Goal: Task Accomplishment & Management: Manage account settings

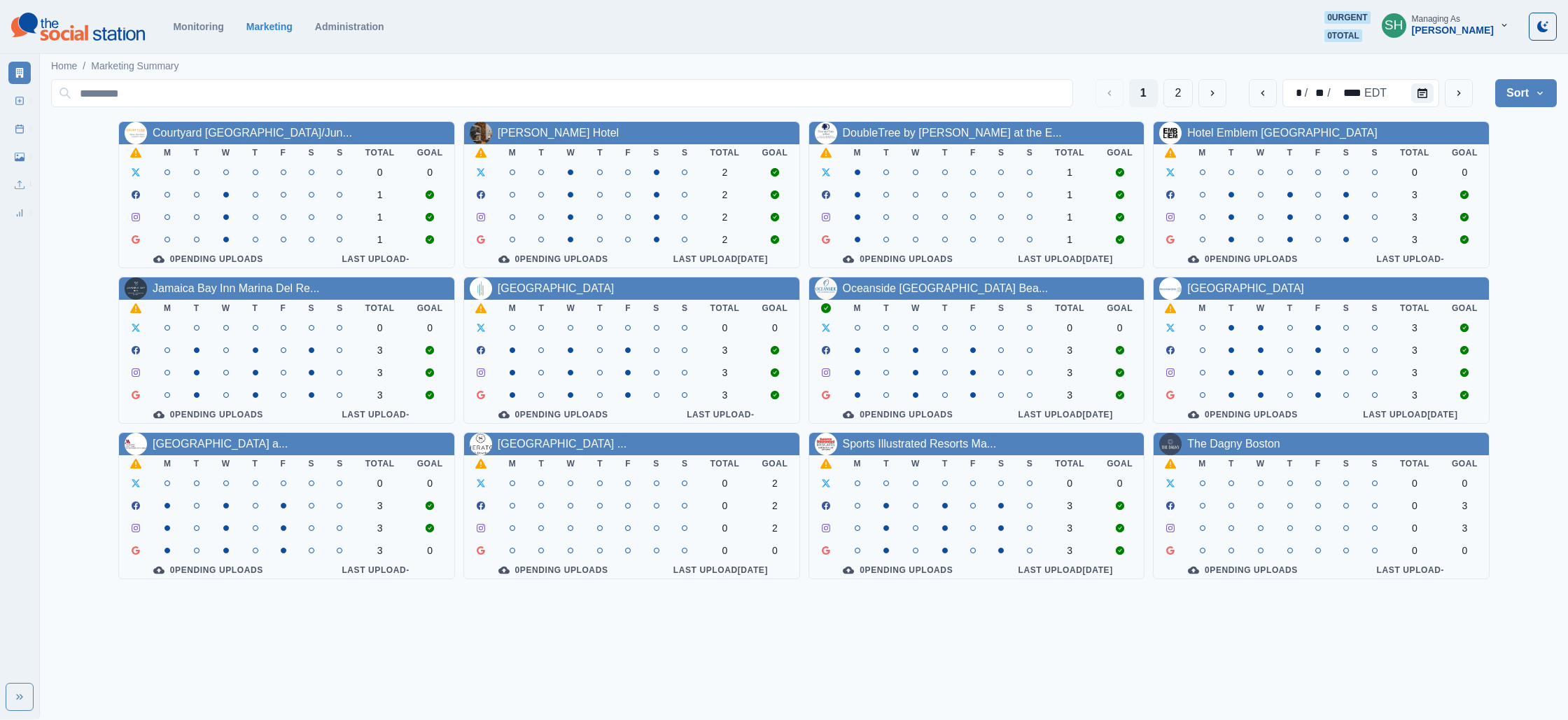
click at [1464, 29] on div "[PERSON_NAME]" at bounding box center [1452, 31] width 82 height 12
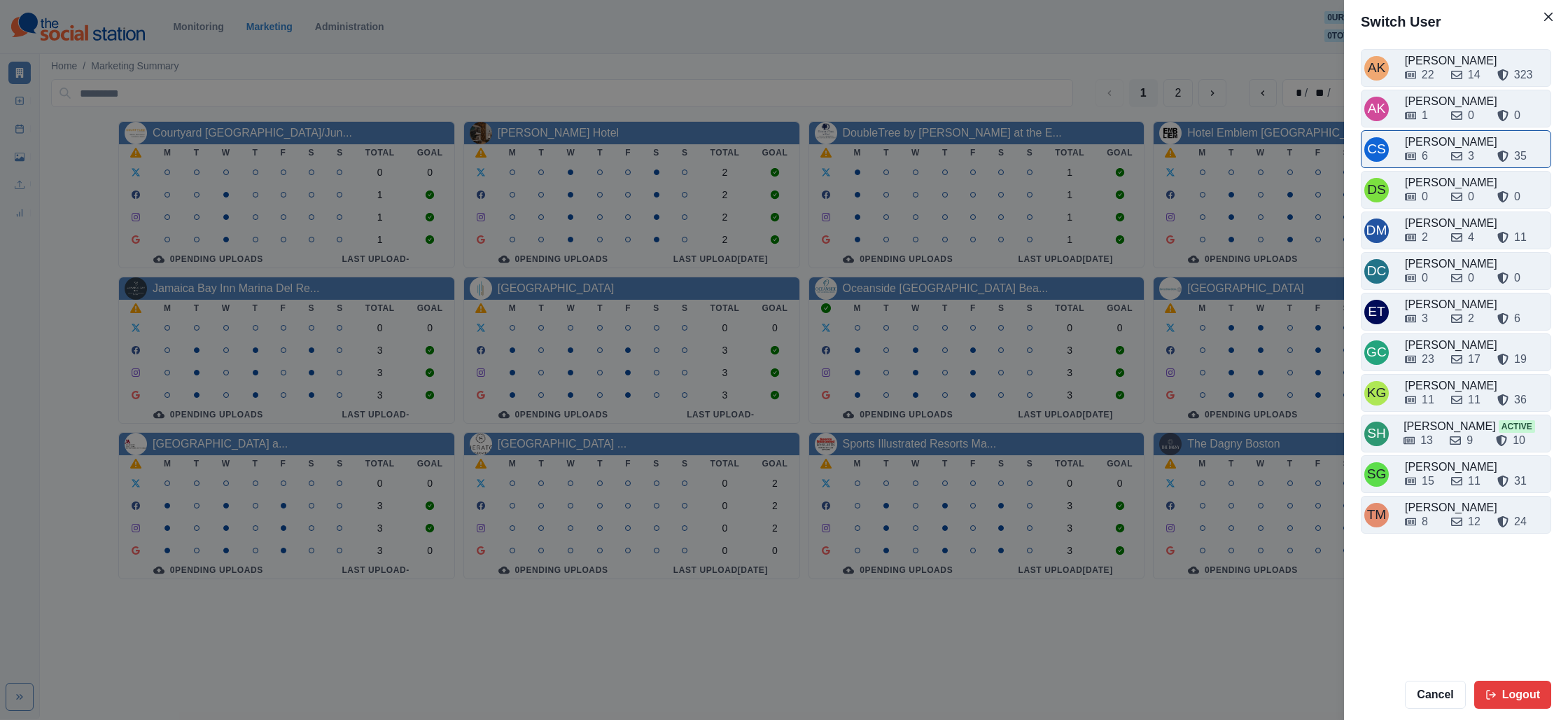
click at [1447, 153] on div "6 3 35" at bounding box center [1476, 156] width 142 height 17
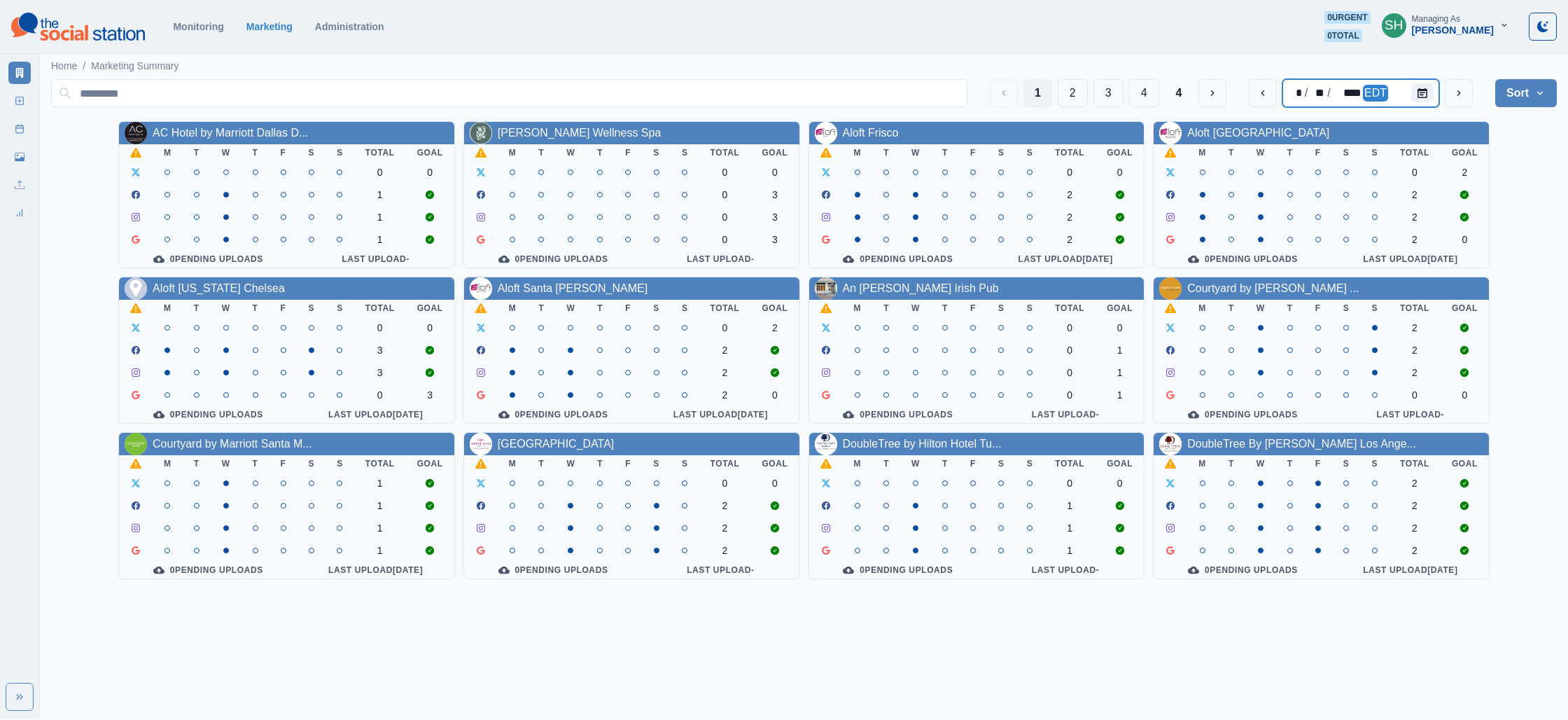
click at [1367, 95] on div "EDT" at bounding box center [1376, 92] width 25 height 17
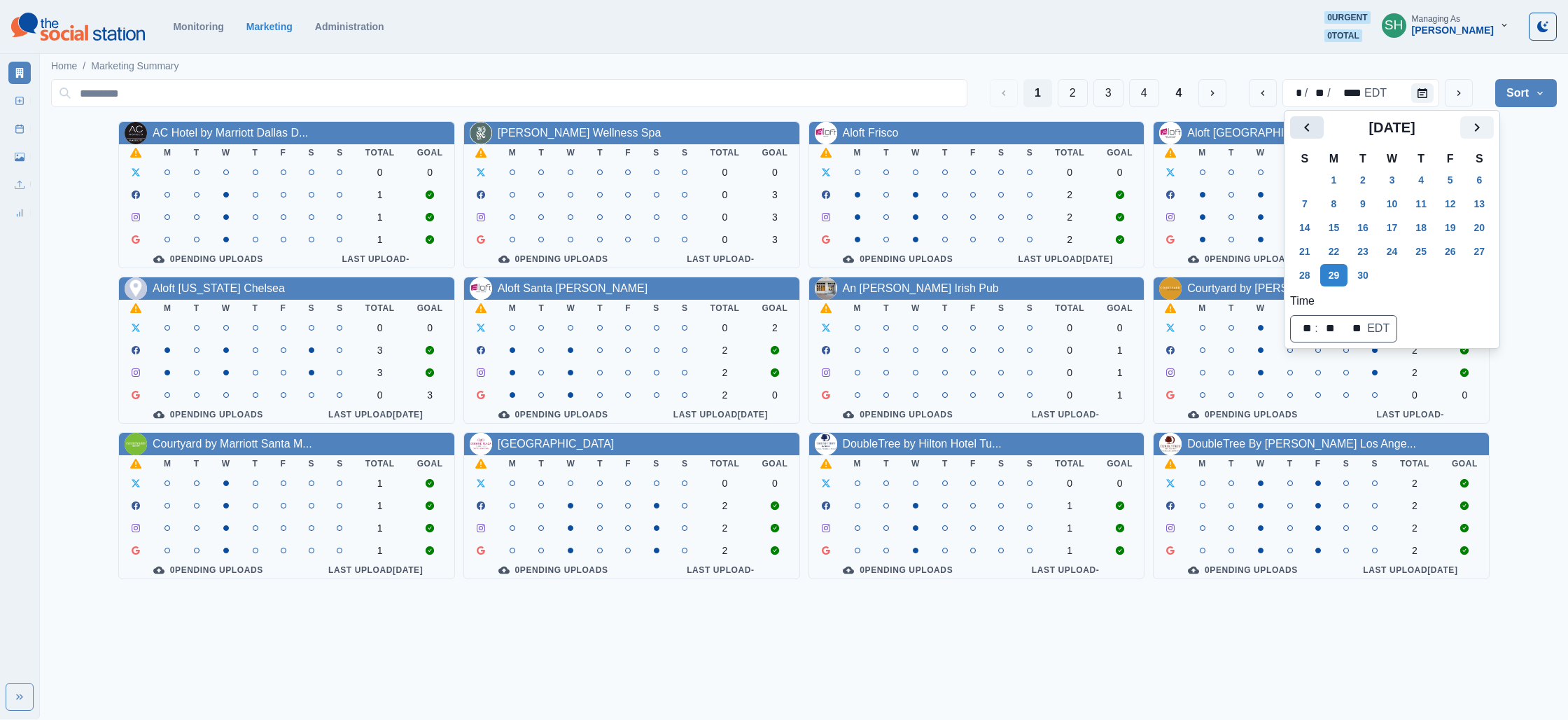
click at [1304, 133] on icon "Previous" at bounding box center [1306, 127] width 17 height 17
click at [1346, 258] on button "18" at bounding box center [1334, 251] width 28 height 22
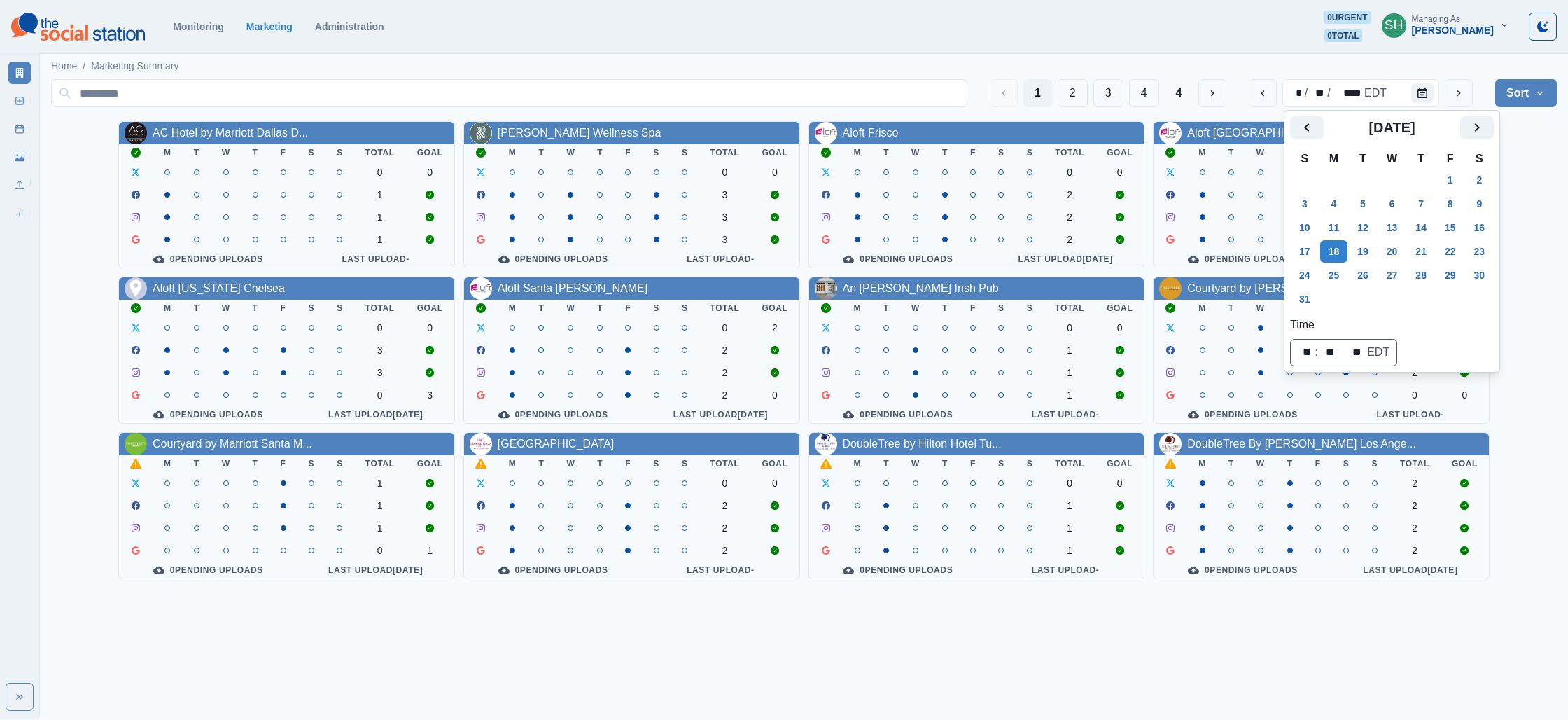
click at [1559, 201] on main "Home / Marketing Summary 1 2 3 4 4 * / ** / **** EDT Sort Client Name Uploads P…" at bounding box center [803, 320] width 1528 height 540
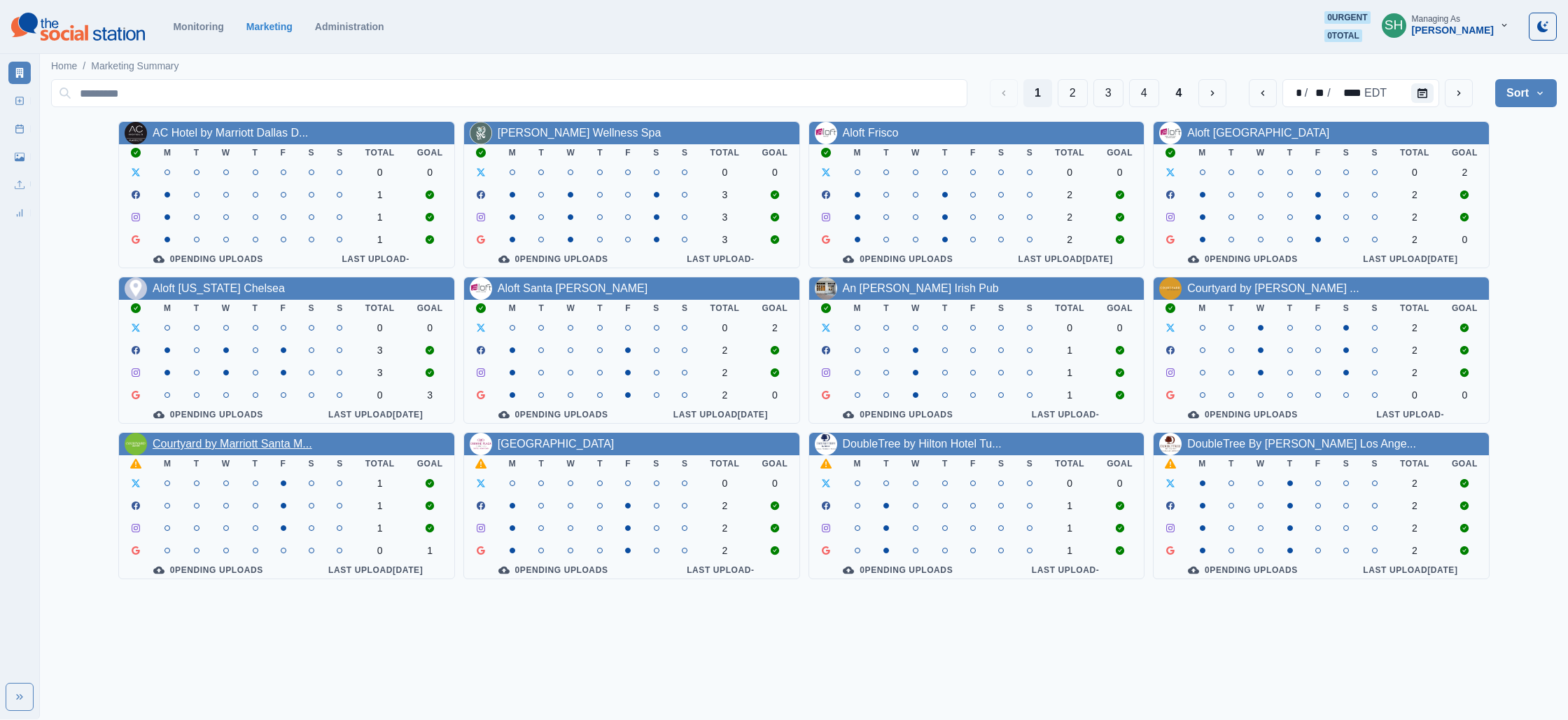
click at [269, 447] on link "Courtyard by Marriott Santa M..." at bounding box center [233, 444] width 160 height 12
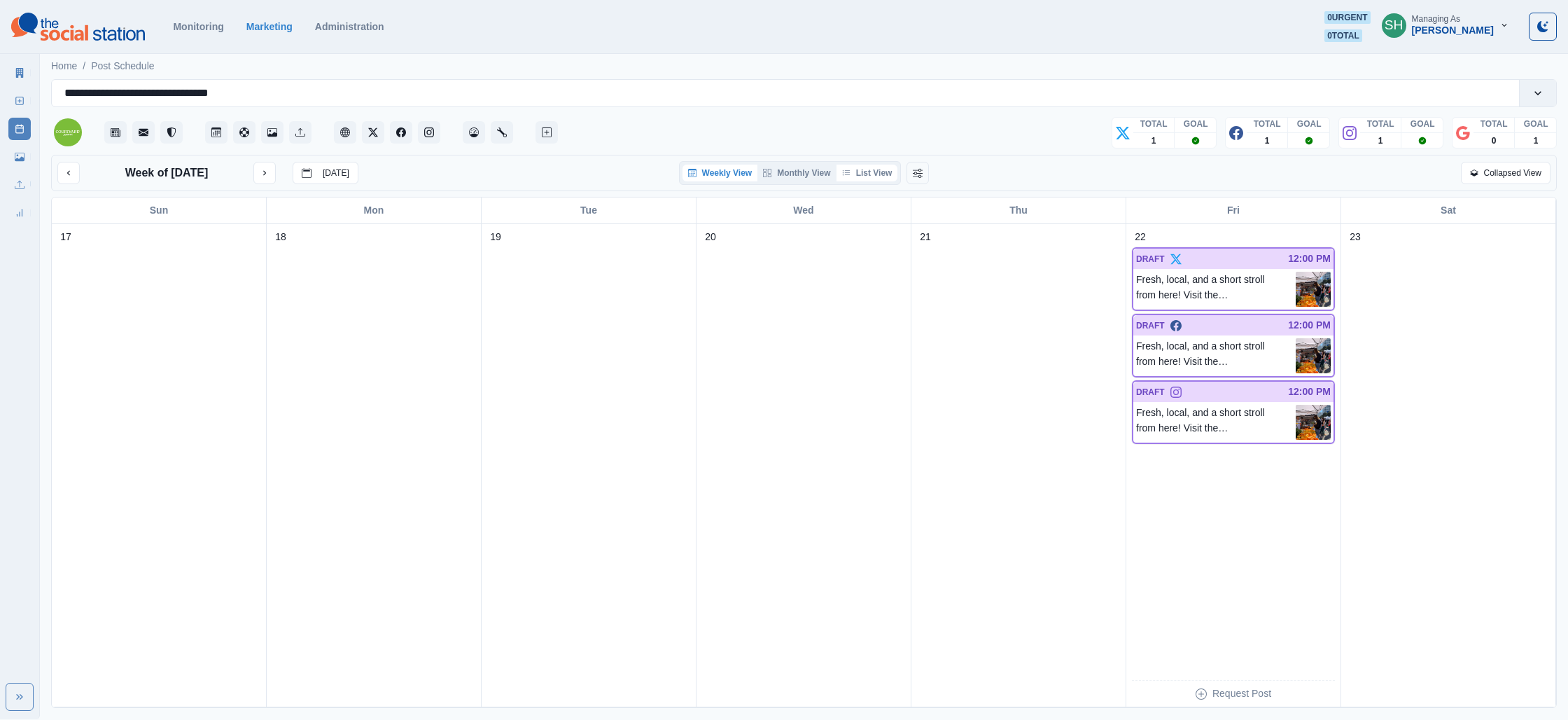
click at [875, 168] on button "List View" at bounding box center [867, 172] width 62 height 17
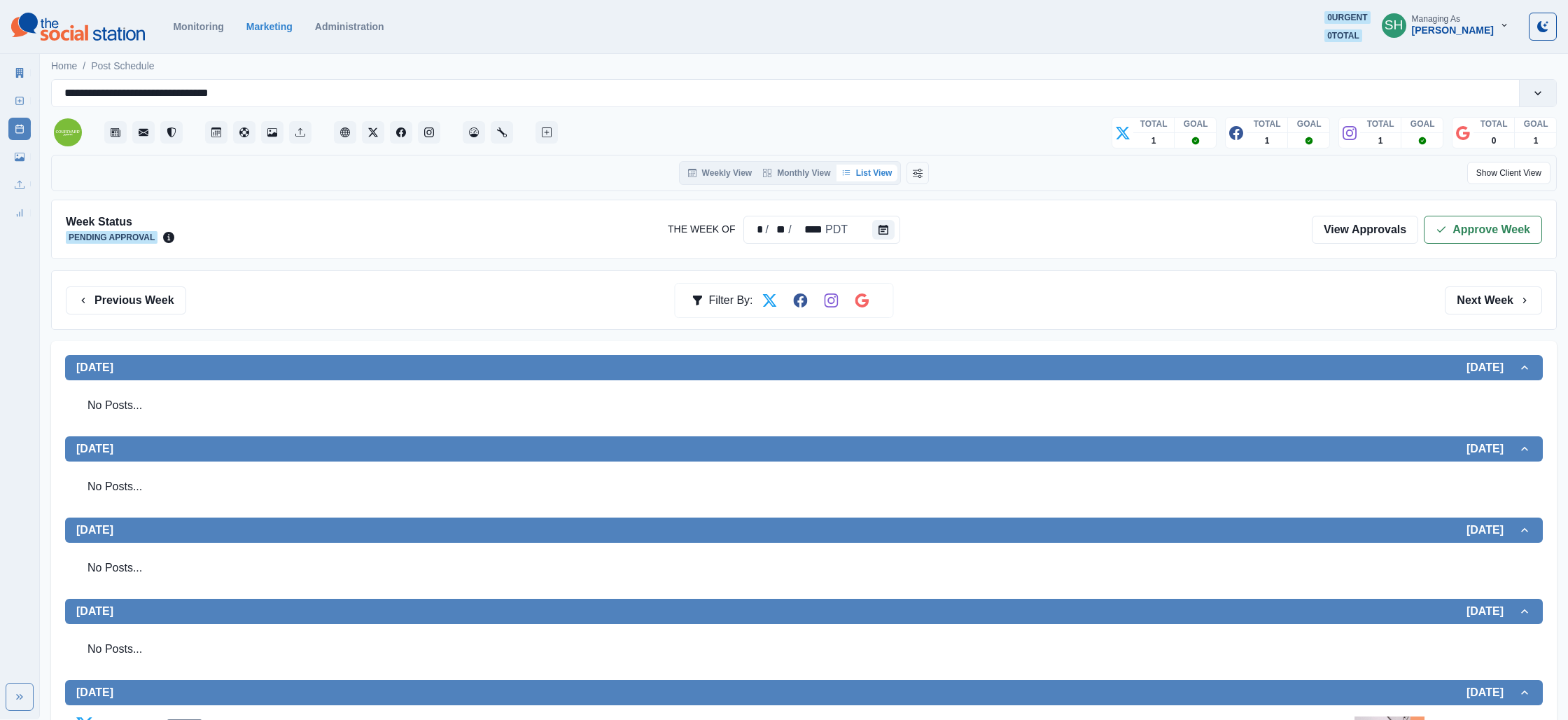
scroll to position [482, 0]
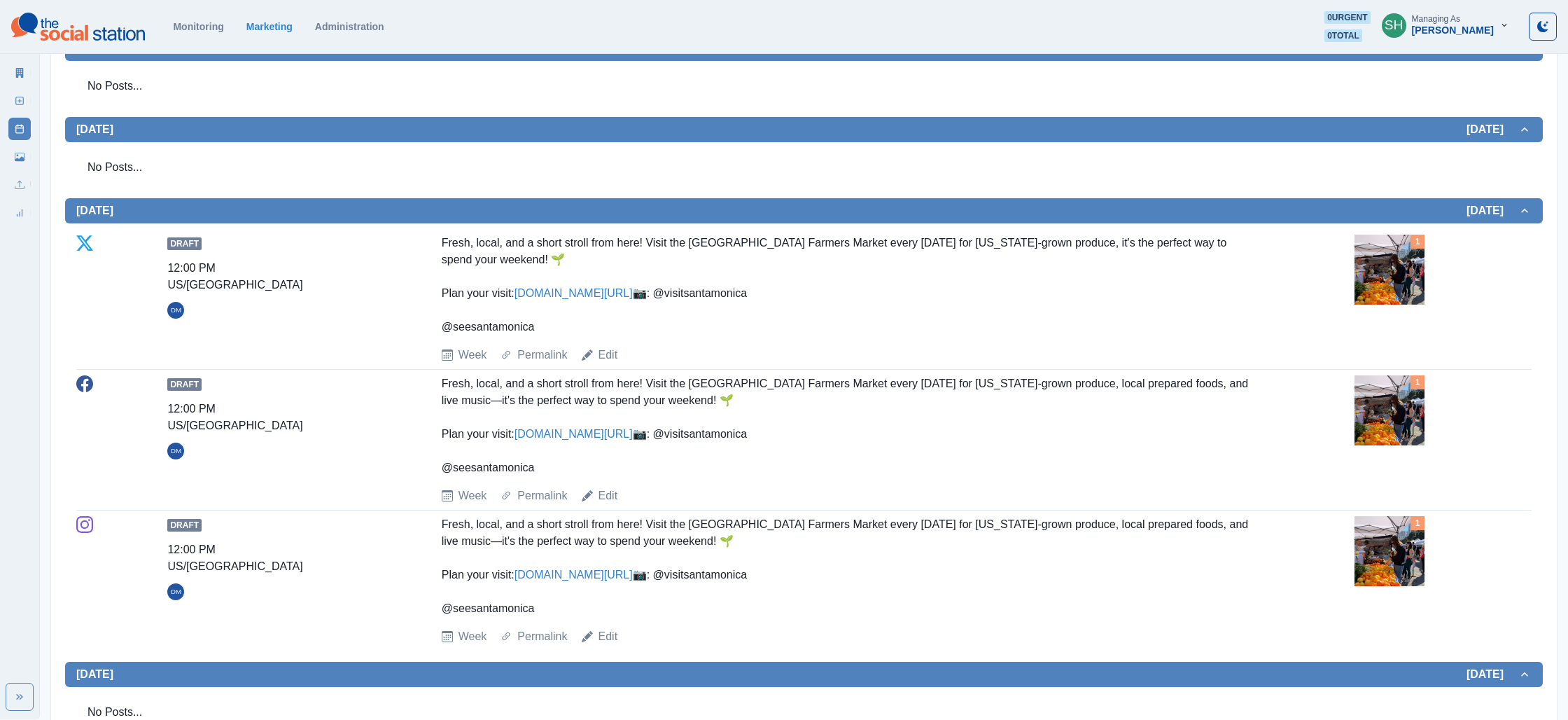
click at [1390, 256] on img at bounding box center [1390, 270] width 70 height 70
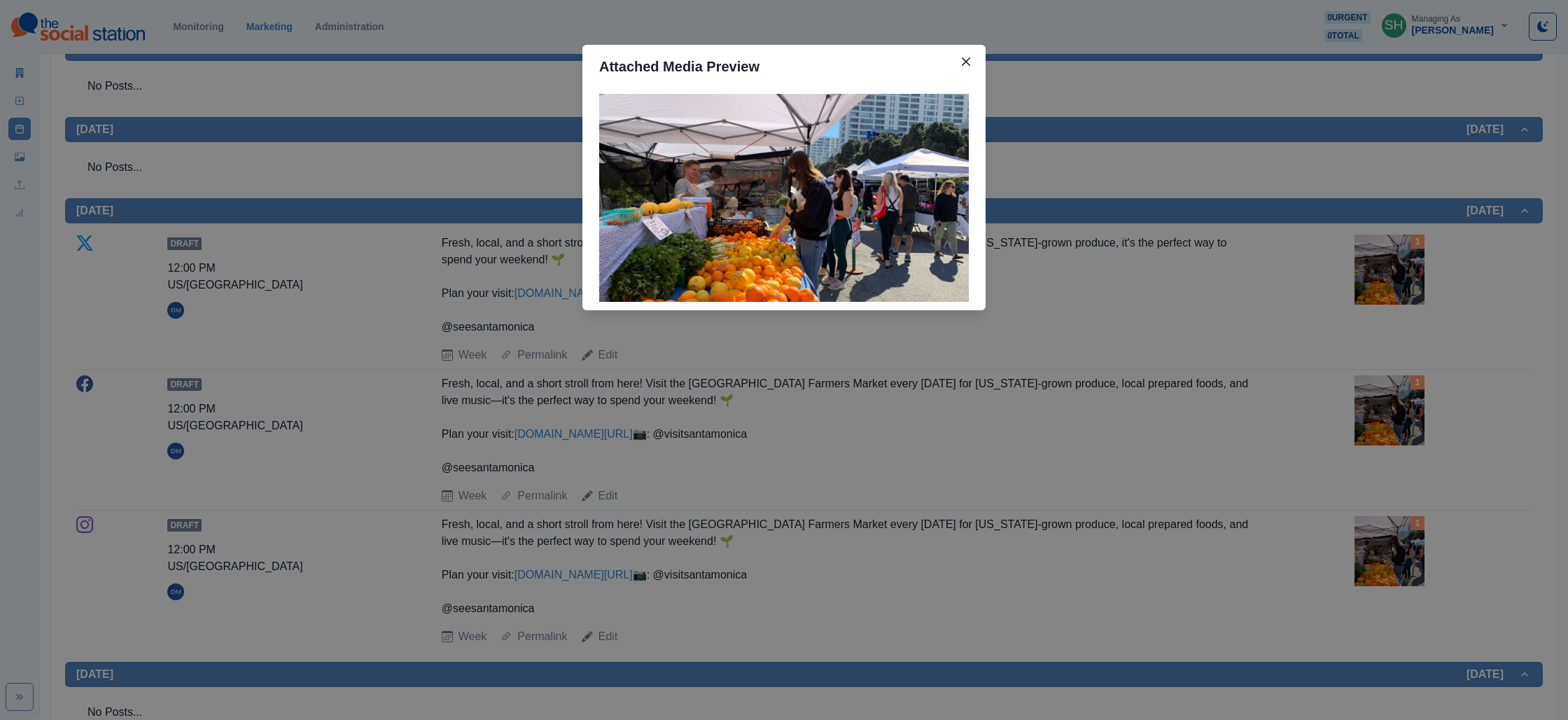
click at [1362, 237] on div "Attached Media Preview" at bounding box center [784, 360] width 1568 height 720
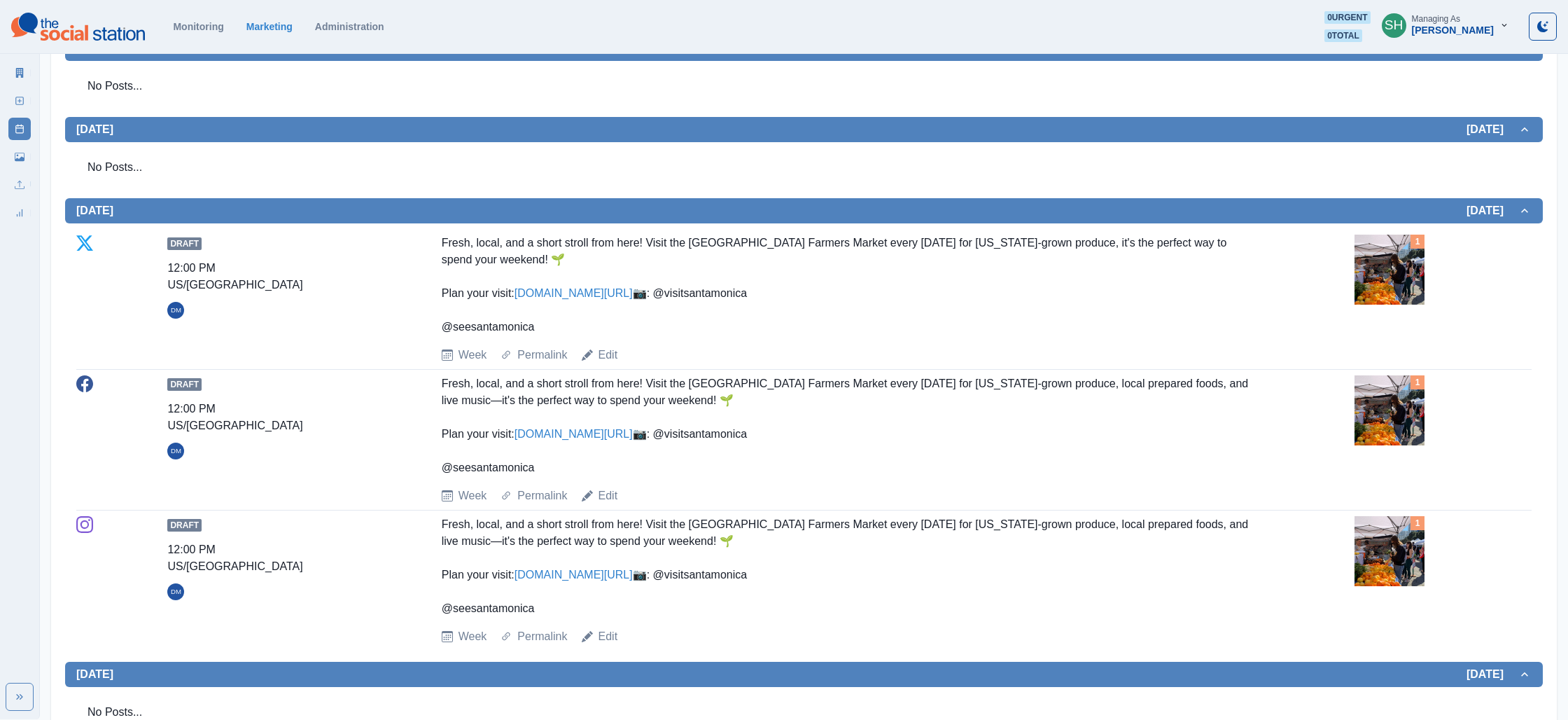
click at [568, 298] on link "[DOMAIN_NAME][URL]" at bounding box center [573, 294] width 119 height 12
click at [608, 363] on link "Edit" at bounding box center [608, 354] width 19 height 17
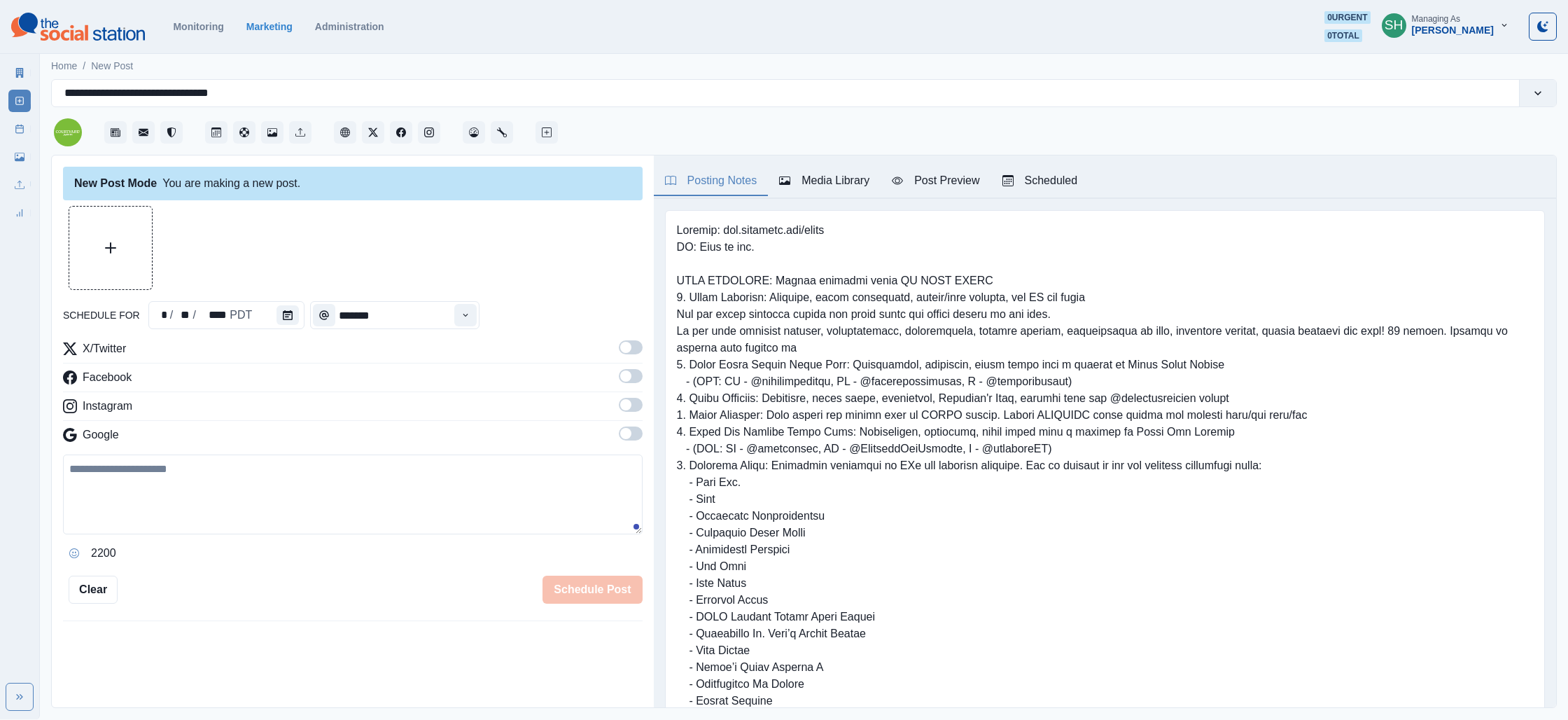
type input "********"
type textarea "**********"
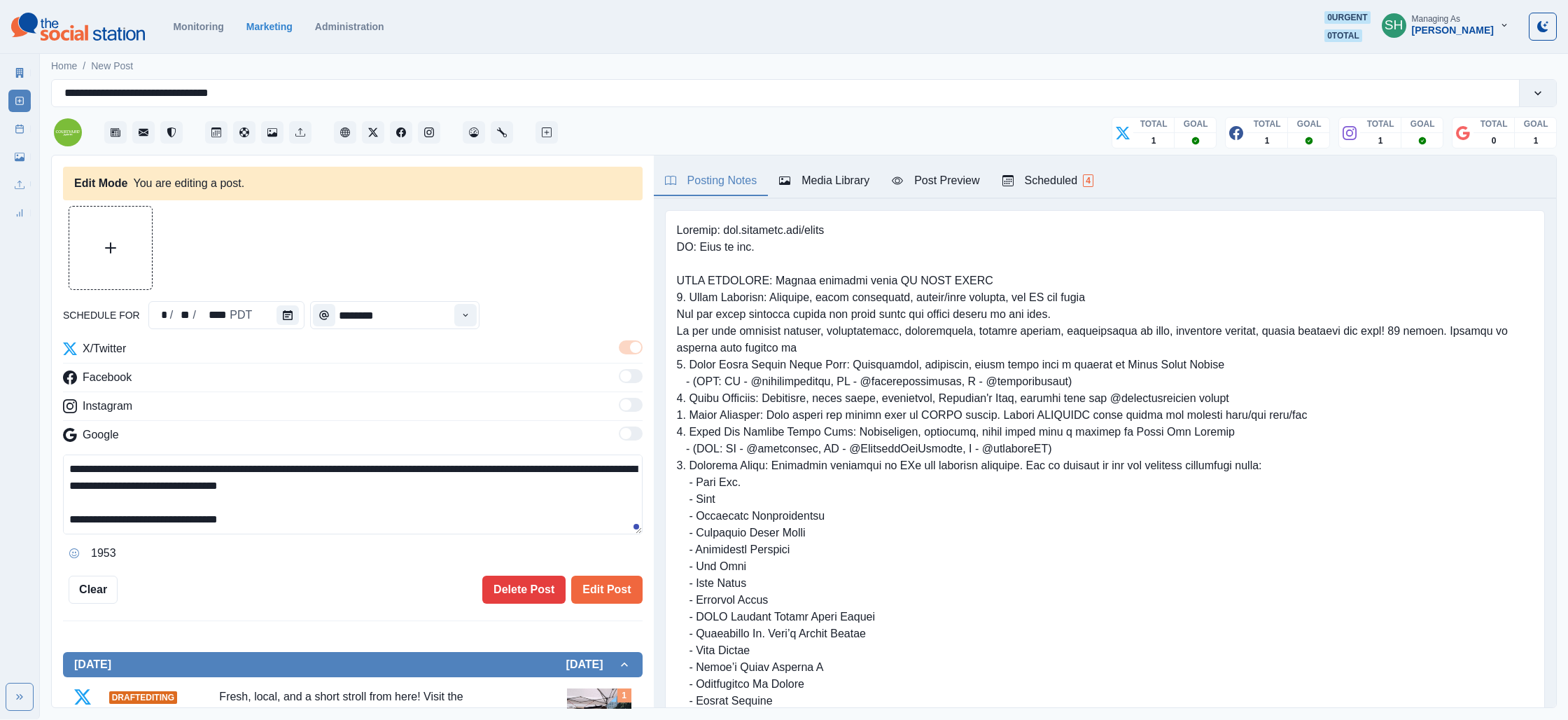
click at [822, 175] on div "Media Library" at bounding box center [824, 180] width 91 height 17
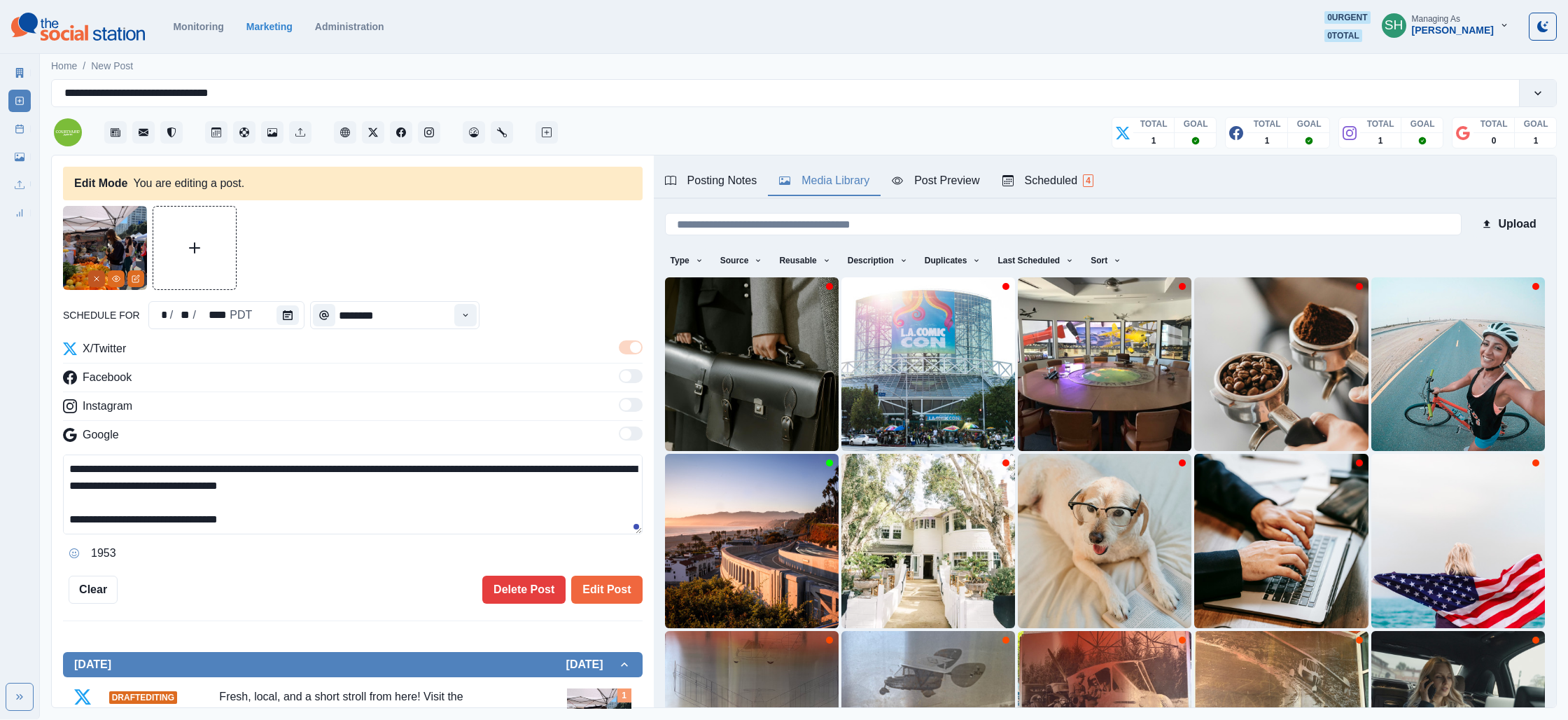
click at [89, 273] on button "Remove" at bounding box center [96, 278] width 17 height 17
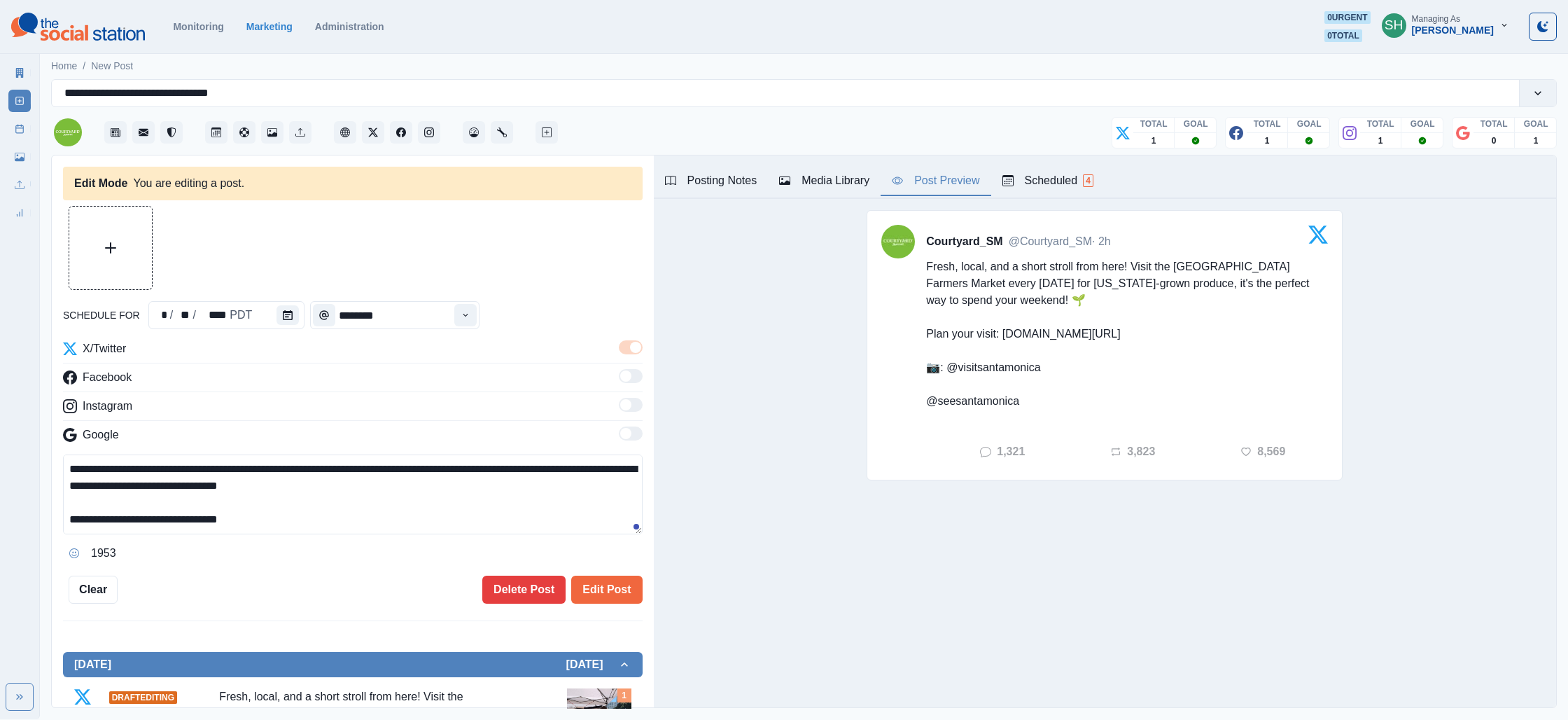
click at [930, 186] on div "Post Preview" at bounding box center [936, 180] width 88 height 17
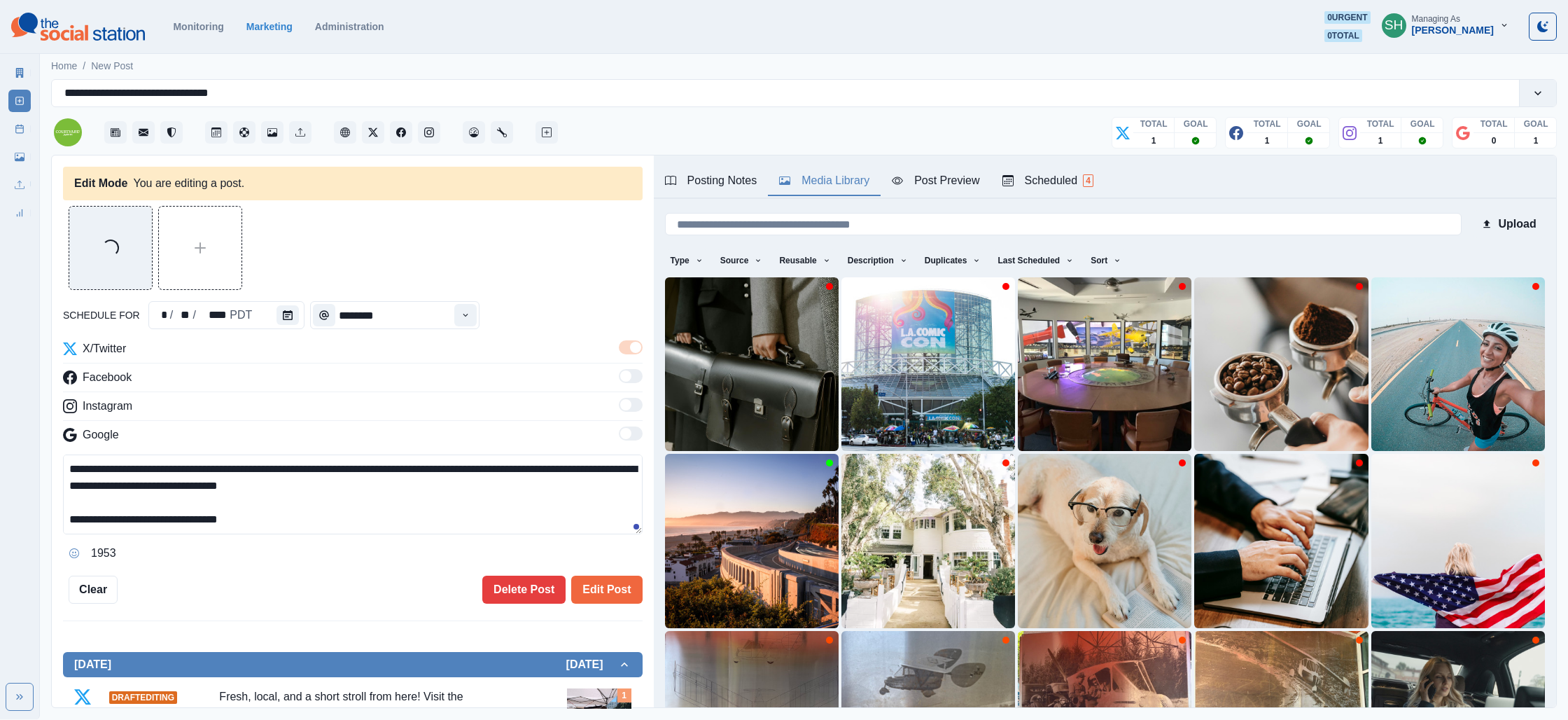
drag, startPoint x: 863, startPoint y: 186, endPoint x: 863, endPoint y: 194, distance: 8.0
click at [862, 186] on div "Media Library" at bounding box center [824, 180] width 91 height 17
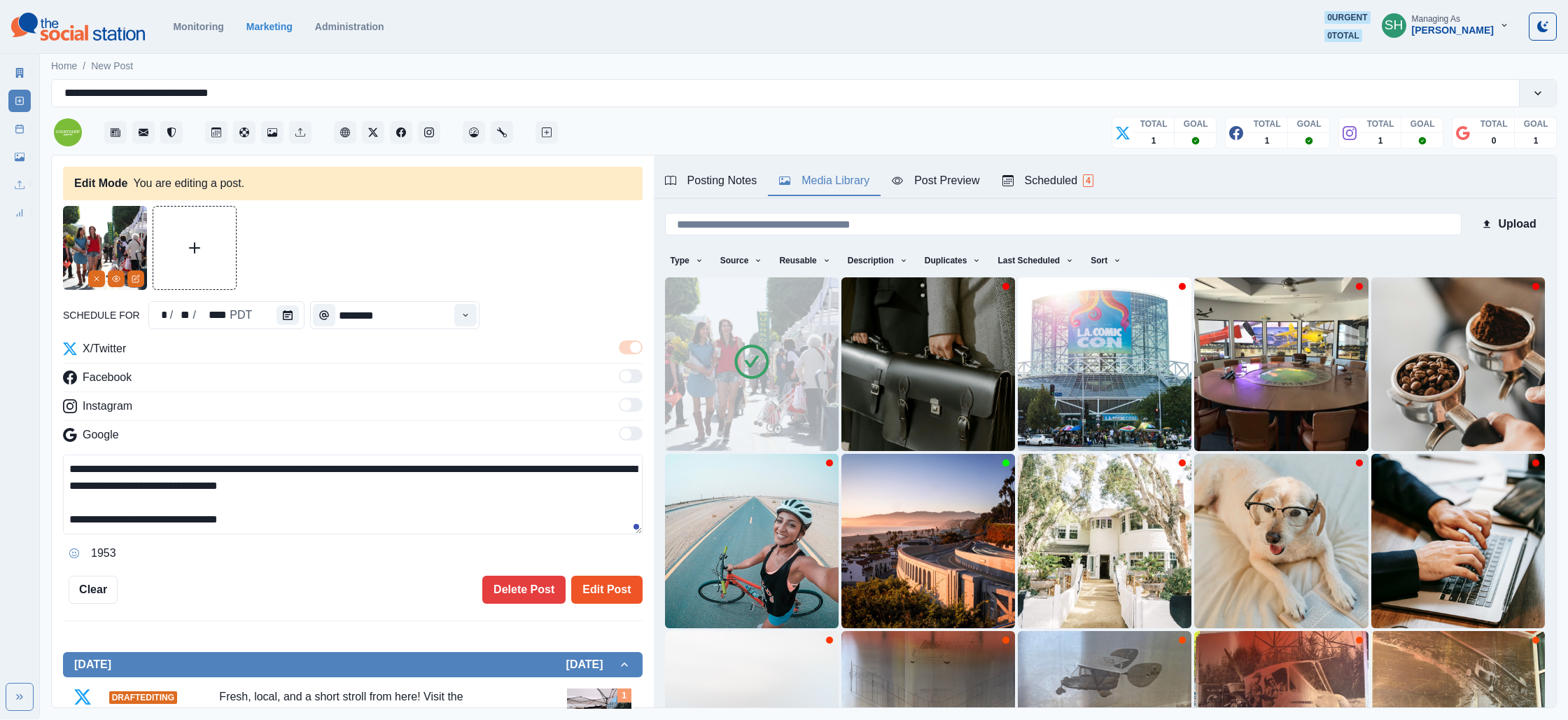
click at [603, 594] on button "Edit Post" at bounding box center [606, 590] width 70 height 28
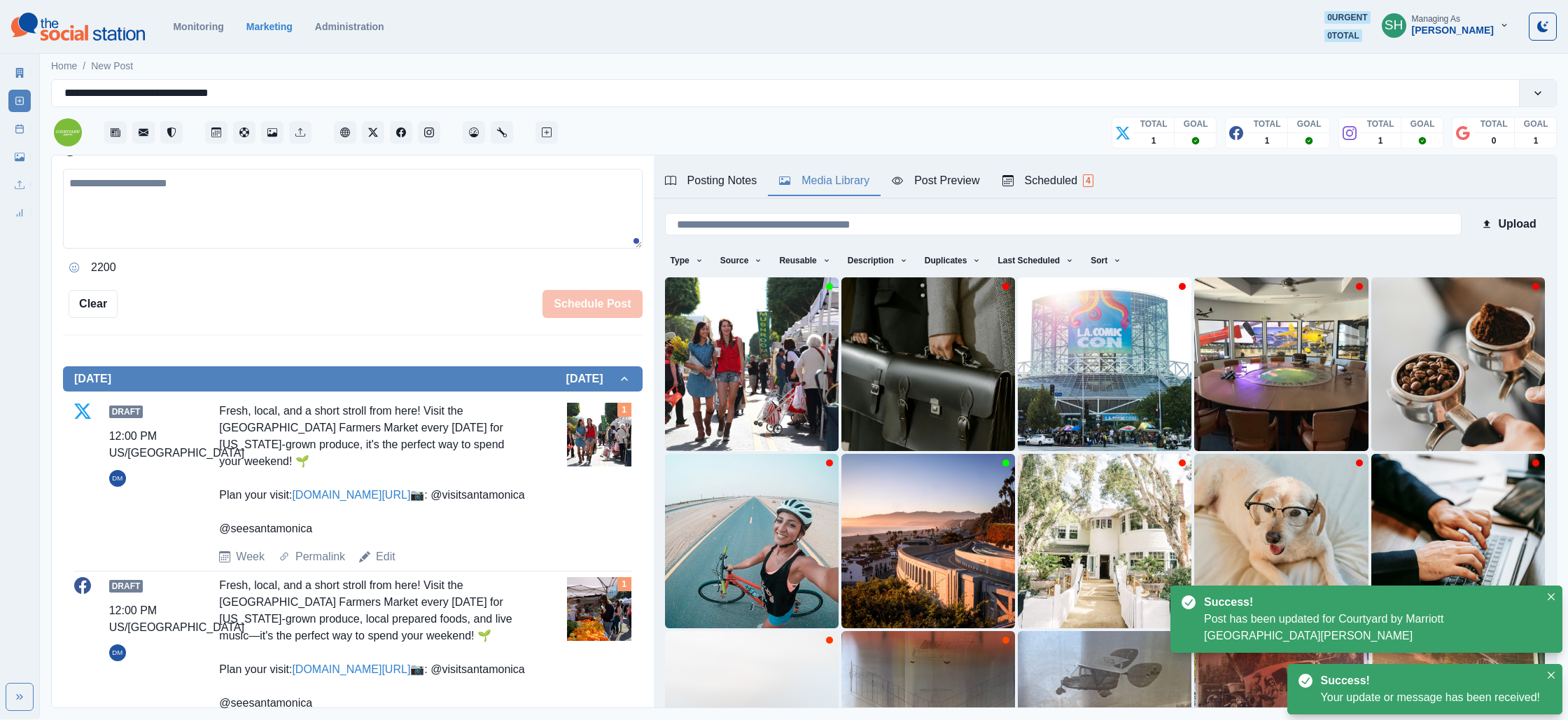
scroll to position [459, 0]
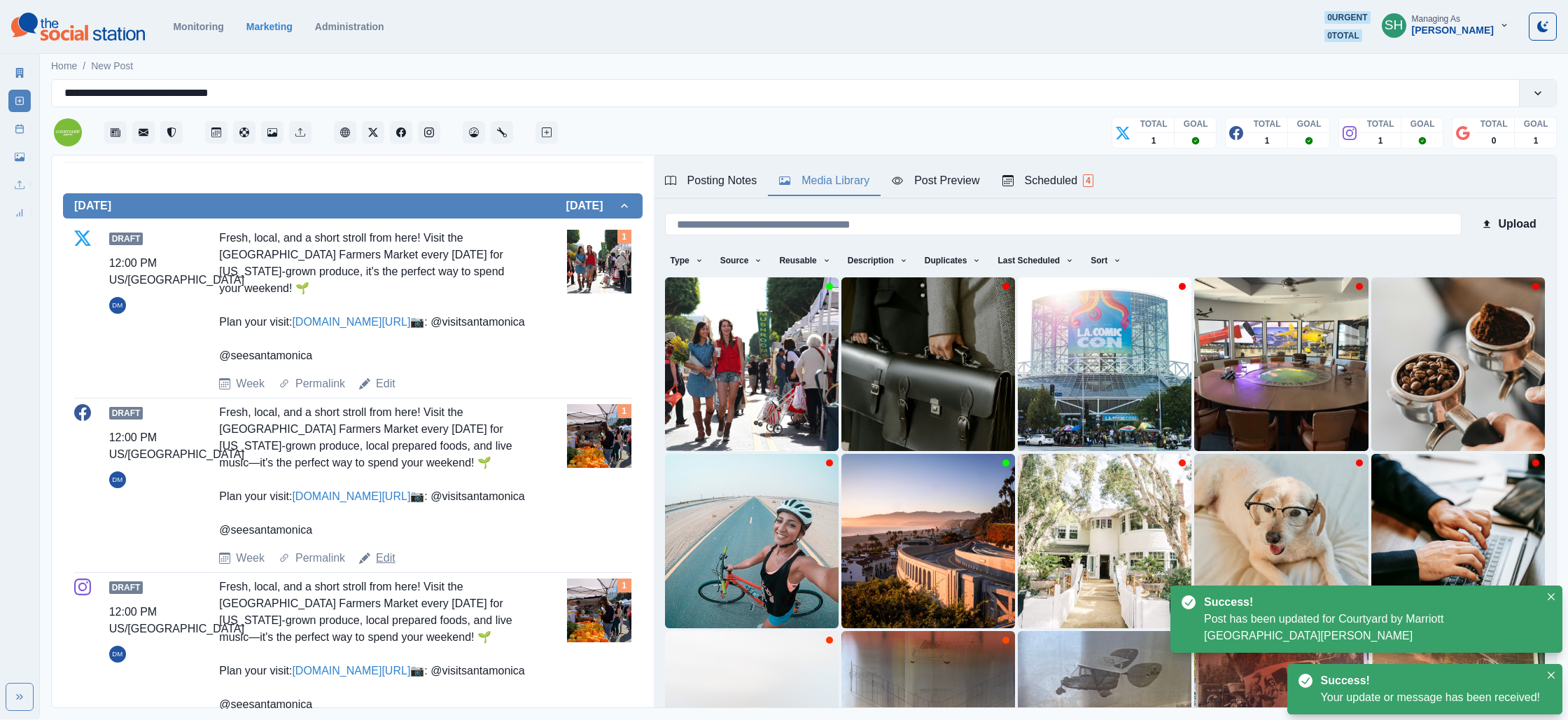
click at [389, 566] on link "Edit" at bounding box center [386, 557] width 19 height 17
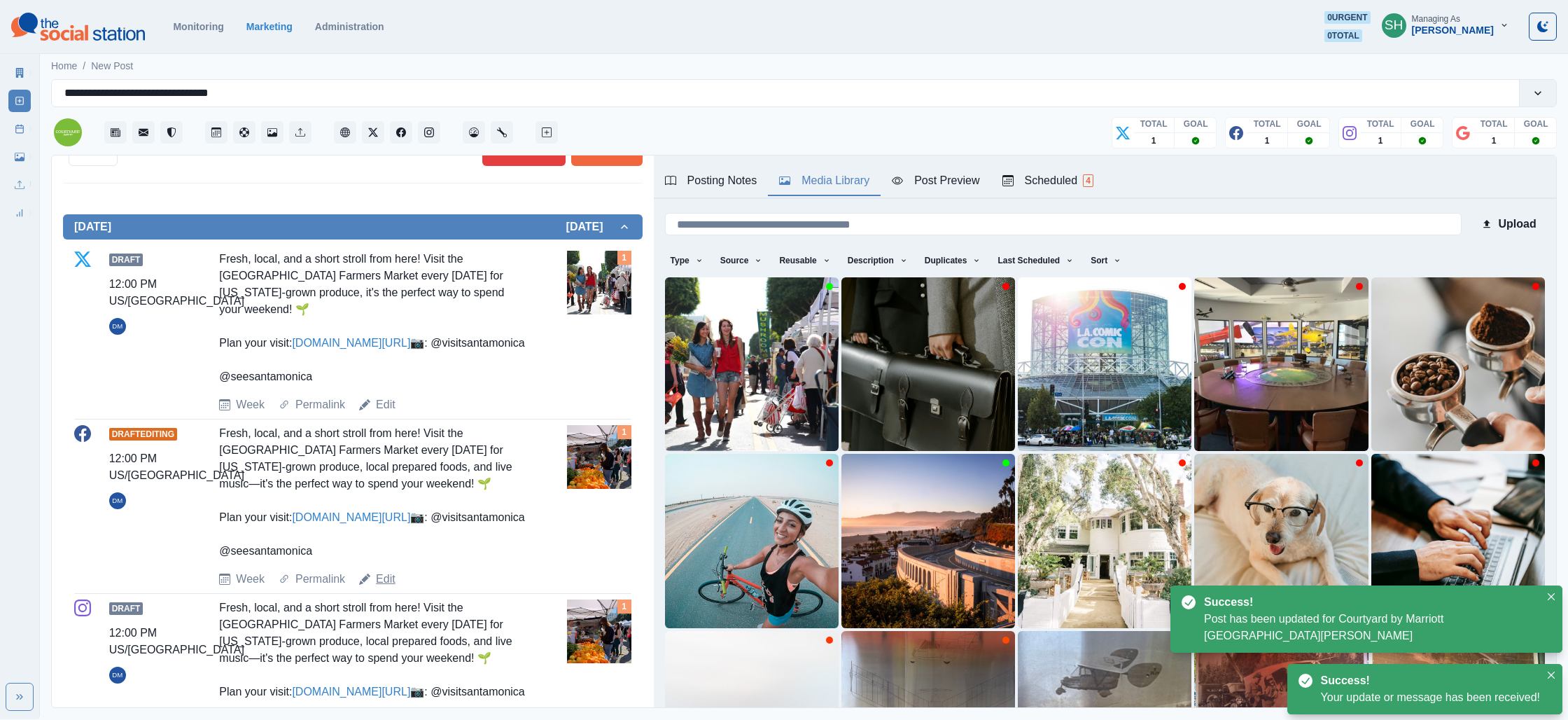
type textarea "**********"
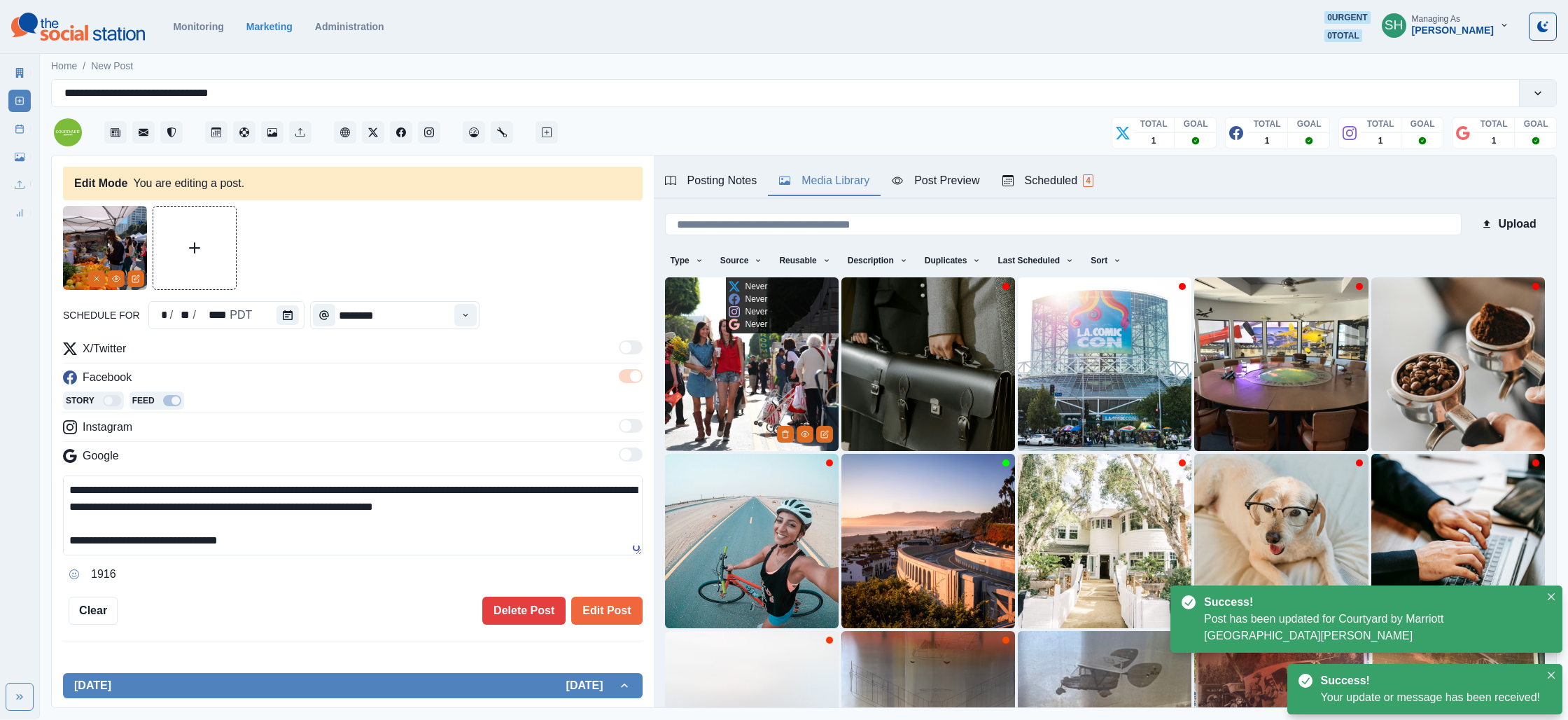
click at [723, 375] on img at bounding box center [752, 364] width 174 height 174
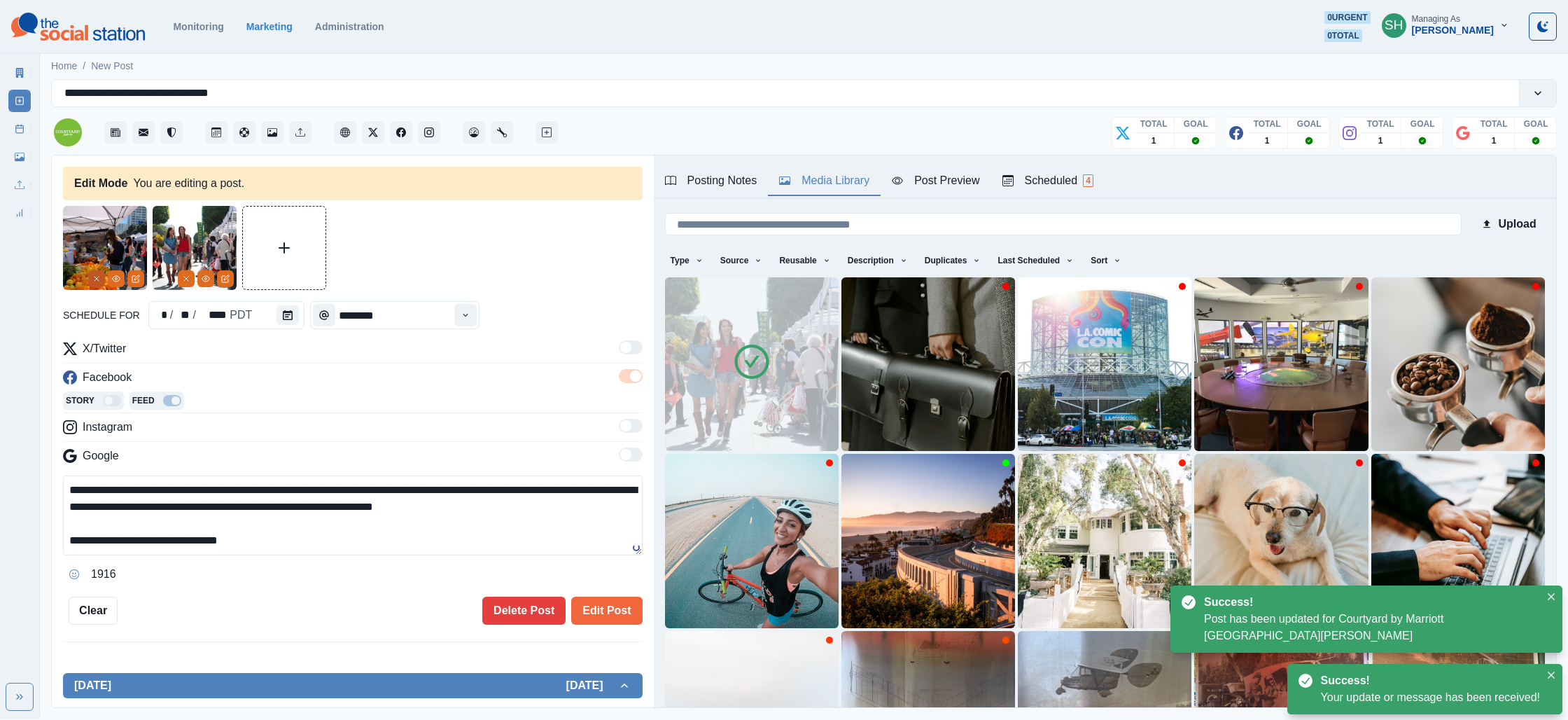
click at [91, 280] on button "Remove" at bounding box center [96, 278] width 17 height 17
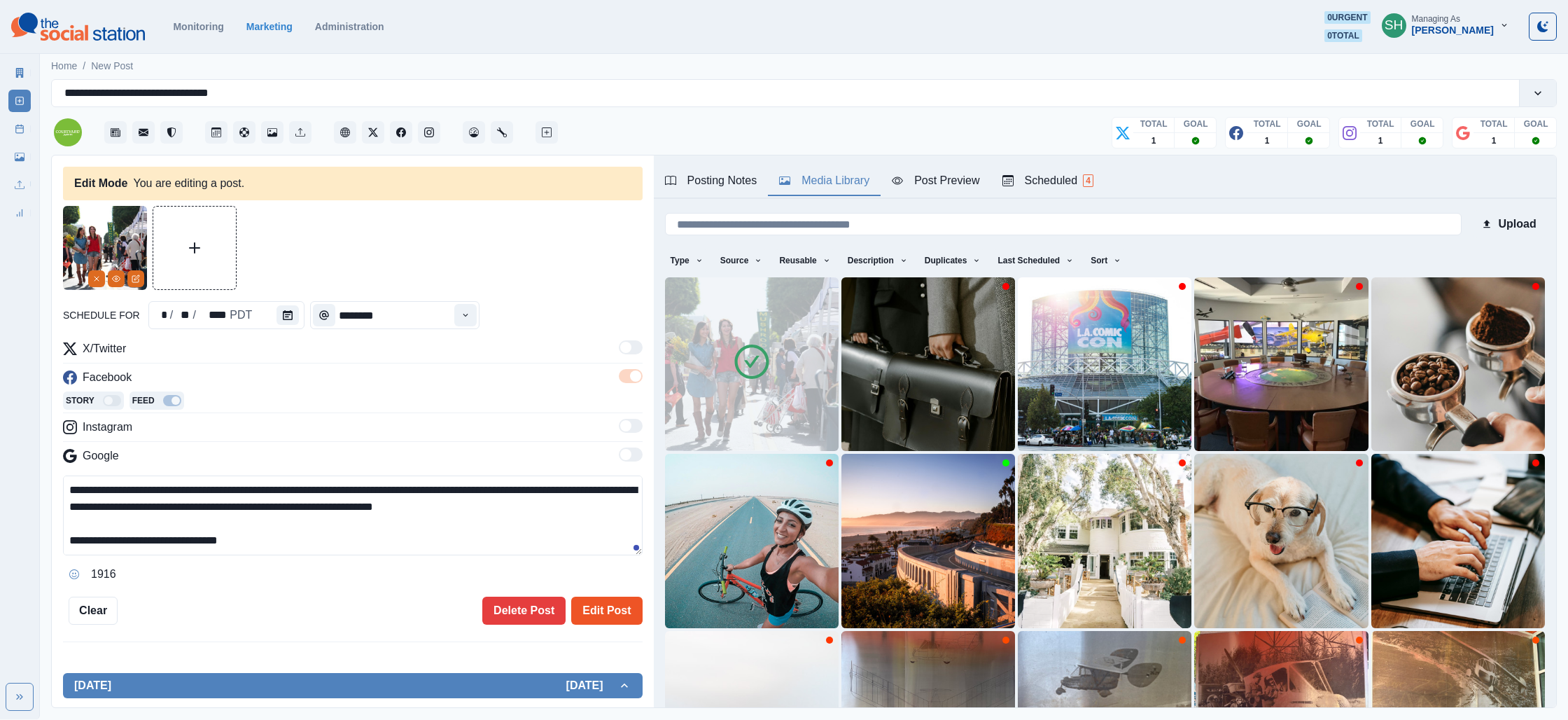
click at [597, 618] on button "Edit Post" at bounding box center [606, 611] width 70 height 28
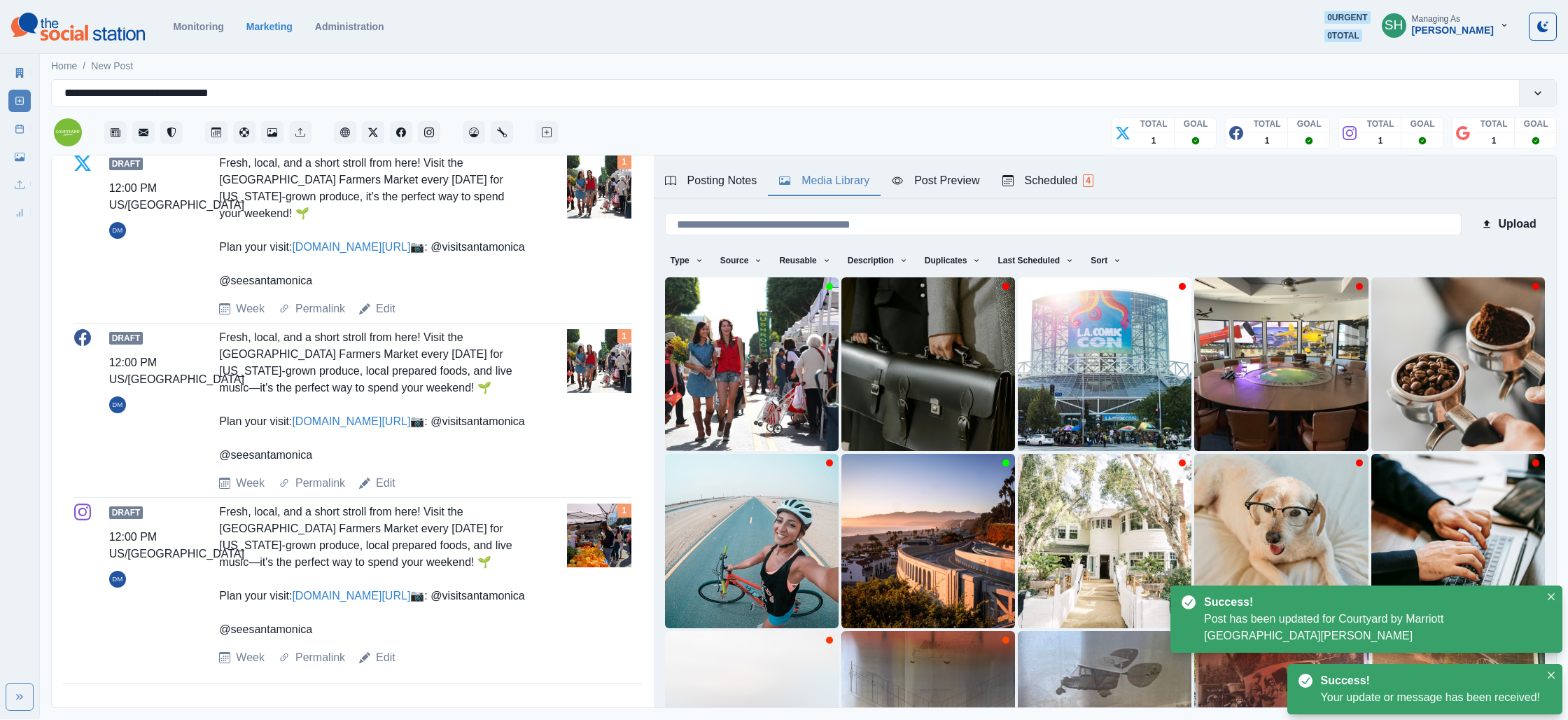
scroll to position [617, 0]
click at [387, 658] on link "Edit" at bounding box center [386, 657] width 19 height 17
type textarea "**********"
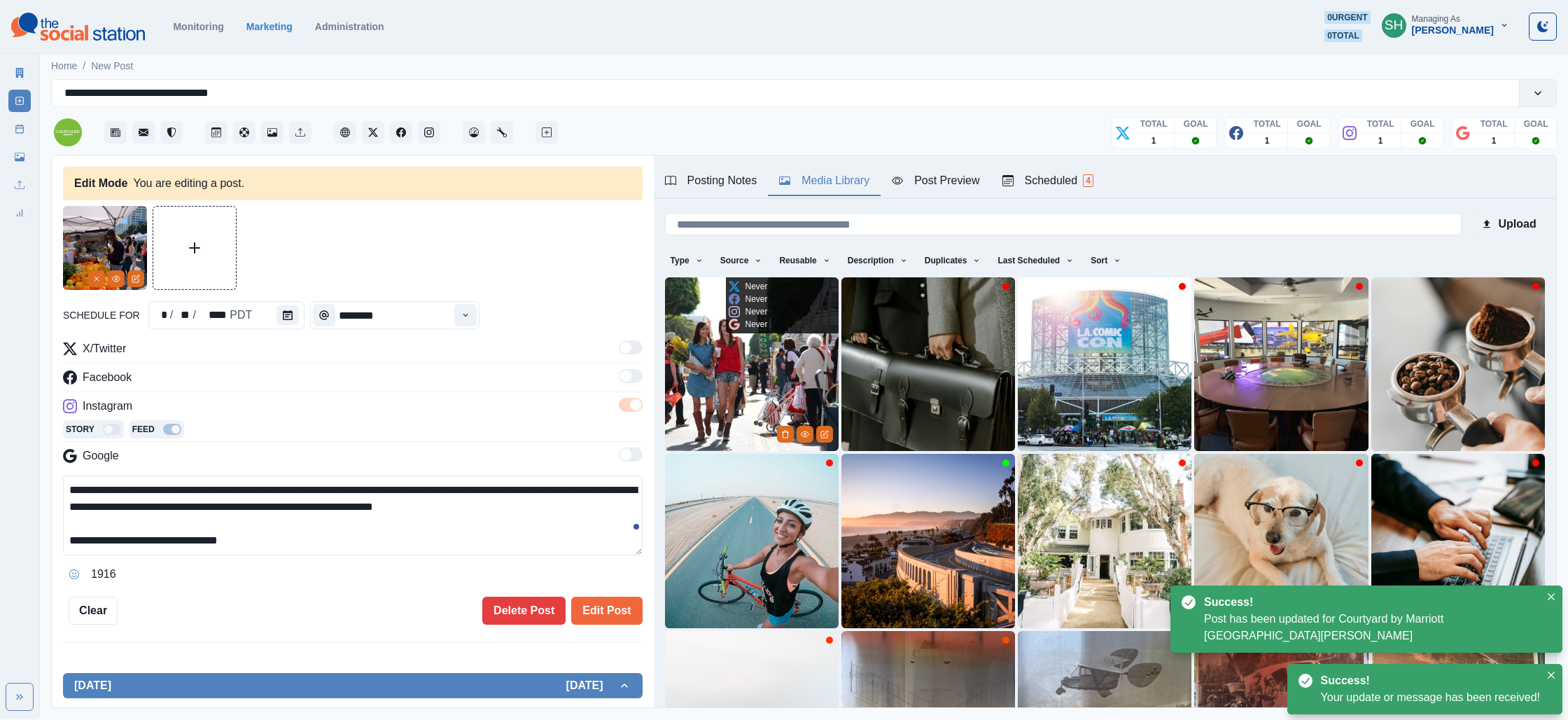
click at [744, 383] on img at bounding box center [752, 364] width 174 height 174
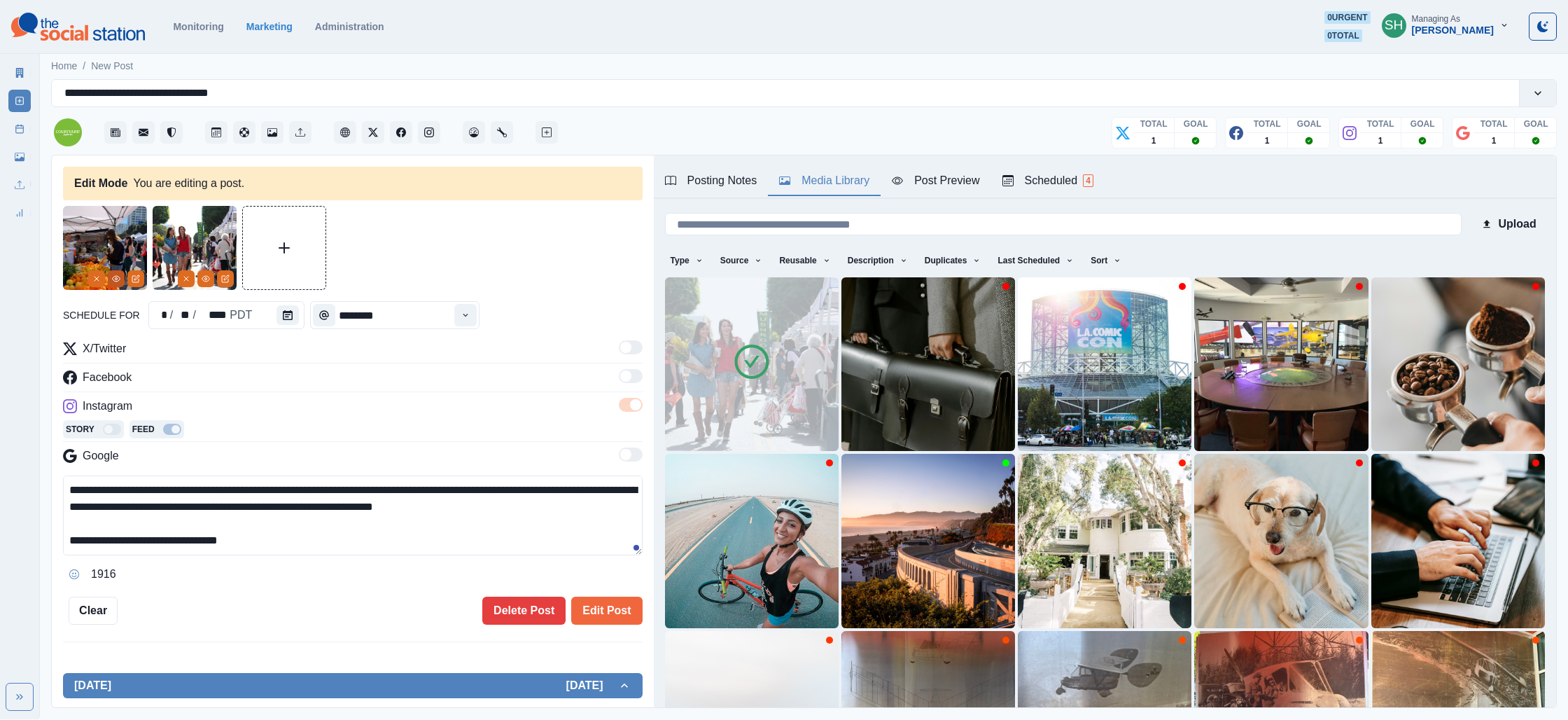
click at [114, 277] on icon "View Media" at bounding box center [116, 279] width 9 height 9
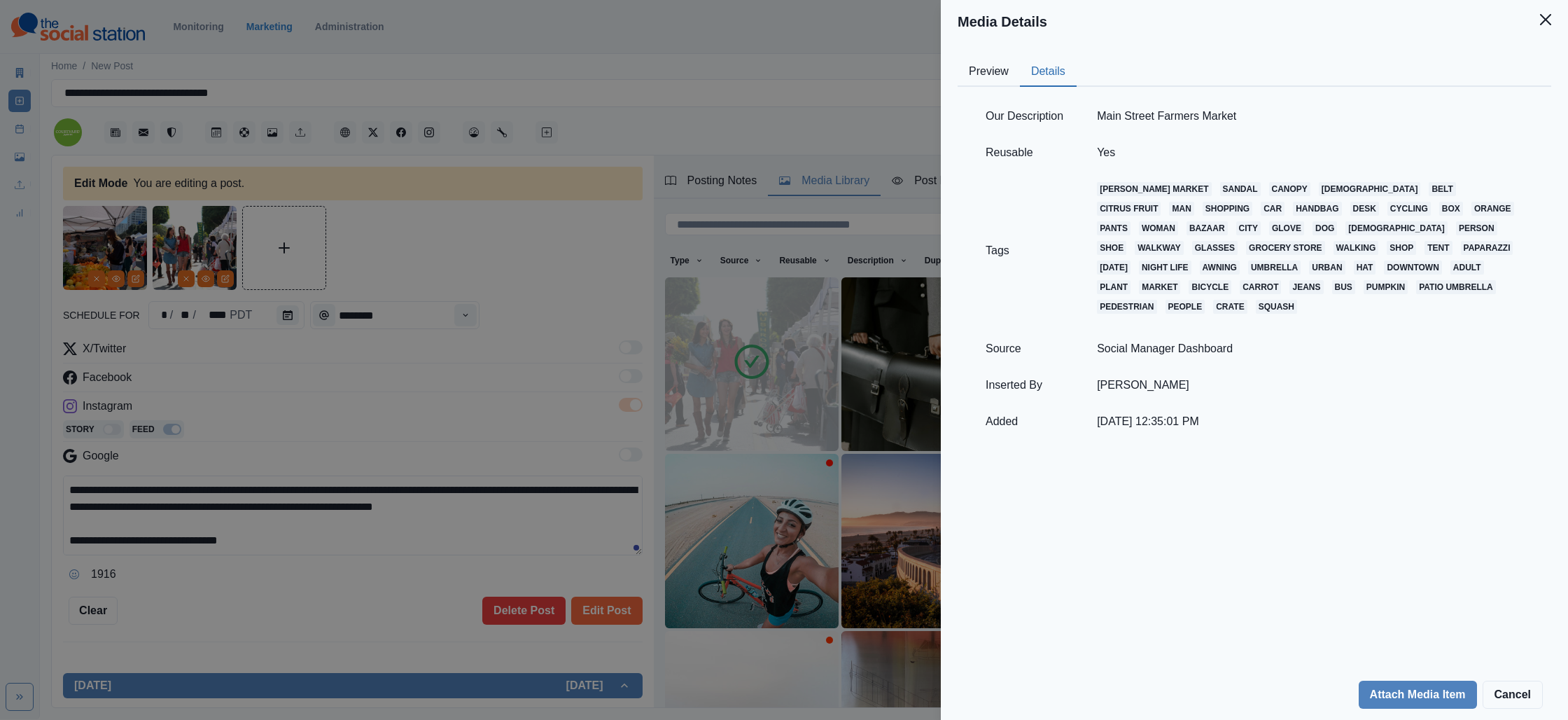
click at [1035, 73] on button "Details" at bounding box center [1048, 71] width 57 height 29
click at [135, 266] on div "Media Details Preview Details Our Description Main Street Farmers Market Reusab…" at bounding box center [784, 360] width 1568 height 720
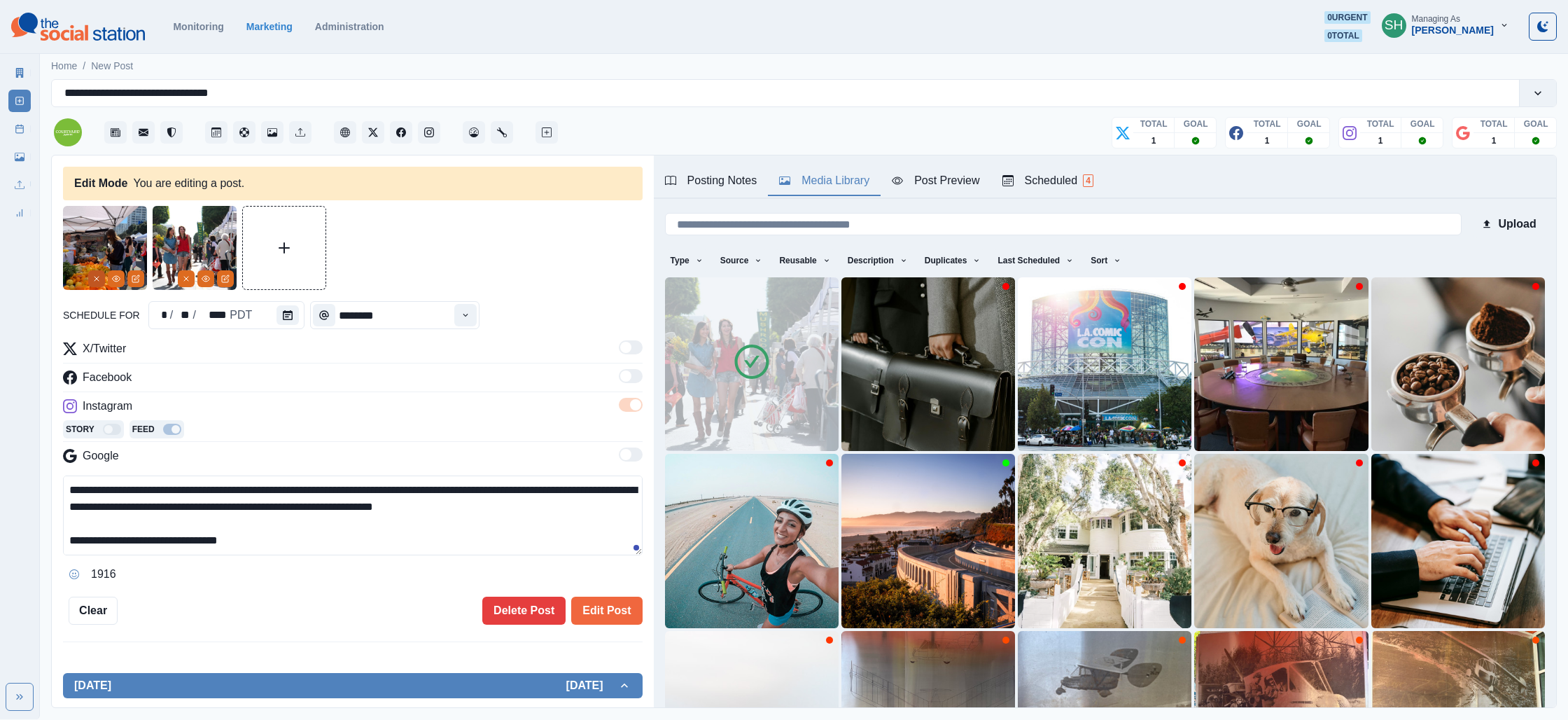
click at [99, 279] on icon "Remove" at bounding box center [97, 279] width 9 height 9
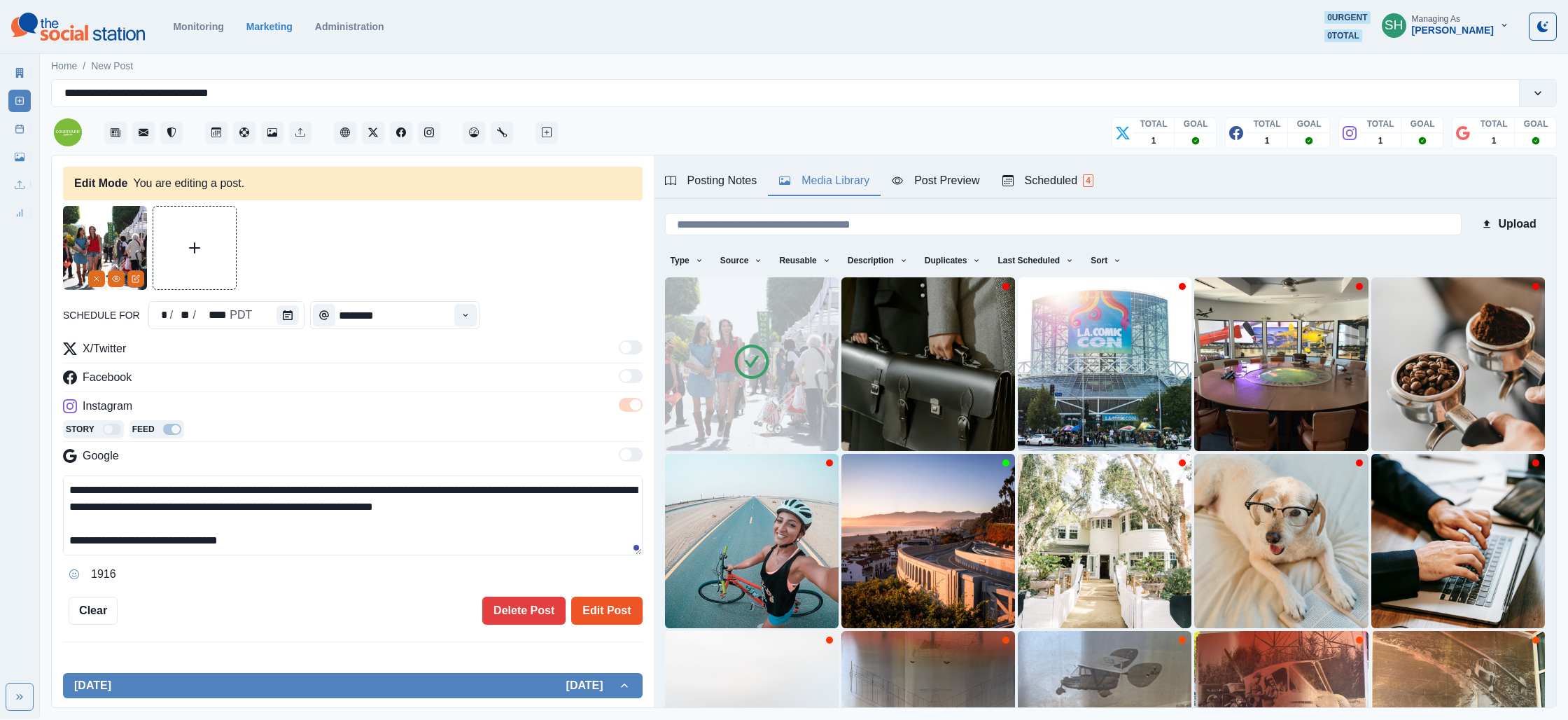
click at [603, 600] on button "Edit Post" at bounding box center [606, 611] width 70 height 28
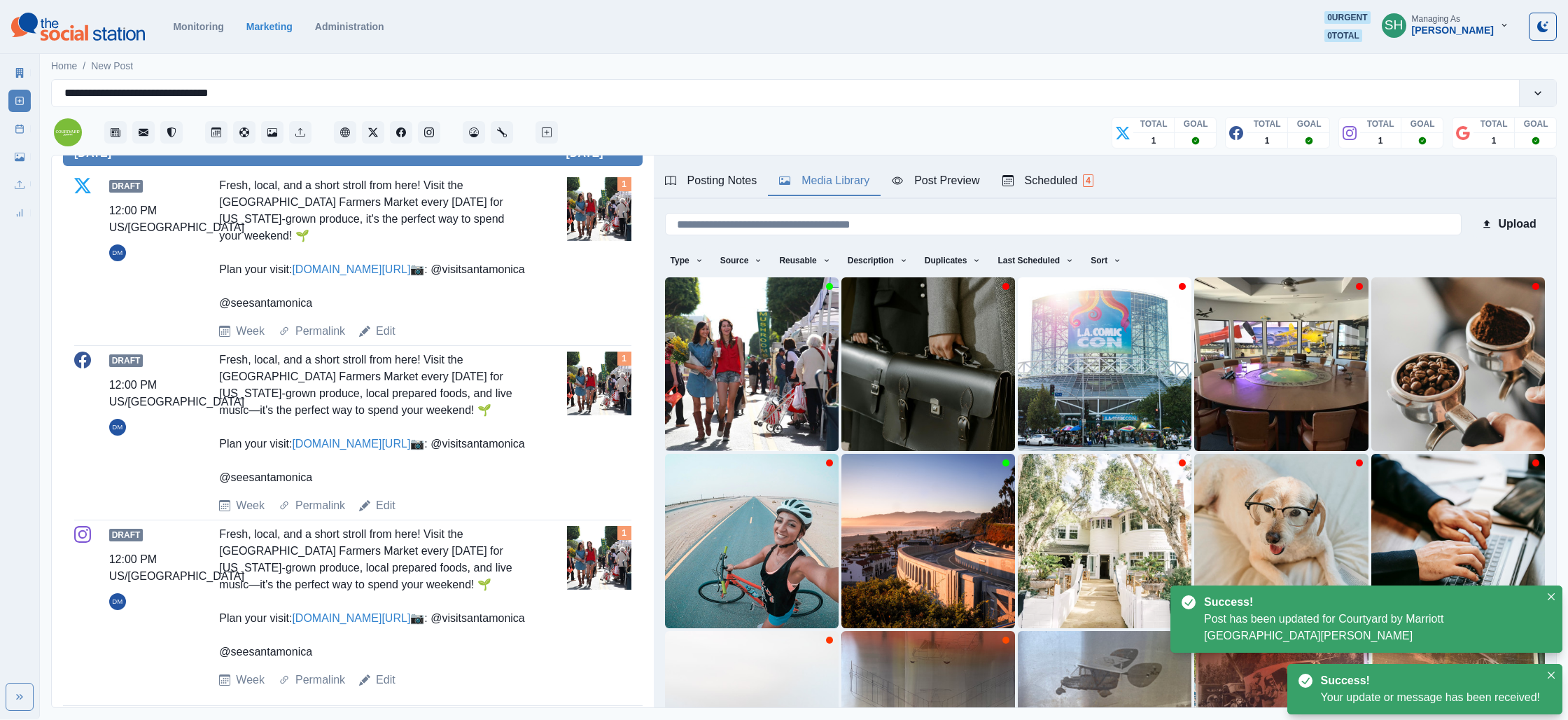
scroll to position [617, 0]
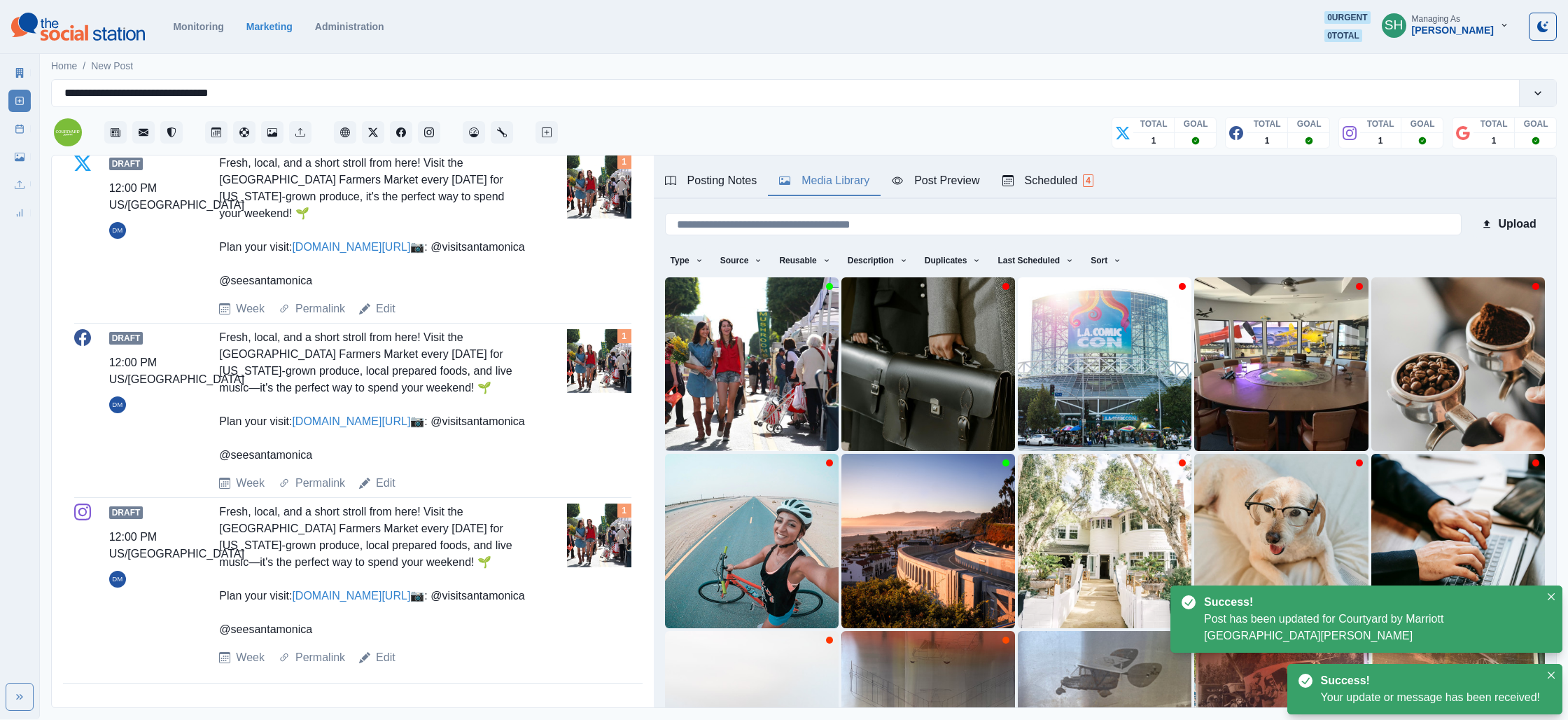
click at [373, 590] on link "[DOMAIN_NAME][URL]" at bounding box center [351, 596] width 119 height 12
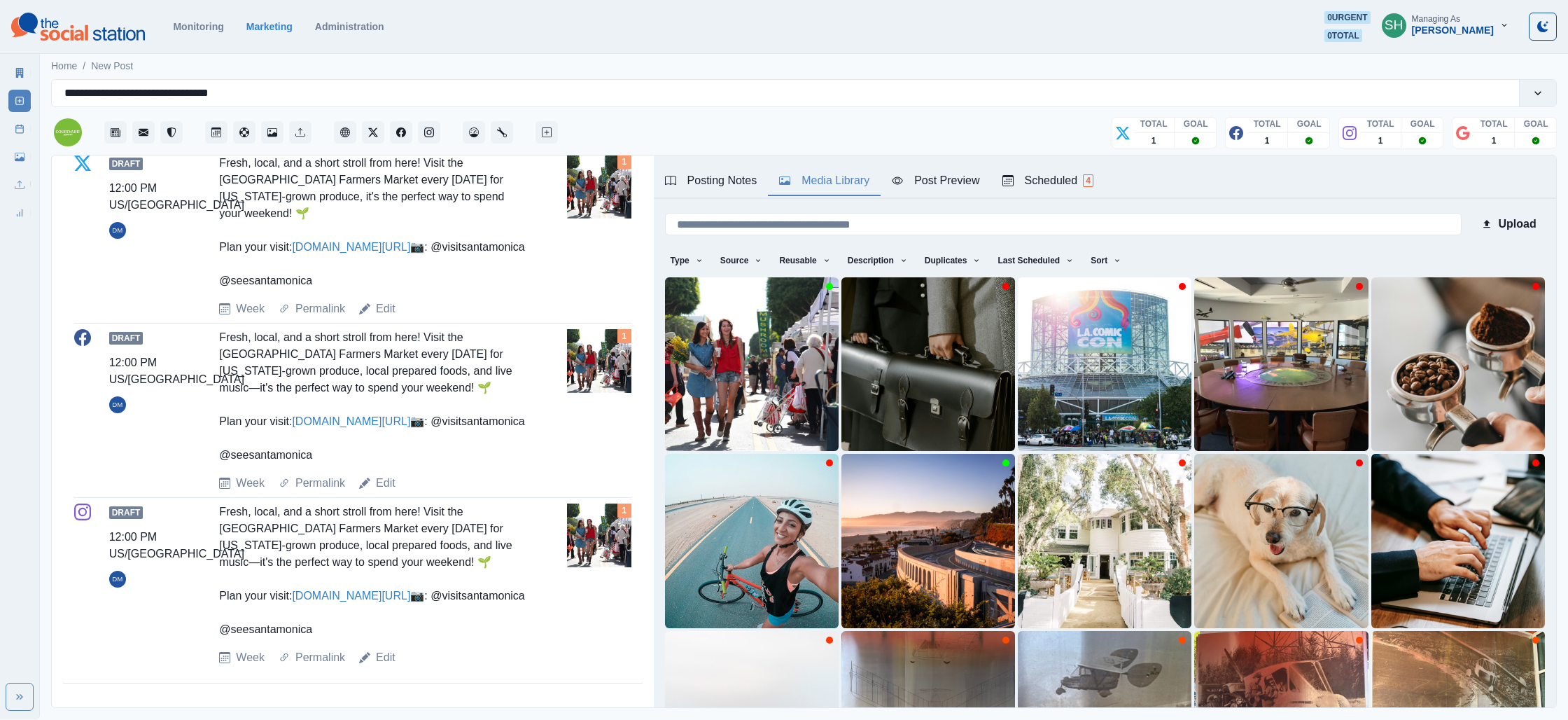
scroll to position [428, 0]
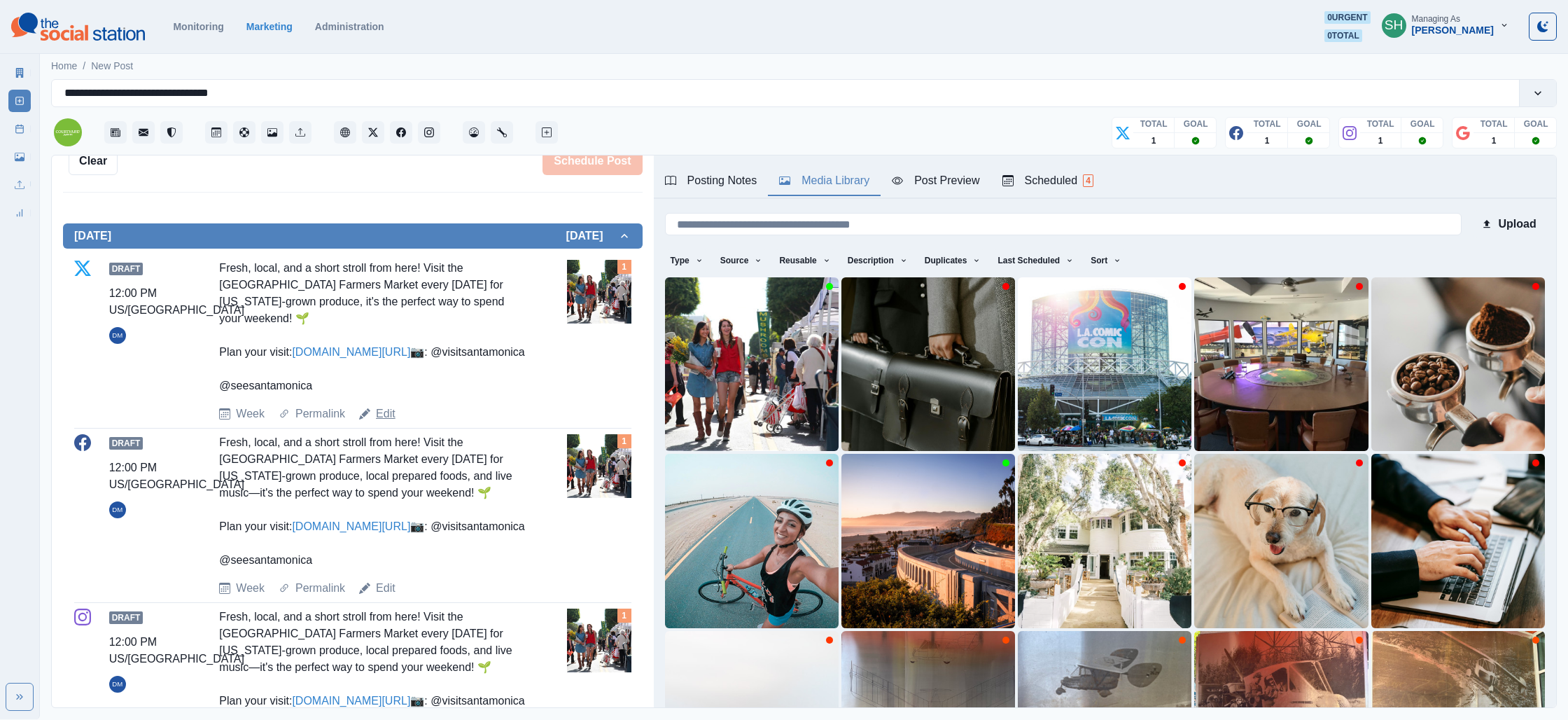
click at [378, 422] on link "Edit" at bounding box center [386, 413] width 19 height 17
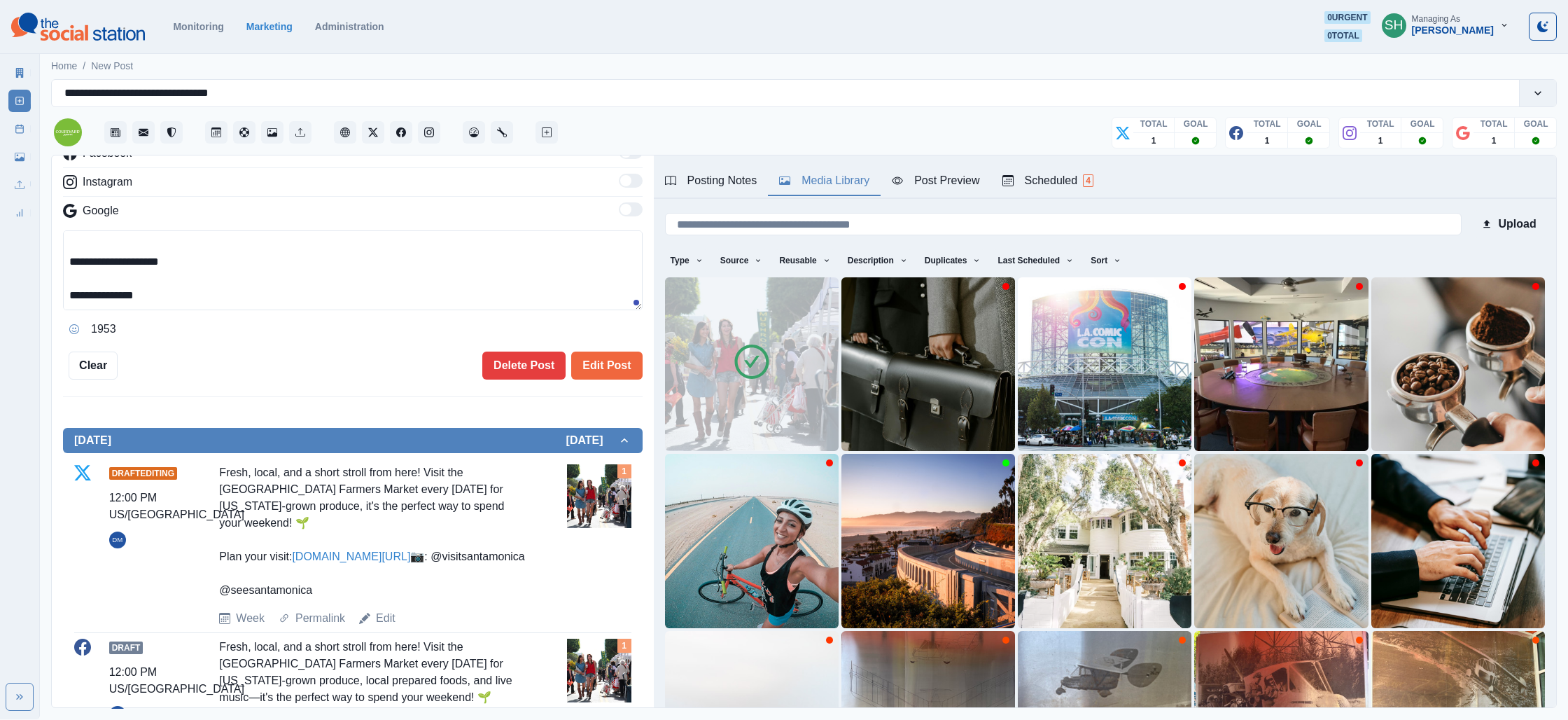
scroll to position [225, 0]
drag, startPoint x: 218, startPoint y: 291, endPoint x: 99, endPoint y: 263, distance: 122.2
click at [99, 263] on textarea "**********" at bounding box center [352, 269] width 579 height 80
paste textarea "**********"
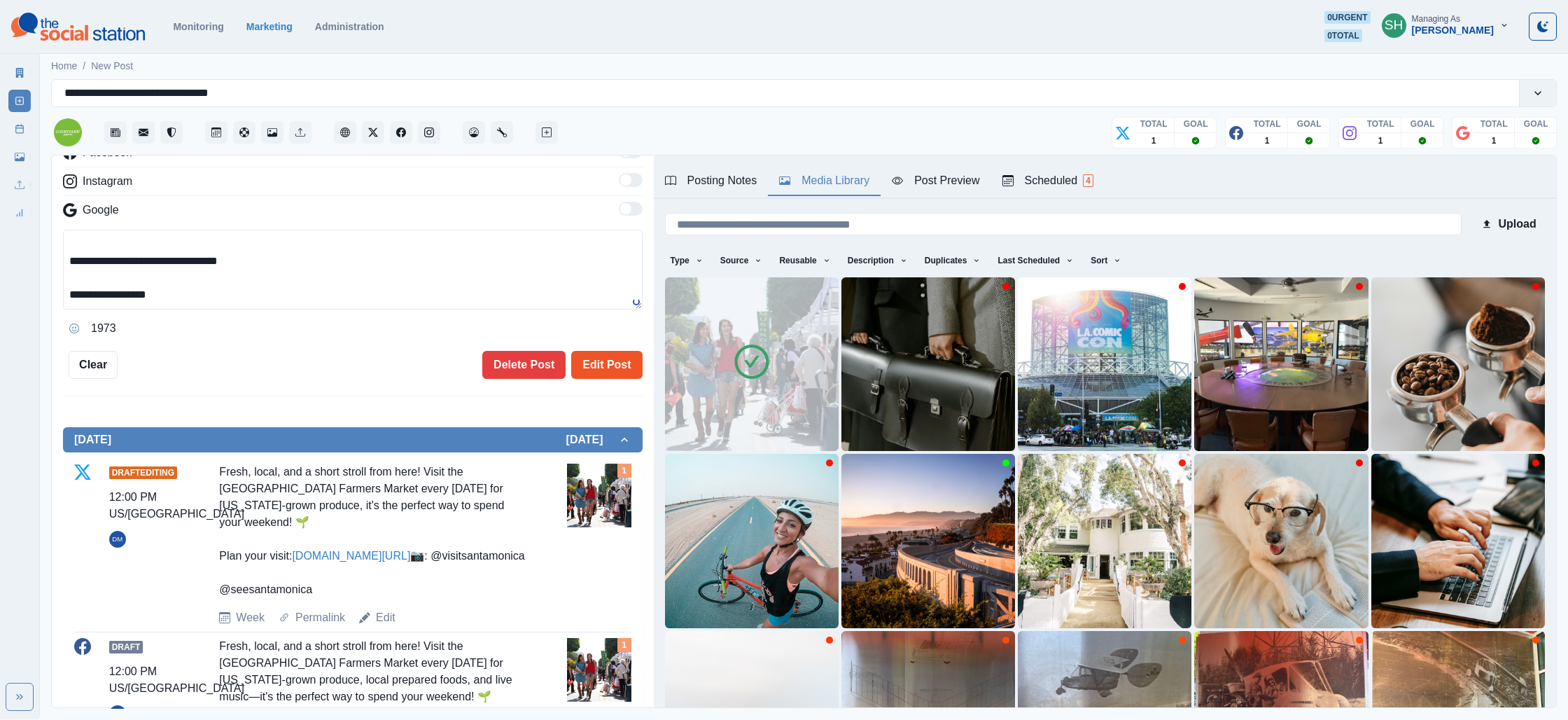
type textarea "**********"
click at [597, 351] on button "Edit Post" at bounding box center [606, 365] width 70 height 28
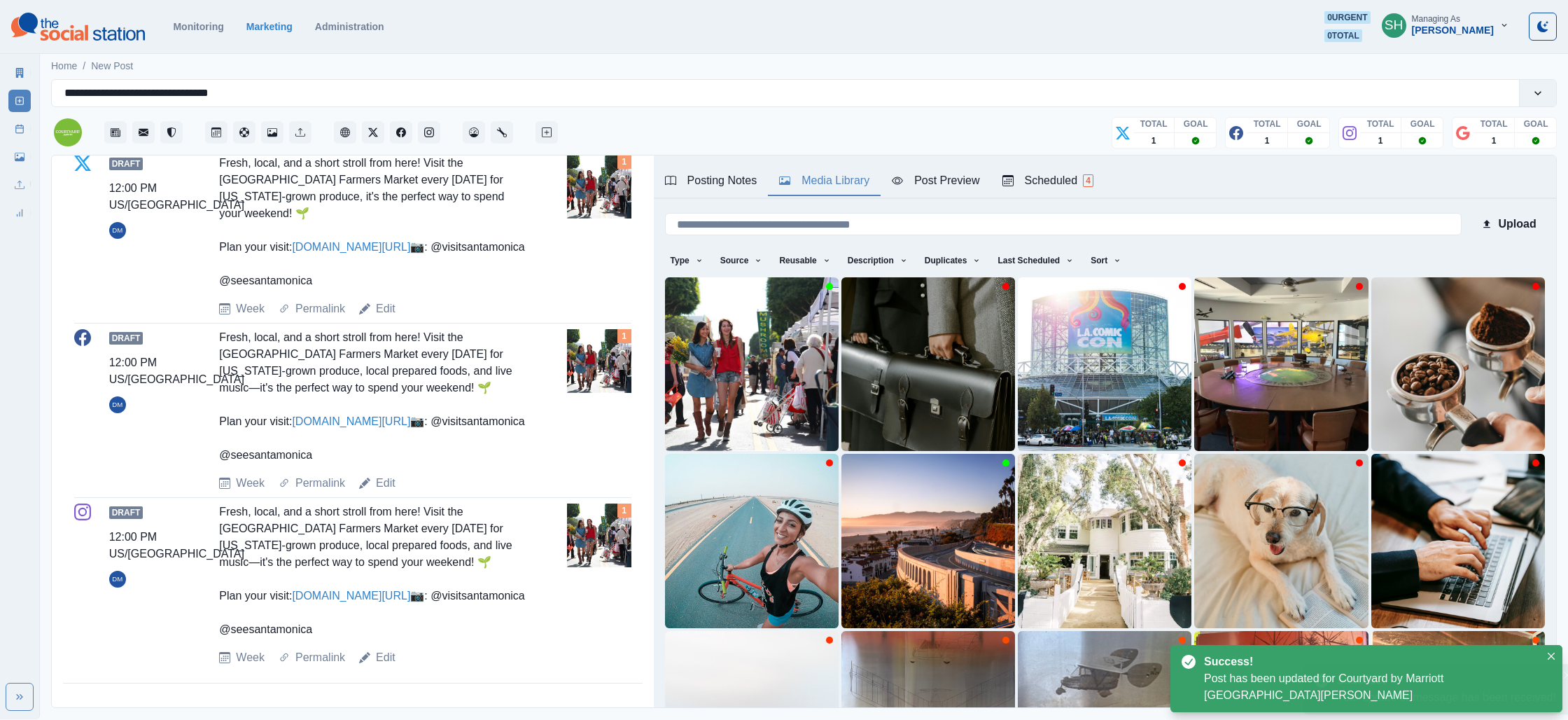
scroll to position [583, 0]
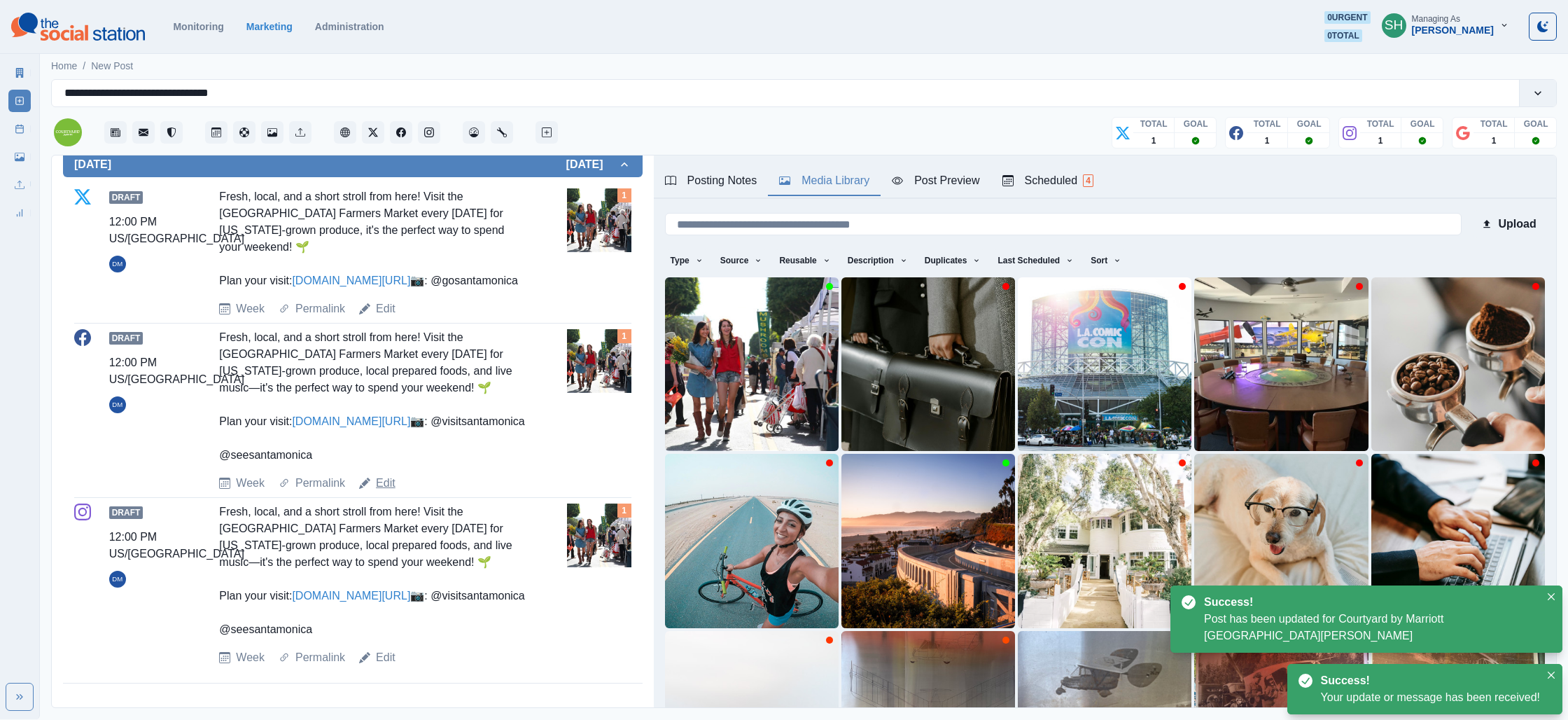
click at [387, 475] on link "Edit" at bounding box center [386, 483] width 19 height 17
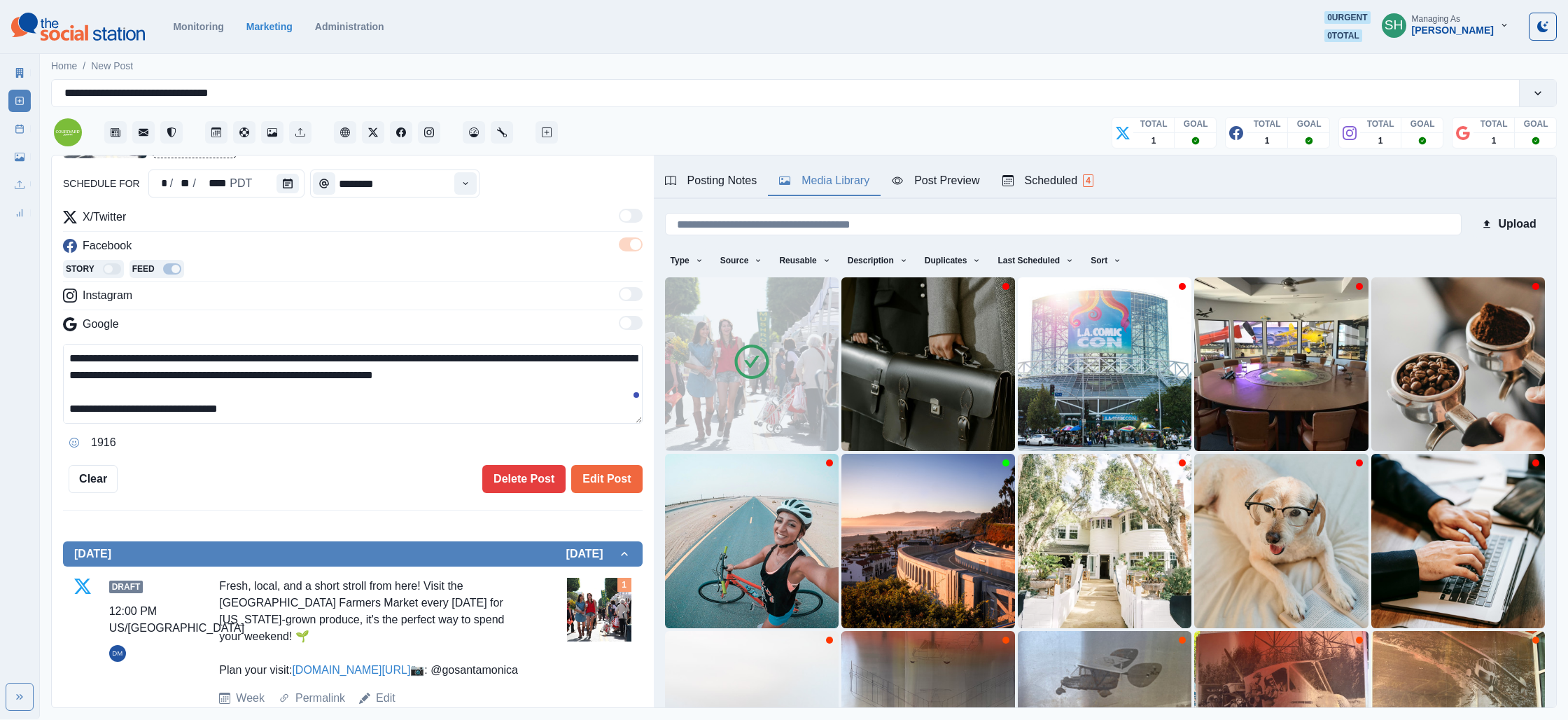
scroll to position [67, 0]
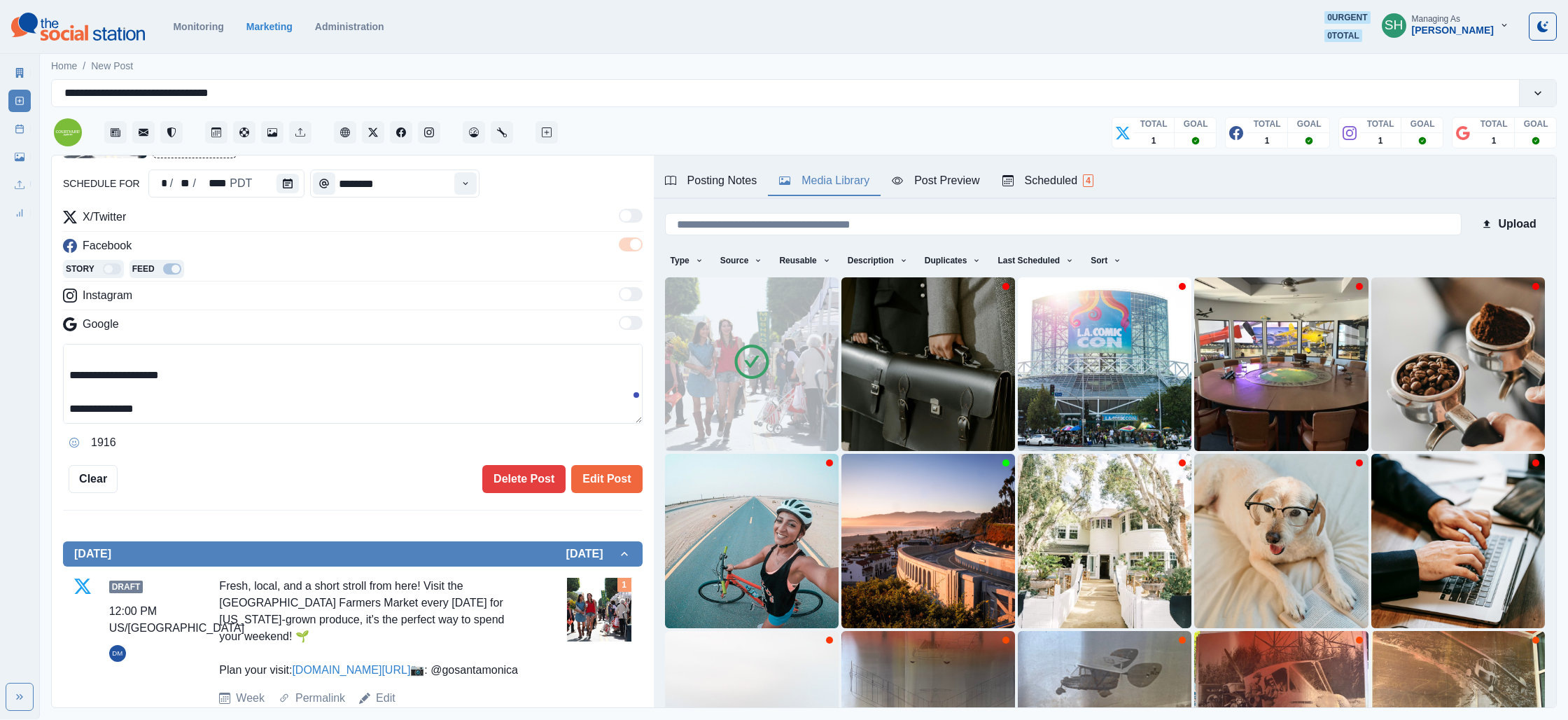
click at [218, 408] on textarea "**********" at bounding box center [352, 383] width 579 height 80
type textarea "**********"
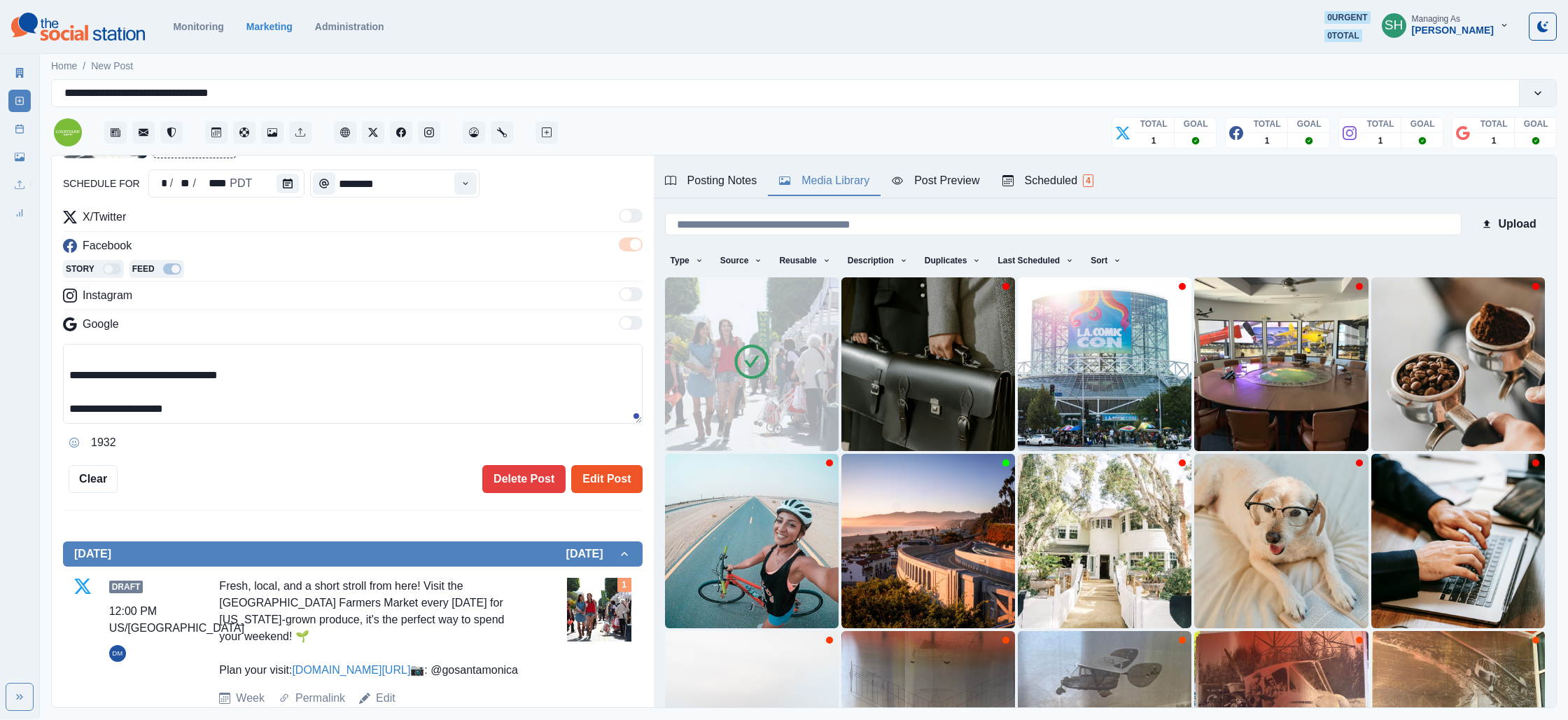
click at [607, 475] on button "Edit Post" at bounding box center [606, 479] width 70 height 28
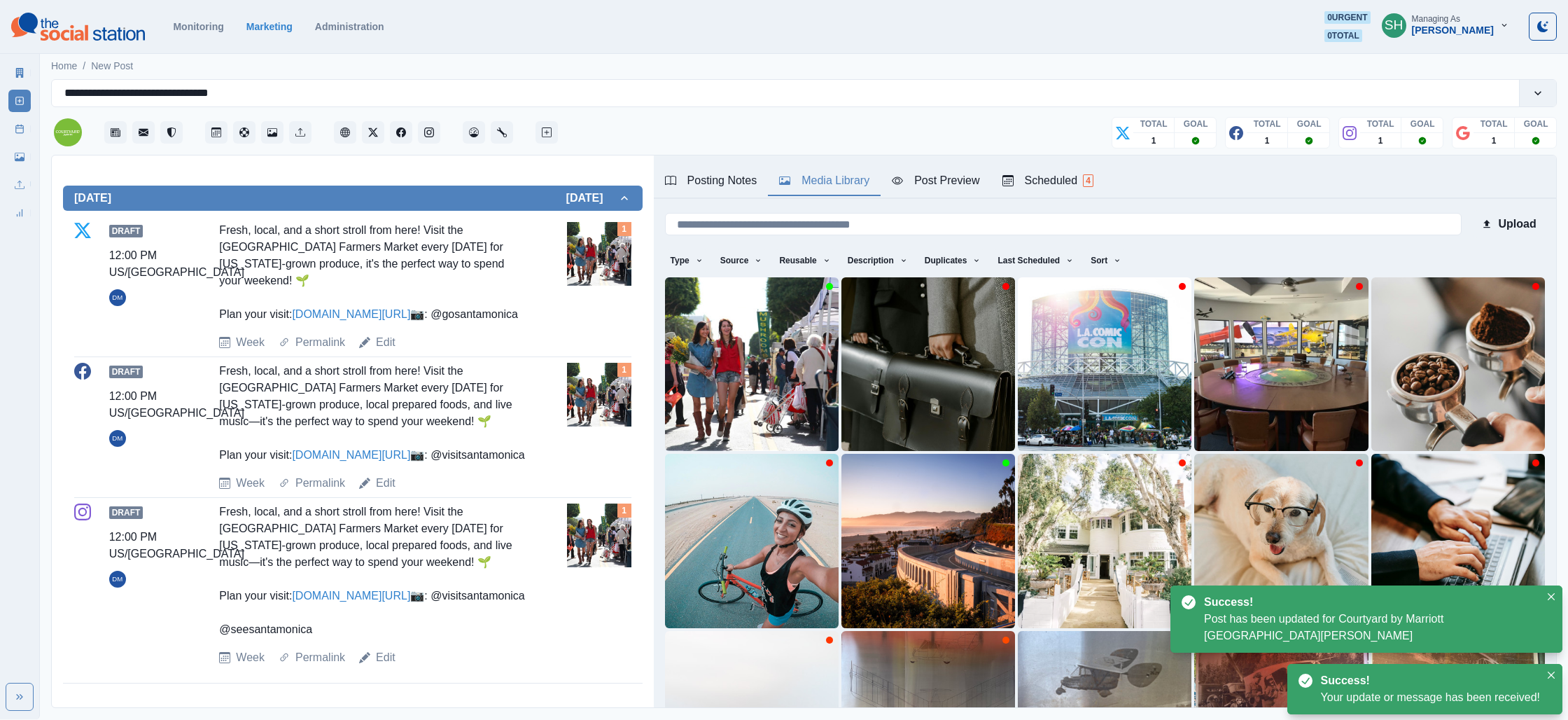
scroll to position [549, 0]
drag, startPoint x: 383, startPoint y: 641, endPoint x: 380, endPoint y: 654, distance: 13.3
click at [383, 644] on div "Draft 12:00 PM US/Pacific DM Fresh, local, and a short stroll from here! Visit …" at bounding box center [352, 585] width 557 height 163
click at [380, 656] on link "Edit" at bounding box center [386, 657] width 19 height 17
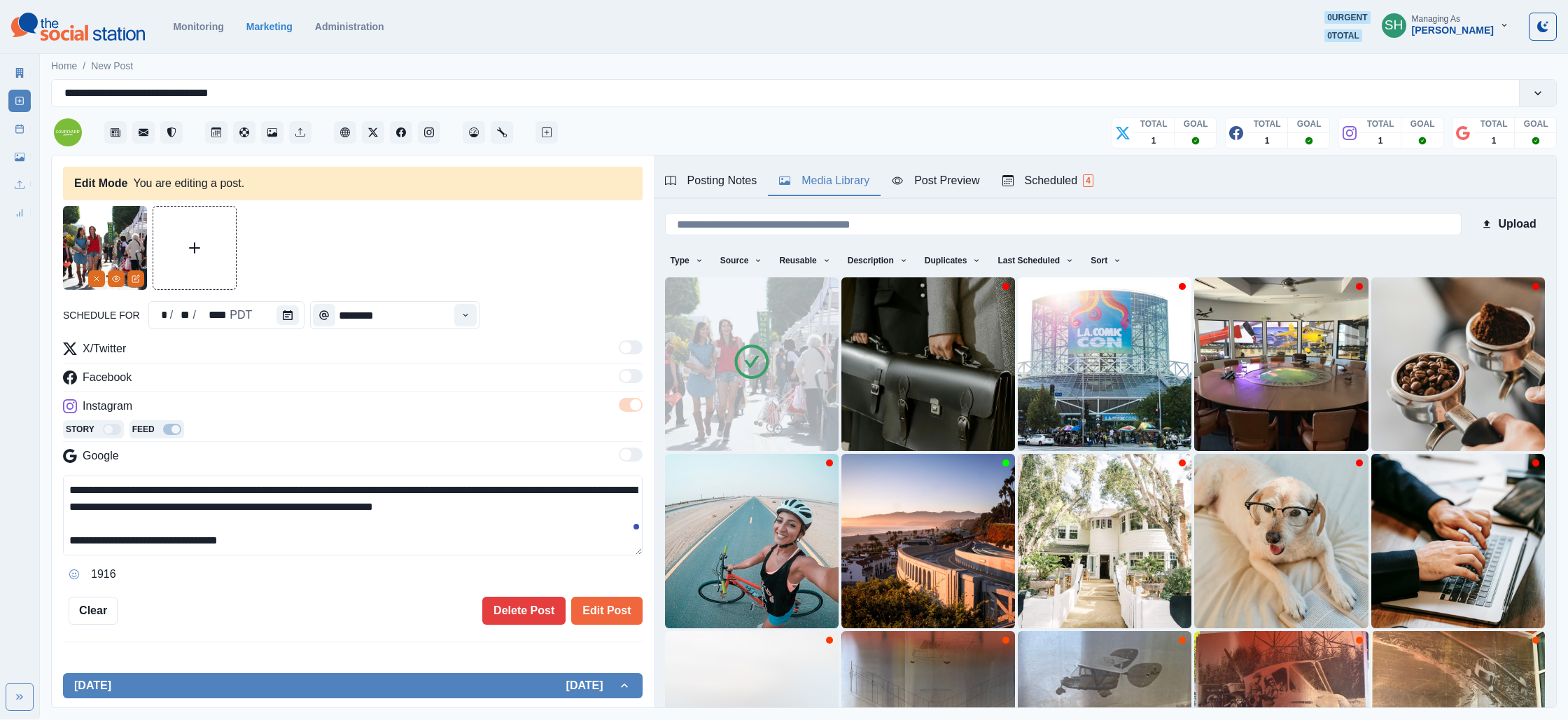
scroll to position [67, 0]
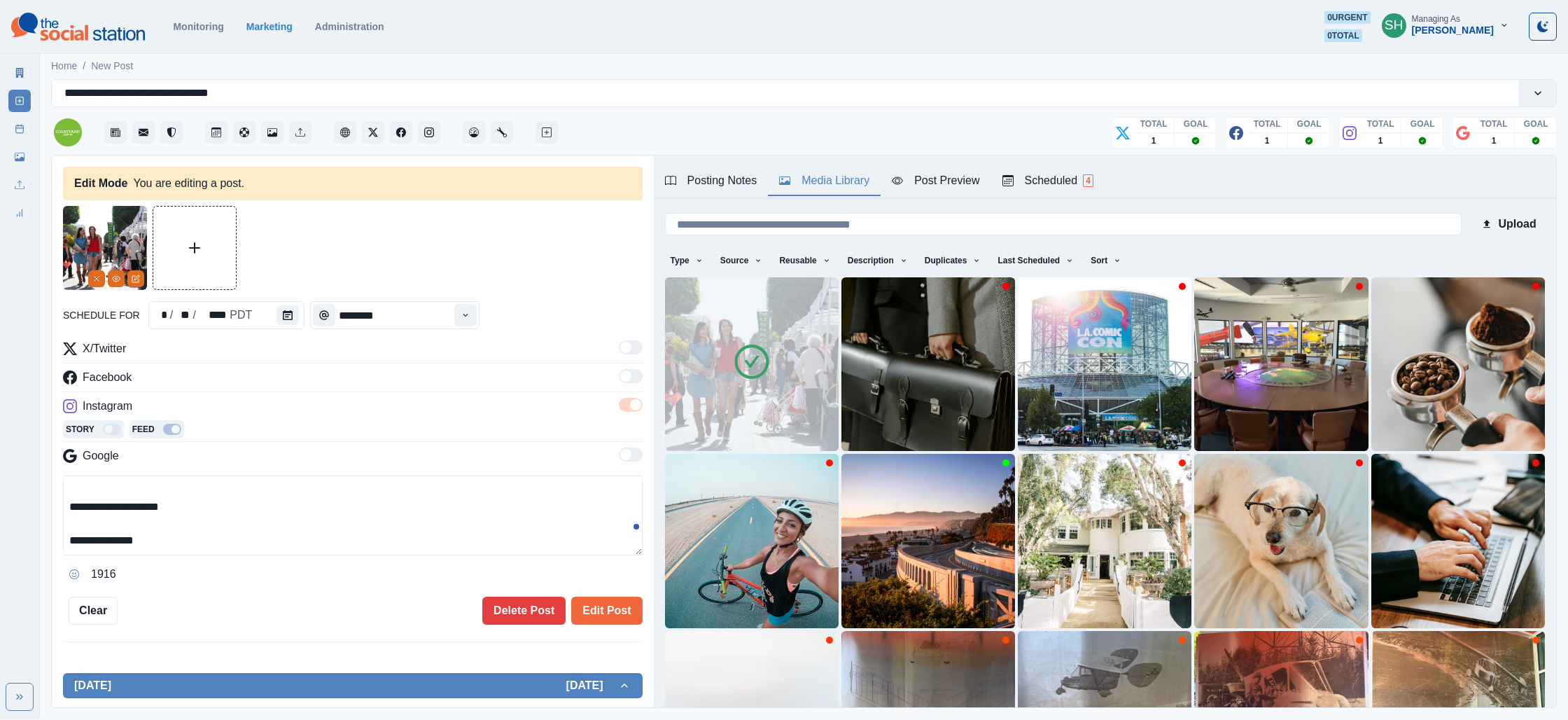
drag, startPoint x: 182, startPoint y: 540, endPoint x: 91, endPoint y: 509, distance: 96.1
click at [91, 509] on textarea "**********" at bounding box center [352, 515] width 579 height 80
paste textarea "**********"
type textarea "**********"
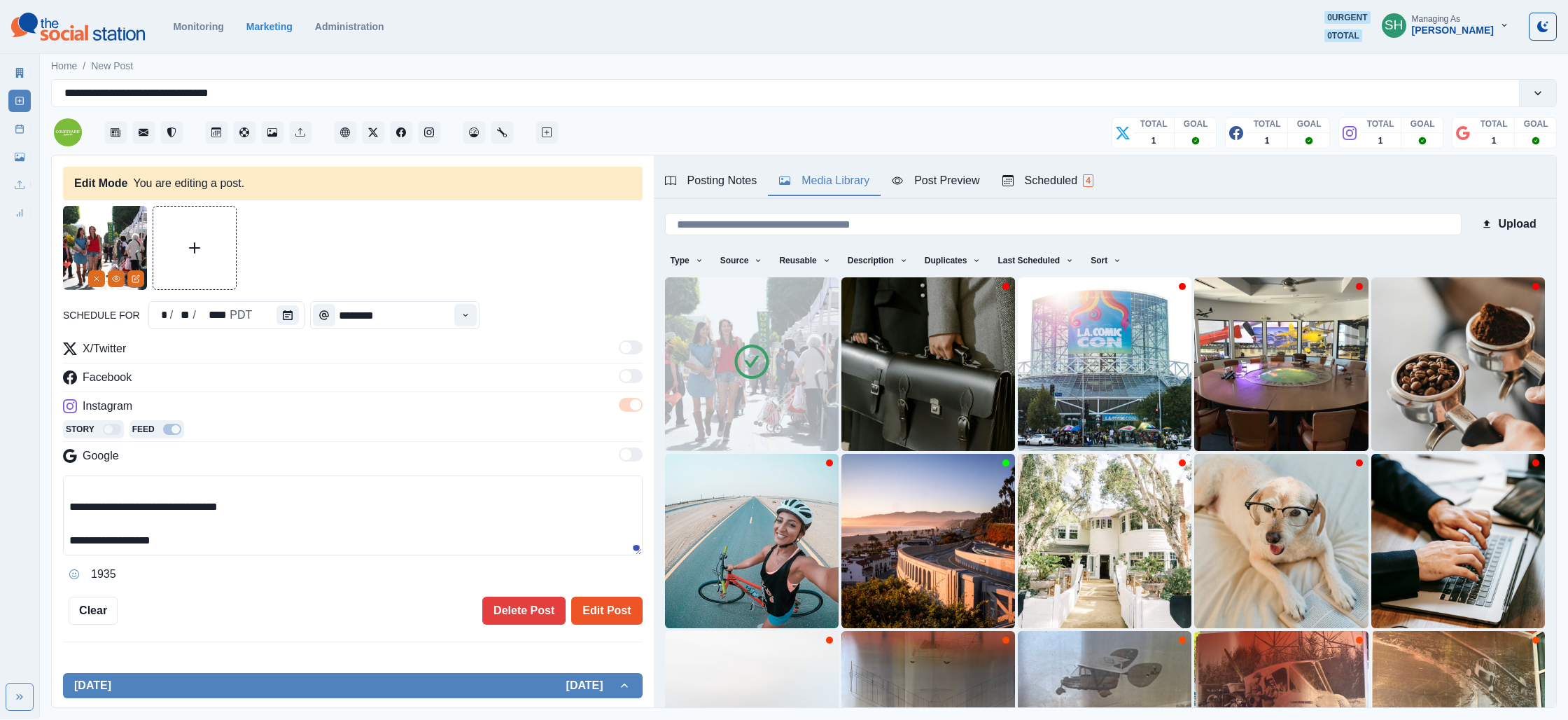
click at [596, 606] on button "Edit Post" at bounding box center [606, 611] width 70 height 28
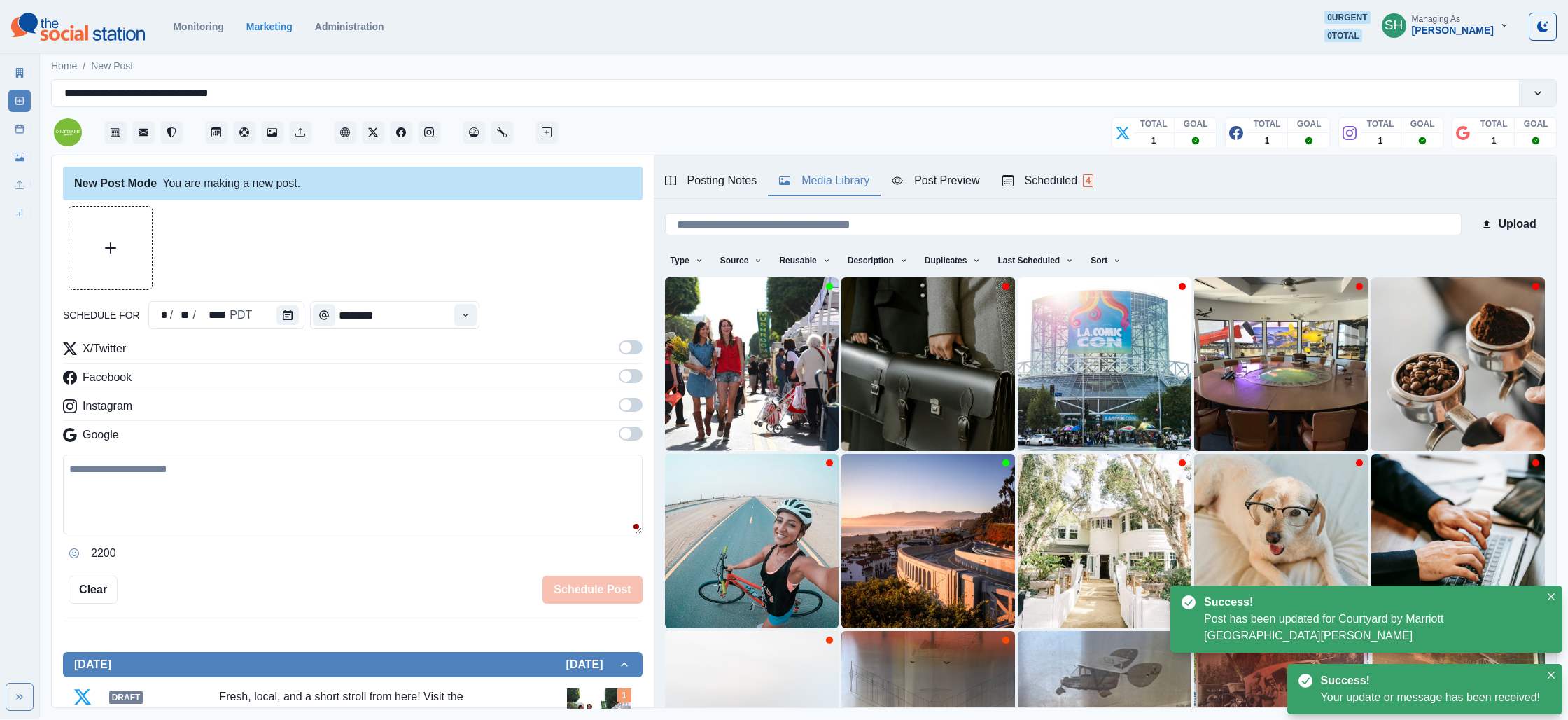
scroll to position [516, 0]
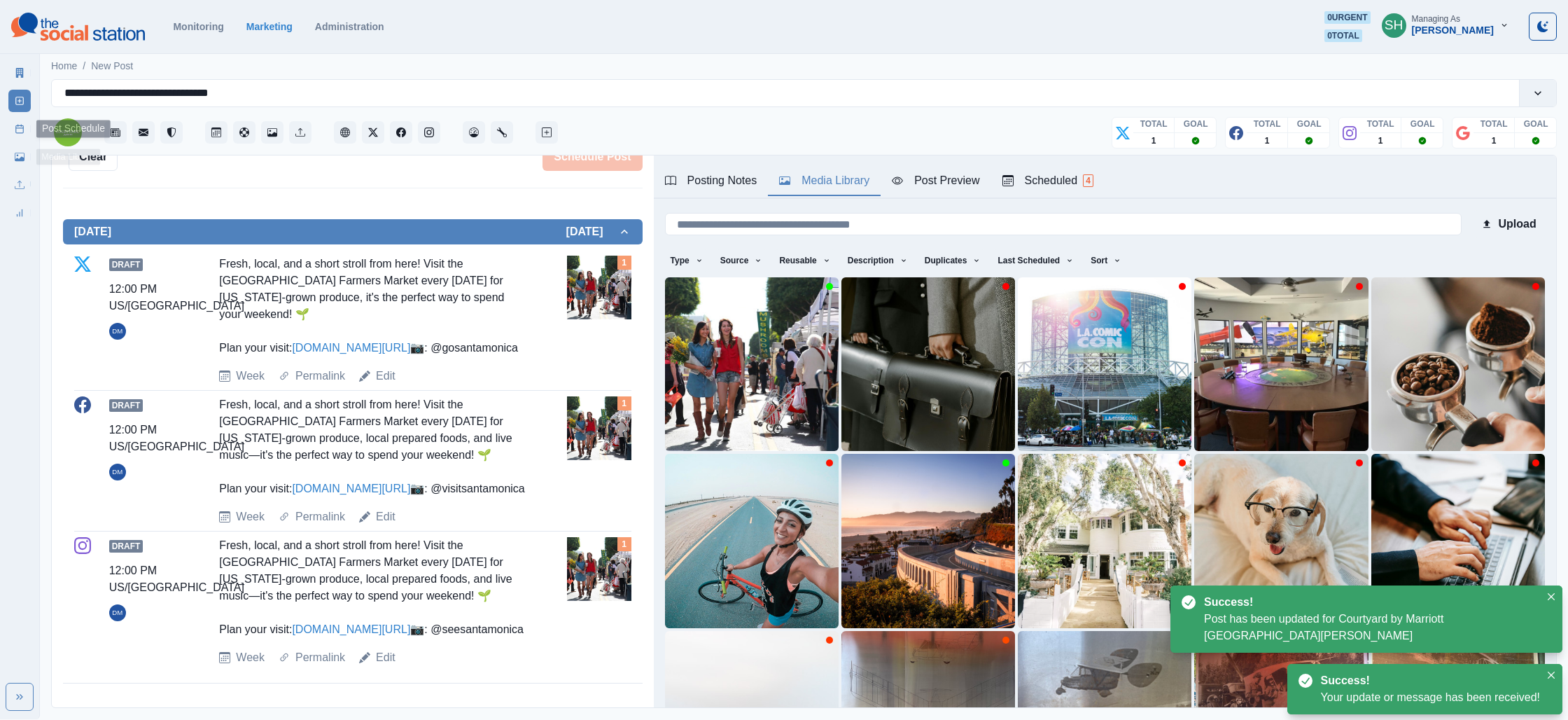
click at [12, 131] on link "Post Schedule" at bounding box center [19, 128] width 22 height 22
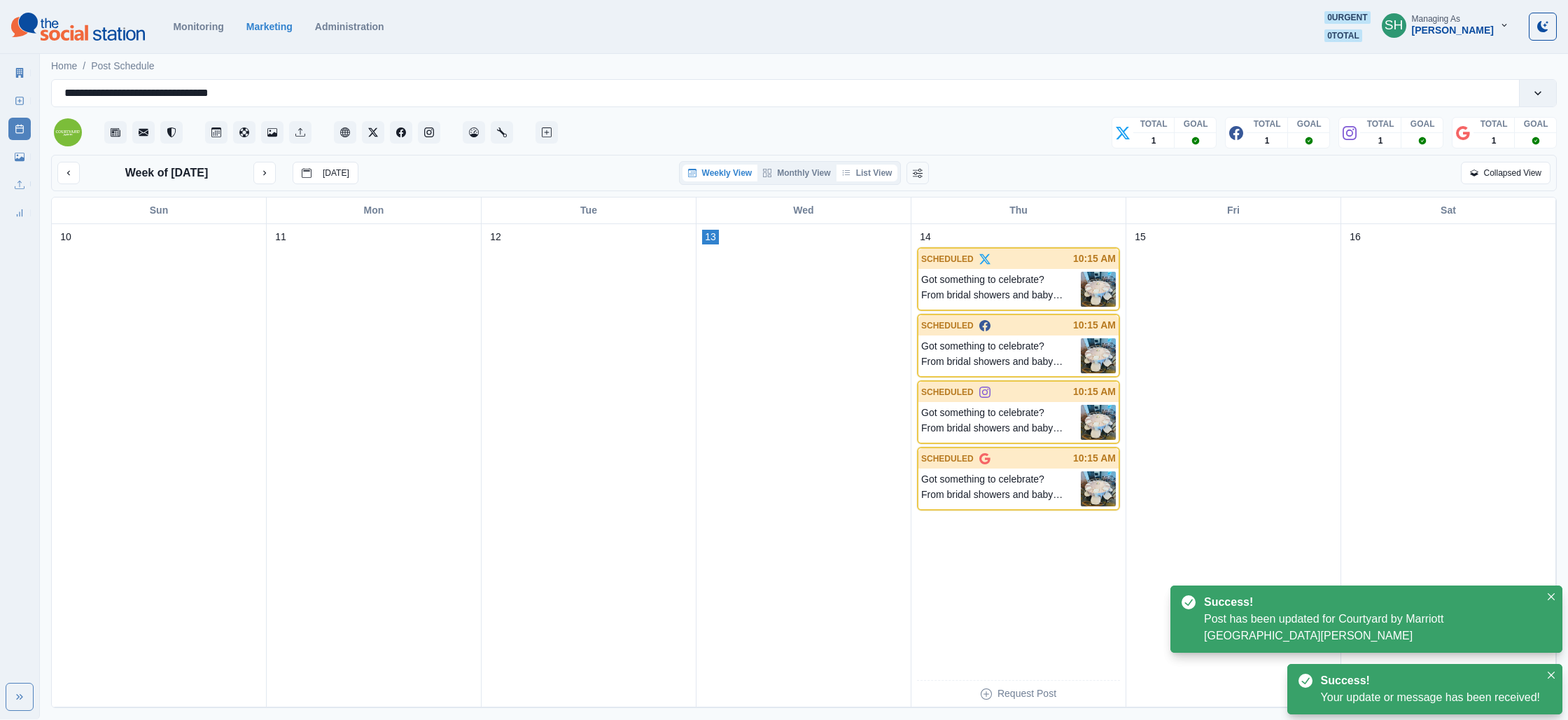
click at [857, 164] on button "List View" at bounding box center [867, 172] width 62 height 17
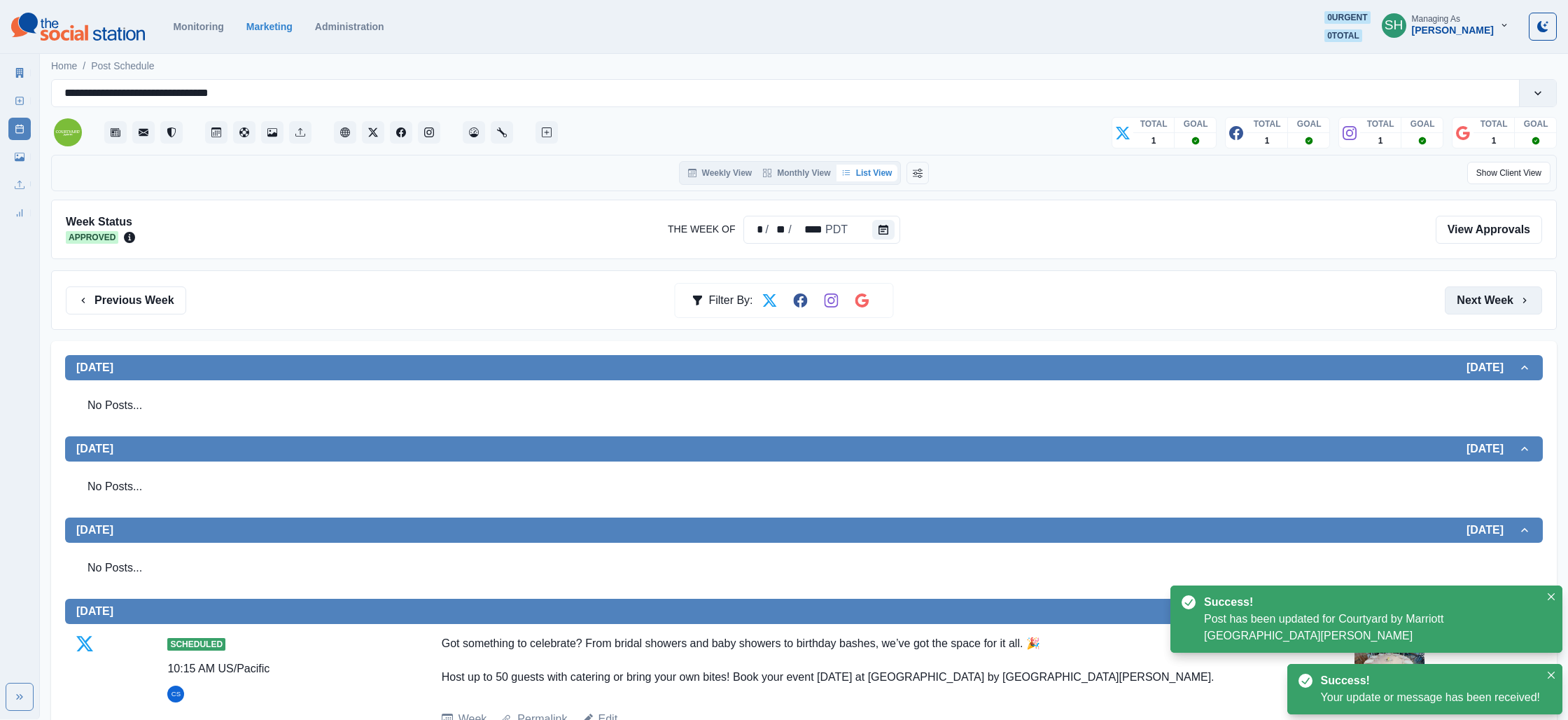
click at [1491, 302] on button "Next Week" at bounding box center [1493, 301] width 98 height 28
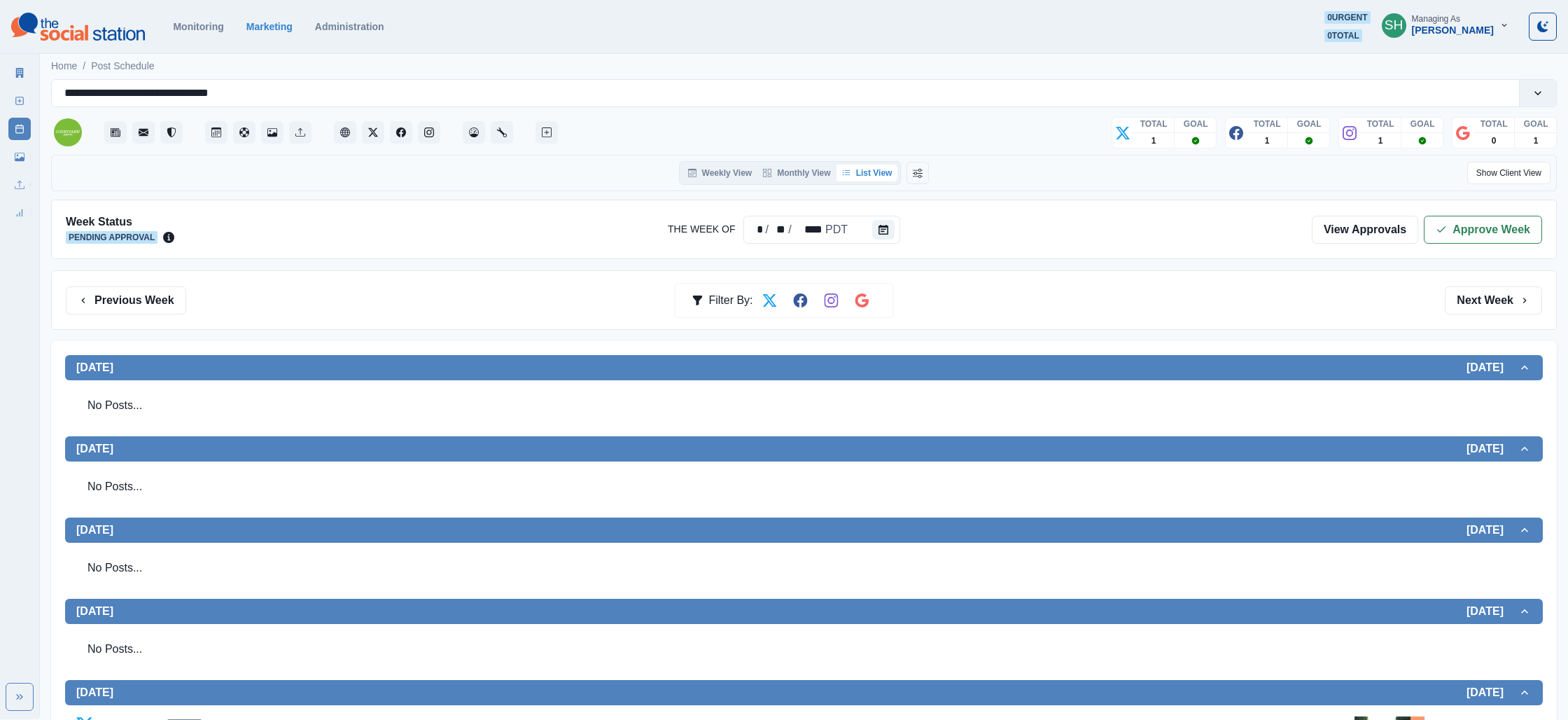
click at [1422, 226] on div "View Approvals Approve Week" at bounding box center [1426, 229] width 230 height 28
click at [1448, 222] on button "Approve Week" at bounding box center [1483, 229] width 119 height 28
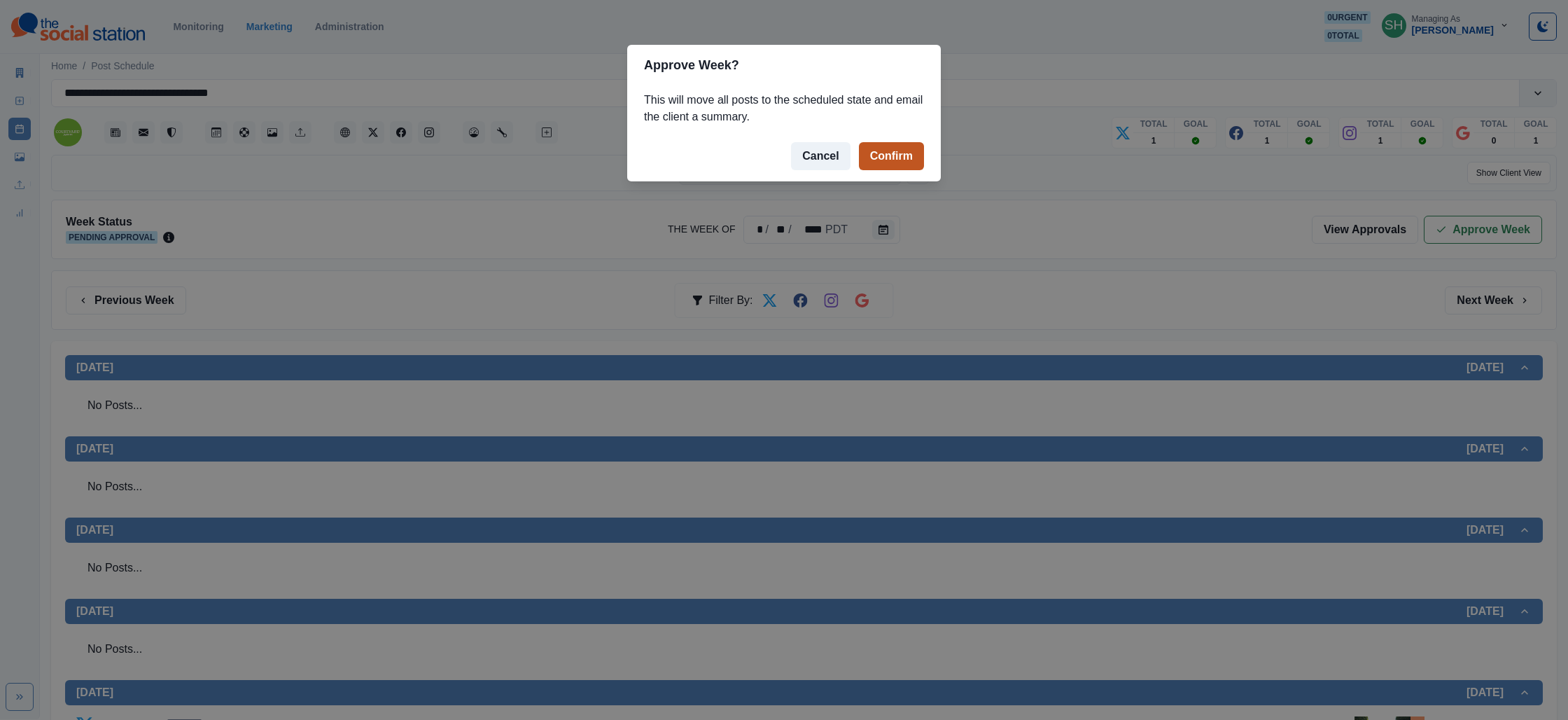
click at [871, 152] on button "Confirm" at bounding box center [891, 156] width 65 height 28
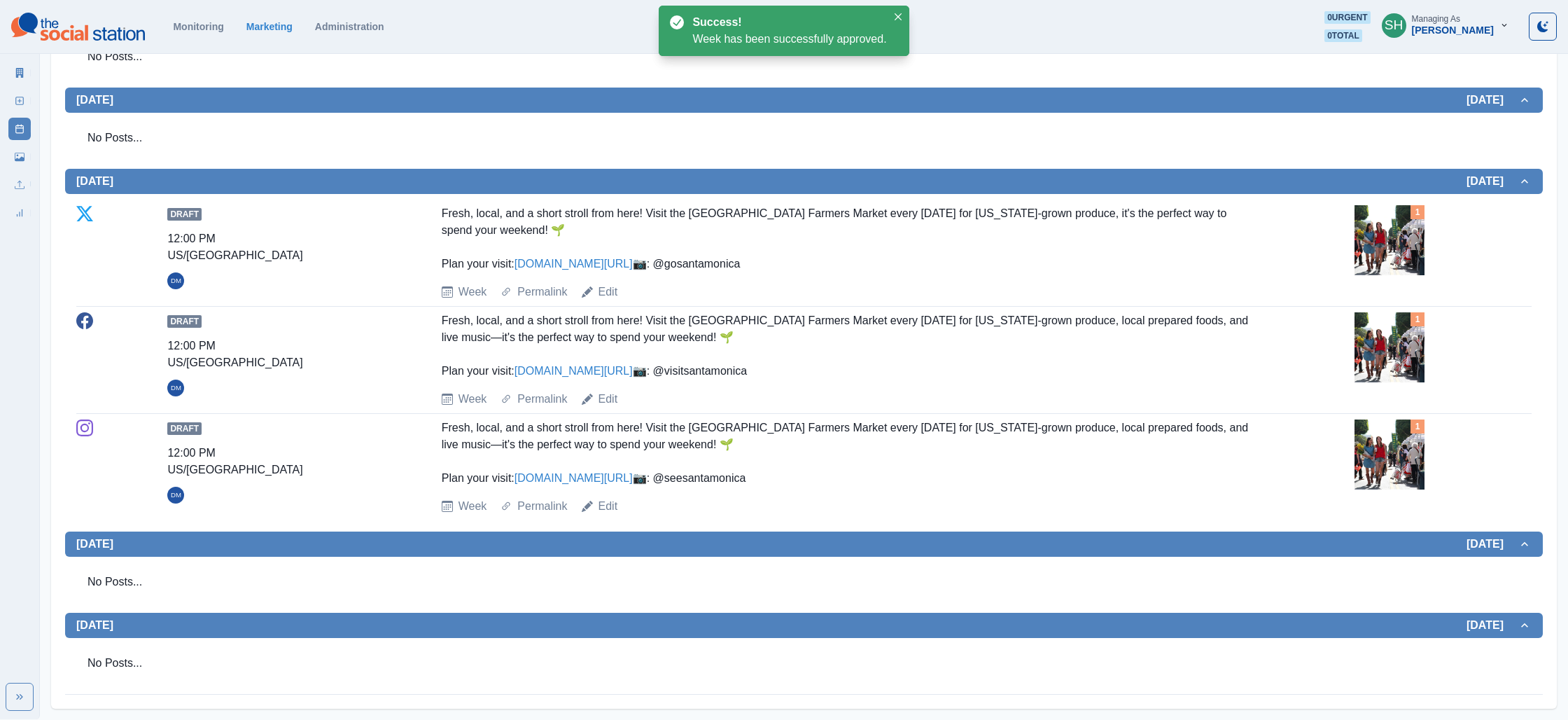
click at [31, 77] on div "Marketing Summary New Post Post Schedule Media Library Uploads Review Summary" at bounding box center [19, 140] width 40 height 168
click at [28, 77] on link "Marketing Summary" at bounding box center [19, 72] width 22 height 22
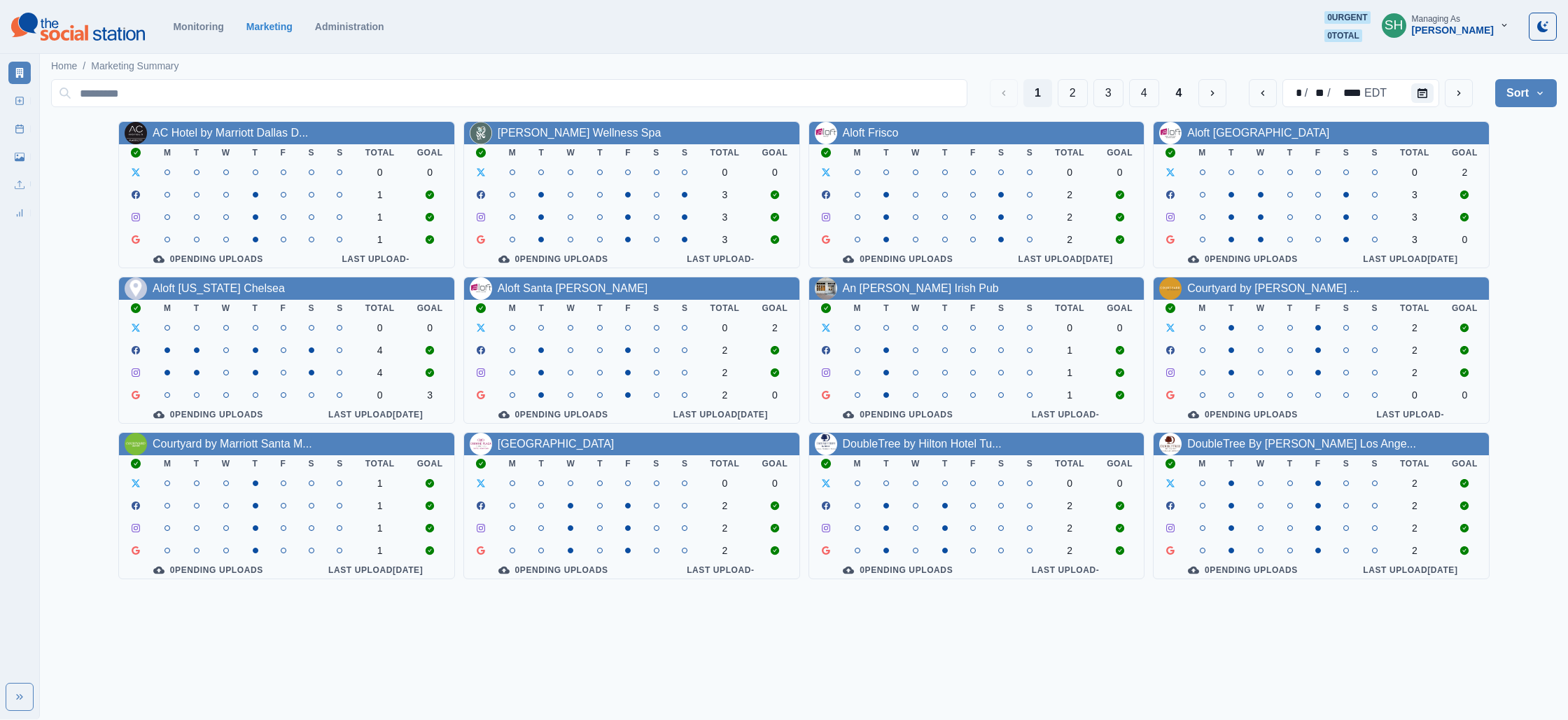
click at [1465, 77] on div "1 2 3 4 4 * / ** / **** EDT Sort Client Name Uploads Pending Post Approval" at bounding box center [803, 93] width 1506 height 40
click at [1456, 88] on icon "next" at bounding box center [1458, 93] width 11 height 11
click at [610, 446] on link "[GEOGRAPHIC_DATA]" at bounding box center [555, 444] width 117 height 12
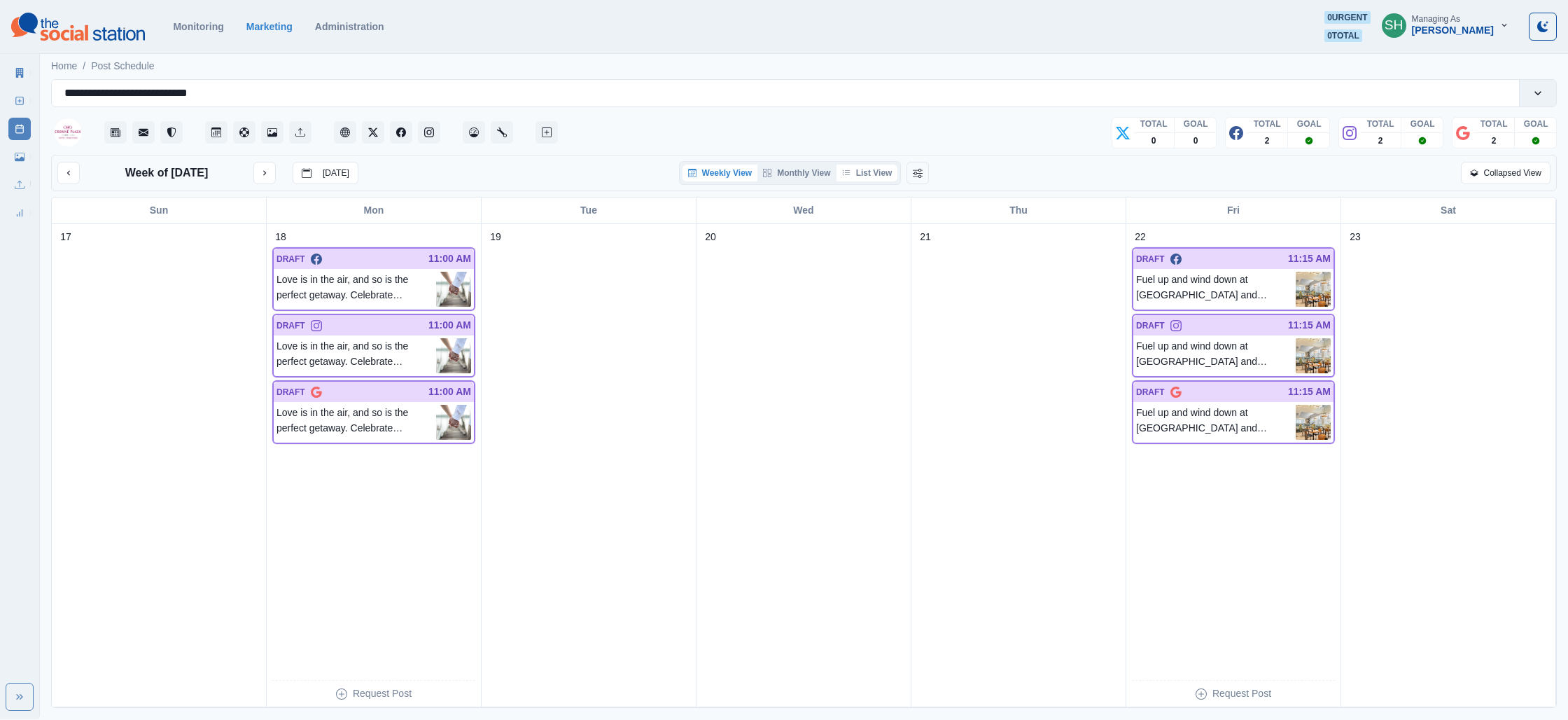
click at [877, 174] on button "List View" at bounding box center [867, 172] width 62 height 17
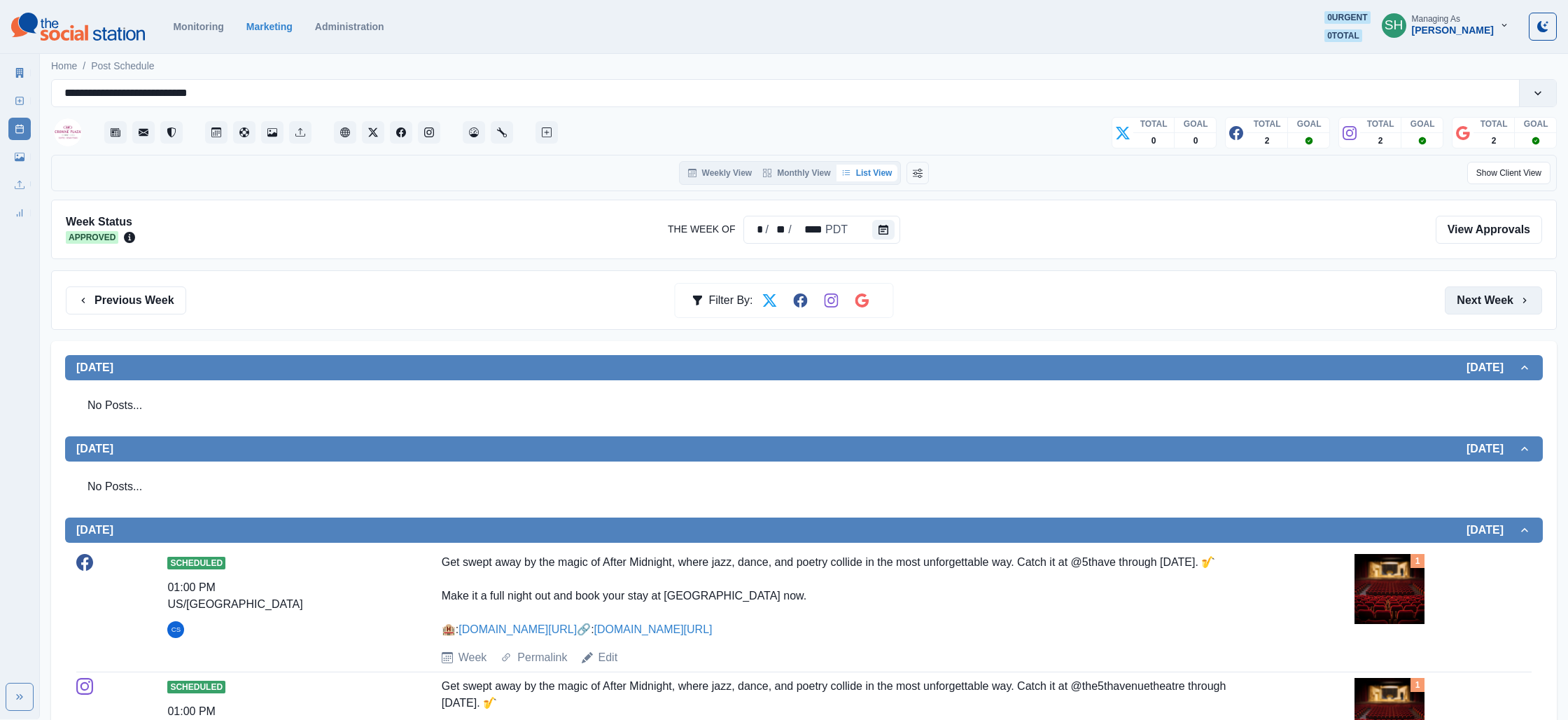
click at [1502, 299] on button "Next Week" at bounding box center [1493, 301] width 98 height 28
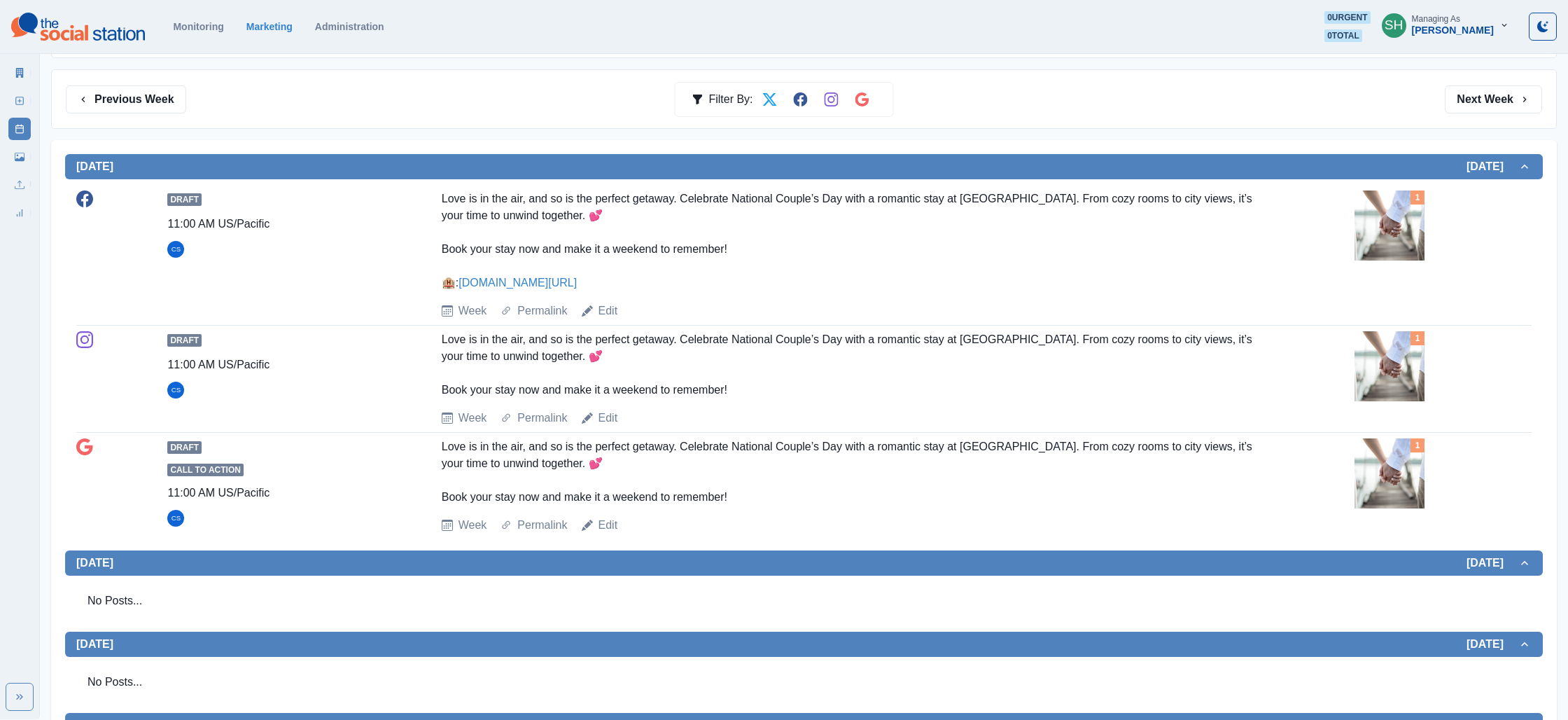
click at [1403, 358] on img at bounding box center [1390, 367] width 70 height 70
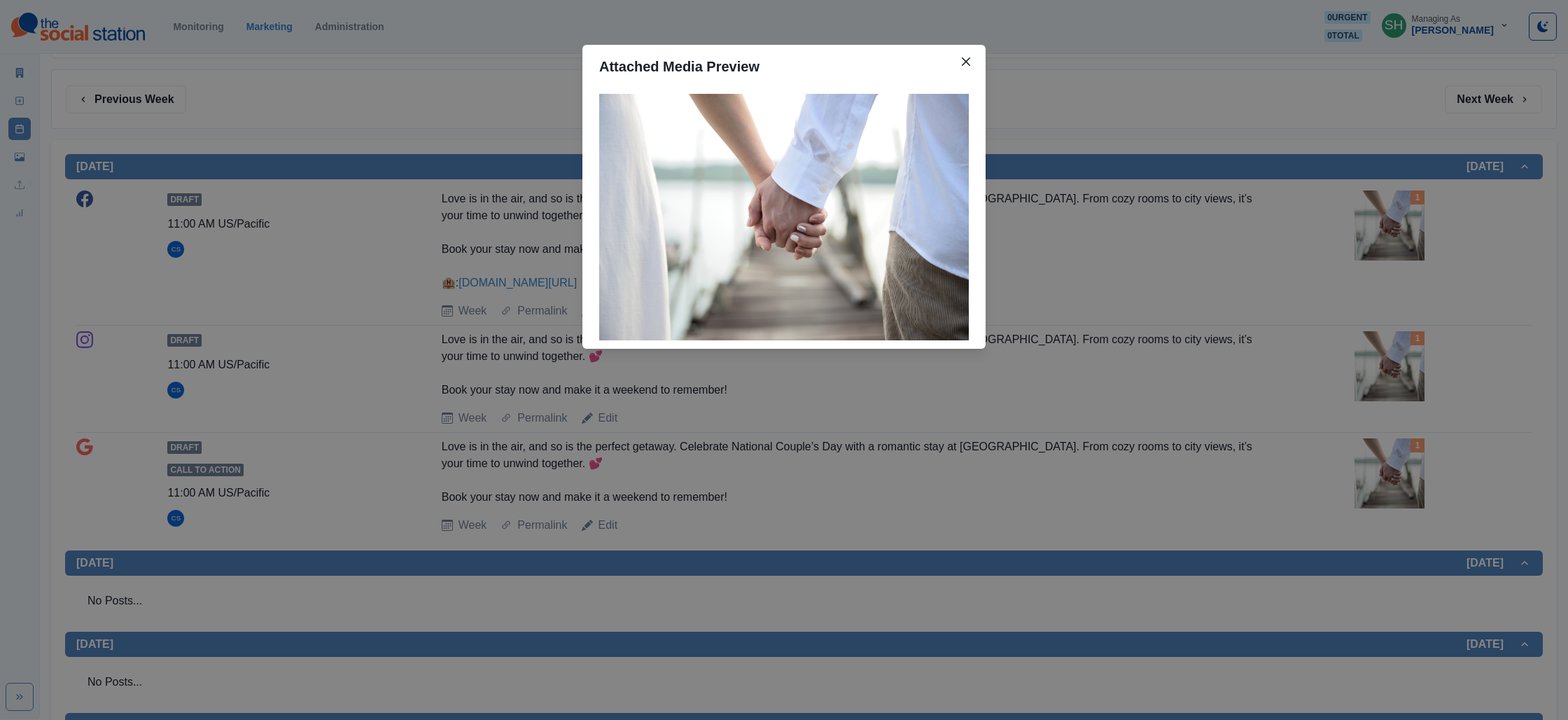
click at [1150, 282] on div "Attached Media Preview" at bounding box center [784, 360] width 1568 height 720
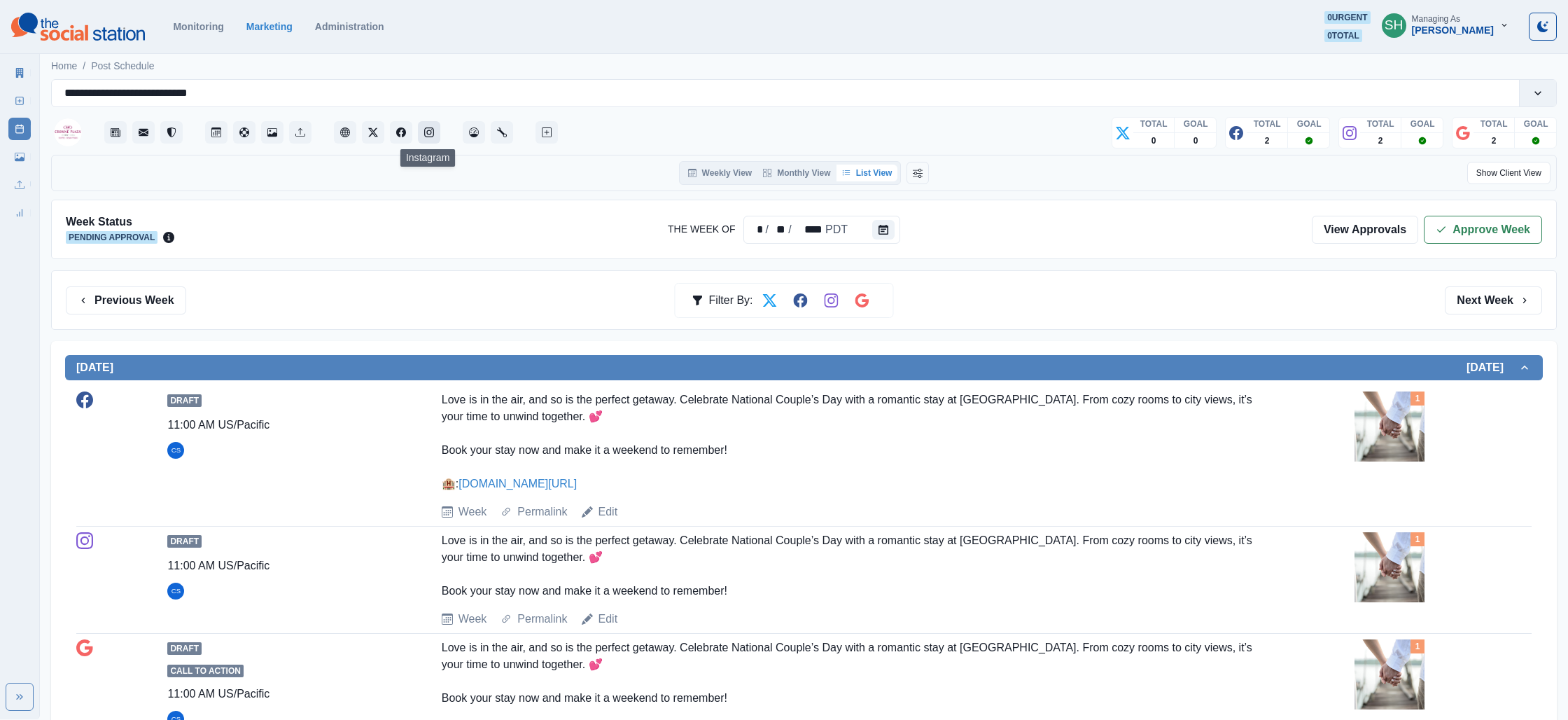
click at [425, 126] on button "Instagram" at bounding box center [428, 132] width 22 height 22
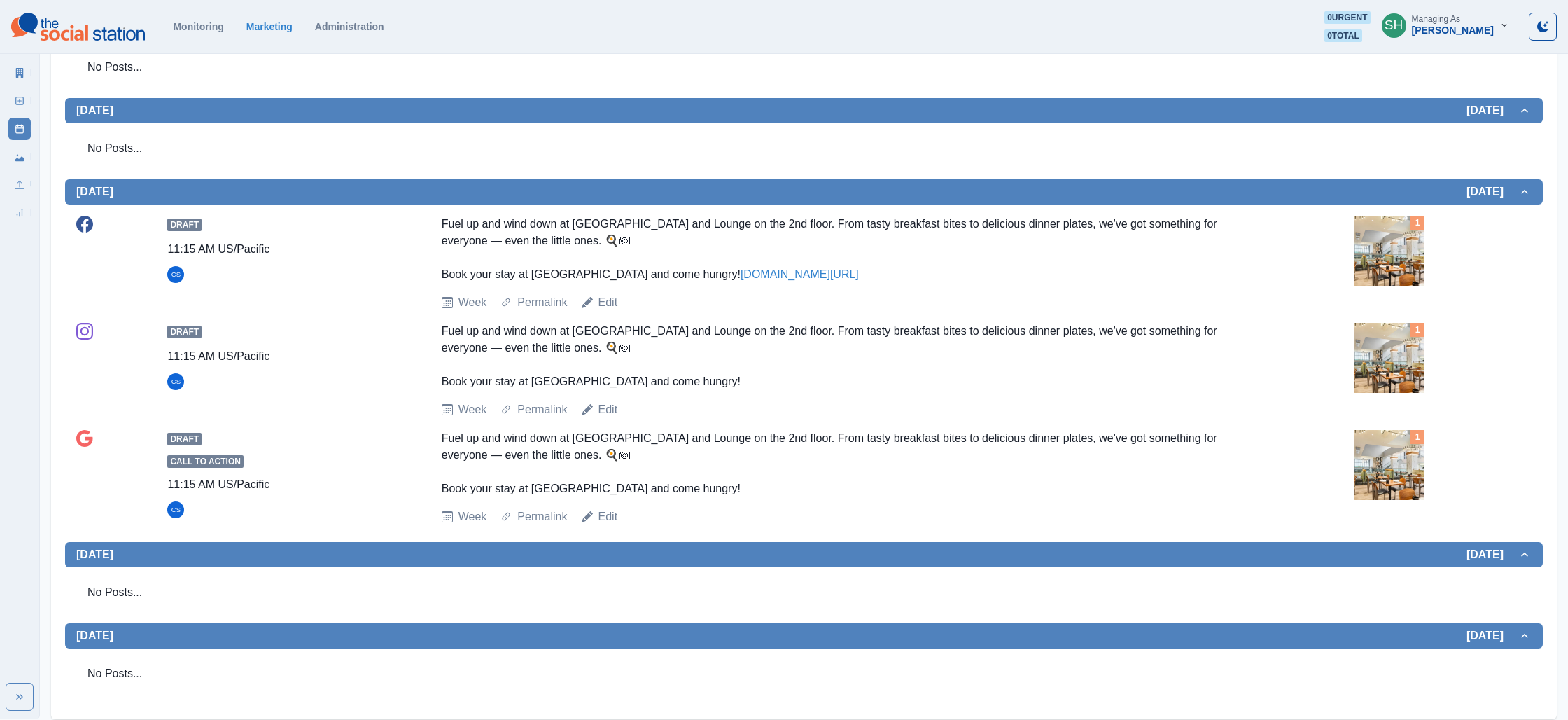
scroll to position [826, 0]
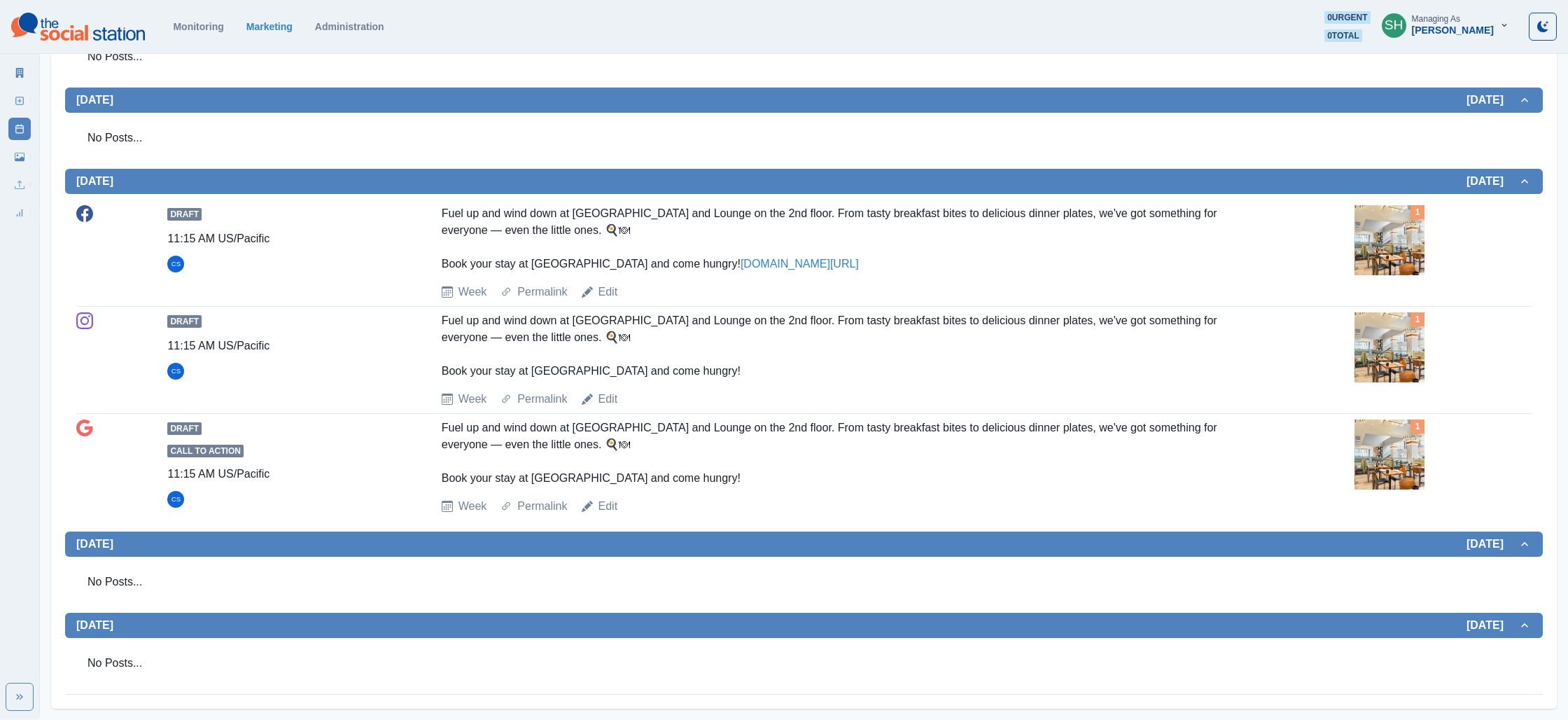
click at [1384, 363] on img at bounding box center [1390, 347] width 70 height 70
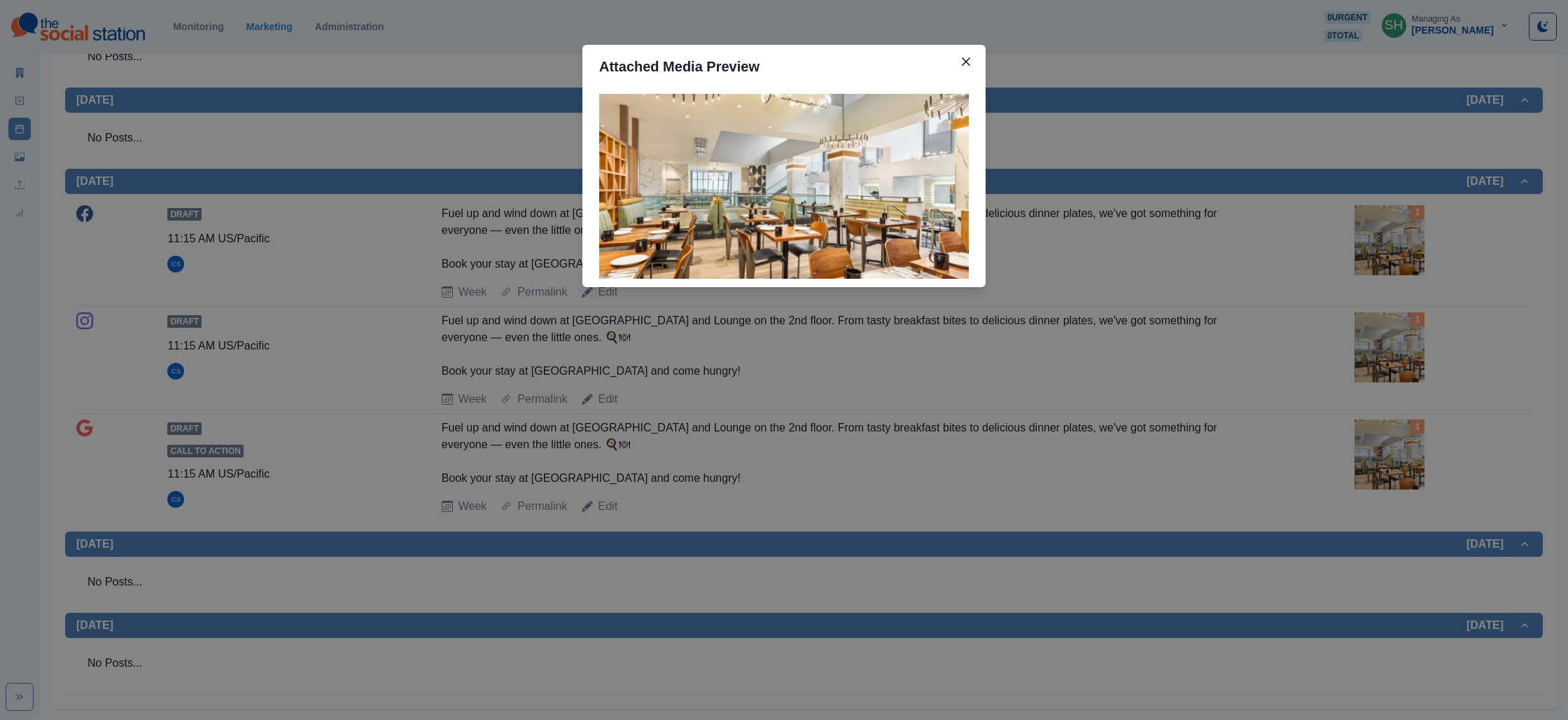
click at [1250, 313] on div "Attached Media Preview" at bounding box center [784, 360] width 1568 height 720
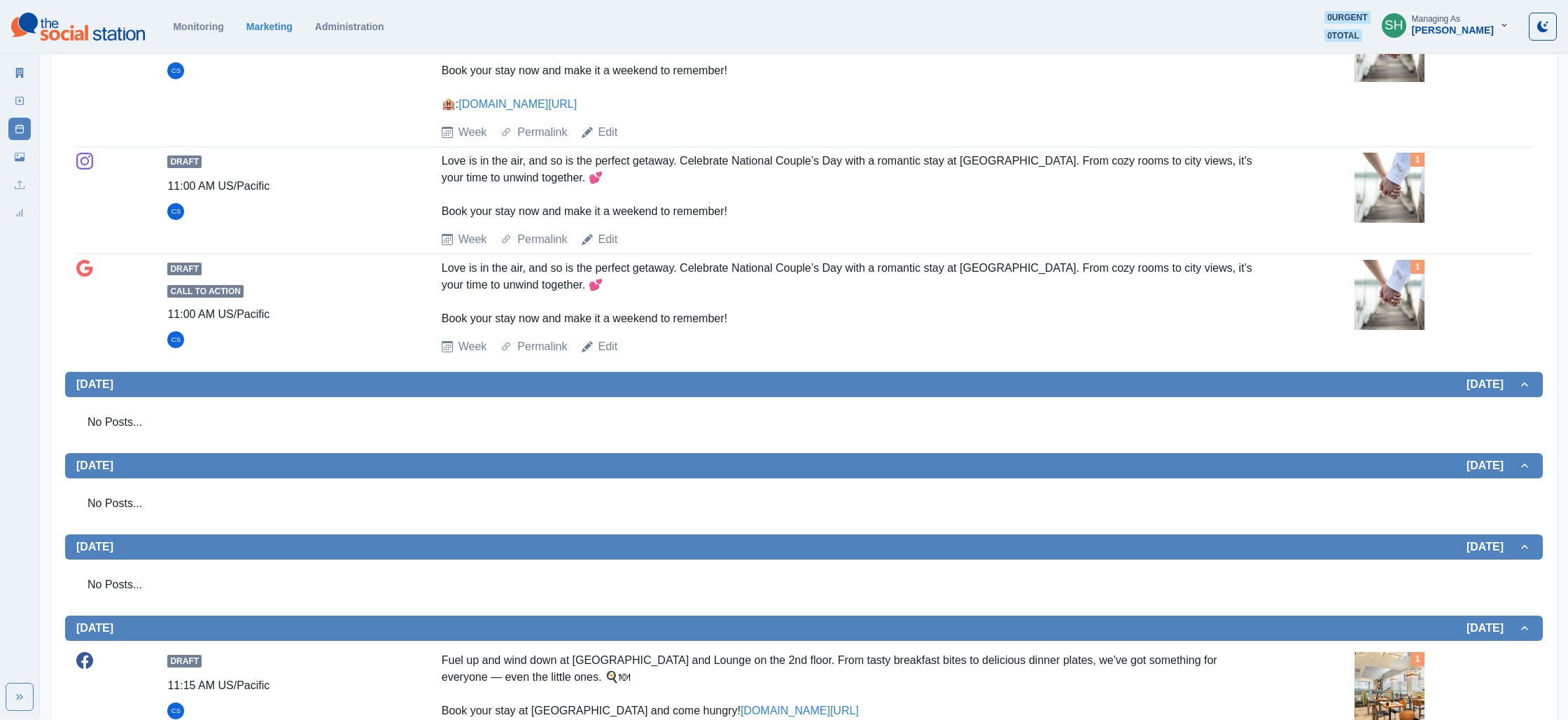
scroll to position [0, 0]
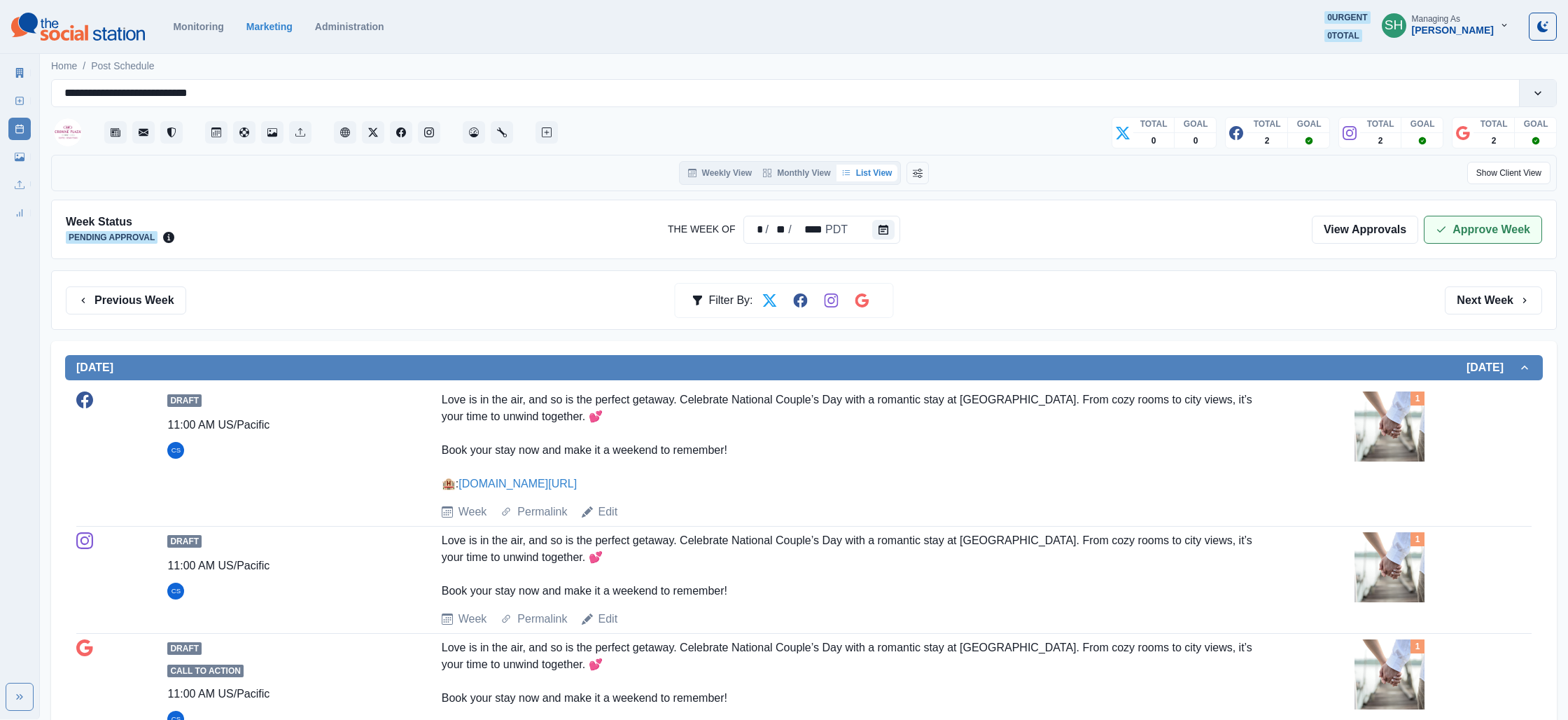
click at [1456, 220] on div "Week Status Pending Approval The Week Of * / ** / **** PDT View Approvals Appro…" at bounding box center [803, 229] width 1506 height 60
click at [1447, 217] on button "Approve Week" at bounding box center [1483, 229] width 119 height 28
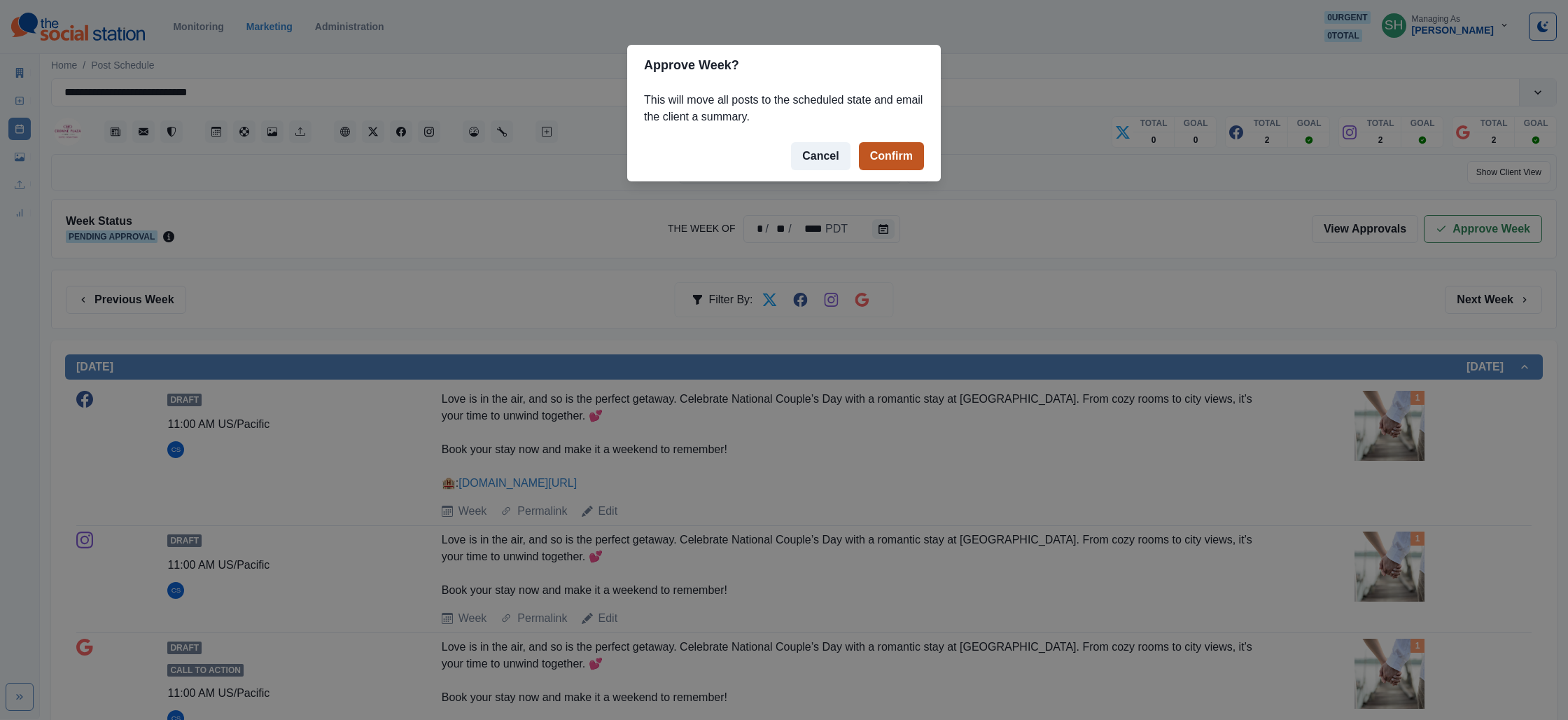
click at [873, 144] on button "Confirm" at bounding box center [891, 156] width 65 height 28
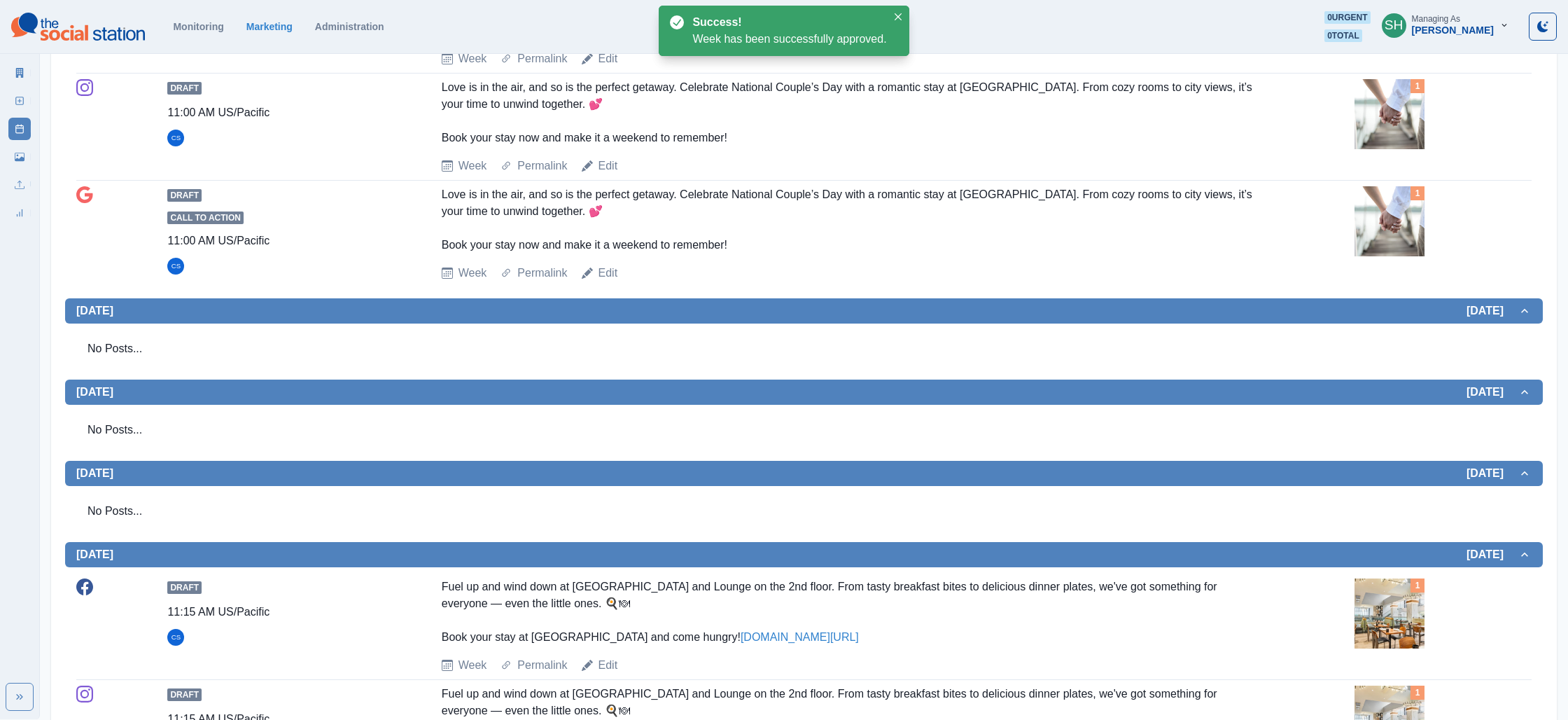
scroll to position [0, 0]
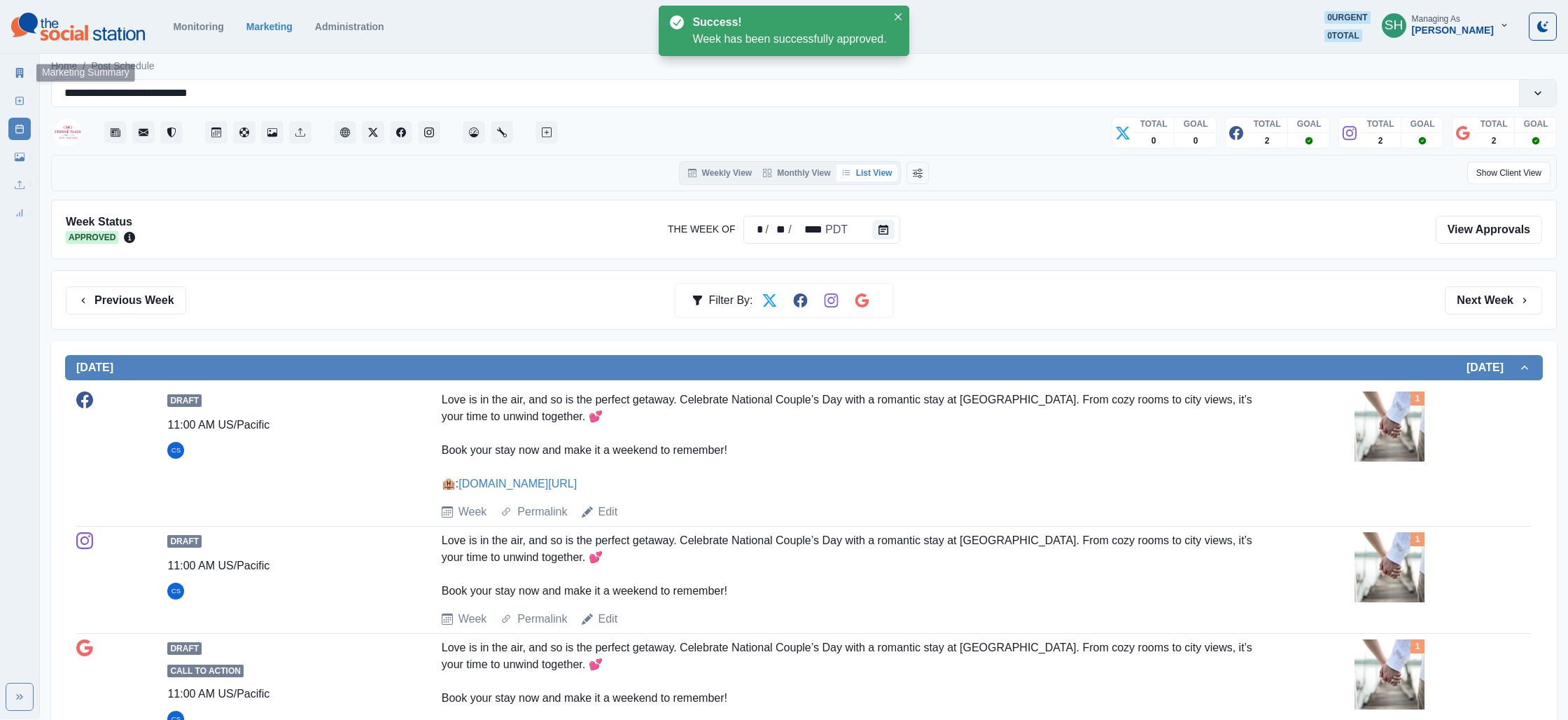
click at [9, 74] on link "Marketing Summary" at bounding box center [19, 72] width 22 height 22
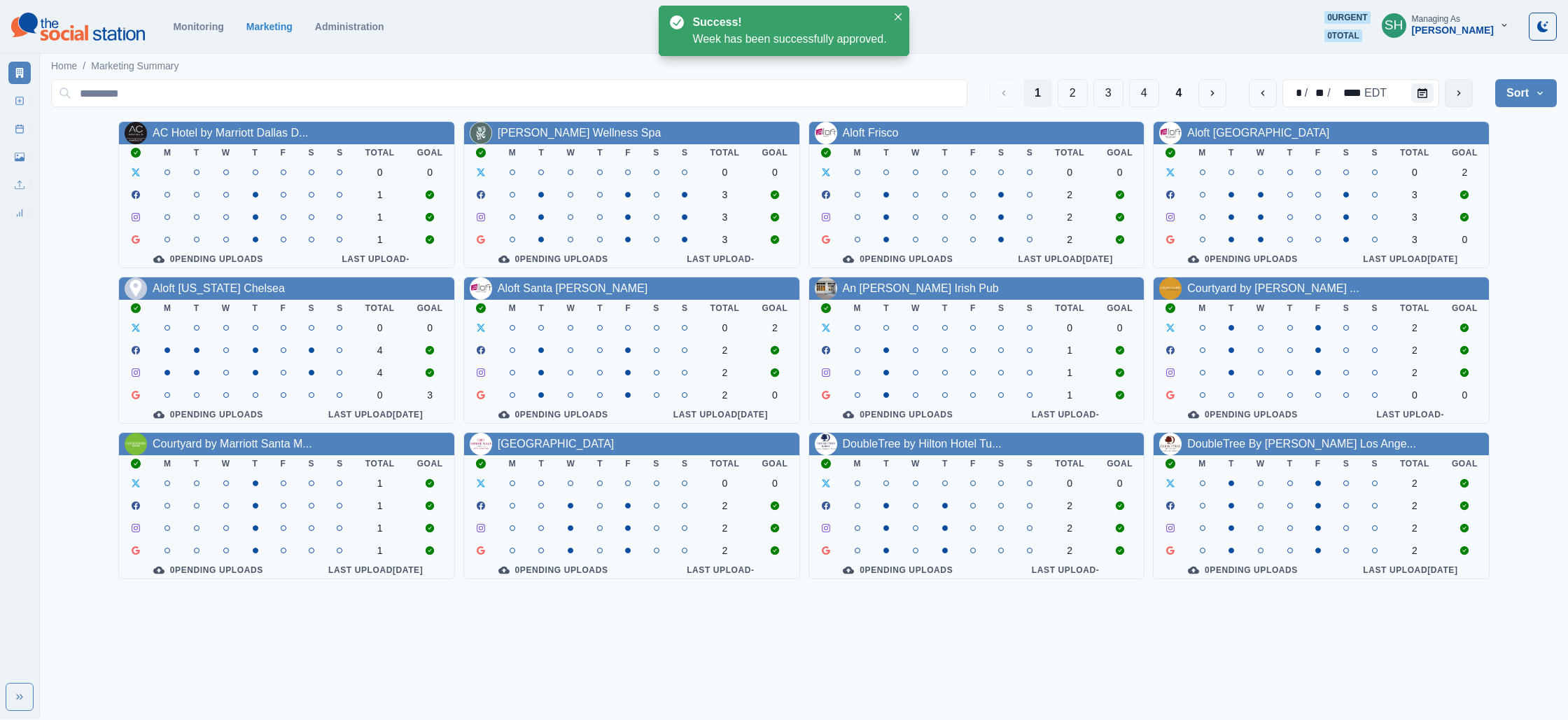
click at [1467, 94] on button "next" at bounding box center [1459, 93] width 28 height 28
click at [926, 446] on link "DoubleTree by Hilton Hotel Tu..." at bounding box center [922, 444] width 159 height 12
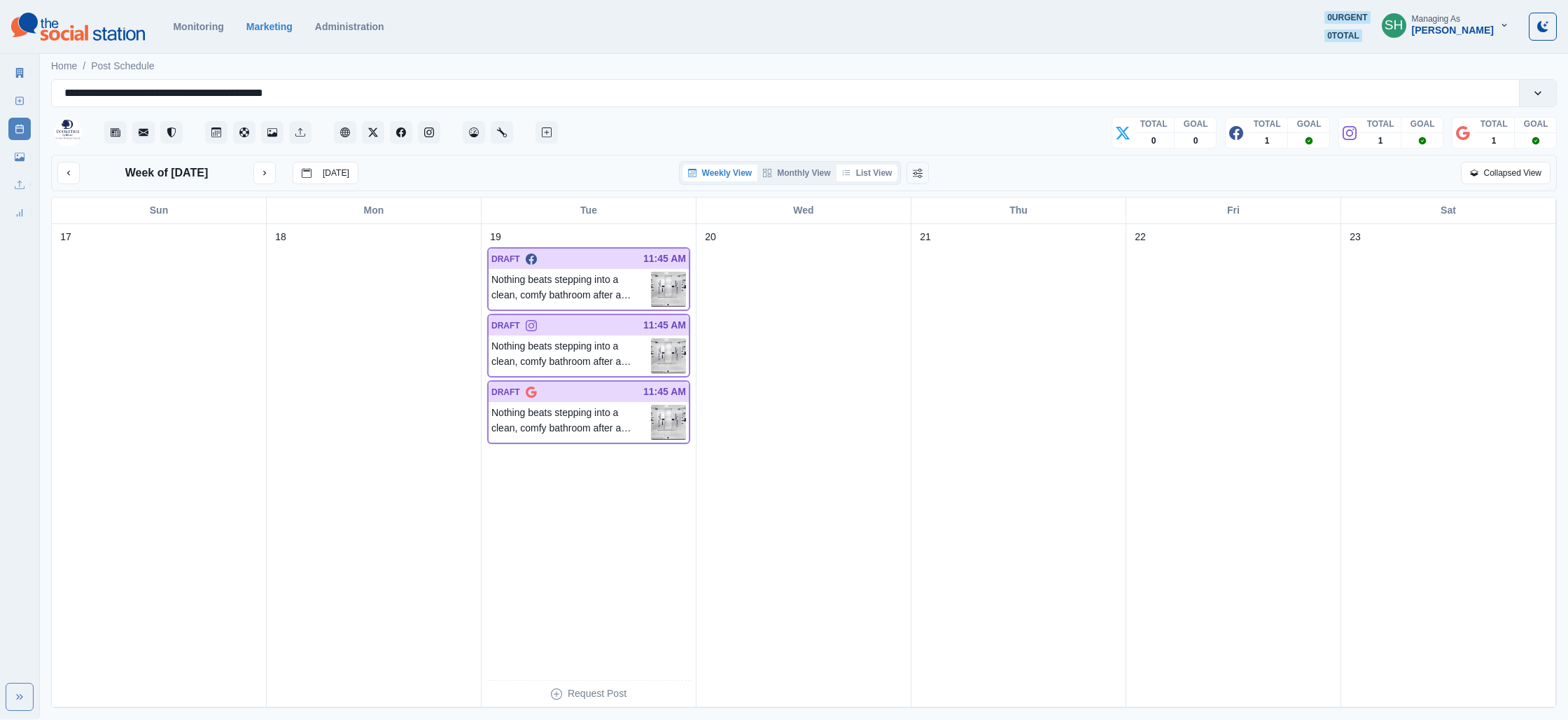
click at [871, 171] on button "List View" at bounding box center [867, 172] width 62 height 17
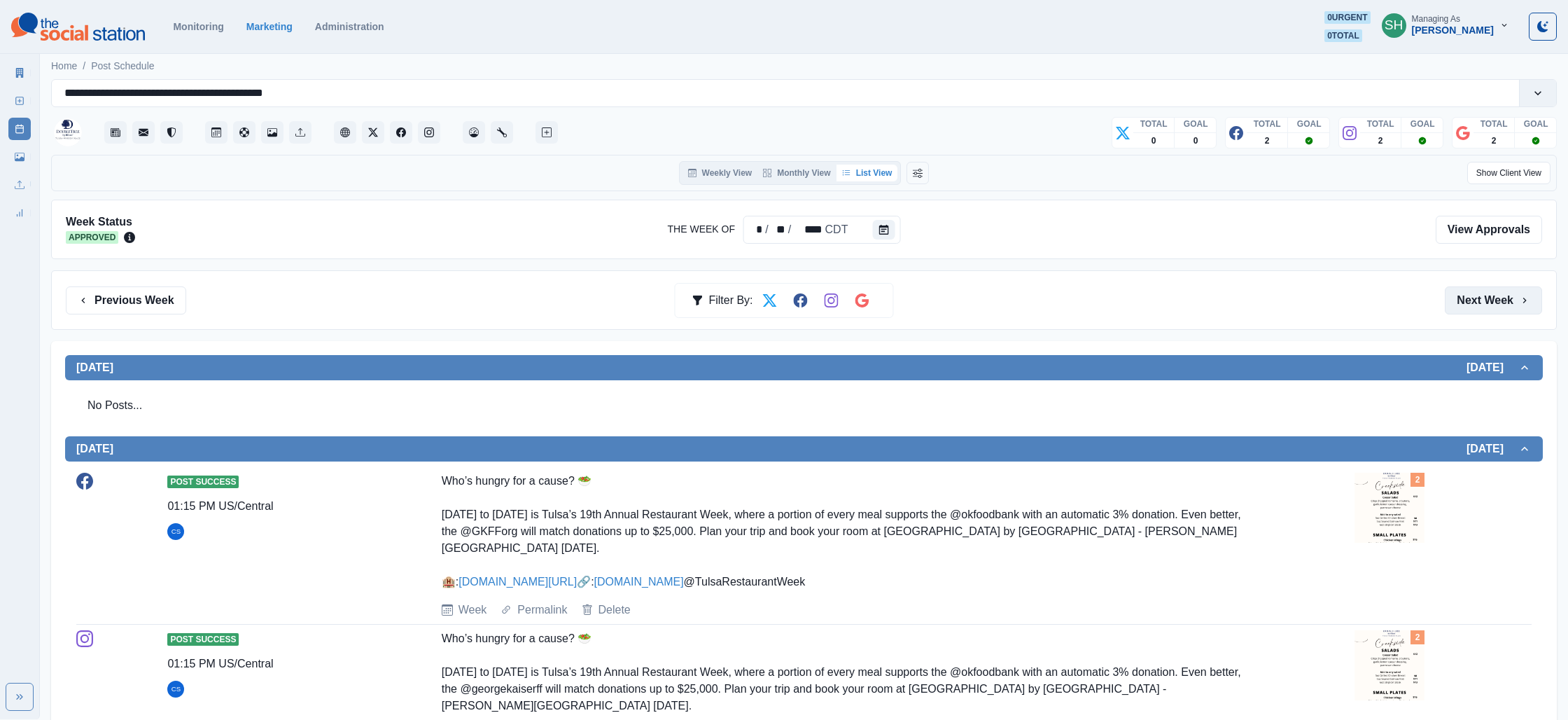
click at [1500, 305] on button "Next Week" at bounding box center [1493, 301] width 98 height 28
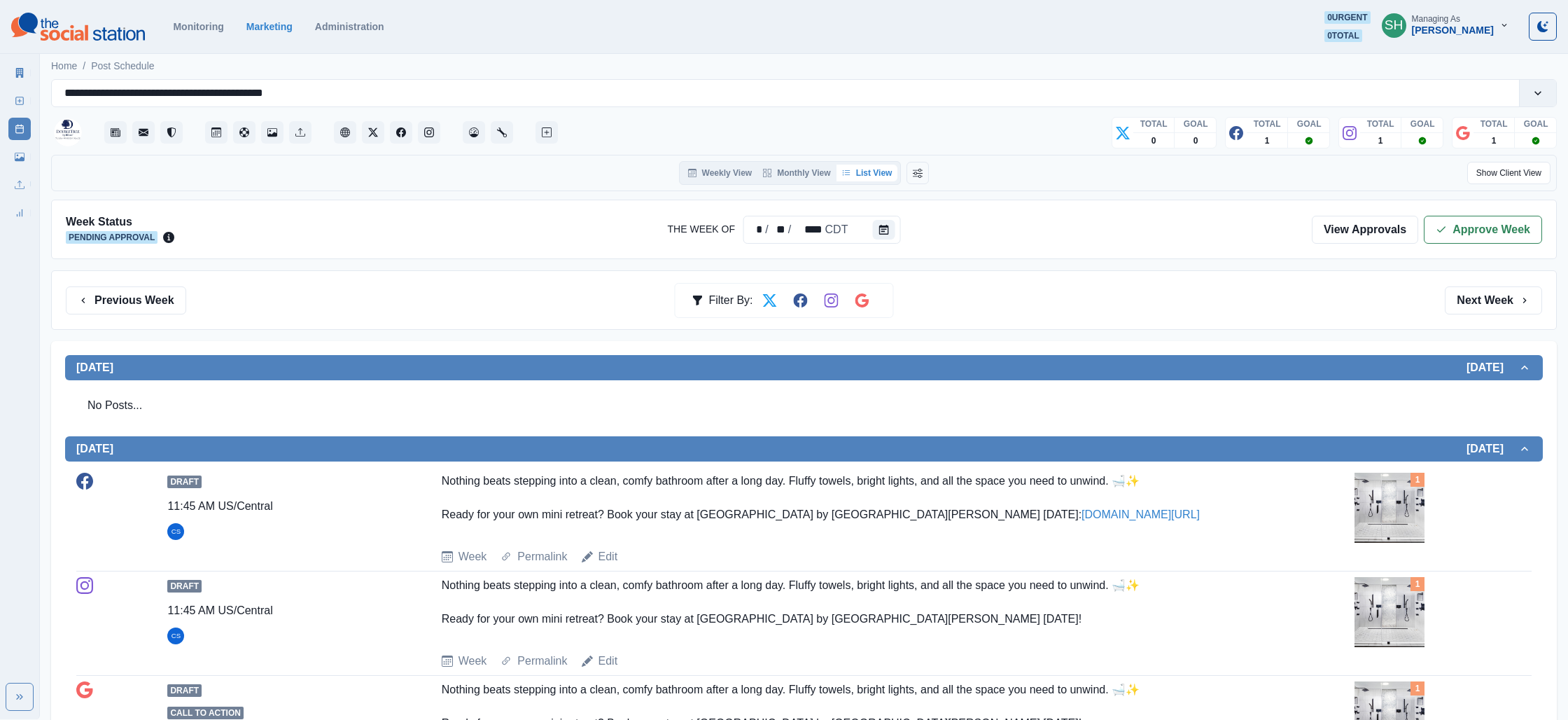
scroll to position [203, 0]
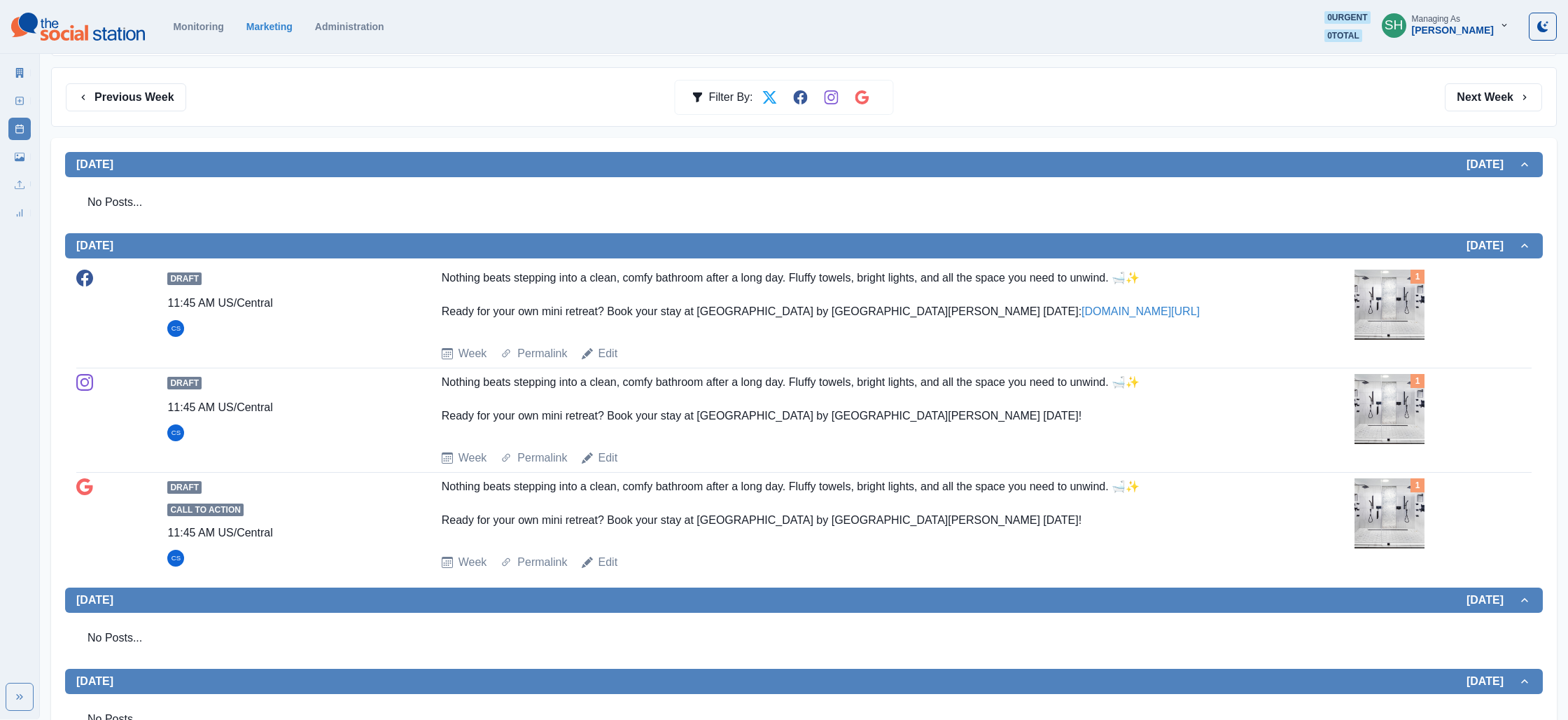
click at [1390, 303] on img at bounding box center [1390, 305] width 70 height 70
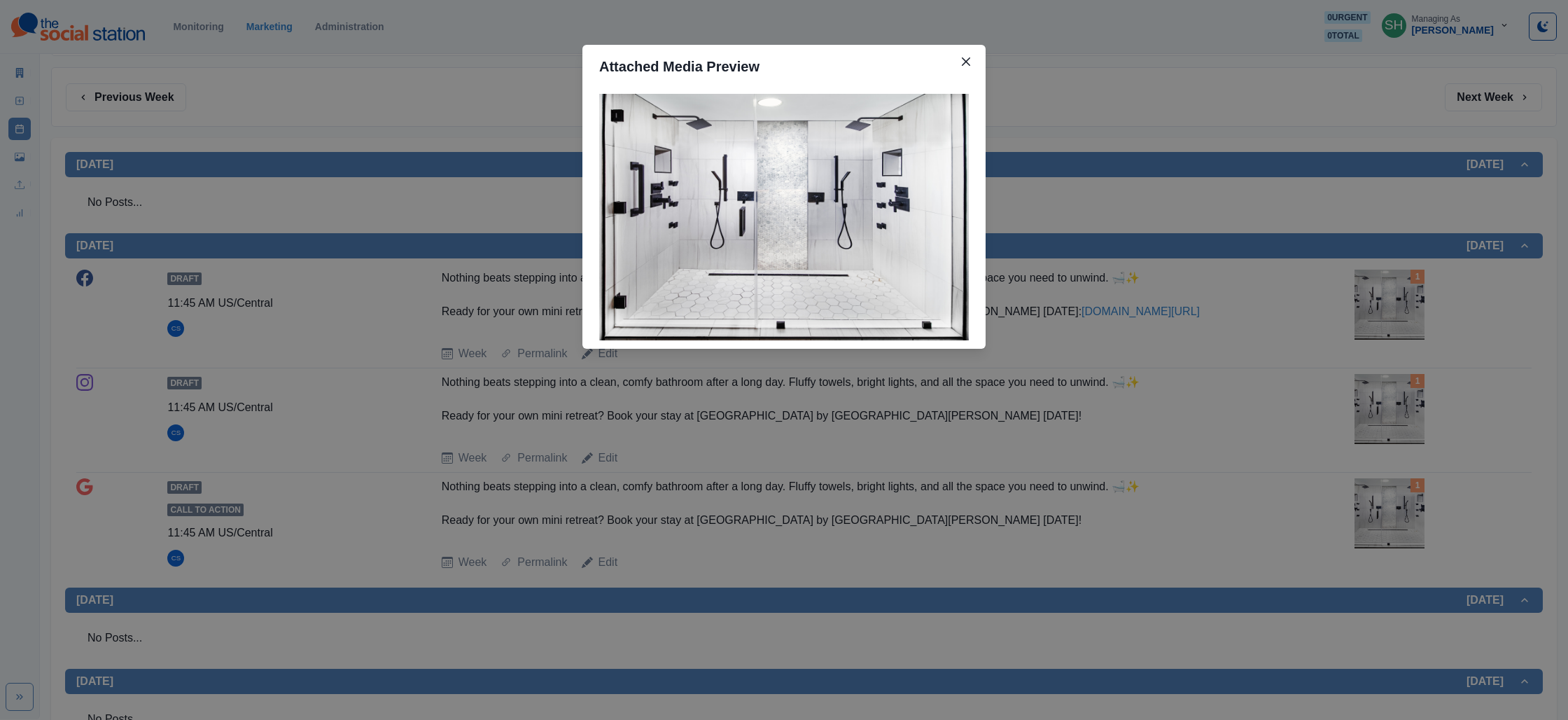
click at [1308, 319] on div "Attached Media Preview" at bounding box center [784, 360] width 1568 height 720
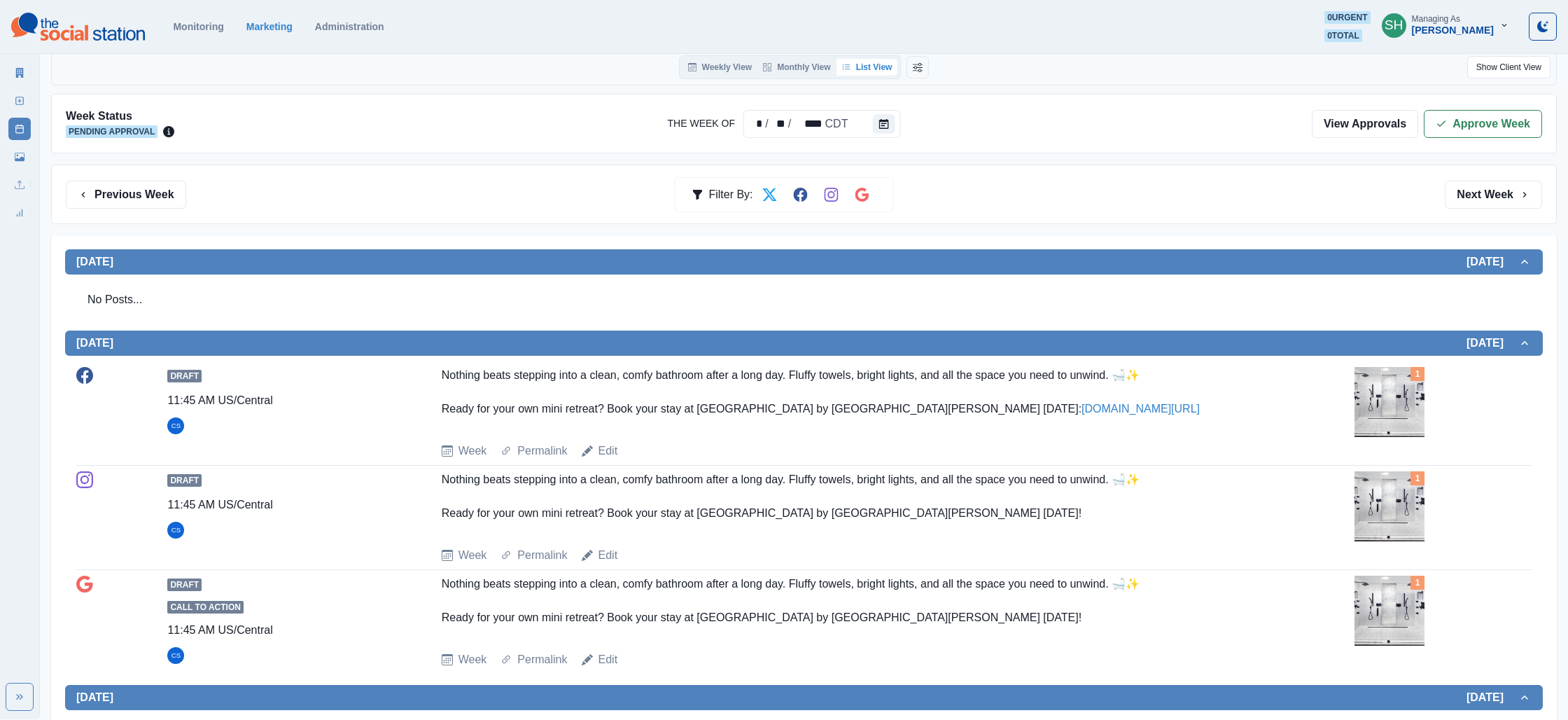
scroll to position [0, 0]
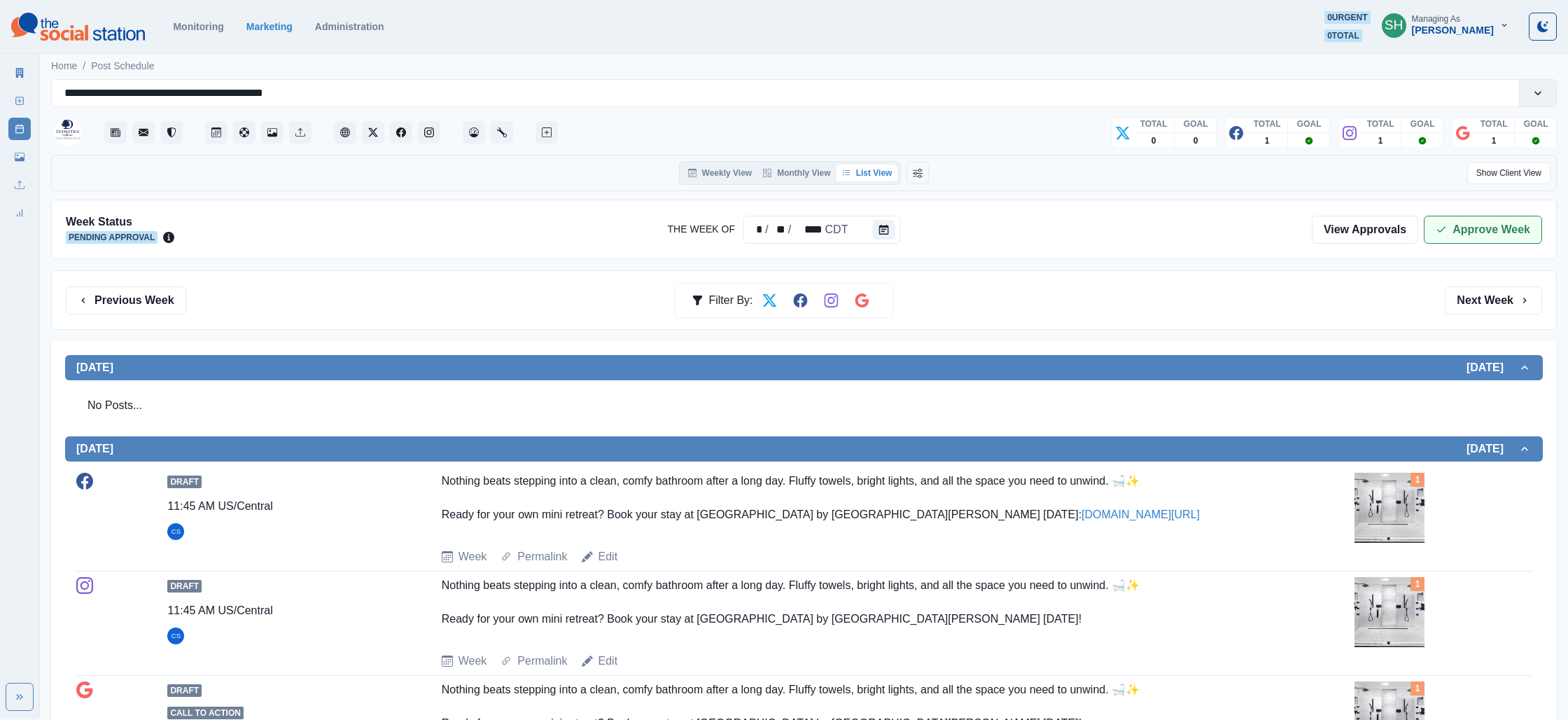
click at [1462, 222] on button "Approve Week" at bounding box center [1483, 229] width 119 height 28
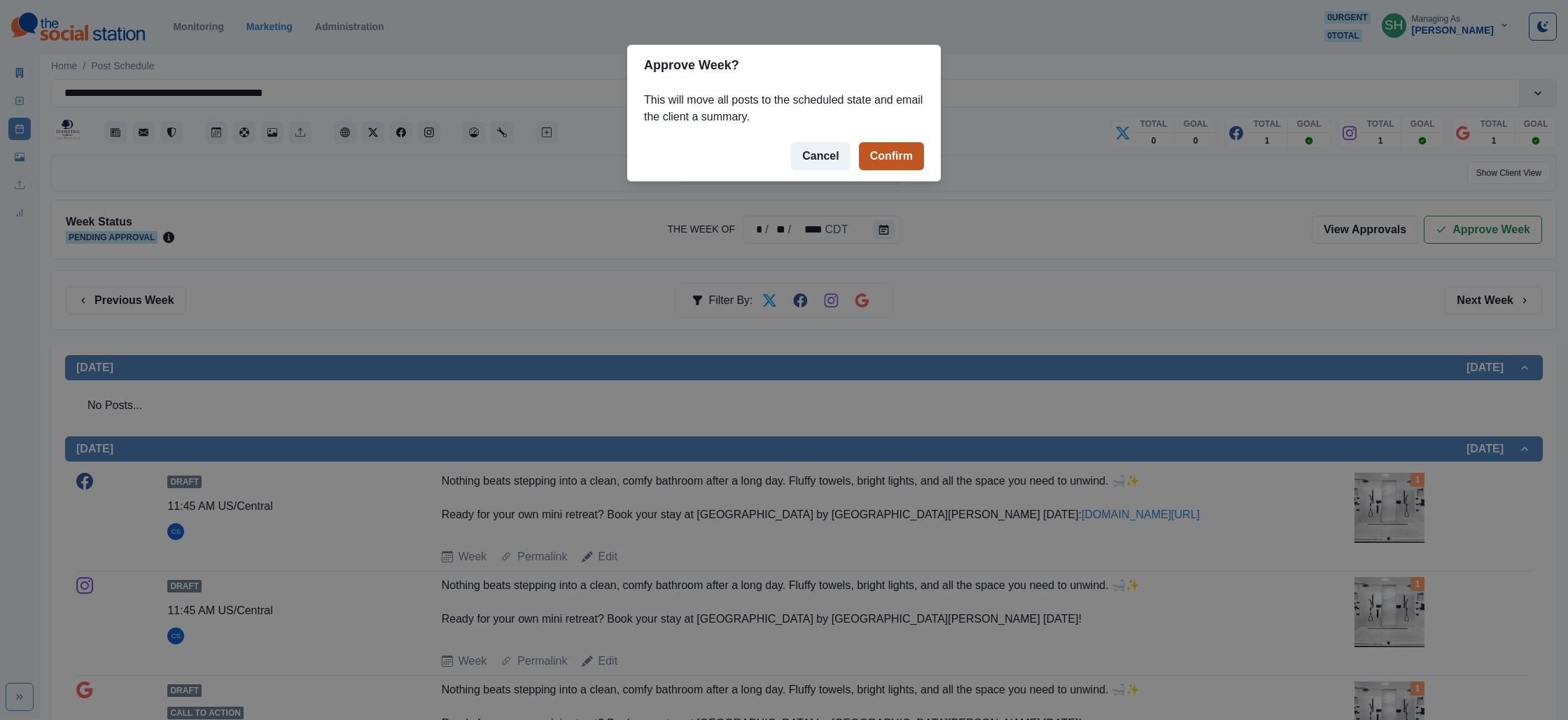
click at [902, 160] on button "Confirm" at bounding box center [891, 156] width 65 height 28
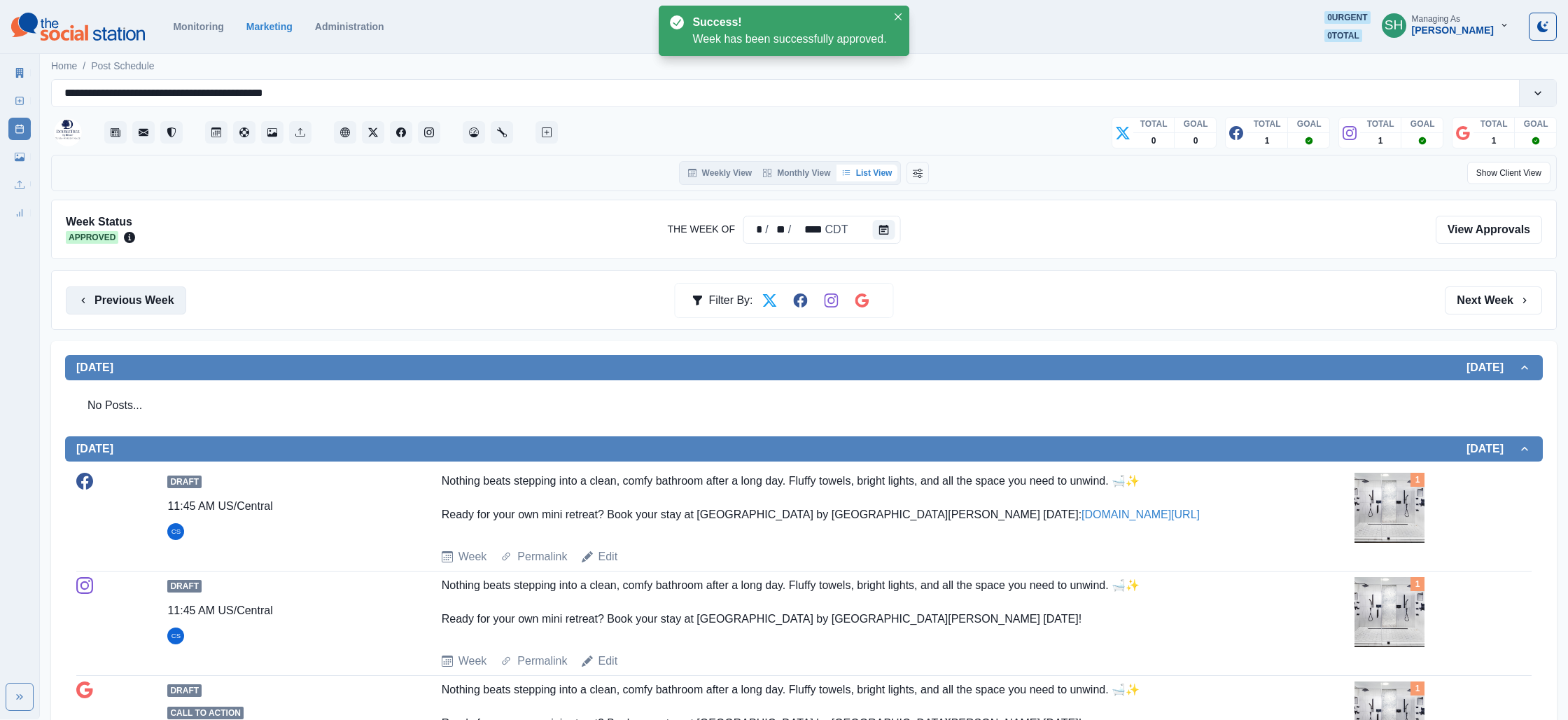
click at [88, 311] on button "Previous Week" at bounding box center [126, 301] width 120 height 28
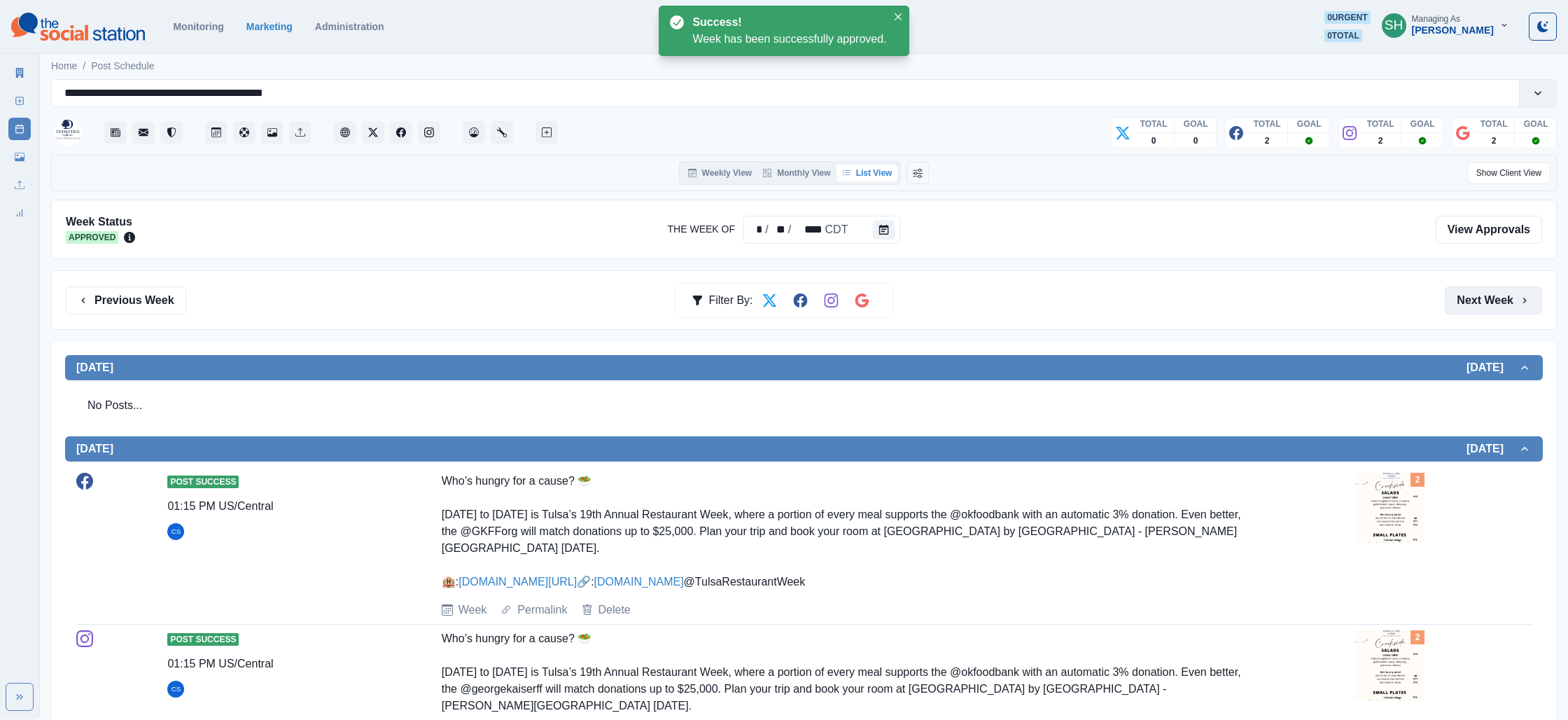
click at [1510, 294] on button "Next Week" at bounding box center [1493, 301] width 98 height 28
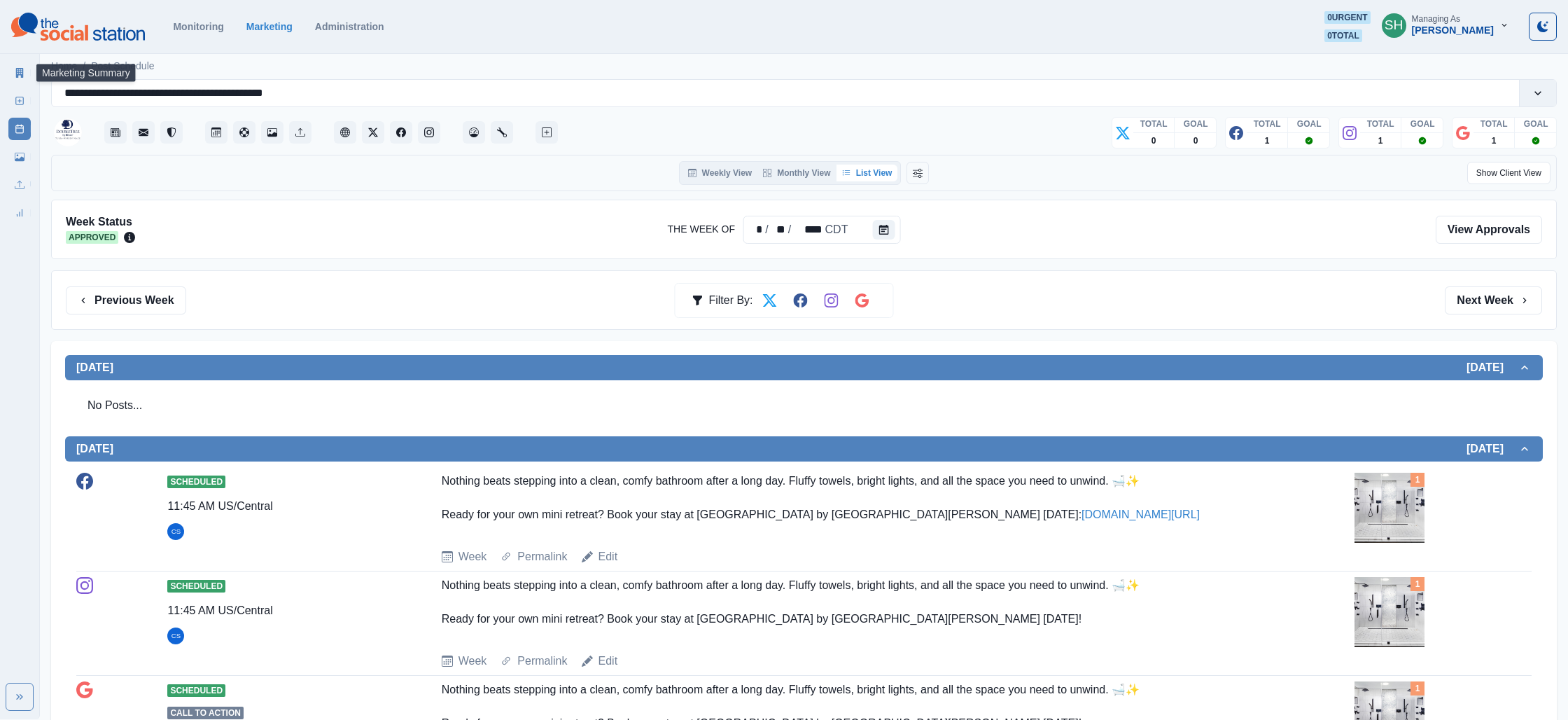
click at [9, 73] on link "Marketing Summary" at bounding box center [19, 72] width 22 height 22
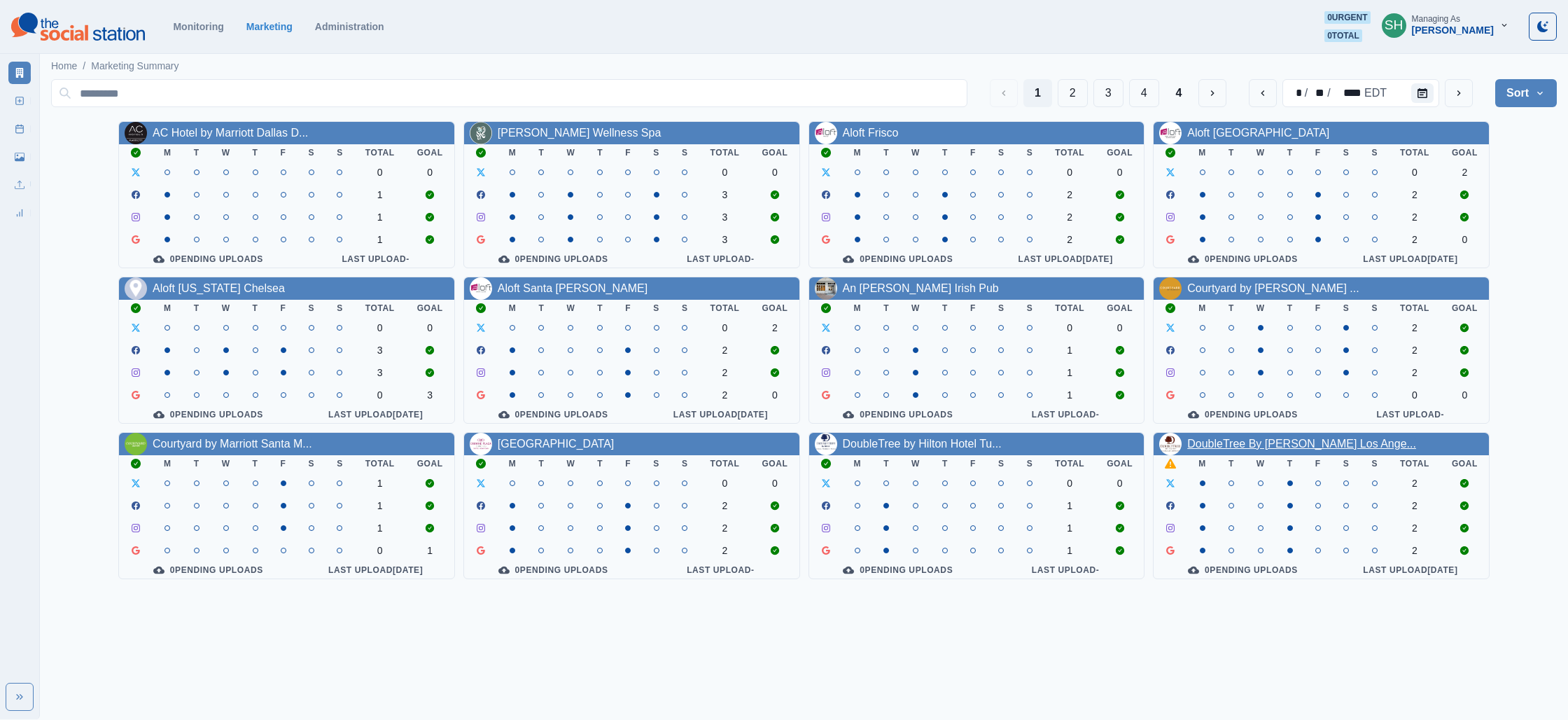
click at [1205, 449] on link "DoubleTree By [PERSON_NAME] Los Ange..." at bounding box center [1302, 444] width 229 height 12
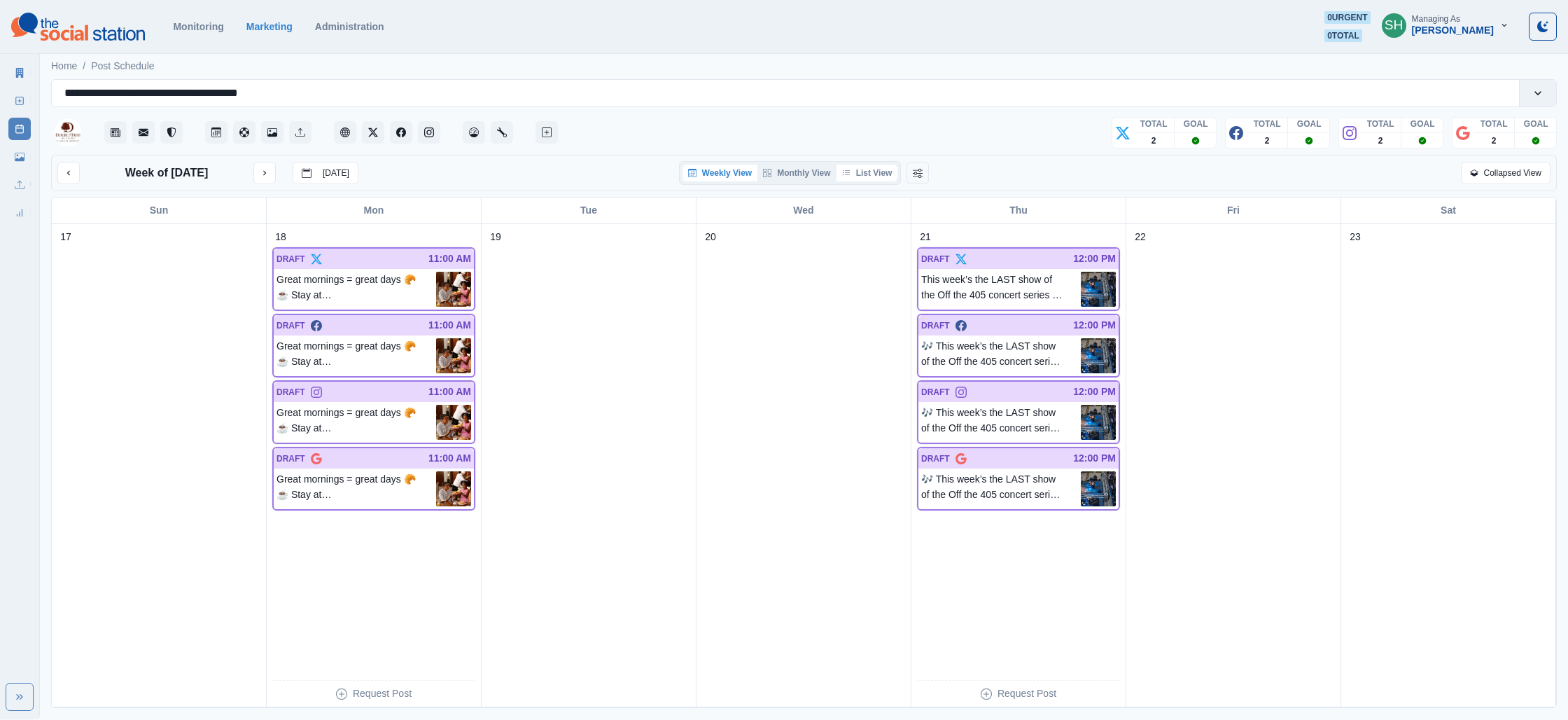
click at [848, 174] on icon "button" at bounding box center [846, 173] width 9 height 9
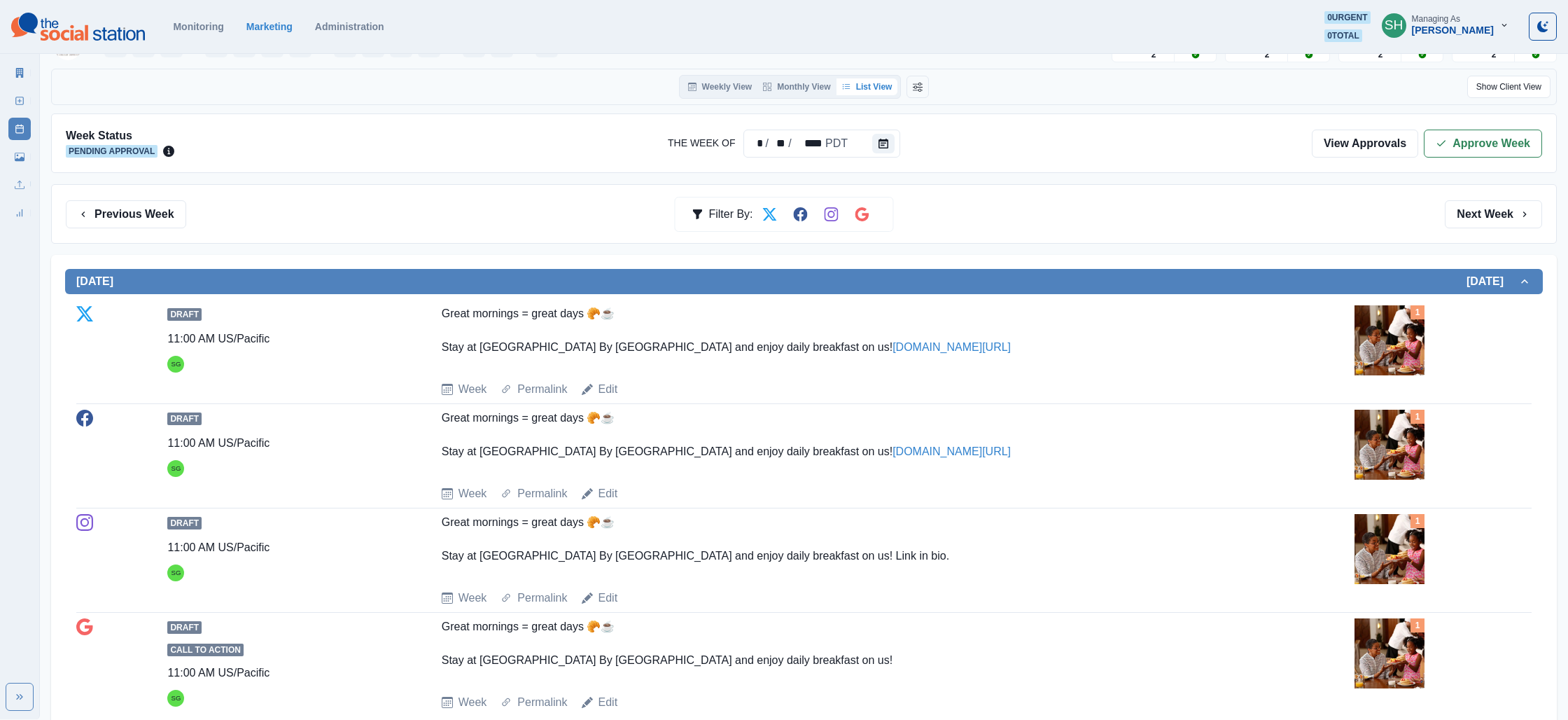
scroll to position [192, 0]
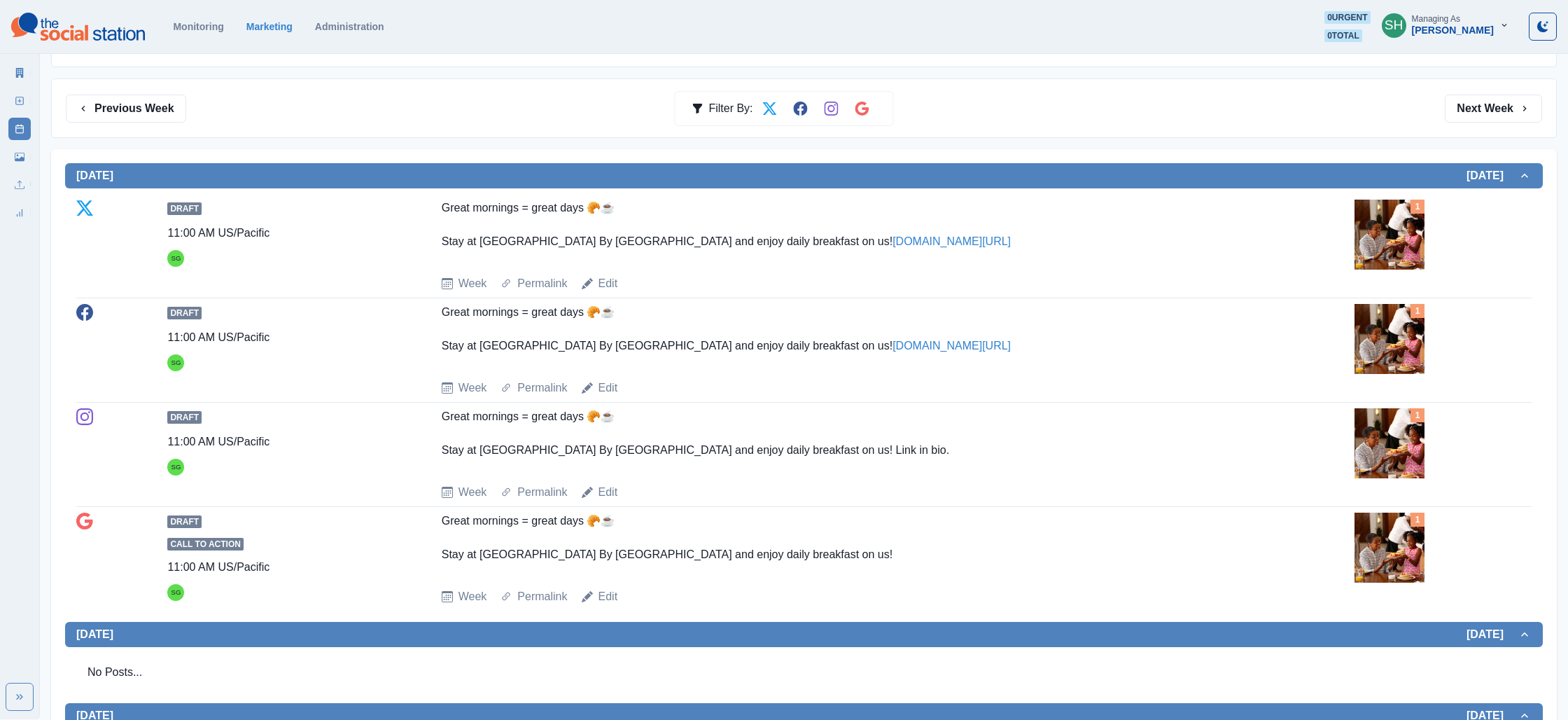
click at [1393, 336] on img at bounding box center [1390, 339] width 70 height 70
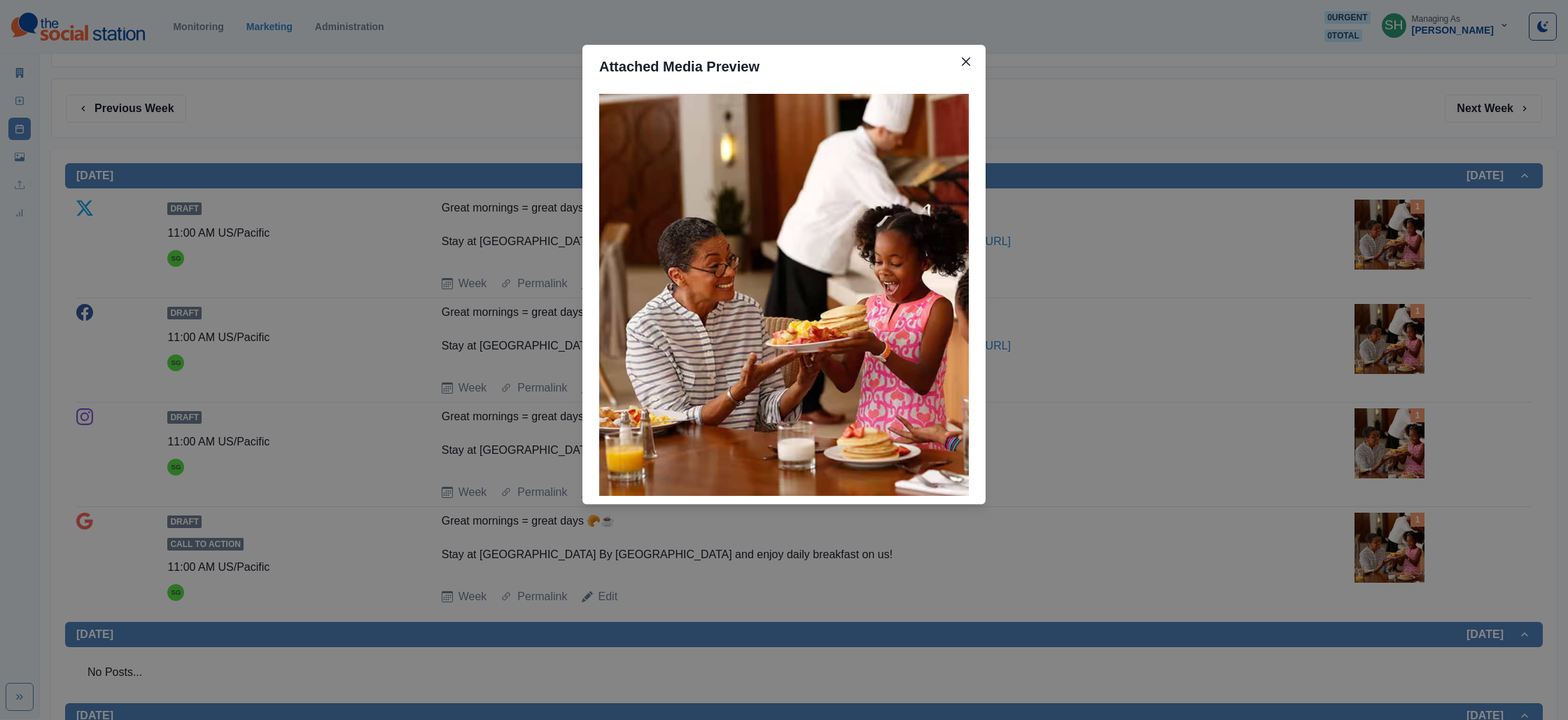
click at [1339, 321] on div "Attached Media Preview" at bounding box center [784, 360] width 1568 height 720
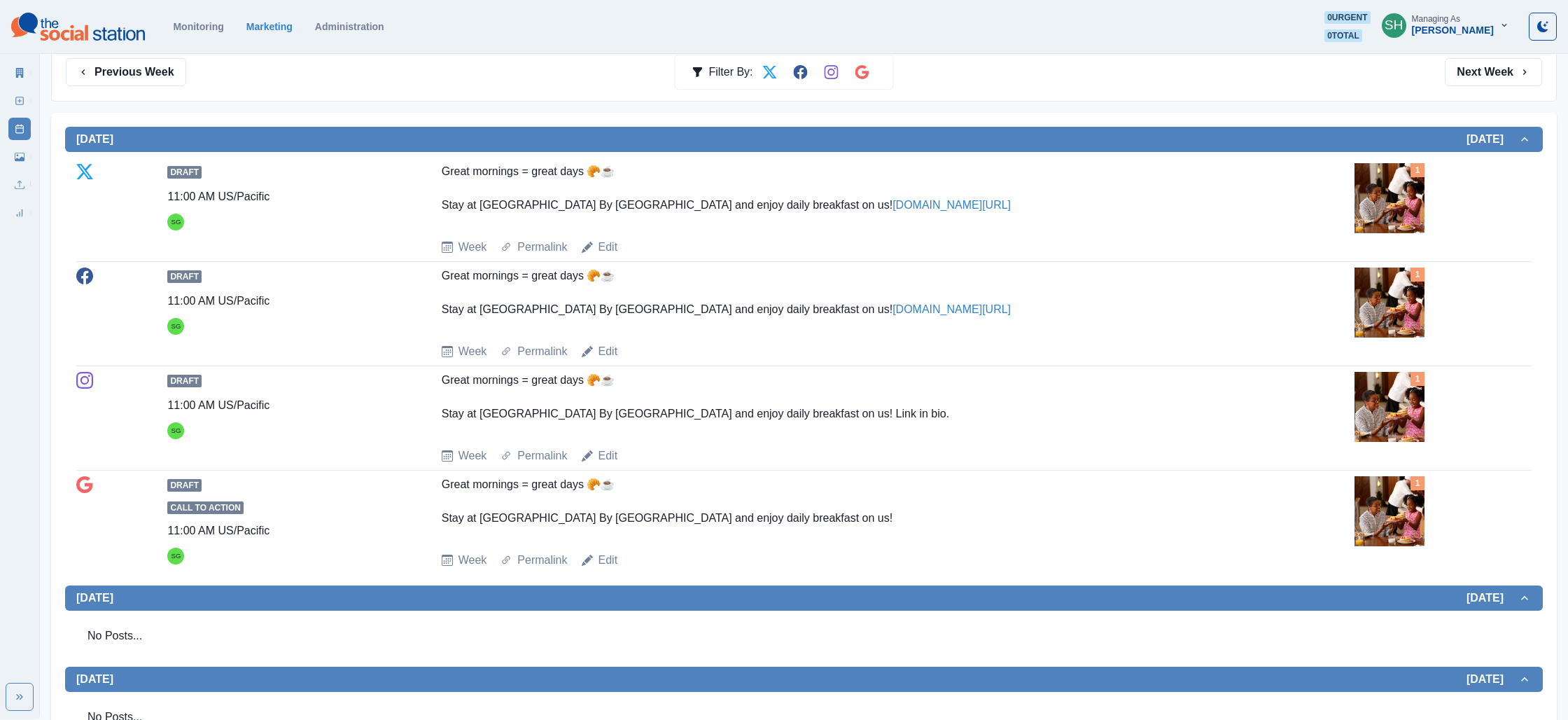
scroll to position [232, 0]
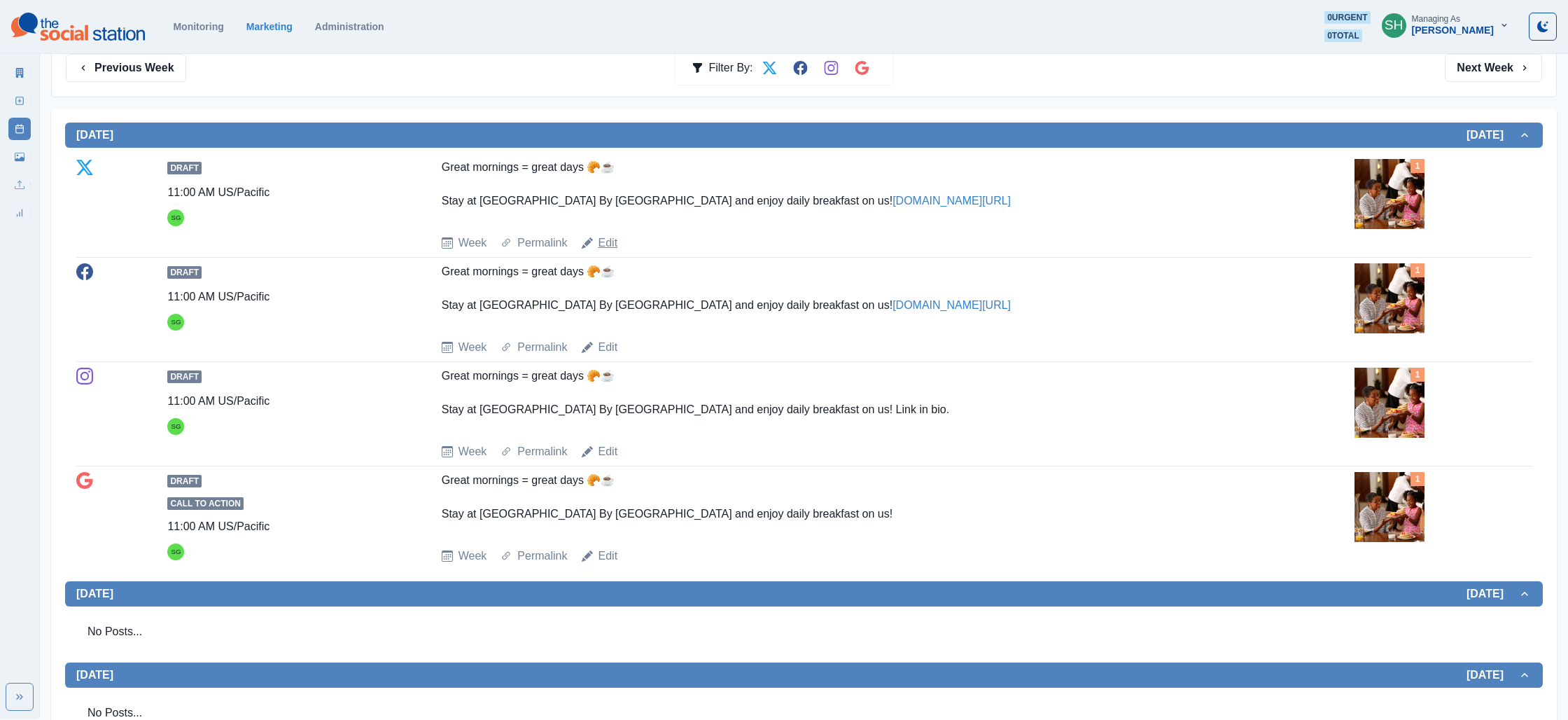
click at [605, 244] on link "Edit" at bounding box center [608, 243] width 19 height 17
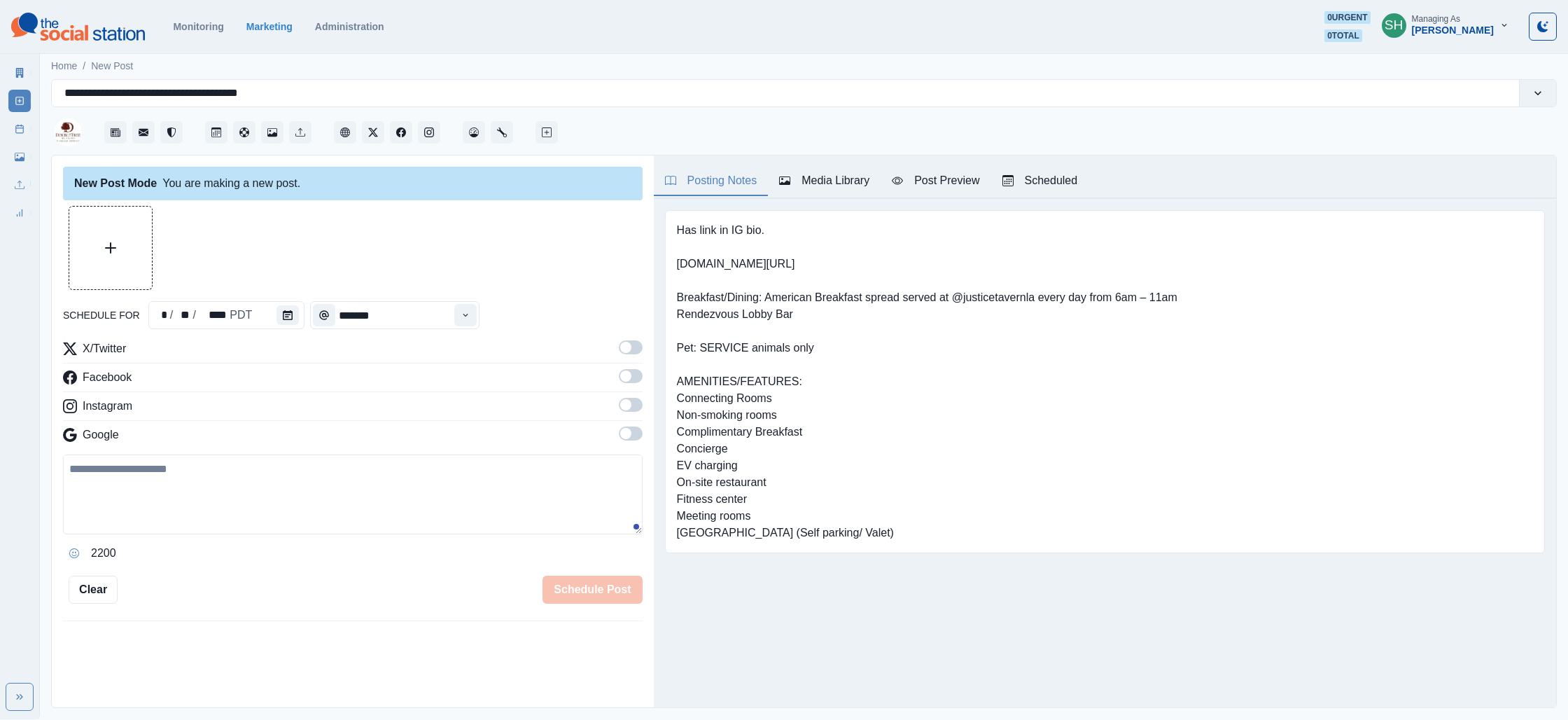
type input "********"
type textarea "**********"
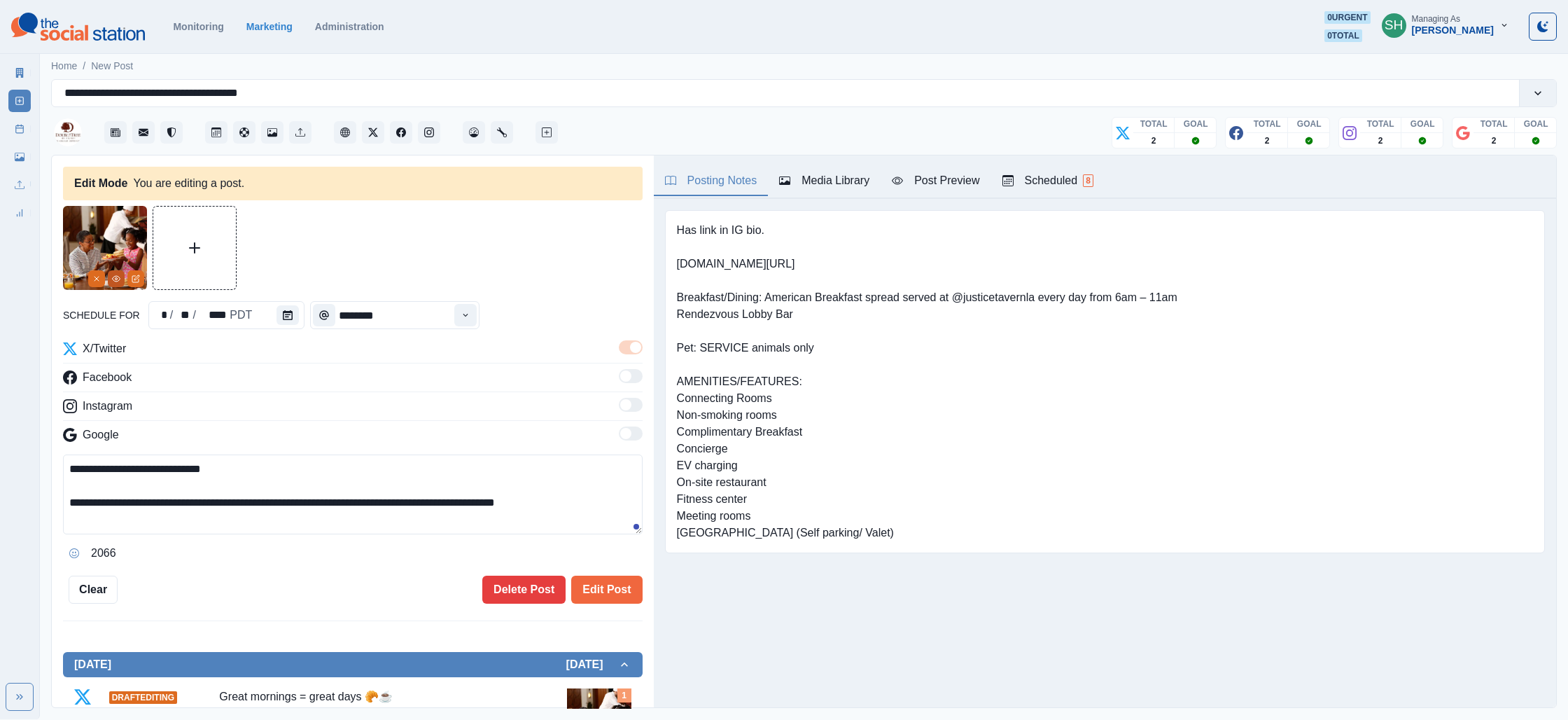
click at [113, 280] on icon "View Media" at bounding box center [116, 279] width 9 height 9
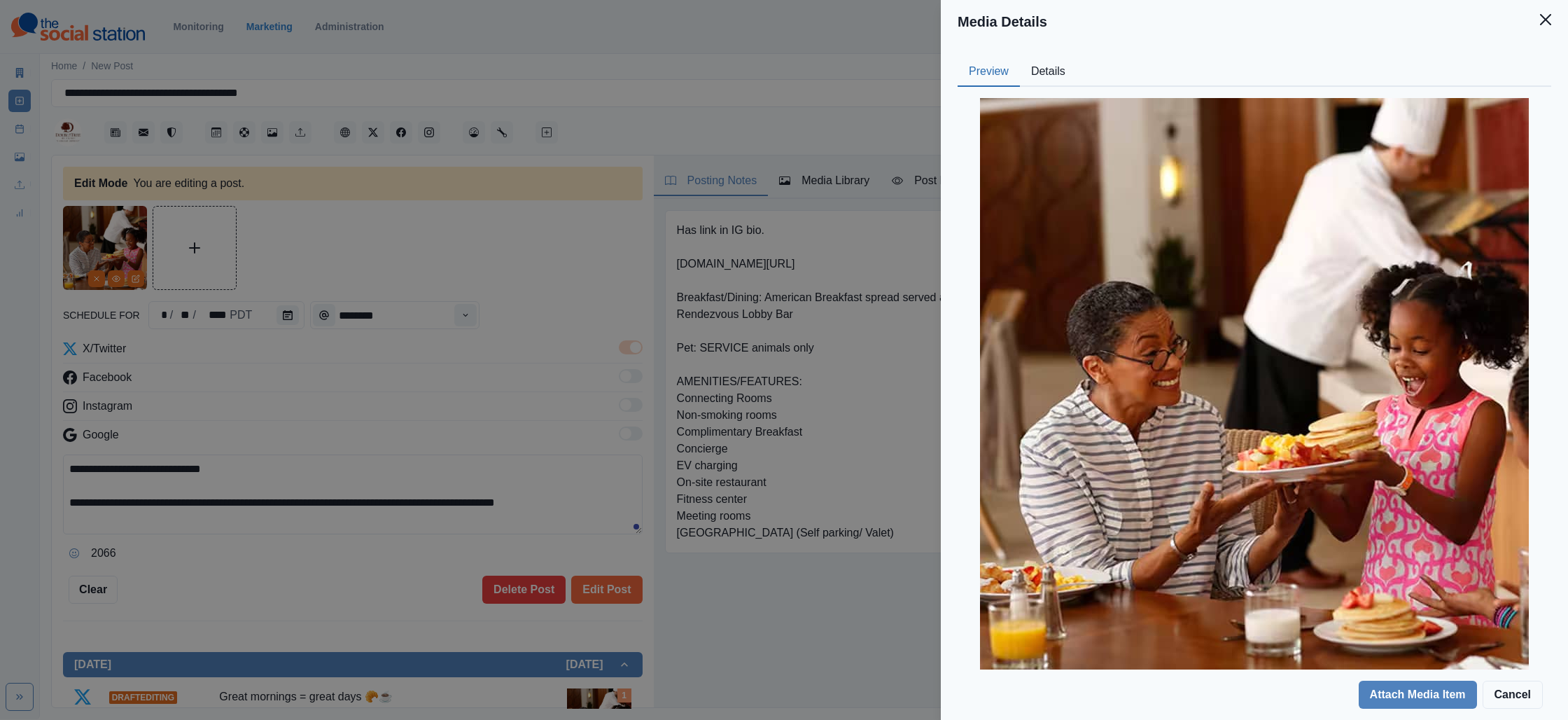
click at [1037, 72] on button "Details" at bounding box center [1048, 71] width 57 height 29
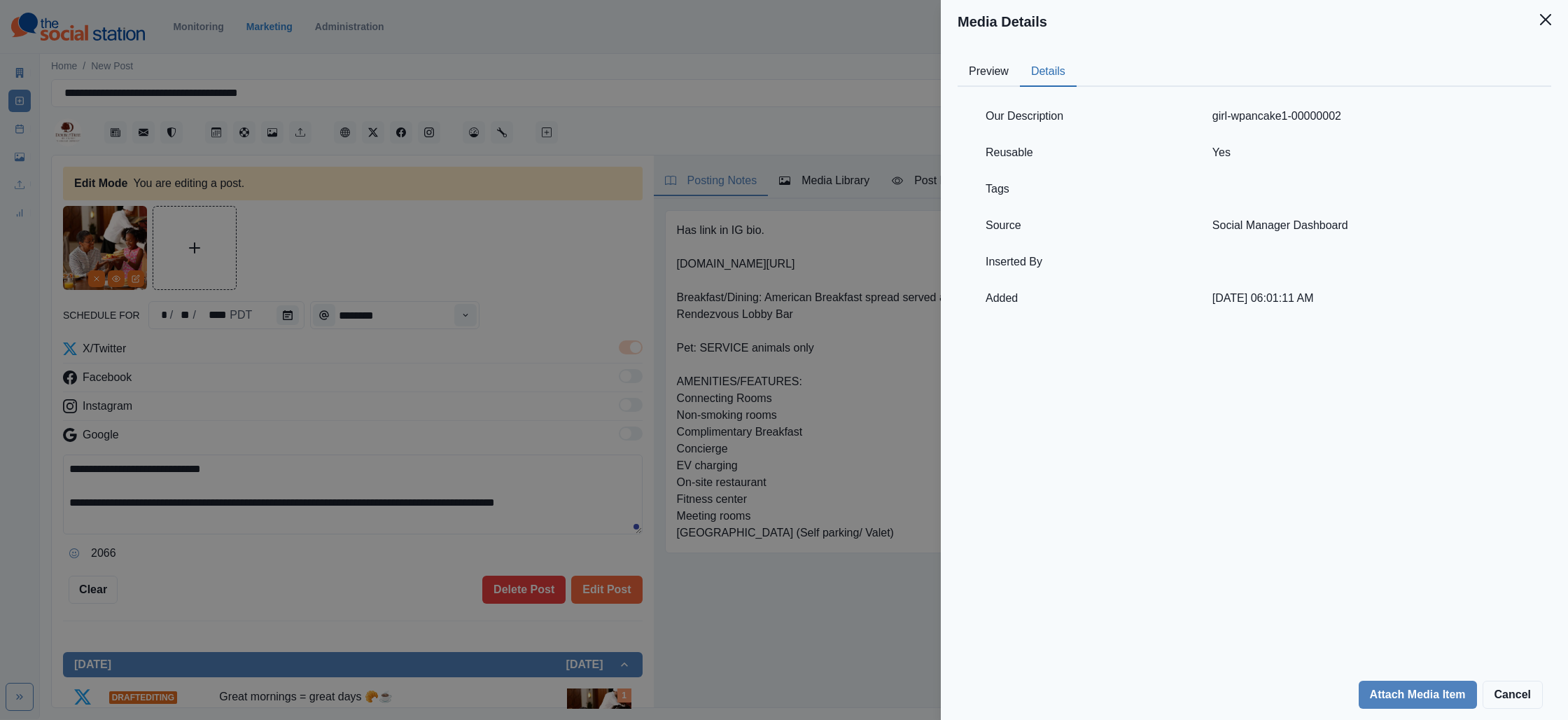
click at [736, 244] on div "Media Details Preview Details Our Description girl-wpancake1-00000002 Reusable …" at bounding box center [784, 360] width 1568 height 720
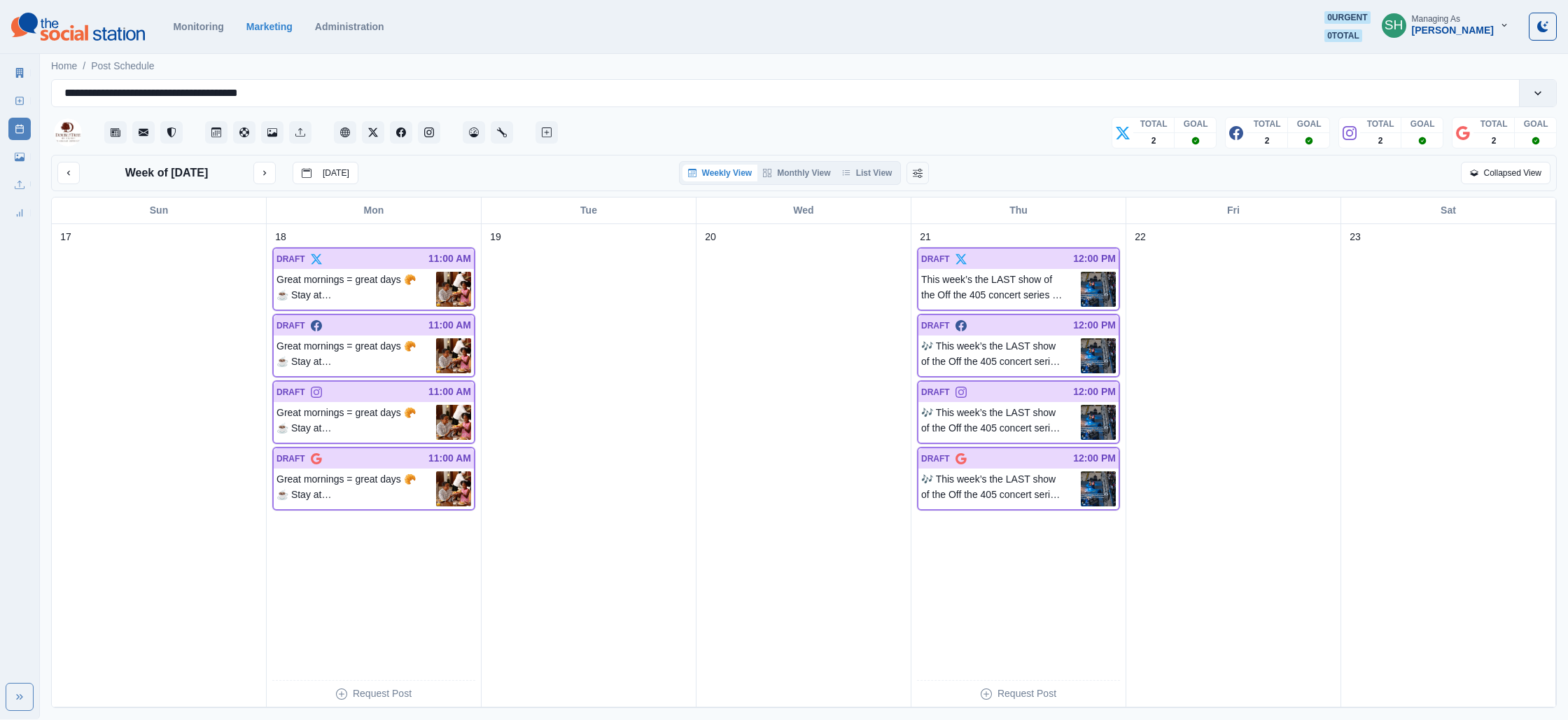
click at [867, 164] on div "Weekly View Monthly View List View" at bounding box center [790, 172] width 222 height 24
click at [867, 171] on button "List View" at bounding box center [867, 172] width 62 height 17
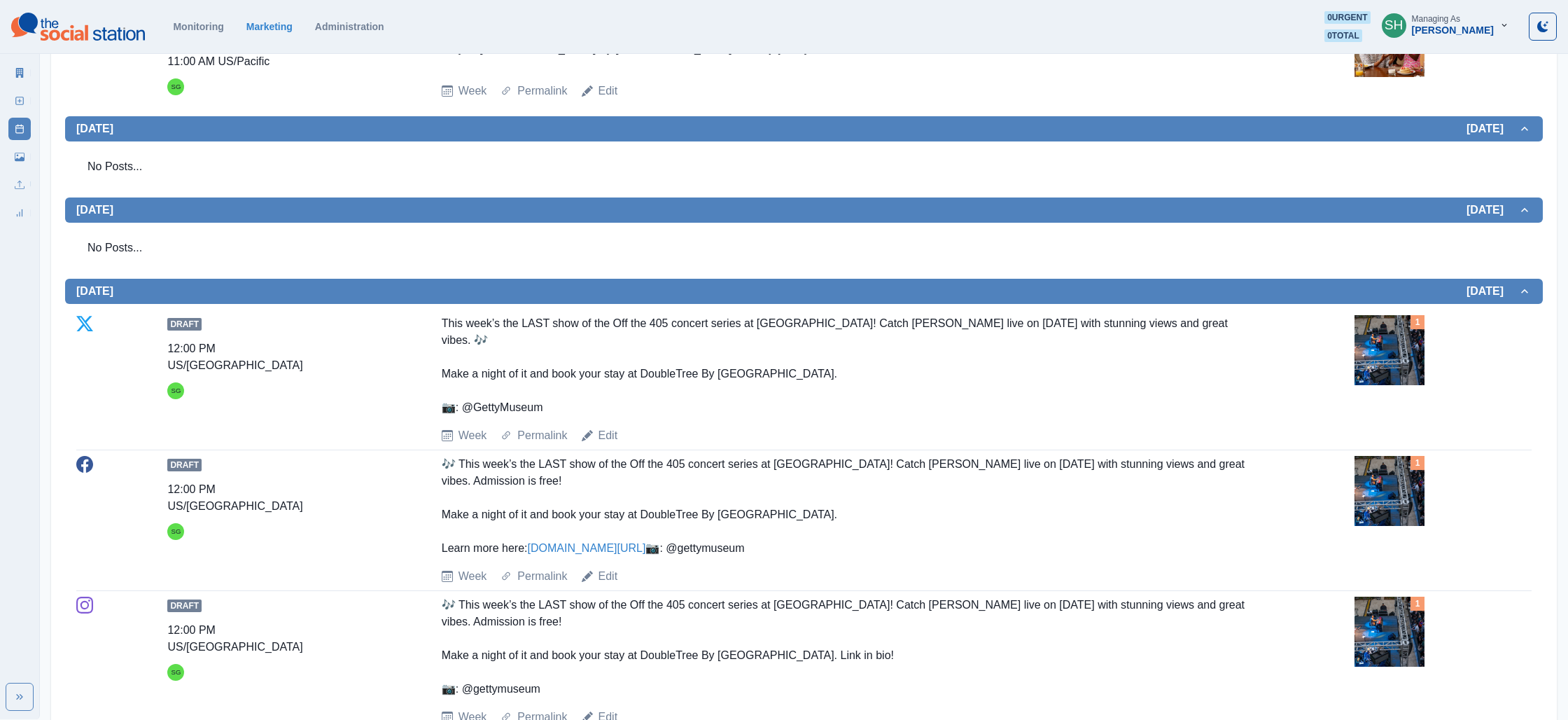
scroll to position [755, 0]
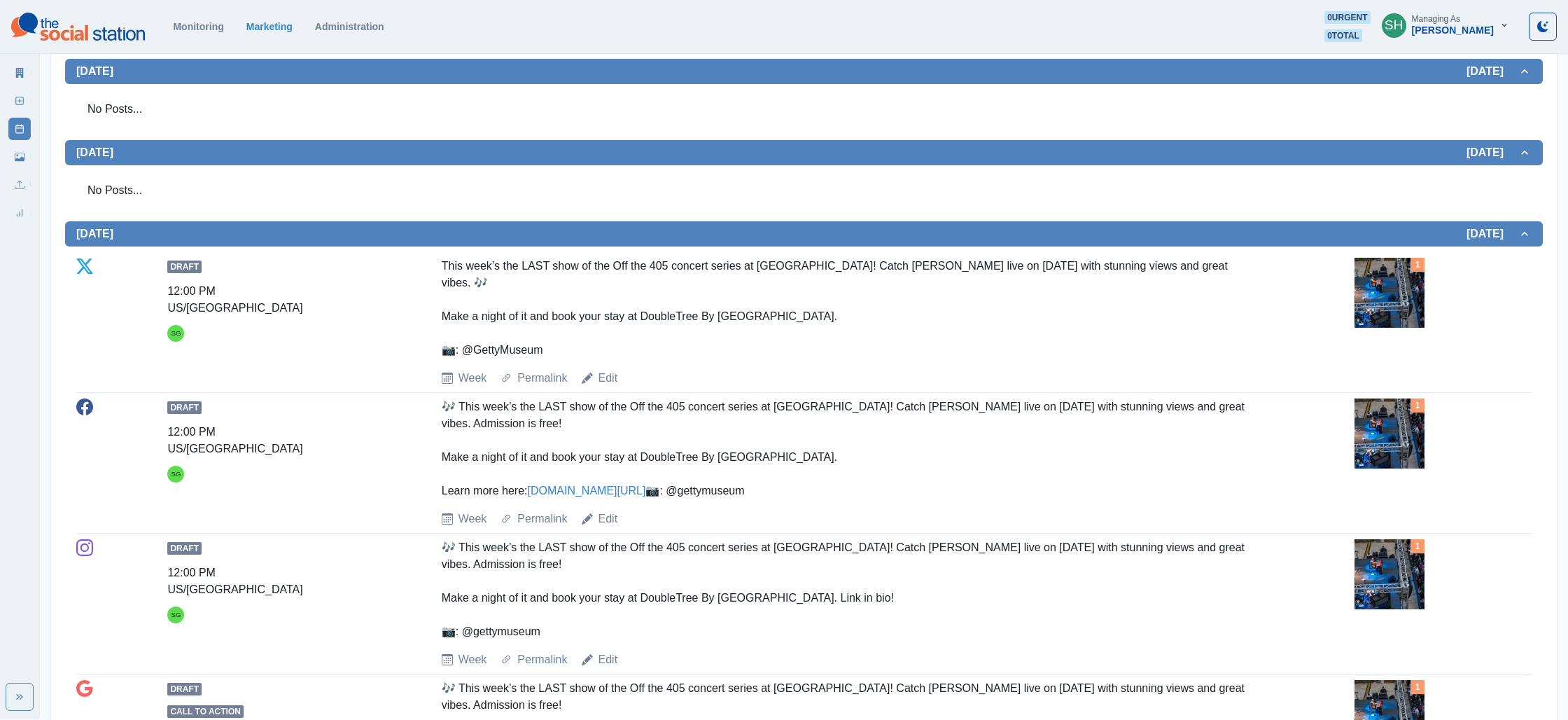
click at [1387, 298] on img at bounding box center [1390, 293] width 70 height 70
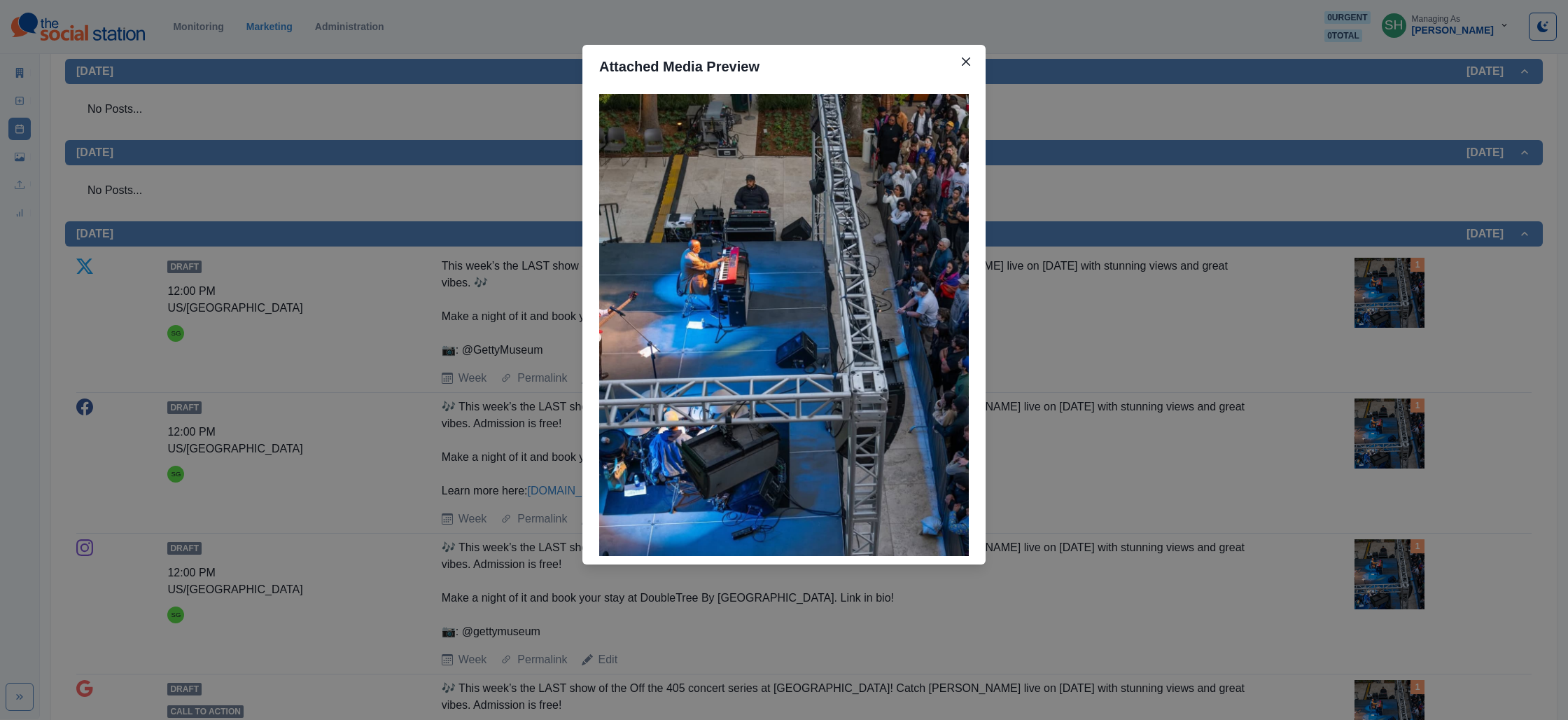
click at [1332, 295] on div "Attached Media Preview" at bounding box center [784, 360] width 1568 height 720
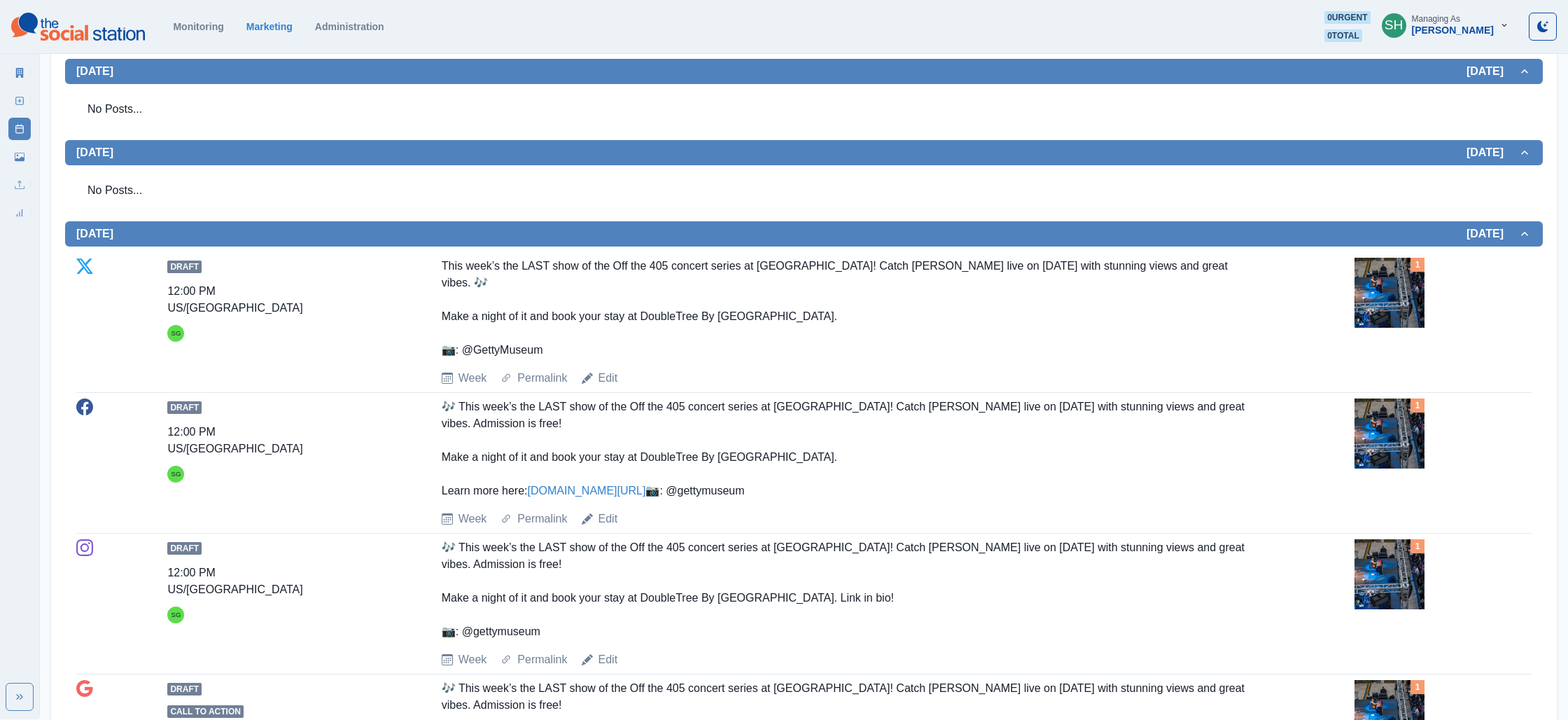
scroll to position [835, 0]
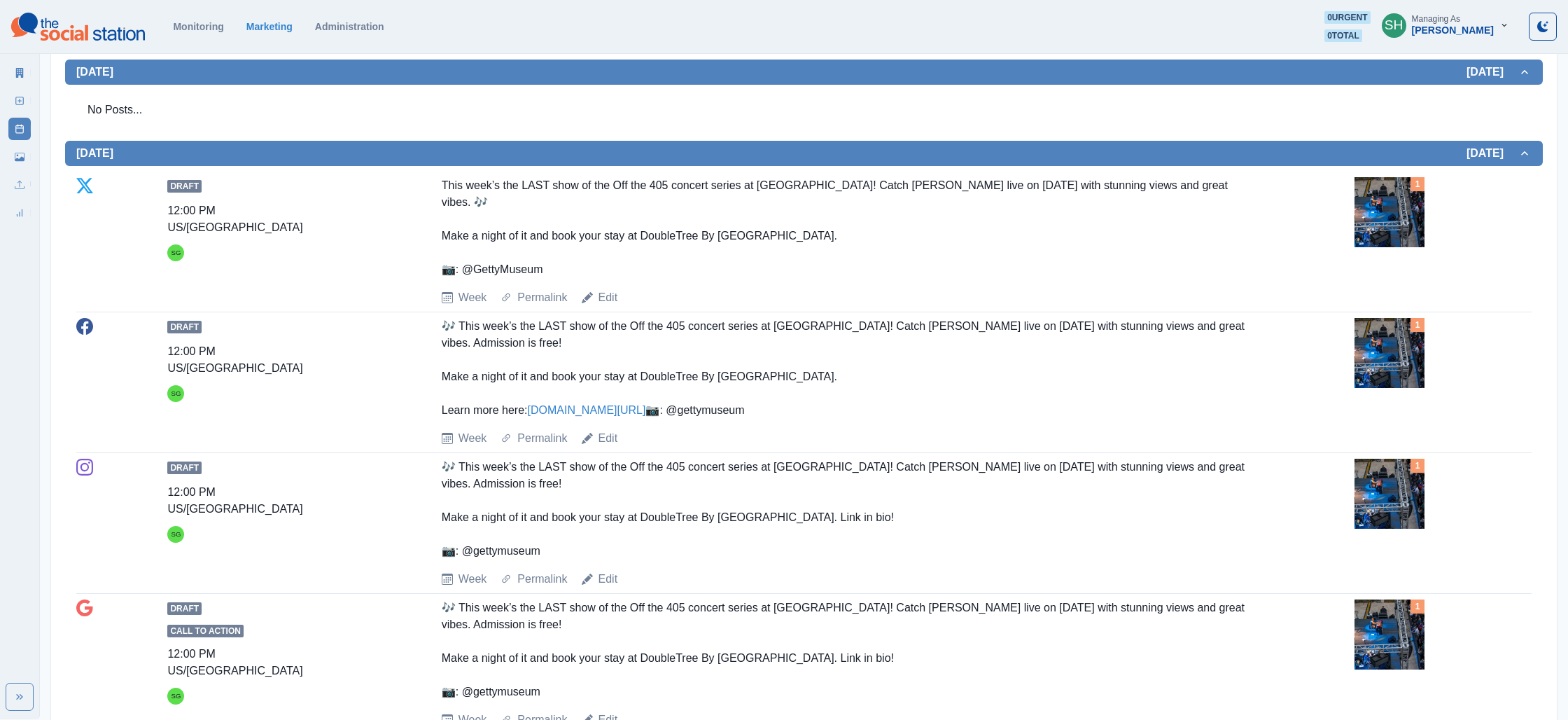
click at [577, 404] on link "[DOMAIN_NAME][URL]" at bounding box center [586, 411] width 119 height 12
click at [605, 289] on link "Edit" at bounding box center [608, 297] width 19 height 17
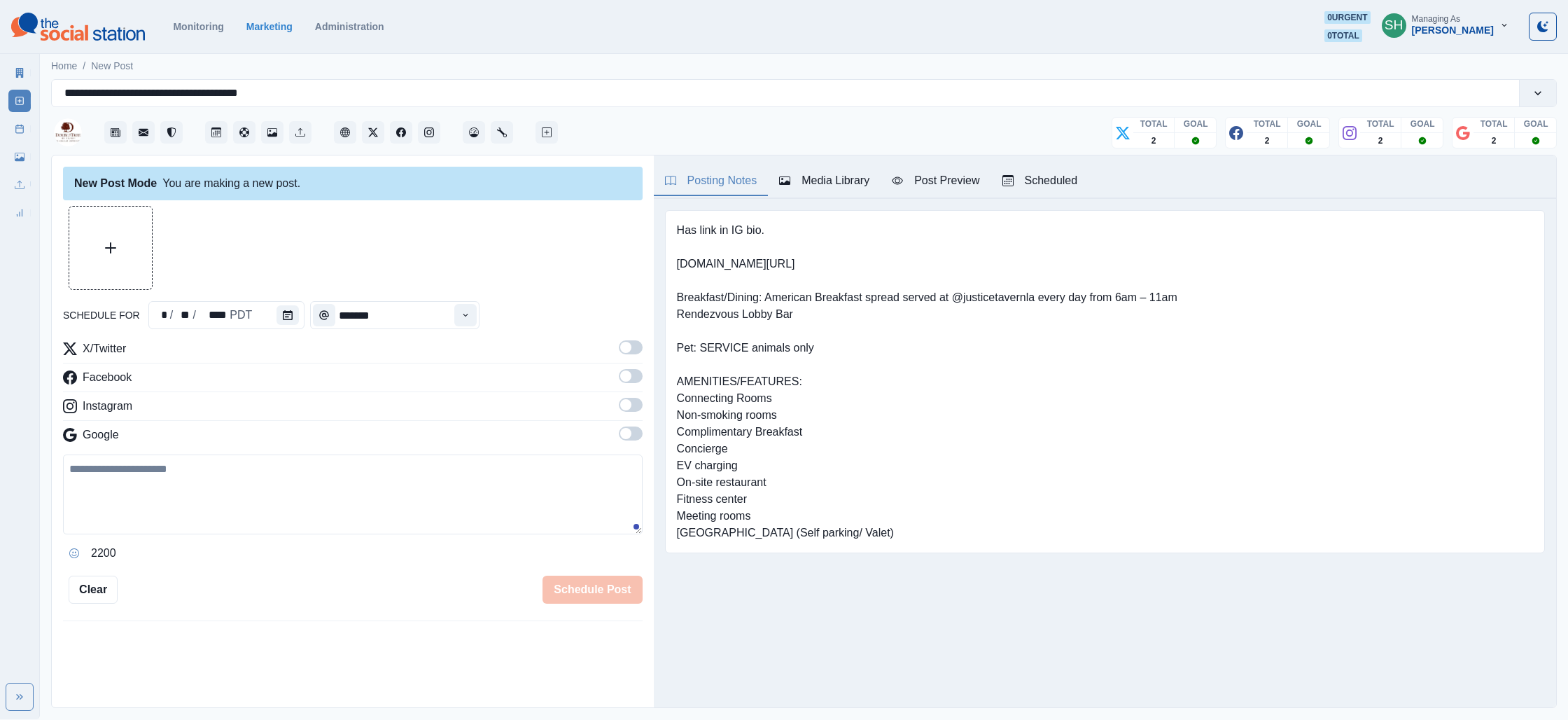
type input "********"
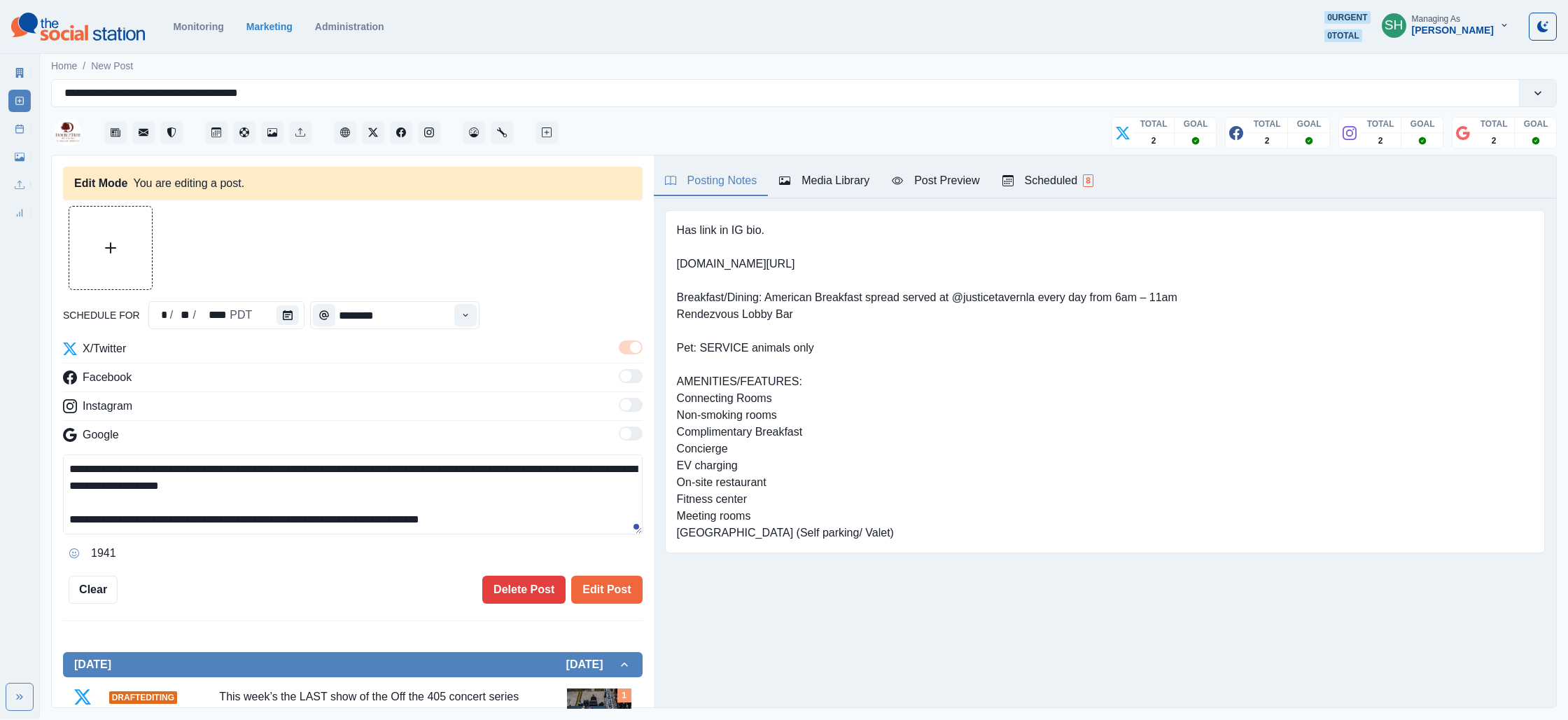
scroll to position [33, 0]
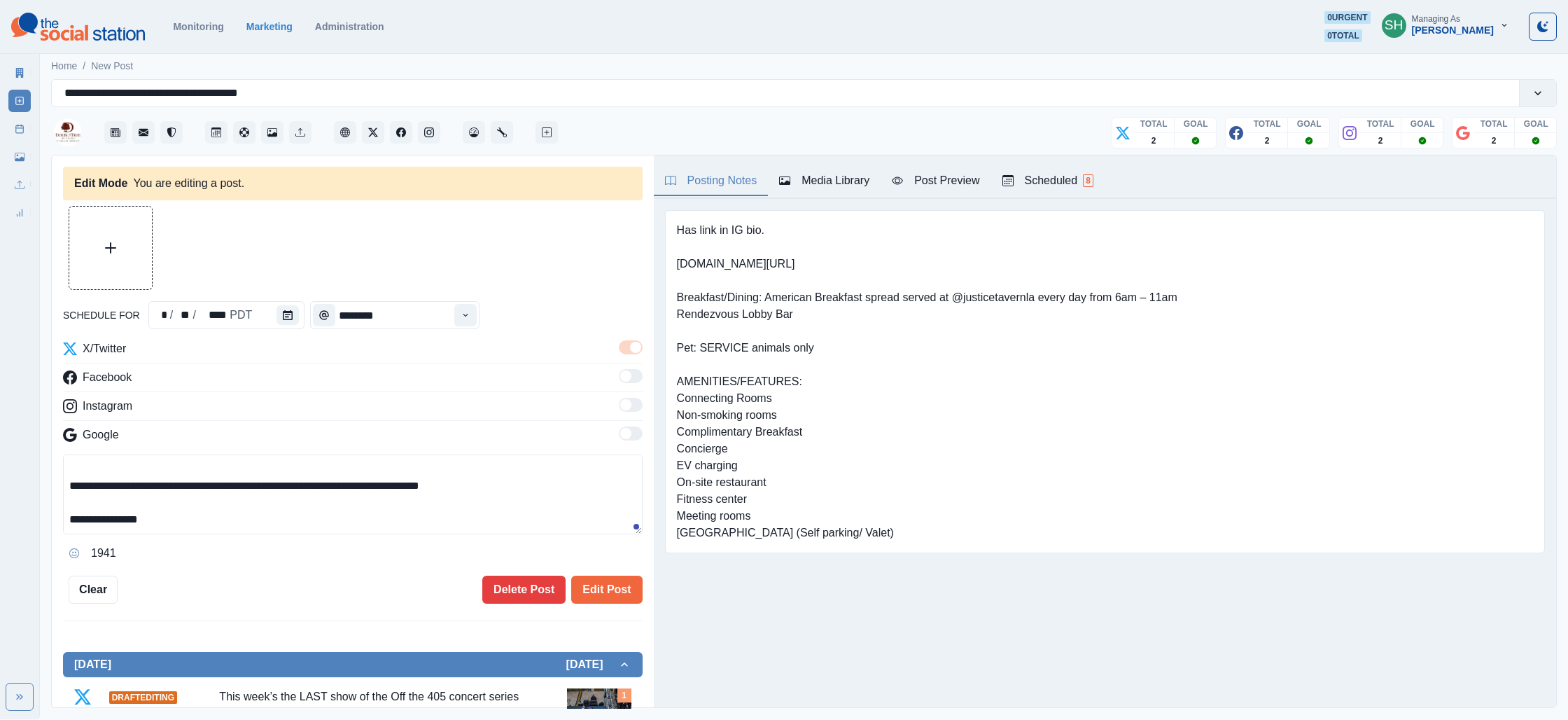
click at [87, 521] on textarea "**********" at bounding box center [352, 494] width 579 height 80
paste textarea "**********"
drag, startPoint x: 154, startPoint y: 520, endPoint x: 284, endPoint y: 533, distance: 130.6
click at [284, 536] on div "**********" at bounding box center [352, 509] width 579 height 110
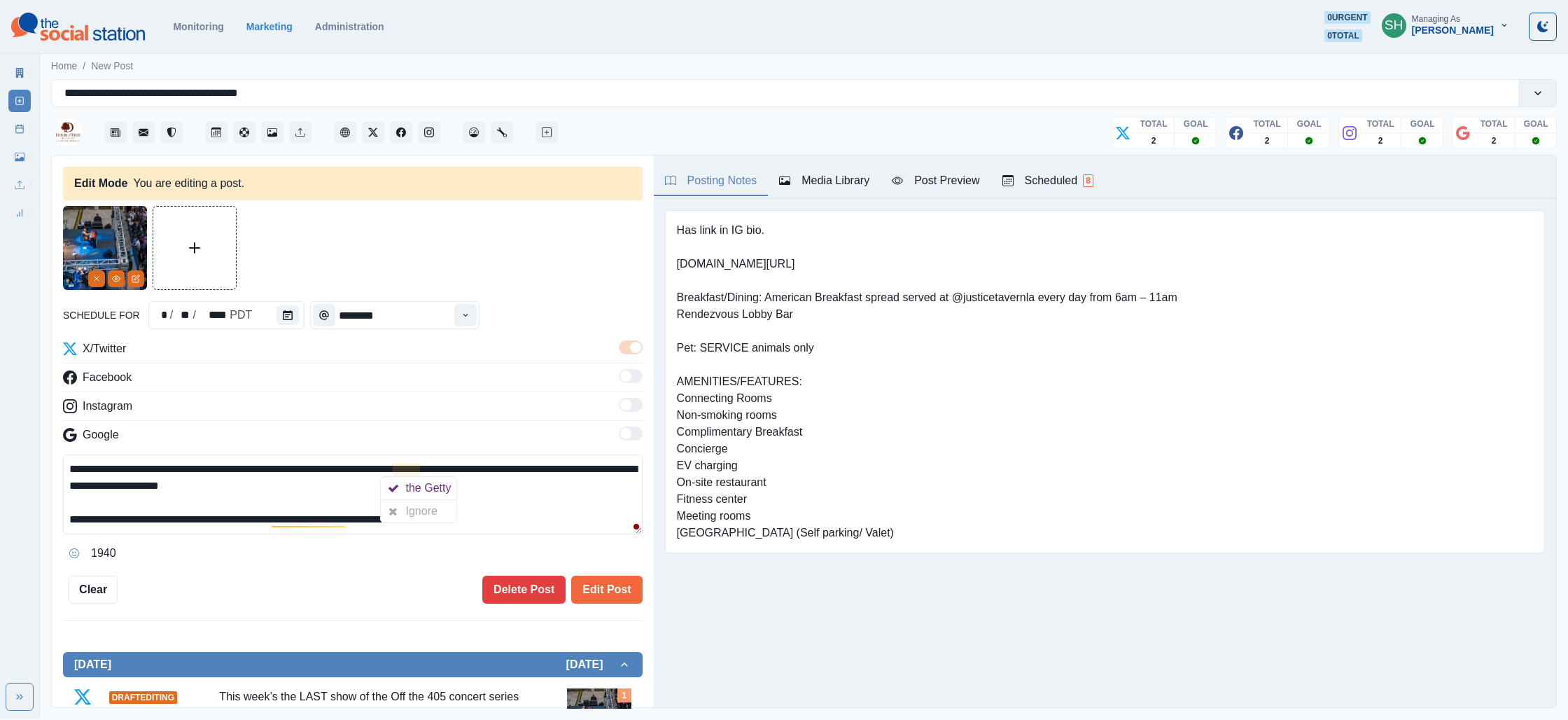
drag, startPoint x: 457, startPoint y: 469, endPoint x: 396, endPoint y: 473, distance: 61.1
click at [396, 473] on textarea "**********" at bounding box center [352, 494] width 579 height 80
paste textarea "**********"
click at [243, 467] on textarea "**********" at bounding box center [352, 494] width 579 height 80
click at [301, 469] on textarea "**********" at bounding box center [352, 494] width 579 height 80
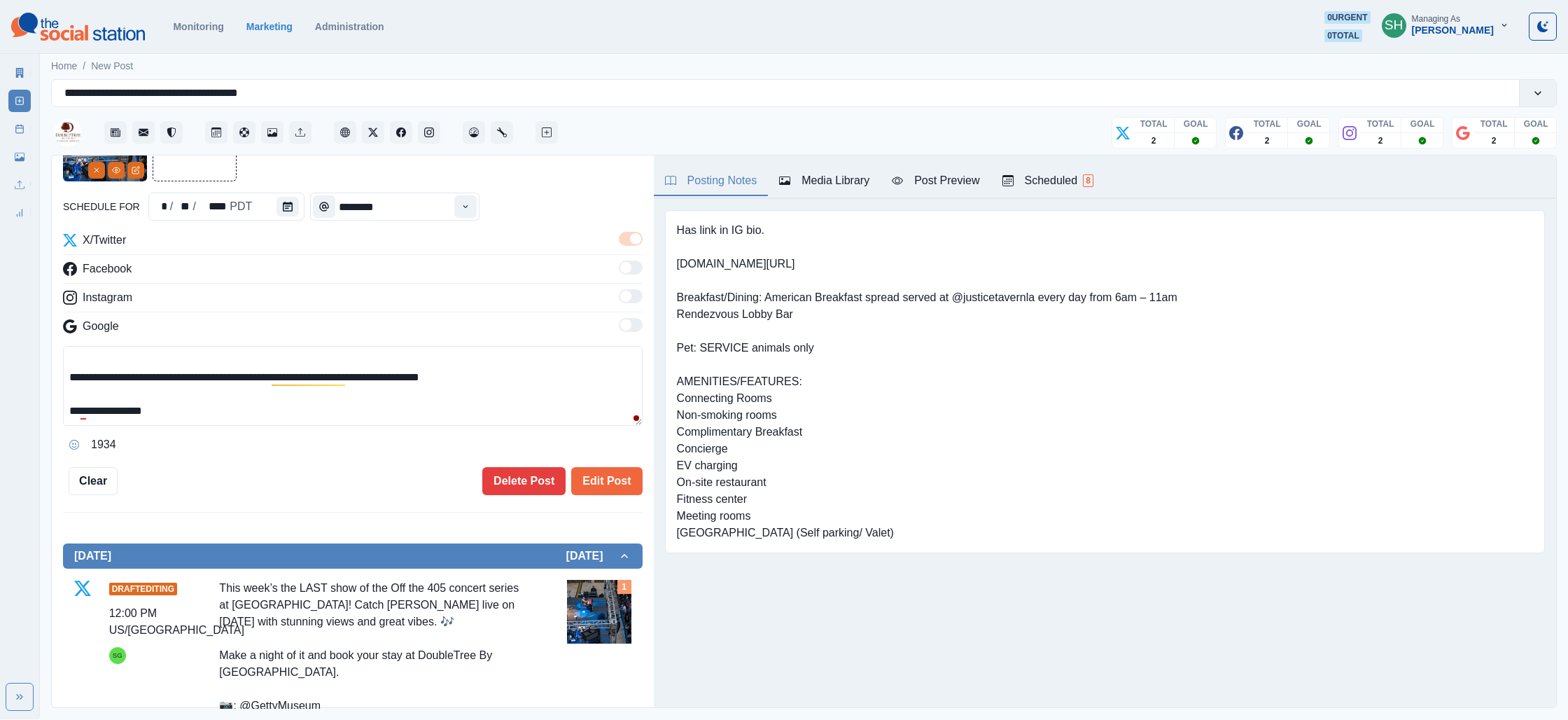
scroll to position [54, 0]
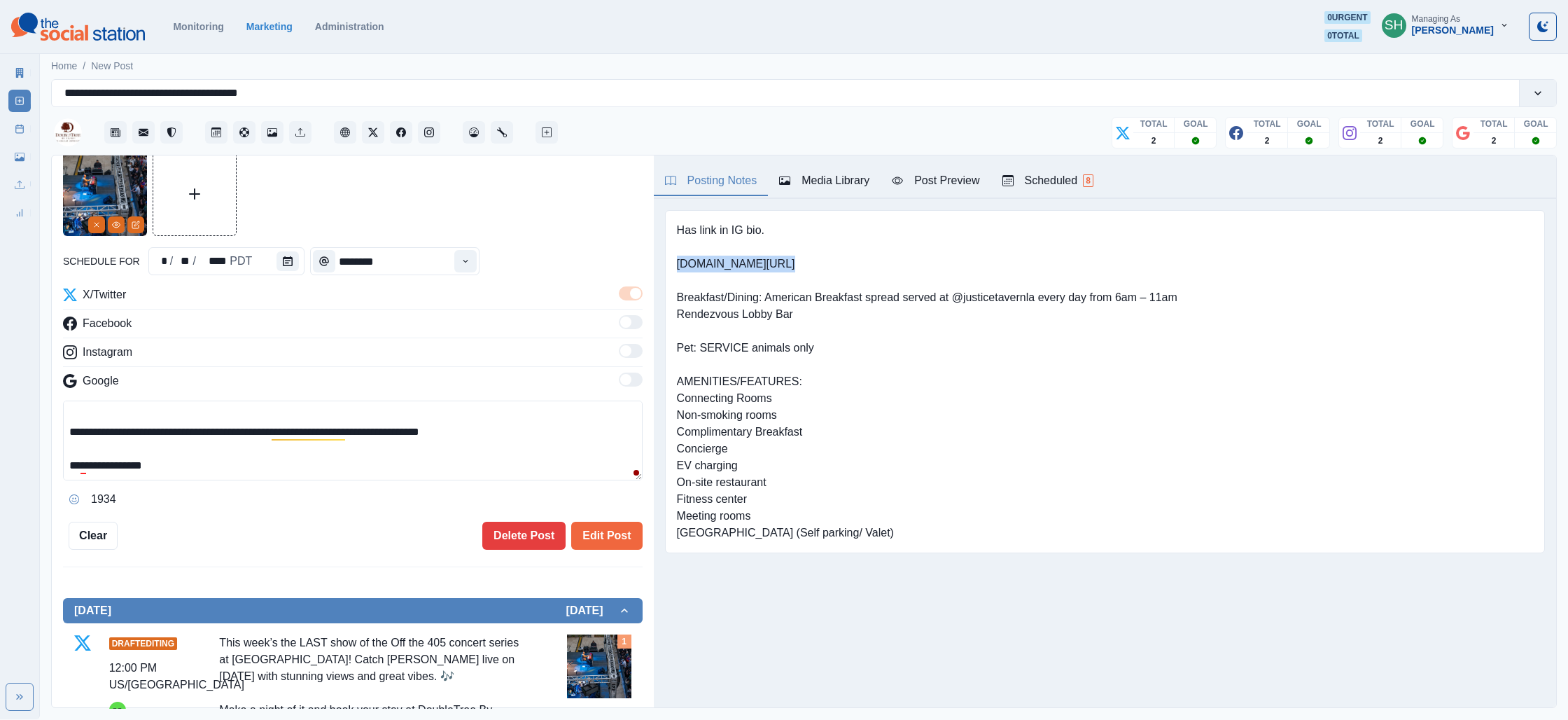
drag, startPoint x: 787, startPoint y: 265, endPoint x: 669, endPoint y: 265, distance: 118.0
click at [669, 265] on div "Has link in IG bio. [DOMAIN_NAME][URL] Breakfast/Dining: American Breakfast spr…" at bounding box center [1105, 382] width 880 height 343
copy pre "[DOMAIN_NAME][URL]"
click at [518, 432] on textarea "**********" at bounding box center [352, 440] width 579 height 80
paste textarea "**********"
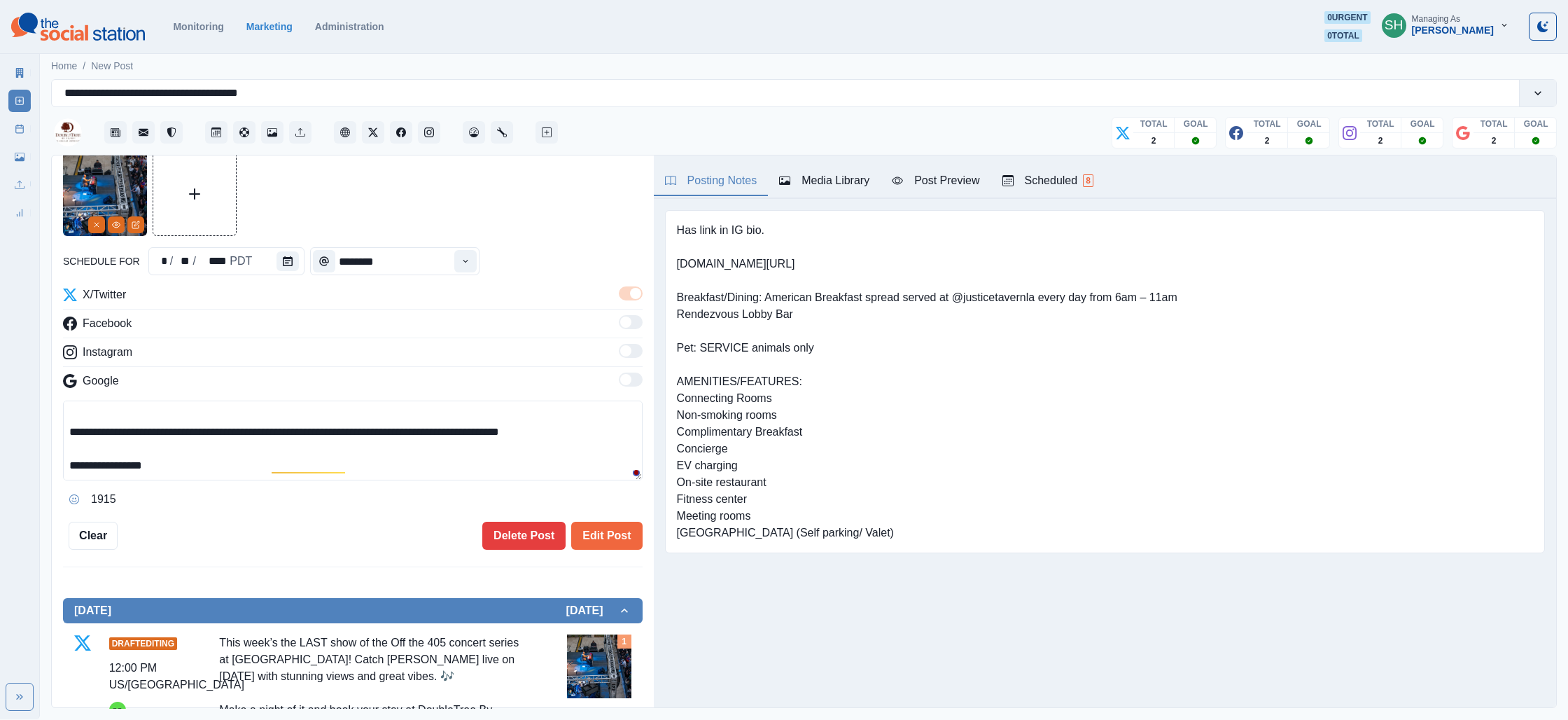
scroll to position [0, 0]
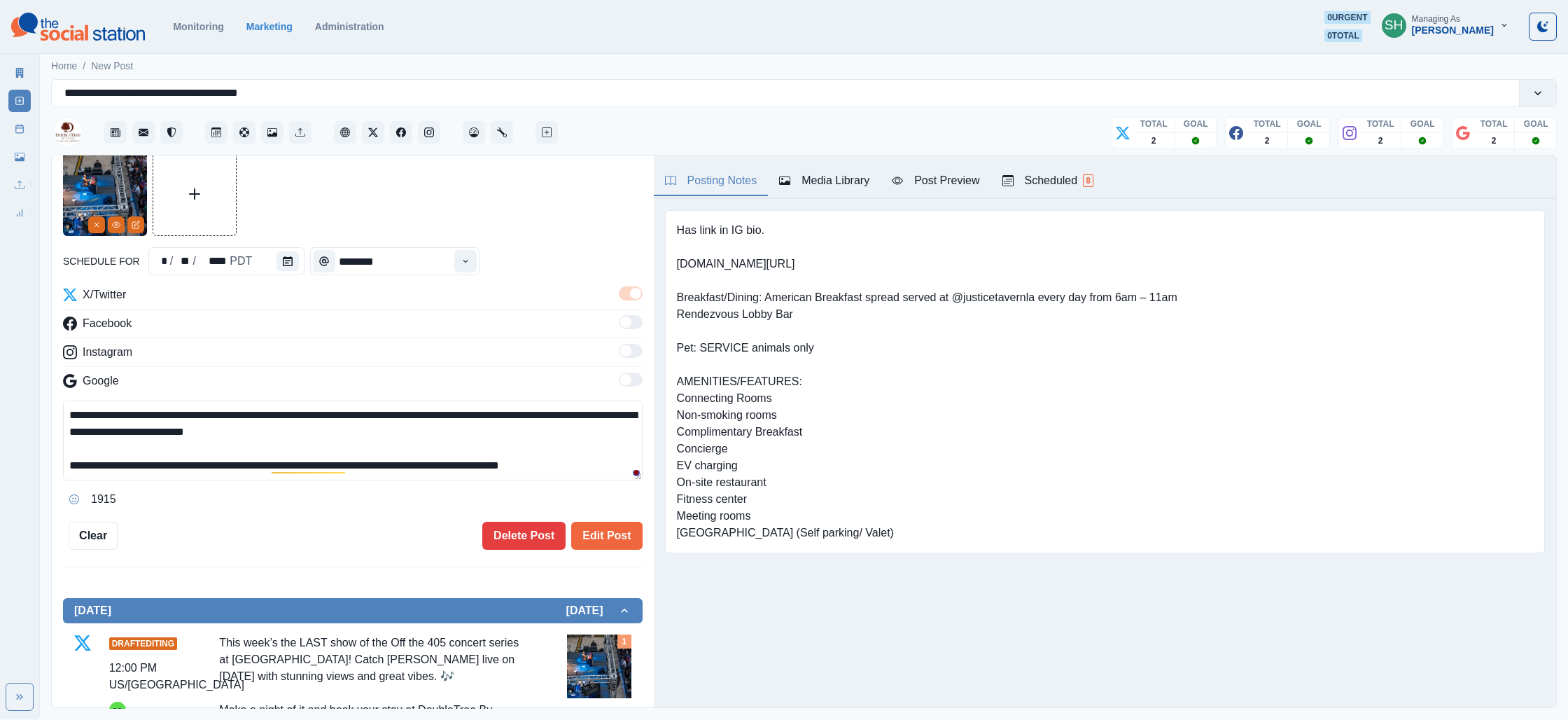
drag, startPoint x: 259, startPoint y: 466, endPoint x: 227, endPoint y: 310, distance: 159.2
click at [227, 309] on div "**********" at bounding box center [352, 398] width 579 height 224
click at [359, 425] on textarea "**********" at bounding box center [352, 440] width 579 height 80
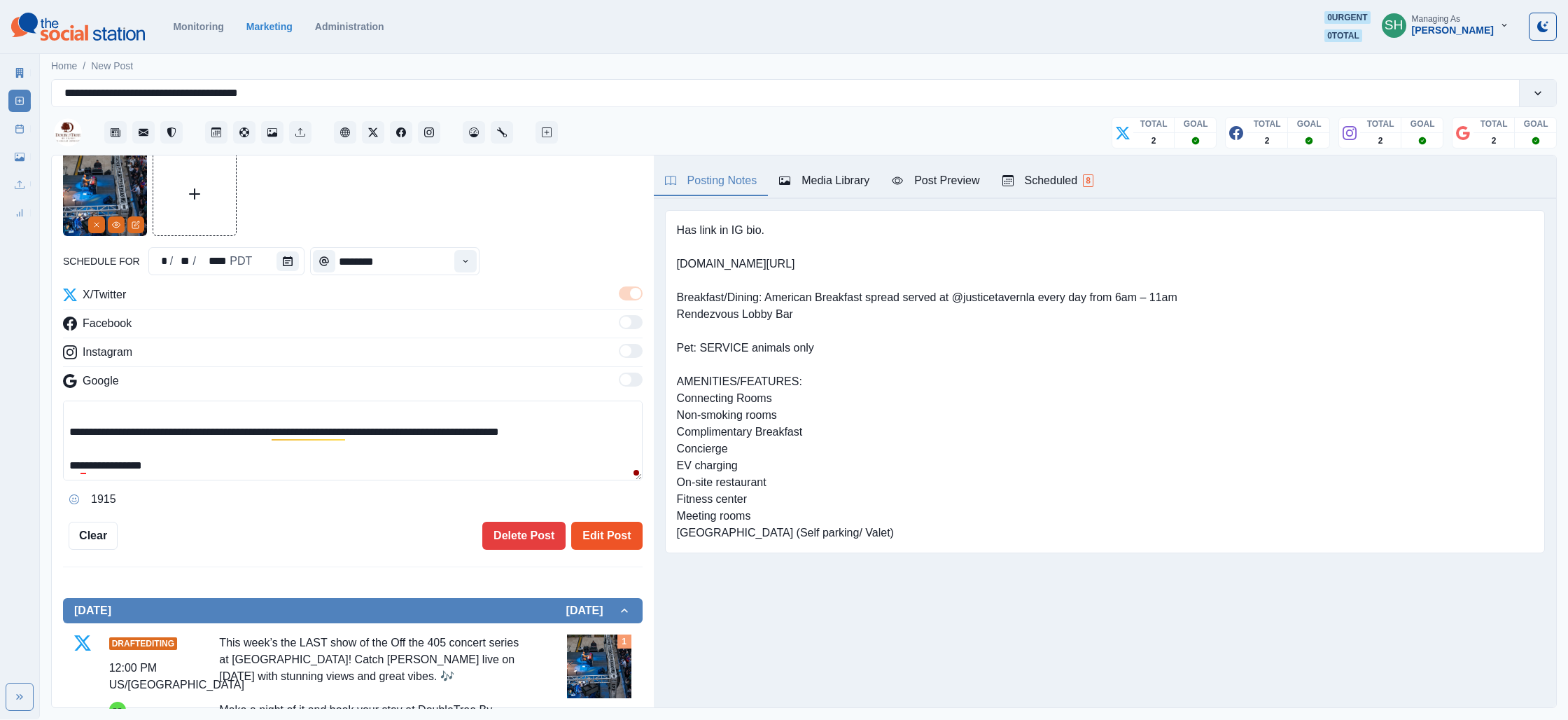
click at [628, 535] on button "Edit Post" at bounding box center [606, 535] width 70 height 28
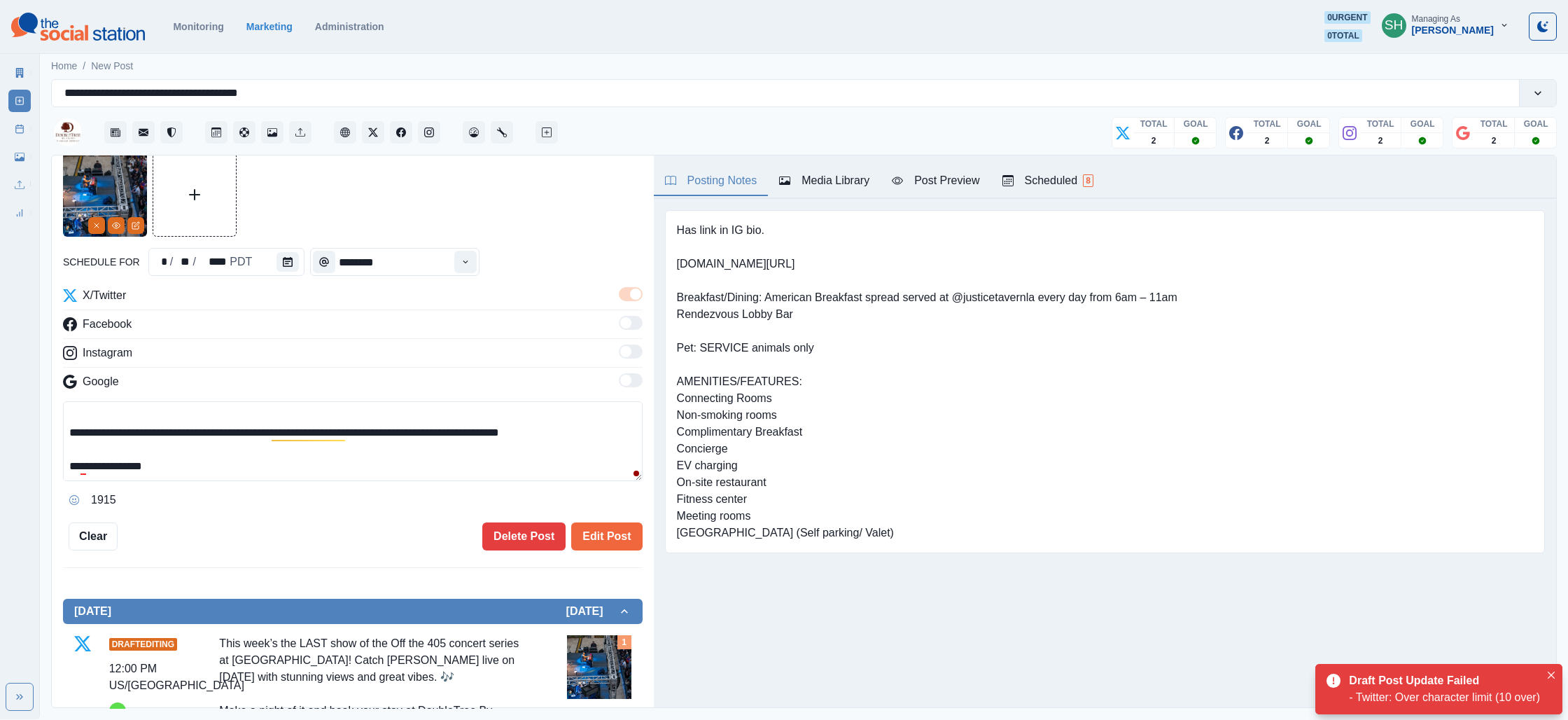
scroll to position [42, 0]
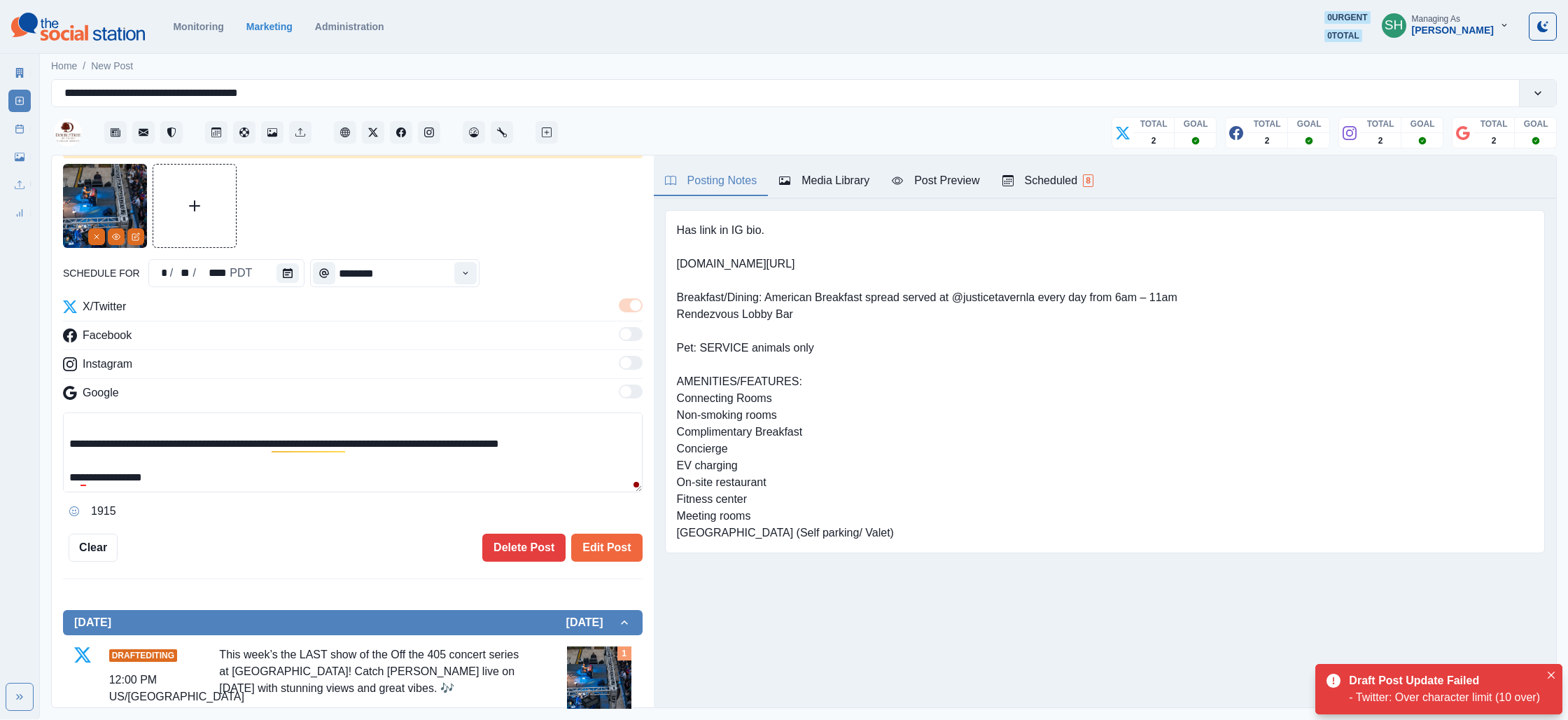
drag, startPoint x: 497, startPoint y: 446, endPoint x: 640, endPoint y: 448, distance: 143.0
click at [640, 448] on textarea "**********" at bounding box center [352, 452] width 579 height 80
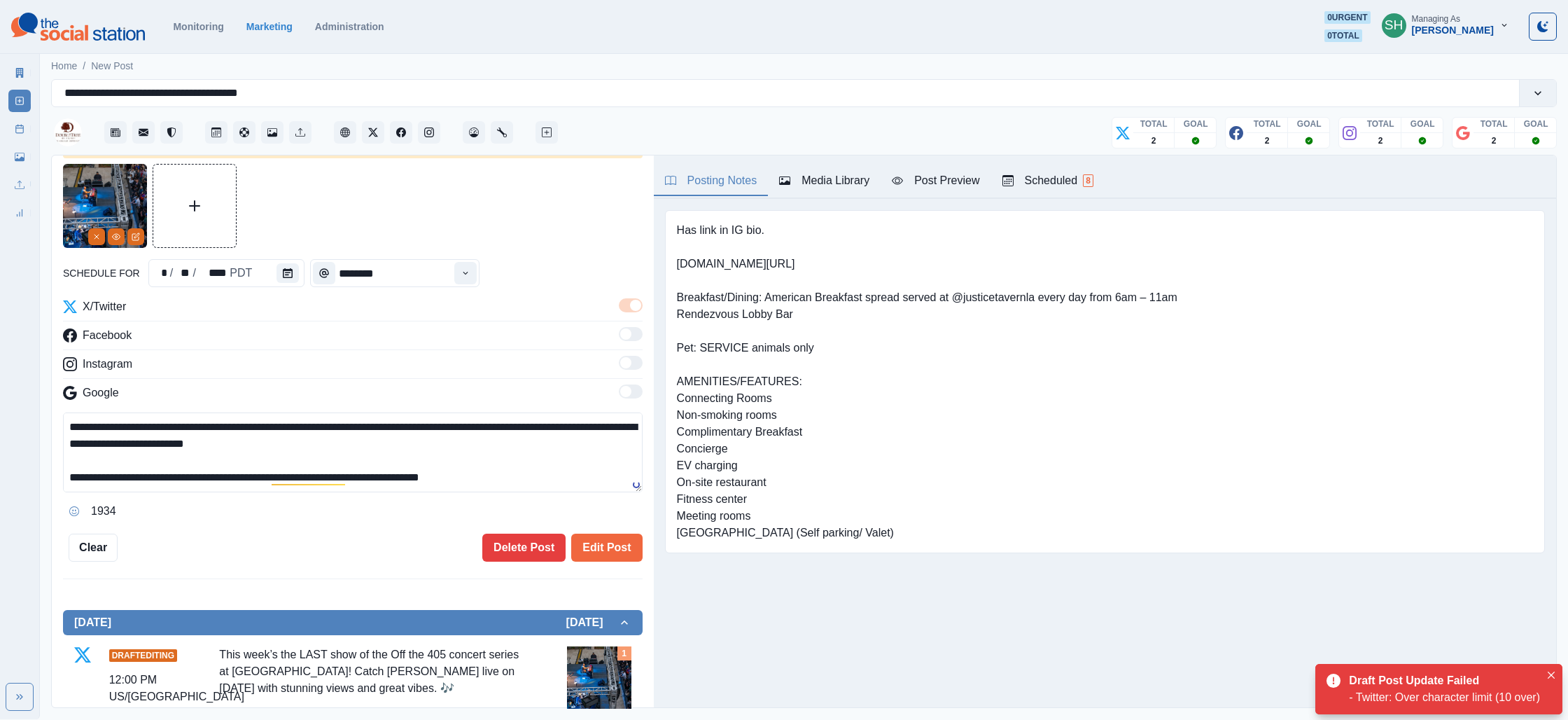
scroll to position [33, 0]
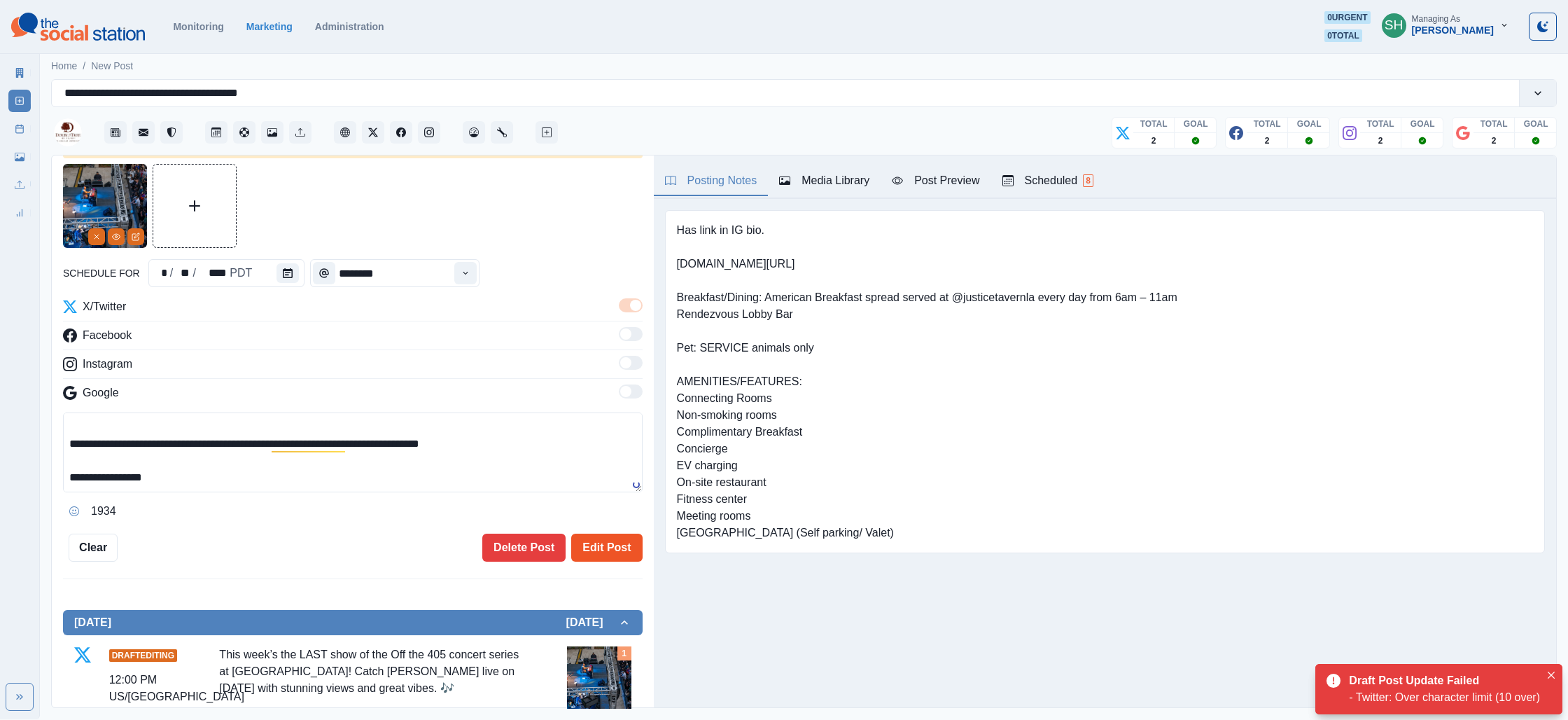
type textarea "**********"
click at [603, 539] on button "Edit Post" at bounding box center [606, 548] width 70 height 28
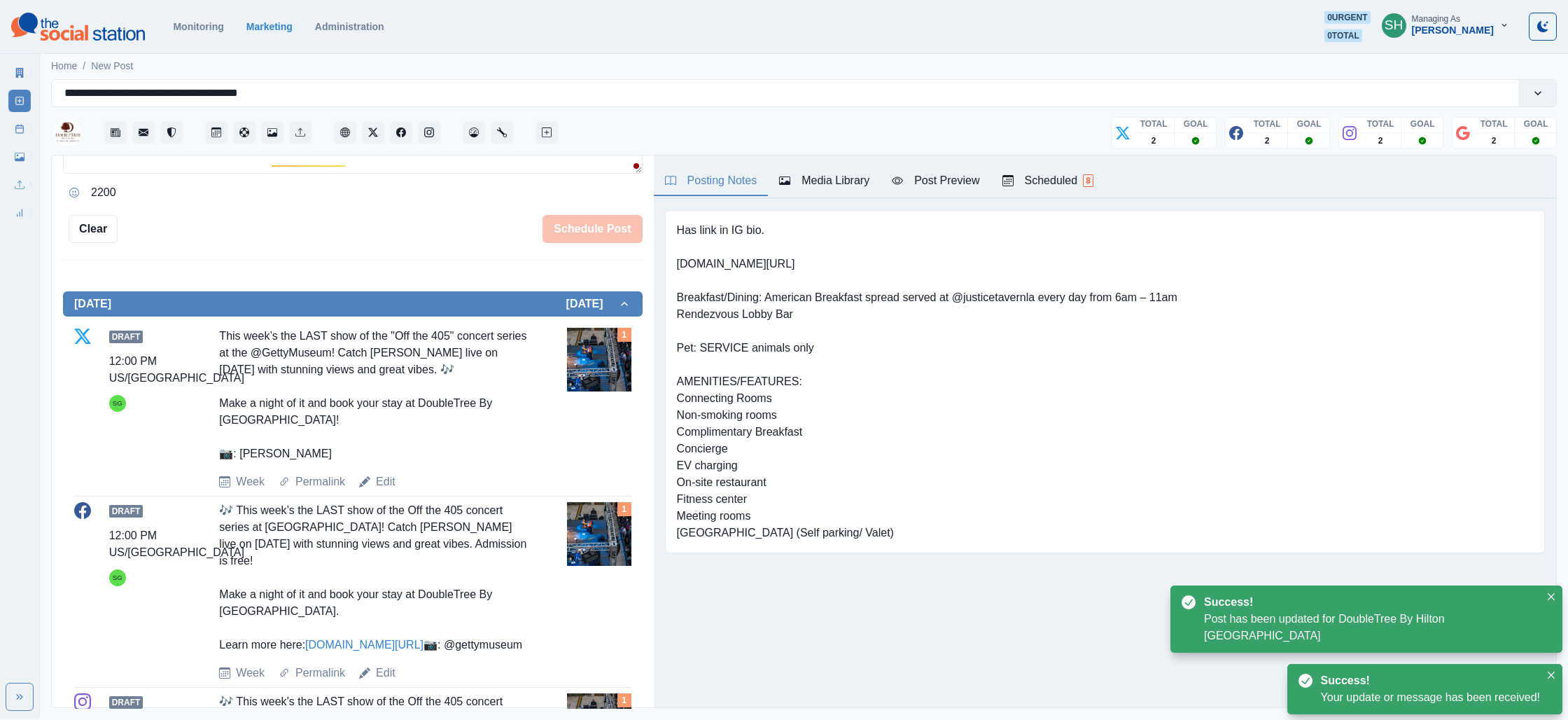
scroll to position [446, 0]
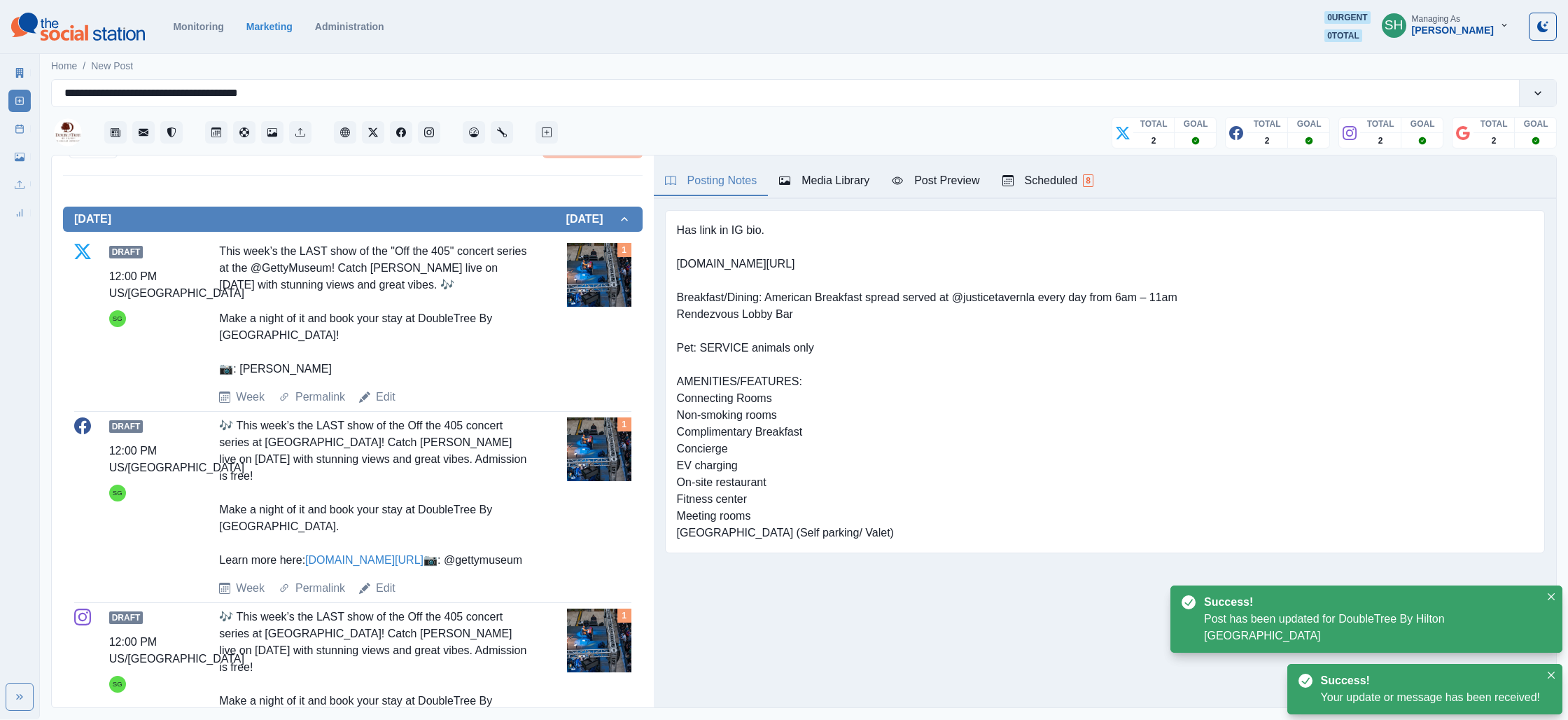
drag, startPoint x: 315, startPoint y: 369, endPoint x: 236, endPoint y: 369, distance: 79.0
click at [236, 369] on div "This week’s the LAST show of the "Off the 405" concert series at the @GettyMuse…" at bounding box center [373, 309] width 308 height 135
copy div "[PERSON_NAME]"
click at [388, 597] on link "Edit" at bounding box center [386, 587] width 19 height 17
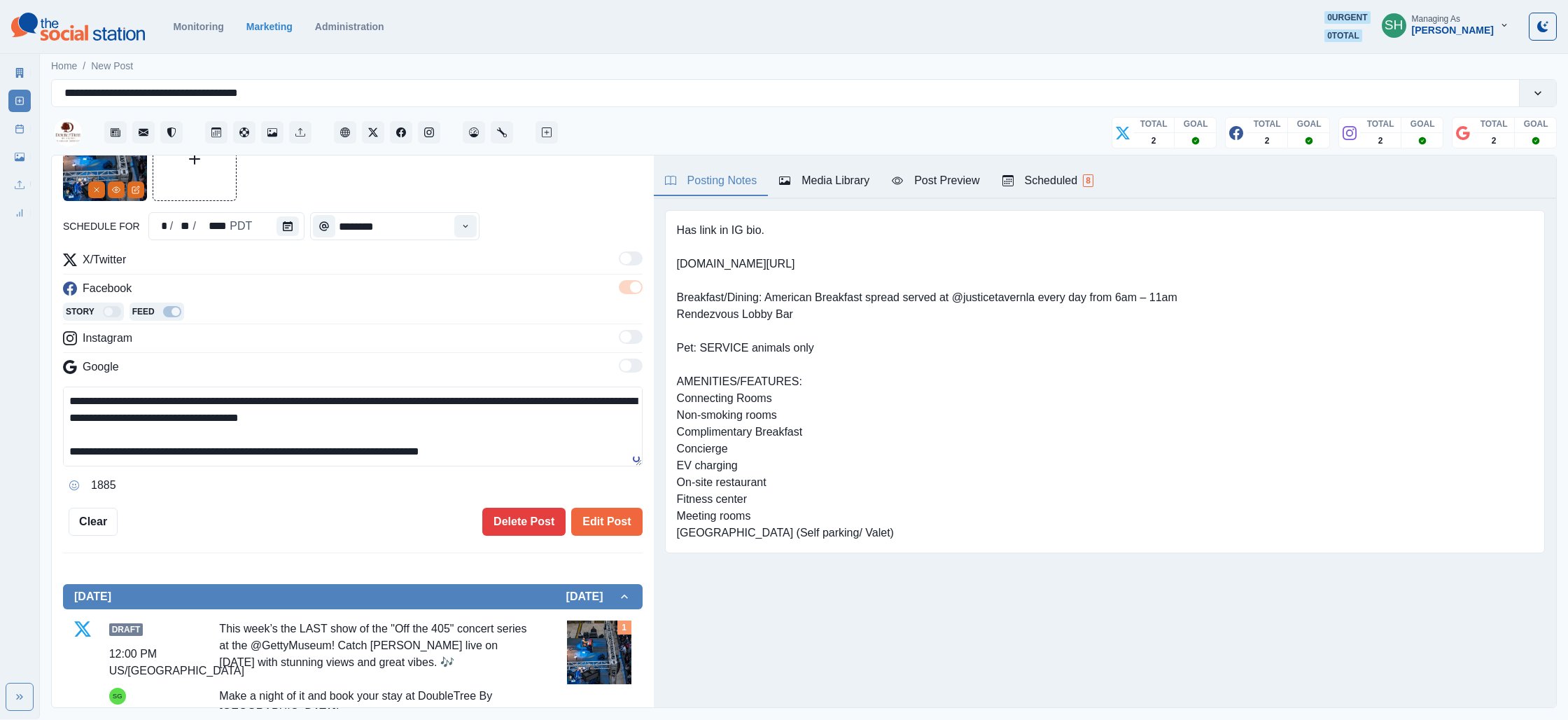
scroll to position [67, 0]
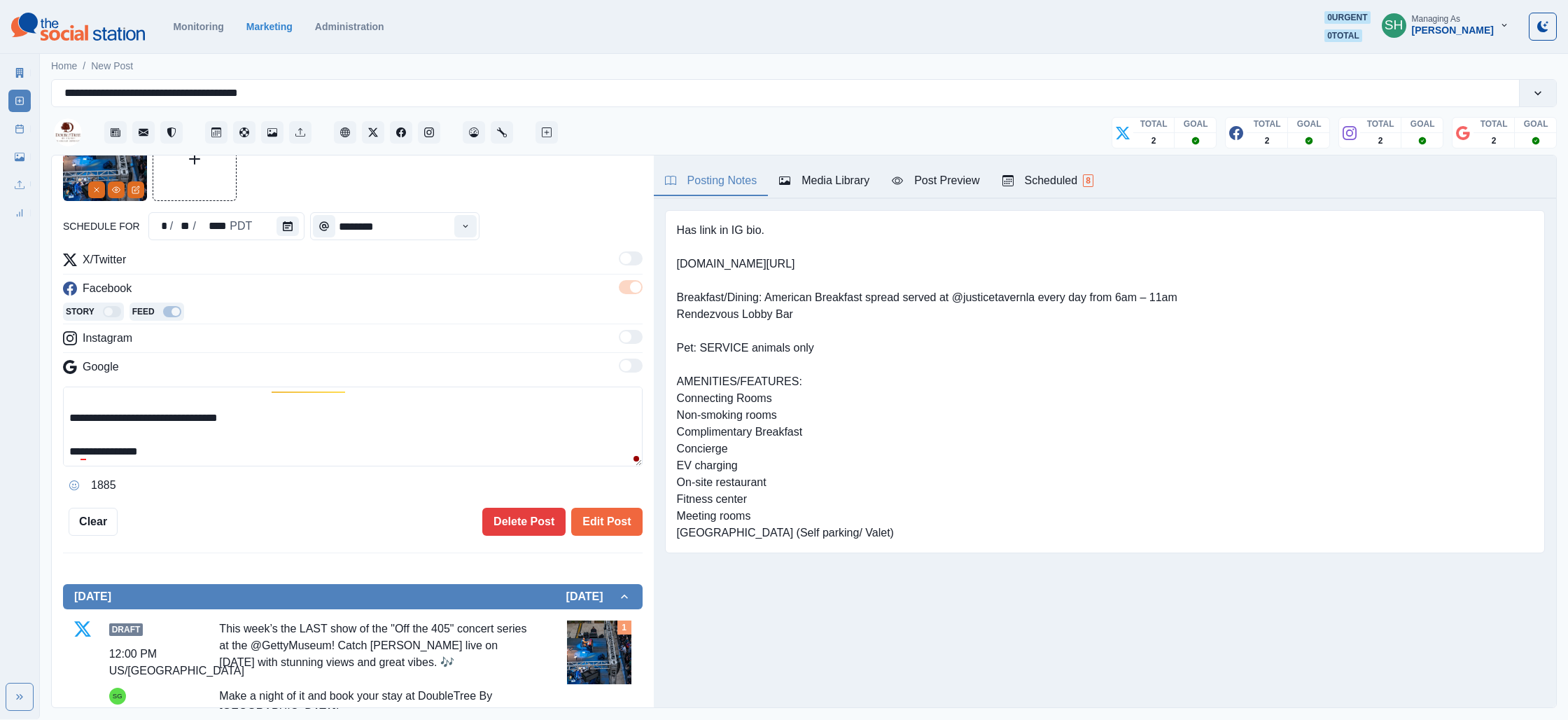
click at [88, 448] on textarea "**********" at bounding box center [352, 426] width 579 height 80
paste textarea "**********"
drag, startPoint x: 156, startPoint y: 452, endPoint x: 257, endPoint y: 473, distance: 103.2
click at [259, 473] on div "**********" at bounding box center [352, 441] width 579 height 110
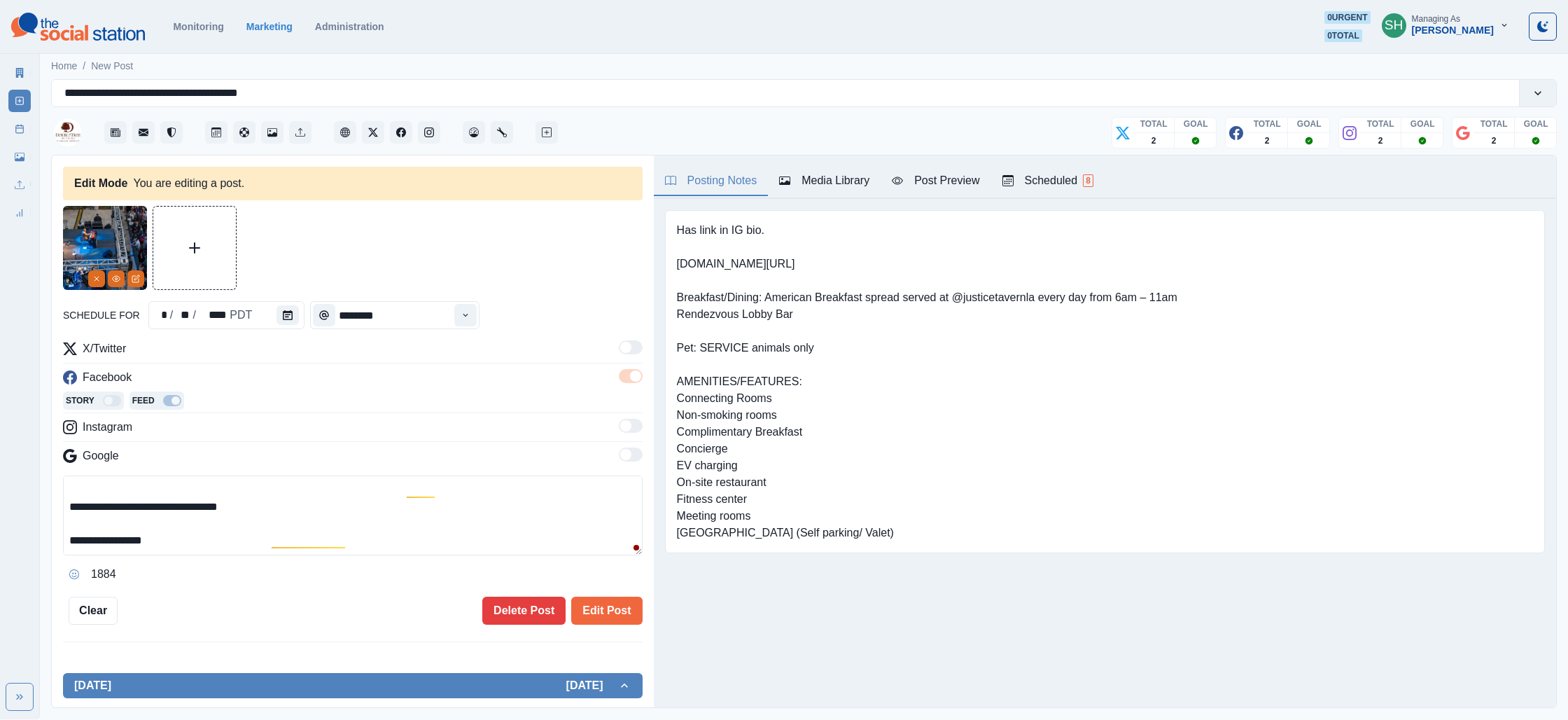
scroll to position [0, 0]
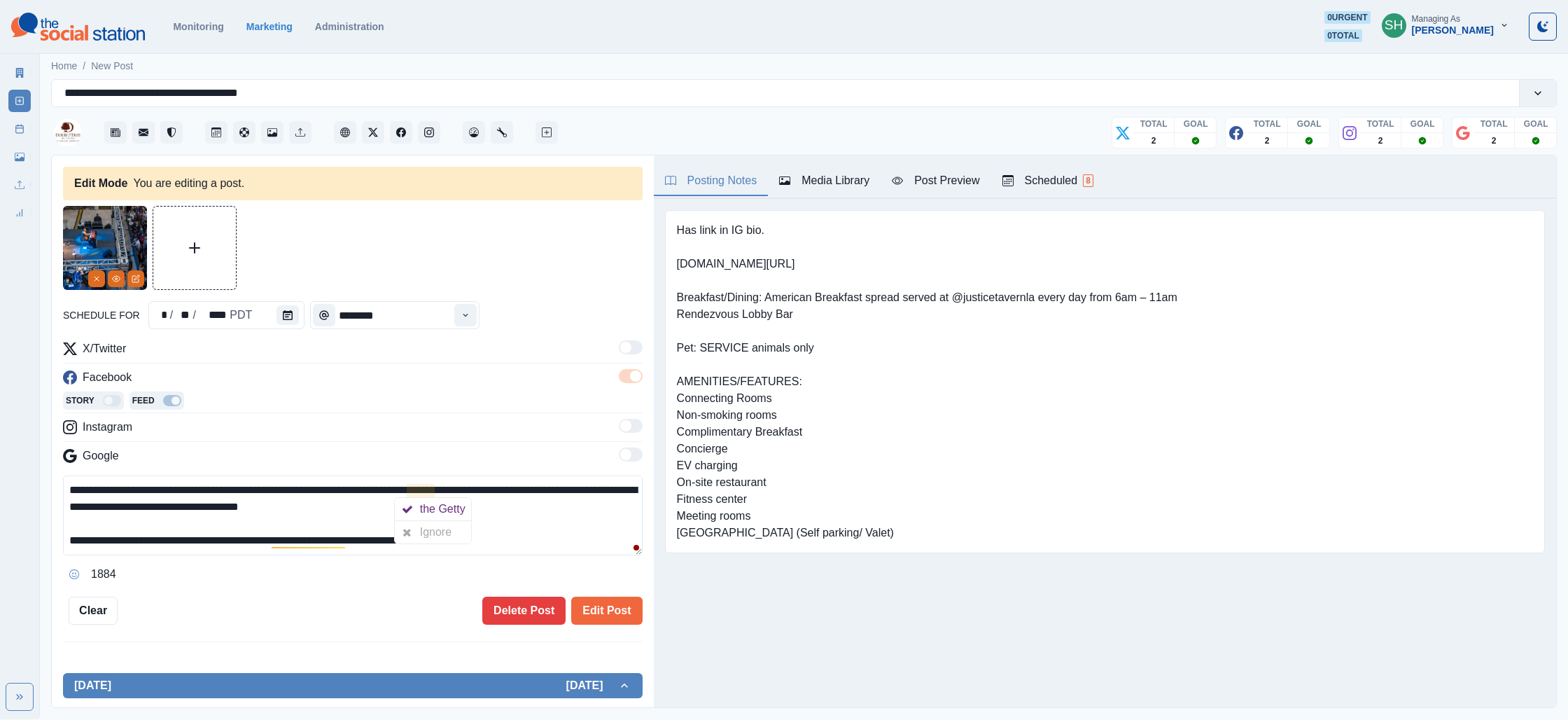
drag, startPoint x: 472, startPoint y: 492, endPoint x: 408, endPoint y: 494, distance: 64.0
click at [408, 494] on textarea "**********" at bounding box center [352, 515] width 579 height 80
paste textarea "**********"
click at [257, 486] on textarea "**********" at bounding box center [352, 515] width 579 height 80
click at [318, 486] on textarea "**********" at bounding box center [352, 515] width 579 height 80
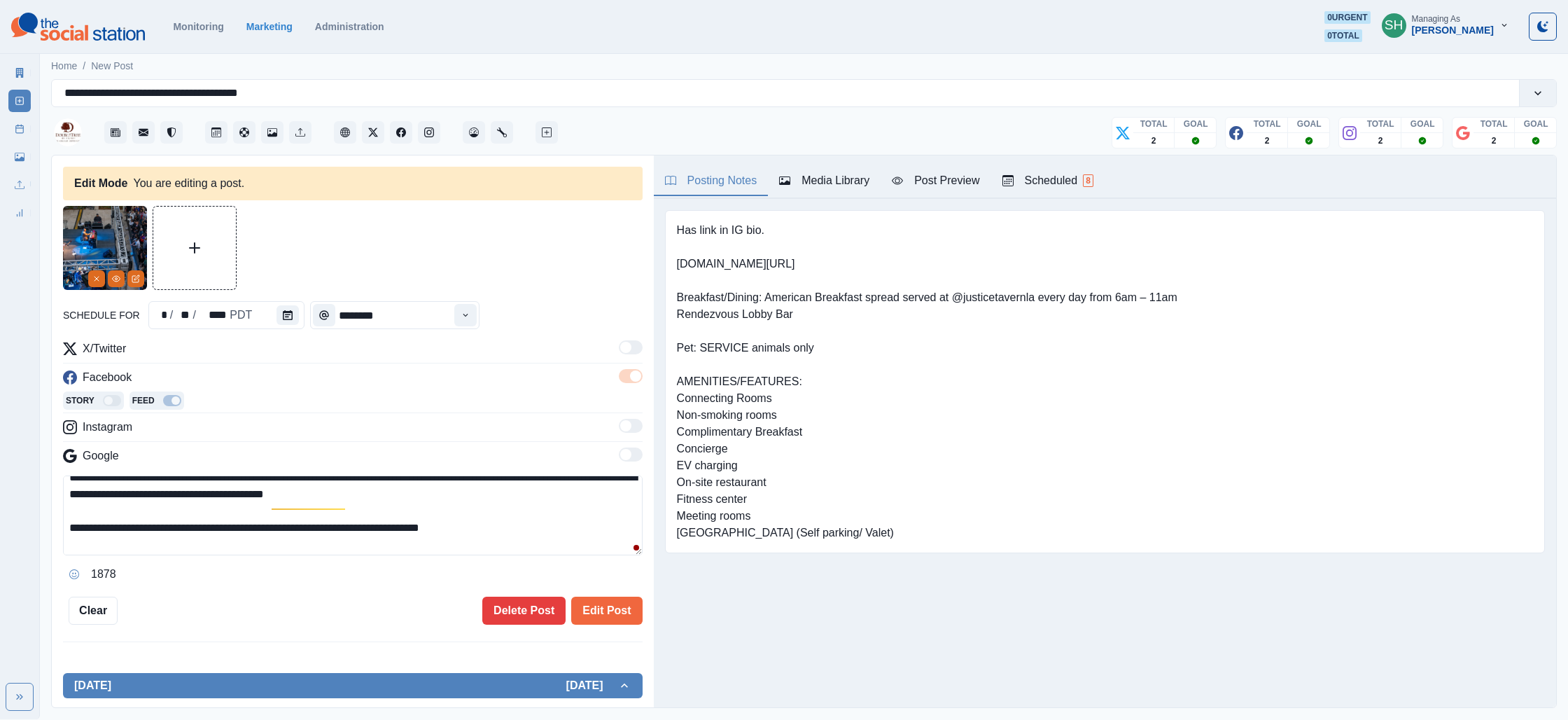
scroll to position [41, 0]
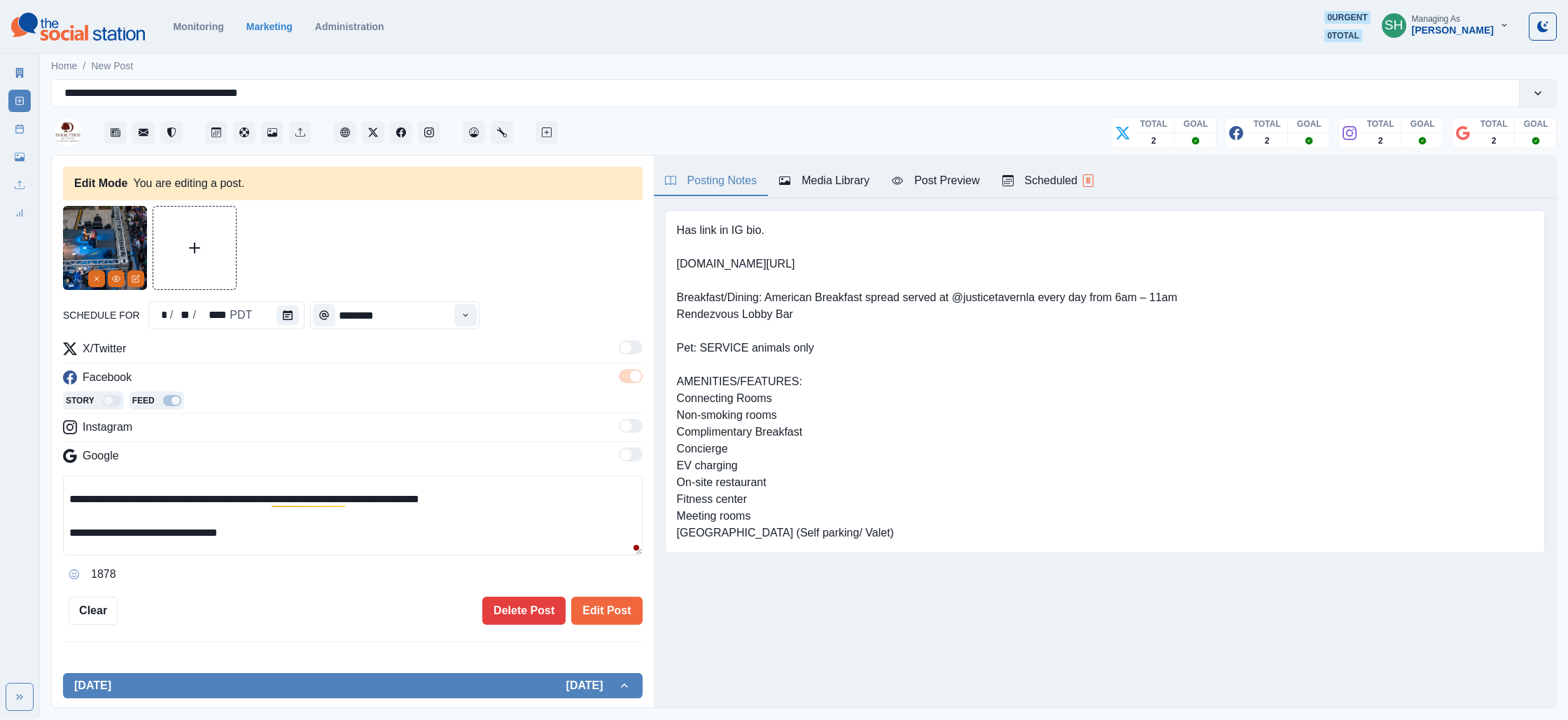
click at [508, 500] on textarea "**********" at bounding box center [352, 515] width 579 height 80
drag, startPoint x: 779, startPoint y: 273, endPoint x: 673, endPoint y: 270, distance: 106.0
click at [673, 270] on div "Has link in IG bio. [DOMAIN_NAME][URL] Breakfast/Dining: American Breakfast spr…" at bounding box center [1105, 382] width 880 height 343
copy pre "[DOMAIN_NAME][URL]"
click at [524, 498] on textarea "**********" at bounding box center [352, 515] width 579 height 80
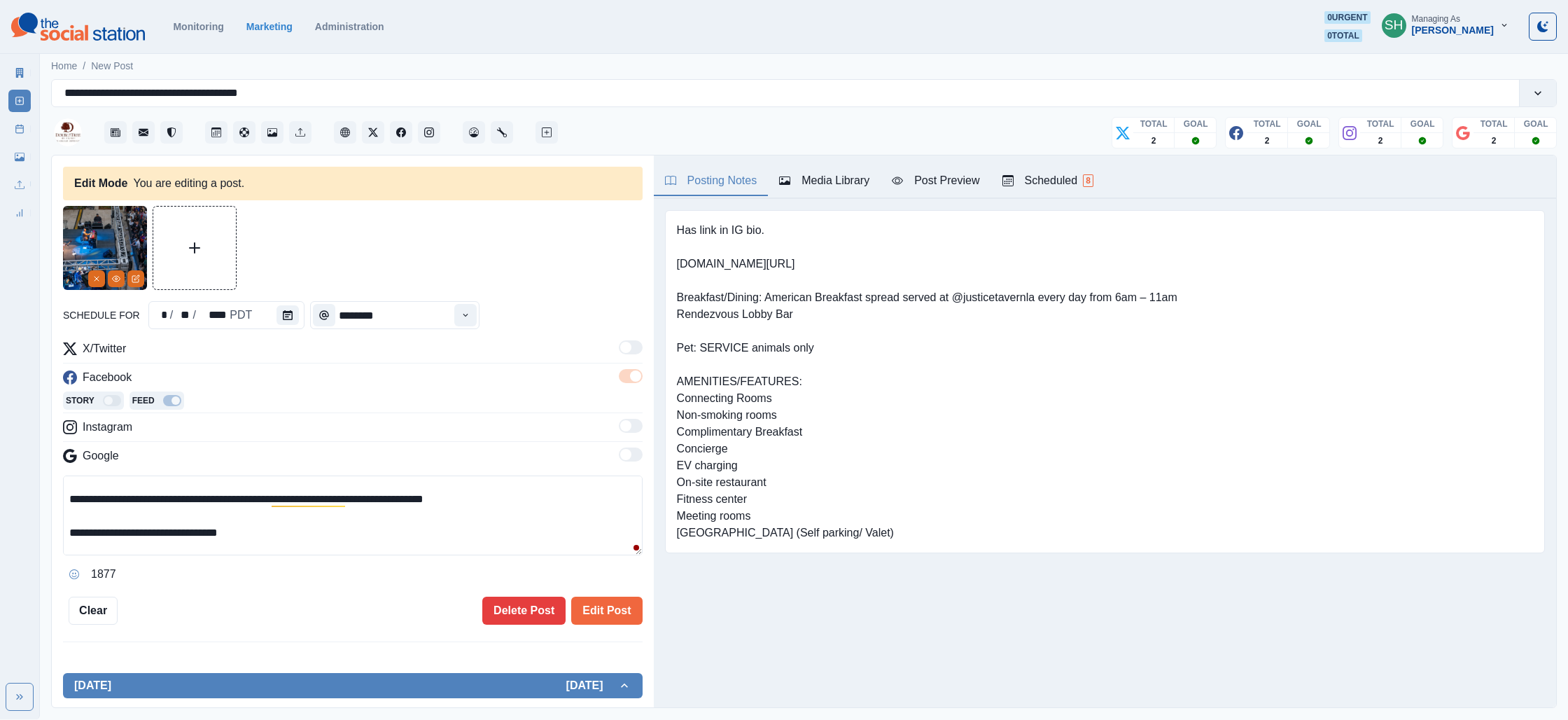
paste textarea "**********"
click at [201, 511] on textarea "**********" at bounding box center [352, 515] width 579 height 80
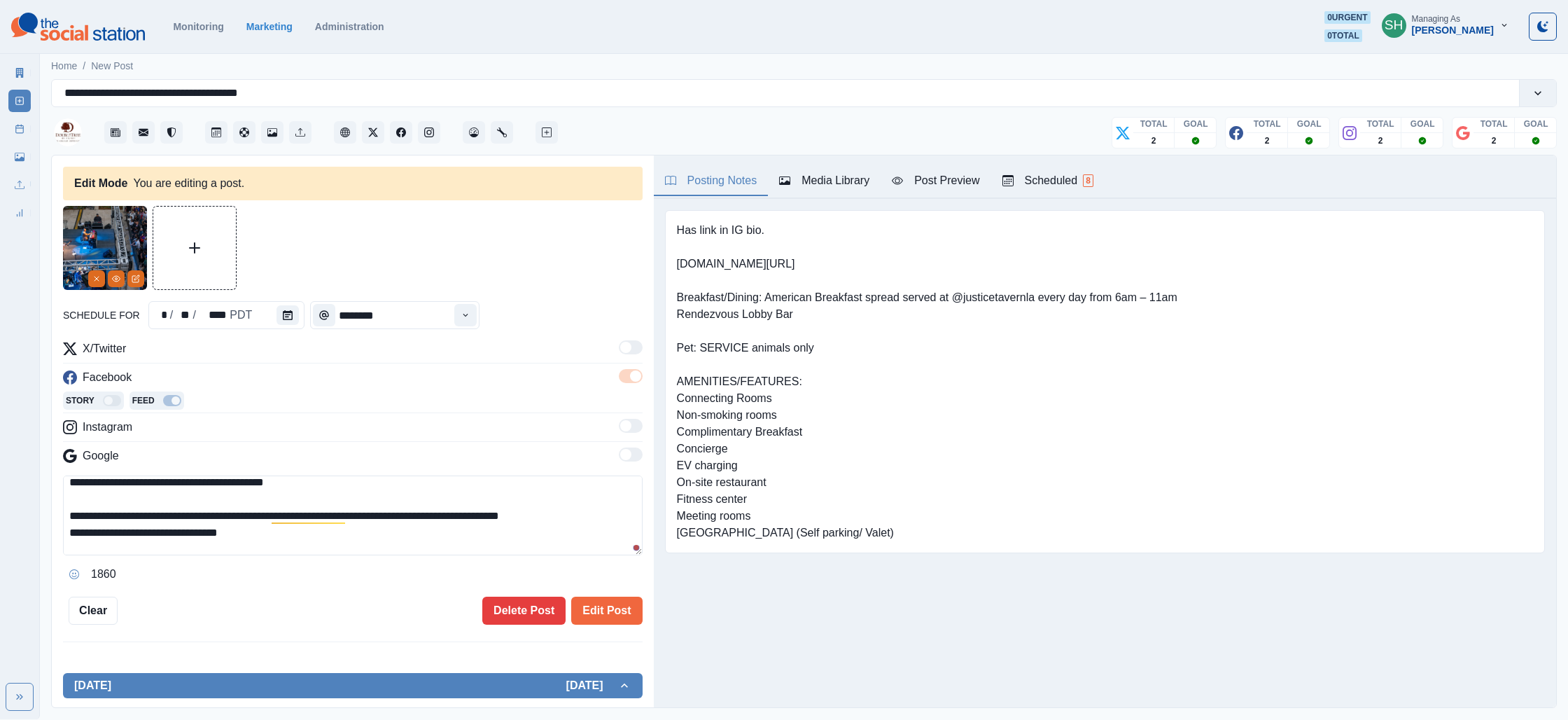
scroll to position [50, 0]
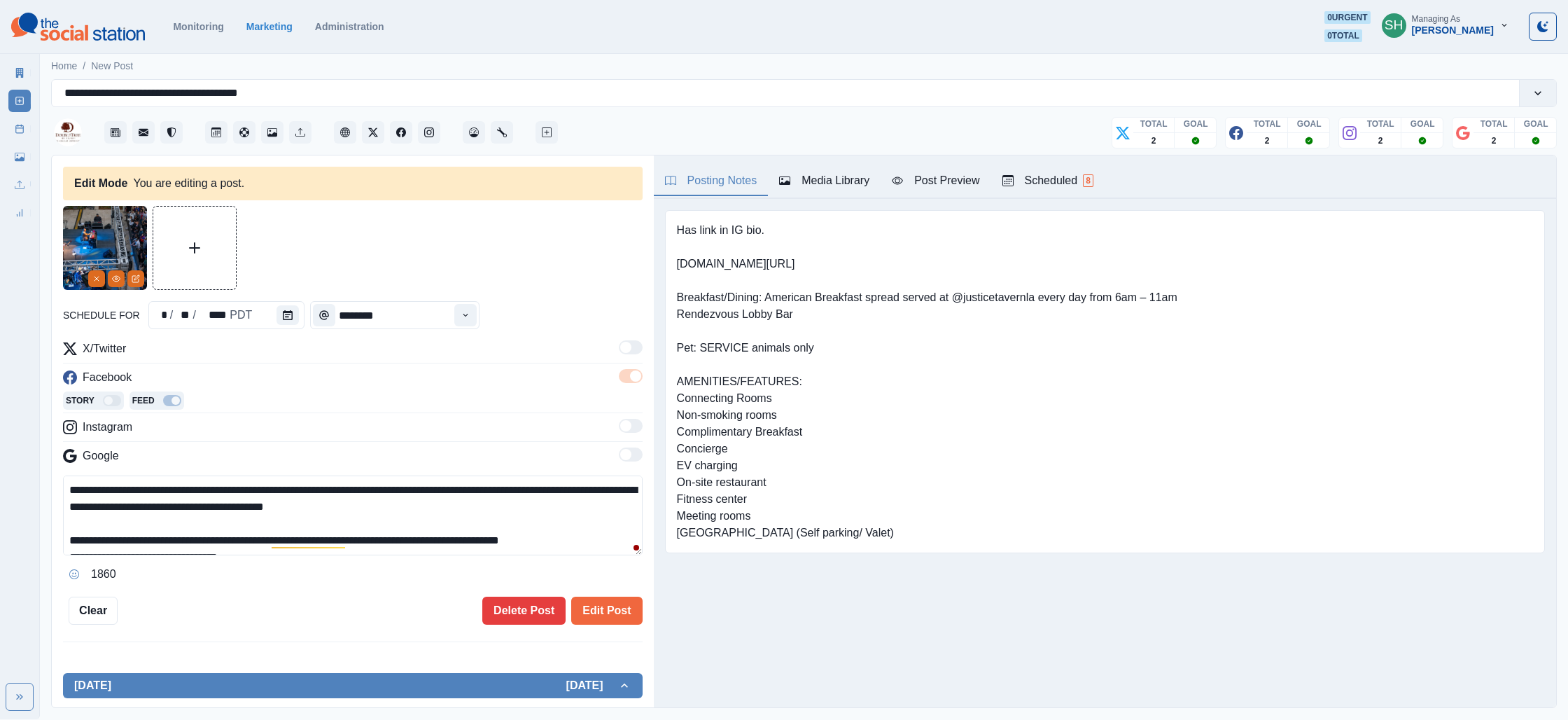
drag, startPoint x: 171, startPoint y: 542, endPoint x: 184, endPoint y: 448, distance: 94.9
click at [184, 448] on div "**********" at bounding box center [352, 462] width 579 height 245
type textarea "**********"
drag, startPoint x: 98, startPoint y: 273, endPoint x: 200, endPoint y: 266, distance: 102.2
click at [98, 273] on button "Remove" at bounding box center [96, 278] width 17 height 17
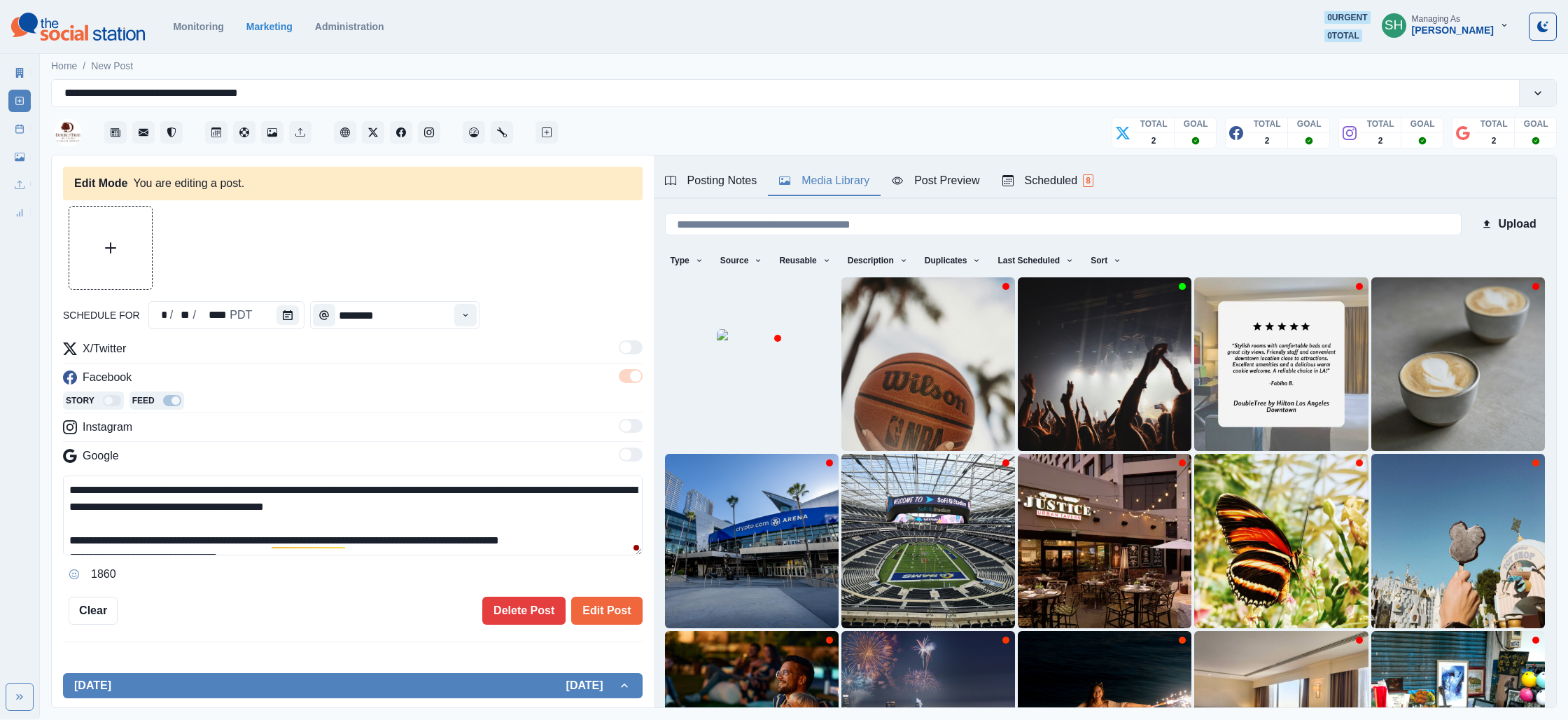
drag, startPoint x: 867, startPoint y: 179, endPoint x: 816, endPoint y: 250, distance: 87.4
click at [867, 179] on div "Media Library" at bounding box center [824, 180] width 91 height 17
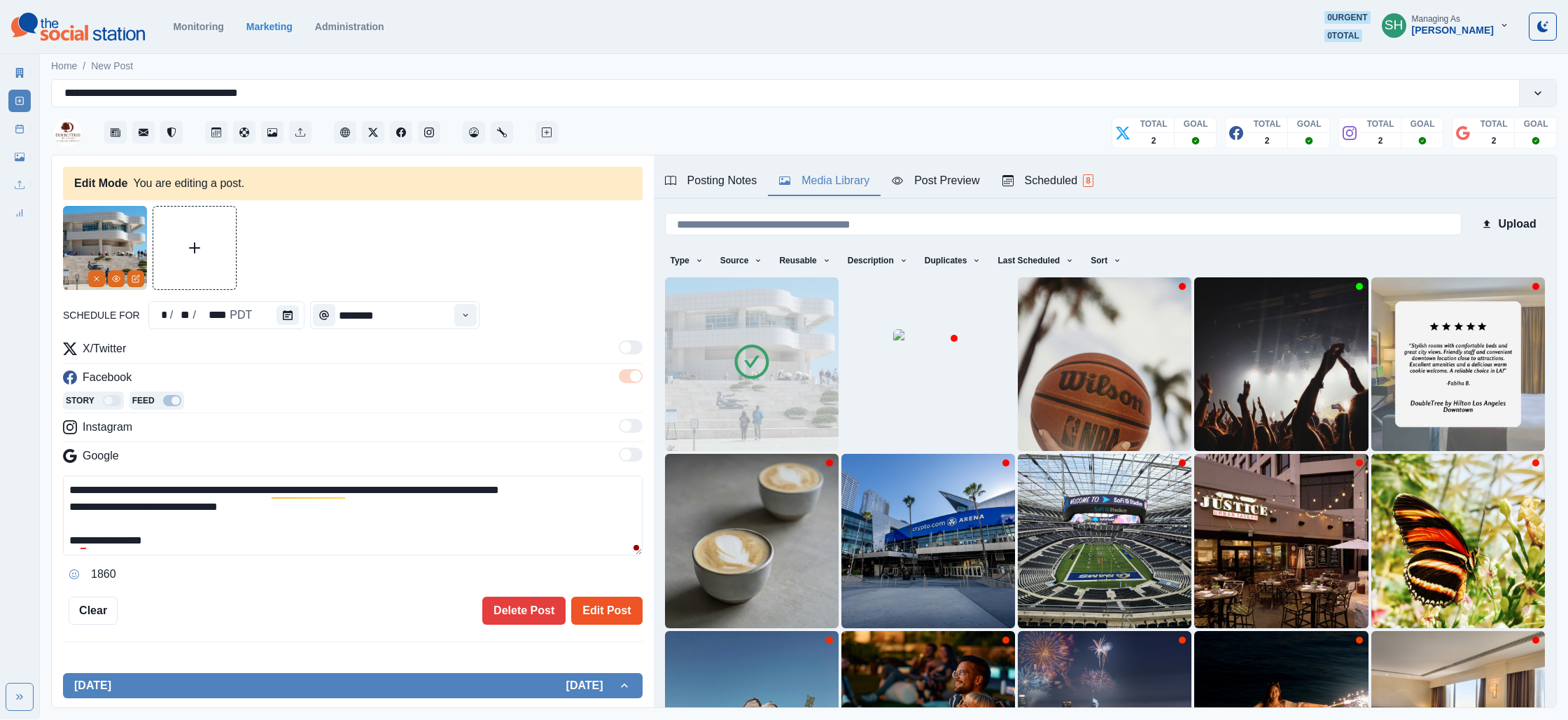
click at [613, 606] on button "Edit Post" at bounding box center [606, 611] width 70 height 28
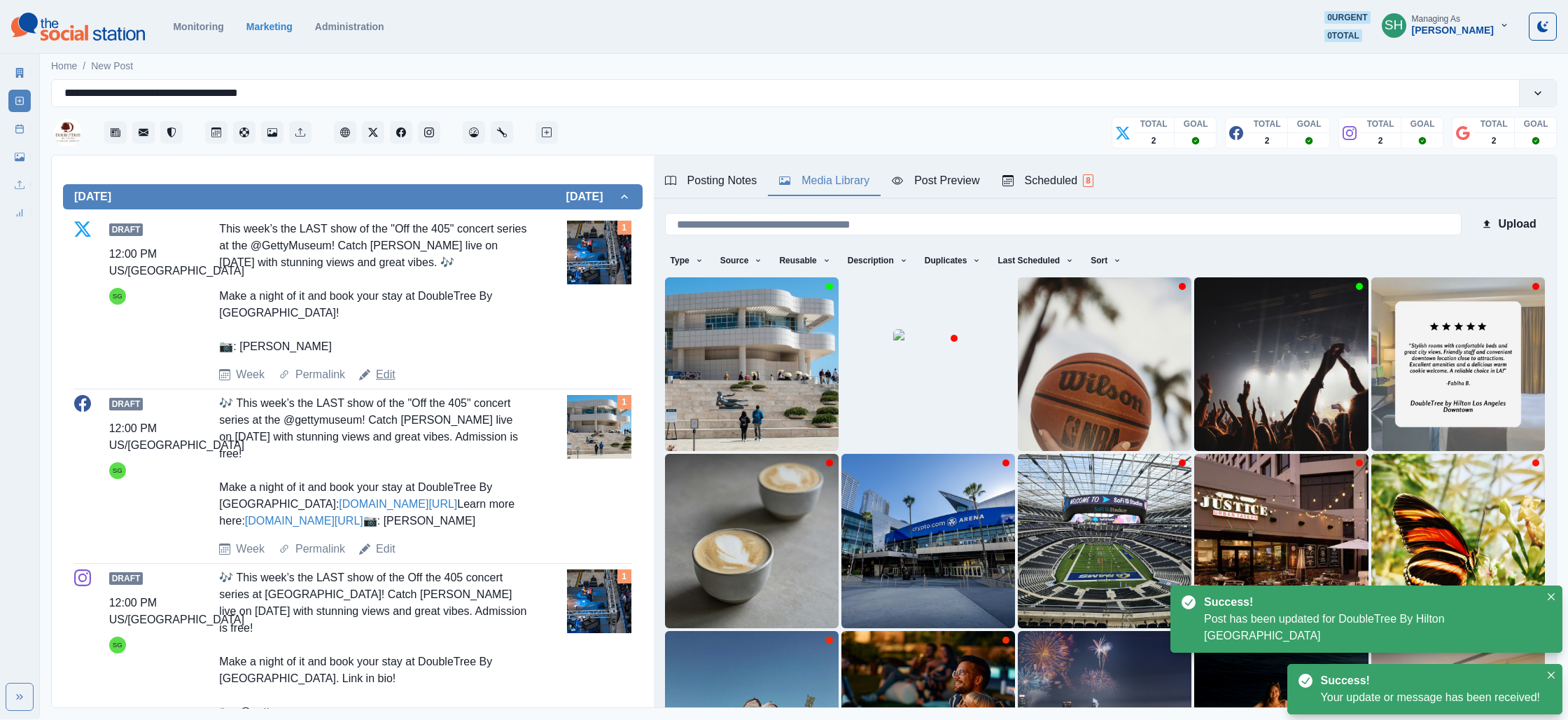
click at [376, 373] on link "Edit" at bounding box center [386, 375] width 19 height 17
type textarea "**********"
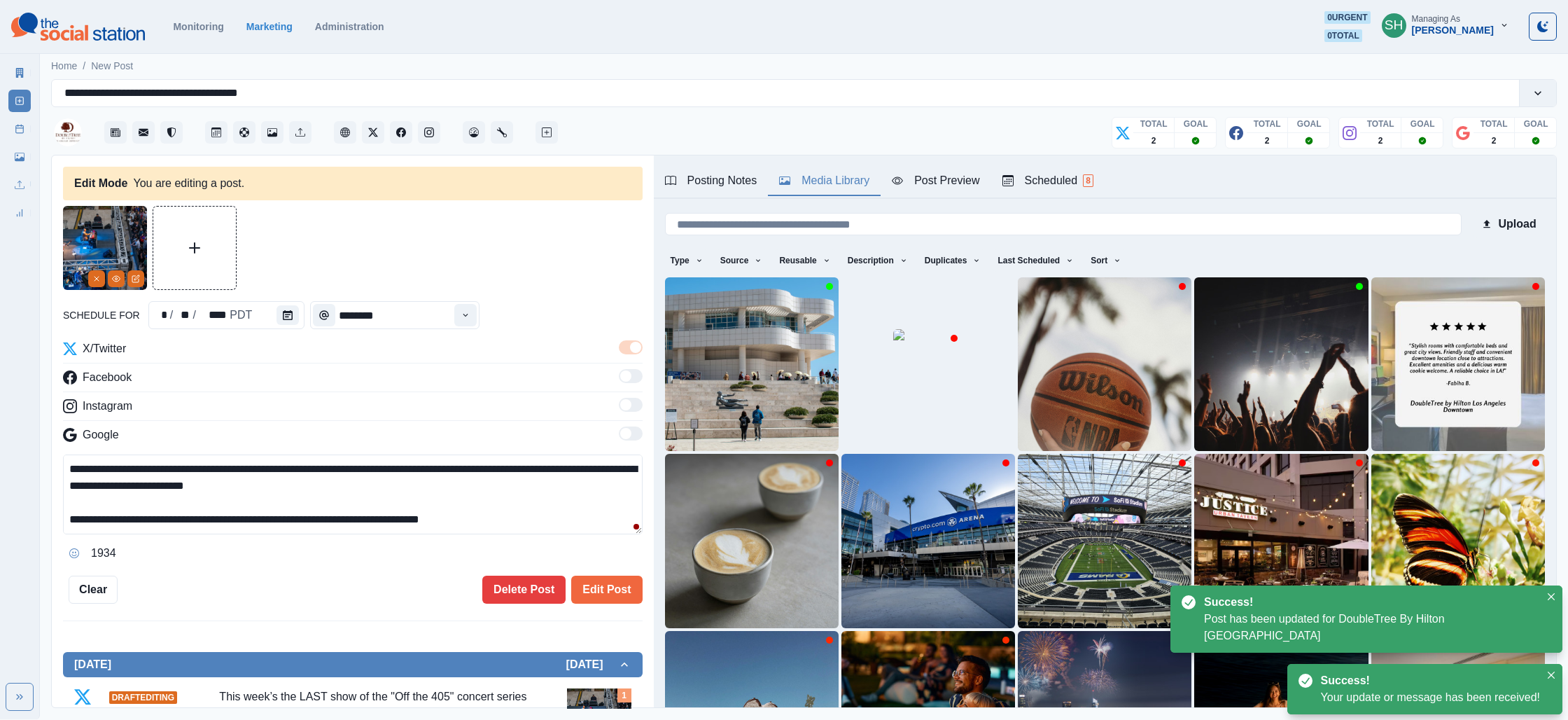
drag, startPoint x: 89, startPoint y: 273, endPoint x: 171, endPoint y: 291, distance: 84.0
click at [89, 273] on button "Remove" at bounding box center [96, 278] width 17 height 17
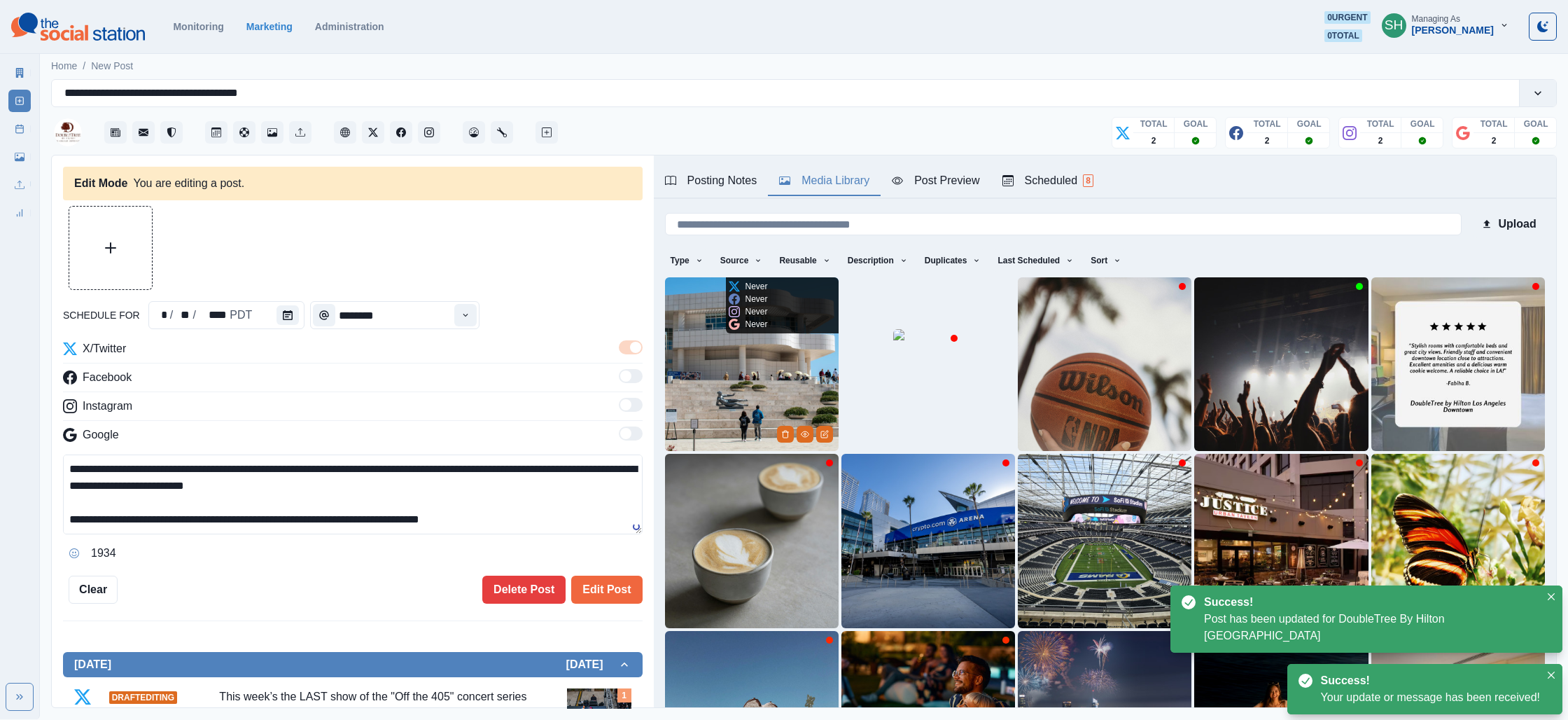
click at [758, 390] on img at bounding box center [752, 364] width 174 height 174
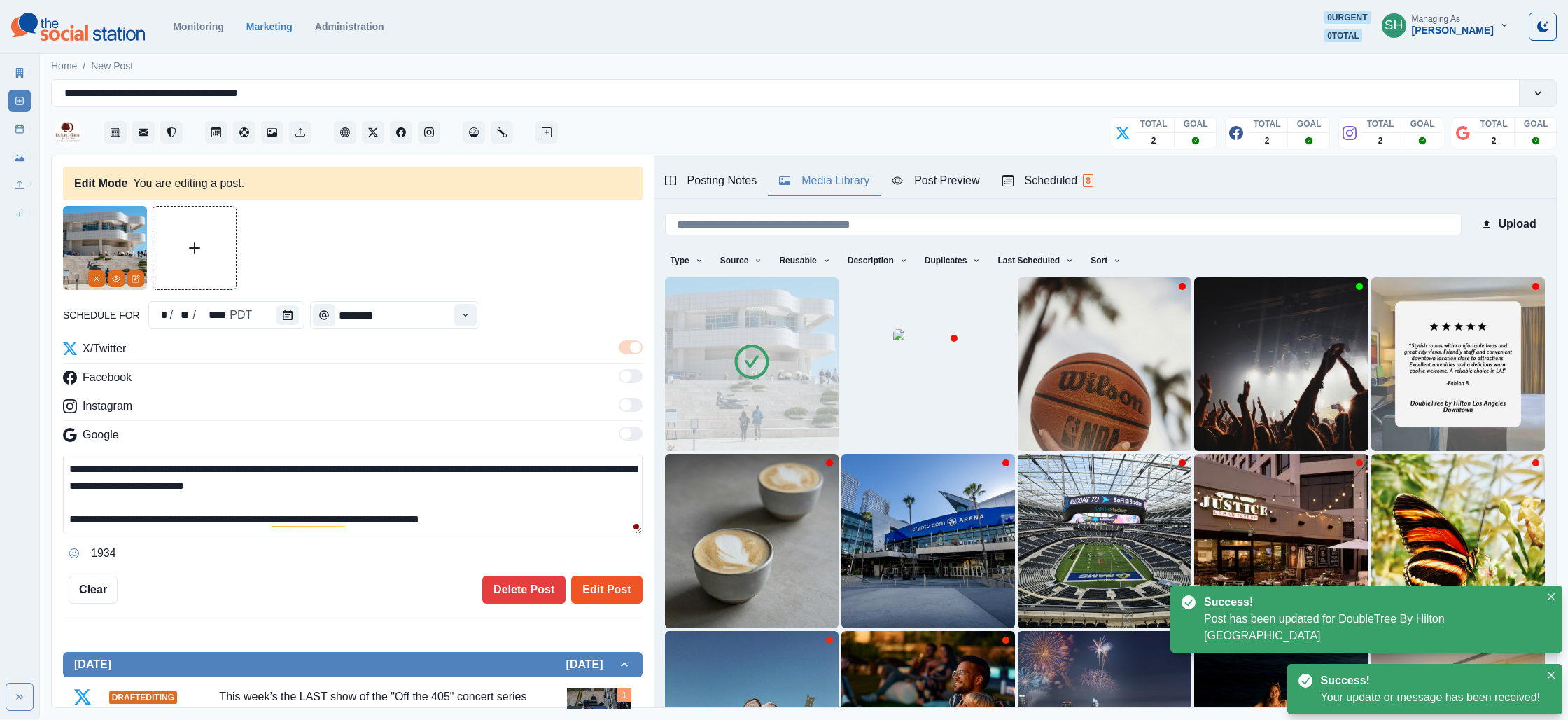
click at [603, 582] on button "Edit Post" at bounding box center [606, 590] width 70 height 28
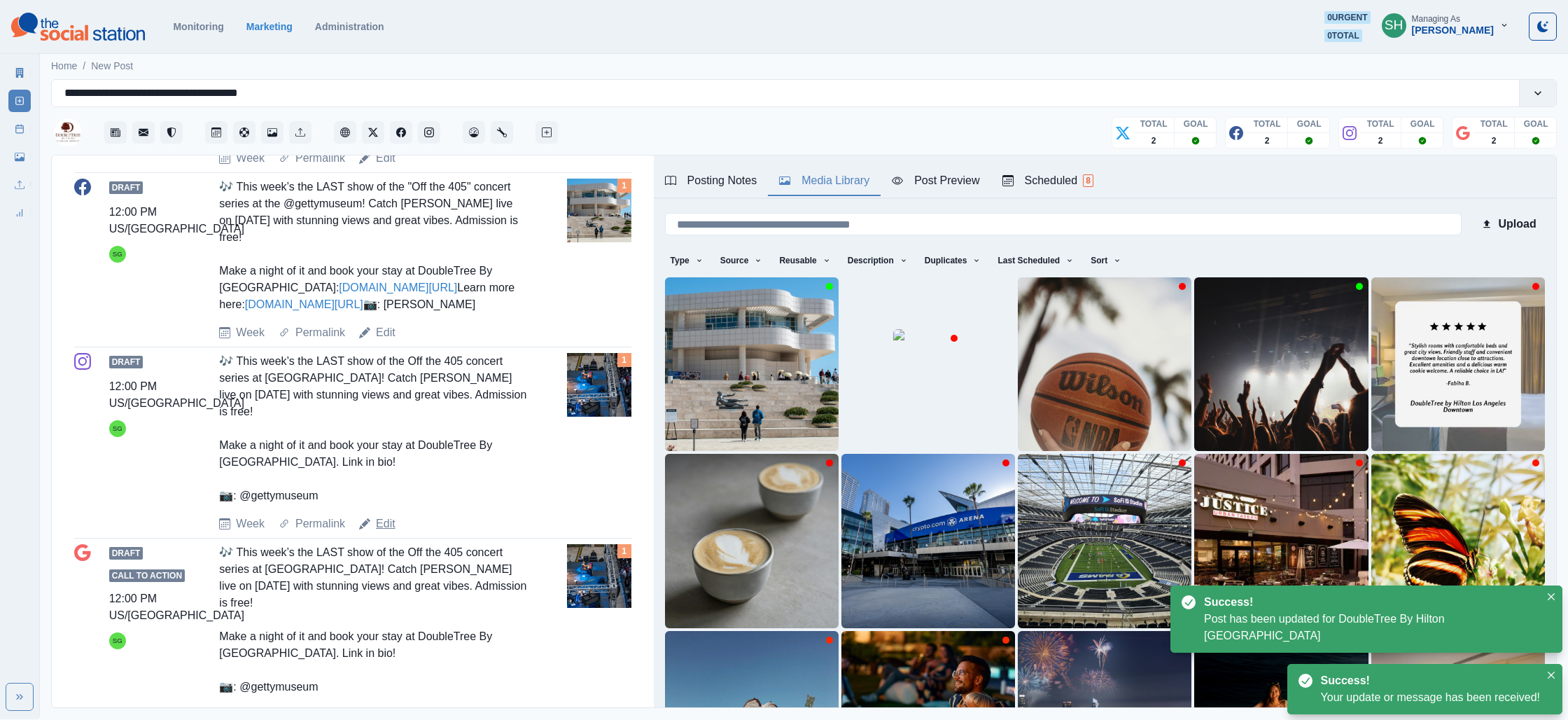
click at [380, 532] on link "Edit" at bounding box center [386, 523] width 19 height 17
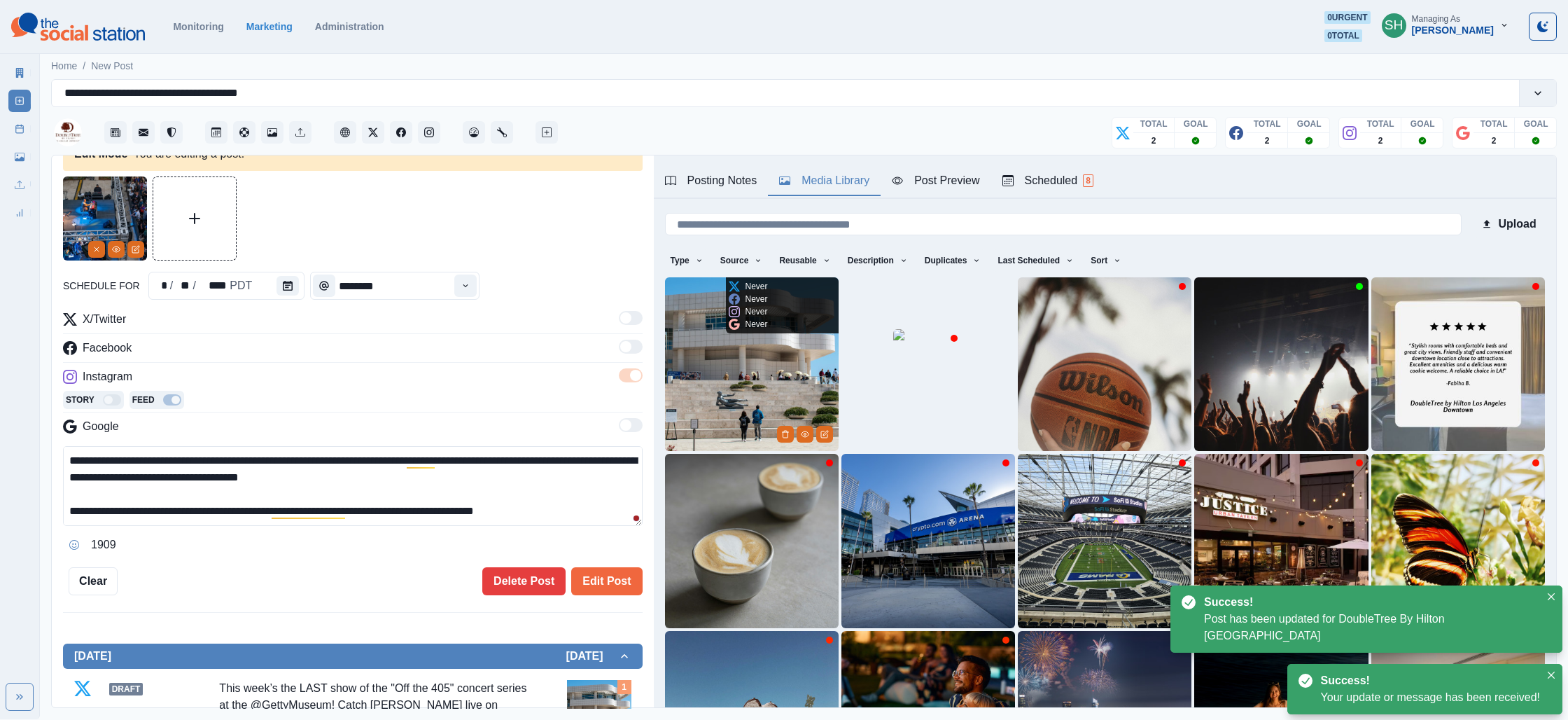
click at [720, 376] on img at bounding box center [752, 364] width 174 height 174
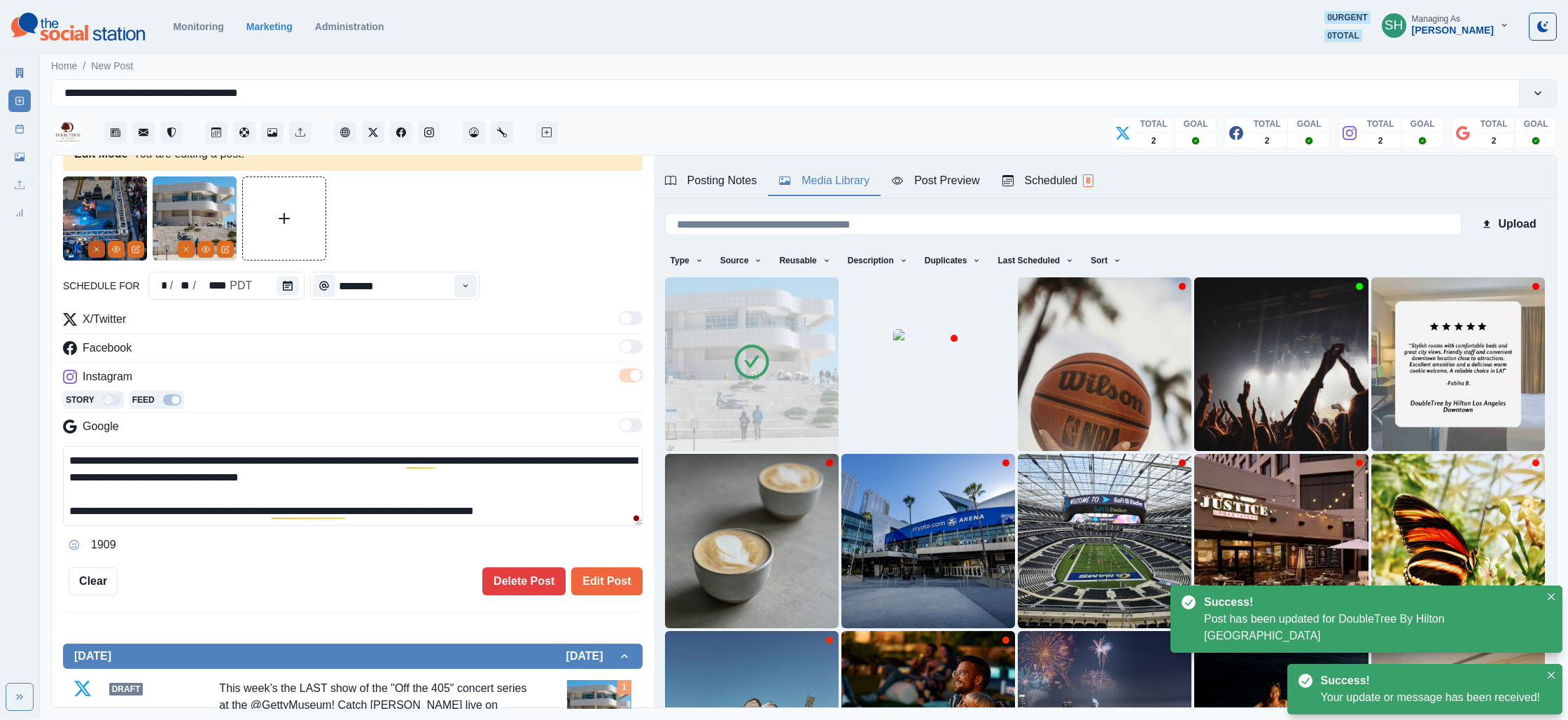
click at [98, 249] on icon "Remove" at bounding box center [97, 250] width 9 height 9
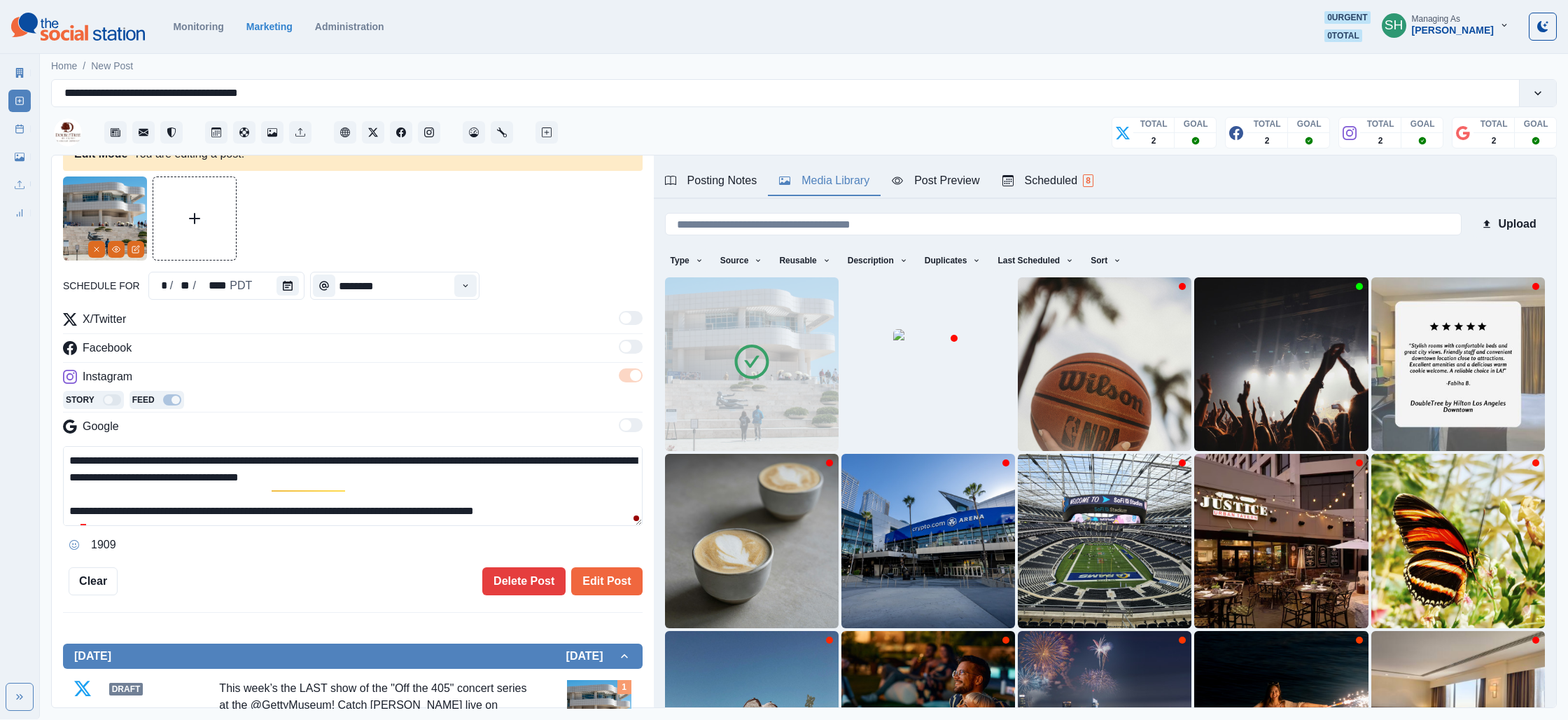
drag, startPoint x: 185, startPoint y: 518, endPoint x: 184, endPoint y: 394, distance: 124.0
click at [184, 394] on div "**********" at bounding box center [352, 433] width 579 height 245
paste textarea "**********"
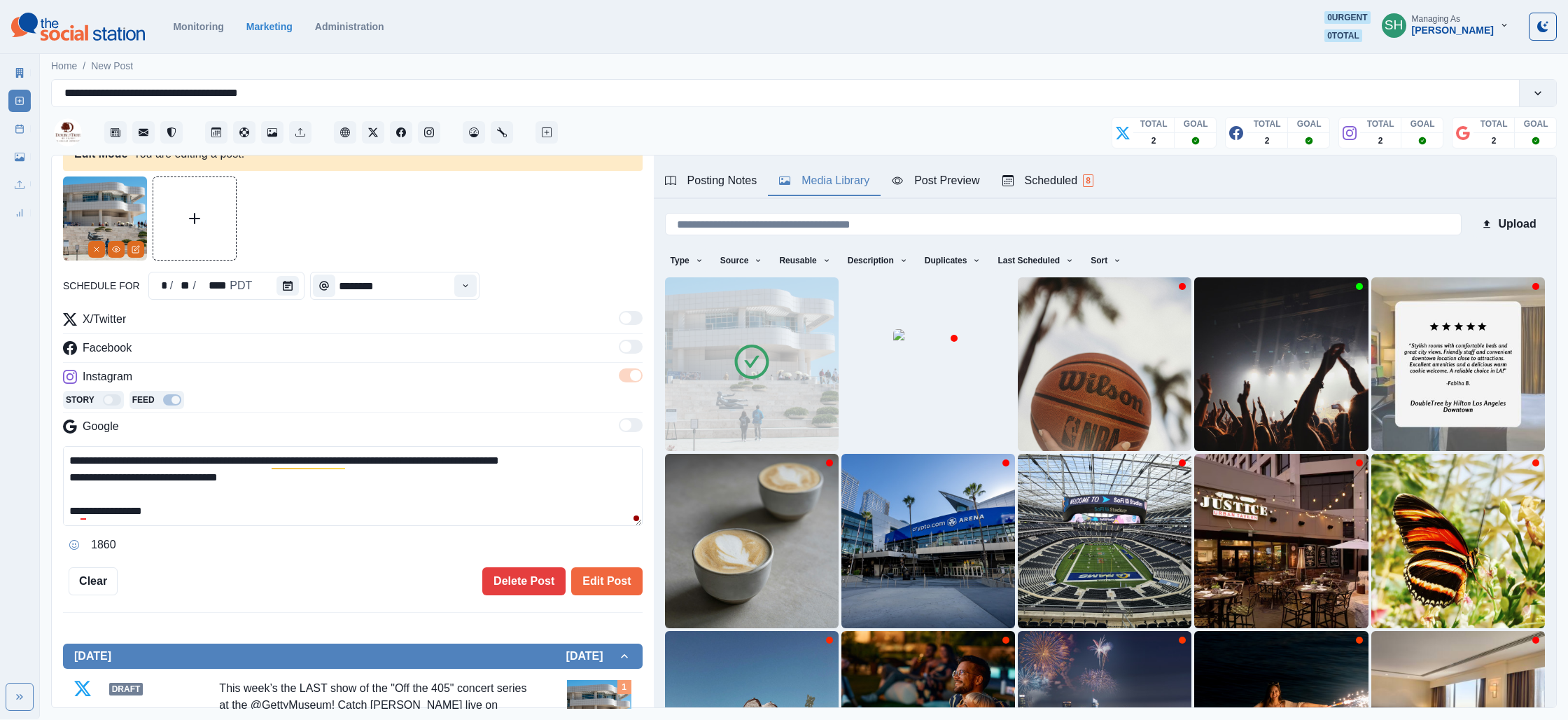
click at [211, 475] on textarea "**********" at bounding box center [352, 485] width 579 height 80
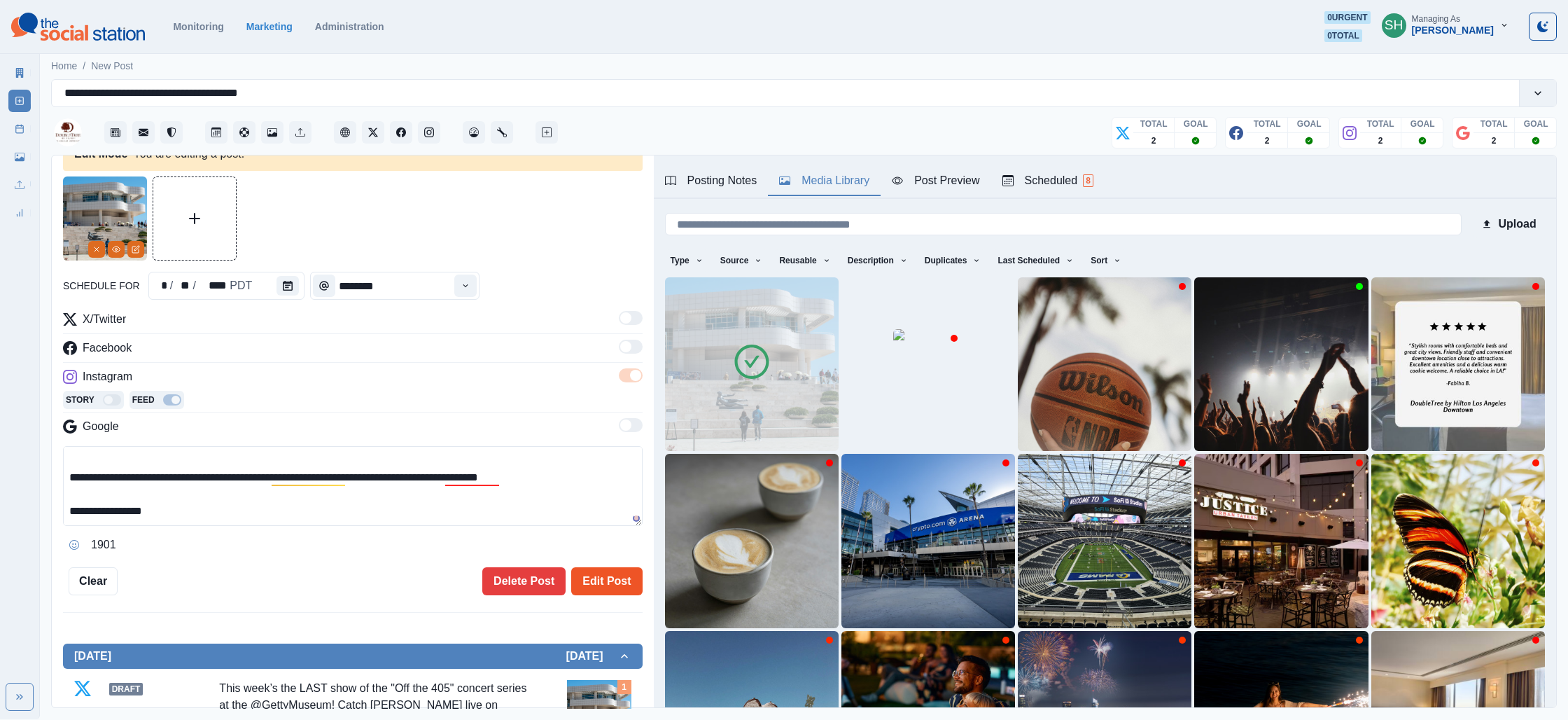
type textarea "**********"
click at [619, 567] on button "Edit Post" at bounding box center [606, 581] width 70 height 28
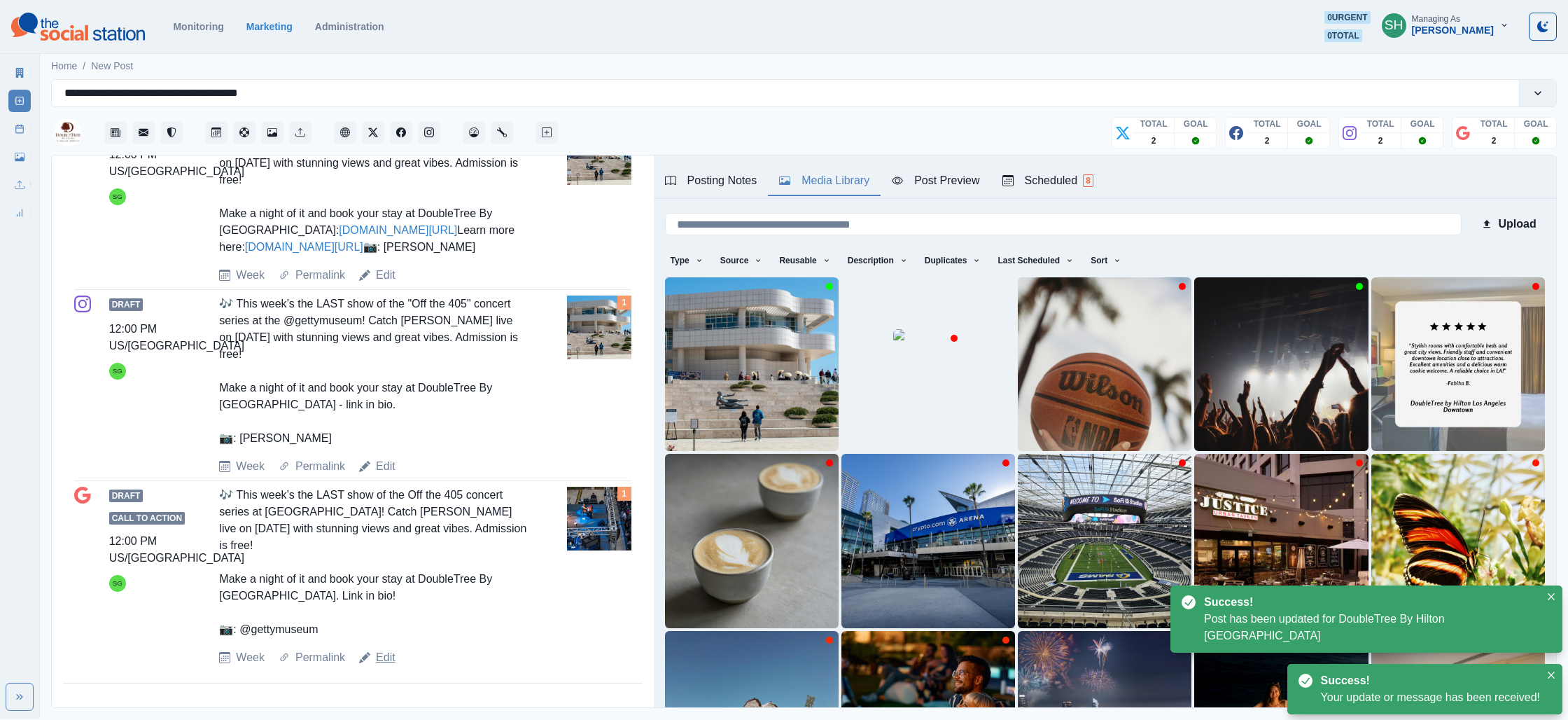
click at [389, 658] on link "Edit" at bounding box center [386, 657] width 19 height 17
type textarea "**********"
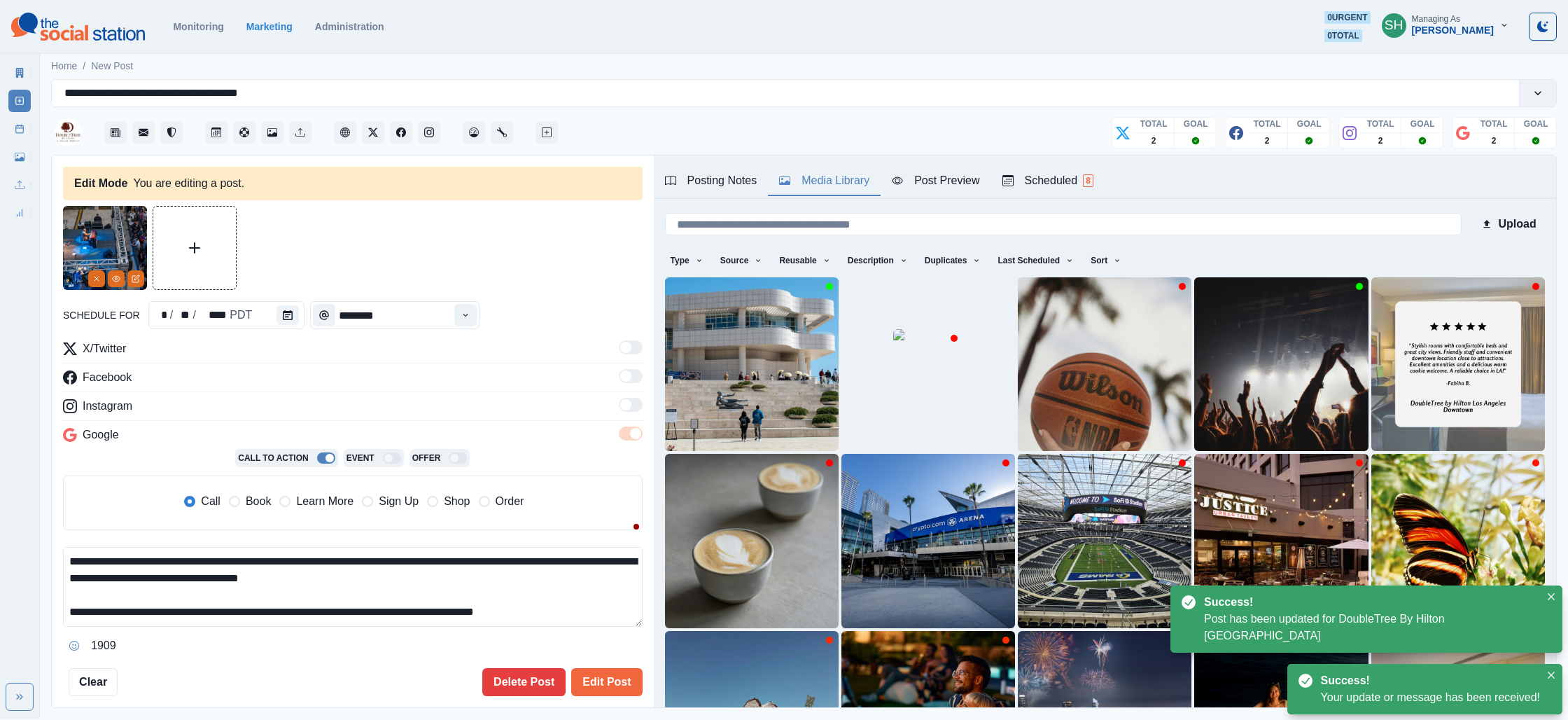
click at [722, 391] on img at bounding box center [752, 364] width 174 height 174
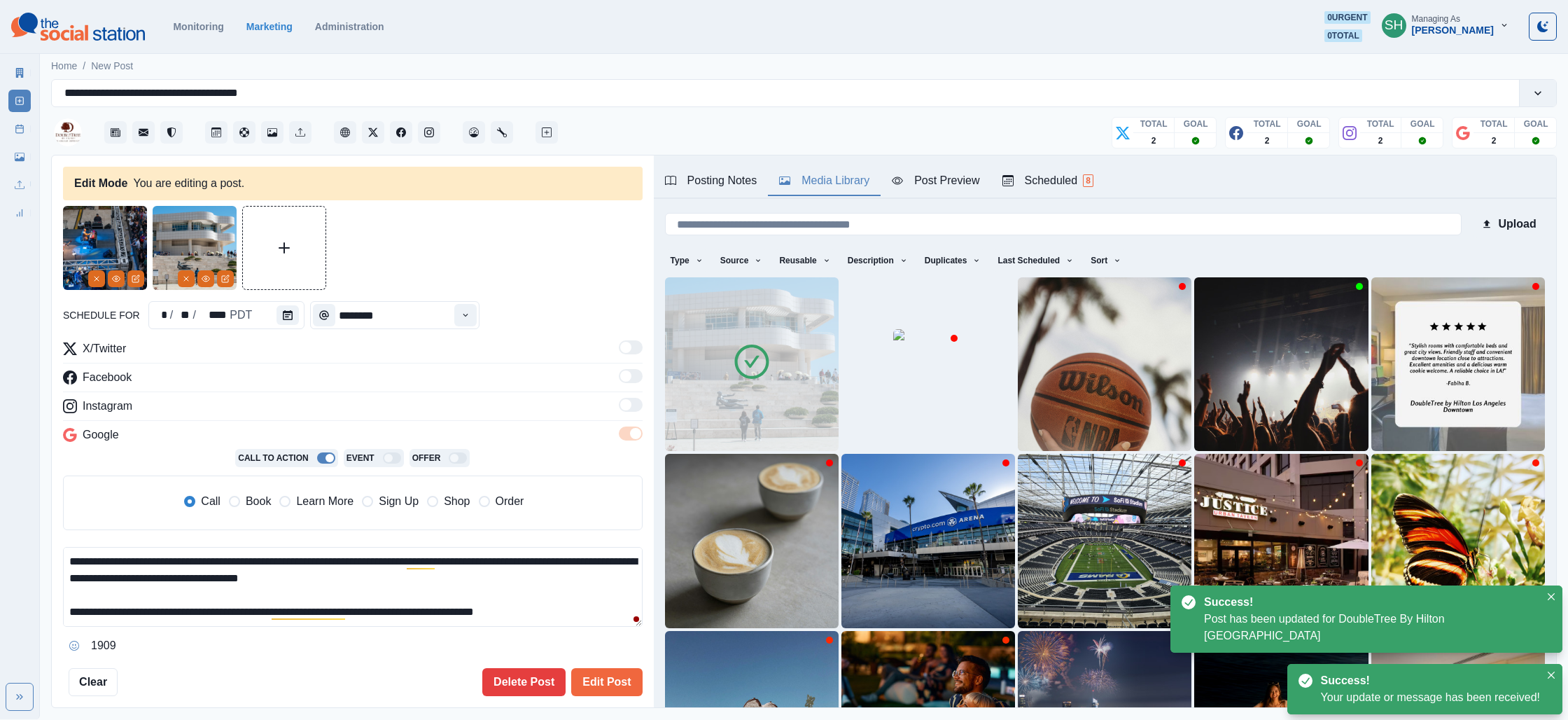
click at [86, 280] on img at bounding box center [105, 248] width 84 height 84
click at [91, 281] on button "Remove" at bounding box center [96, 278] width 17 height 17
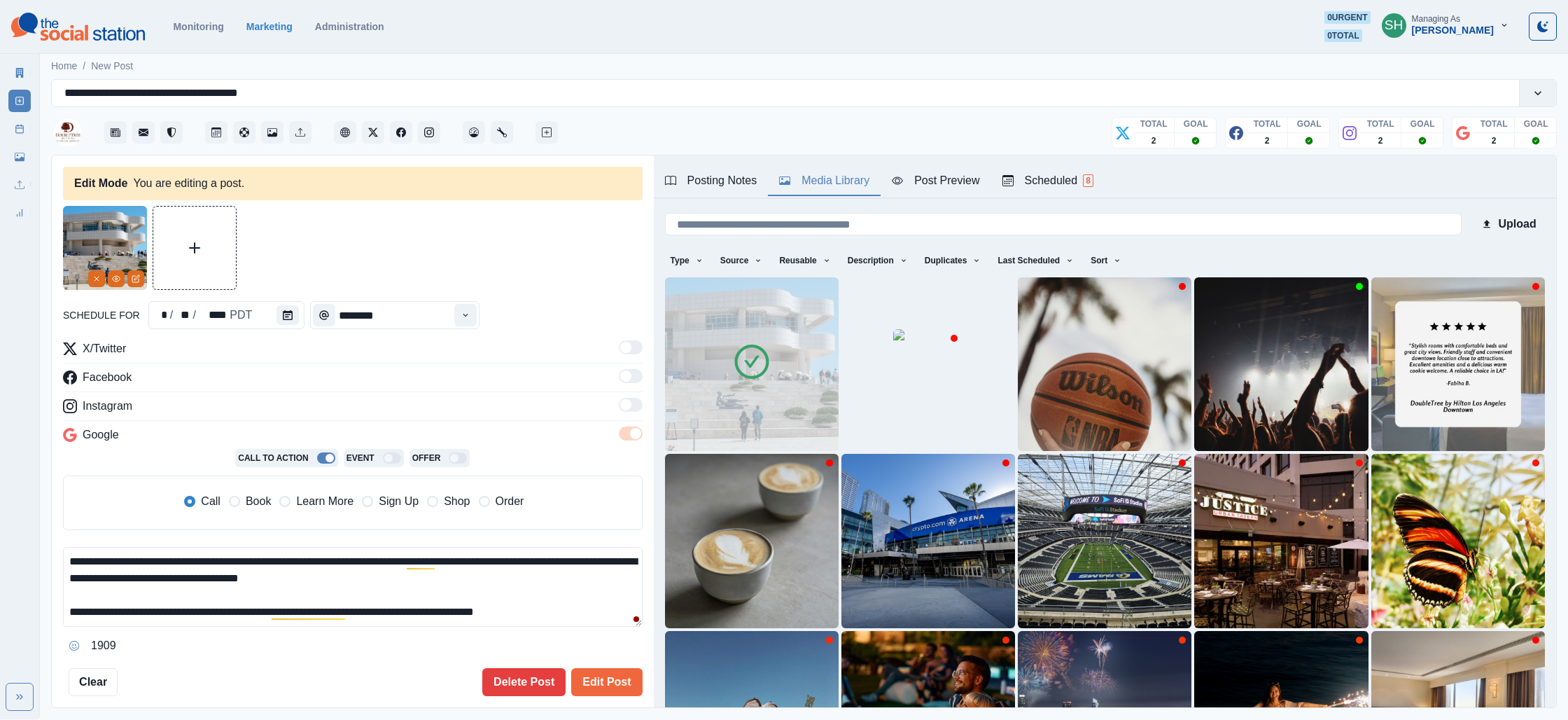
drag, startPoint x: 269, startPoint y: 503, endPoint x: 250, endPoint y: 520, distance: 25.5
click at [269, 503] on span "Book" at bounding box center [258, 501] width 25 height 17
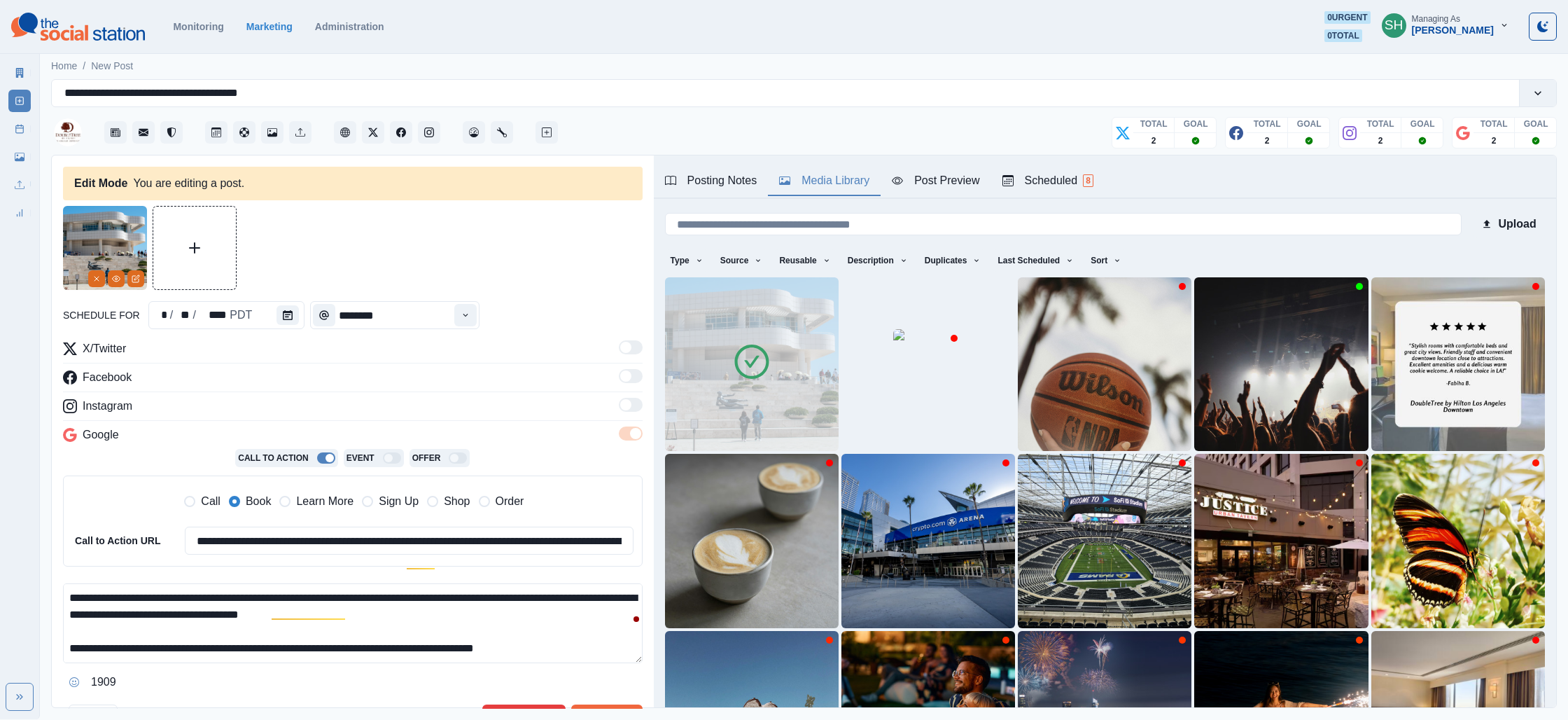
drag, startPoint x: 226, startPoint y: 640, endPoint x: 201, endPoint y: 513, distance: 129.4
click at [201, 513] on div "**********" at bounding box center [352, 516] width 579 height 353
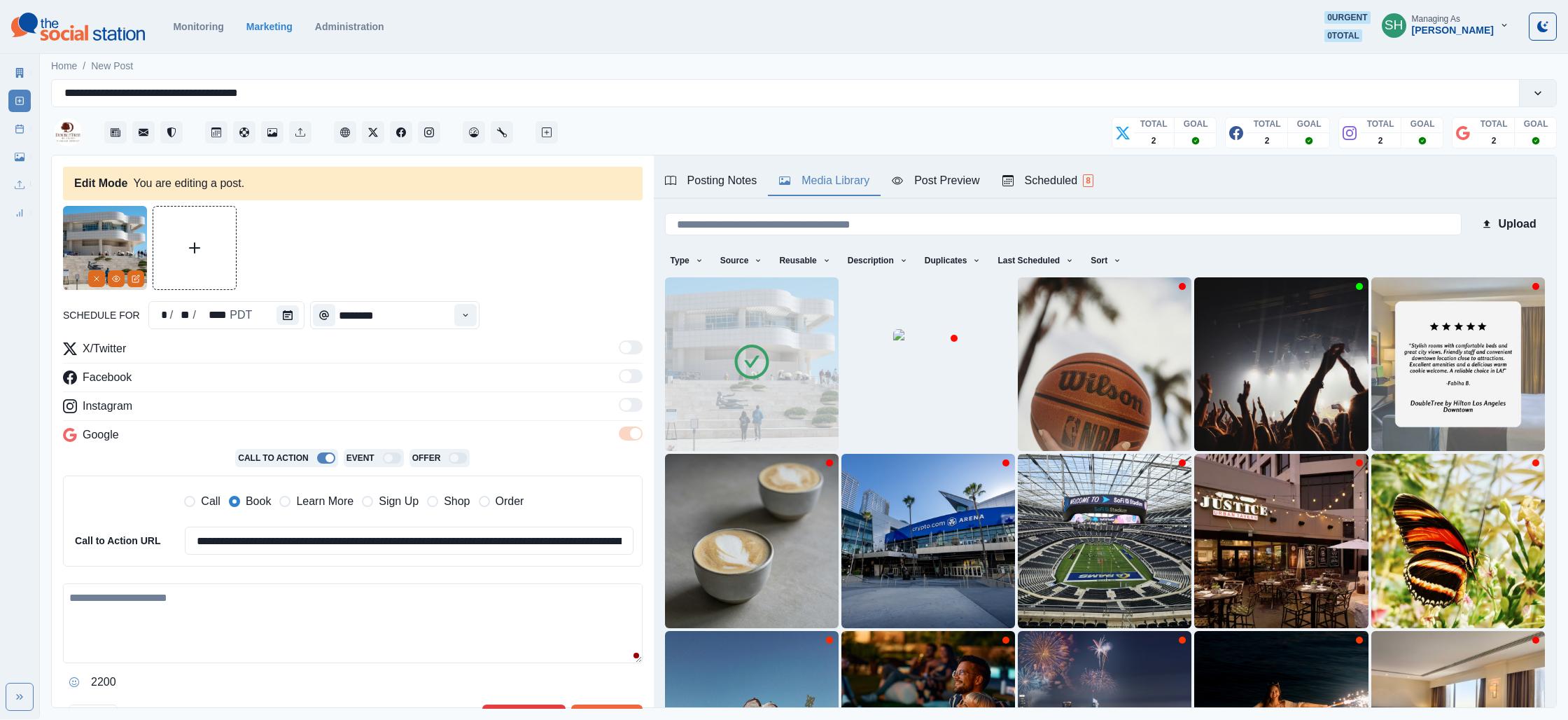
paste textarea "**********"
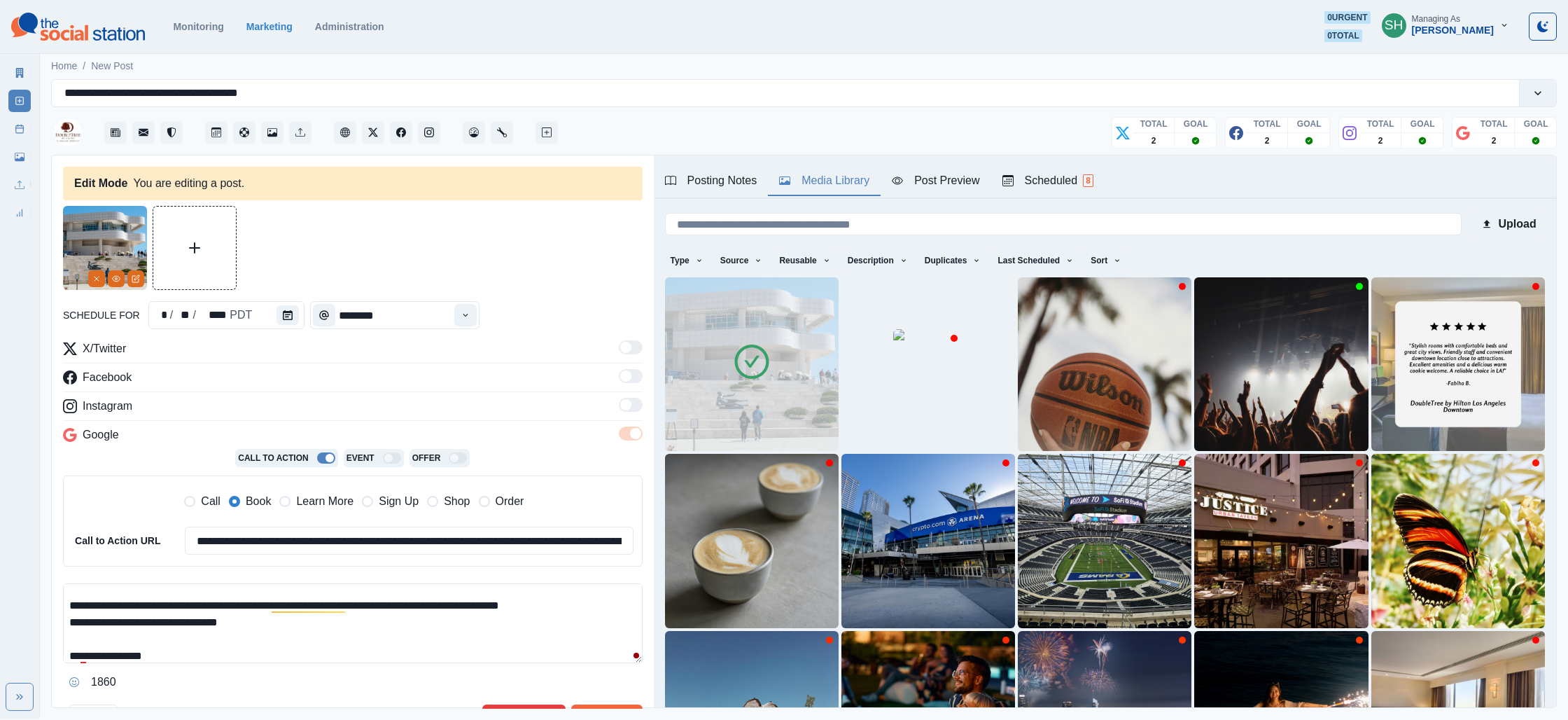
drag, startPoint x: 265, startPoint y: 622, endPoint x: 497, endPoint y: 611, distance: 232.3
click at [497, 611] on textarea "**********" at bounding box center [352, 622] width 579 height 80
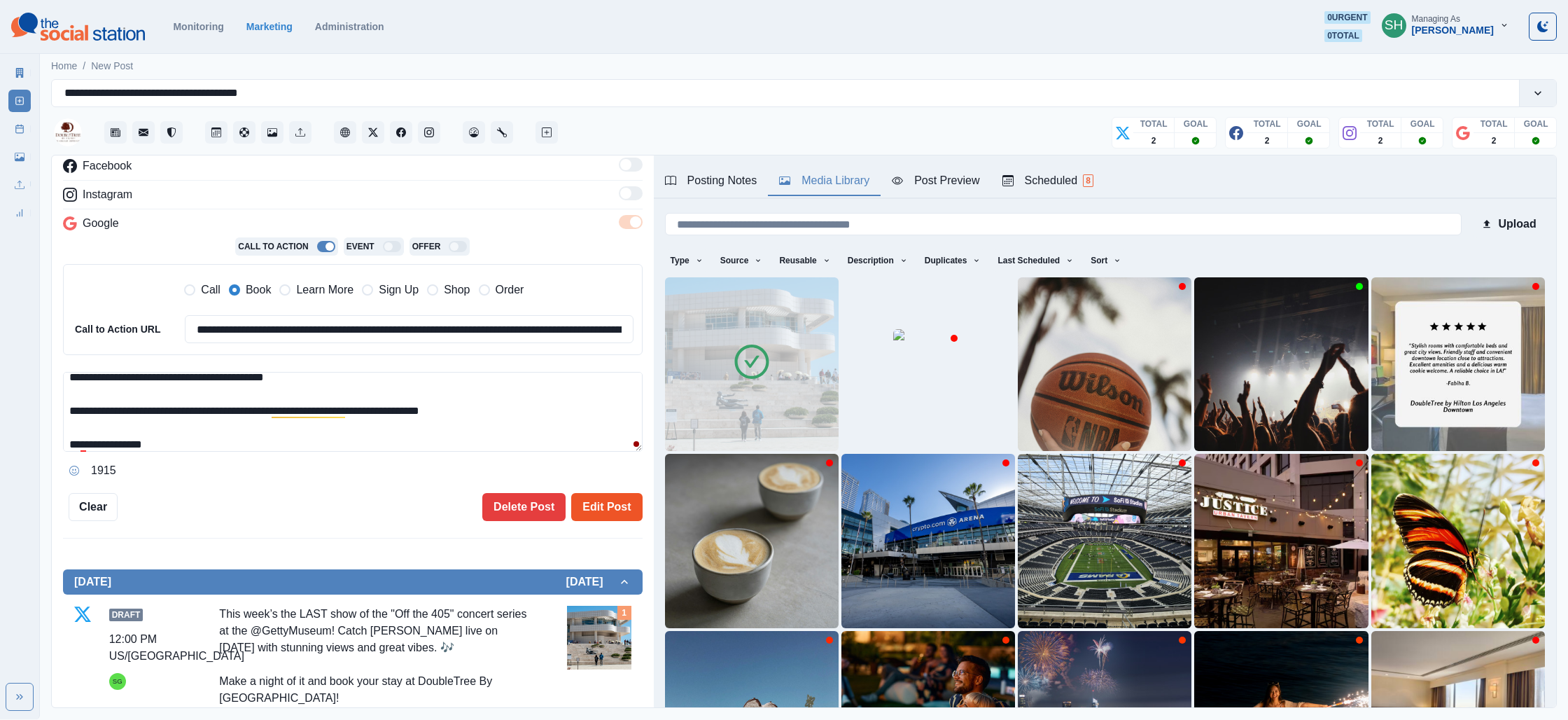
type textarea "**********"
click at [577, 505] on button "Edit Post" at bounding box center [606, 507] width 70 height 28
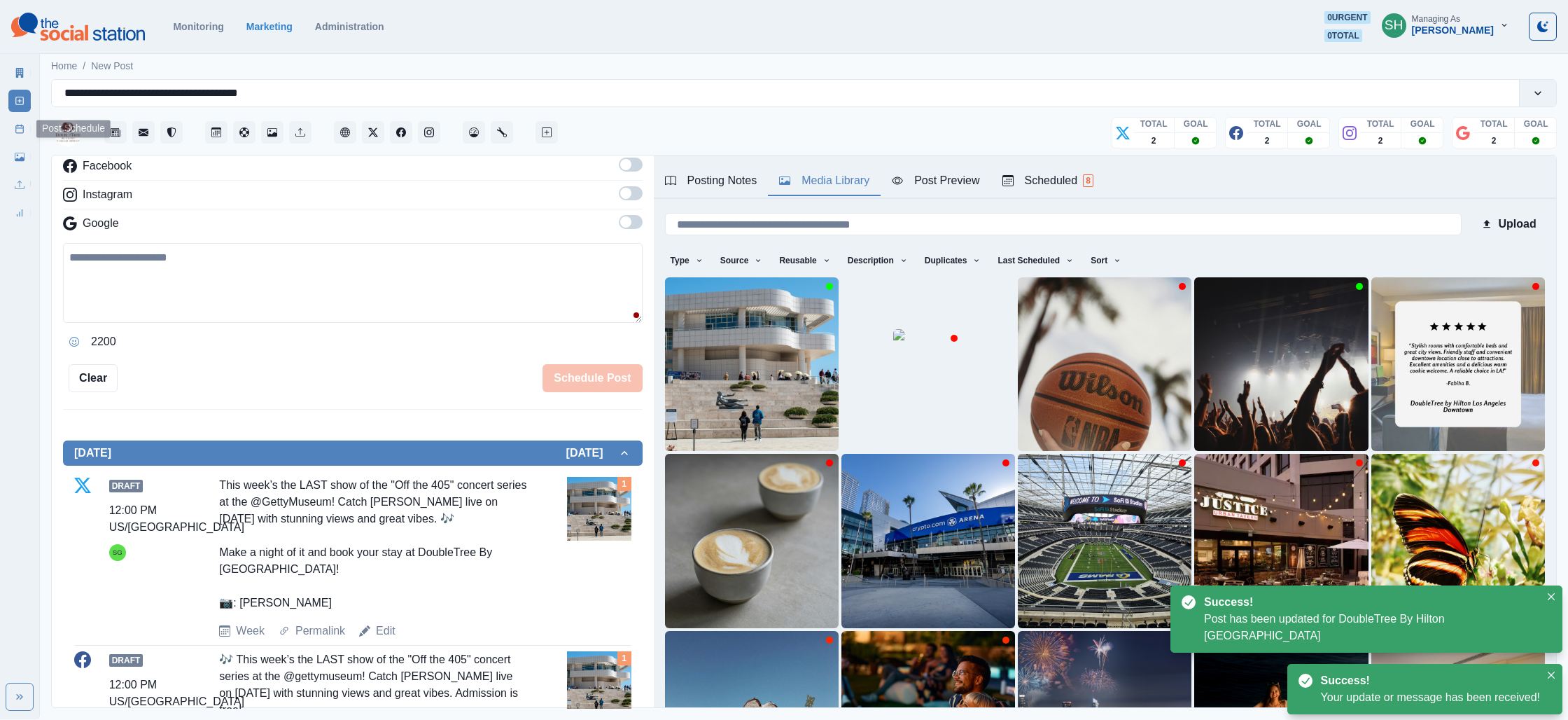
click at [12, 130] on link "Post Schedule" at bounding box center [19, 128] width 22 height 22
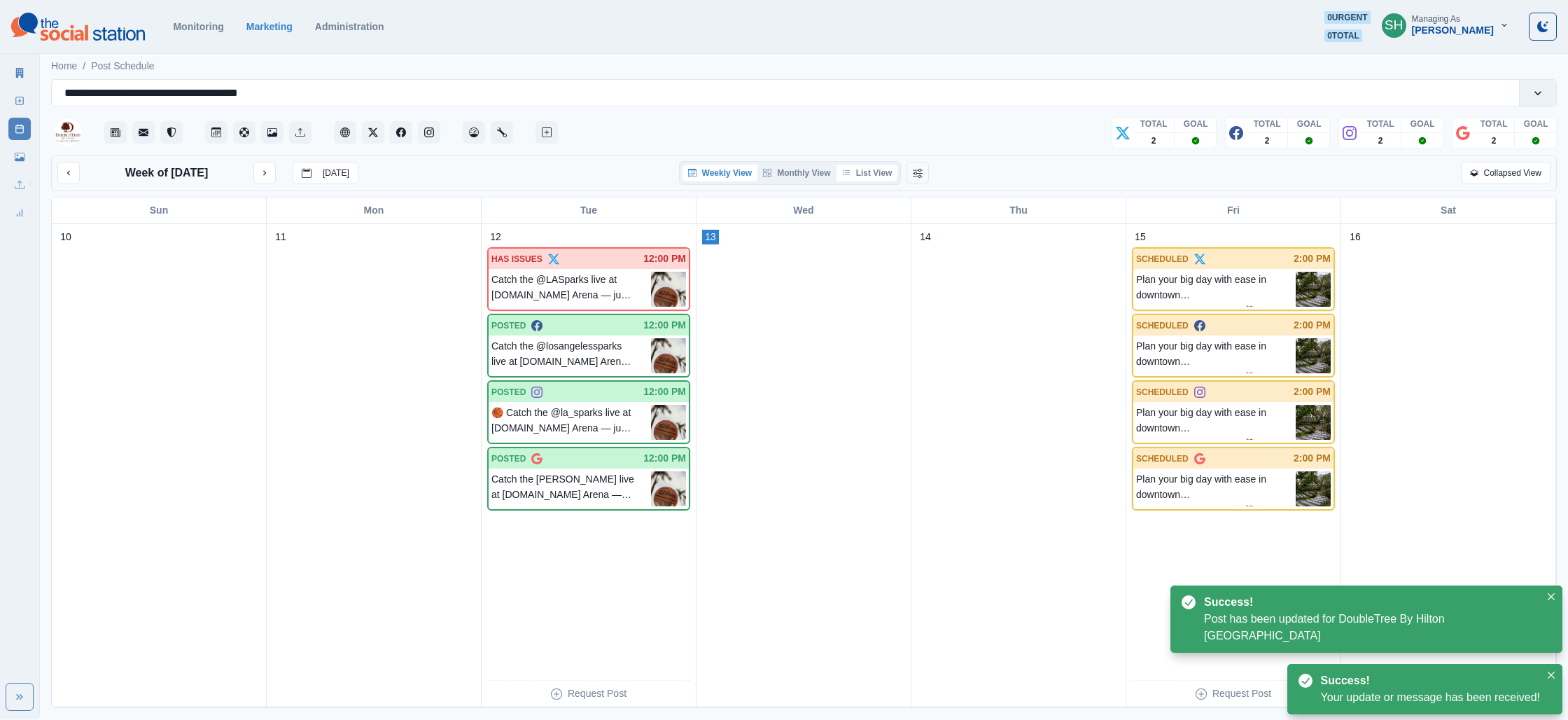
click at [879, 174] on button "List View" at bounding box center [867, 172] width 62 height 17
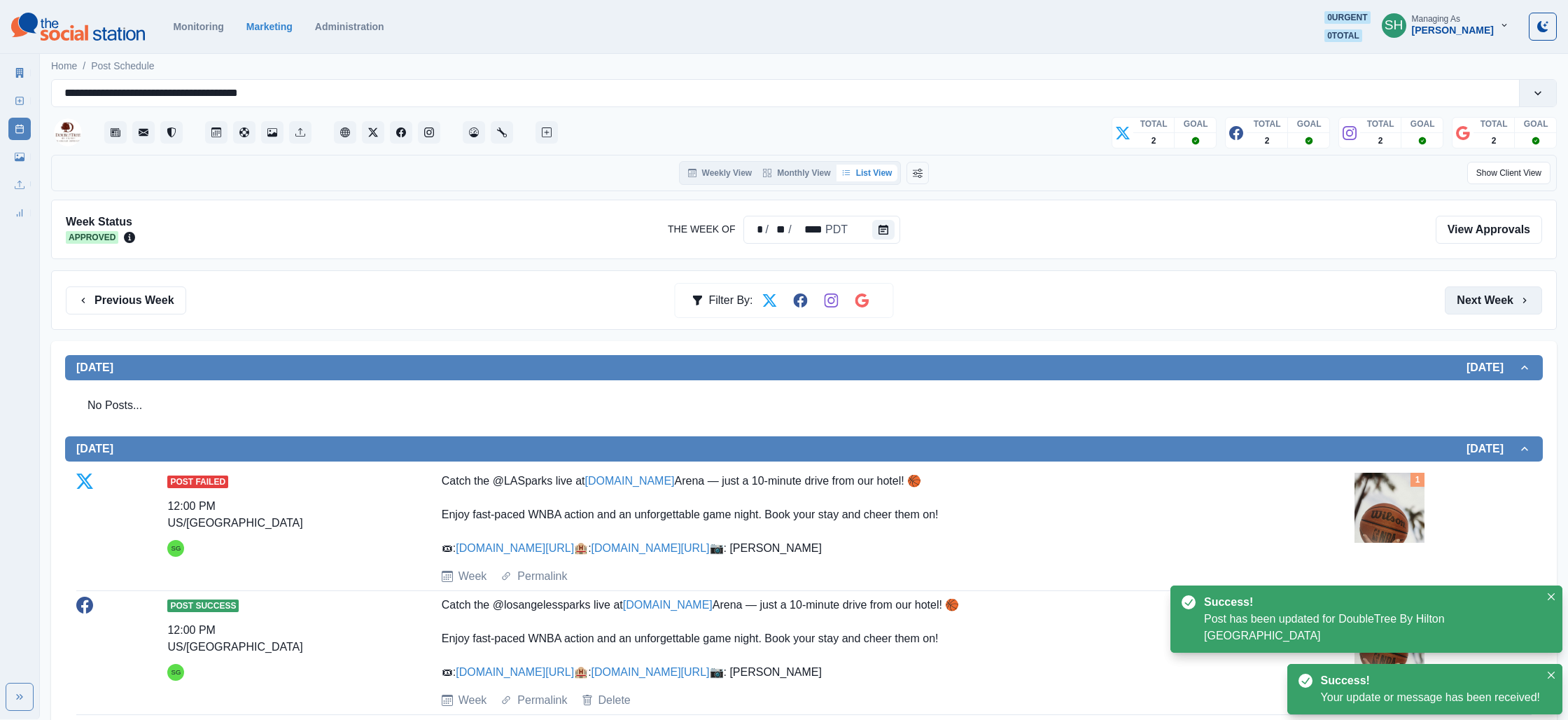
click at [1475, 300] on button "Next Week" at bounding box center [1493, 301] width 98 height 28
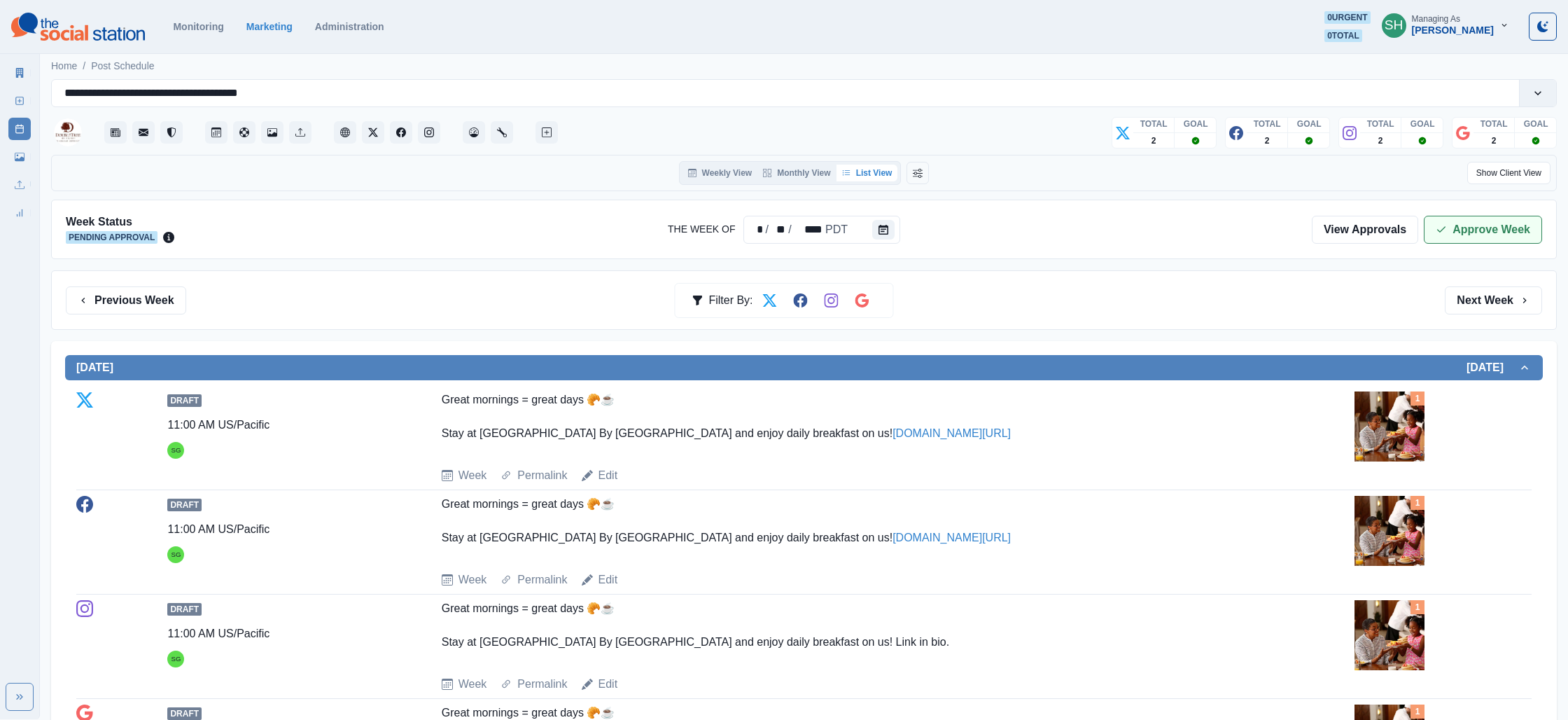
click at [1480, 229] on button "Approve Week" at bounding box center [1483, 229] width 119 height 28
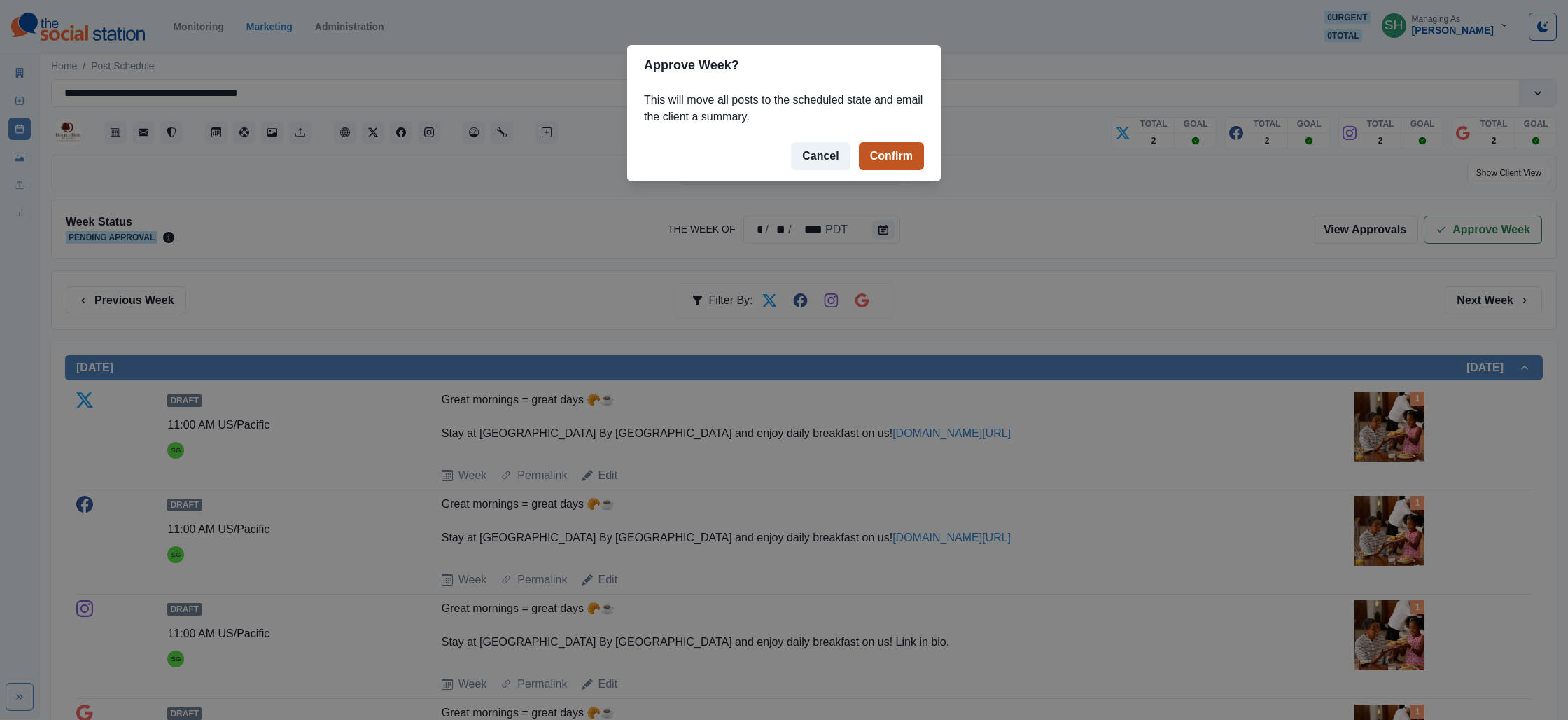
click at [919, 164] on button "Confirm" at bounding box center [891, 156] width 65 height 28
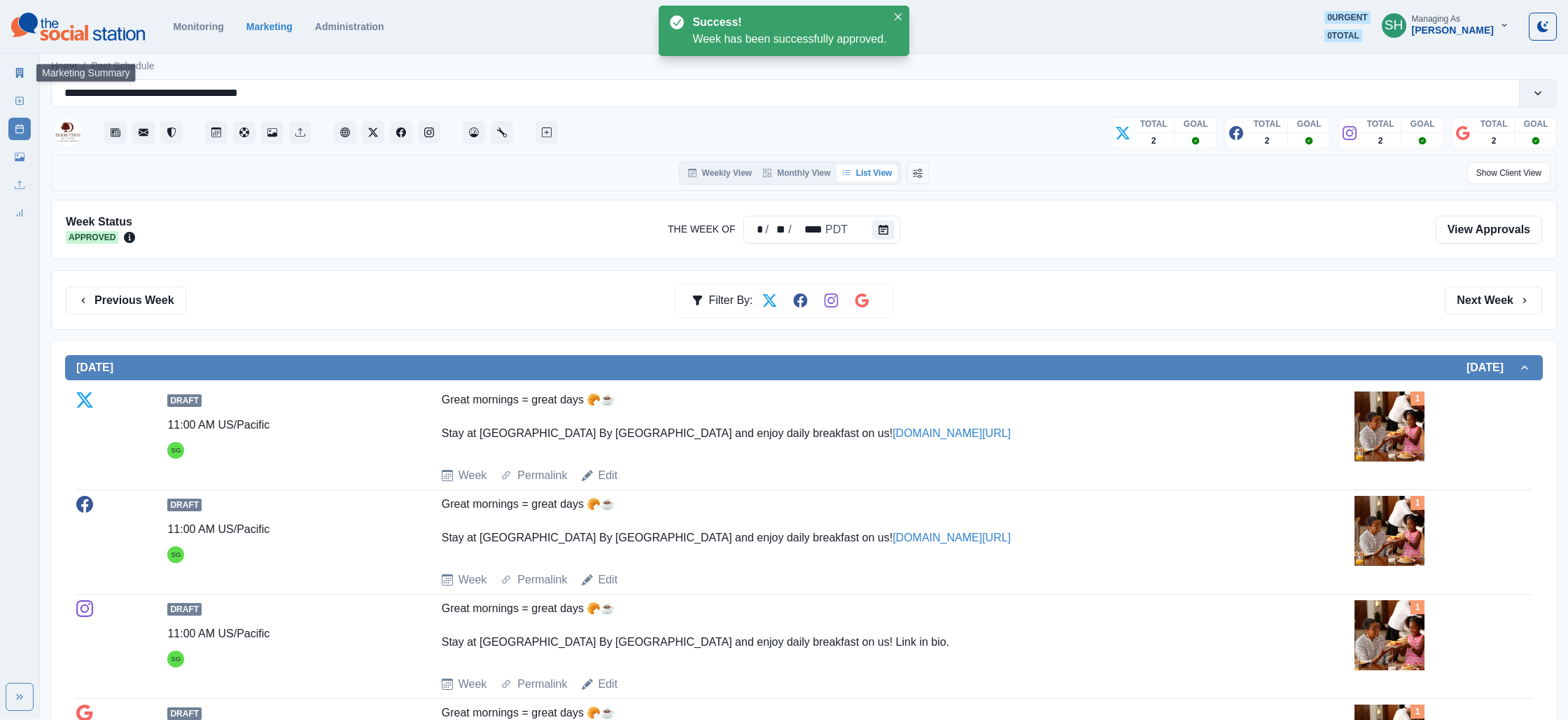
drag, startPoint x: 21, startPoint y: 63, endPoint x: 112, endPoint y: 43, distance: 93.2
click at [20, 63] on link "Marketing Summary" at bounding box center [19, 72] width 22 height 22
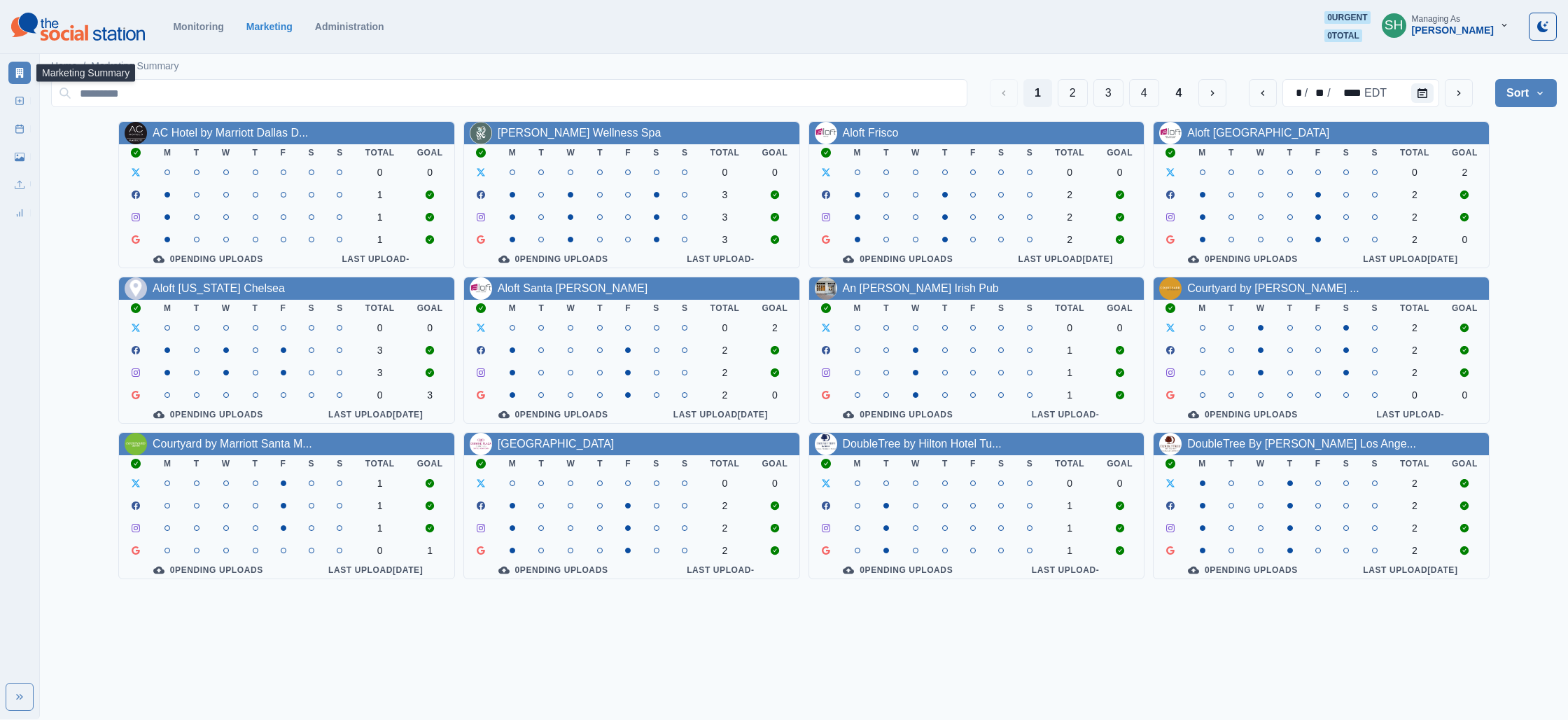
click at [1429, 28] on div "[PERSON_NAME]" at bounding box center [1452, 31] width 82 height 12
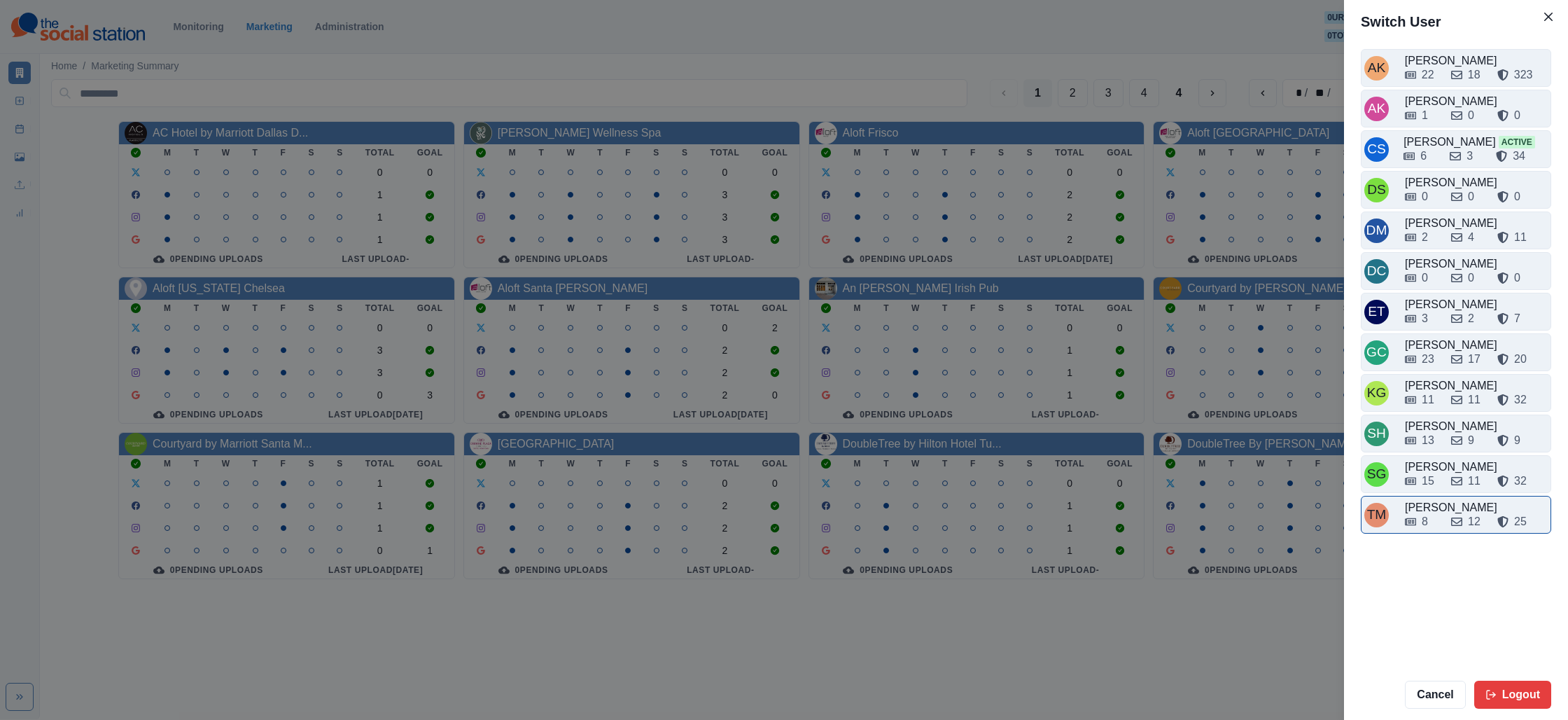
click at [1463, 513] on div "12" at bounding box center [1469, 521] width 35 height 17
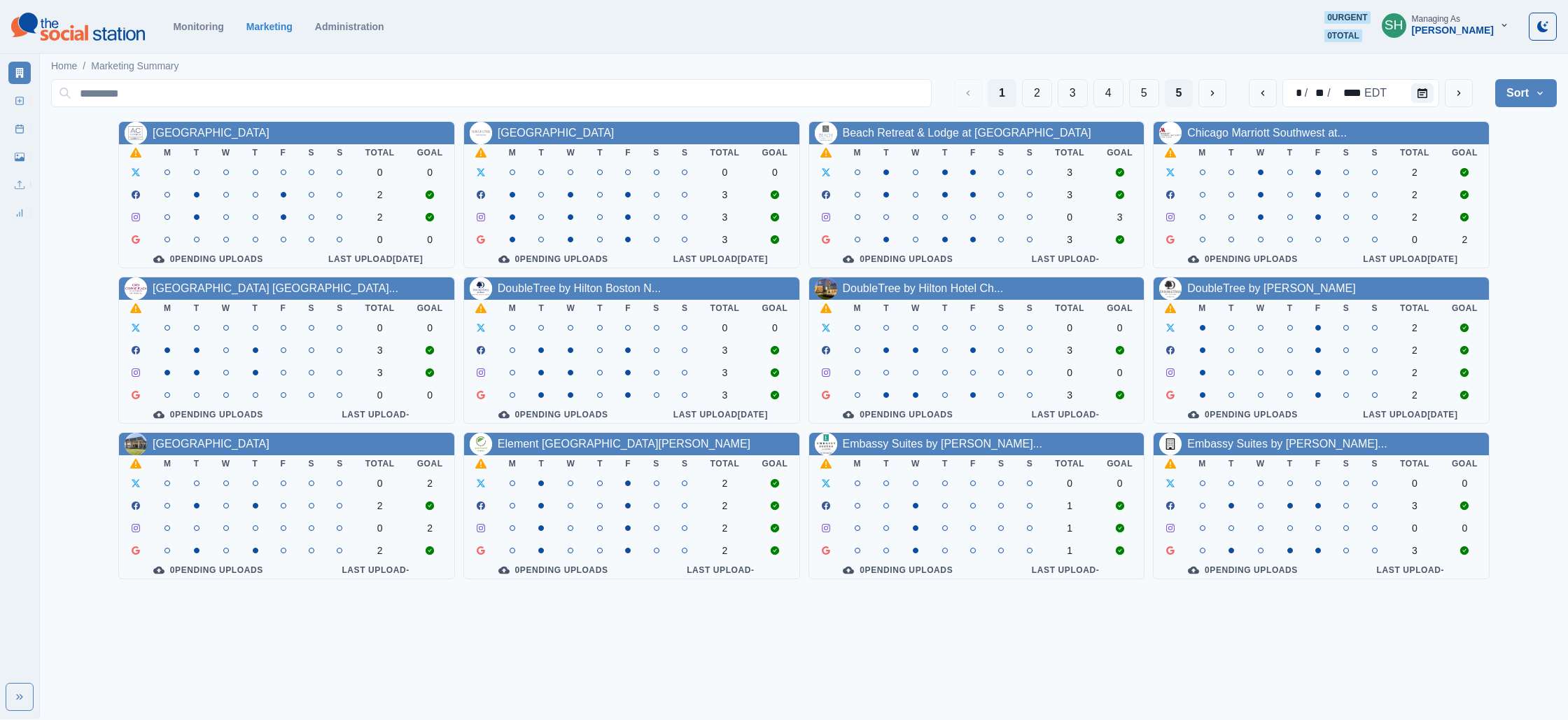
click at [1188, 91] on button "5" at bounding box center [1179, 93] width 29 height 28
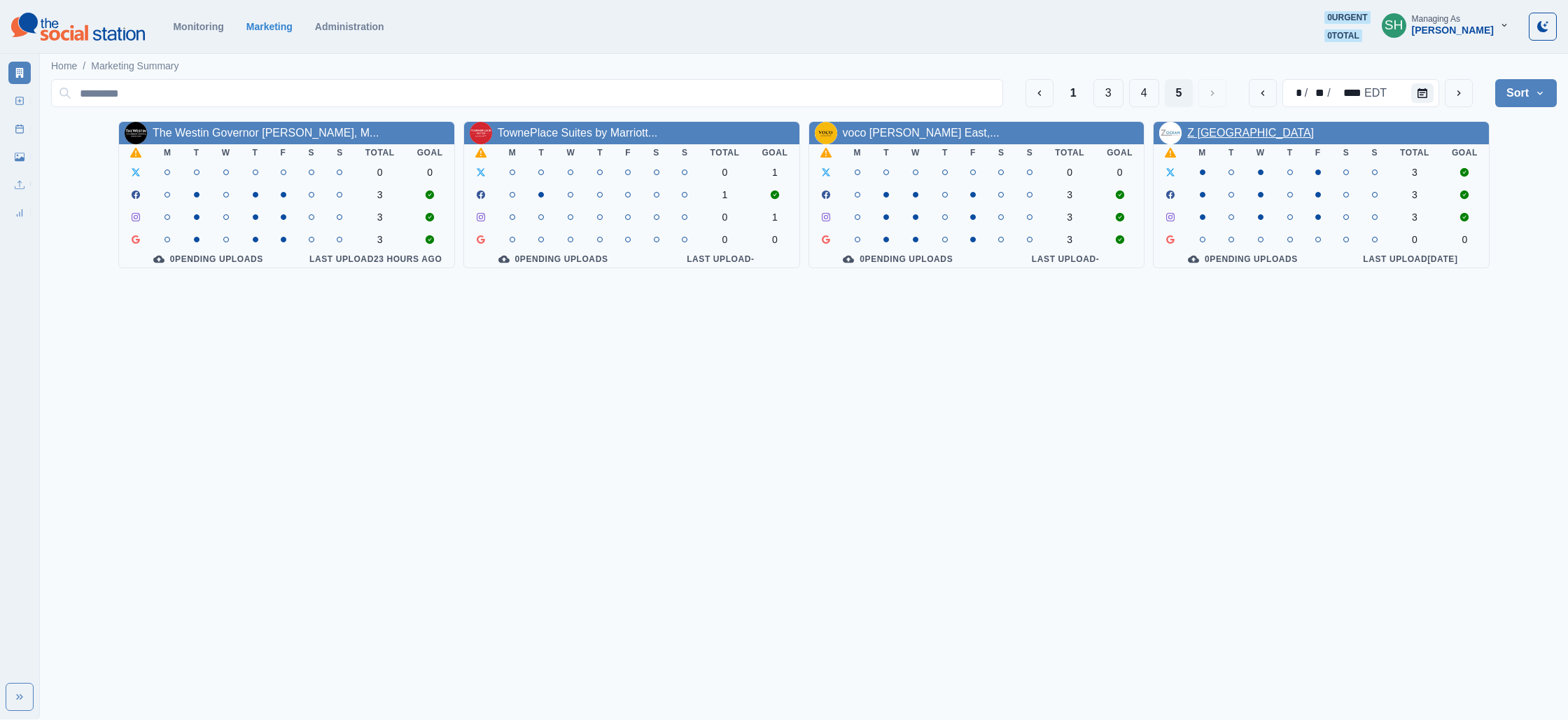
click at [1250, 129] on link "Z [GEOGRAPHIC_DATA]" at bounding box center [1251, 133] width 127 height 12
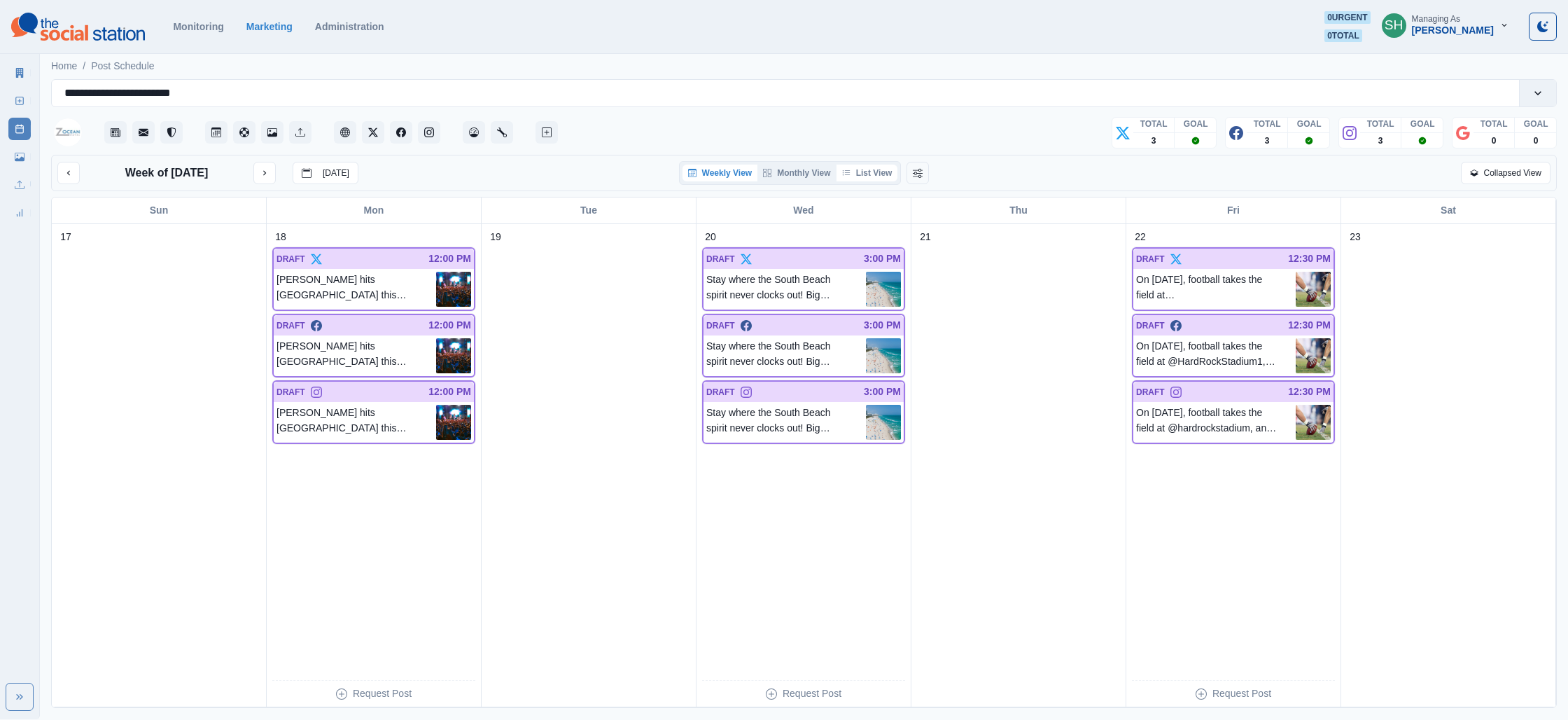
click at [866, 171] on button "List View" at bounding box center [867, 172] width 62 height 17
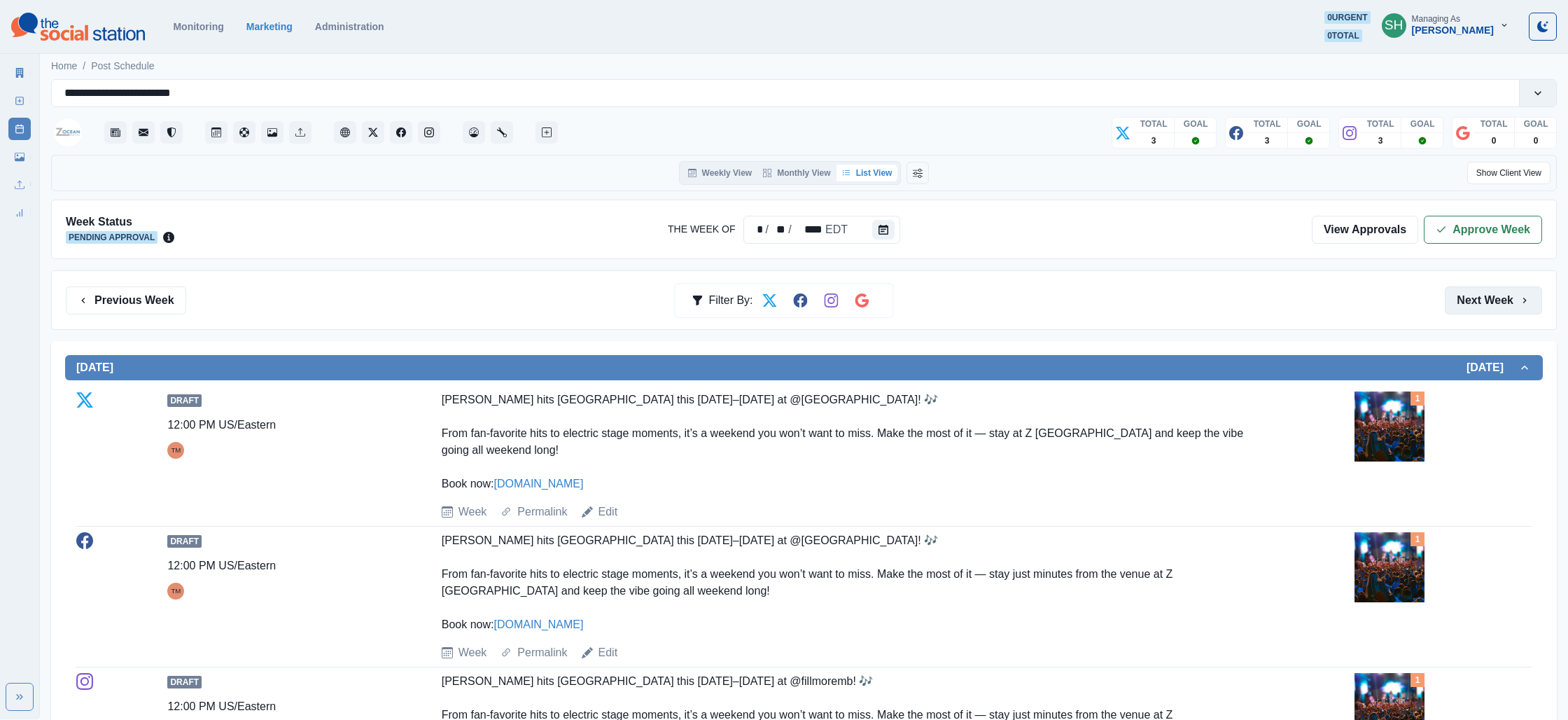
click at [1524, 303] on icon "button" at bounding box center [1524, 300] width 11 height 11
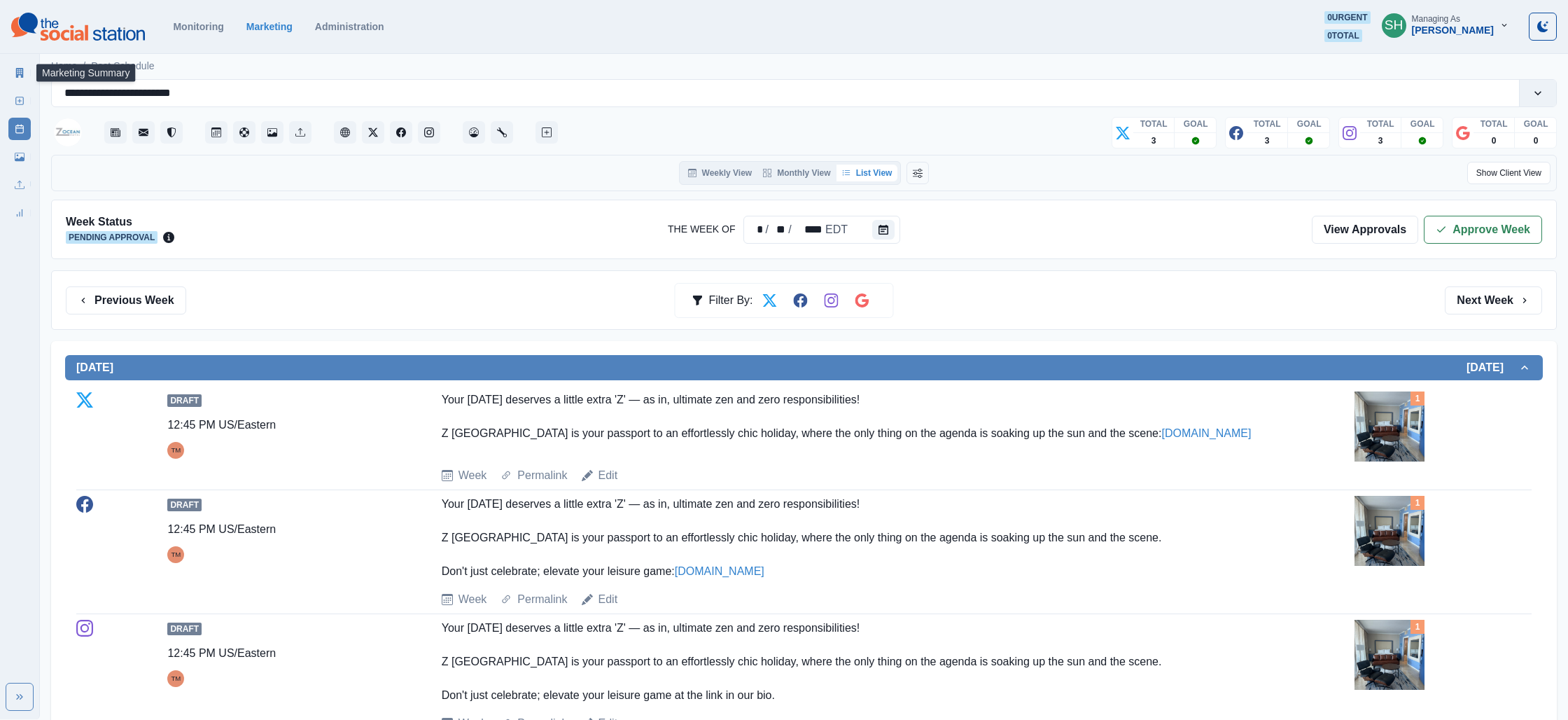
click at [20, 77] on icon at bounding box center [19, 72] width 8 height 10
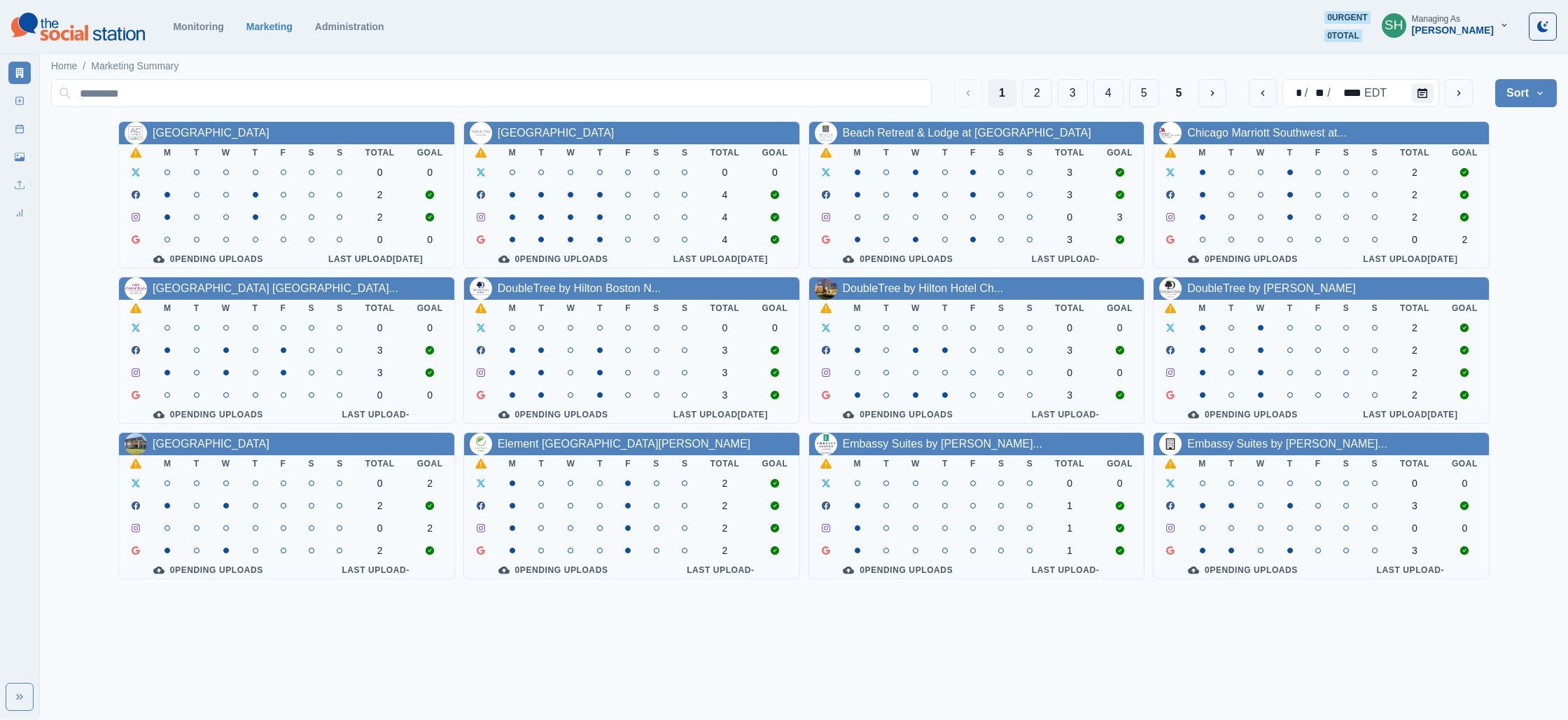
click at [1473, 25] on div "[PERSON_NAME]" at bounding box center [1452, 31] width 82 height 12
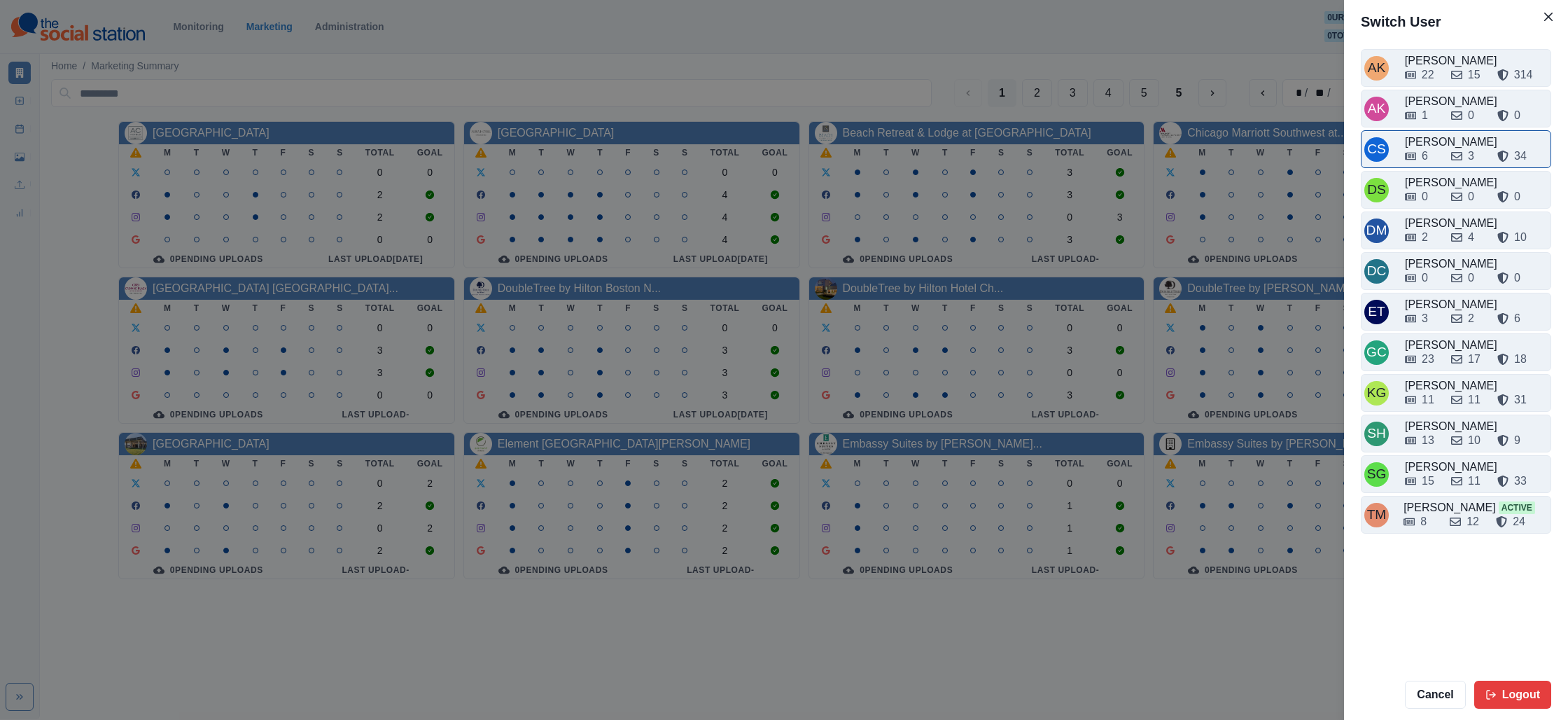
click at [1427, 160] on div "6" at bounding box center [1424, 156] width 6 height 17
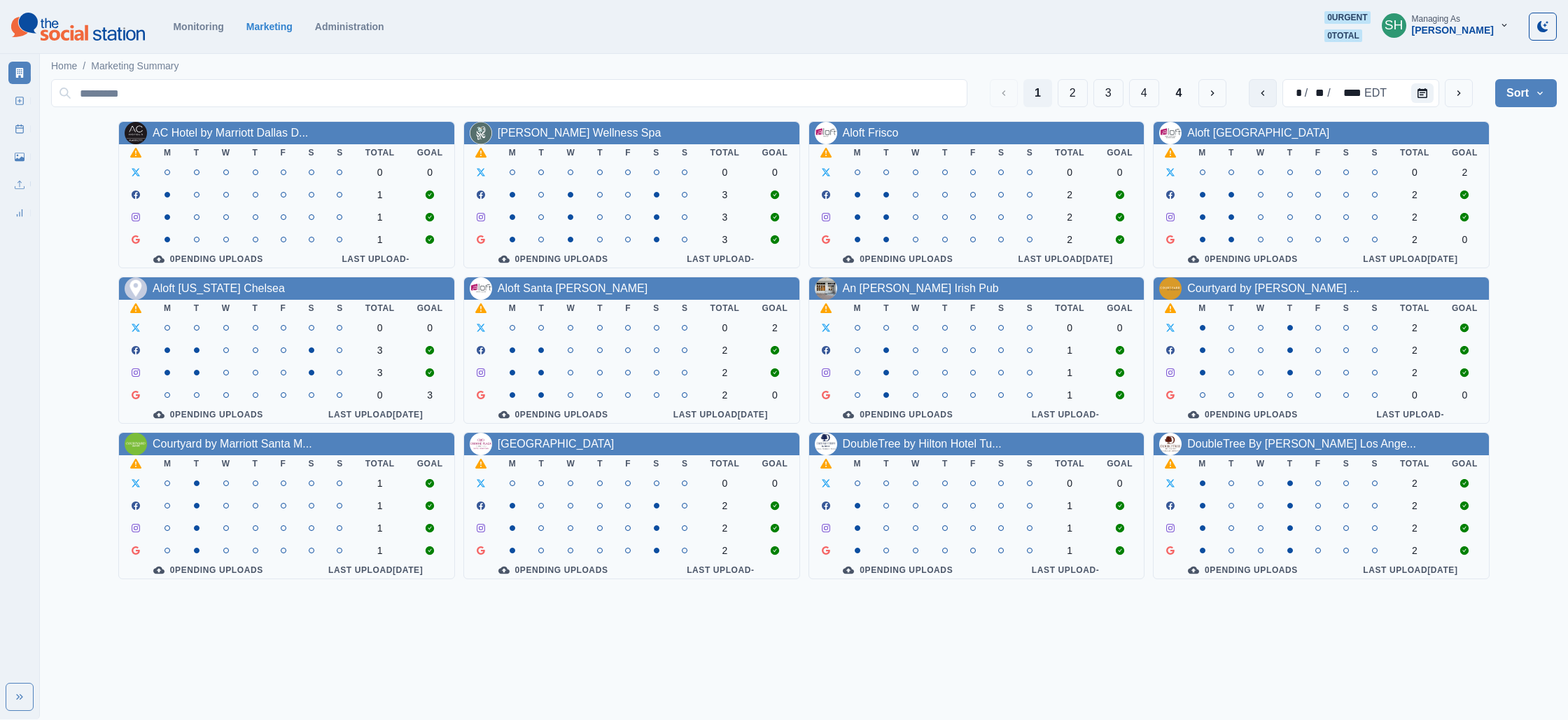
click at [1265, 93] on icon "previous" at bounding box center [1262, 93] width 11 height 11
click at [1071, 86] on button "2" at bounding box center [1072, 93] width 30 height 28
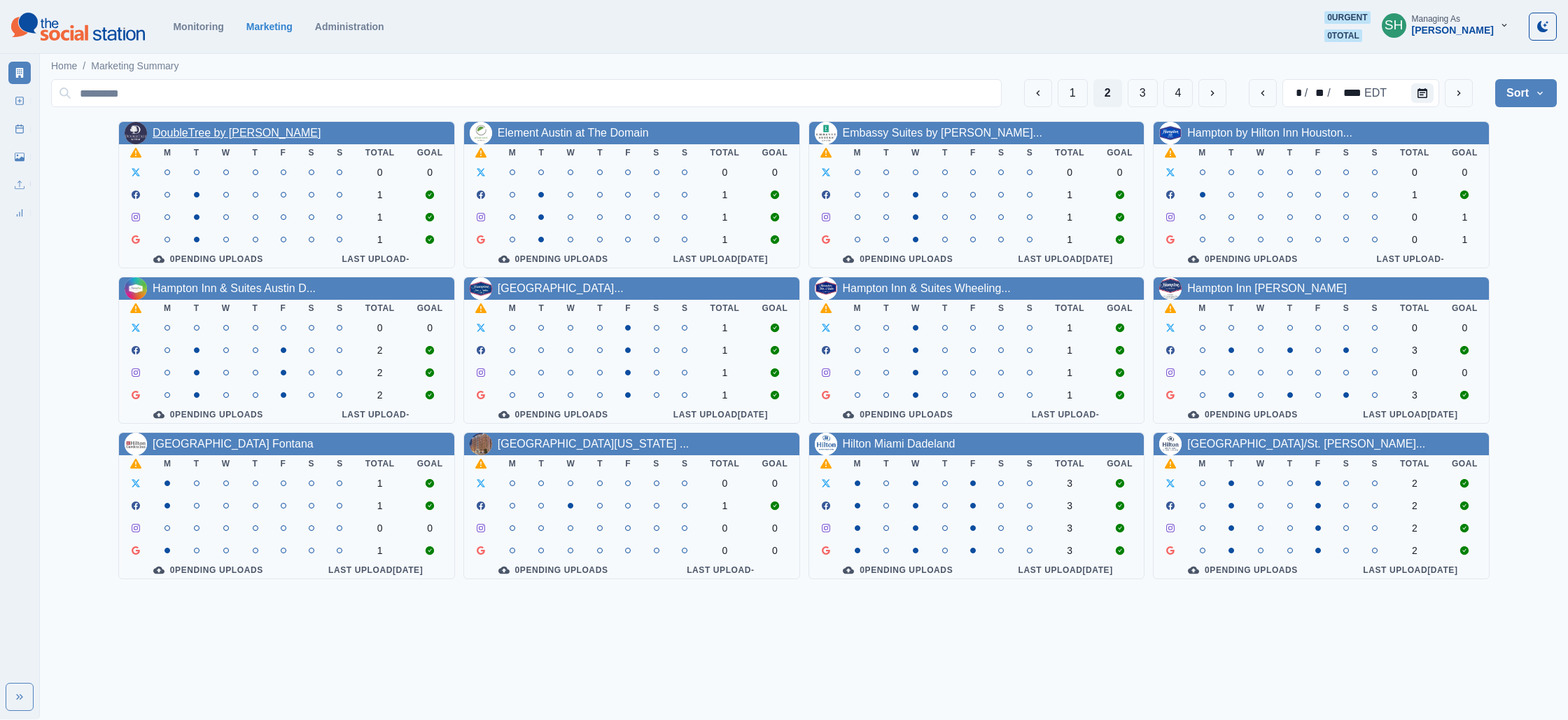
click at [228, 138] on link "DoubleTree by [PERSON_NAME]" at bounding box center [236, 133] width 168 height 12
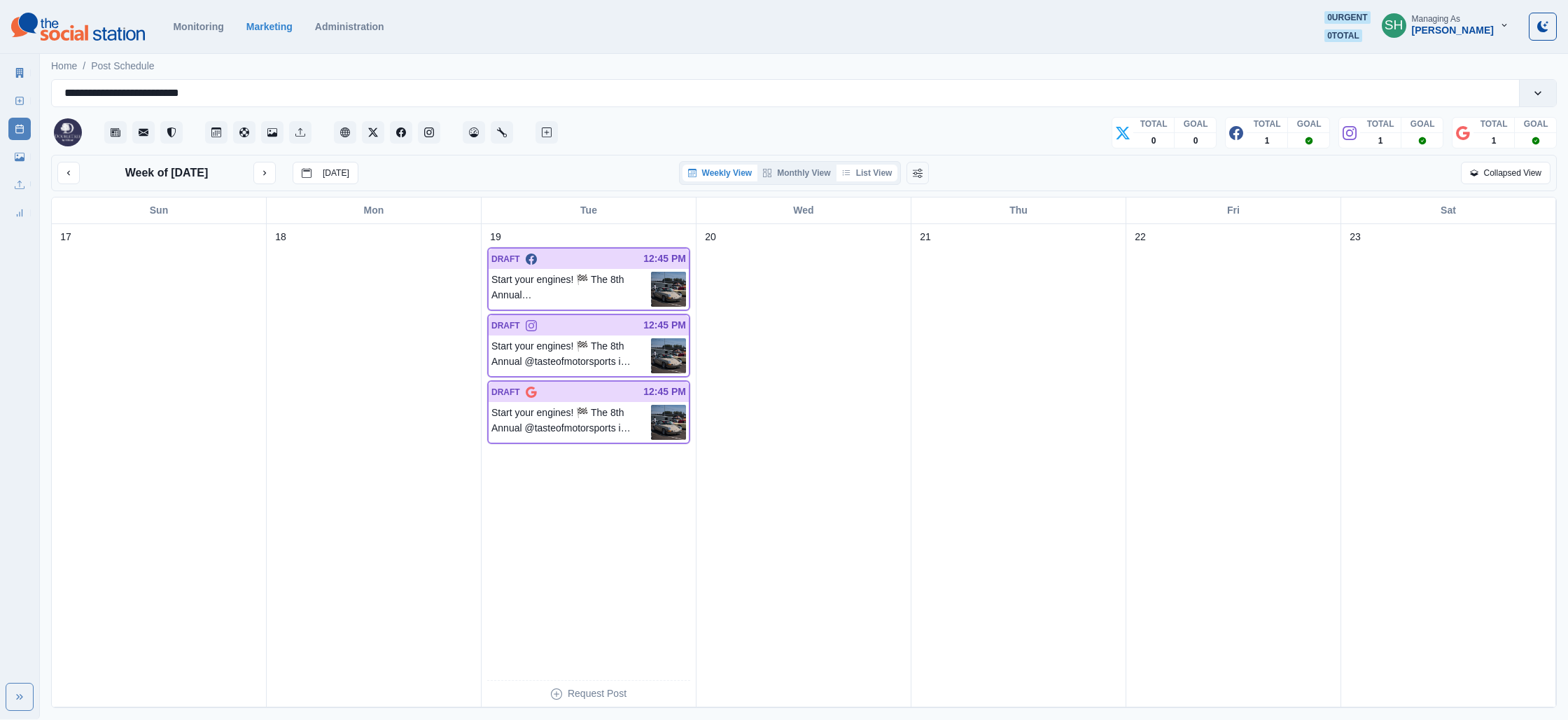
click at [846, 170] on icon "button" at bounding box center [846, 173] width 9 height 9
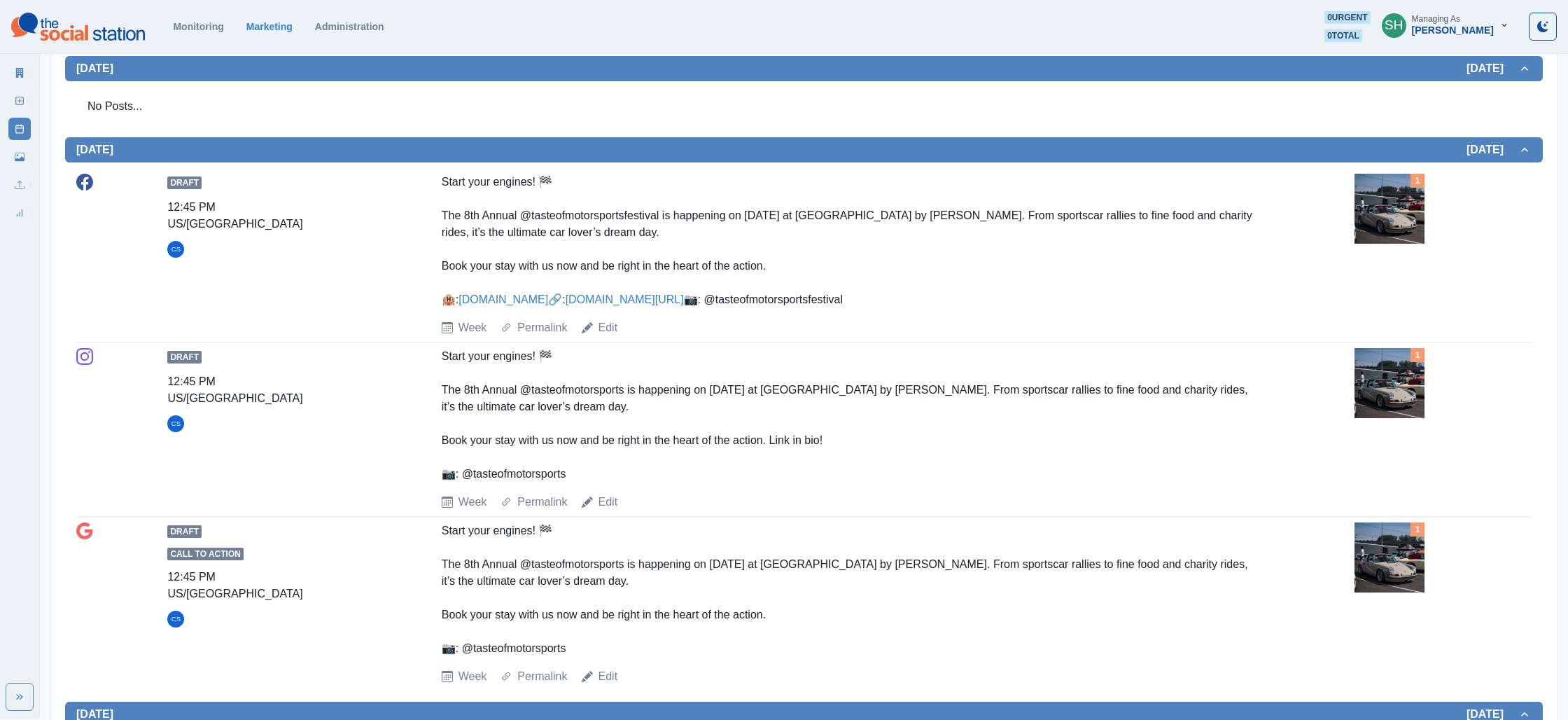
scroll to position [304, 0]
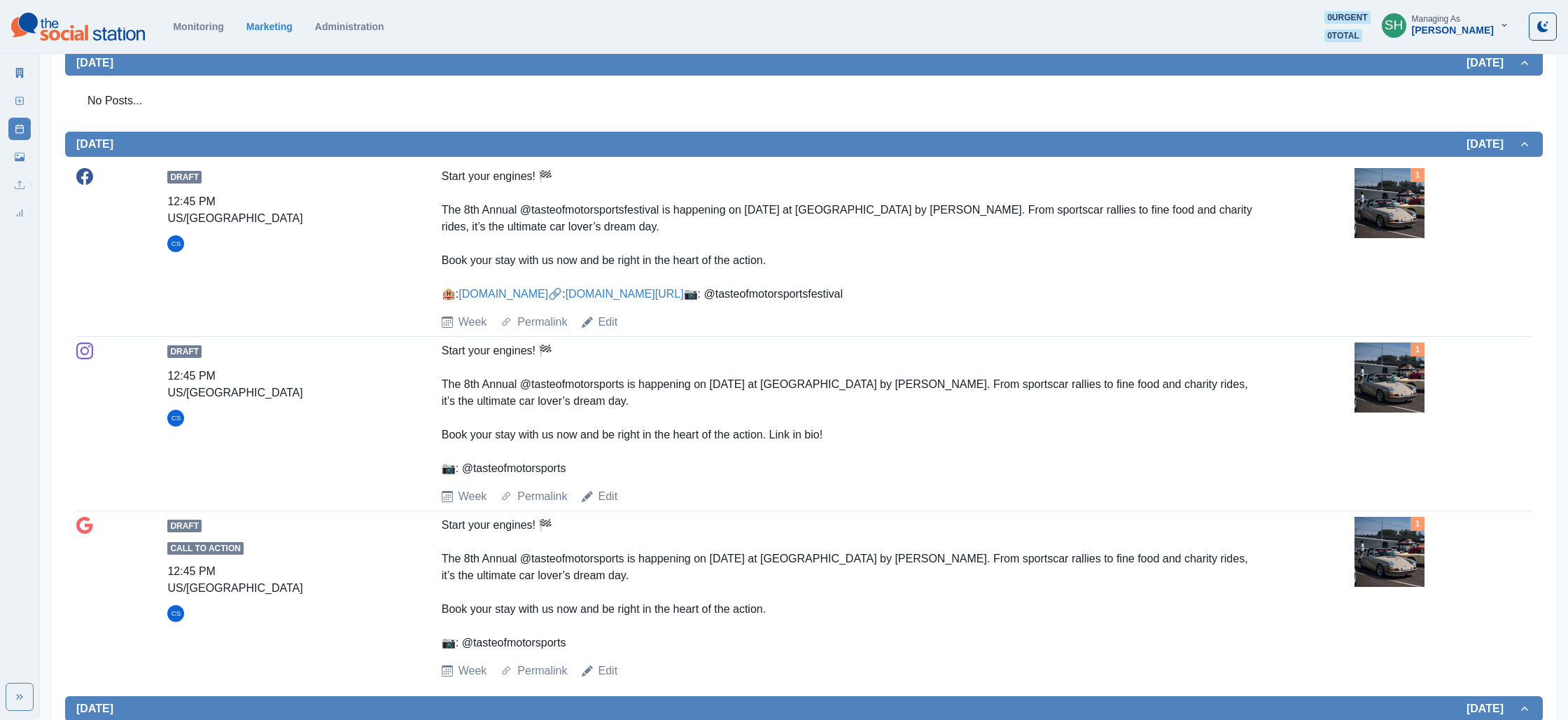
click at [1383, 212] on img at bounding box center [1390, 203] width 70 height 70
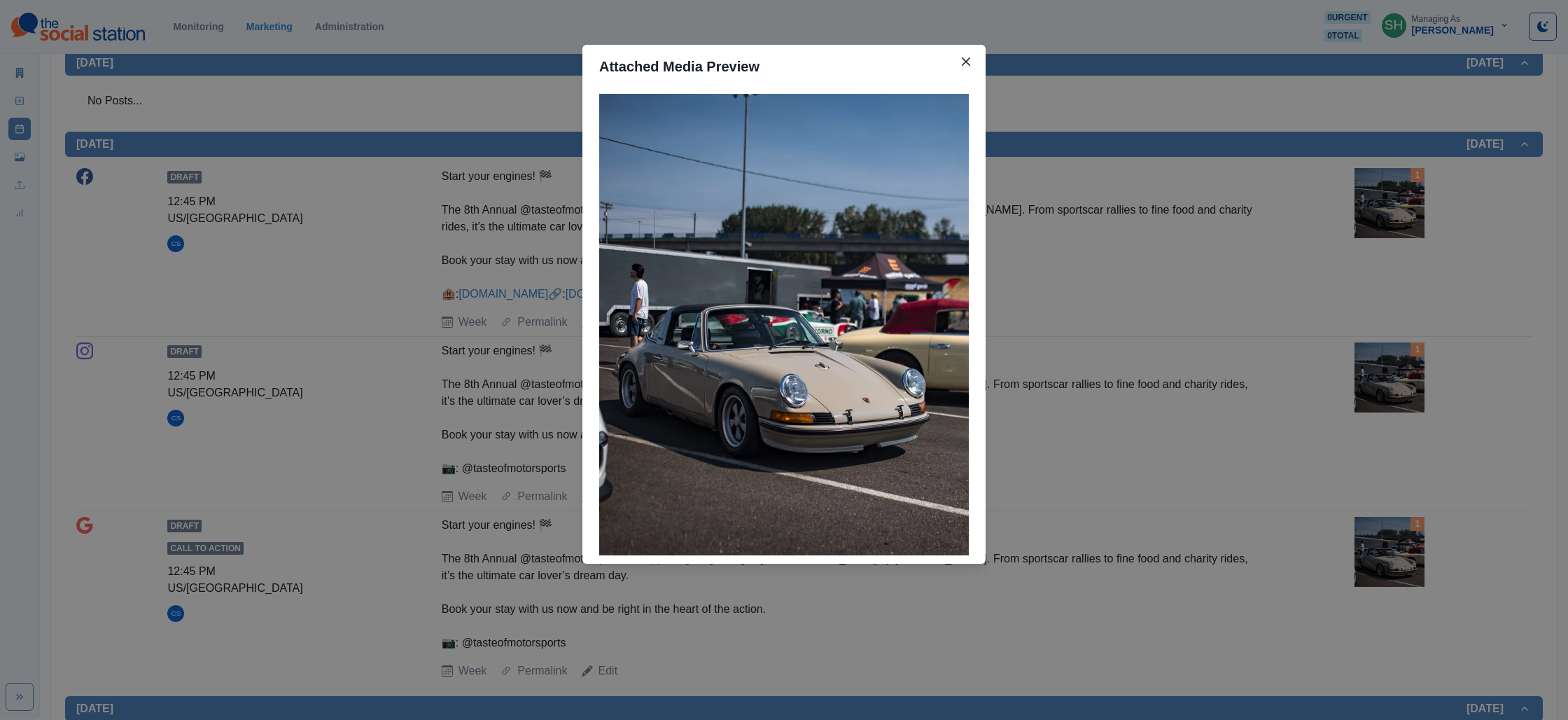
click at [1245, 232] on div "Attached Media Preview" at bounding box center [784, 360] width 1568 height 720
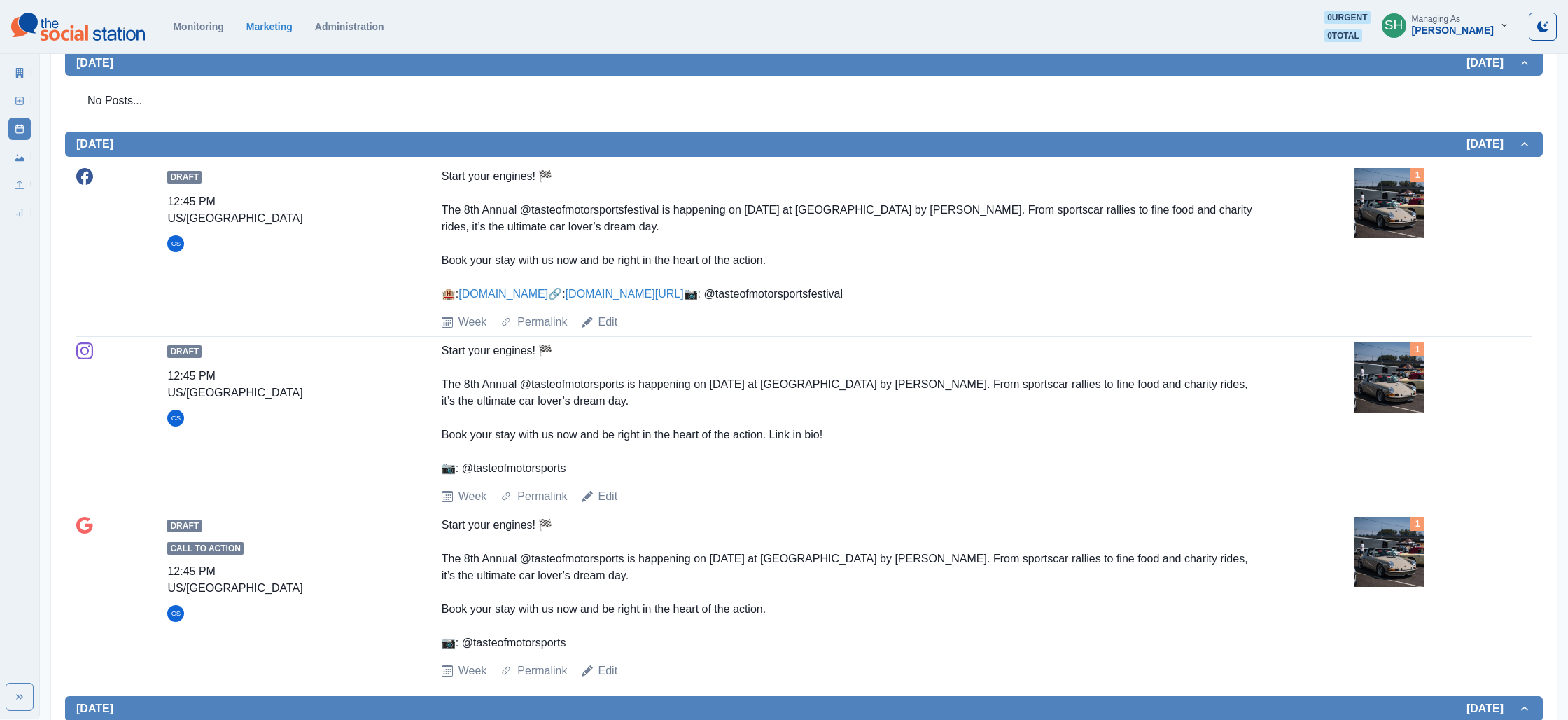
click at [565, 300] on link "[DOMAIN_NAME][URL]" at bounding box center [624, 294] width 119 height 12
click at [603, 331] on link "Edit" at bounding box center [608, 322] width 19 height 17
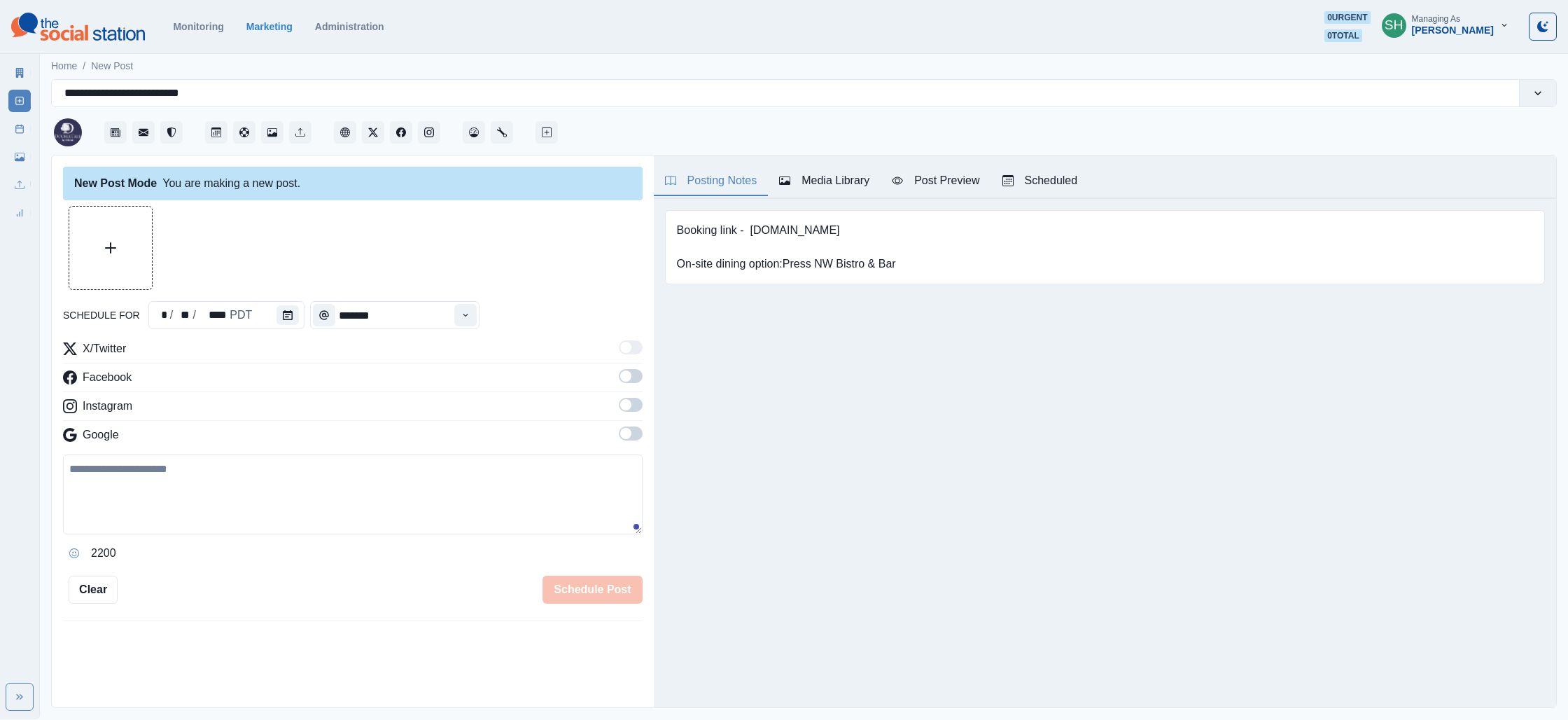
type input "********"
type textarea "**********"
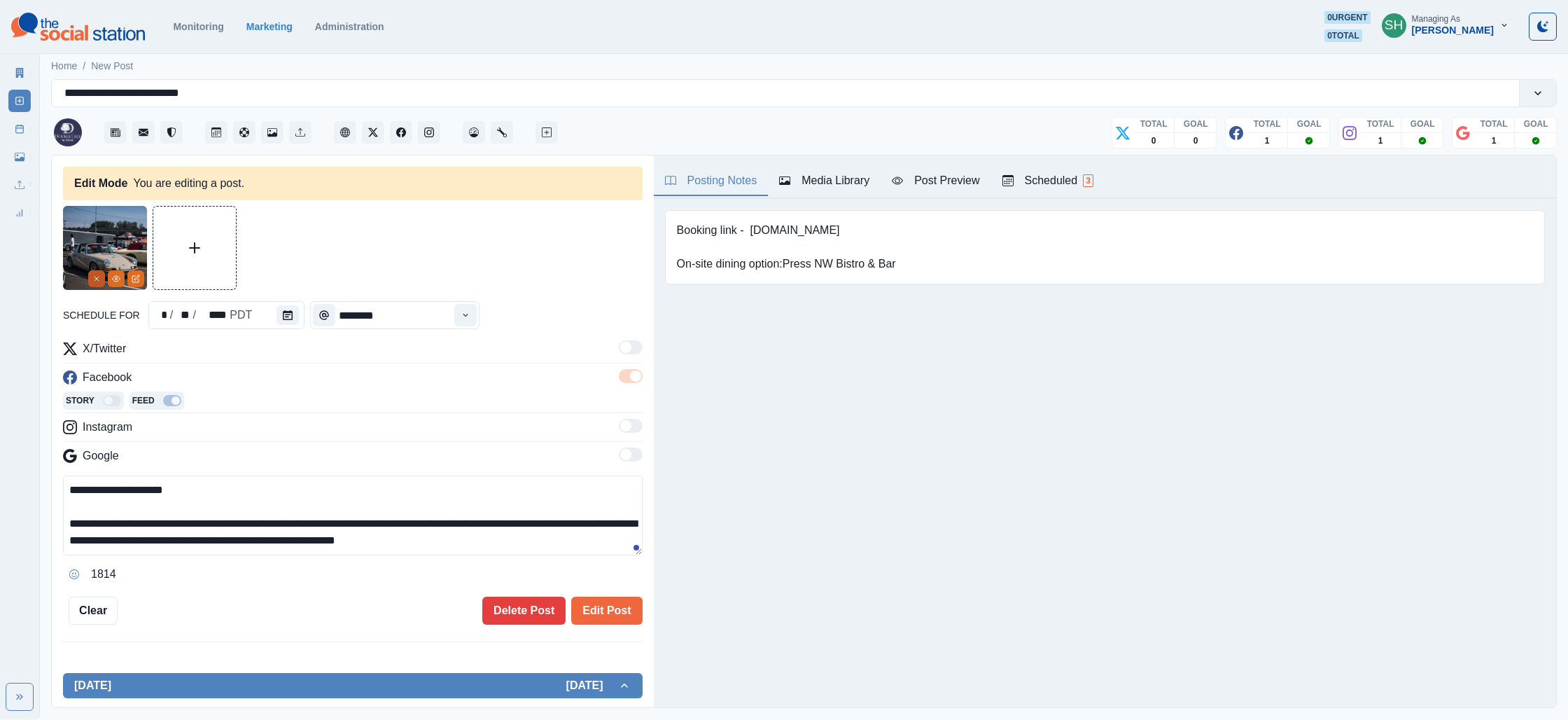
click at [95, 279] on icon "Remove" at bounding box center [97, 279] width 9 height 9
click at [793, 177] on div "Media Library" at bounding box center [824, 180] width 91 height 17
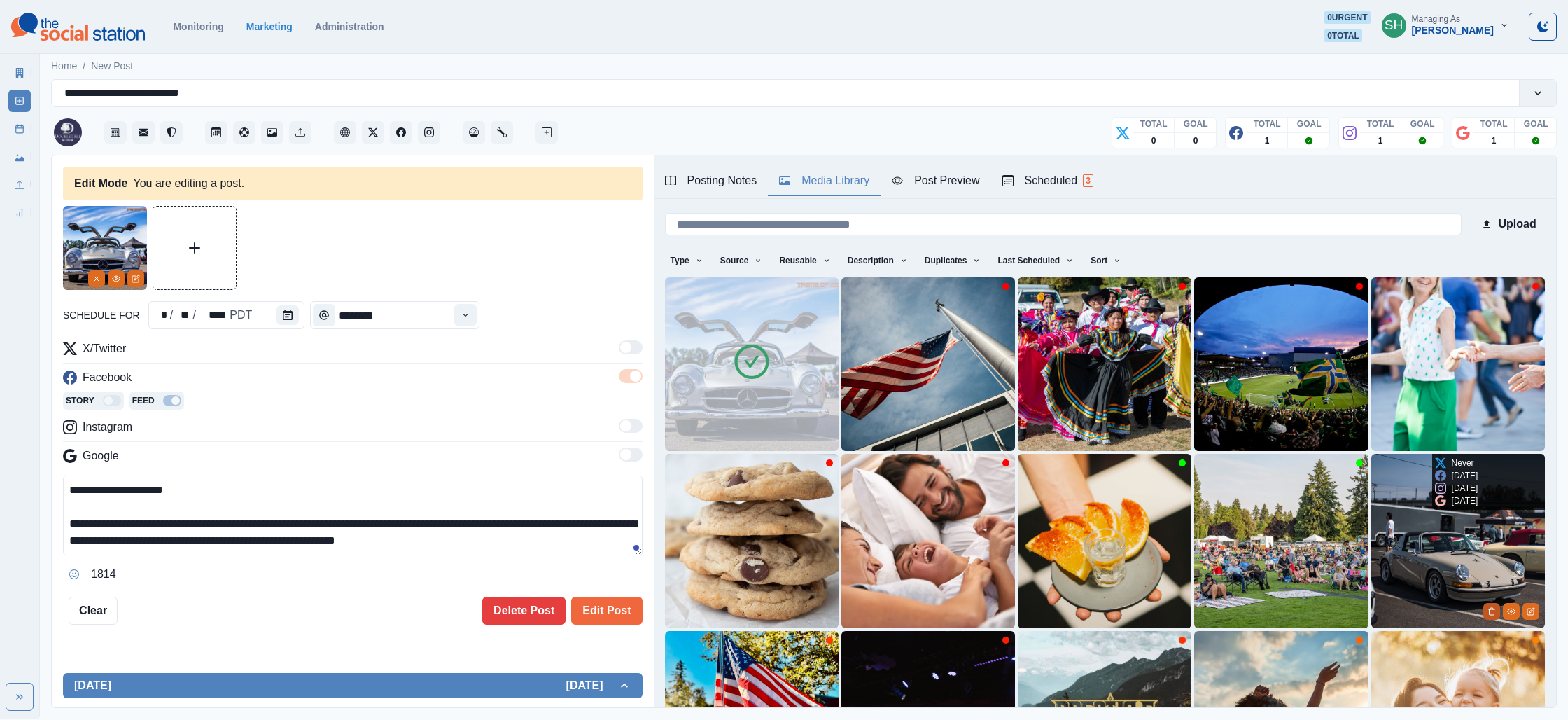
click at [1487, 607] on icon "Delete Media" at bounding box center [1492, 611] width 9 height 9
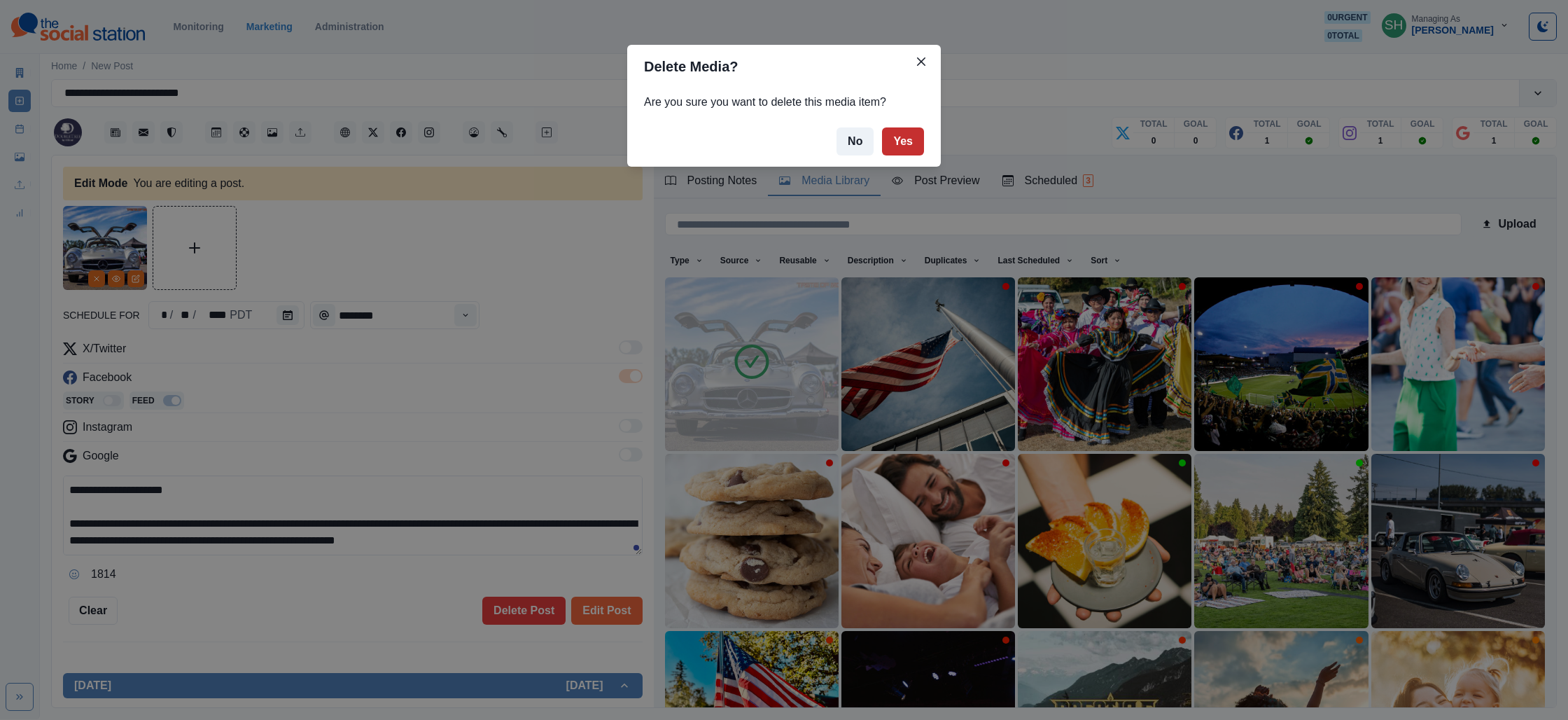
click at [916, 153] on button "Yes" at bounding box center [903, 142] width 42 height 28
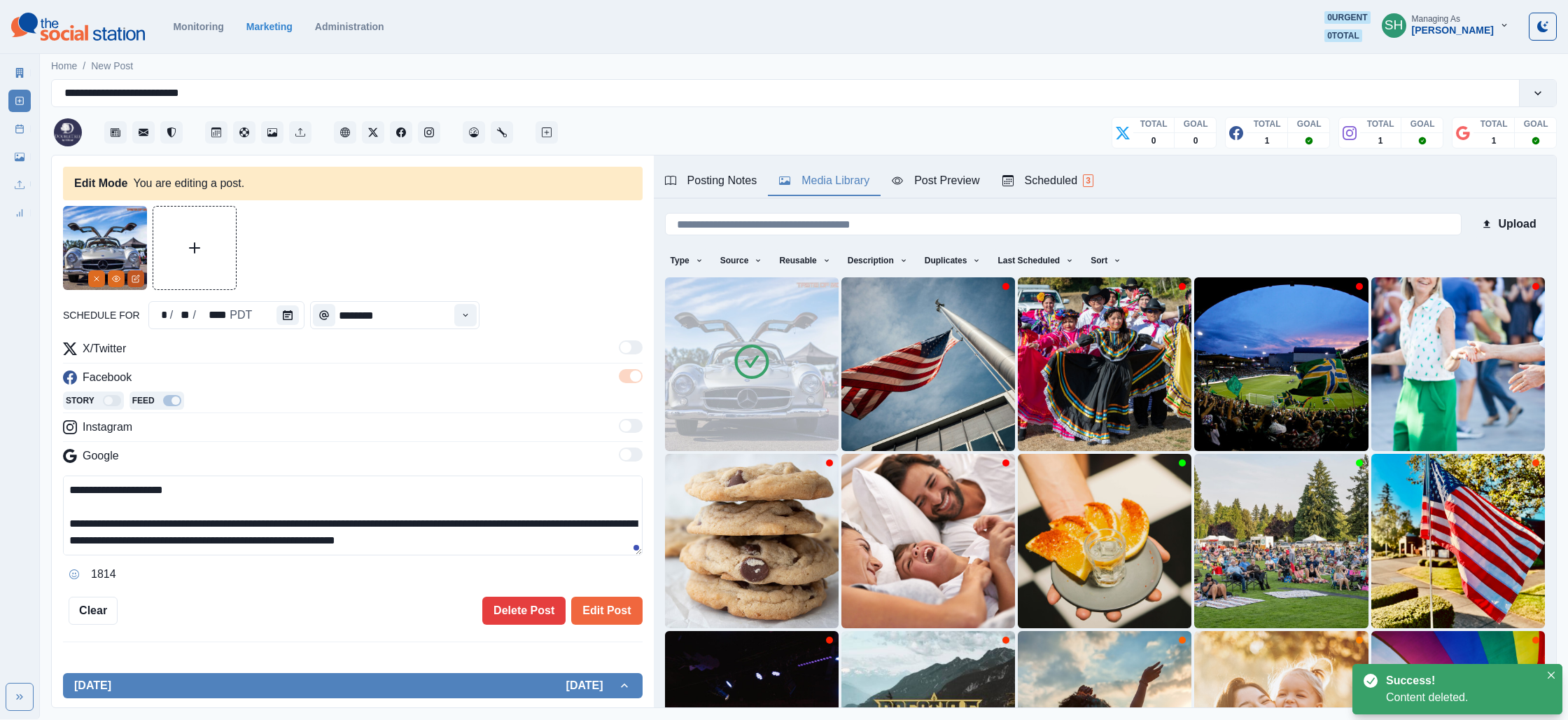
click at [138, 277] on icon "Edit Media" at bounding box center [137, 278] width 5 height 5
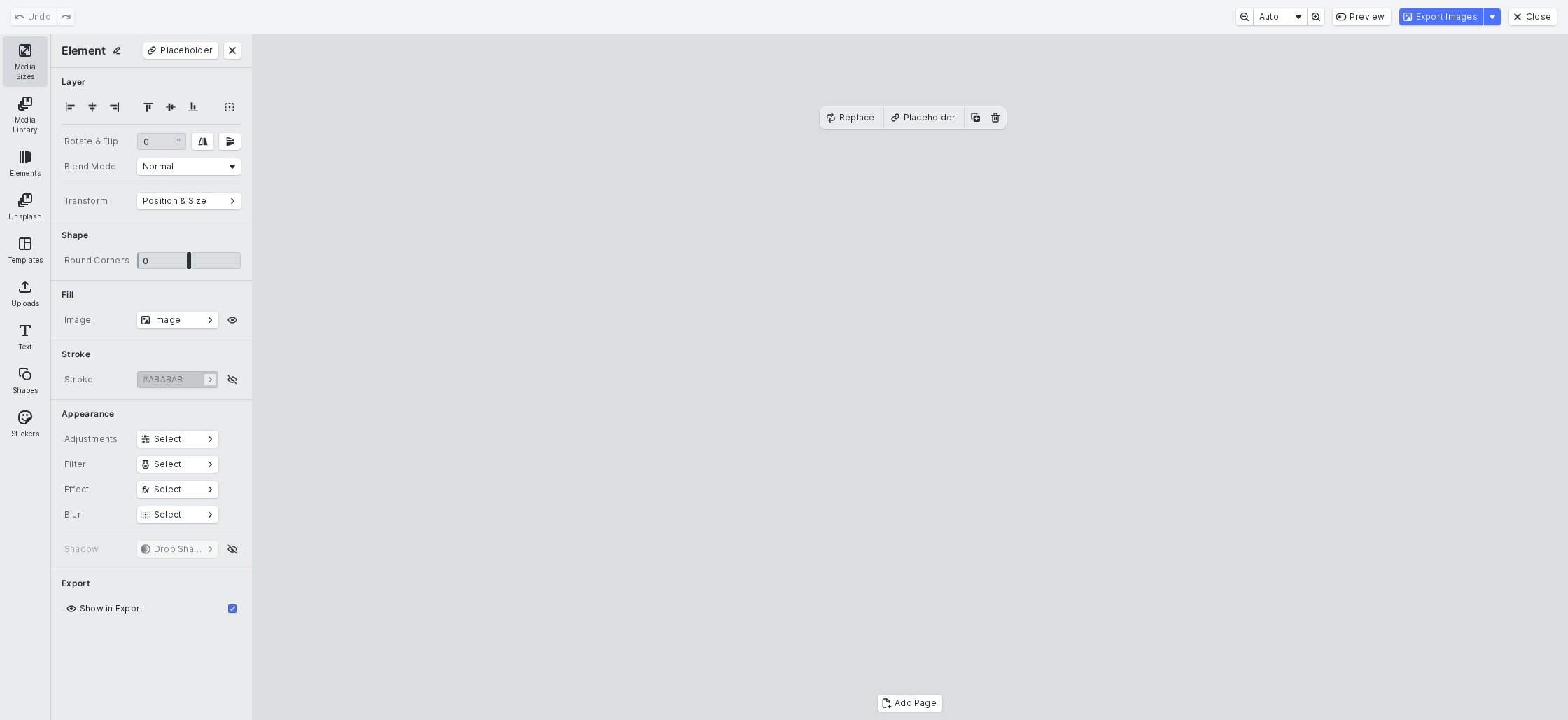
click at [25, 50] on button "Media Sizes" at bounding box center [25, 61] width 45 height 50
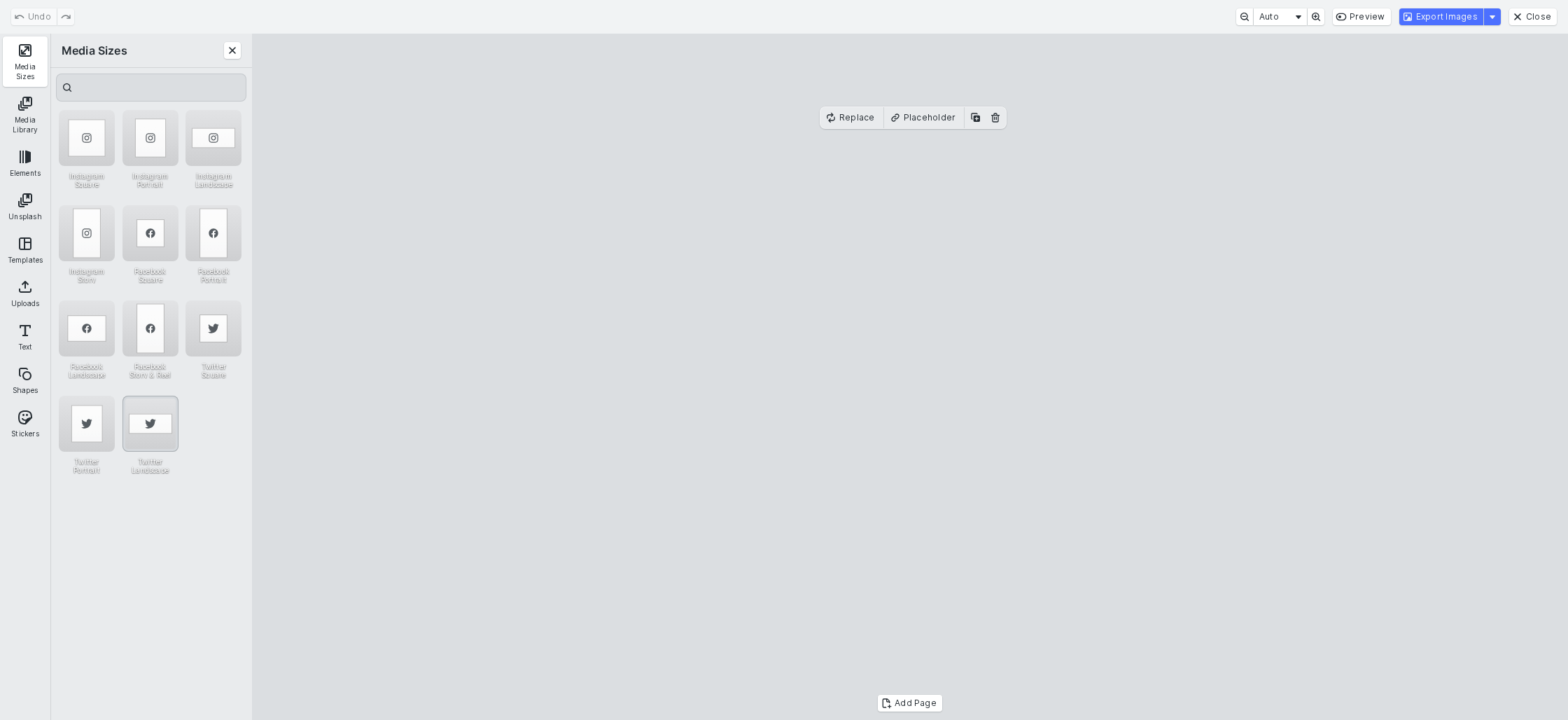
click at [138, 442] on div "Twitter Landscape" at bounding box center [150, 424] width 56 height 56
click at [910, 376] on cesdk-canvas "Editor canvas" at bounding box center [910, 376] width 0 height 0
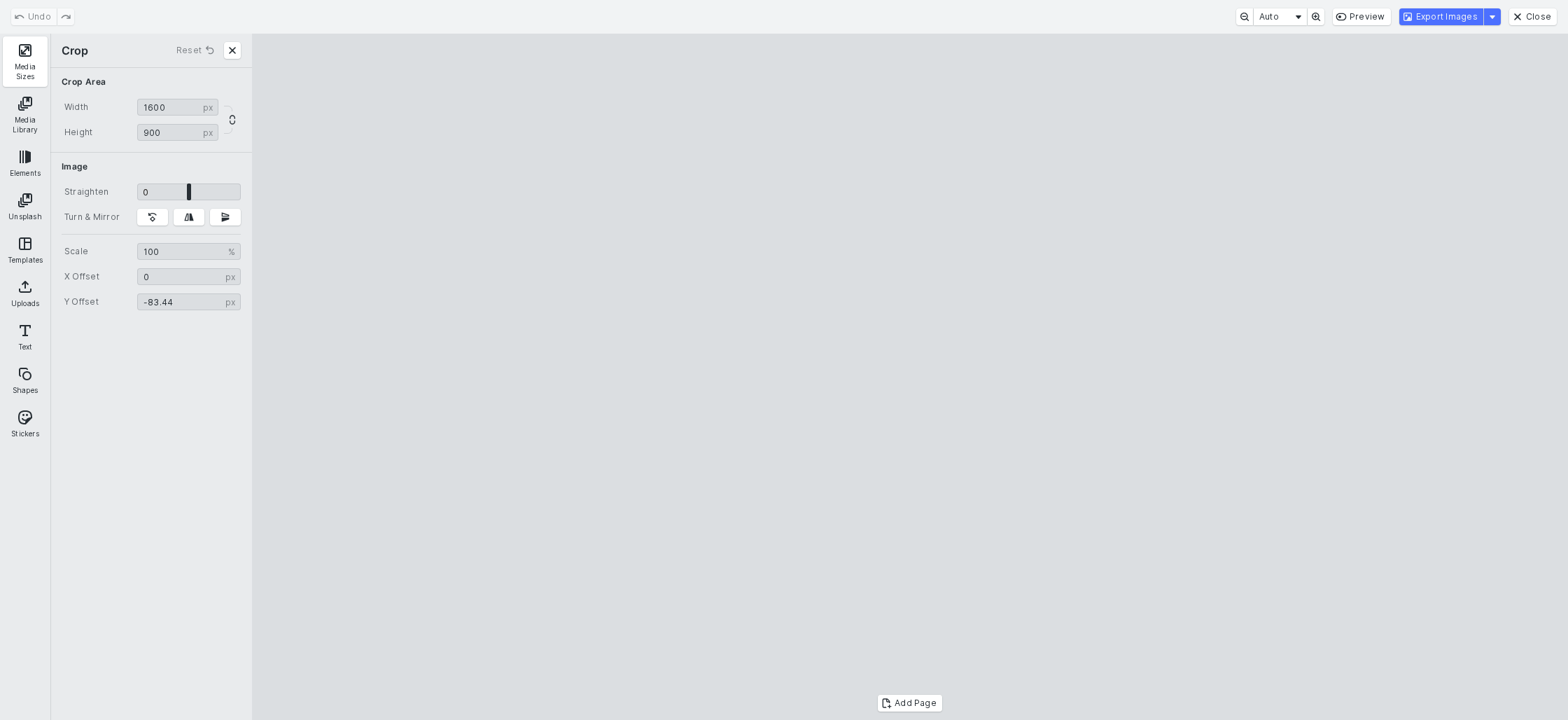
click at [910, 376] on cesdk-canvas "Editor canvas" at bounding box center [910, 376] width 0 height 0
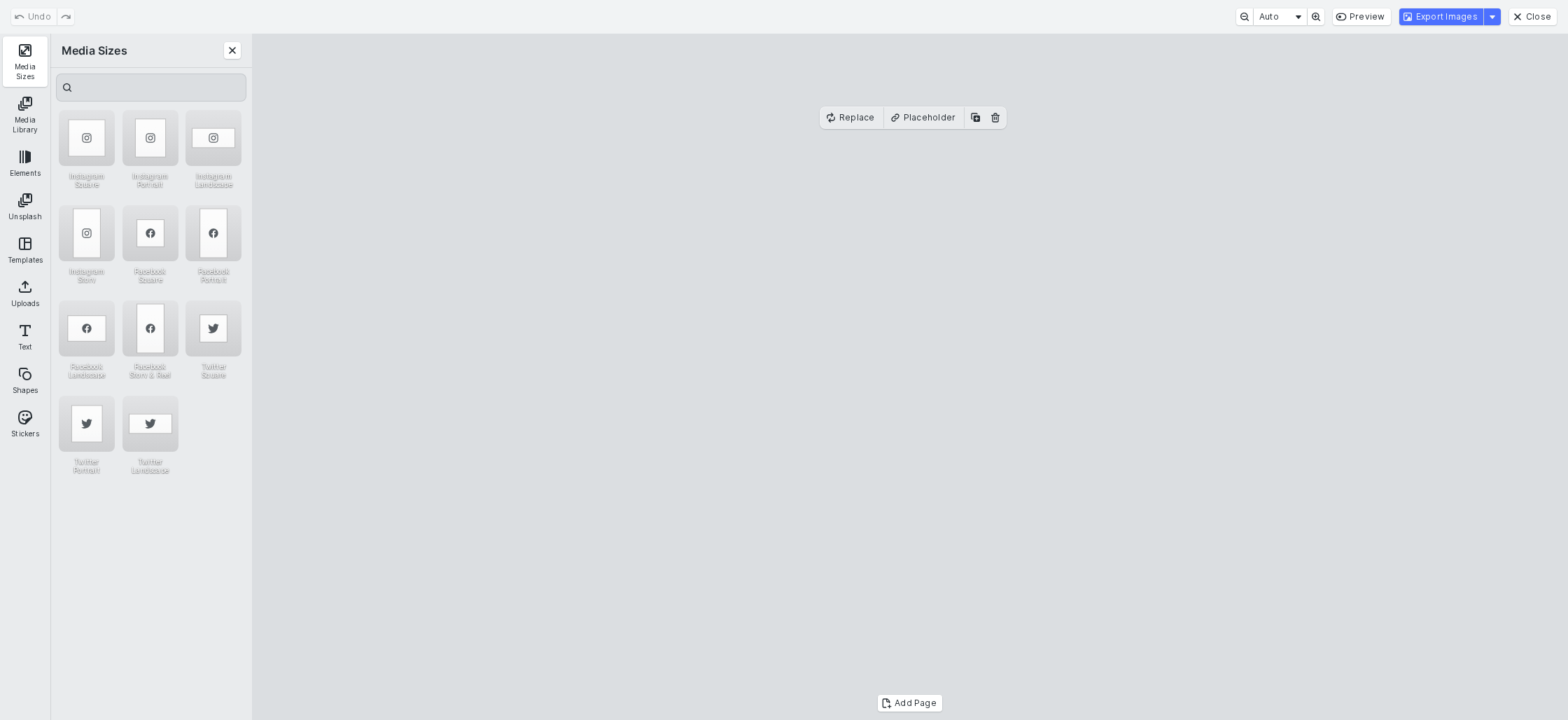
click at [910, 376] on cesdk-canvas "Editor canvas" at bounding box center [910, 376] width 0 height 0
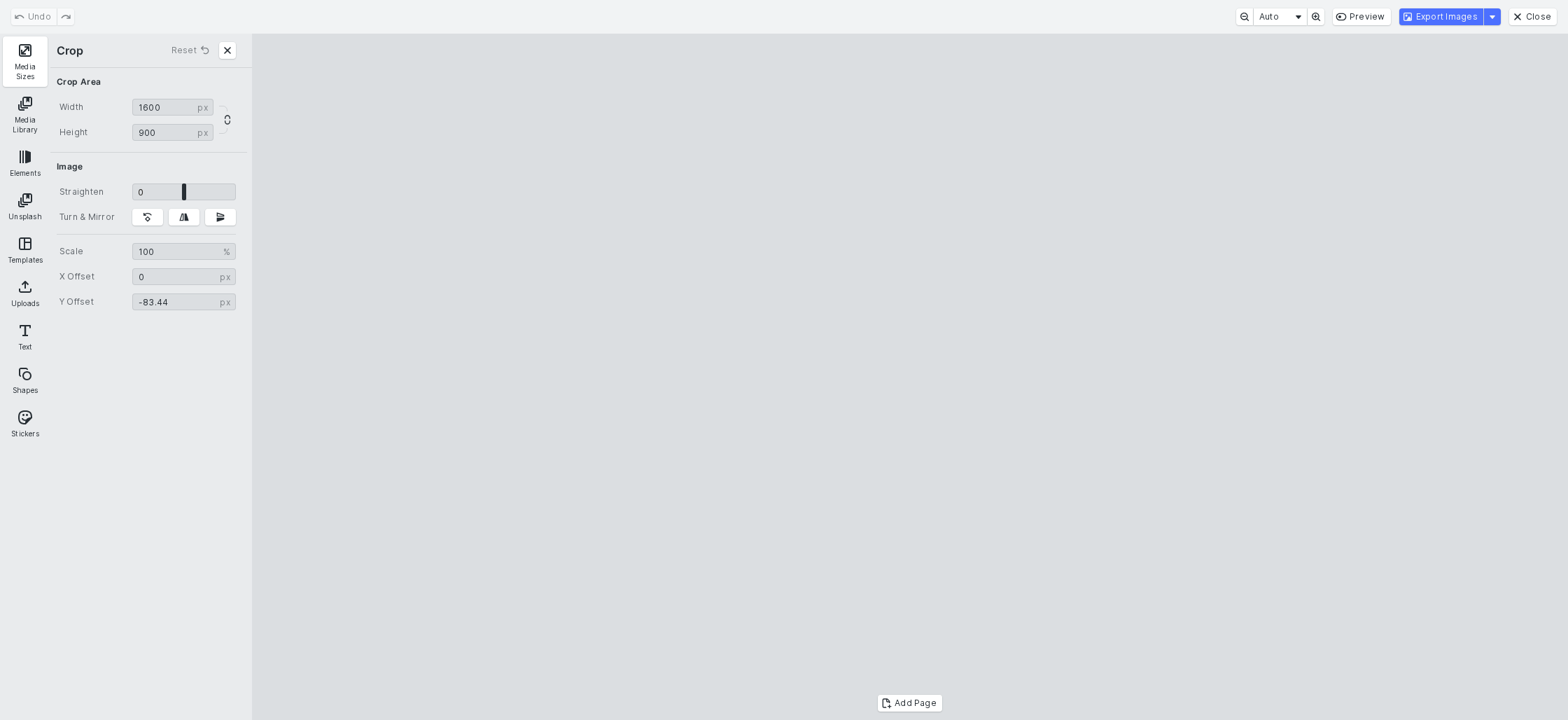
type input "******"
drag, startPoint x: 1078, startPoint y: 263, endPoint x: 1085, endPoint y: 253, distance: 12.2
click at [910, 376] on cesdk-canvas "Editor canvas" at bounding box center [910, 376] width 0 height 0
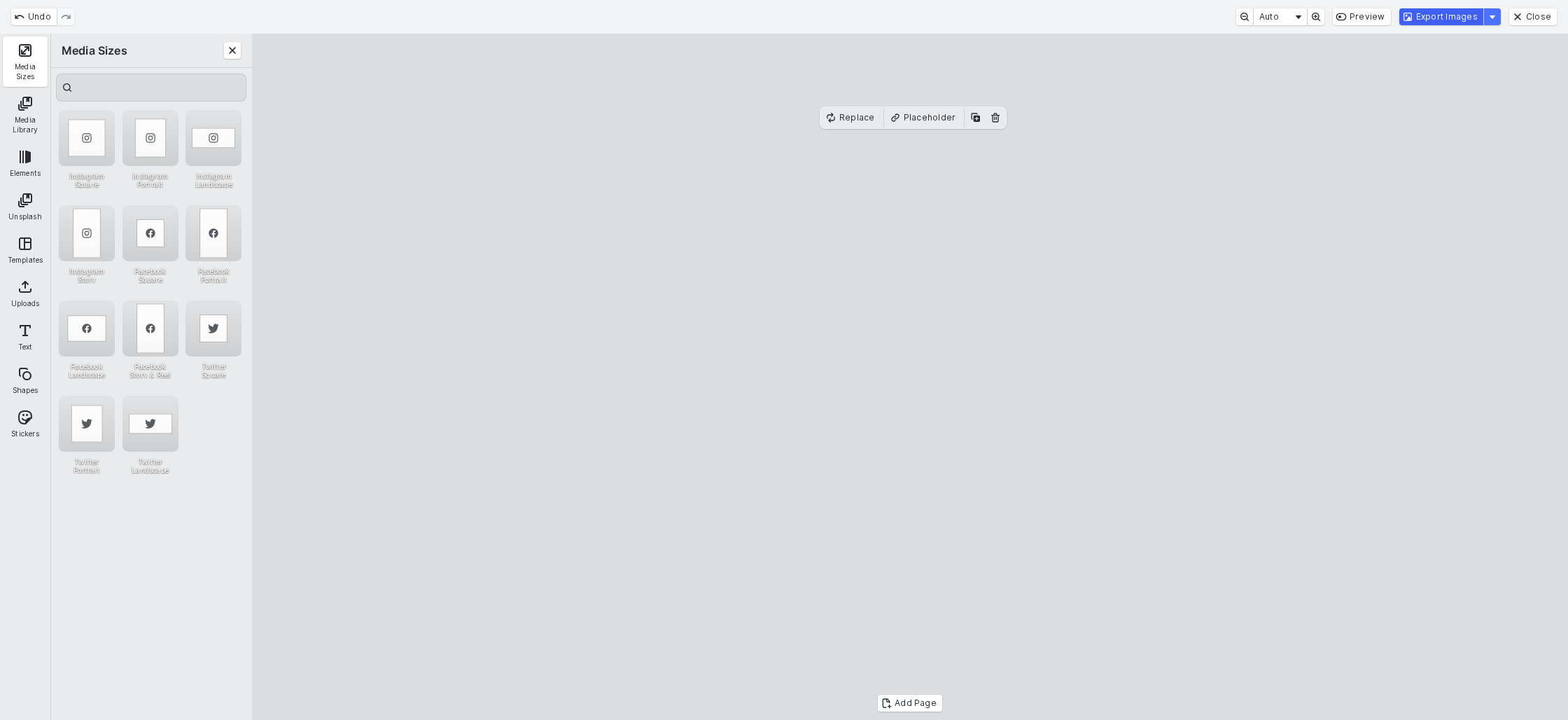
click at [1429, 18] on button "Export Images" at bounding box center [1441, 17] width 84 height 17
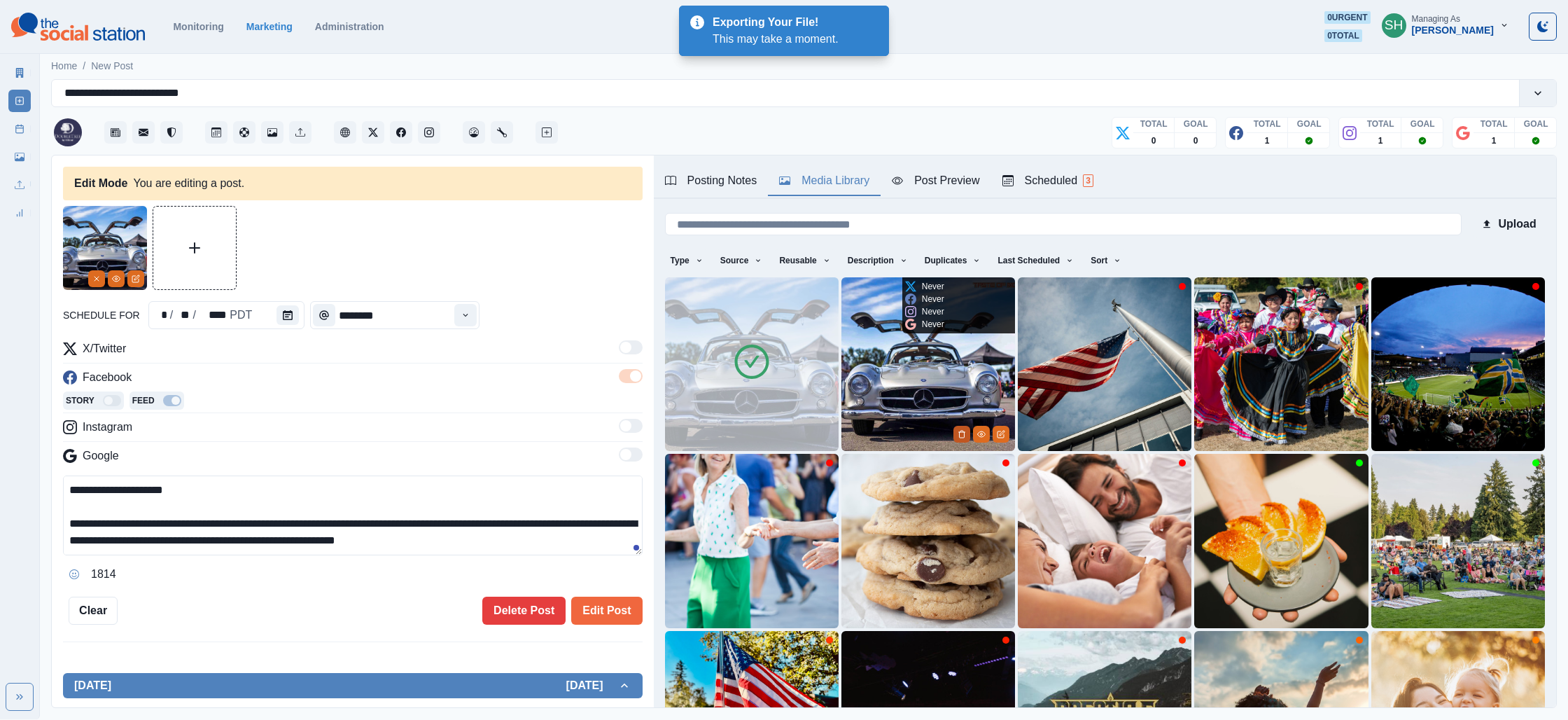
click at [954, 429] on button "Delete Media" at bounding box center [962, 433] width 17 height 17
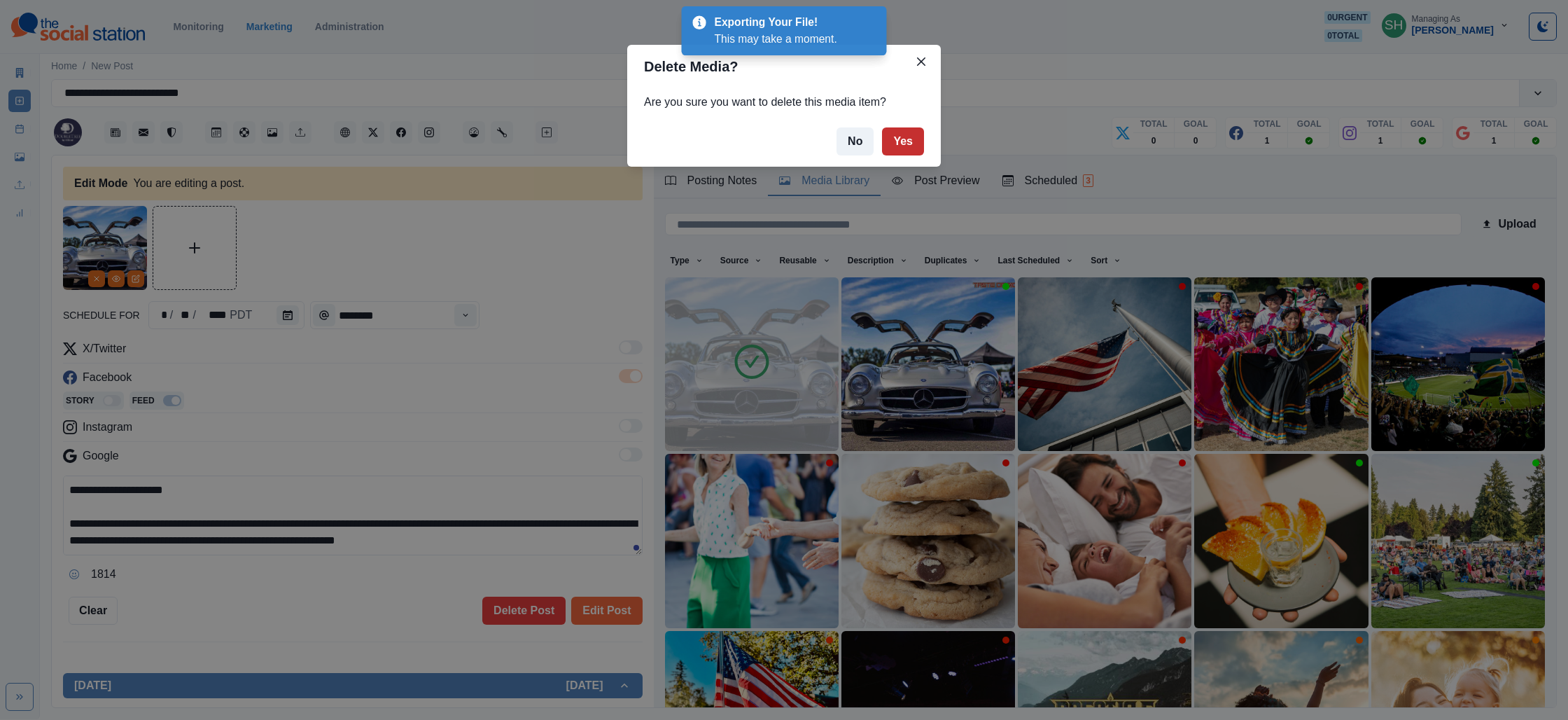
click at [901, 151] on button "Yes" at bounding box center [903, 142] width 42 height 28
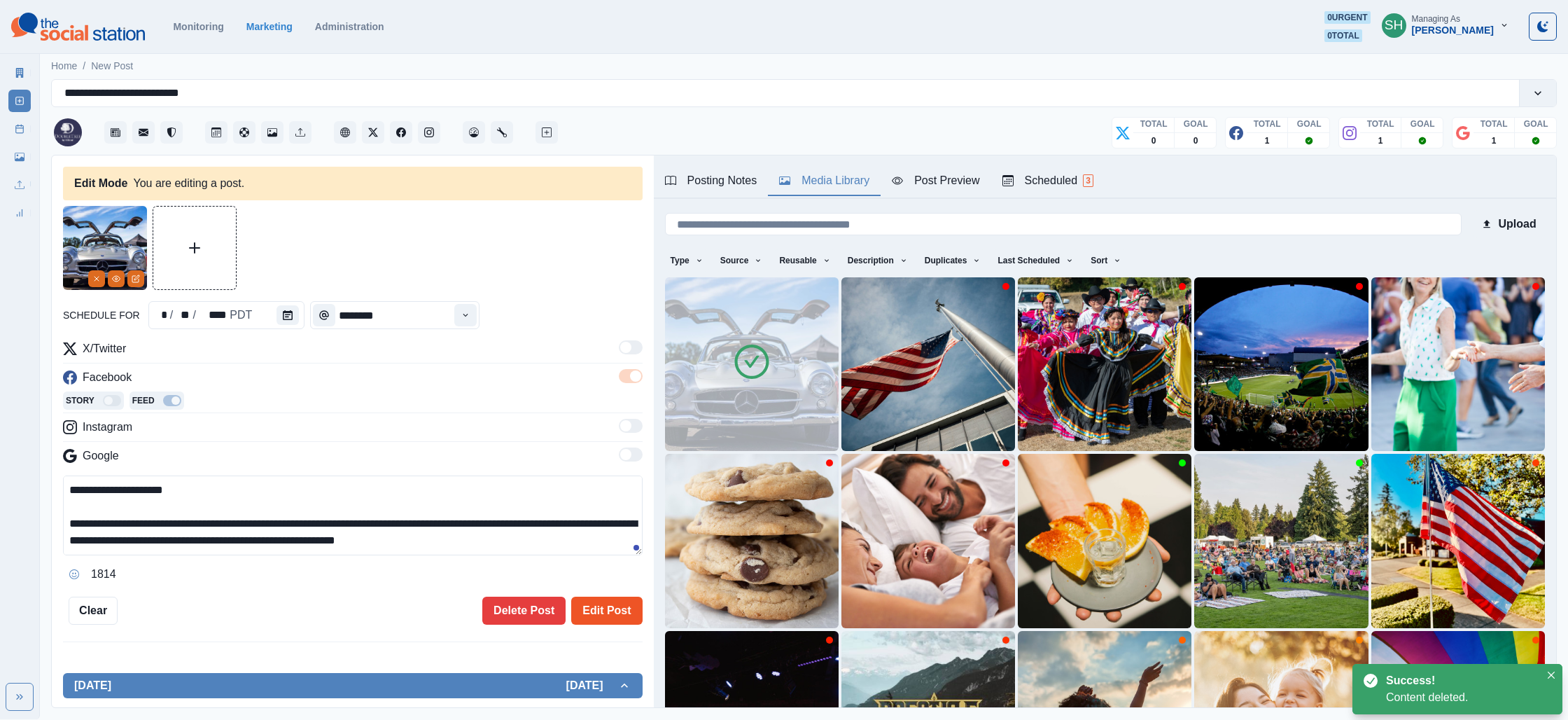
click at [608, 607] on button "Edit Post" at bounding box center [606, 611] width 70 height 28
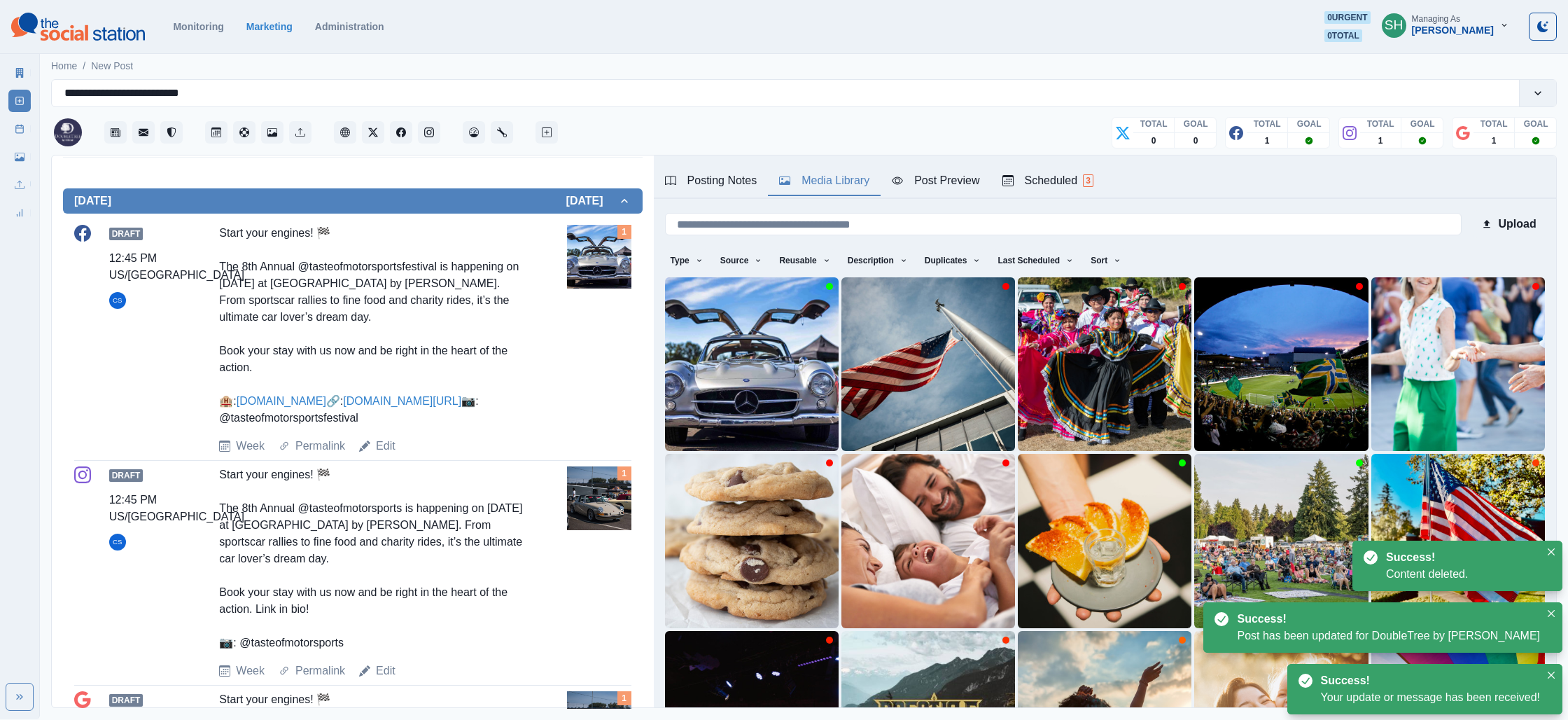
scroll to position [503, 0]
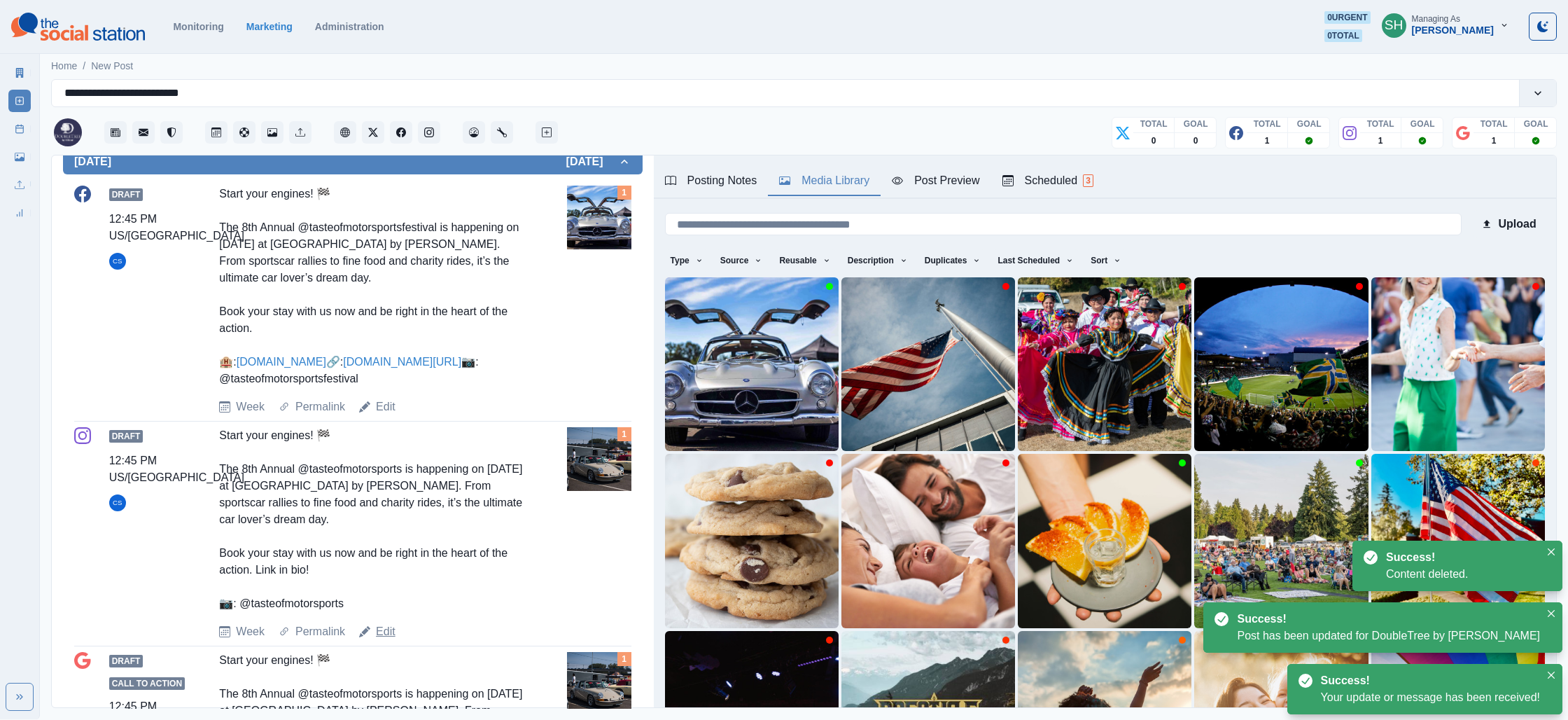
click at [382, 640] on link "Edit" at bounding box center [386, 631] width 19 height 17
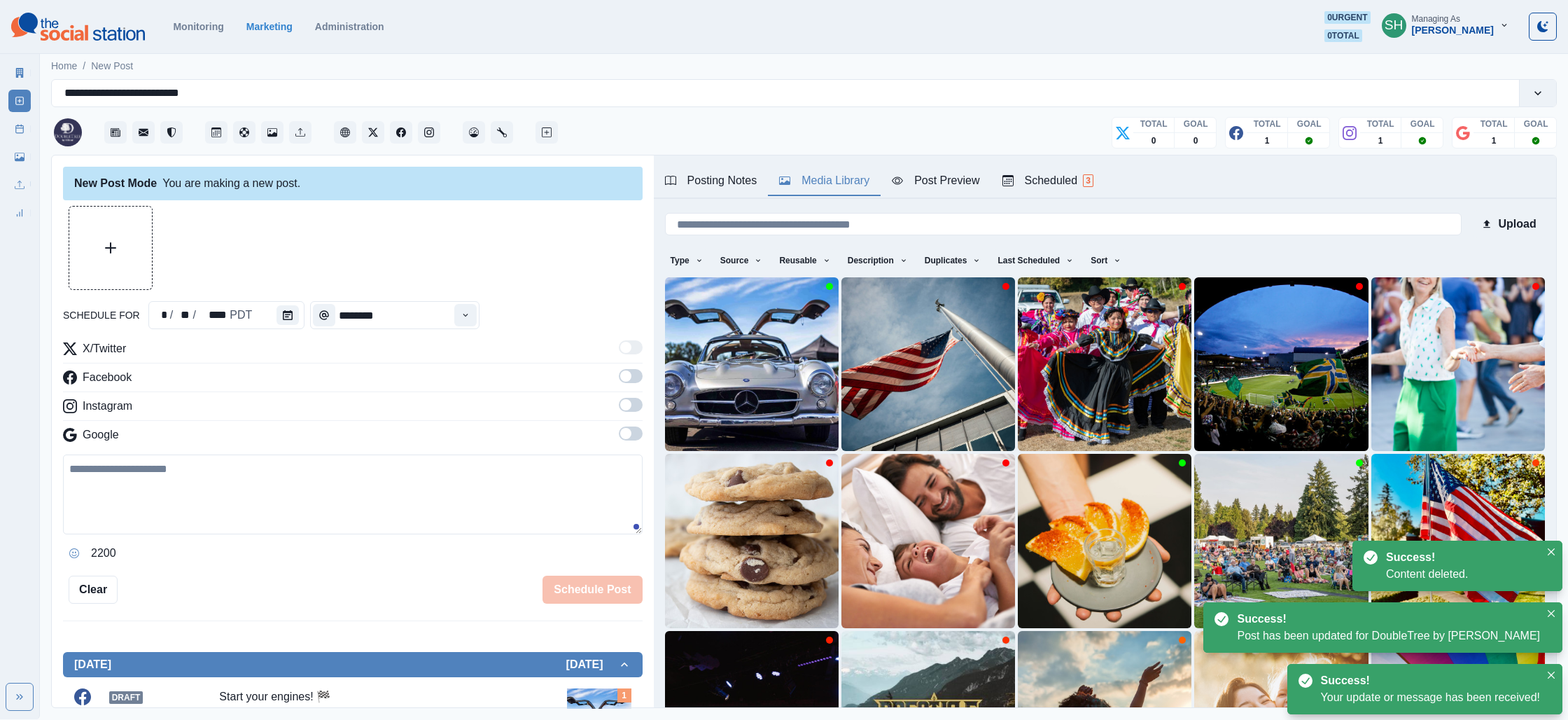
type textarea "**********"
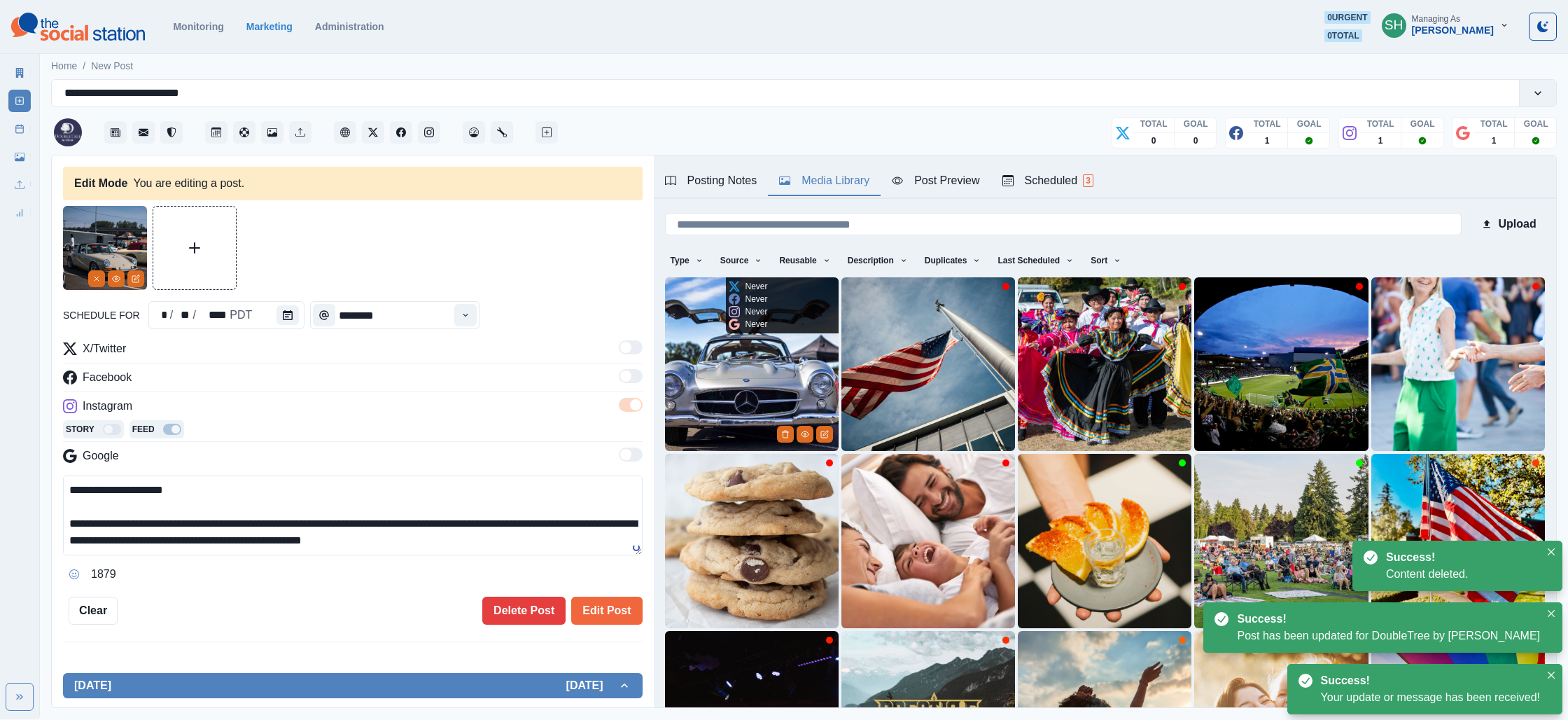
click at [765, 390] on img at bounding box center [752, 364] width 174 height 174
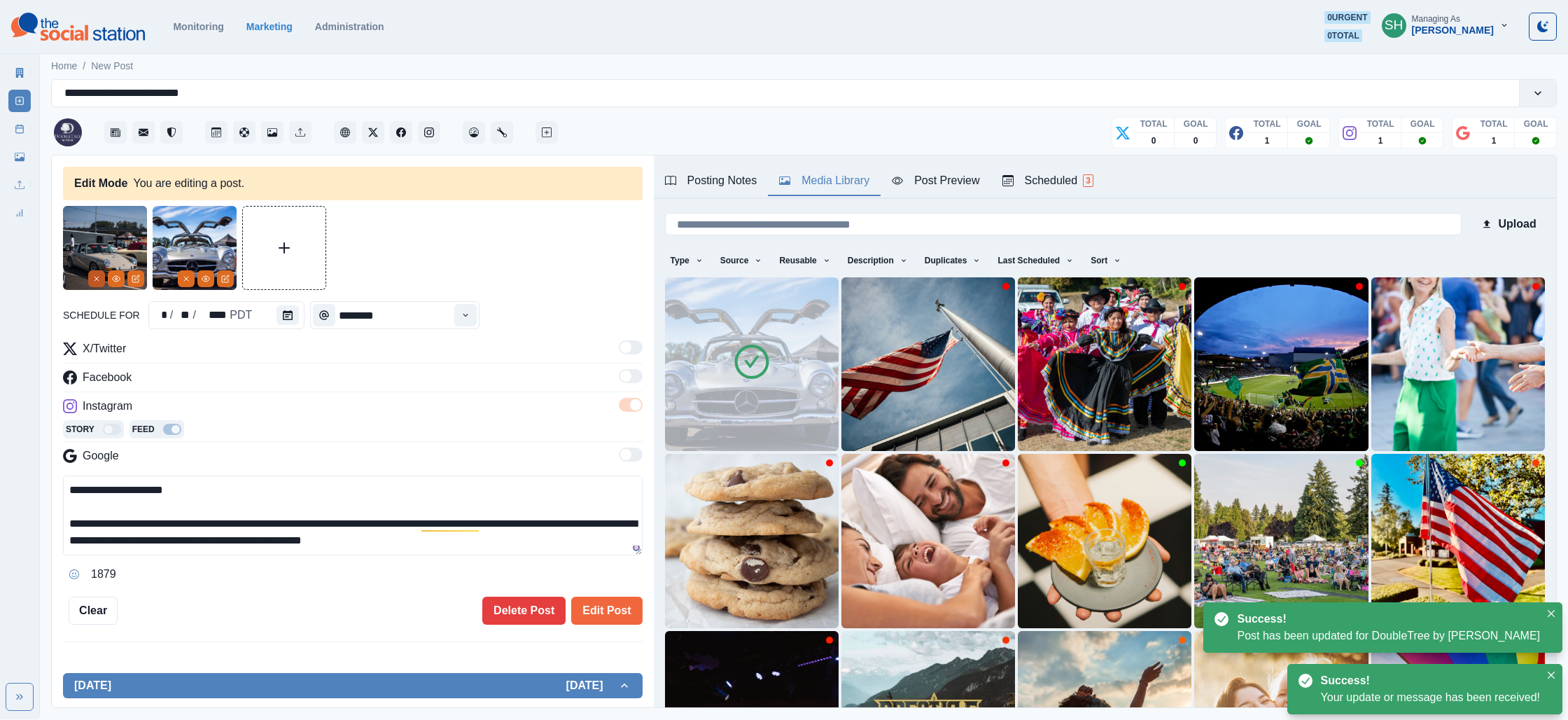
click at [98, 278] on icon "Remove" at bounding box center [97, 279] width 9 height 9
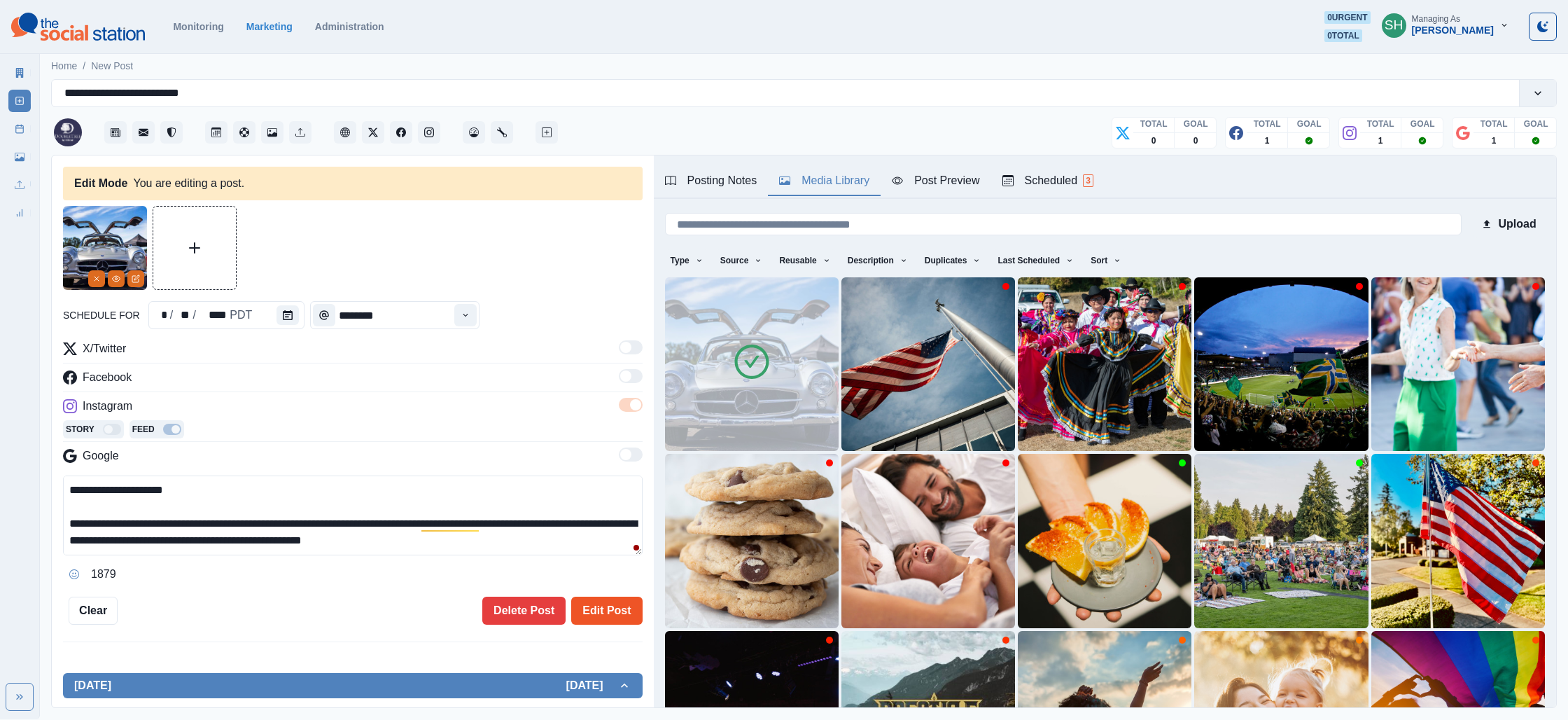
click at [591, 601] on button "Edit Post" at bounding box center [606, 611] width 70 height 28
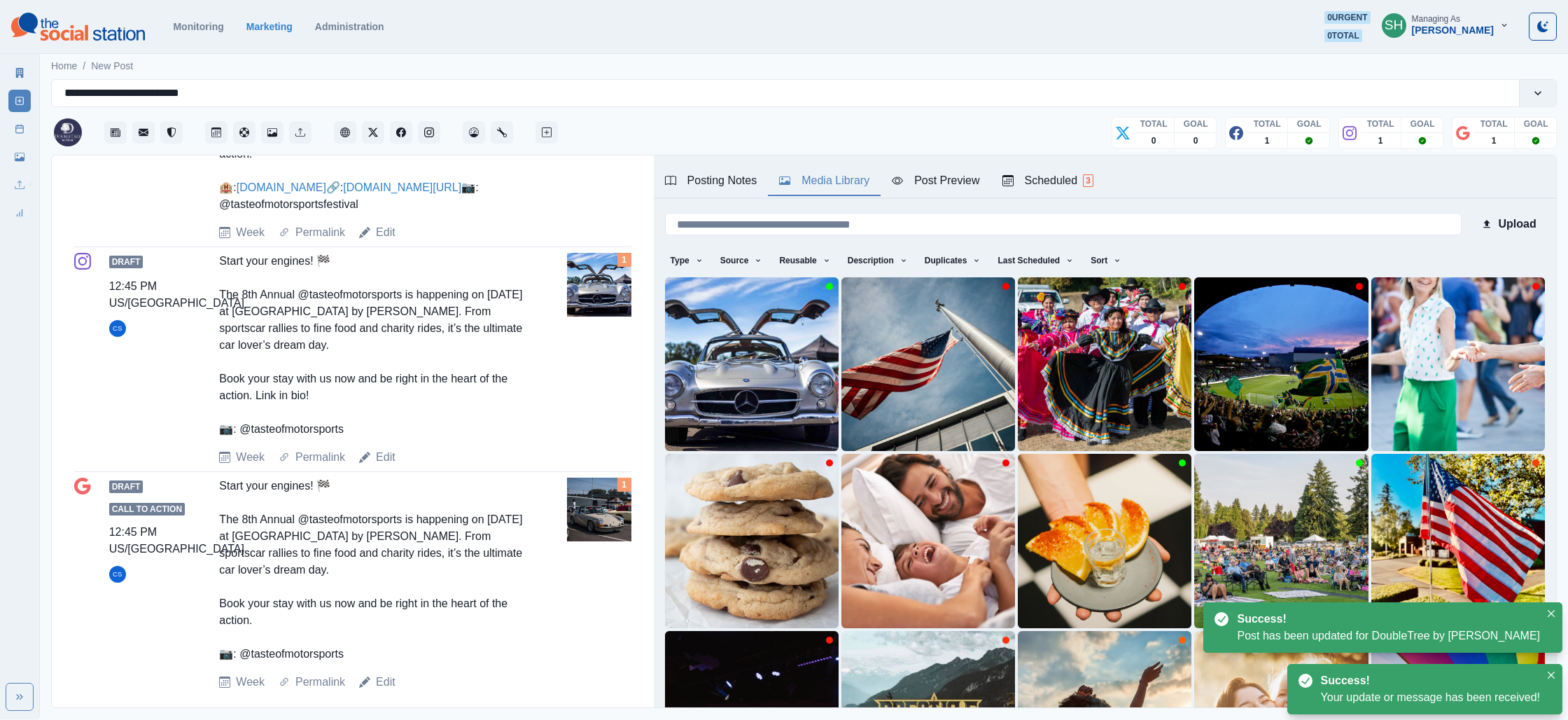
scroll to position [734, 0]
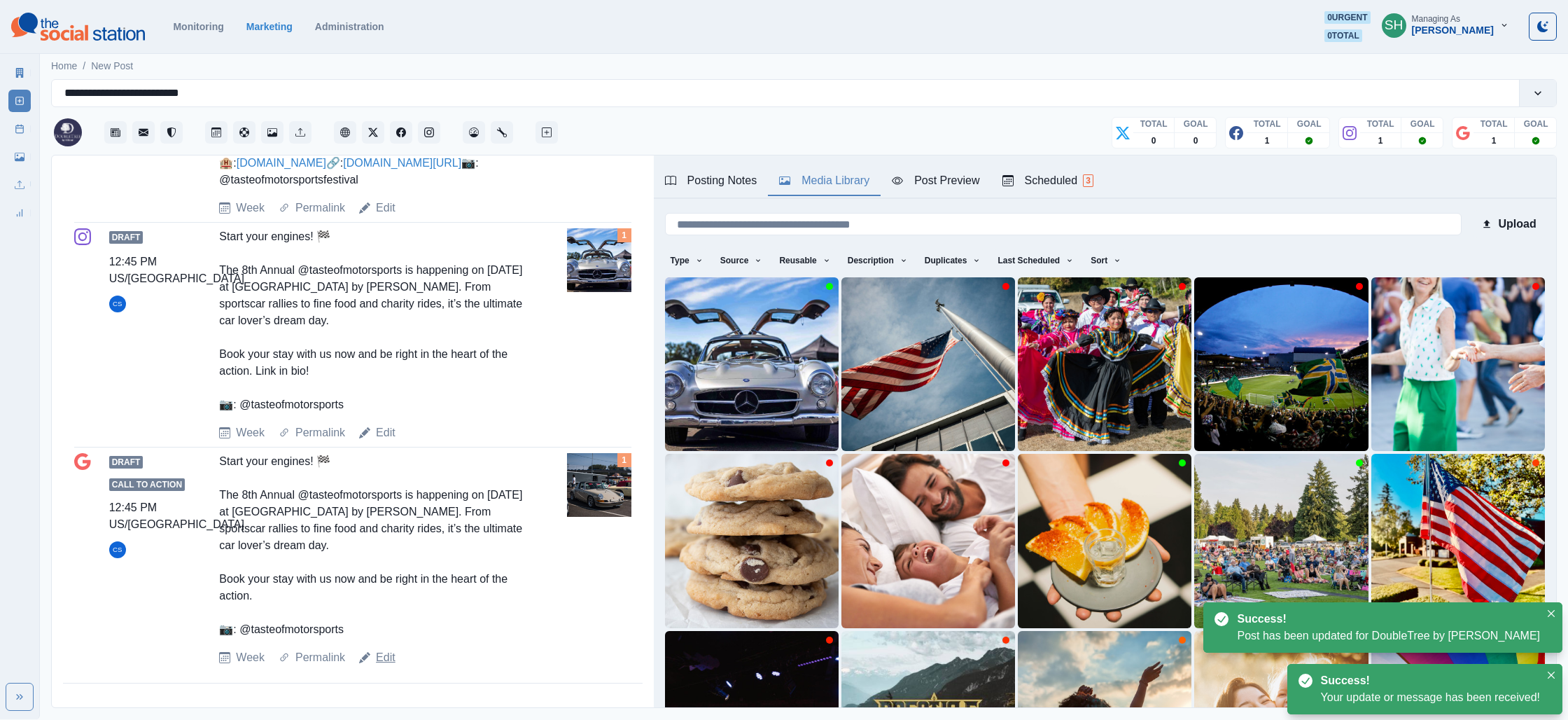
click at [388, 657] on link "Edit" at bounding box center [386, 657] width 19 height 17
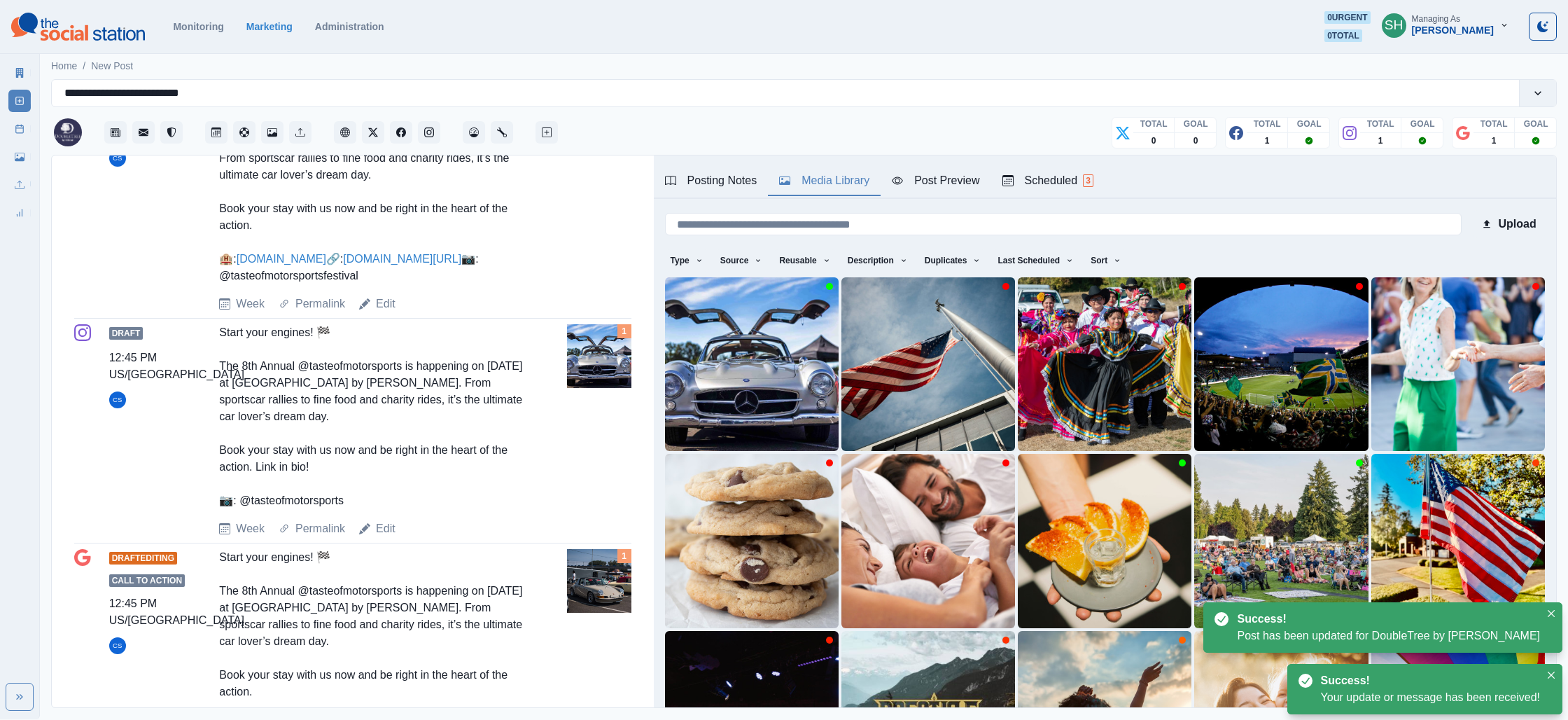
type textarea "**********"
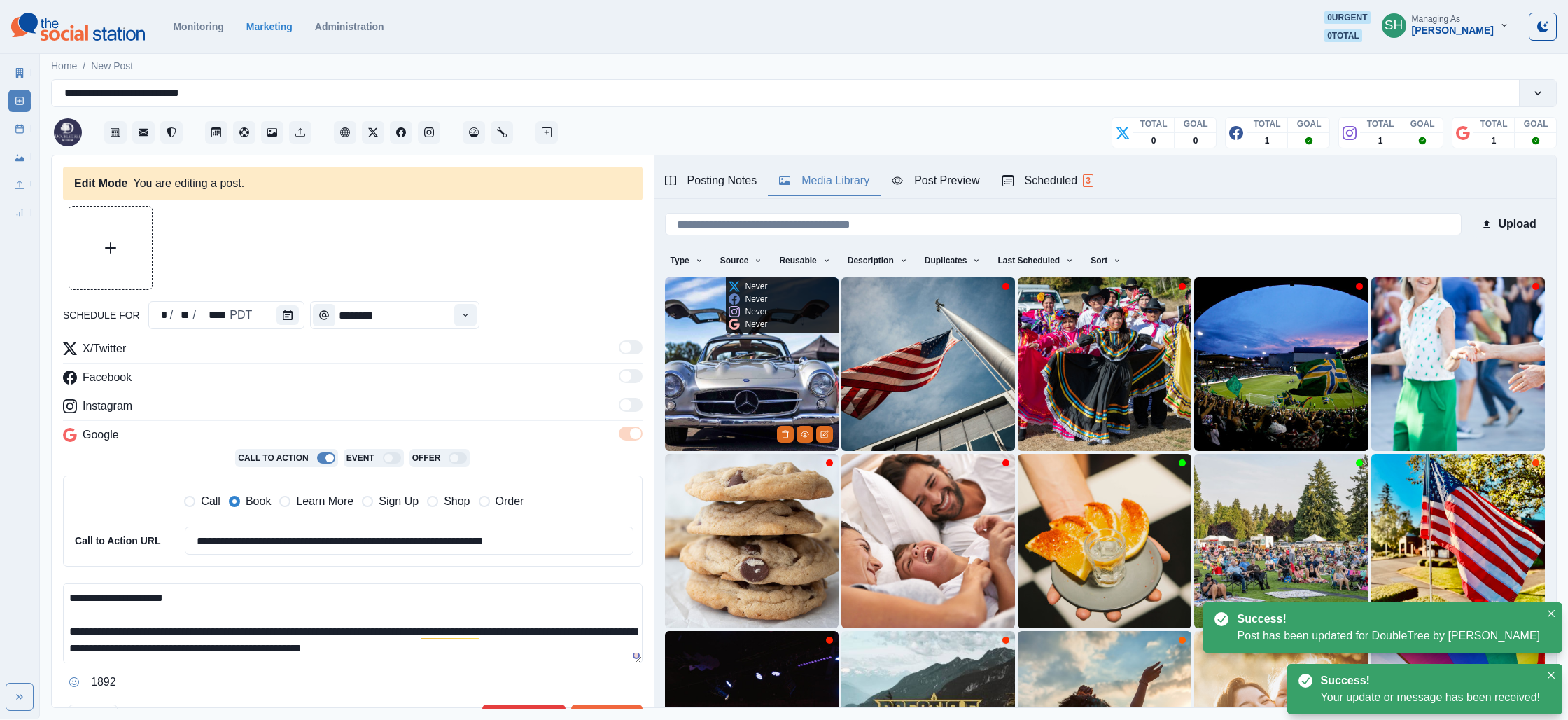
click at [682, 396] on img at bounding box center [752, 364] width 174 height 174
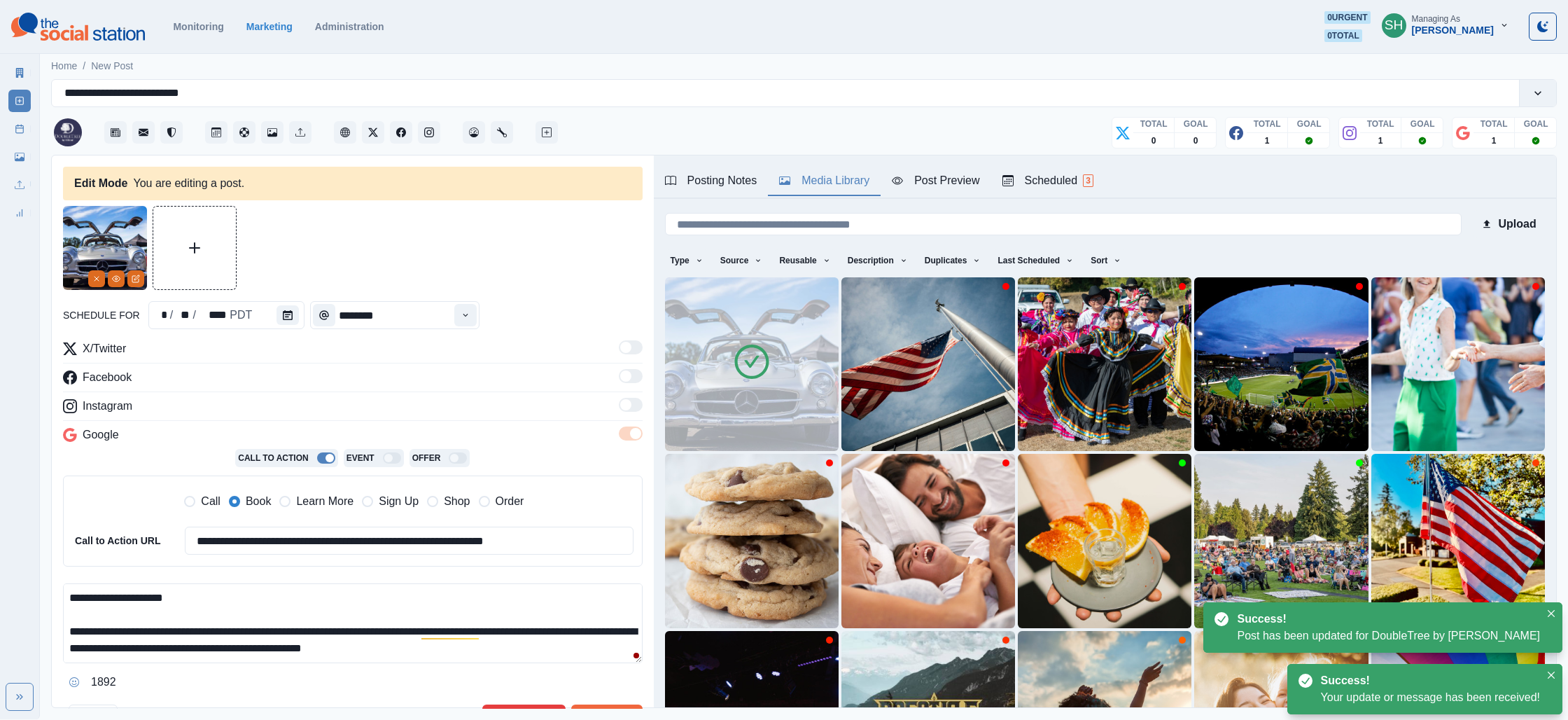
scroll to position [158, 0]
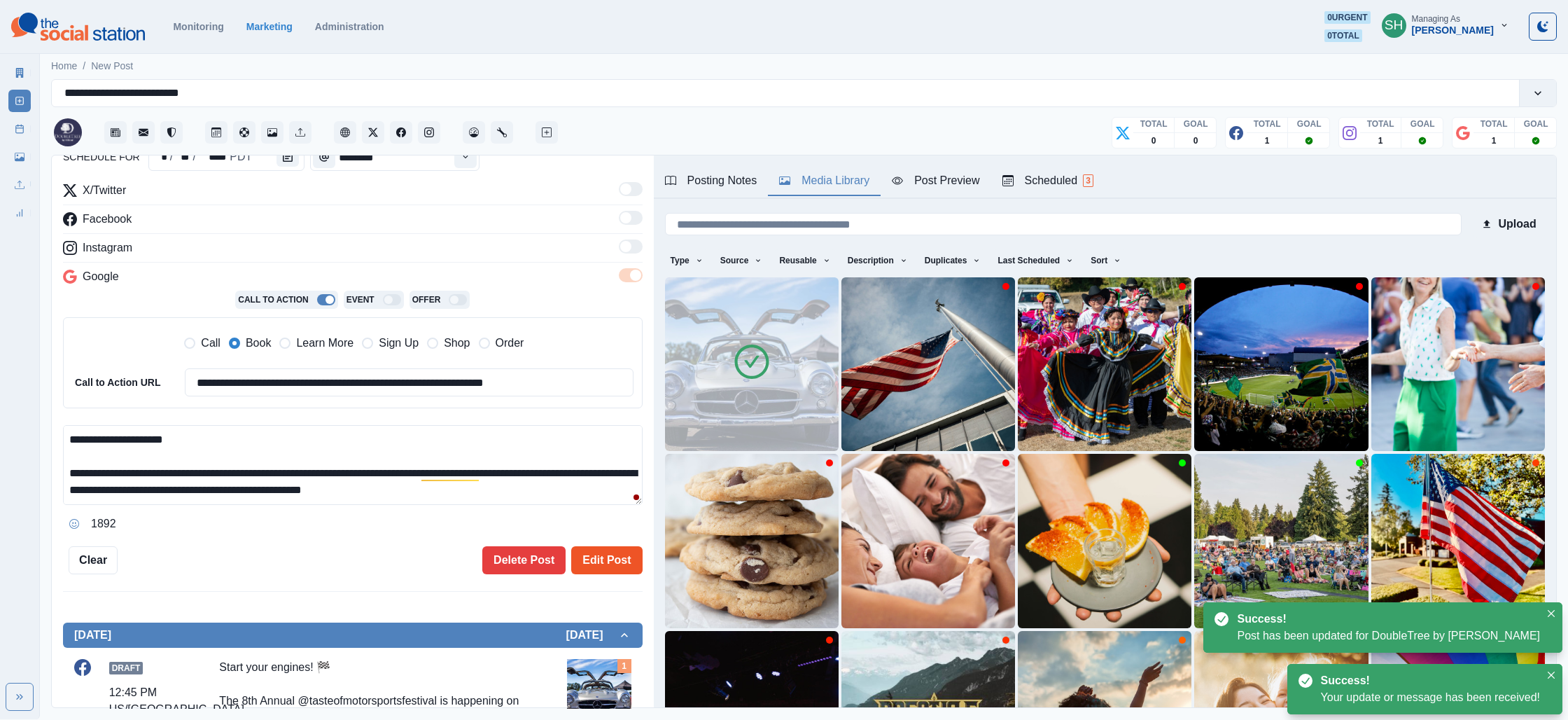
click at [592, 552] on button "Edit Post" at bounding box center [606, 560] width 70 height 28
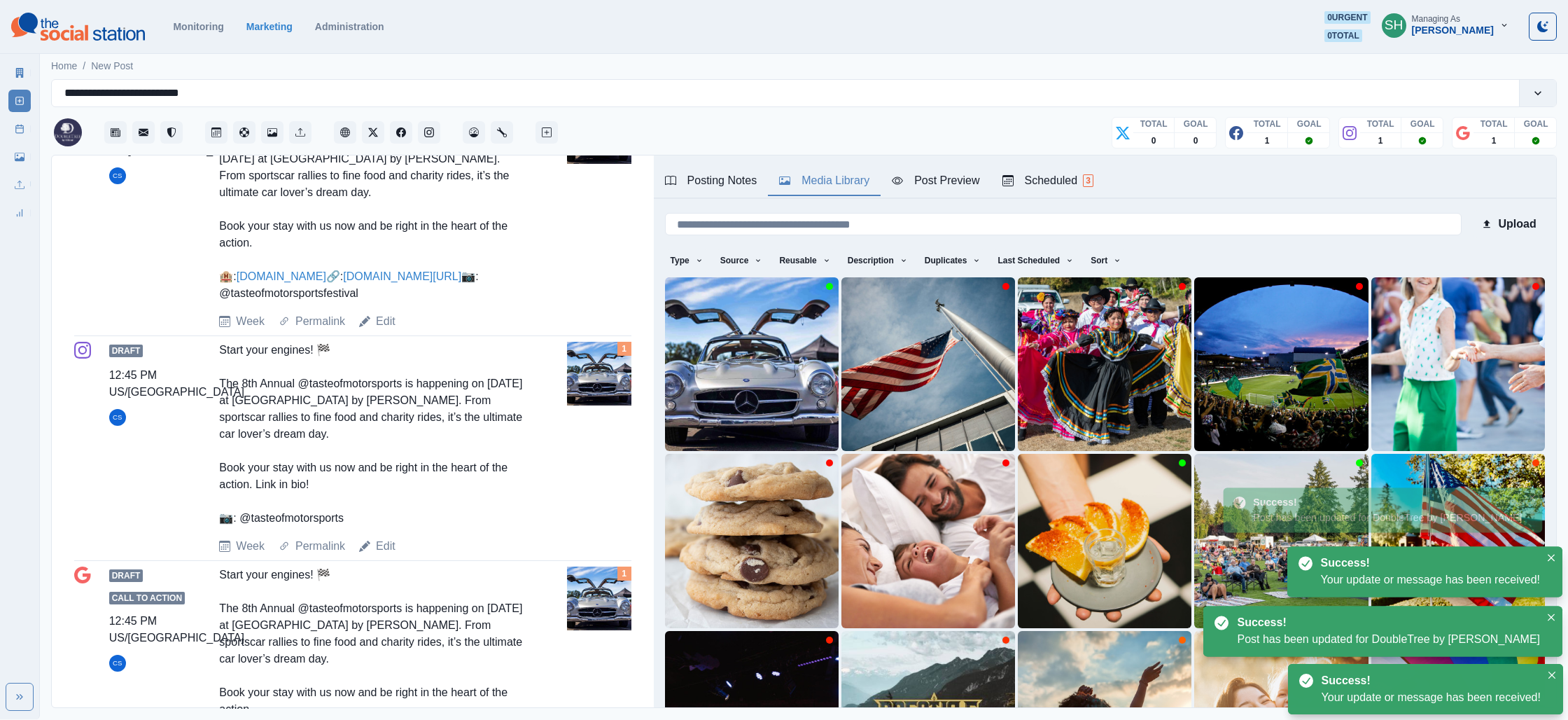
scroll to position [734, 0]
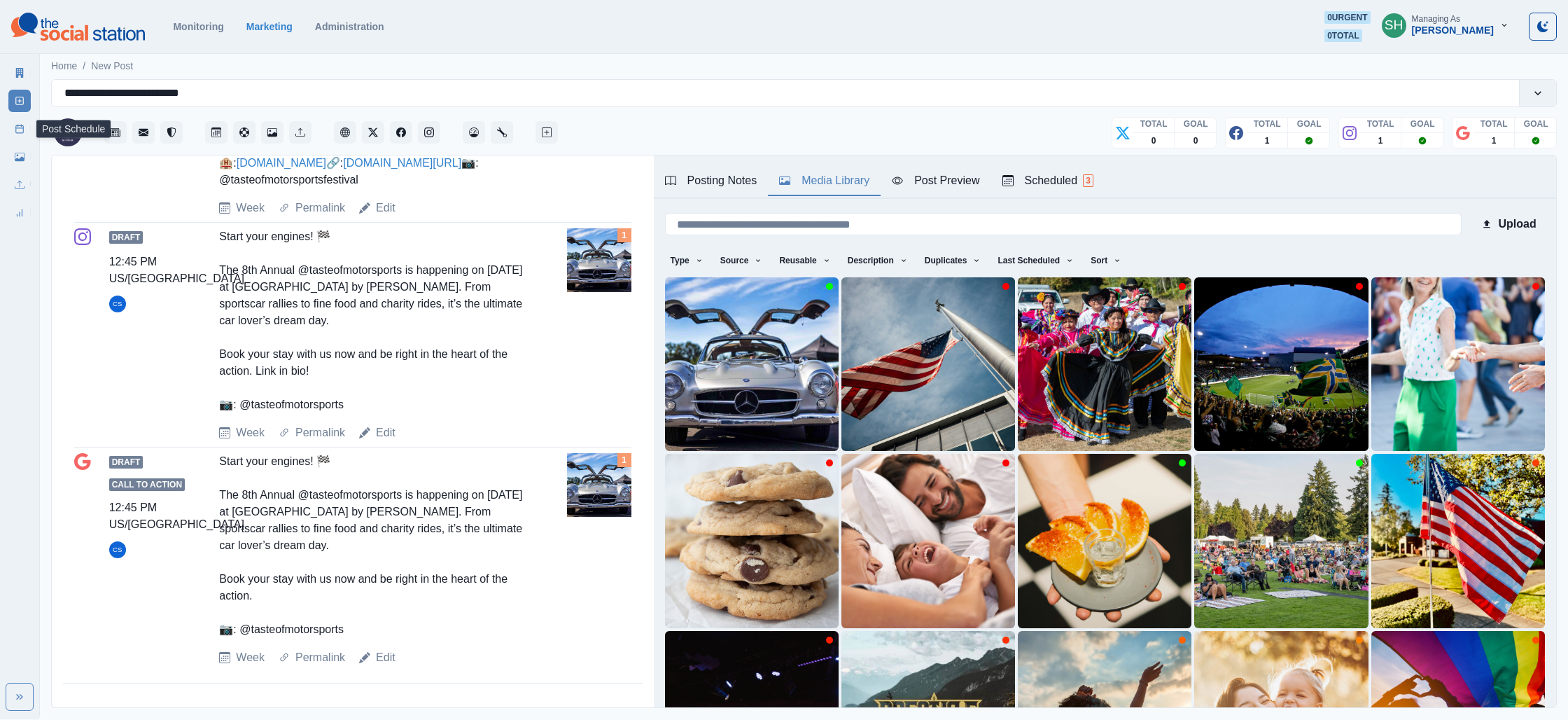
click at [13, 126] on link "Post Schedule" at bounding box center [19, 128] width 22 height 22
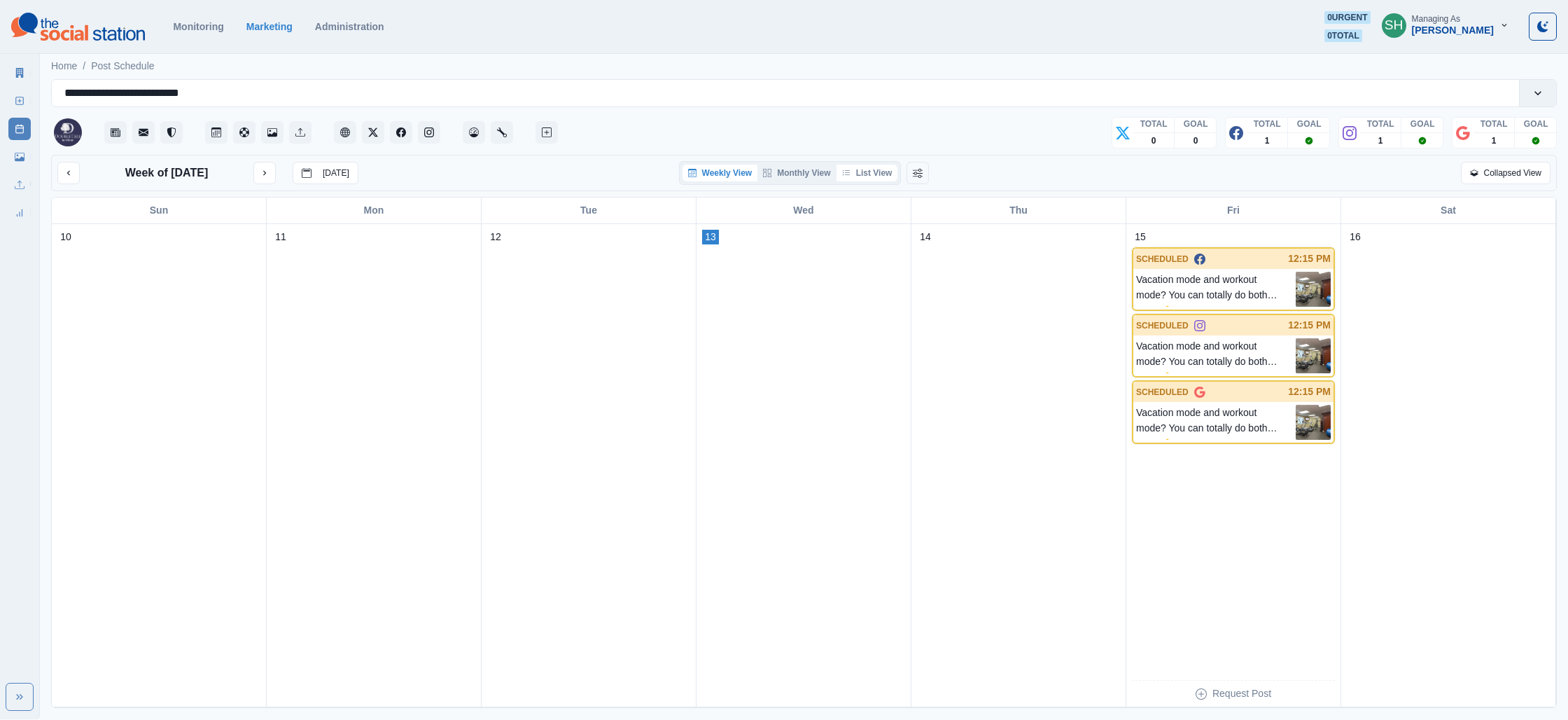
click at [870, 170] on button "List View" at bounding box center [867, 172] width 62 height 17
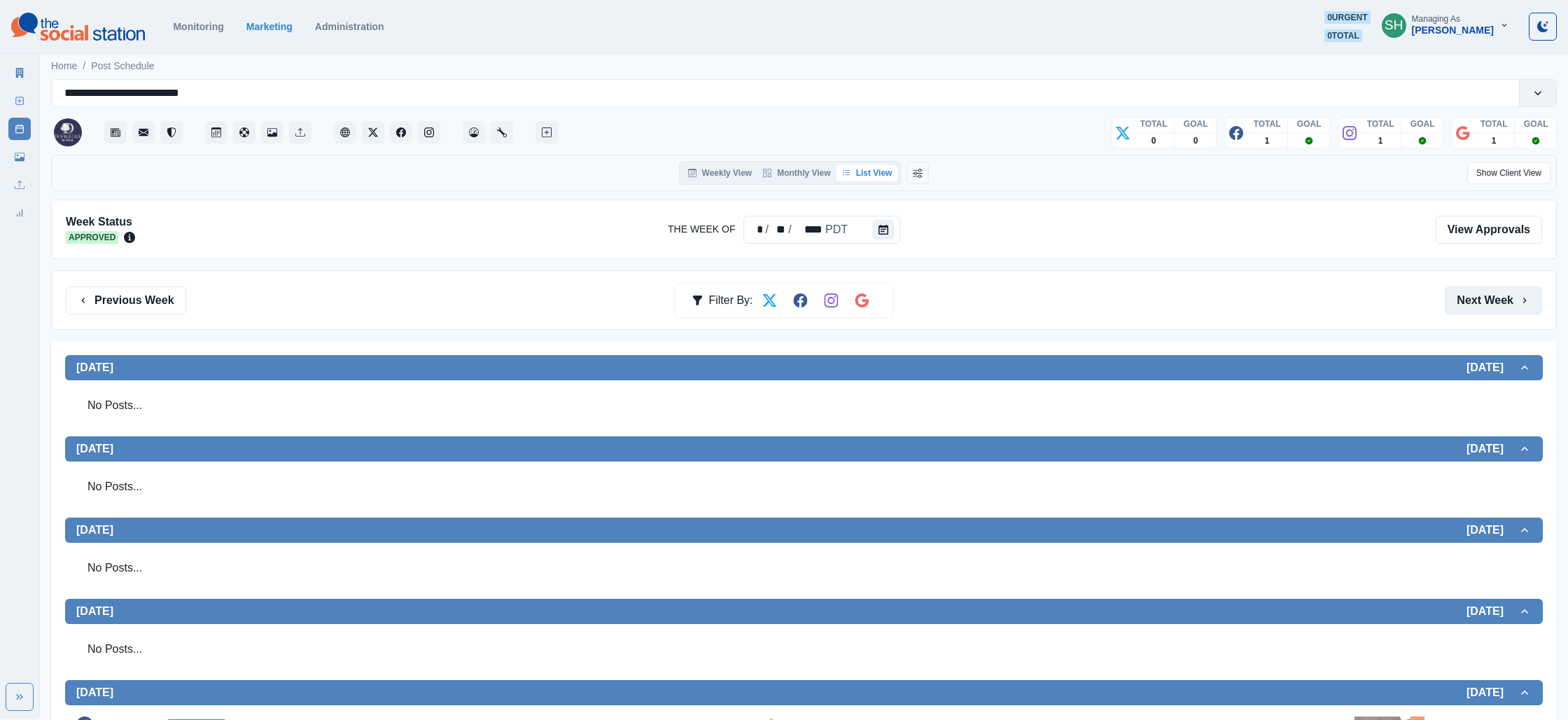
click at [1460, 295] on button "Next Week" at bounding box center [1493, 301] width 98 height 28
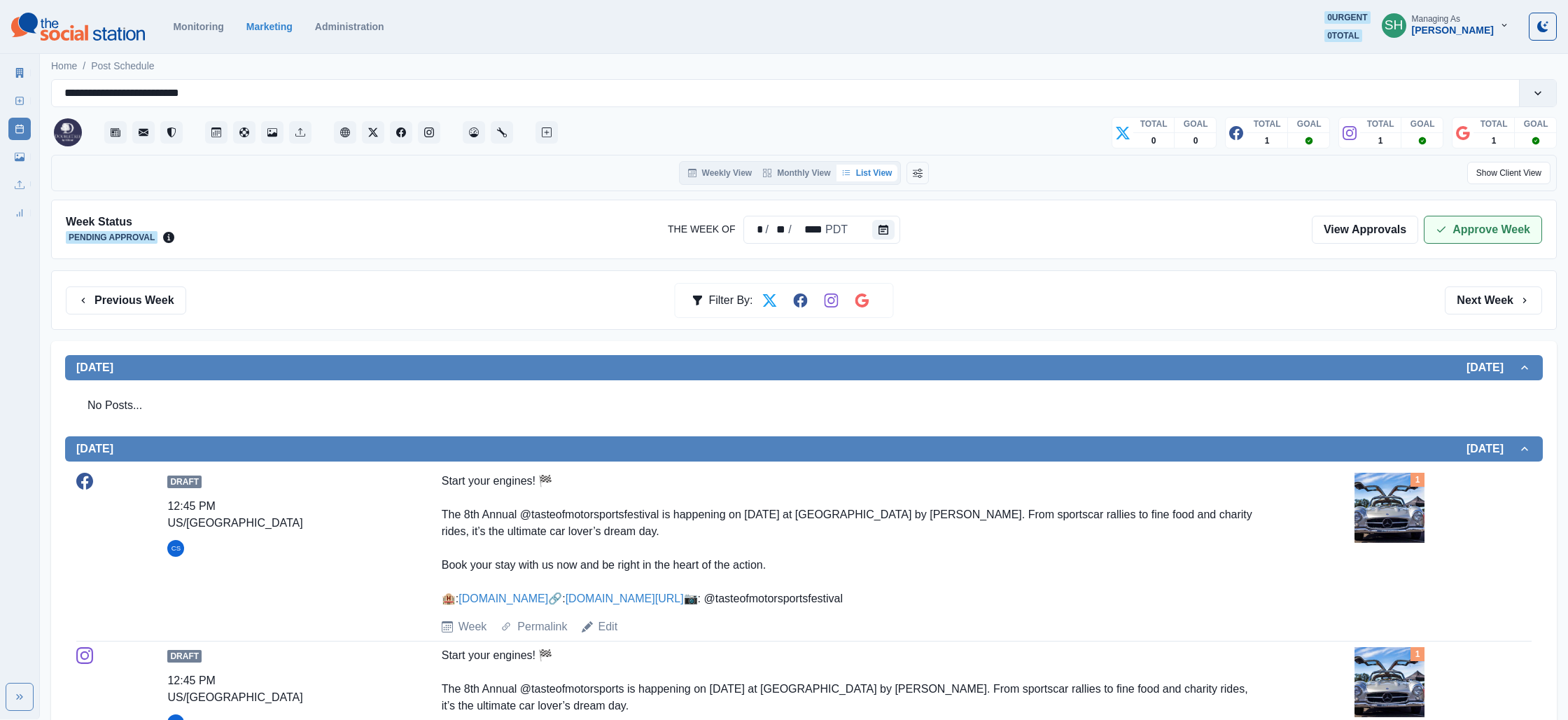
click at [1467, 225] on button "Approve Week" at bounding box center [1483, 229] width 119 height 28
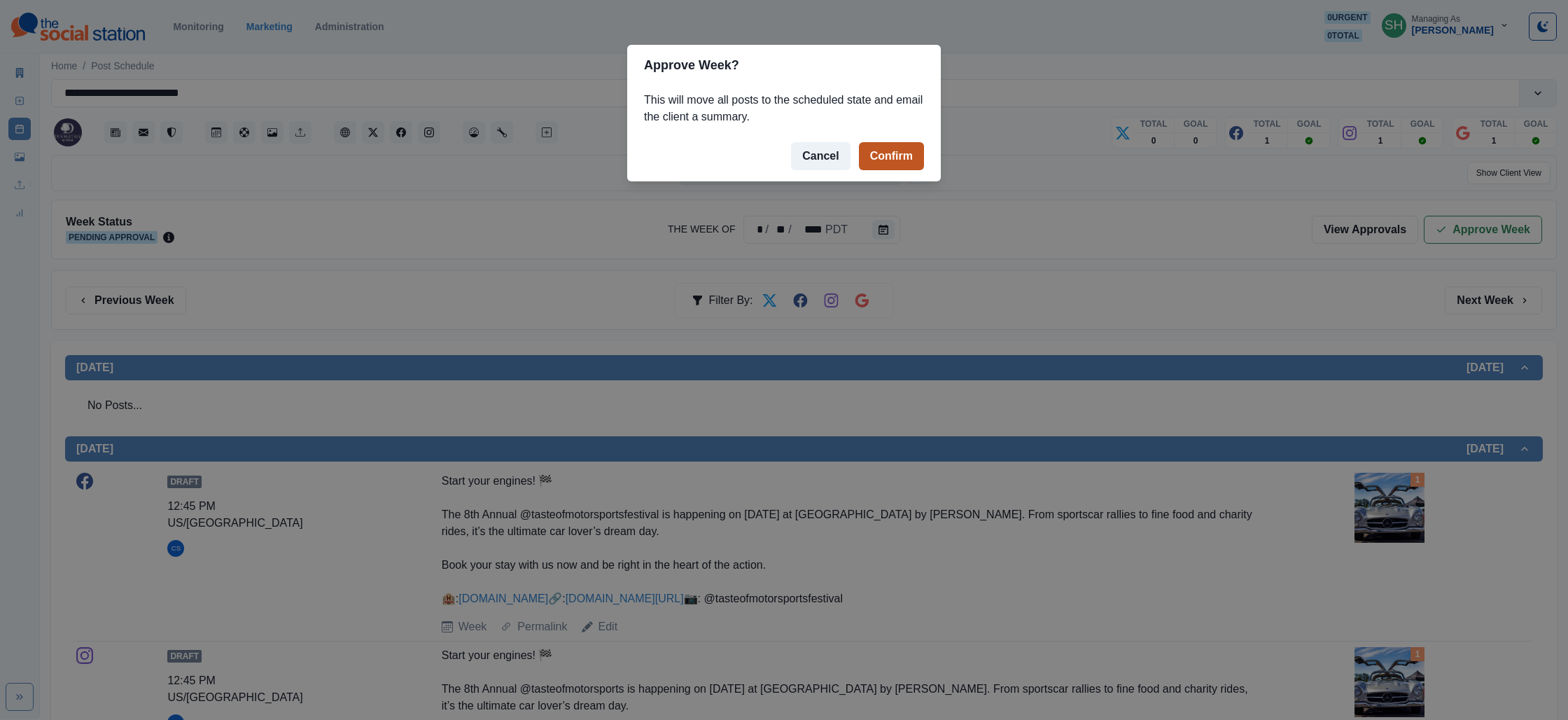
click at [897, 153] on button "Confirm" at bounding box center [891, 156] width 65 height 28
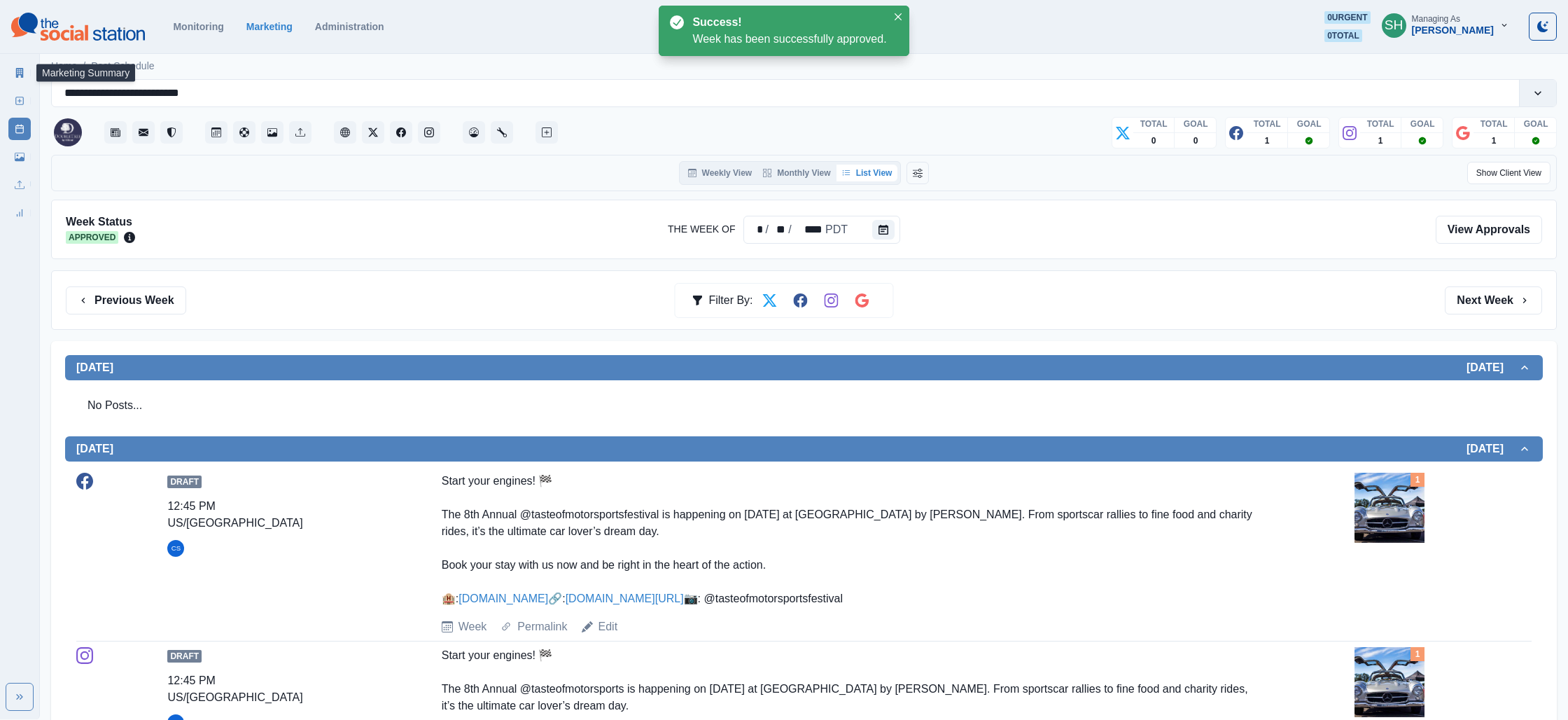
click at [20, 73] on icon at bounding box center [19, 72] width 8 height 10
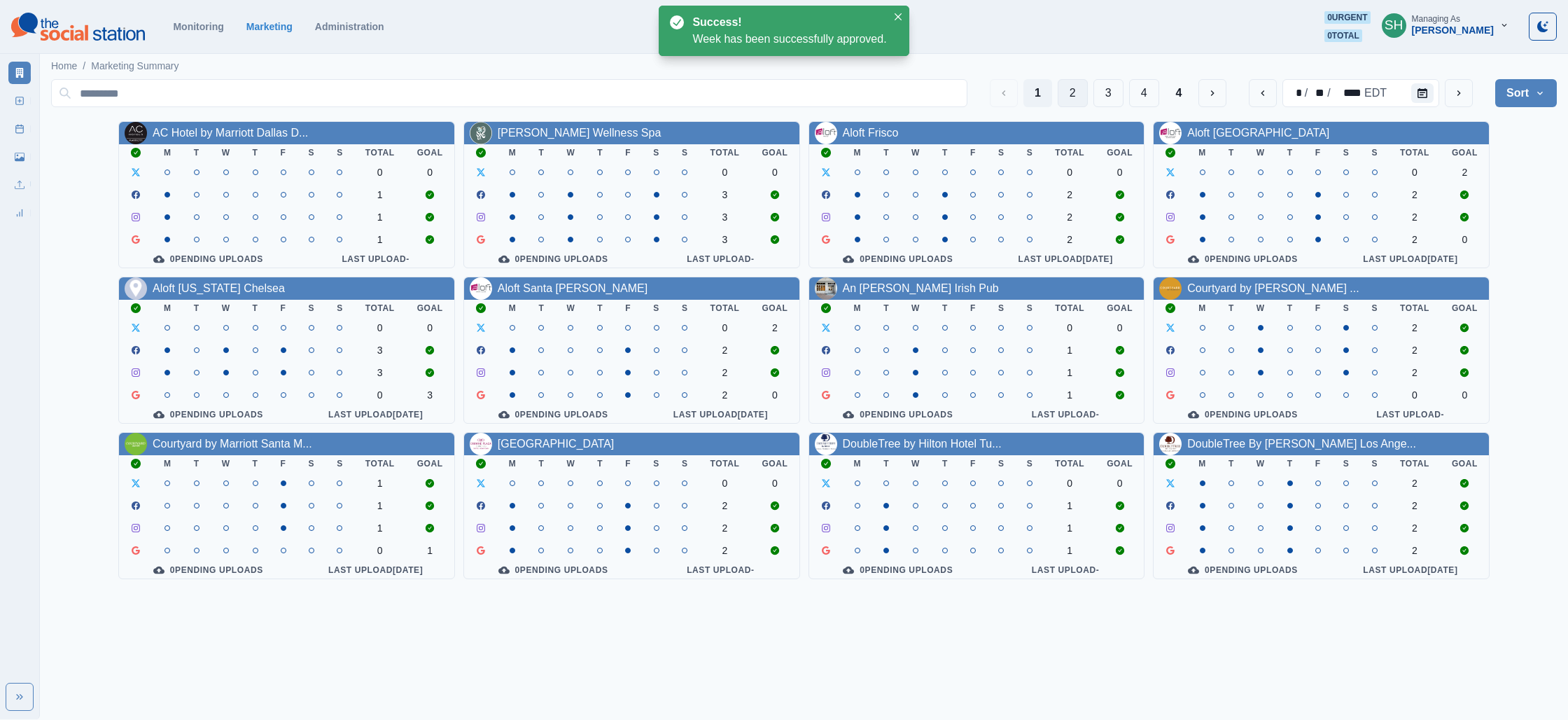
click at [1079, 89] on button "2" at bounding box center [1072, 93] width 30 height 28
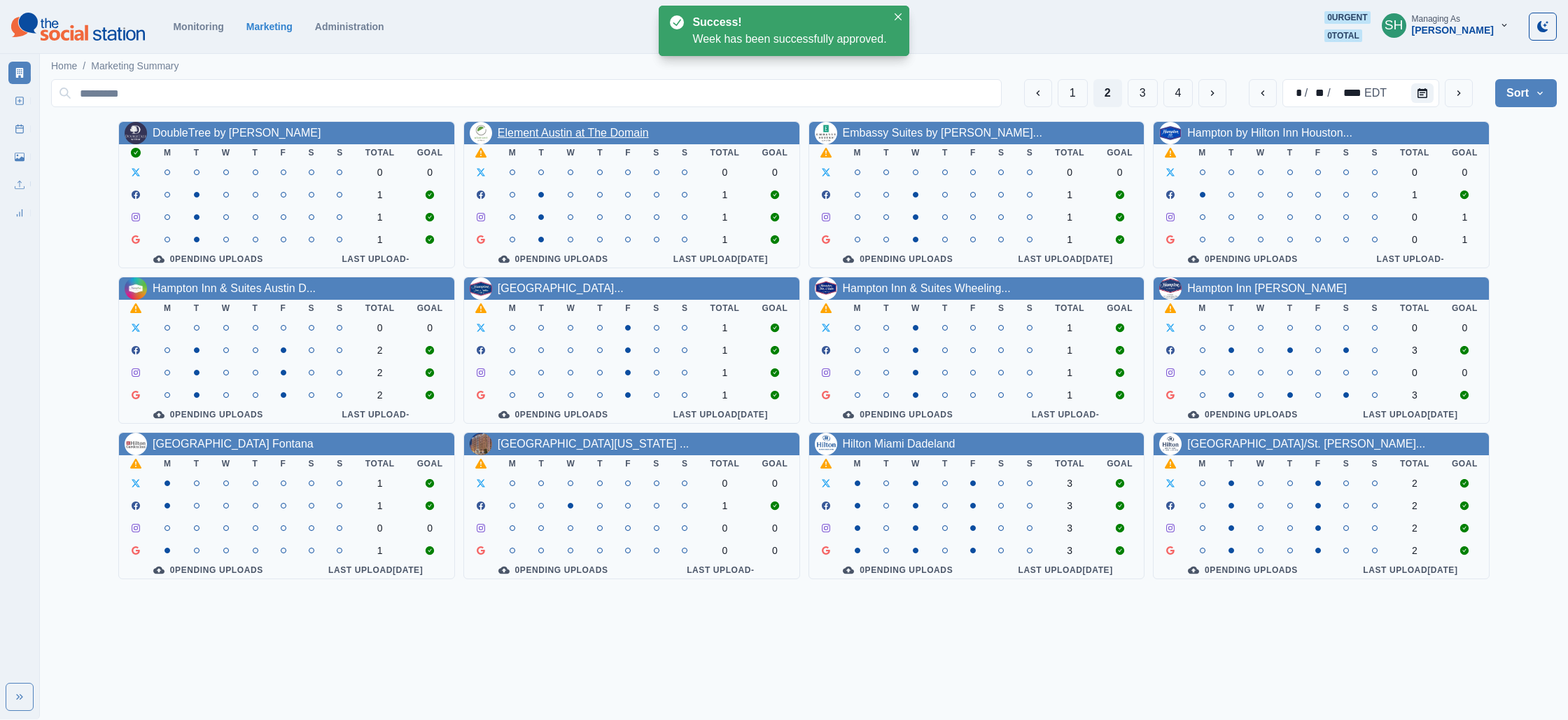
click at [514, 135] on link "Element Austin at The Domain" at bounding box center [573, 133] width 151 height 12
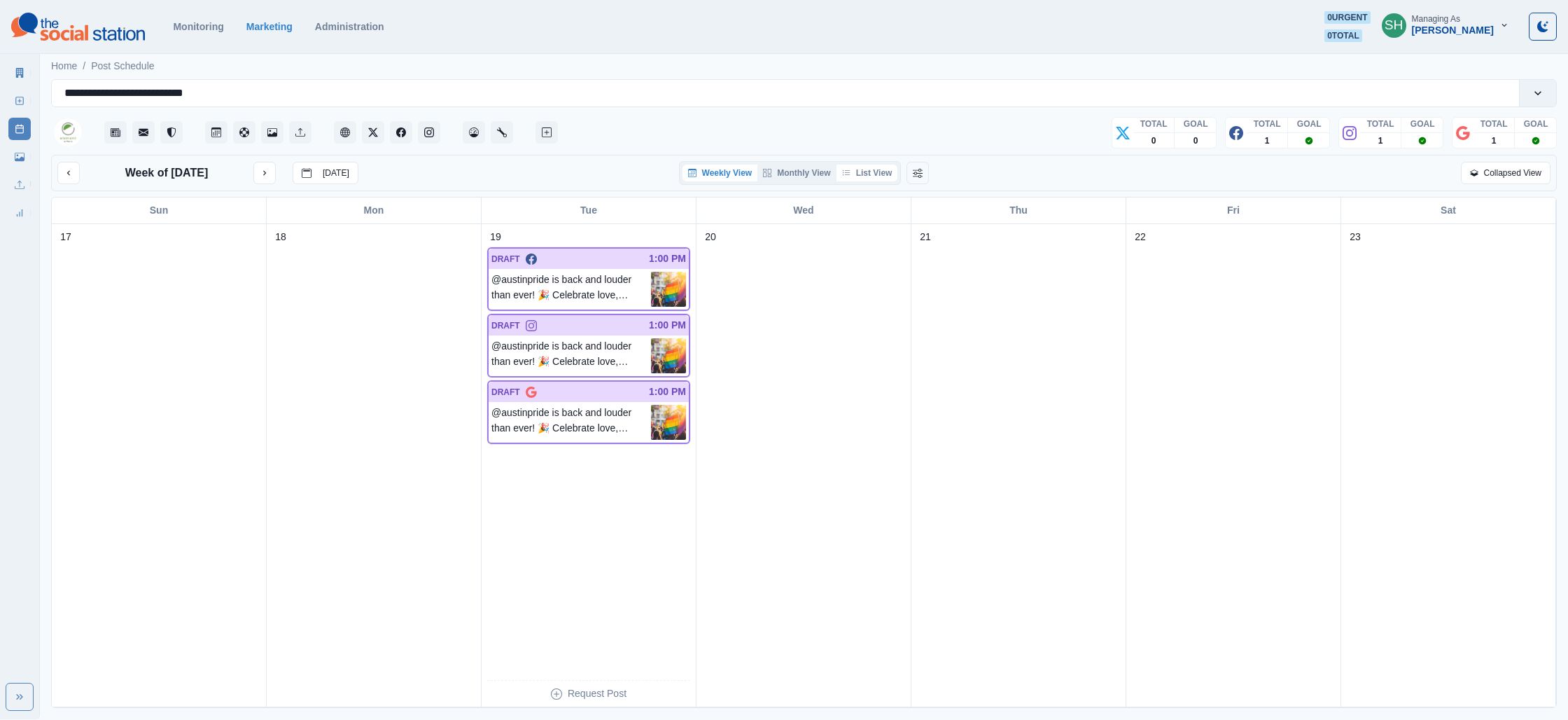
click at [870, 172] on button "List View" at bounding box center [867, 172] width 62 height 17
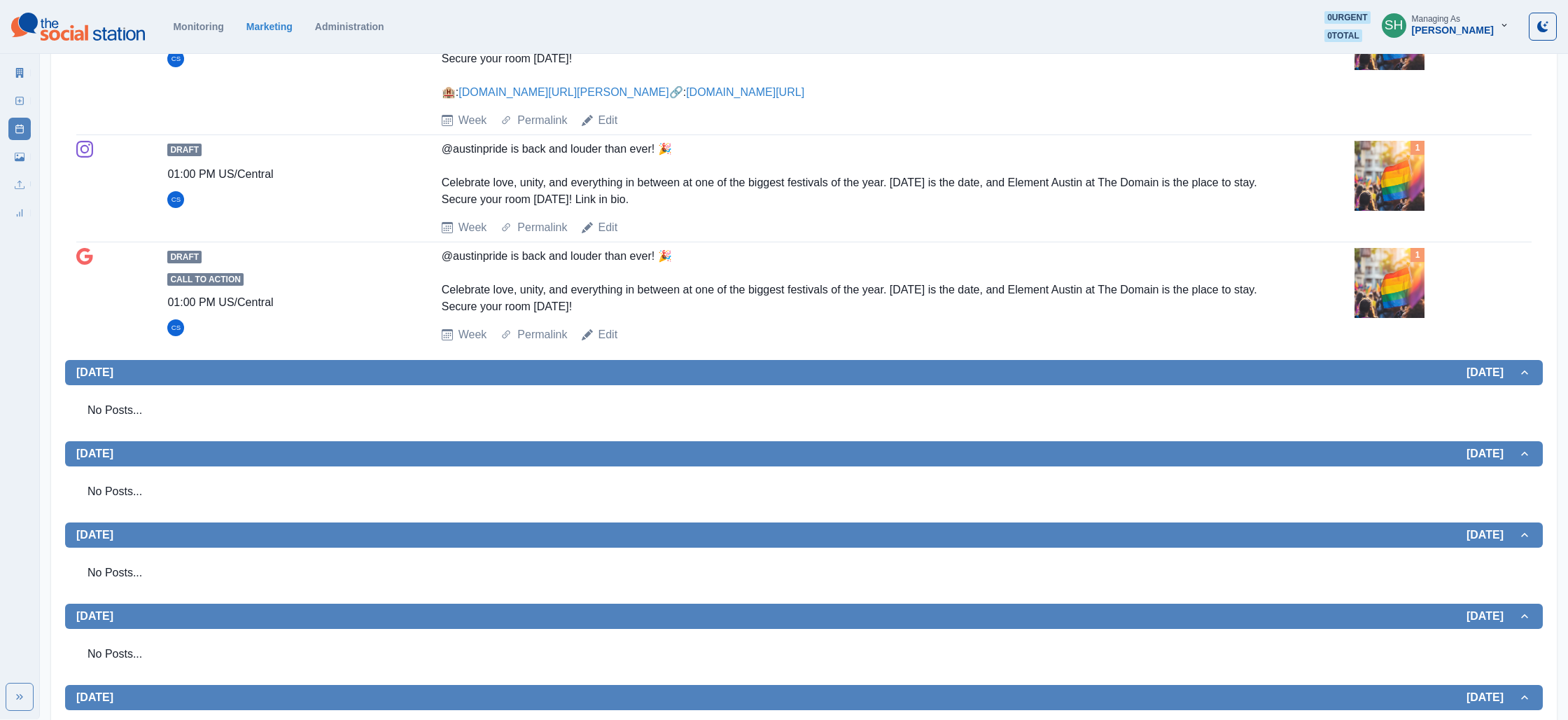
scroll to position [370, 0]
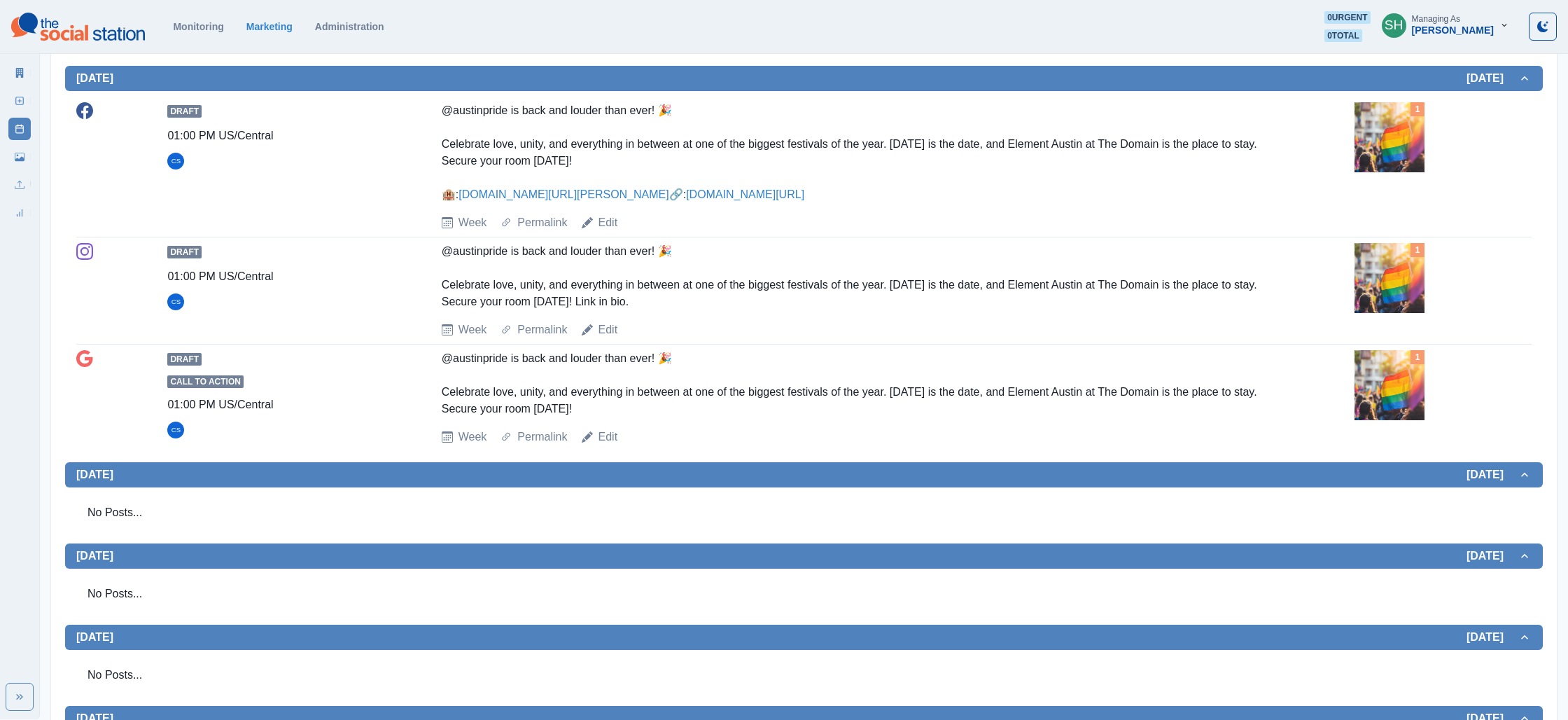
click at [1401, 148] on img at bounding box center [1390, 137] width 70 height 70
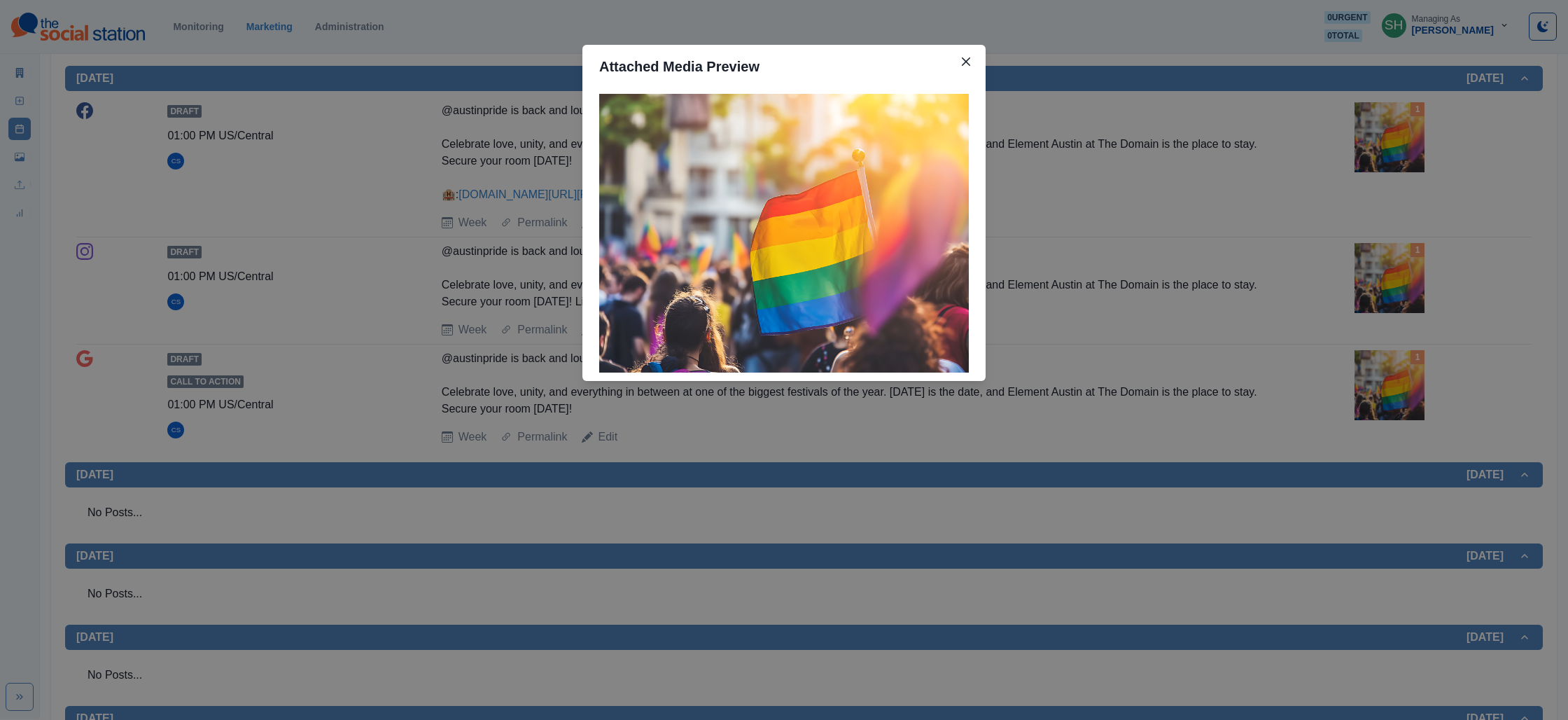
click at [1191, 177] on div "Attached Media Preview" at bounding box center [784, 360] width 1568 height 720
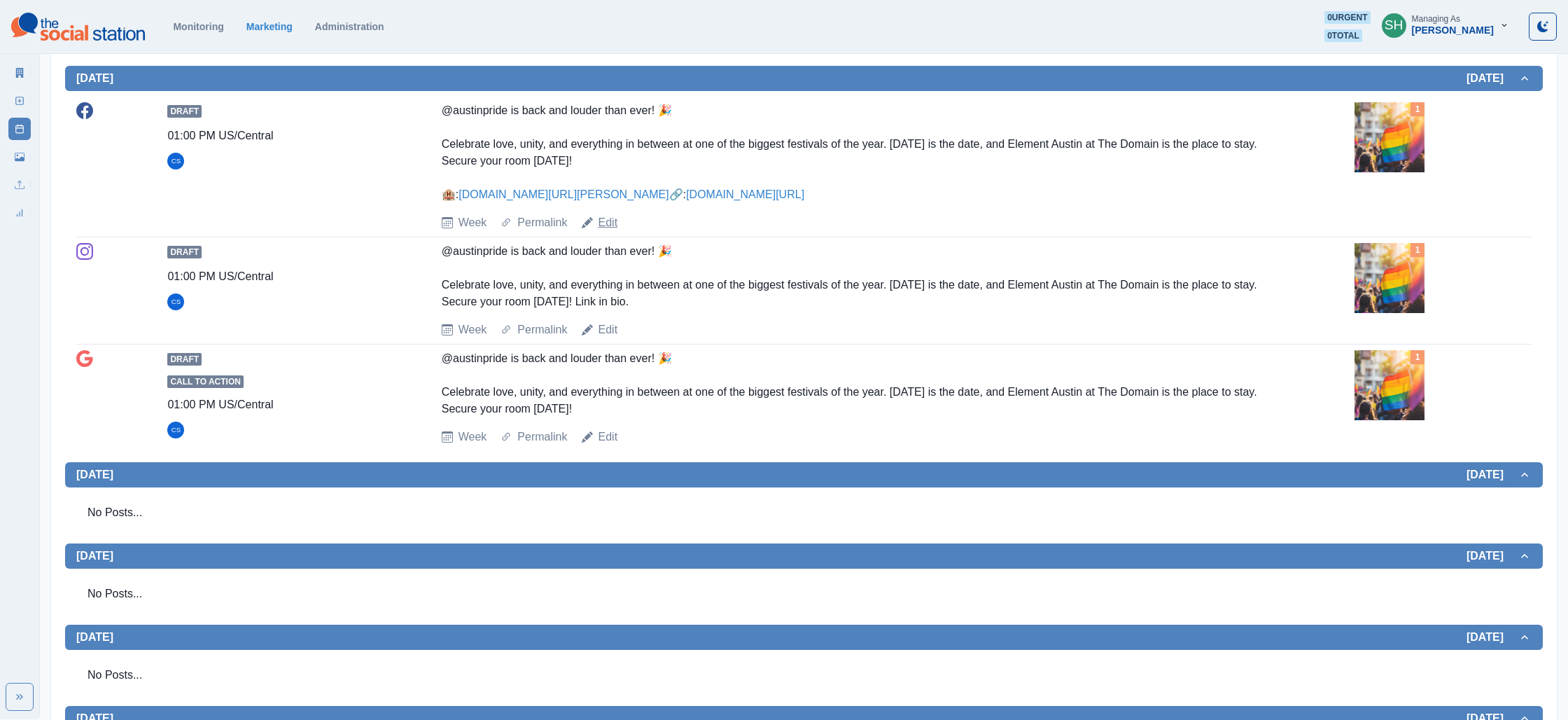
click at [606, 231] on link "Edit" at bounding box center [608, 222] width 19 height 17
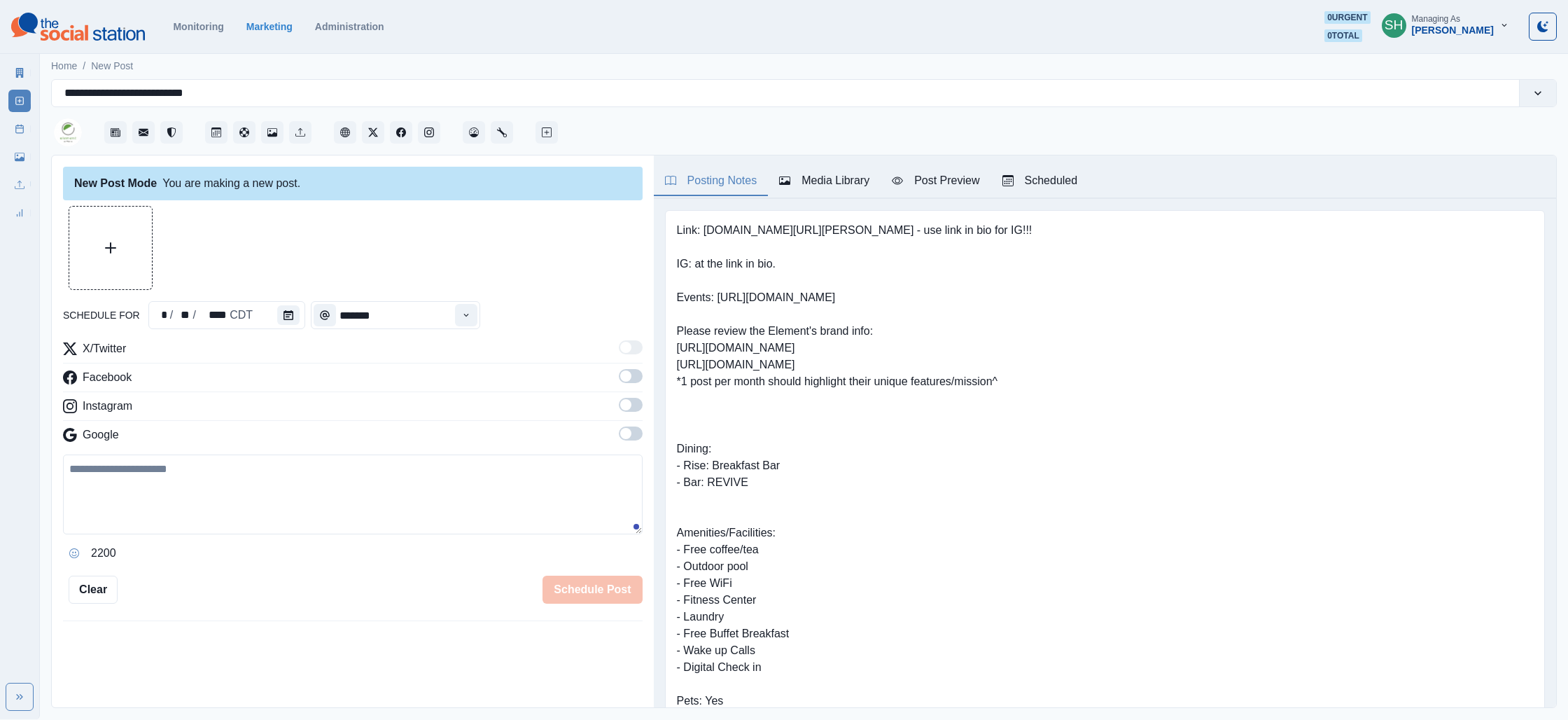
type input "*******"
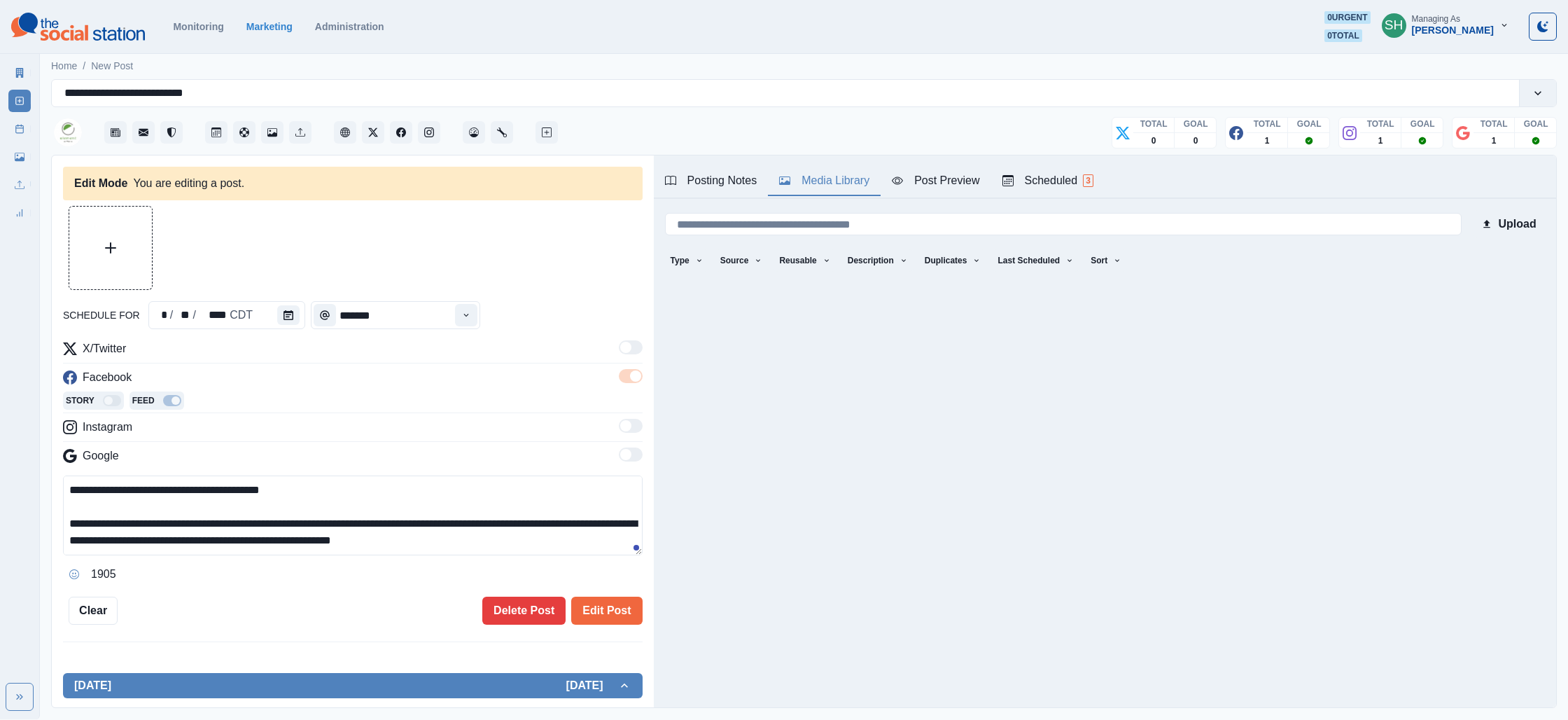
click at [817, 184] on div "Media Library" at bounding box center [824, 180] width 91 height 17
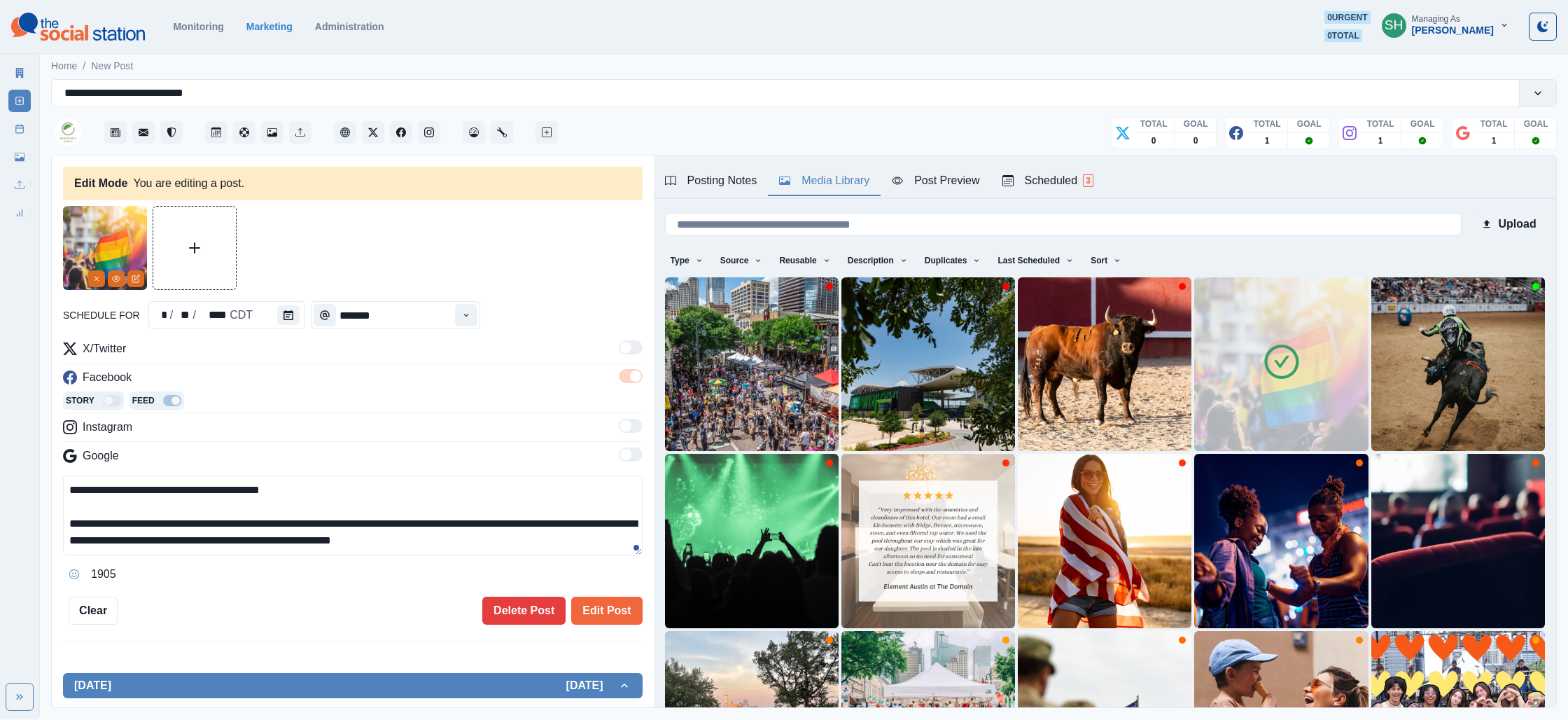
click at [1266, 382] on div at bounding box center [1281, 364] width 40 height 44
click at [1296, 433] on img at bounding box center [1281, 364] width 174 height 174
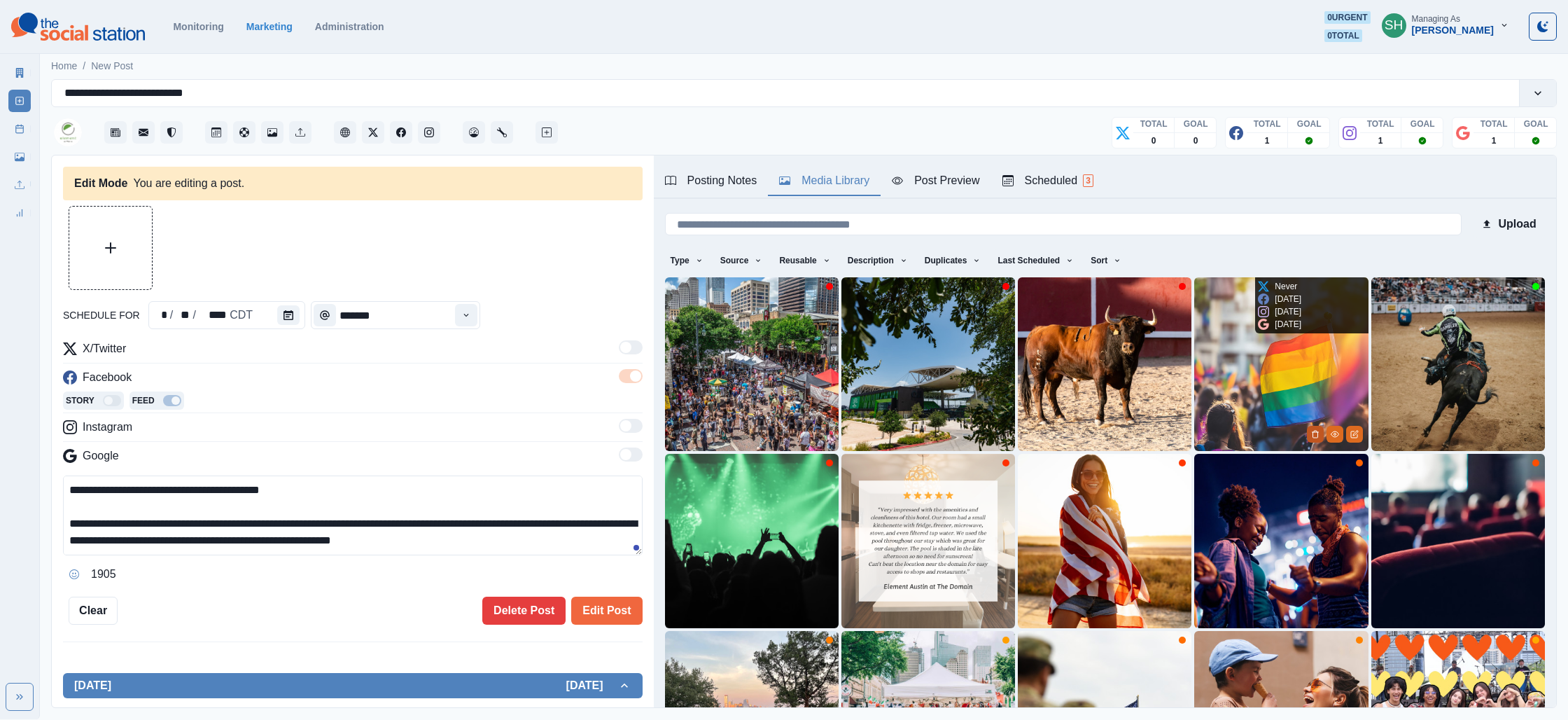
click at [1311, 433] on icon "Delete Media" at bounding box center [1316, 434] width 9 height 9
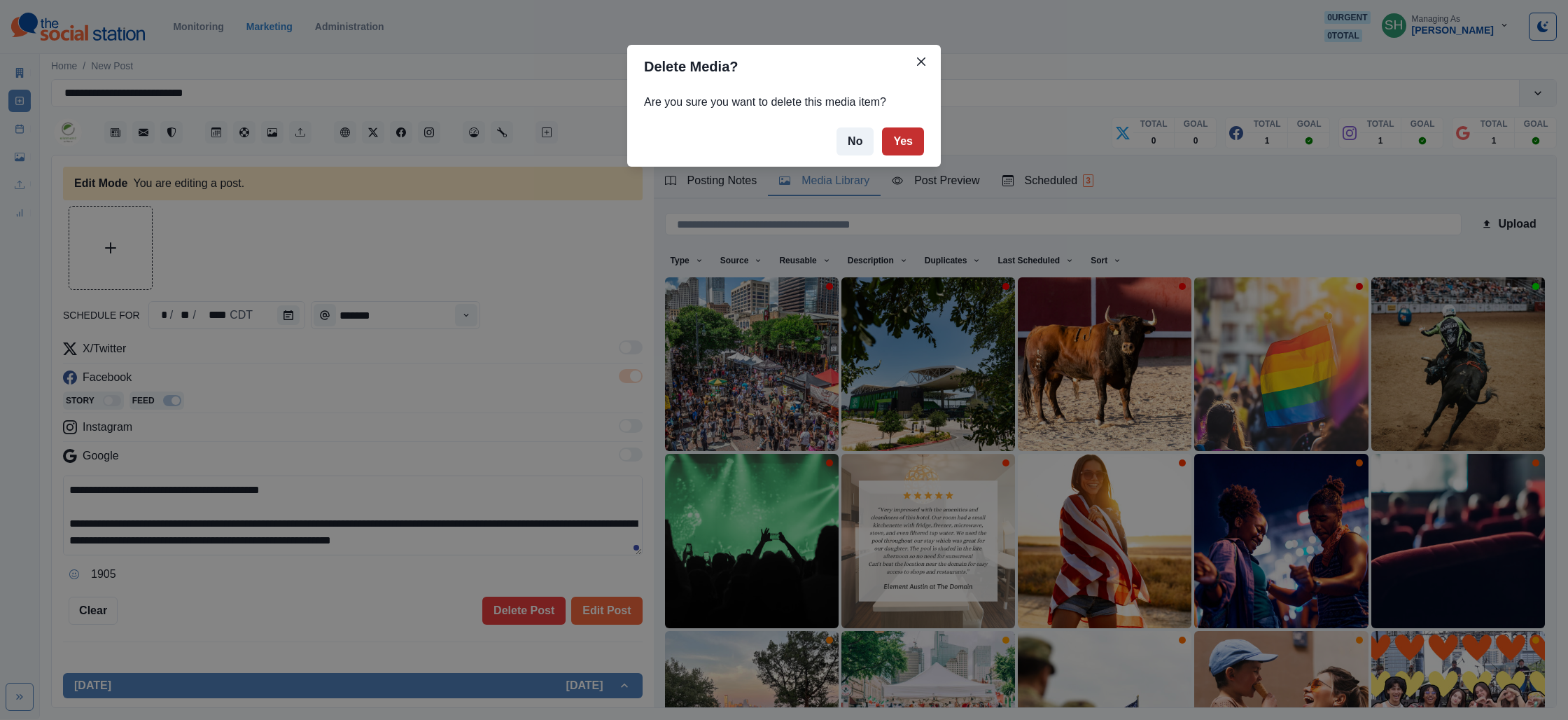
click at [920, 146] on button "Yes" at bounding box center [903, 142] width 42 height 28
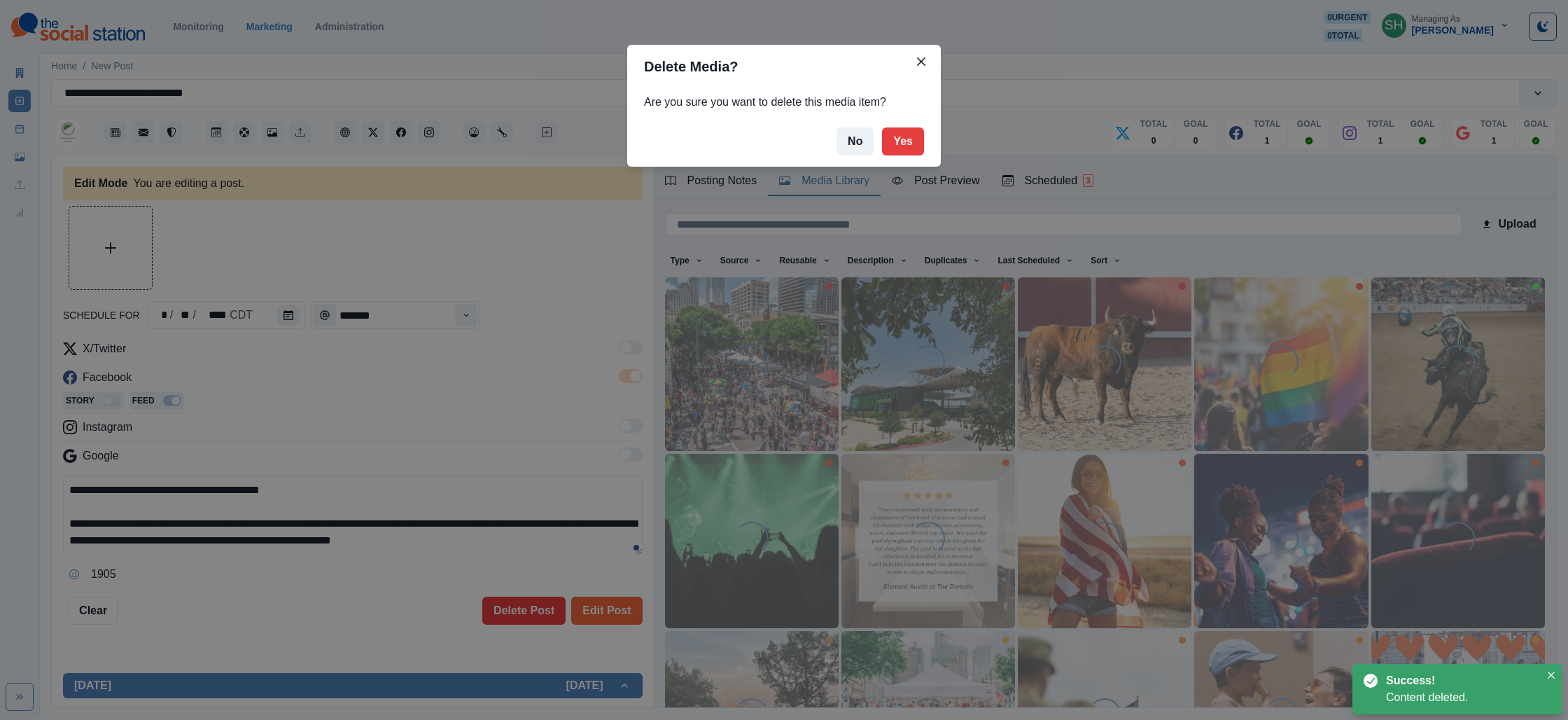
click at [1089, 50] on div "Delete Media? Are you sure you want to delete this media item? No Yes" at bounding box center [784, 360] width 1568 height 720
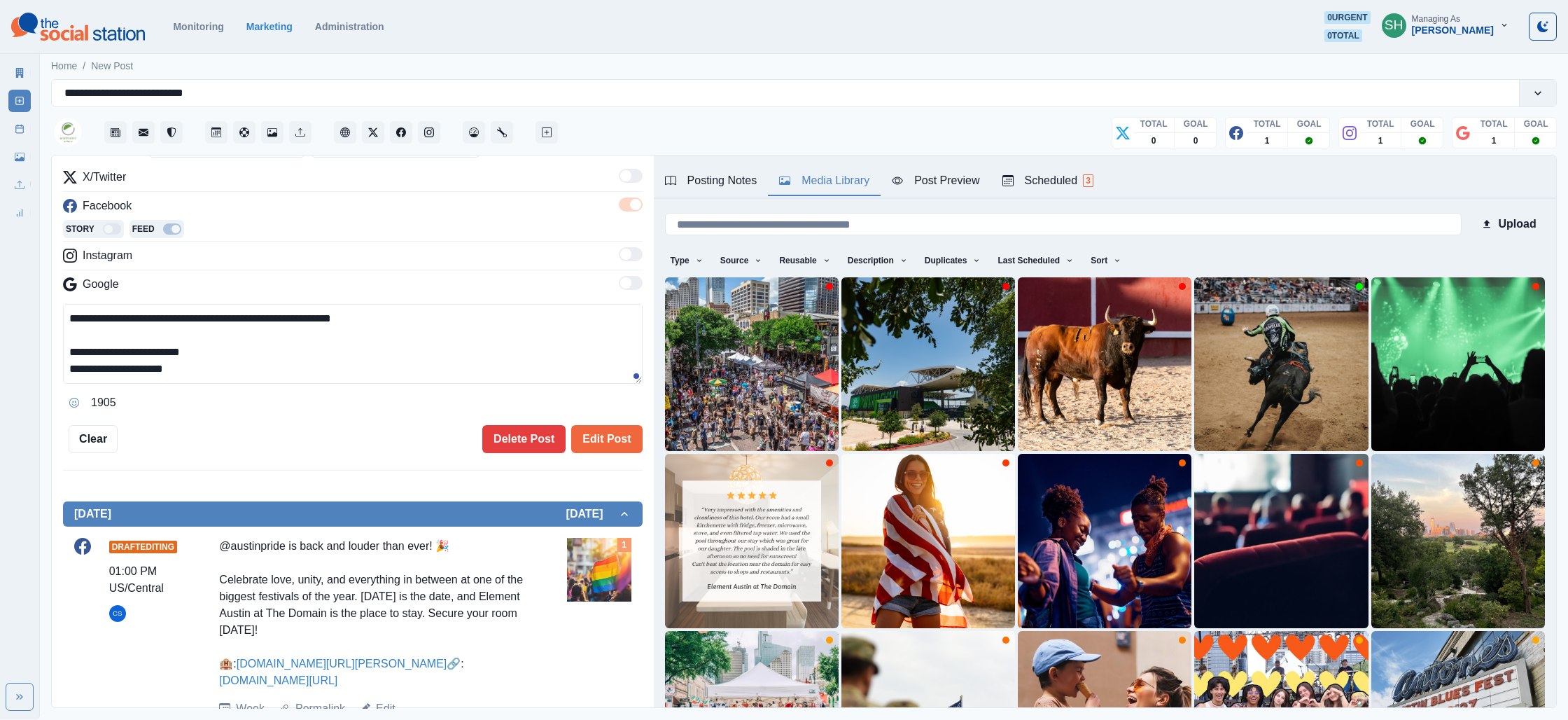
scroll to position [208, 0]
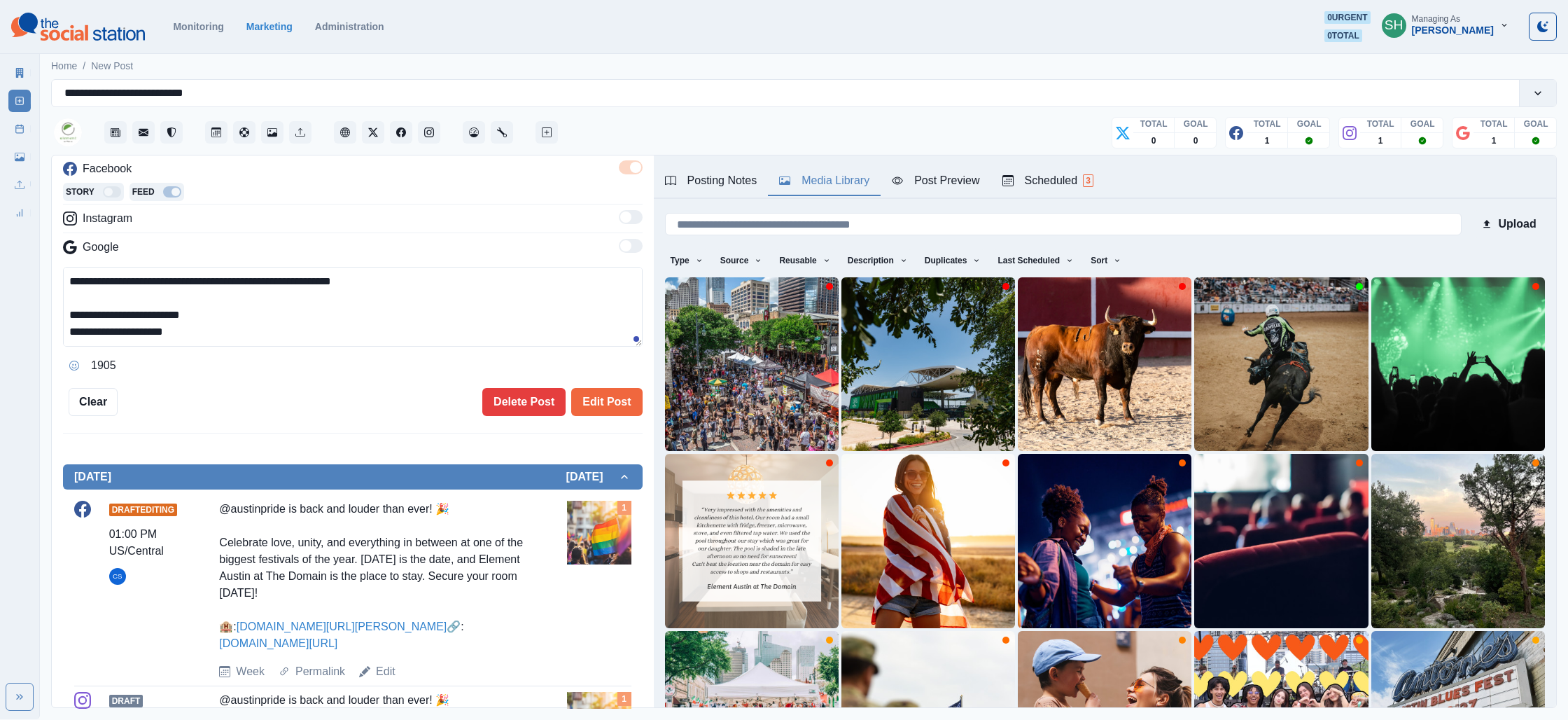
click at [250, 326] on textarea "**********" at bounding box center [352, 306] width 579 height 80
click at [82, 362] on button "Opens Emoji Picker" at bounding box center [74, 365] width 22 height 22
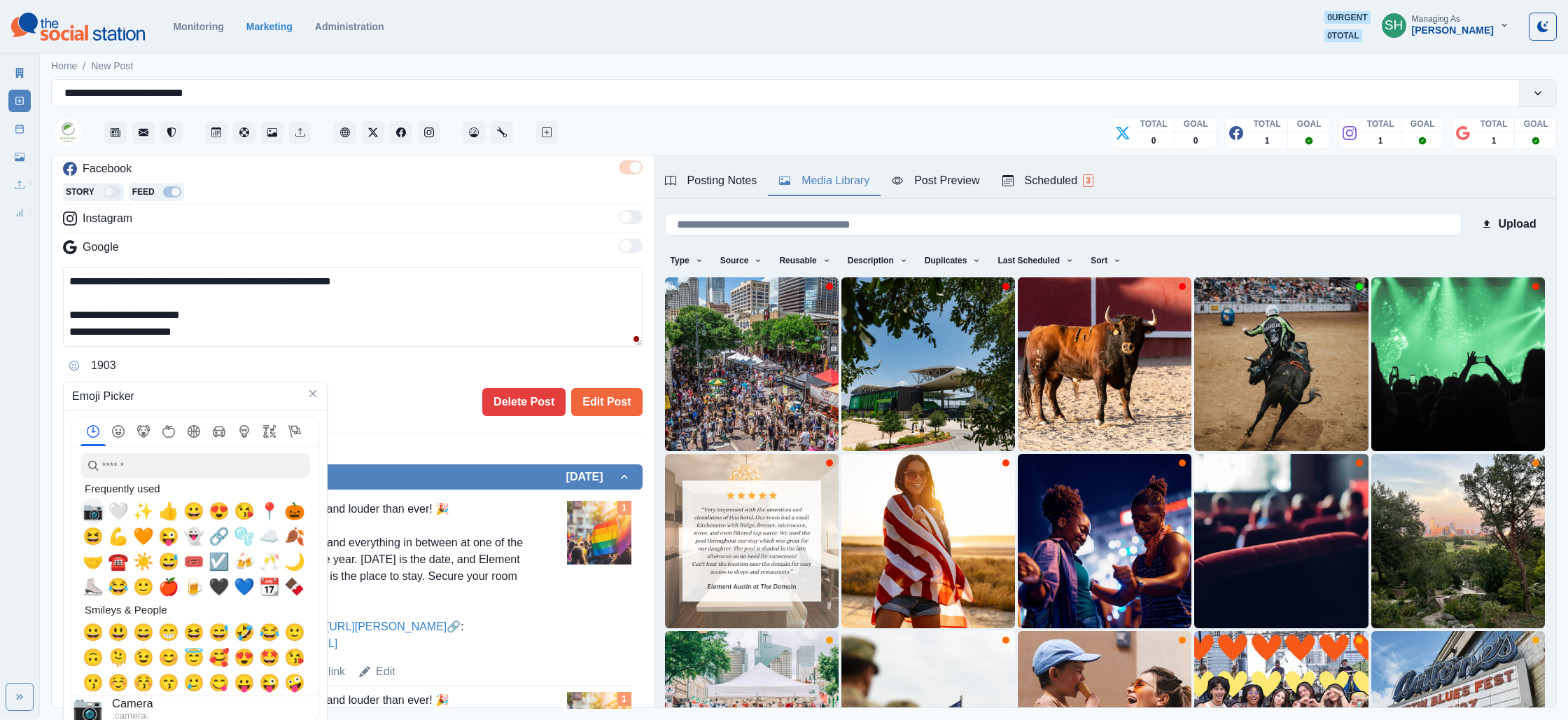
click at [86, 514] on span "📷" at bounding box center [93, 511] width 21 height 19
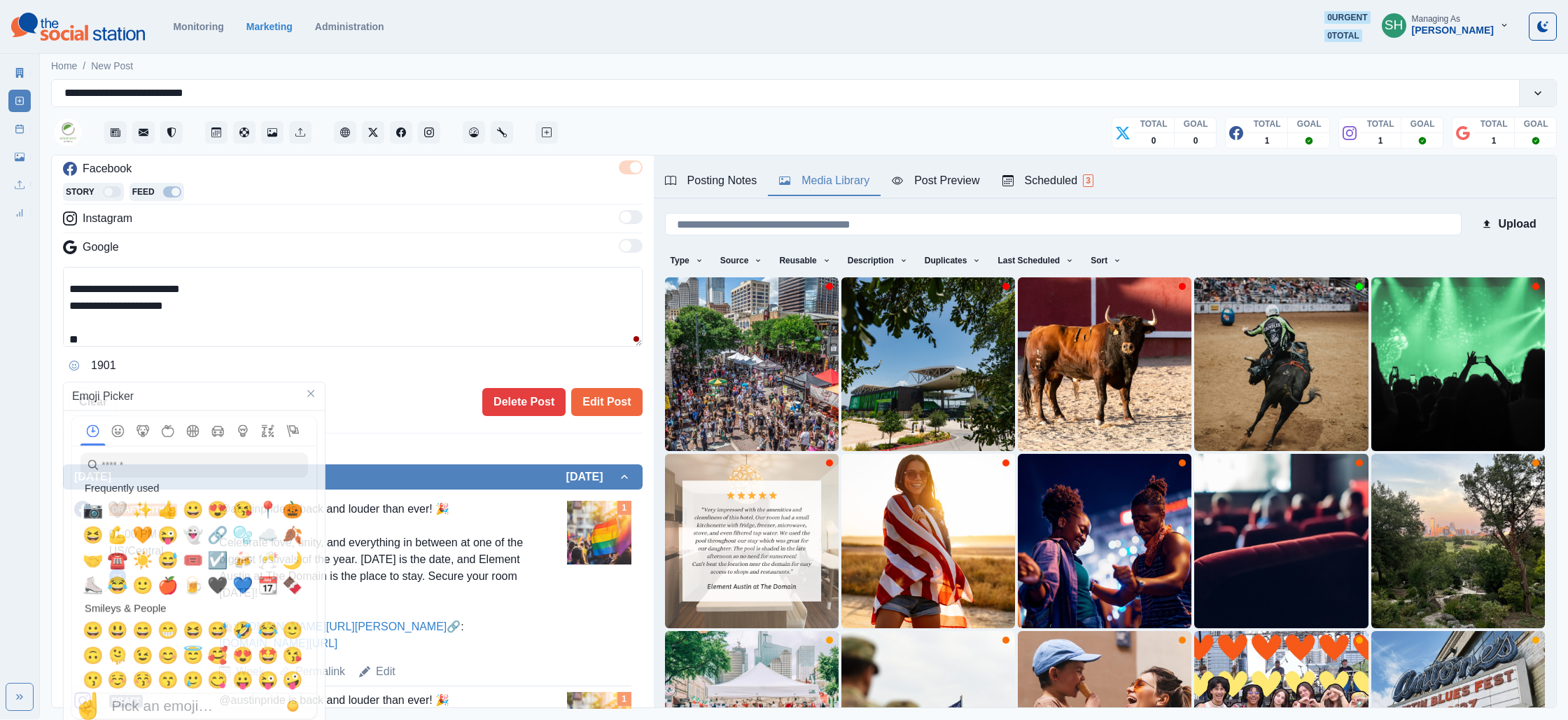
click at [119, 347] on div "**********" at bounding box center [352, 321] width 579 height 110
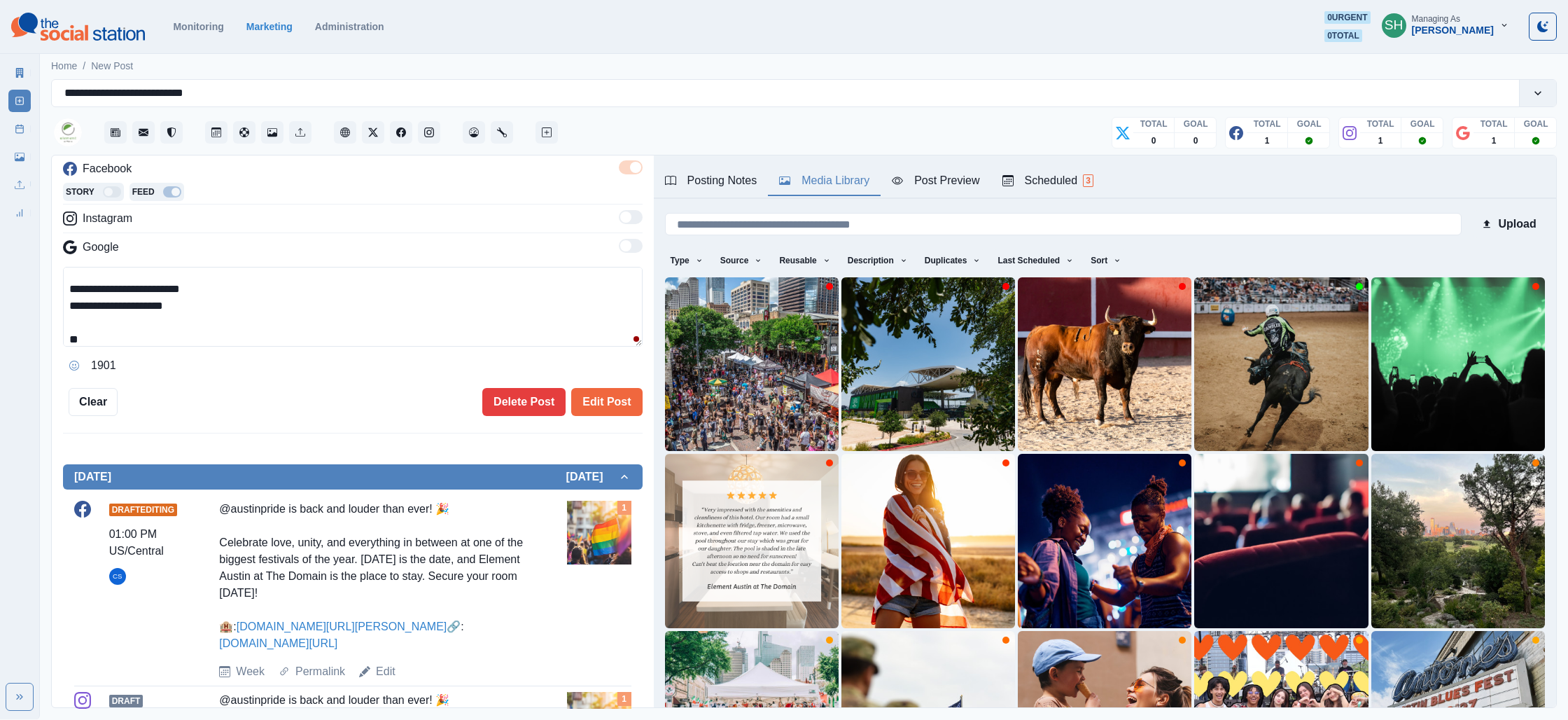
click at [113, 341] on textarea "**********" at bounding box center [352, 306] width 579 height 80
paste textarea "**********"
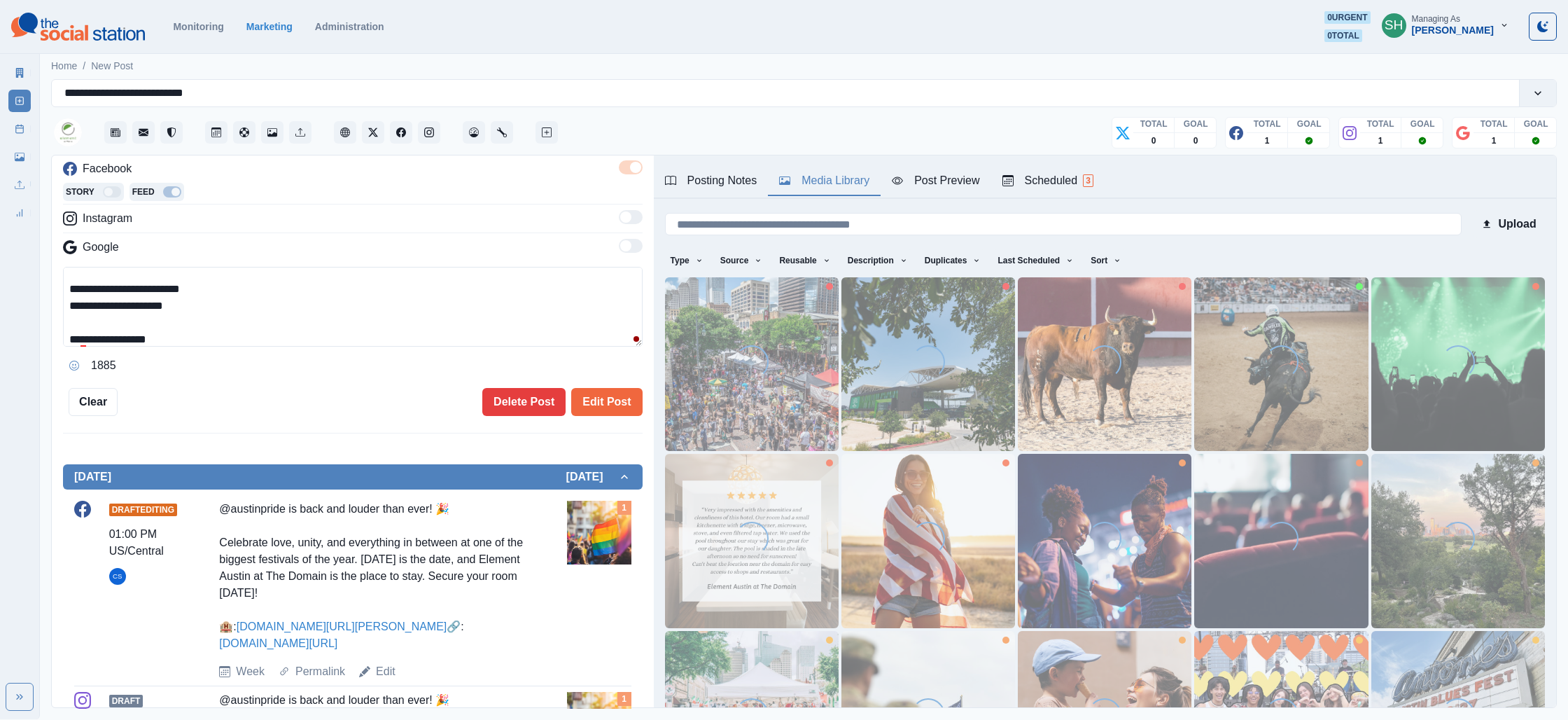
scroll to position [78, 0]
drag, startPoint x: 175, startPoint y: 343, endPoint x: 54, endPoint y: 337, distance: 121.1
click at [54, 337] on div "**********" at bounding box center [352, 432] width 602 height 553
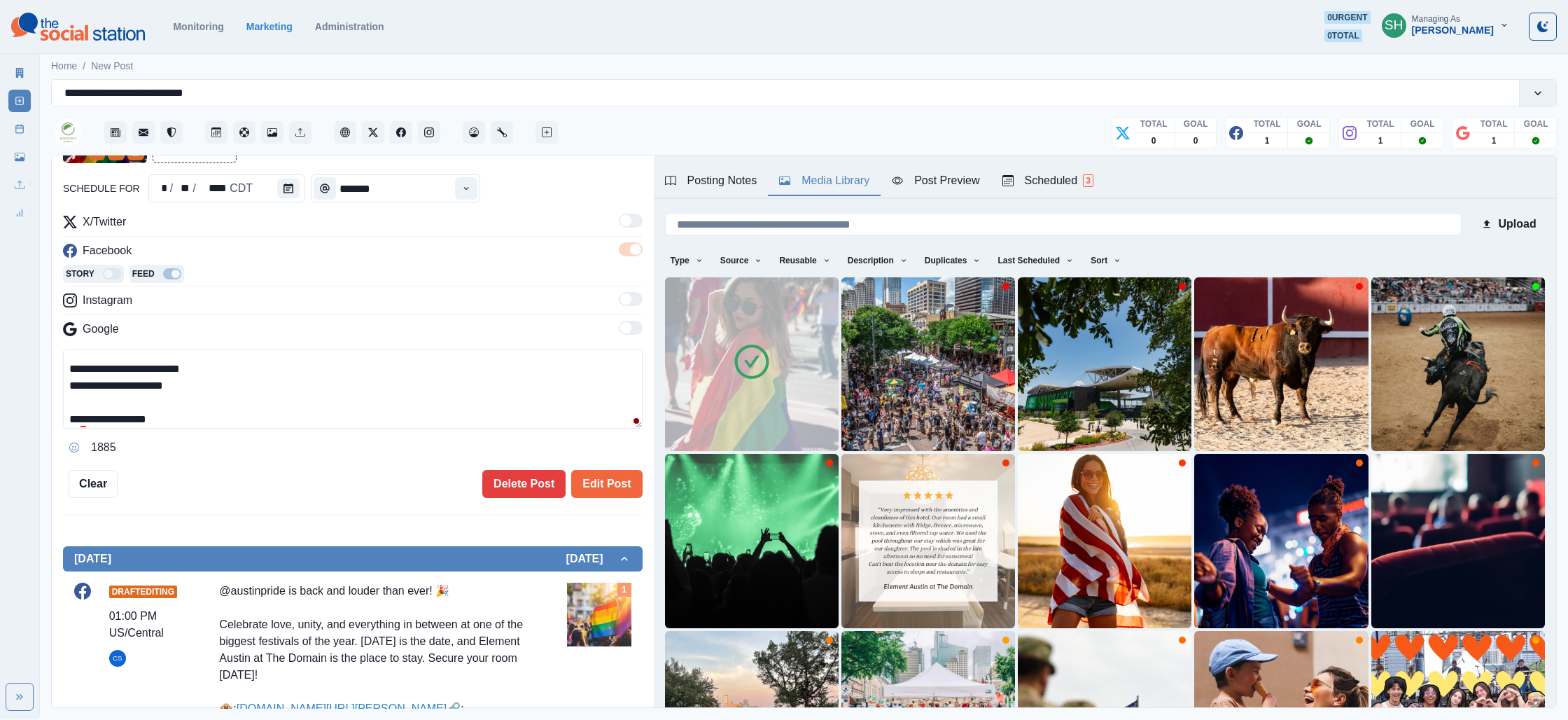
scroll to position [0, 0]
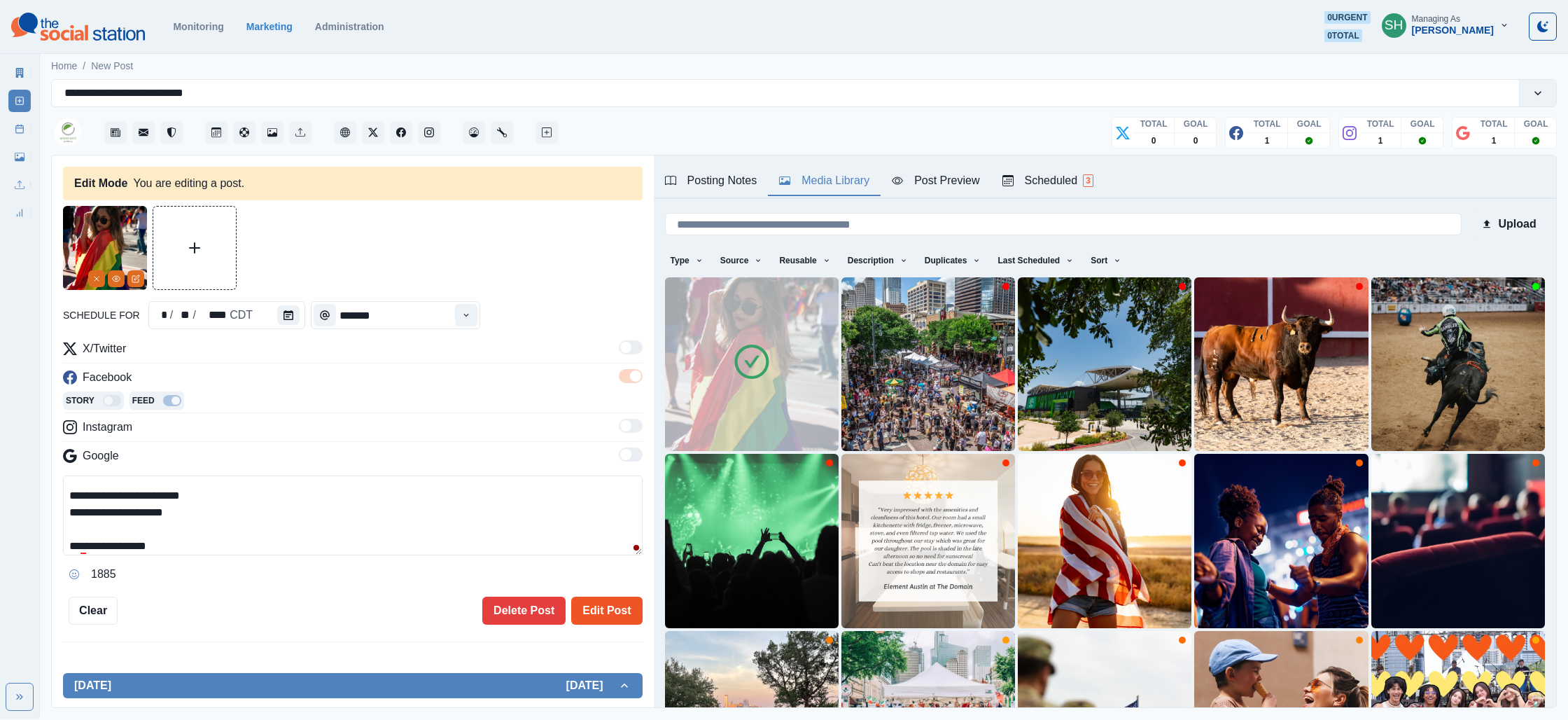
type textarea "**********"
click at [613, 603] on button "Edit Post" at bounding box center [606, 611] width 70 height 28
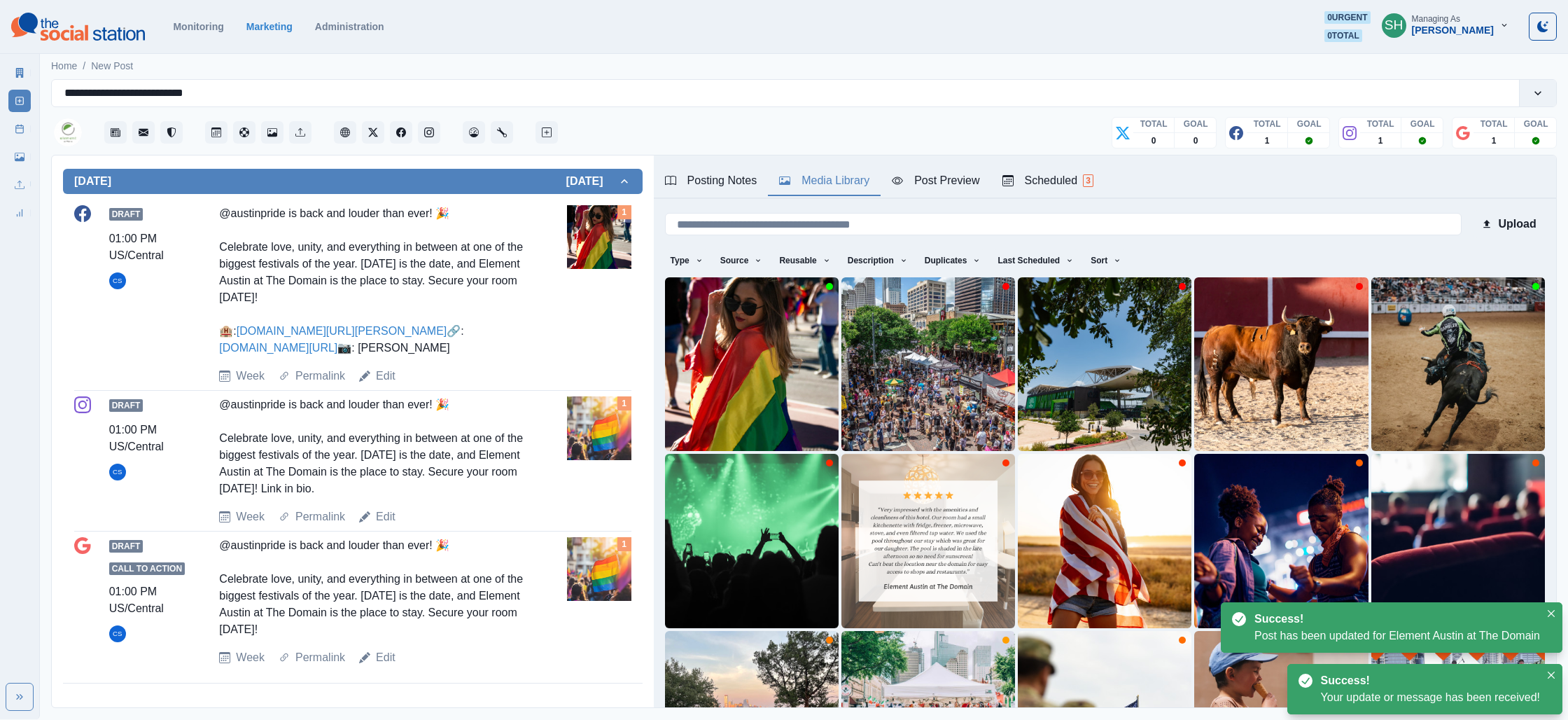
scroll to position [505, 0]
click at [373, 525] on div "Edit" at bounding box center [377, 516] width 36 height 17
click at [383, 525] on link "Edit" at bounding box center [386, 516] width 19 height 17
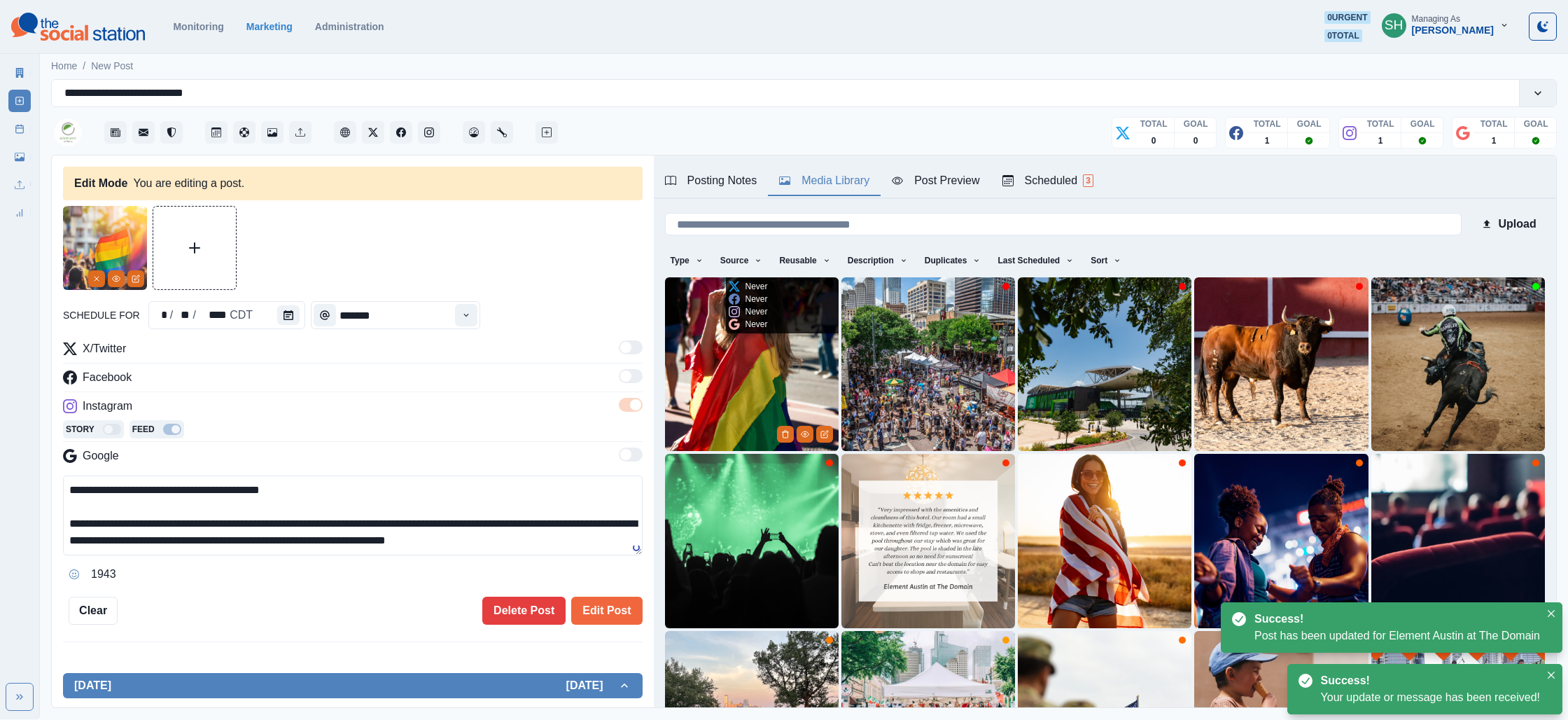
click at [722, 406] on img at bounding box center [752, 364] width 174 height 174
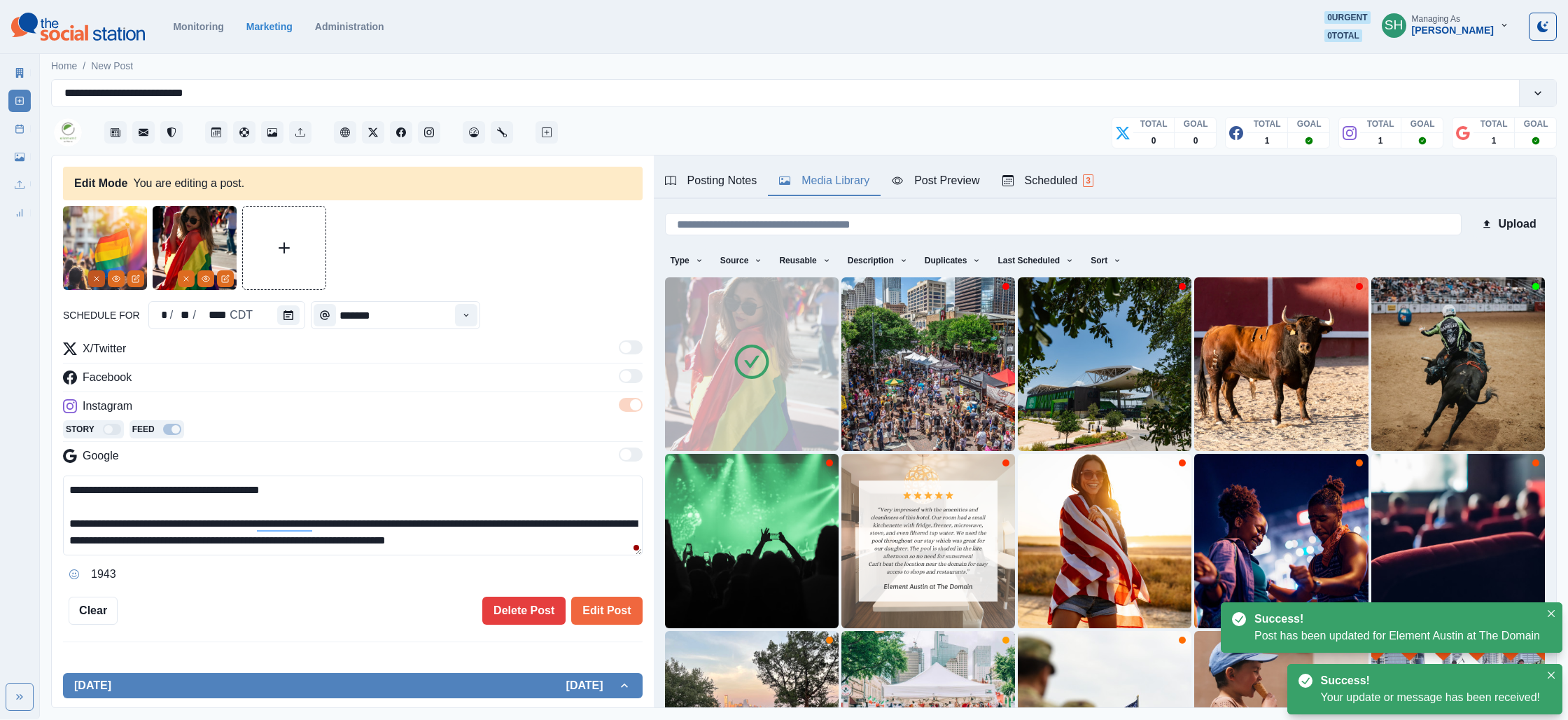
click at [98, 271] on button "Remove" at bounding box center [96, 278] width 17 height 17
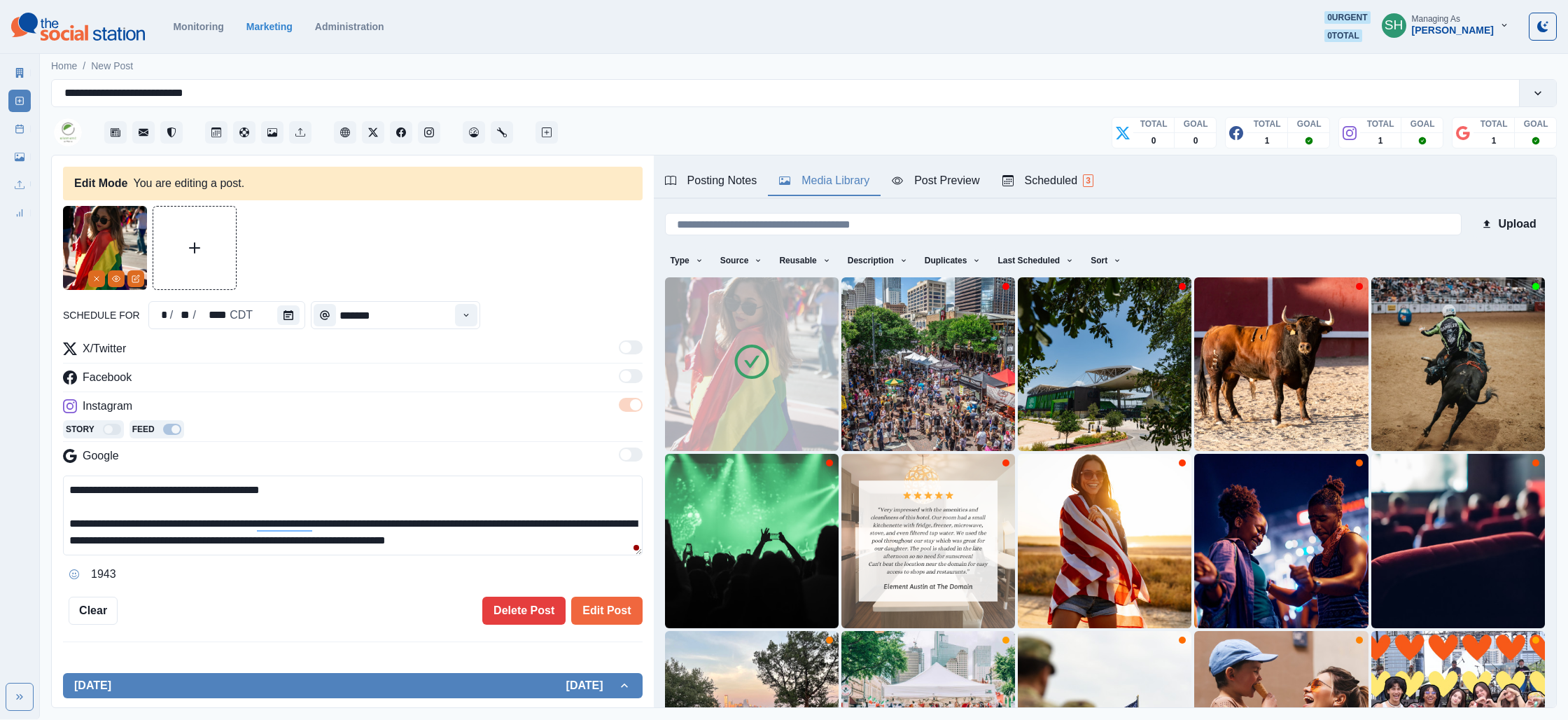
click at [375, 536] on textarea "**********" at bounding box center [352, 515] width 579 height 80
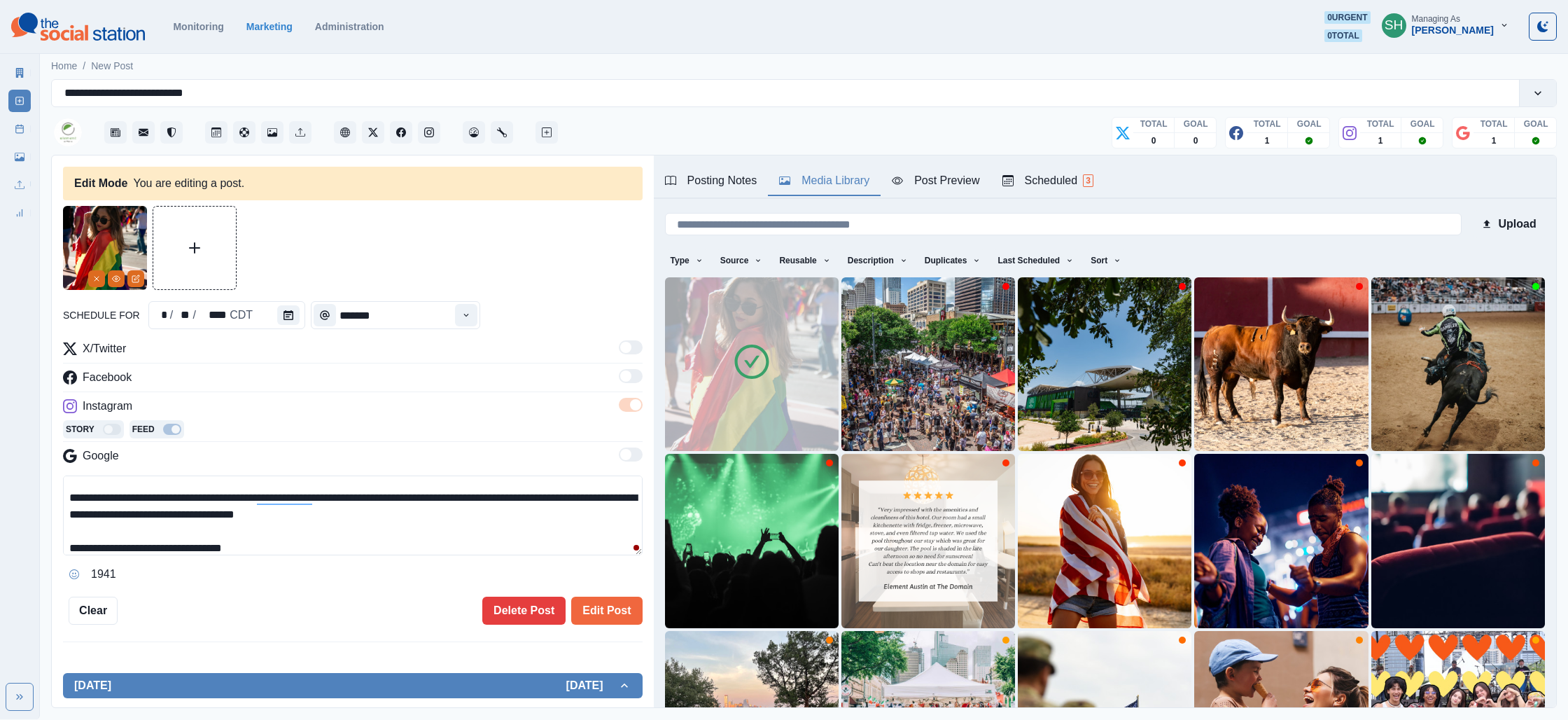
click at [345, 546] on textarea "**********" at bounding box center [352, 515] width 579 height 80
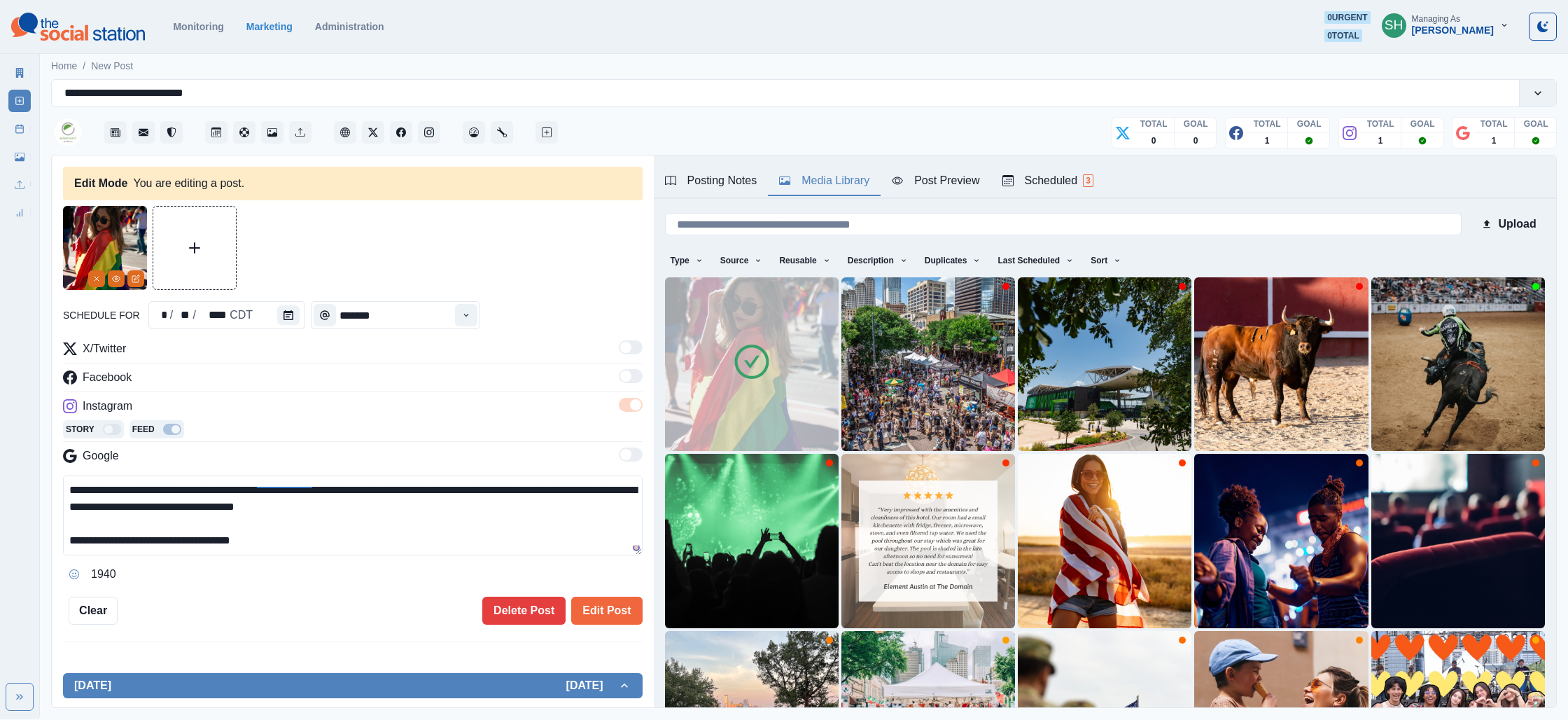
scroll to position [60, 0]
paste textarea "**********"
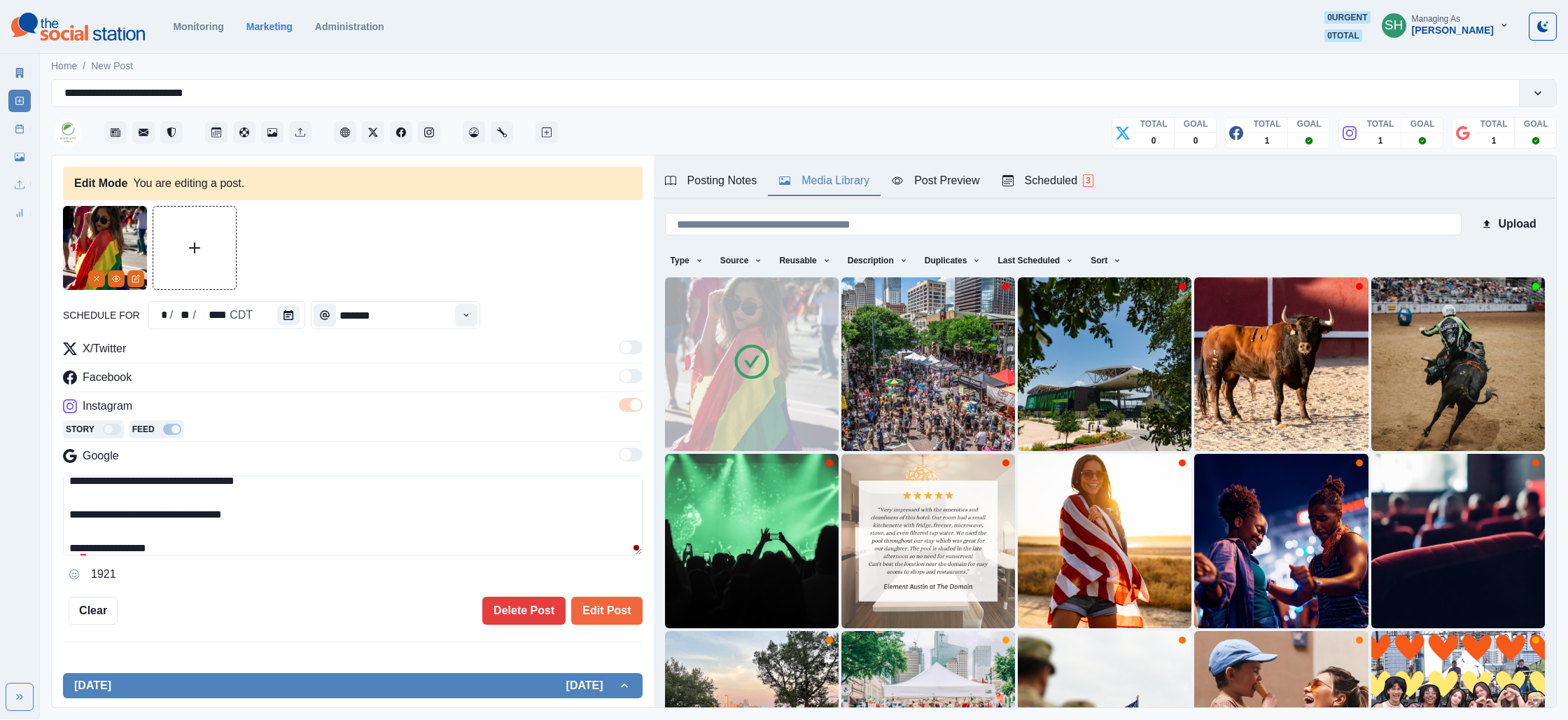
drag, startPoint x: 200, startPoint y: 511, endPoint x: 190, endPoint y: 511, distance: 10.0
click at [190, 511] on textarea "**********" at bounding box center [352, 515] width 579 height 80
type textarea "**********"
click at [585, 610] on button "Edit Post" at bounding box center [606, 611] width 70 height 28
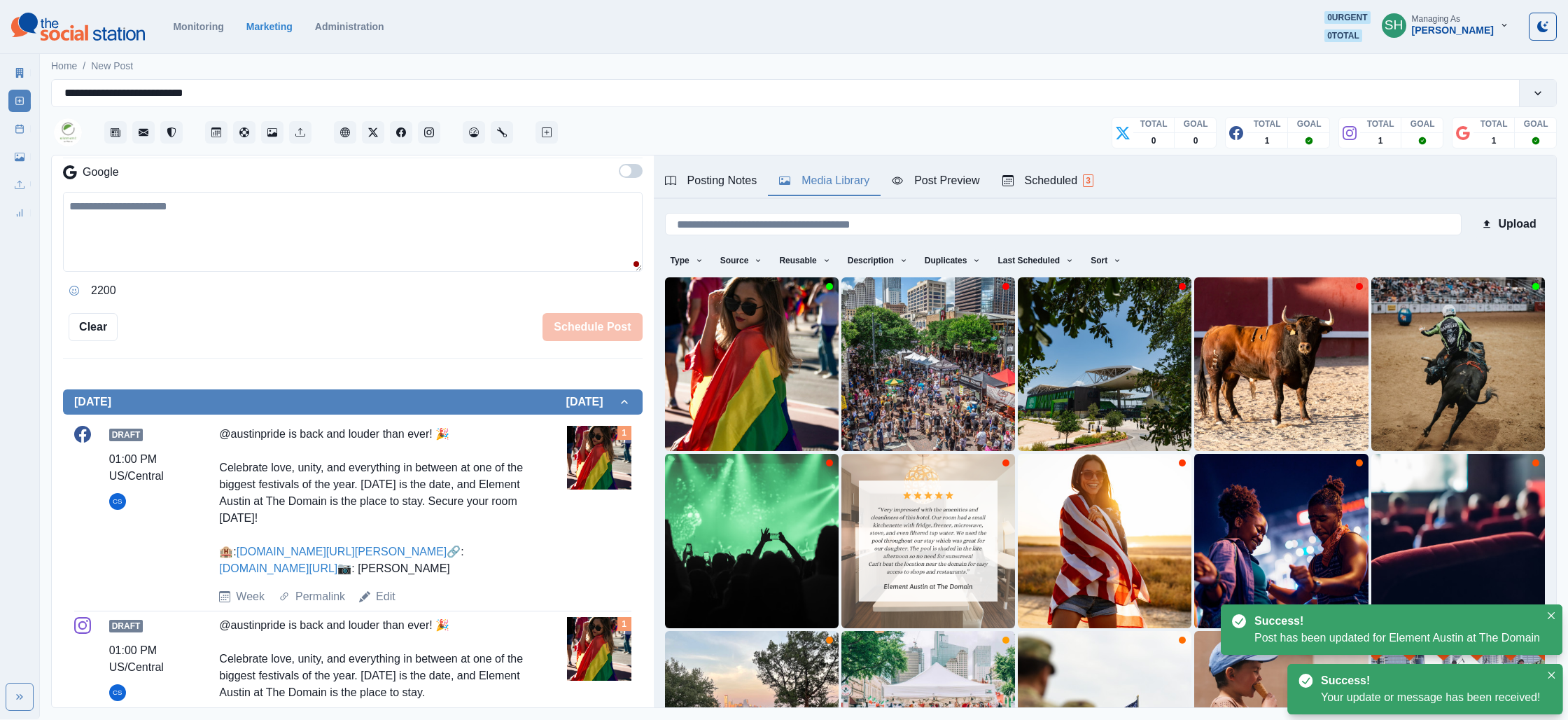
scroll to position [566, 0]
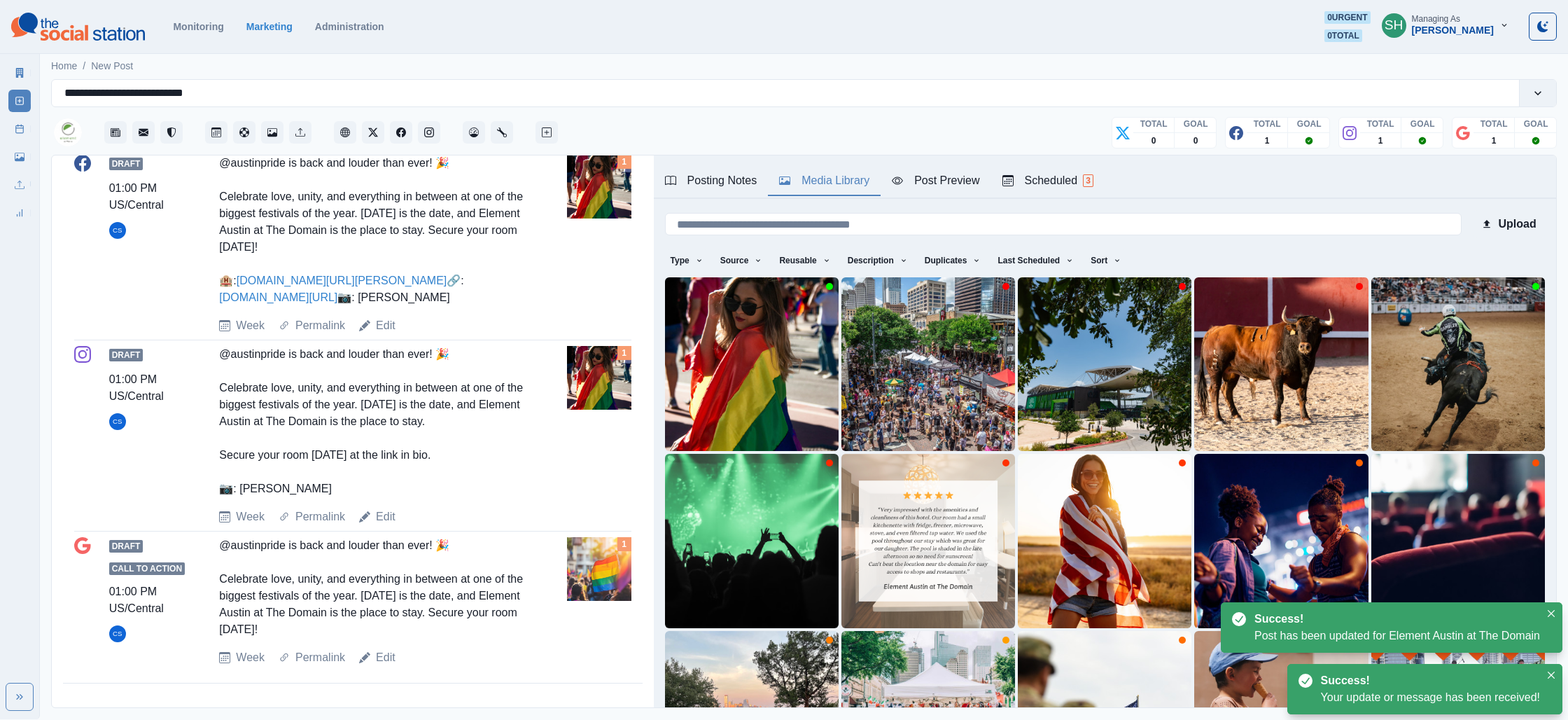
click at [376, 648] on div "Draft Call to Action 01:00 PM US/Central CS @austinpride is back and louder tha…" at bounding box center [352, 601] width 557 height 129
click at [380, 656] on link "Edit" at bounding box center [386, 657] width 19 height 17
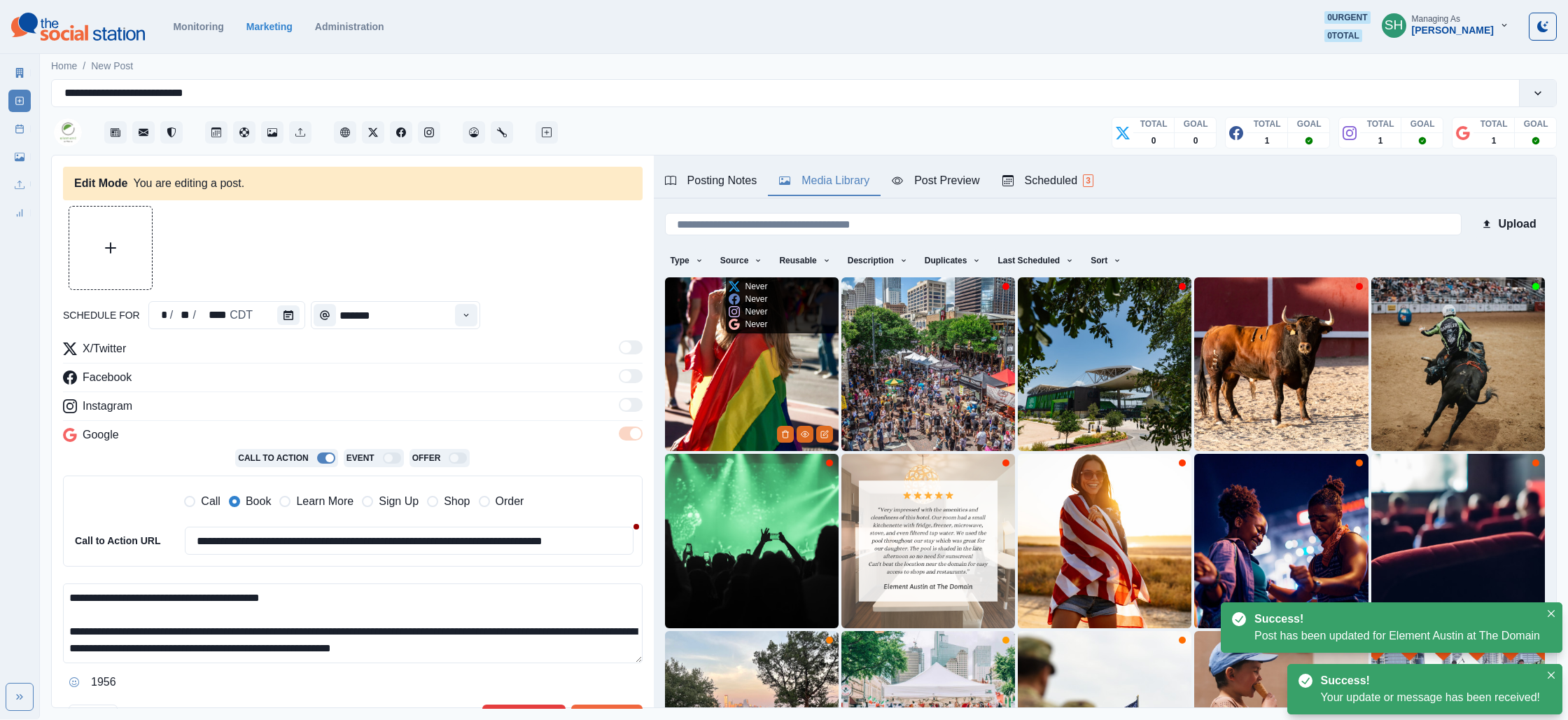
click at [735, 382] on img at bounding box center [752, 364] width 174 height 174
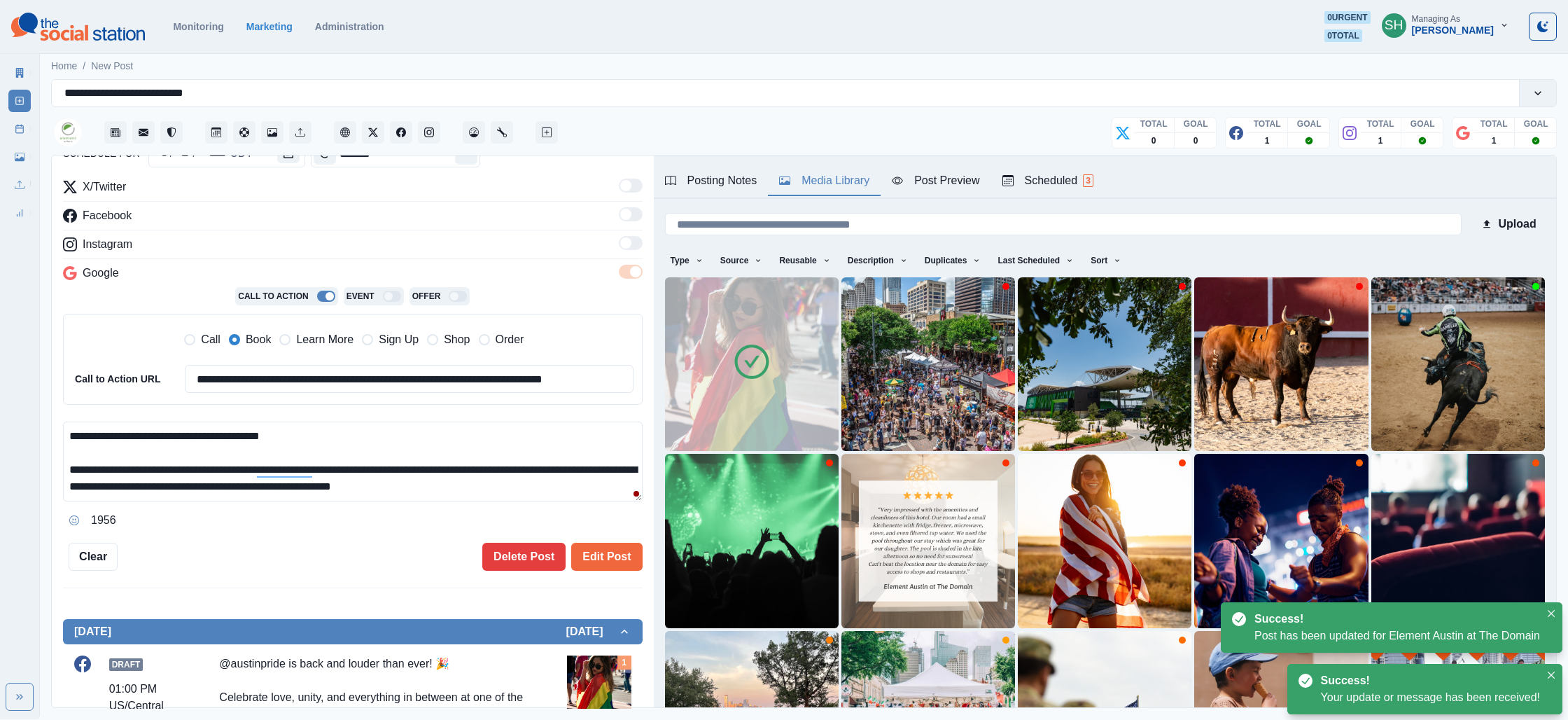
scroll to position [183, 0]
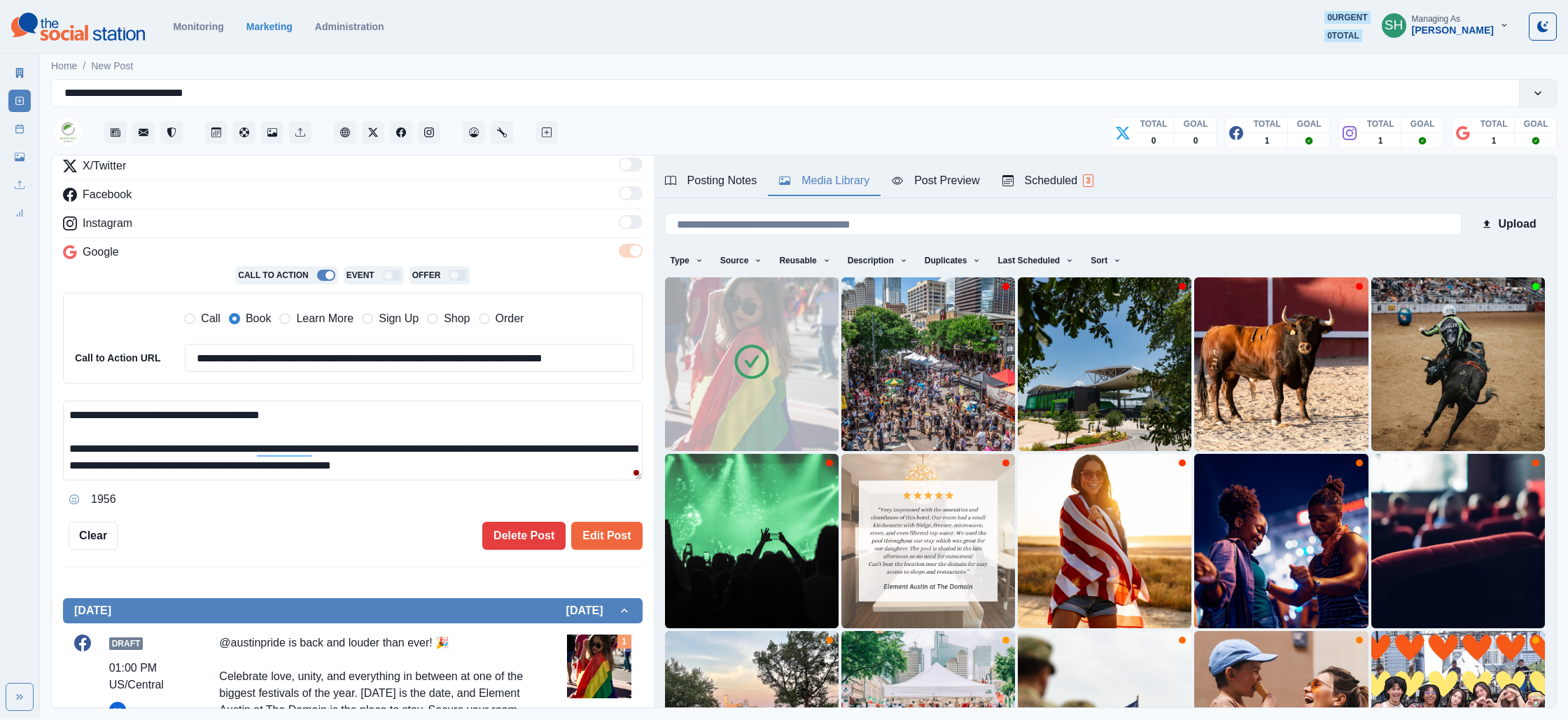
click at [374, 462] on textarea "**********" at bounding box center [352, 440] width 579 height 80
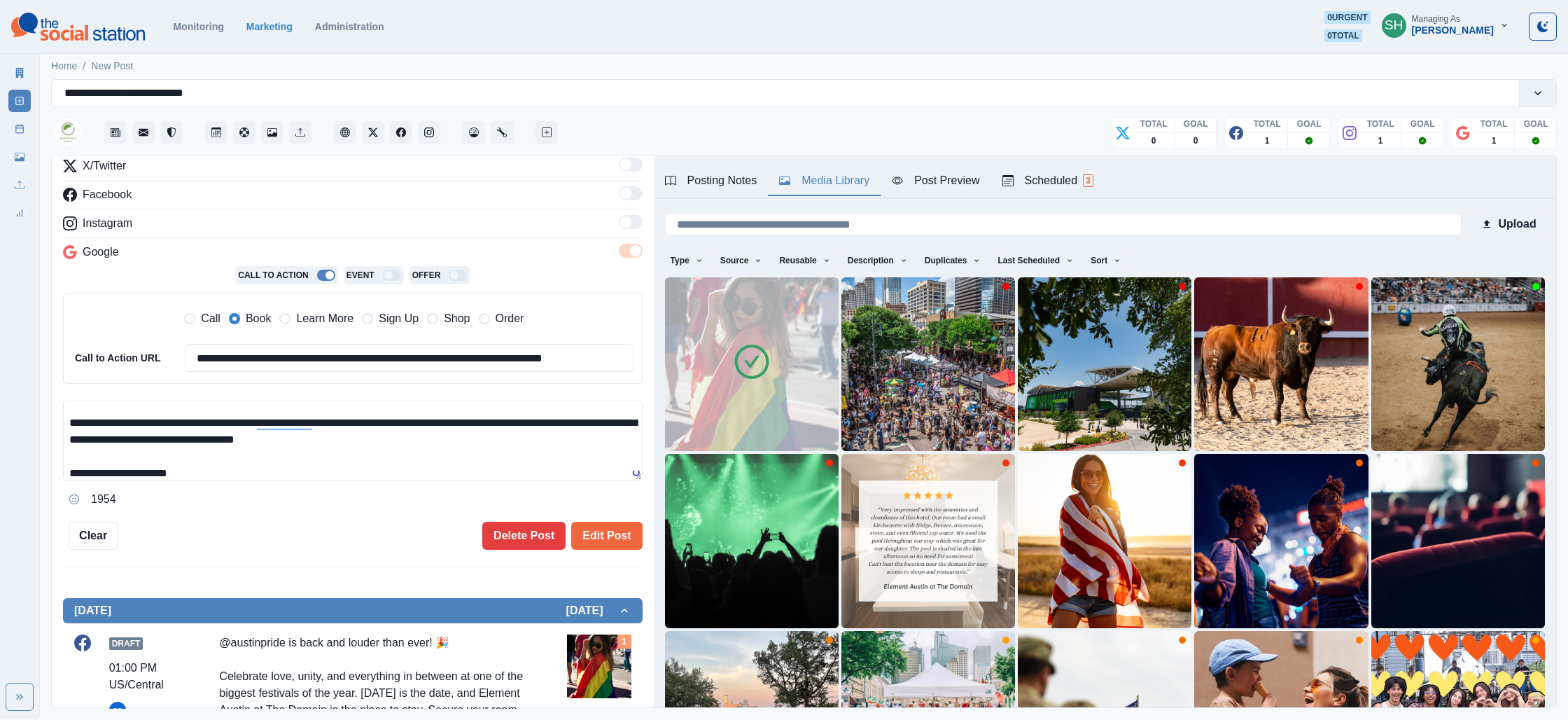
click at [319, 479] on textarea "**********" at bounding box center [352, 440] width 579 height 80
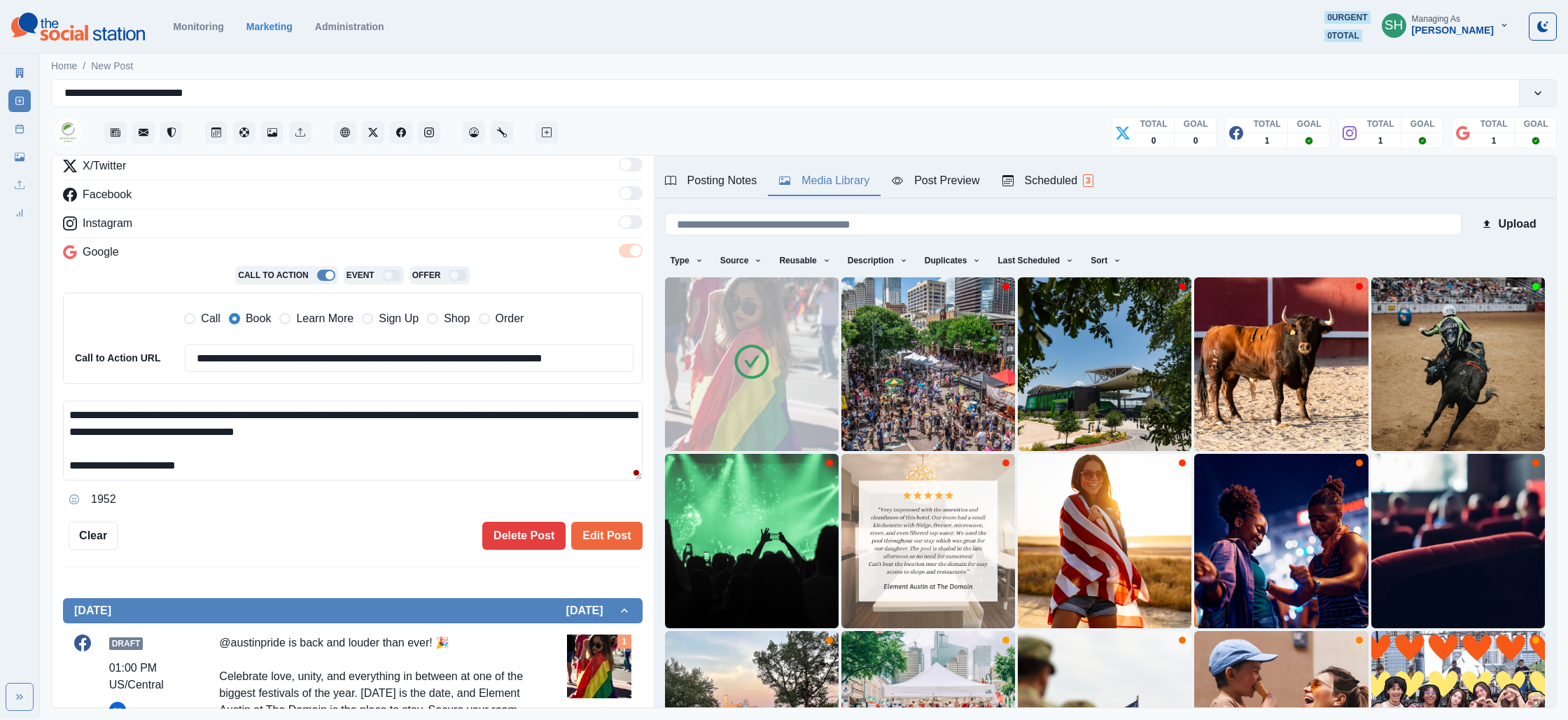
paste textarea "**********"
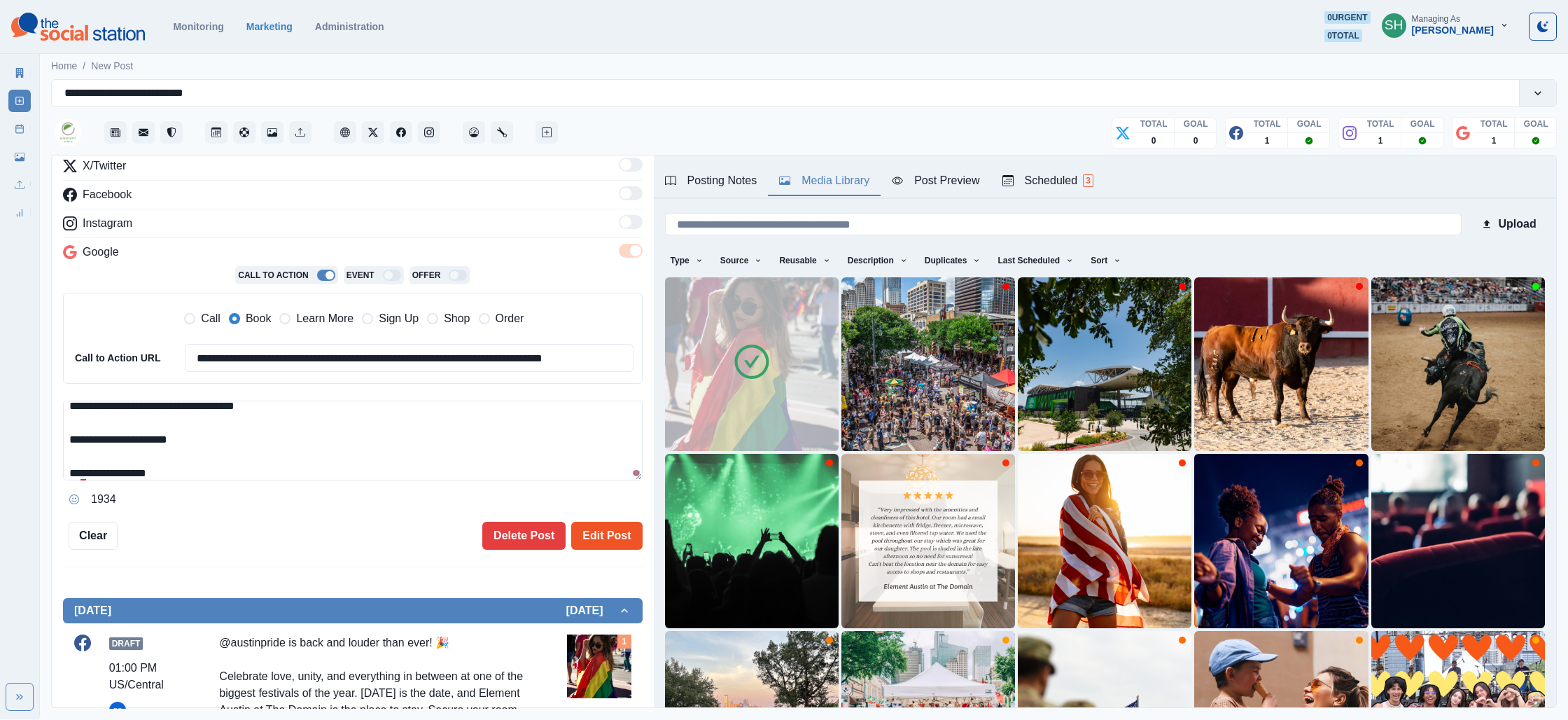
type textarea "**********"
click at [628, 546] on button "Edit Post" at bounding box center [606, 535] width 70 height 28
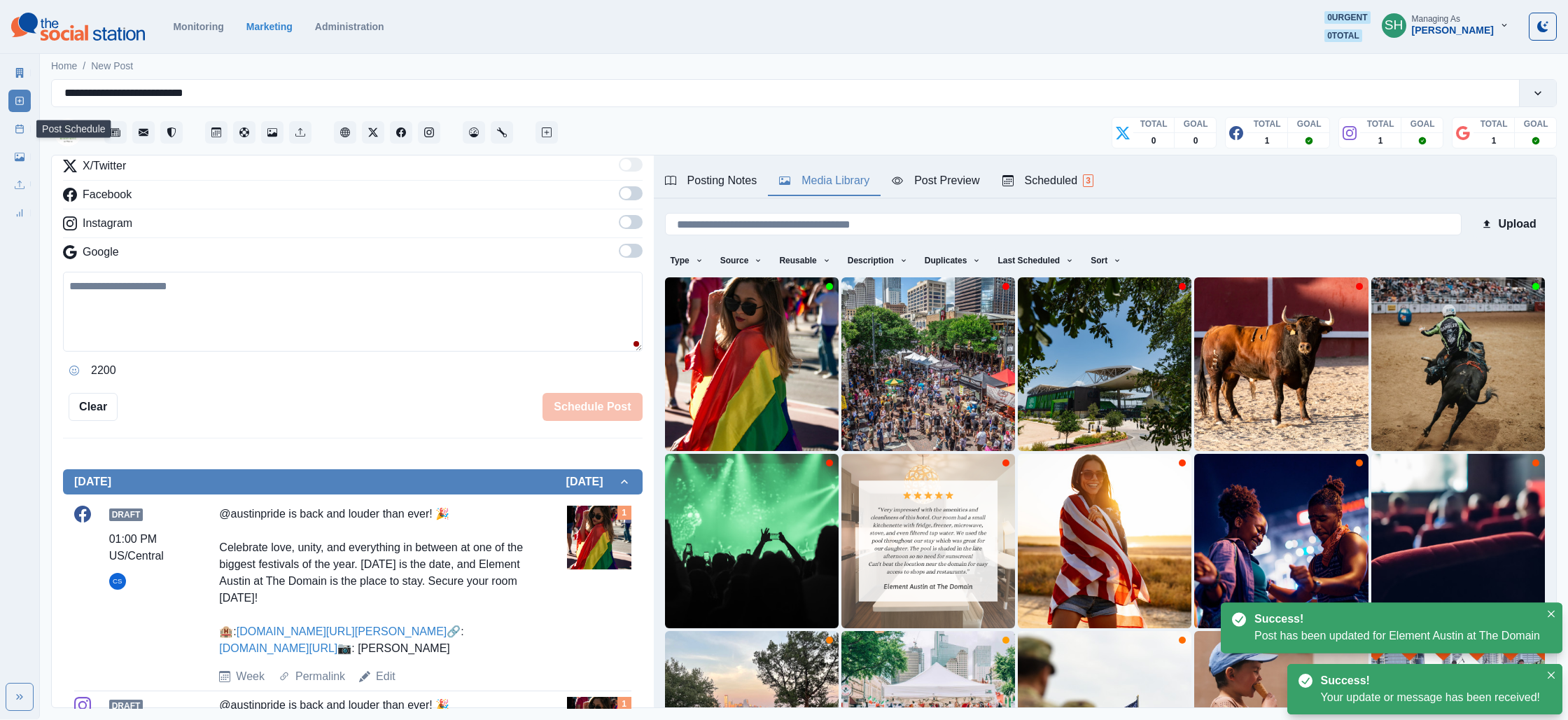
drag, startPoint x: 22, startPoint y: 121, endPoint x: 33, endPoint y: 120, distance: 11.0
click at [22, 121] on link "Post Schedule" at bounding box center [19, 128] width 22 height 22
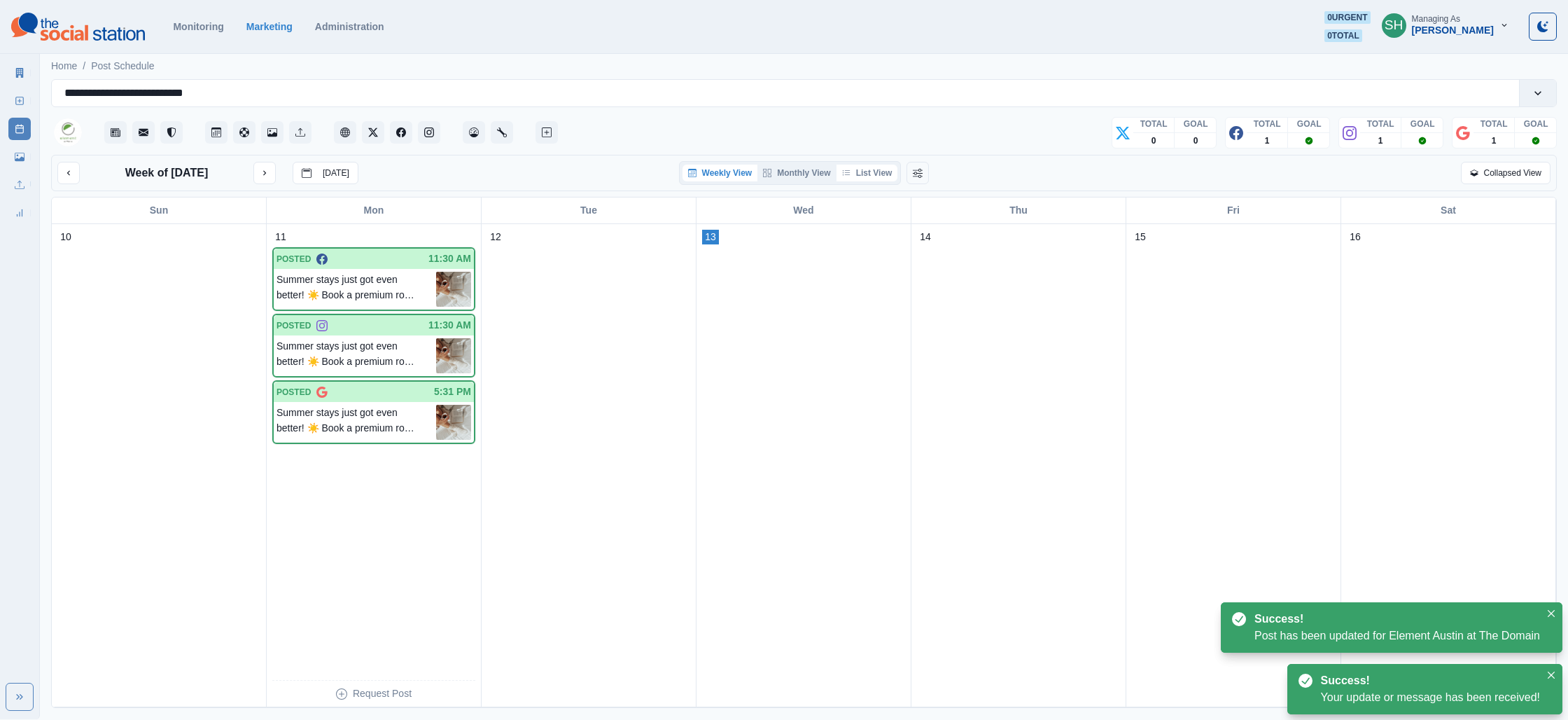
click at [869, 176] on button "List View" at bounding box center [867, 172] width 62 height 17
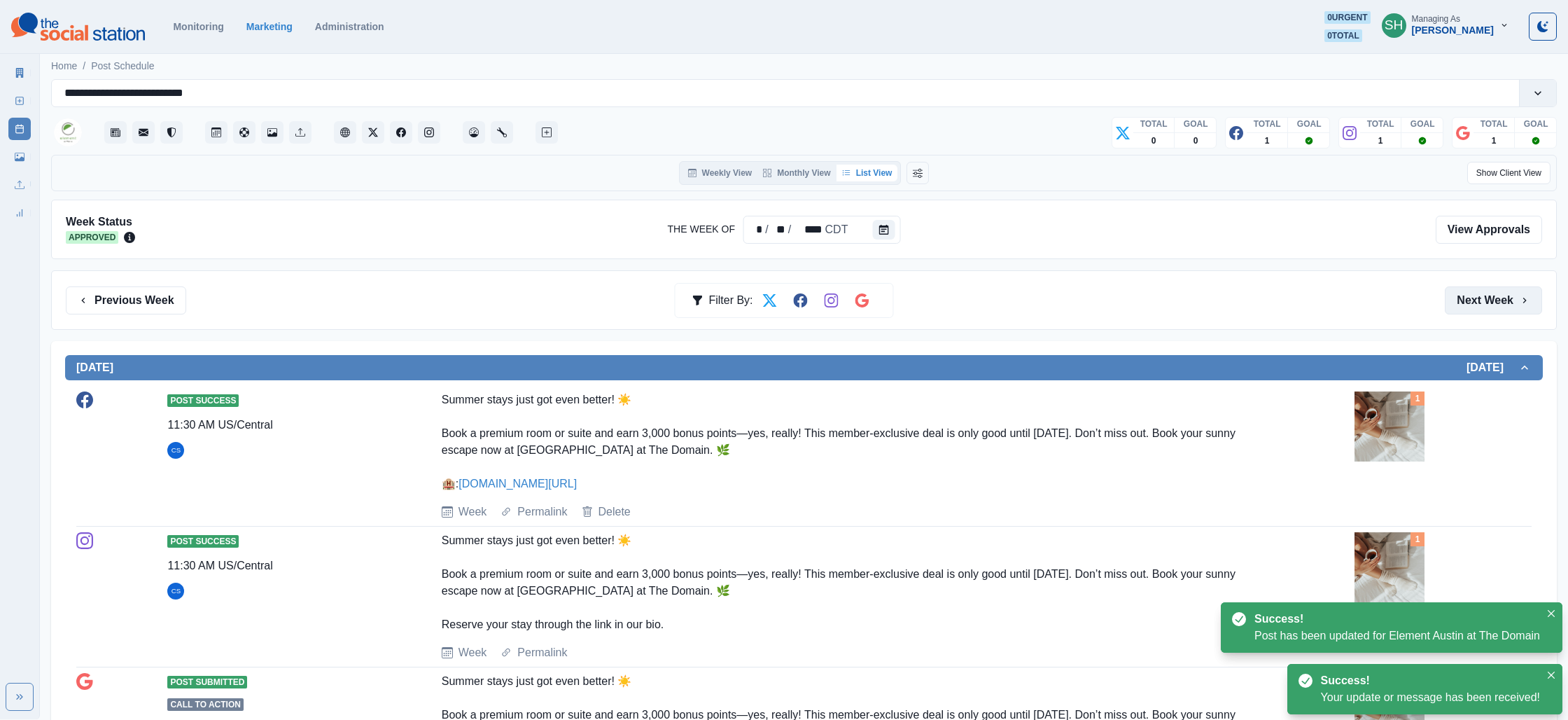
click at [1506, 304] on button "Next Week" at bounding box center [1493, 301] width 98 height 28
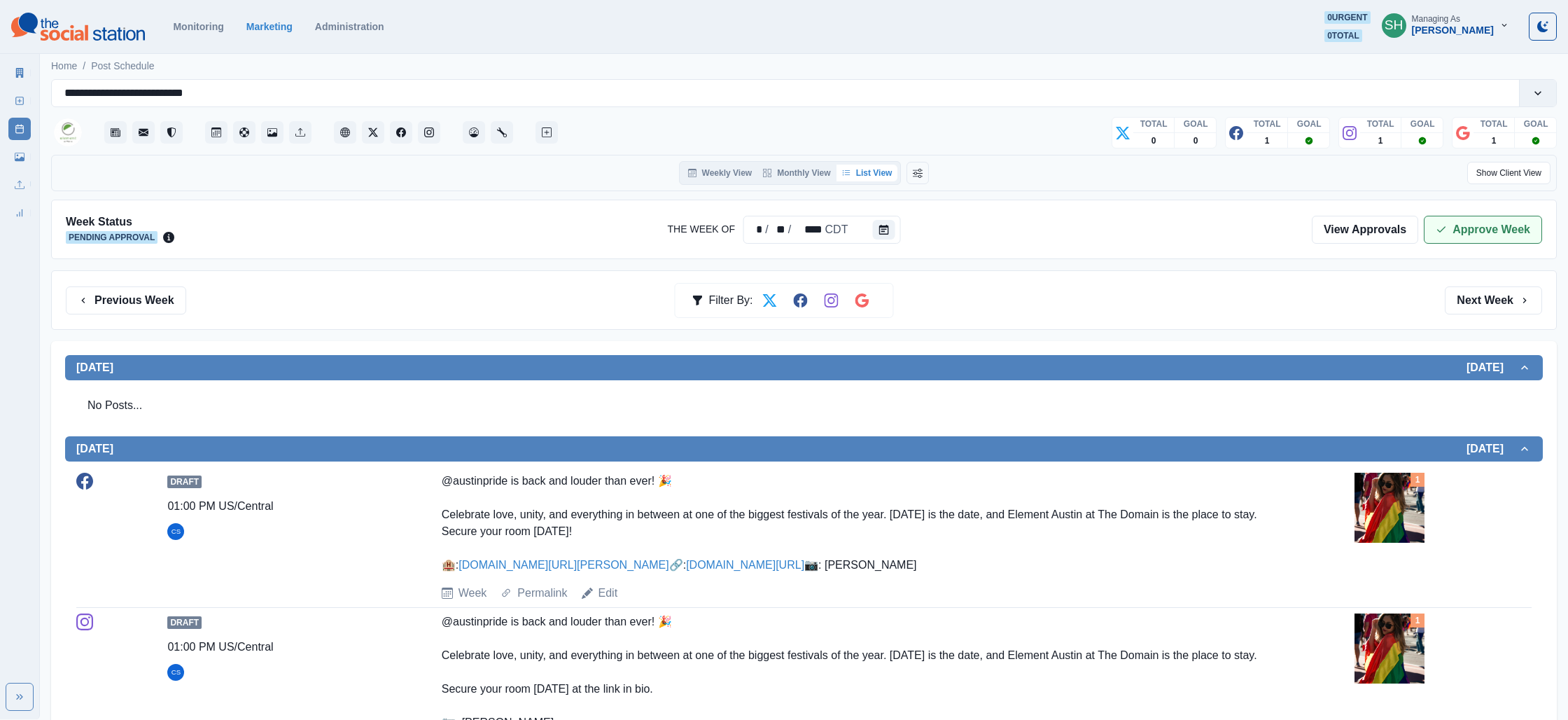
click at [1465, 222] on button "Approve Week" at bounding box center [1483, 229] width 119 height 28
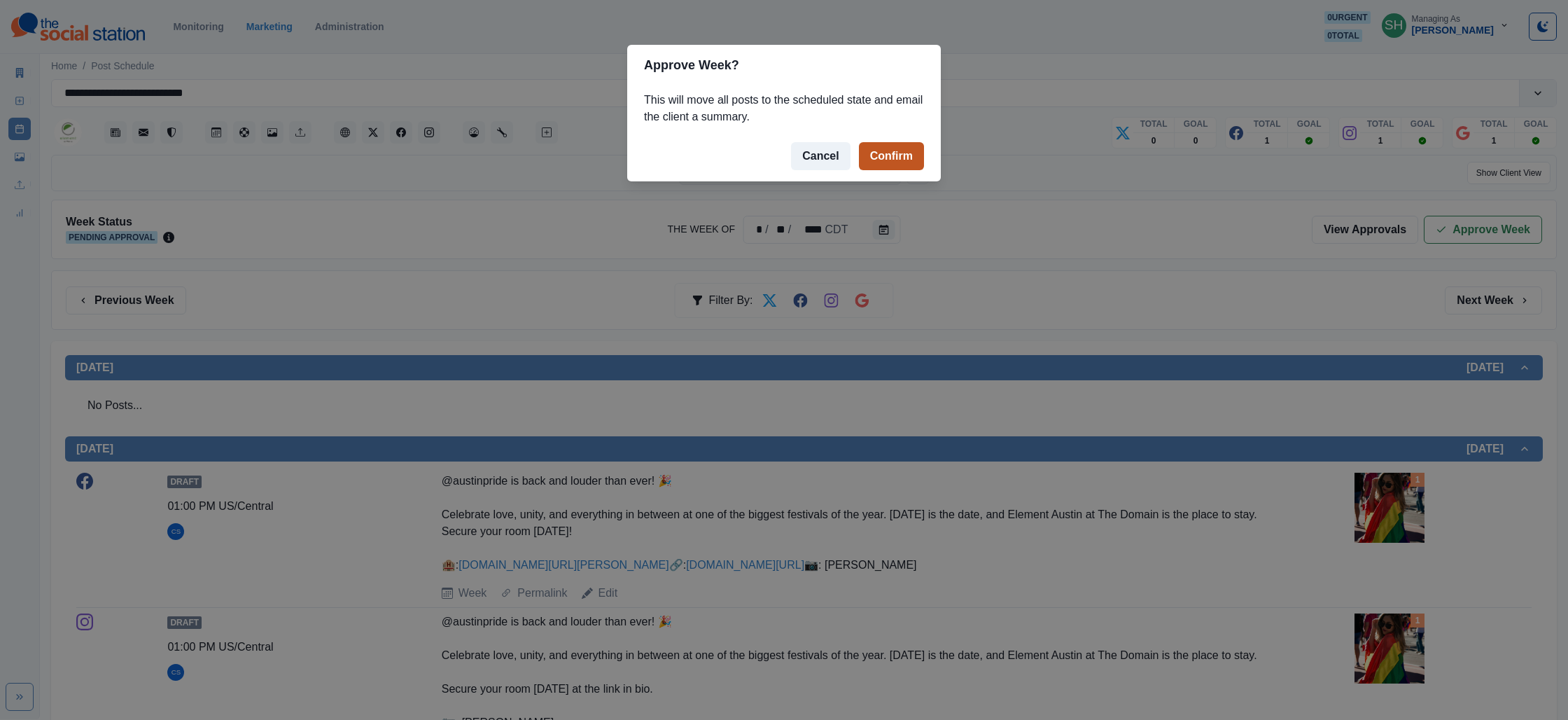
click at [907, 155] on button "Confirm" at bounding box center [891, 156] width 65 height 28
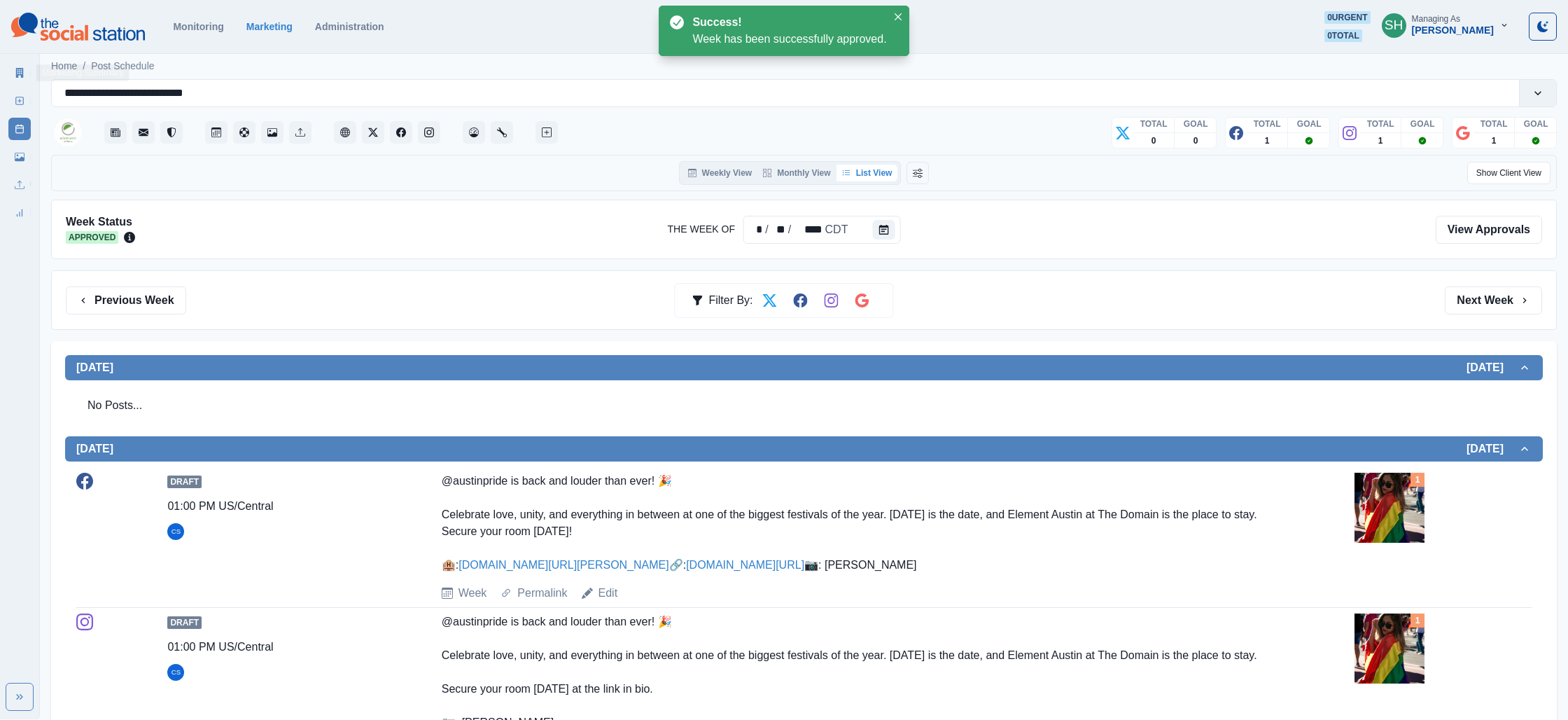
click at [8, 72] on div "Marketing Summary New Post Post Schedule Media Library Uploads Review Summary" at bounding box center [19, 140] width 40 height 168
click at [11, 71] on link "Marketing Summary" at bounding box center [19, 72] width 22 height 22
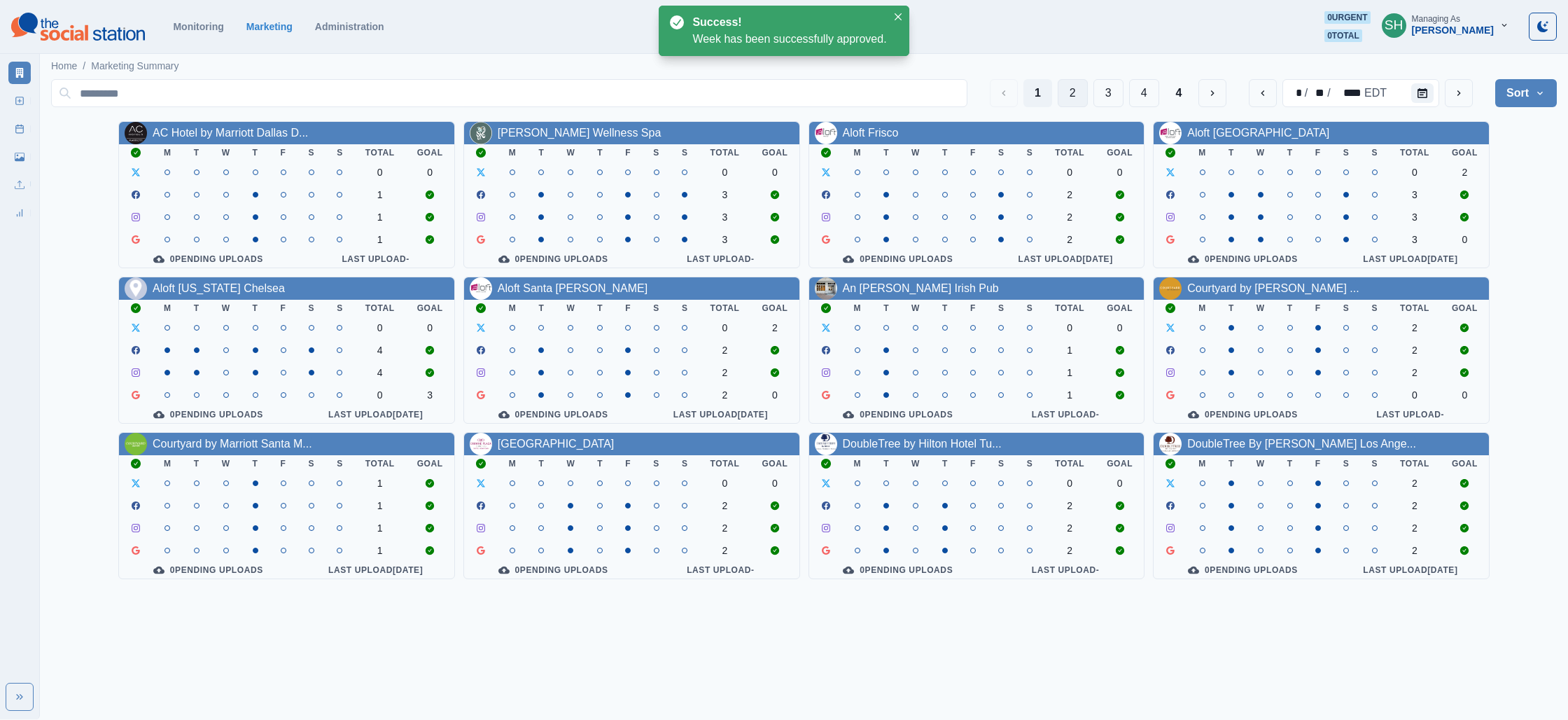
click at [1061, 90] on button "2" at bounding box center [1072, 93] width 30 height 28
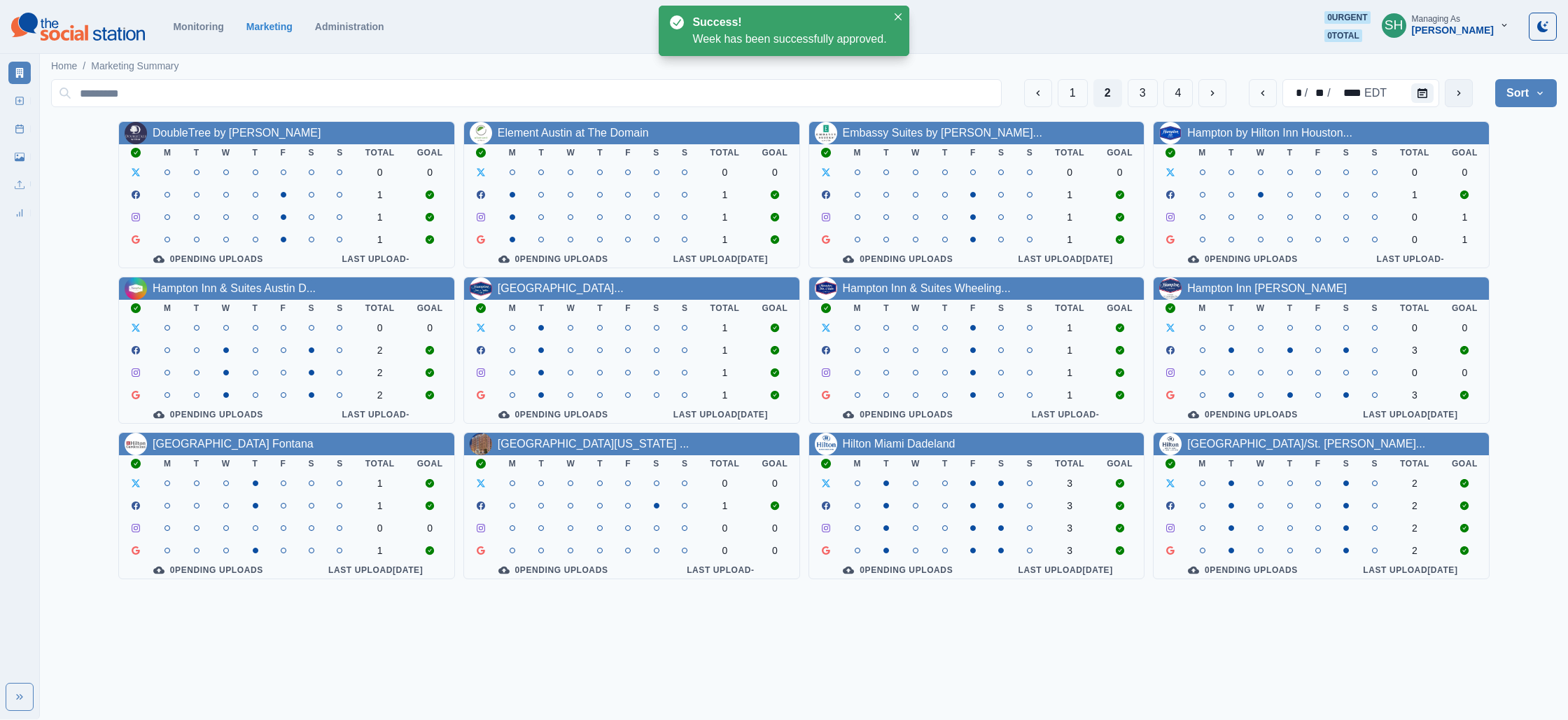
click at [1466, 88] on button "next" at bounding box center [1459, 93] width 28 height 28
click at [897, 136] on link "Embassy Suites by [PERSON_NAME]..." at bounding box center [942, 133] width 200 height 12
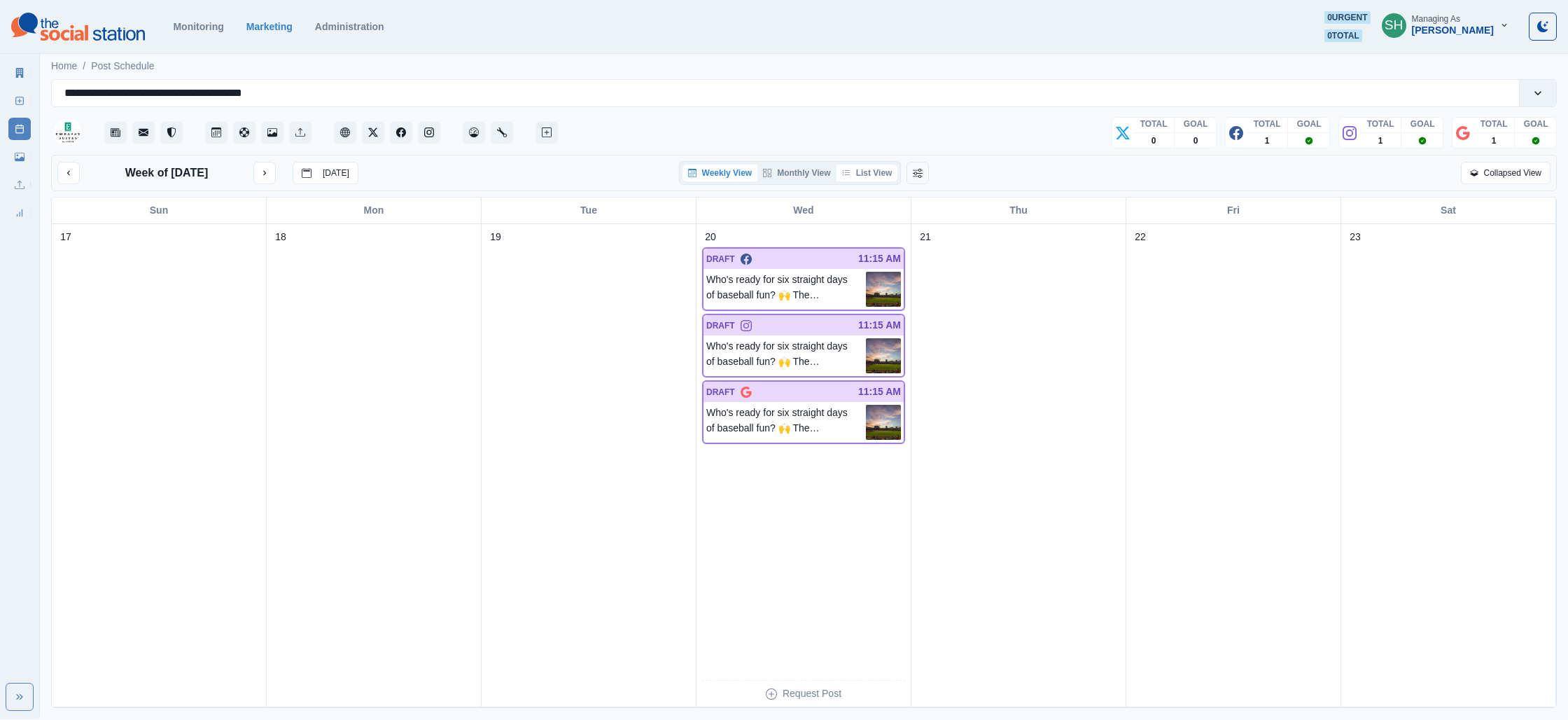
click at [887, 171] on button "List View" at bounding box center [867, 172] width 62 height 17
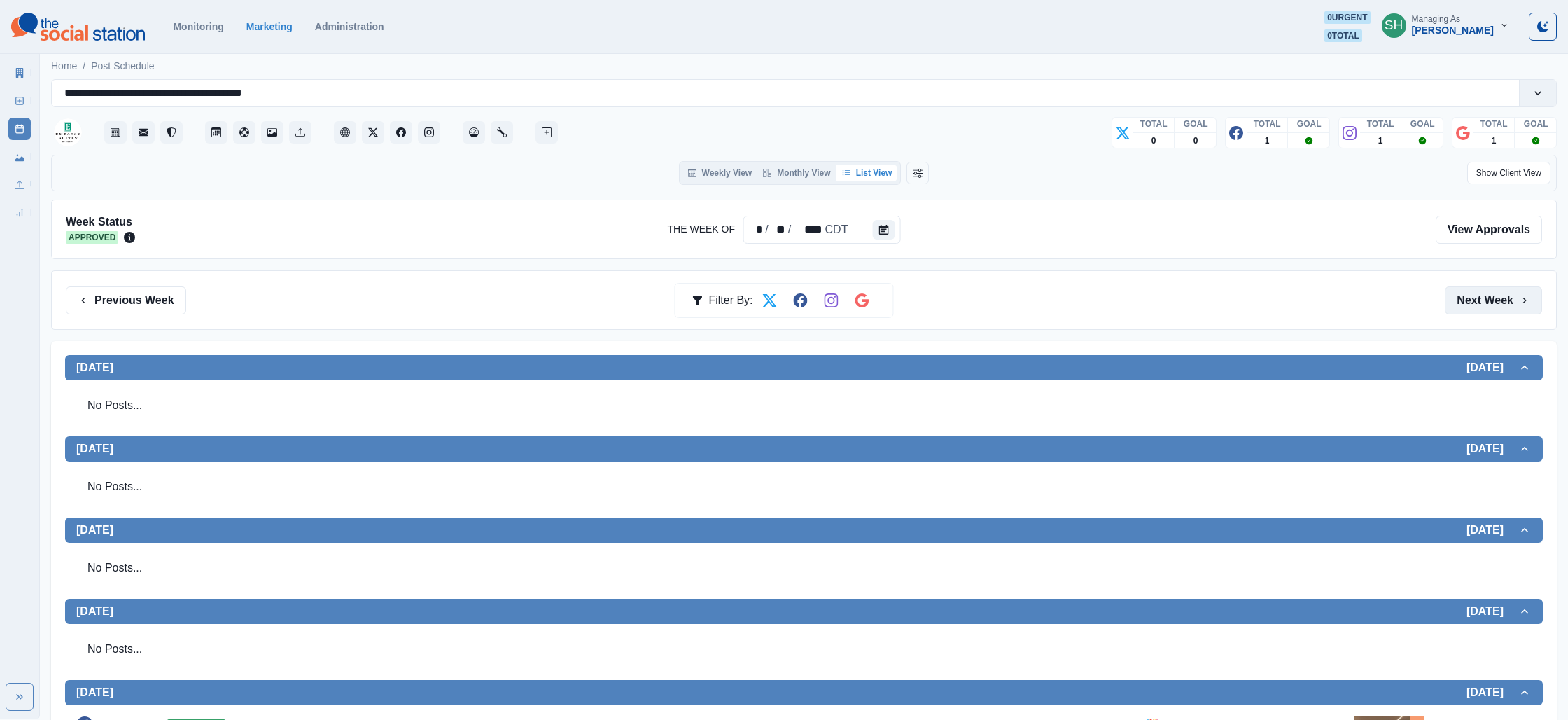
click at [1481, 296] on button "Next Week" at bounding box center [1493, 301] width 98 height 28
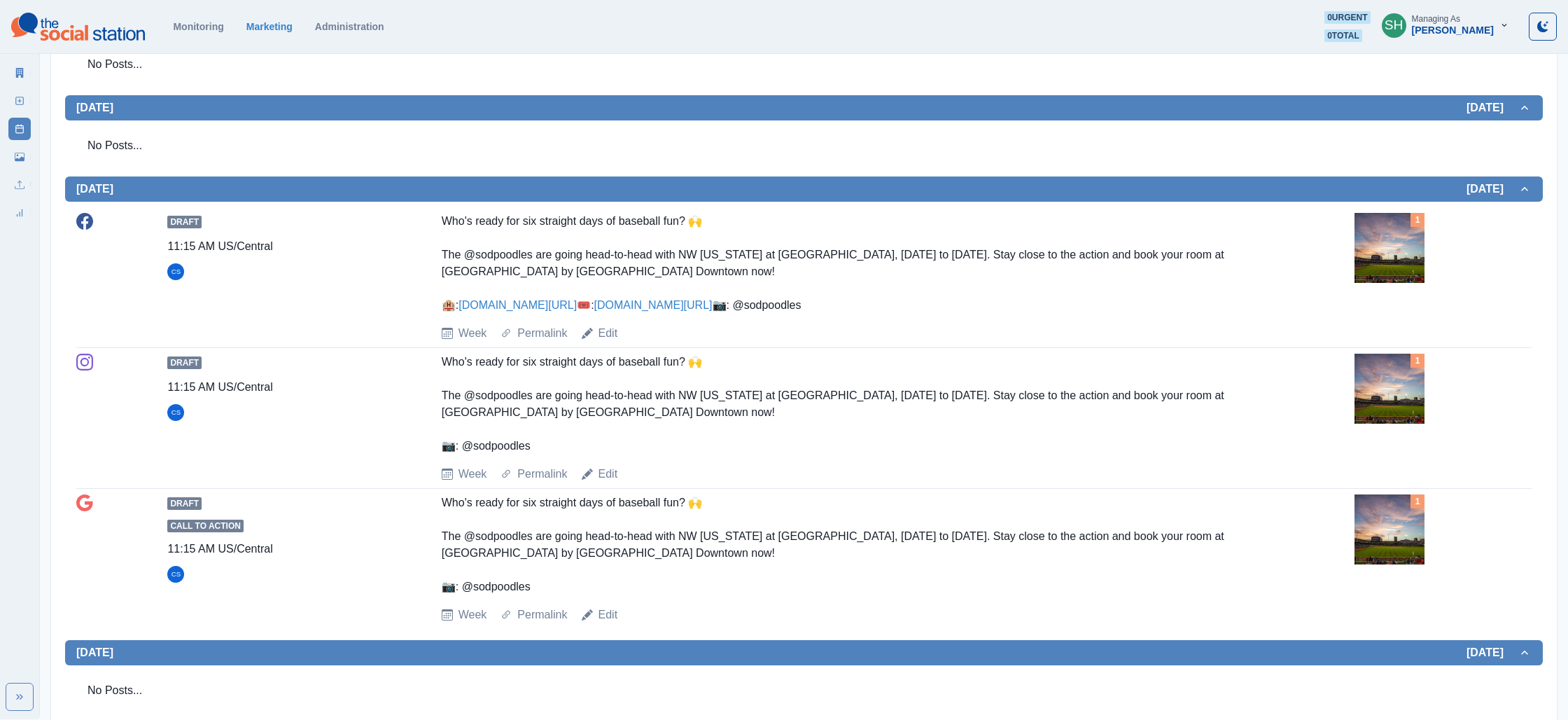
click at [1383, 260] on img at bounding box center [1390, 248] width 70 height 70
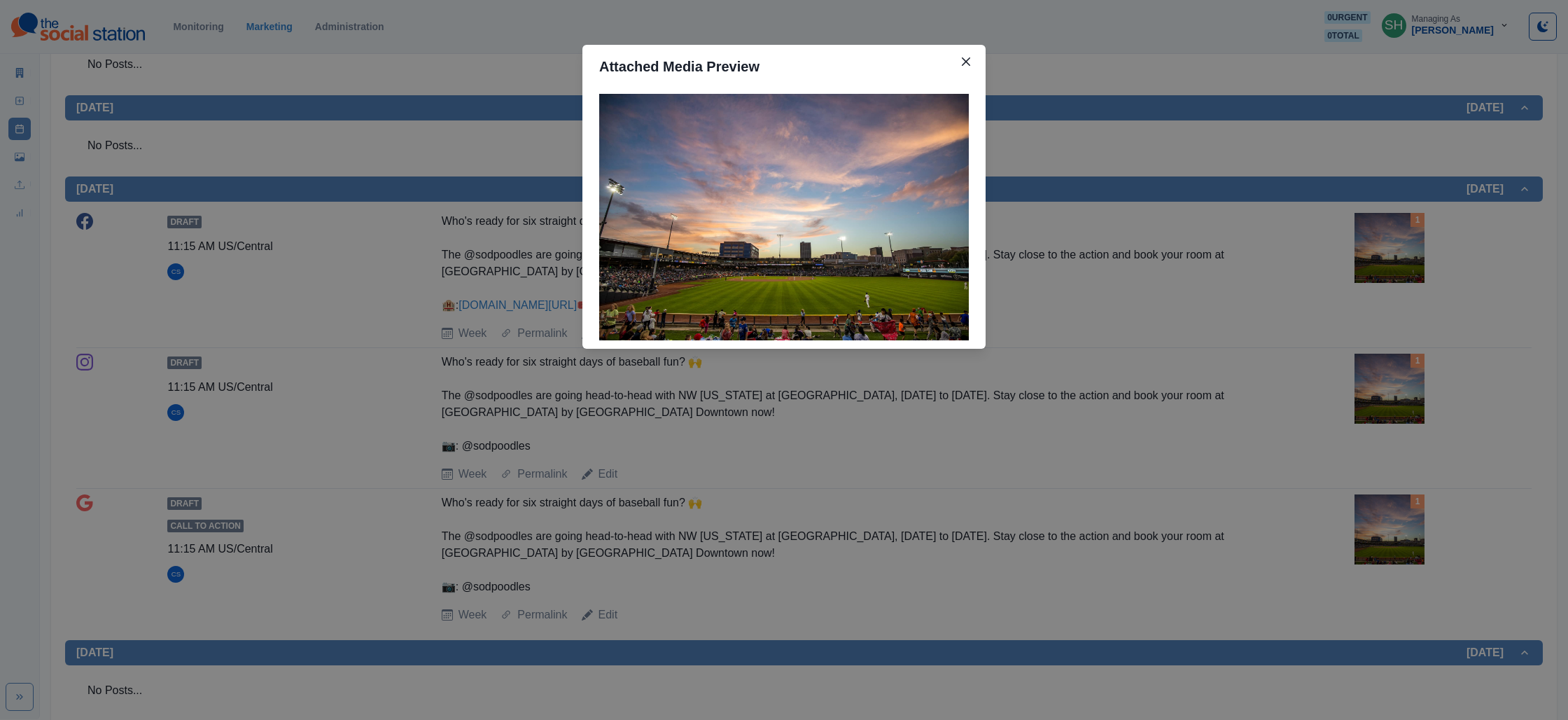
click at [1332, 256] on div "Attached Media Preview" at bounding box center [784, 360] width 1568 height 720
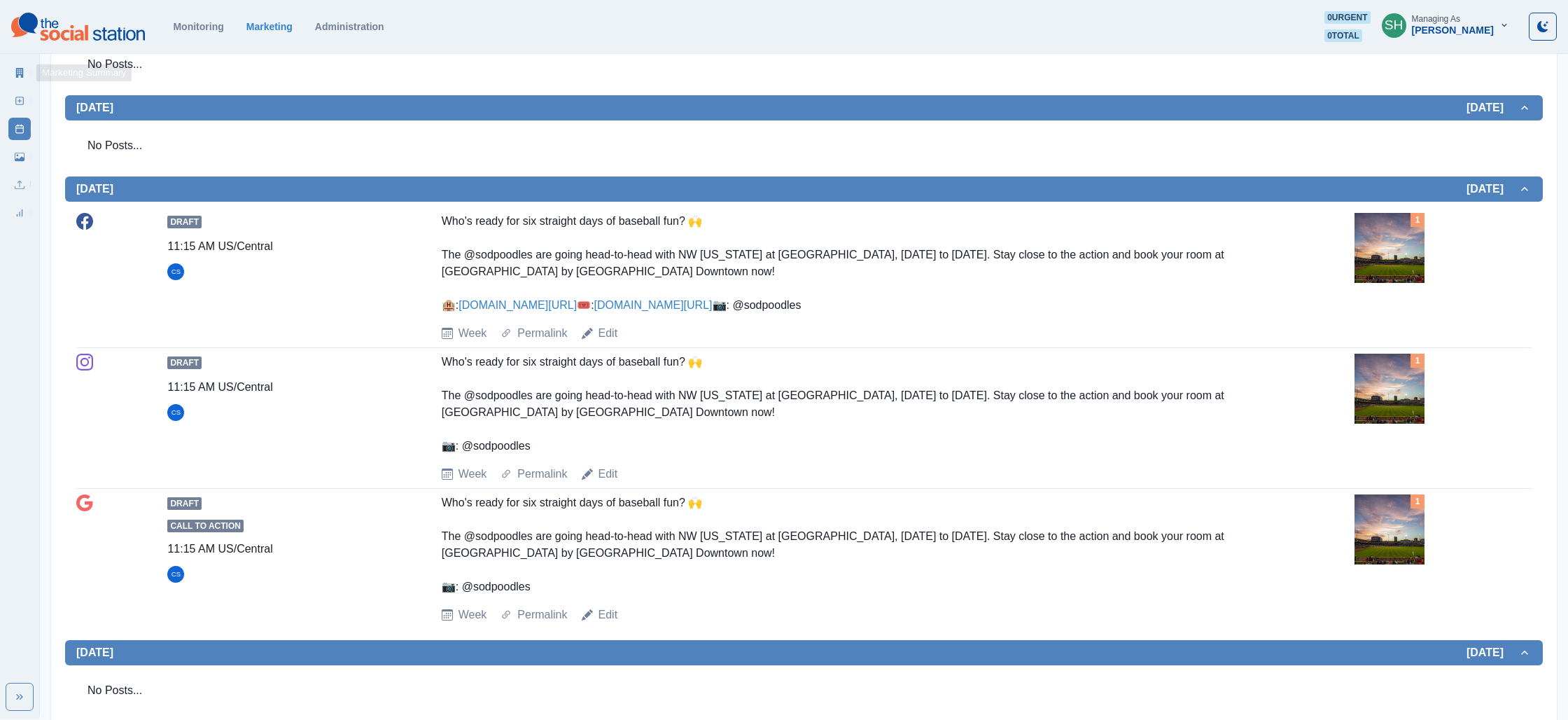
click at [13, 67] on link "Marketing Summary" at bounding box center [19, 72] width 22 height 22
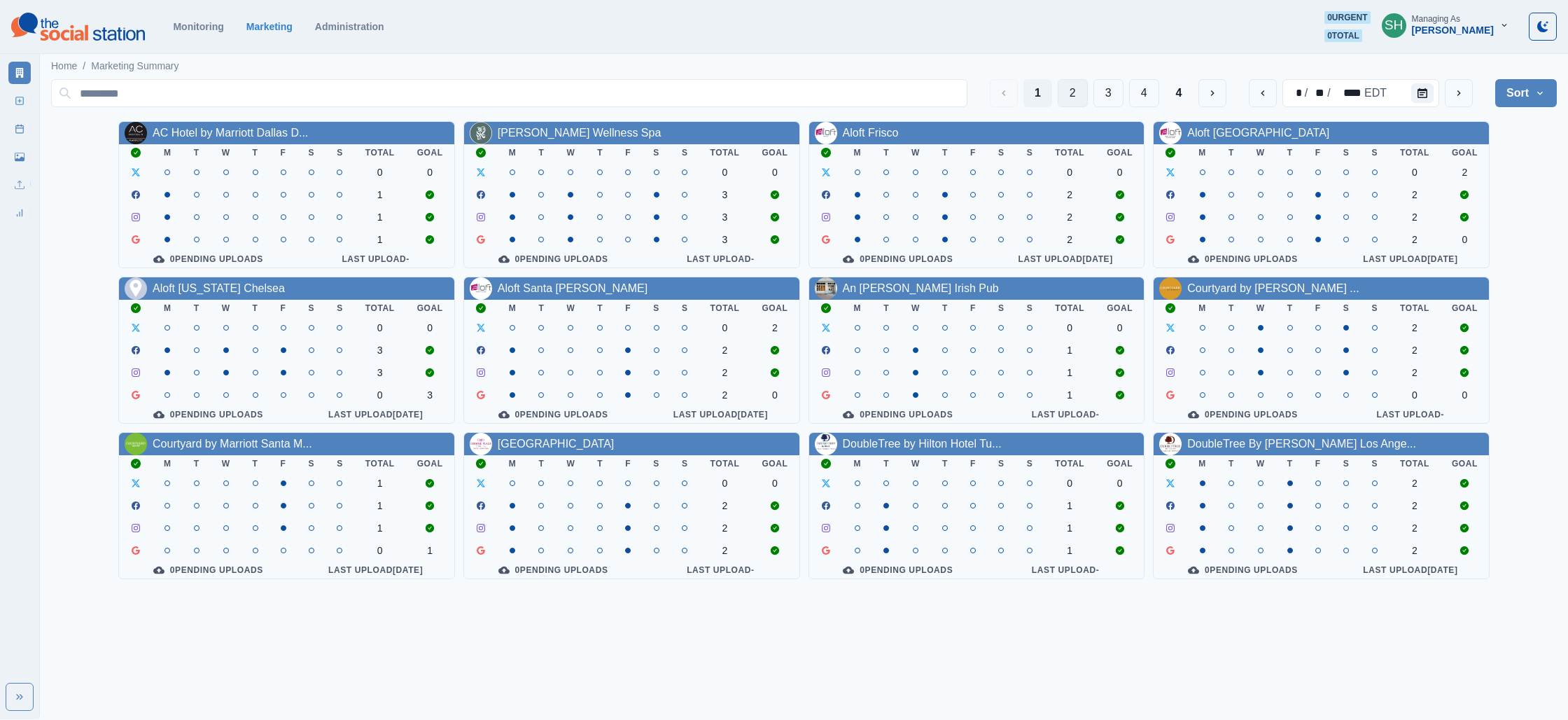
click at [1061, 91] on button "2" at bounding box center [1072, 93] width 30 height 28
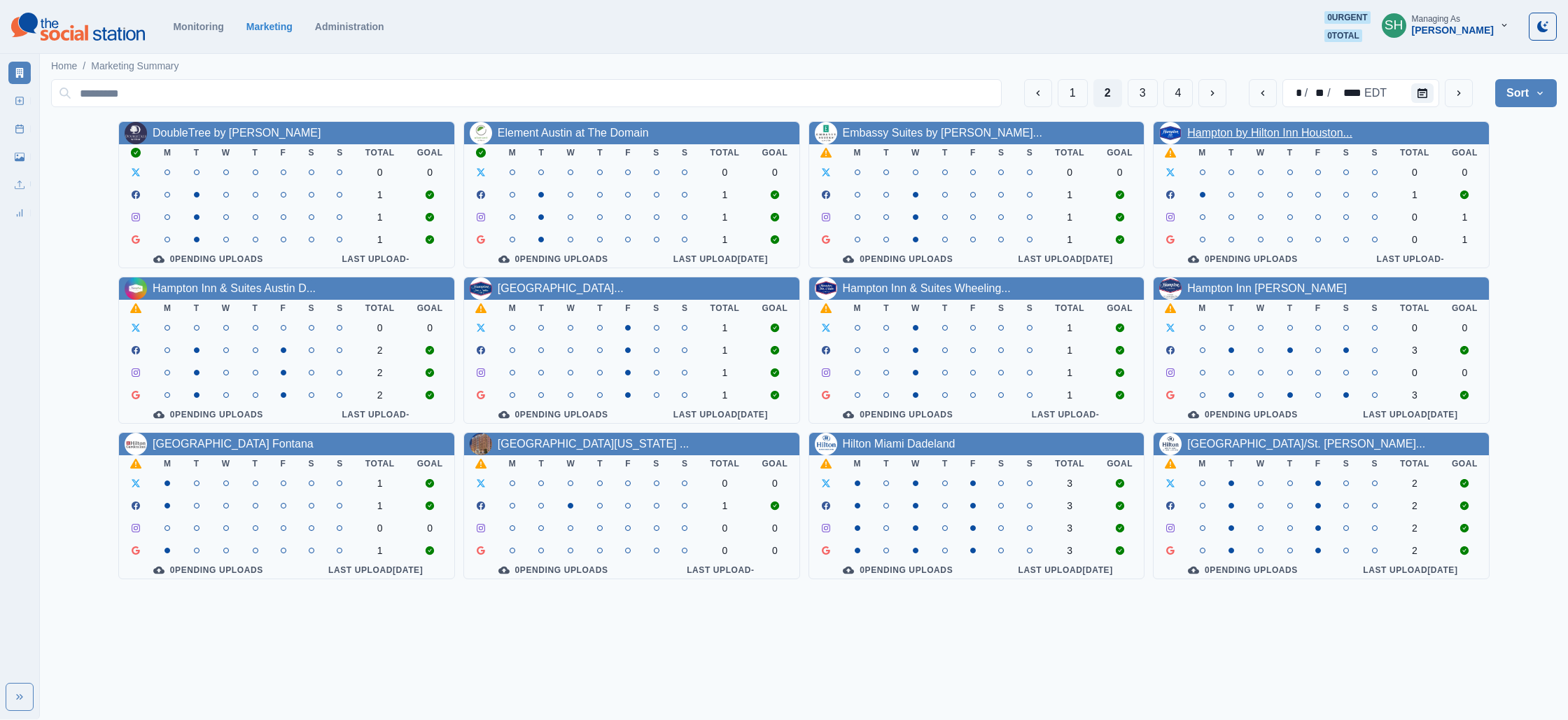
click at [1344, 136] on link "Hampton by Hilton Inn Houston..." at bounding box center [1270, 133] width 165 height 12
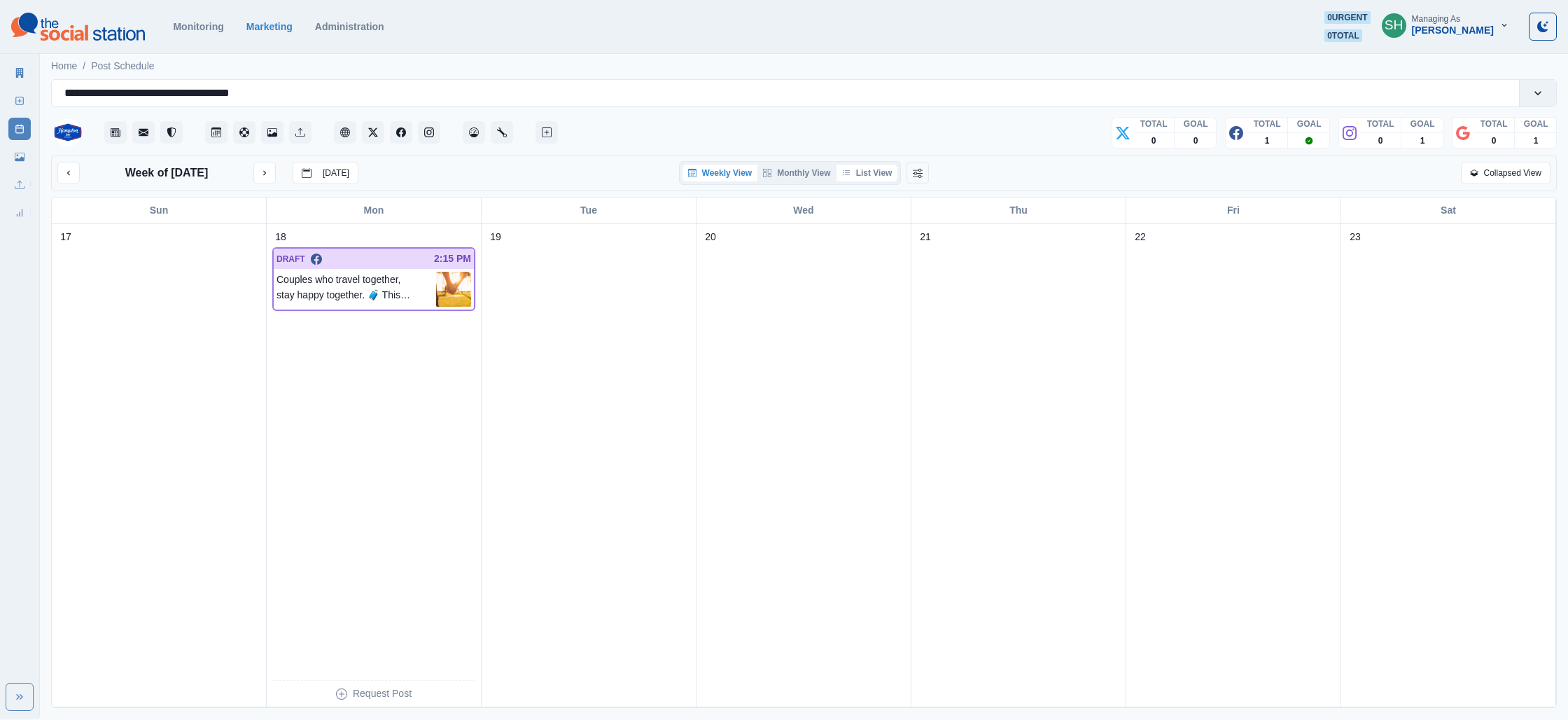
click at [849, 174] on icon "button" at bounding box center [846, 173] width 9 height 9
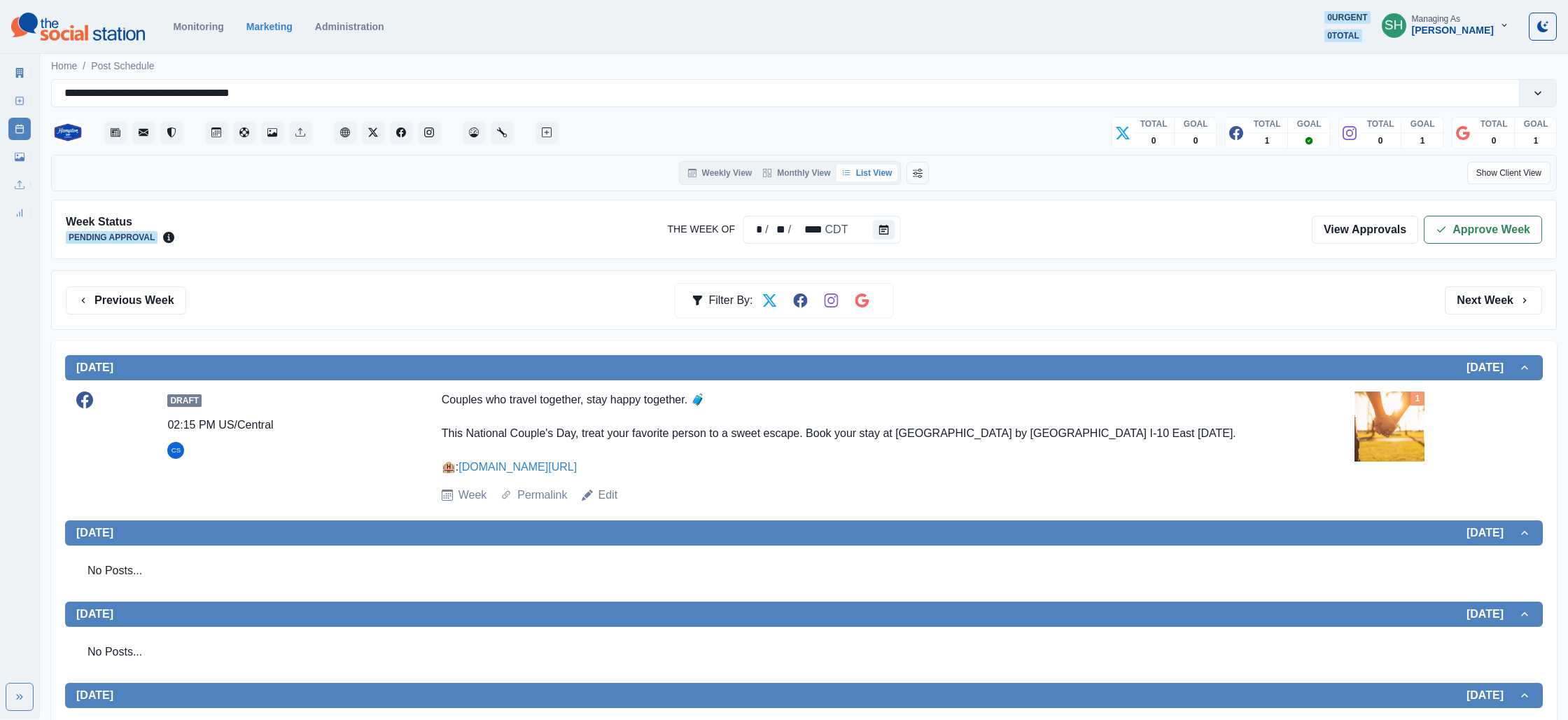
scroll to position [31, 0]
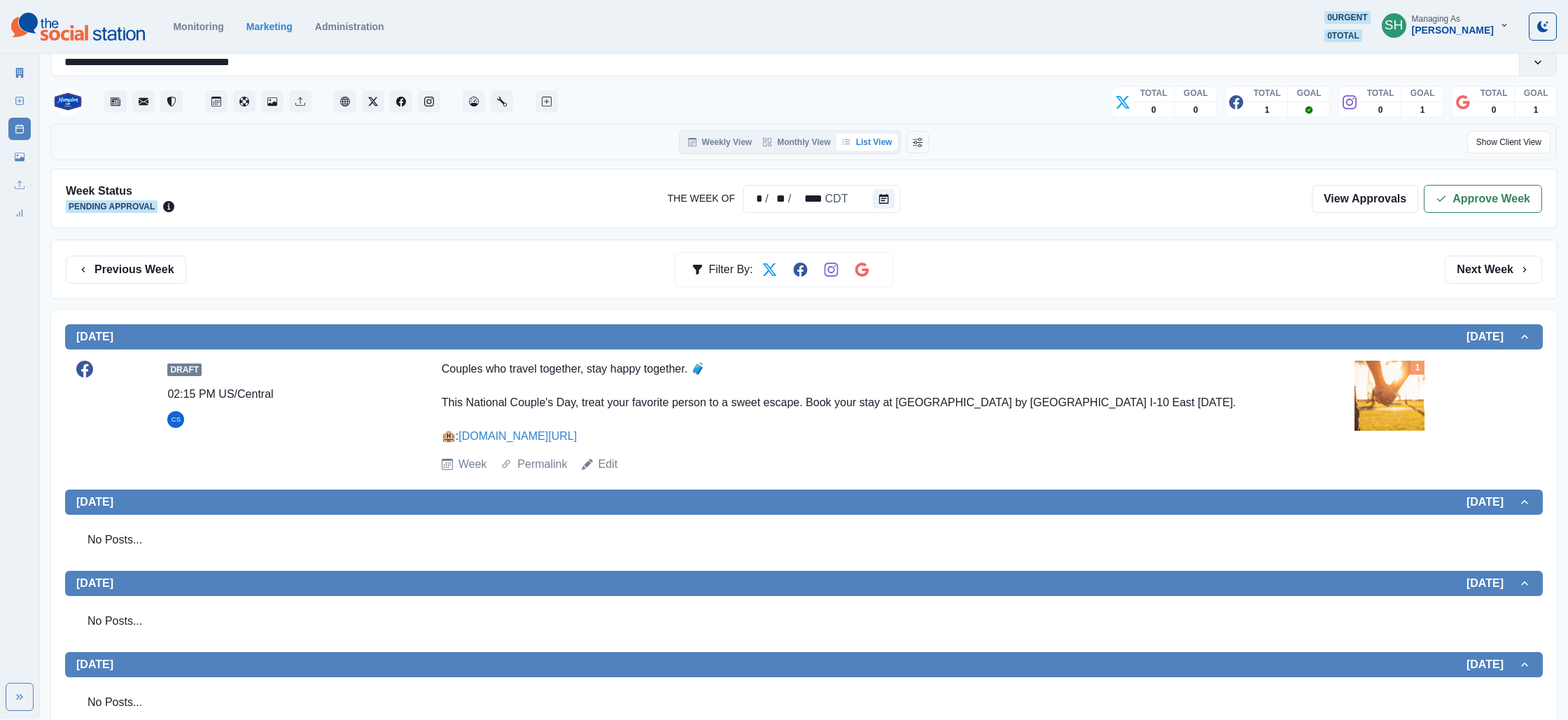
click at [1442, 398] on div "1" at bounding box center [1442, 396] width 177 height 70
click at [1405, 396] on img at bounding box center [1390, 396] width 70 height 70
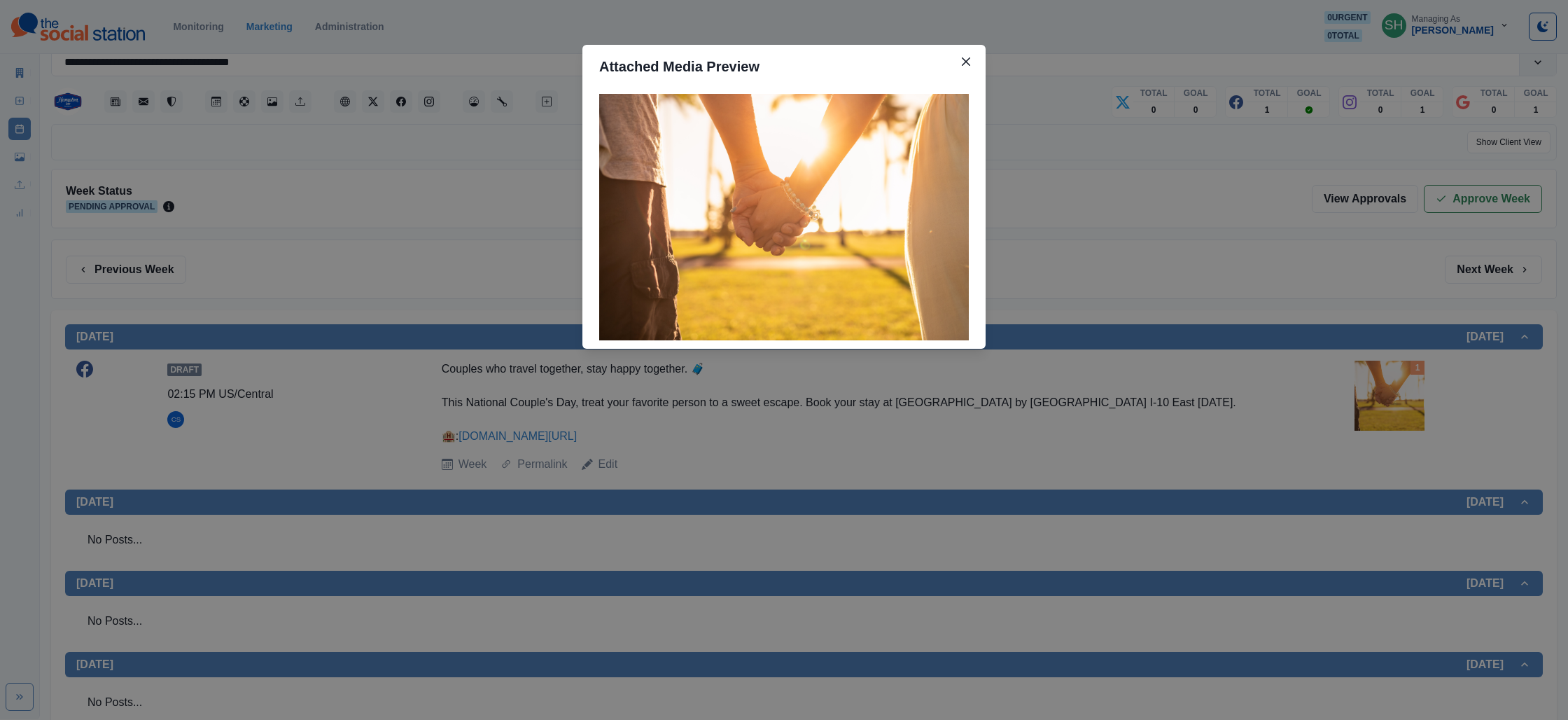
click at [1396, 376] on div "Attached Media Preview" at bounding box center [784, 360] width 1568 height 720
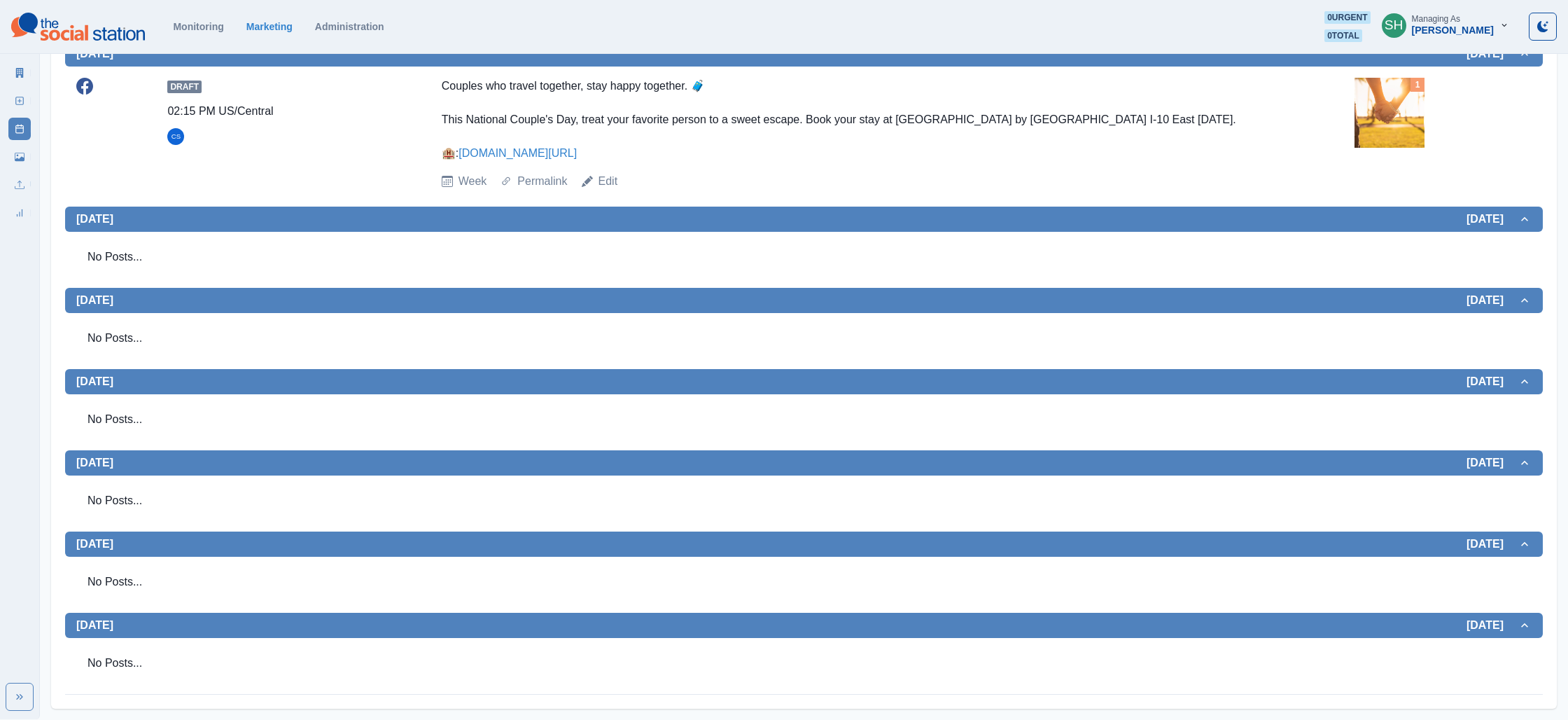
scroll to position [0, 0]
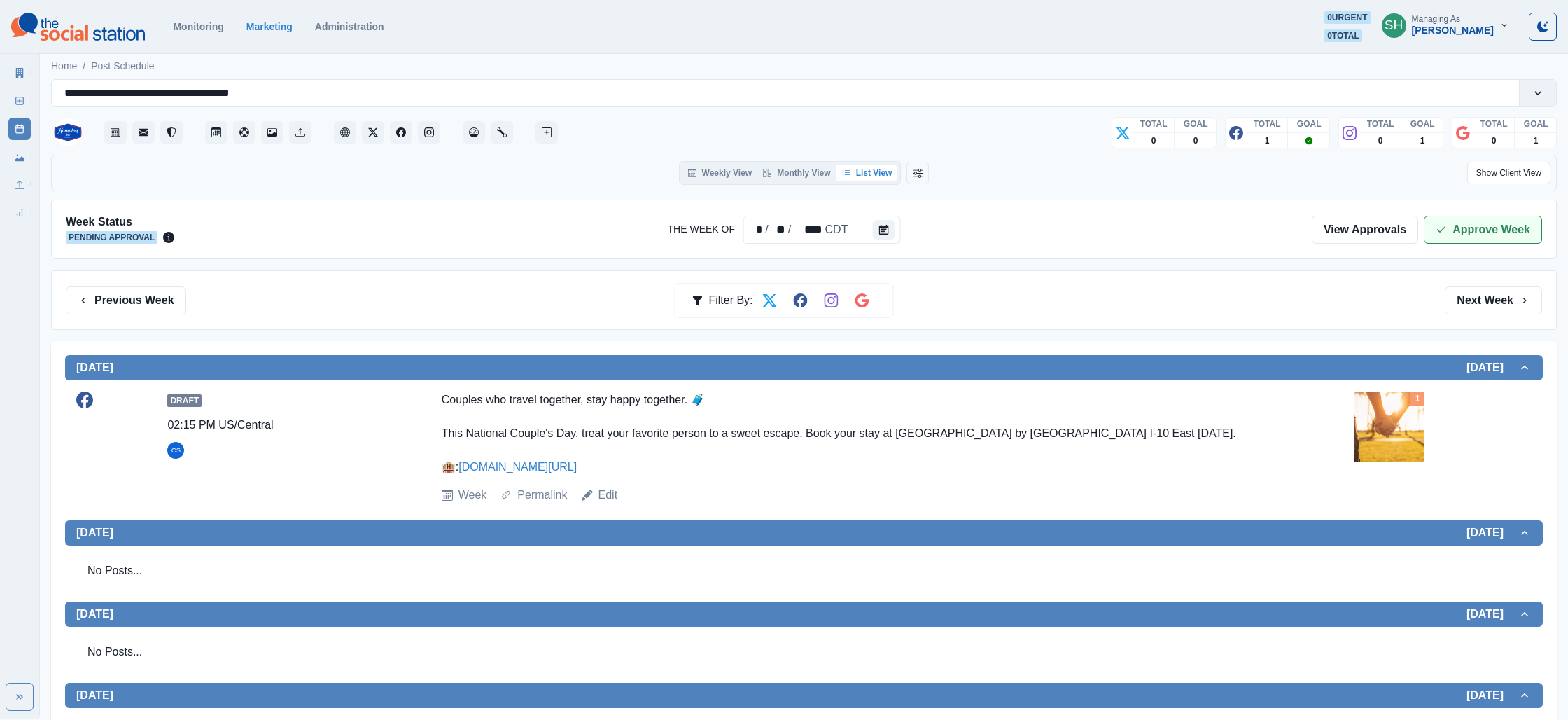
click at [1452, 222] on button "Approve Week" at bounding box center [1483, 229] width 119 height 28
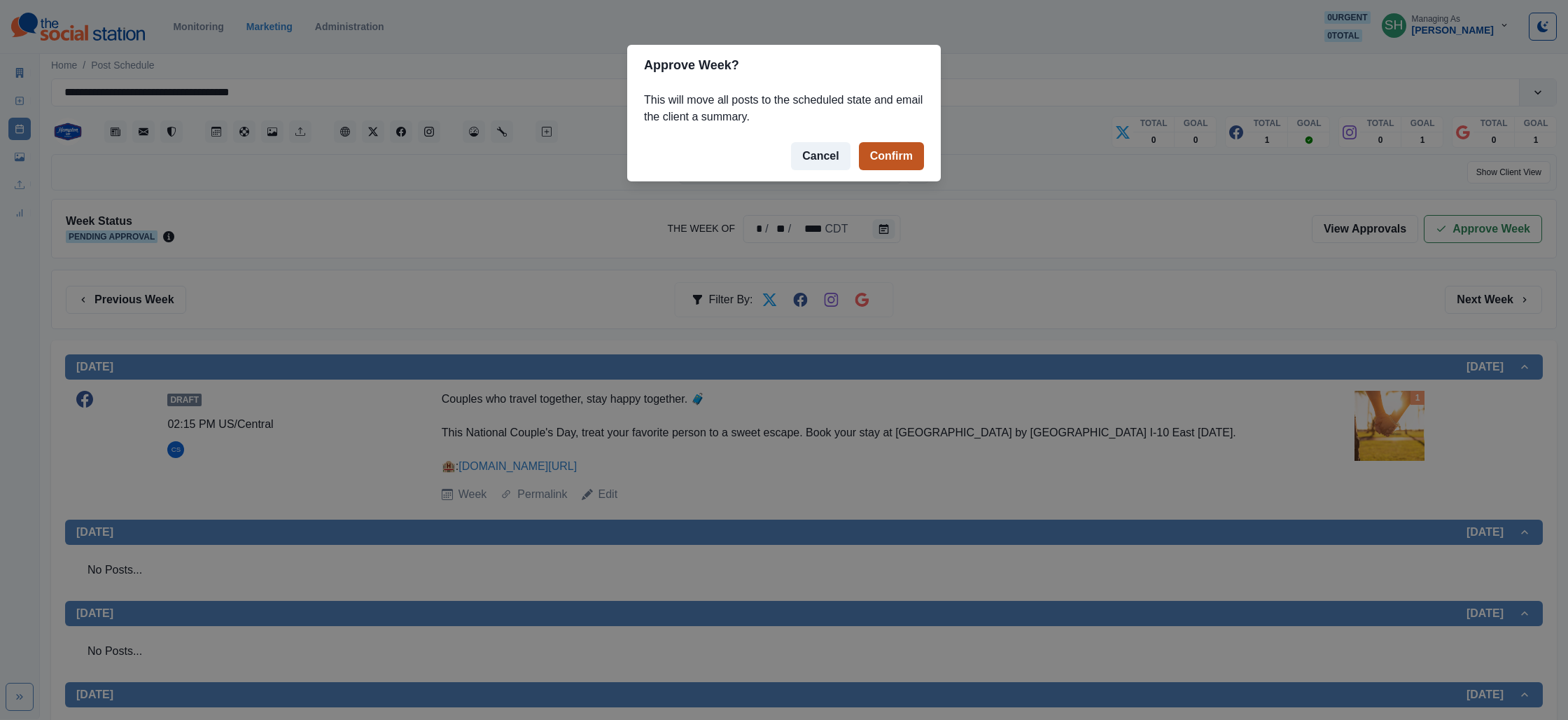
click at [889, 161] on button "Confirm" at bounding box center [891, 156] width 65 height 28
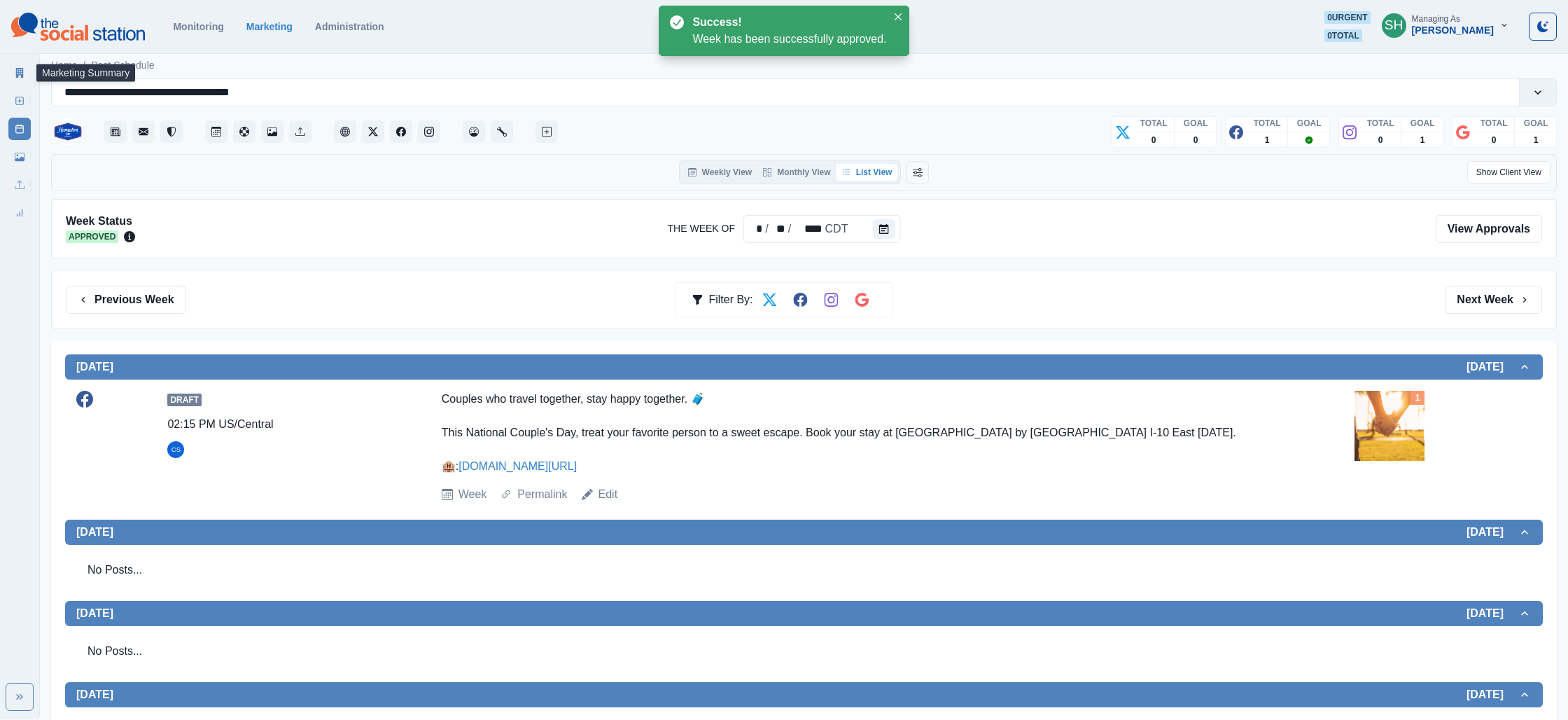
click at [12, 71] on link "Marketing Summary" at bounding box center [19, 72] width 22 height 22
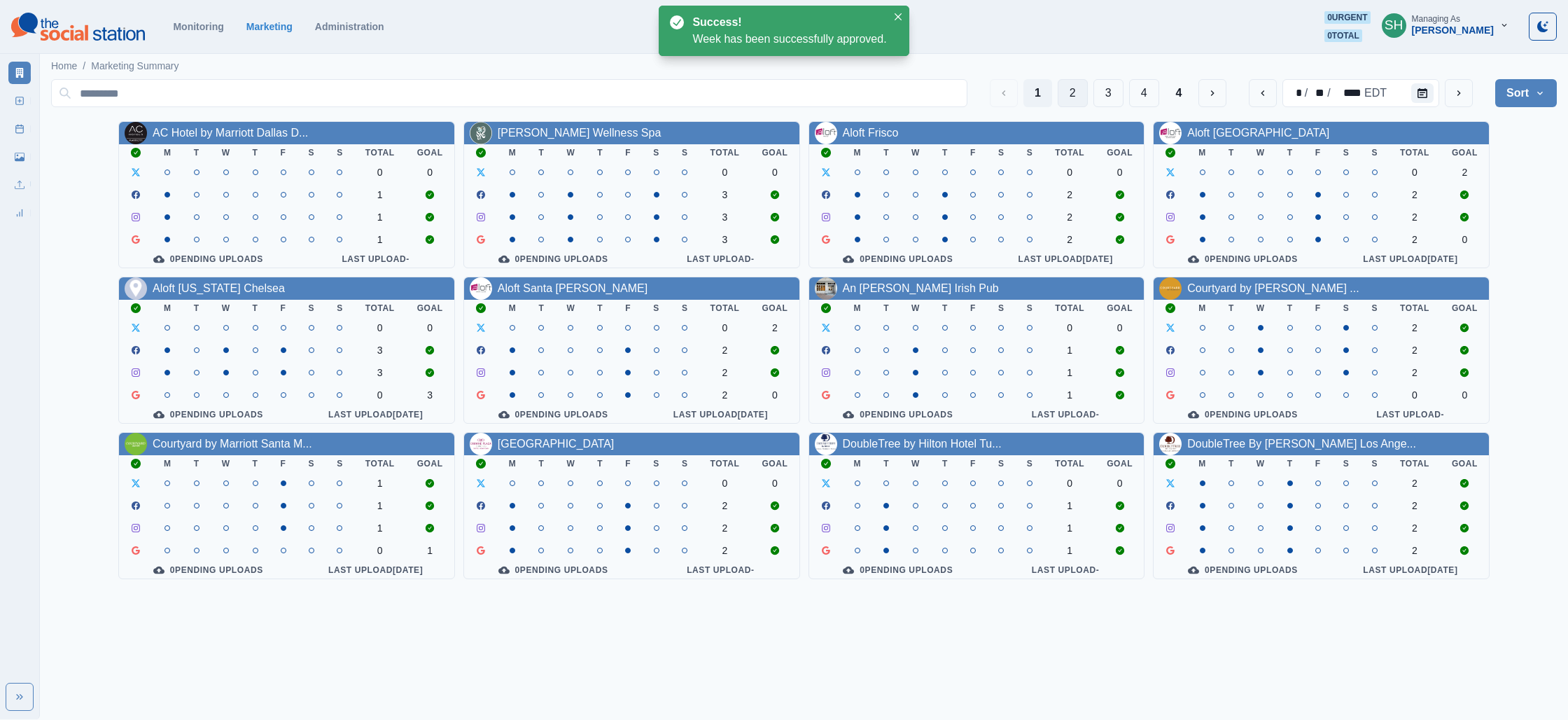
click at [1071, 102] on button "2" at bounding box center [1072, 93] width 30 height 28
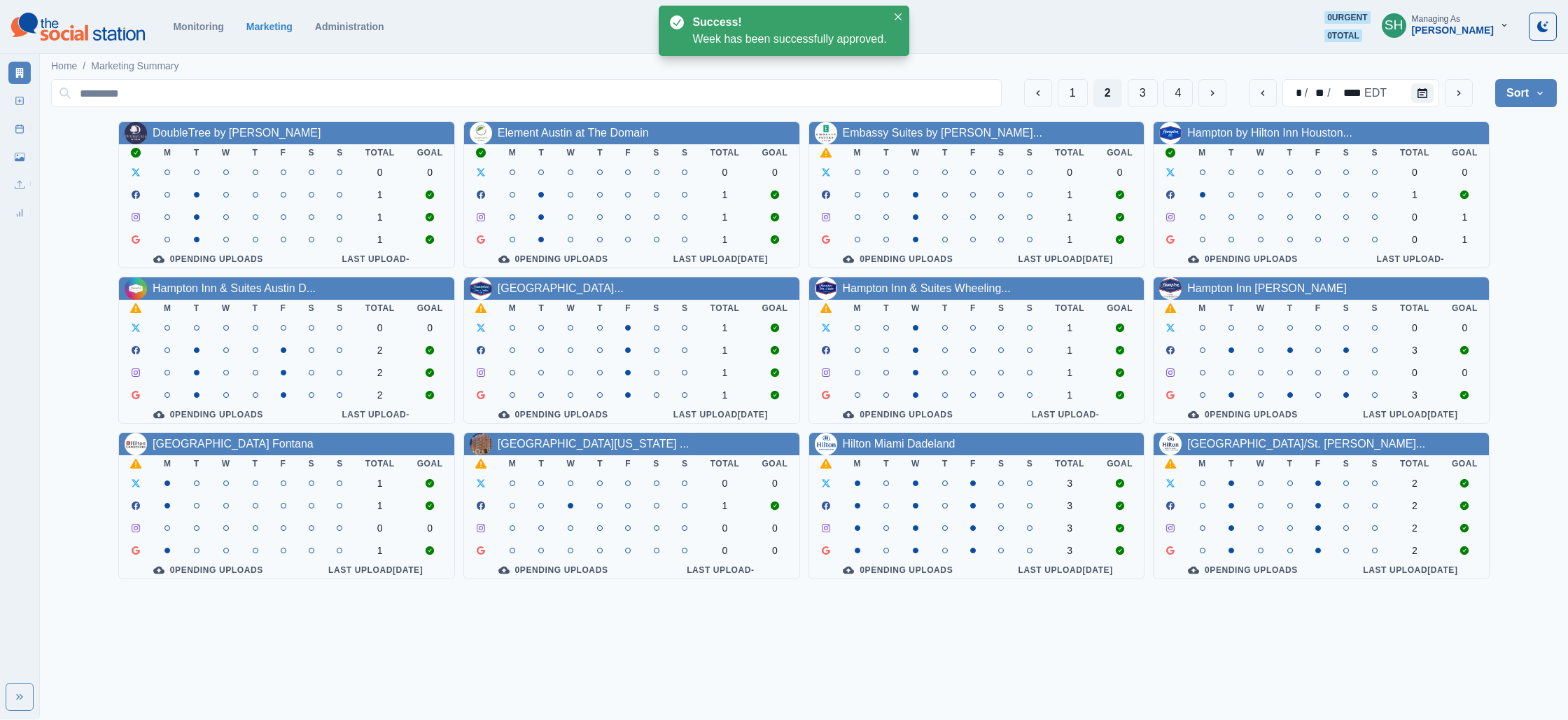
click at [273, 280] on div "Hampton Inn & Suites Austin D..." at bounding box center [286, 287] width 335 height 22
click at [263, 294] on link "Hampton Inn & Suites Austin D..." at bounding box center [235, 288] width 163 height 12
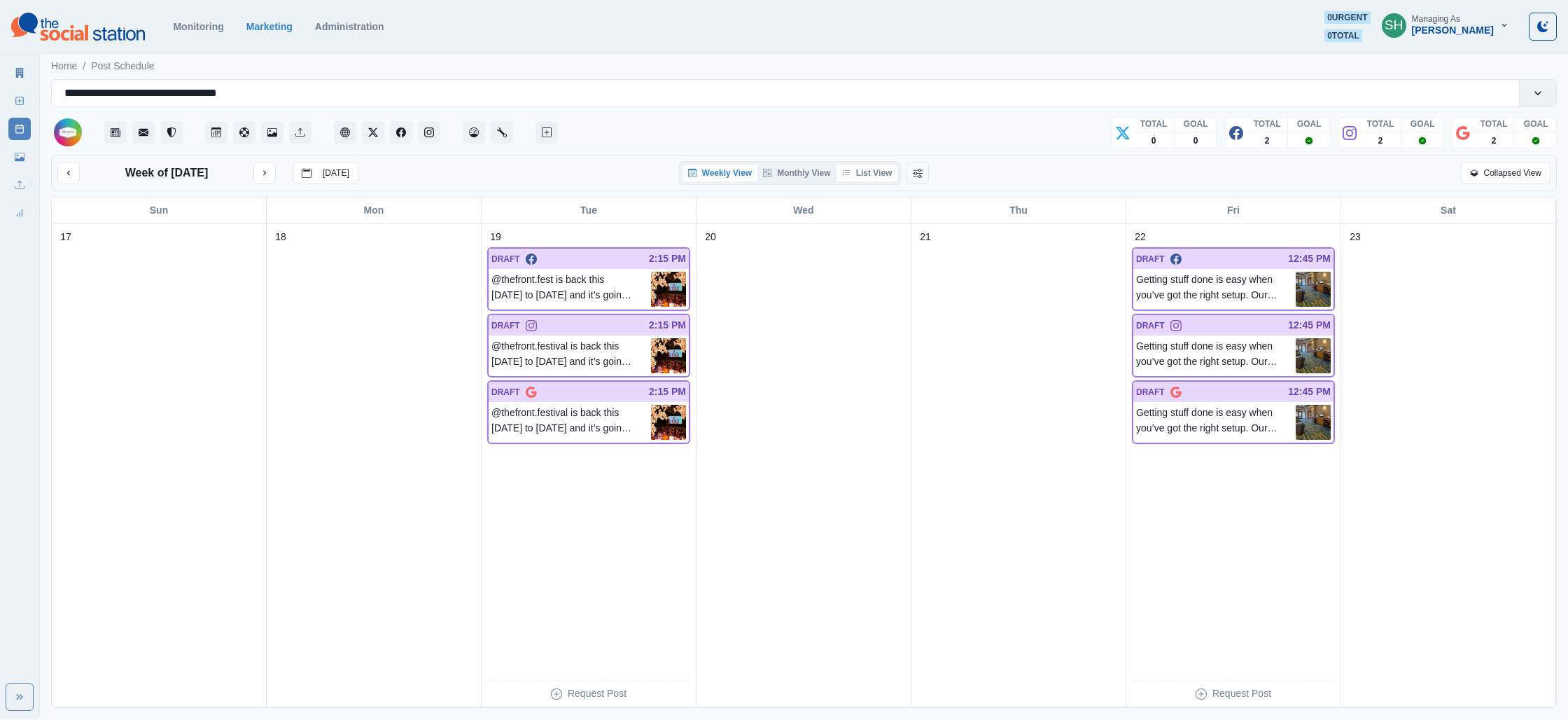
click at [890, 168] on button "List View" at bounding box center [867, 172] width 62 height 17
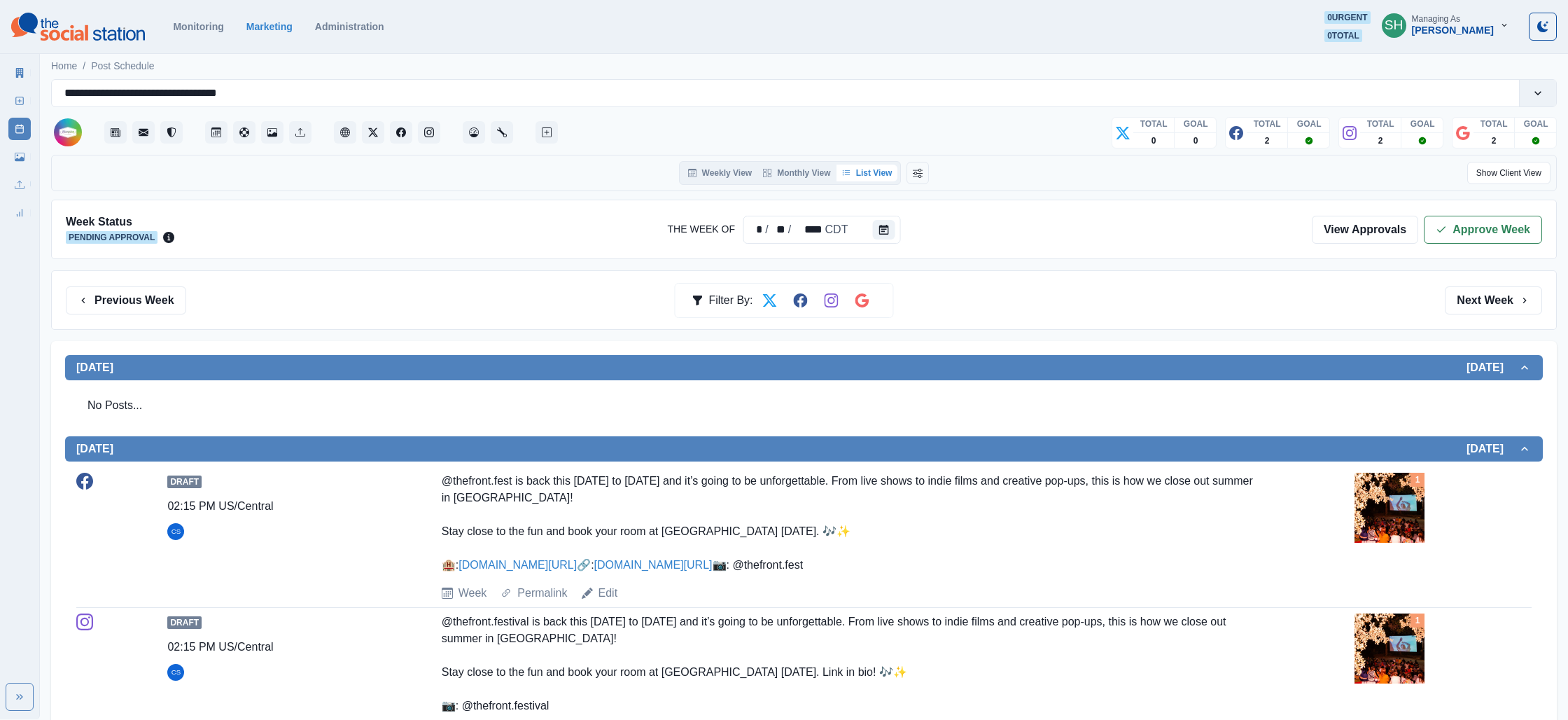
scroll to position [246, 0]
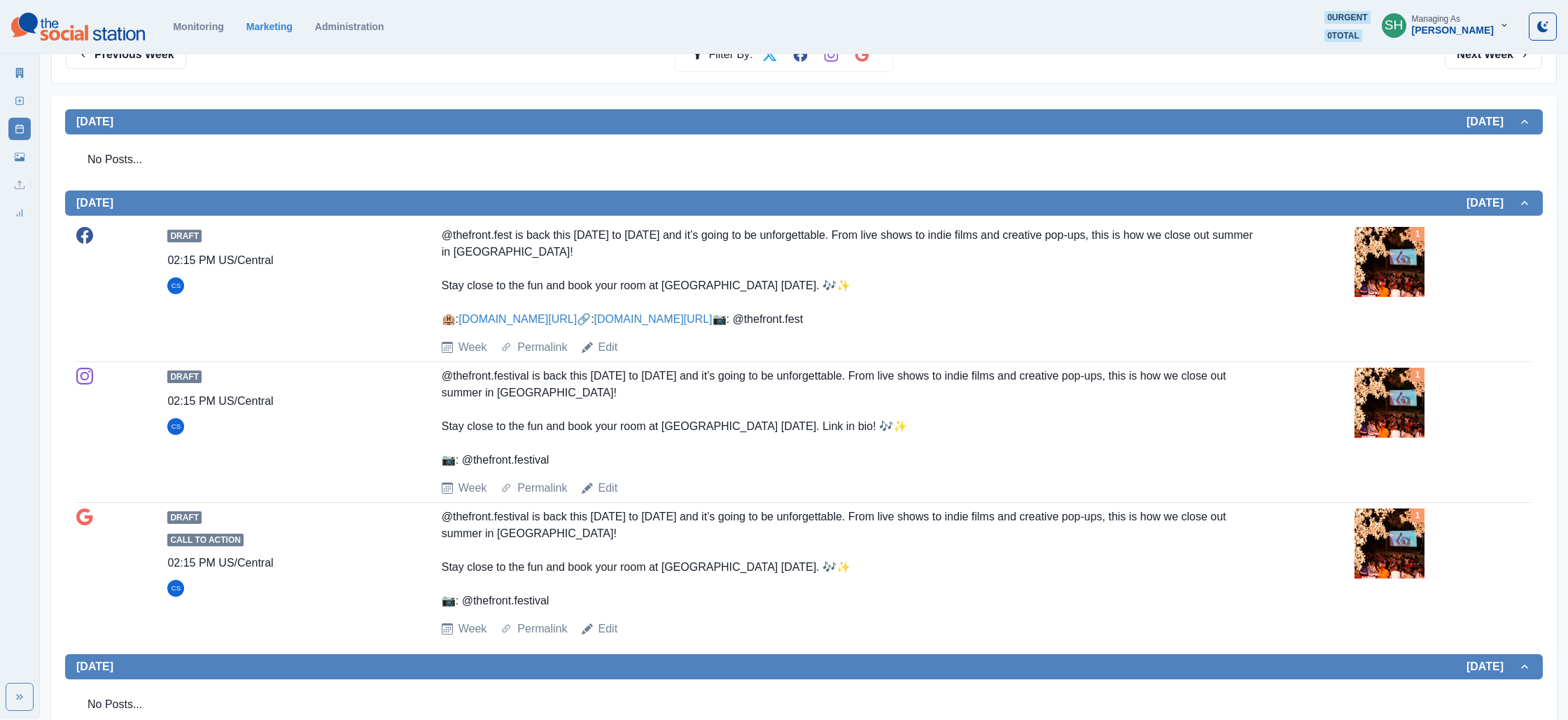
click at [1379, 261] on img at bounding box center [1390, 262] width 70 height 70
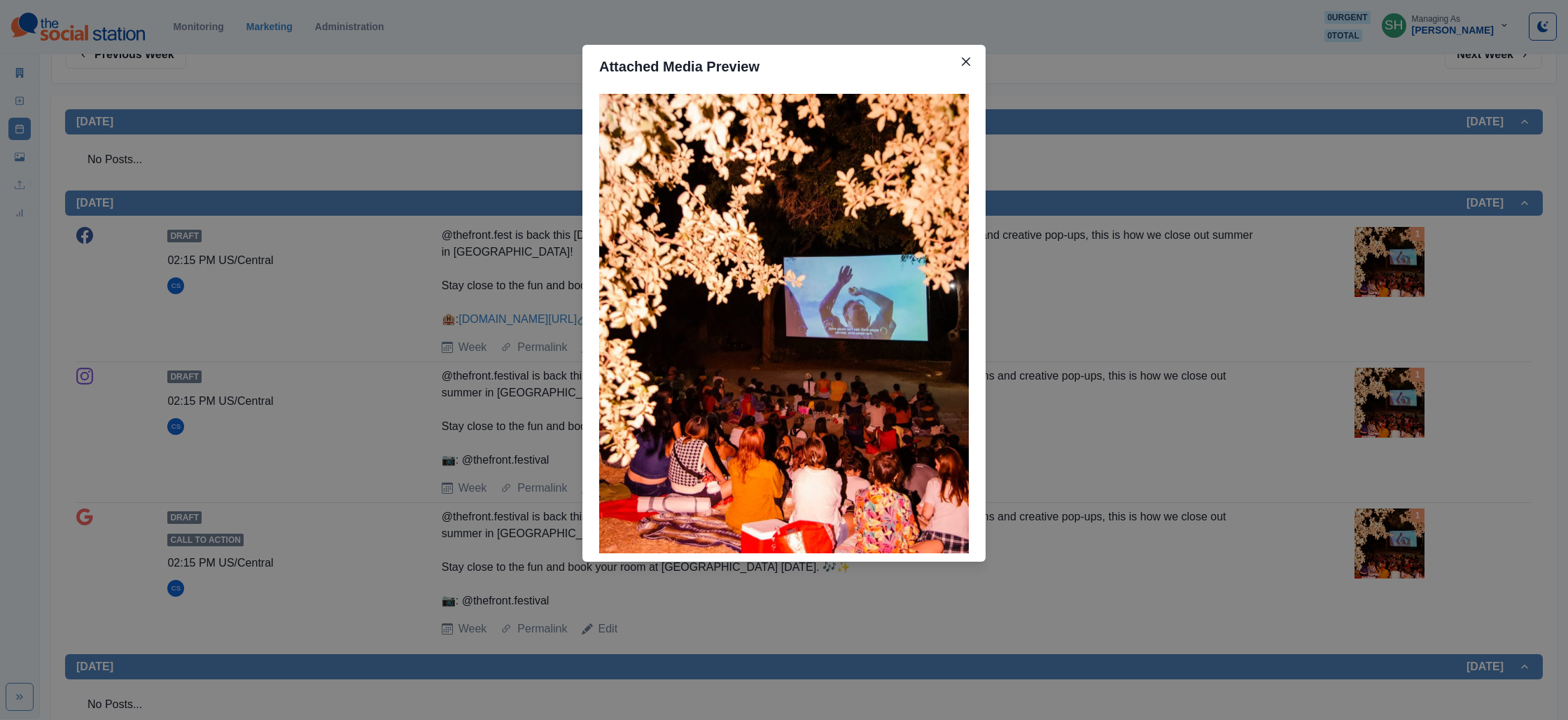
click at [1300, 287] on div "Attached Media Preview" at bounding box center [784, 360] width 1568 height 720
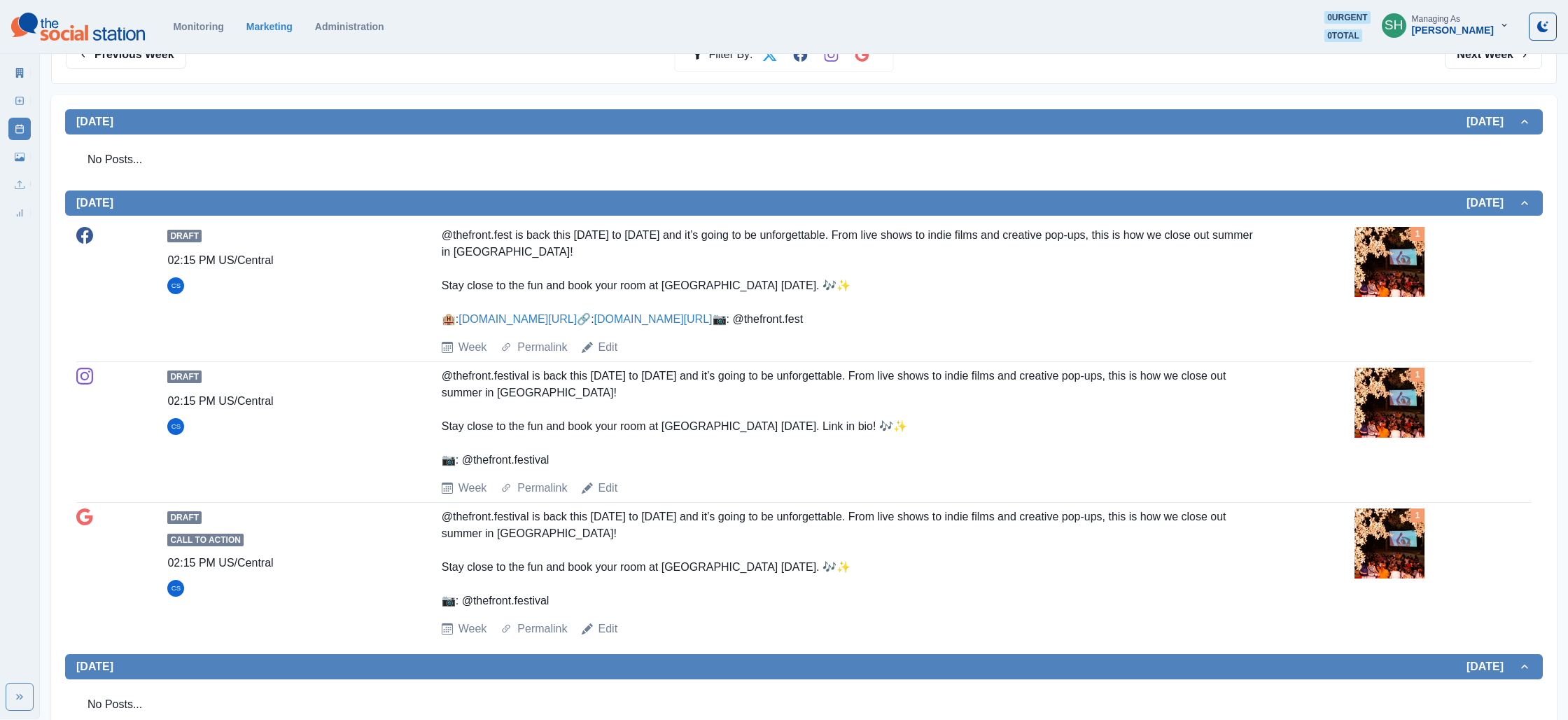
click at [594, 325] on link "[DOMAIN_NAME][URL]" at bounding box center [653, 319] width 119 height 12
click at [22, 70] on icon at bounding box center [19, 72] width 8 height 10
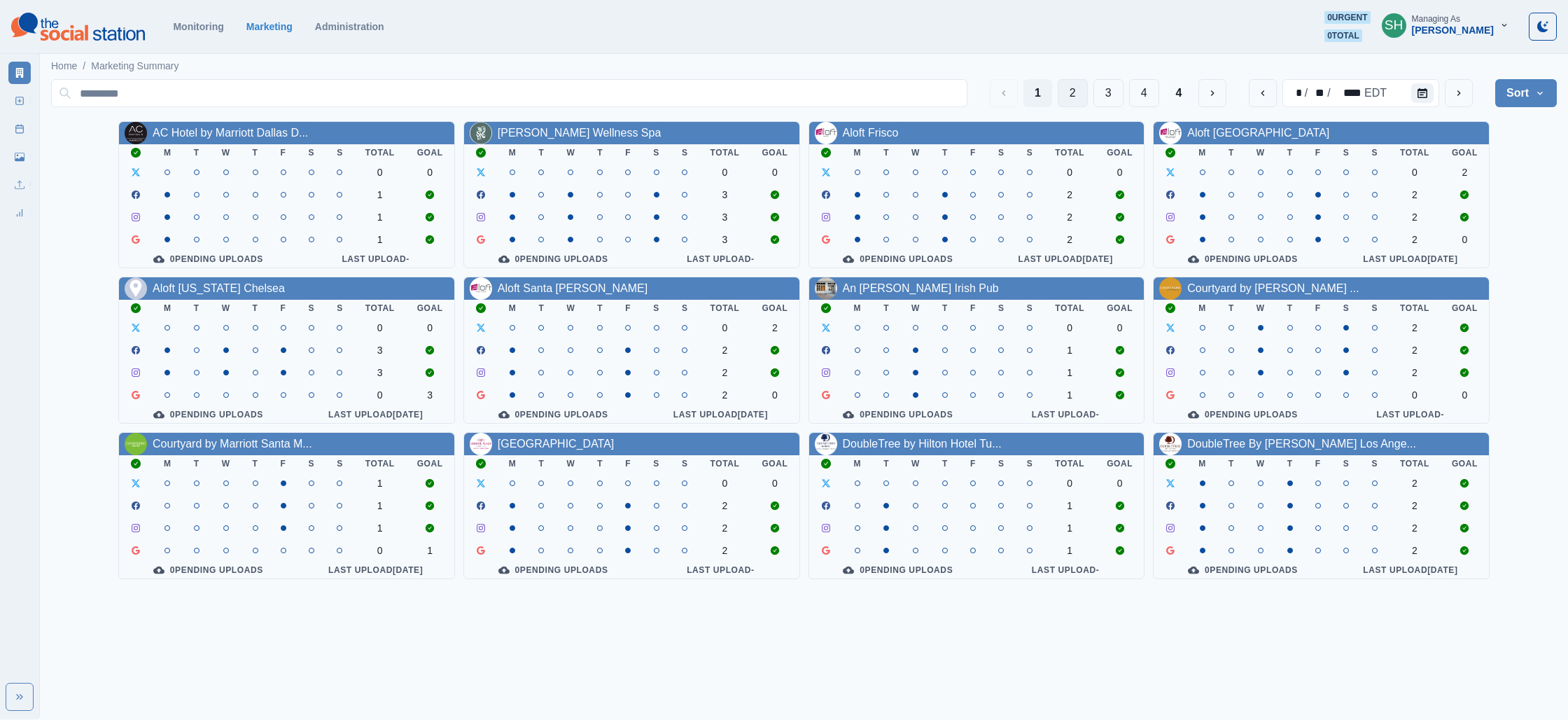
click at [1058, 91] on button "2" at bounding box center [1072, 93] width 30 height 28
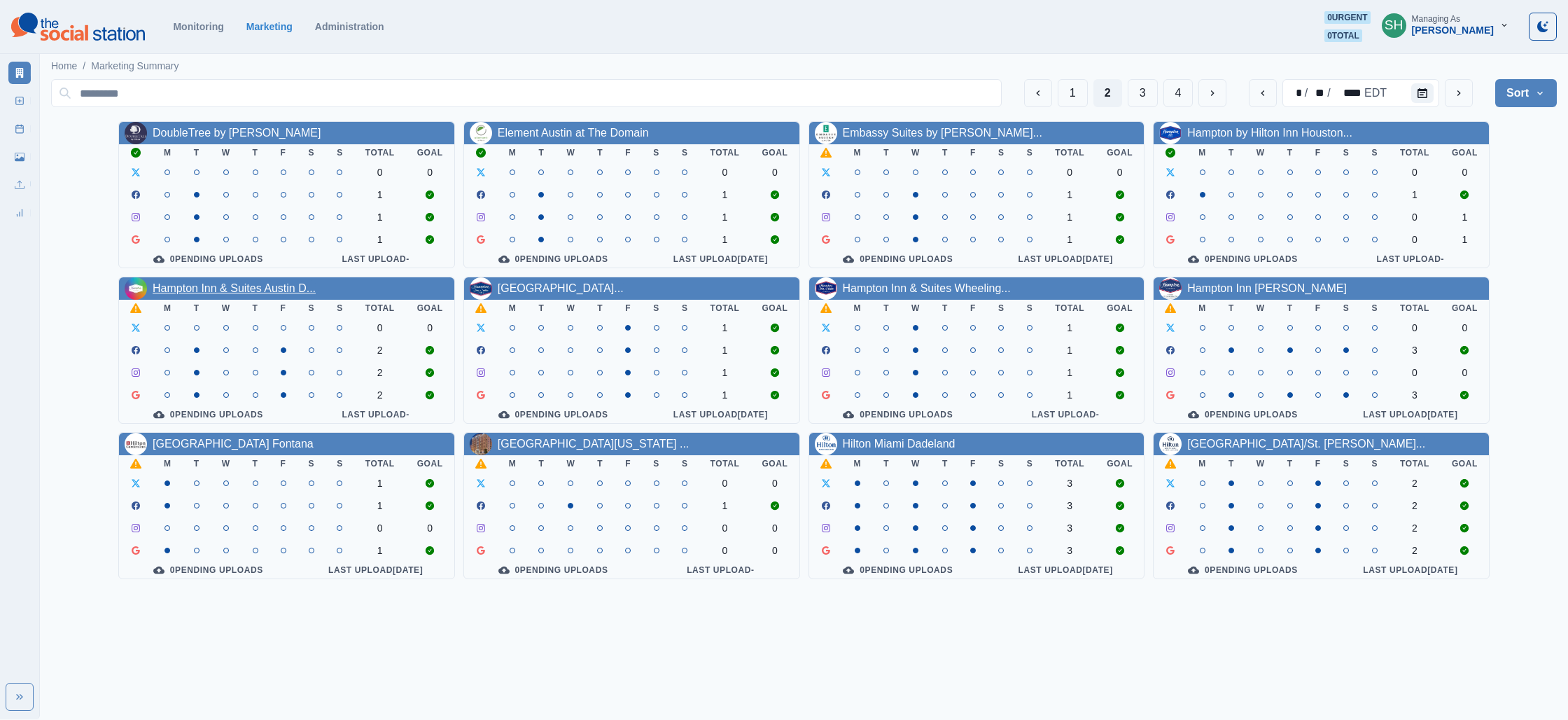
click at [246, 294] on link "Hampton Inn & Suites Austin D..." at bounding box center [235, 288] width 163 height 12
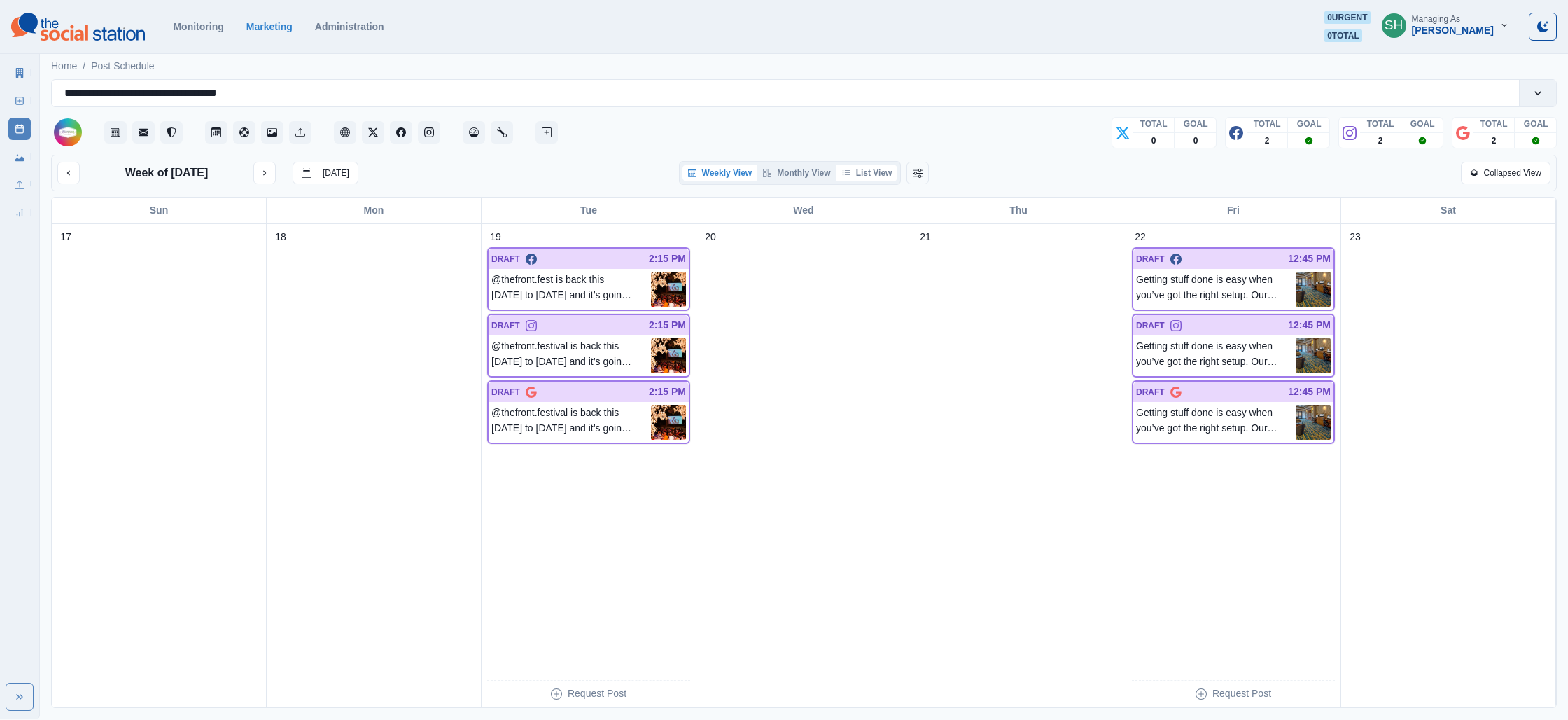
click at [868, 168] on button "List View" at bounding box center [867, 172] width 62 height 17
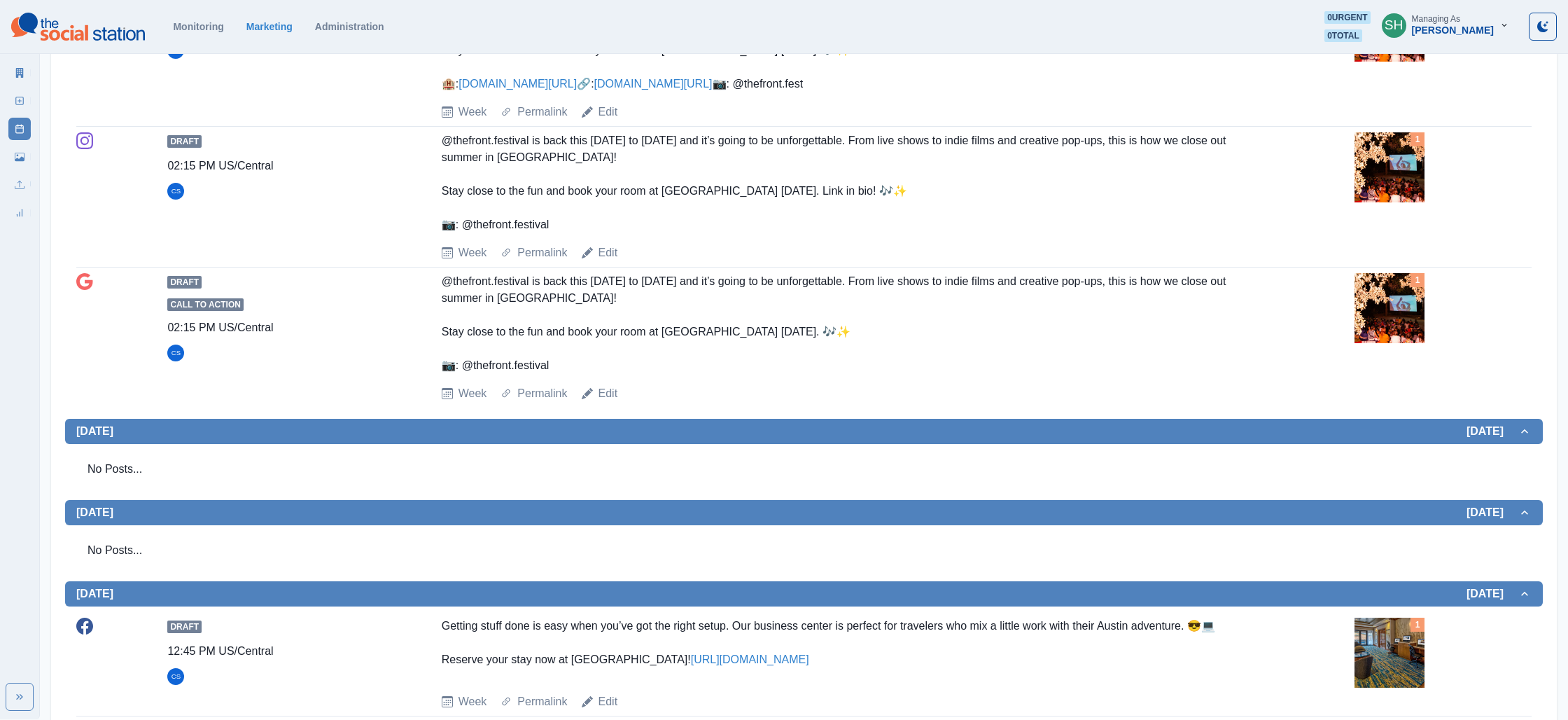
scroll to position [462, 0]
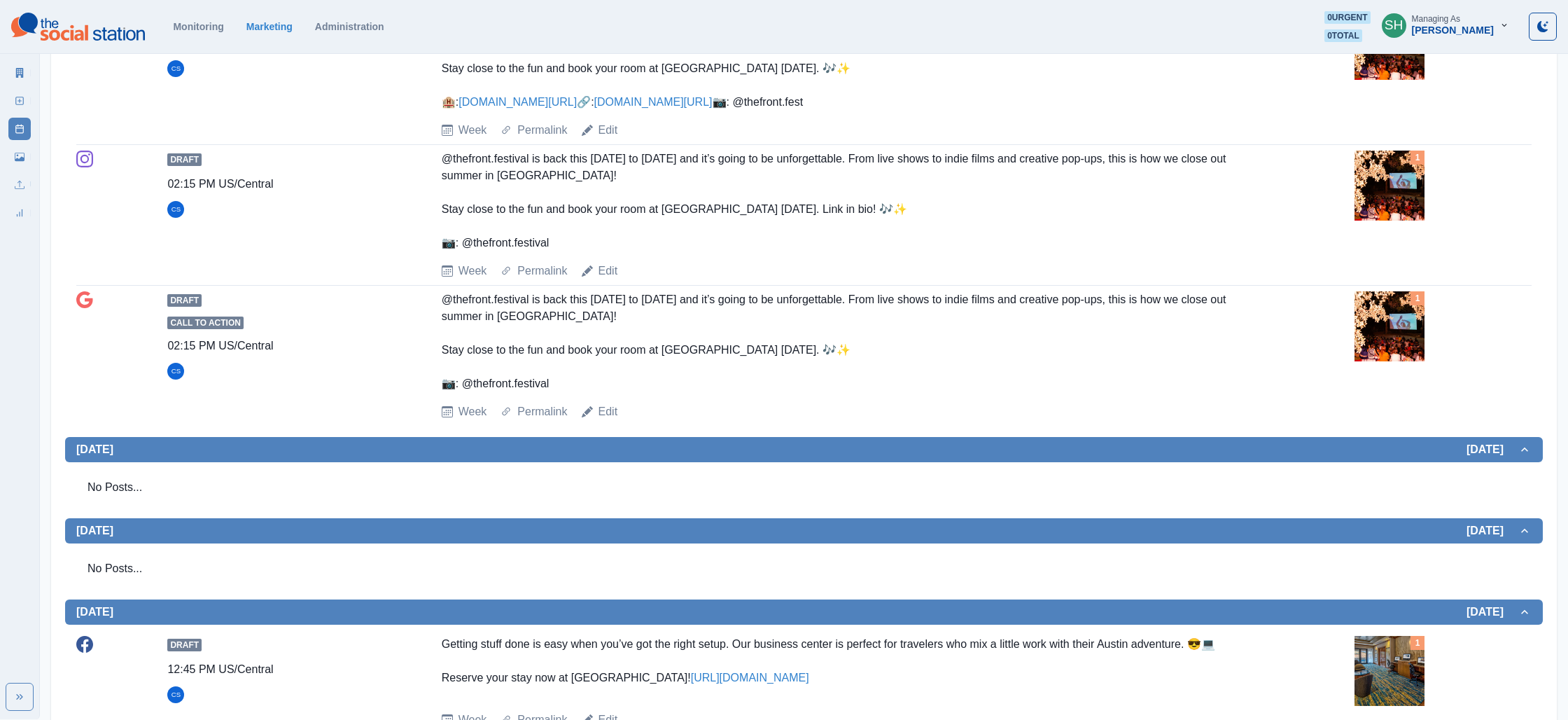
click at [594, 108] on link "[DOMAIN_NAME][URL]" at bounding box center [653, 102] width 119 height 12
click at [11, 70] on link "Marketing Summary" at bounding box center [19, 72] width 22 height 22
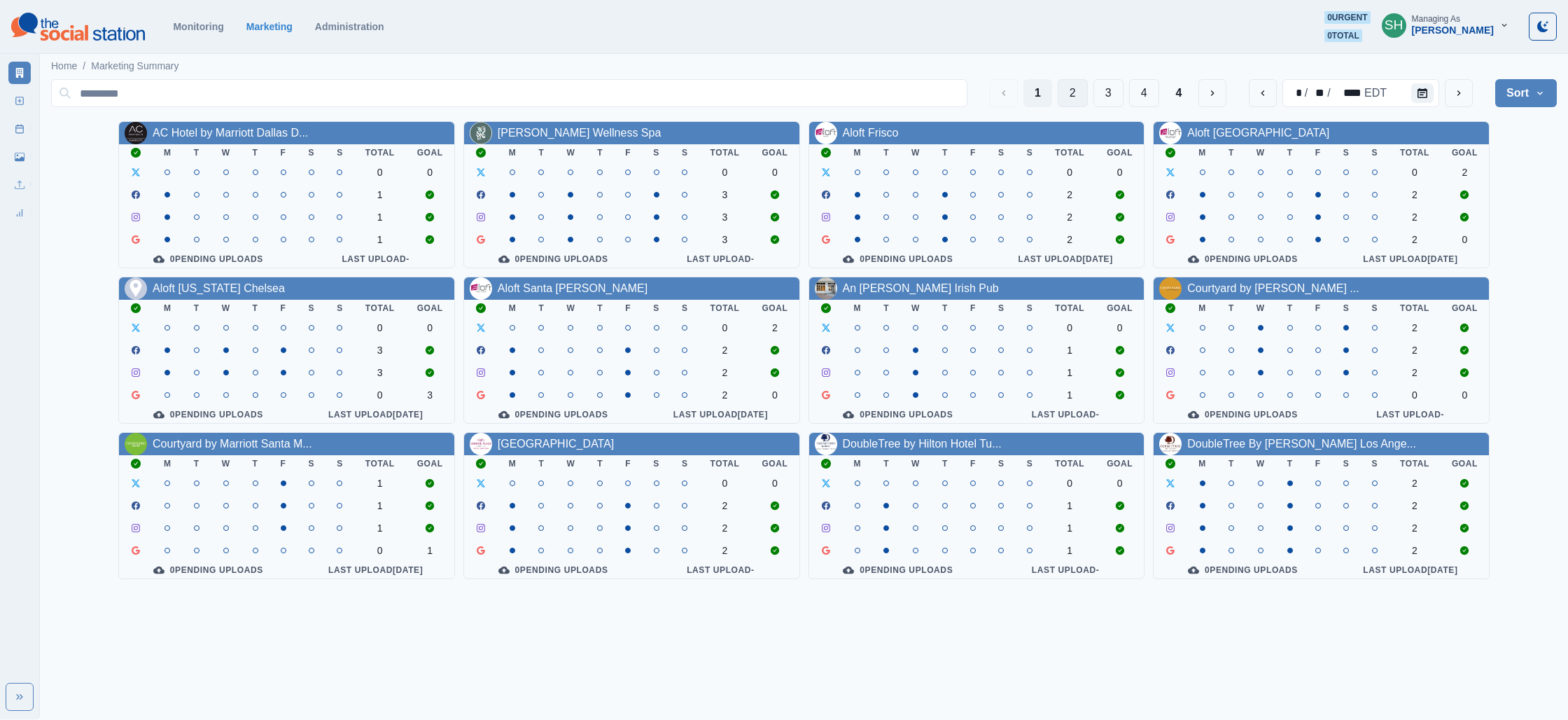
click at [1061, 94] on button "2" at bounding box center [1072, 93] width 30 height 28
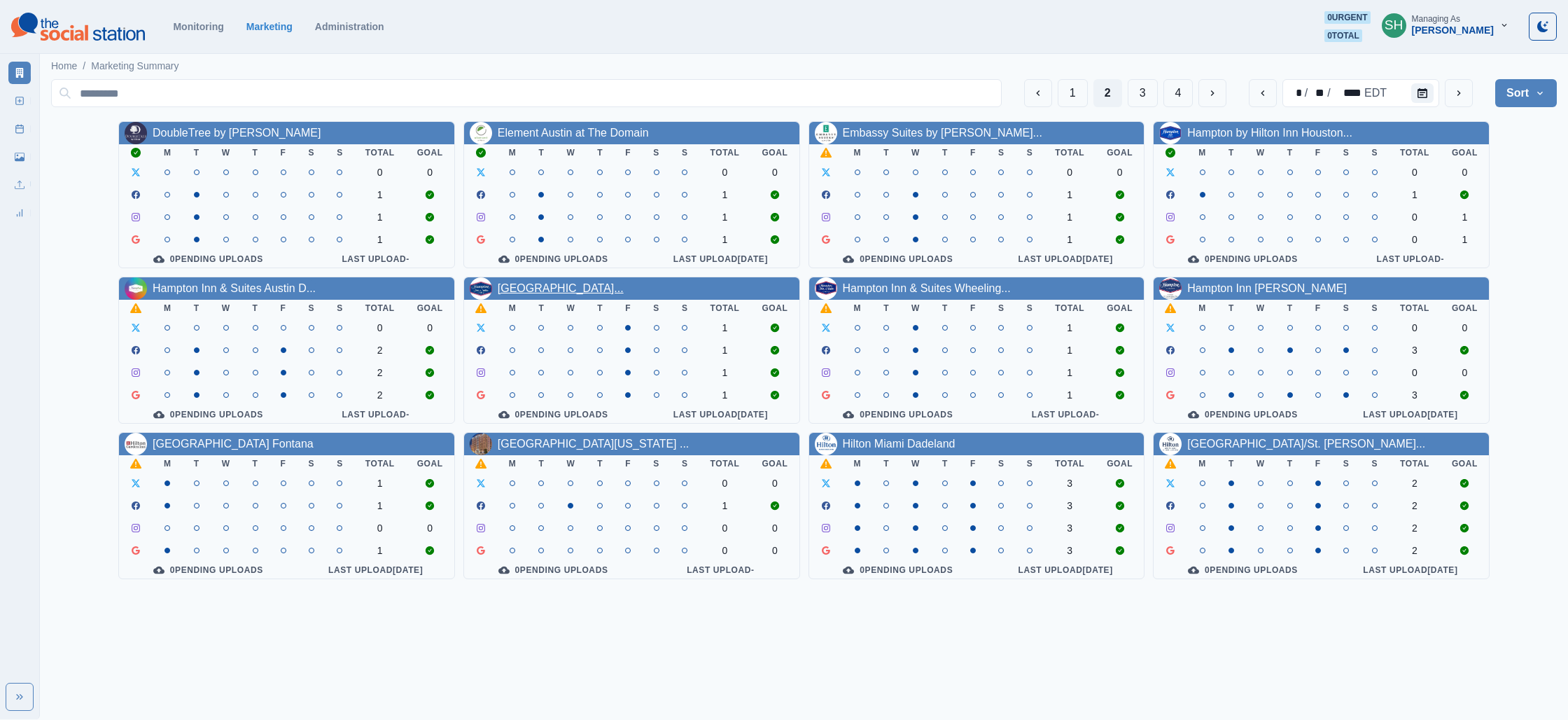
click at [613, 285] on link "[GEOGRAPHIC_DATA]..." at bounding box center [560, 288] width 126 height 12
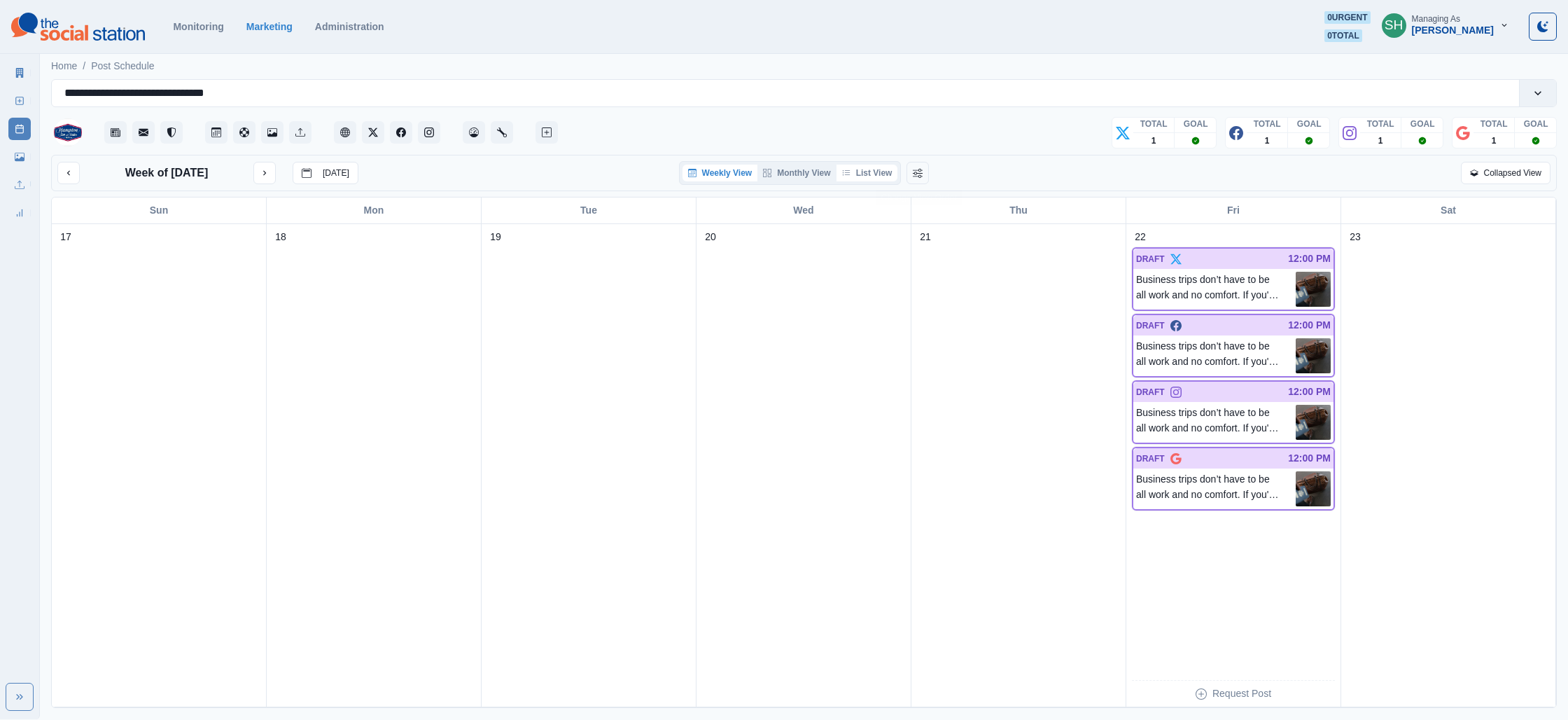
click at [871, 165] on button "List View" at bounding box center [867, 172] width 62 height 17
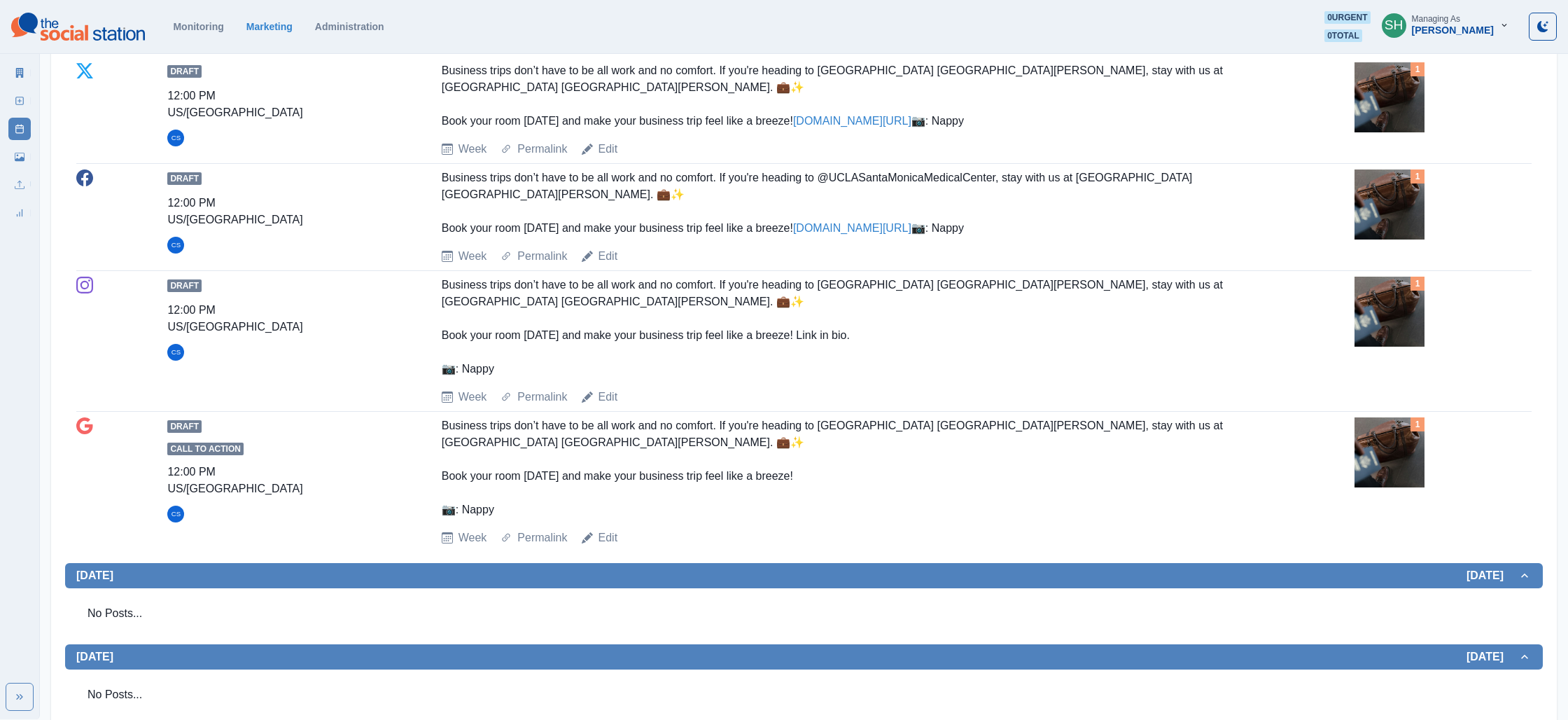
scroll to position [542, 0]
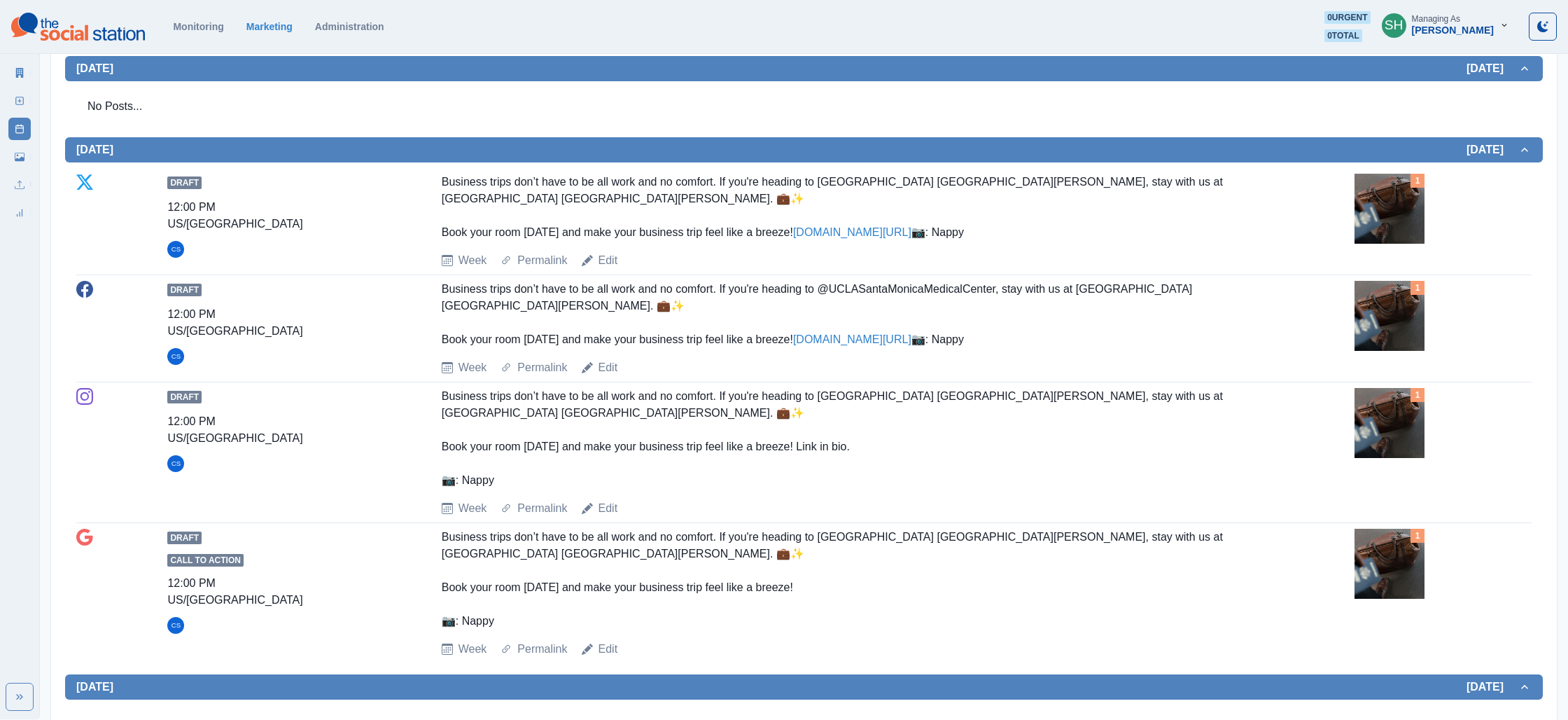
click at [1386, 351] on img at bounding box center [1390, 316] width 70 height 70
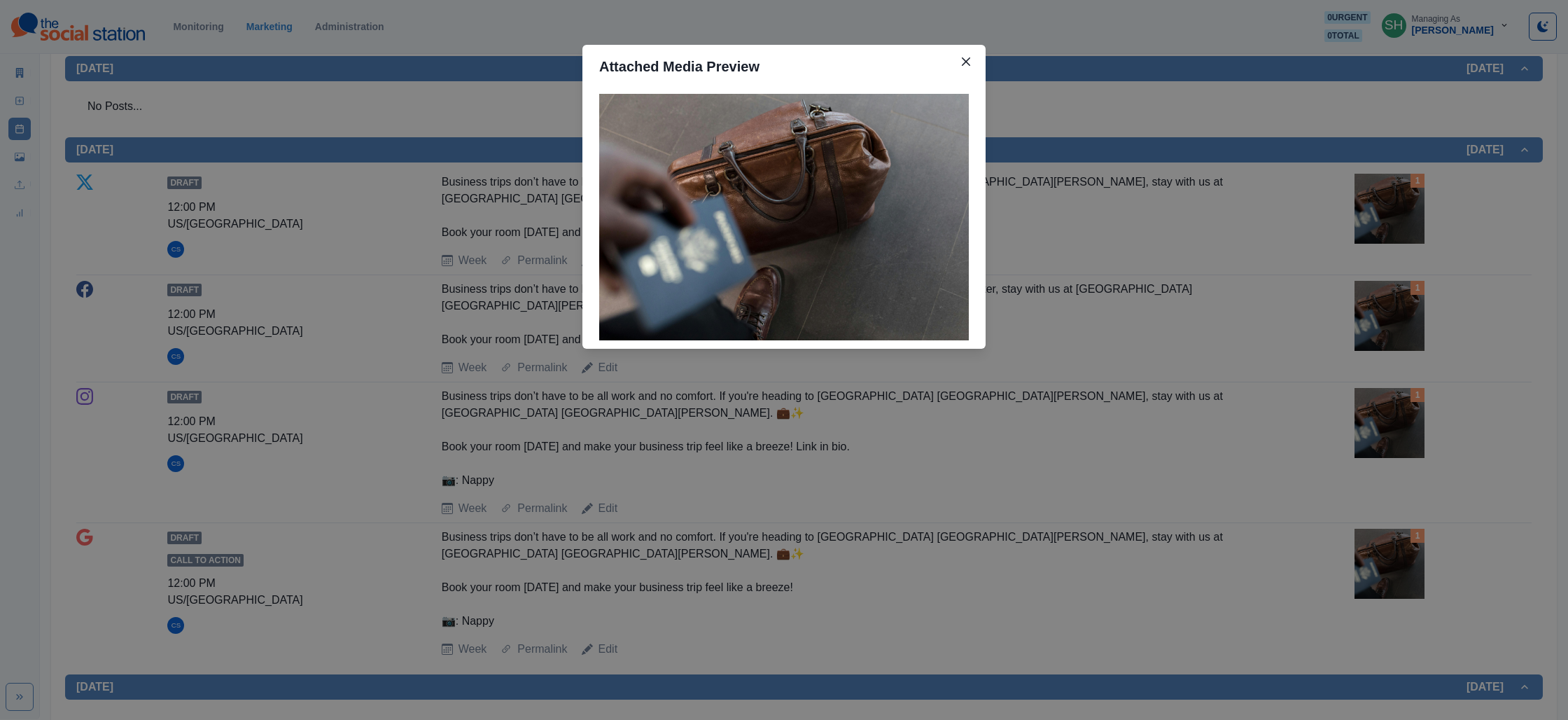
click at [1206, 331] on div "Attached Media Preview" at bounding box center [784, 360] width 1568 height 720
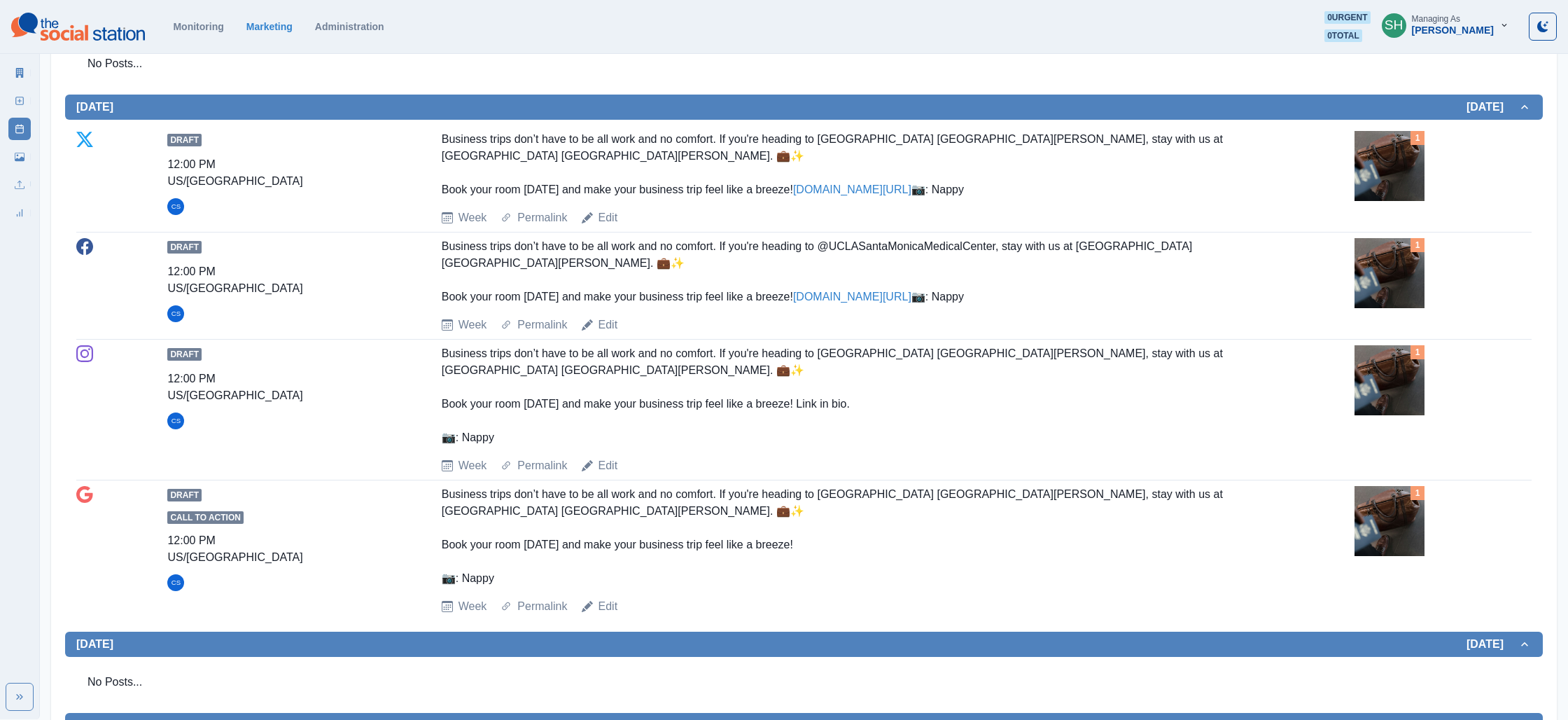
scroll to position [593, 0]
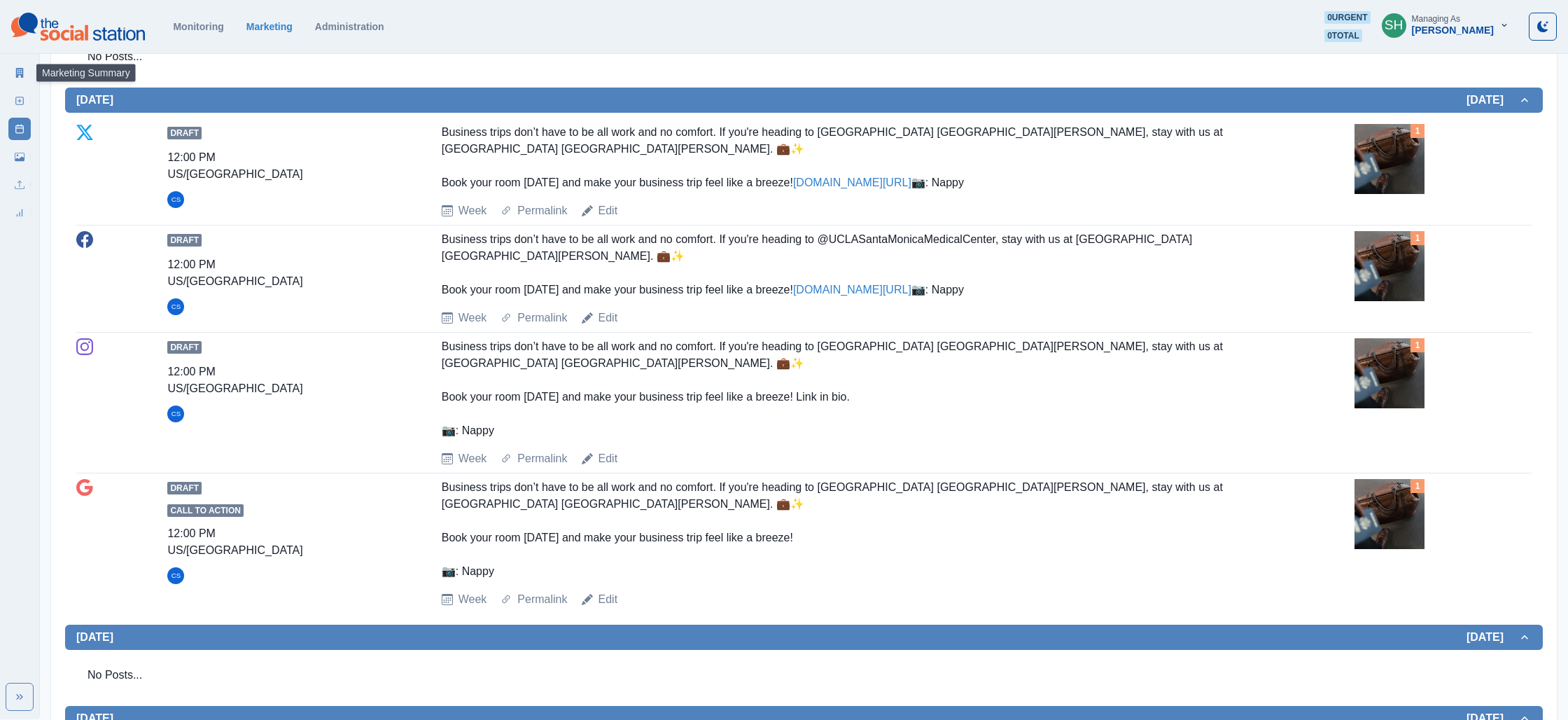
click at [19, 70] on icon at bounding box center [19, 72] width 10 height 10
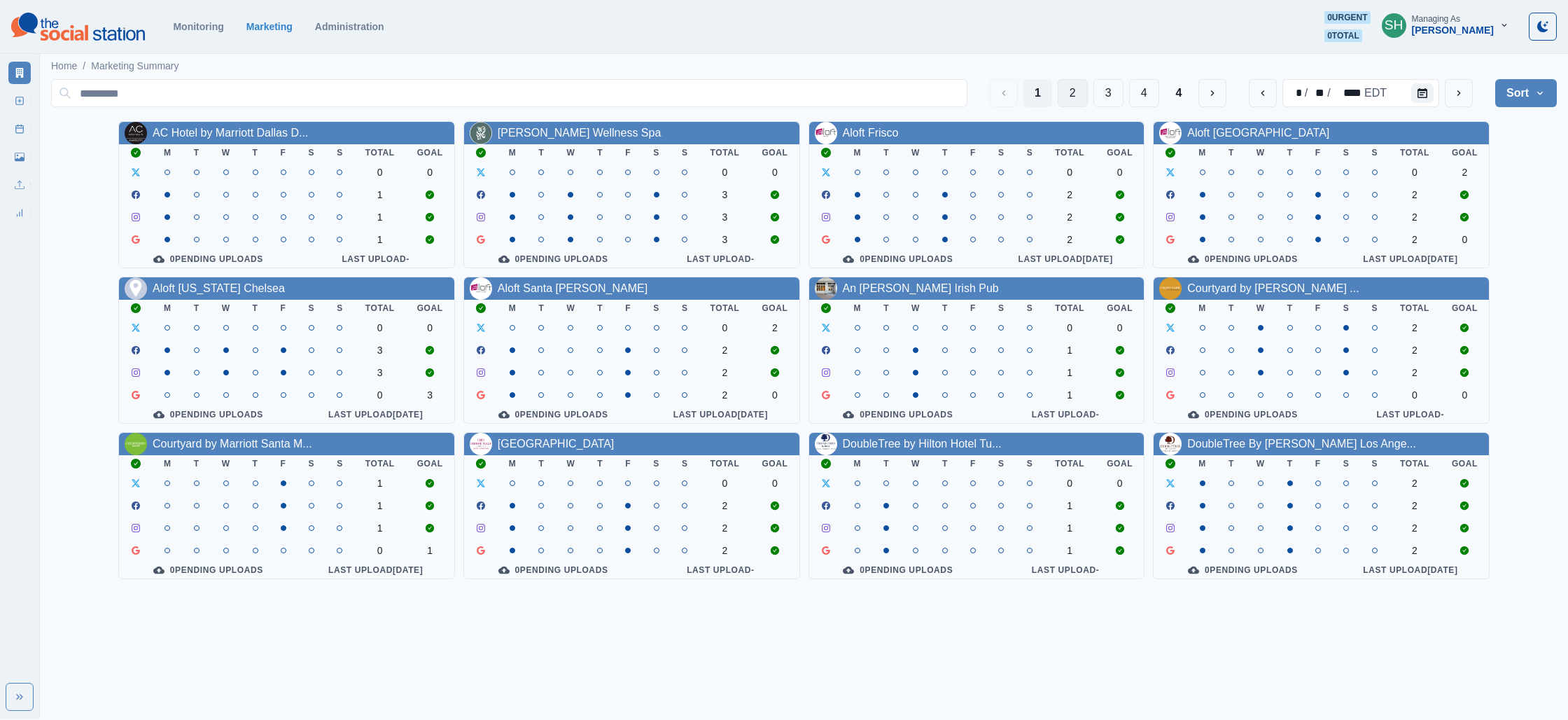
click at [1068, 80] on button "2" at bounding box center [1072, 93] width 30 height 28
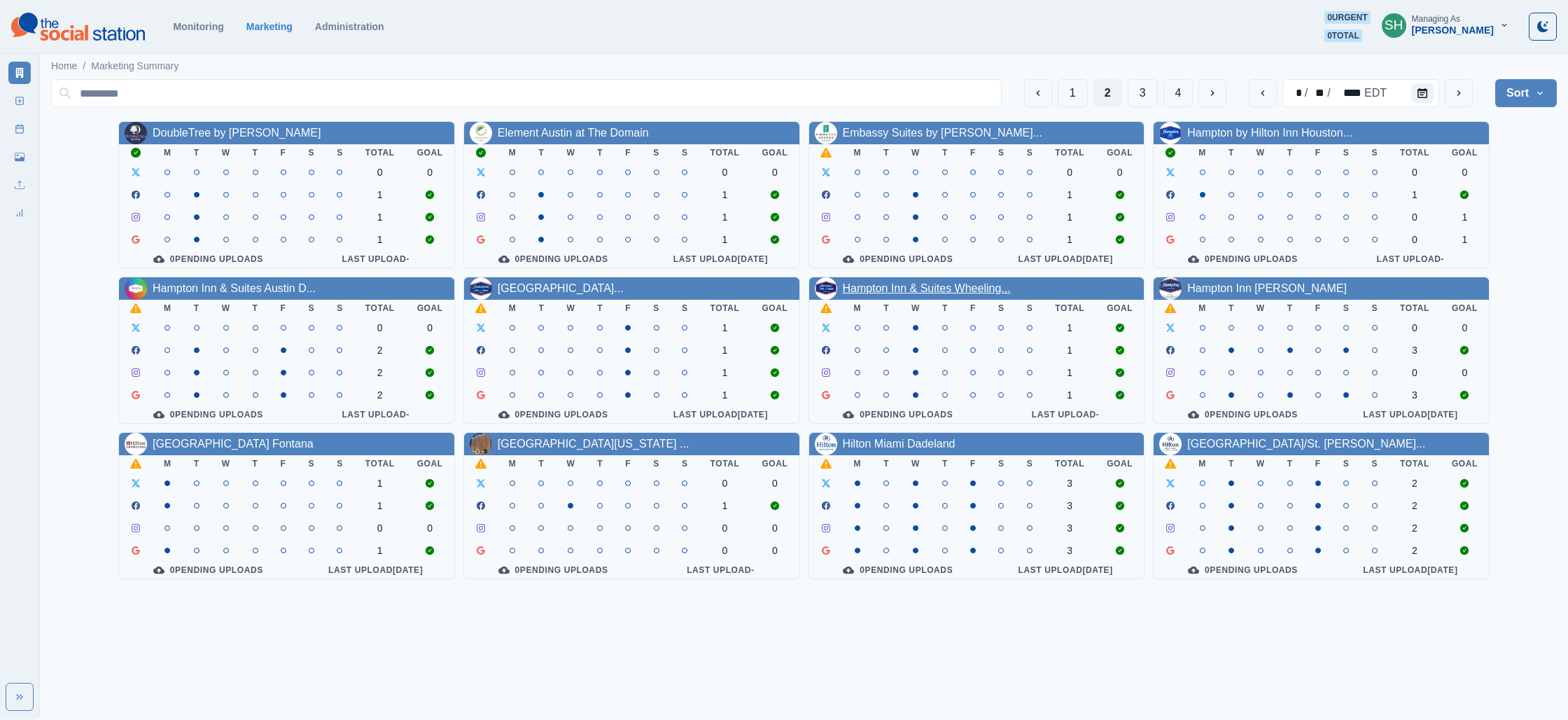
click at [918, 288] on link "Hampton Inn & Suites Wheeling..." at bounding box center [926, 288] width 168 height 12
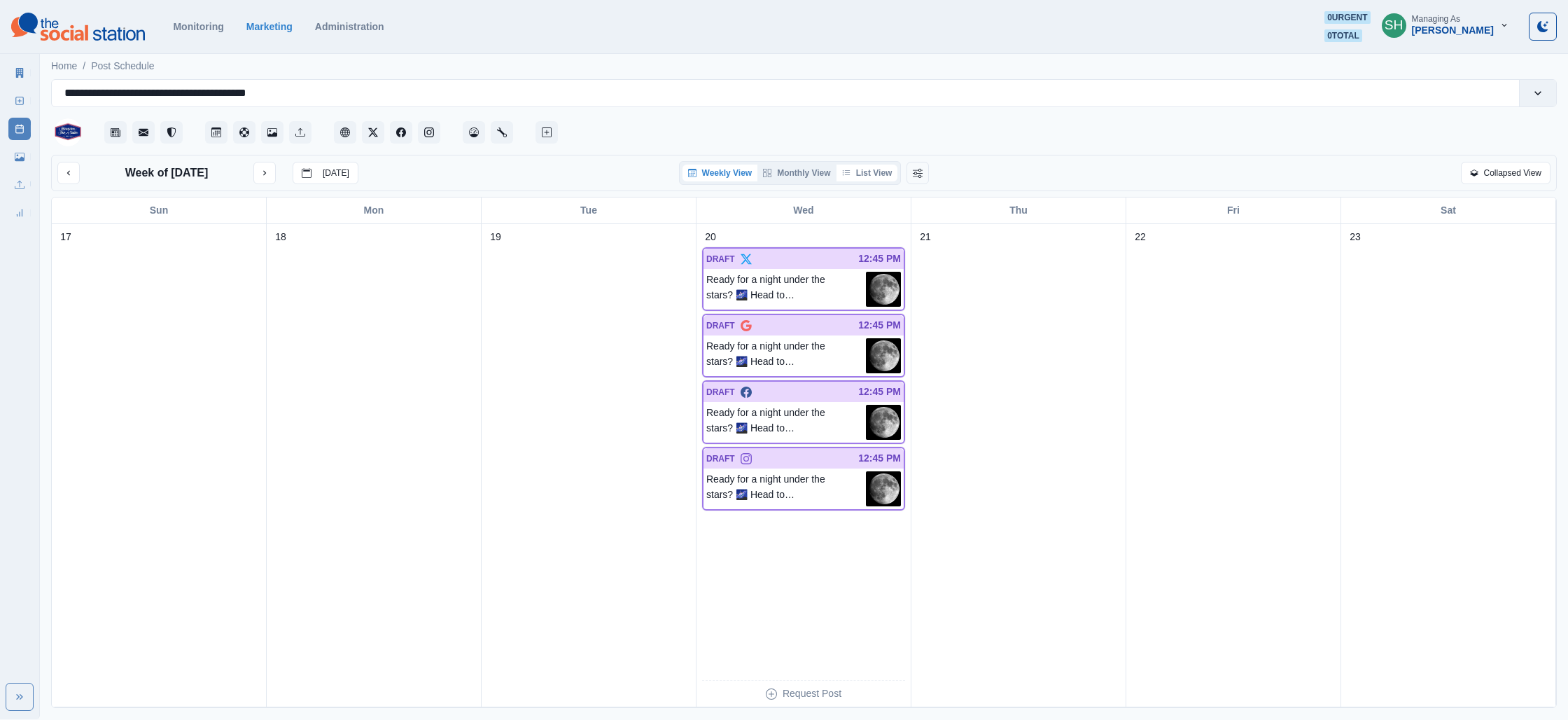
click at [861, 171] on button "List View" at bounding box center [867, 172] width 62 height 17
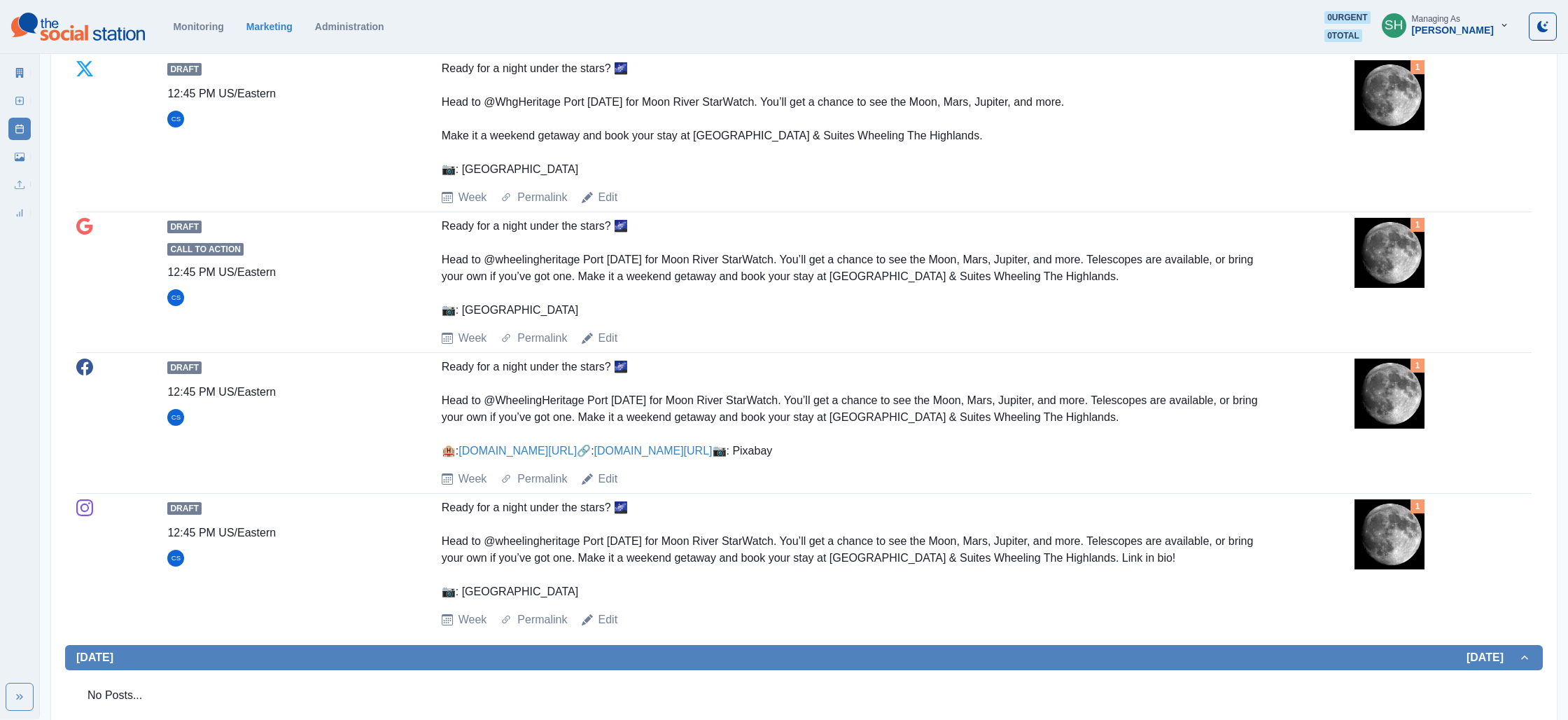
scroll to position [499, 0]
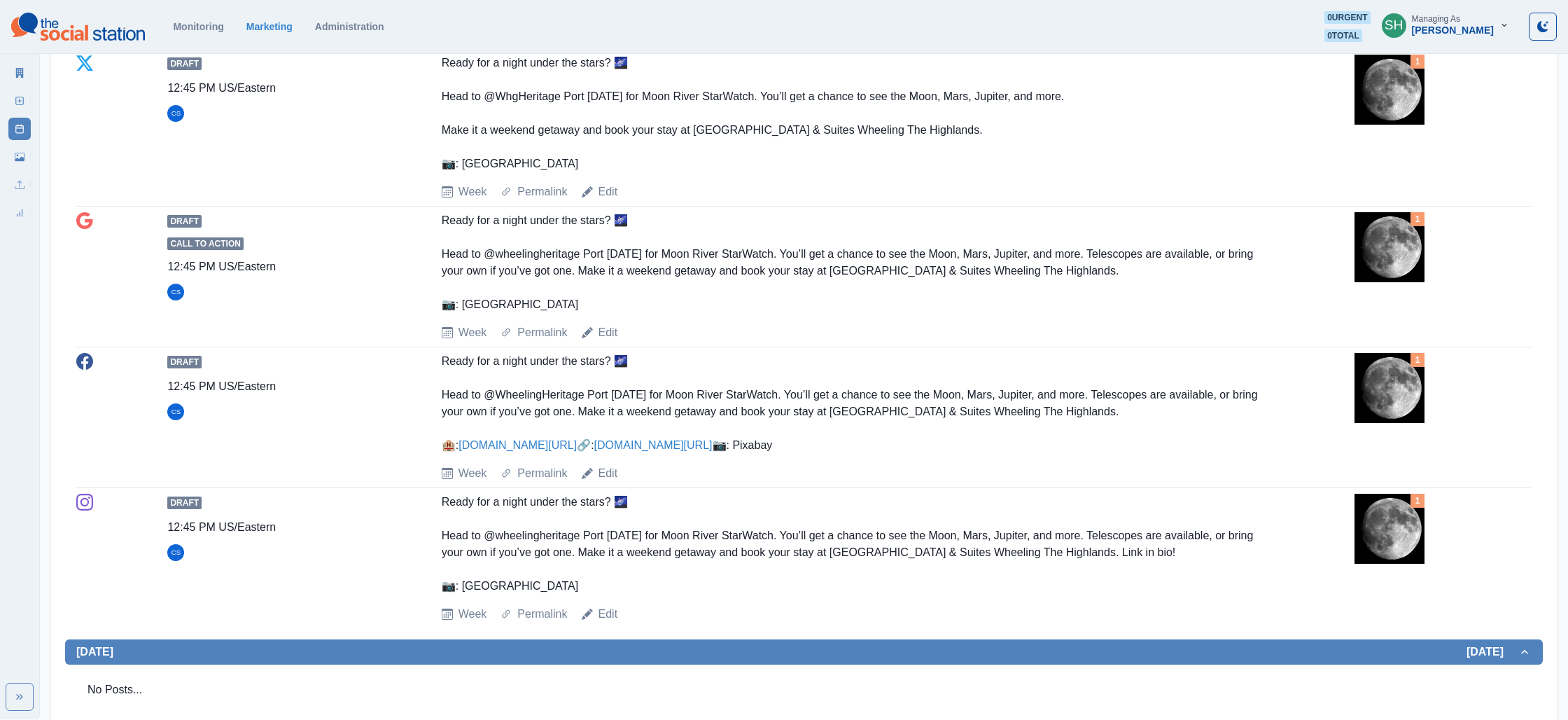
click at [1398, 382] on img at bounding box center [1390, 388] width 70 height 70
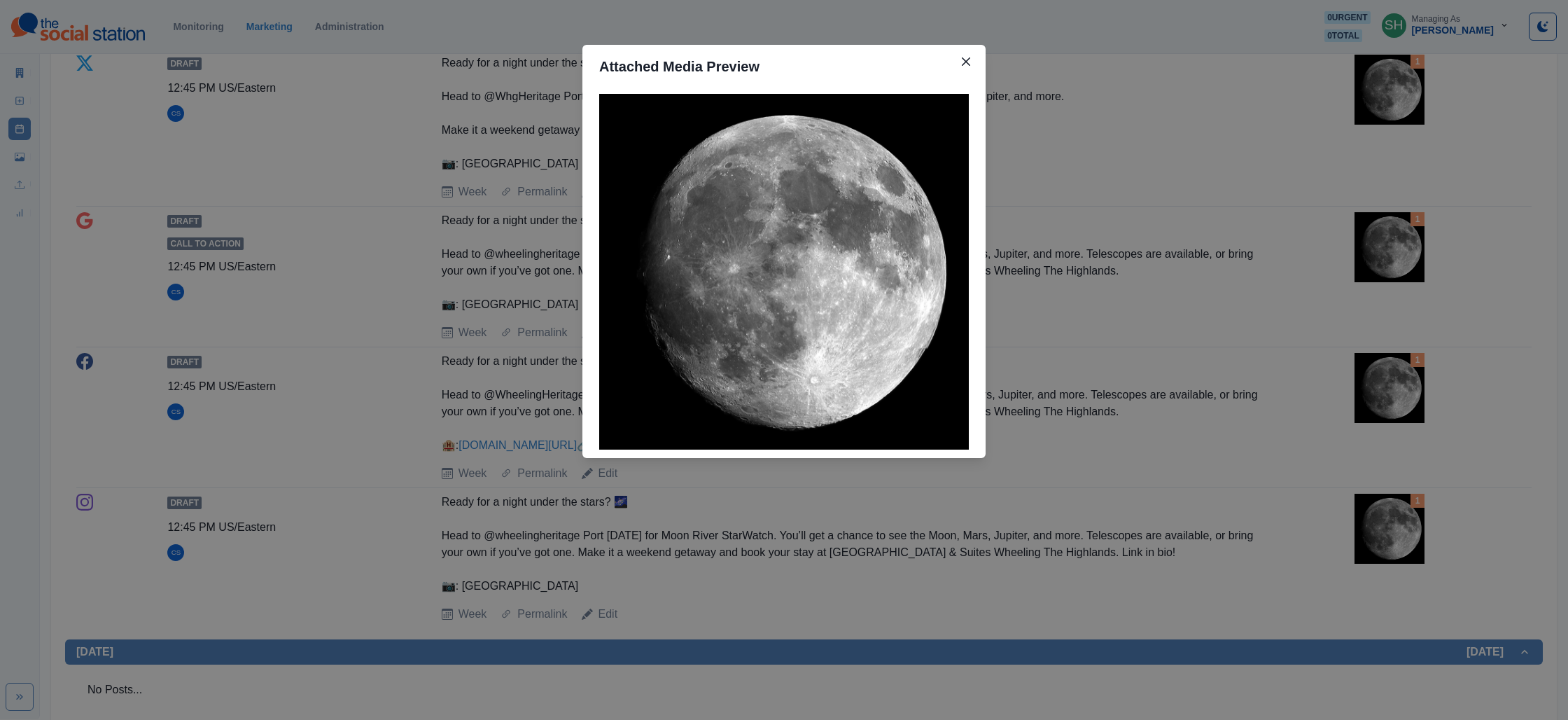
click at [1325, 377] on div "Attached Media Preview" at bounding box center [784, 360] width 1568 height 720
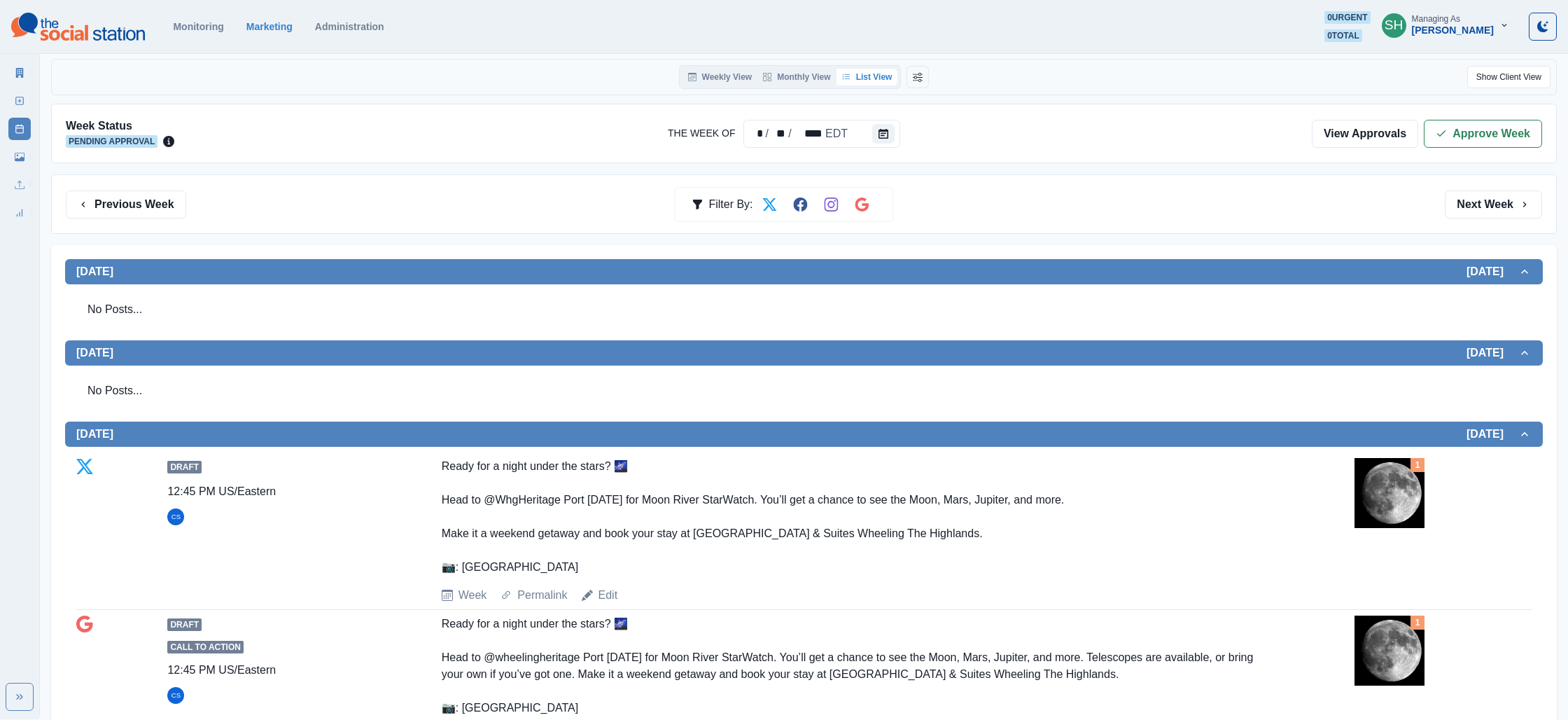
scroll to position [0, 0]
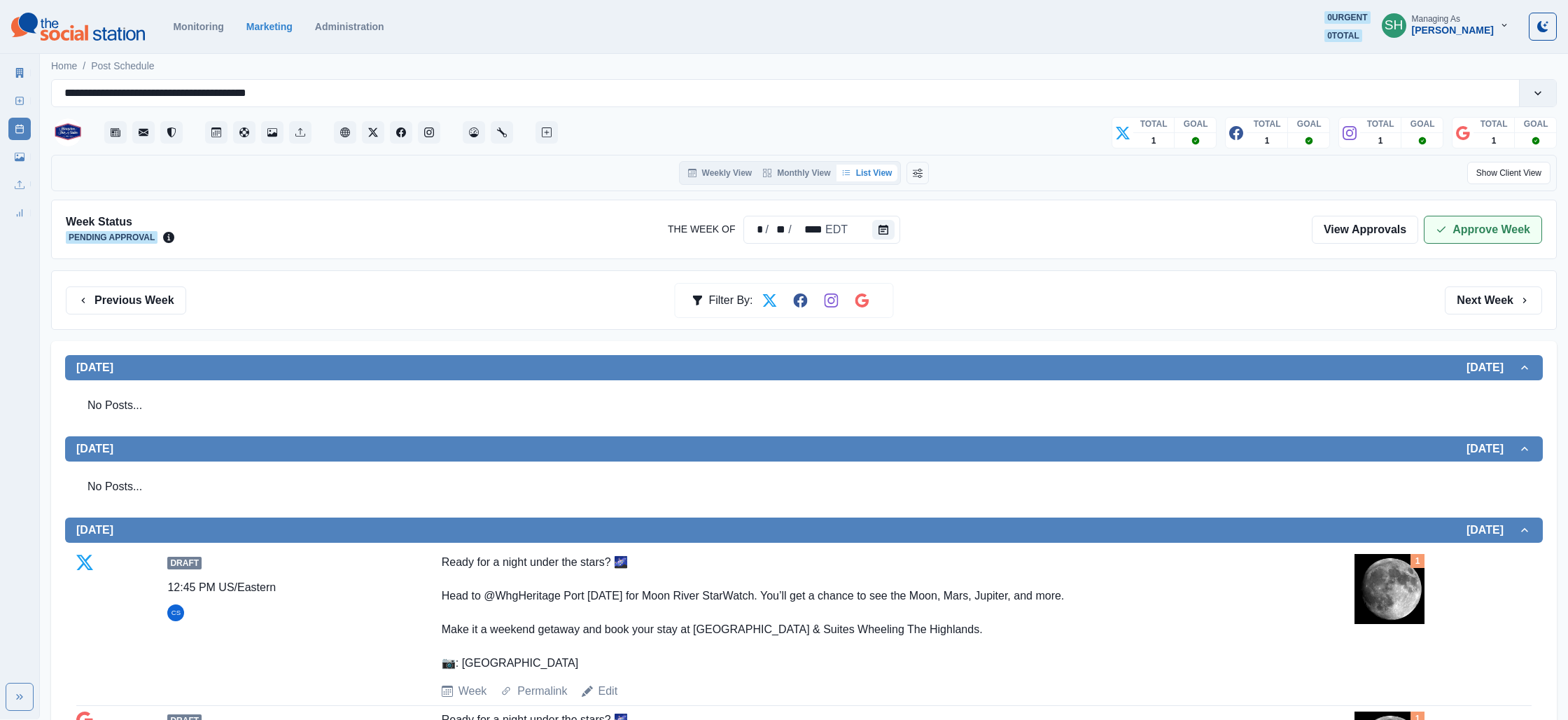
click at [1440, 234] on icon "button" at bounding box center [1441, 229] width 11 height 11
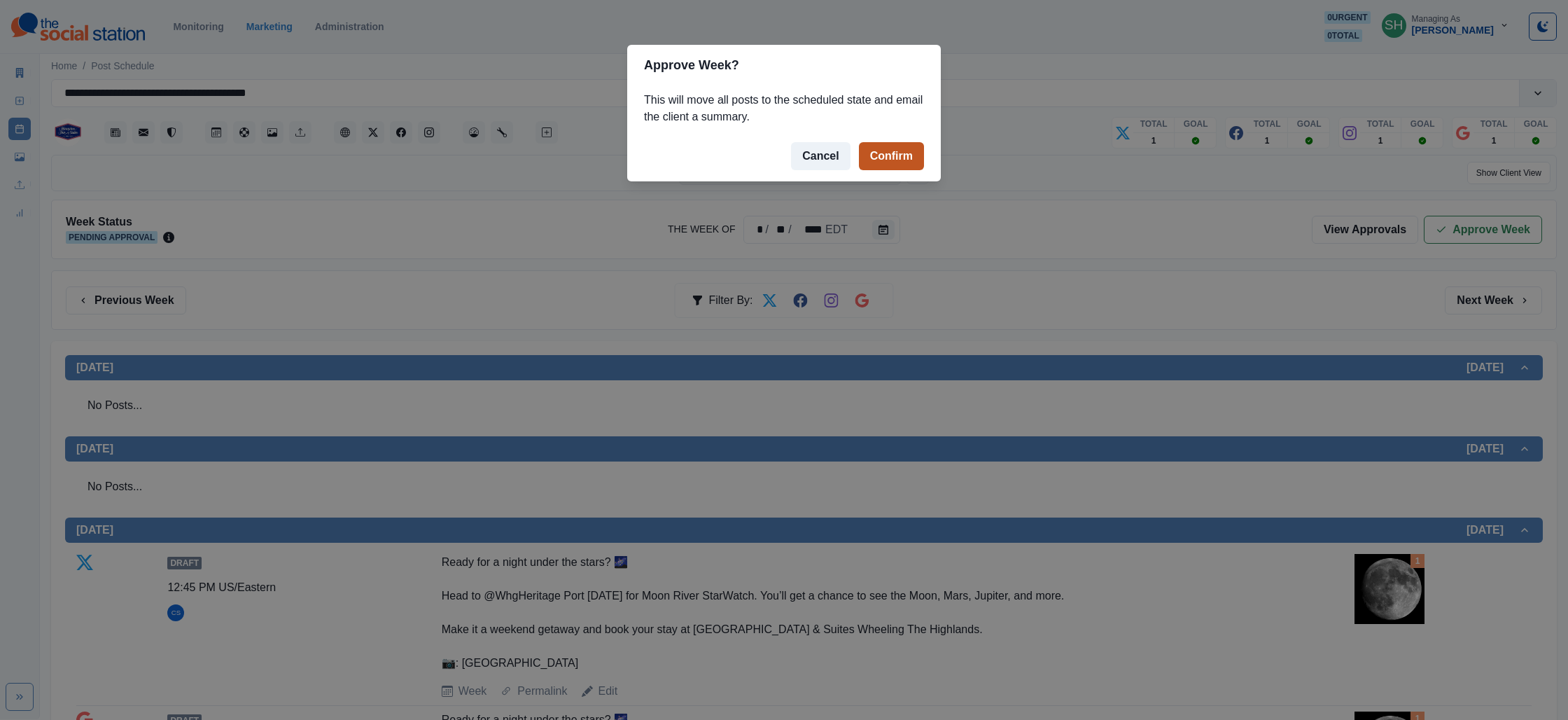
click at [887, 153] on button "Confirm" at bounding box center [891, 156] width 65 height 28
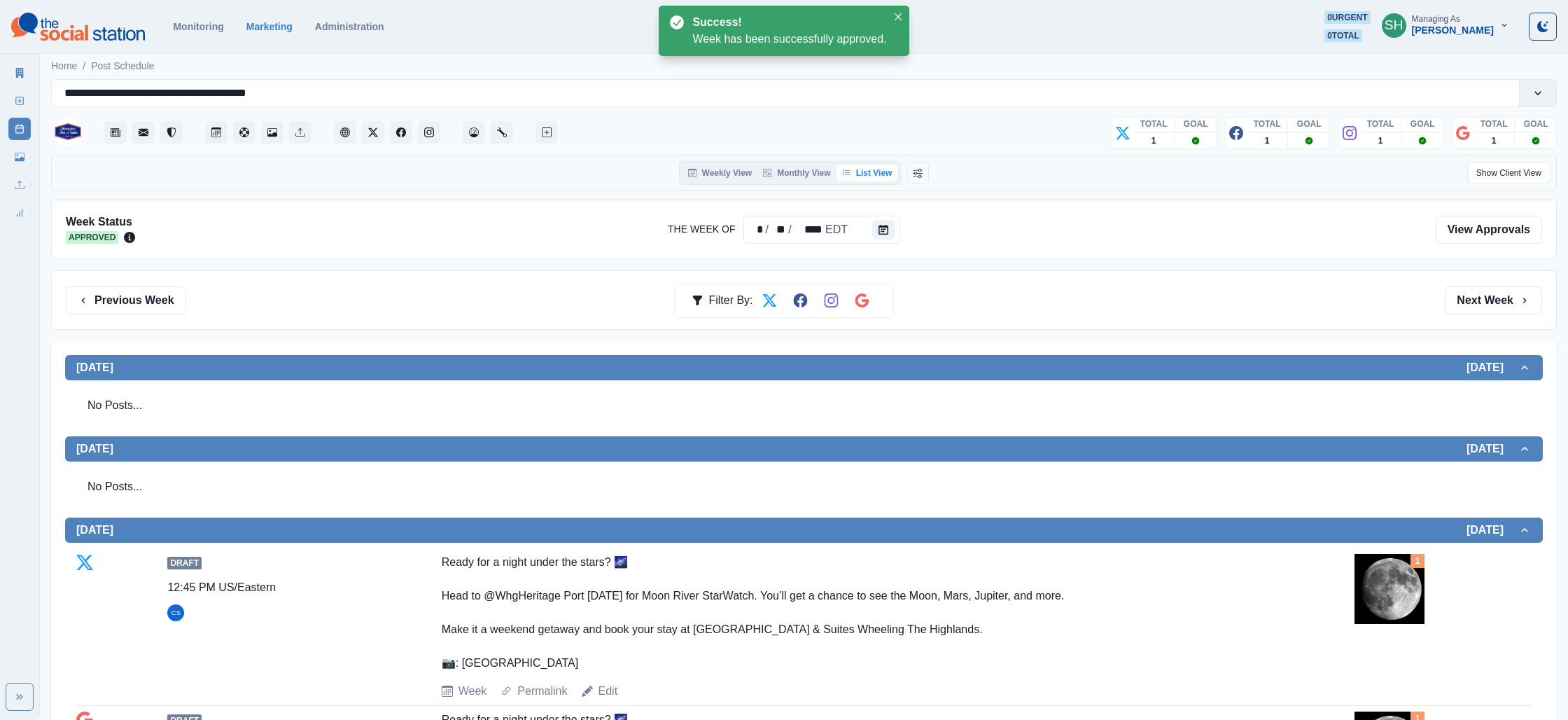
drag, startPoint x: 21, startPoint y: 57, endPoint x: 9, endPoint y: 69, distance: 17.0
click at [18, 60] on div "Marketing Summary" at bounding box center [19, 70] width 22 height 28
click at [5, 79] on div "Marketing Summary New Post Post Schedule Media Library Uploads Review Summary" at bounding box center [19, 140] width 40 height 168
click at [18, 74] on icon at bounding box center [19, 72] width 8 height 10
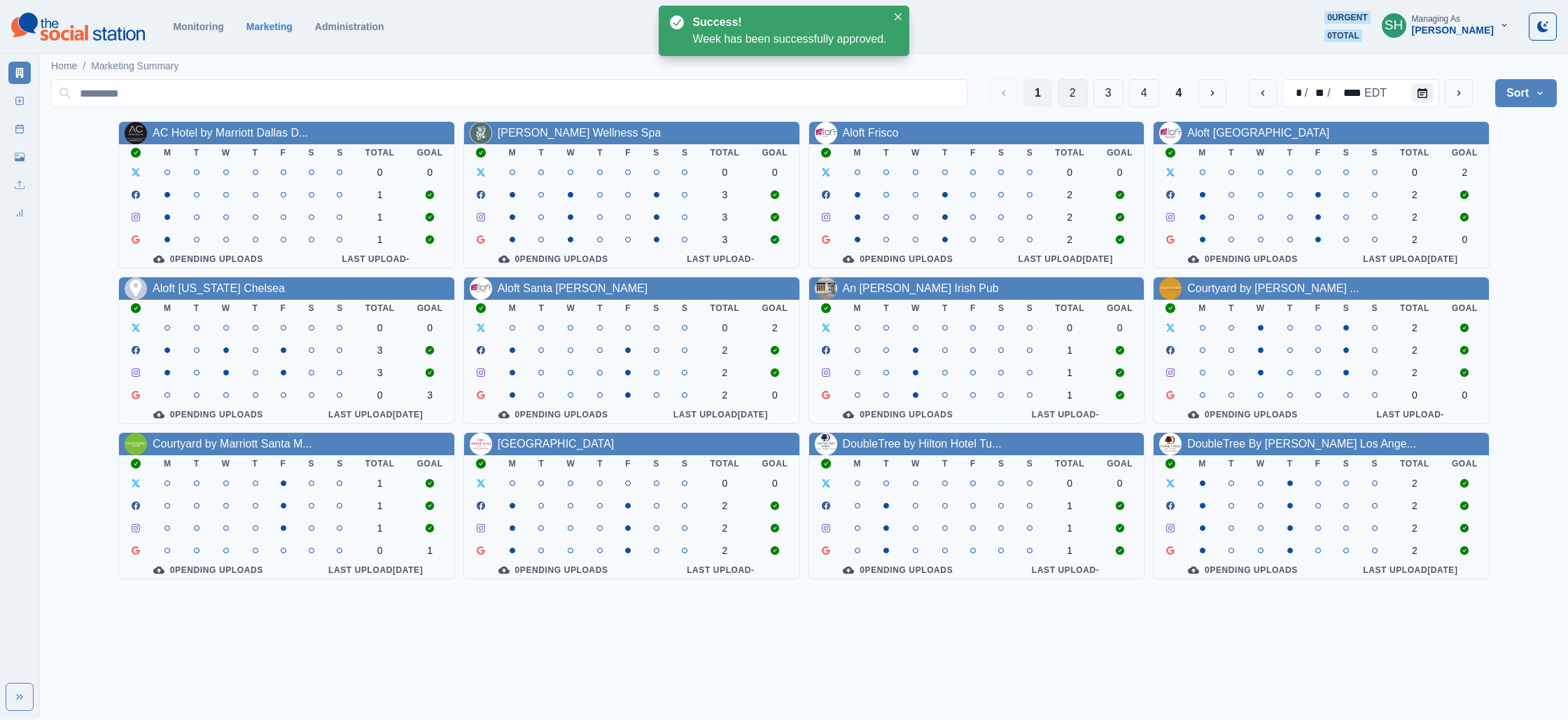
click at [1057, 84] on button "2" at bounding box center [1072, 93] width 30 height 28
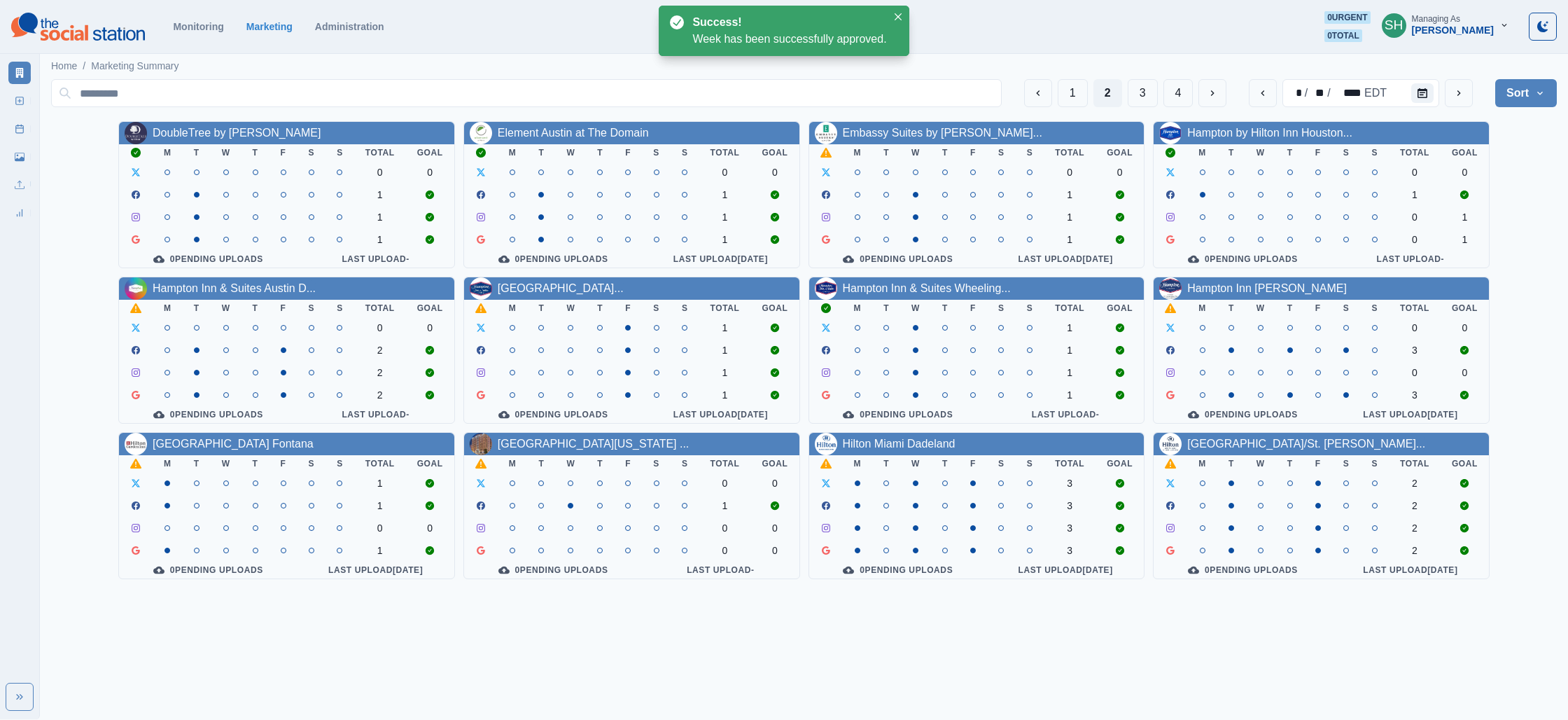
click at [1252, 297] on div "Hampton Inn [PERSON_NAME]" at bounding box center [1267, 288] width 160 height 17
click at [1253, 294] on link "Hampton Inn [PERSON_NAME]" at bounding box center [1267, 288] width 160 height 12
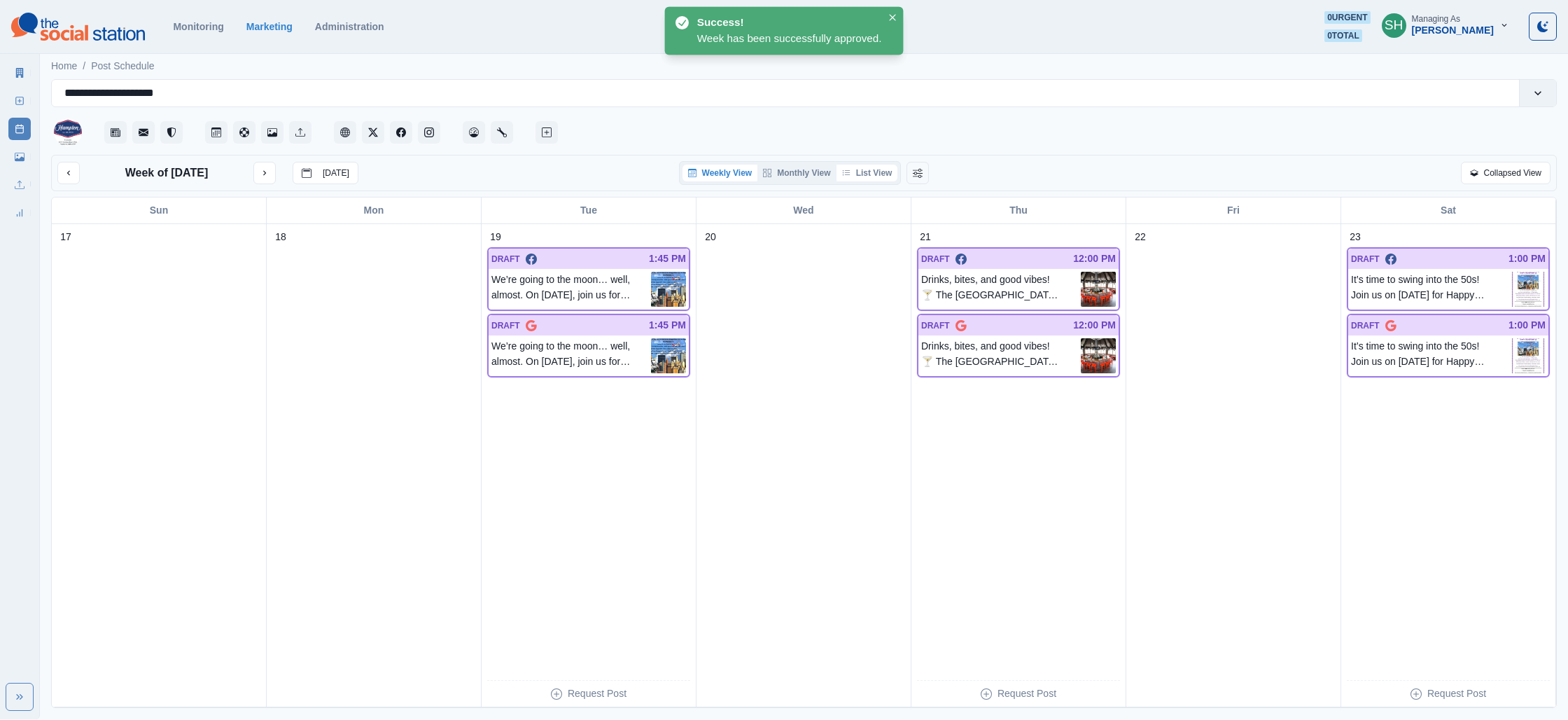
click at [887, 172] on button "List View" at bounding box center [867, 172] width 62 height 17
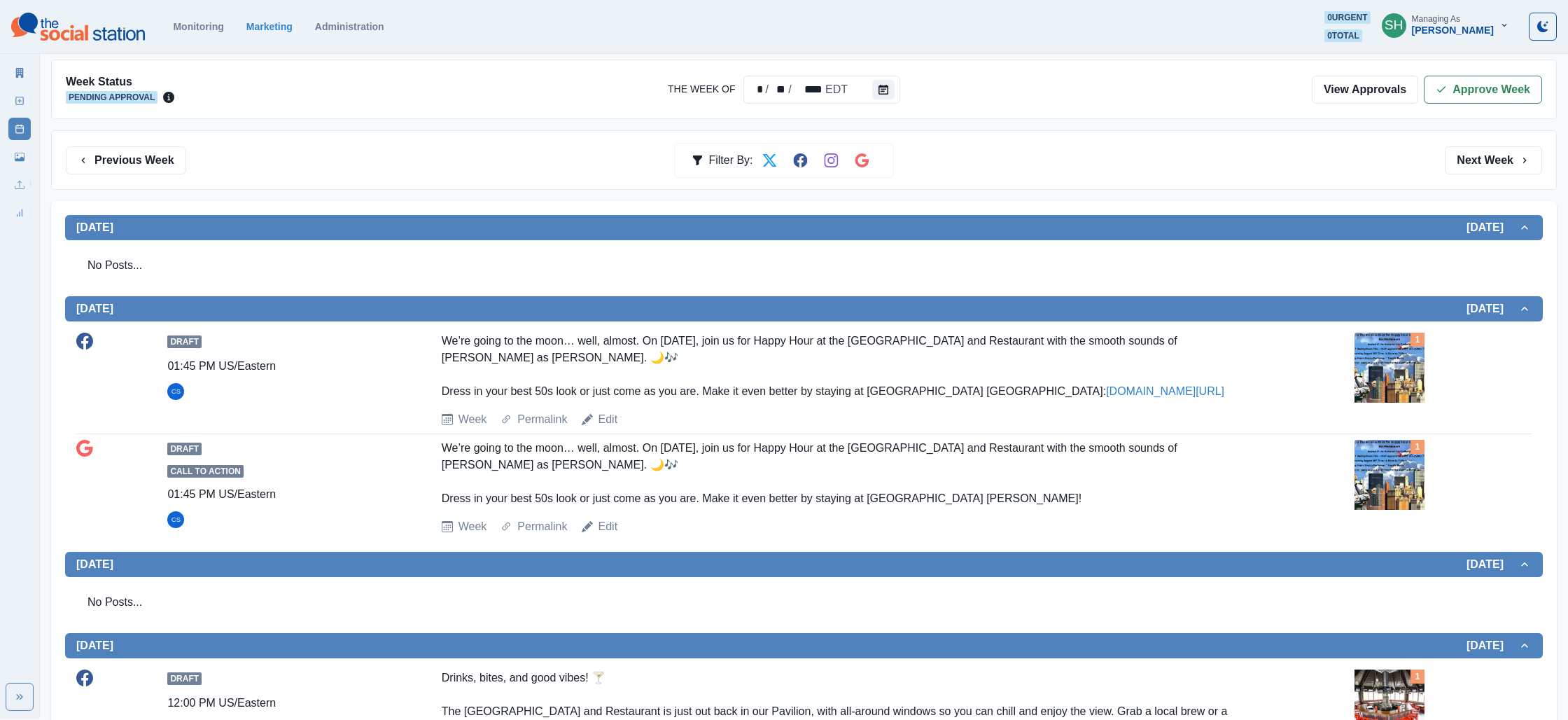
scroll to position [258, 0]
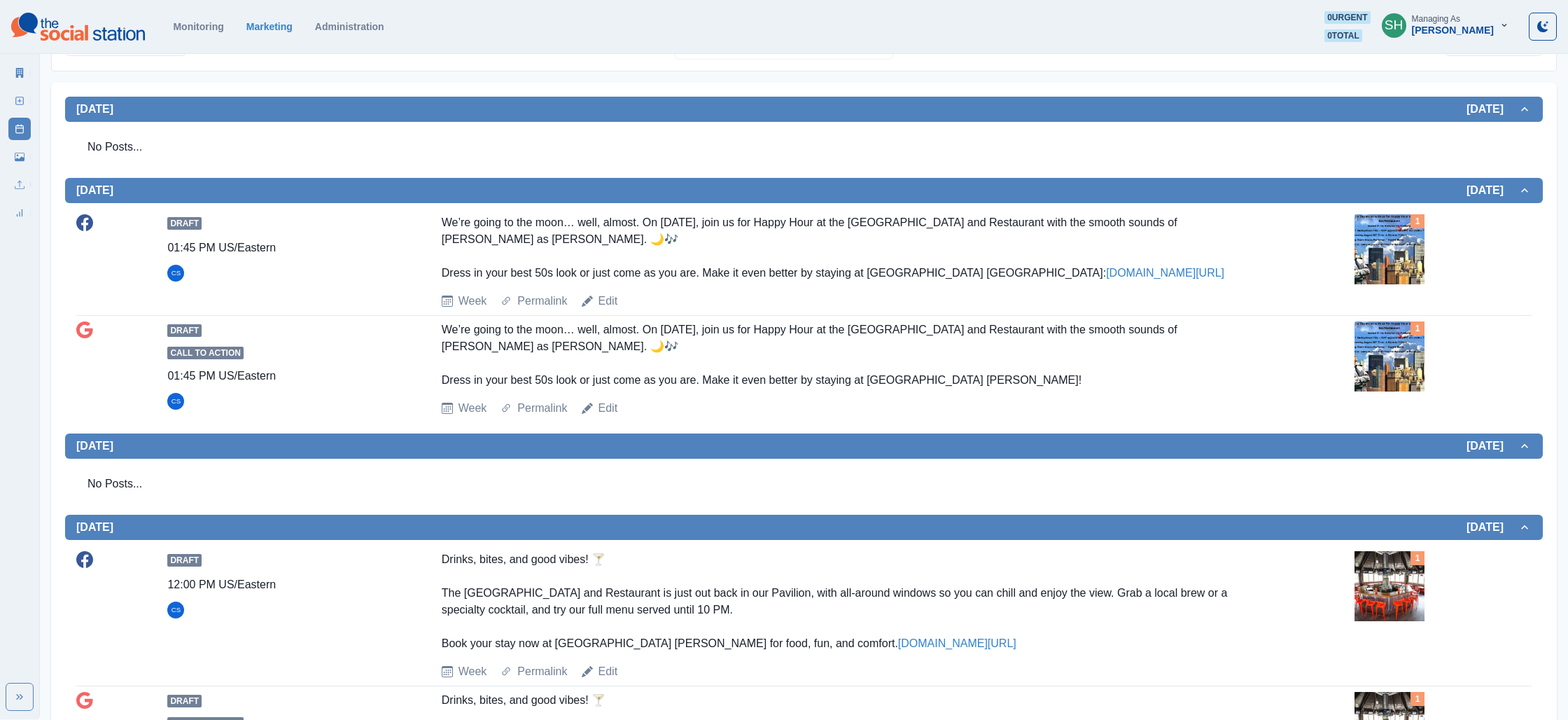
click at [1376, 250] on img at bounding box center [1390, 250] width 70 height 70
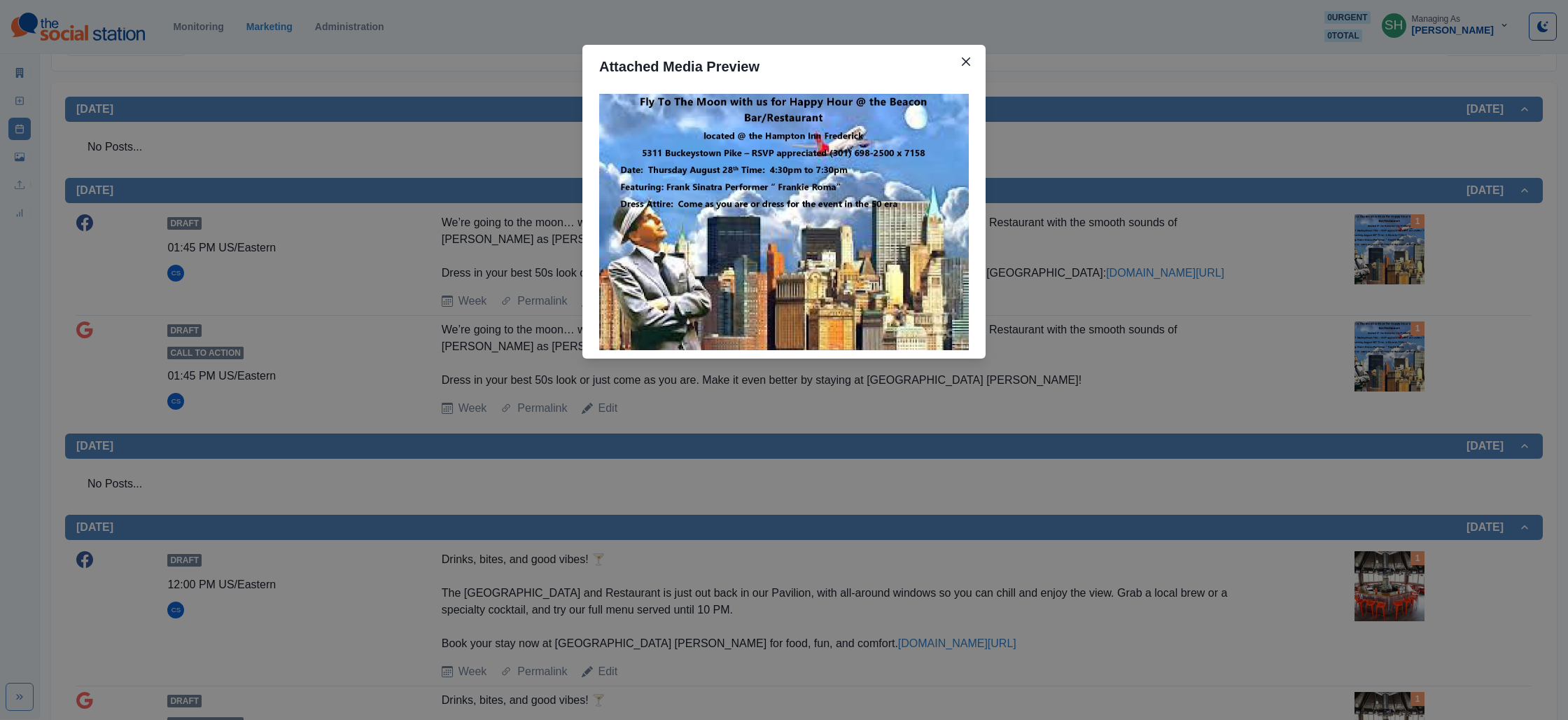
click at [1263, 229] on div "Attached Media Preview" at bounding box center [784, 360] width 1568 height 720
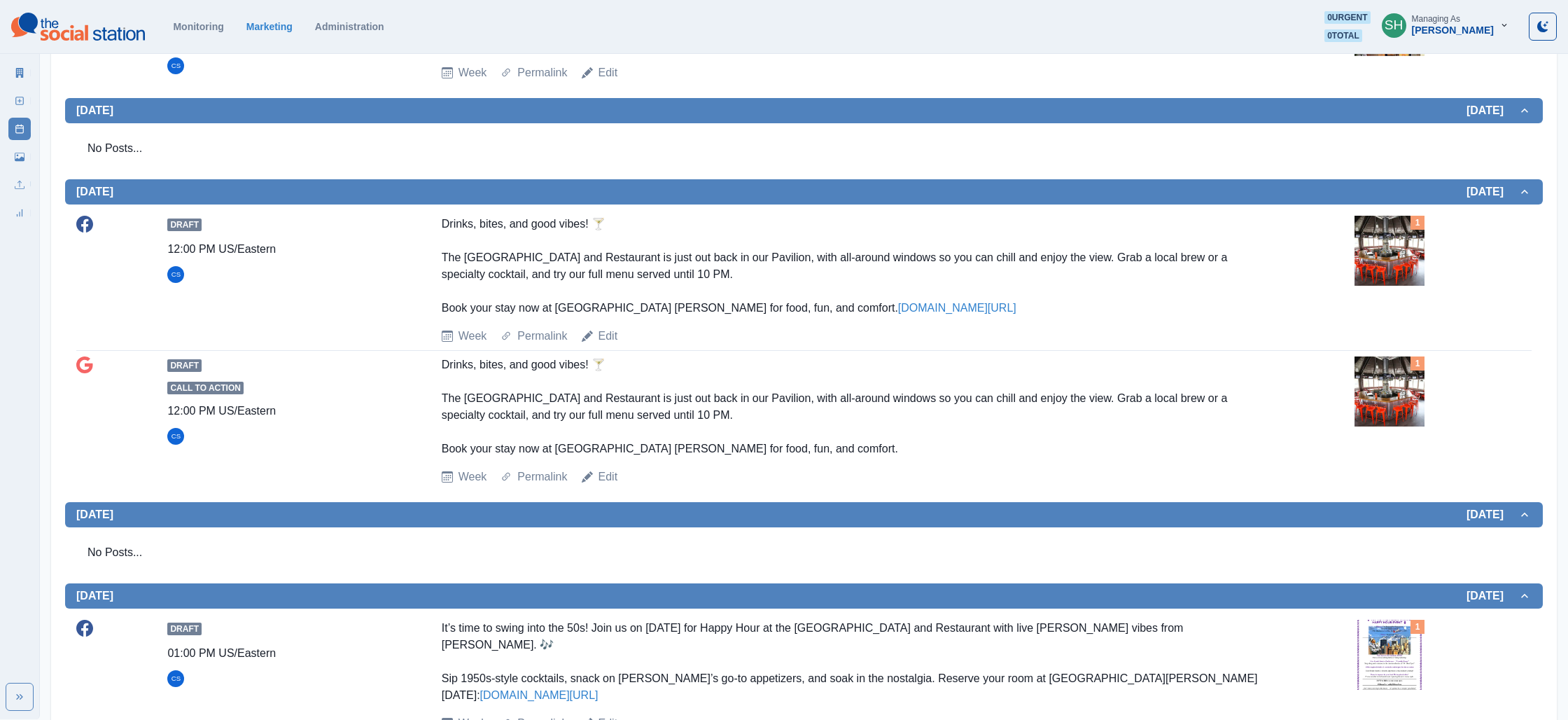
scroll to position [596, 0]
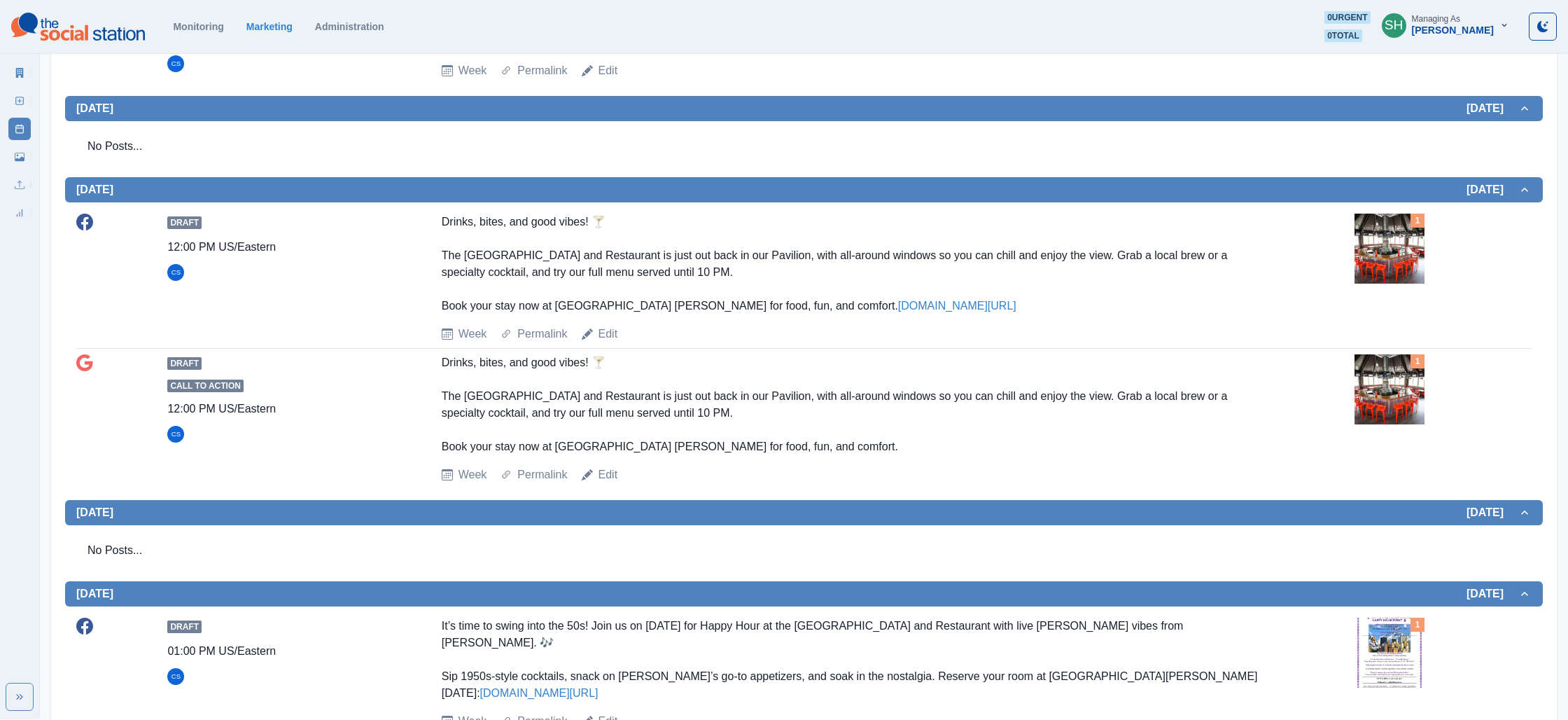
click at [1368, 243] on img at bounding box center [1390, 249] width 70 height 70
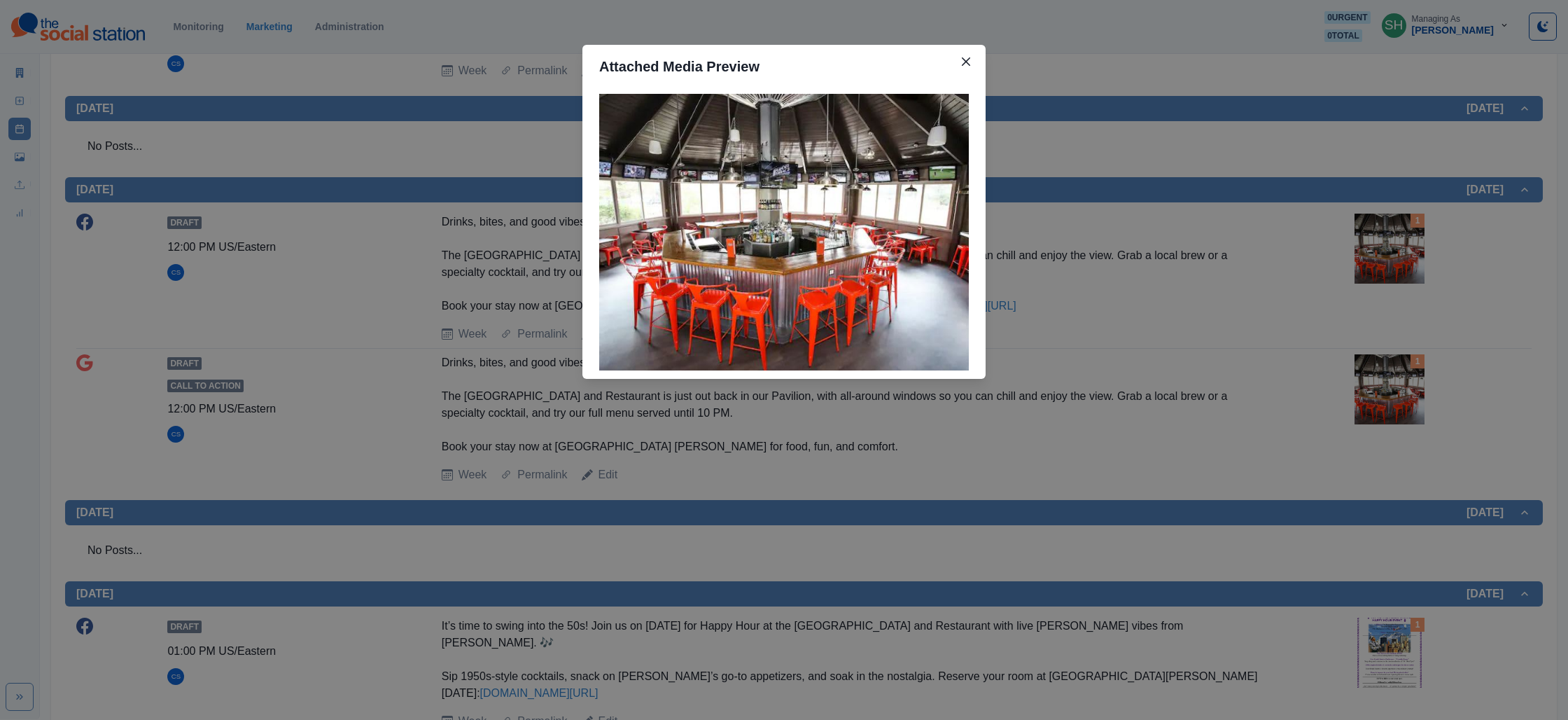
click at [1239, 242] on div "Attached Media Preview" at bounding box center [784, 360] width 1568 height 720
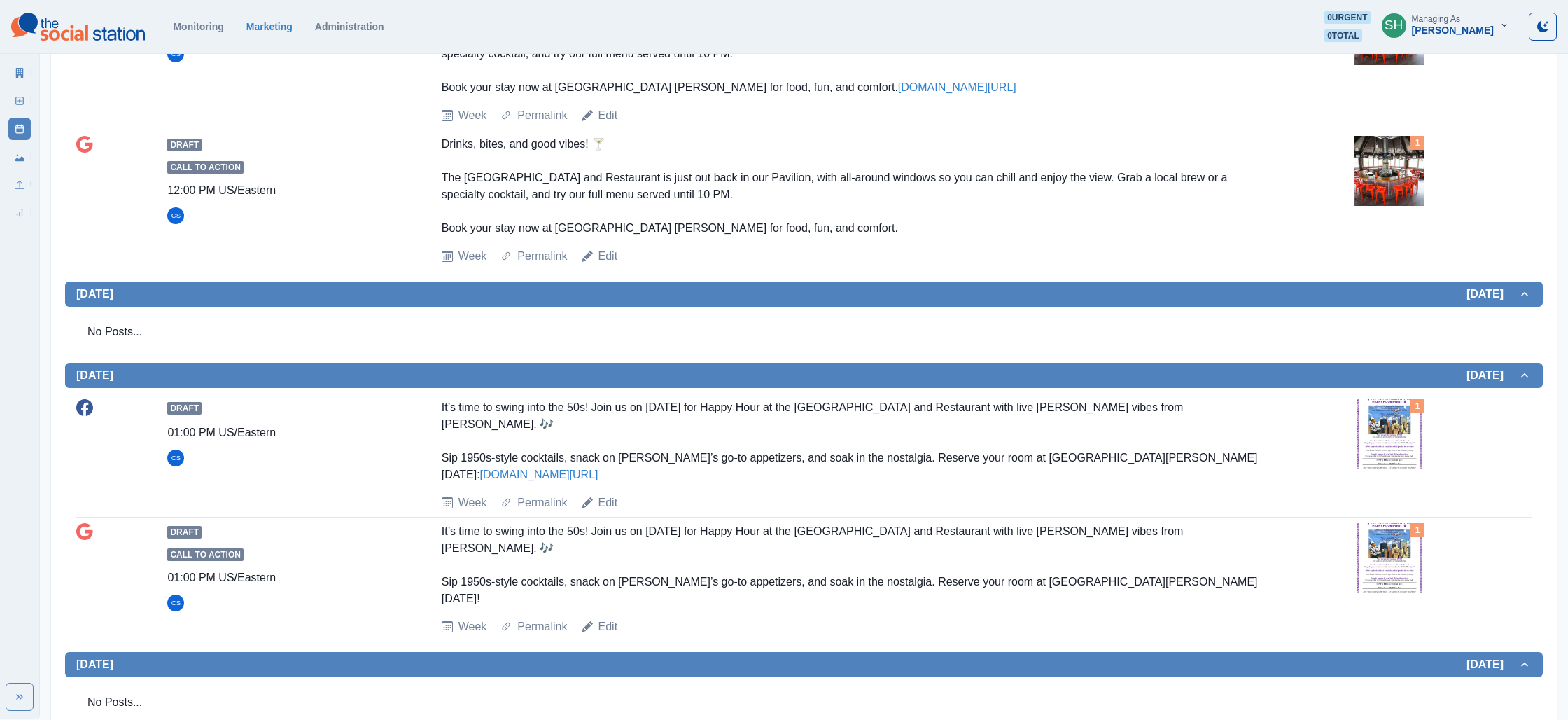
scroll to position [0, 0]
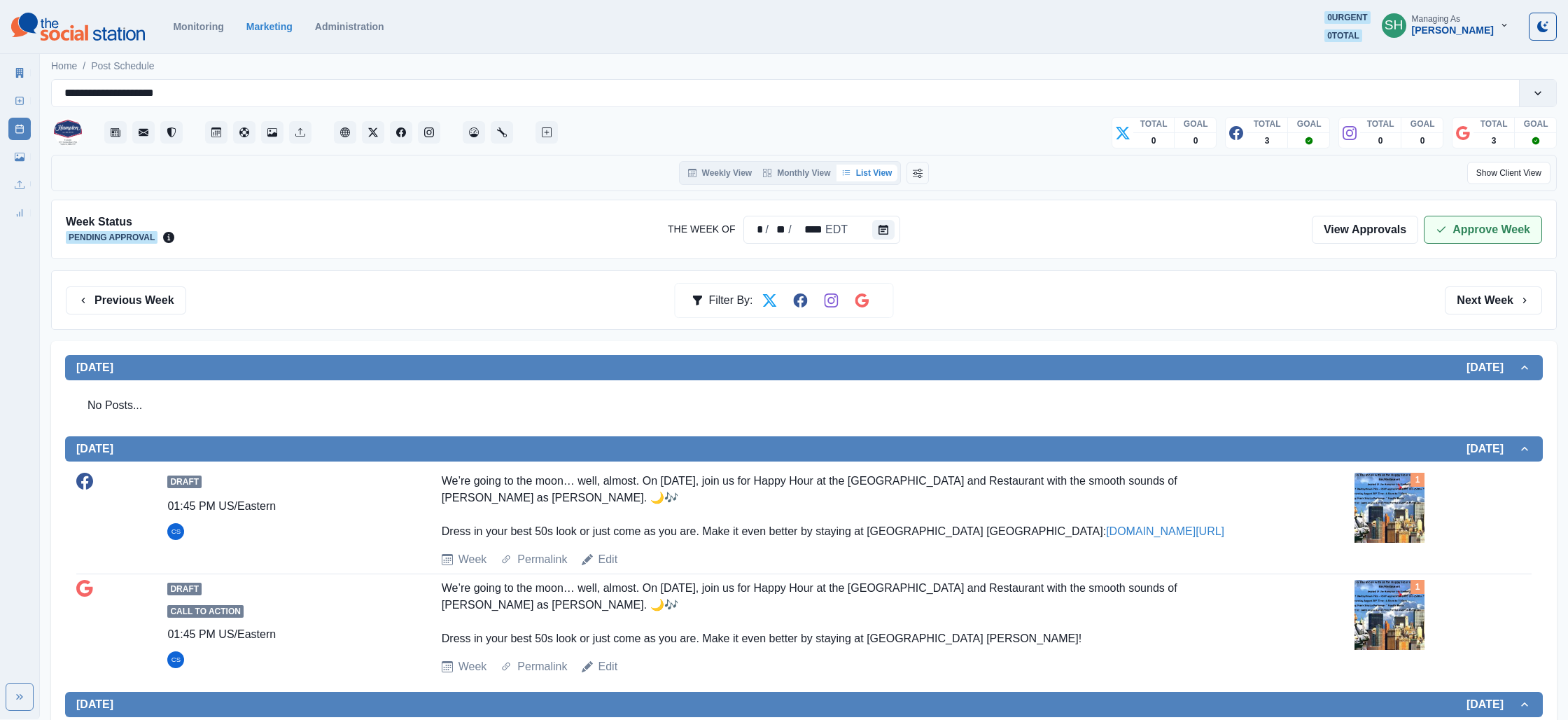
click at [1505, 229] on button "Approve Week" at bounding box center [1483, 229] width 119 height 28
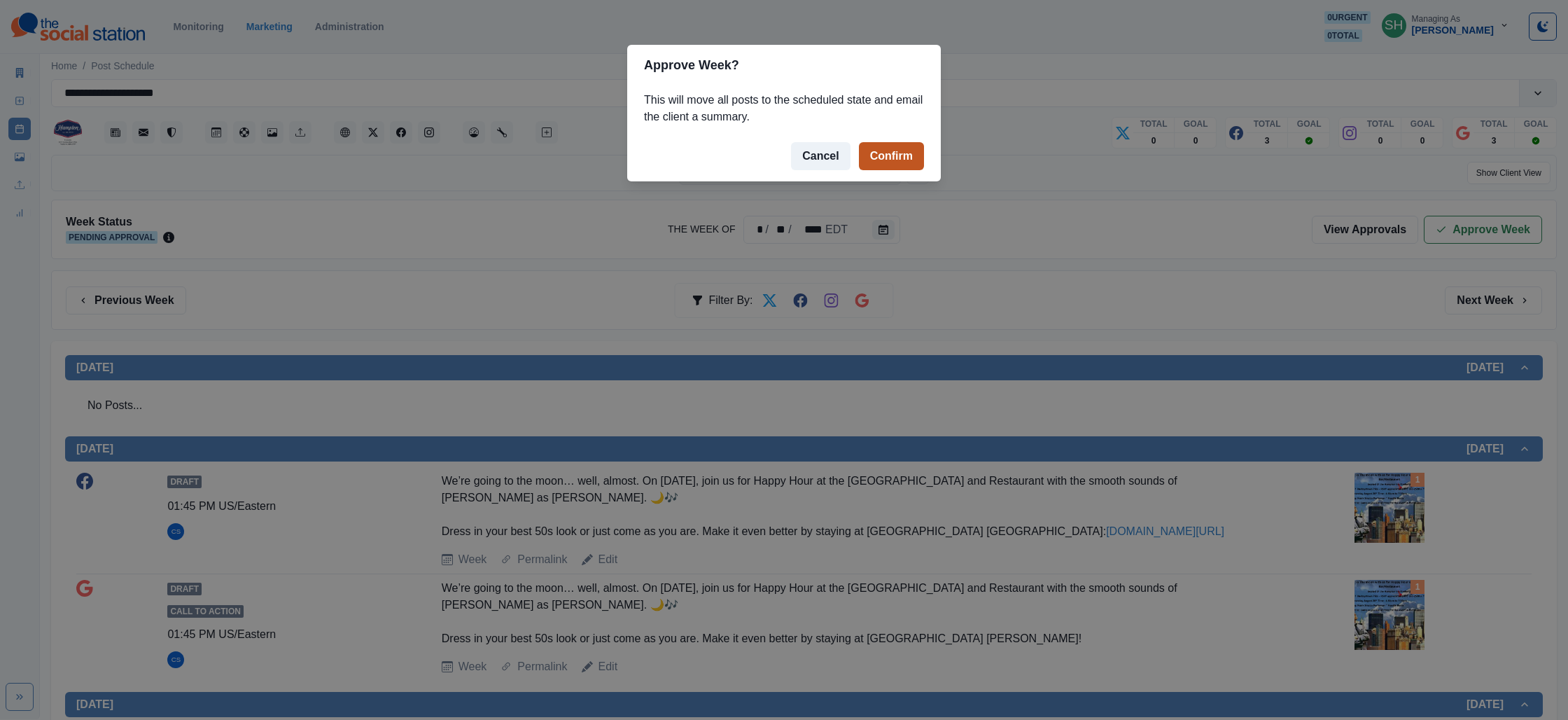
click at [877, 159] on button "Confirm" at bounding box center [891, 156] width 65 height 28
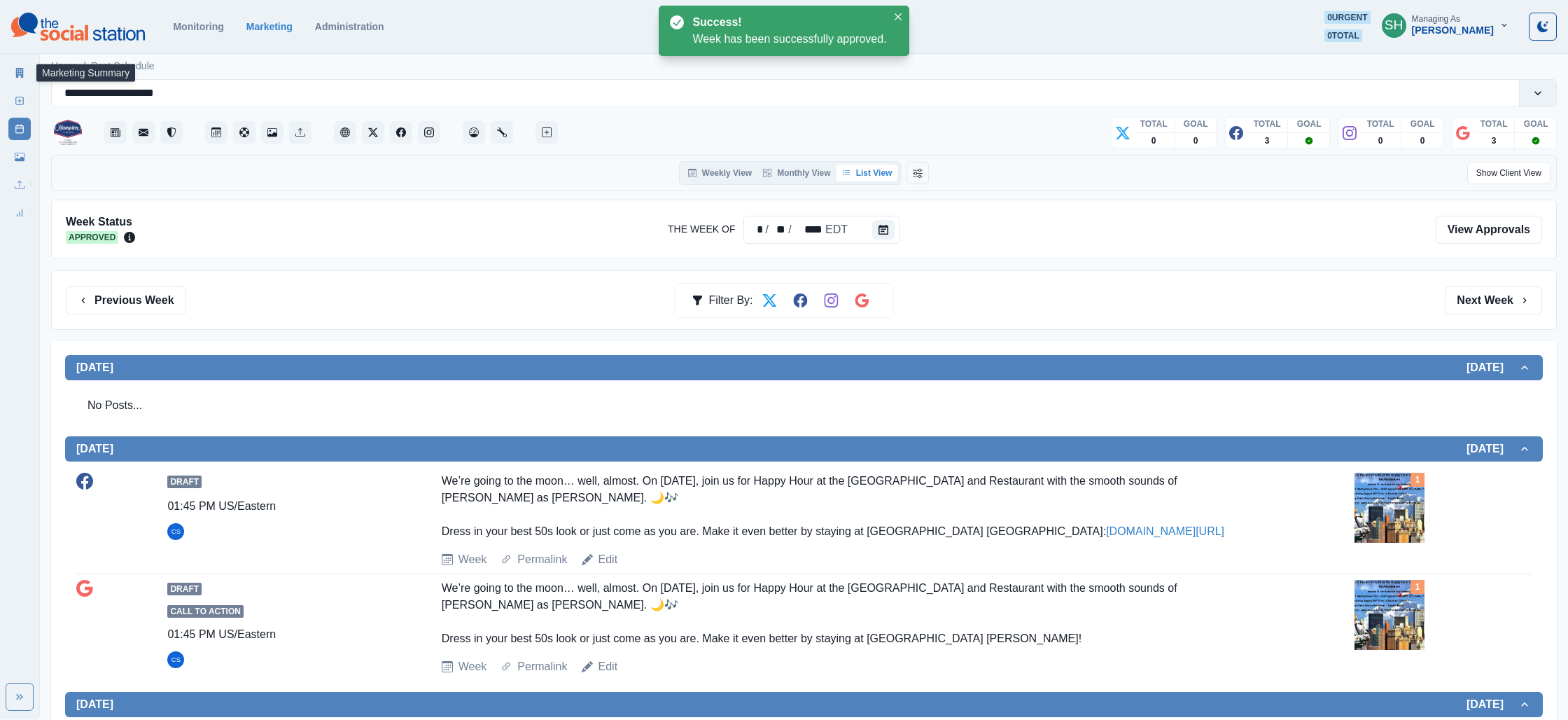
click at [16, 74] on icon at bounding box center [19, 72] width 8 height 10
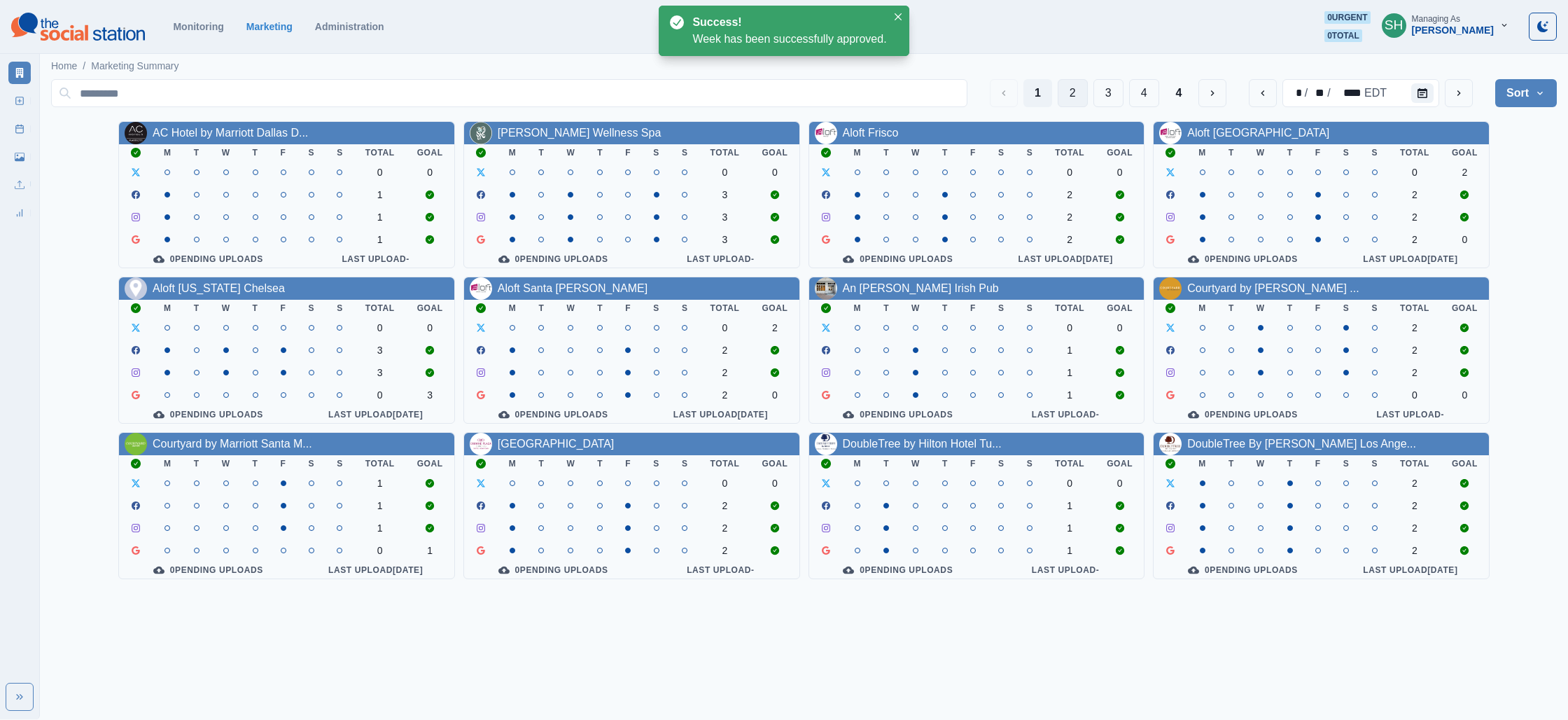
click at [1060, 95] on button "2" at bounding box center [1072, 93] width 30 height 28
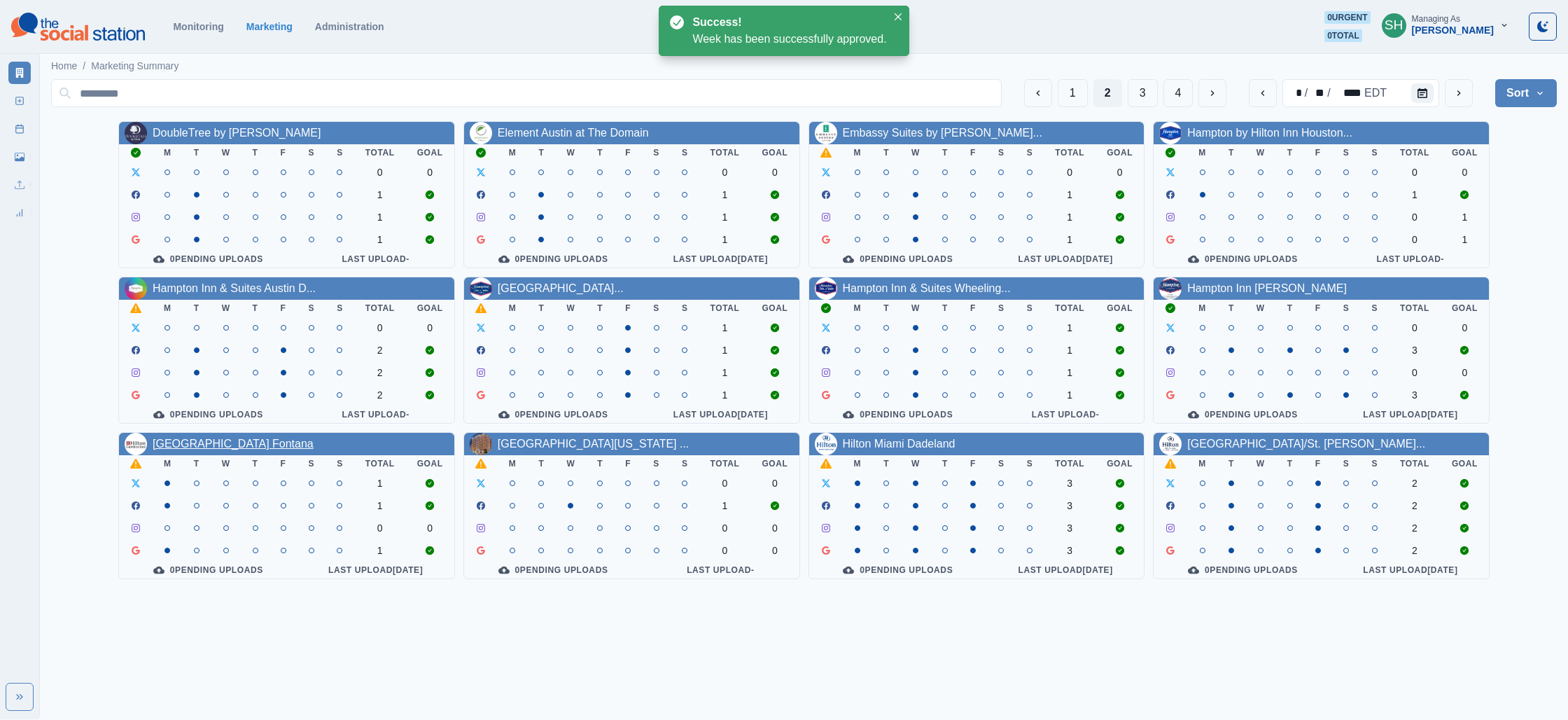
click at [192, 446] on link "[GEOGRAPHIC_DATA] Fontana" at bounding box center [233, 444] width 161 height 12
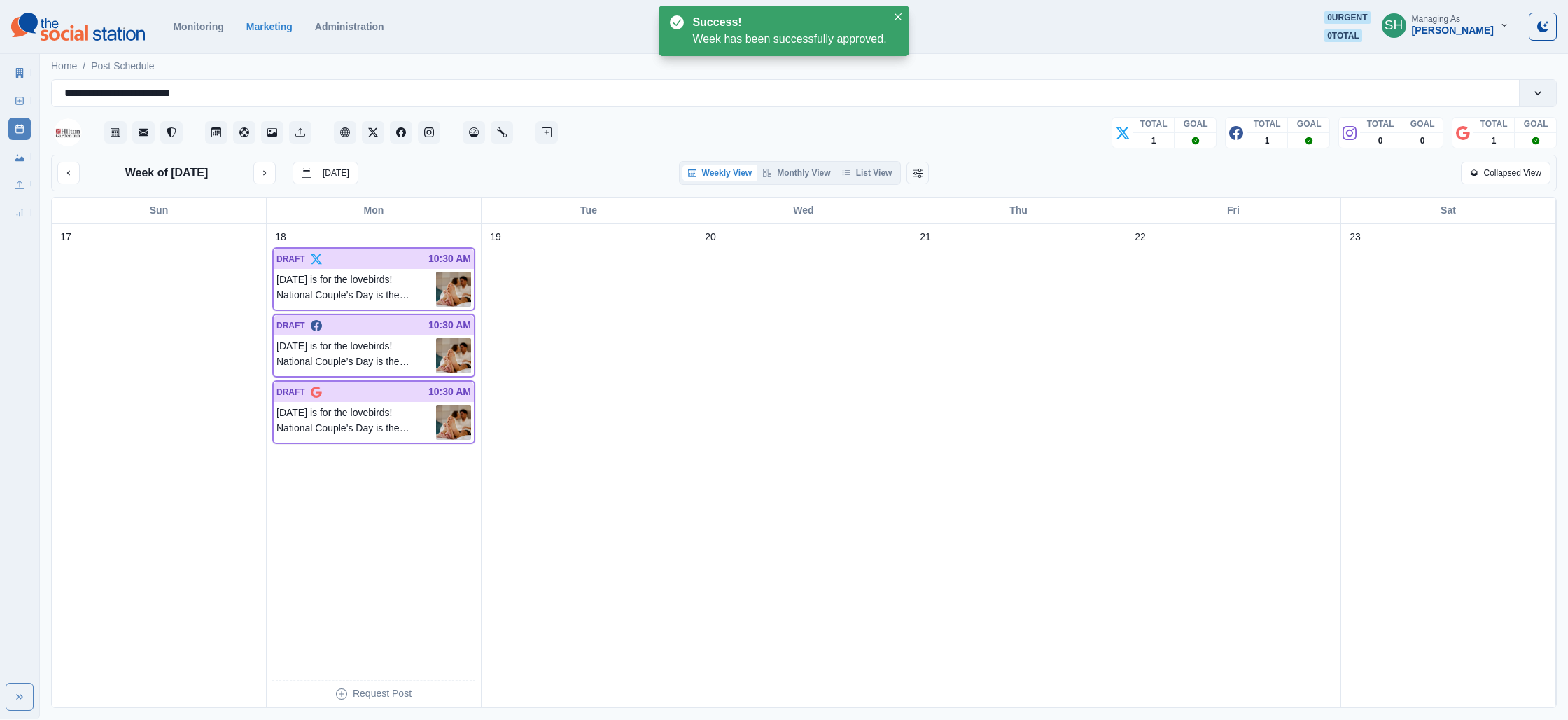
click at [870, 163] on div "Weekly View Monthly View List View" at bounding box center [790, 172] width 222 height 24
click at [865, 171] on button "List View" at bounding box center [867, 172] width 62 height 17
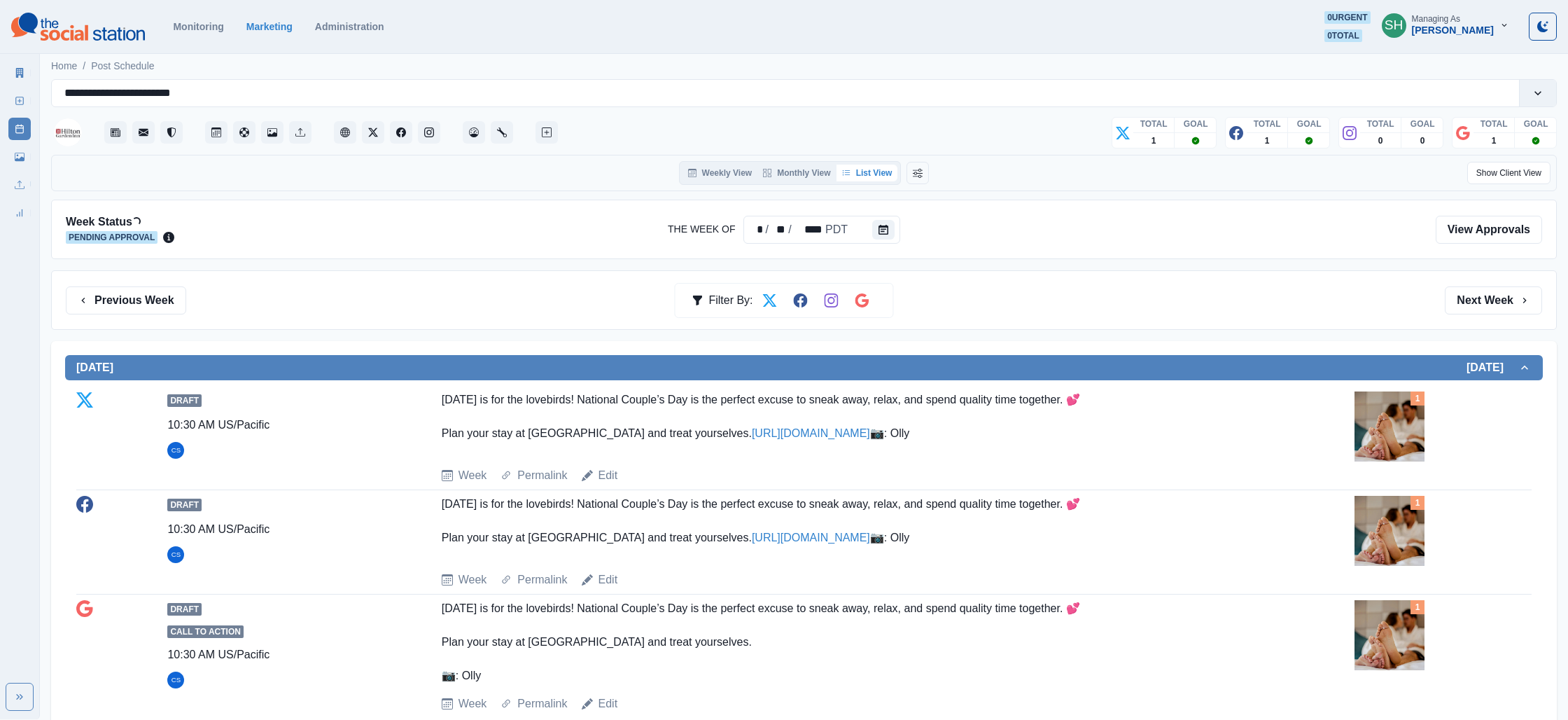
scroll to position [138, 0]
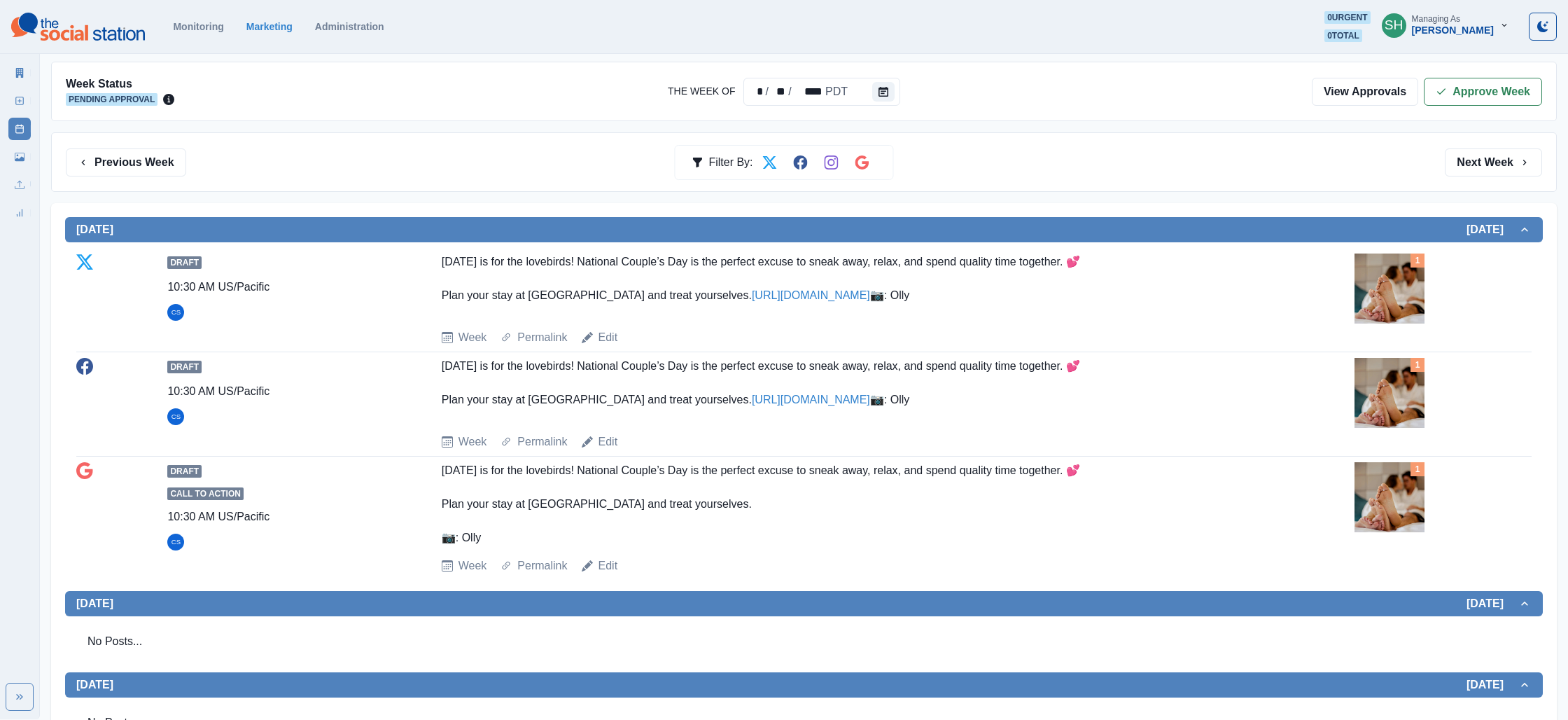
click at [1388, 284] on img at bounding box center [1390, 288] width 70 height 70
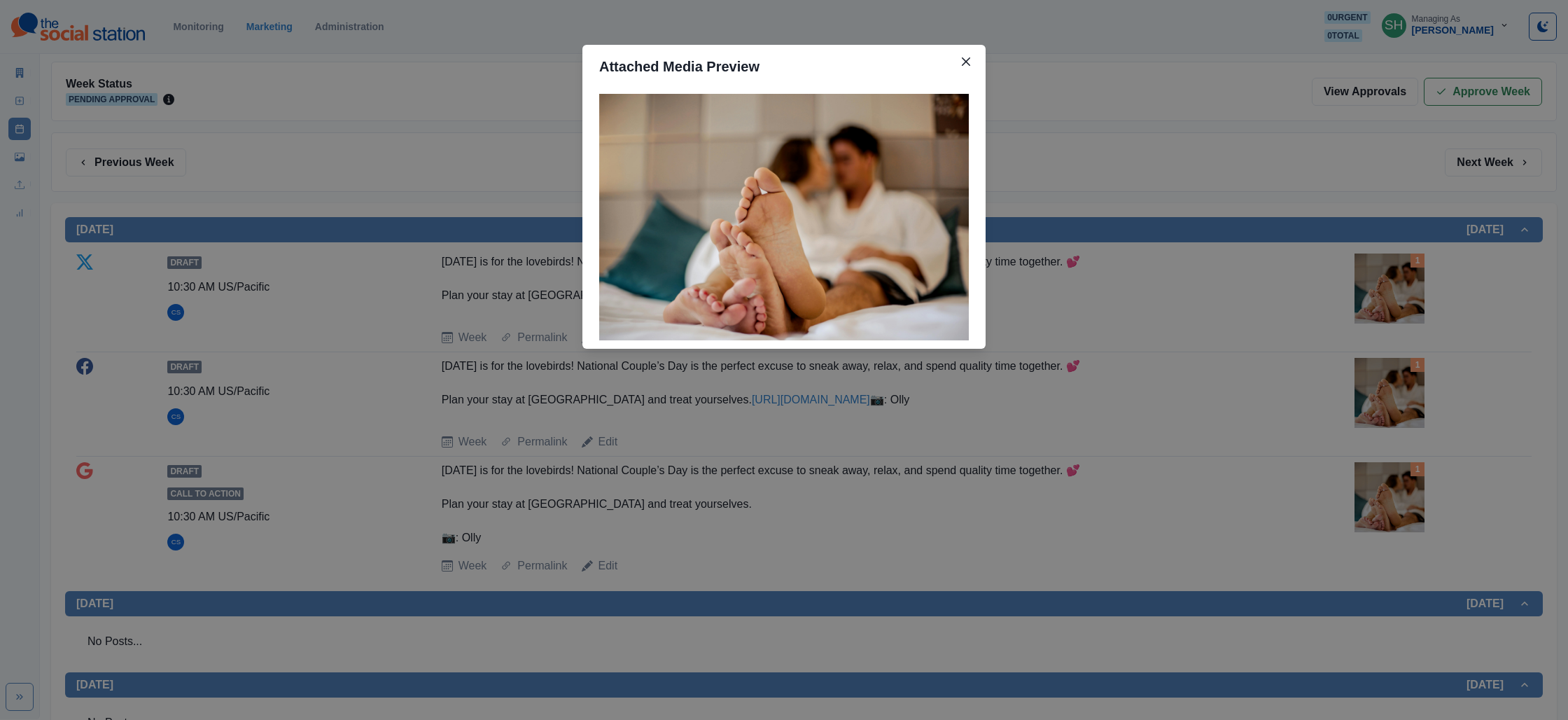
click at [1229, 294] on div "Attached Media Preview" at bounding box center [784, 360] width 1568 height 720
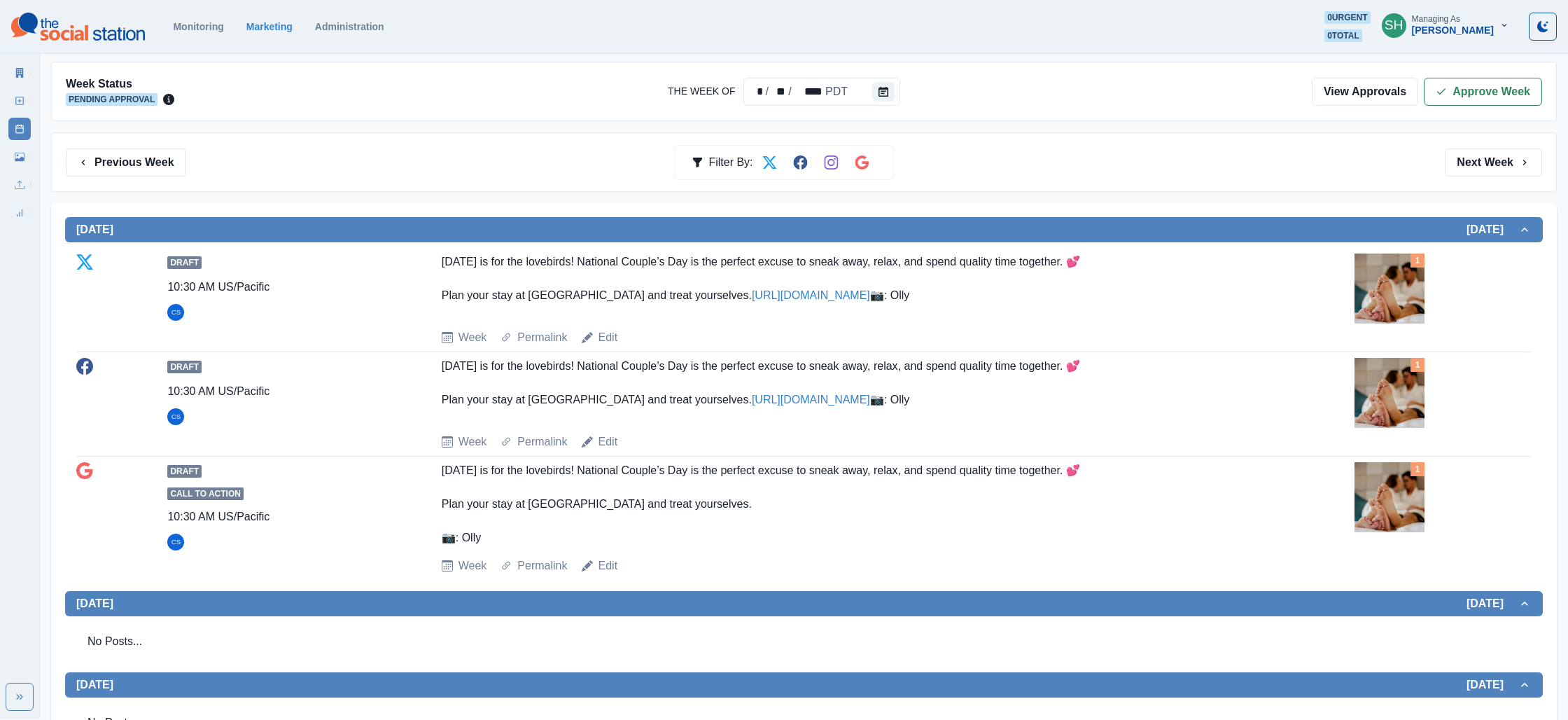
scroll to position [158, 0]
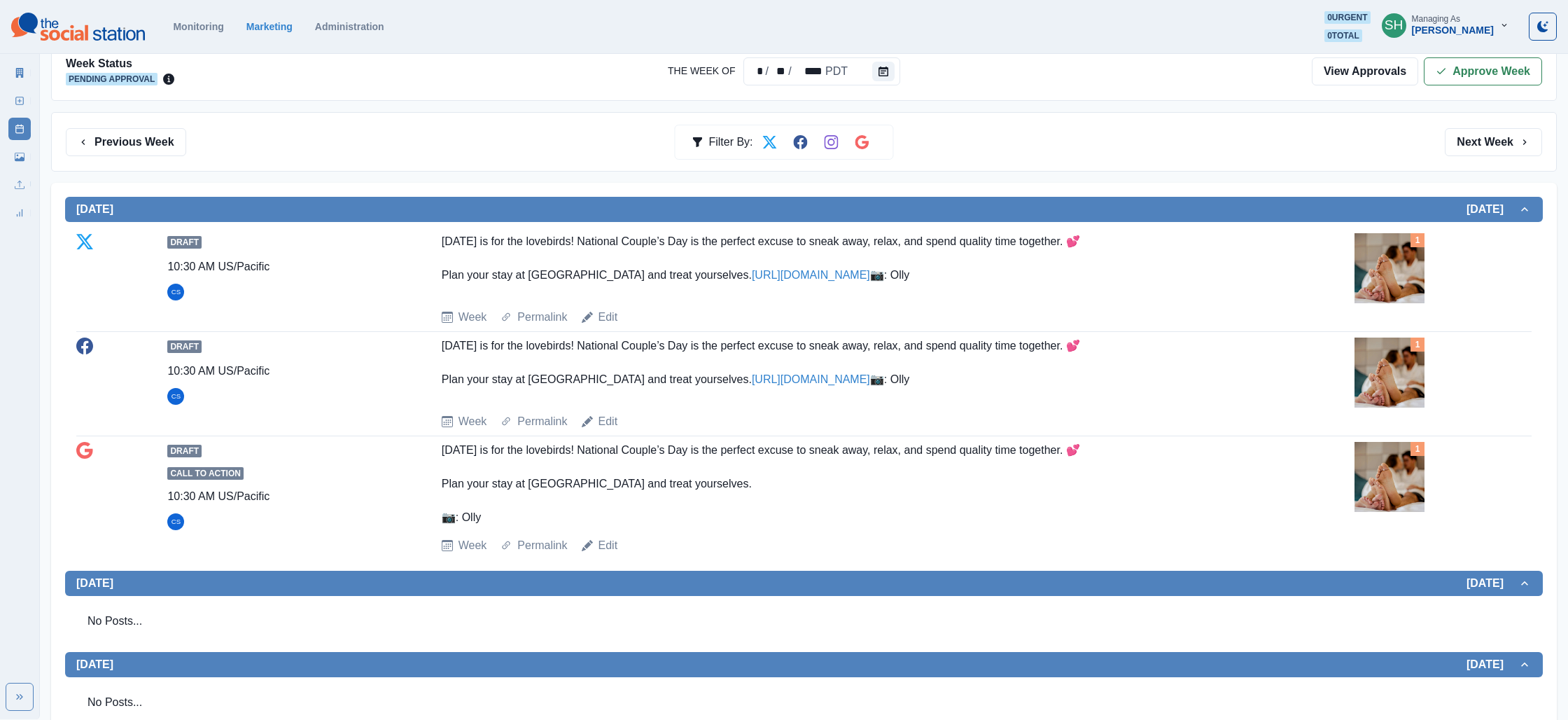
click at [1394, 267] on img at bounding box center [1390, 268] width 70 height 70
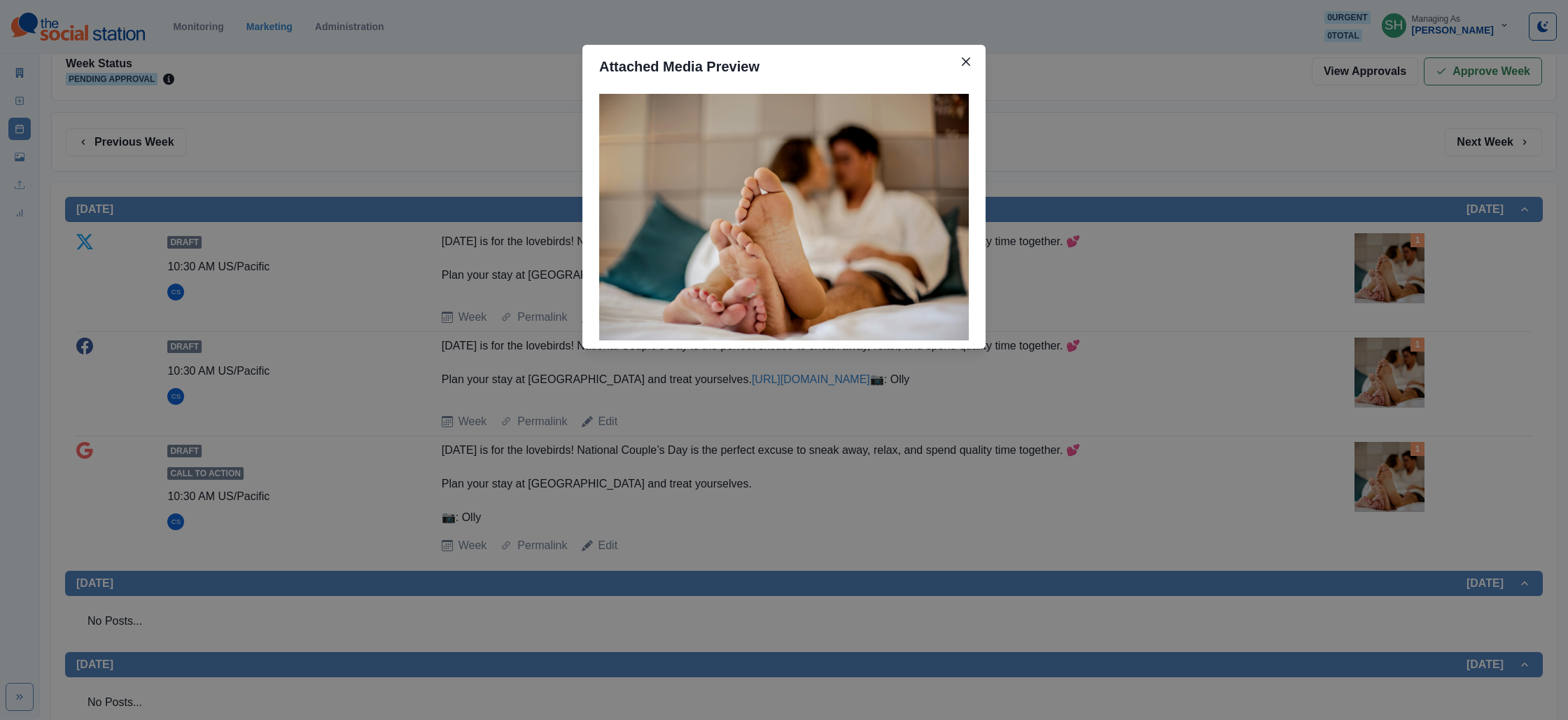
click at [1337, 294] on div "Attached Media Preview" at bounding box center [784, 360] width 1568 height 720
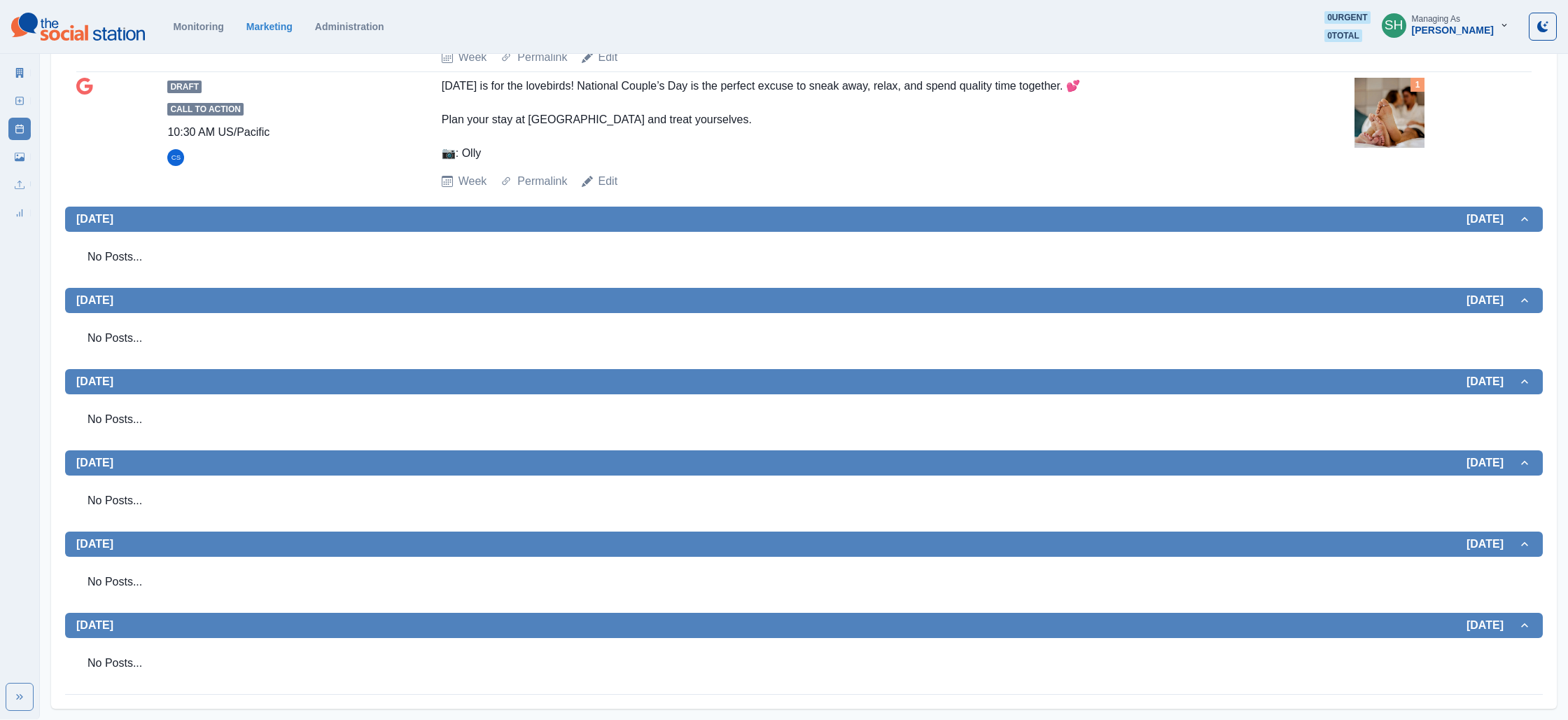
scroll to position [0, 0]
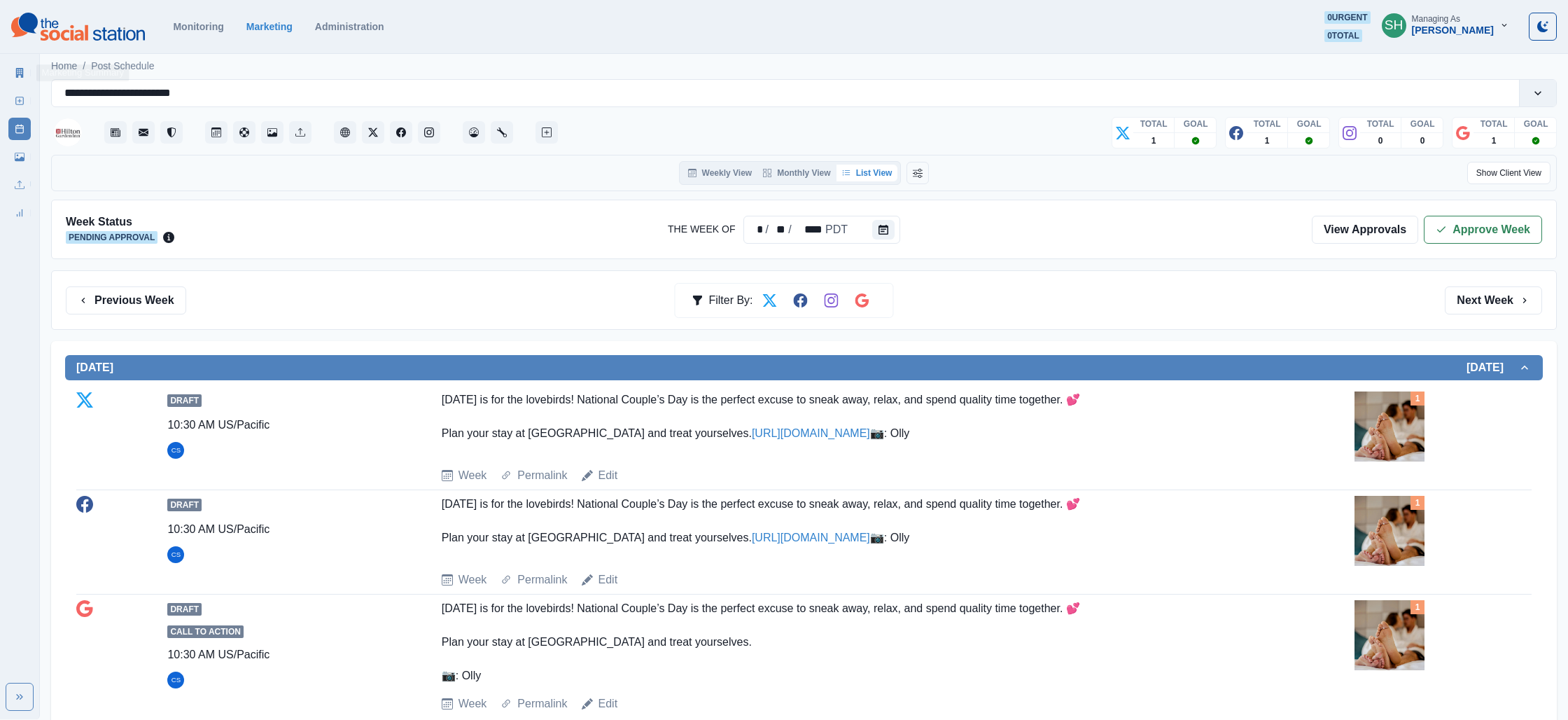
click at [30, 72] on div "Marketing Summary New Post Post Schedule Media Library Uploads Review Summary" at bounding box center [19, 140] width 40 height 168
click at [10, 75] on link "Marketing Summary" at bounding box center [19, 72] width 22 height 22
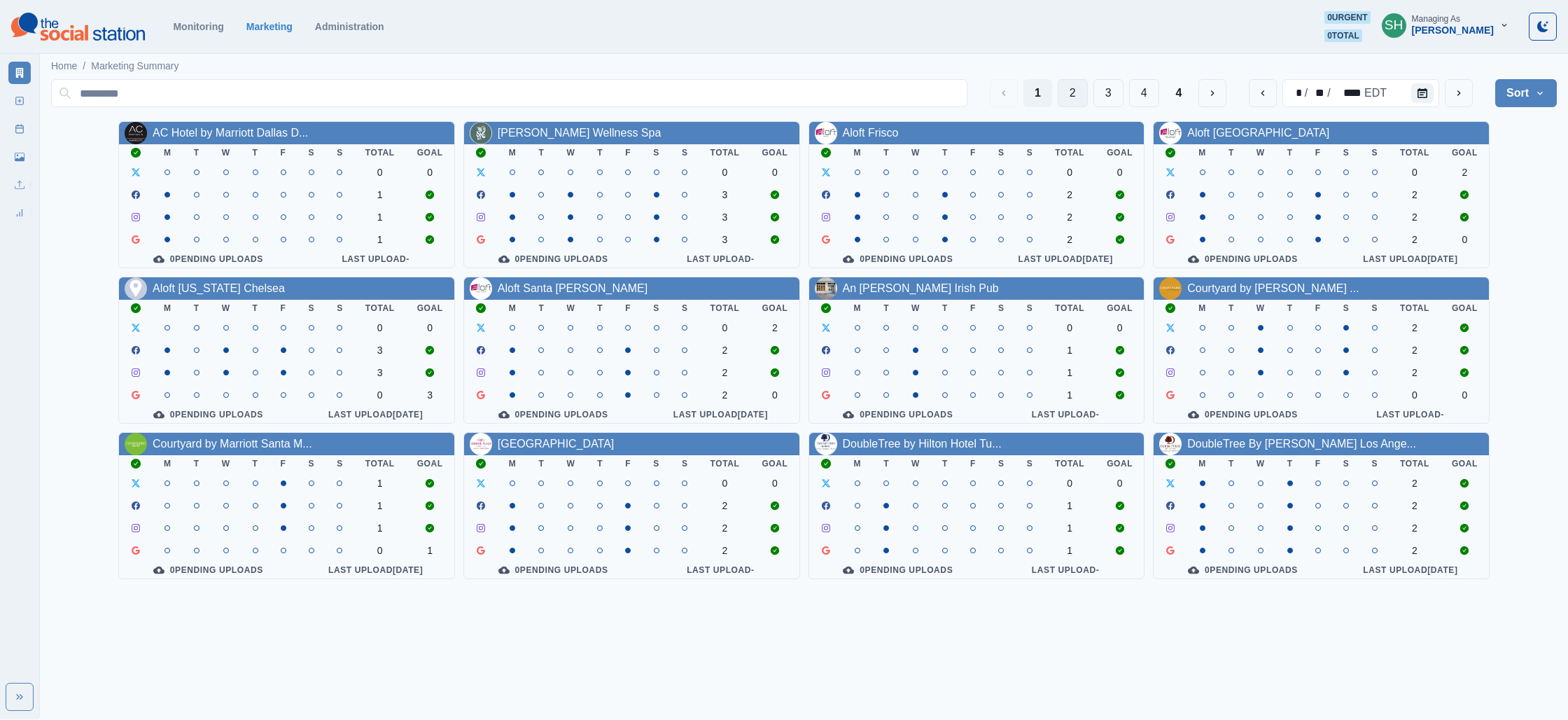
click at [1085, 95] on div "1 2 3 4 4" at bounding box center [1108, 93] width 237 height 28
click at [1074, 95] on button "2" at bounding box center [1072, 93] width 30 height 28
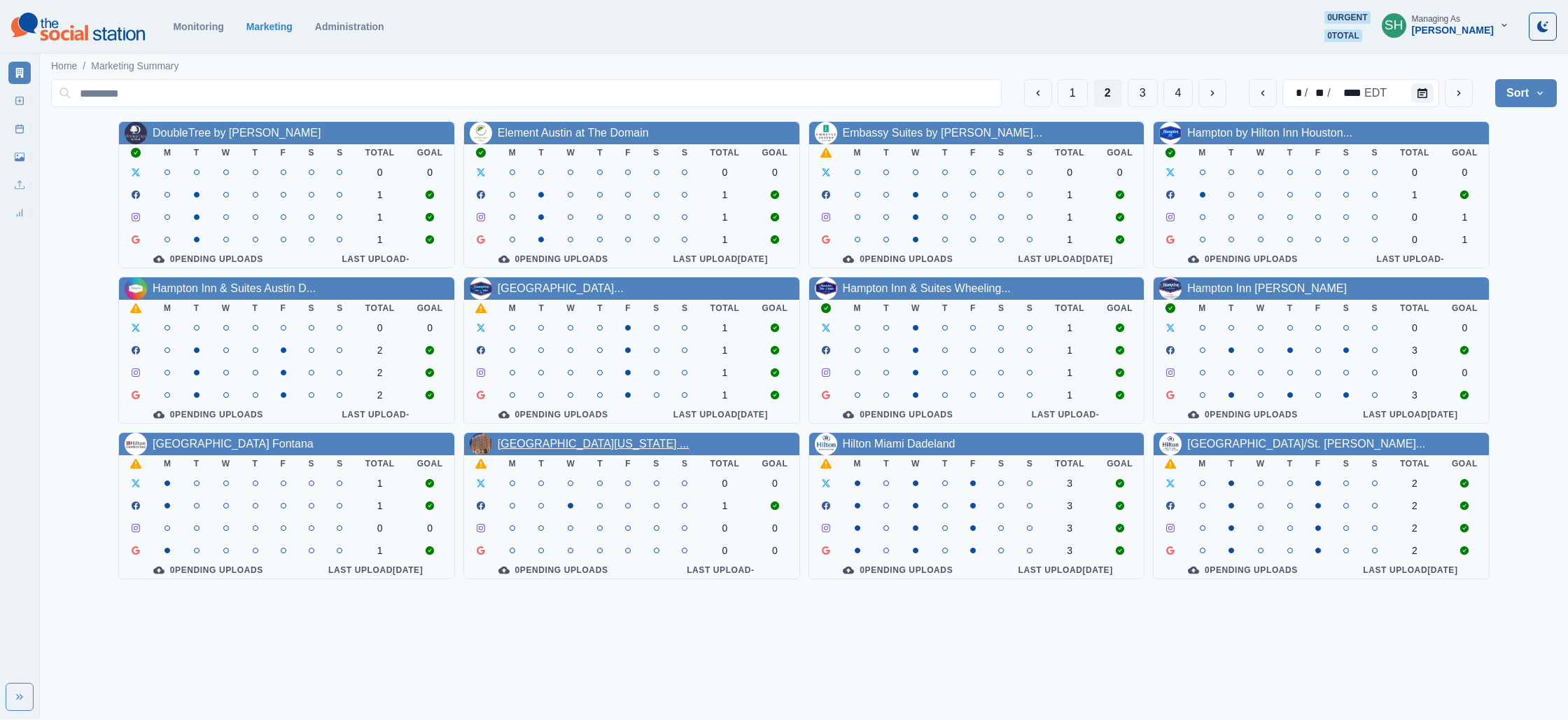
click at [526, 449] on link "[GEOGRAPHIC_DATA][US_STATE] ..." at bounding box center [593, 444] width 192 height 12
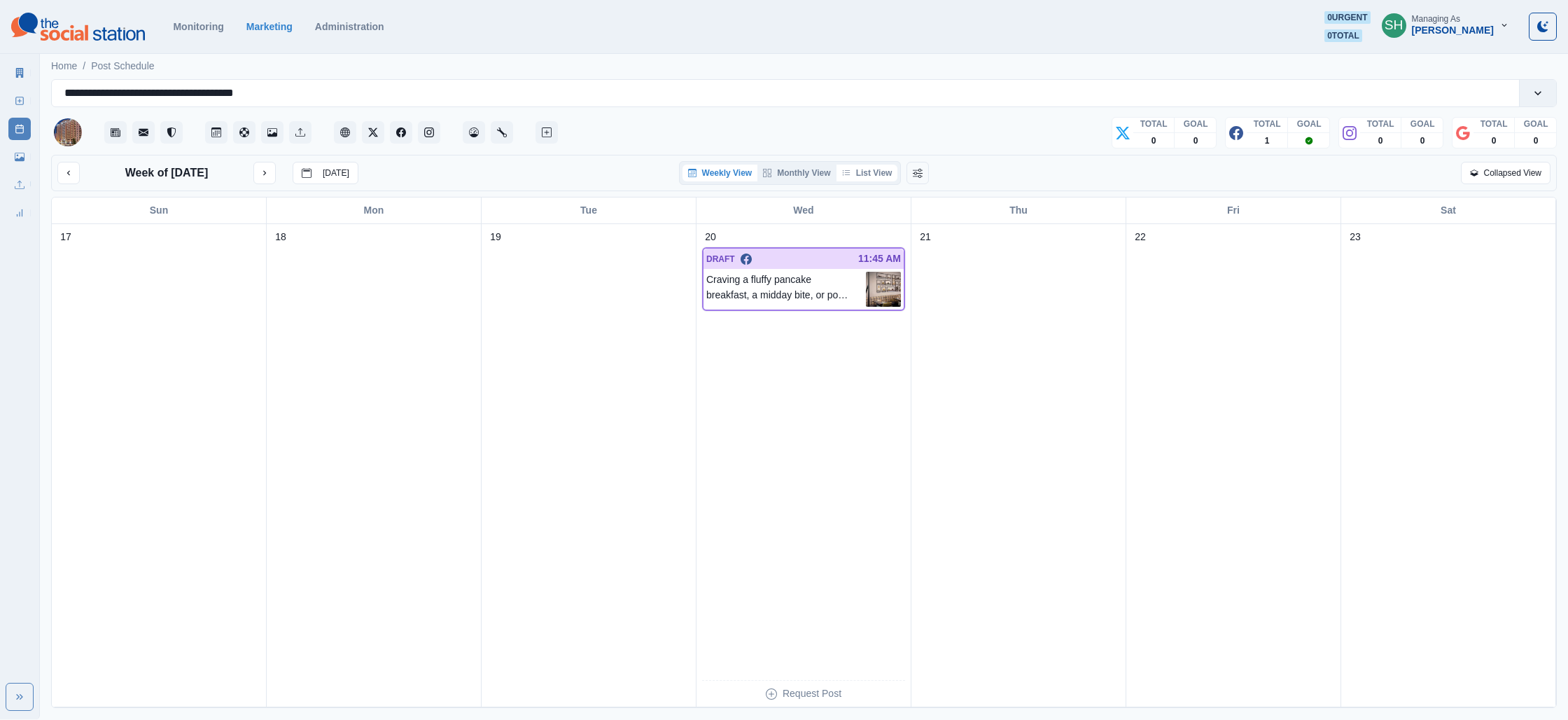
click at [892, 169] on button "List View" at bounding box center [867, 172] width 62 height 17
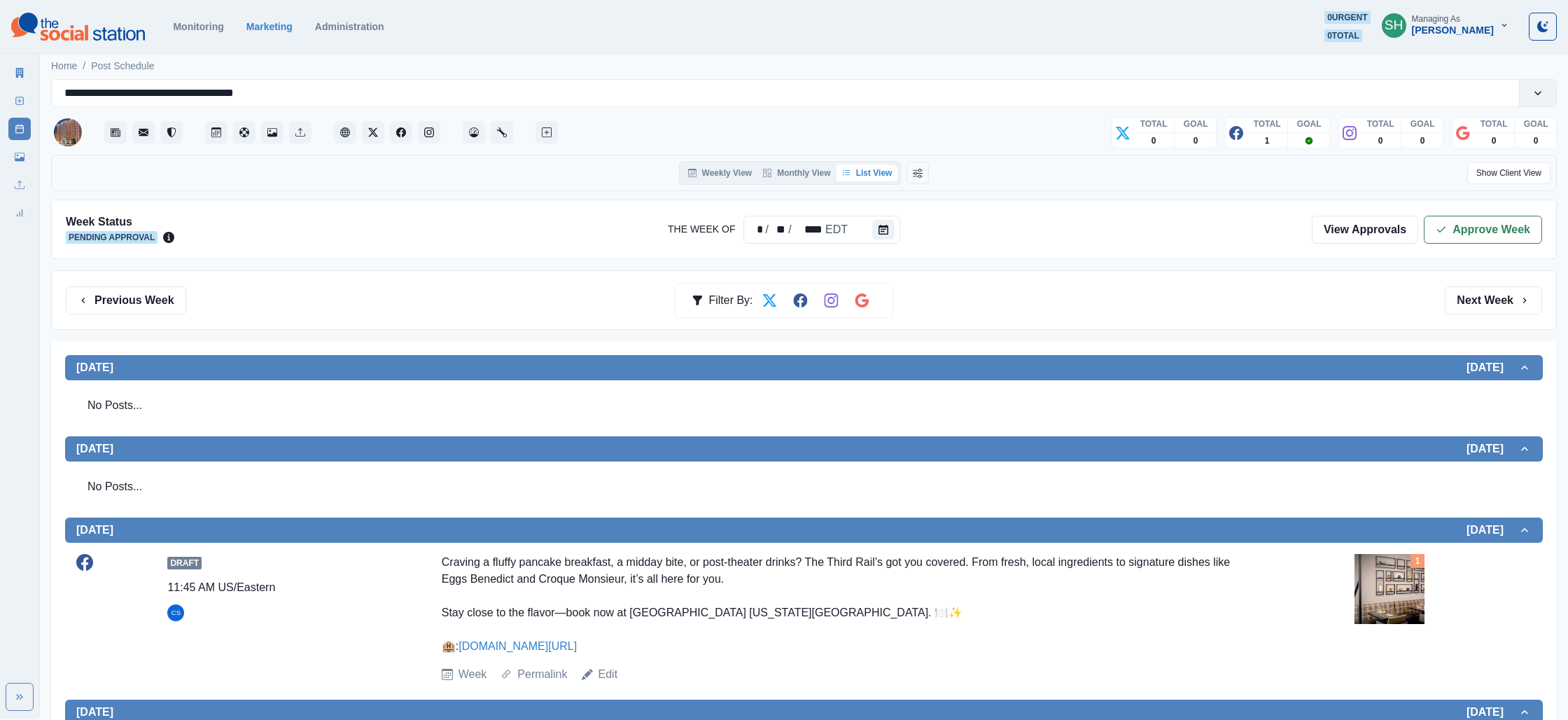
scroll to position [300, 0]
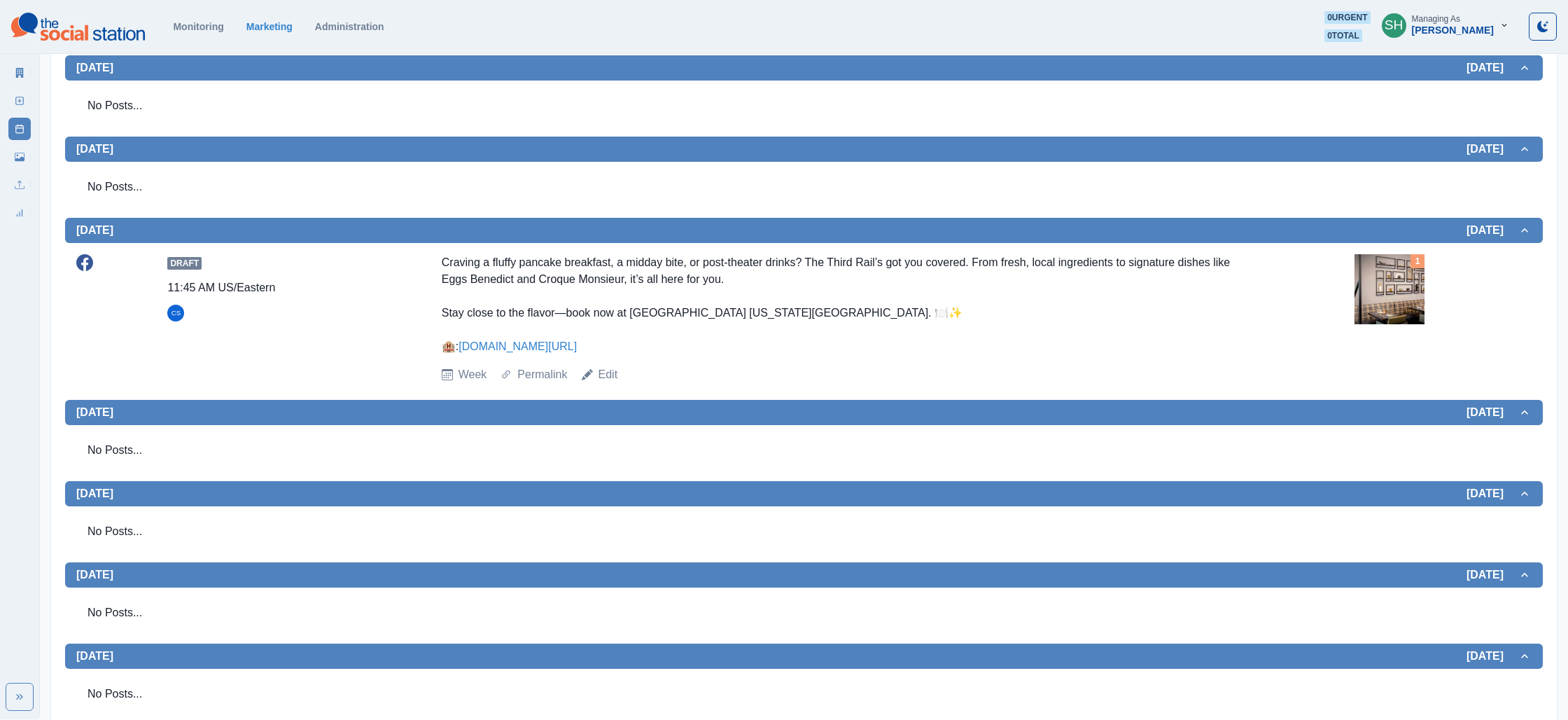
click at [1385, 273] on img at bounding box center [1390, 289] width 70 height 70
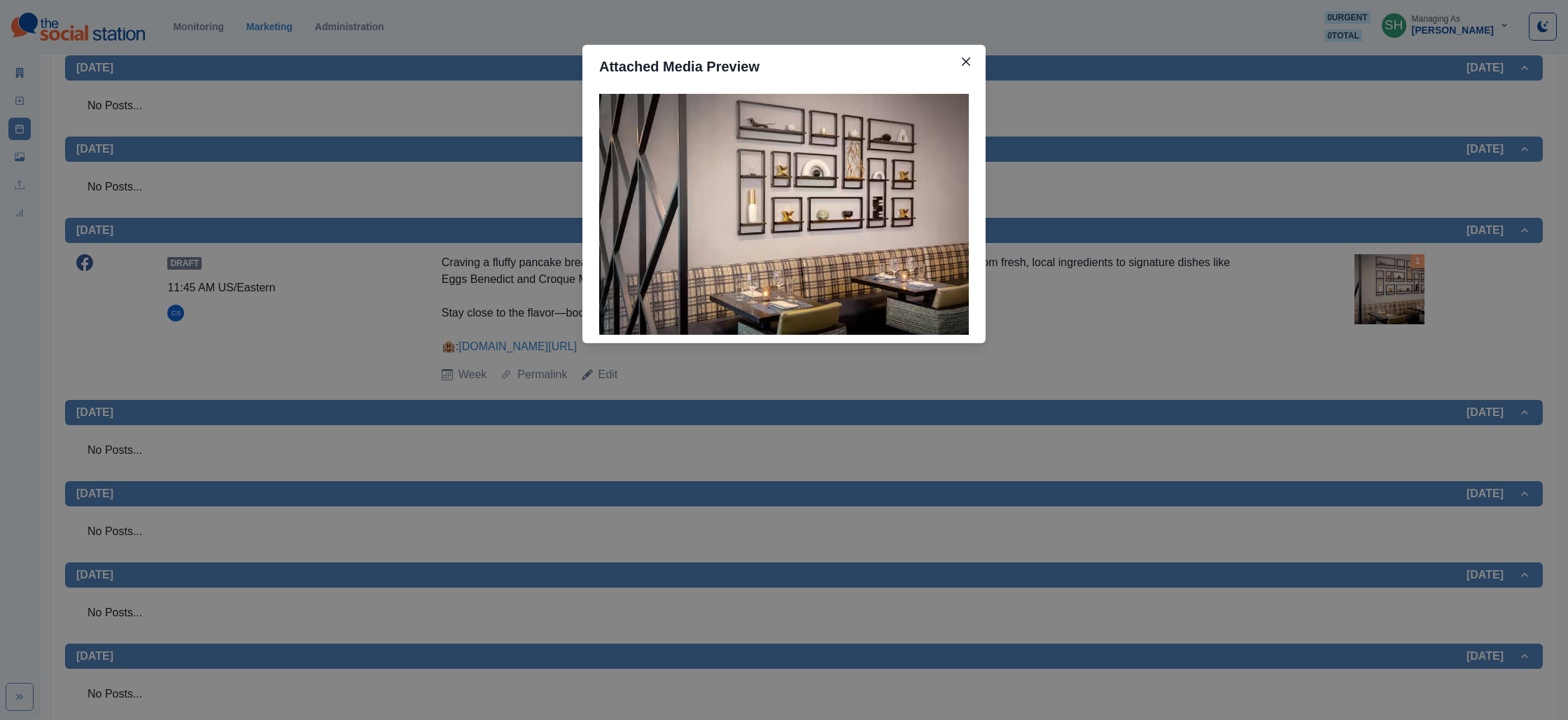
click at [1318, 282] on div "Attached Media Preview" at bounding box center [784, 360] width 1568 height 720
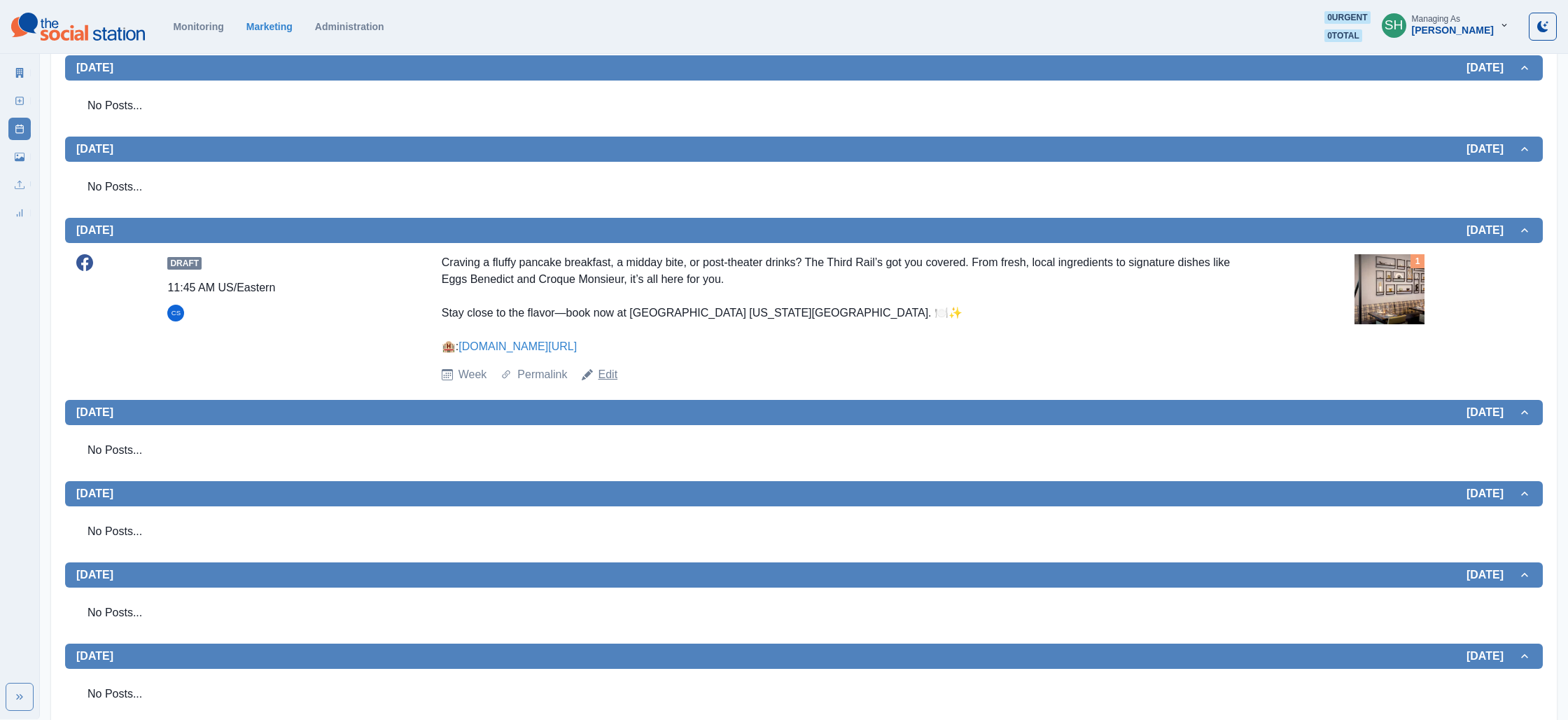
click at [600, 374] on link "Edit" at bounding box center [608, 375] width 19 height 17
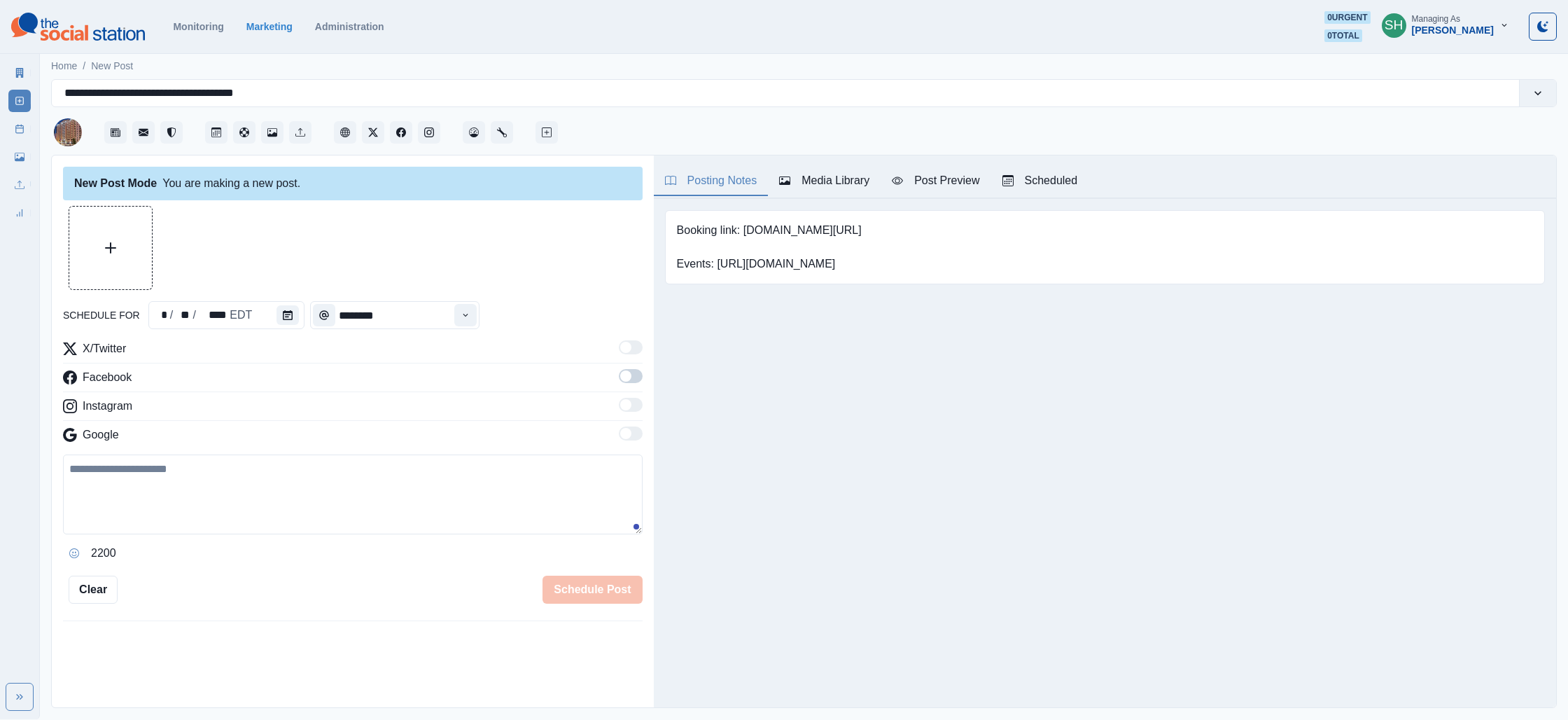
type input "********"
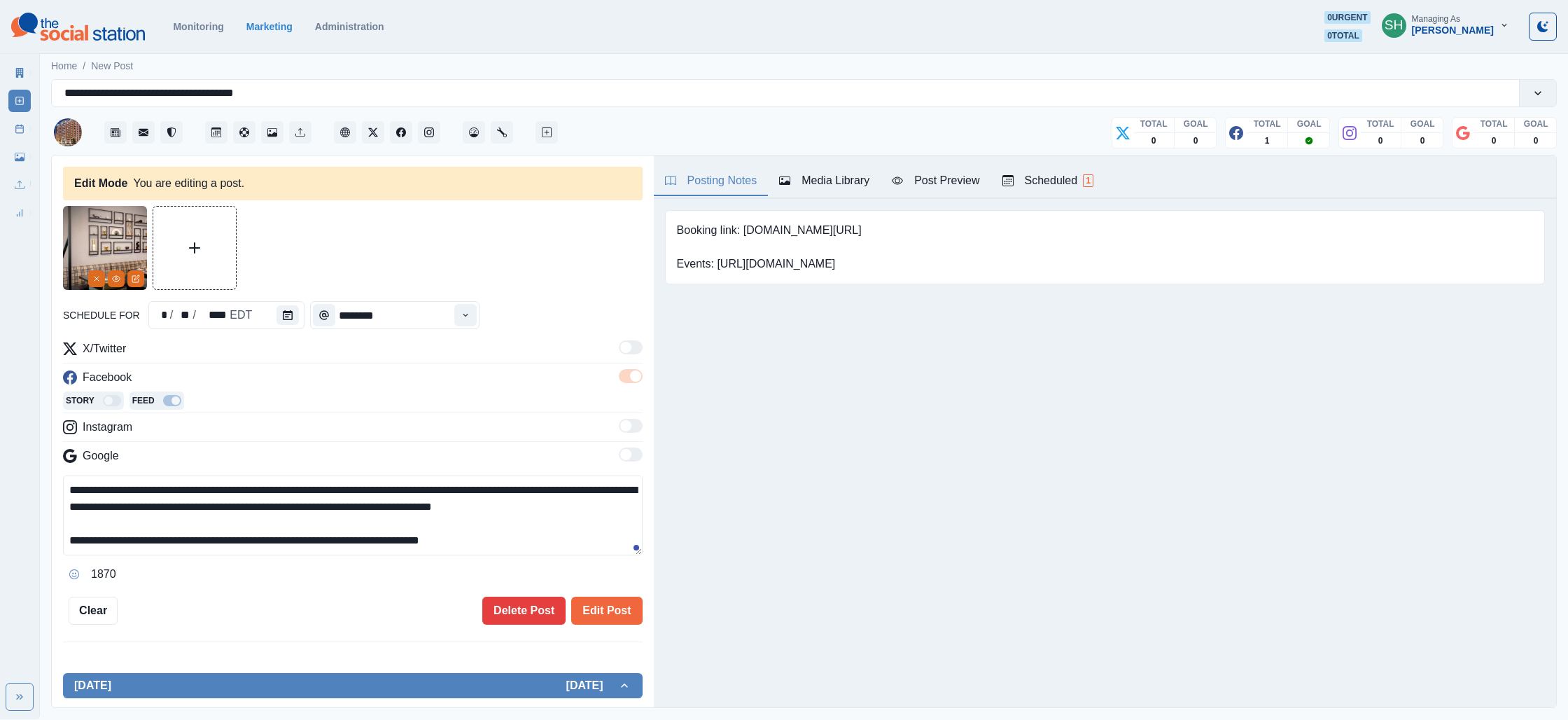
click at [276, 496] on textarea "**********" at bounding box center [352, 515] width 579 height 80
type textarea "**********"
click at [602, 610] on button "Edit Post" at bounding box center [606, 611] width 70 height 28
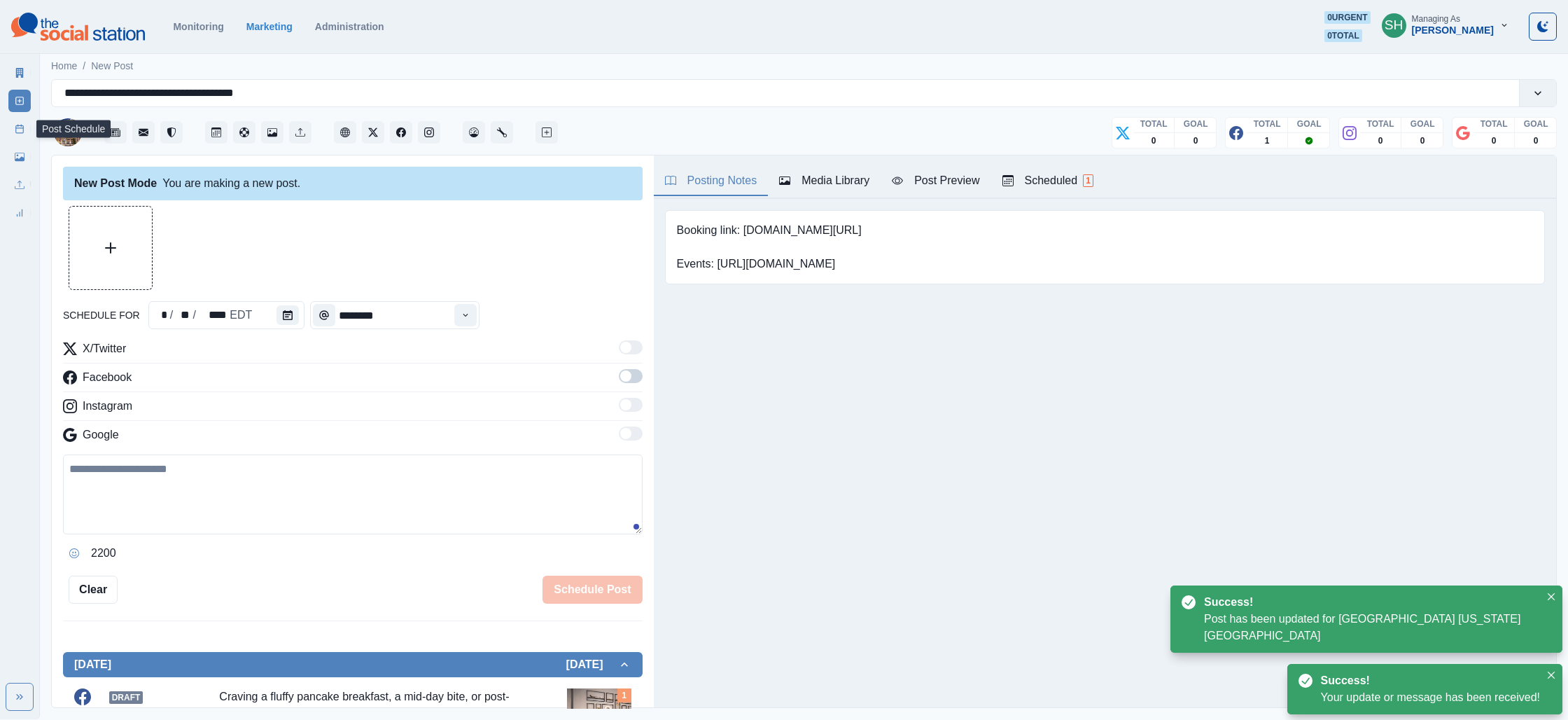
click at [30, 129] on link "Post Schedule" at bounding box center [19, 128] width 22 height 22
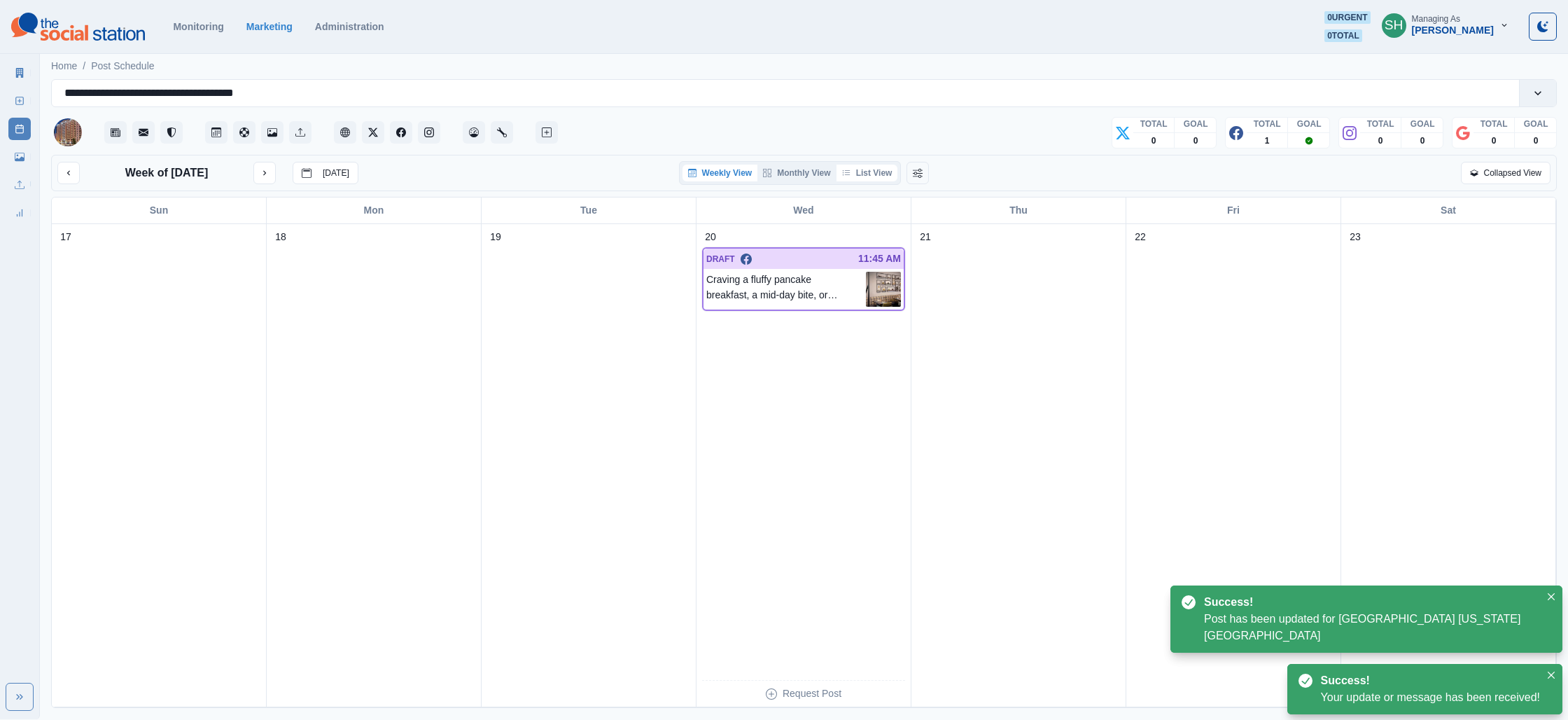
click at [890, 173] on button "List View" at bounding box center [867, 172] width 62 height 17
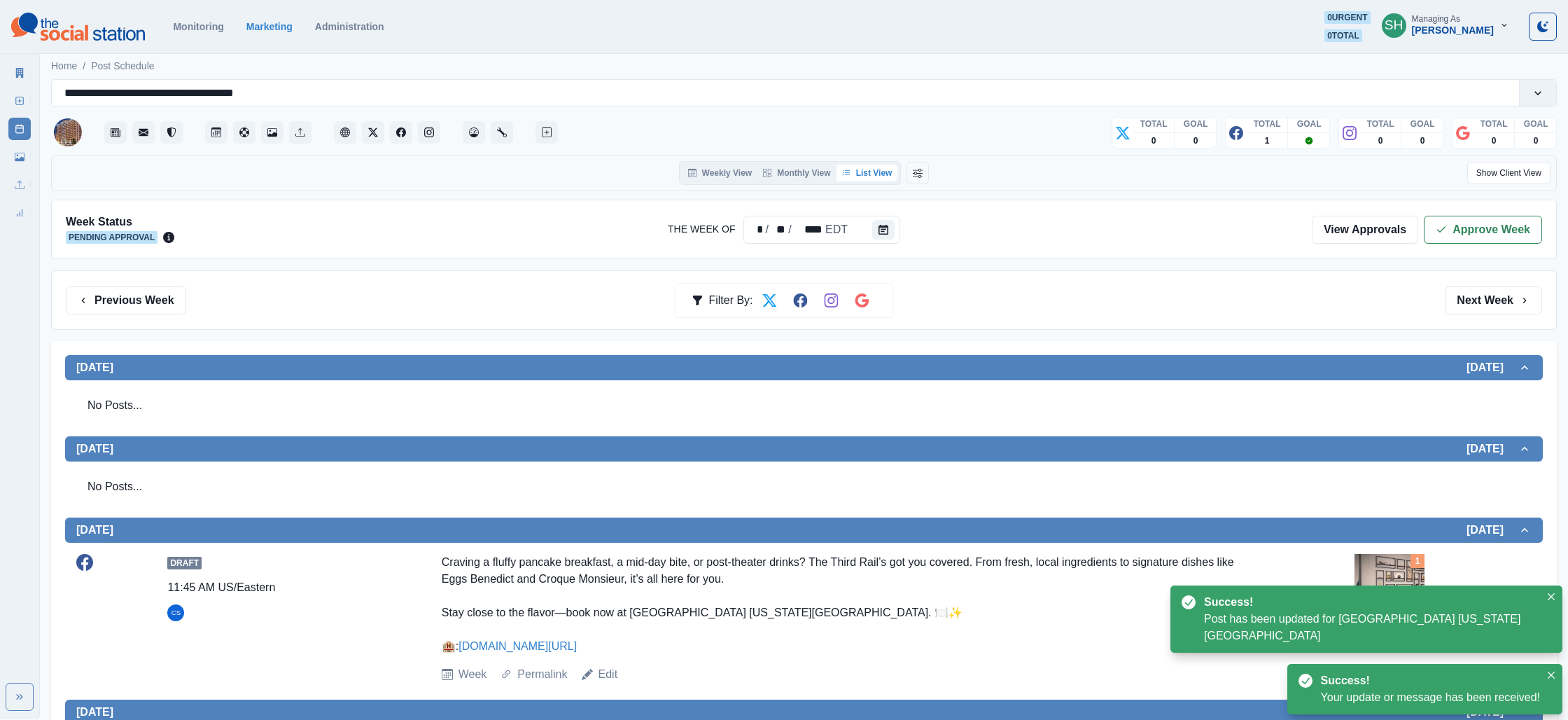
click at [1470, 246] on div "Week Status Pending Approval The Week Of * / ** / **** EDT View Approvals Appro…" at bounding box center [803, 229] width 1506 height 60
click at [1428, 229] on button "Approve Week" at bounding box center [1483, 229] width 119 height 28
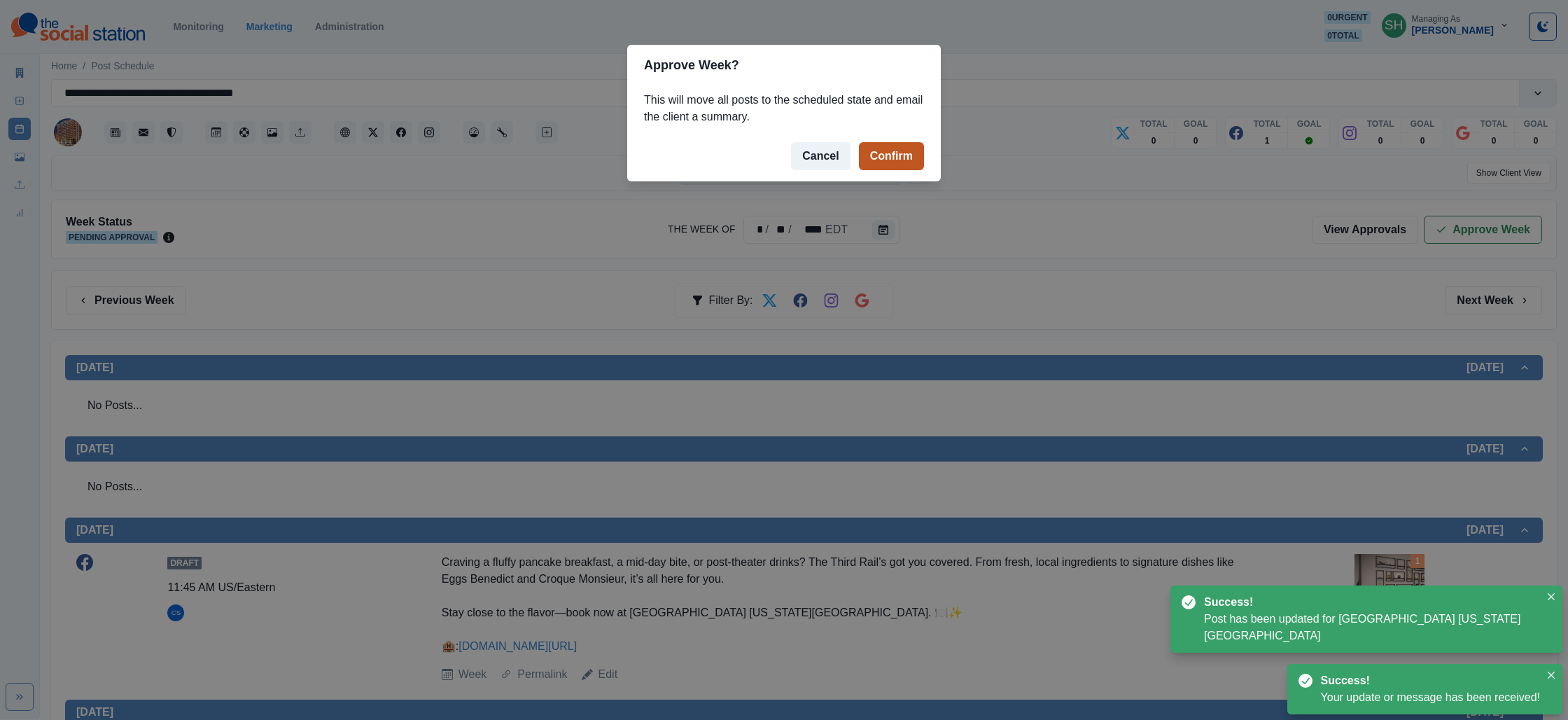
click at [875, 142] on button "Confirm" at bounding box center [891, 156] width 65 height 28
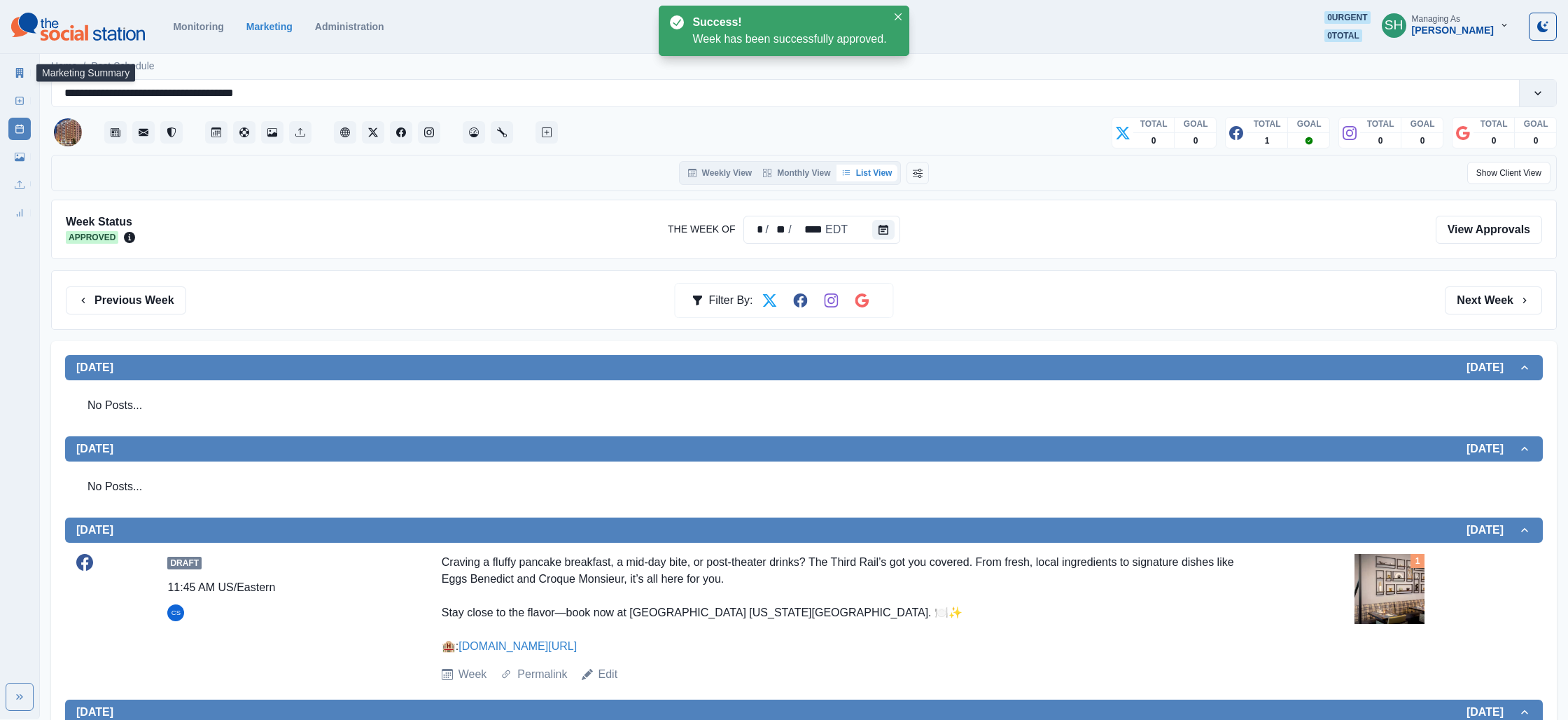
click at [20, 76] on icon at bounding box center [19, 72] width 10 height 10
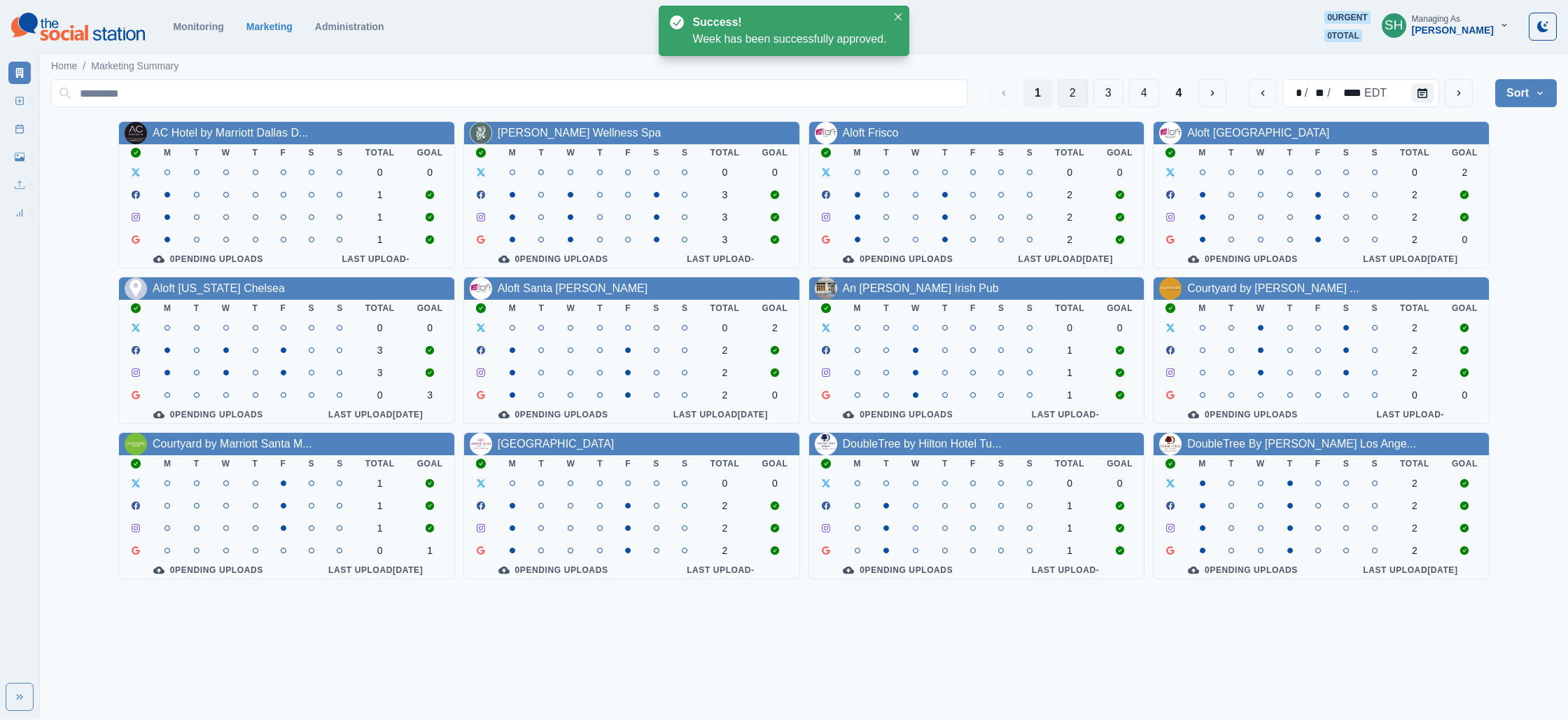
click at [1065, 101] on button "2" at bounding box center [1072, 93] width 30 height 28
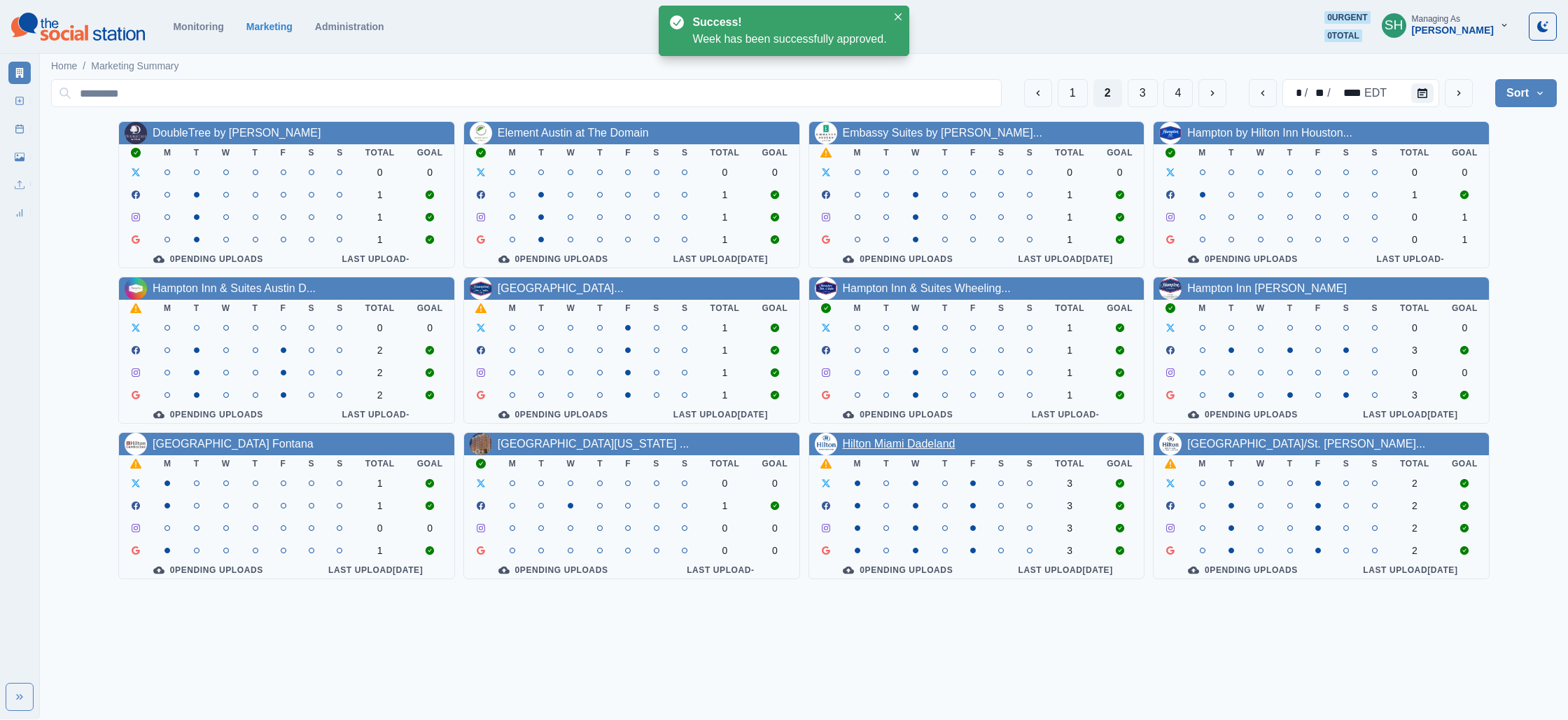
click at [927, 449] on link "Hilton Miami Dadeland" at bounding box center [899, 444] width 113 height 12
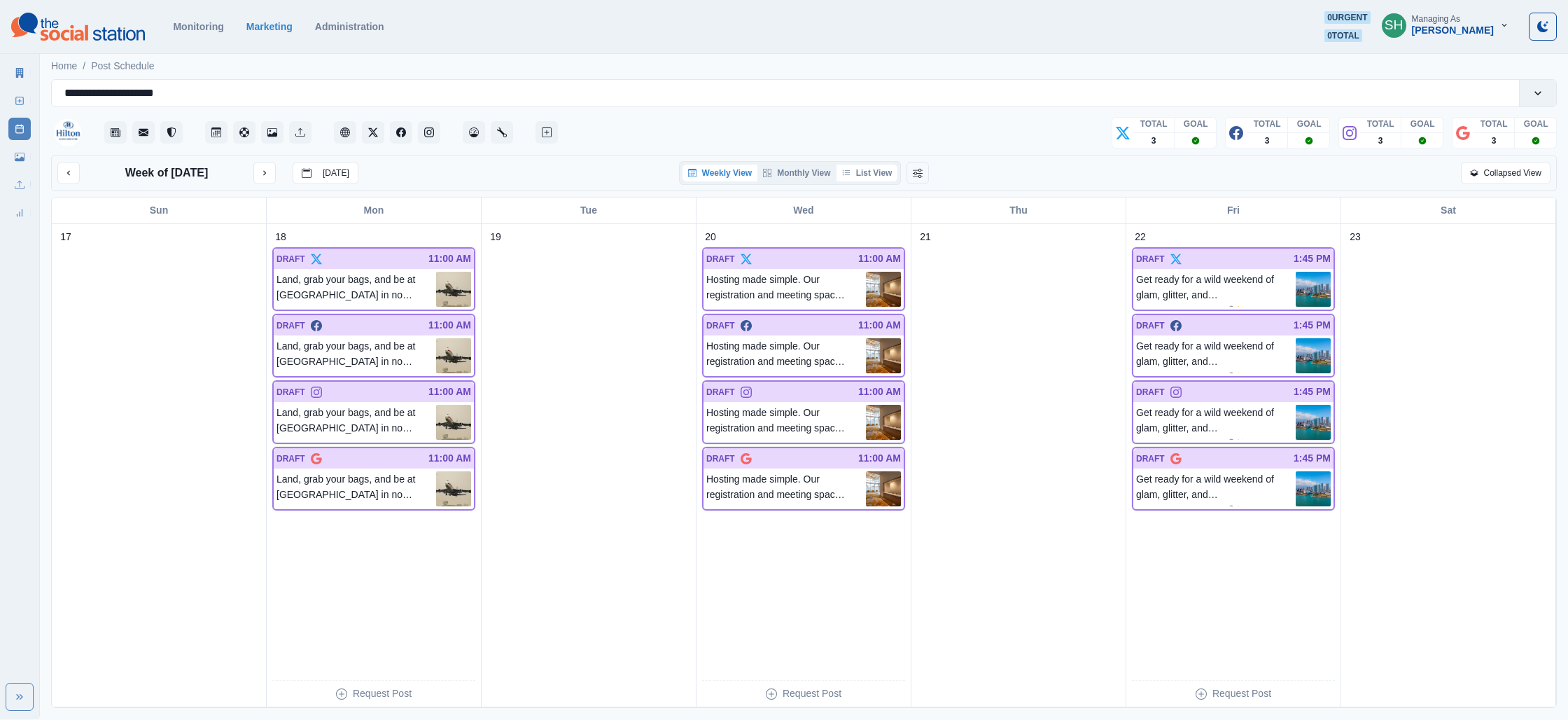
click at [840, 174] on button "List View" at bounding box center [867, 172] width 62 height 17
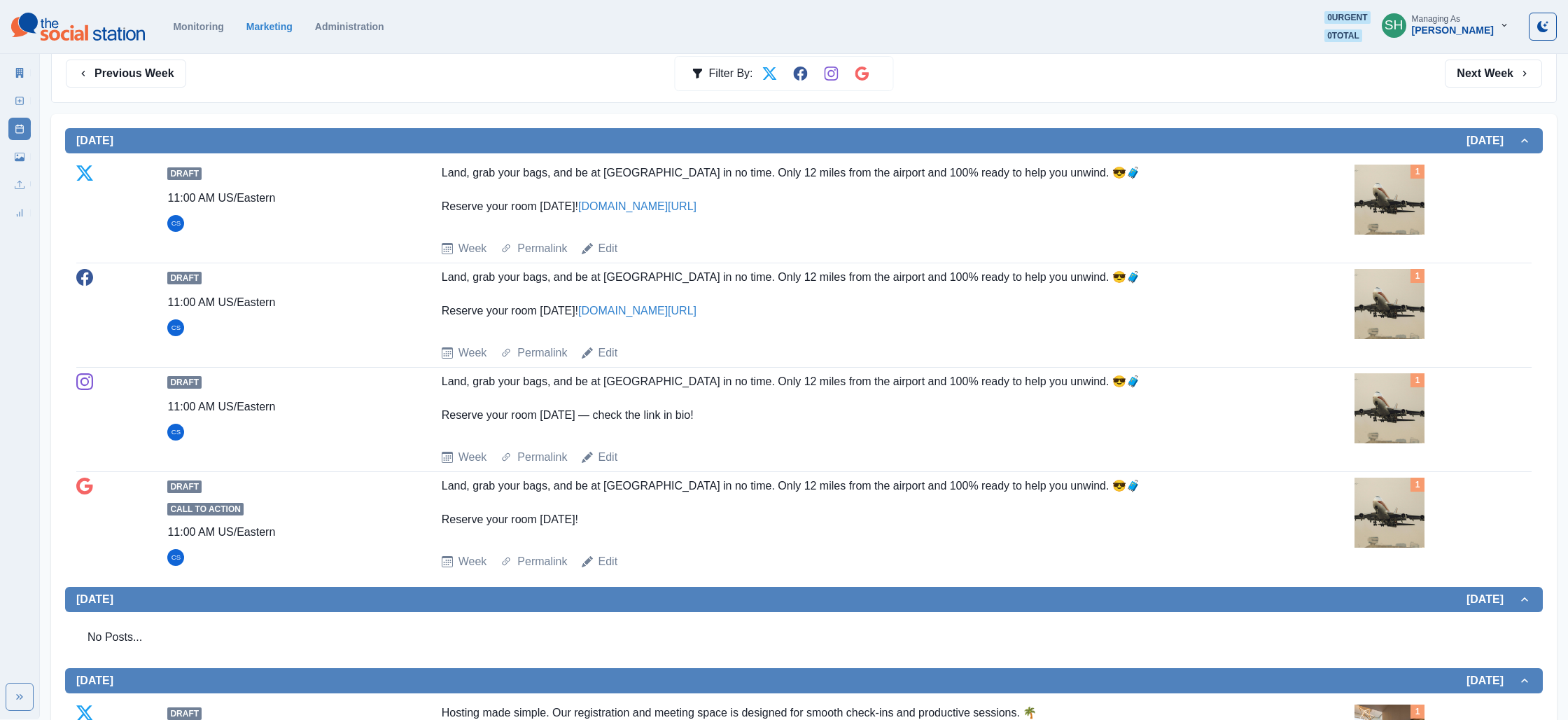
scroll to position [228, 0]
click at [1420, 233] on img at bounding box center [1390, 199] width 70 height 70
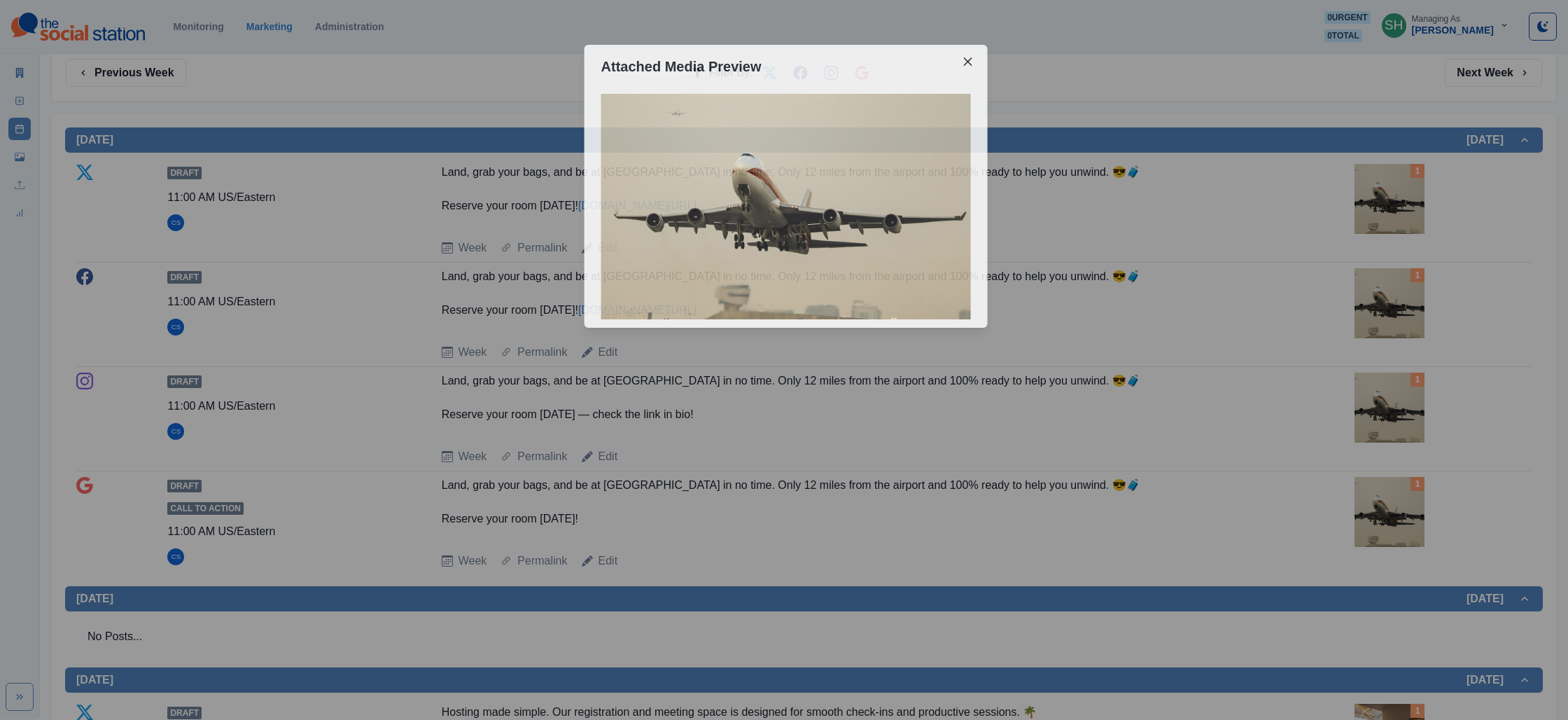
click at [1413, 230] on div "Attached Media Preview" at bounding box center [784, 360] width 1568 height 720
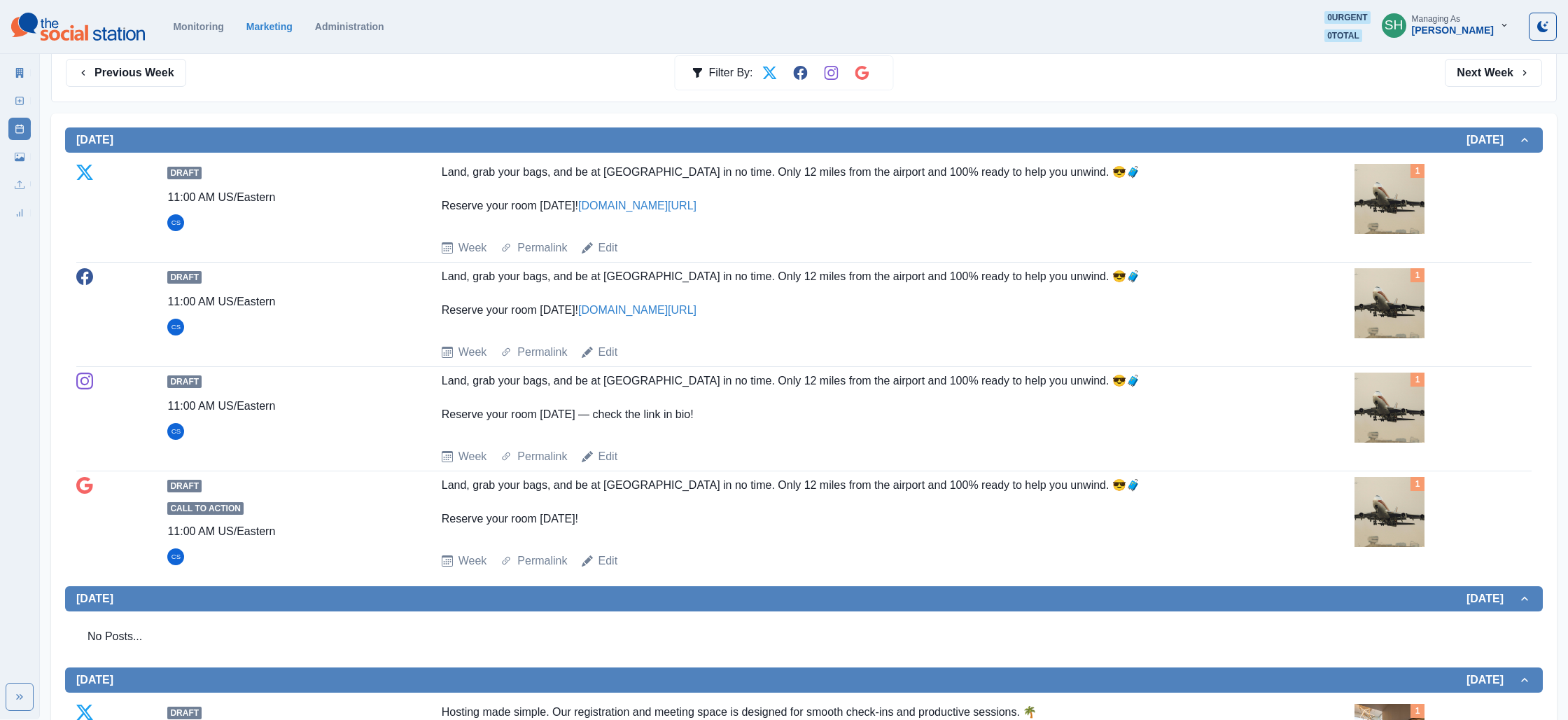
click at [1413, 230] on img at bounding box center [1390, 199] width 70 height 70
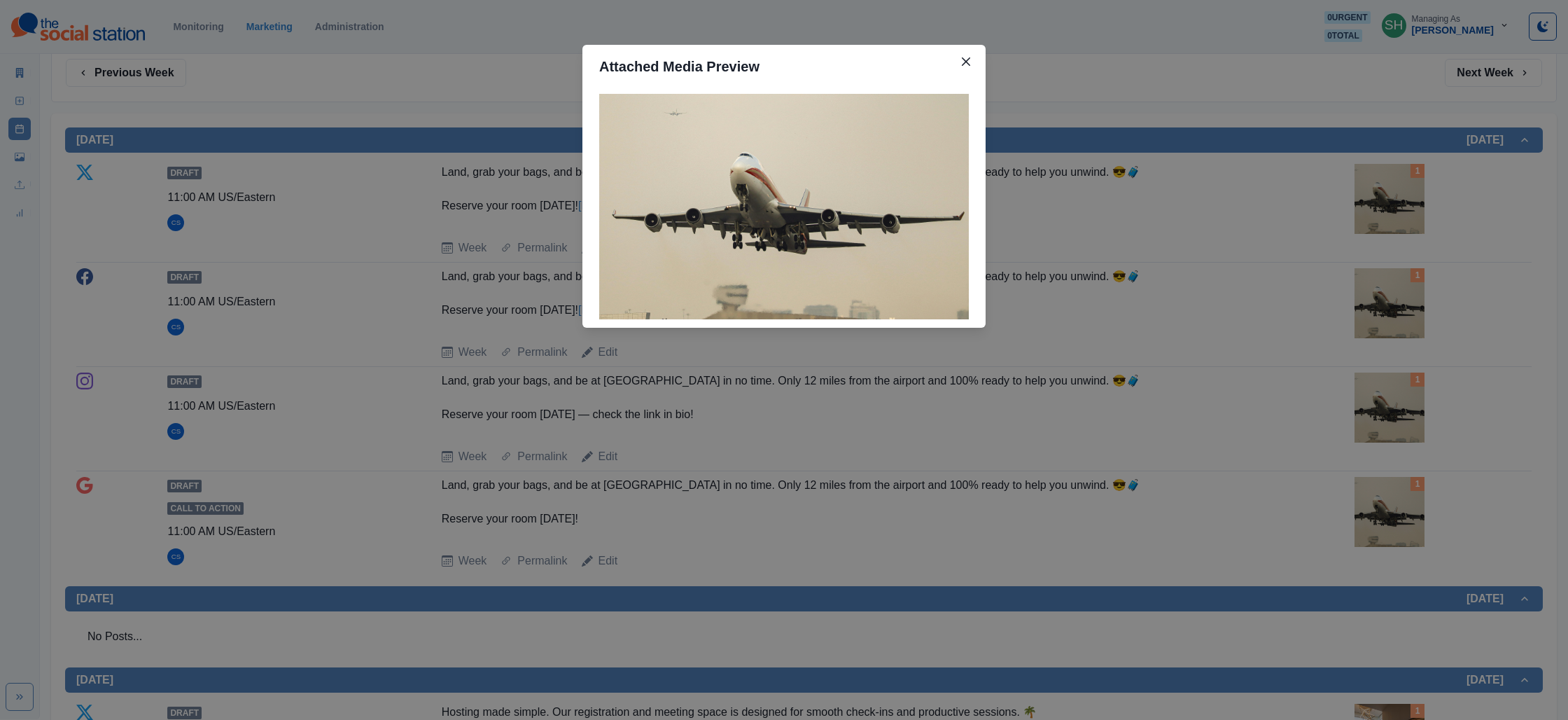
click at [1263, 222] on div "Attached Media Preview" at bounding box center [784, 360] width 1568 height 720
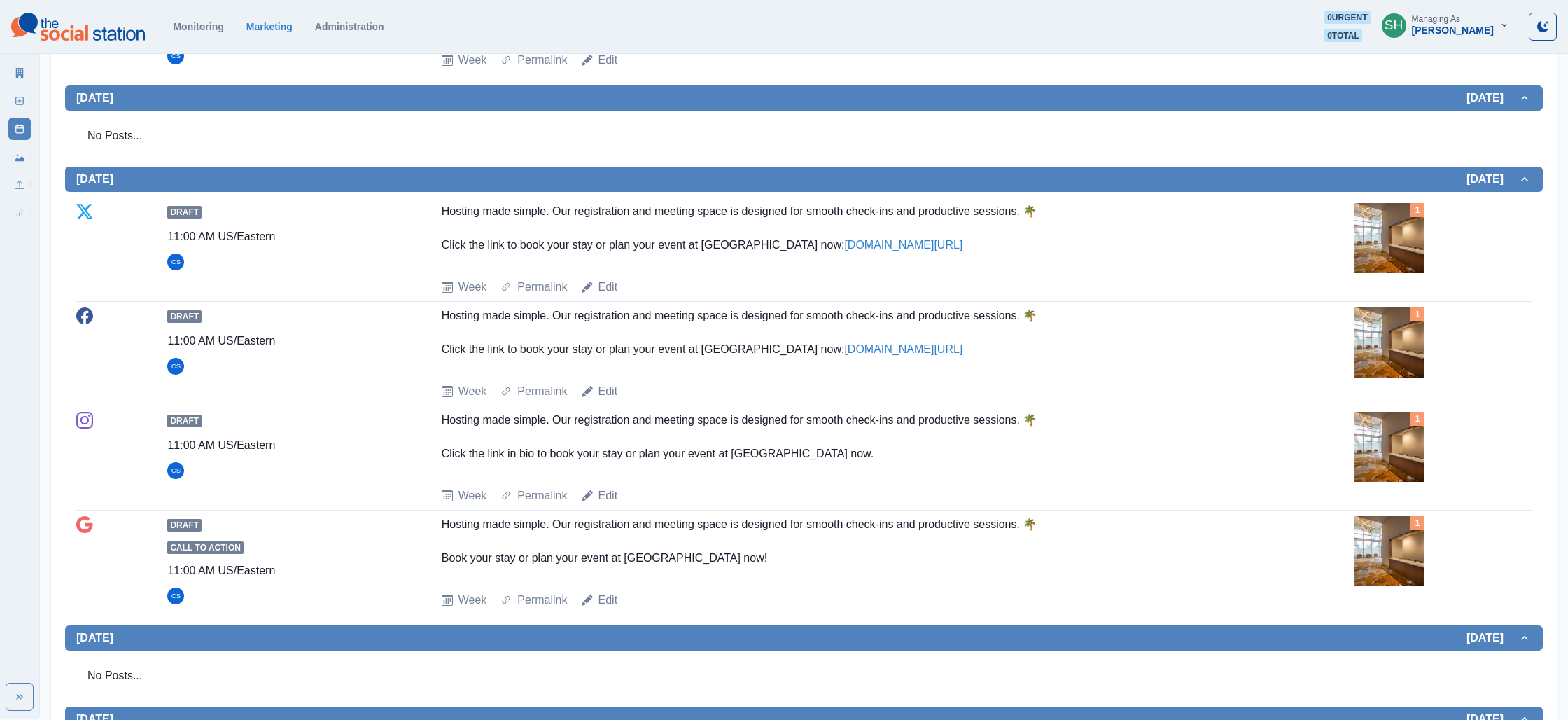
scroll to position [326, 0]
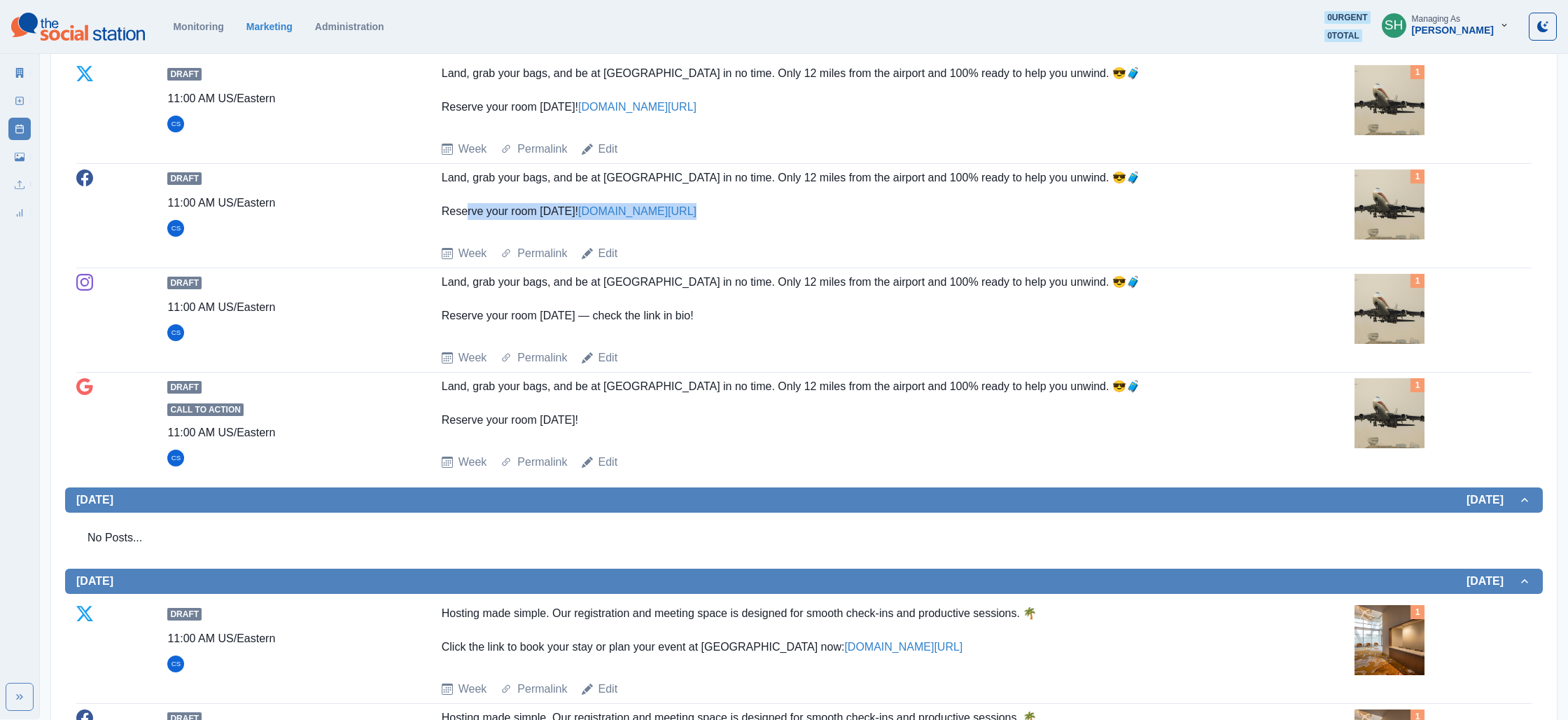
drag, startPoint x: 694, startPoint y: 206, endPoint x: 423, endPoint y: 205, distance: 271.0
click at [423, 205] on div "Draft 11:00 AM US/[GEOGRAPHIC_DATA], grab your bags, and be at [GEOGRAPHIC_DATA…" at bounding box center [804, 215] width 1455 height 92
copy div "serve your room [DATE]! [DOMAIN_NAME][URL]"
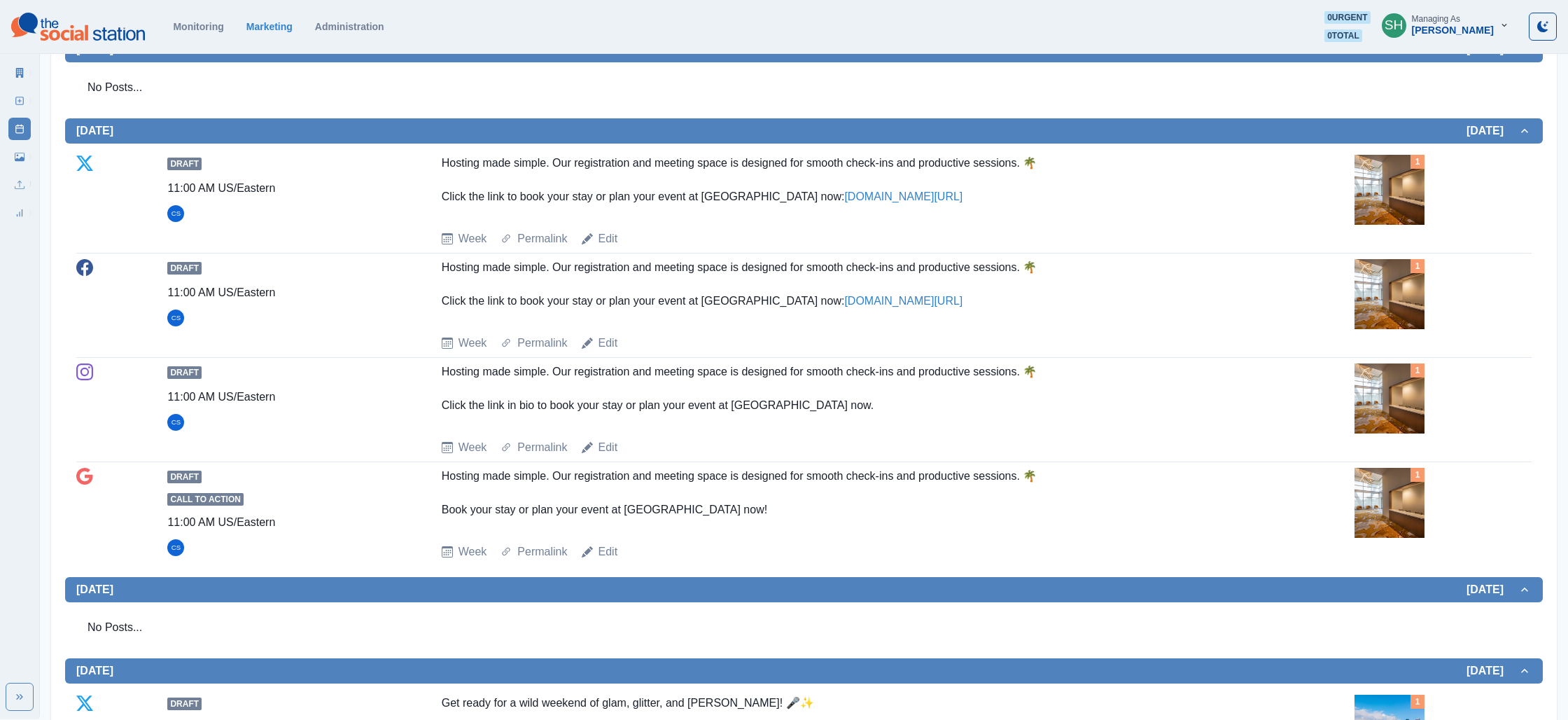
scroll to position [779, 0]
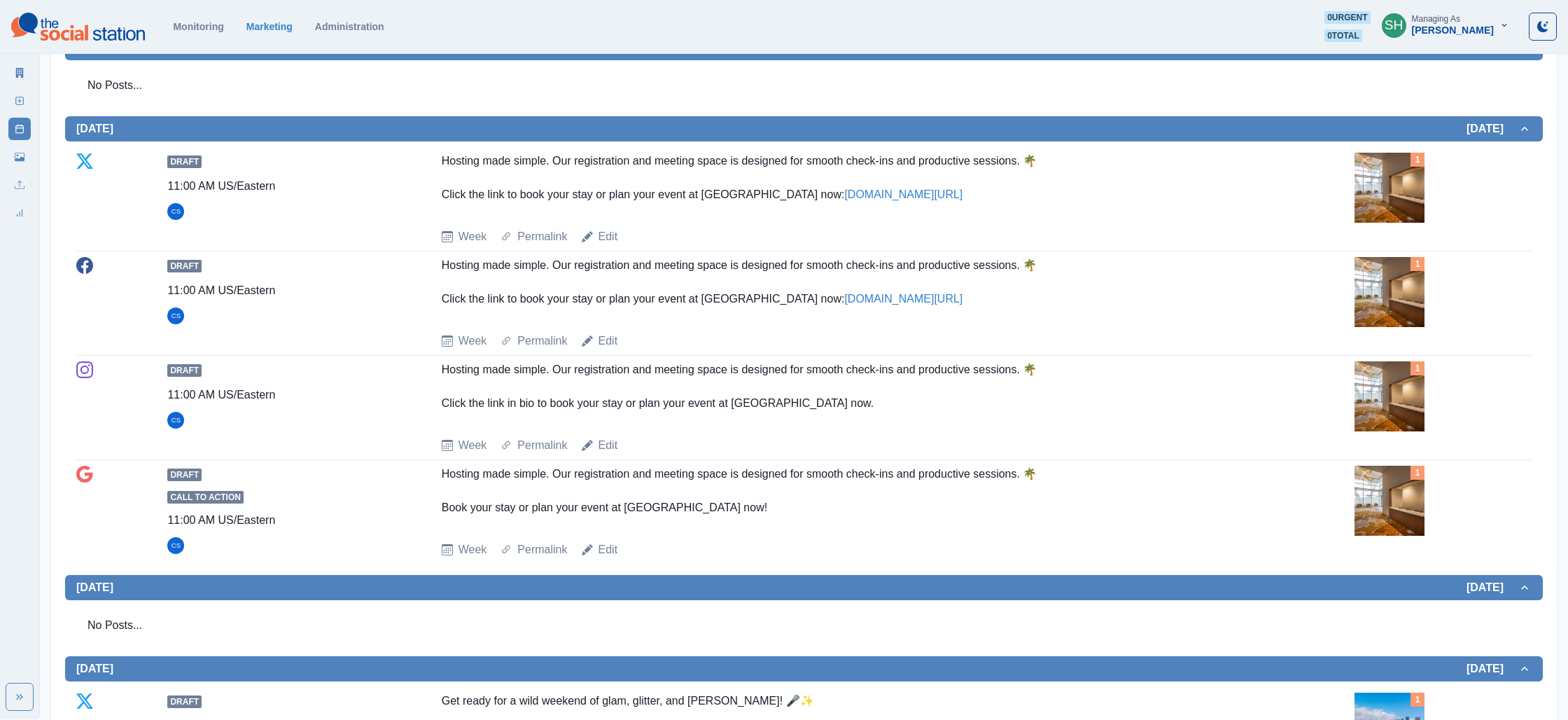
click at [1390, 185] on img at bounding box center [1390, 188] width 70 height 70
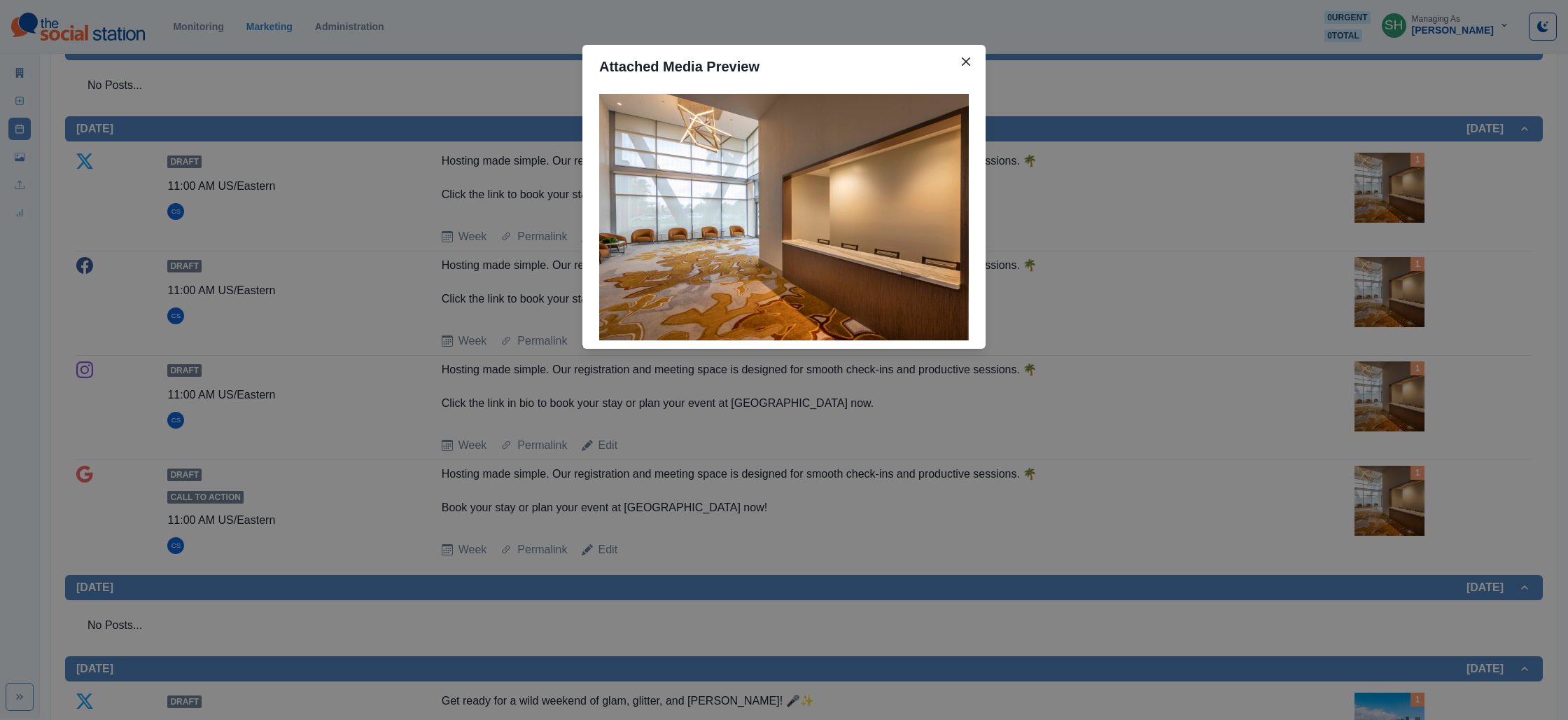
click at [1311, 212] on div "Attached Media Preview" at bounding box center [784, 360] width 1568 height 720
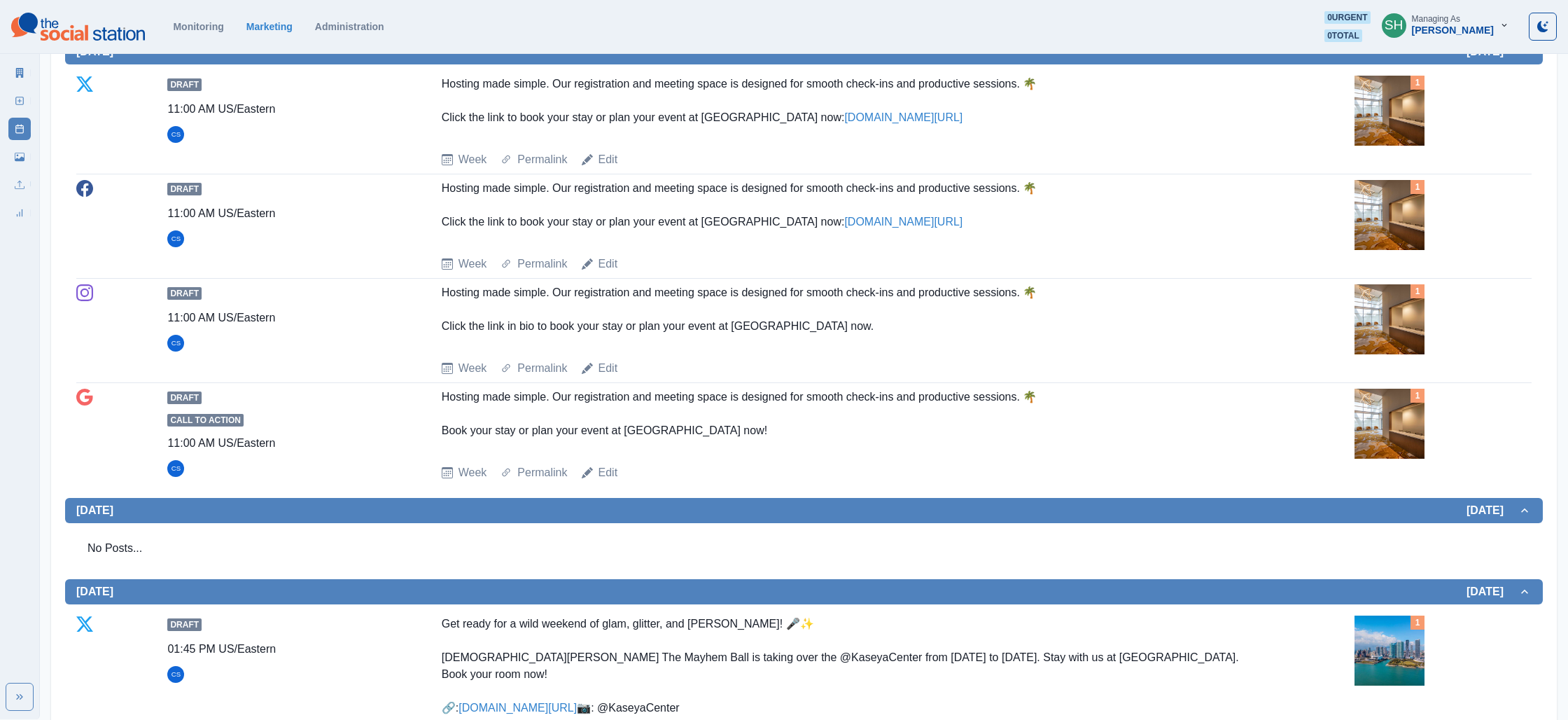
scroll to position [1274, 0]
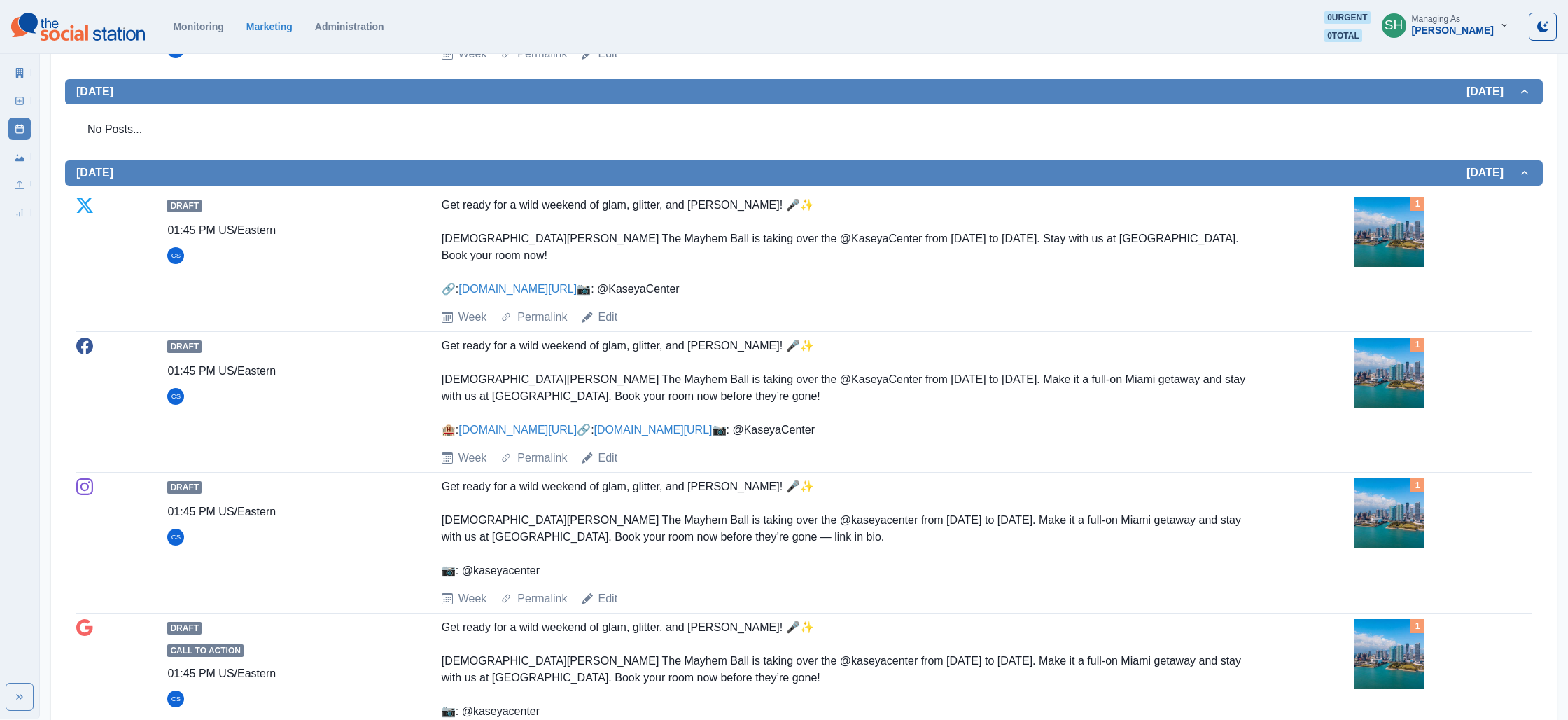
click at [1401, 228] on img at bounding box center [1390, 232] width 70 height 70
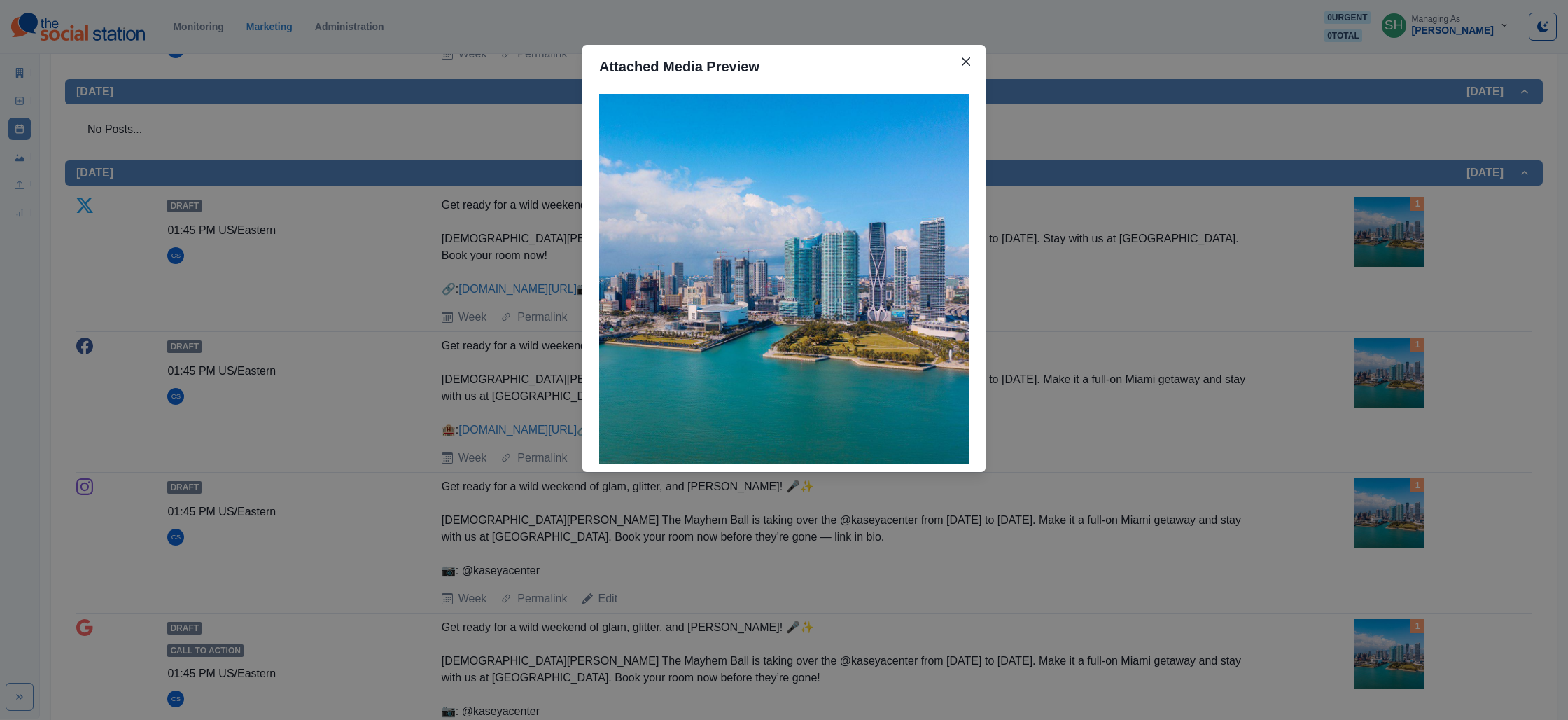
click at [1262, 240] on div "Attached Media Preview" at bounding box center [784, 360] width 1568 height 720
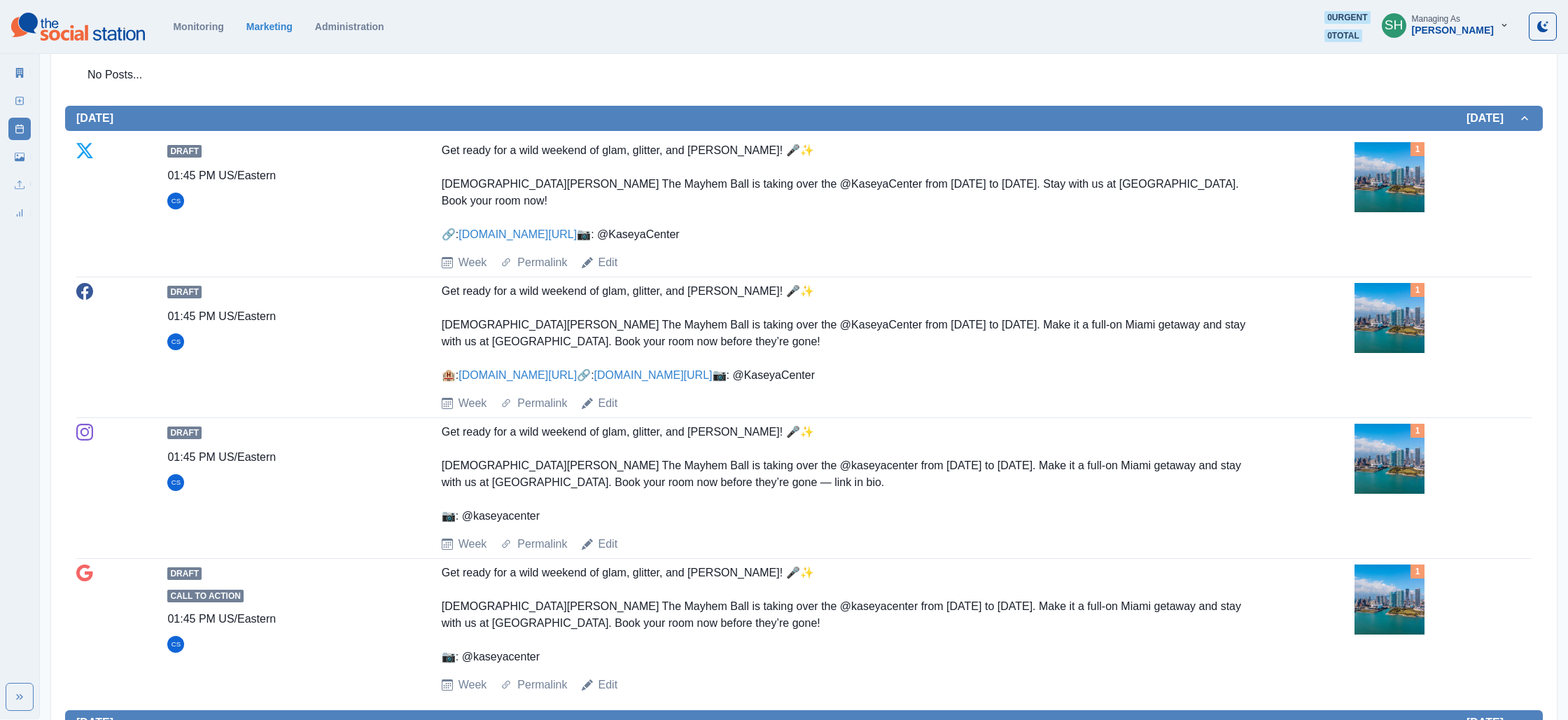
scroll to position [1329, 0]
drag, startPoint x: 597, startPoint y: 184, endPoint x: 440, endPoint y: 187, distance: 157.0
click at [440, 187] on div "Draft 01:45 PM US/Eastern CS Get ready for a wild weekend of glam, glitter, and…" at bounding box center [804, 206] width 1455 height 129
copy div "[PERSON_NAME]'s The Mayhem Ball i"
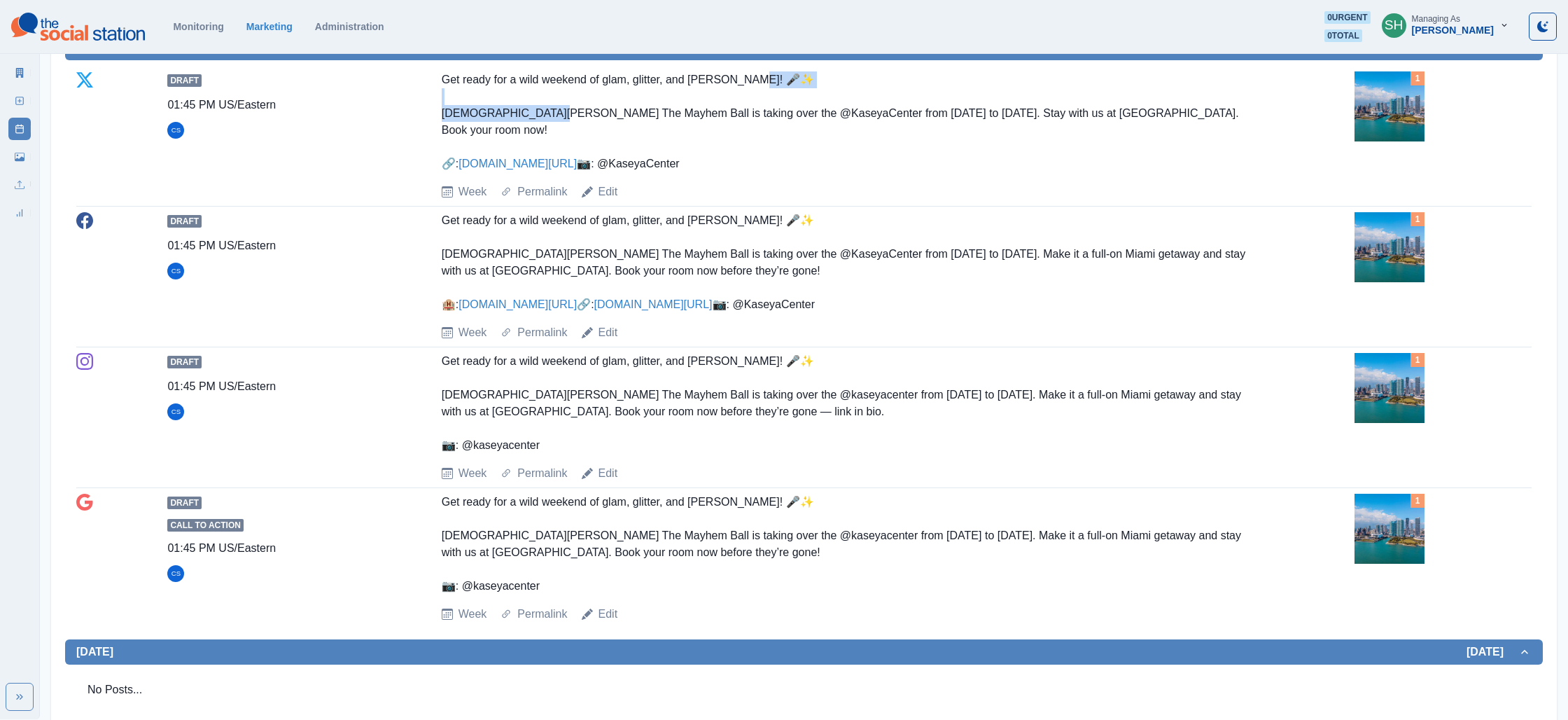
scroll to position [1432, 0]
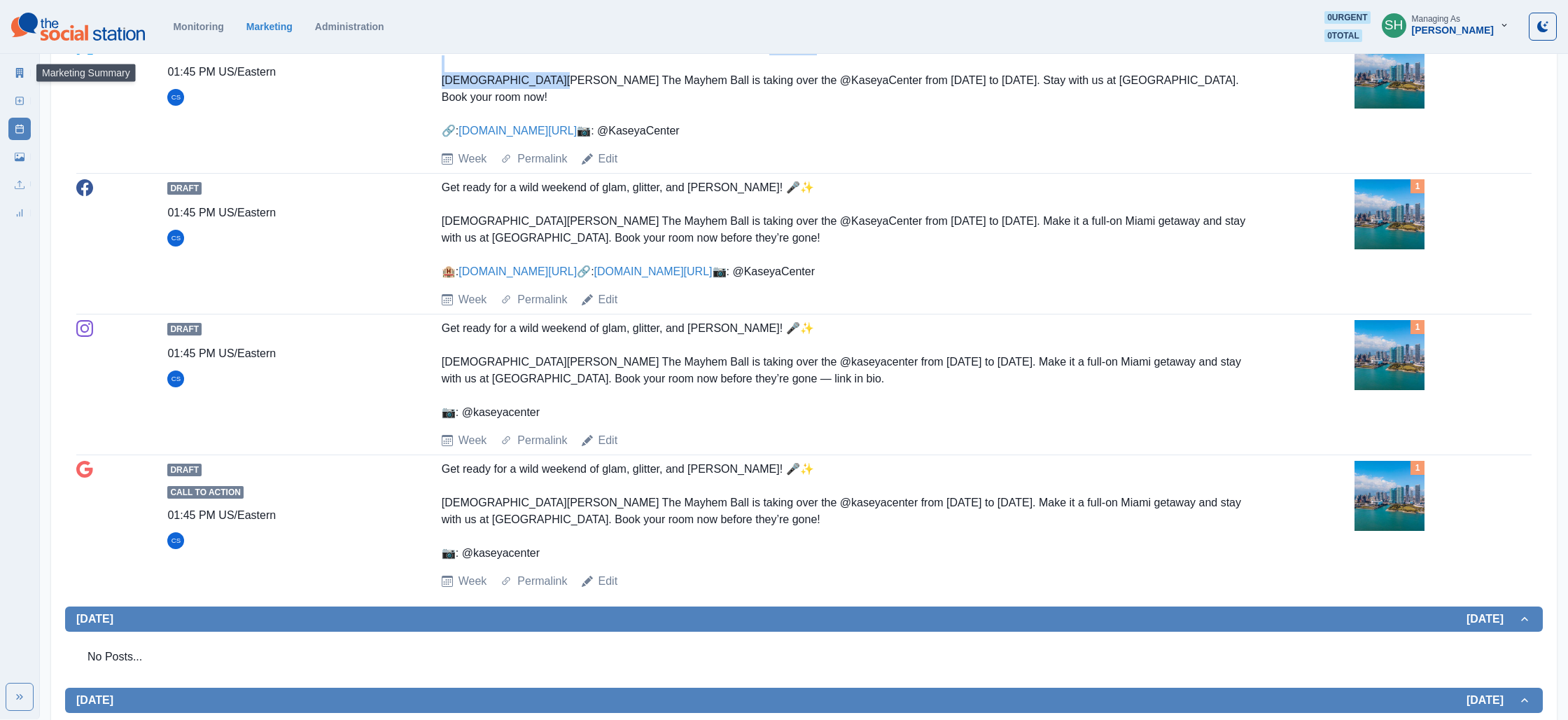
click at [22, 80] on link "Marketing Summary" at bounding box center [19, 72] width 22 height 22
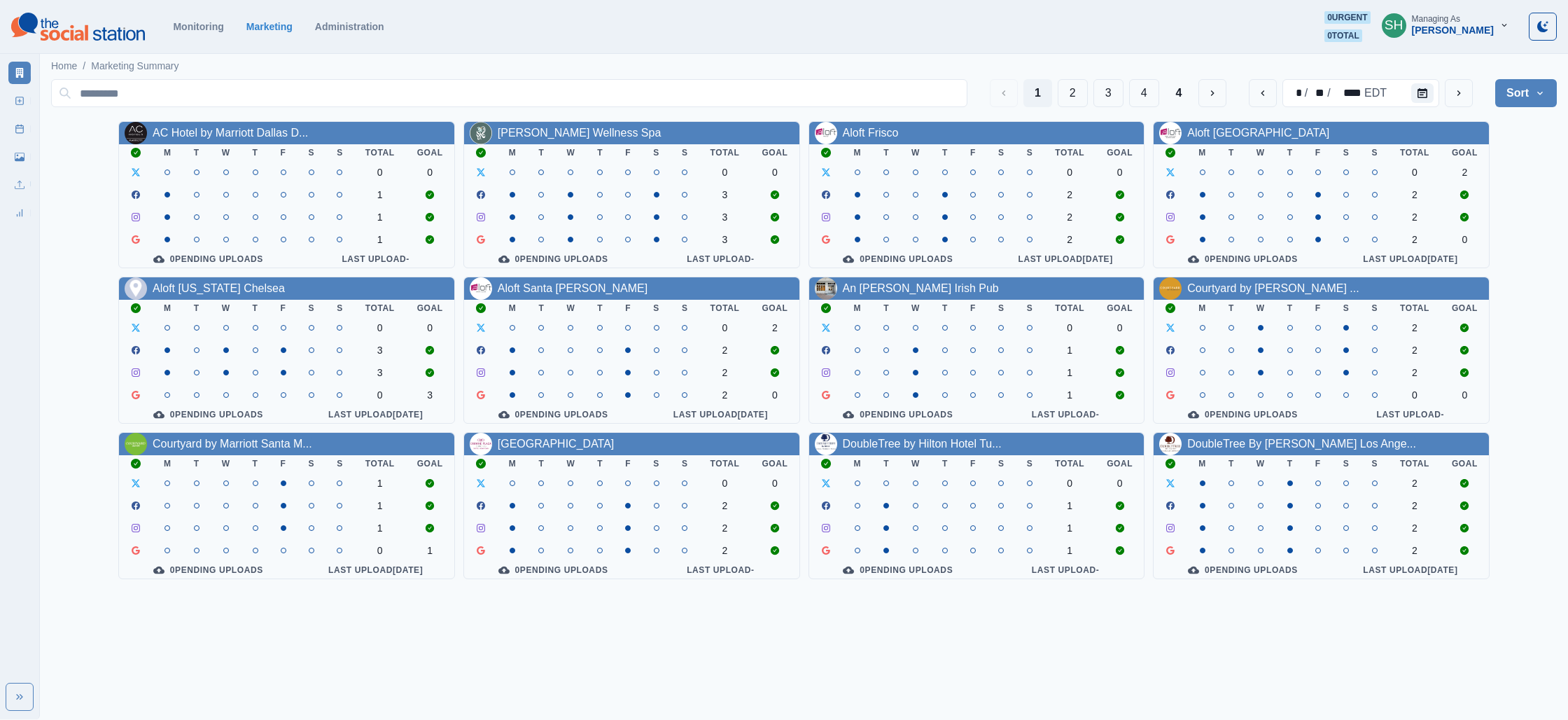
click at [1054, 97] on div "1 2 3 4 4" at bounding box center [1108, 93] width 237 height 28
click at [1071, 94] on button "2" at bounding box center [1072, 93] width 30 height 28
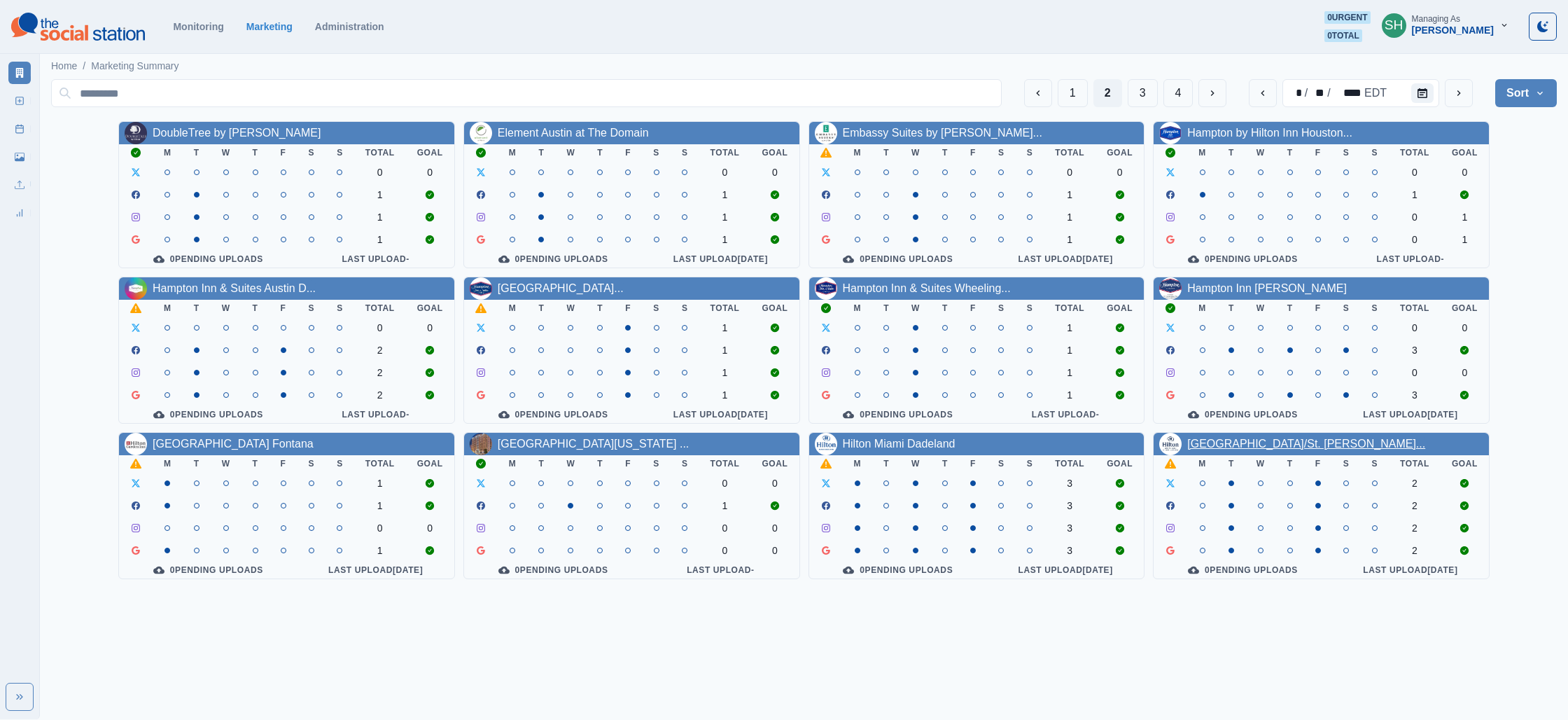
click at [1212, 449] on link "[GEOGRAPHIC_DATA]/St. [PERSON_NAME]..." at bounding box center [1306, 444] width 238 height 12
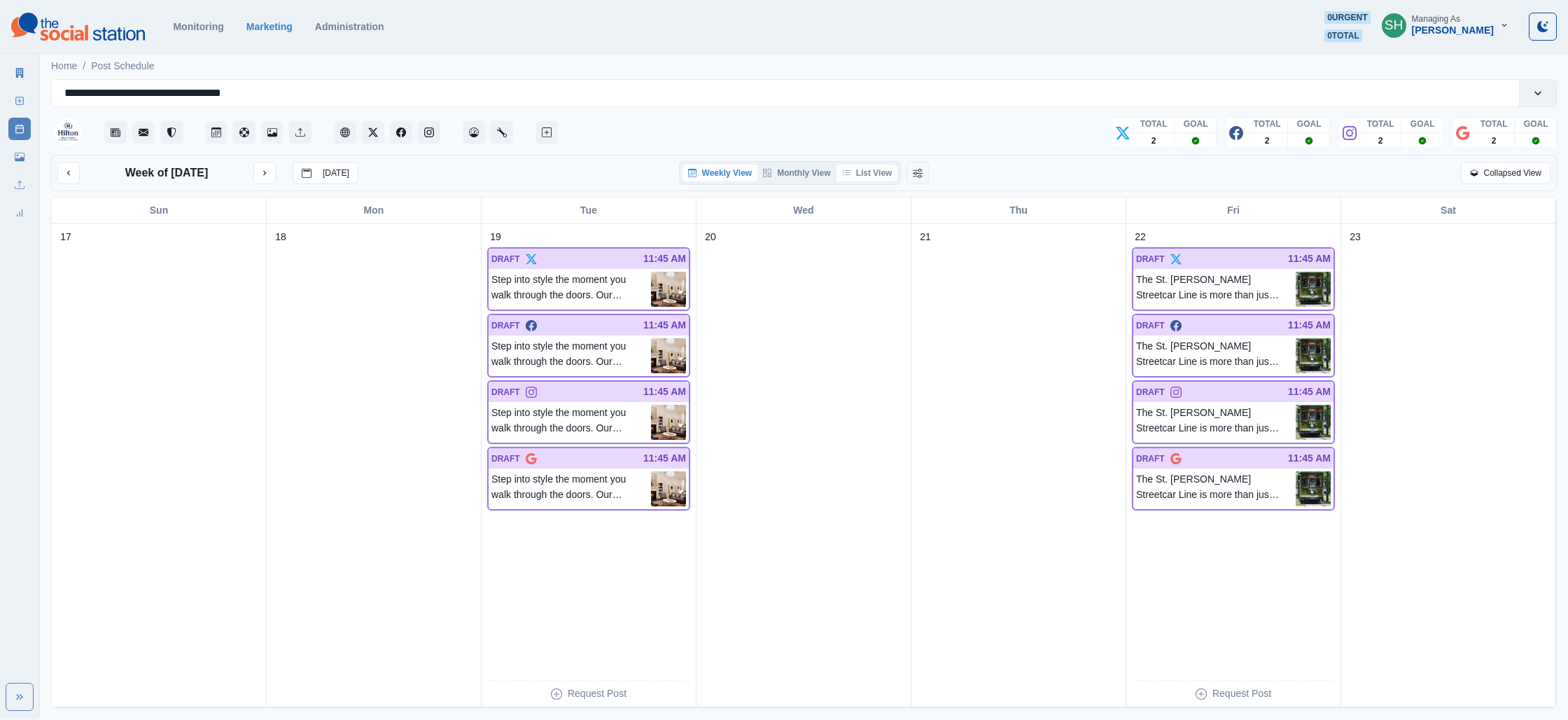
click at [872, 167] on button "List View" at bounding box center [867, 172] width 62 height 17
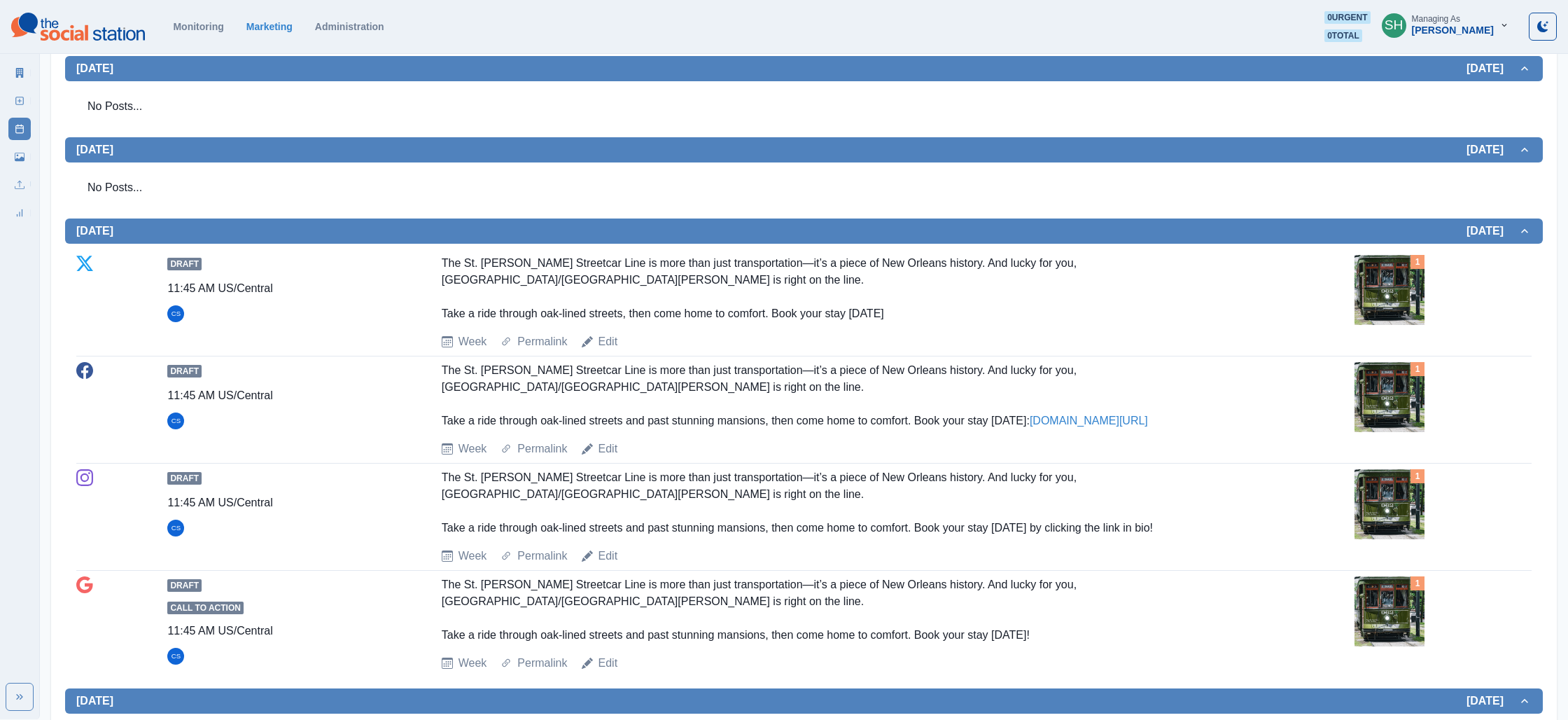
scroll to position [871, 0]
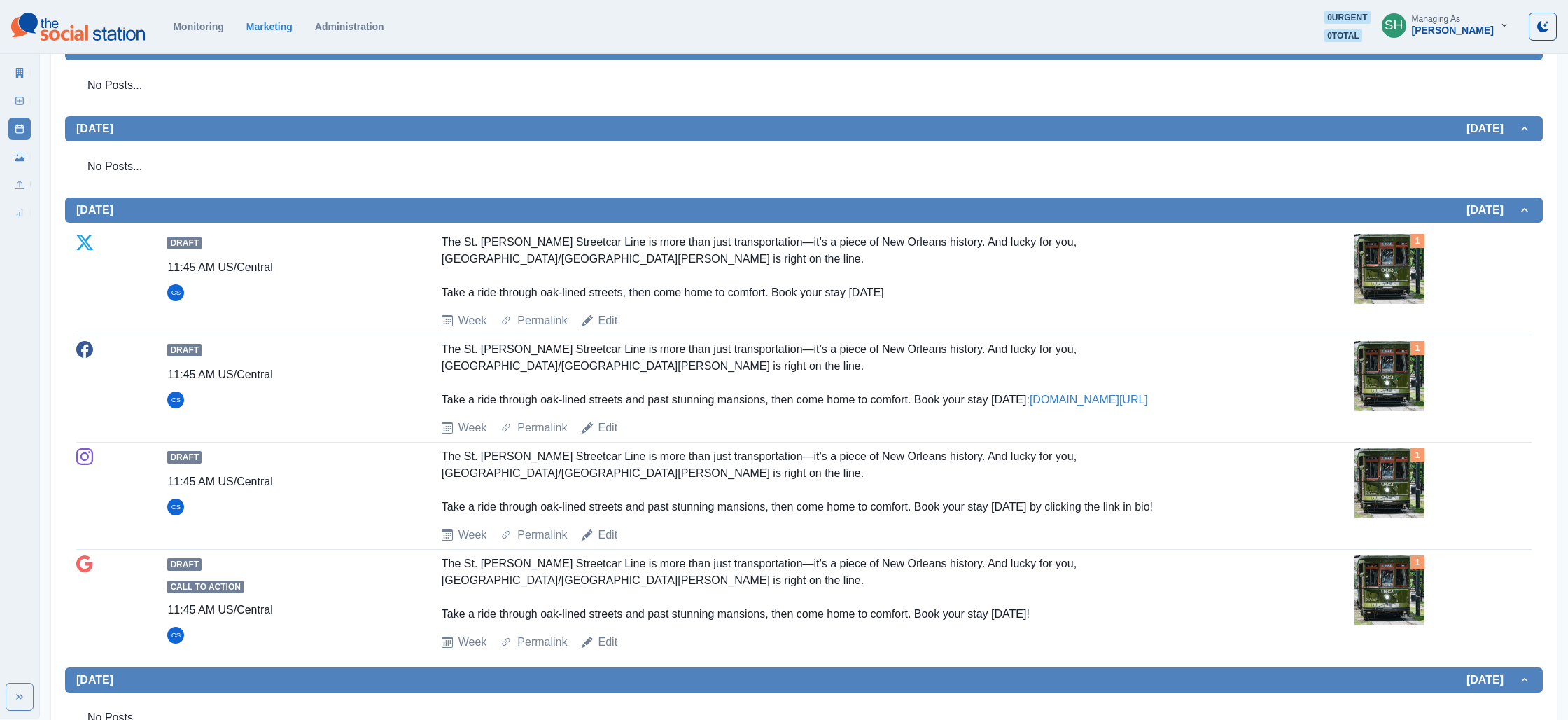
click at [1378, 250] on img at bounding box center [1390, 269] width 70 height 70
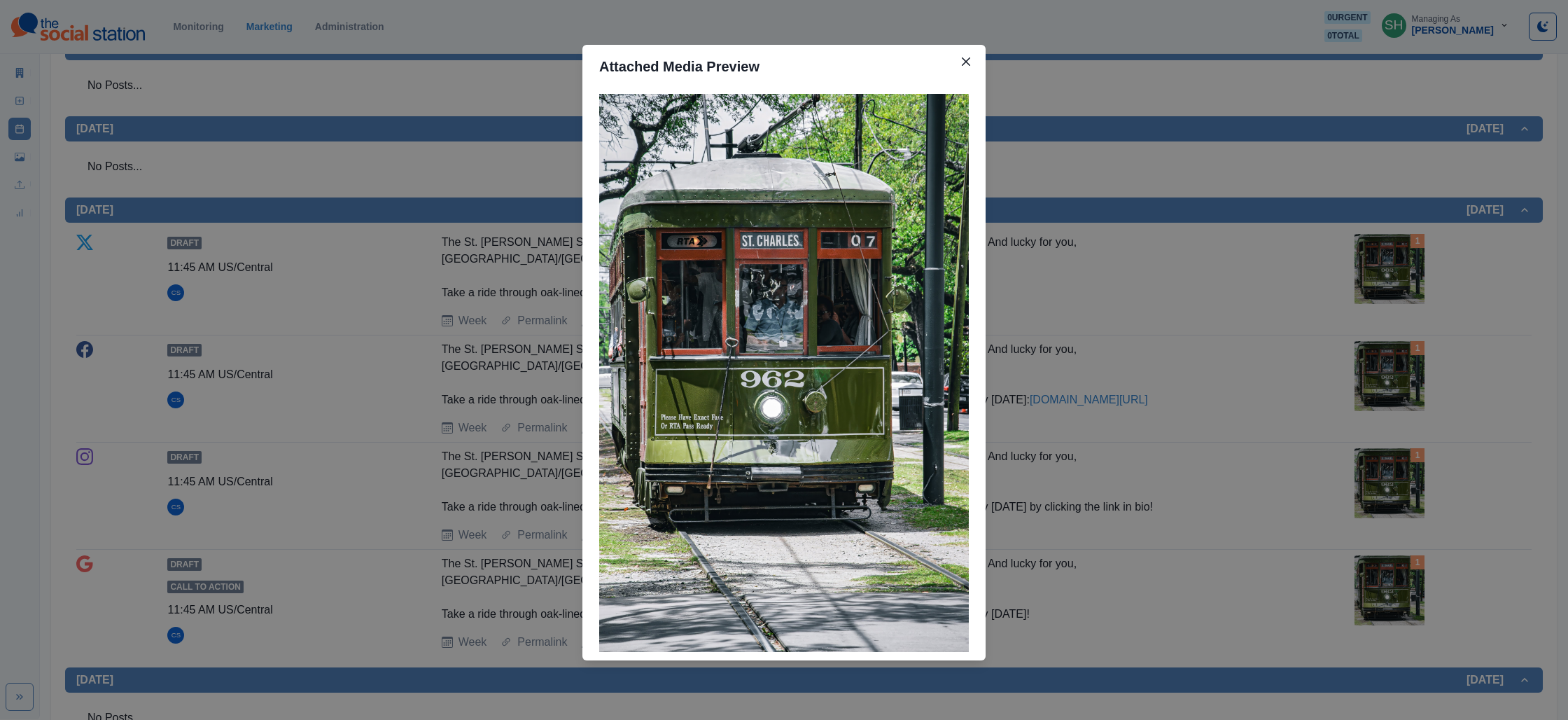
click at [1061, 215] on div "Attached Media Preview" at bounding box center [784, 360] width 1568 height 720
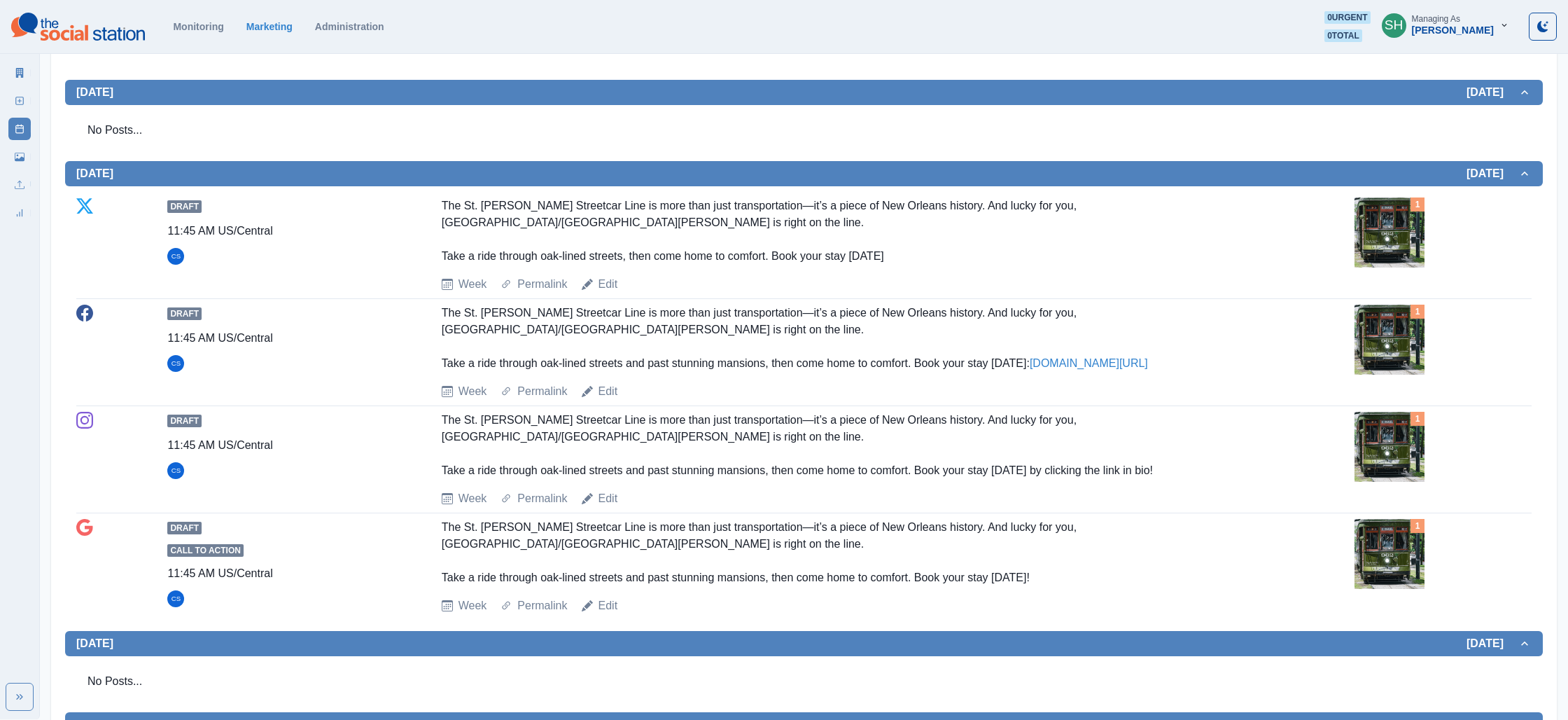
scroll to position [926, 0]
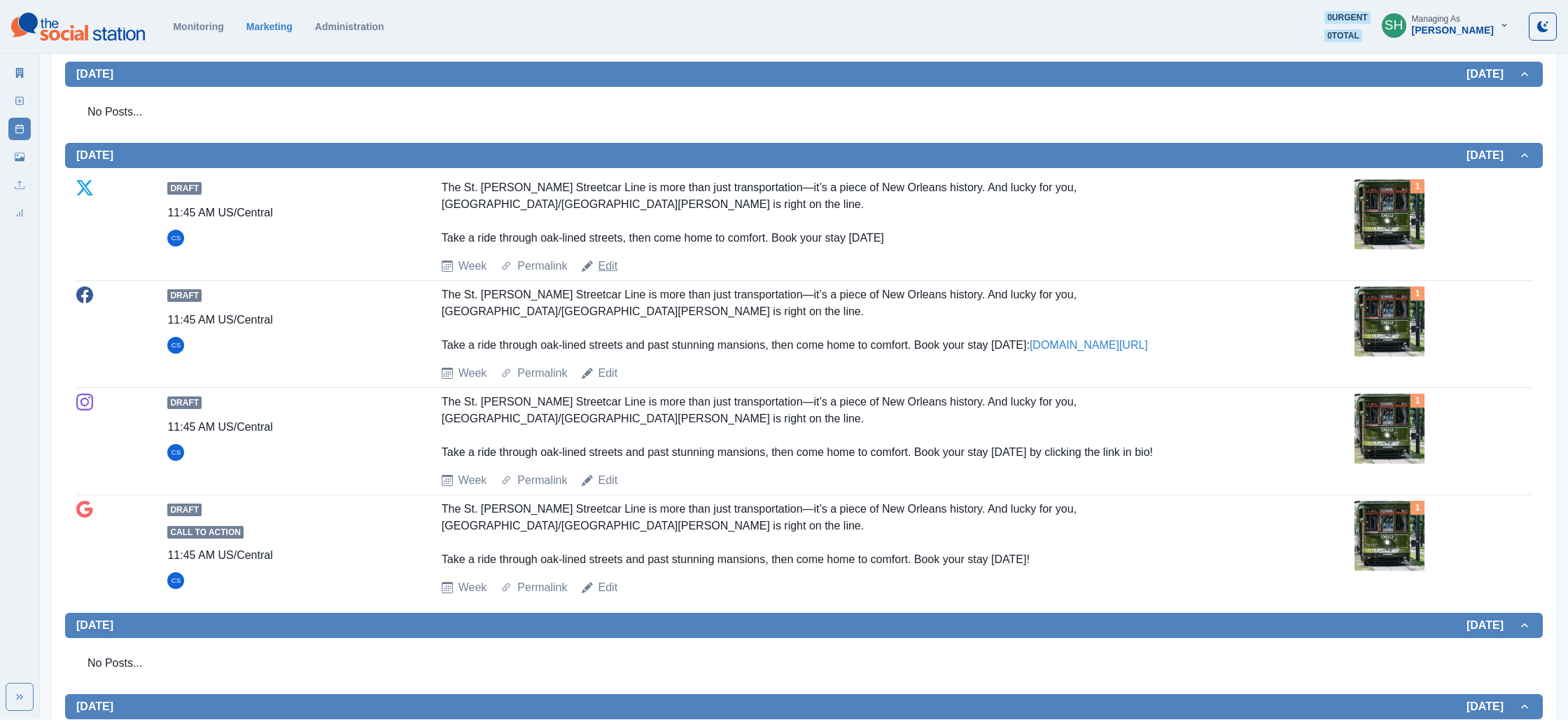
click at [602, 266] on link "Edit" at bounding box center [608, 265] width 19 height 17
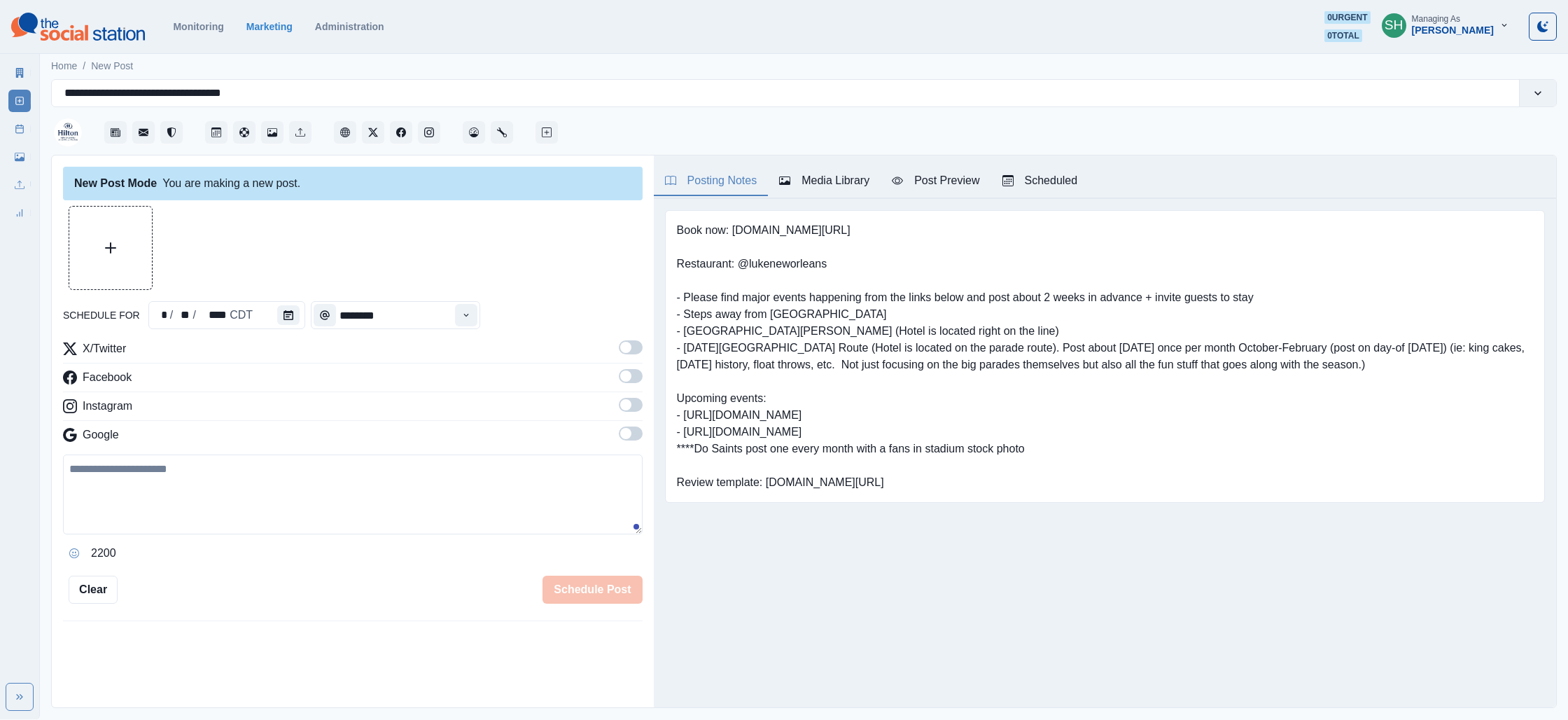
type input "********"
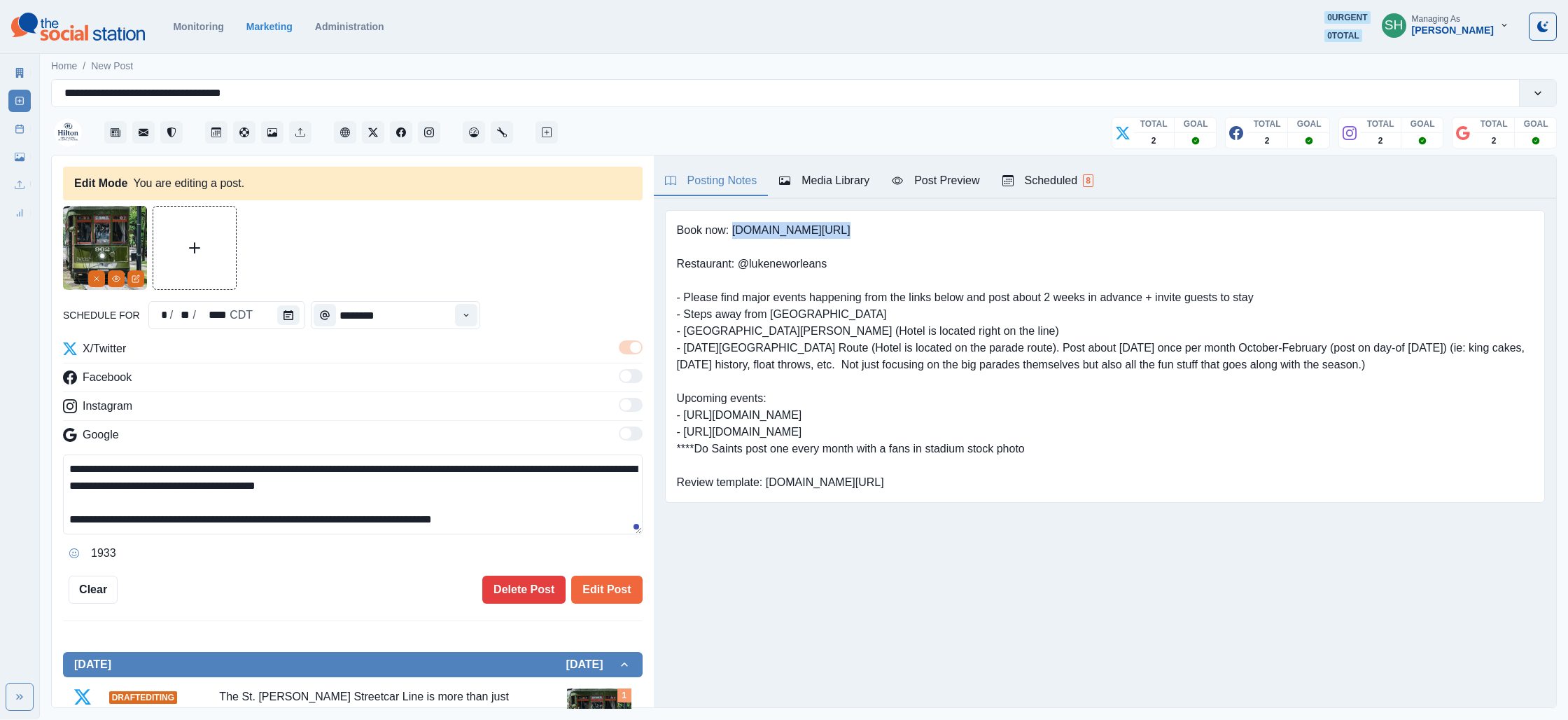
drag, startPoint x: 835, startPoint y: 232, endPoint x: 731, endPoint y: 232, distance: 104.0
click at [731, 232] on pre "Book now: [DOMAIN_NAME][URL] Restaurant: @lukeneworleans - Please find major ev…" at bounding box center [1105, 356] width 856 height 269
copy pre "[DOMAIN_NAME][URL]"
click at [537, 524] on textarea "**********" at bounding box center [352, 494] width 579 height 80
paste textarea "**********"
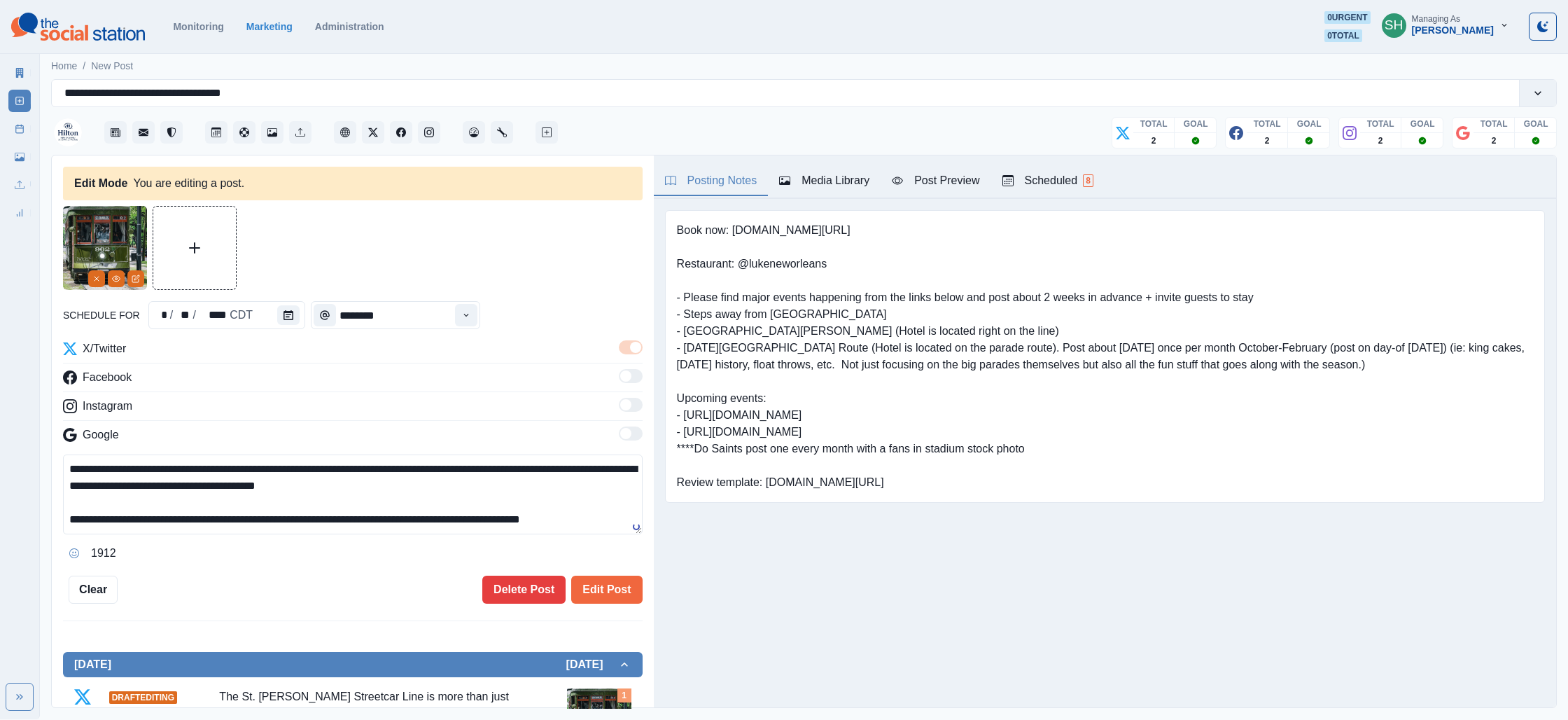
click at [527, 523] on textarea "**********" at bounding box center [352, 494] width 579 height 80
click at [115, 280] on icon "View Media" at bounding box center [116, 279] width 9 height 9
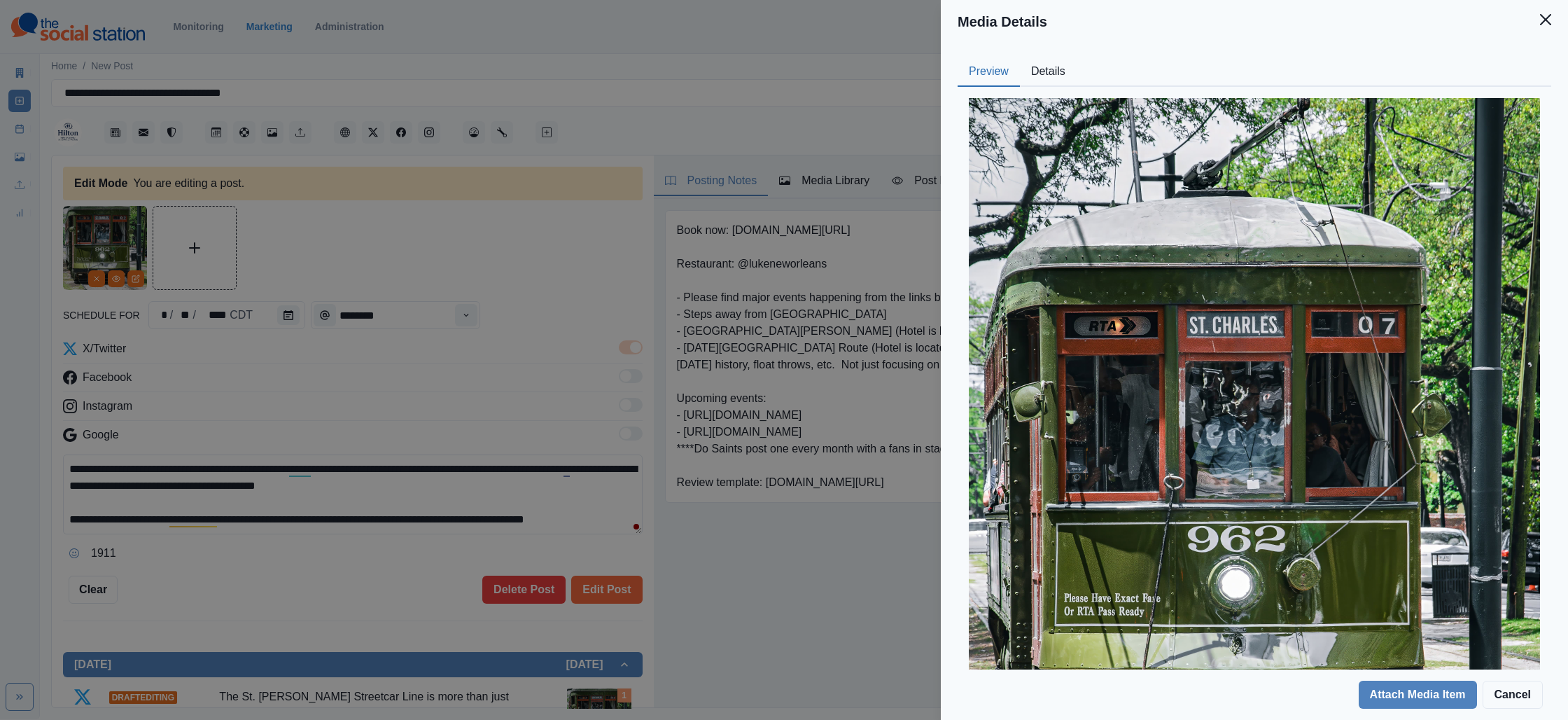
click at [1042, 69] on button "Details" at bounding box center [1048, 71] width 57 height 29
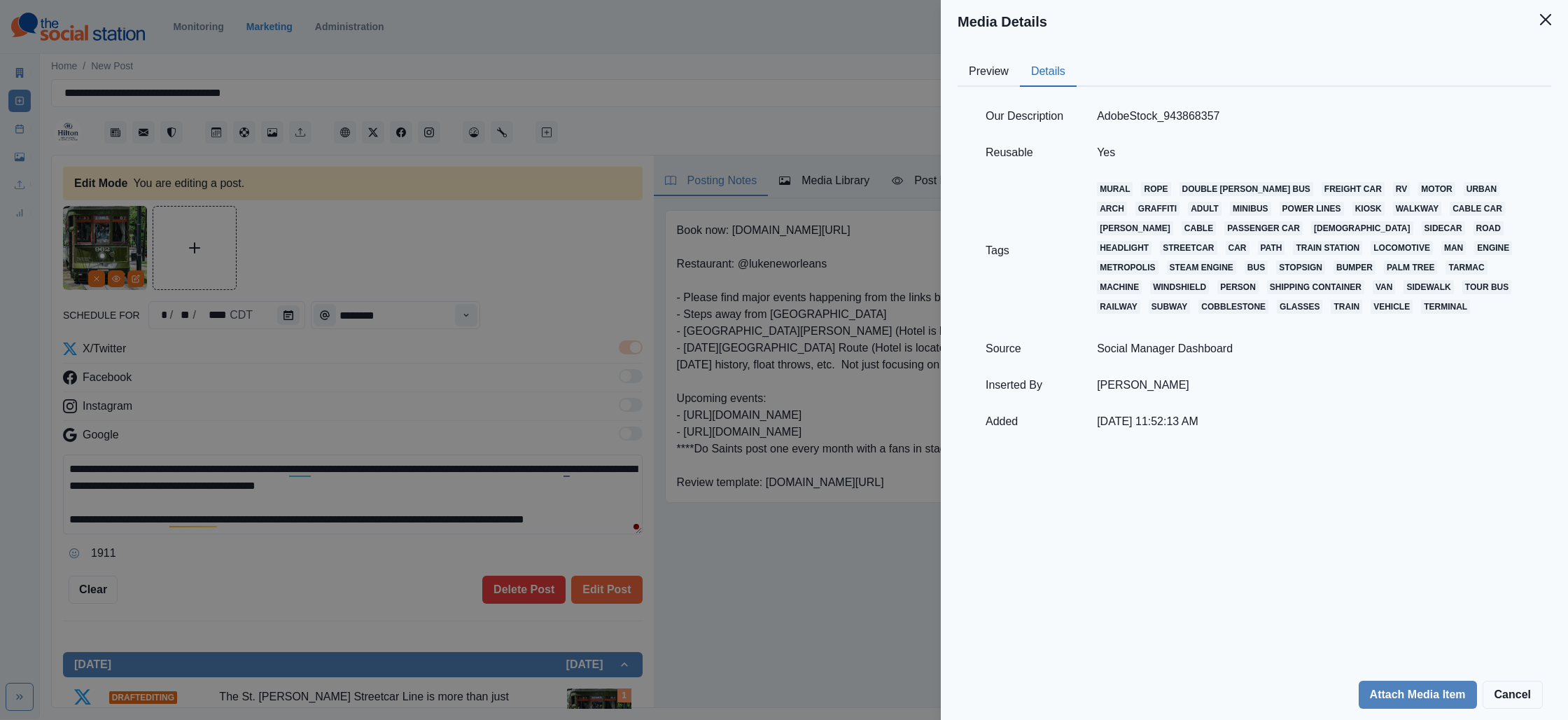
click at [654, 343] on div "Media Details Preview Details Our Description AdobeStock_943868357 Reusable Yes…" at bounding box center [784, 360] width 1568 height 720
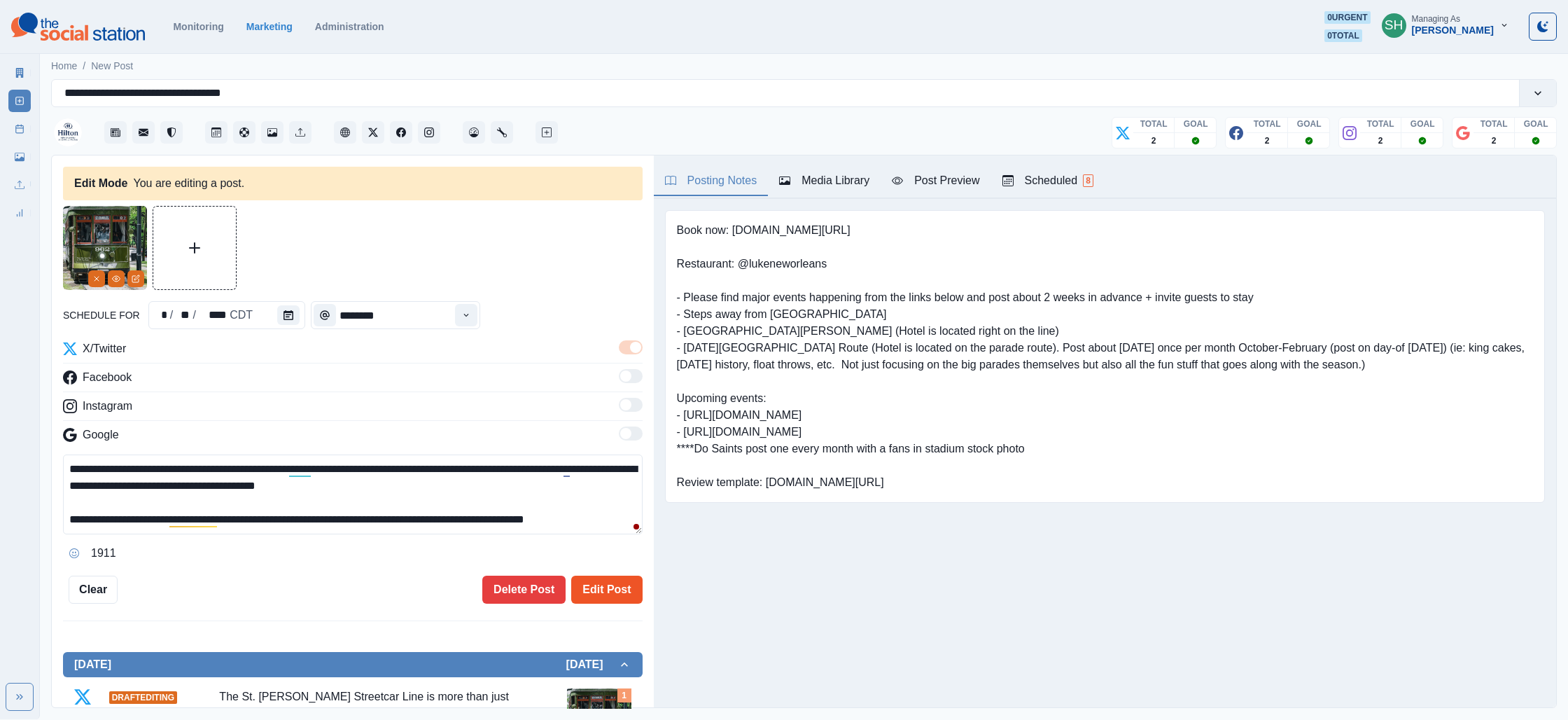
click at [618, 584] on button "Edit Post" at bounding box center [606, 590] width 70 height 28
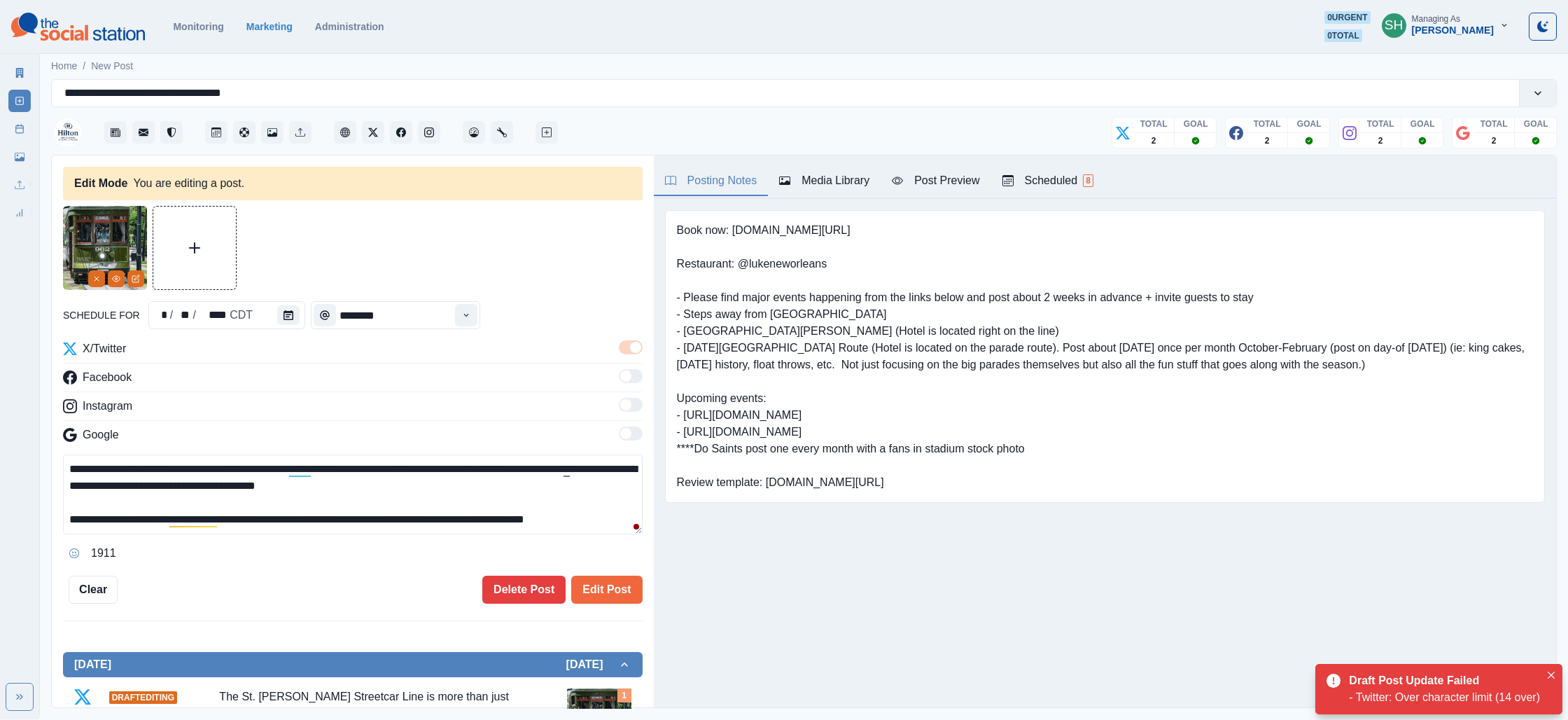
drag, startPoint x: 518, startPoint y: 518, endPoint x: 436, endPoint y: 523, distance: 82.2
click at [436, 523] on textarea "**********" at bounding box center [352, 494] width 579 height 80
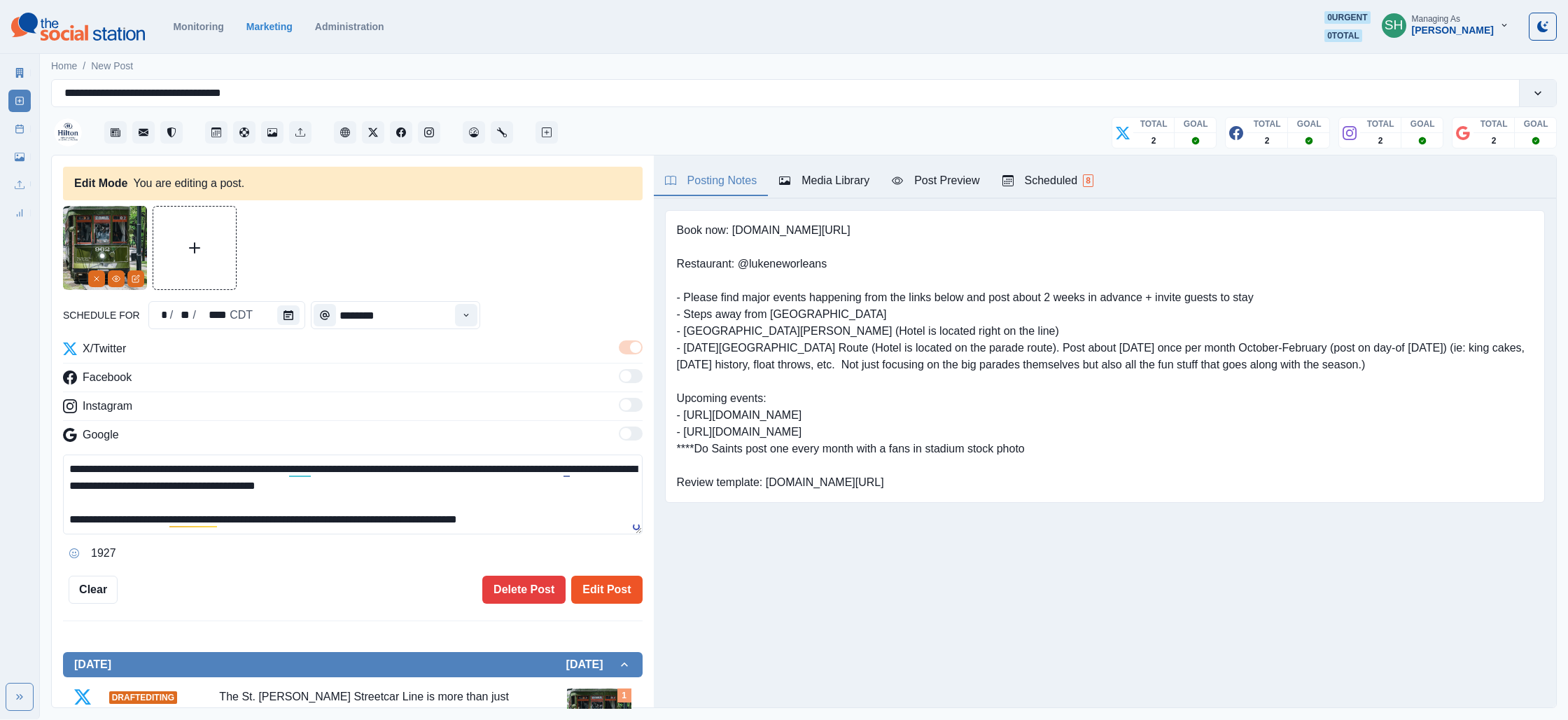
type textarea "**********"
click at [603, 588] on button "Edit Post" at bounding box center [606, 590] width 70 height 28
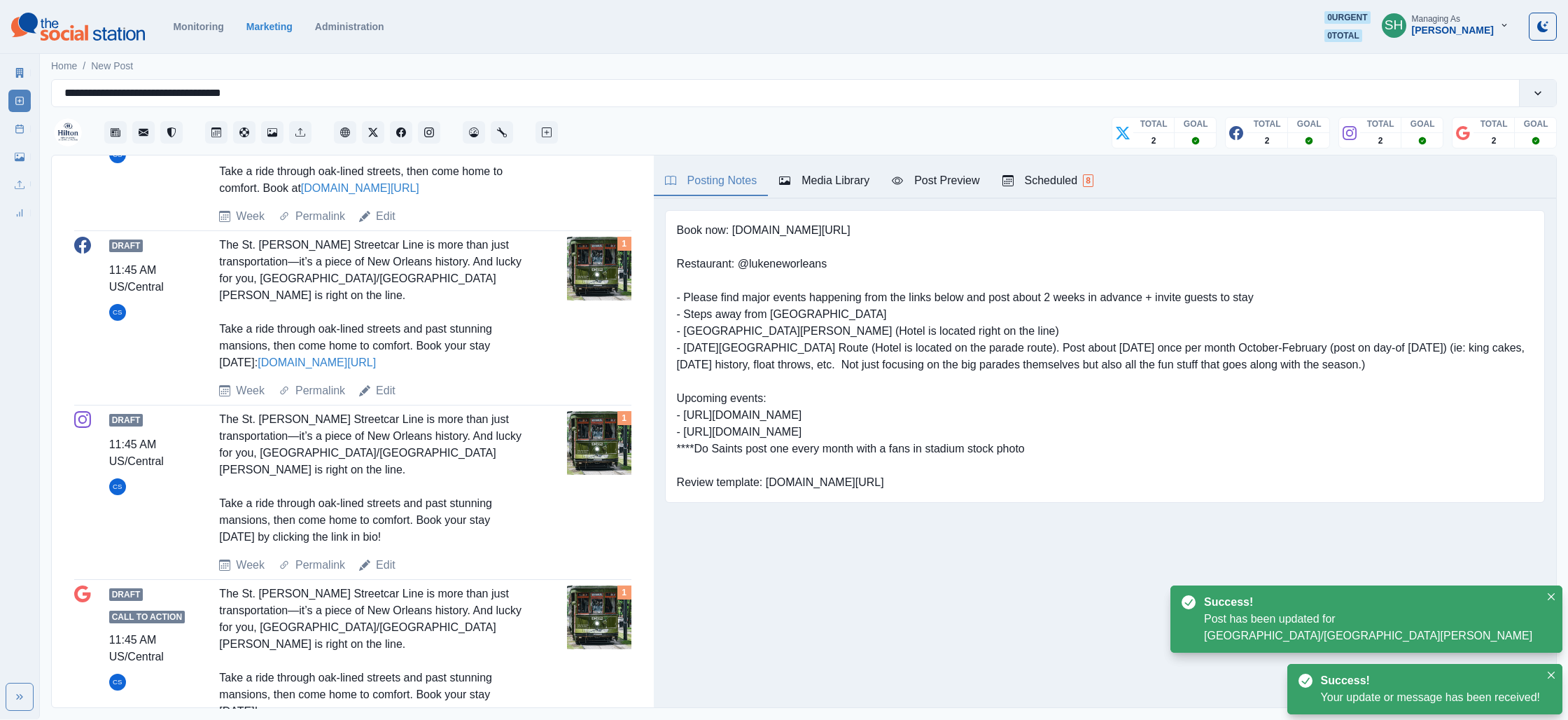
scroll to position [474, 0]
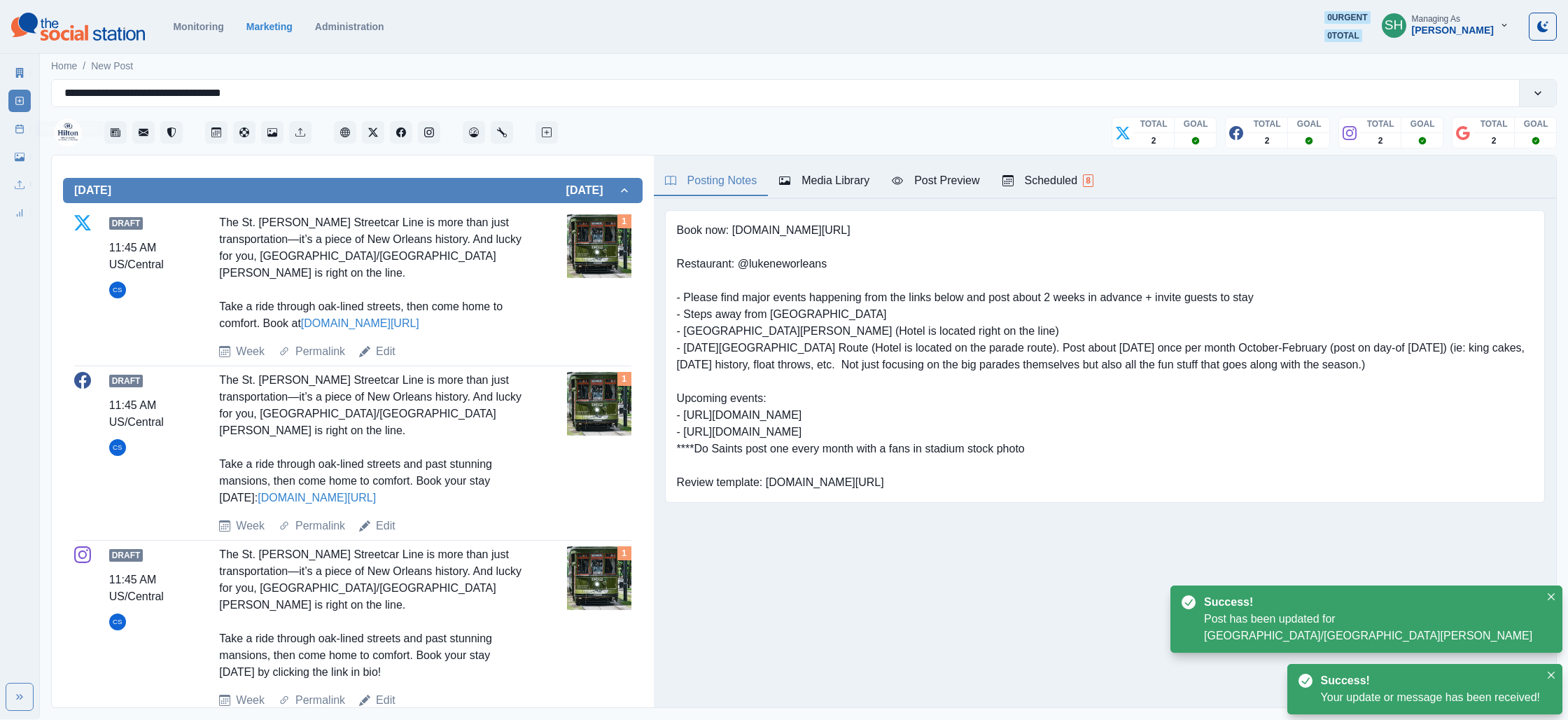
click at [16, 131] on rect at bounding box center [19, 129] width 8 height 8
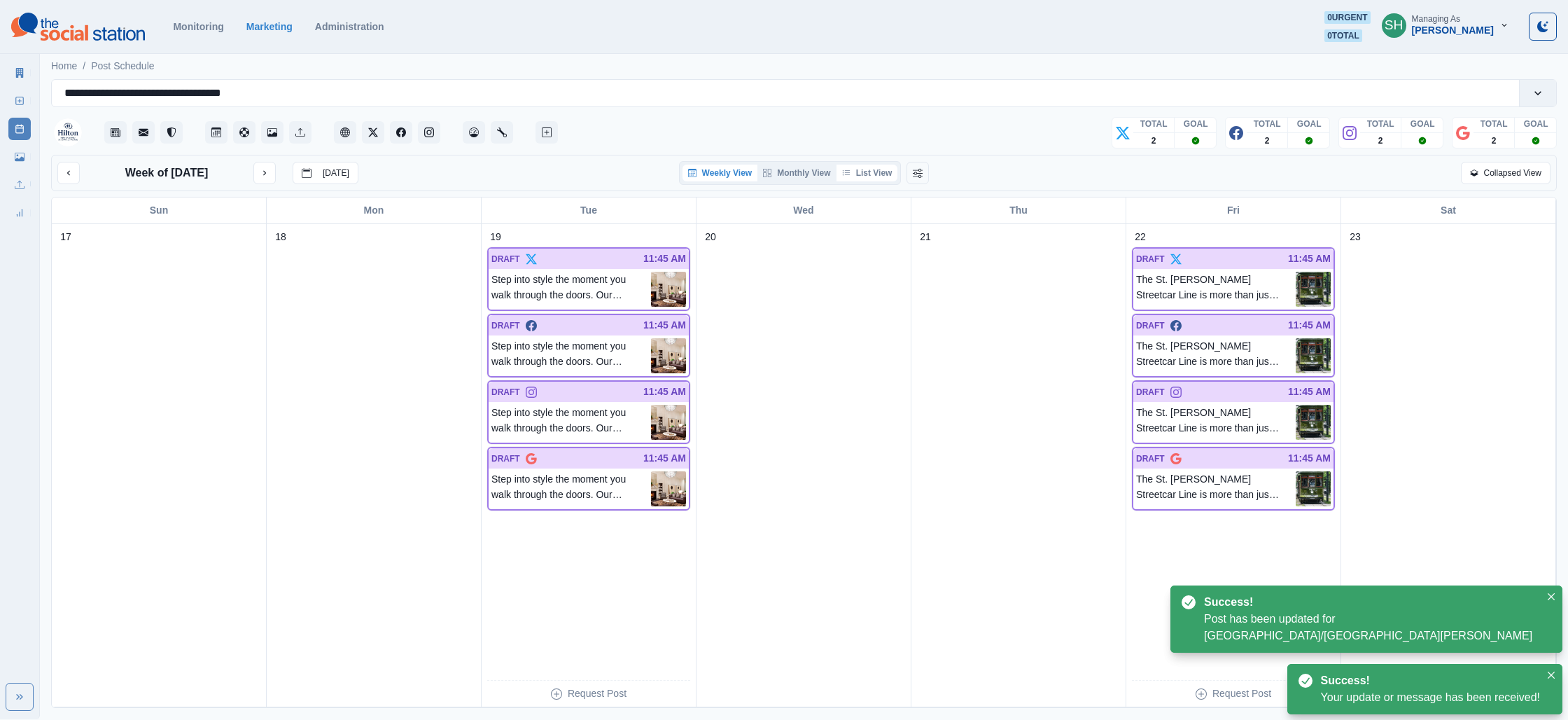
click at [851, 174] on button "List View" at bounding box center [867, 172] width 62 height 17
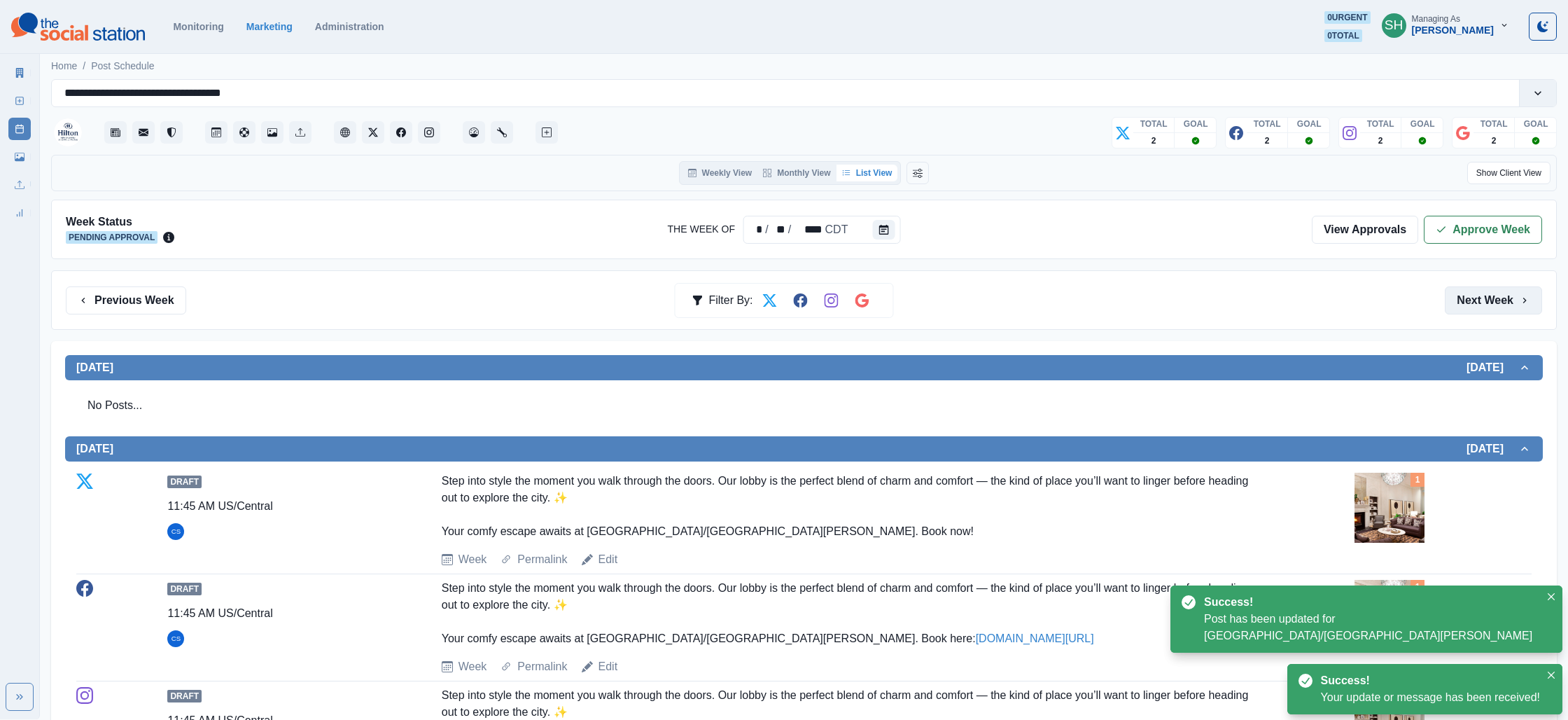
click at [1486, 297] on button "Next Week" at bounding box center [1493, 301] width 98 height 28
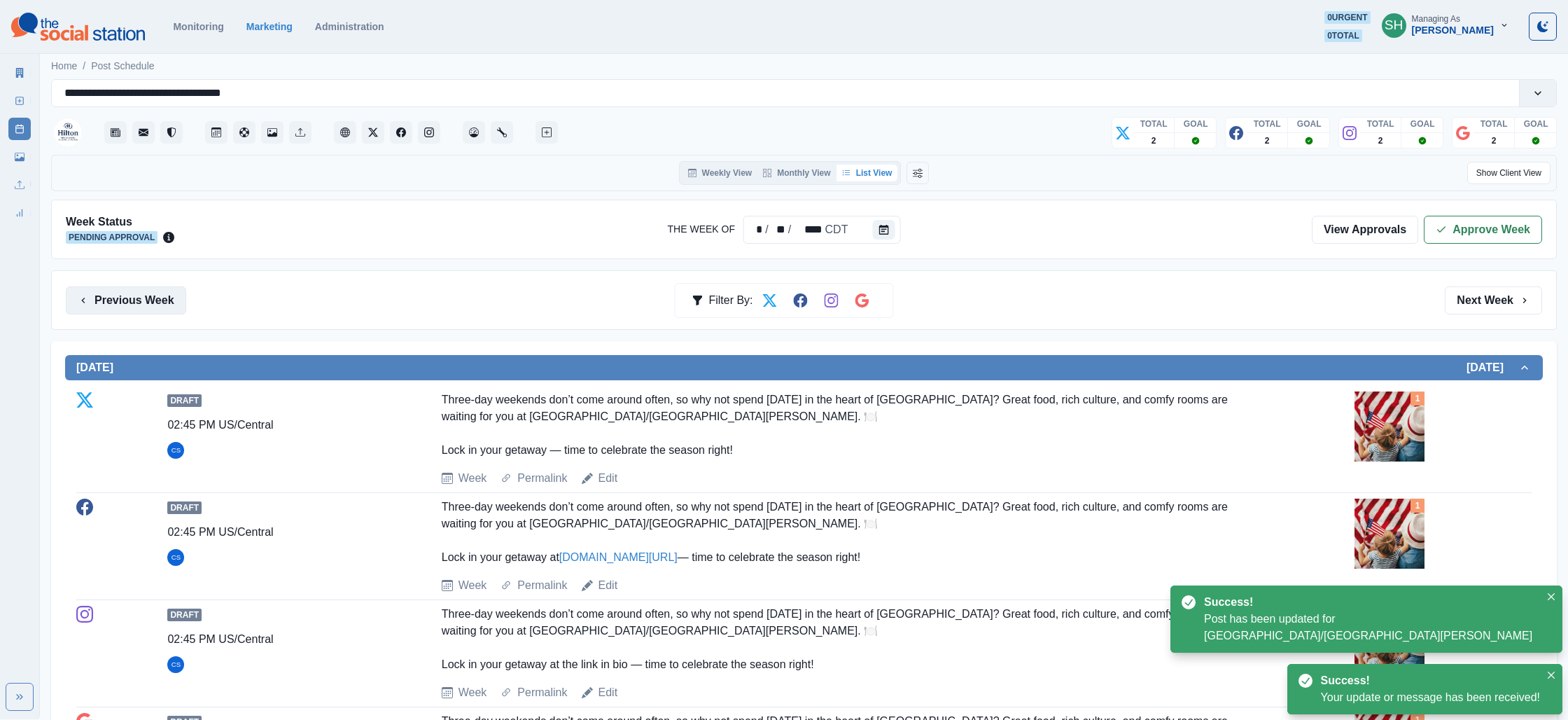
click at [150, 298] on button "Previous Week" at bounding box center [126, 301] width 120 height 28
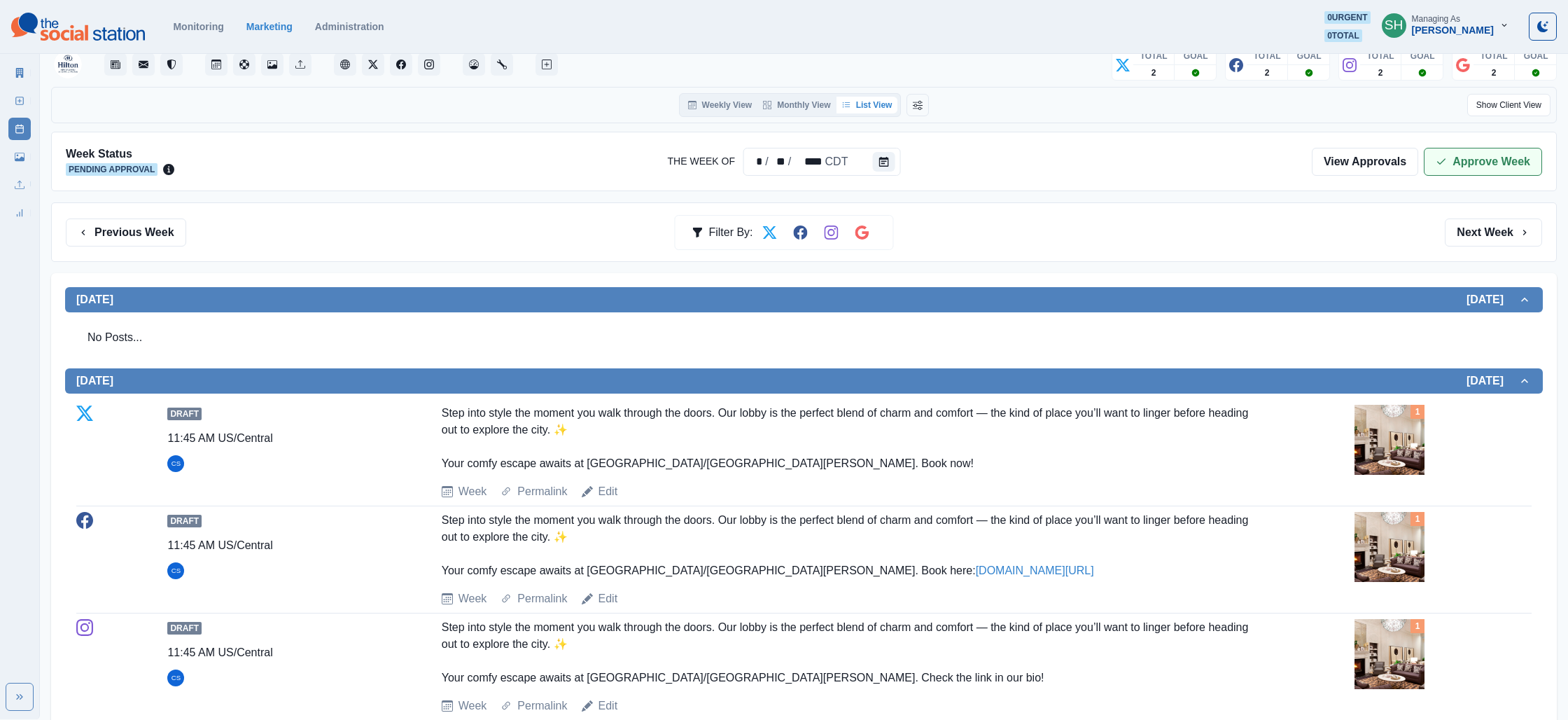
scroll to position [67, 0]
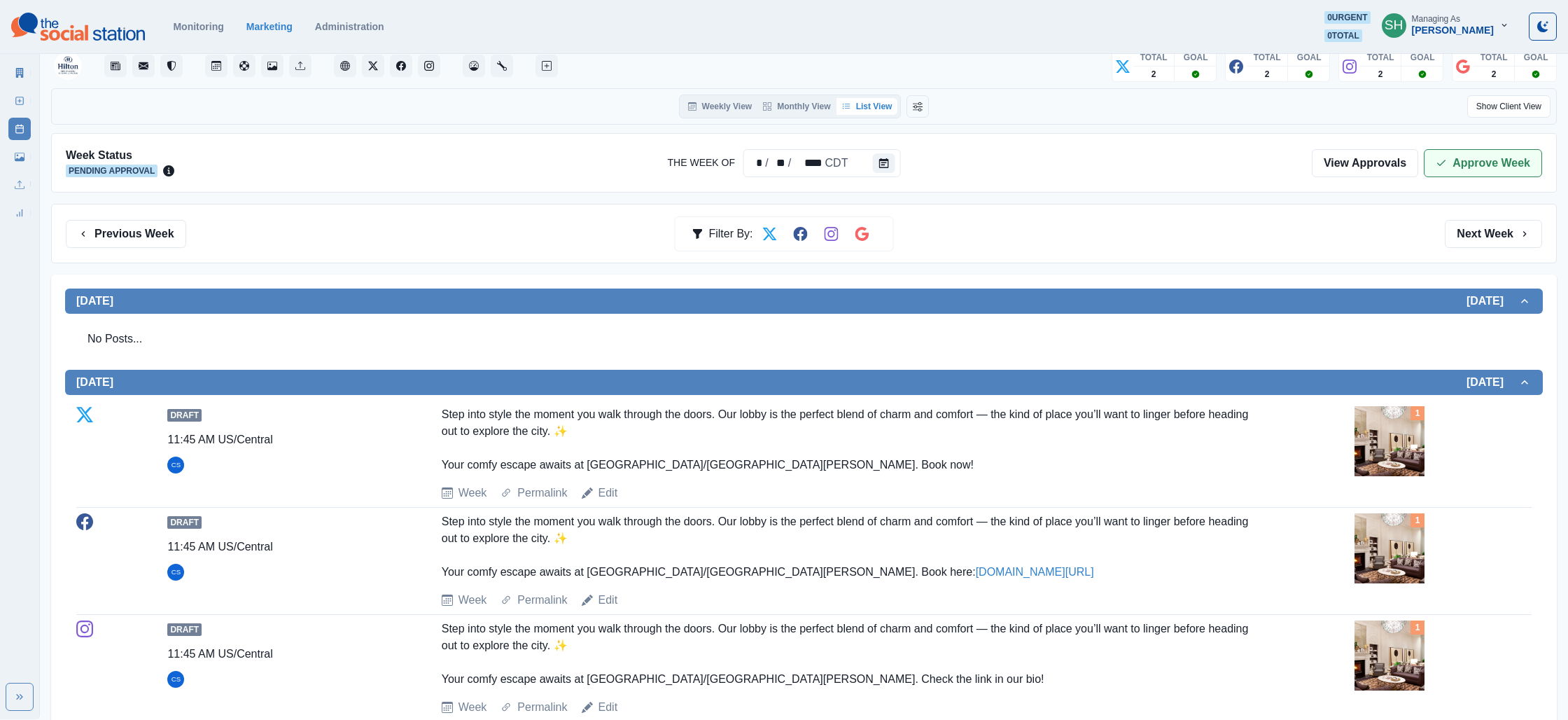
click at [1507, 166] on button "Approve Week" at bounding box center [1483, 164] width 119 height 28
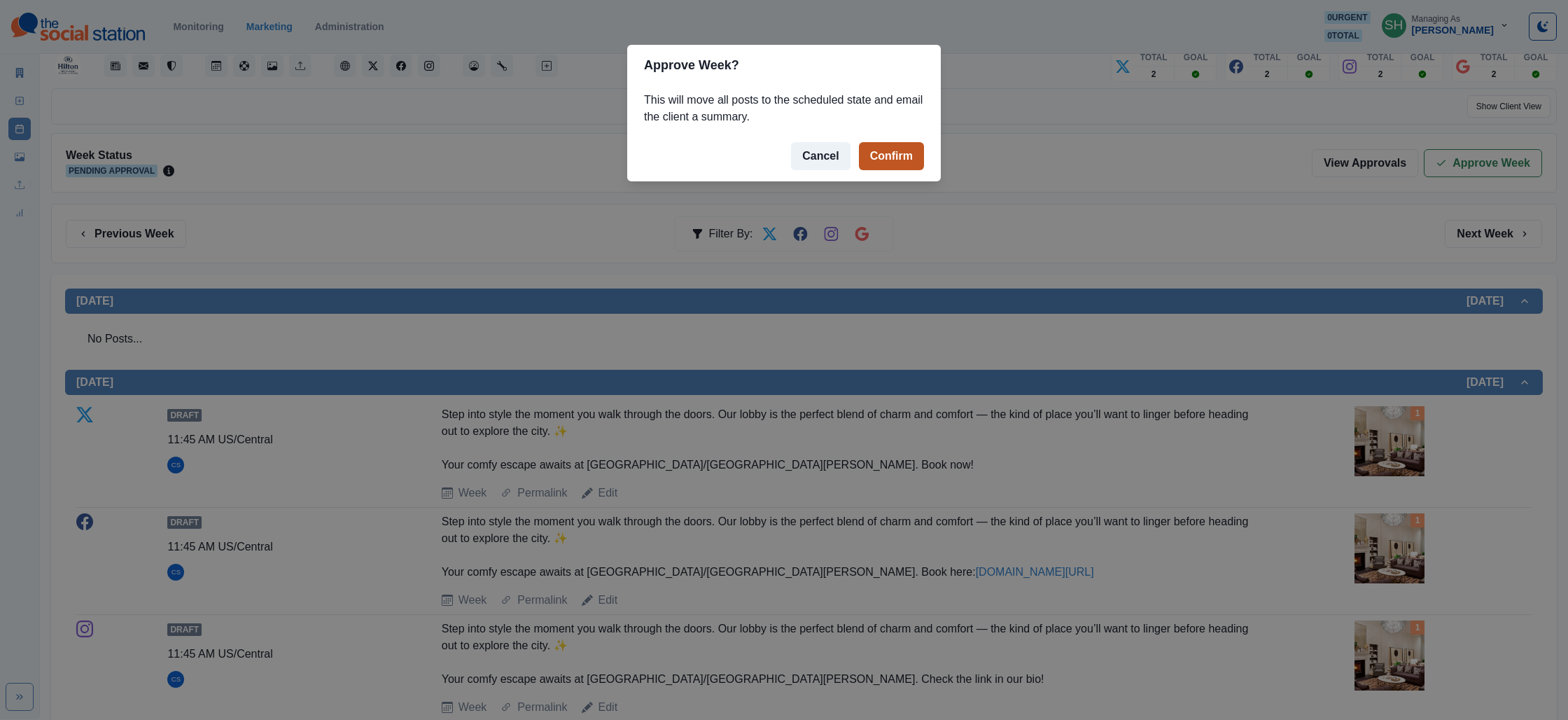
click at [895, 162] on button "Confirm" at bounding box center [891, 156] width 65 height 28
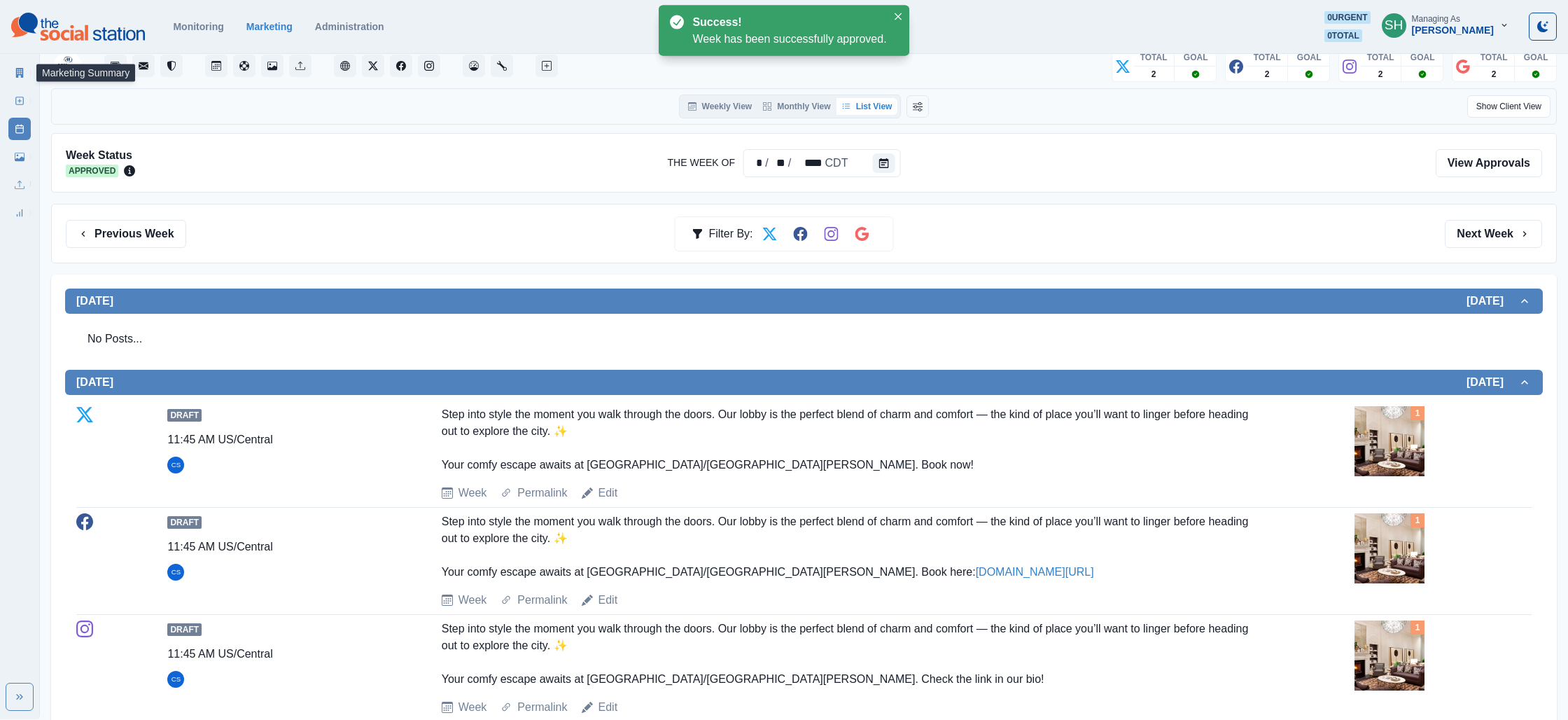
click at [19, 79] on link "Marketing Summary" at bounding box center [19, 72] width 22 height 22
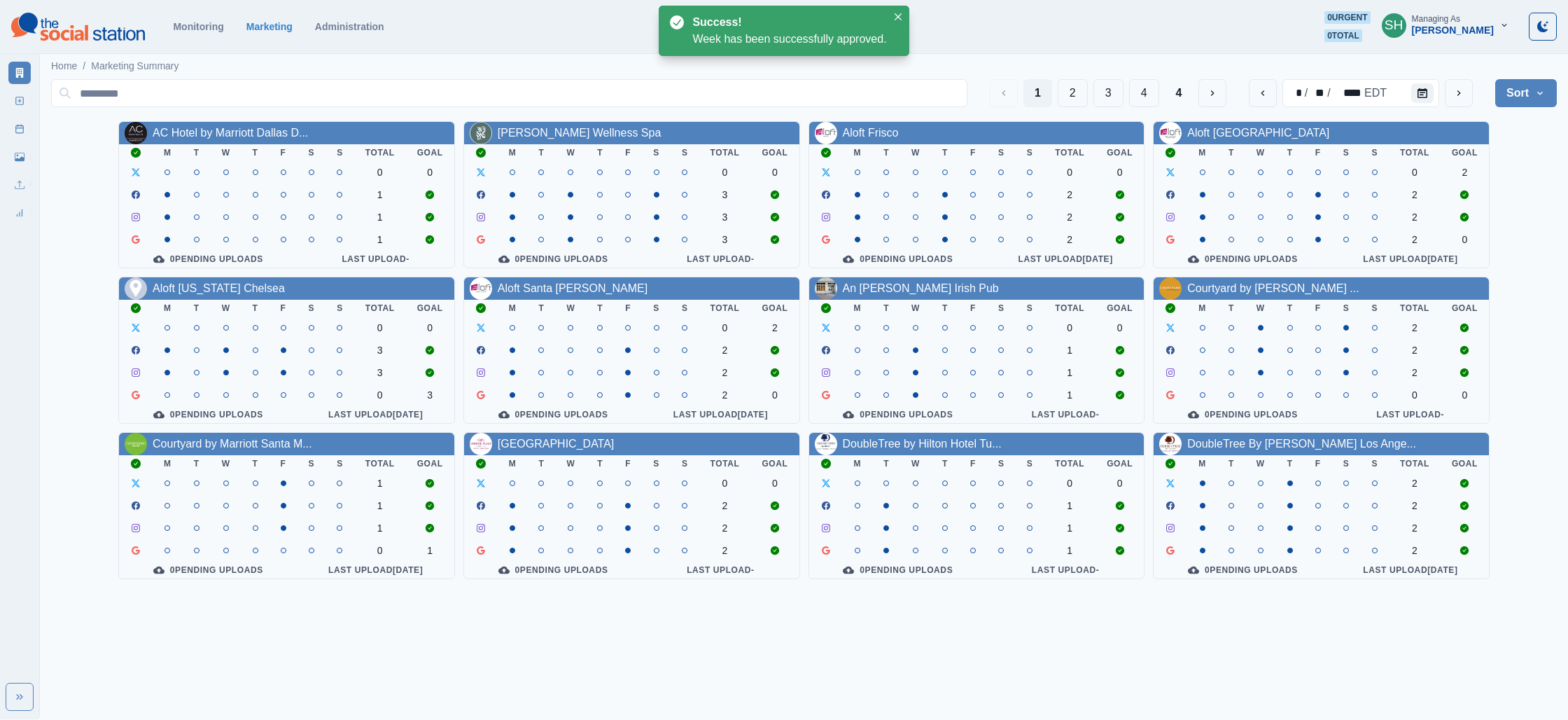
click at [1087, 100] on div "1 2 3 4 4" at bounding box center [1108, 93] width 237 height 28
click at [1074, 102] on button "2" at bounding box center [1072, 93] width 30 height 28
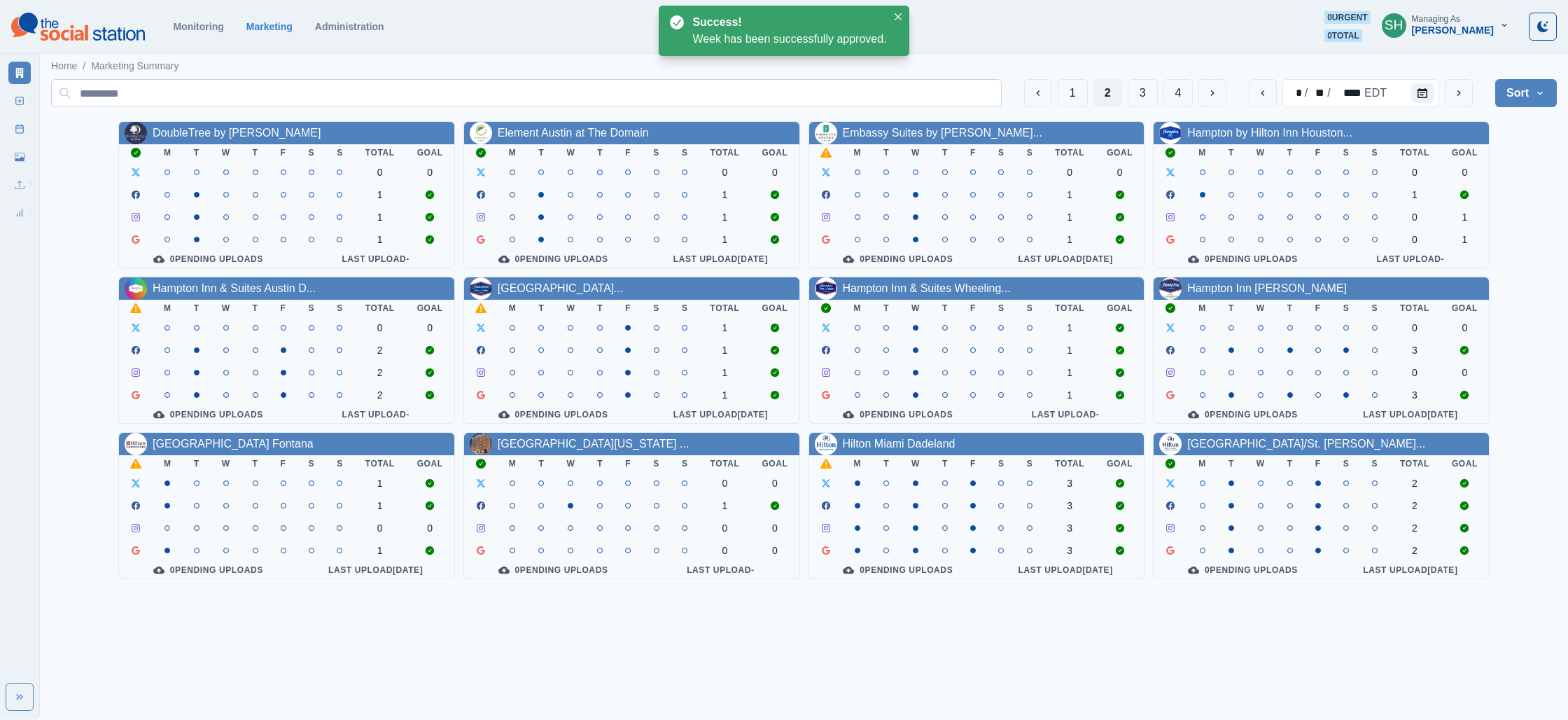
drag, startPoint x: 1140, startPoint y: 83, endPoint x: 1133, endPoint y: 81, distance: 7.3
click at [1140, 83] on button "3" at bounding box center [1143, 93] width 30 height 28
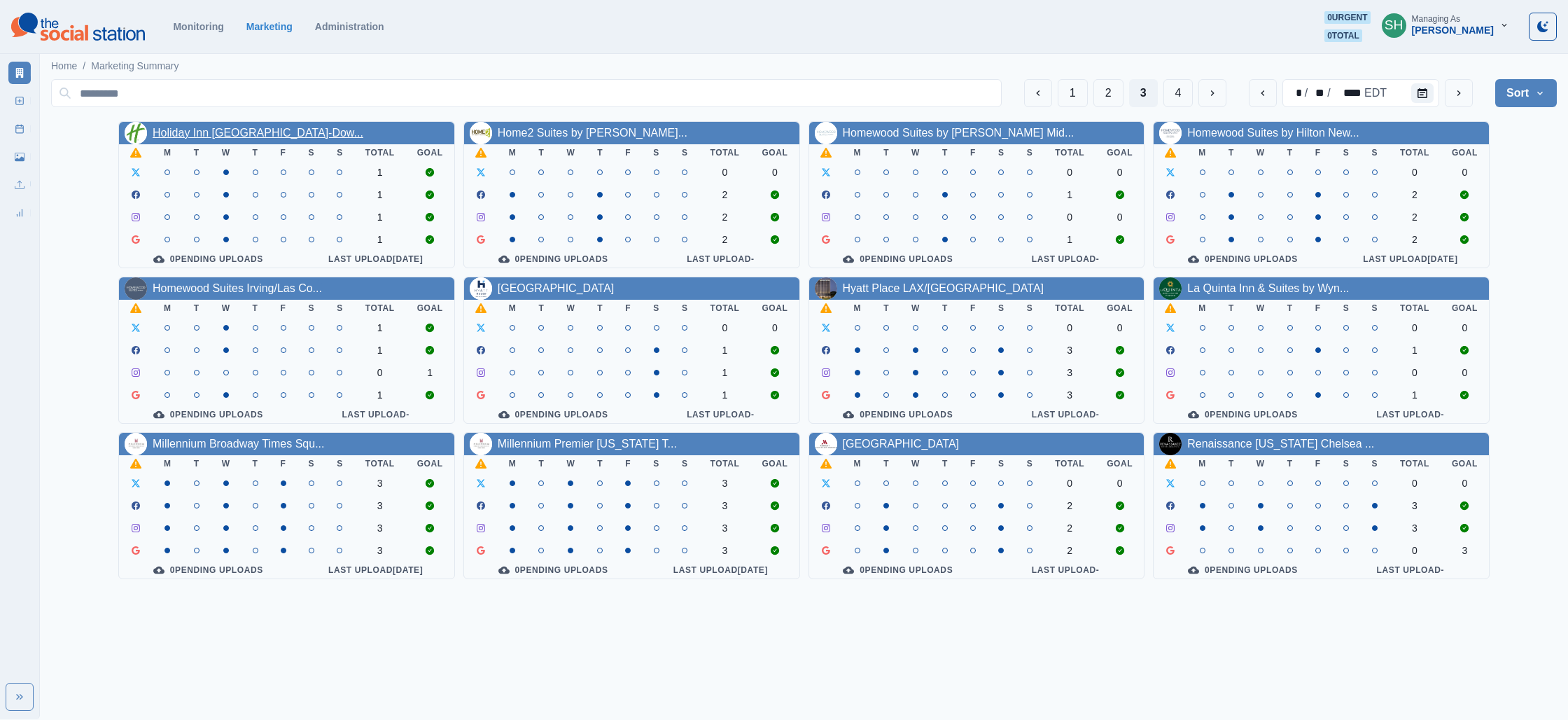
click at [246, 135] on link "Holiday Inn [GEOGRAPHIC_DATA]-Dow..." at bounding box center [258, 133] width 211 height 12
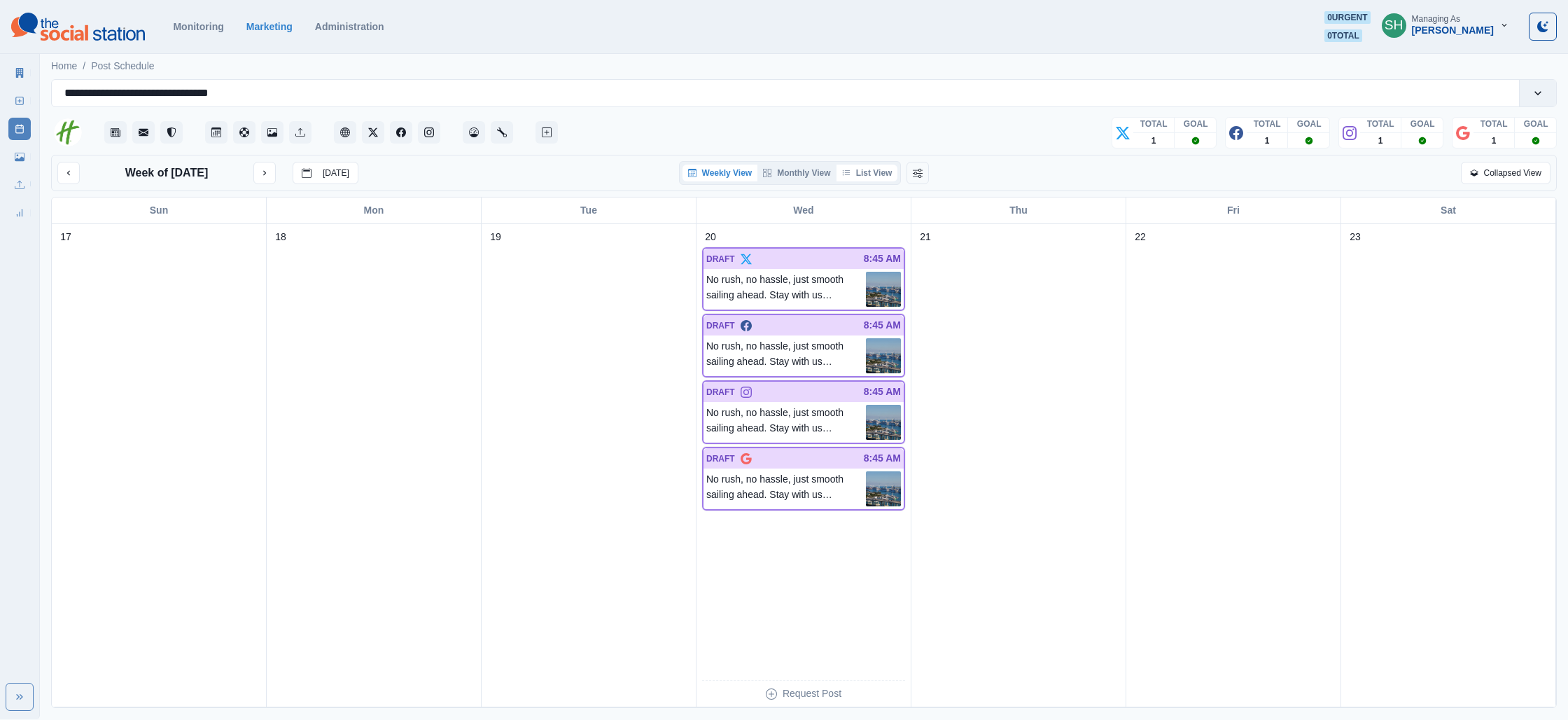
click at [867, 171] on button "List View" at bounding box center [867, 172] width 62 height 17
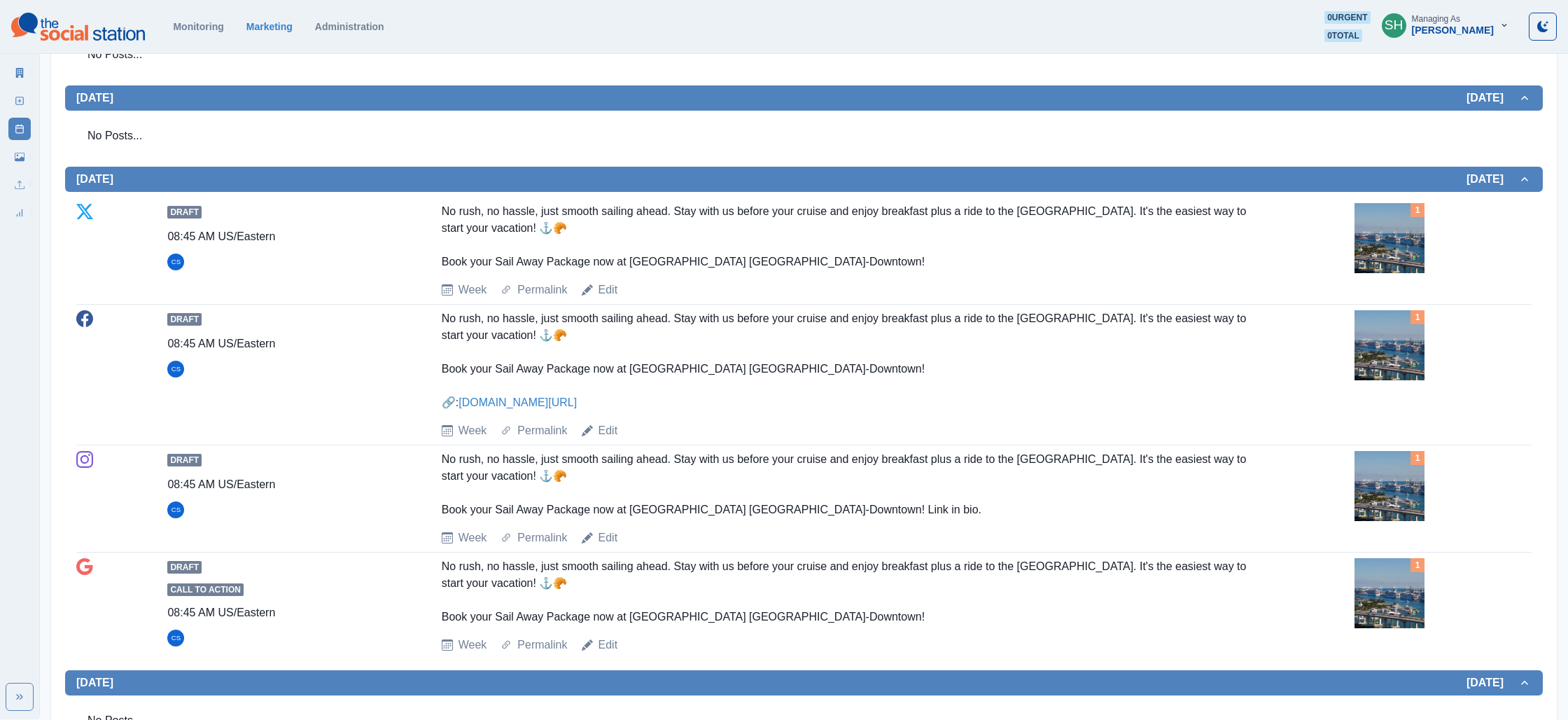
scroll to position [457, 0]
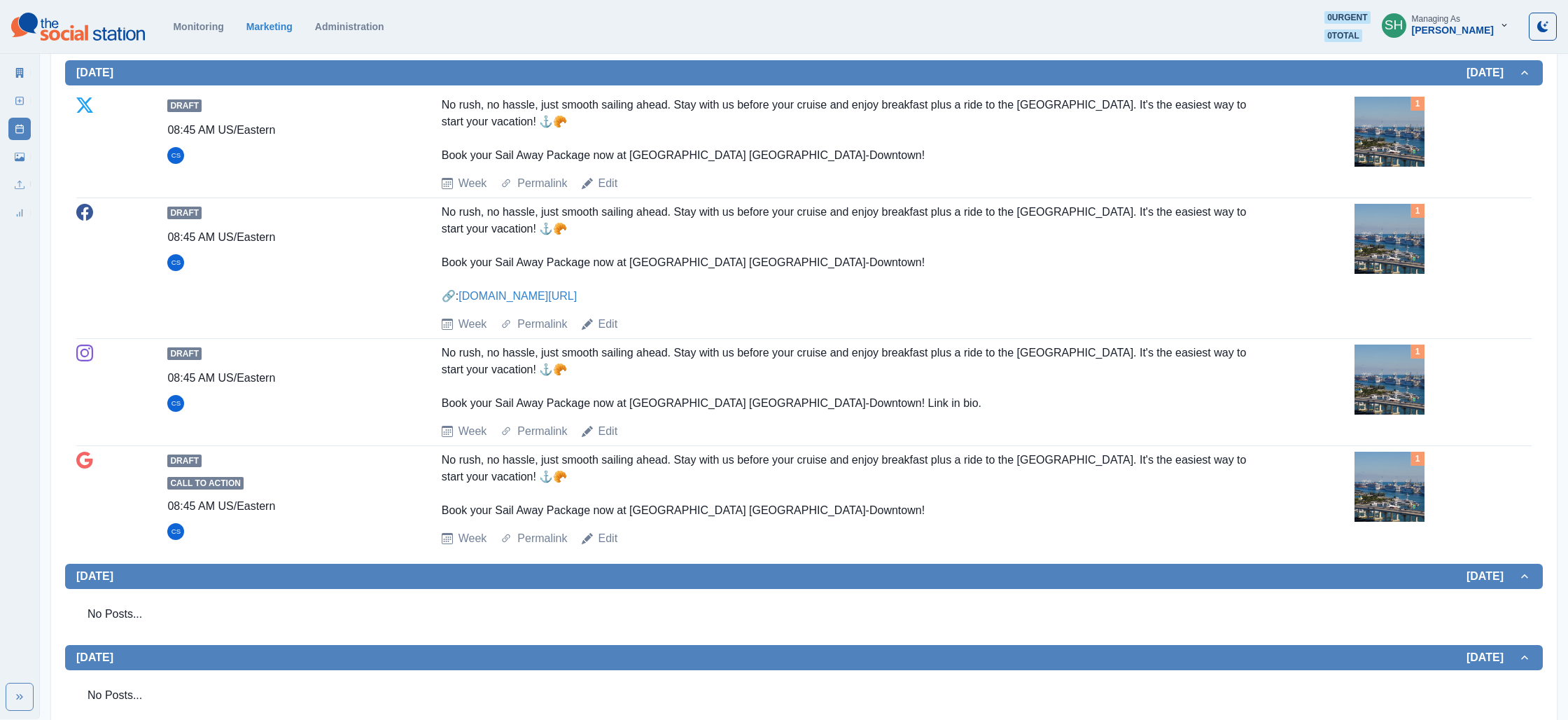
click at [1361, 124] on img at bounding box center [1390, 132] width 70 height 70
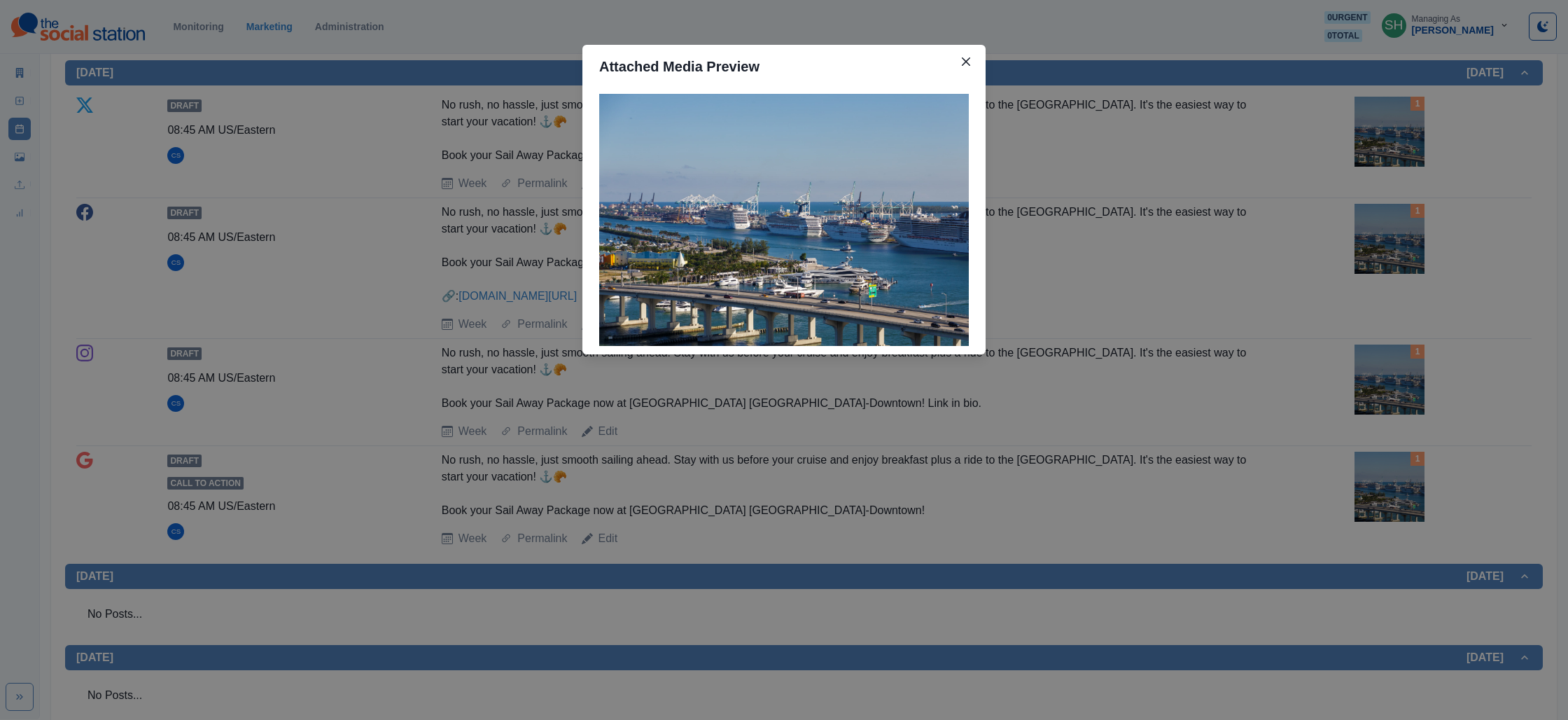
click at [1200, 218] on div "Attached Media Preview" at bounding box center [784, 360] width 1568 height 720
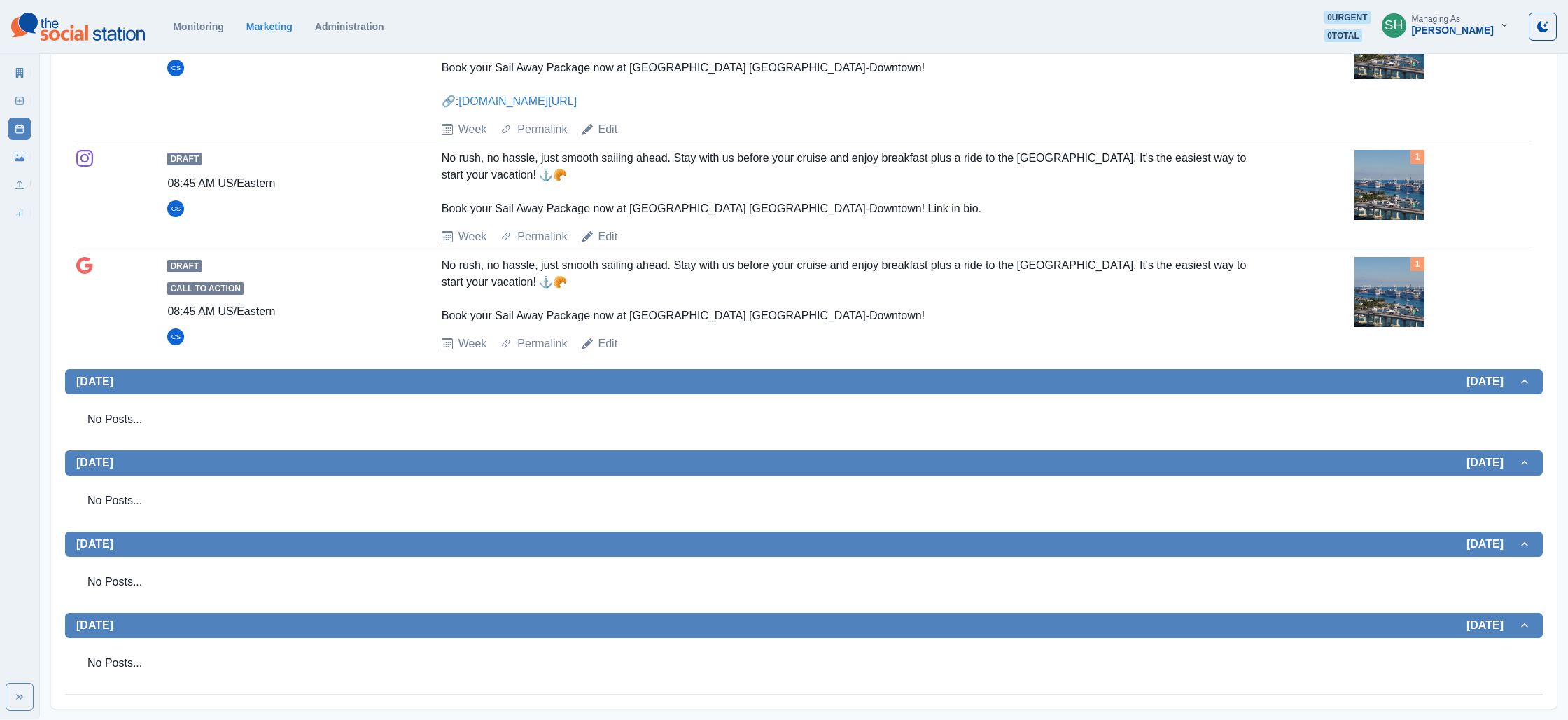
scroll to position [0, 0]
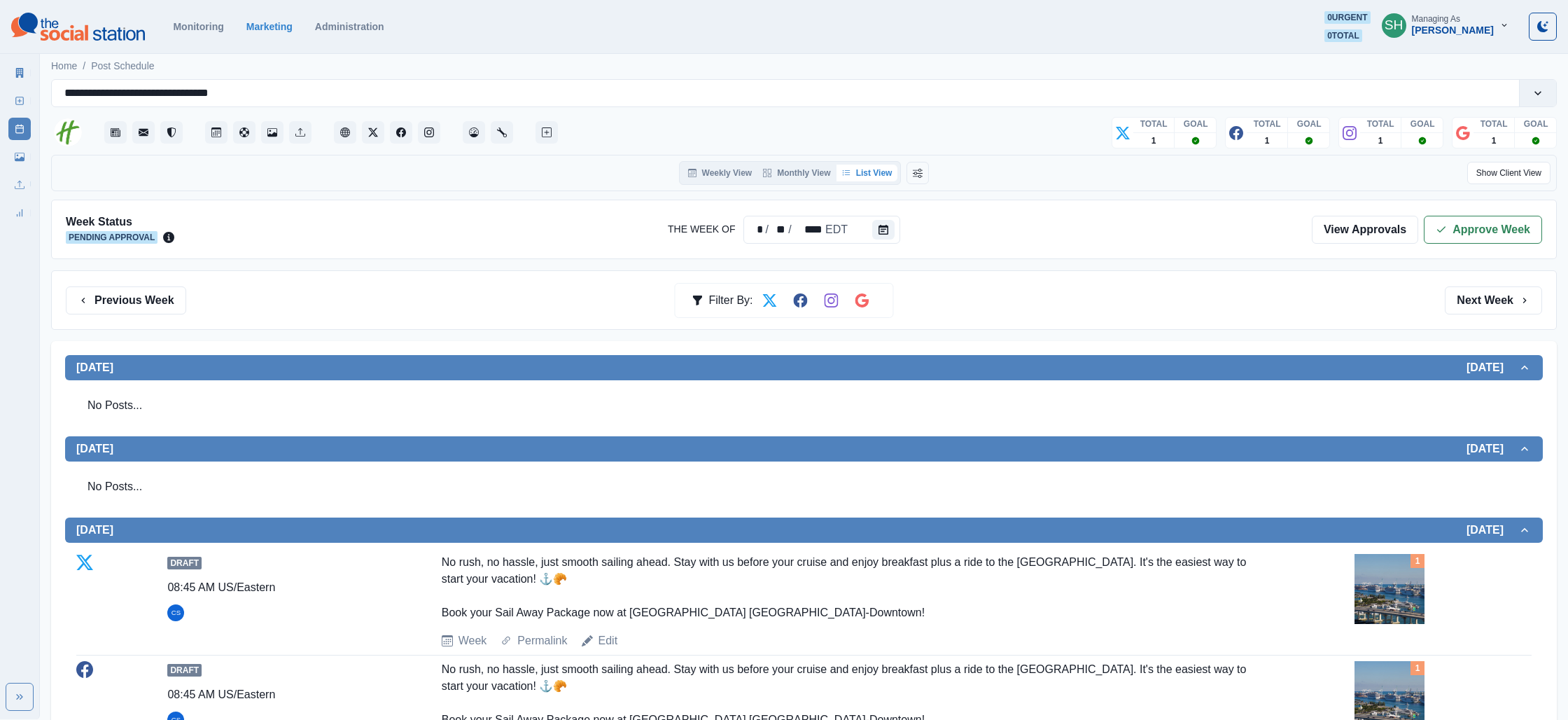
click at [18, 70] on icon at bounding box center [19, 72] width 8 height 10
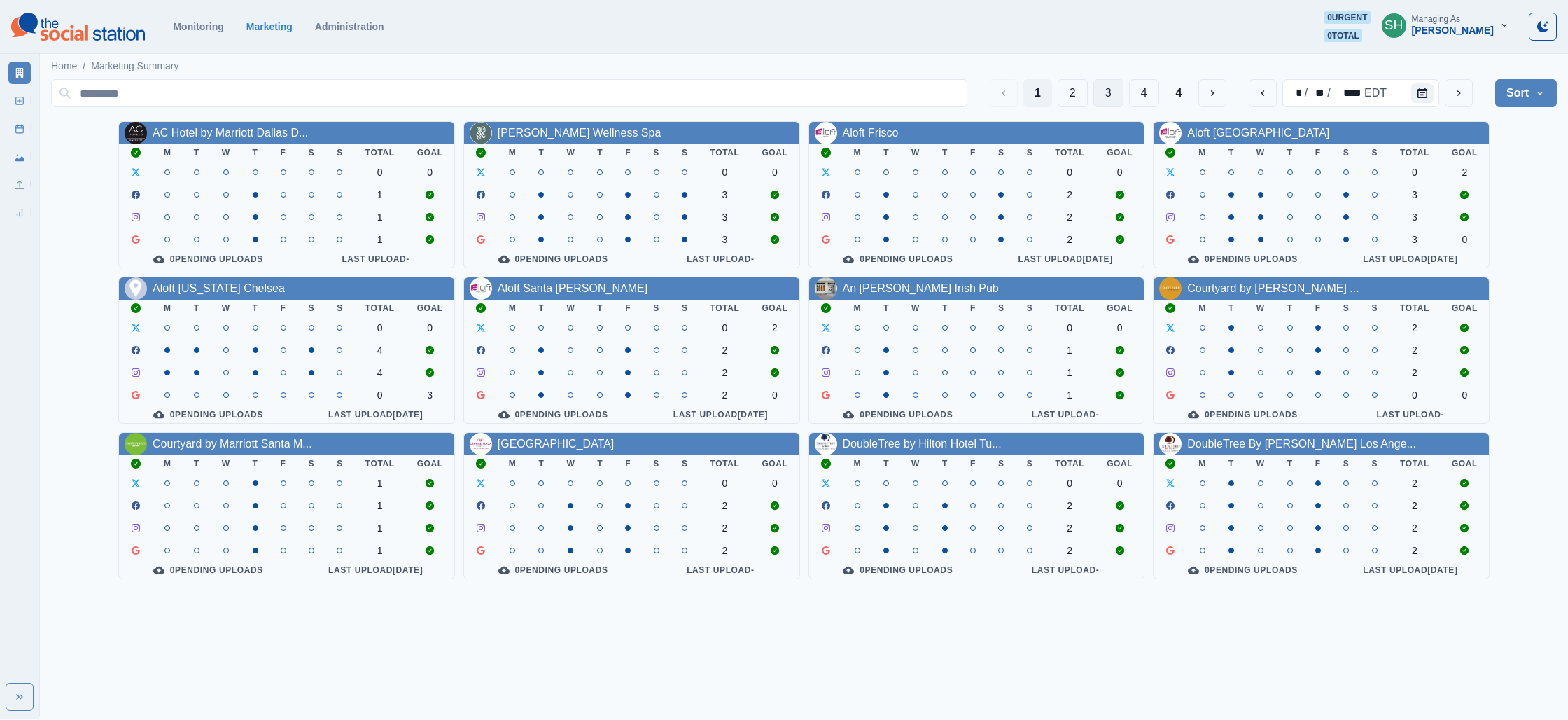
click at [1118, 94] on button "3" at bounding box center [1108, 93] width 30 height 28
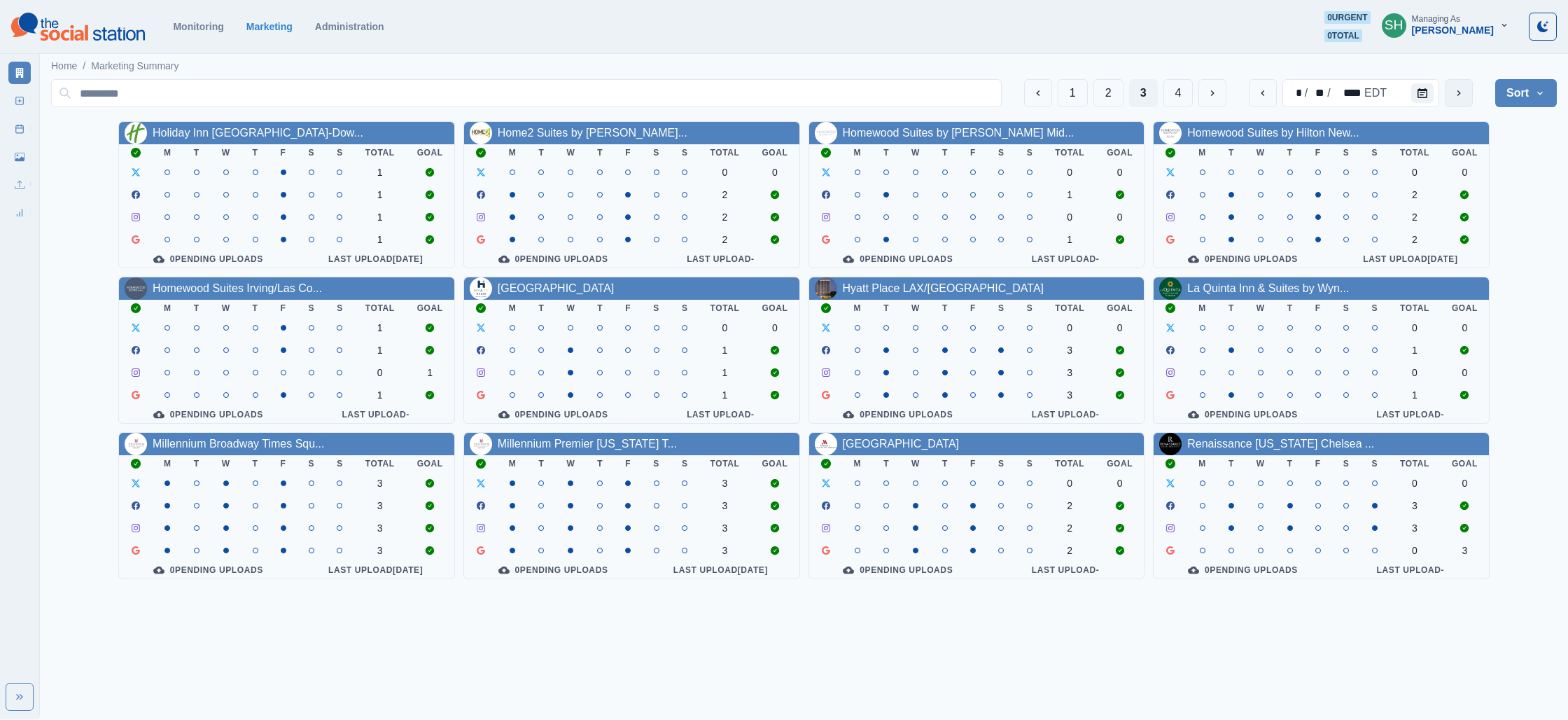
click at [1462, 93] on icon "next" at bounding box center [1458, 93] width 11 height 11
click at [554, 127] on link "Home2 Suites by [PERSON_NAME]..." at bounding box center [592, 133] width 190 height 12
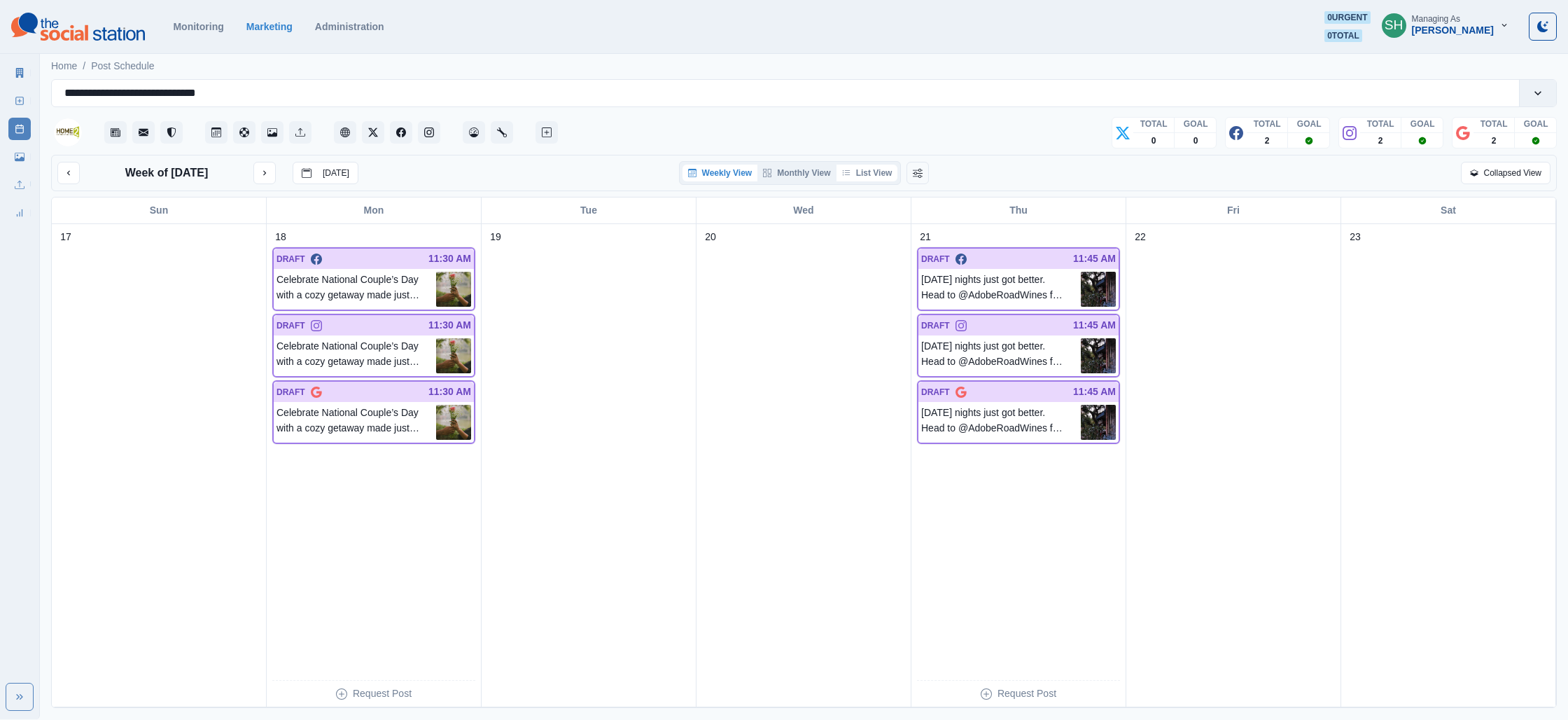
click at [880, 169] on button "List View" at bounding box center [867, 172] width 62 height 17
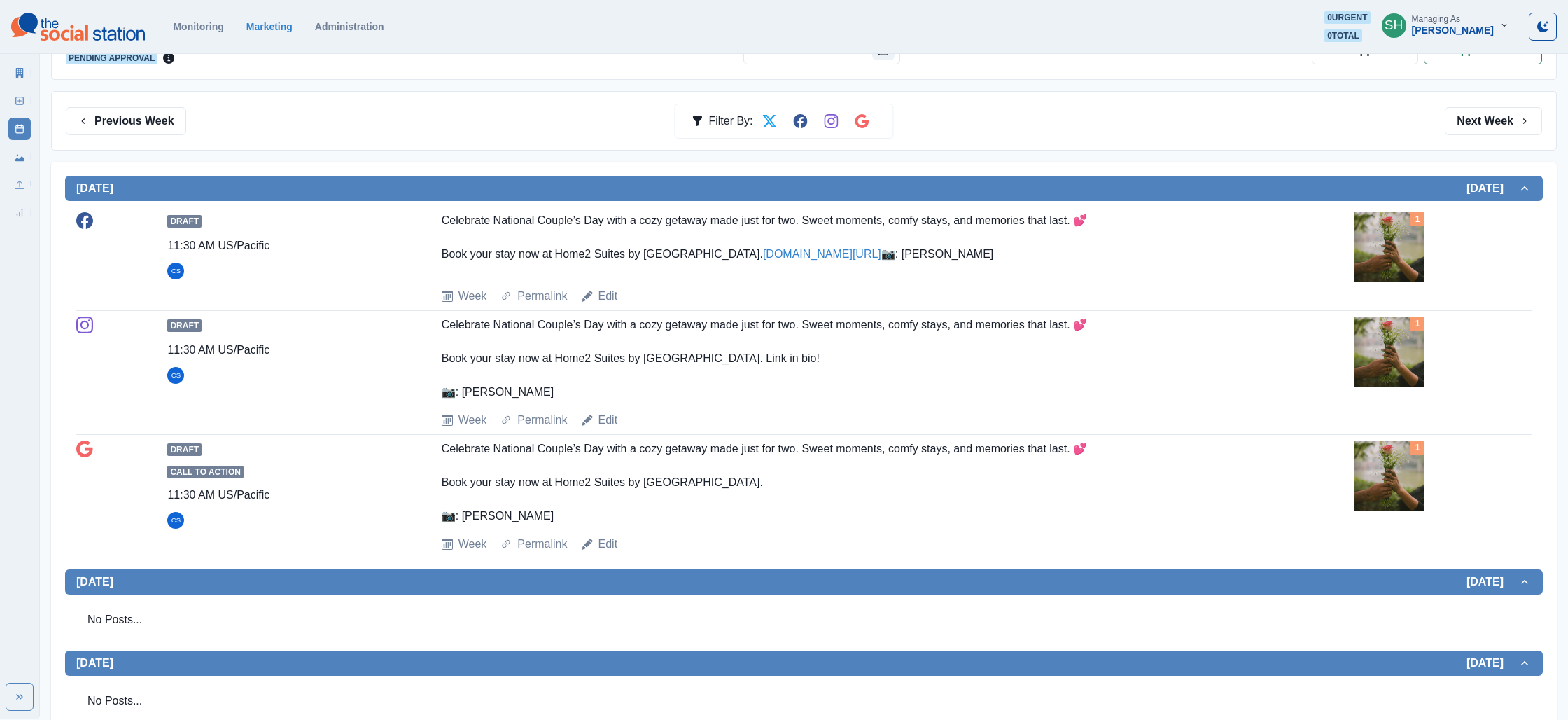
scroll to position [183, 0]
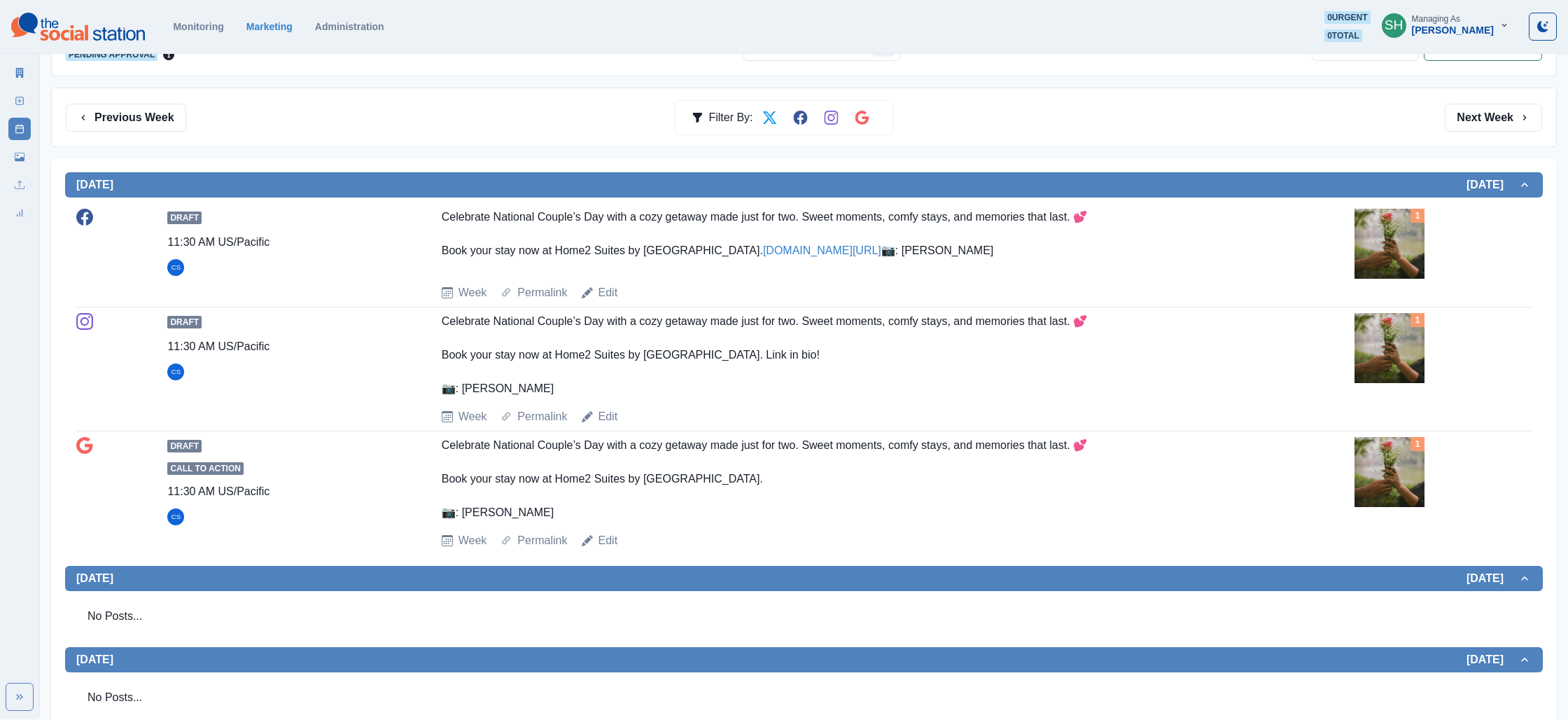
click at [1386, 241] on img at bounding box center [1390, 244] width 70 height 70
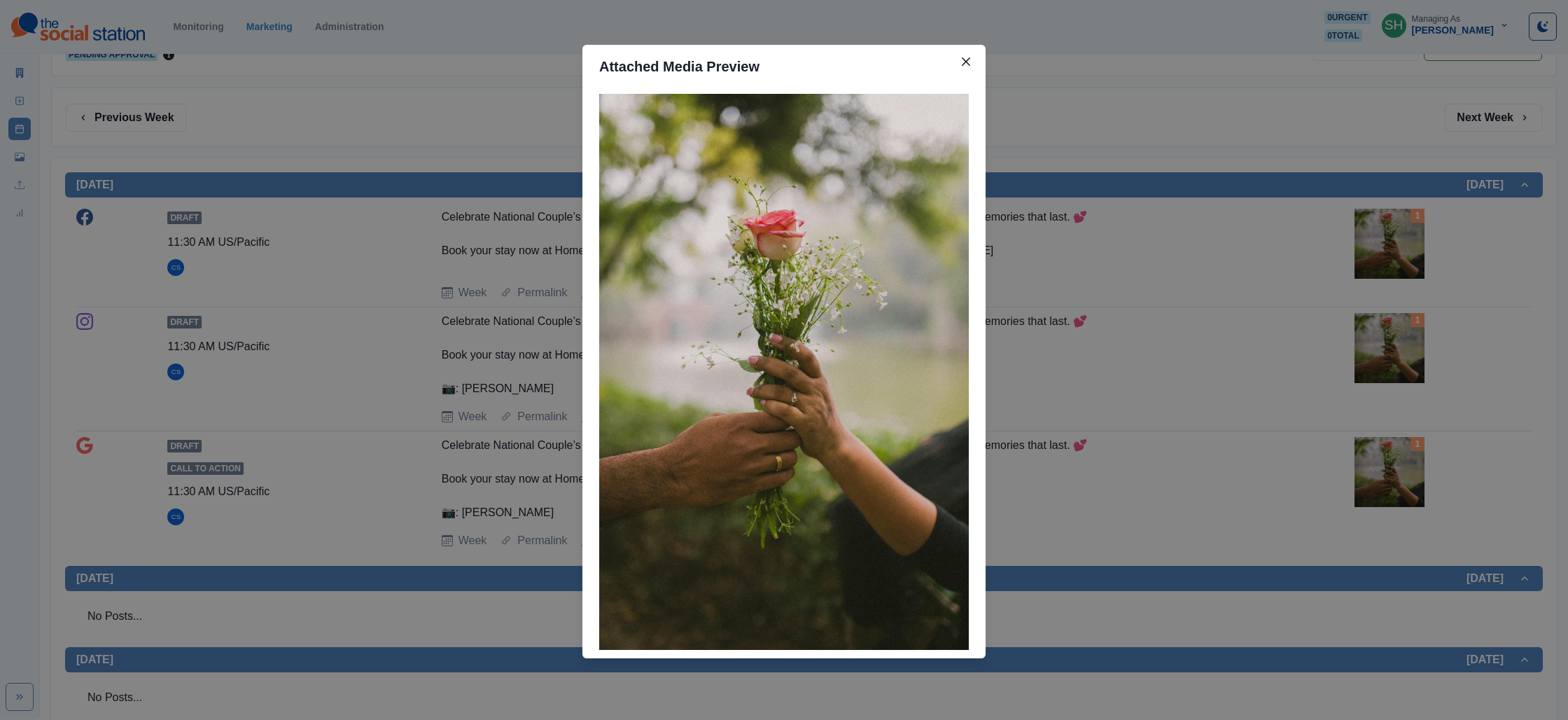
click at [1347, 258] on div "Attached Media Preview" at bounding box center [784, 360] width 1568 height 720
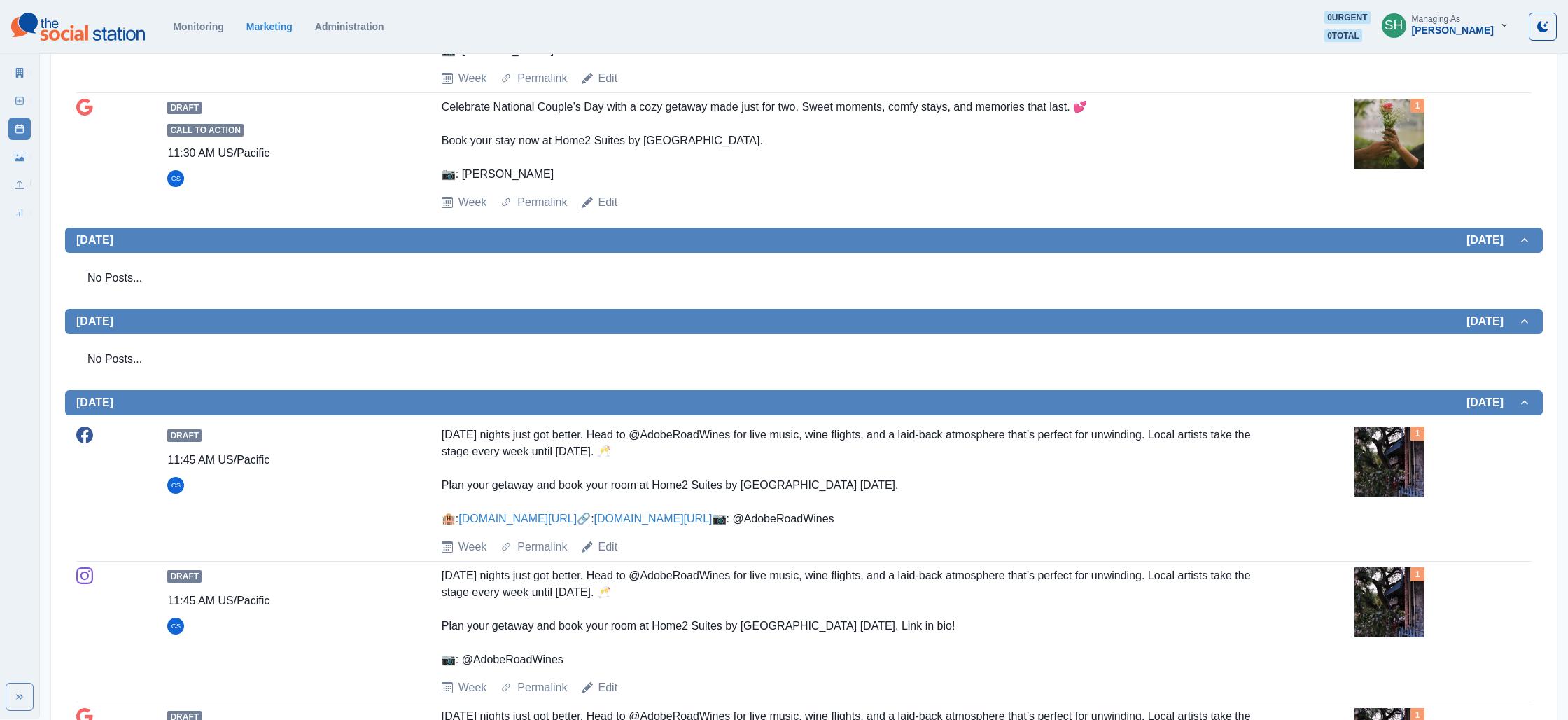
scroll to position [701, 0]
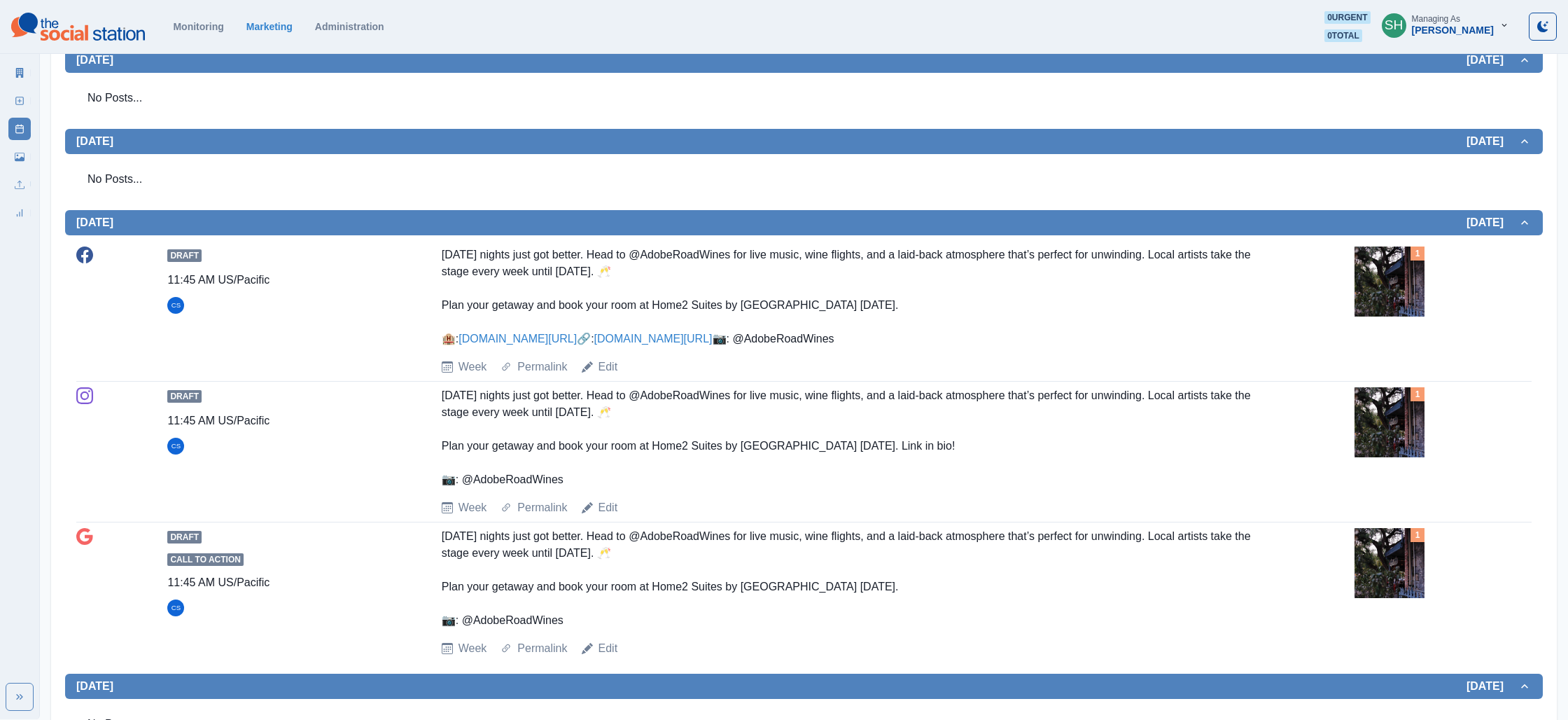
click at [594, 345] on link "[DOMAIN_NAME][URL]" at bounding box center [653, 338] width 119 height 12
click at [1401, 277] on img at bounding box center [1390, 281] width 70 height 70
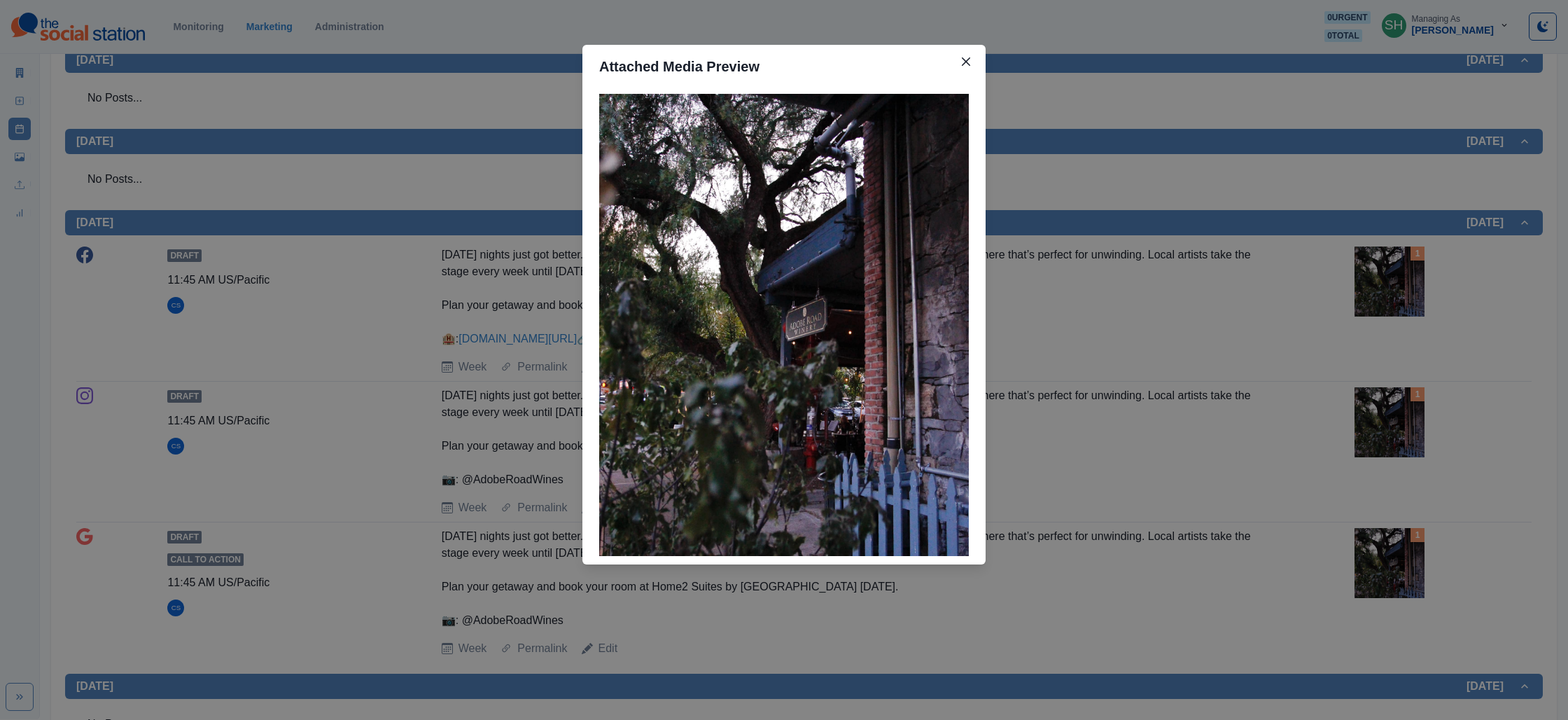
click at [237, 54] on div "Attached Media Preview" at bounding box center [784, 360] width 1568 height 720
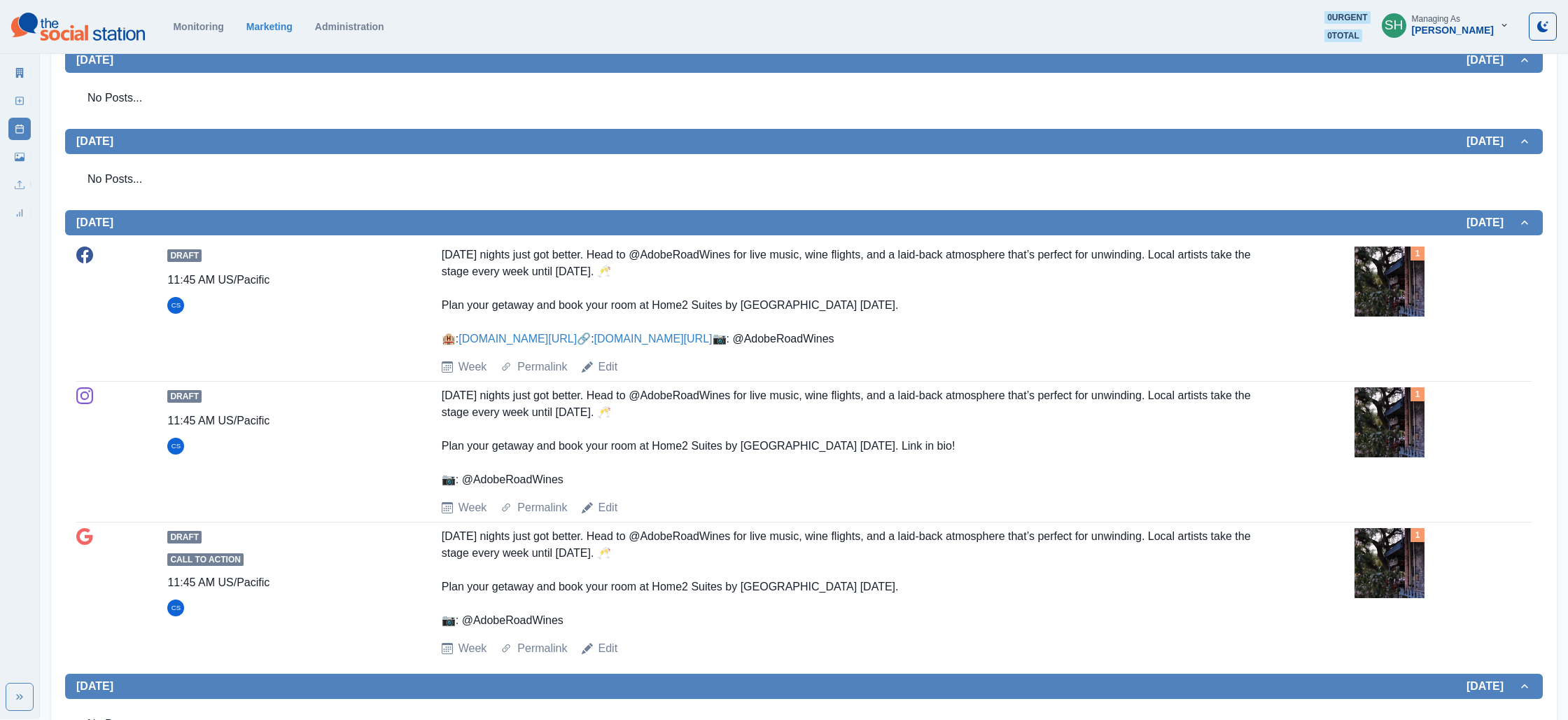
click at [9, 63] on div "Marketing Summary" at bounding box center [19, 70] width 22 height 28
click at [19, 71] on icon at bounding box center [19, 72] width 8 height 10
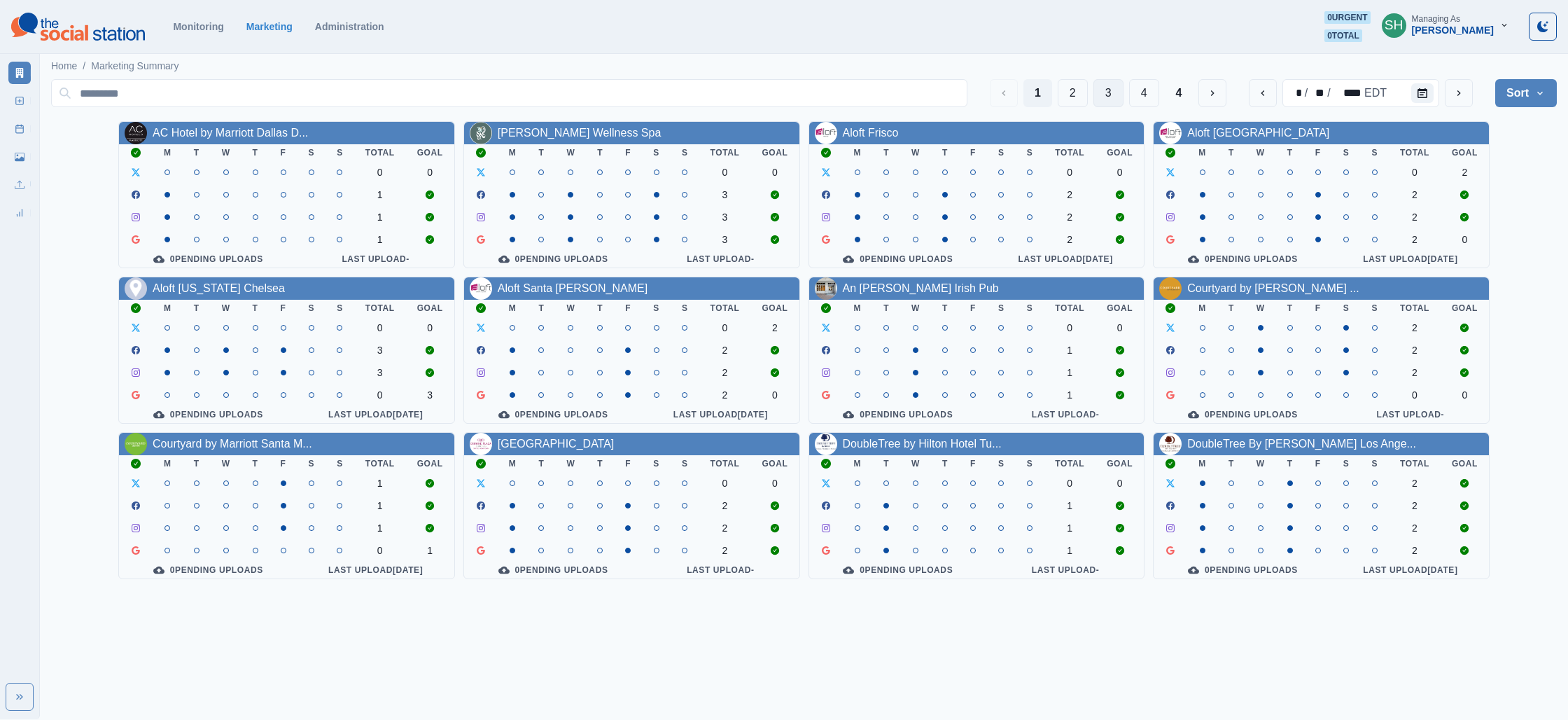
click at [1104, 94] on button "3" at bounding box center [1108, 93] width 30 height 28
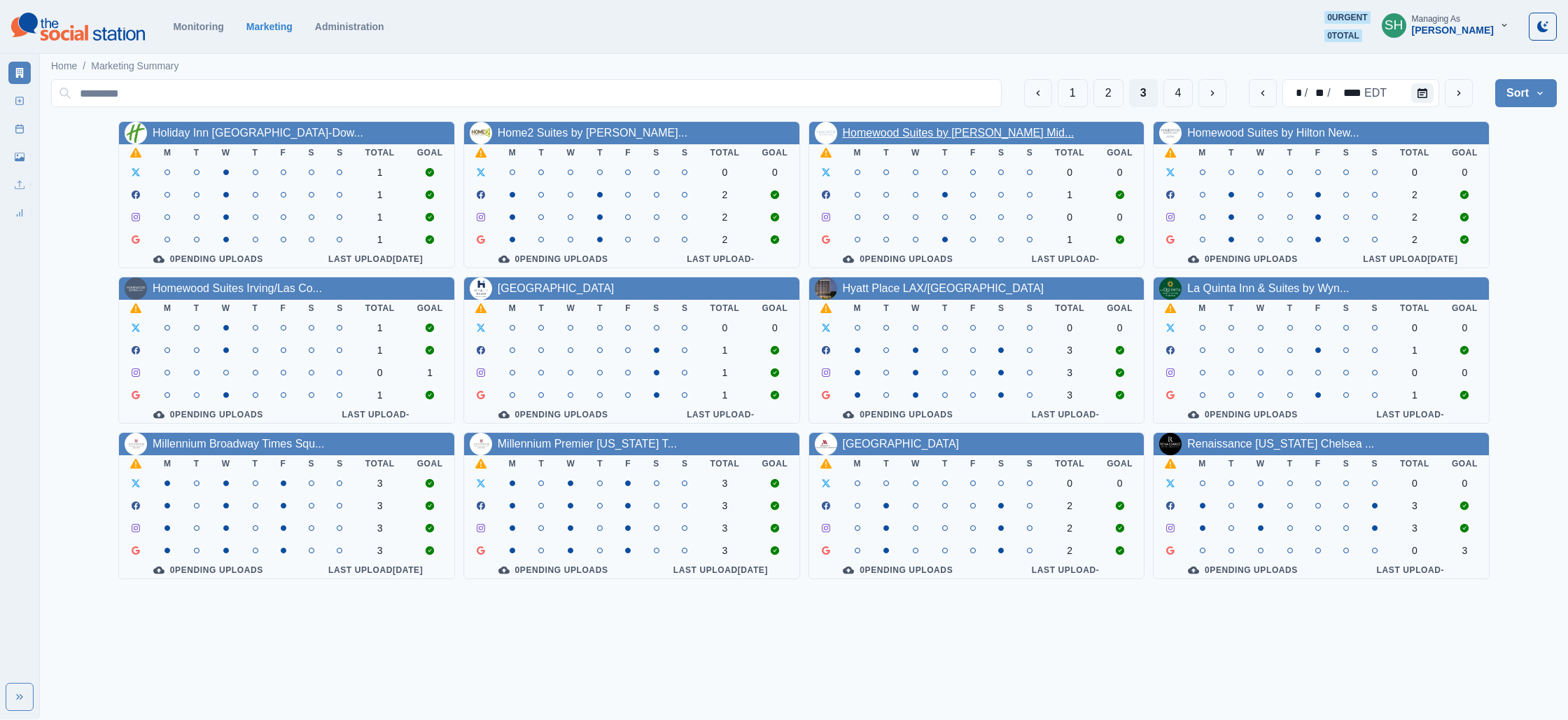
click at [991, 131] on link "Homewood Suites by [PERSON_NAME] Mid..." at bounding box center [959, 133] width 232 height 12
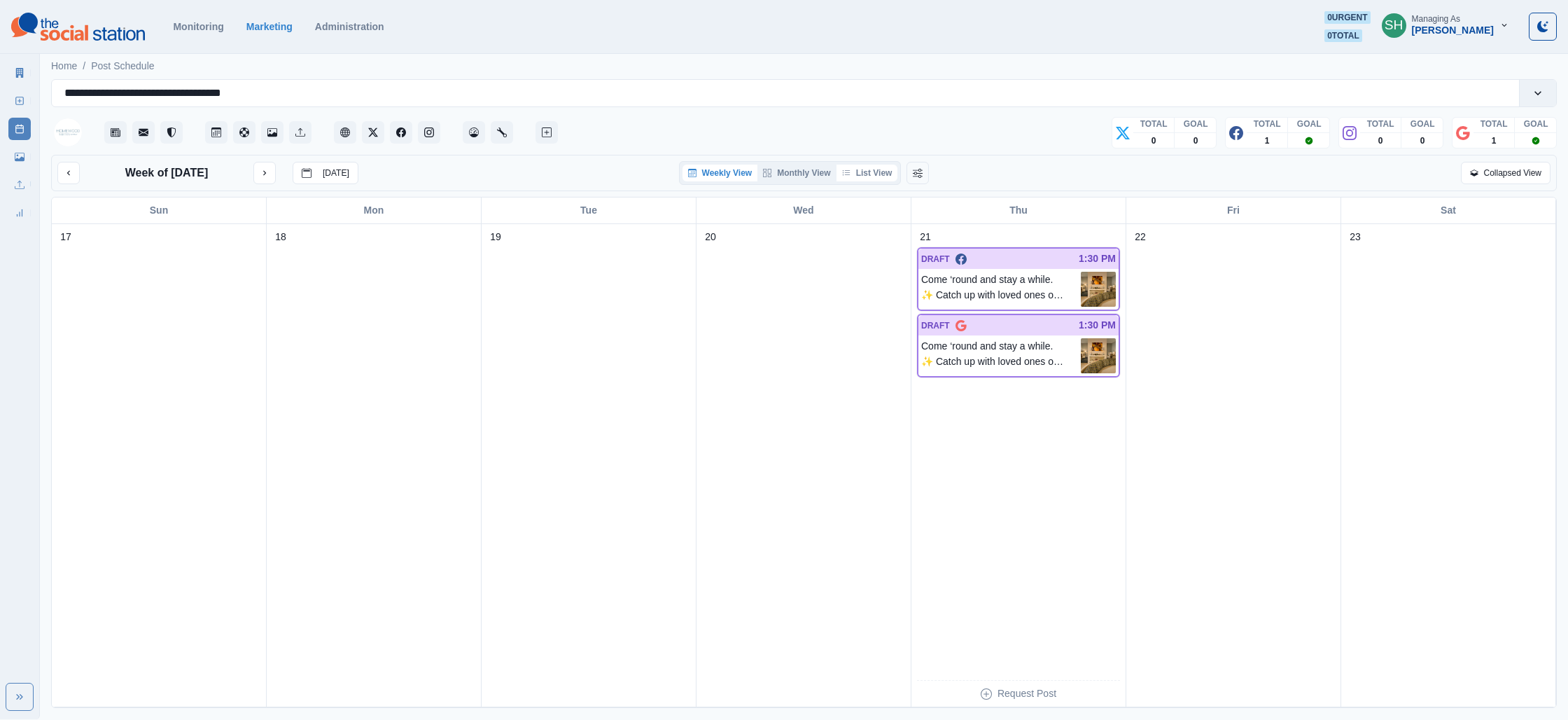
click at [884, 173] on button "List View" at bounding box center [867, 172] width 62 height 17
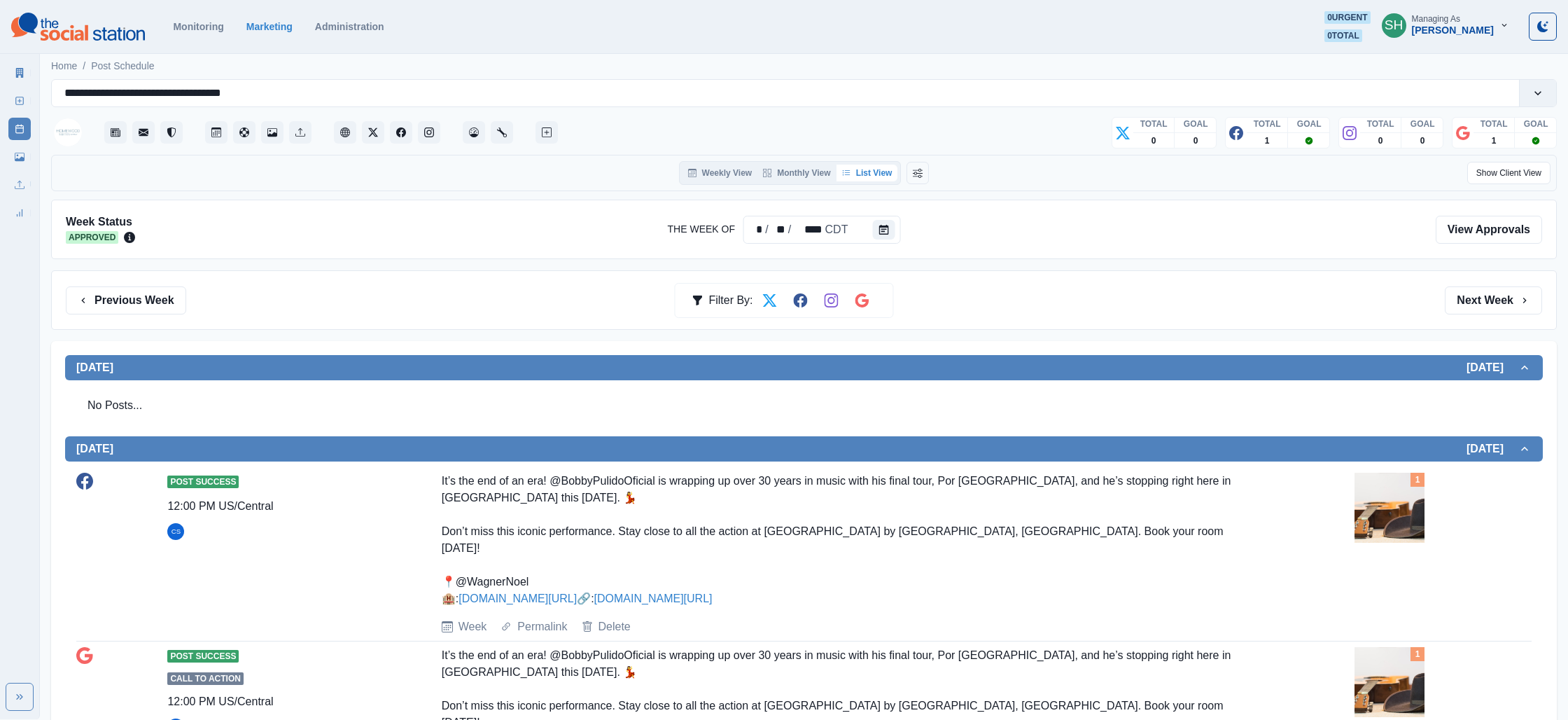
scroll to position [190, 0]
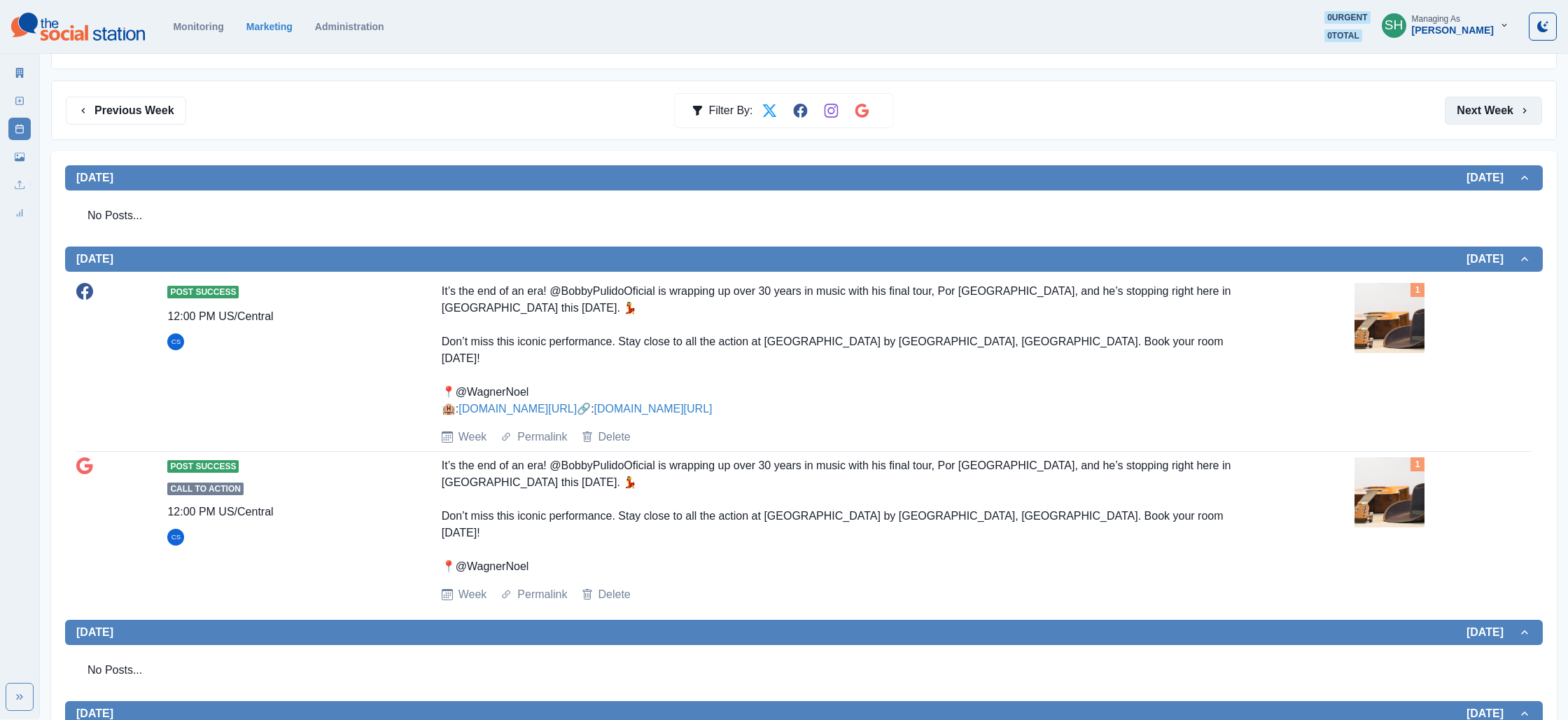
click at [1463, 108] on button "Next Week" at bounding box center [1493, 111] width 98 height 28
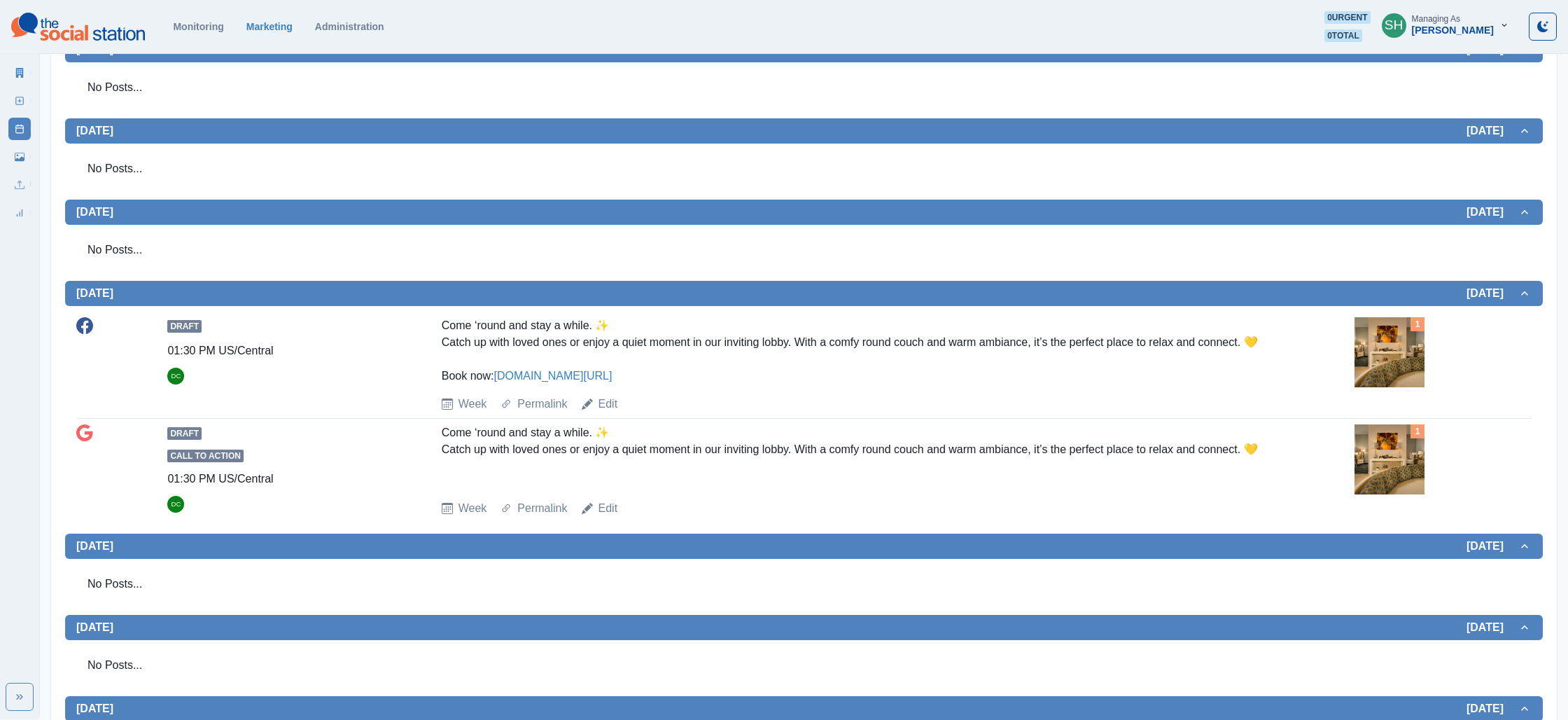
scroll to position [395, 0]
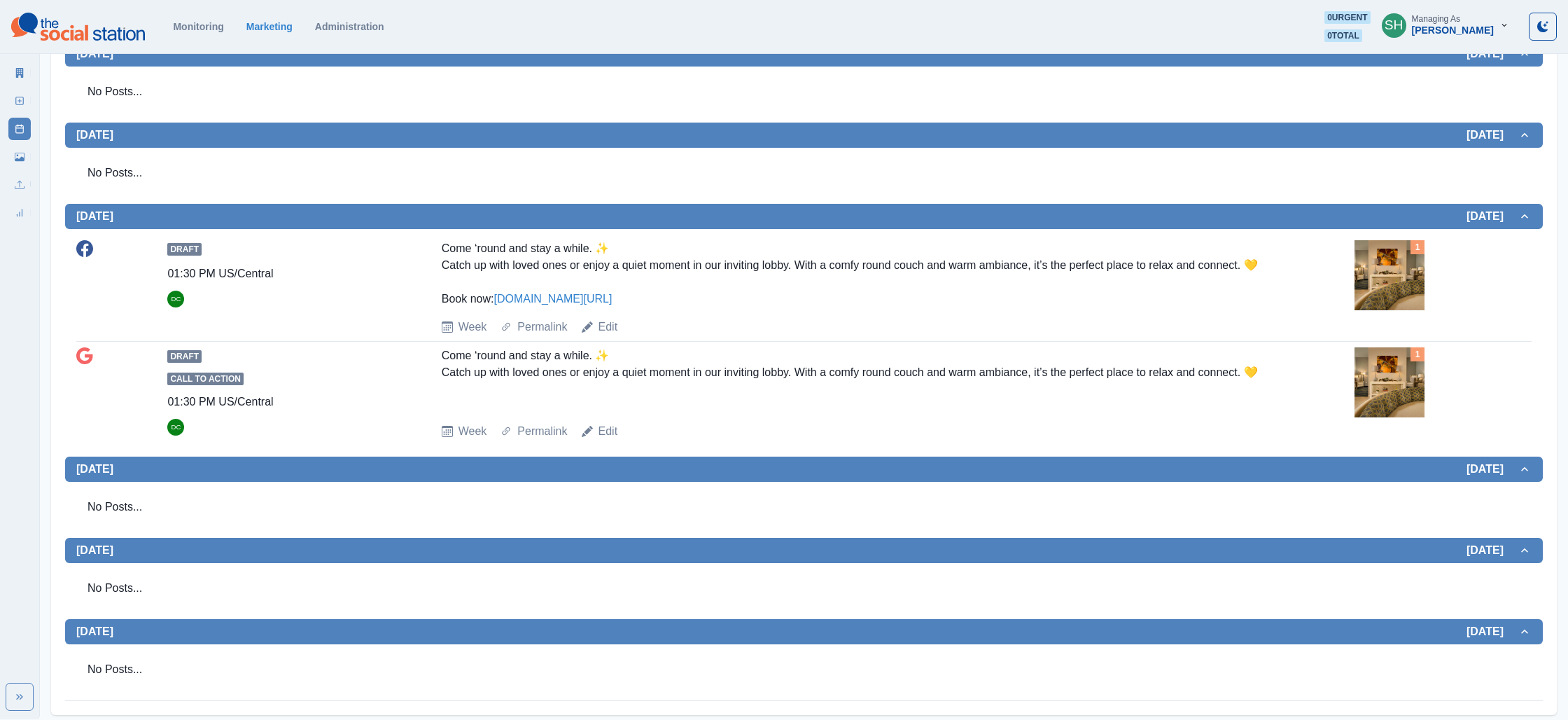
click at [1387, 270] on img at bounding box center [1390, 275] width 70 height 70
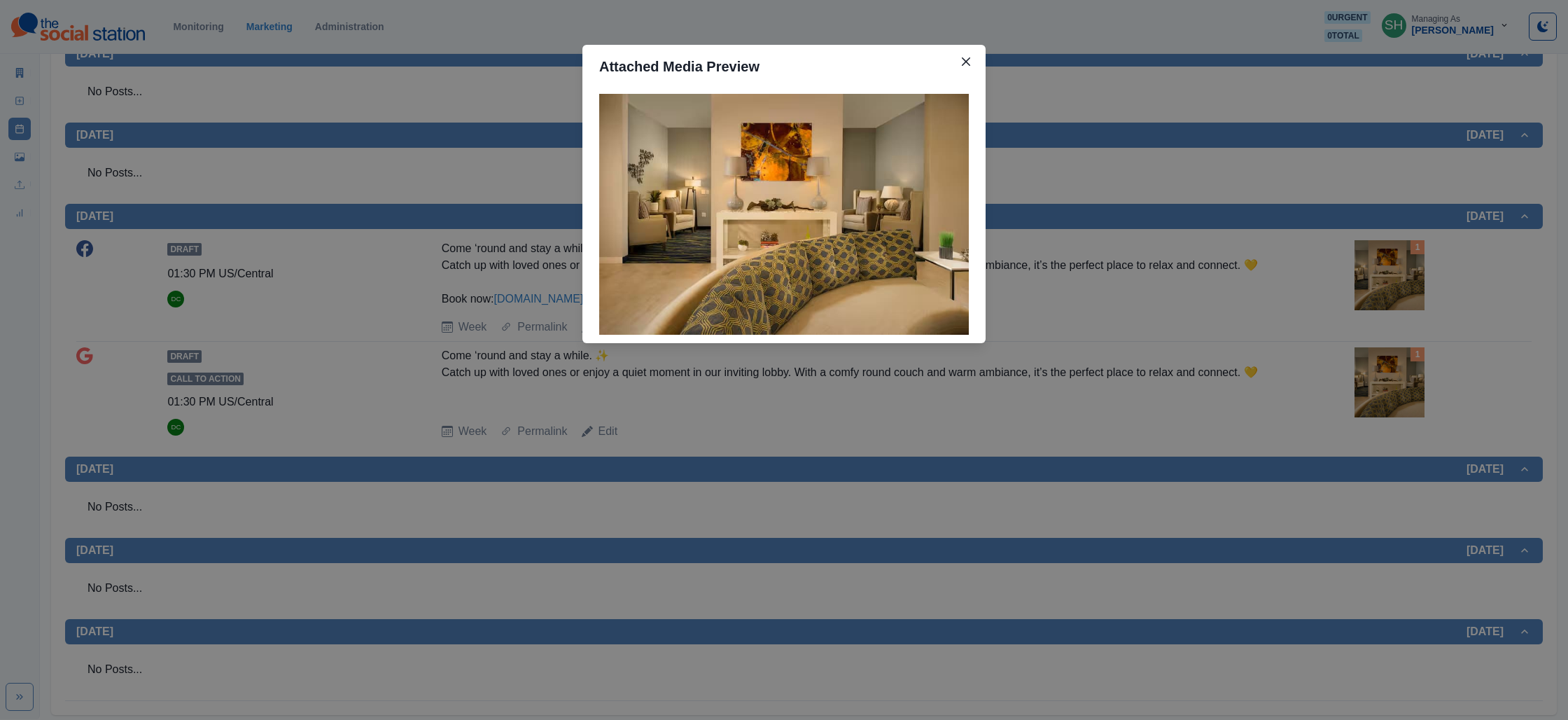
click at [1336, 265] on div "Attached Media Preview" at bounding box center [784, 360] width 1568 height 720
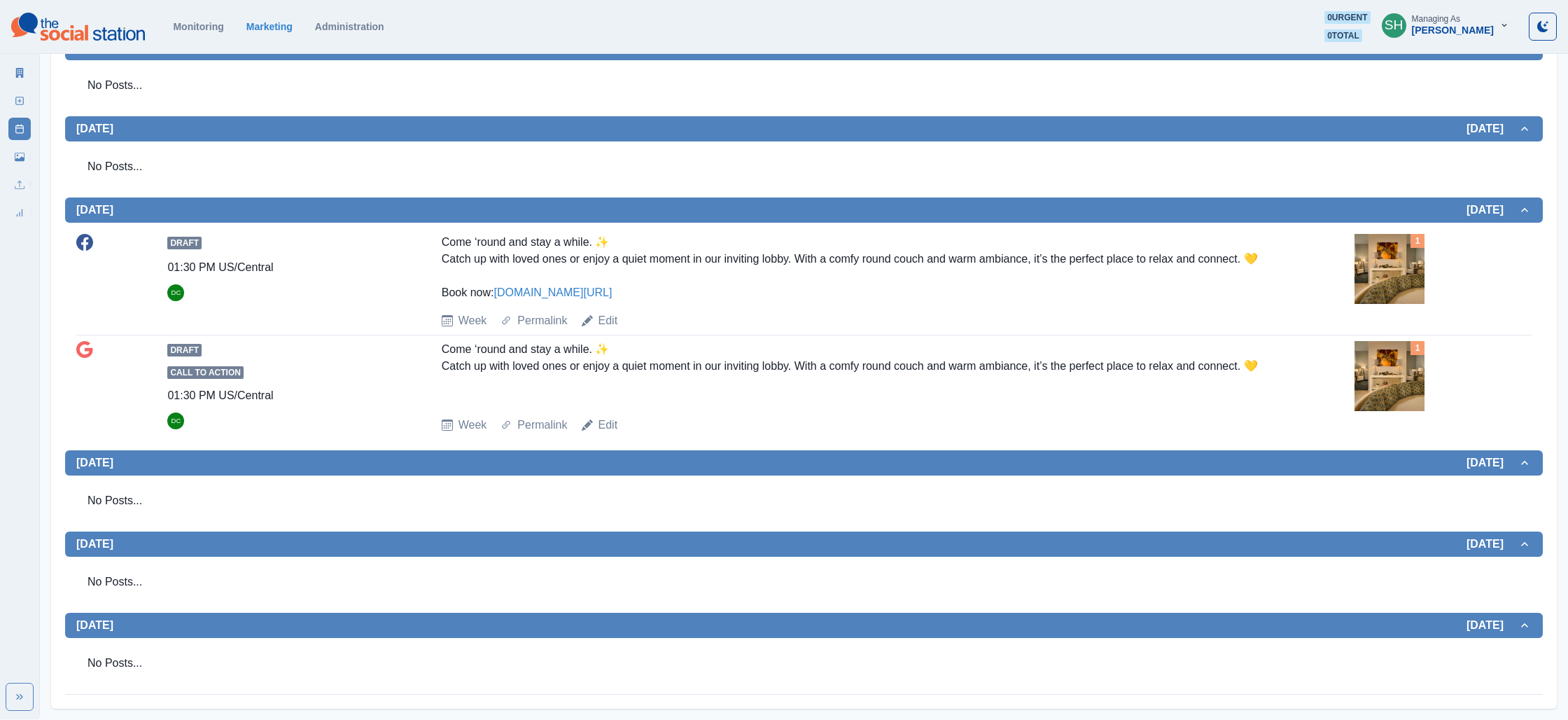
scroll to position [0, 0]
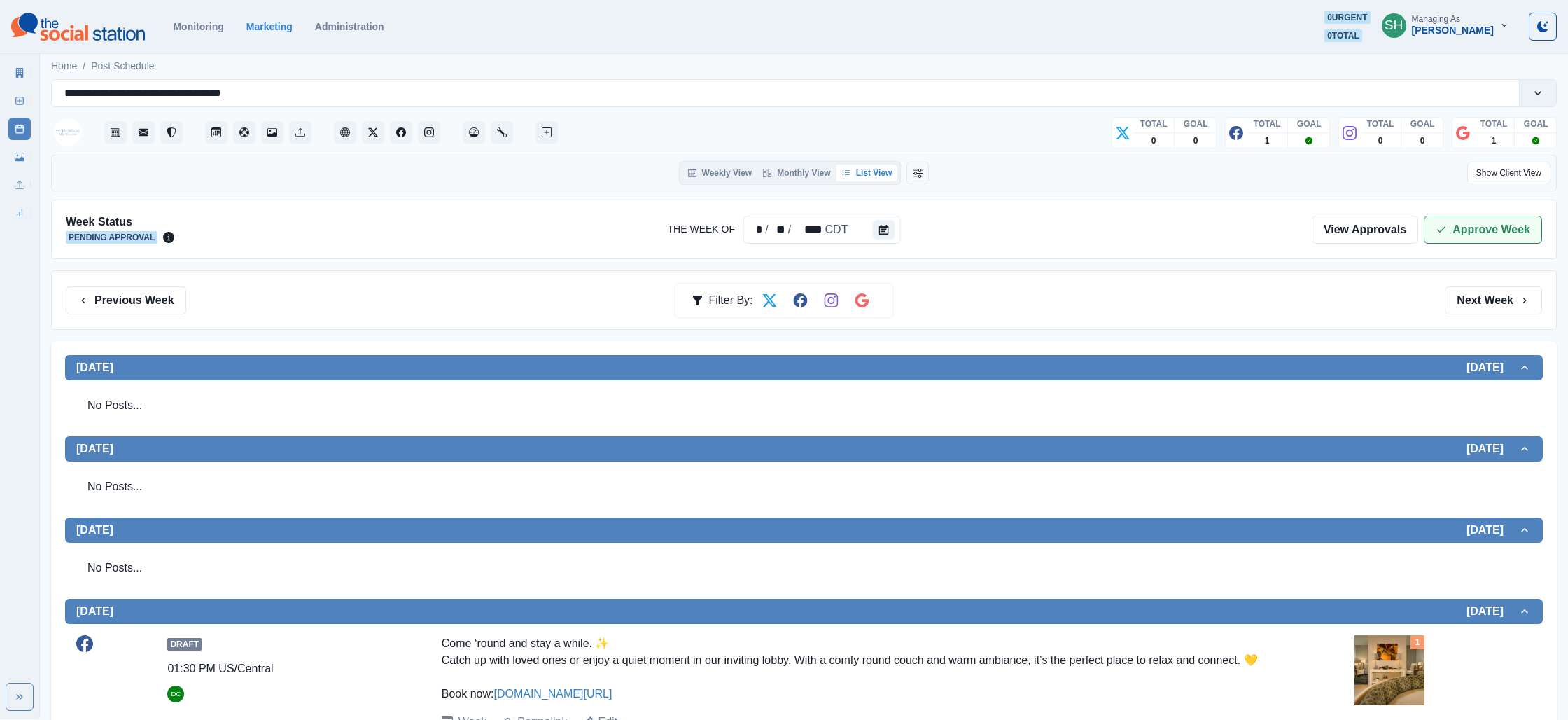
click at [1455, 221] on button "Approve Week" at bounding box center [1483, 229] width 119 height 28
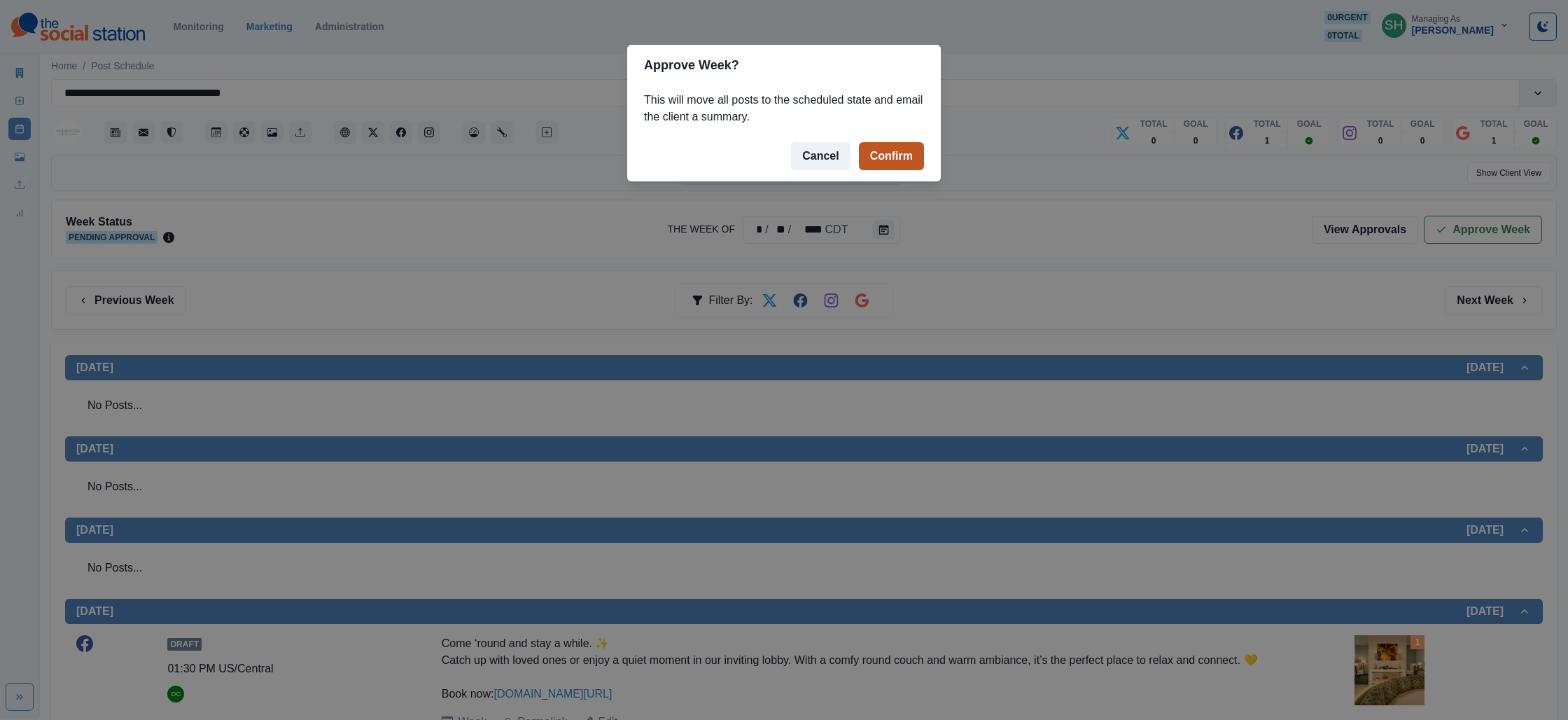
click at [919, 165] on button "Confirm" at bounding box center [891, 156] width 65 height 28
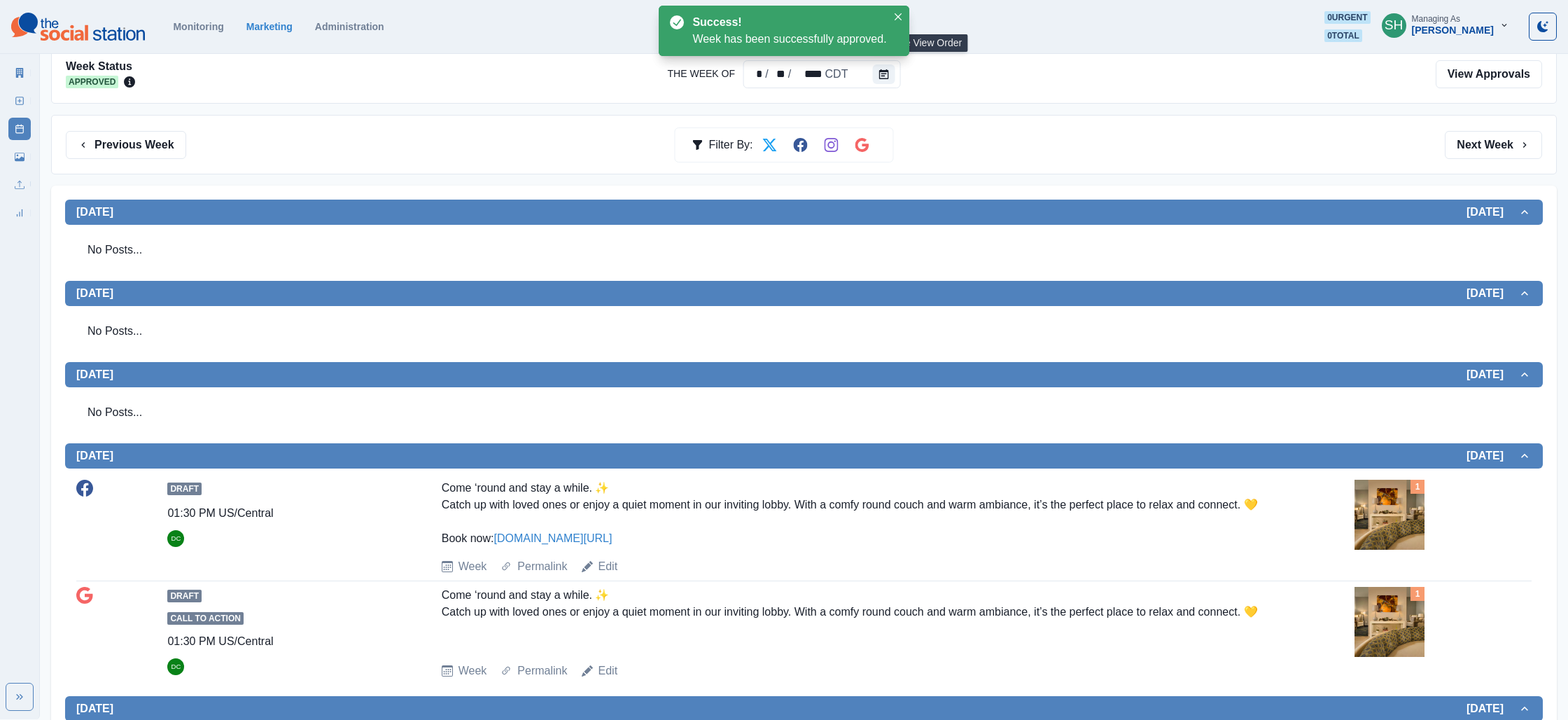
scroll to position [156, 0]
click at [25, 72] on link "Marketing Summary" at bounding box center [19, 72] width 22 height 22
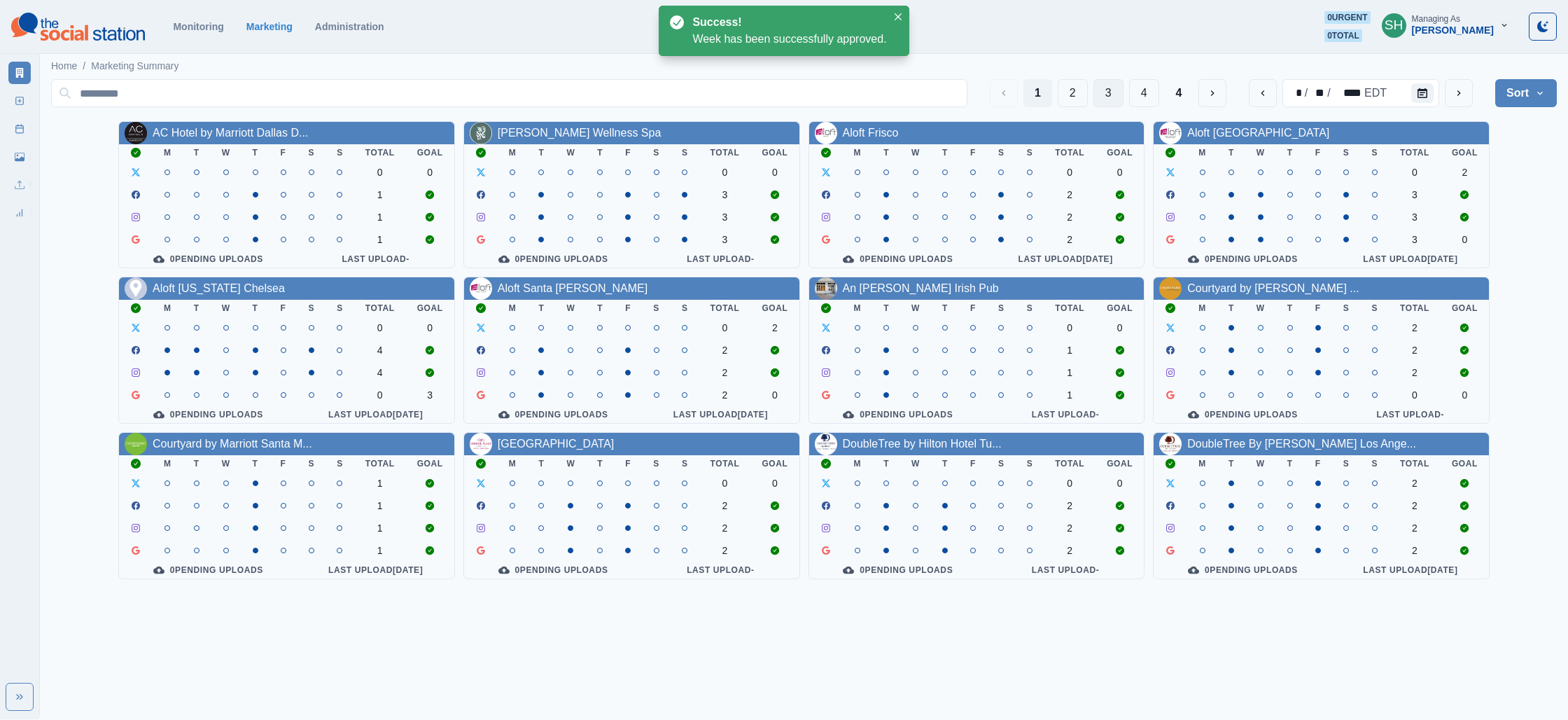
click at [1110, 92] on button "3" at bounding box center [1108, 93] width 30 height 28
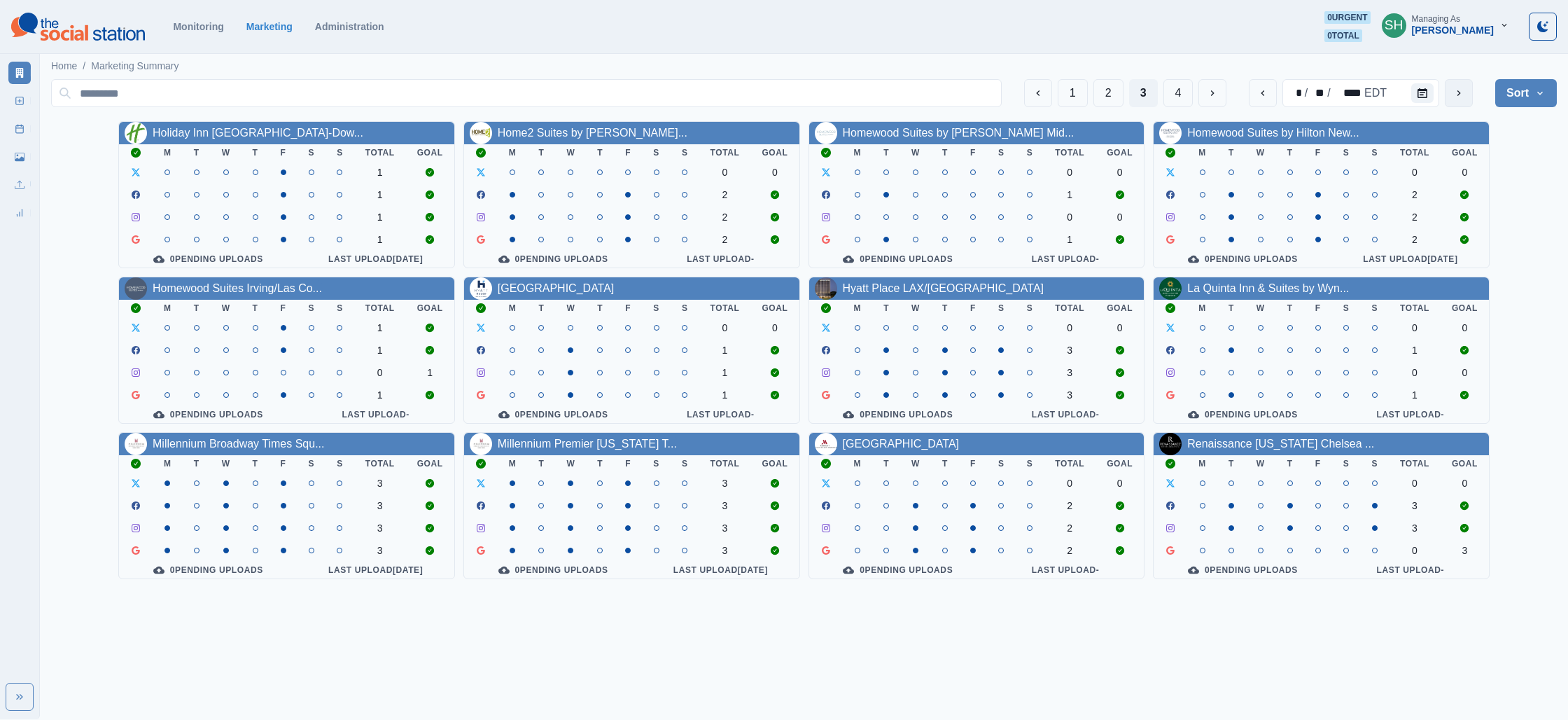
click at [1455, 84] on button "next" at bounding box center [1459, 93] width 28 height 28
click at [1272, 138] on link "Homewood Suites by Hilton New..." at bounding box center [1273, 133] width 171 height 12
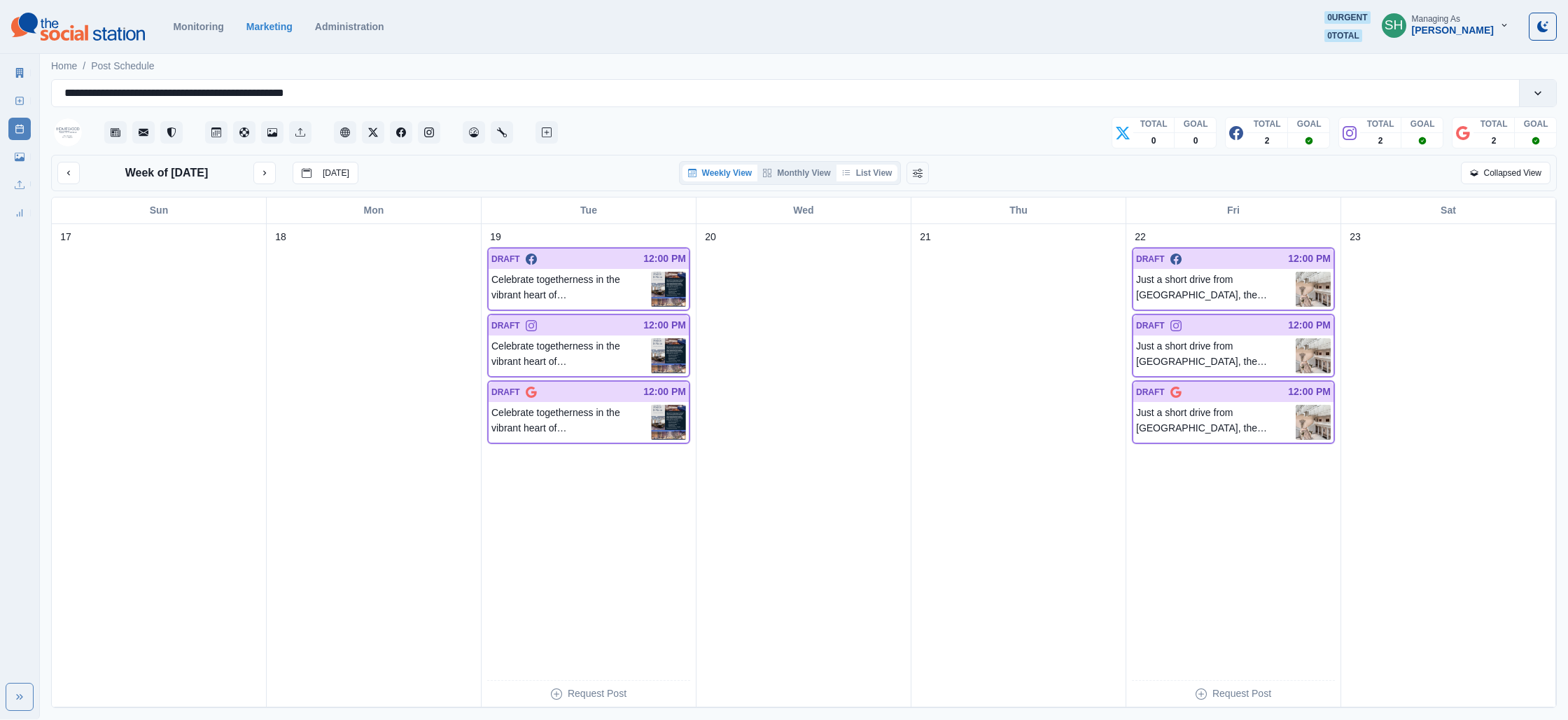
click at [861, 178] on button "List View" at bounding box center [867, 172] width 62 height 17
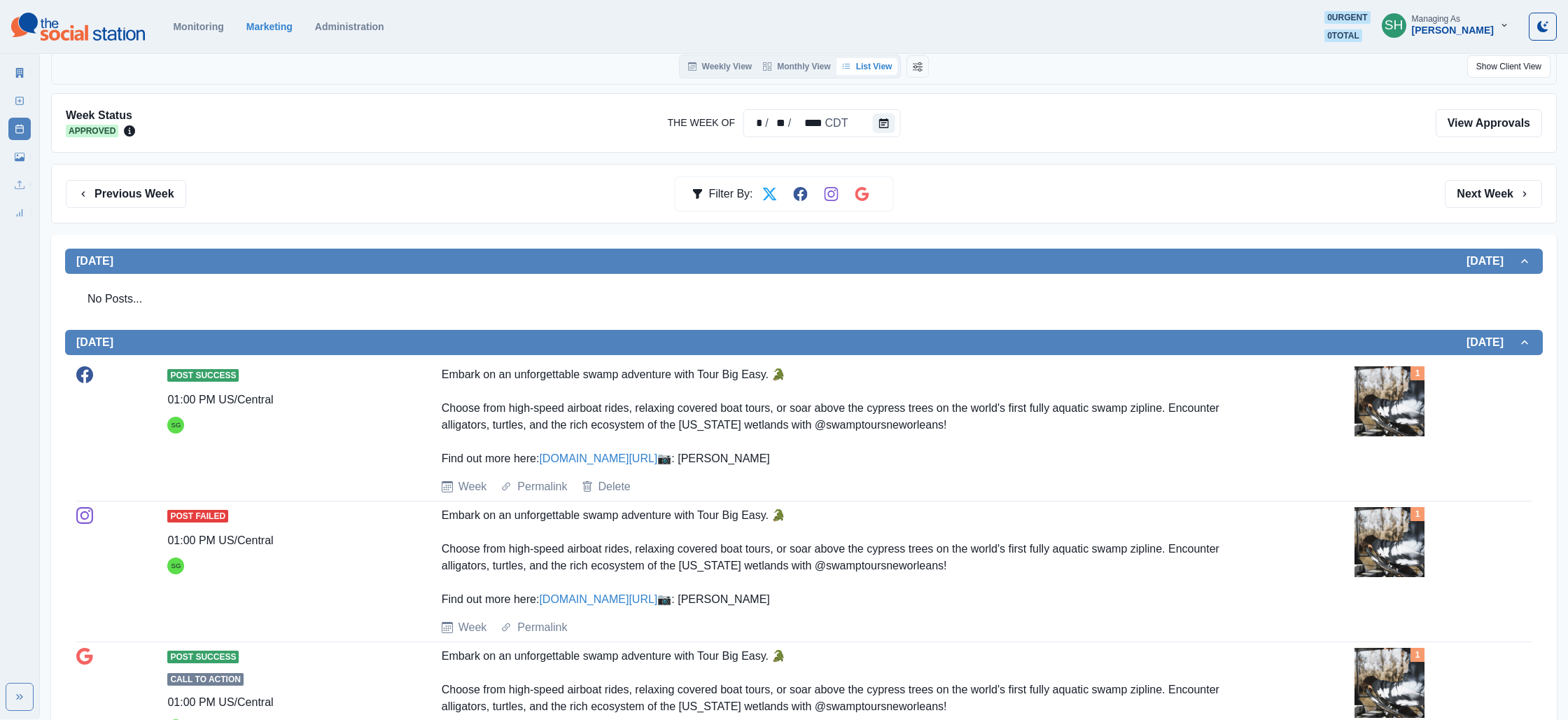
scroll to position [107, 0]
click at [1504, 186] on button "Next Week" at bounding box center [1493, 193] width 98 height 28
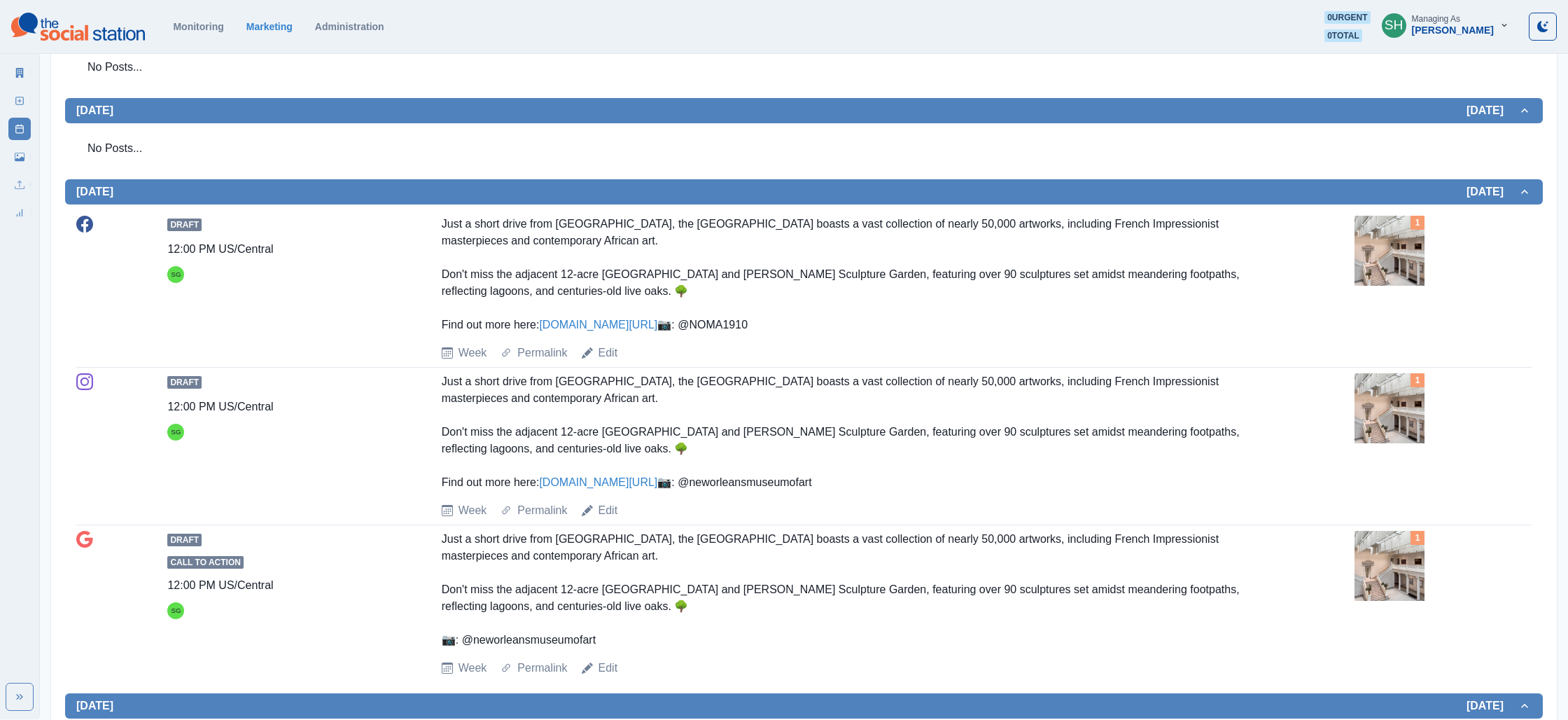
scroll to position [927, 0]
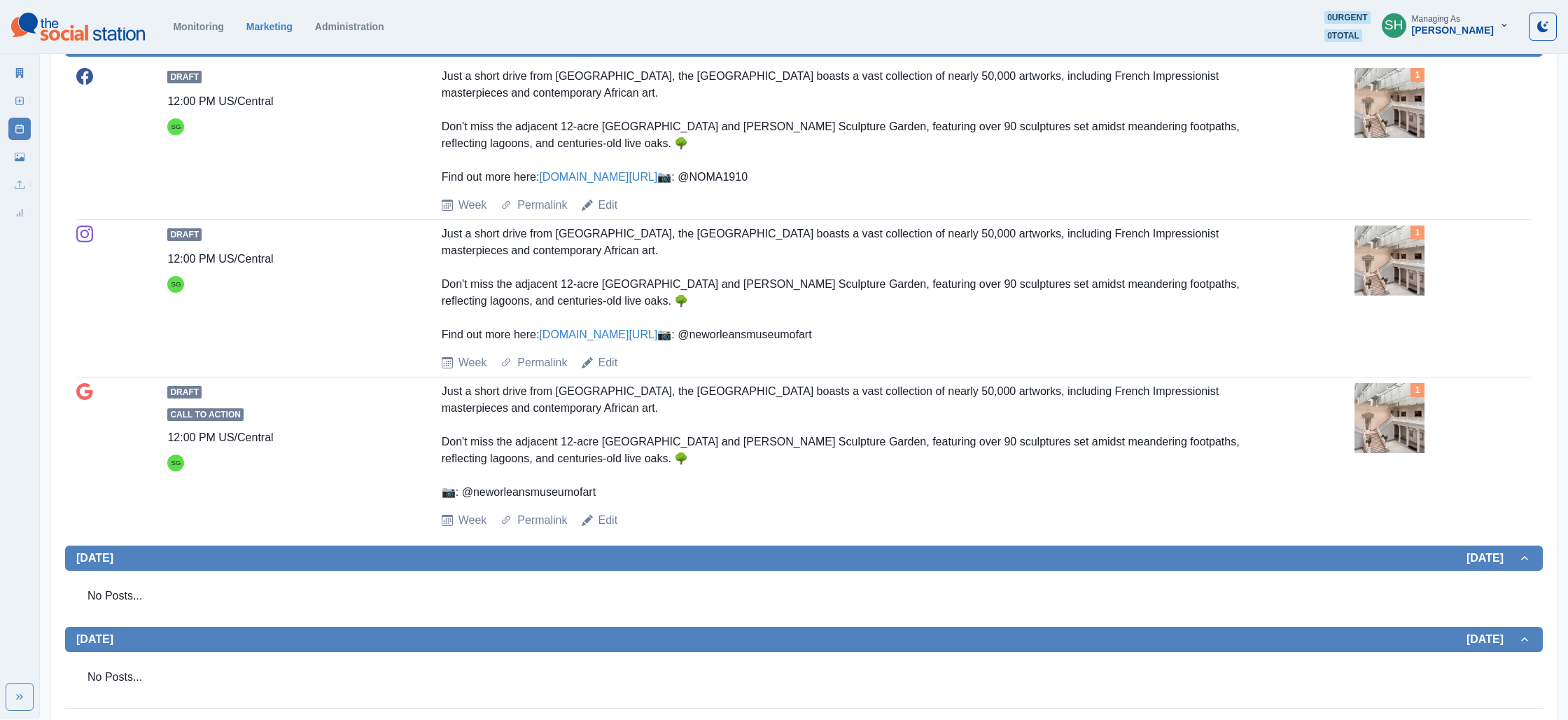
click at [1361, 116] on img at bounding box center [1390, 103] width 70 height 70
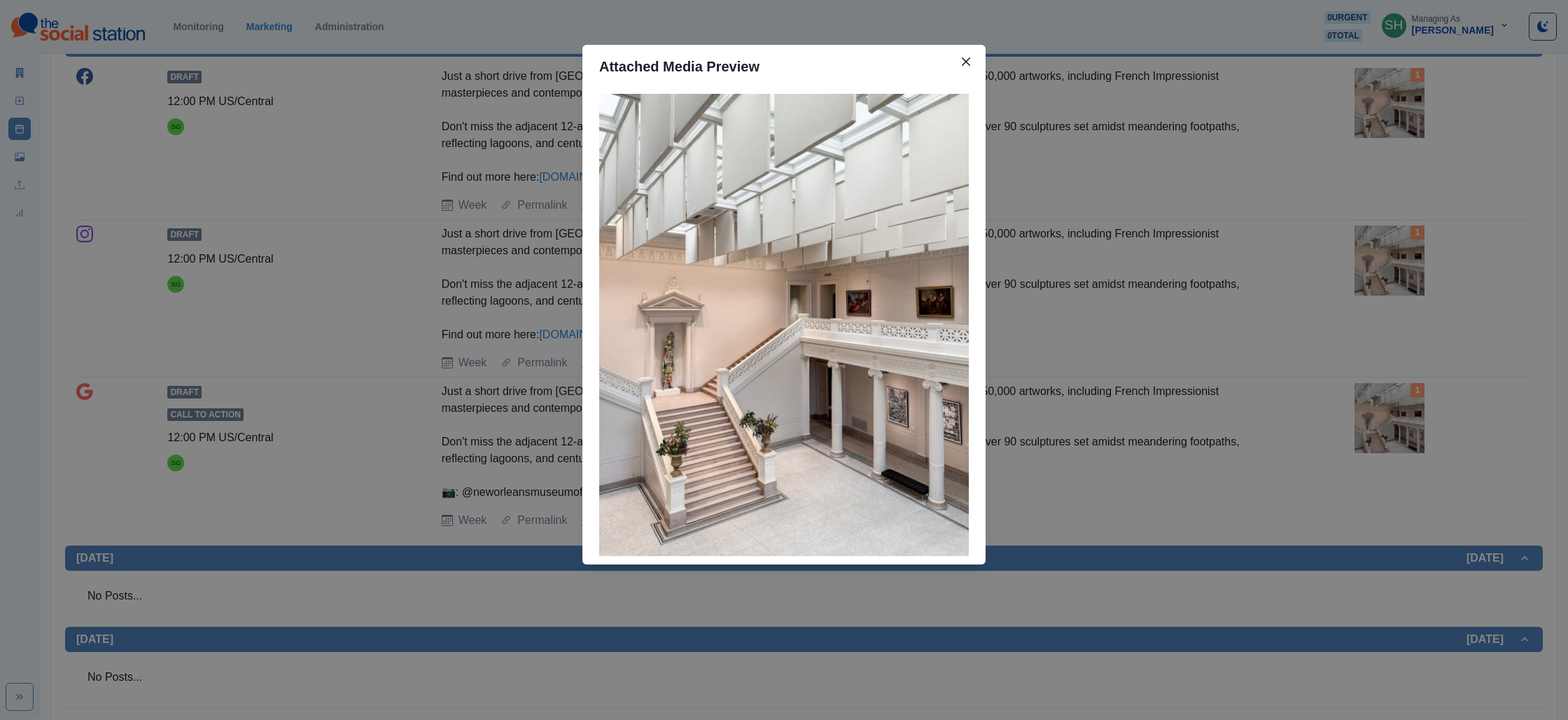
drag, startPoint x: 1227, startPoint y: 146, endPoint x: 861, endPoint y: 185, distance: 368.1
click at [1219, 148] on div "Attached Media Preview" at bounding box center [784, 360] width 1568 height 720
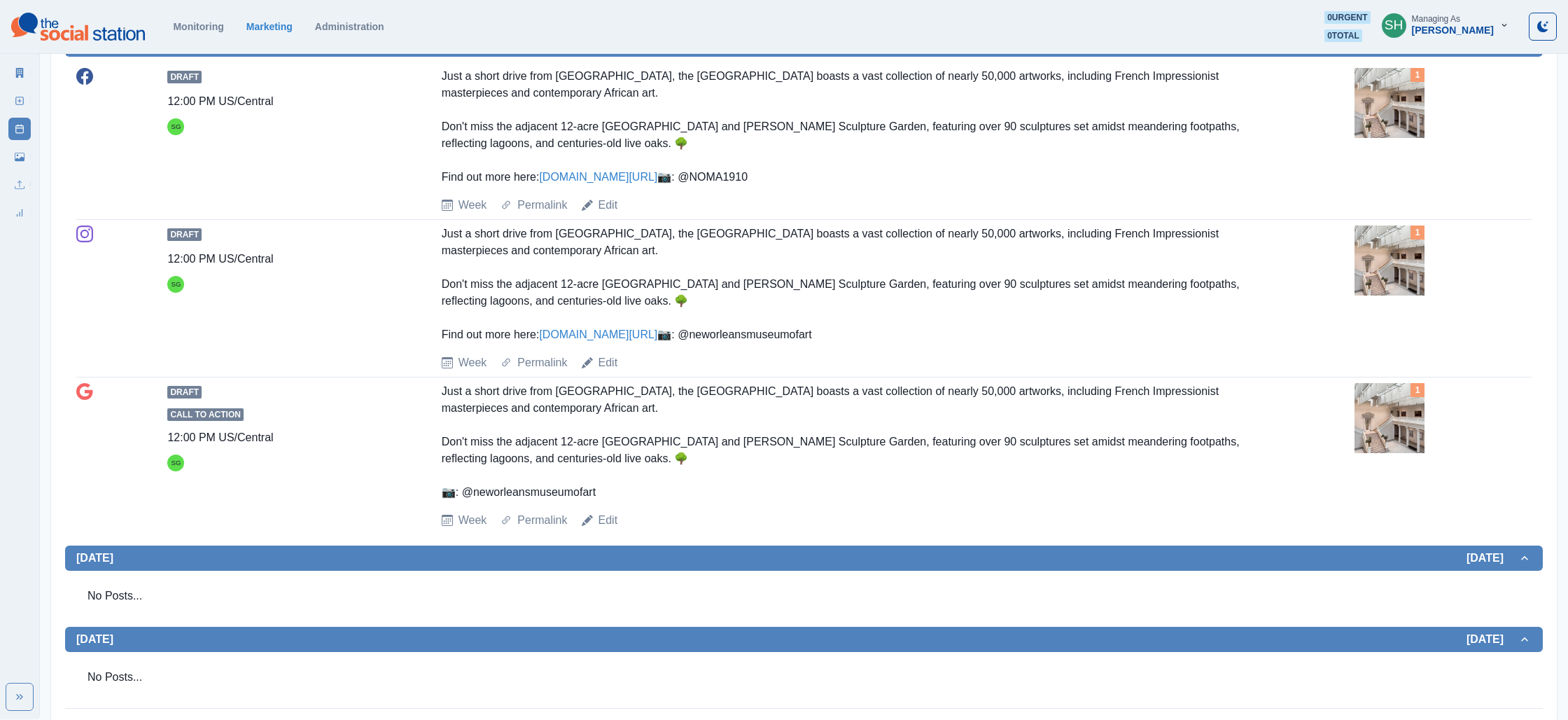
click at [603, 175] on link "[DOMAIN_NAME][URL]" at bounding box center [598, 177] width 119 height 12
click at [1367, 99] on img at bounding box center [1390, 103] width 70 height 70
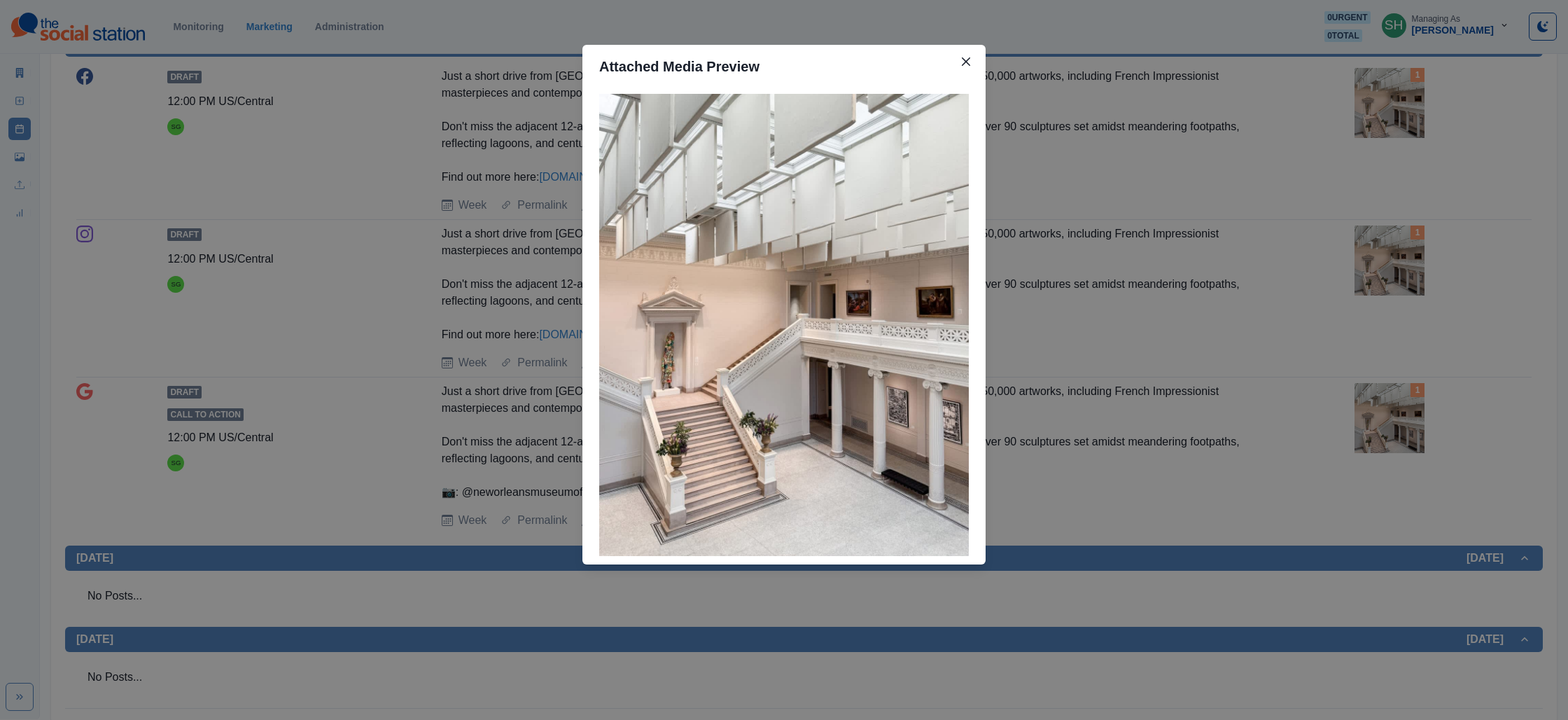
click at [1291, 367] on div "Attached Media Preview" at bounding box center [784, 360] width 1568 height 720
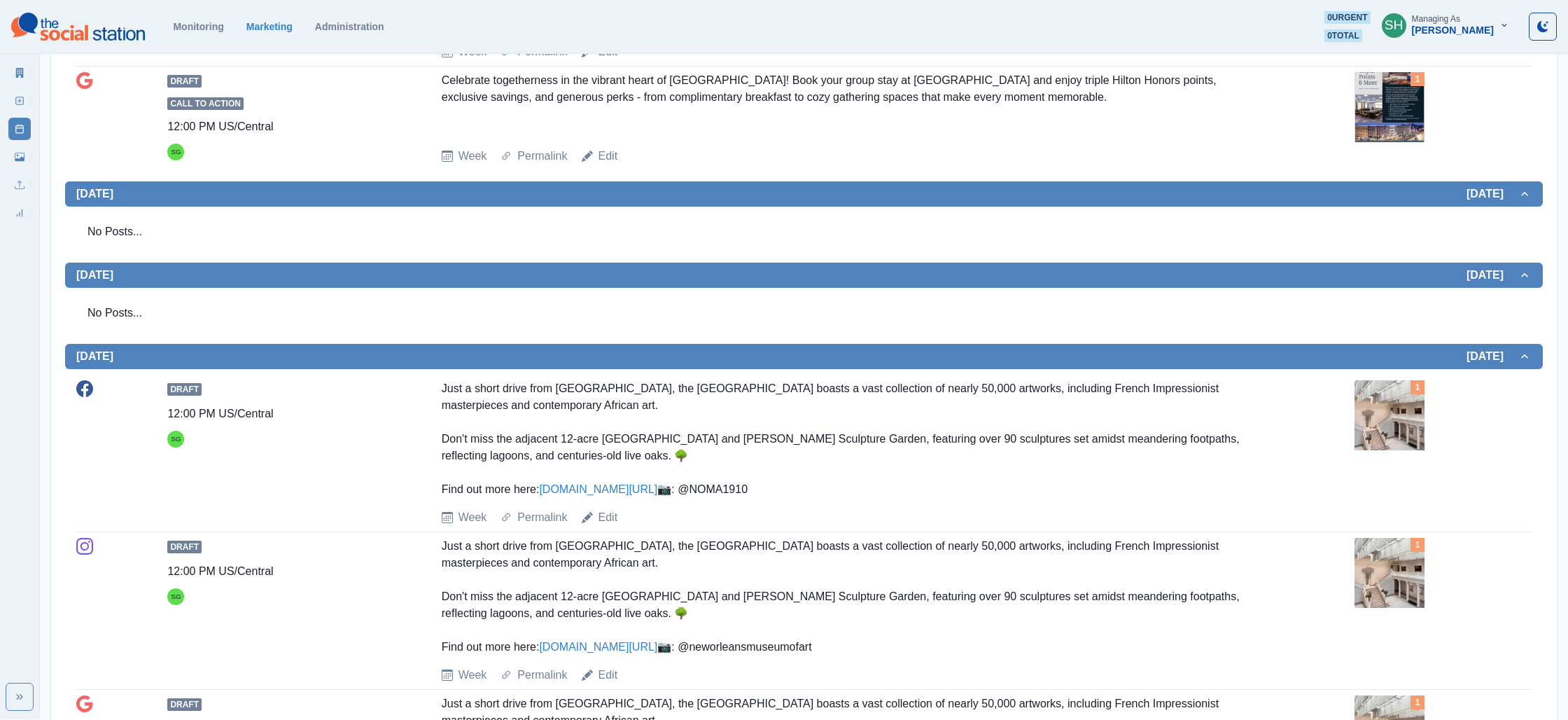
scroll to position [0, 0]
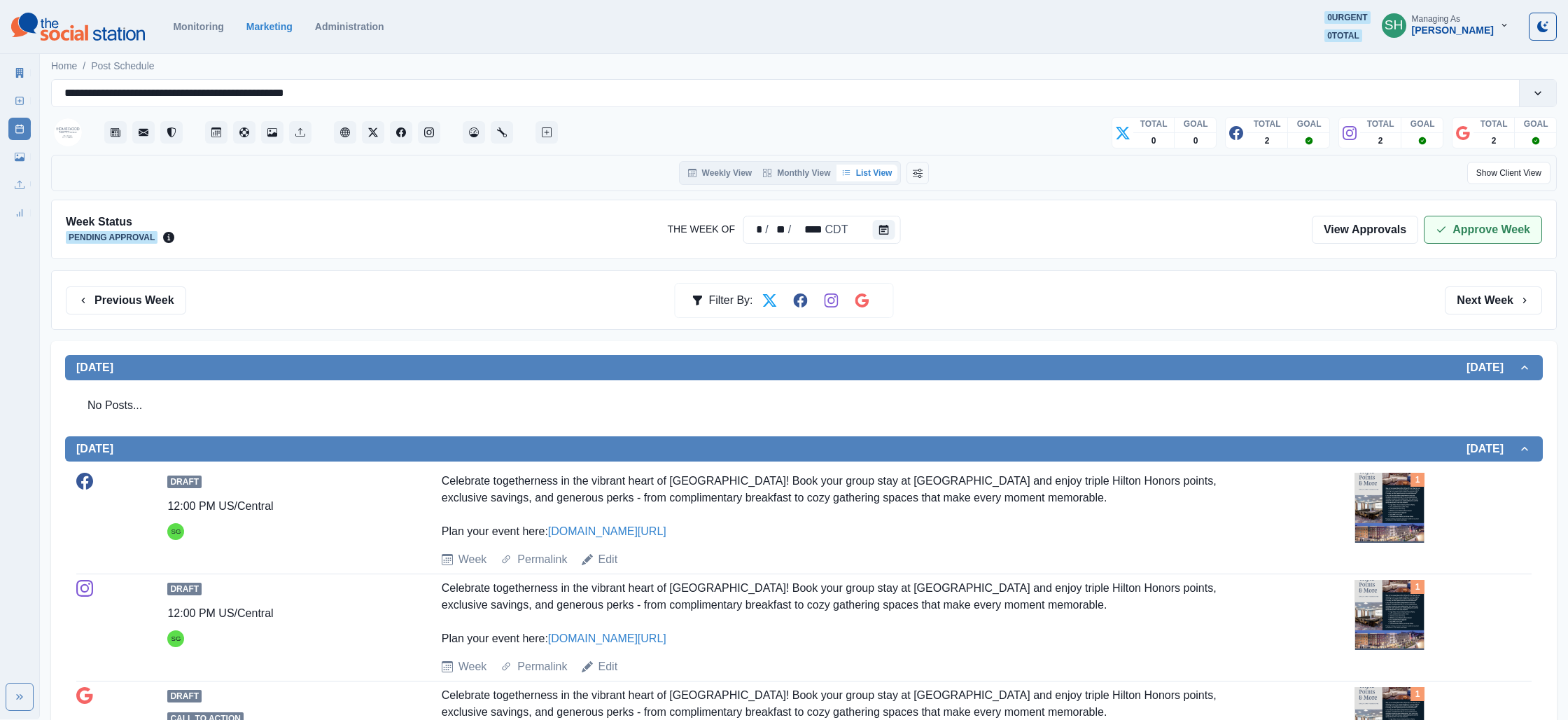
click at [1442, 229] on icon "button" at bounding box center [1441, 229] width 11 height 11
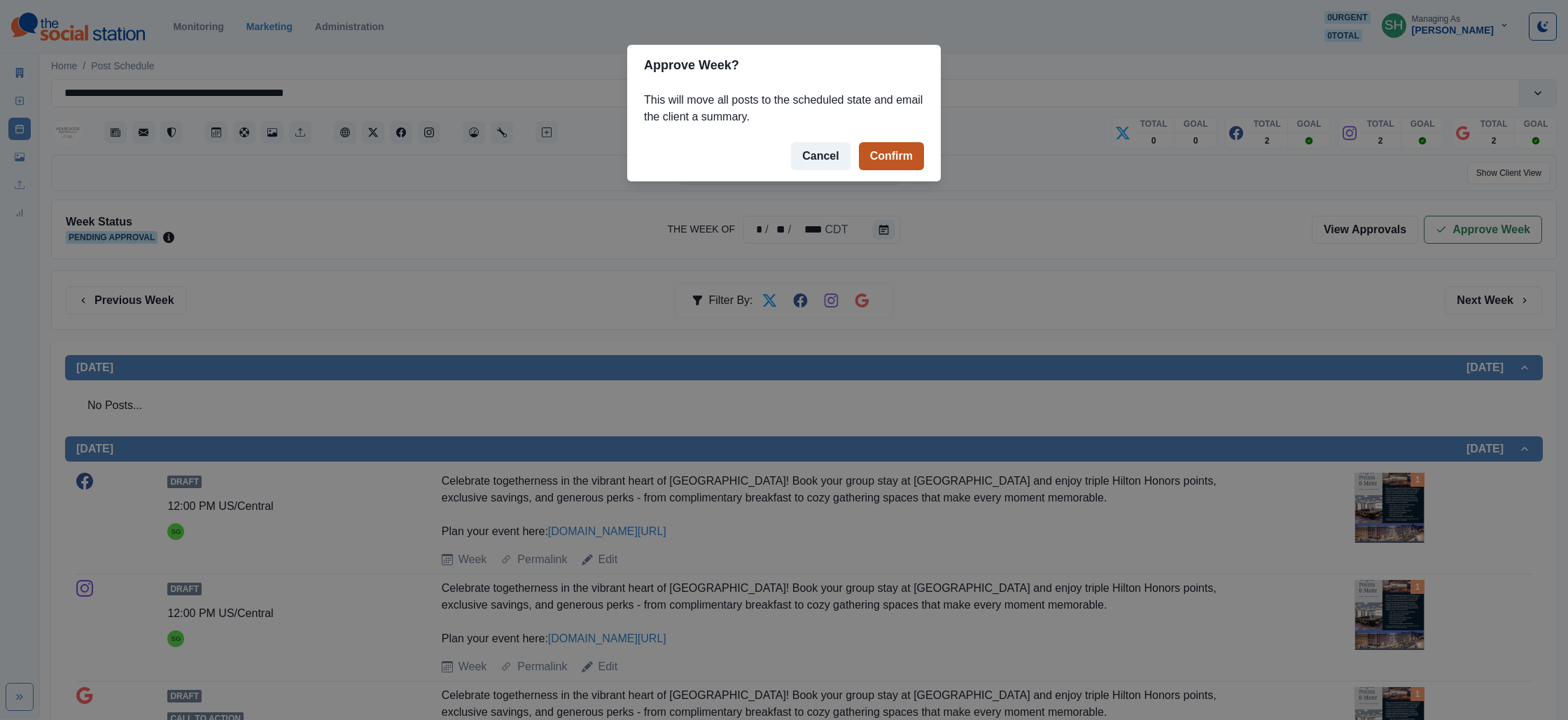
click at [904, 146] on button "Confirm" at bounding box center [891, 156] width 65 height 28
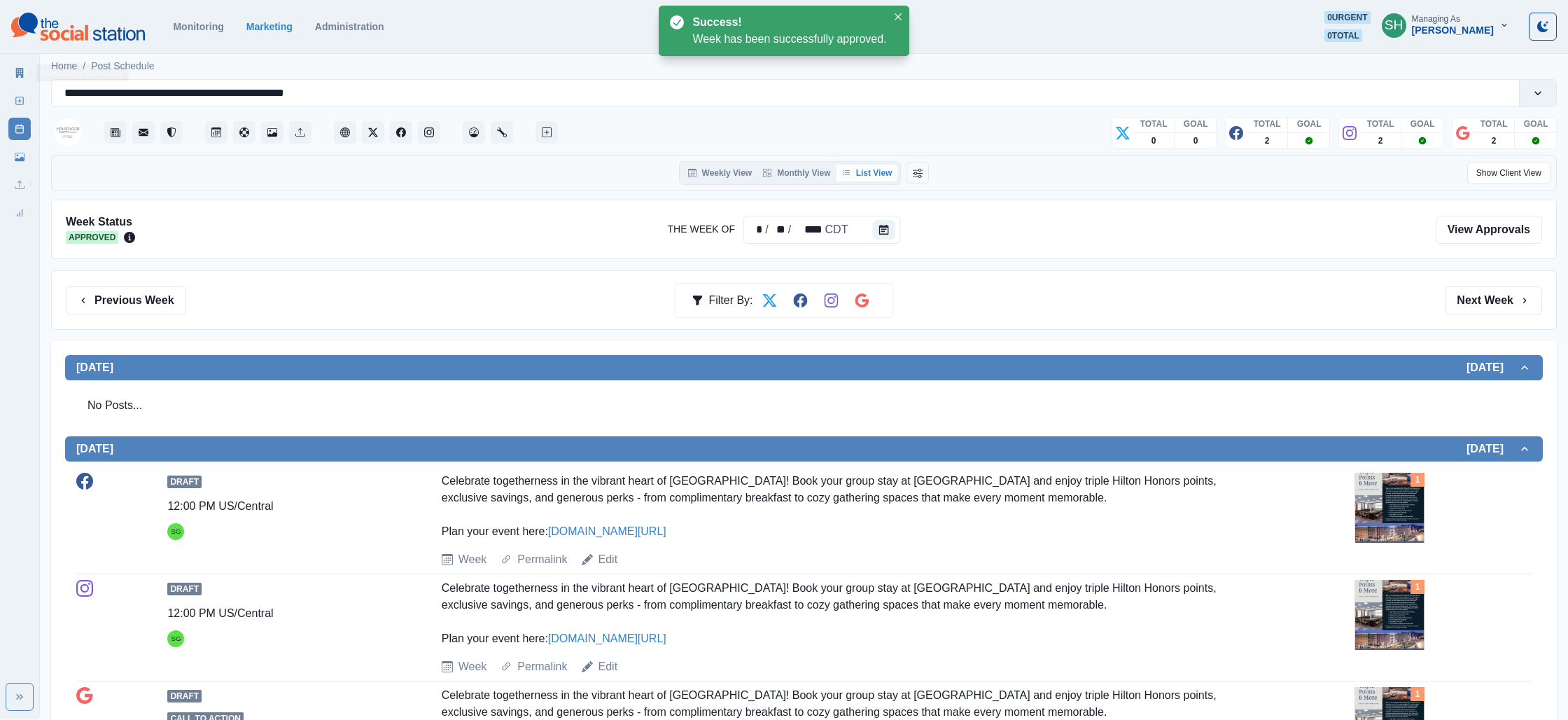
click at [16, 88] on div "New Post" at bounding box center [19, 98] width 22 height 28
click at [19, 70] on icon at bounding box center [19, 72] width 10 height 10
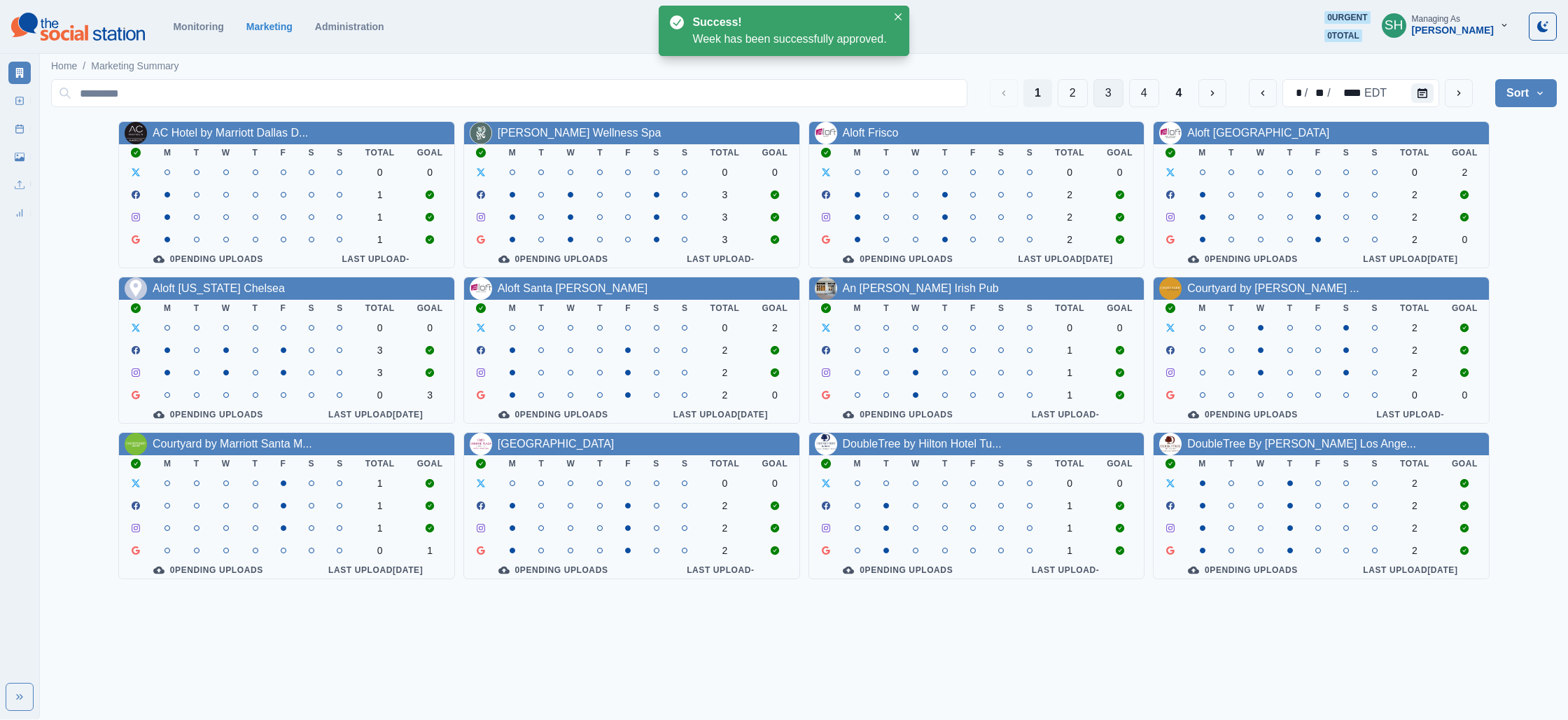
click at [1106, 96] on button "3" at bounding box center [1108, 93] width 30 height 28
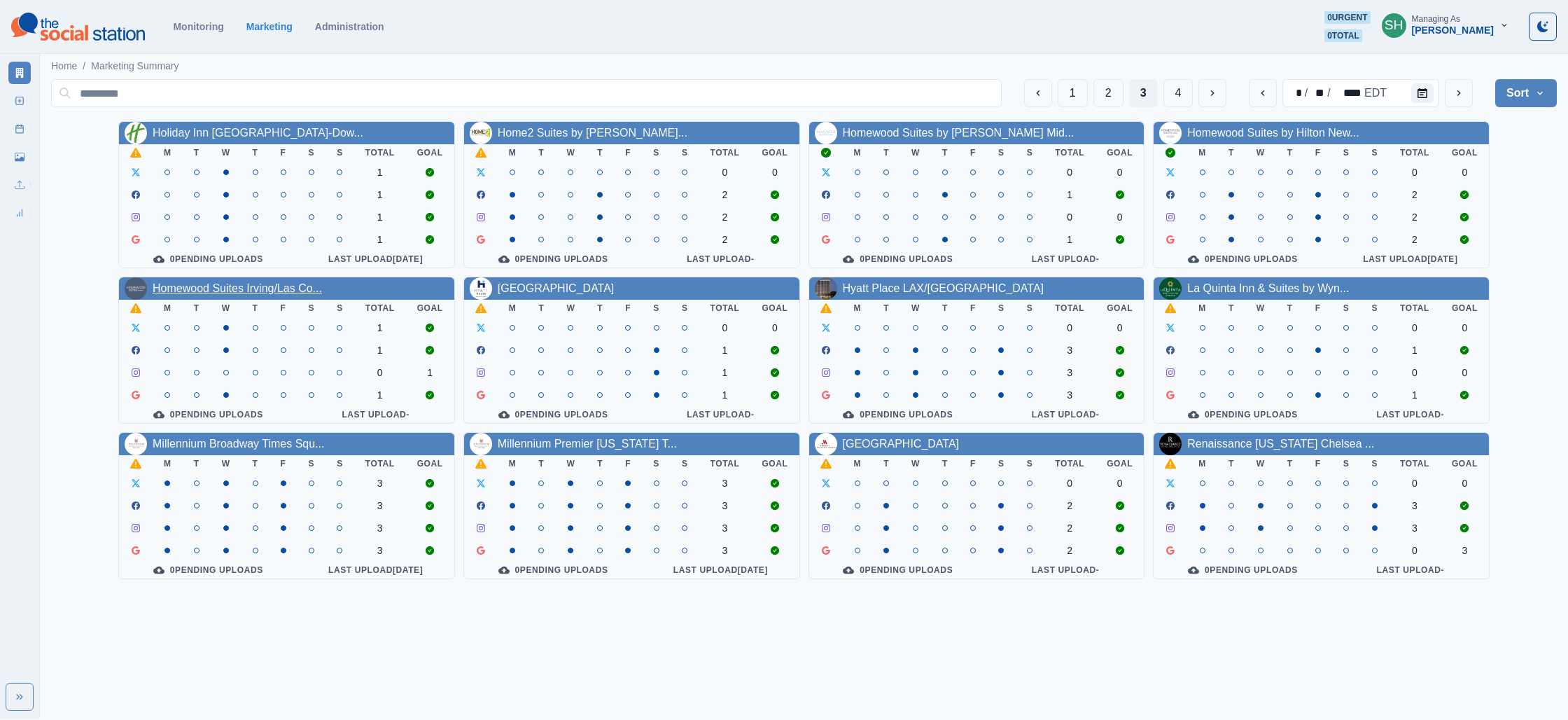
click at [210, 286] on link "Homewood Suites Irving/Las Co..." at bounding box center [237, 288] width 170 height 12
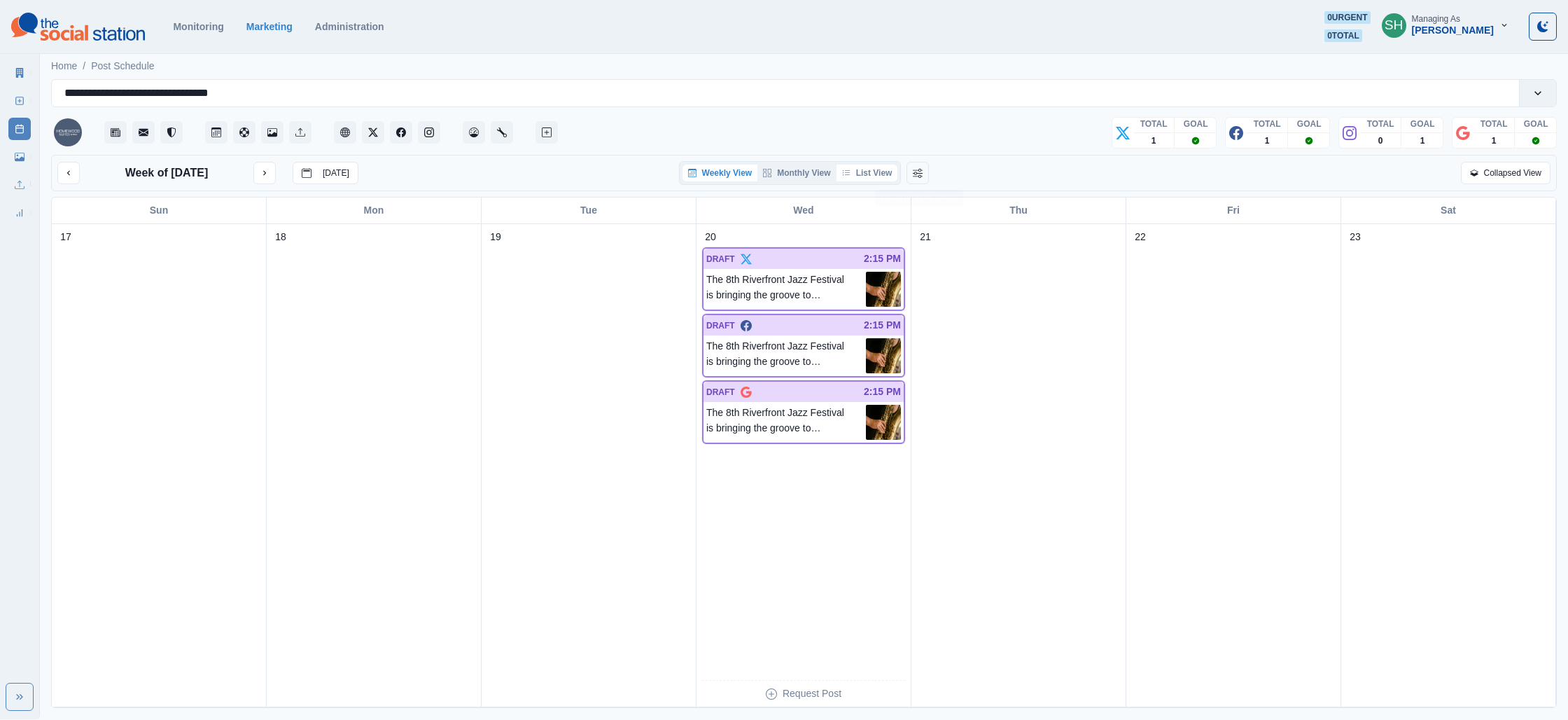
click at [868, 177] on button "List View" at bounding box center [867, 172] width 62 height 17
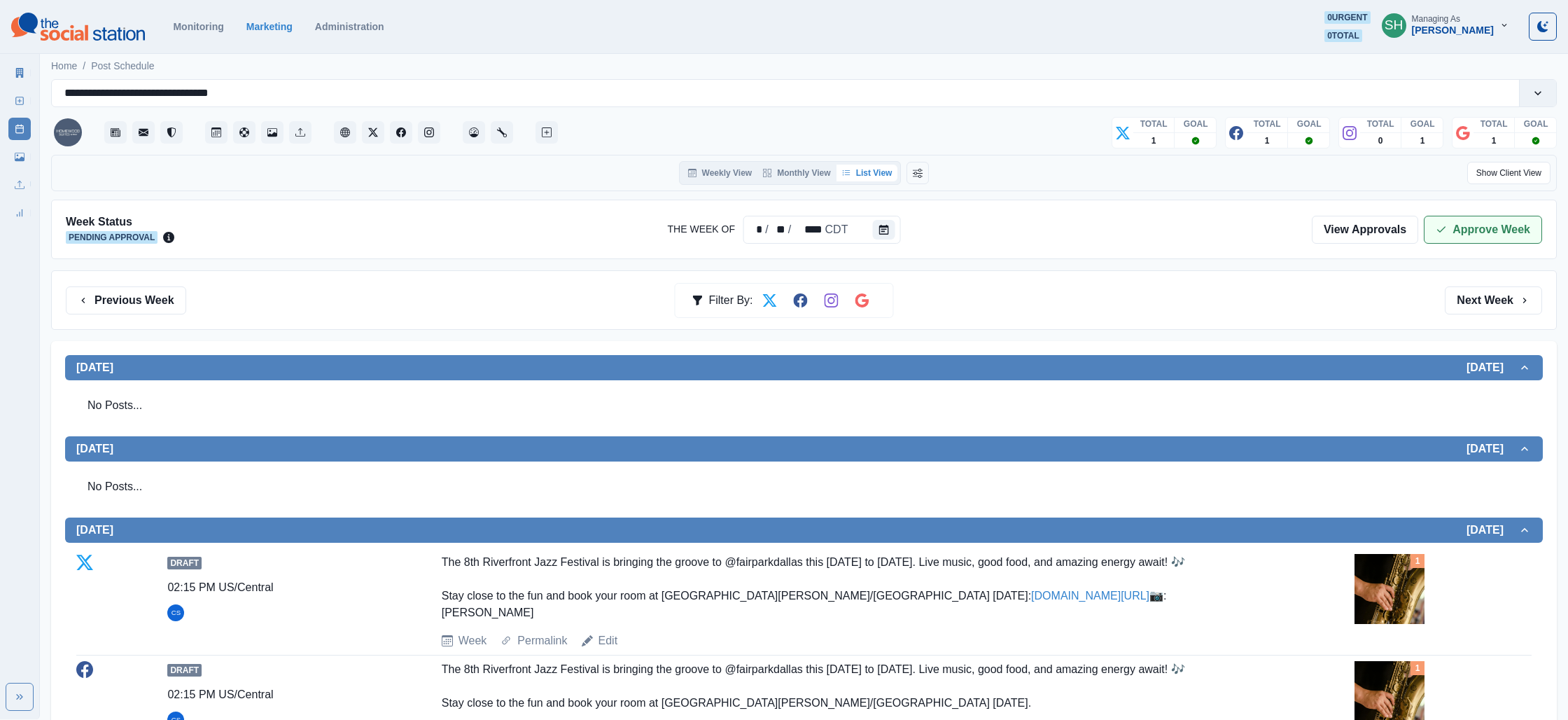
click at [1445, 229] on icon "button" at bounding box center [1441, 229] width 11 height 11
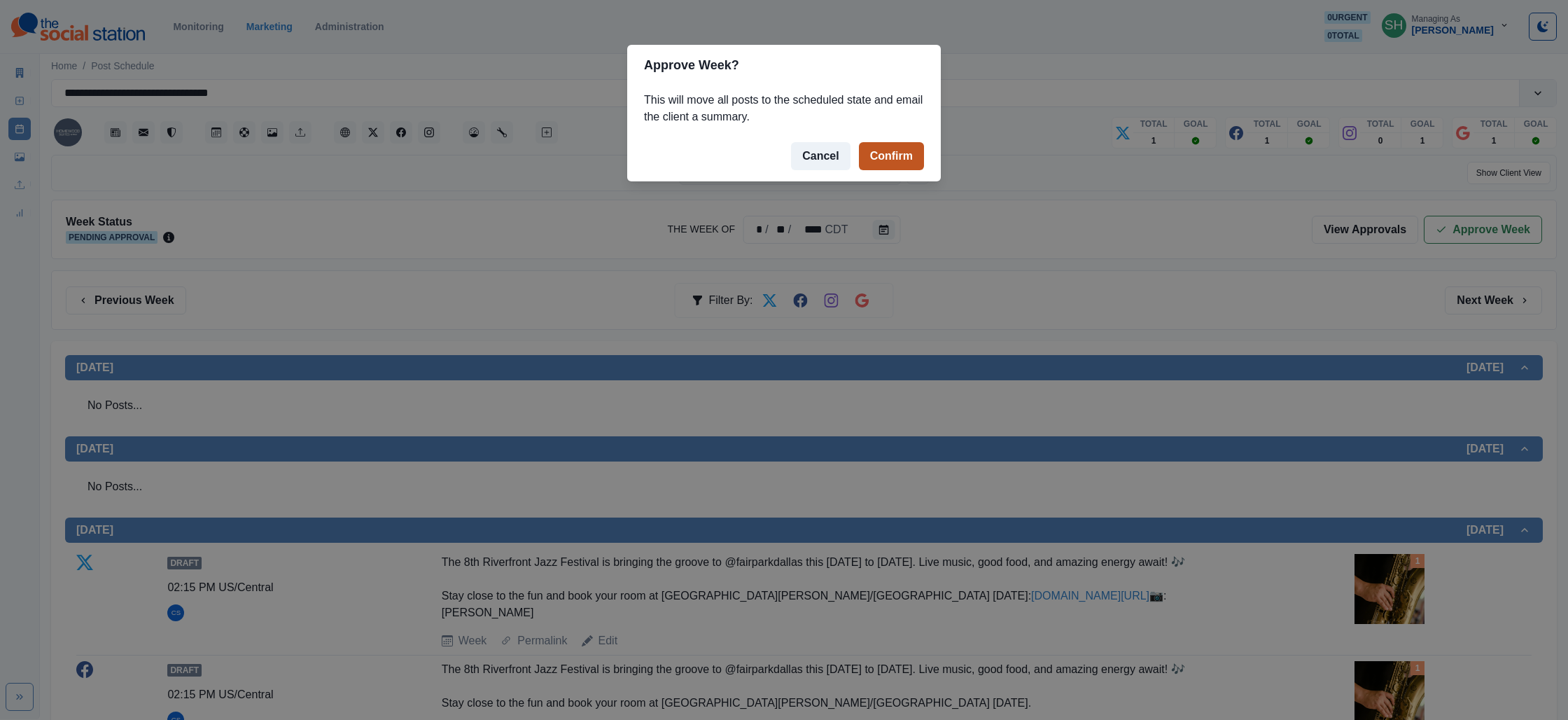
click at [870, 155] on button "Confirm" at bounding box center [891, 156] width 65 height 28
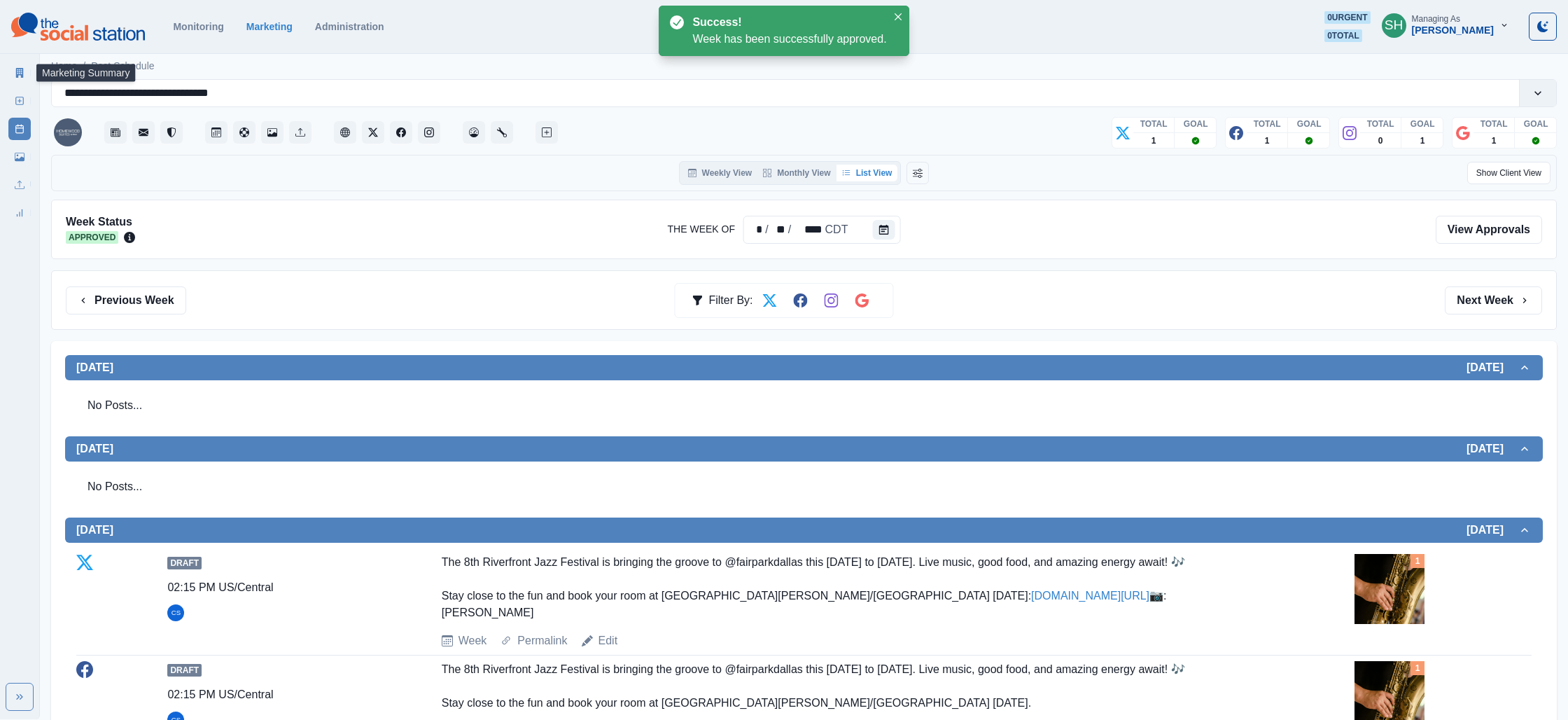
click at [25, 74] on link "Marketing Summary" at bounding box center [19, 72] width 22 height 22
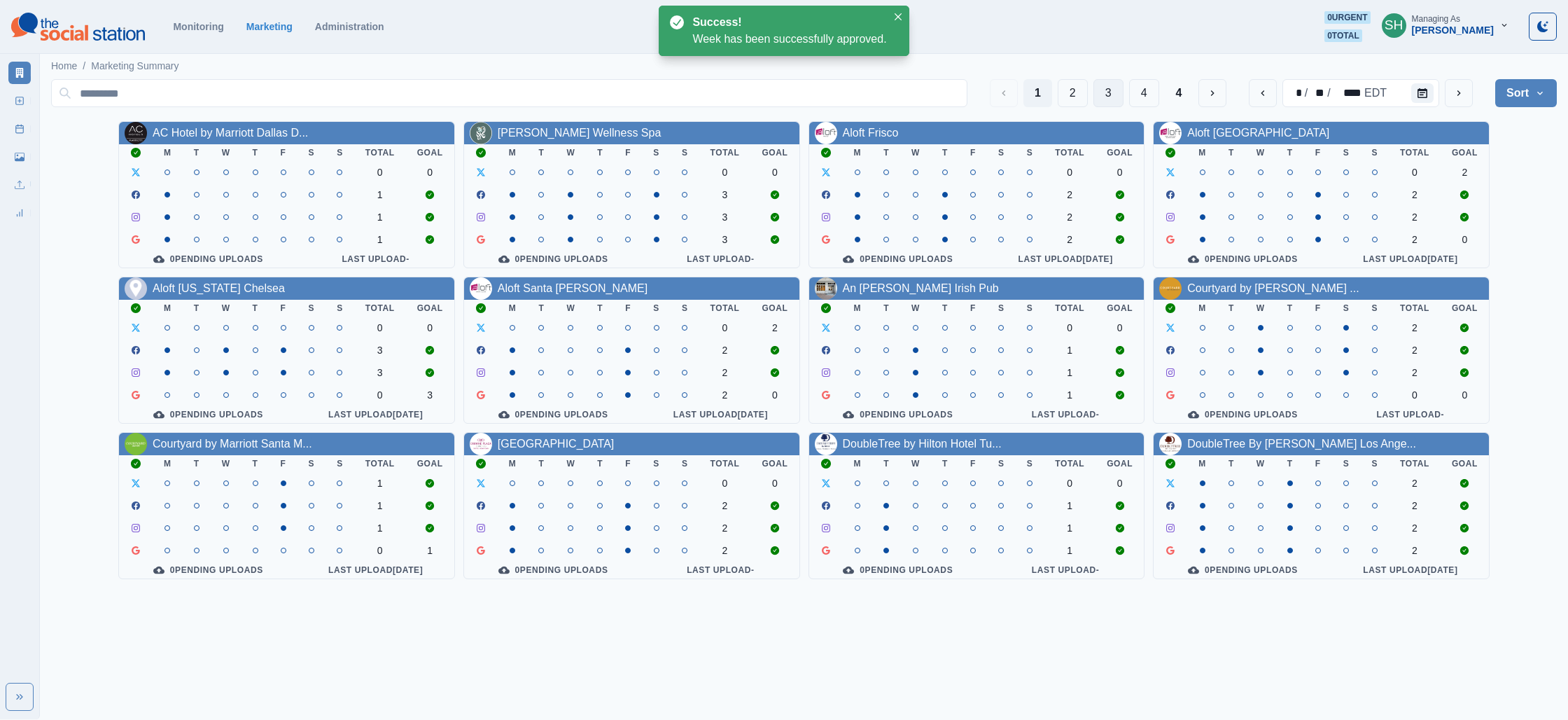
click at [1096, 84] on button "3" at bounding box center [1108, 93] width 30 height 28
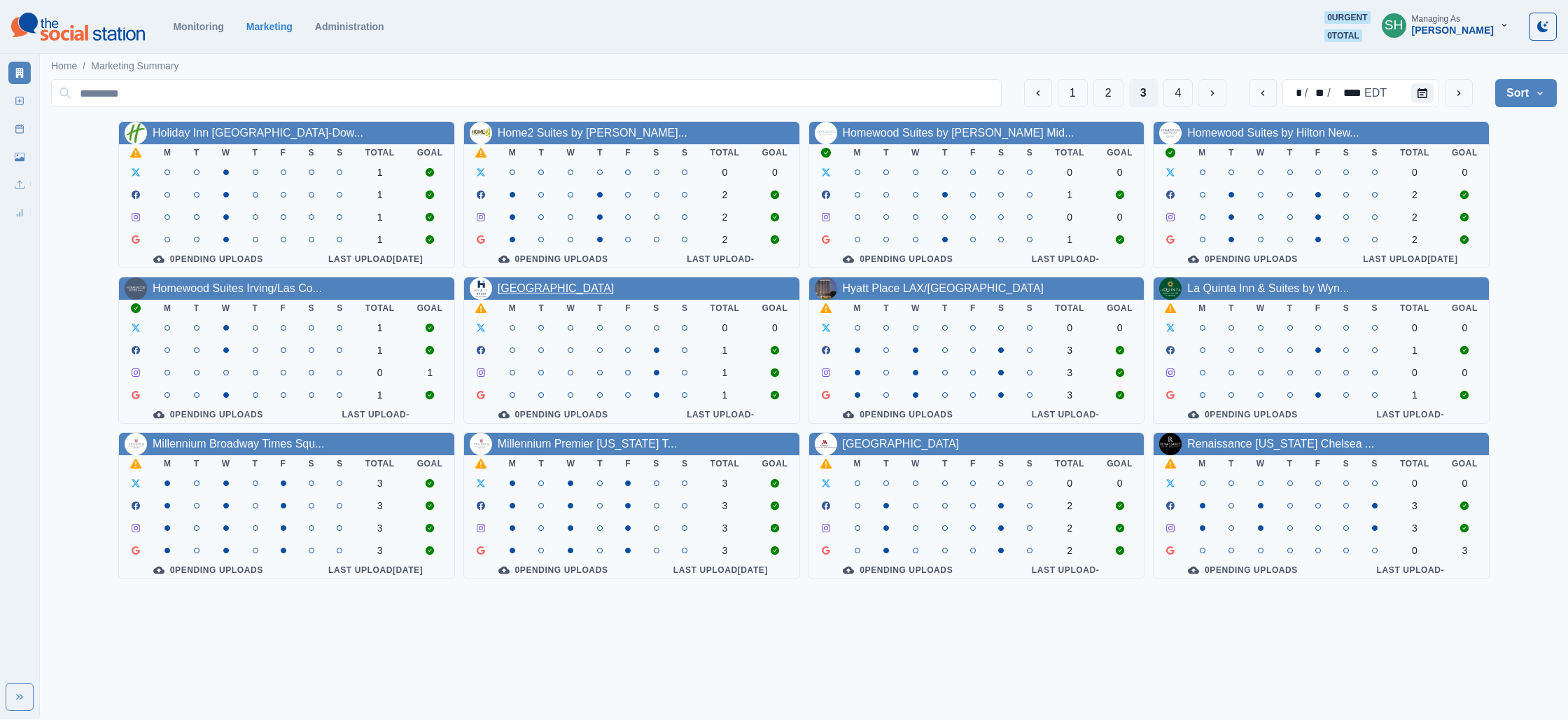
click at [514, 291] on link "[GEOGRAPHIC_DATA]" at bounding box center [555, 288] width 117 height 12
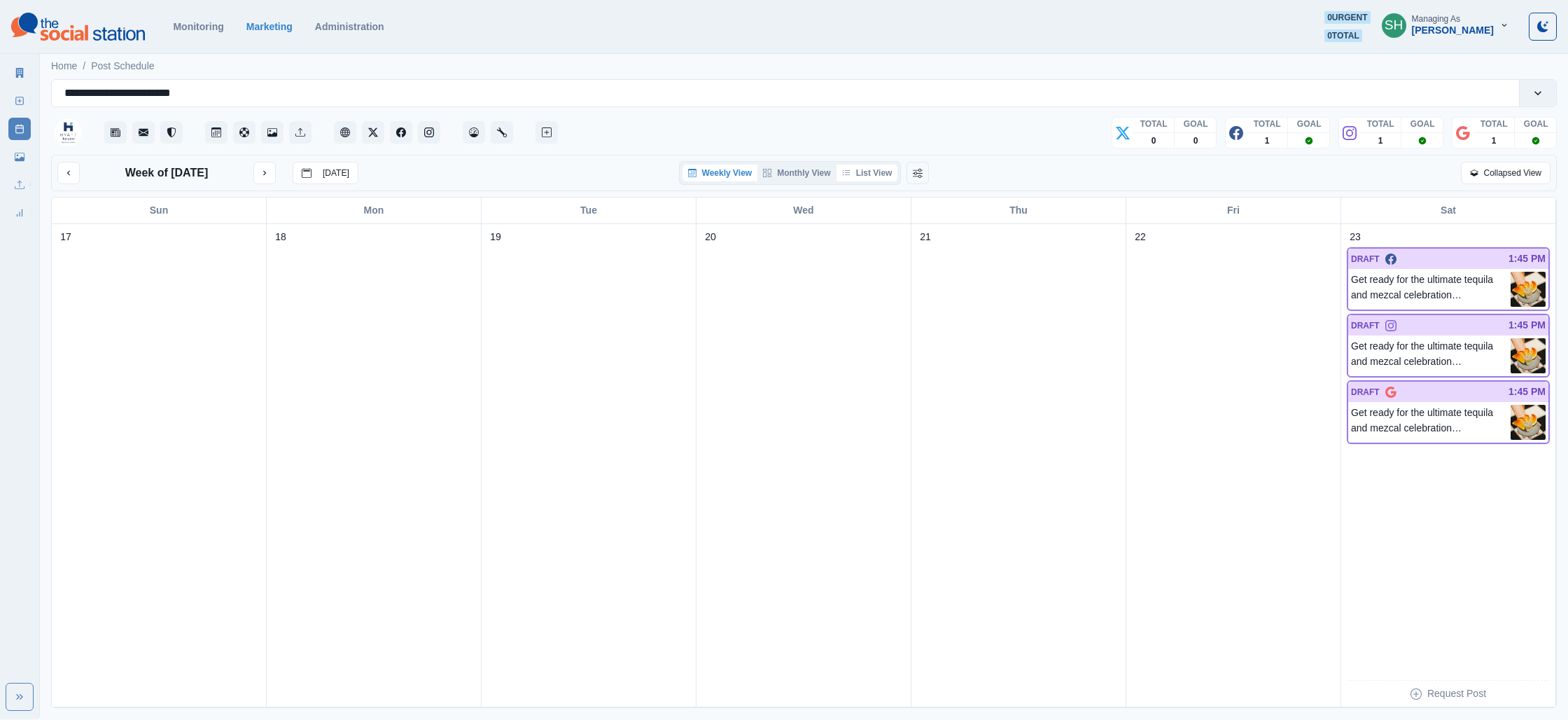
click at [885, 180] on button "List View" at bounding box center [867, 172] width 62 height 17
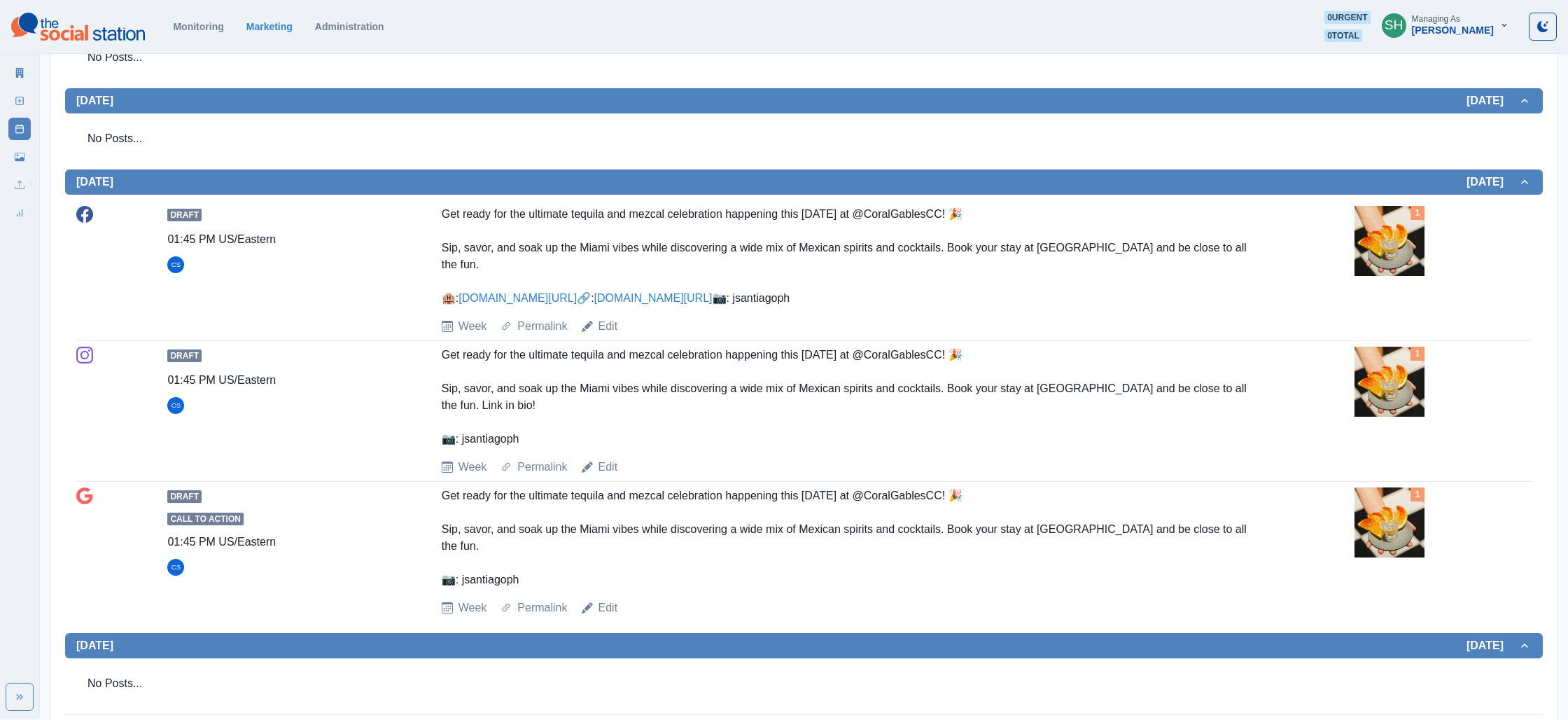
scroll to position [607, 0]
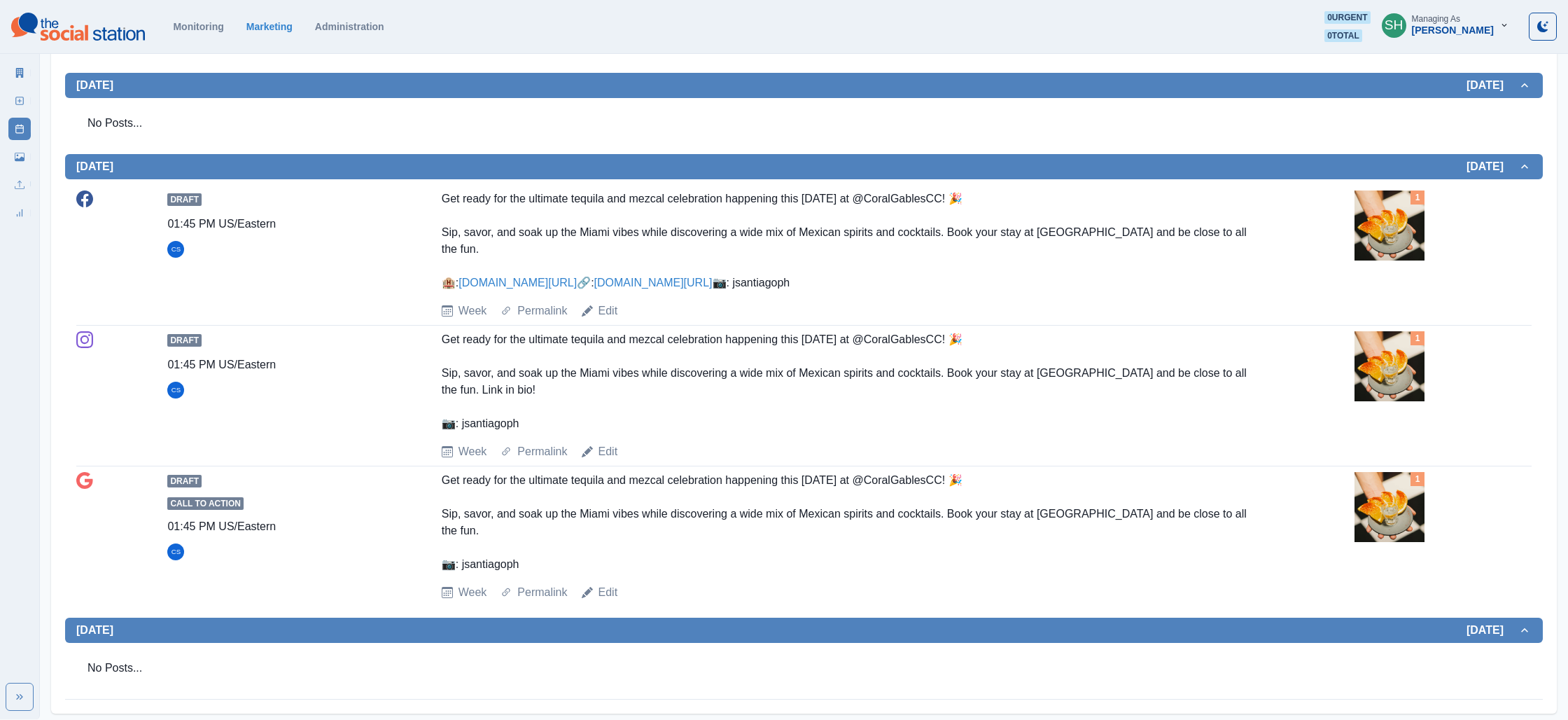
click at [1383, 232] on img at bounding box center [1390, 226] width 70 height 70
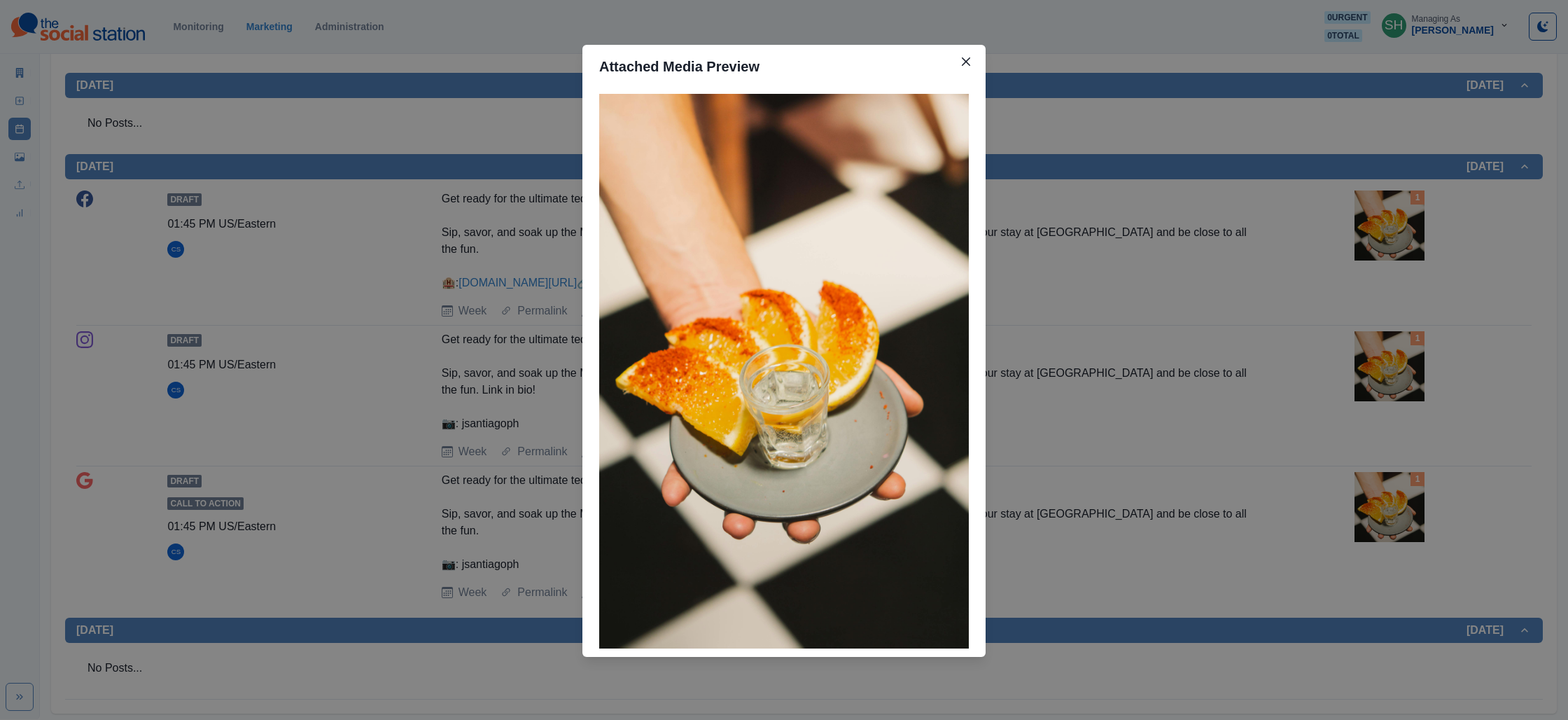
click at [1315, 237] on div "Attached Media Preview" at bounding box center [784, 360] width 1568 height 720
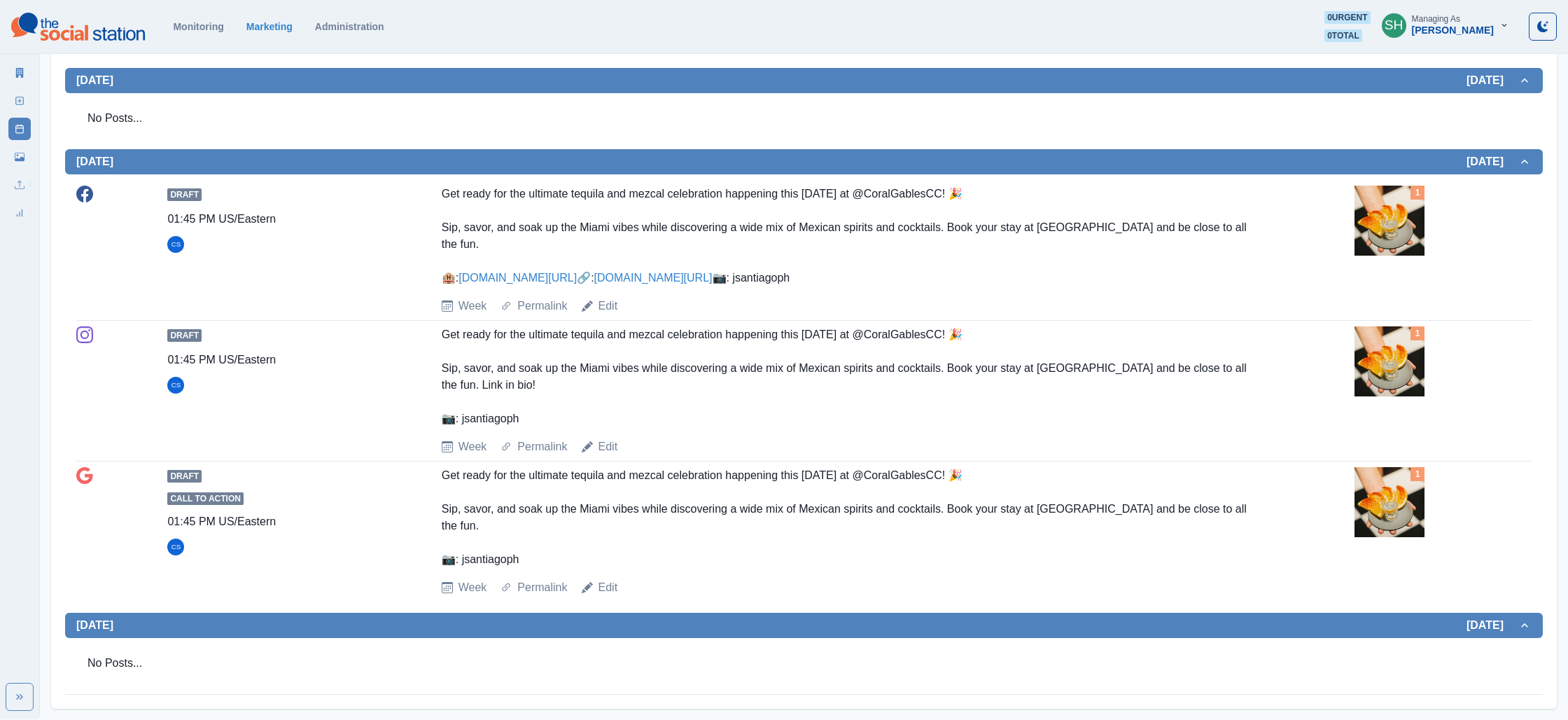
scroll to position [0, 0]
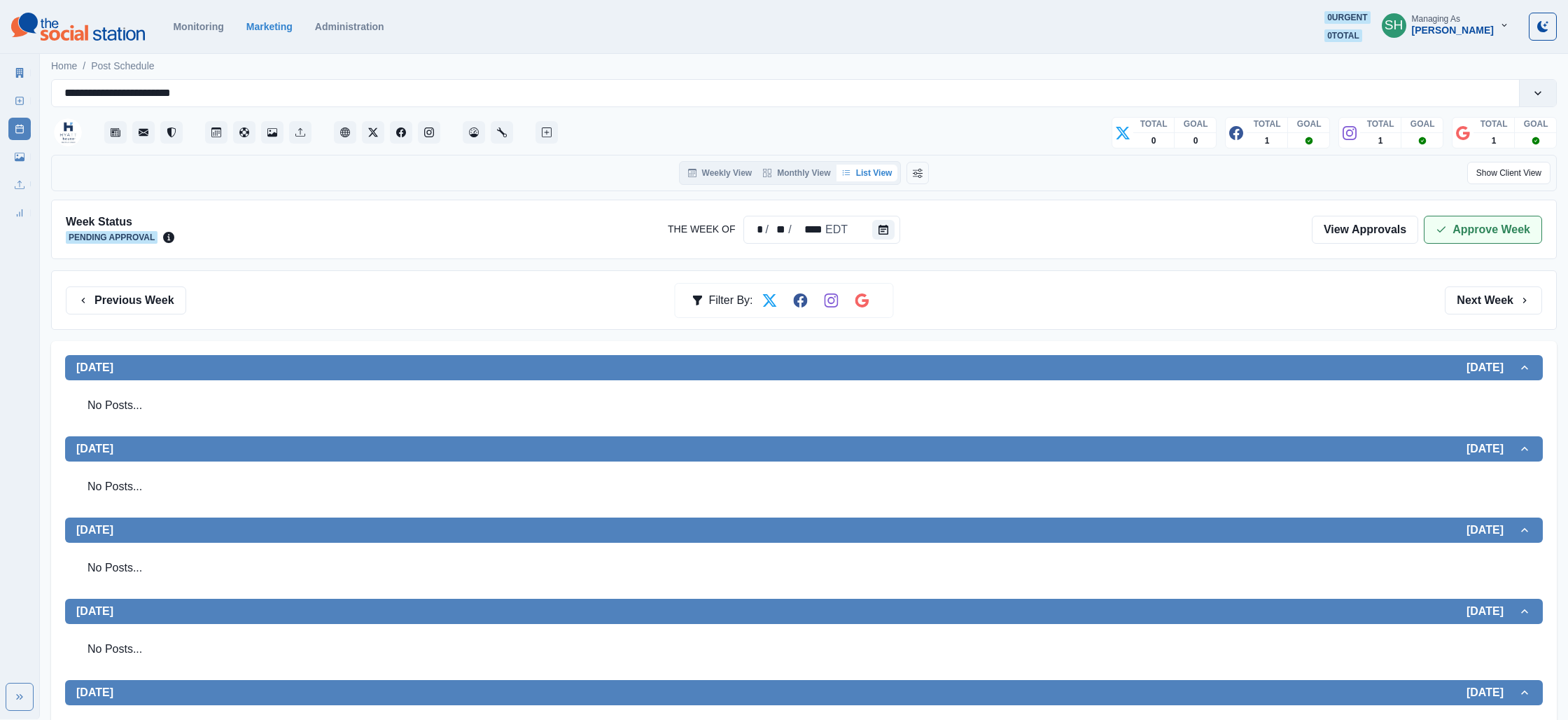
click at [1465, 233] on button "Approve Week" at bounding box center [1483, 229] width 119 height 28
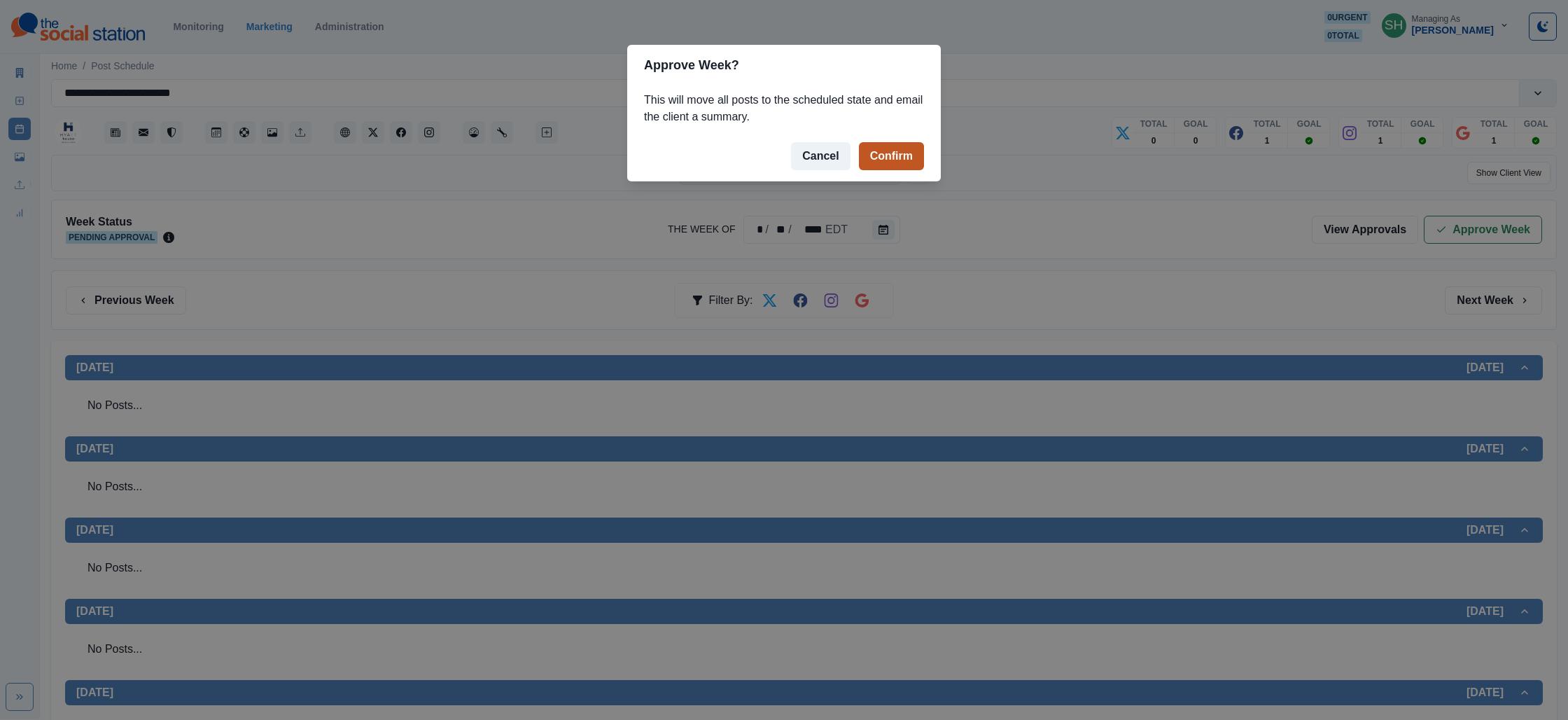
click at [889, 156] on button "Confirm" at bounding box center [891, 156] width 65 height 28
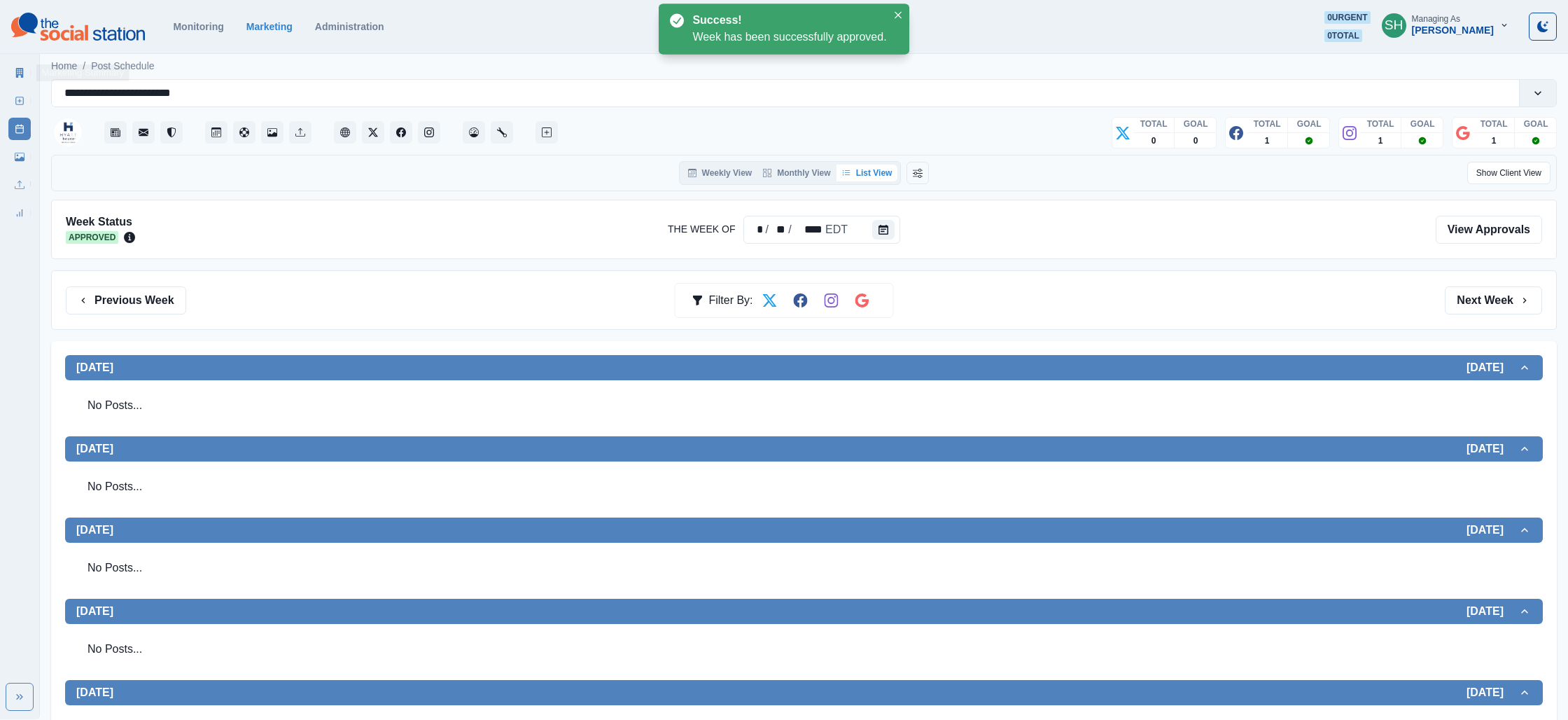
click at [20, 63] on link "Marketing Summary" at bounding box center [19, 72] width 22 height 22
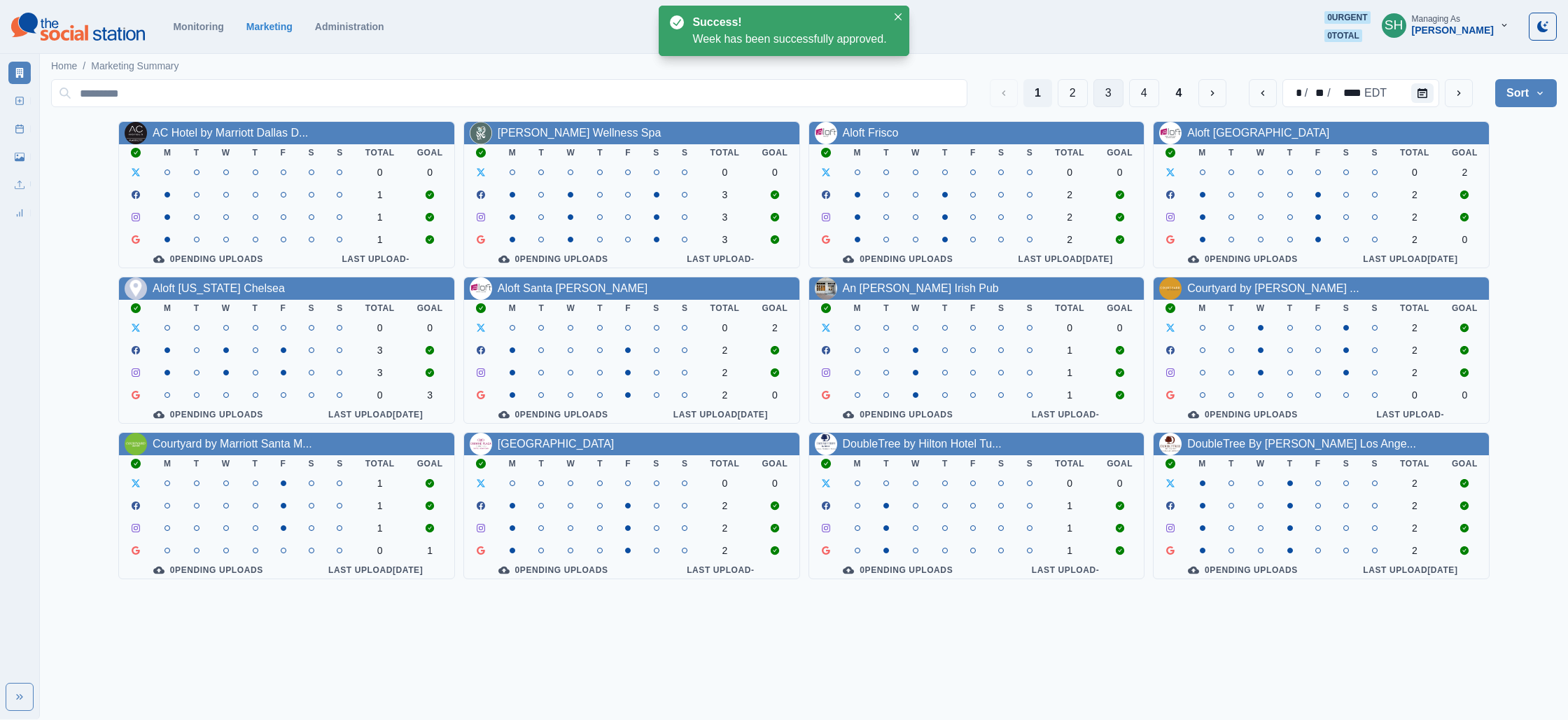
click at [1105, 103] on button "3" at bounding box center [1108, 93] width 30 height 28
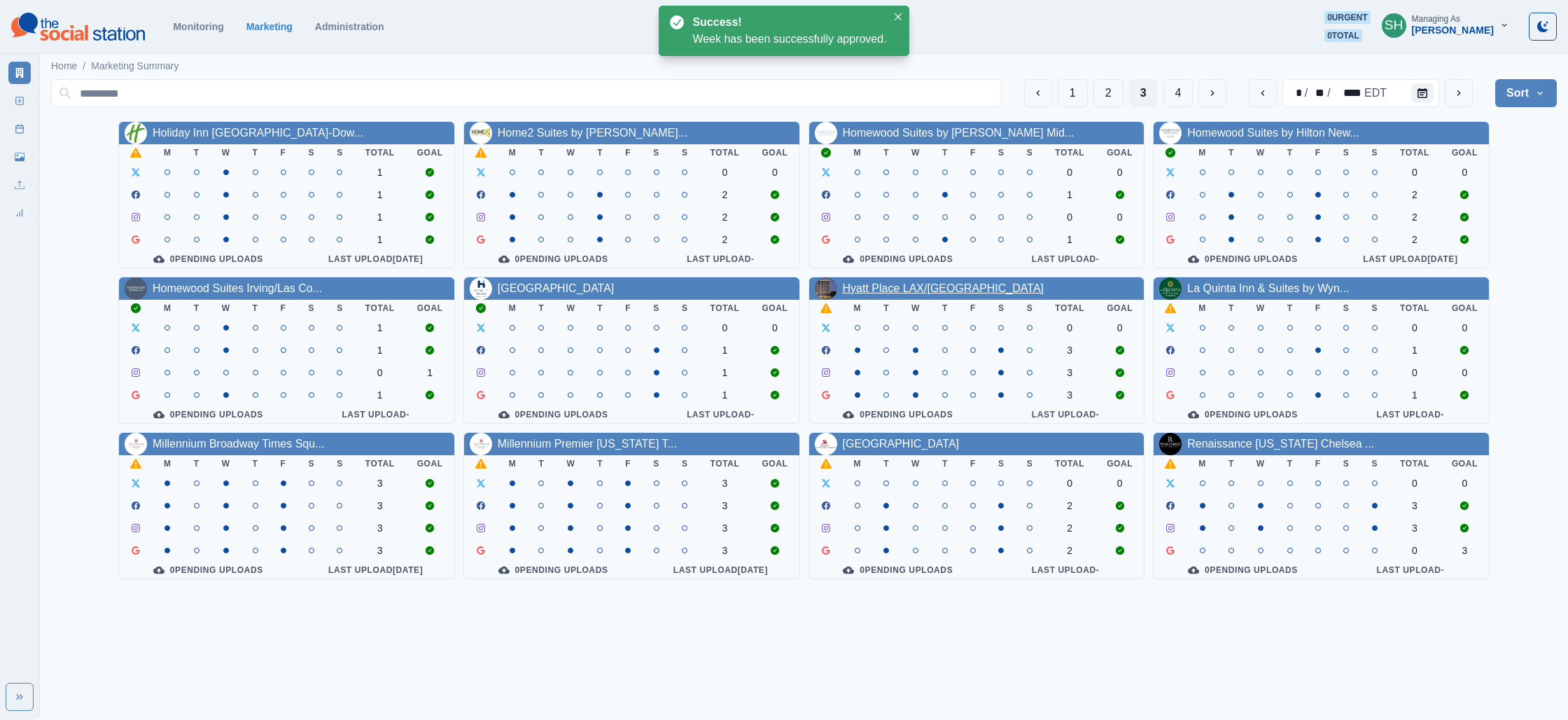
click at [955, 294] on link "Hyatt Place LAX/[GEOGRAPHIC_DATA]" at bounding box center [943, 288] width 201 height 12
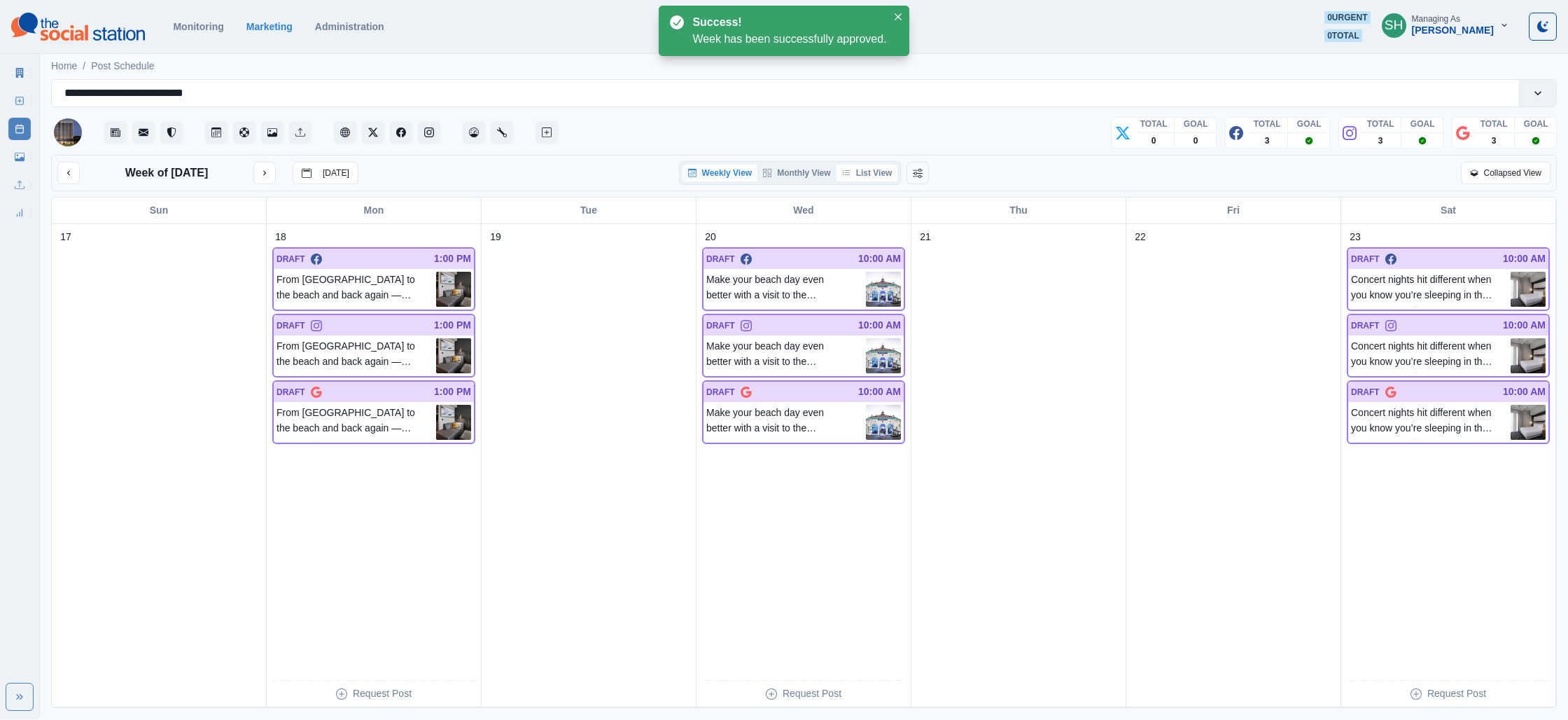
click at [862, 179] on button "List View" at bounding box center [867, 172] width 62 height 17
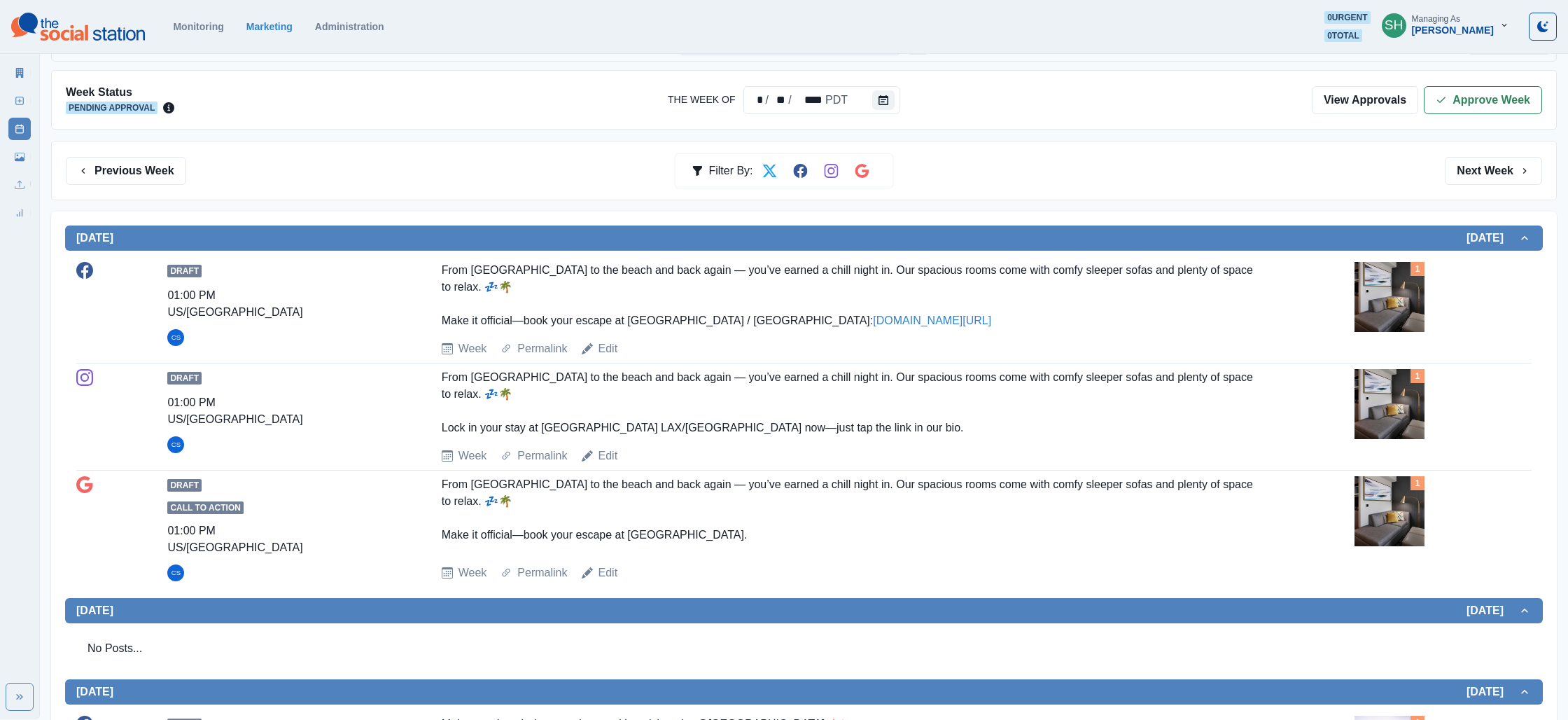
scroll to position [196, 0]
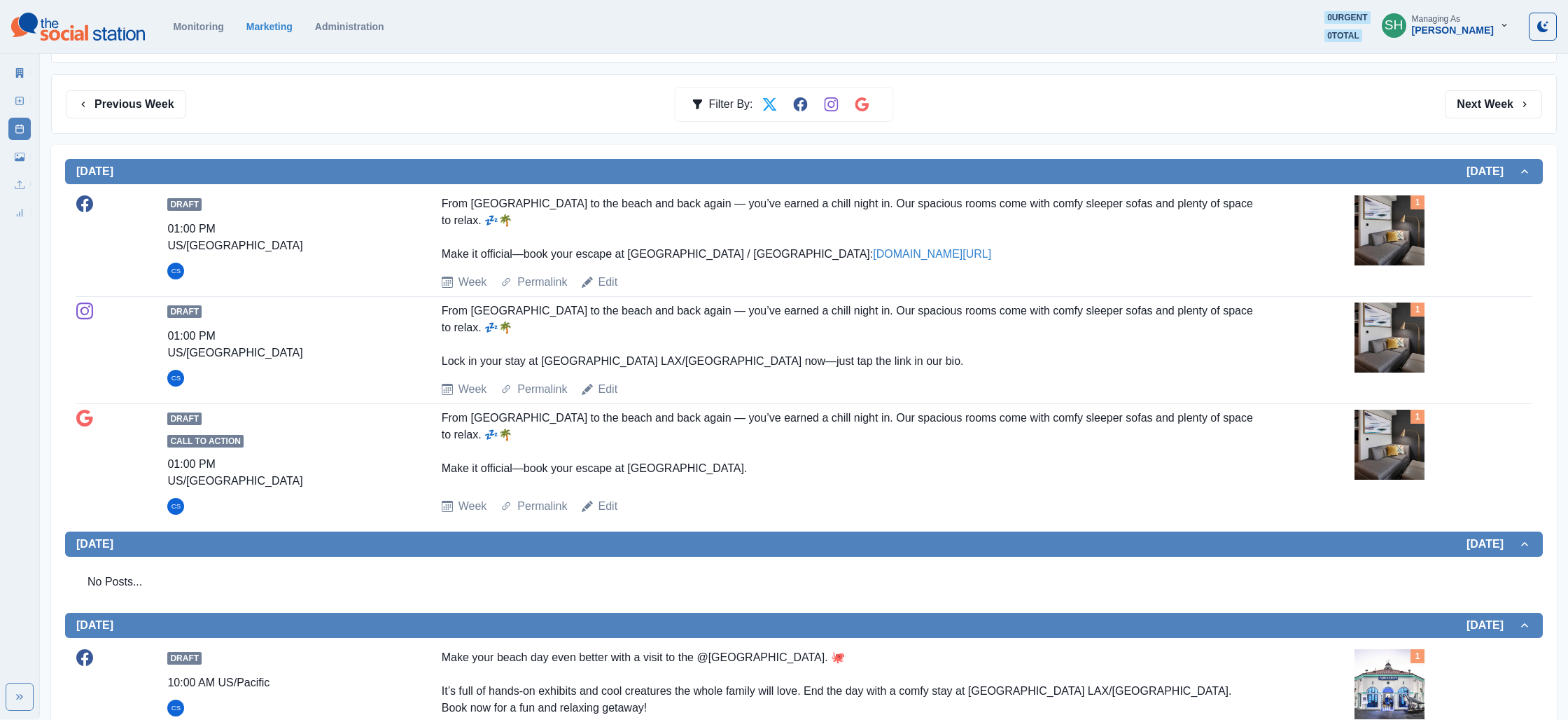
click at [1376, 335] on img at bounding box center [1390, 338] width 70 height 70
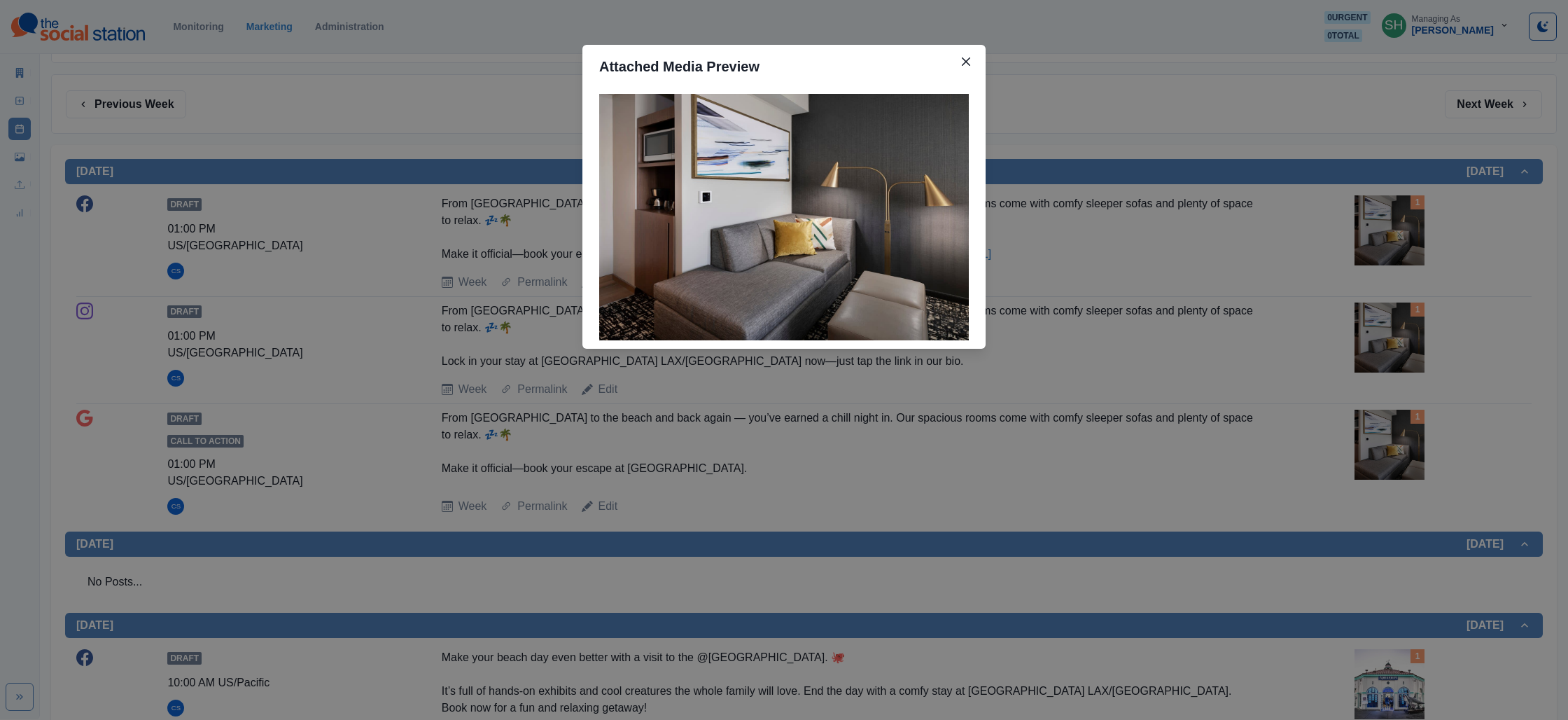
click at [1230, 277] on div "Attached Media Preview" at bounding box center [784, 360] width 1568 height 720
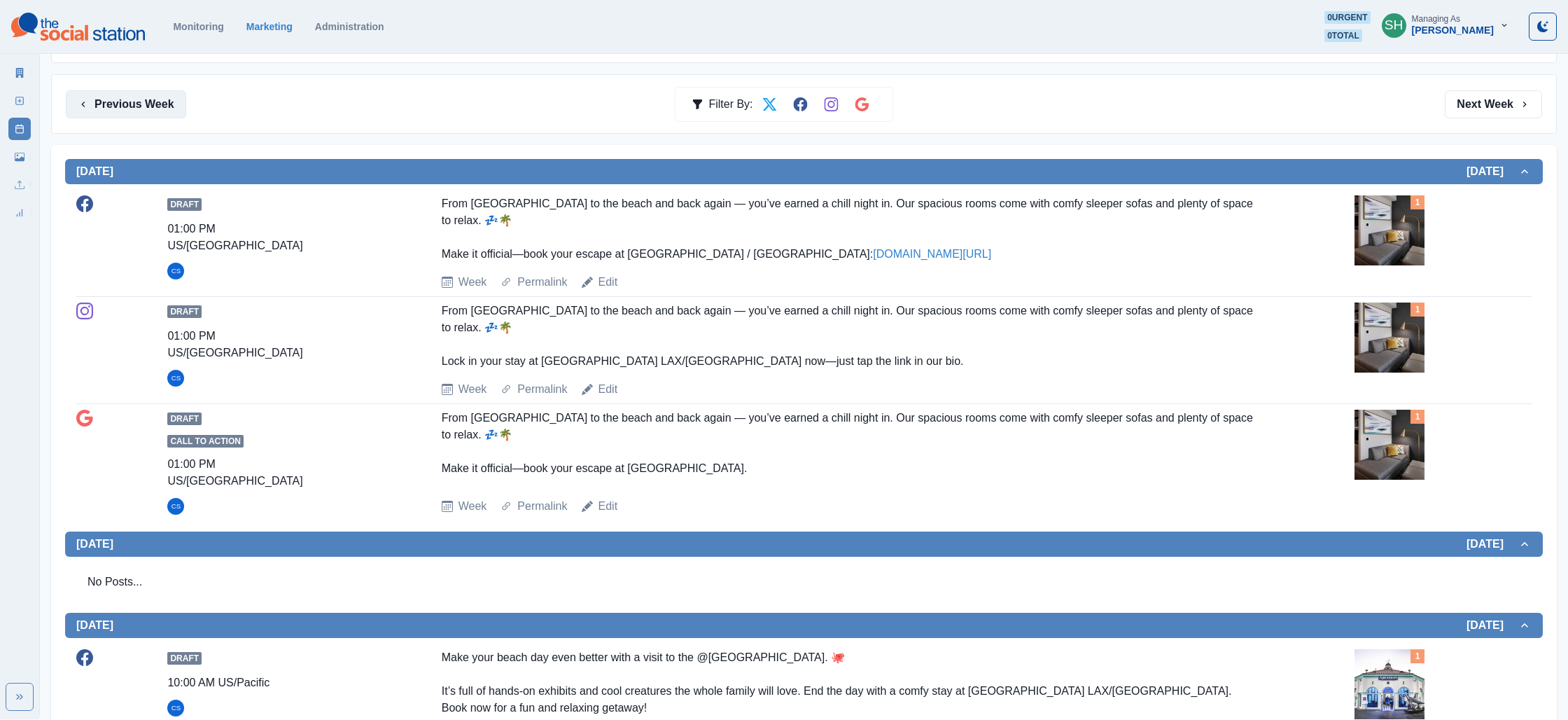
click at [114, 91] on button "Previous Week" at bounding box center [126, 105] width 120 height 28
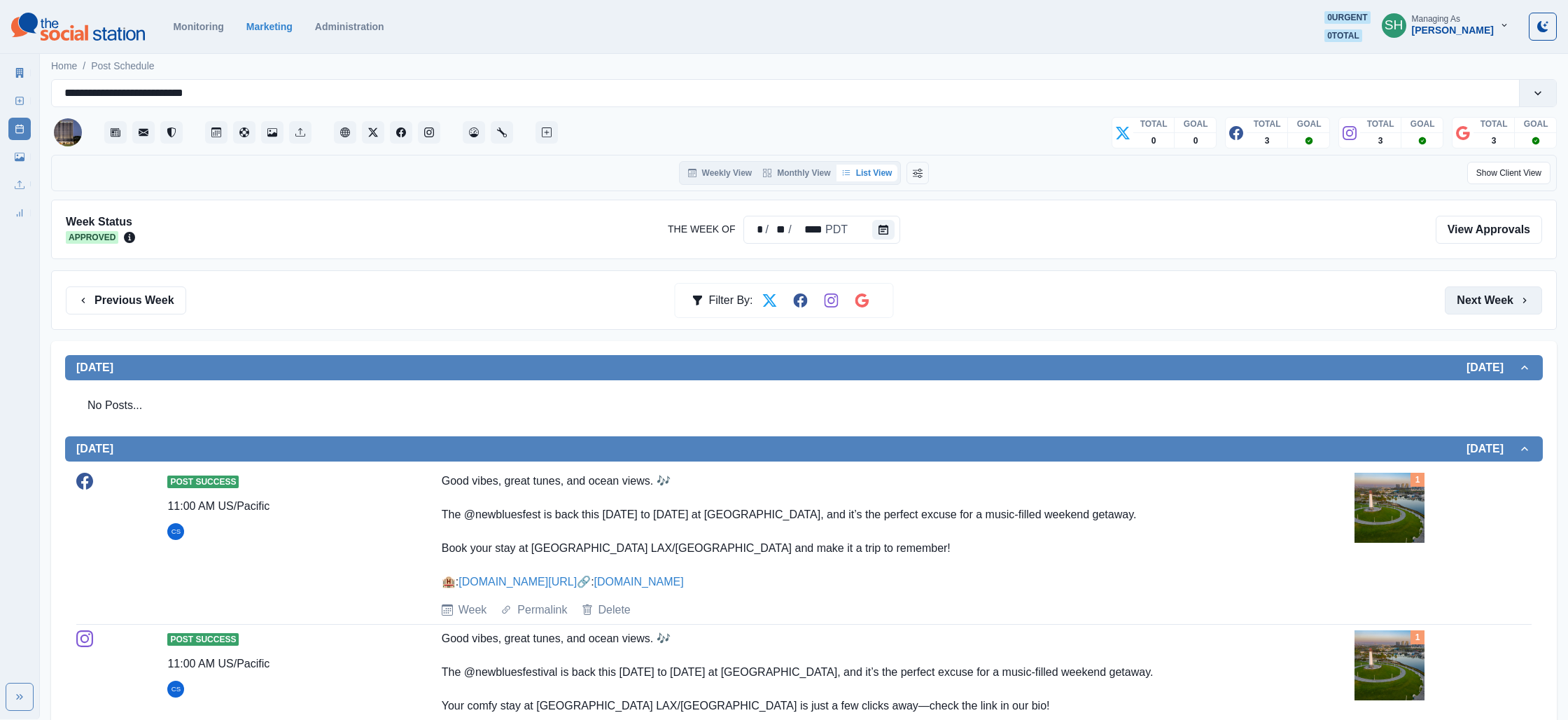
click at [1460, 303] on button "Next Week" at bounding box center [1493, 301] width 98 height 28
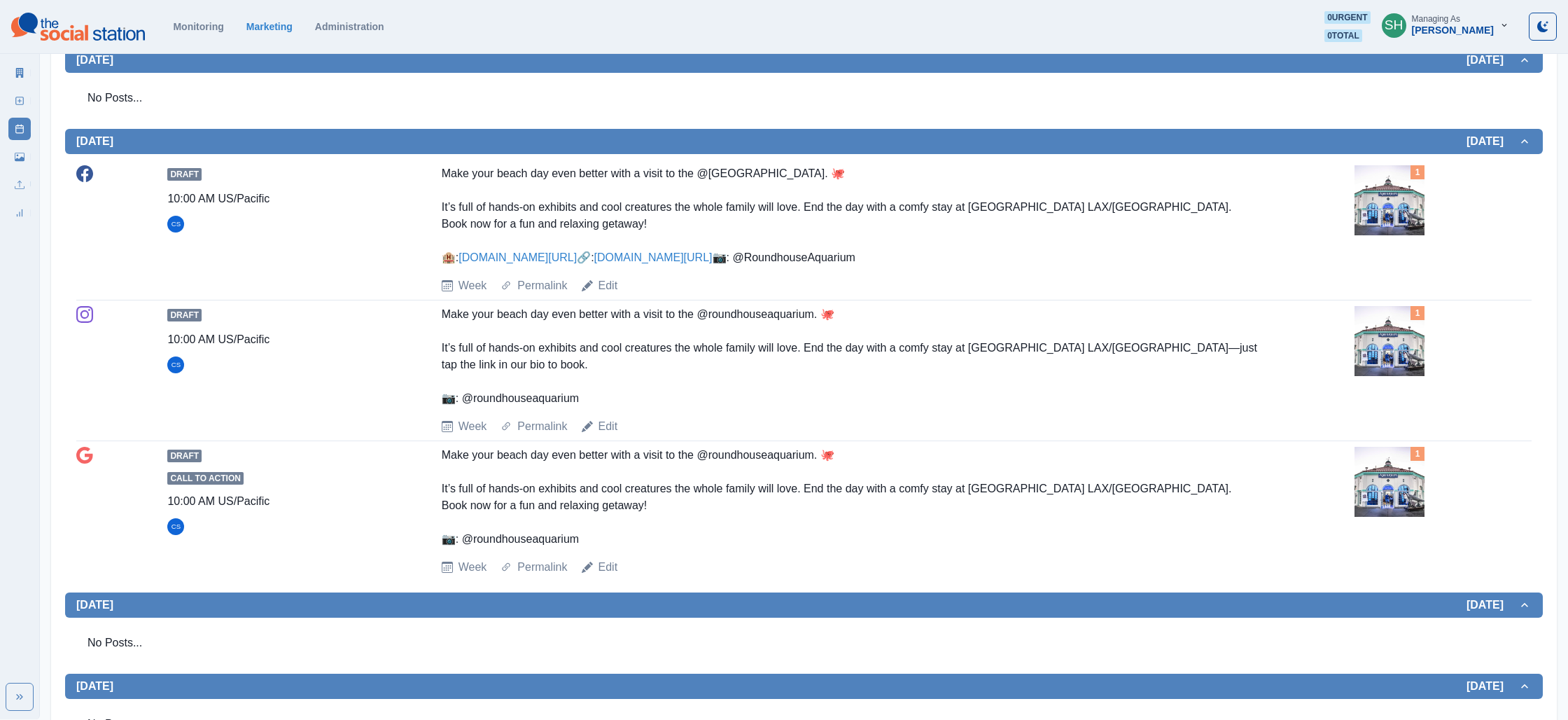
scroll to position [682, 0]
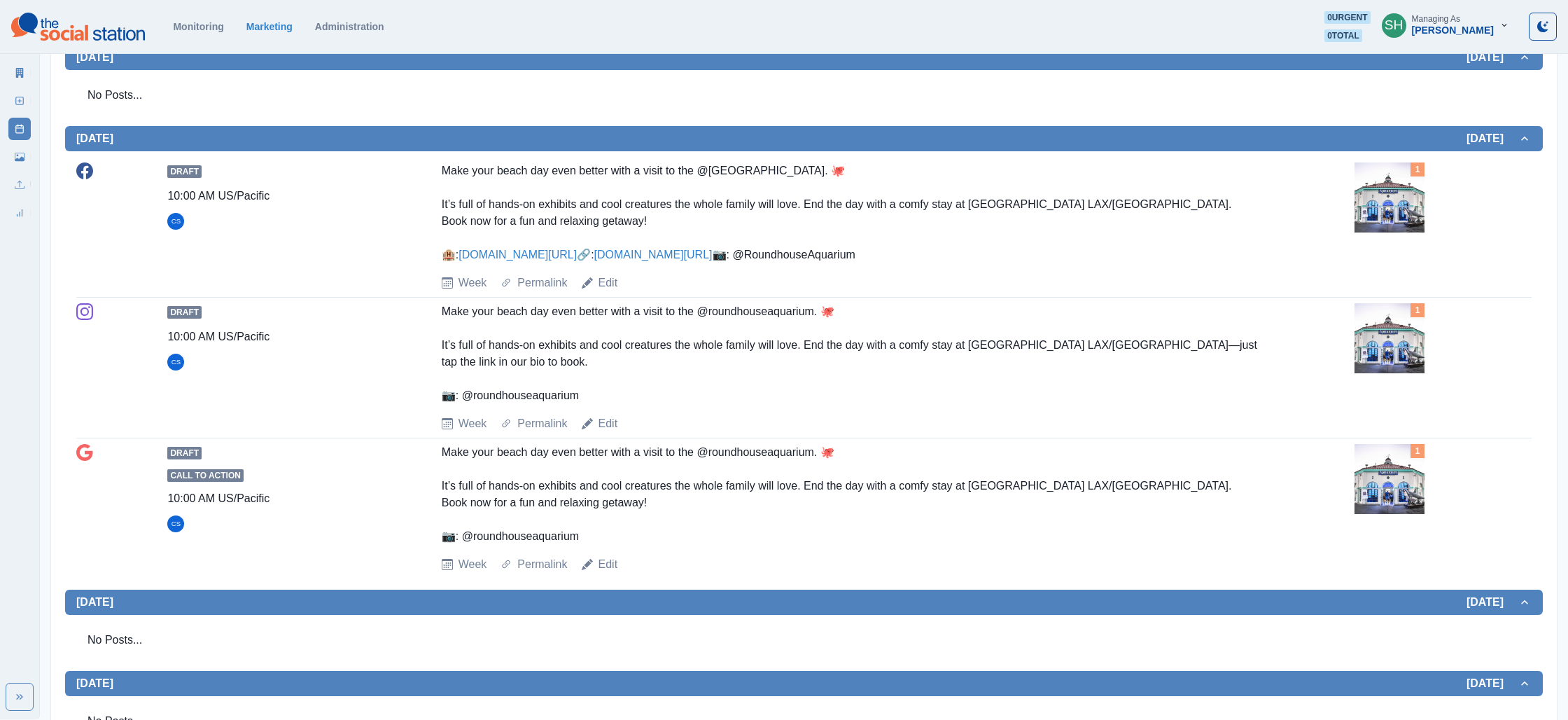
click at [1378, 199] on img at bounding box center [1390, 198] width 70 height 70
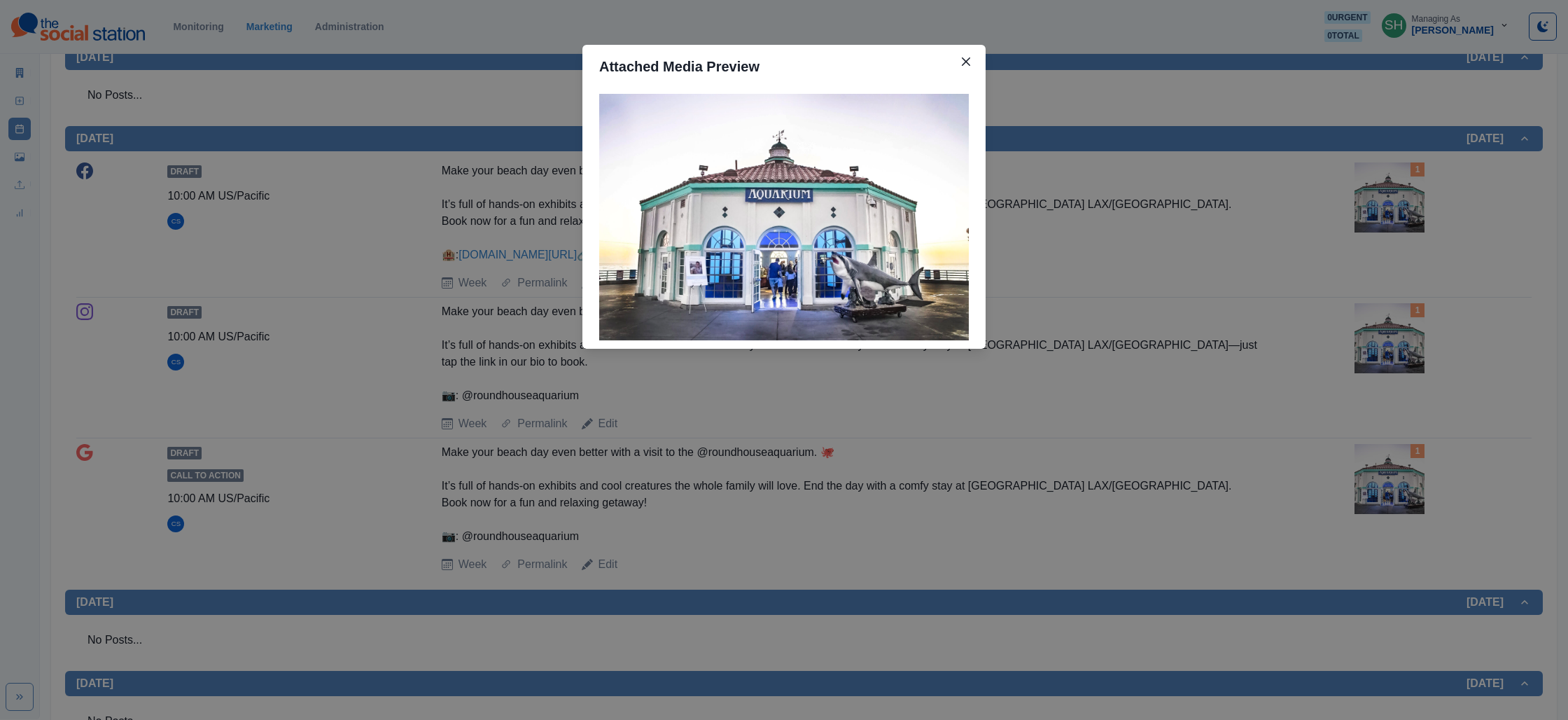
click at [1291, 204] on div "Attached Media Preview" at bounding box center [784, 360] width 1568 height 720
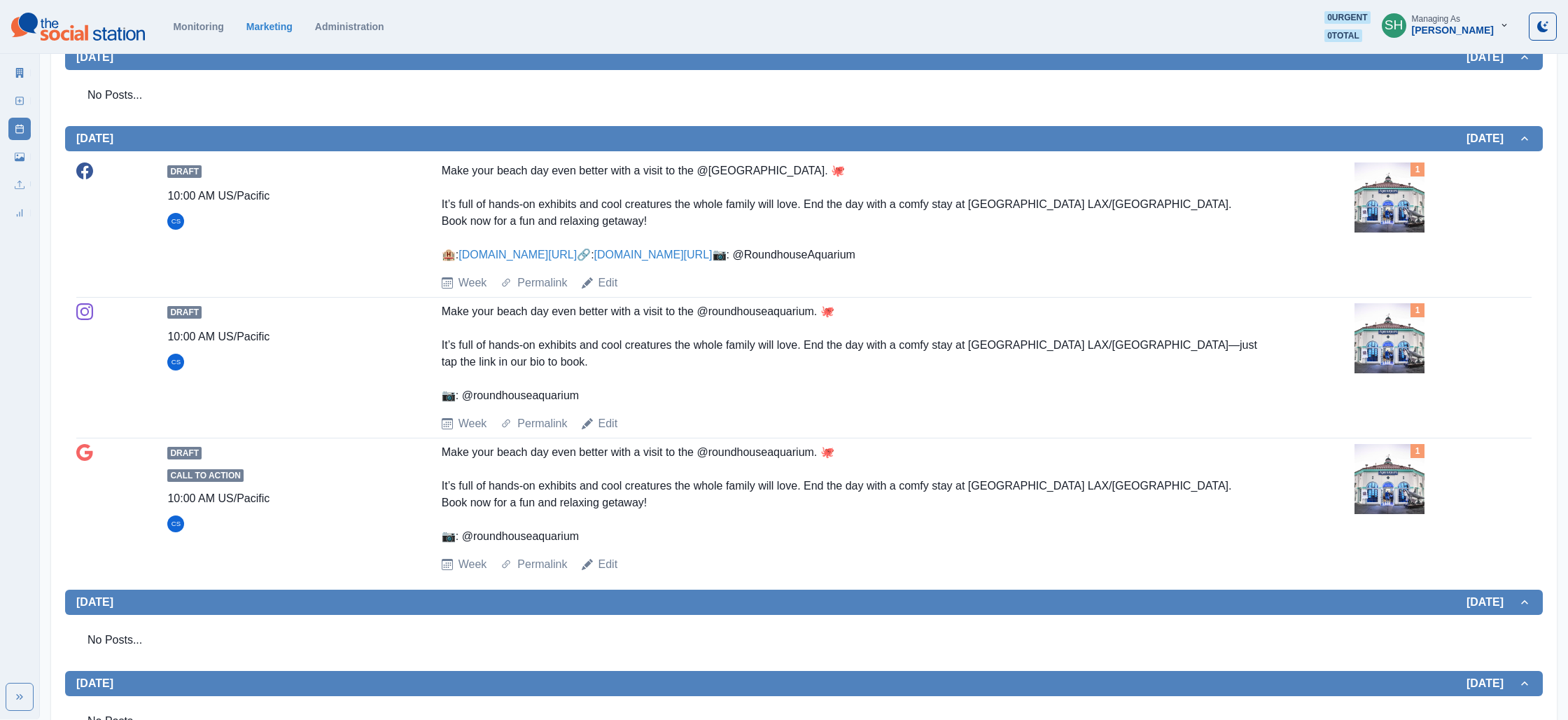
click at [500, 249] on link "[DOMAIN_NAME][URL]" at bounding box center [518, 255] width 119 height 12
click at [594, 260] on link "[DOMAIN_NAME][URL]" at bounding box center [653, 255] width 119 height 12
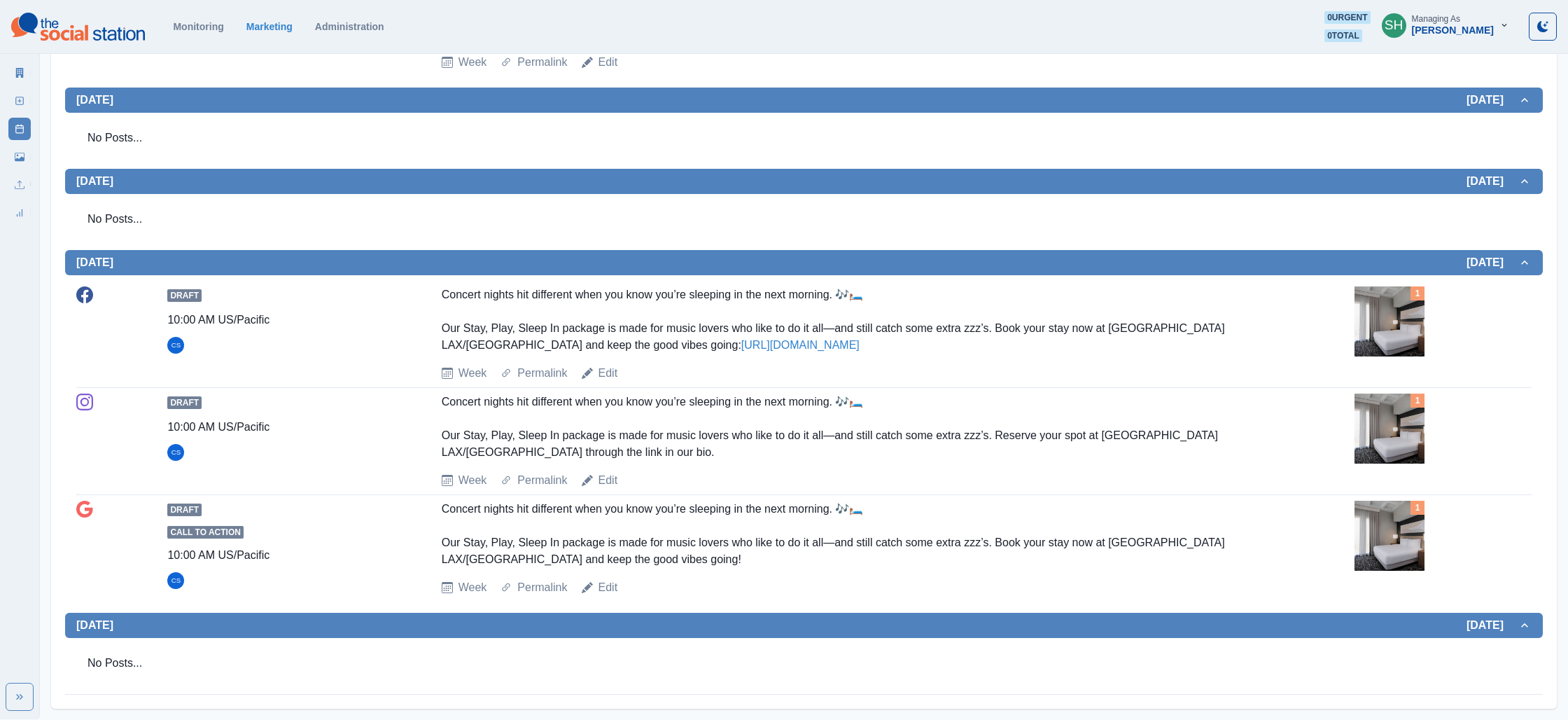
scroll to position [0, 0]
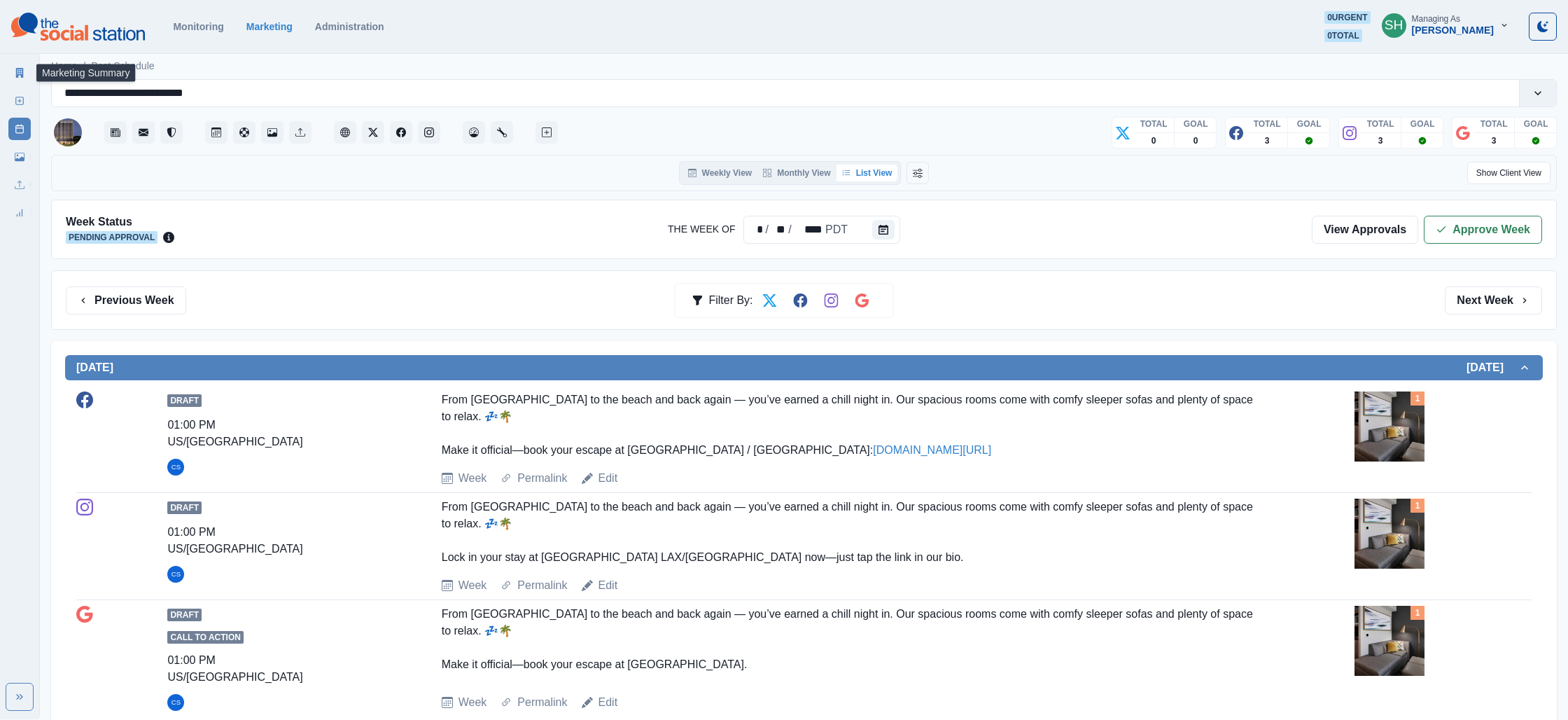
click at [22, 71] on icon at bounding box center [19, 72] width 10 height 10
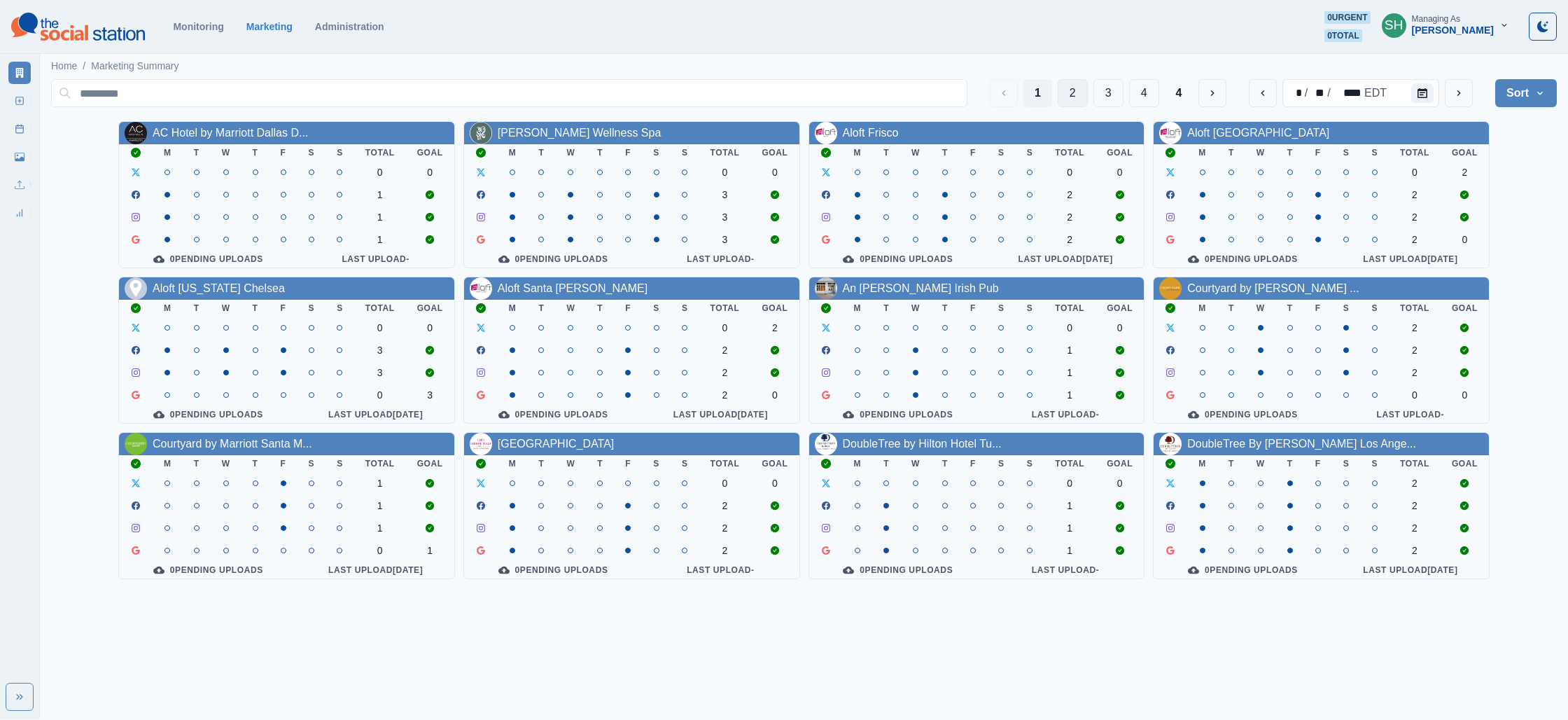
click at [1112, 84] on button "3" at bounding box center [1108, 93] width 30 height 28
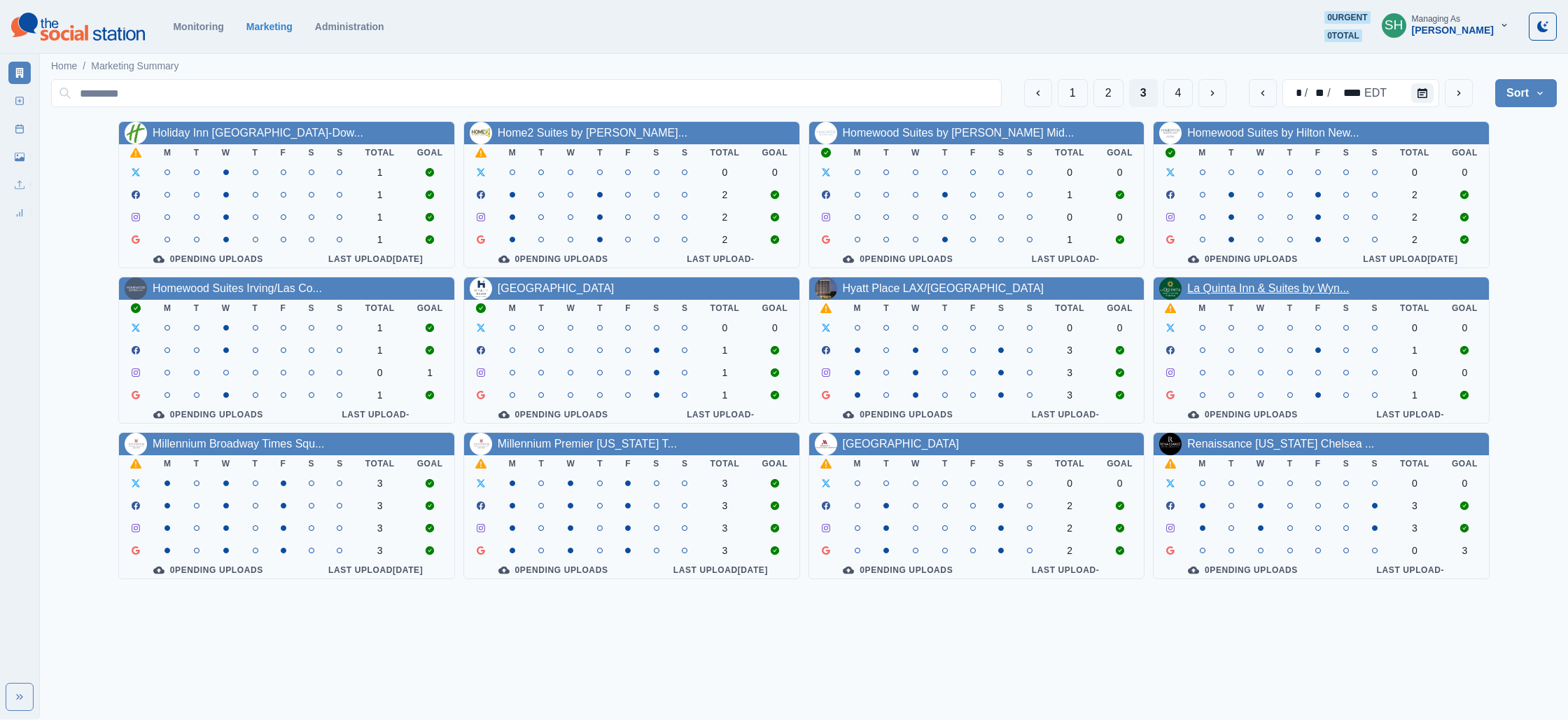
click at [1232, 287] on link "La Quinta Inn & Suites by Wyn..." at bounding box center [1268, 288] width 162 height 12
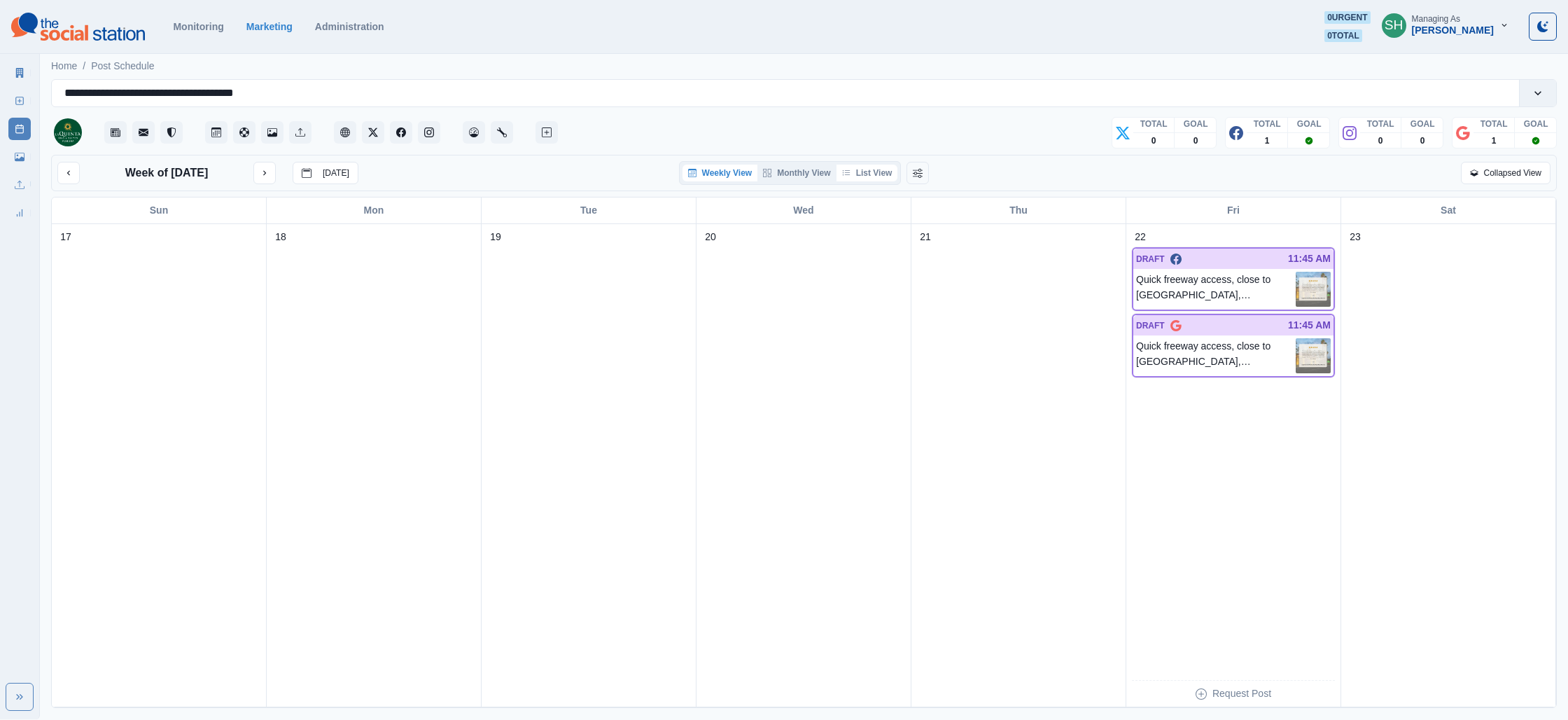
drag, startPoint x: 831, startPoint y: 171, endPoint x: 851, endPoint y: 171, distance: 20.0
click at [834, 171] on button "Monthly View" at bounding box center [796, 172] width 78 height 17
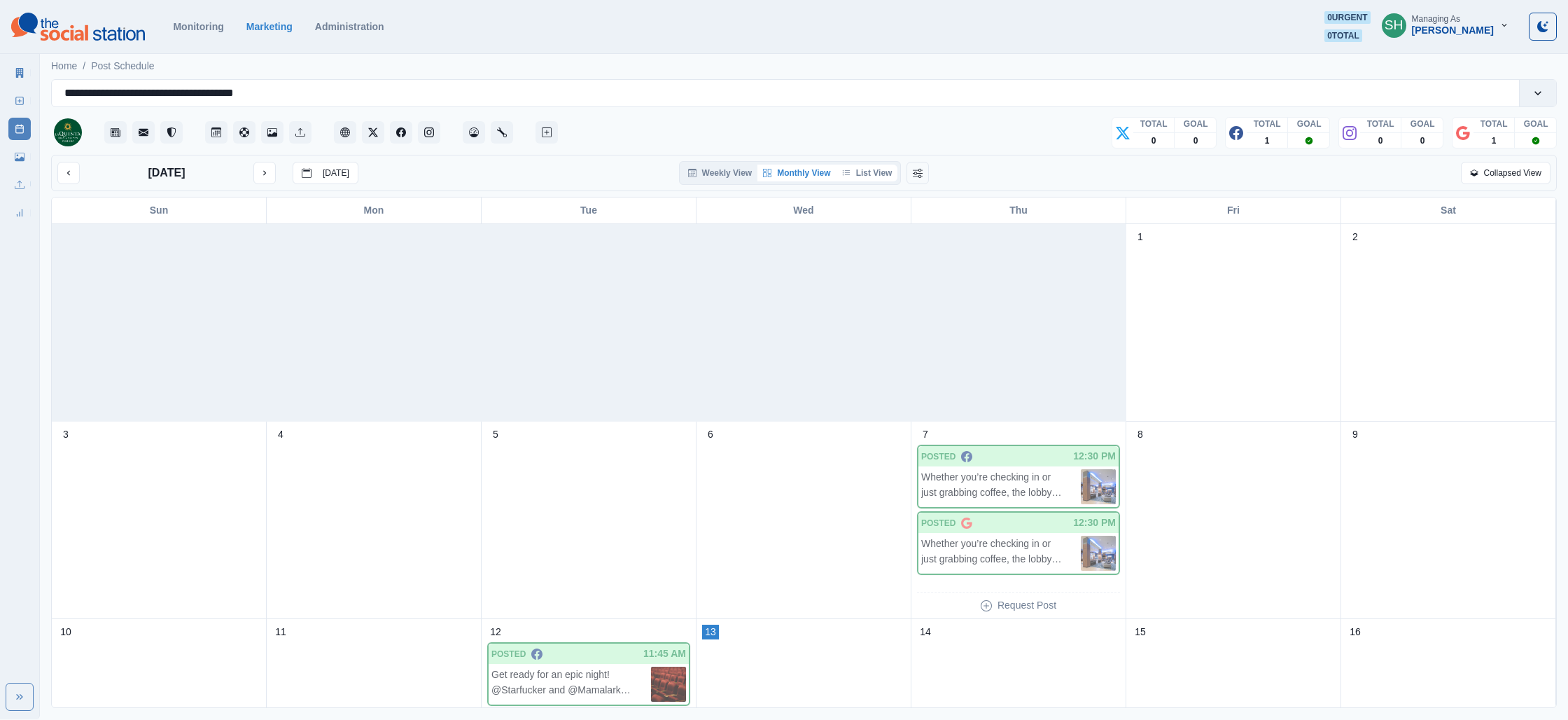
click at [853, 171] on button "List View" at bounding box center [867, 172] width 62 height 17
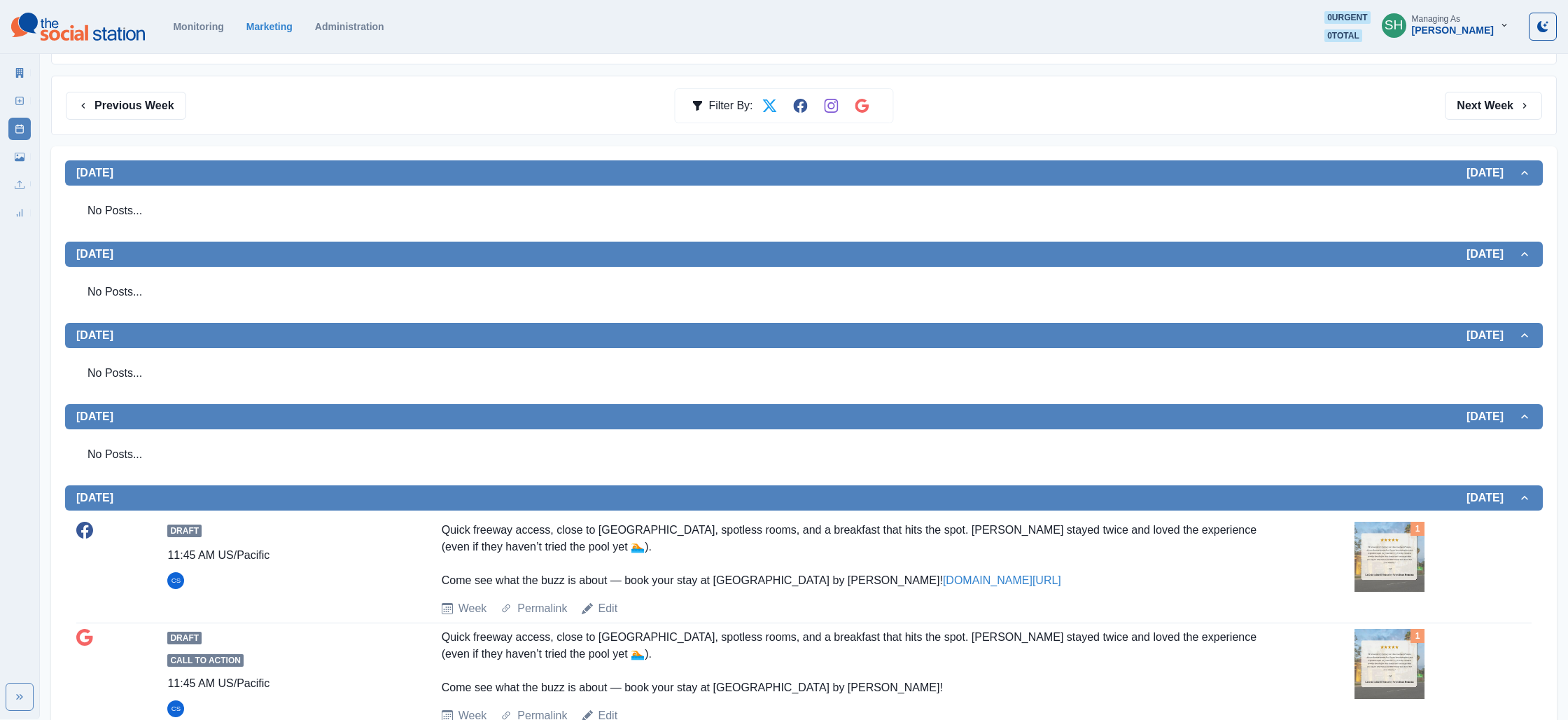
scroll to position [404, 0]
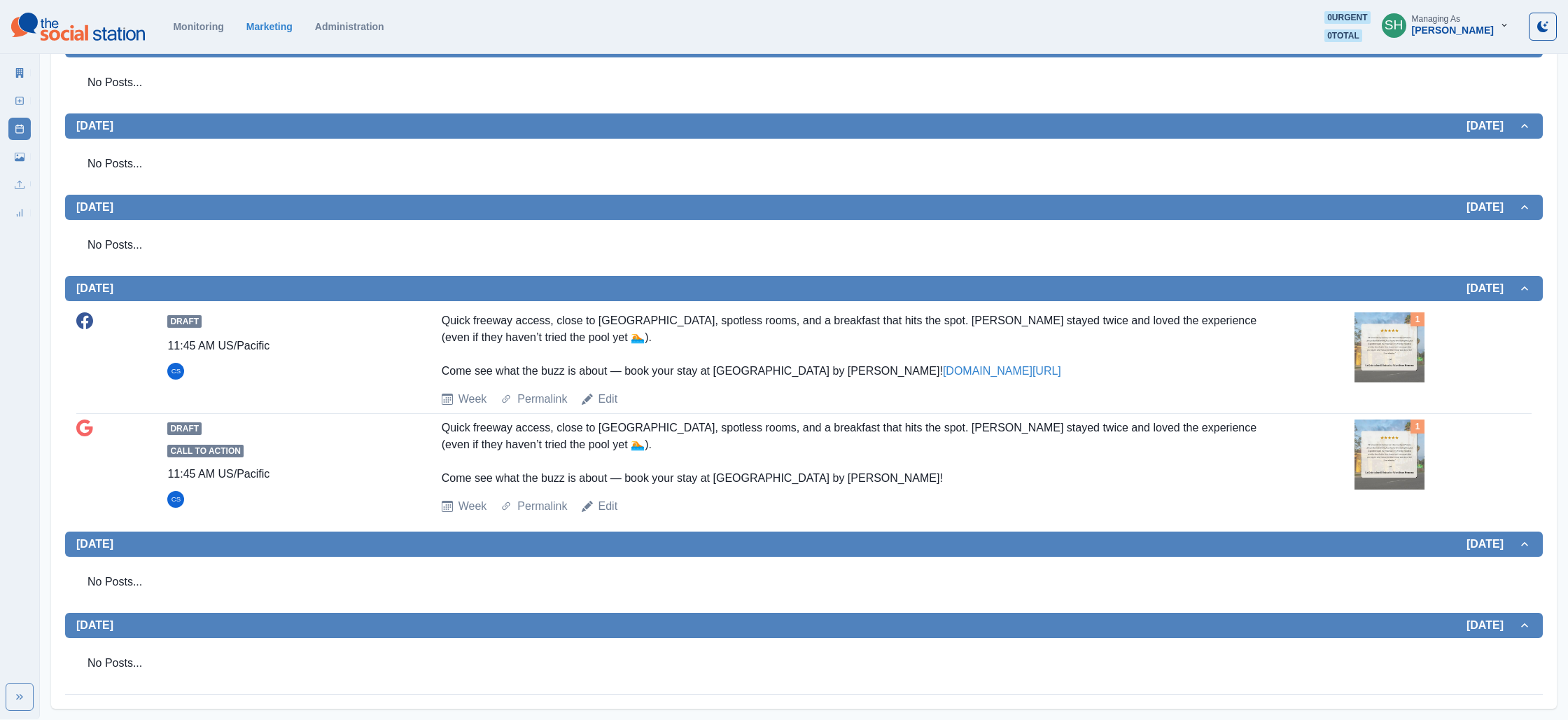
click at [1396, 335] on img at bounding box center [1390, 347] width 70 height 70
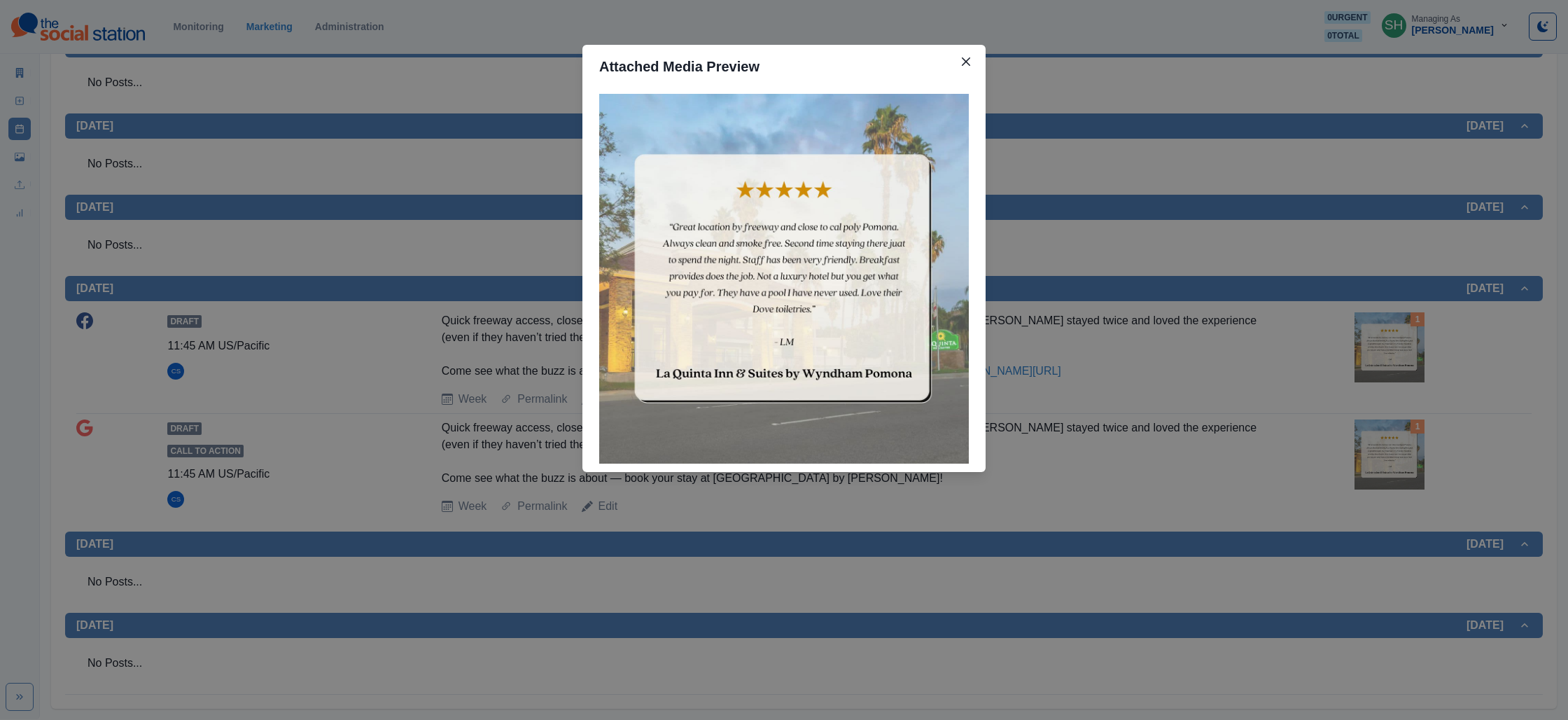
click at [1216, 315] on div "Attached Media Preview" at bounding box center [784, 360] width 1568 height 720
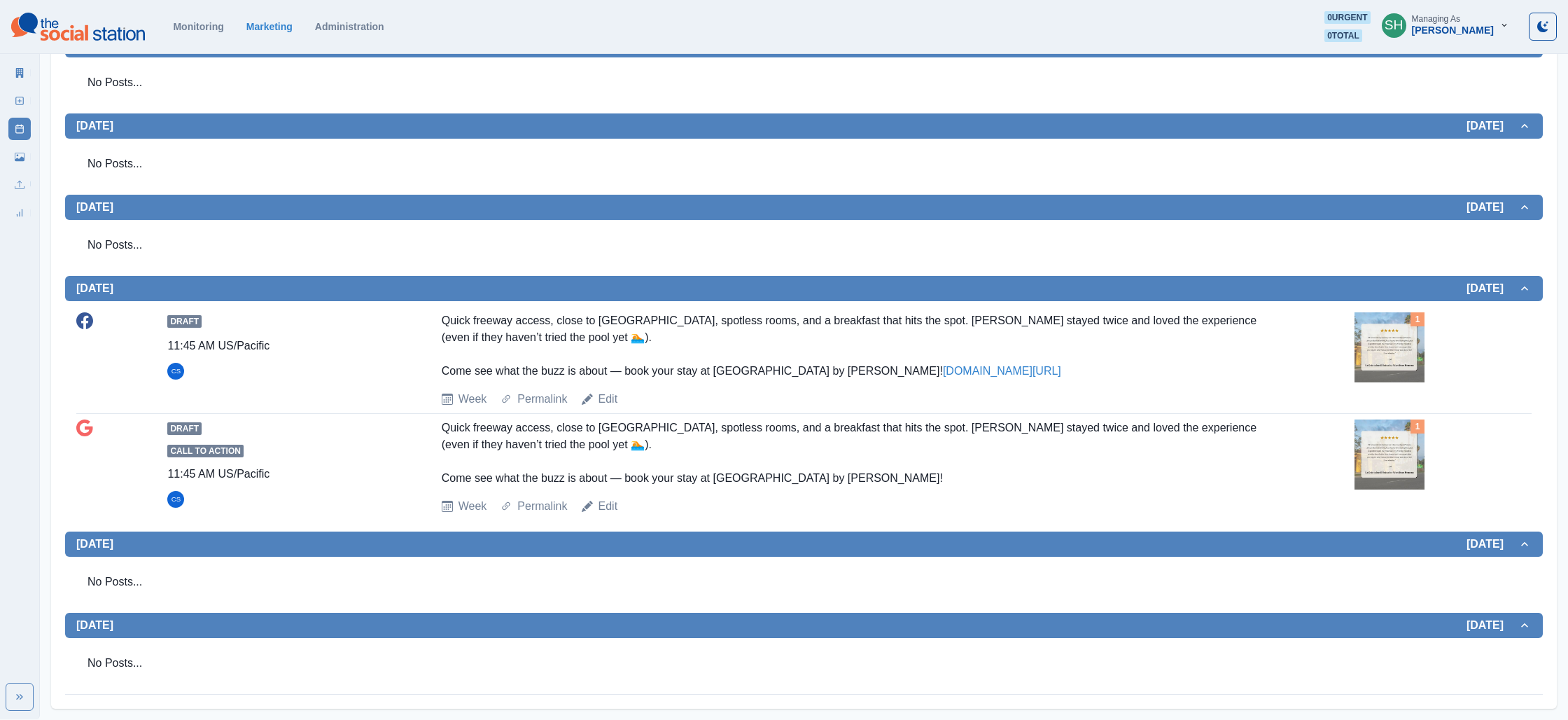
click at [1367, 325] on img at bounding box center [1390, 347] width 70 height 70
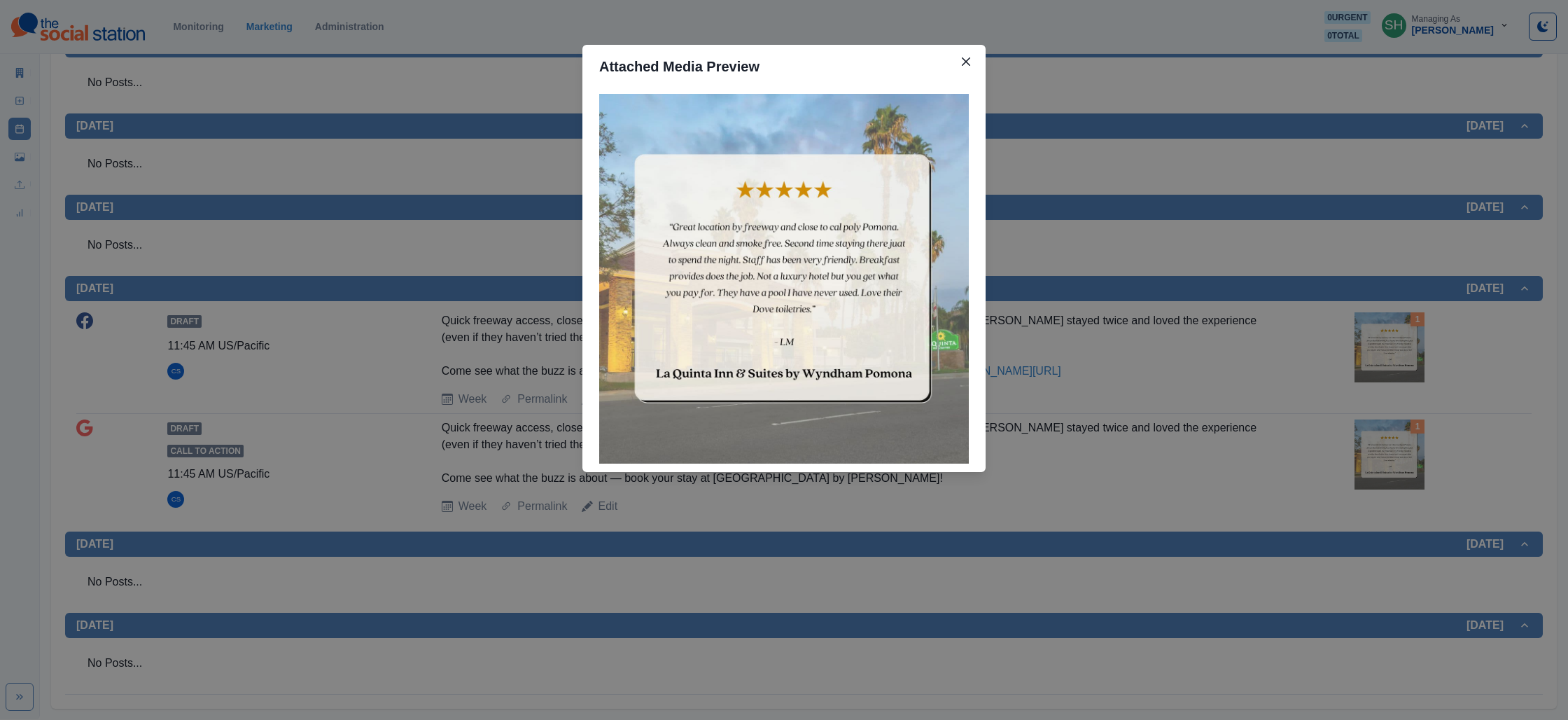
click at [1175, 294] on div "Attached Media Preview" at bounding box center [784, 360] width 1568 height 720
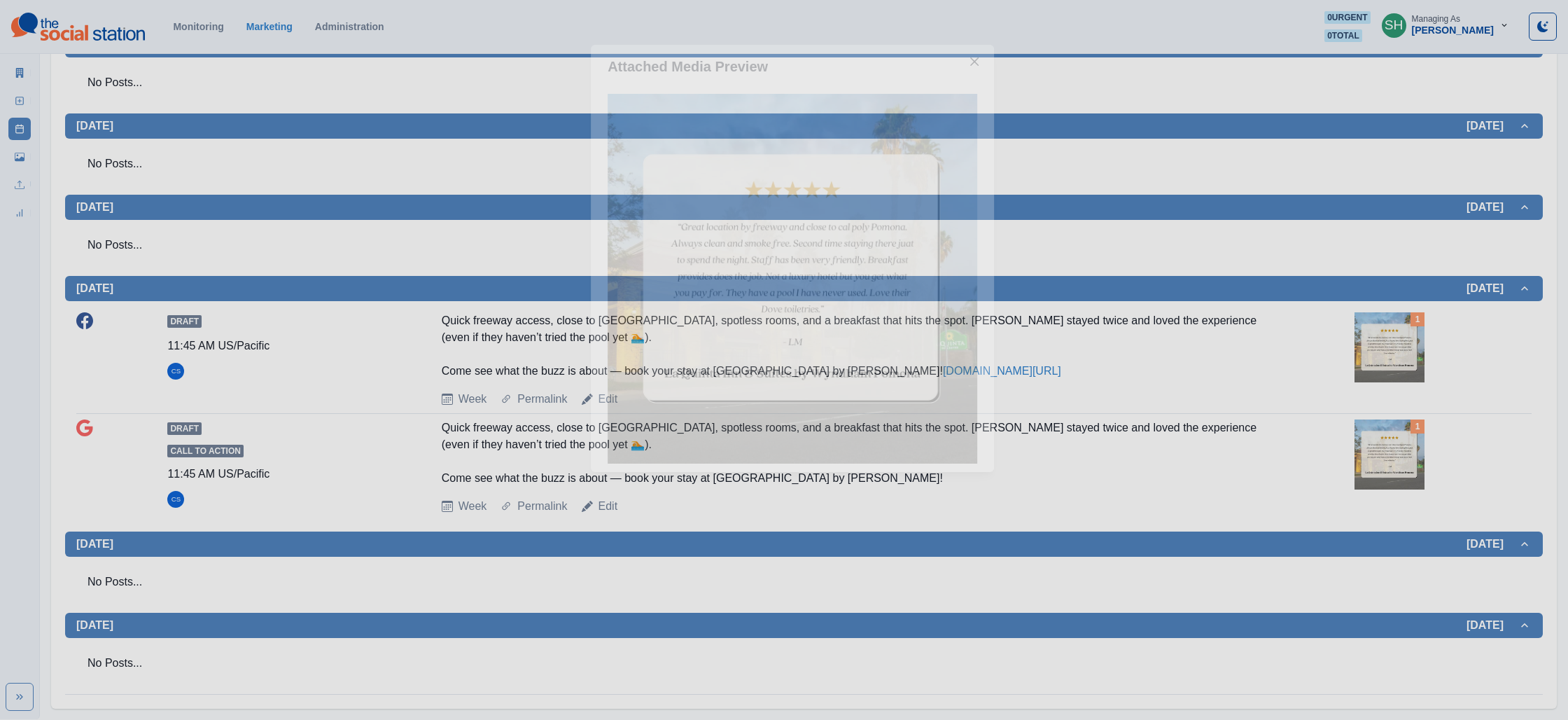
scroll to position [0, 0]
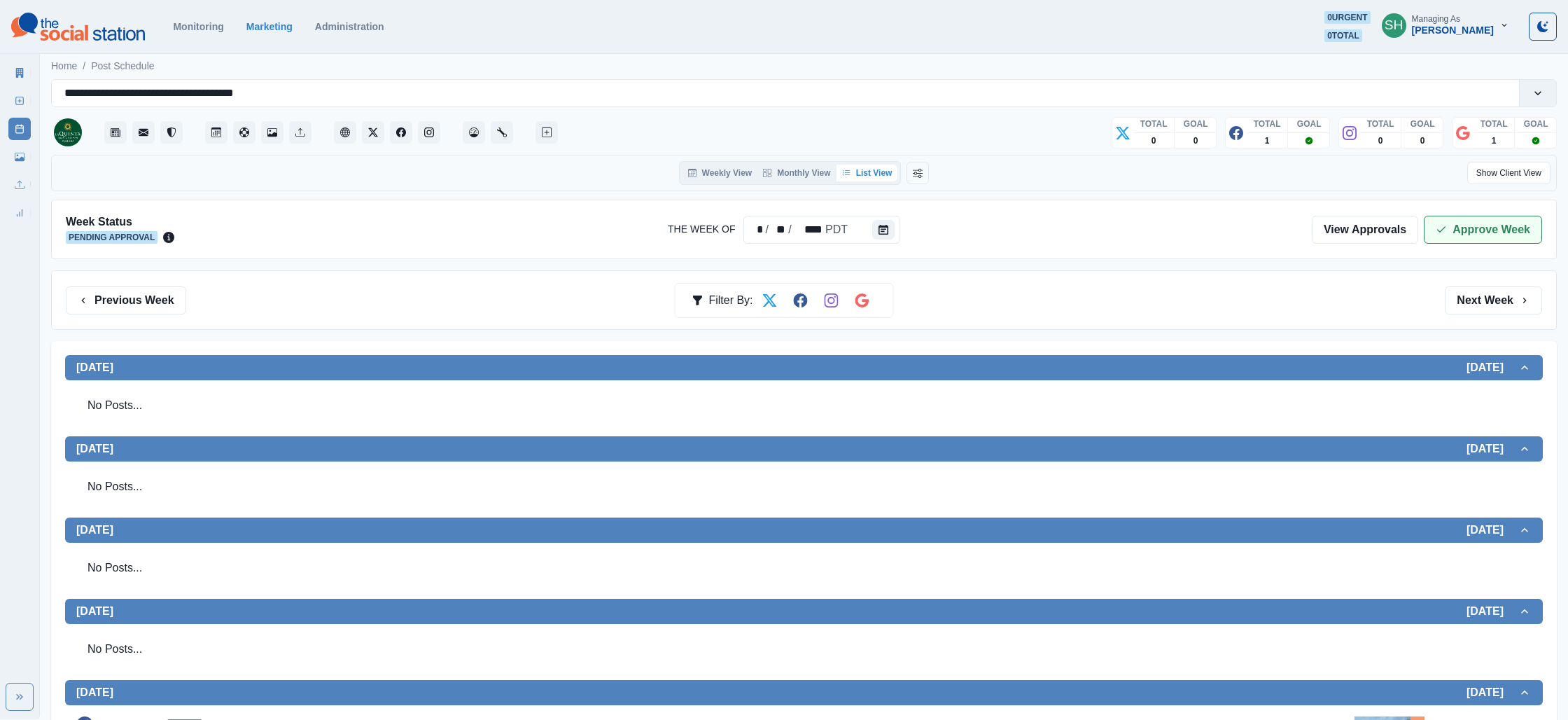
click at [1446, 229] on icon "button" at bounding box center [1441, 229] width 11 height 11
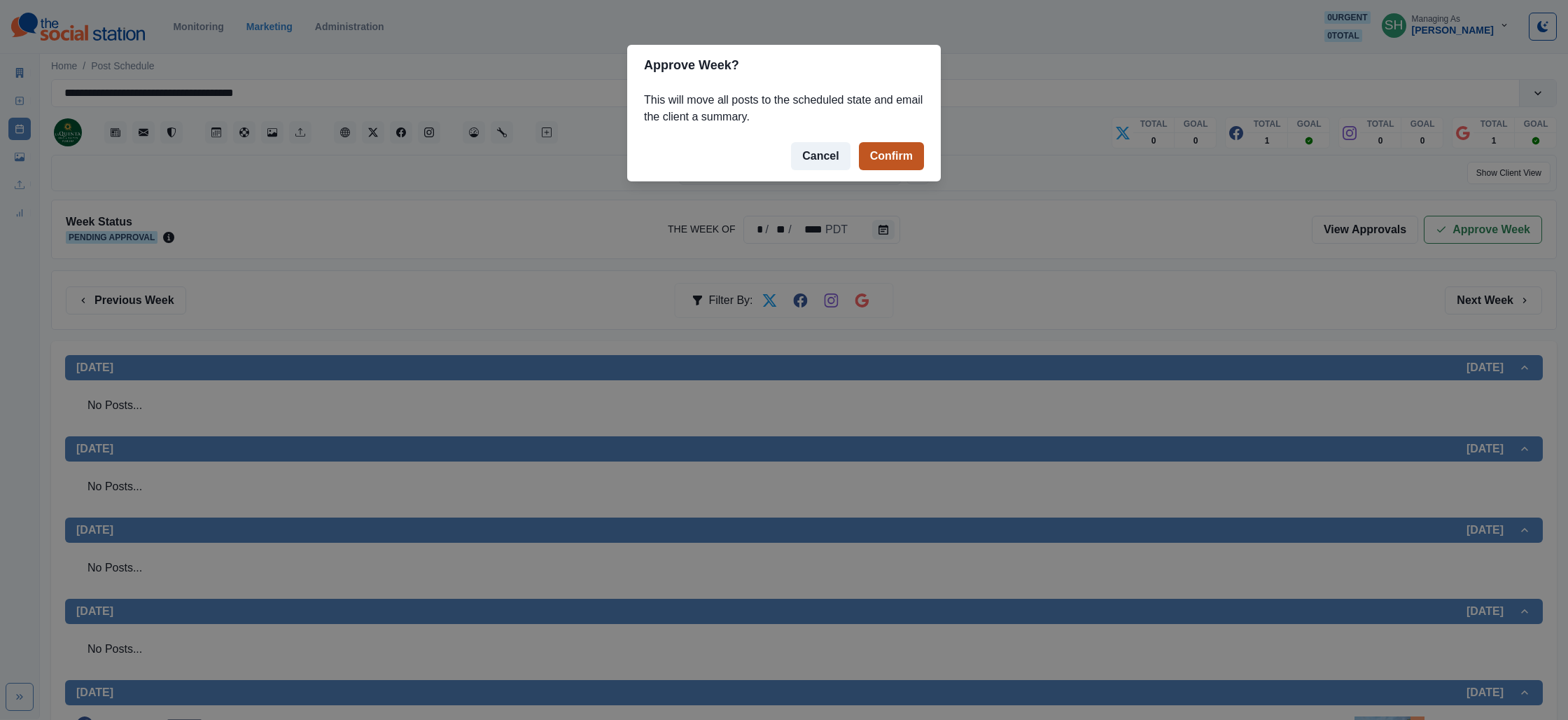
click at [886, 153] on button "Confirm" at bounding box center [891, 156] width 65 height 28
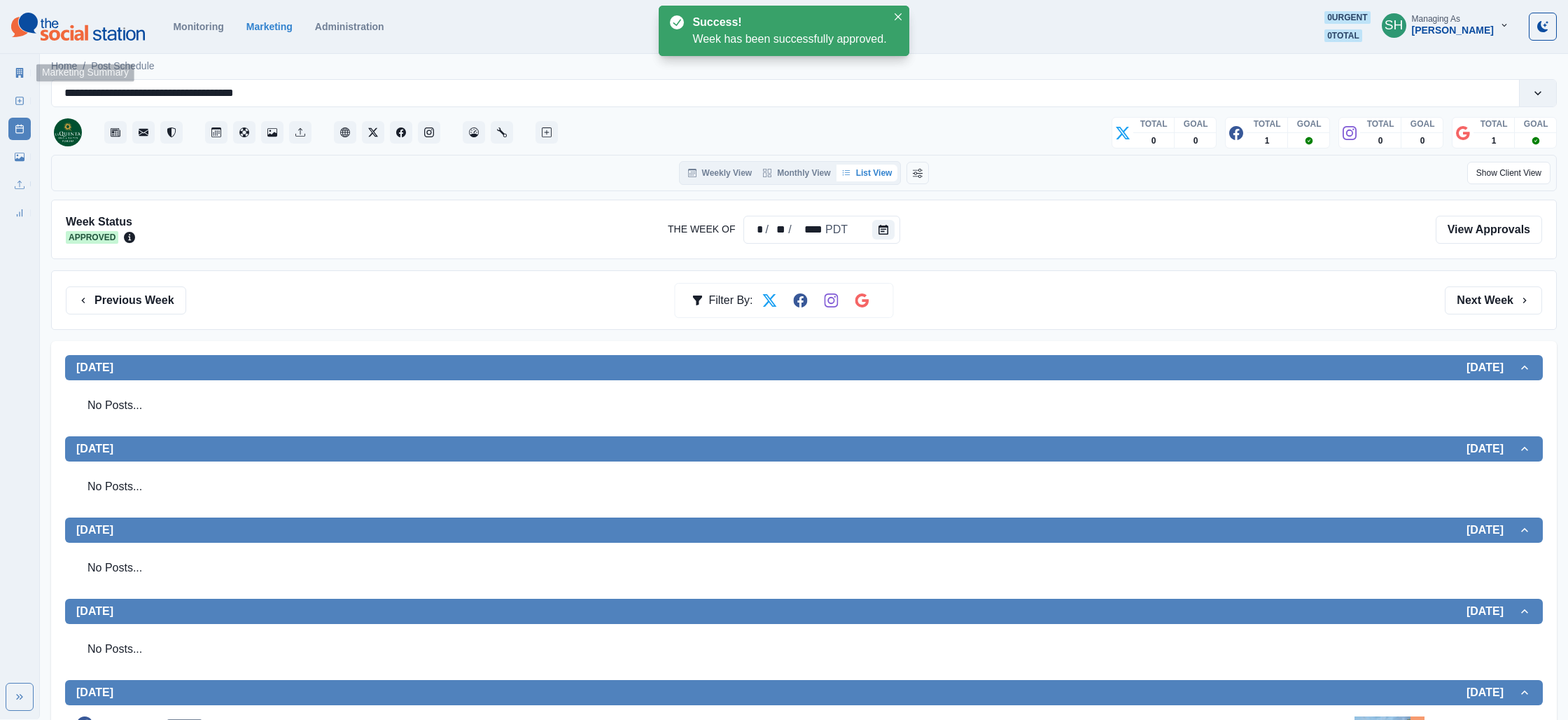
click at [19, 63] on link "Marketing Summary" at bounding box center [19, 72] width 22 height 22
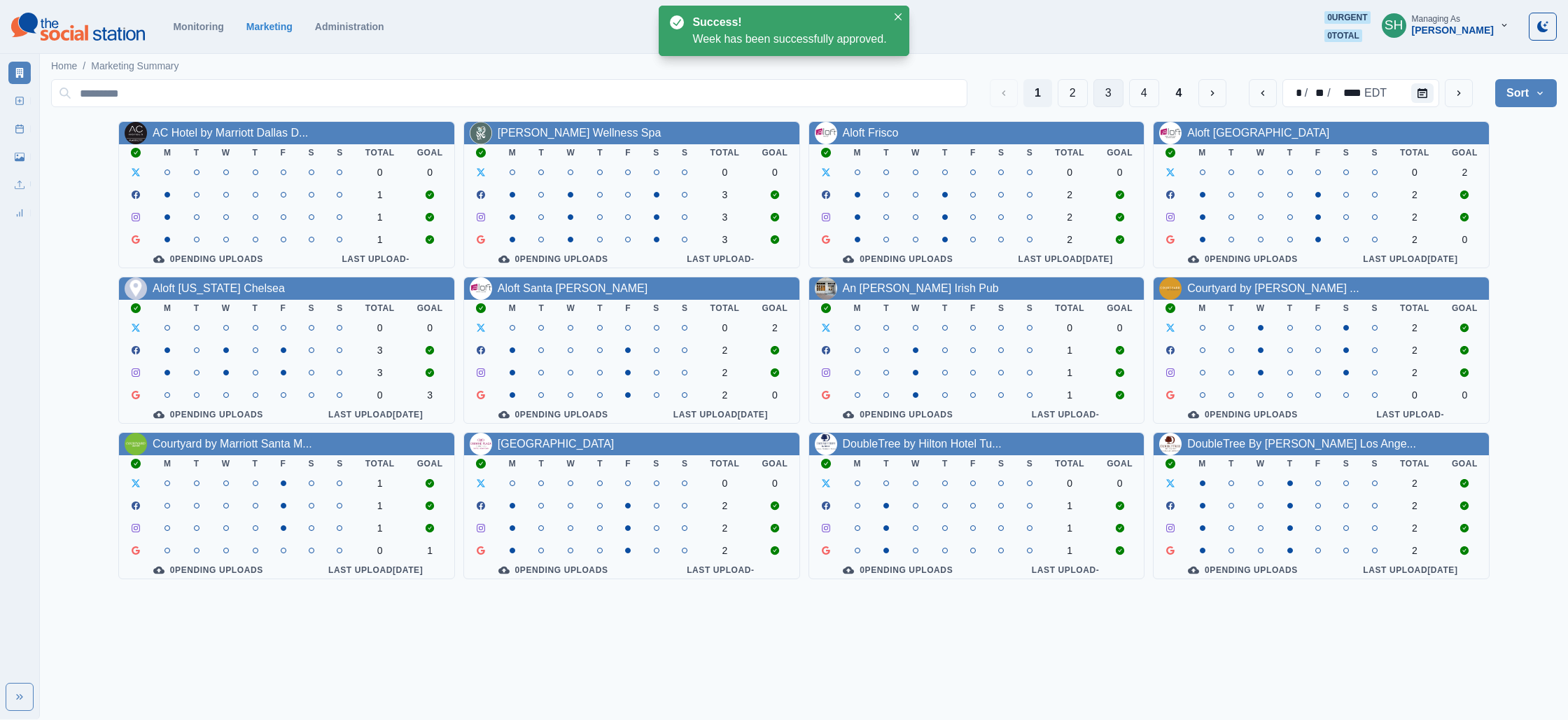
click at [1104, 89] on button "3" at bounding box center [1108, 93] width 30 height 28
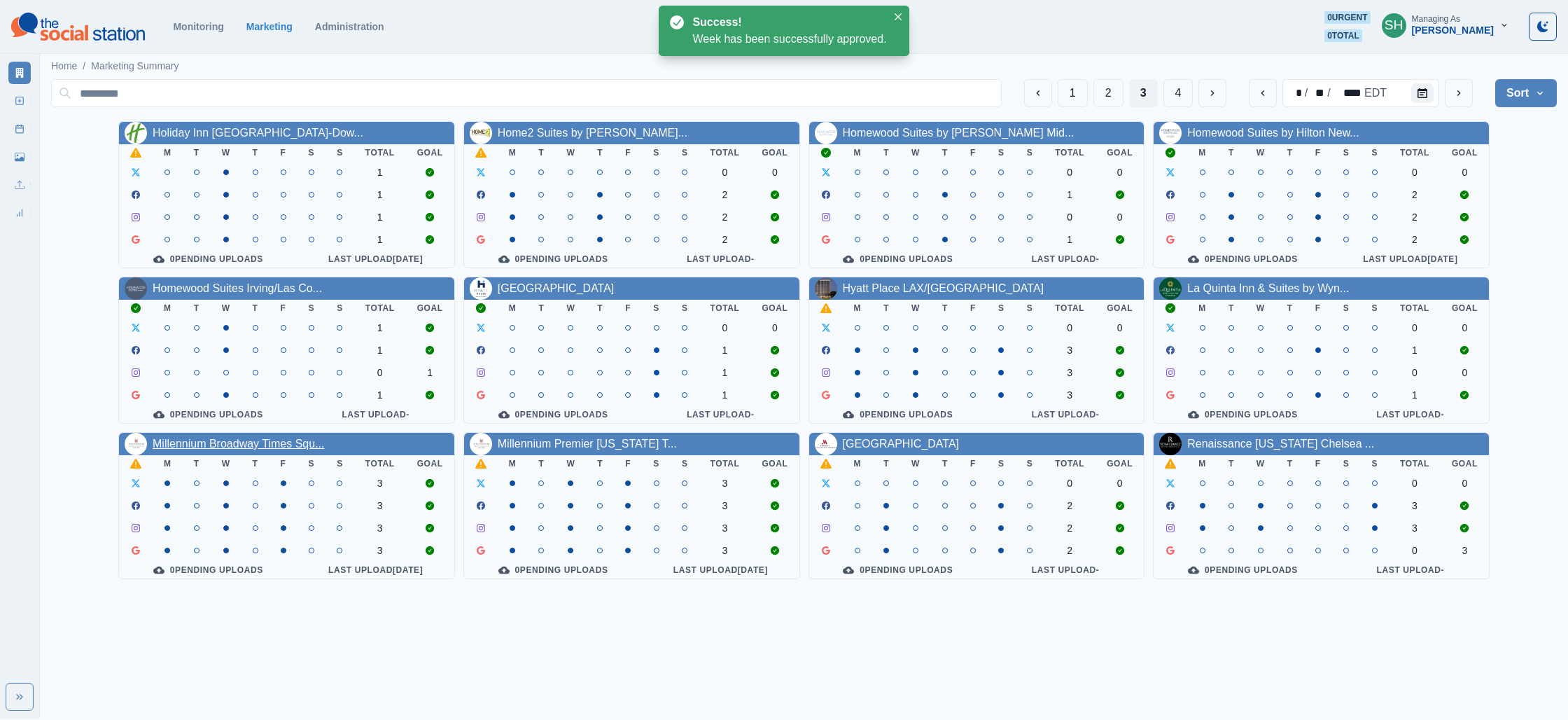
click at [286, 446] on link "Millennium Broadway Times Squ..." at bounding box center [238, 444] width 171 height 12
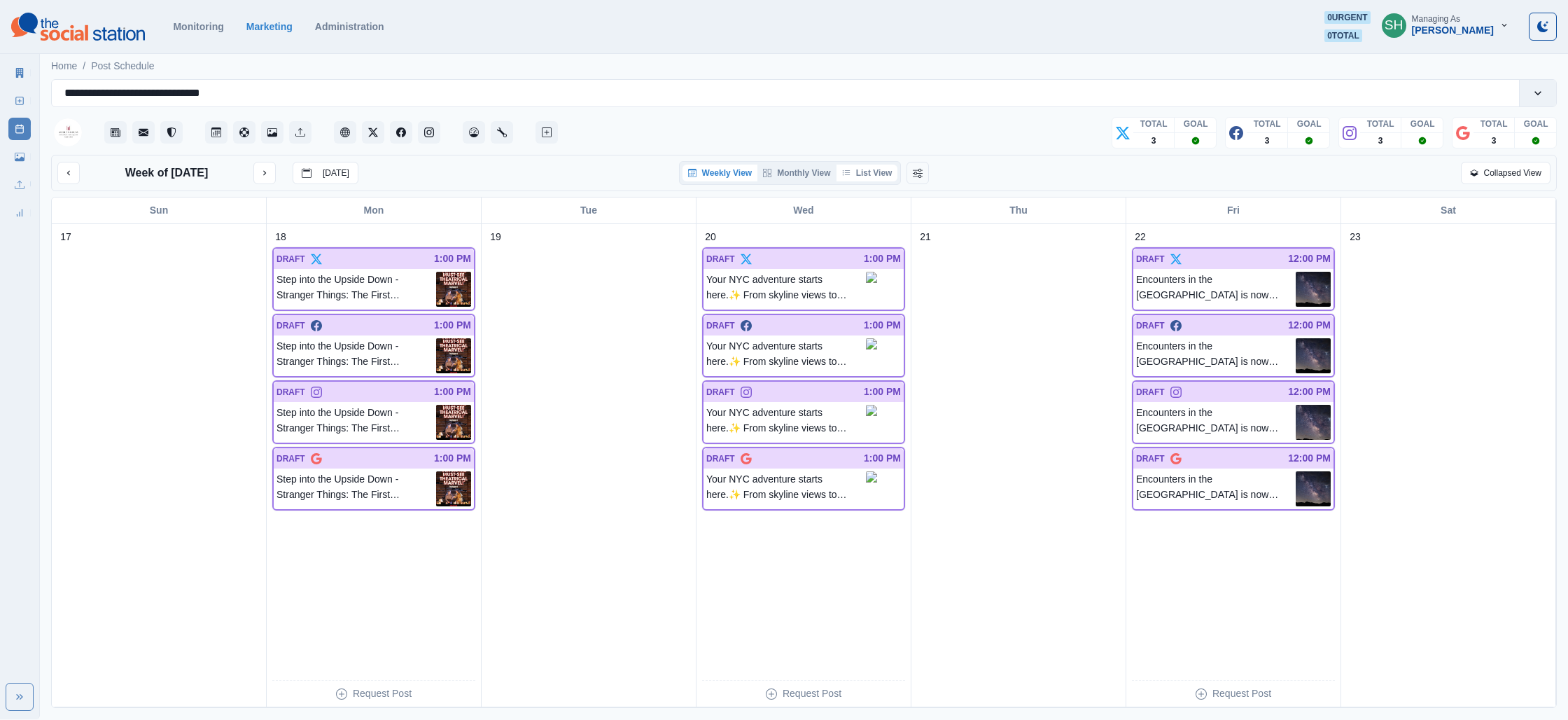
click at [881, 178] on button "List View" at bounding box center [867, 172] width 62 height 17
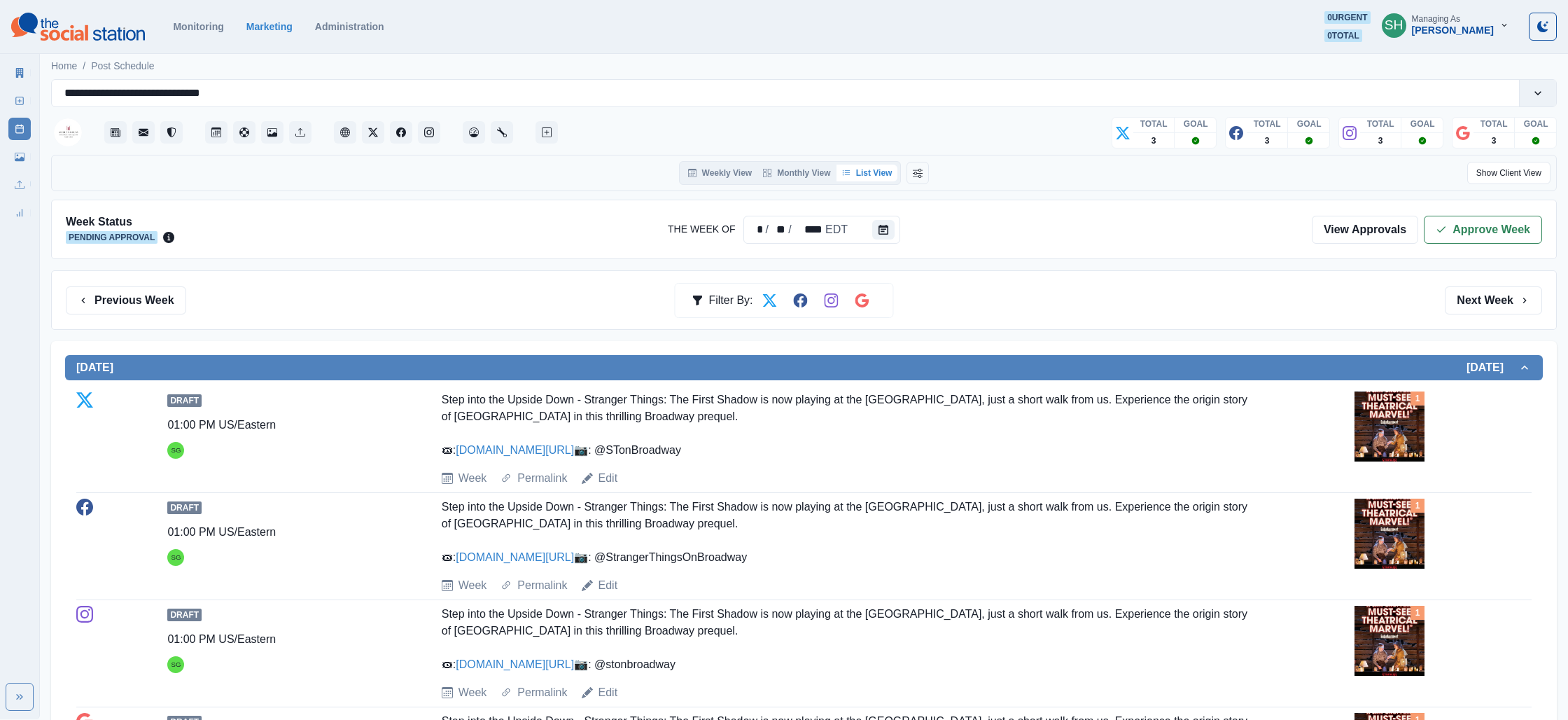
scroll to position [193, 0]
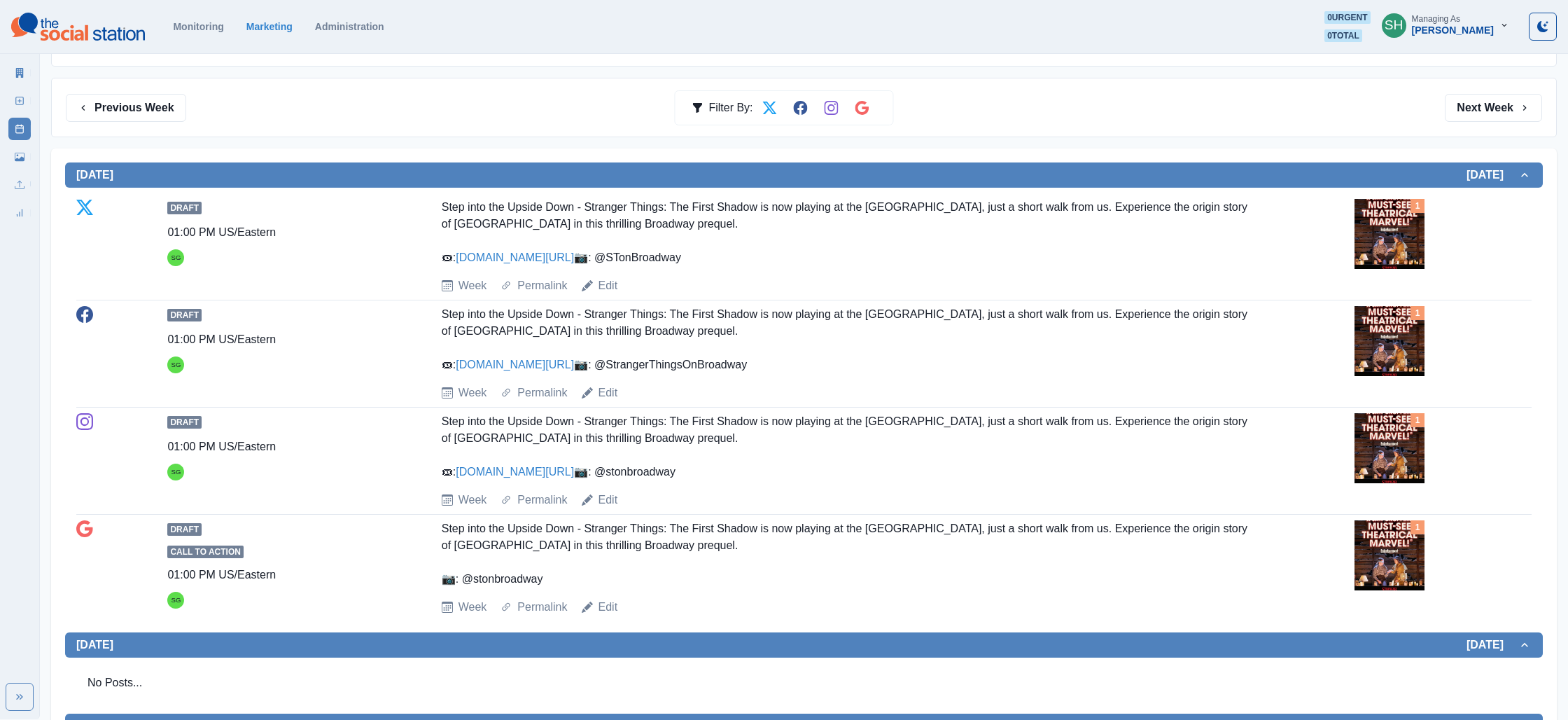
click at [1382, 219] on img at bounding box center [1390, 234] width 70 height 70
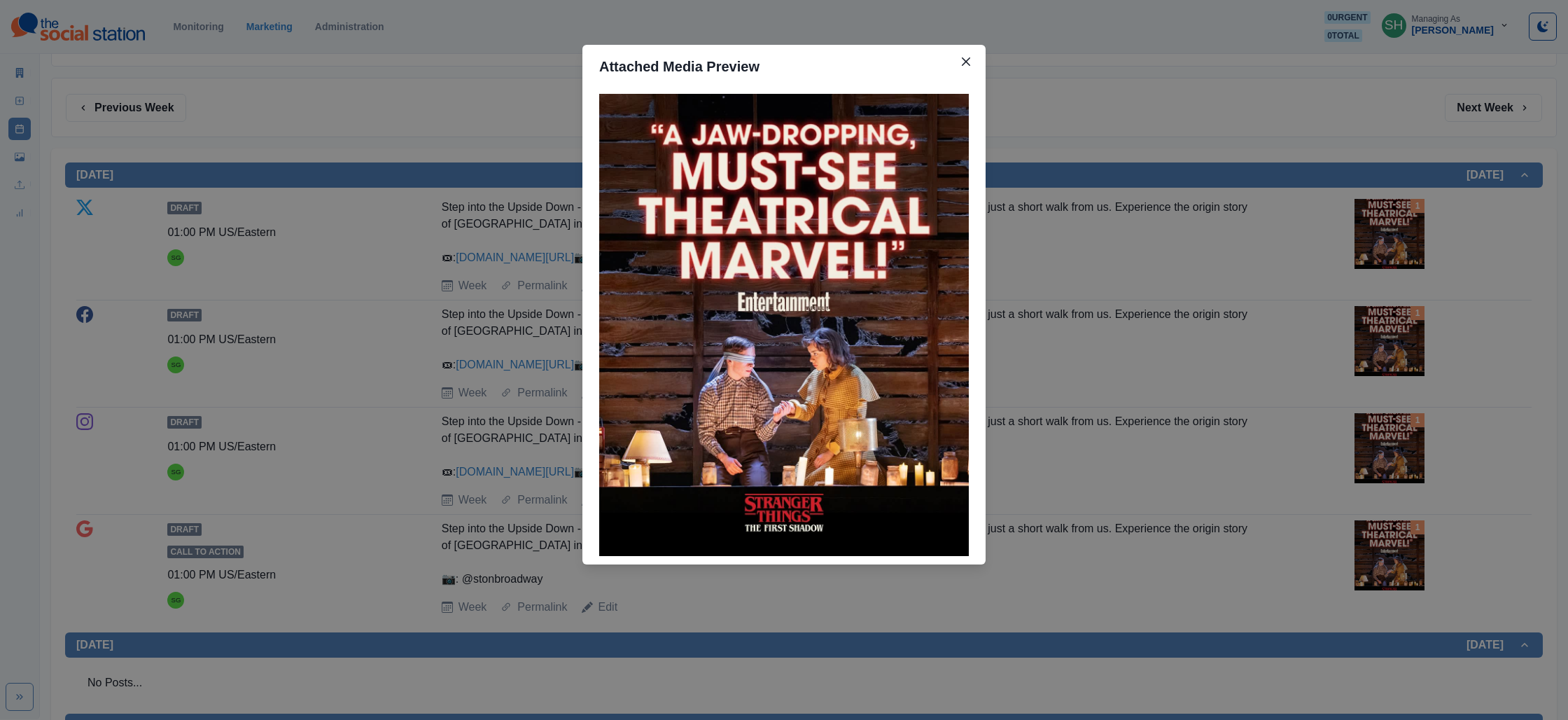
click at [1256, 211] on div "Attached Media Preview" at bounding box center [784, 360] width 1568 height 720
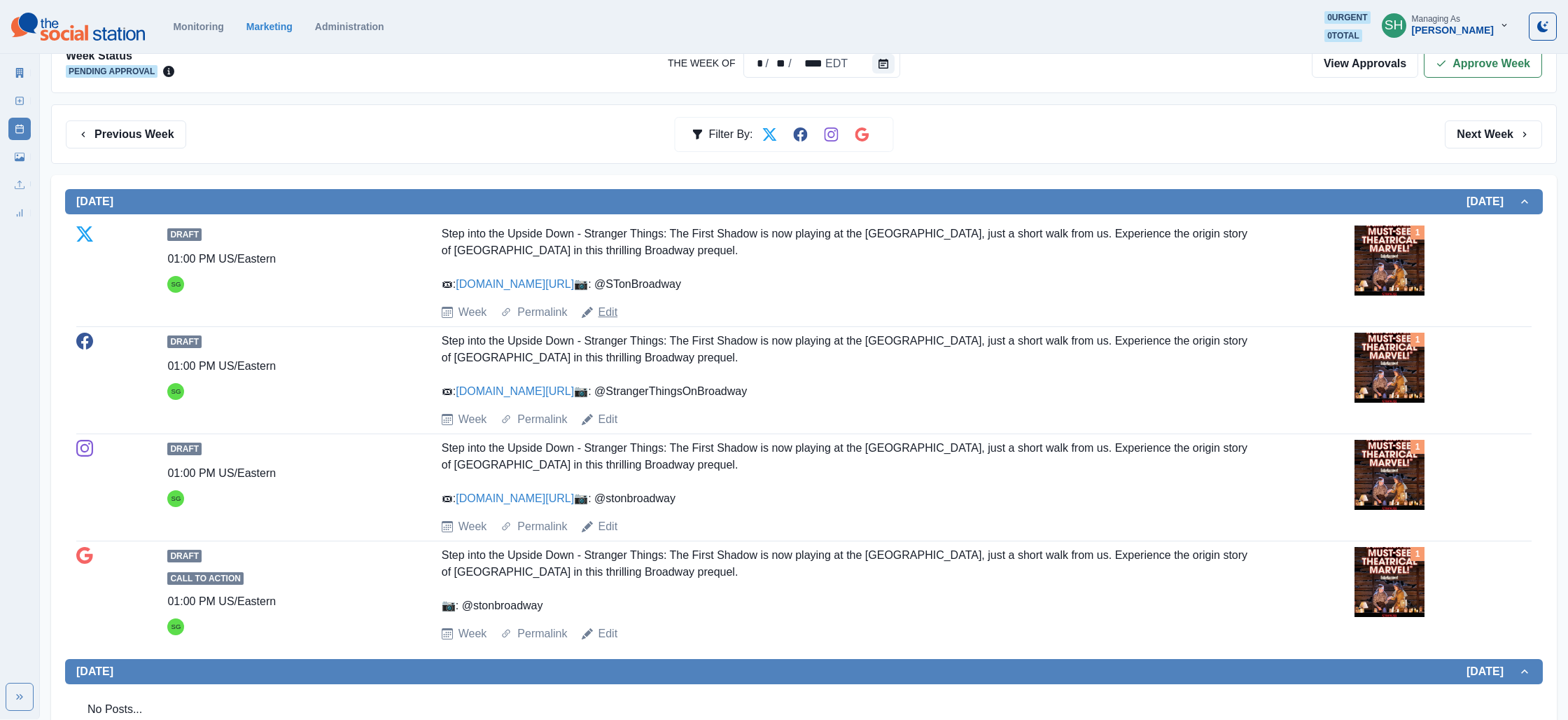
scroll to position [164, 0]
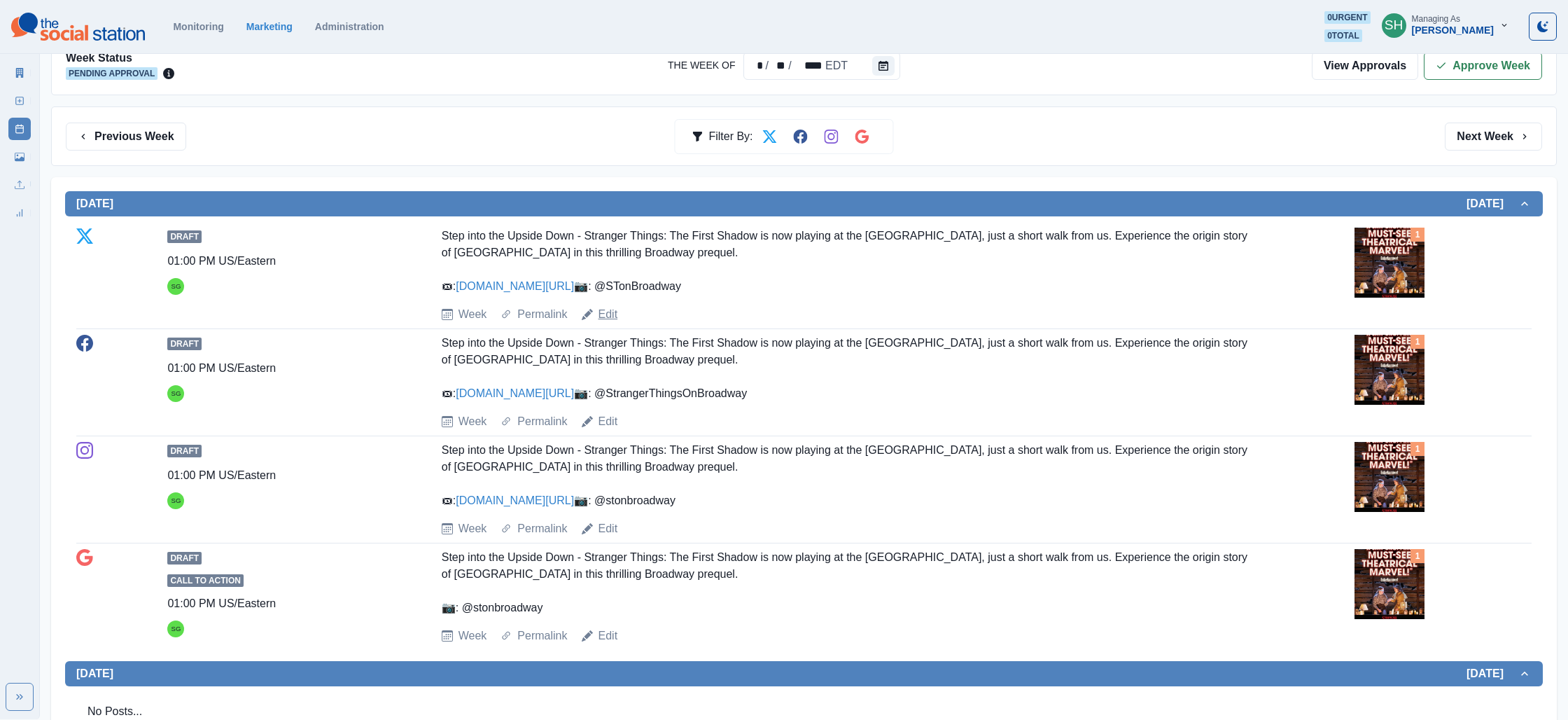
click at [604, 323] on link "Edit" at bounding box center [608, 314] width 19 height 17
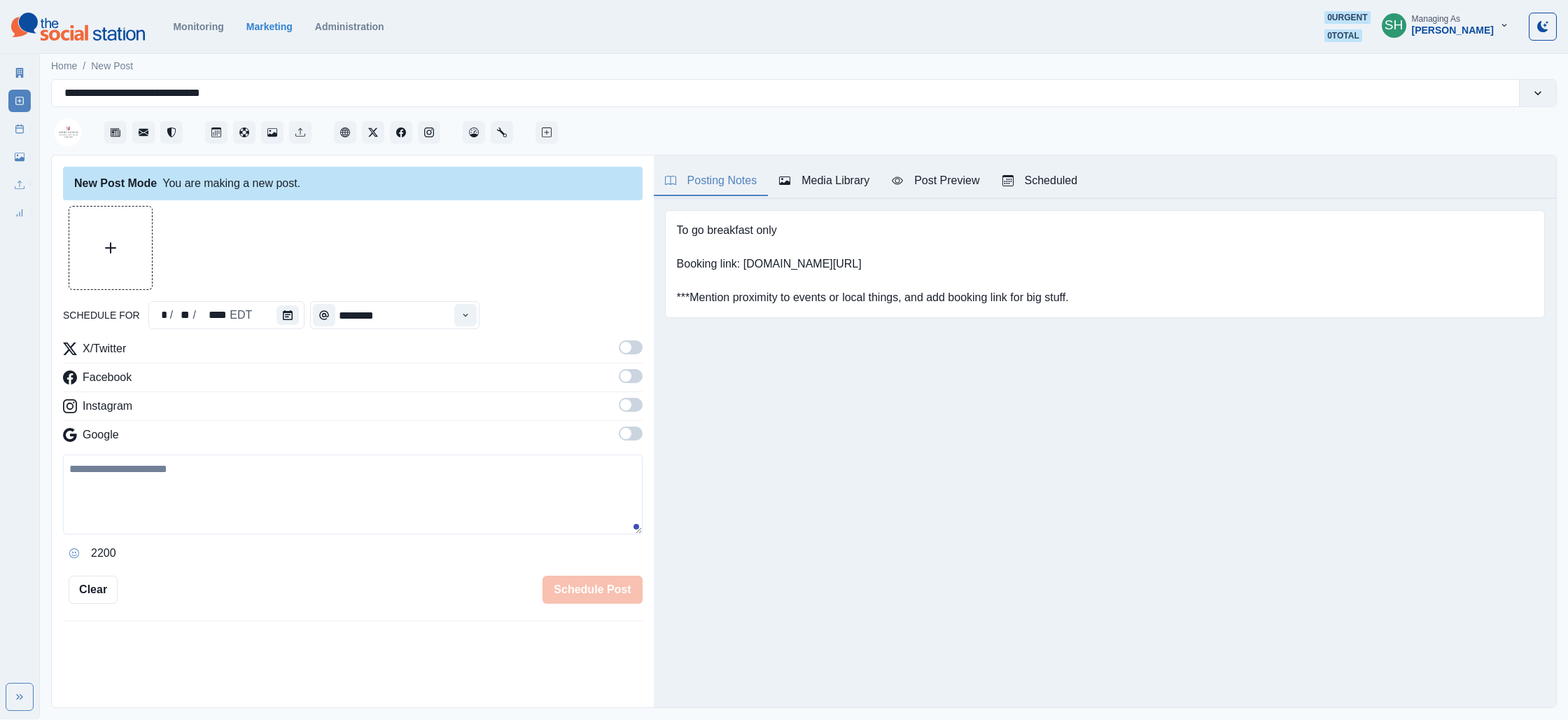
type input "*******"
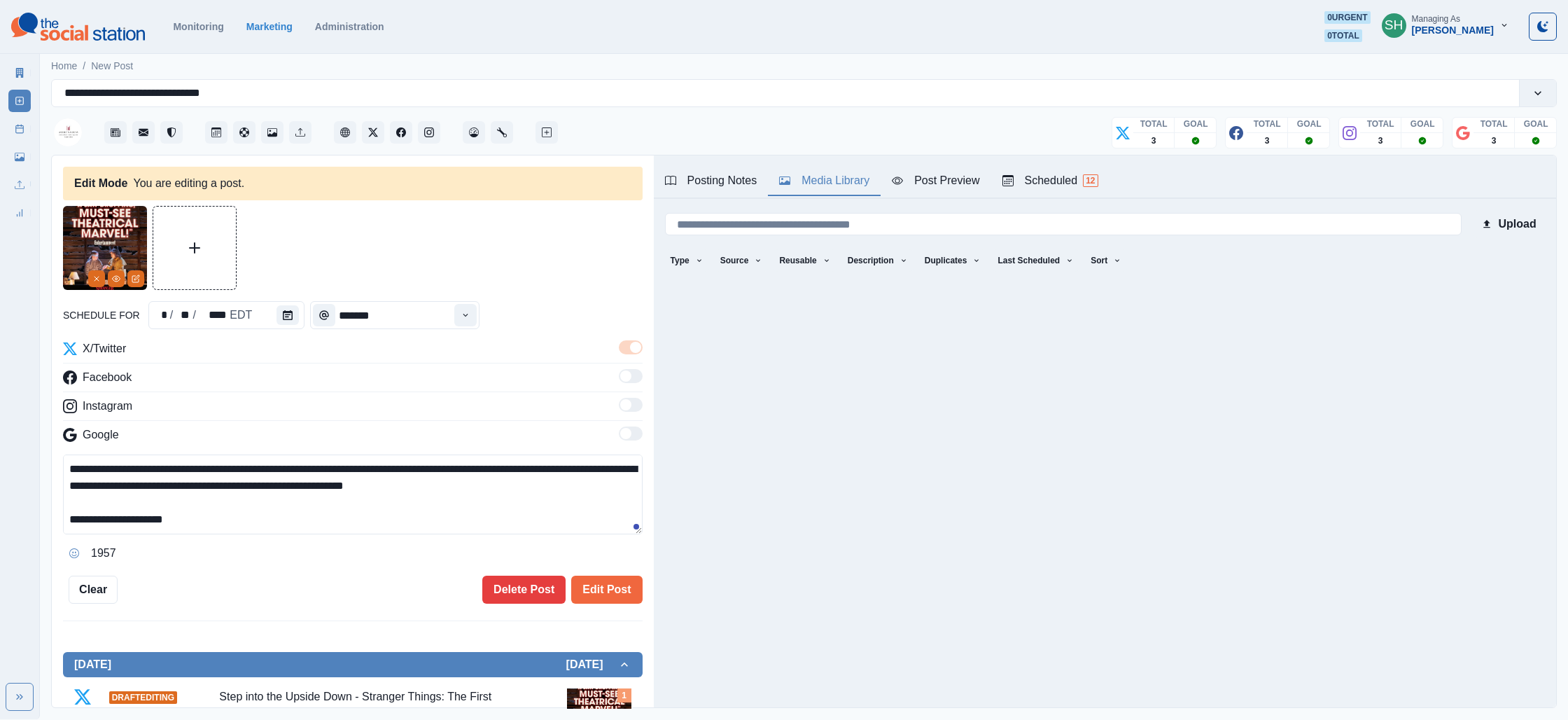
click at [812, 175] on div "Media Library" at bounding box center [824, 180] width 91 height 17
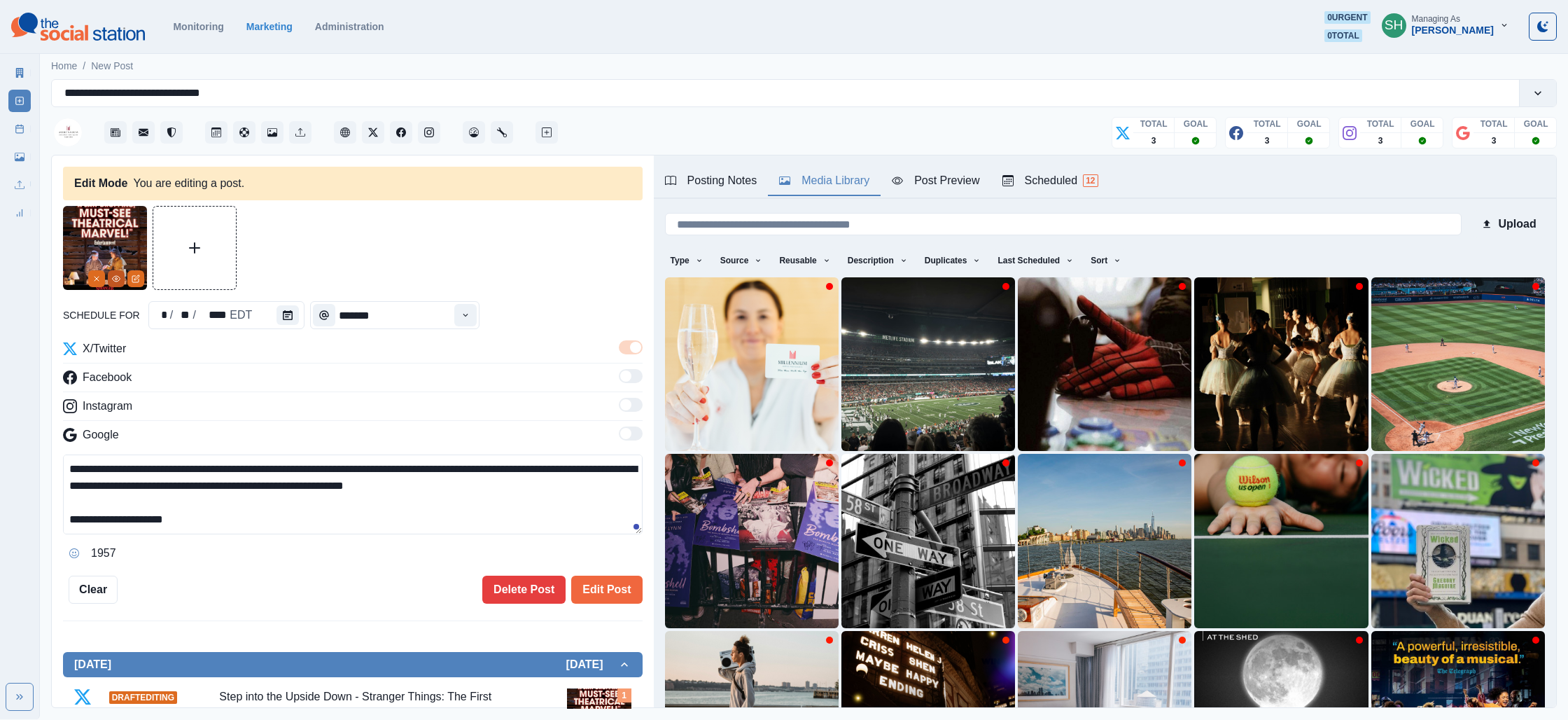
click at [115, 277] on icon "View Media" at bounding box center [116, 279] width 9 height 9
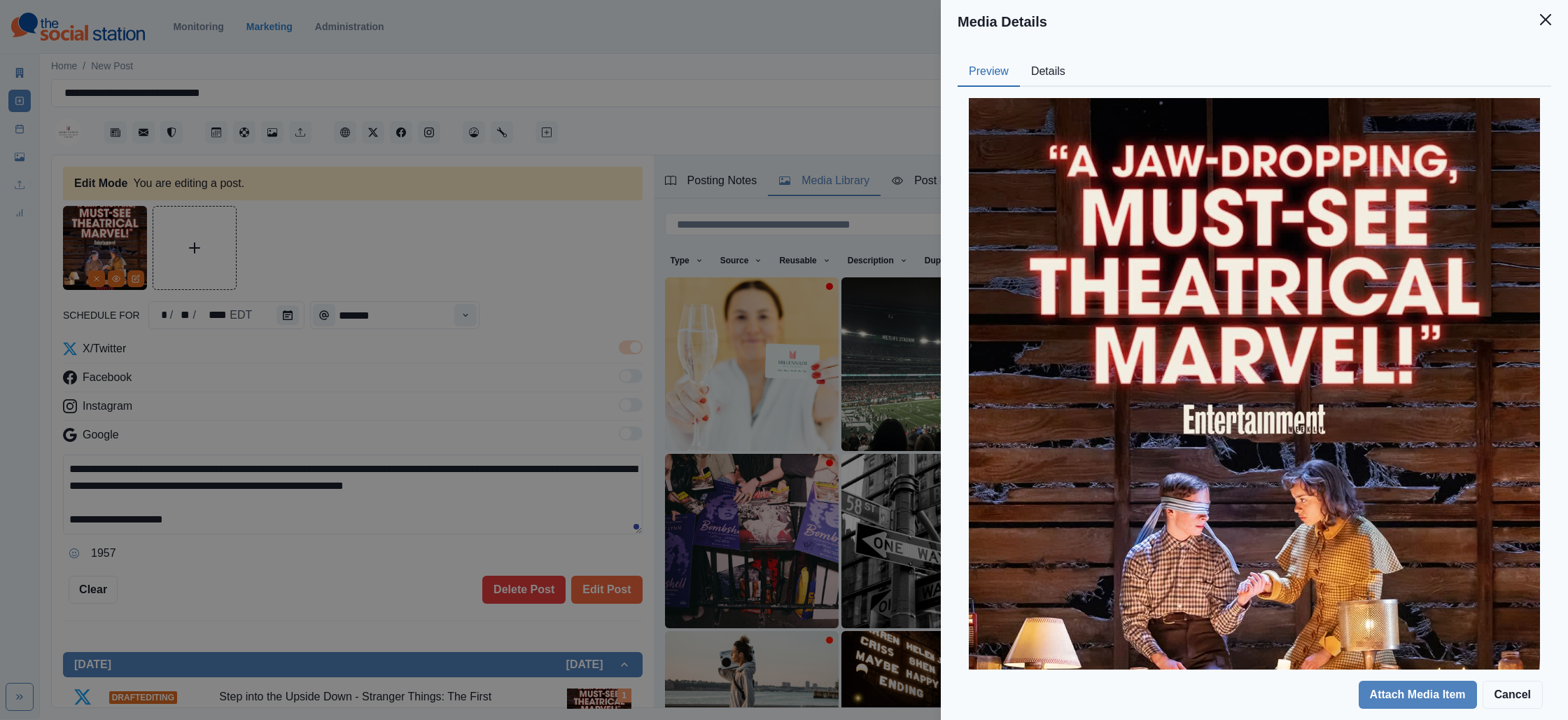
click at [1033, 76] on button "Details" at bounding box center [1048, 71] width 57 height 29
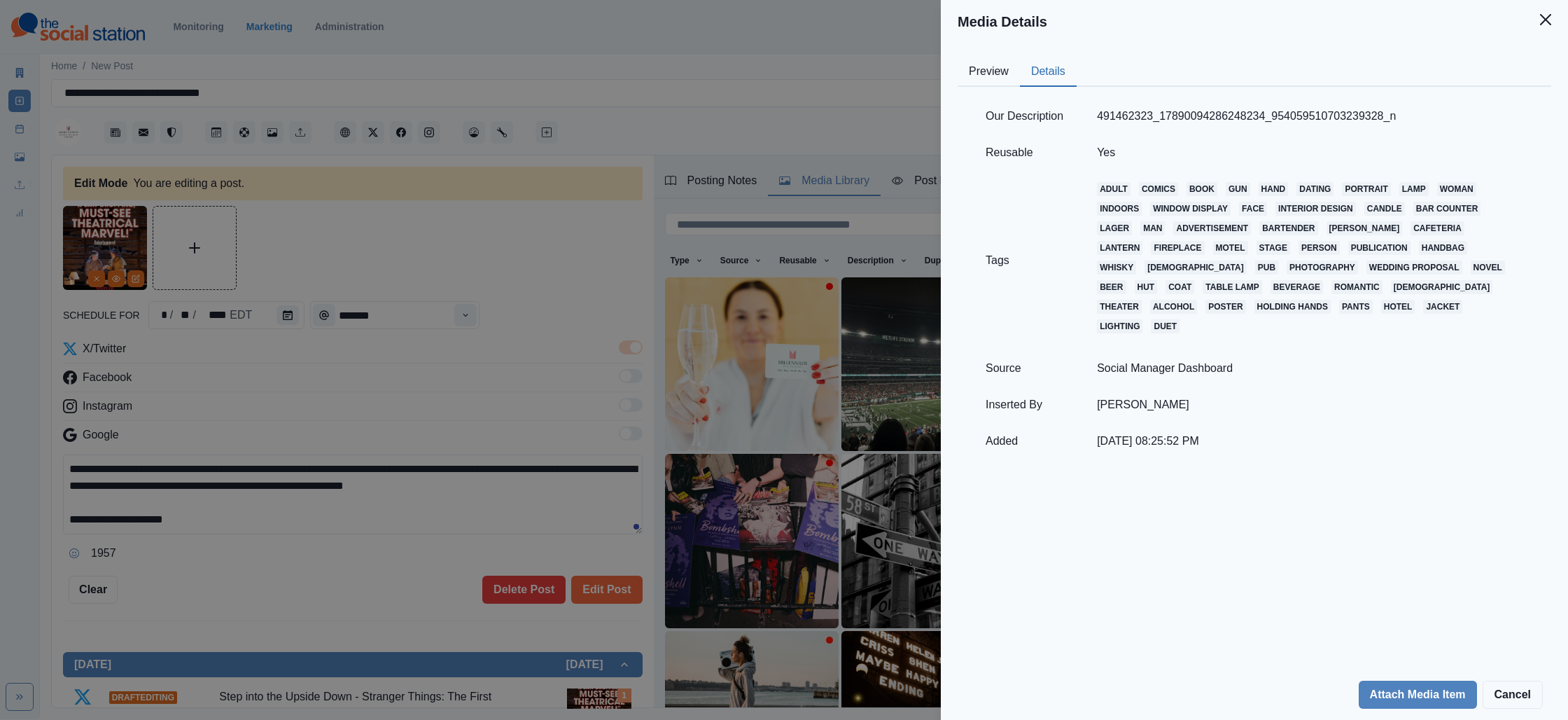
click at [888, 207] on div "Media Details Preview Details Our Description 491462323_17890094286248234_95405…" at bounding box center [784, 360] width 1568 height 720
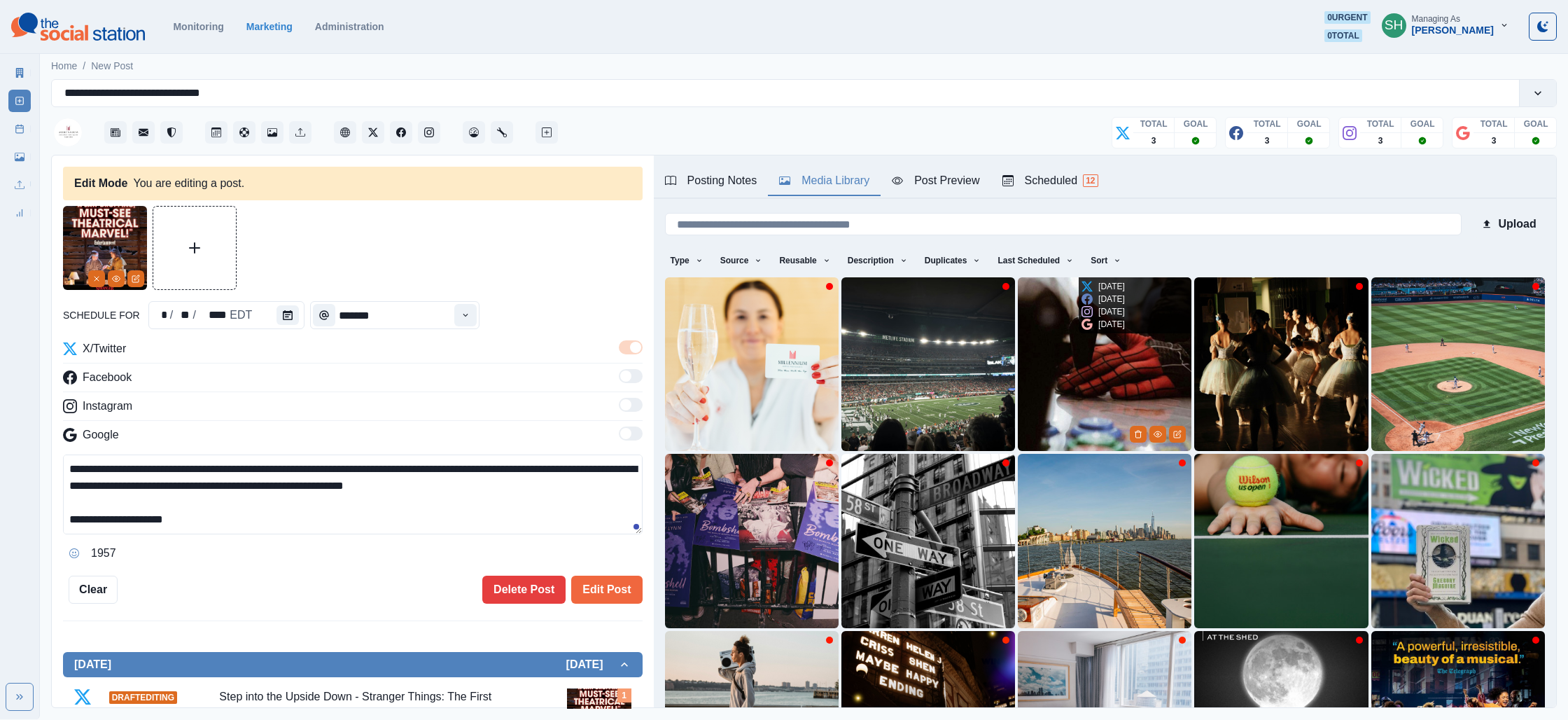
scroll to position [188, 0]
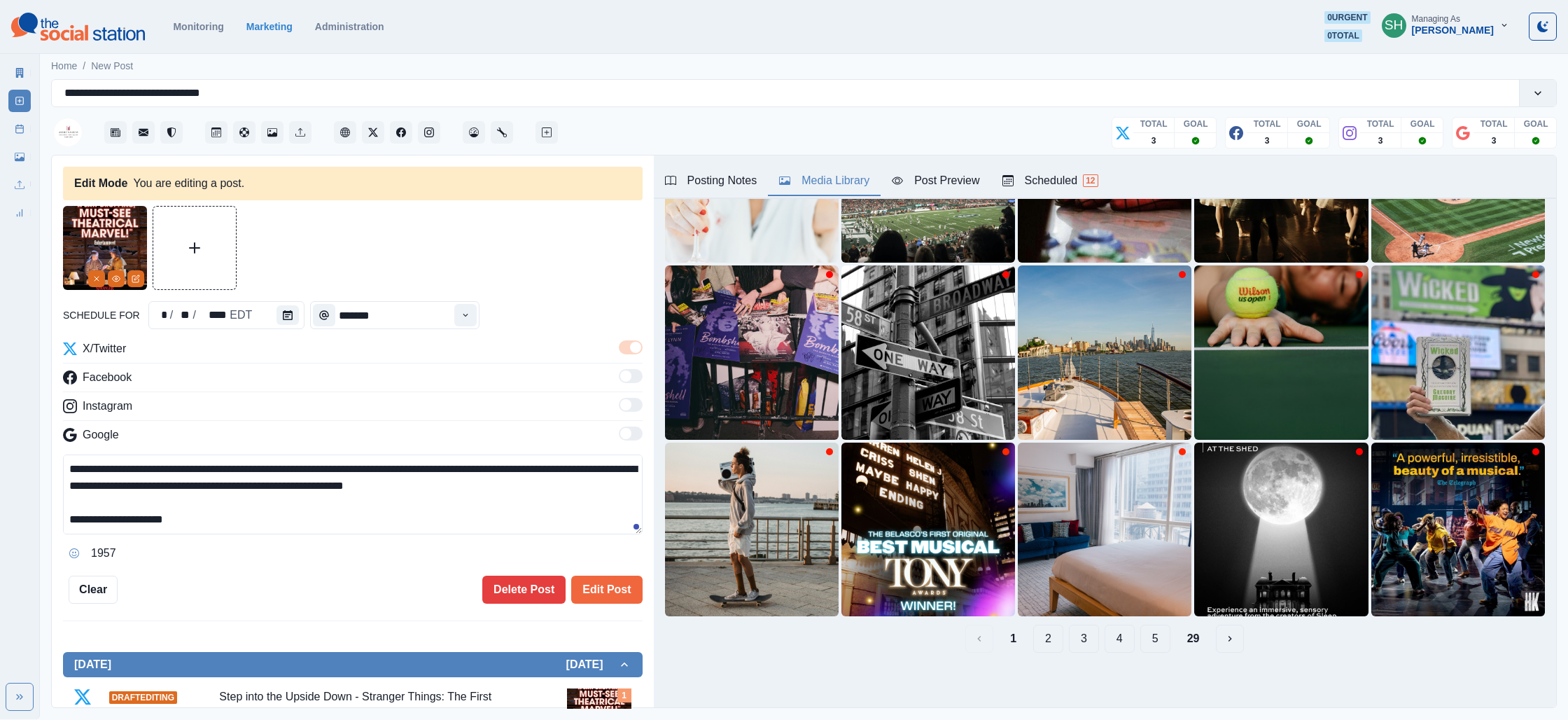
click at [1048, 639] on button "2" at bounding box center [1048, 638] width 30 height 28
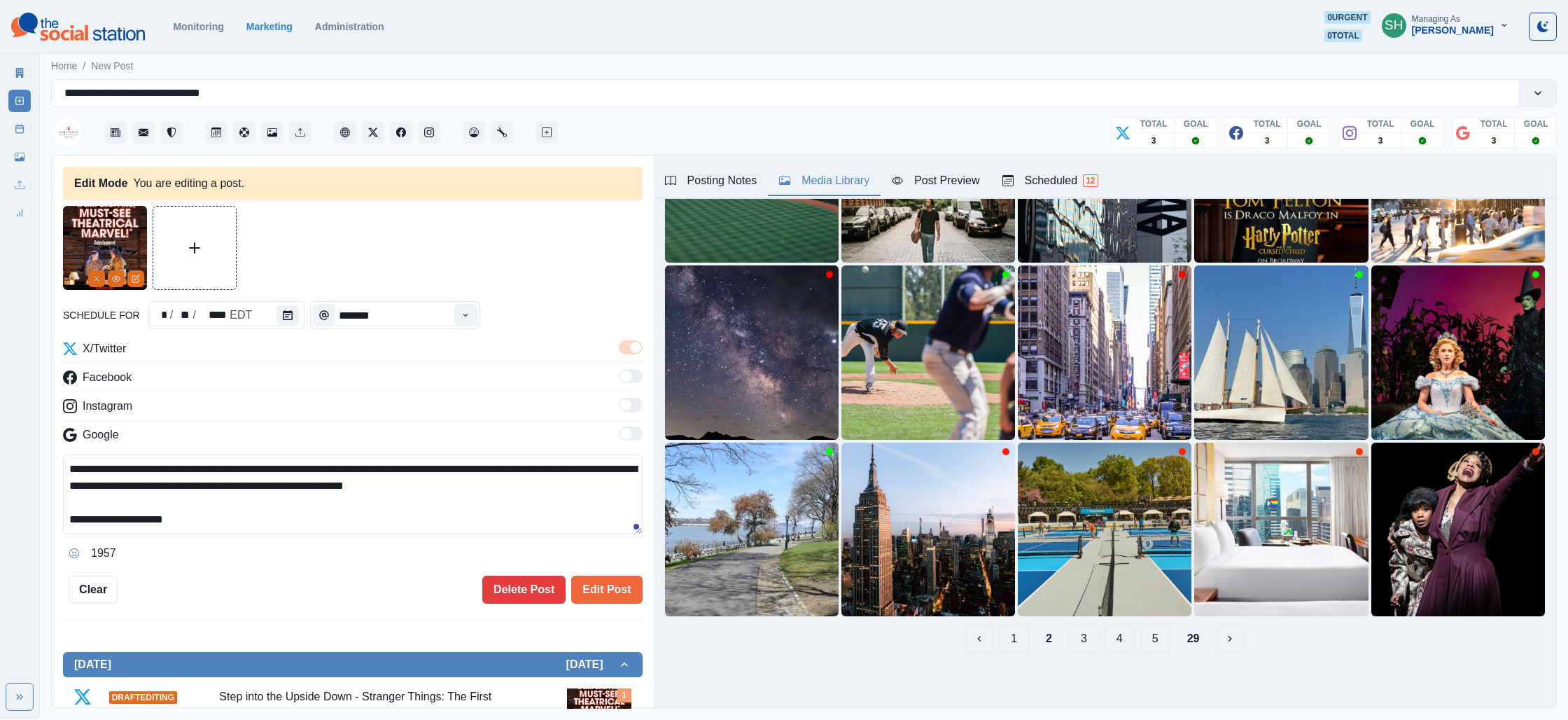
click at [1078, 650] on button "3" at bounding box center [1084, 638] width 30 height 28
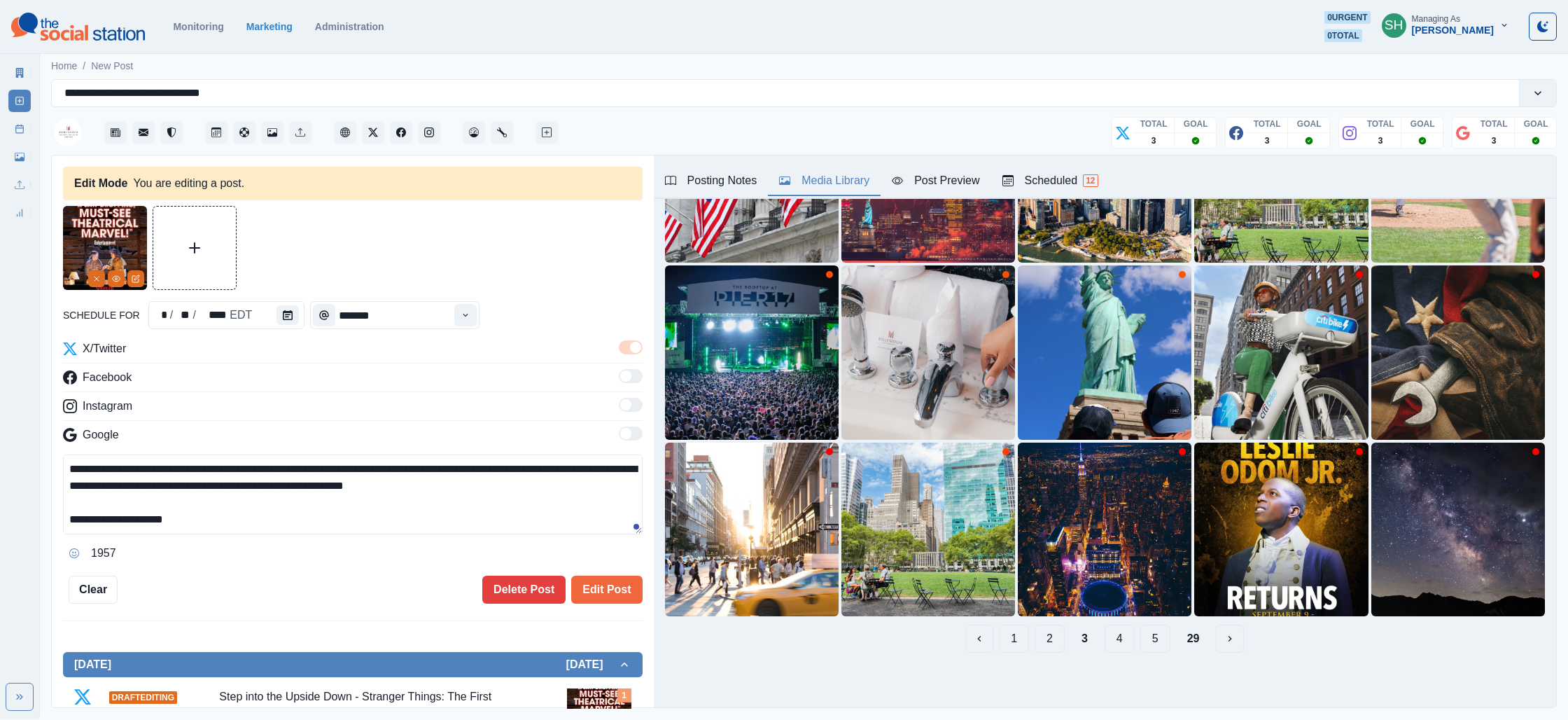
click at [1107, 641] on button "4" at bounding box center [1120, 638] width 30 height 28
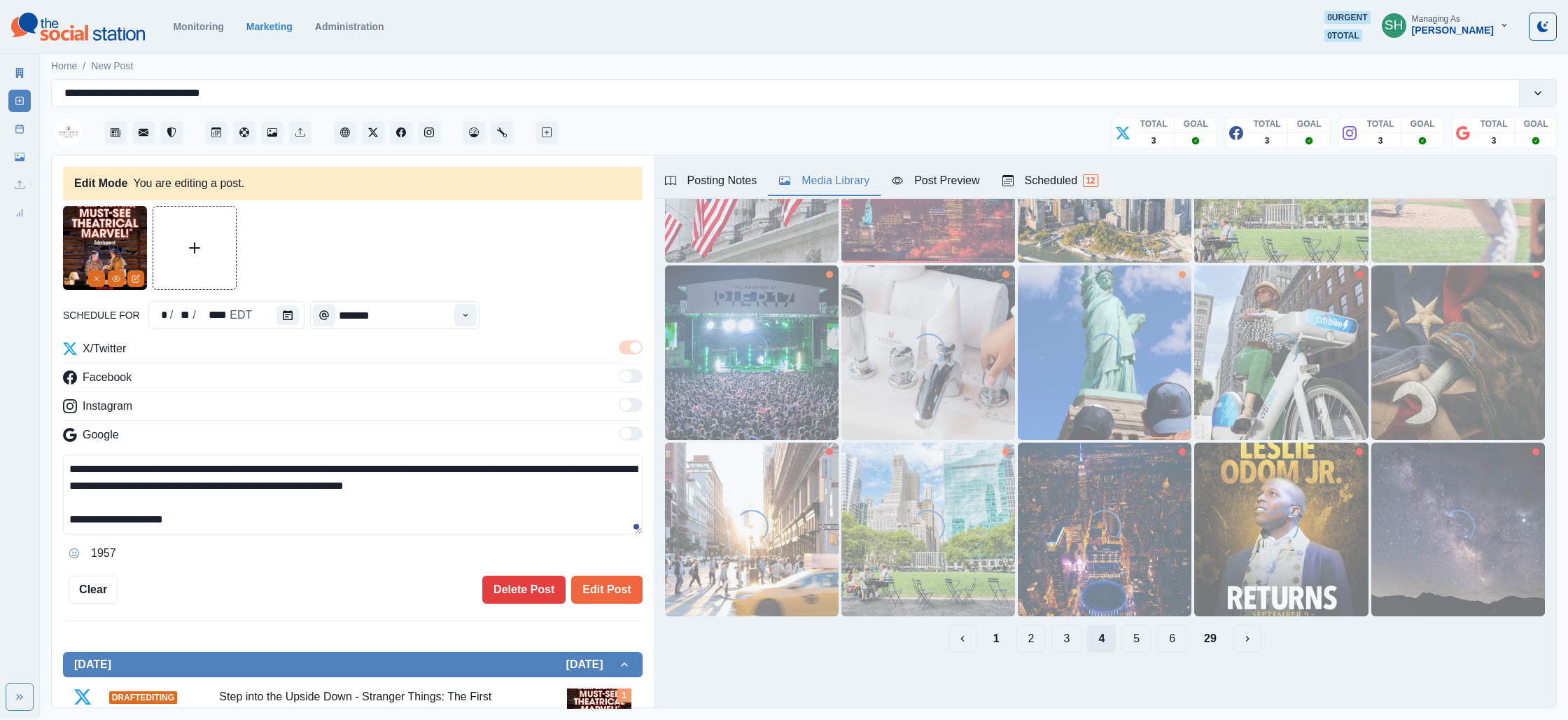
scroll to position [0, 0]
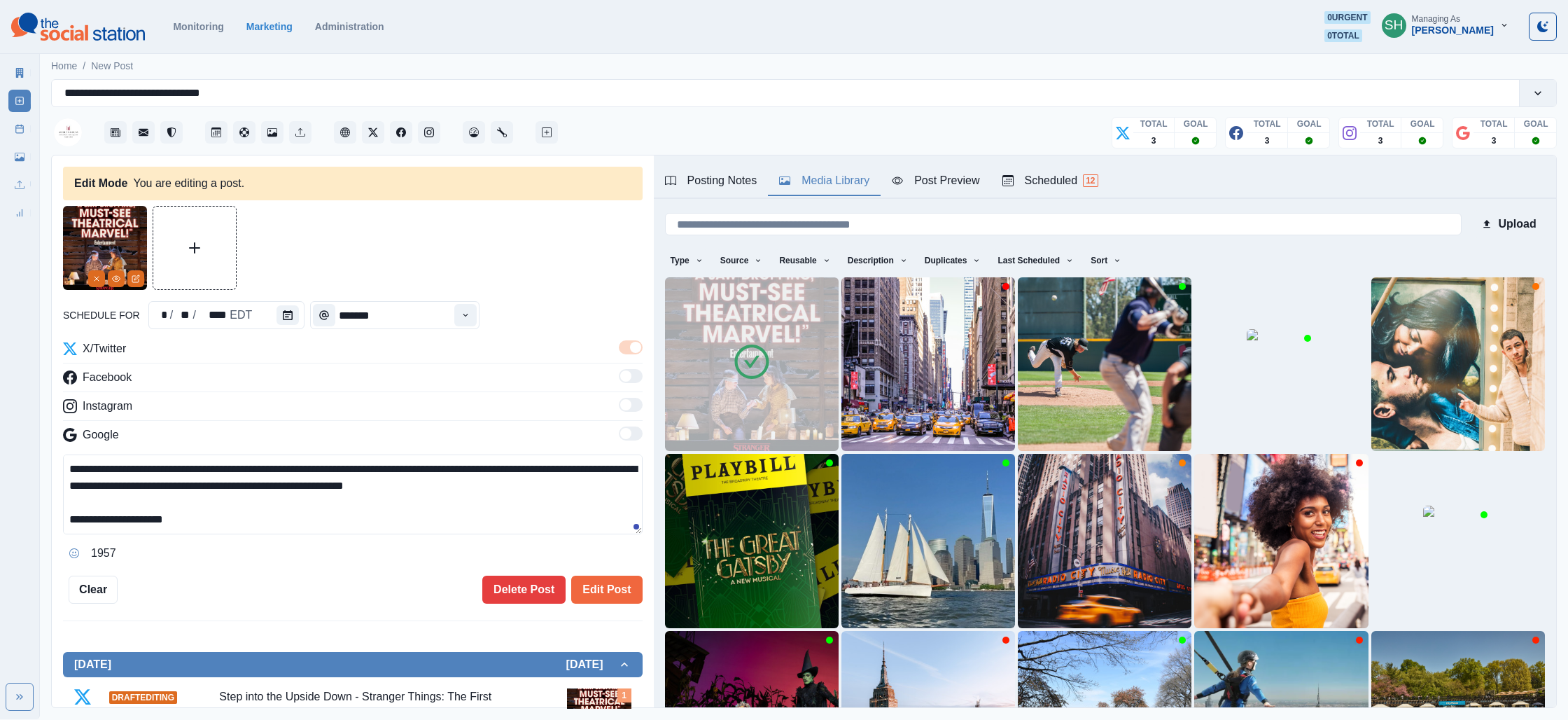
click at [722, 414] on img at bounding box center [752, 364] width 174 height 174
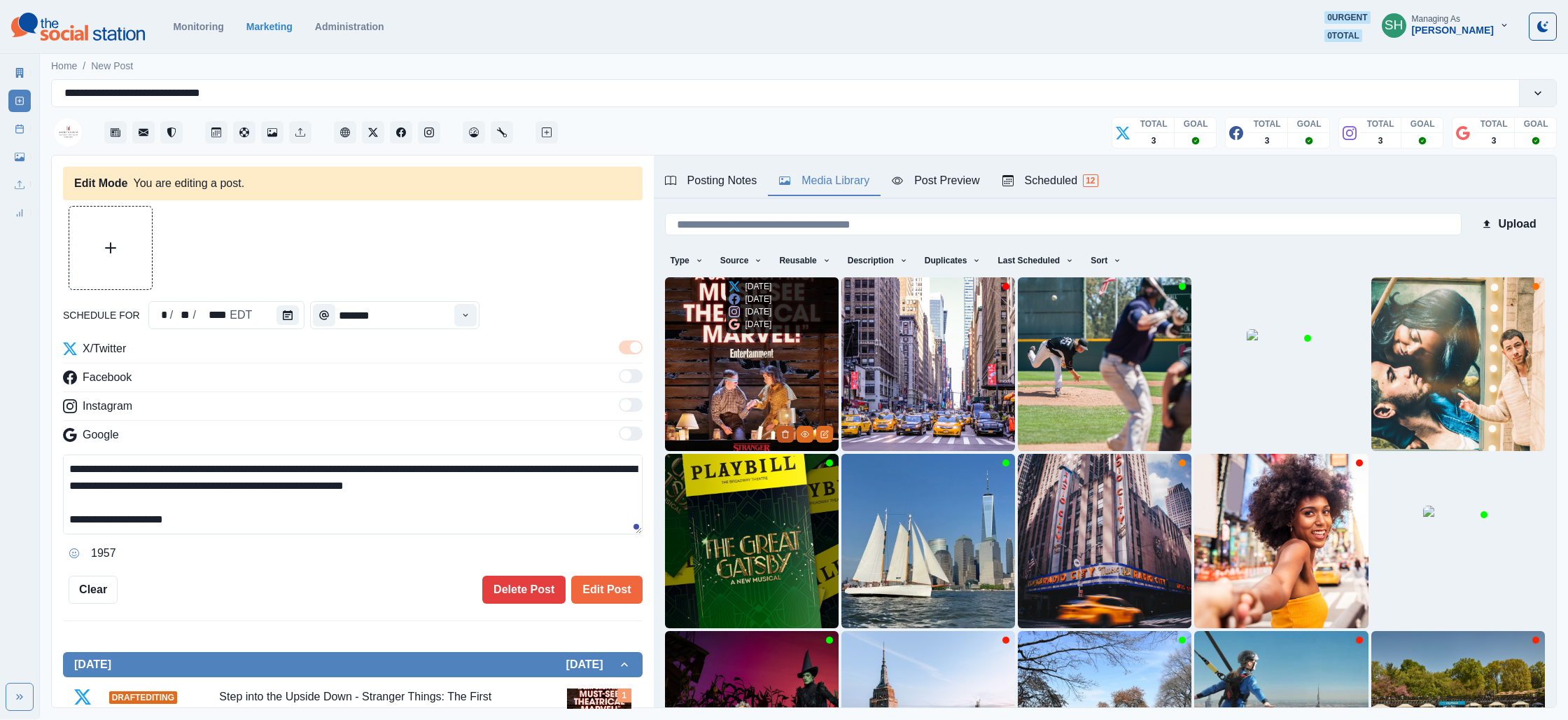
click at [779, 435] on button "Delete Media" at bounding box center [785, 433] width 17 height 17
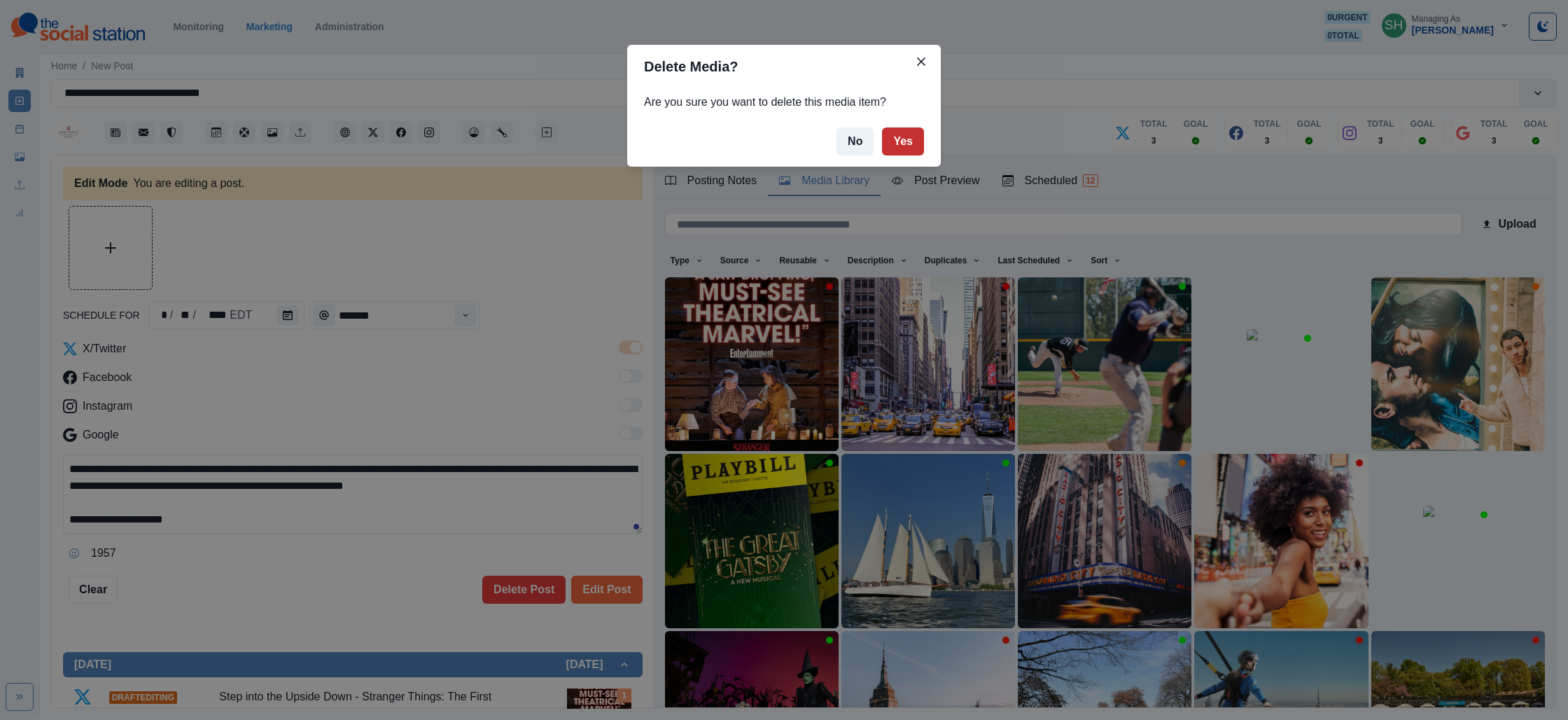
click at [894, 134] on button "Yes" at bounding box center [903, 142] width 42 height 28
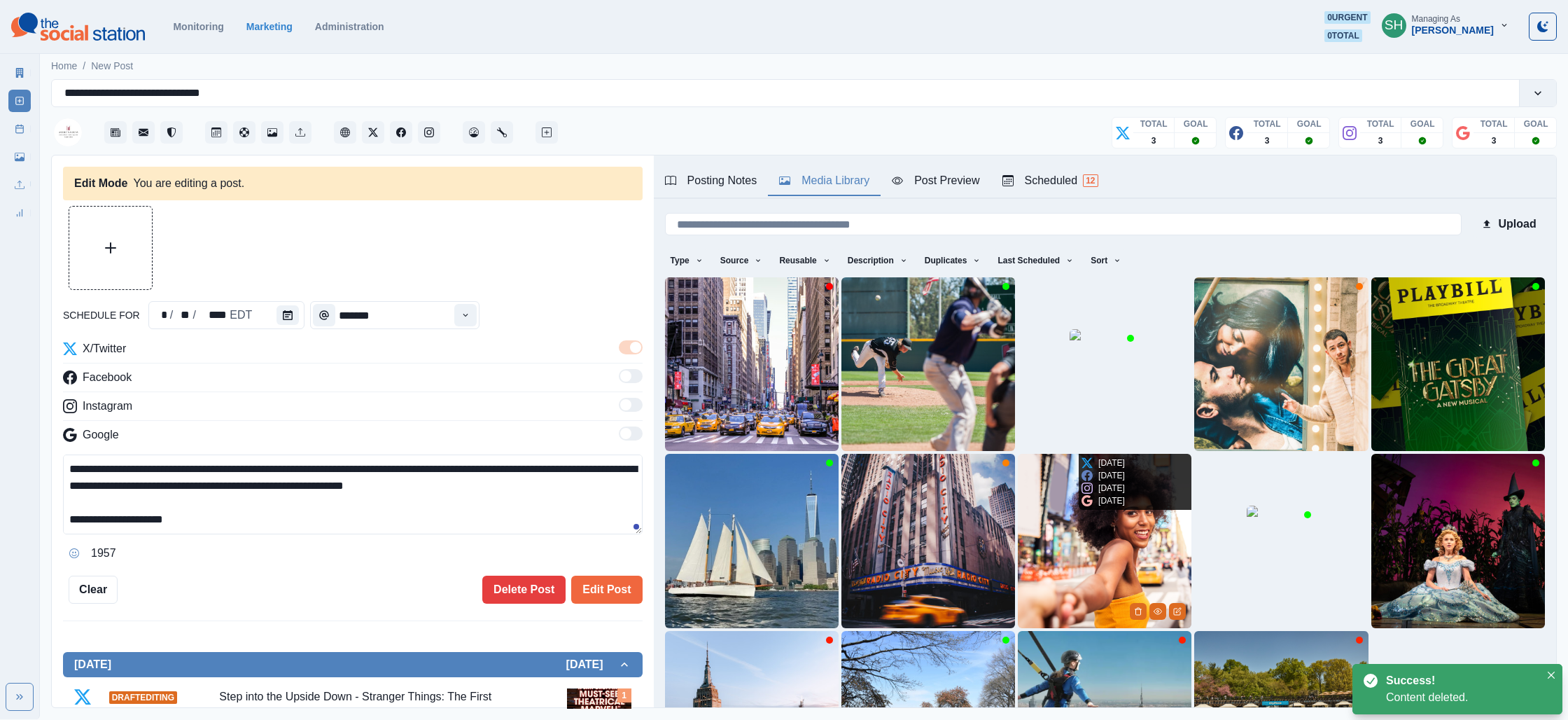
scroll to position [188, 0]
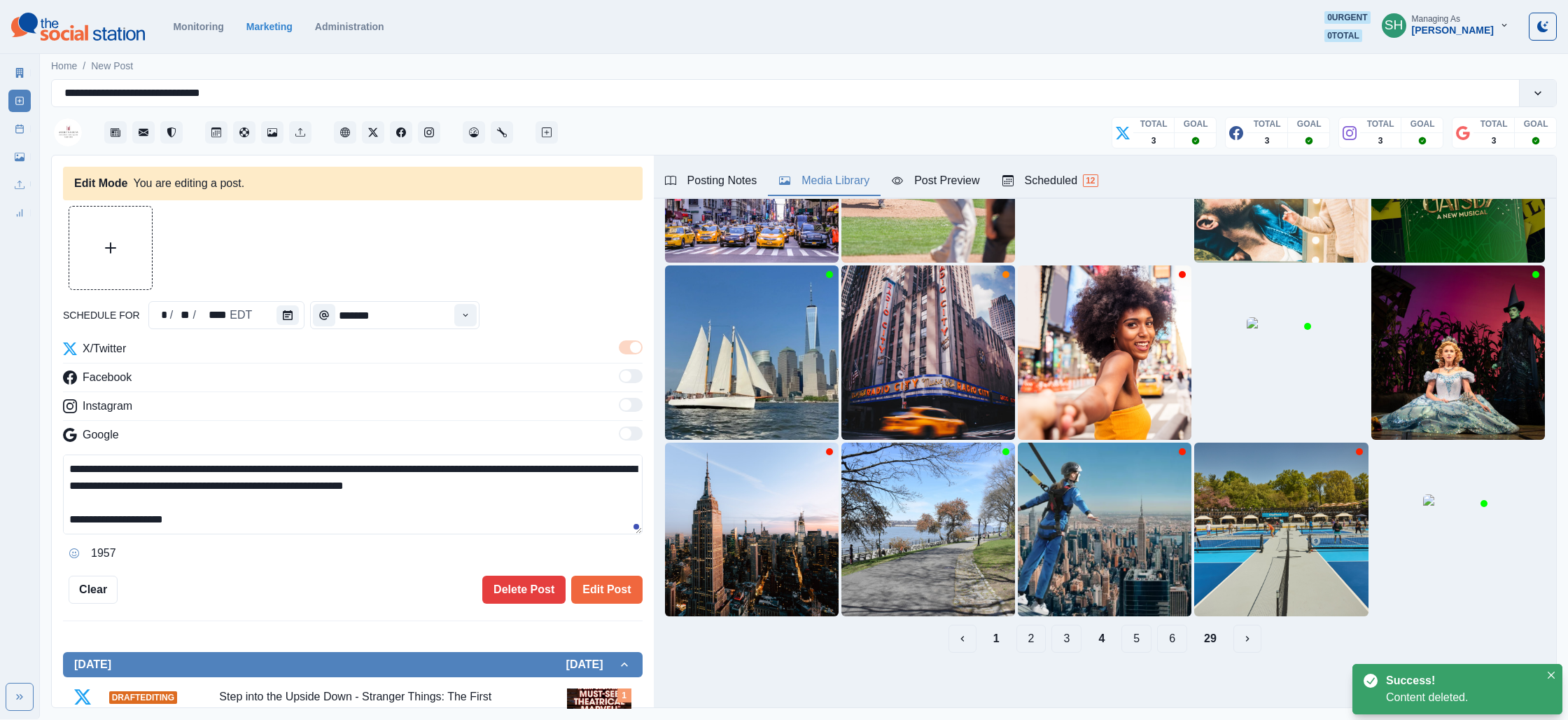
click at [998, 637] on button "1" at bounding box center [996, 638] width 29 height 28
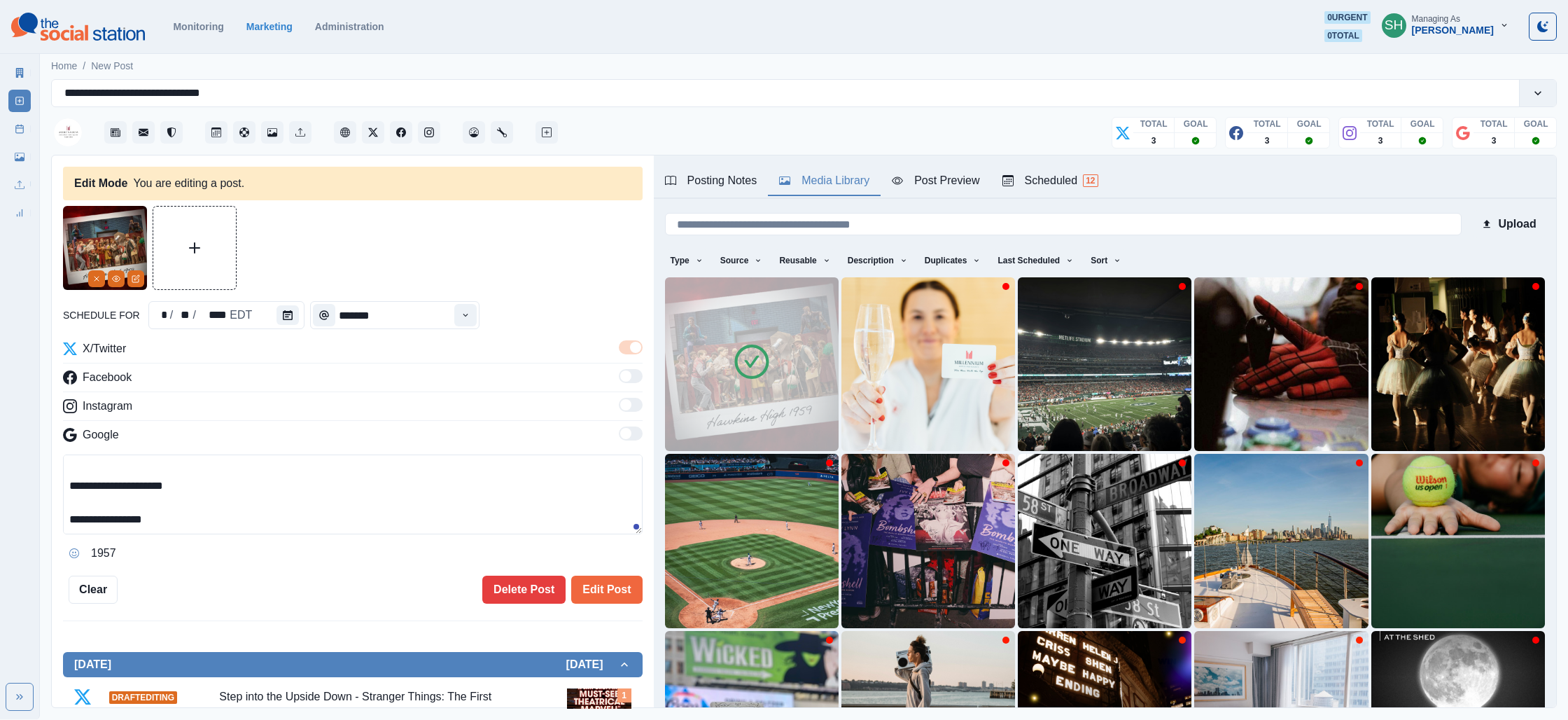
scroll to position [0, 0]
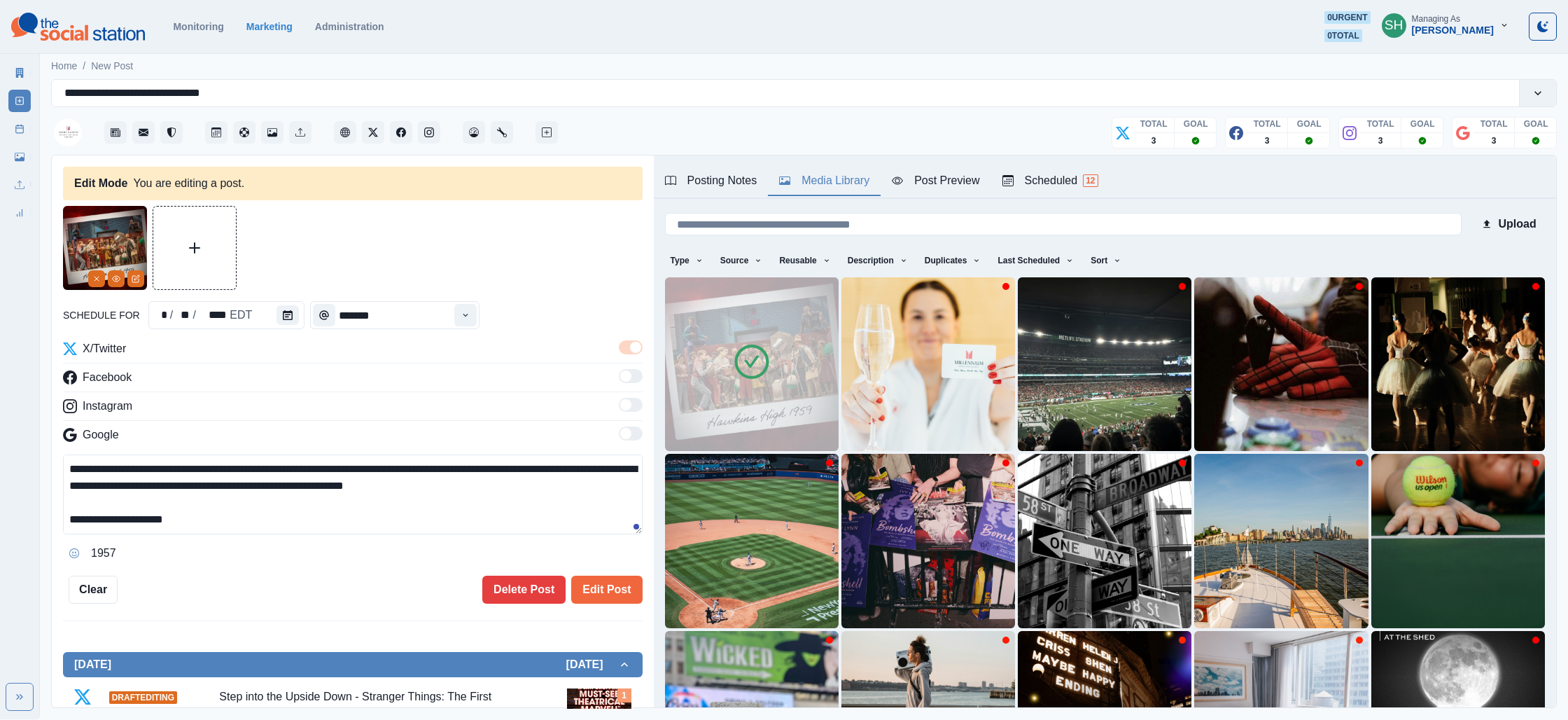
click at [212, 473] on textarea "**********" at bounding box center [352, 494] width 579 height 80
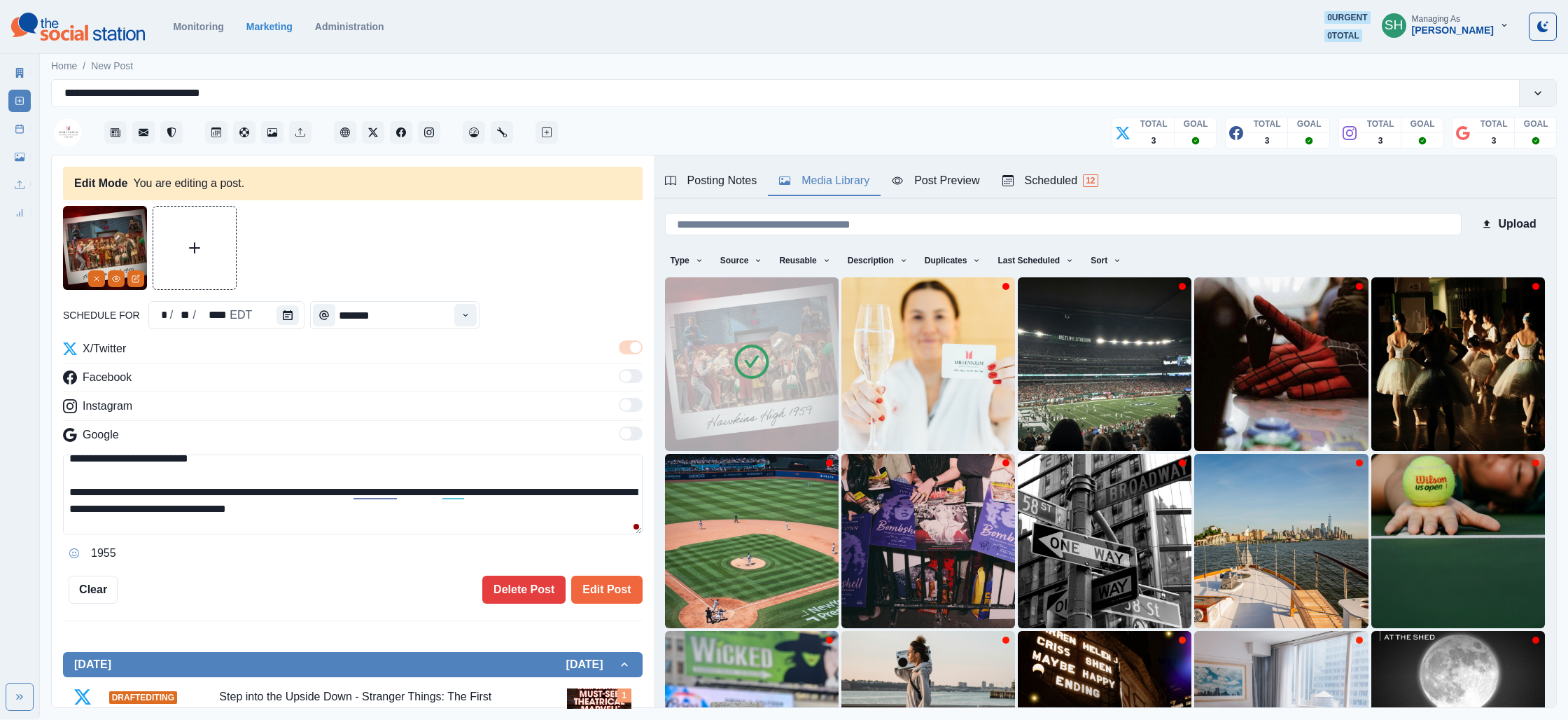
scroll to position [11, 0]
click at [567, 488] on textarea "**********" at bounding box center [352, 494] width 579 height 80
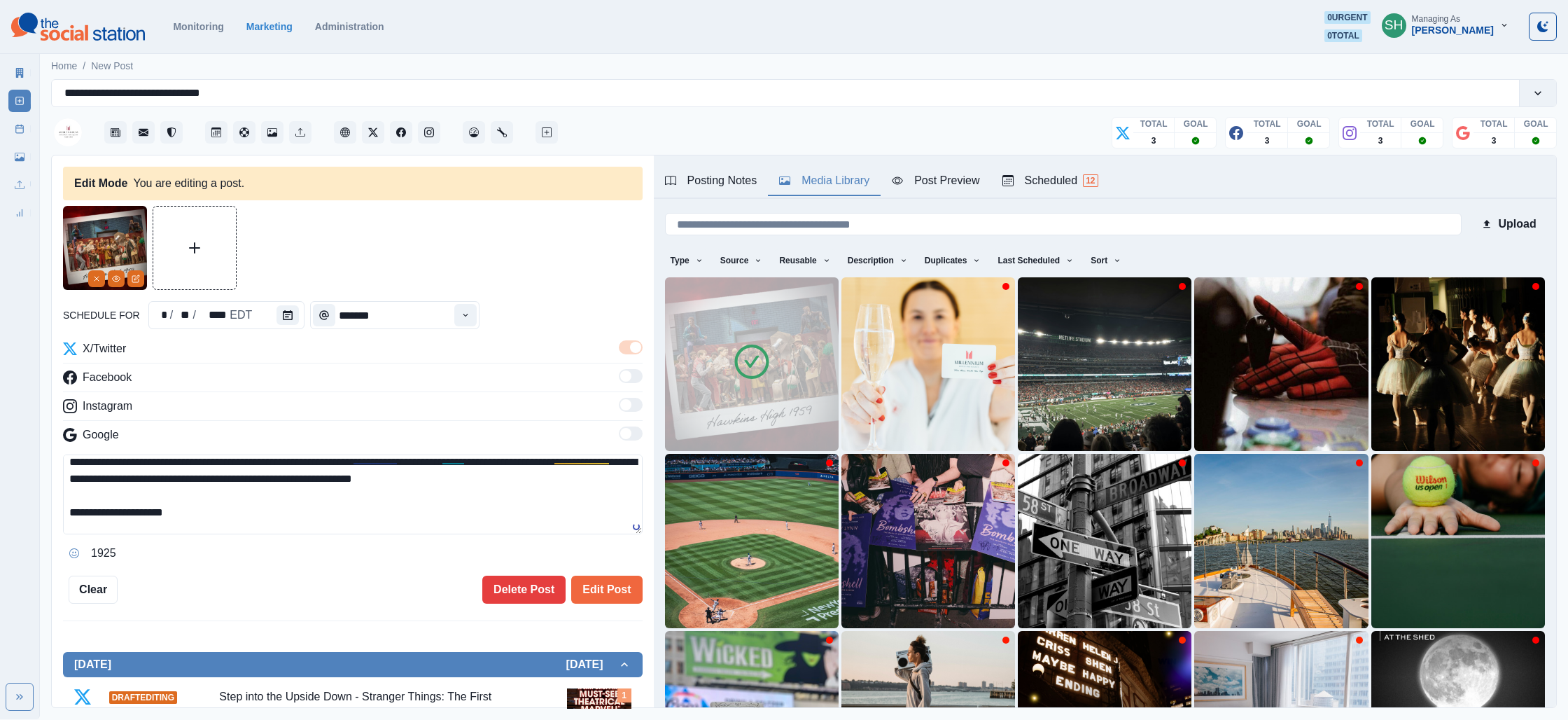
scroll to position [47, 0]
click at [565, 476] on textarea "**********" at bounding box center [352, 494] width 579 height 80
click at [211, 510] on textarea "**********" at bounding box center [352, 494] width 579 height 80
type textarea "**********"
click at [76, 546] on button "Opens Emoji Picker" at bounding box center [74, 552] width 22 height 22
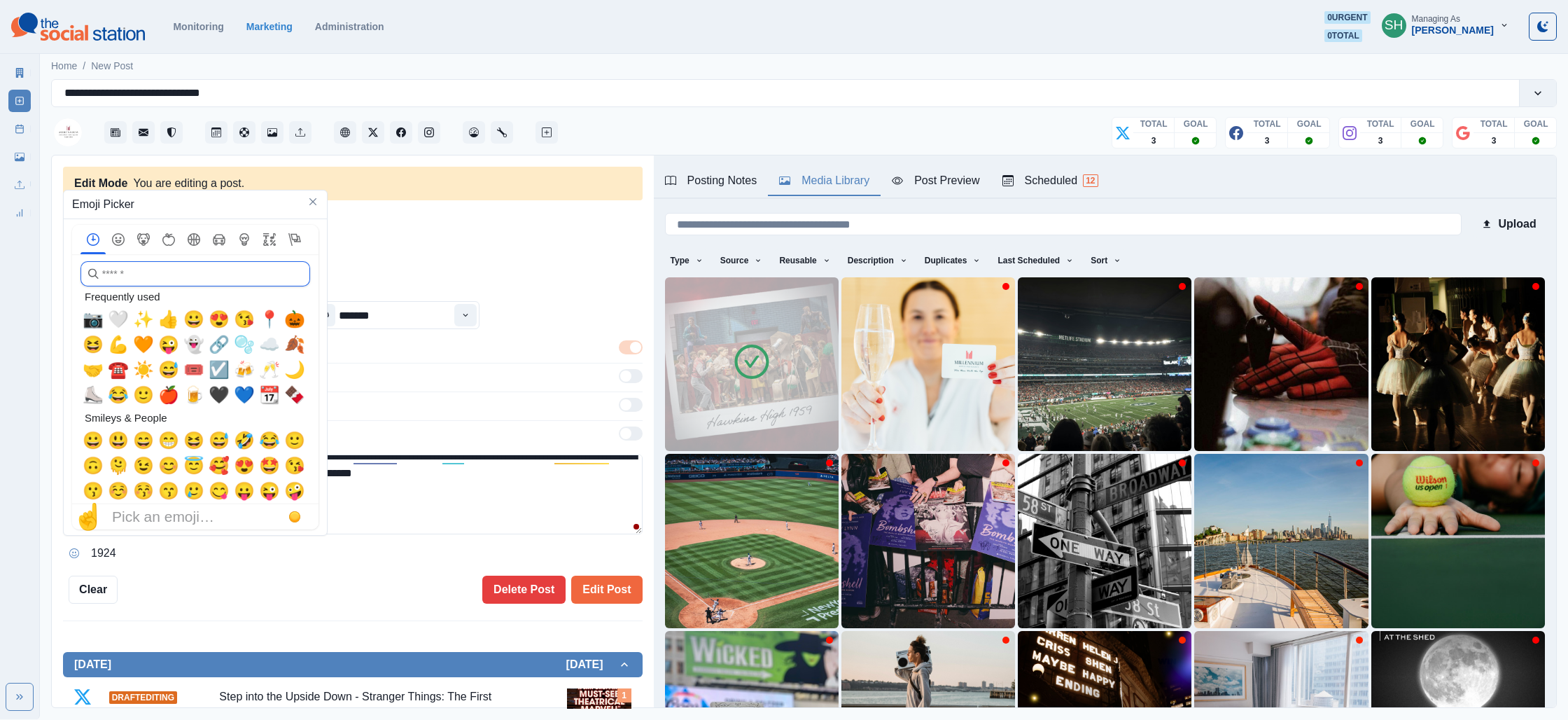
click at [216, 280] on input "search" at bounding box center [195, 273] width 229 height 25
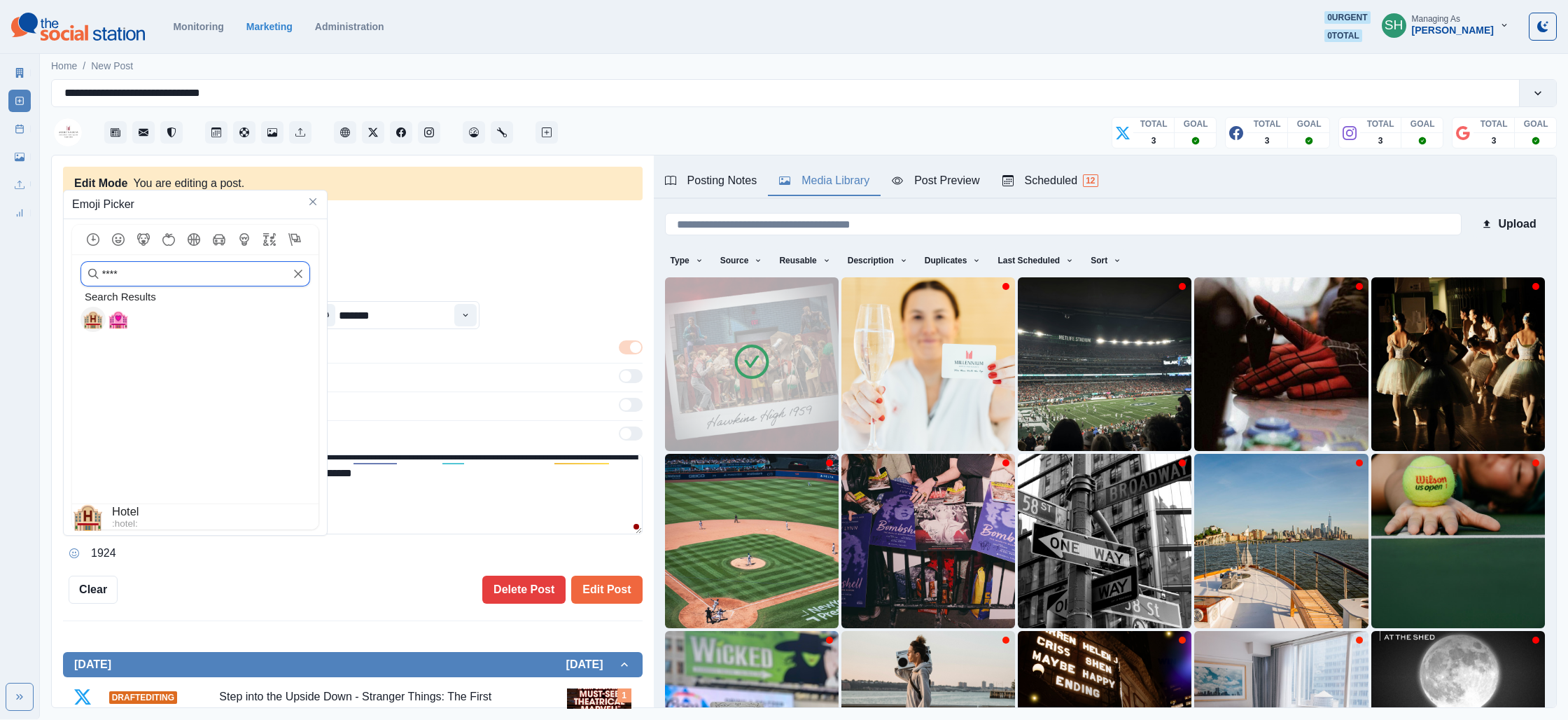
type input "****"
click at [101, 318] on div "🏨" at bounding box center [93, 319] width 25 height 25
click at [476, 514] on textarea "**********" at bounding box center [352, 494] width 579 height 80
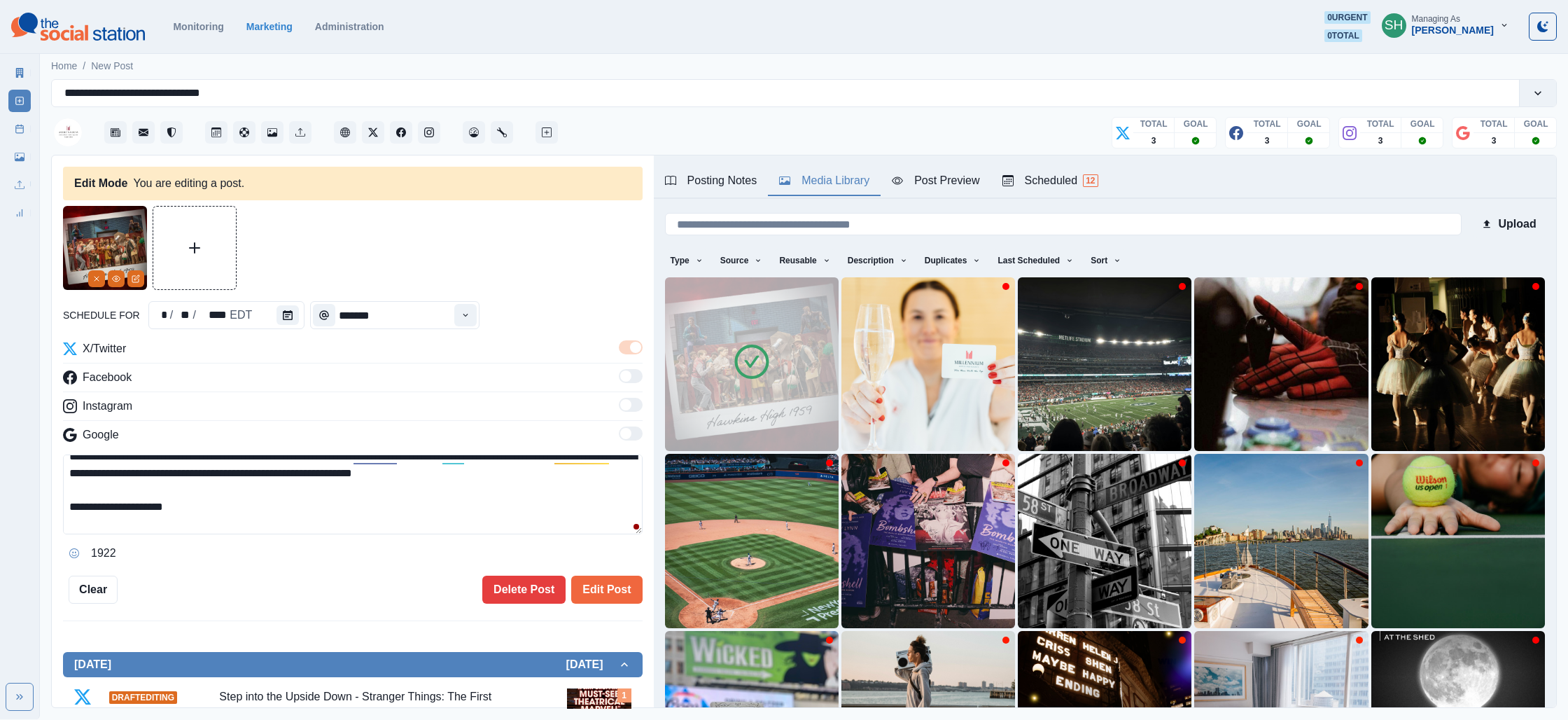
scroll to position [84, 0]
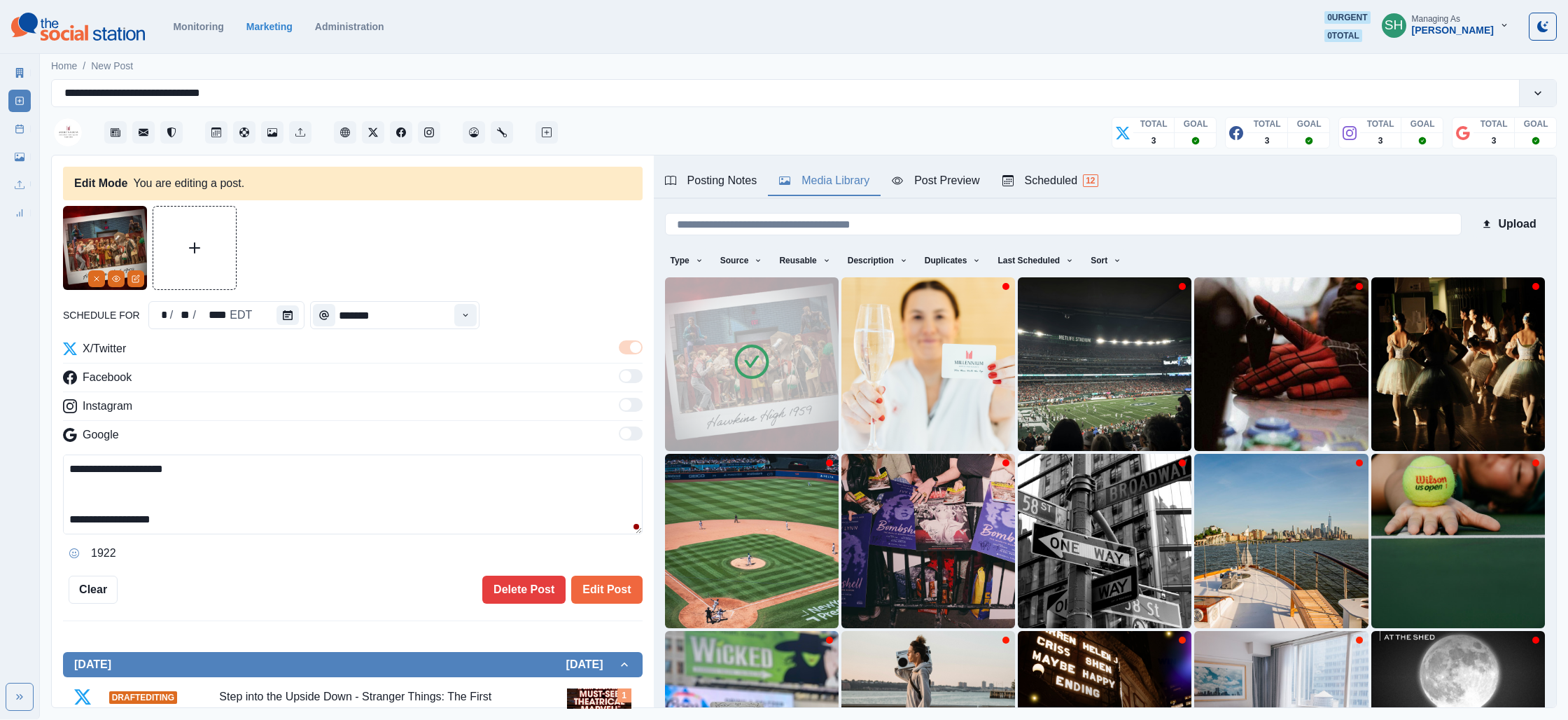
drag, startPoint x: 220, startPoint y: 520, endPoint x: 177, endPoint y: 524, distance: 43.2
click at [177, 524] on textarea "**********" at bounding box center [352, 494] width 579 height 80
click at [196, 480] on textarea "**********" at bounding box center [352, 494] width 579 height 80
paste textarea "**"
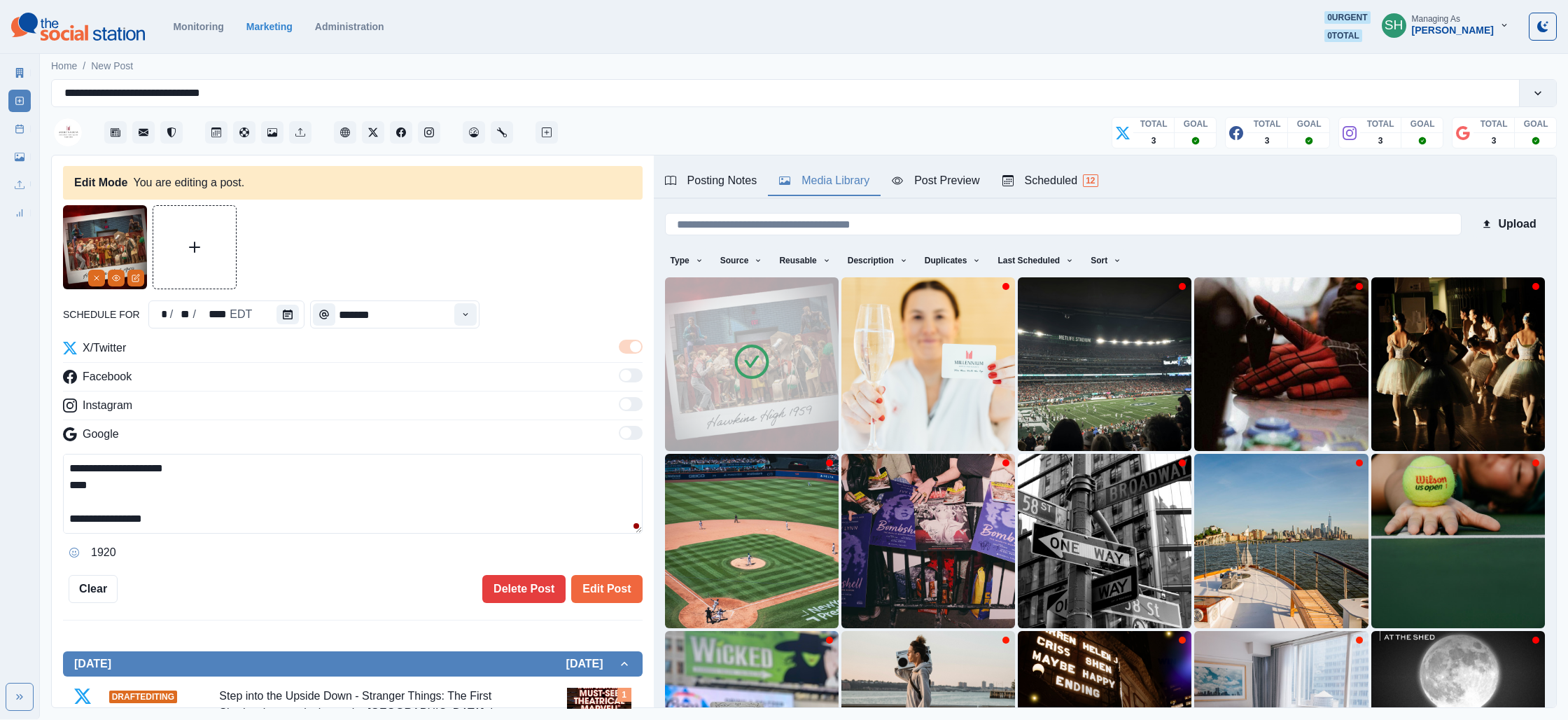
click at [744, 164] on div "Posting Notes Media Library Post Preview Scheduled 12" at bounding box center [1105, 177] width 903 height 43
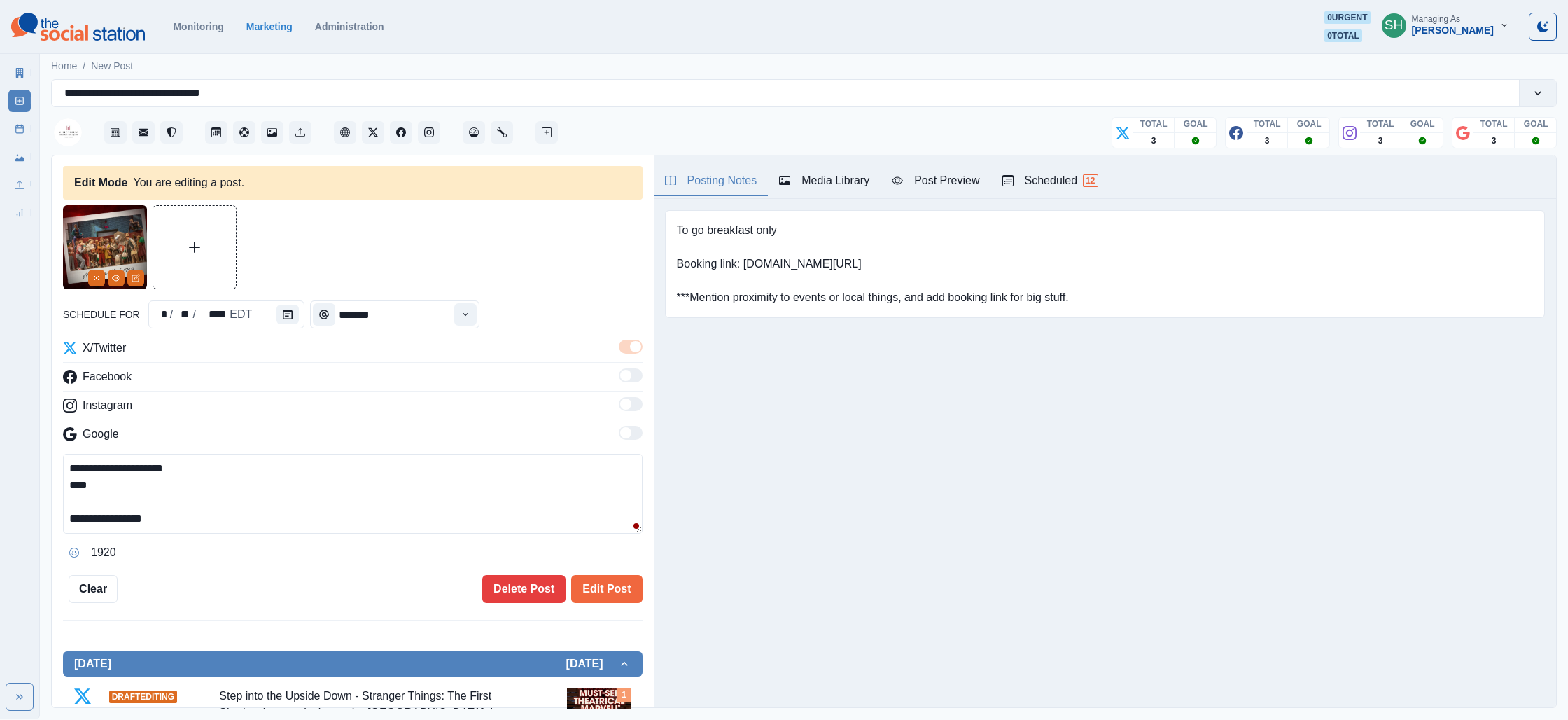
drag, startPoint x: 739, startPoint y: 171, endPoint x: 802, endPoint y: 230, distance: 86.3
click at [740, 171] on button "Posting Notes" at bounding box center [711, 181] width 115 height 29
drag, startPoint x: 857, startPoint y: 259, endPoint x: 746, endPoint y: 258, distance: 111.0
click at [746, 258] on pre "To go breakfast only Booking link: [DOMAIN_NAME][URL] ***Mention proximity to e…" at bounding box center [873, 264] width 392 height 84
copy pre "[DOMAIN_NAME][URL]"
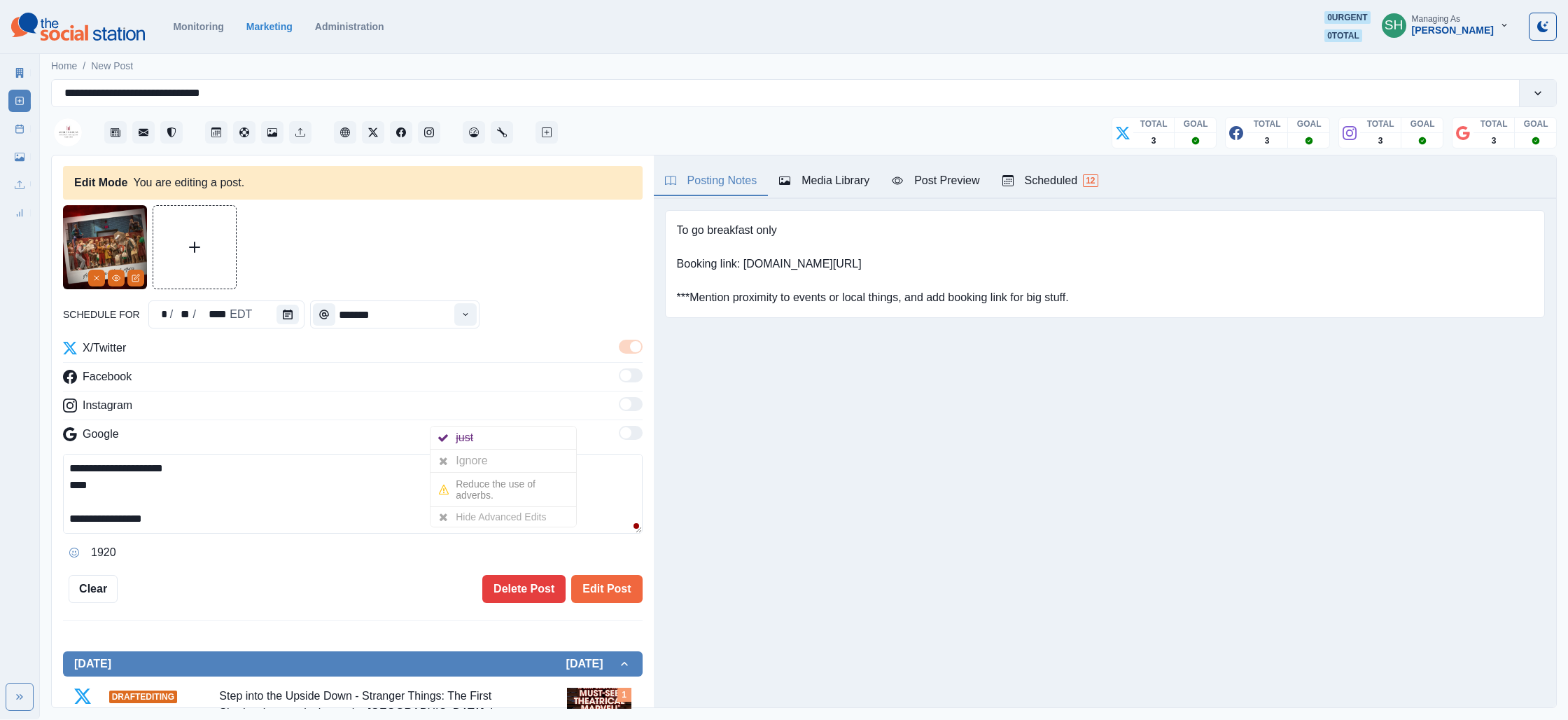
click at [205, 491] on textarea "**********" at bounding box center [352, 493] width 579 height 80
paste textarea "**********"
click at [943, 174] on div "Post Preview" at bounding box center [936, 180] width 88 height 17
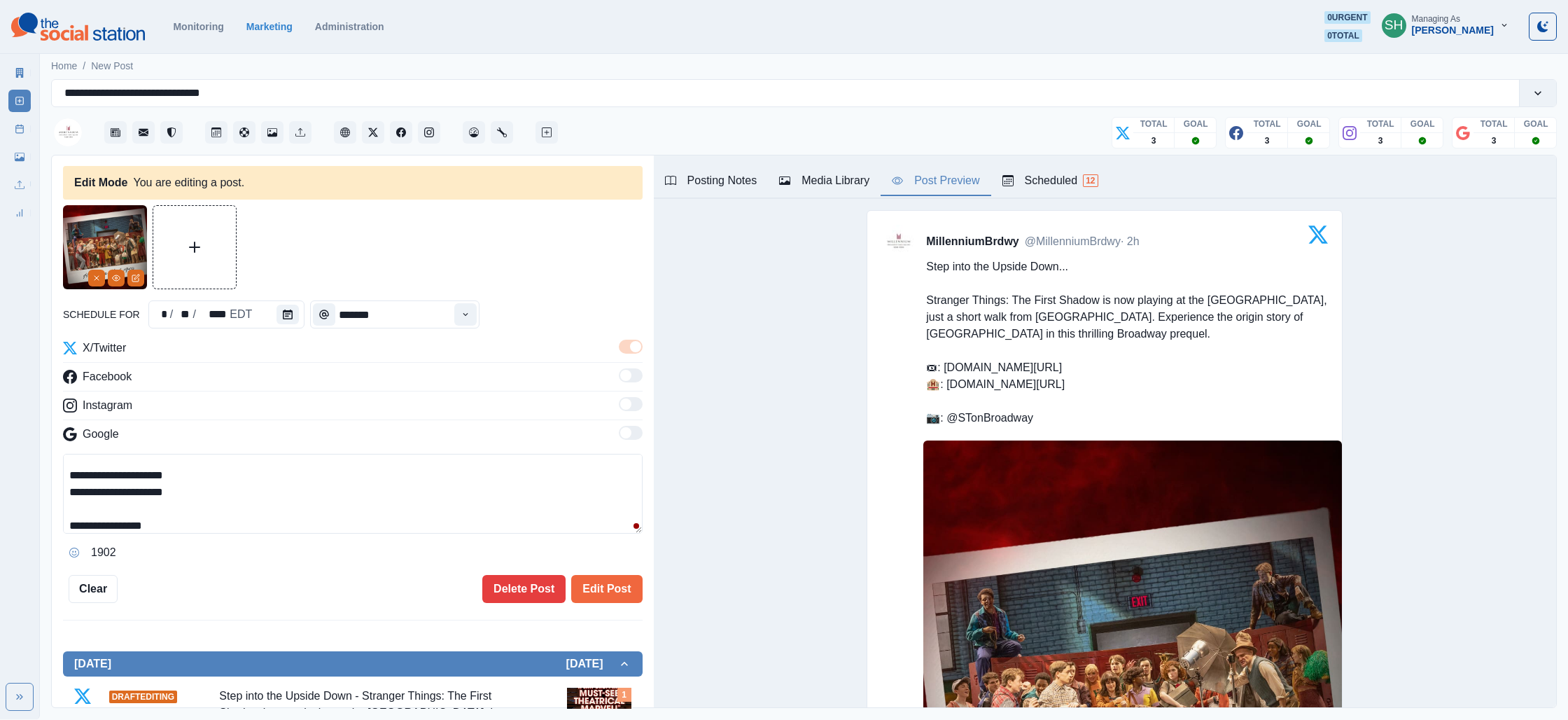
scroll to position [0, 0]
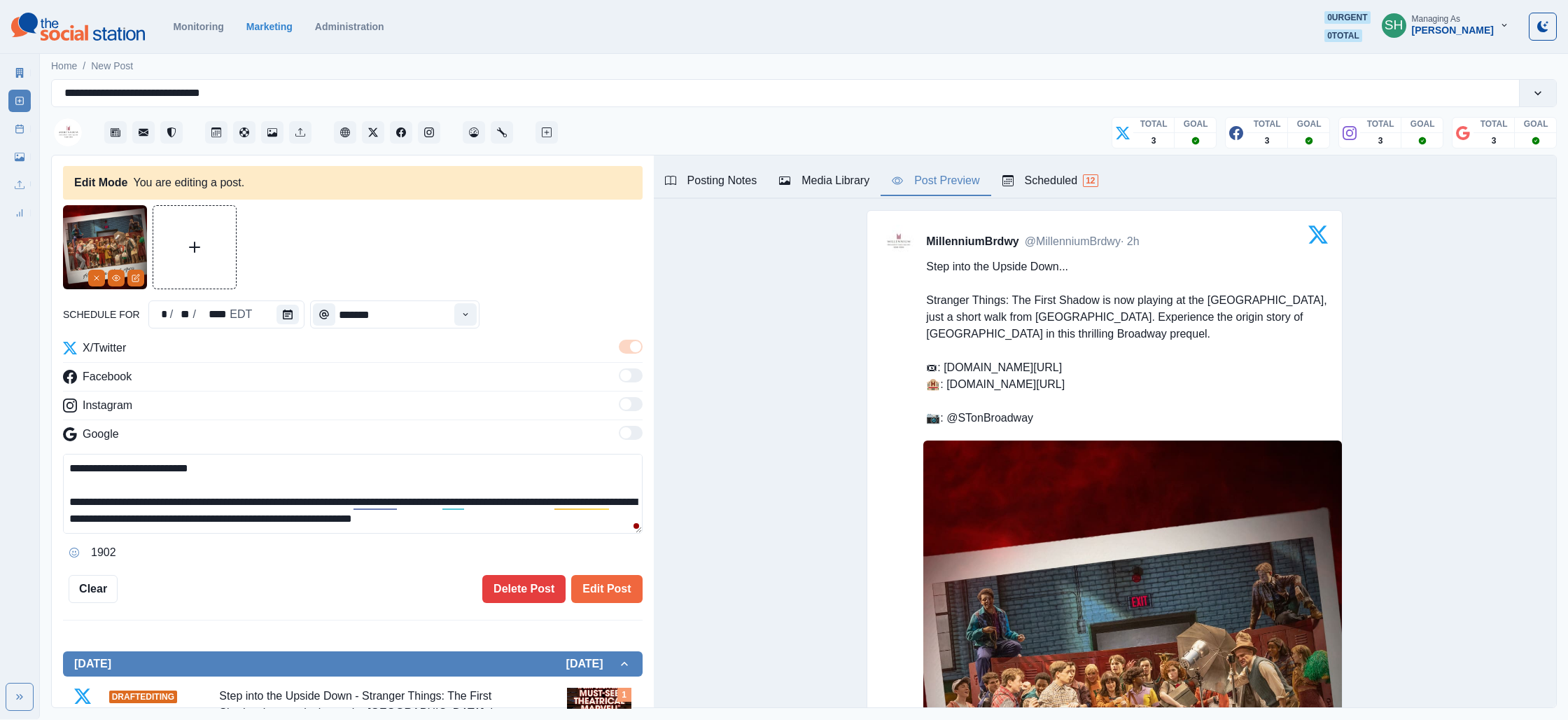
drag, startPoint x: 201, startPoint y: 493, endPoint x: 200, endPoint y: 402, distance: 91.0
click at [200, 402] on div "**********" at bounding box center [352, 451] width 579 height 224
click at [623, 586] on button "Edit Post" at bounding box center [606, 589] width 70 height 28
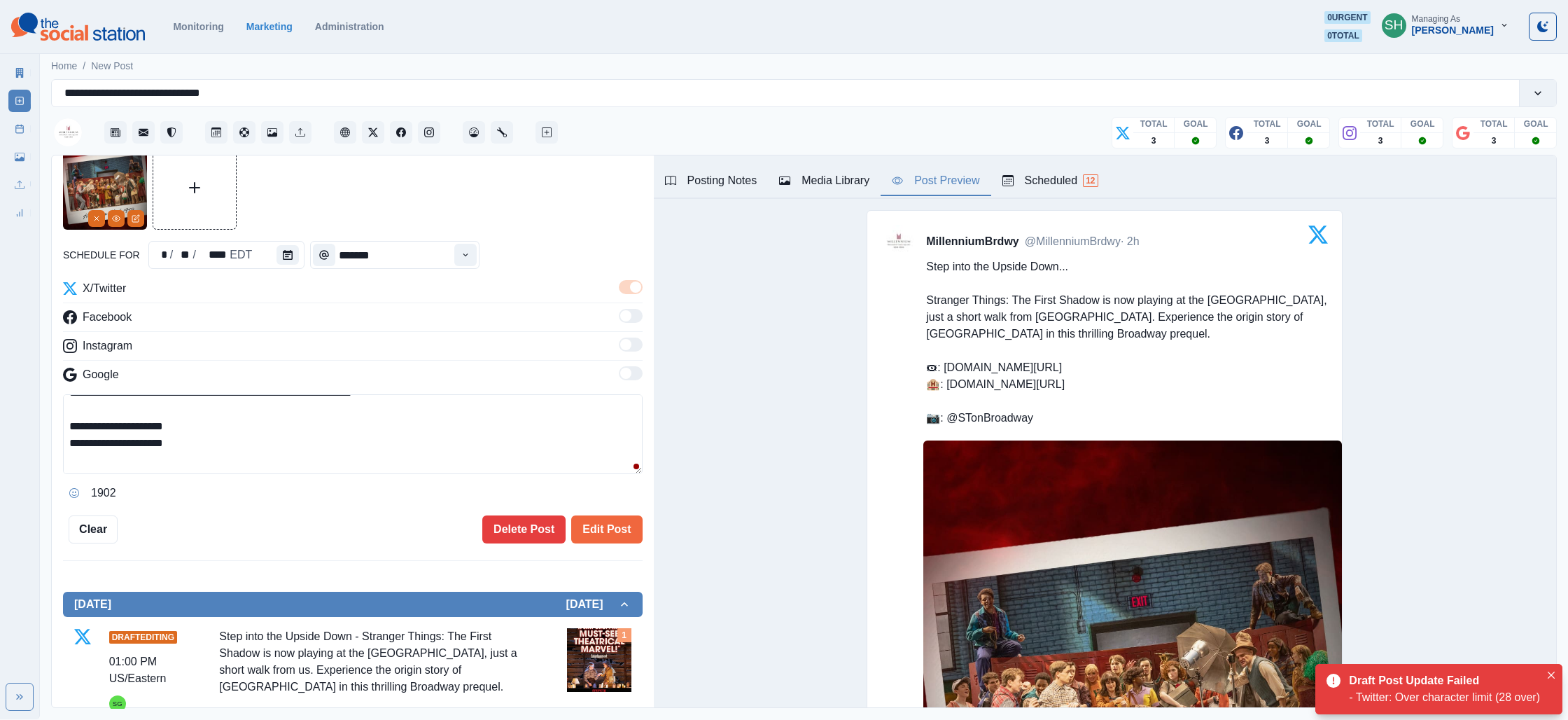
scroll to position [84, 0]
drag, startPoint x: 227, startPoint y: 426, endPoint x: 25, endPoint y: 430, distance: 202.0
click at [25, 430] on div "**********" at bounding box center [784, 360] width 1568 height 719
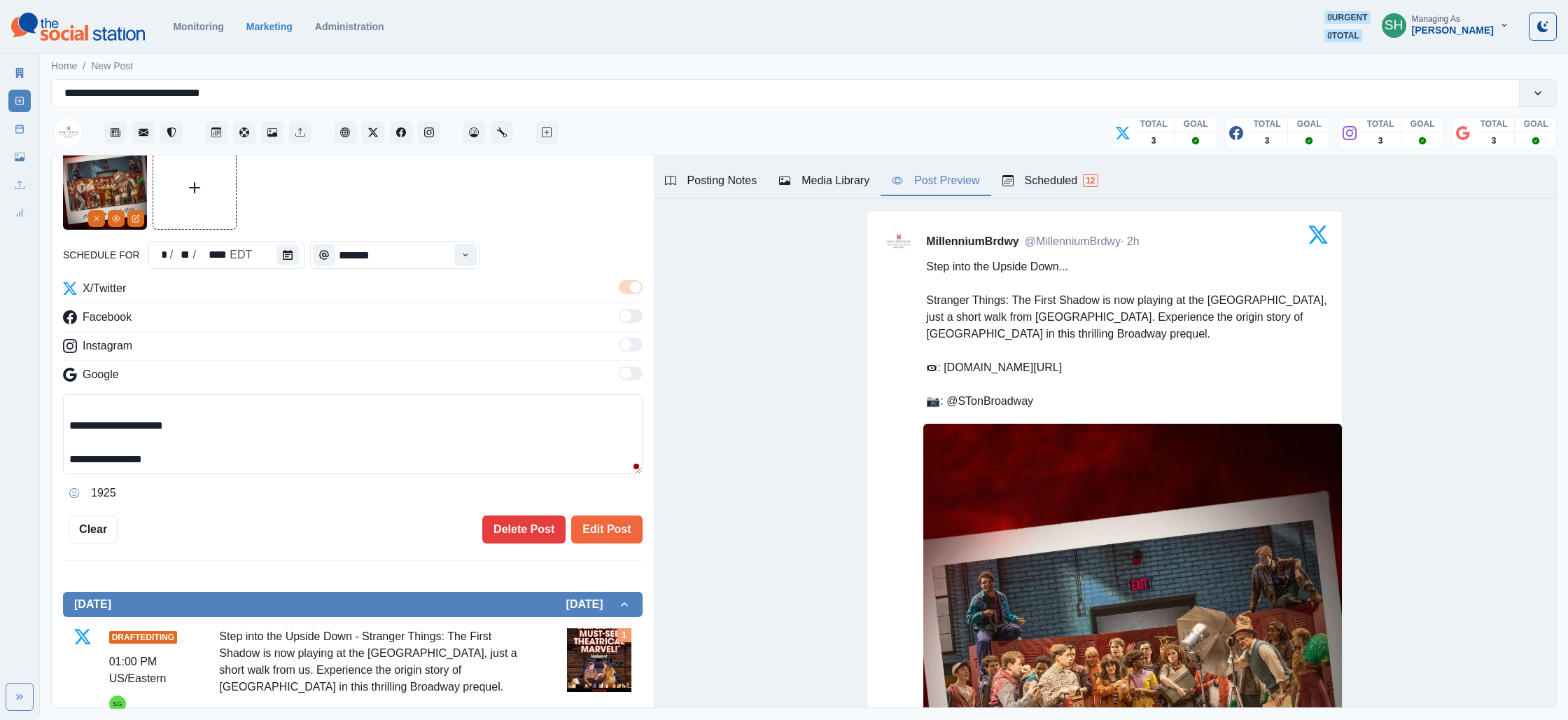
type textarea "**********"
click at [722, 176] on div "Posting Notes" at bounding box center [711, 180] width 92 height 17
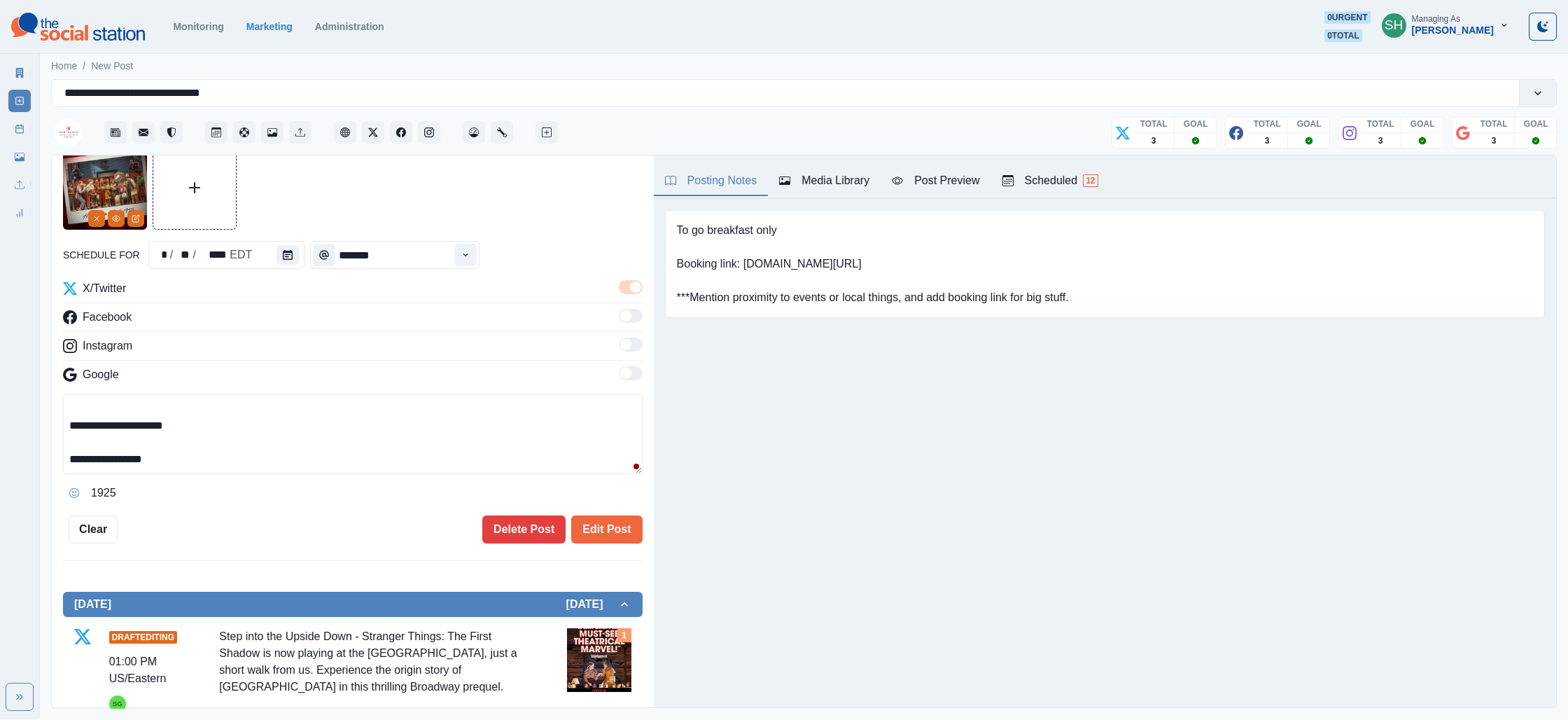
click at [830, 183] on div "Media Library" at bounding box center [824, 180] width 91 height 17
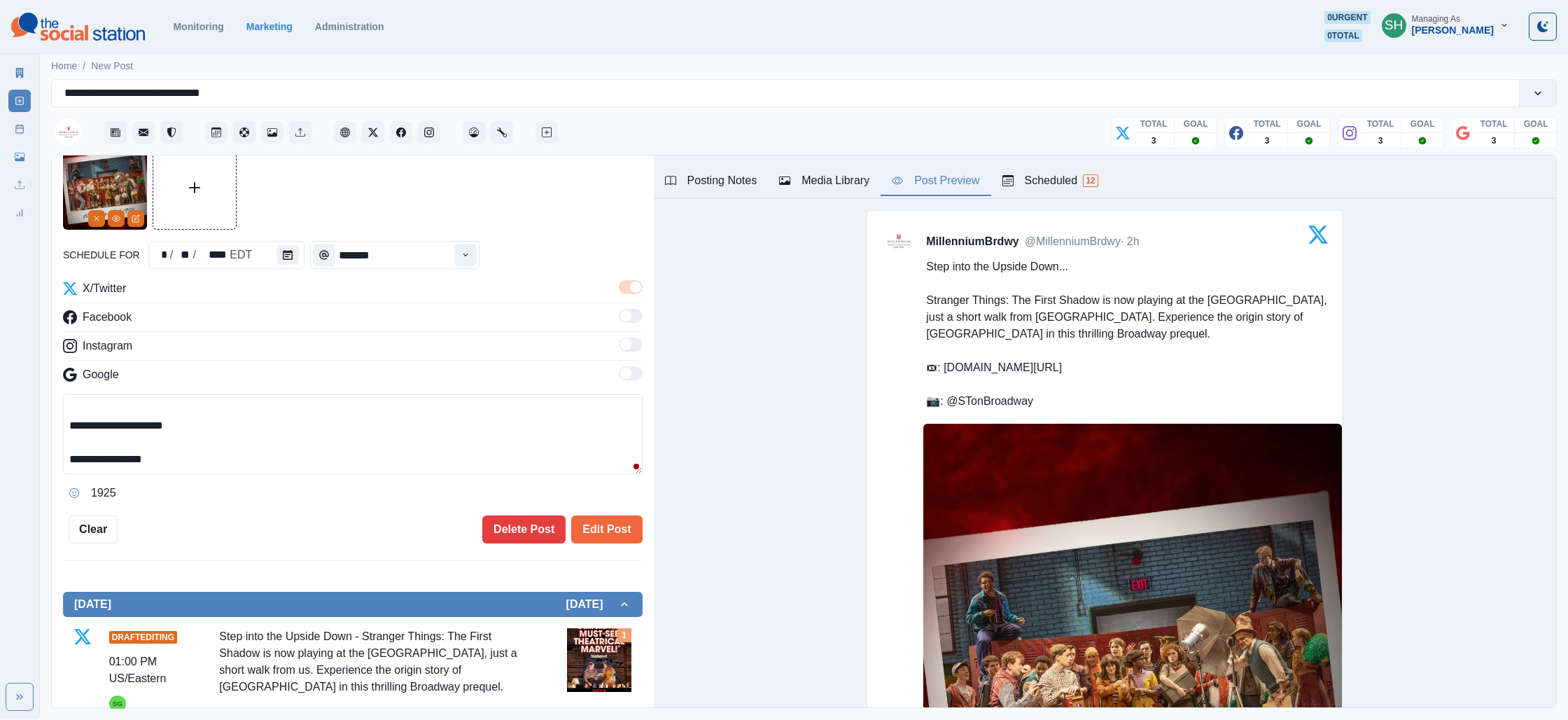
click at [890, 180] on button "Post Preview" at bounding box center [935, 181] width 110 height 29
click at [580, 531] on button "Edit Post" at bounding box center [606, 529] width 70 height 28
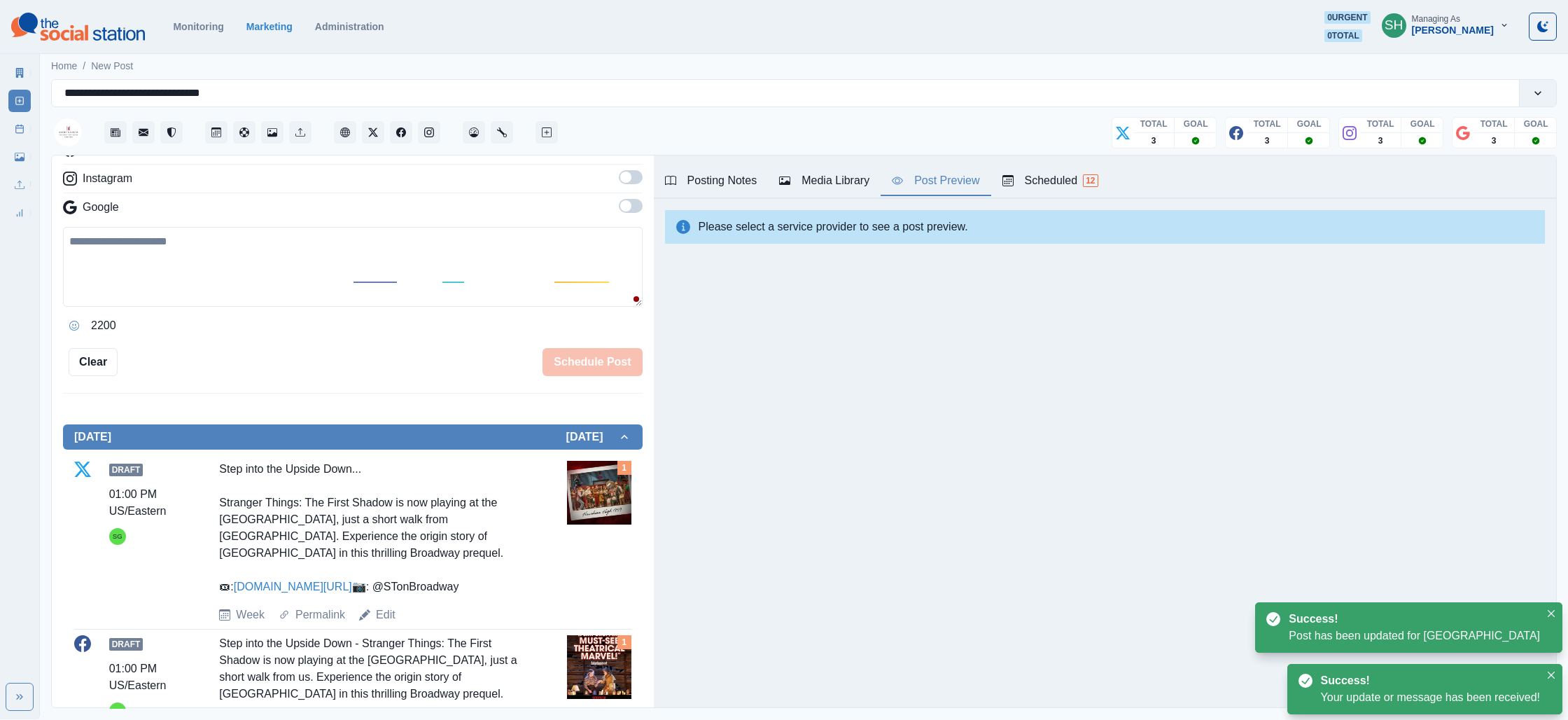
scroll to position [486, 0]
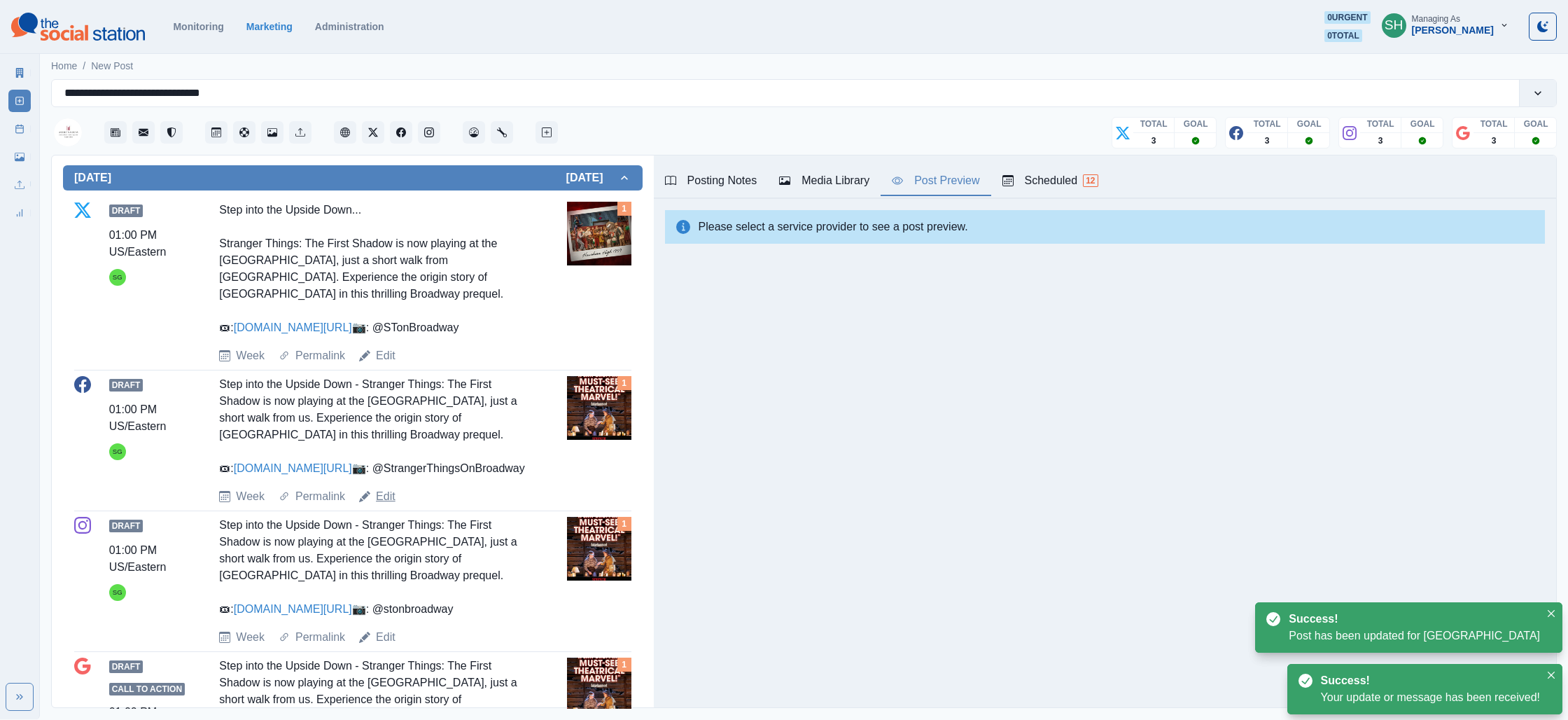
click at [380, 505] on link "Edit" at bounding box center [386, 496] width 19 height 17
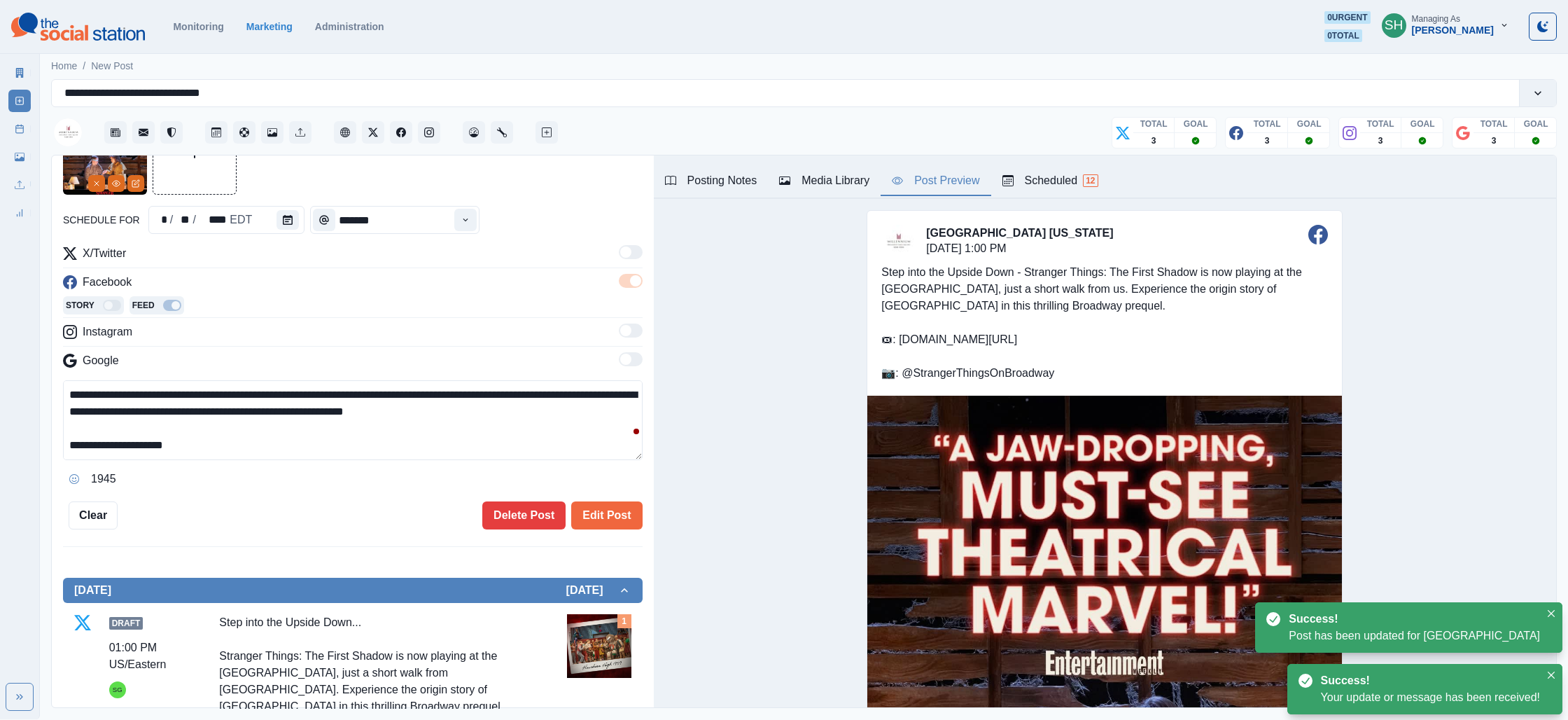
scroll to position [47, 0]
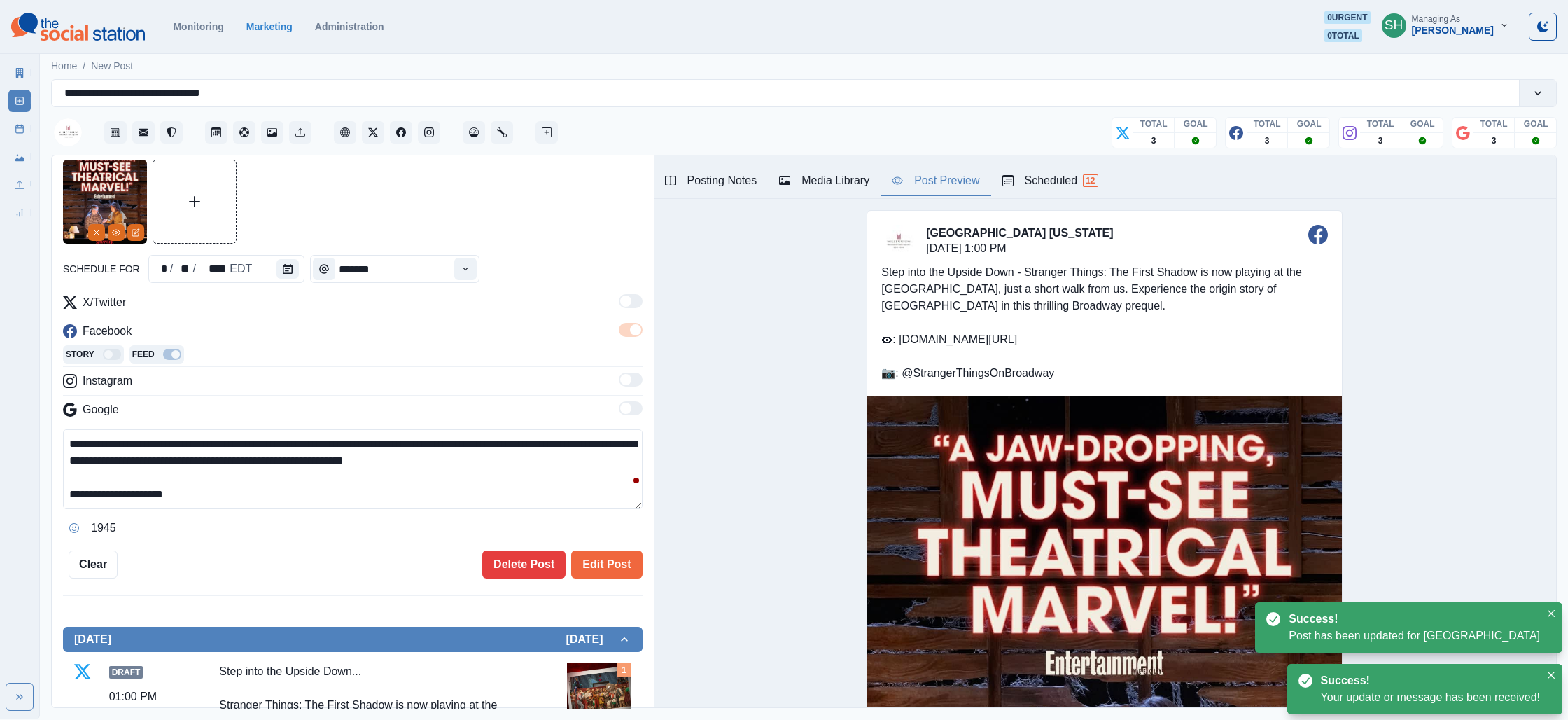
click at [239, 499] on textarea "**********" at bounding box center [352, 469] width 579 height 80
drag, startPoint x: 210, startPoint y: 486, endPoint x: 212, endPoint y: 377, distance: 109.0
click at [212, 377] on div "**********" at bounding box center [352, 416] width 579 height 245
paste textarea "**********"
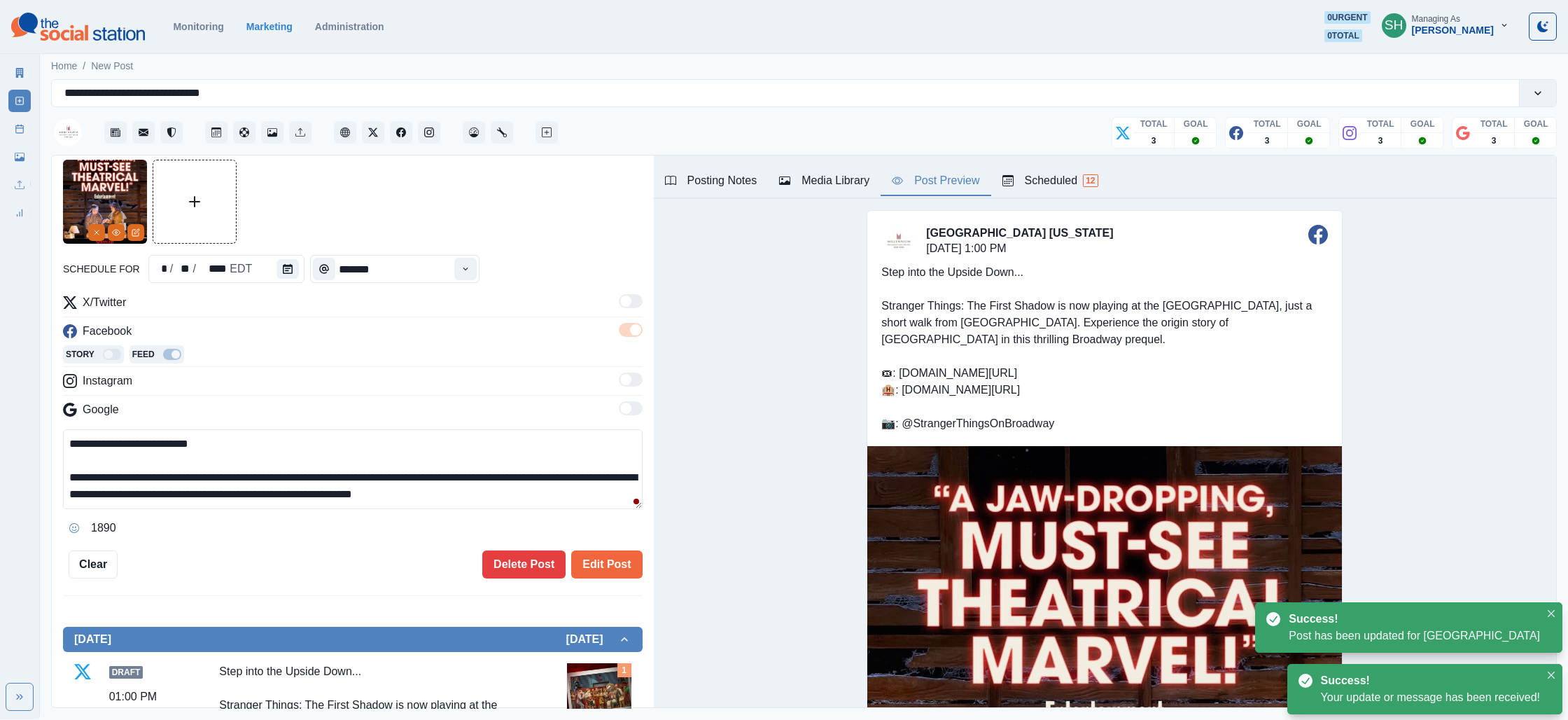
scroll to position [43, 0]
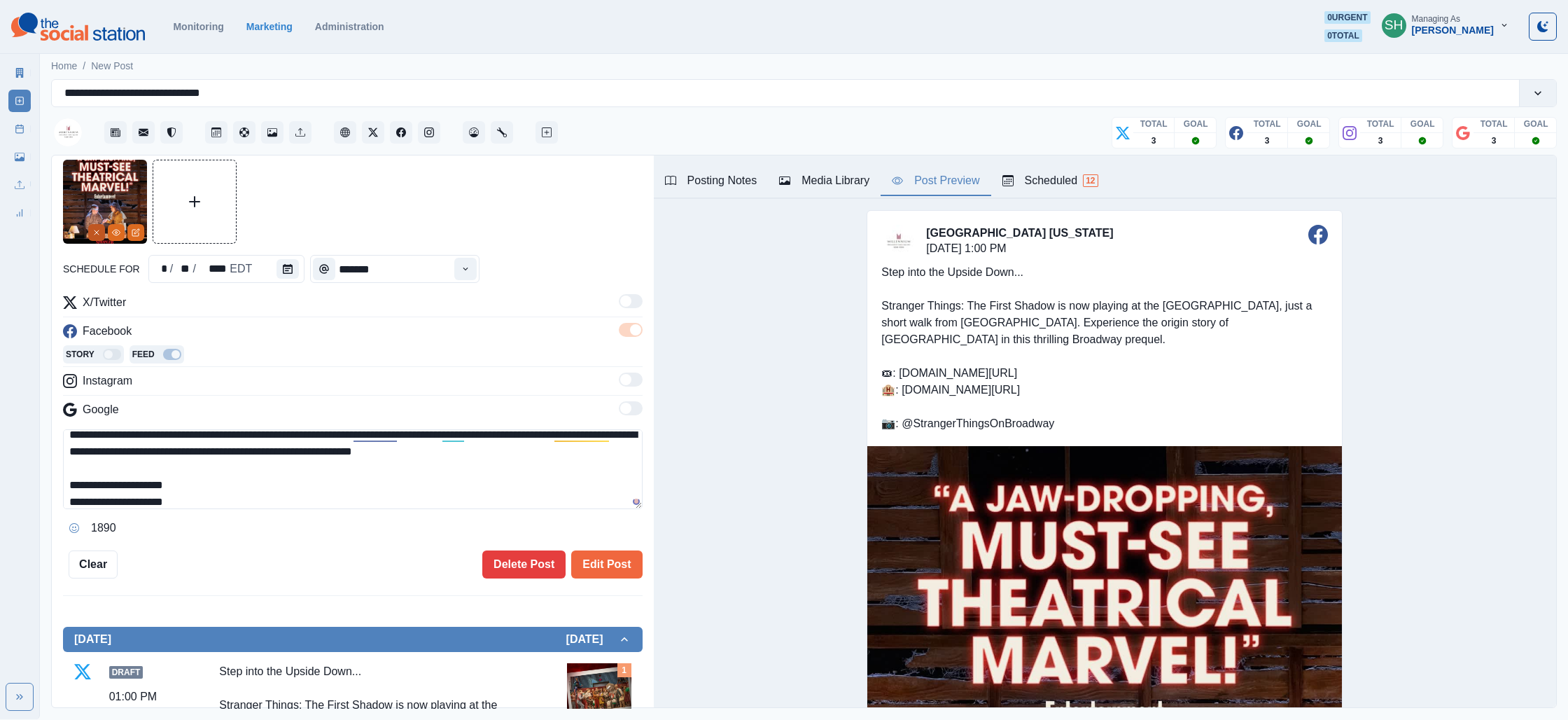
type textarea "**********"
click at [98, 236] on icon "Remove" at bounding box center [97, 233] width 9 height 9
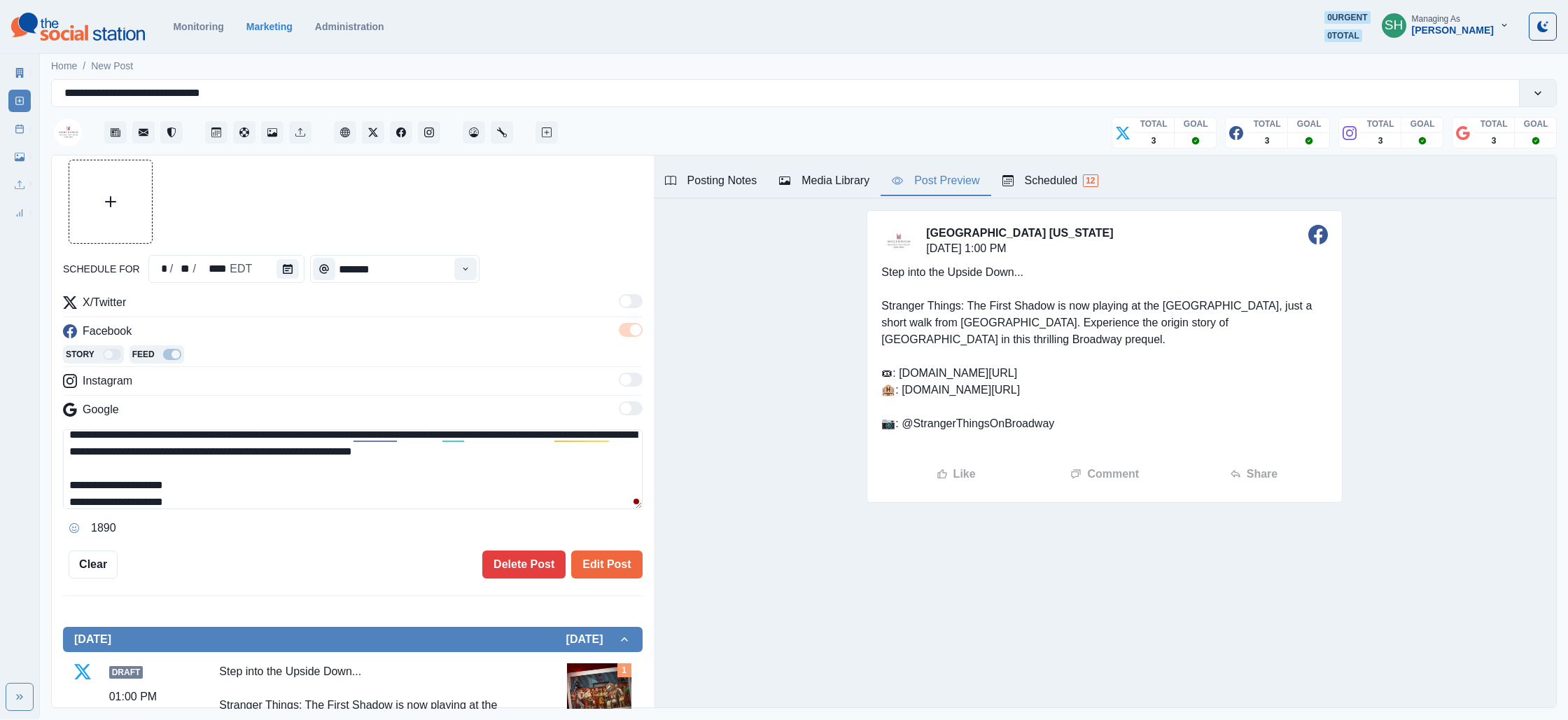
drag, startPoint x: 868, startPoint y: 179, endPoint x: 868, endPoint y: 190, distance: 11.0
click at [868, 179] on div "Media Library" at bounding box center [824, 180] width 91 height 17
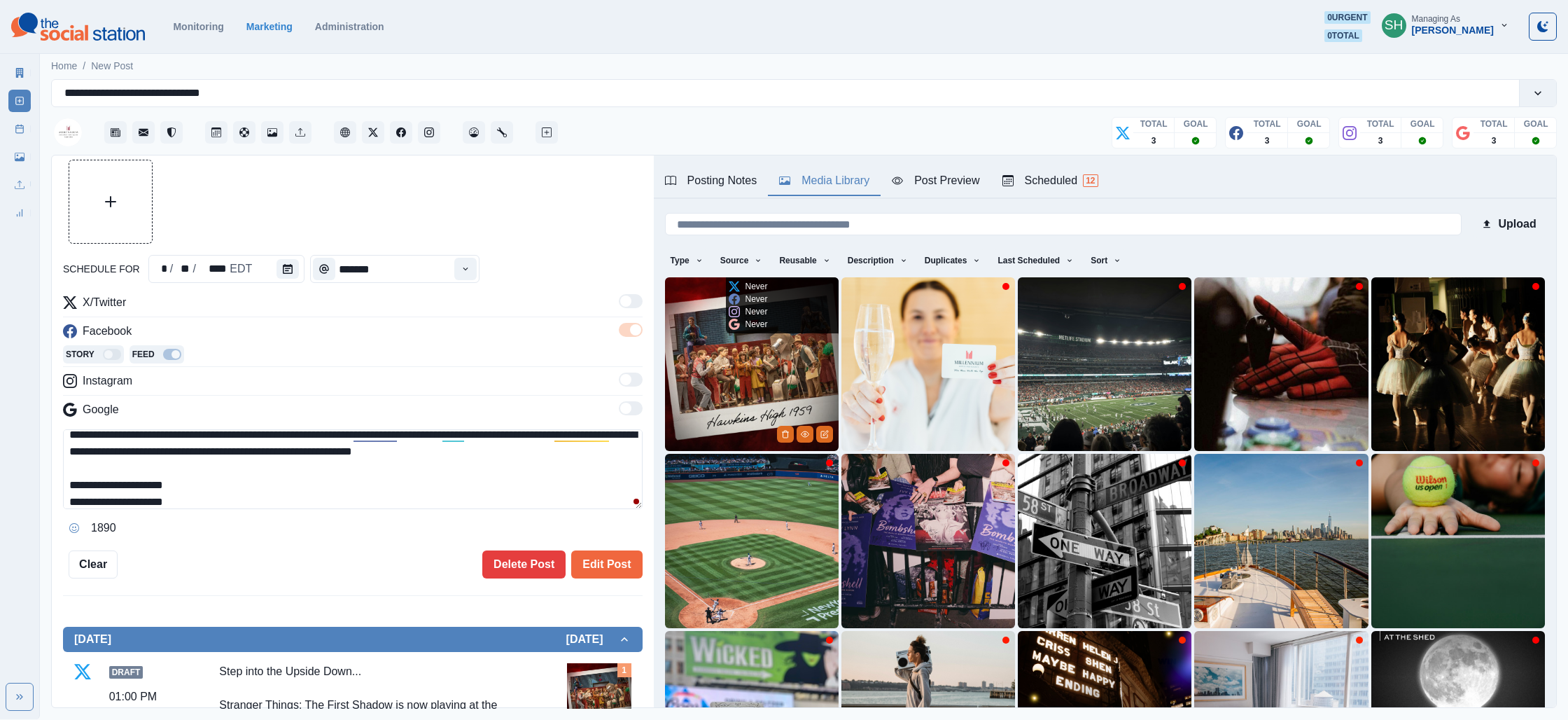
click at [771, 338] on img at bounding box center [752, 364] width 174 height 174
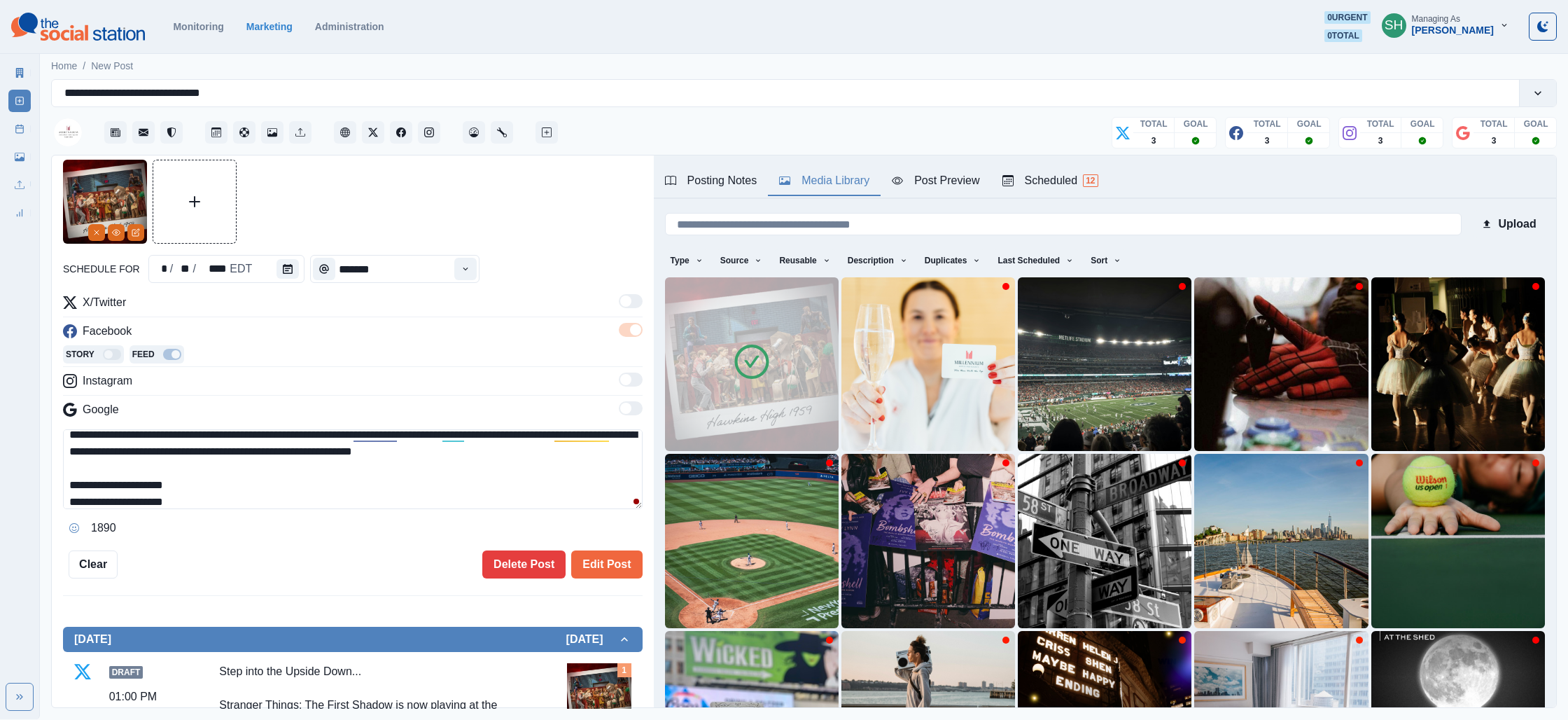
click at [919, 185] on div "Post Preview" at bounding box center [936, 180] width 88 height 17
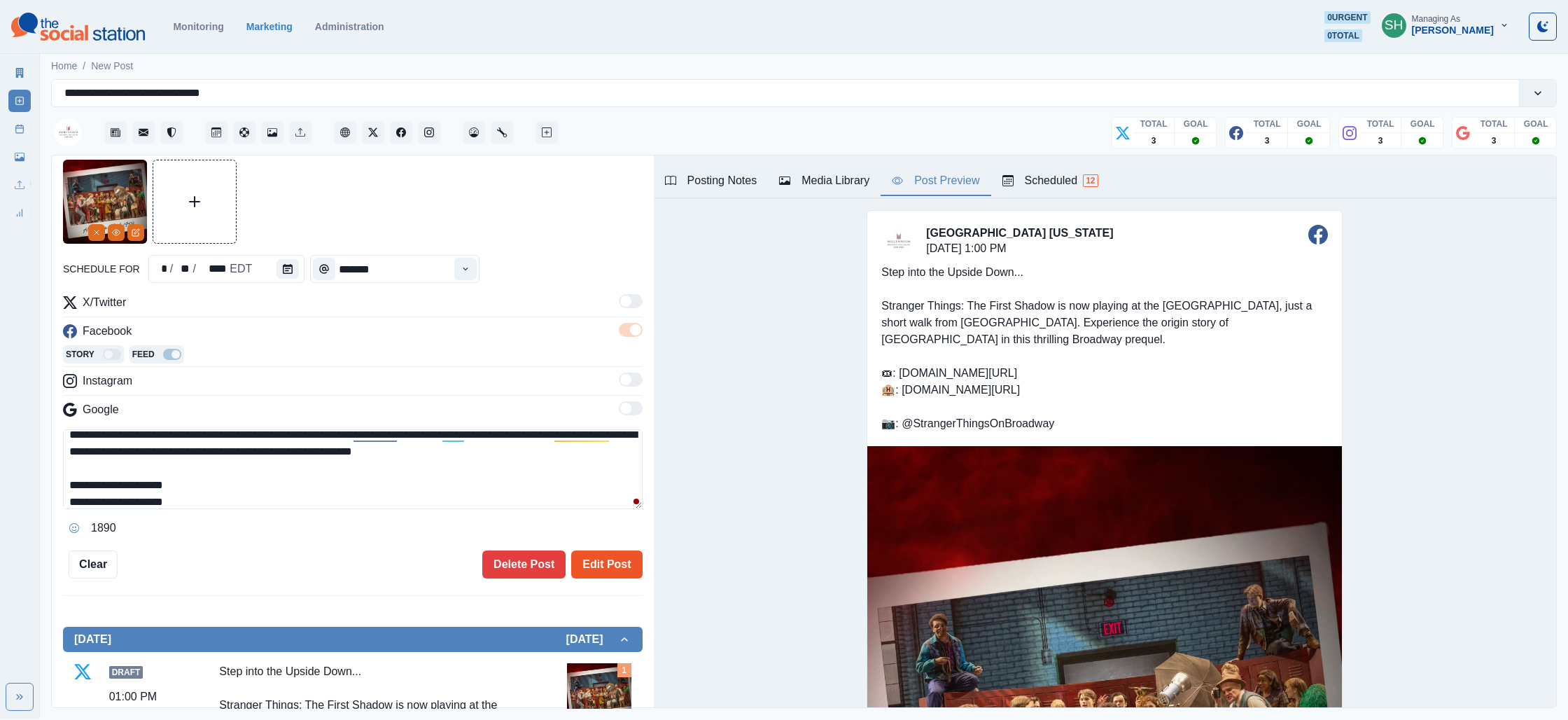
click at [605, 565] on button "Edit Post" at bounding box center [606, 564] width 70 height 28
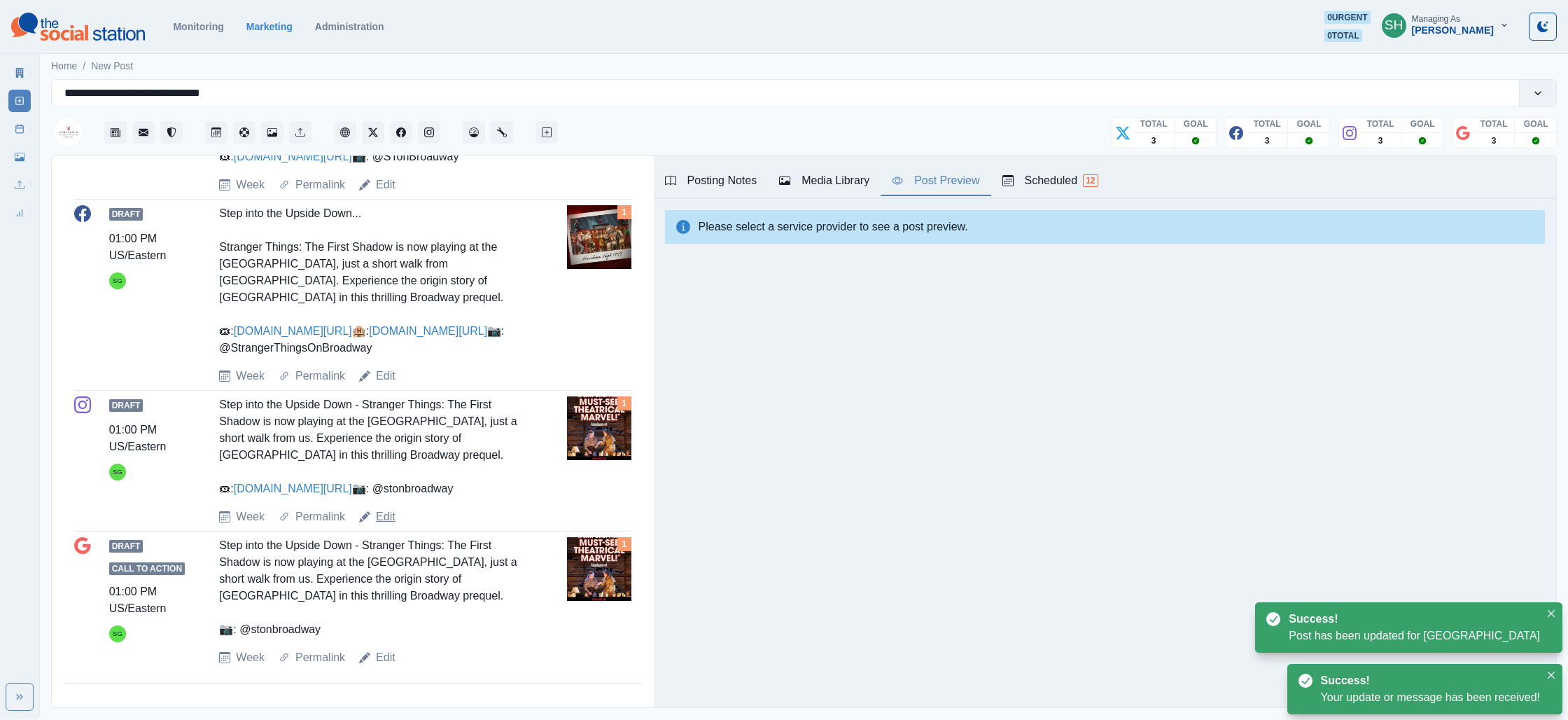
click at [392, 520] on link "Edit" at bounding box center [386, 516] width 19 height 17
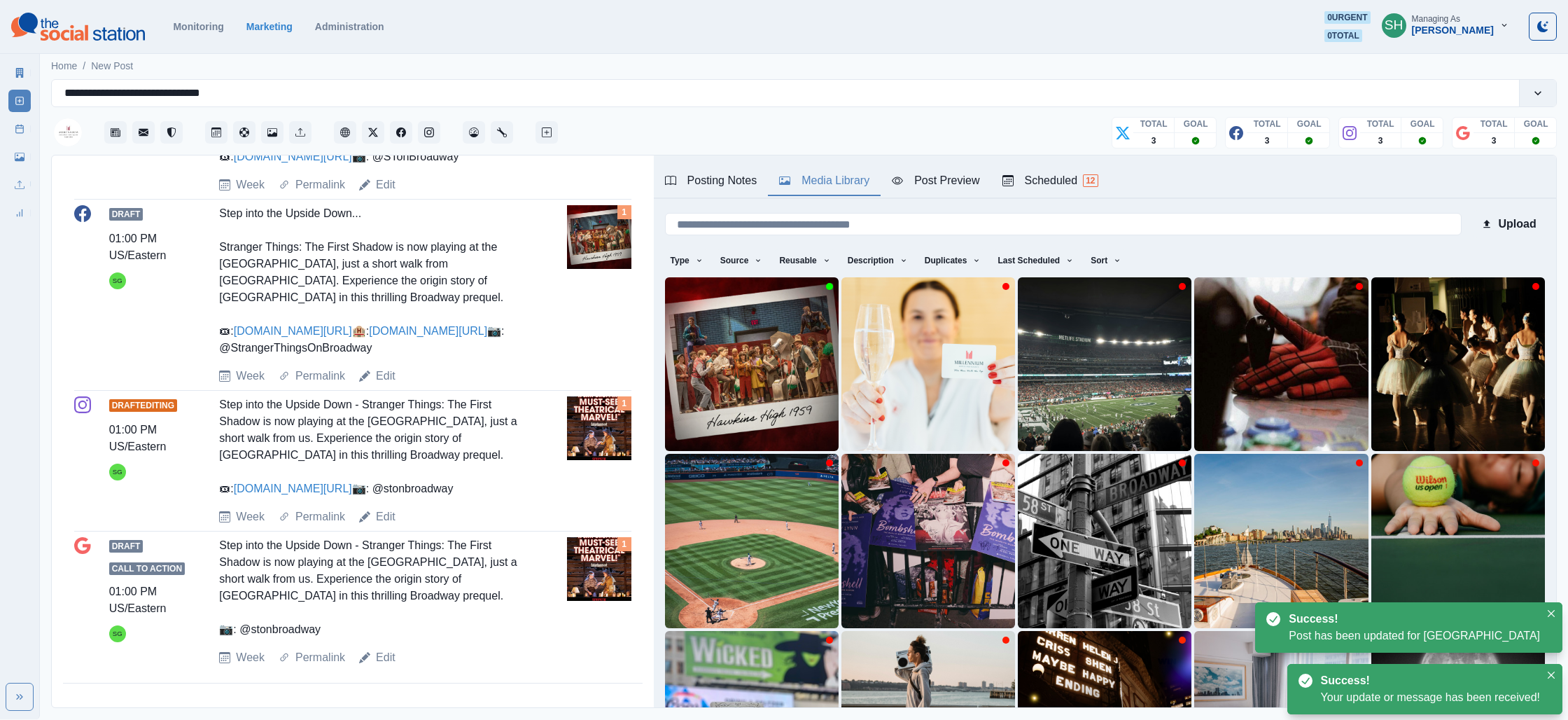
click at [809, 177] on div "Media Library" at bounding box center [824, 180] width 91 height 17
click at [772, 346] on img at bounding box center [752, 364] width 174 height 174
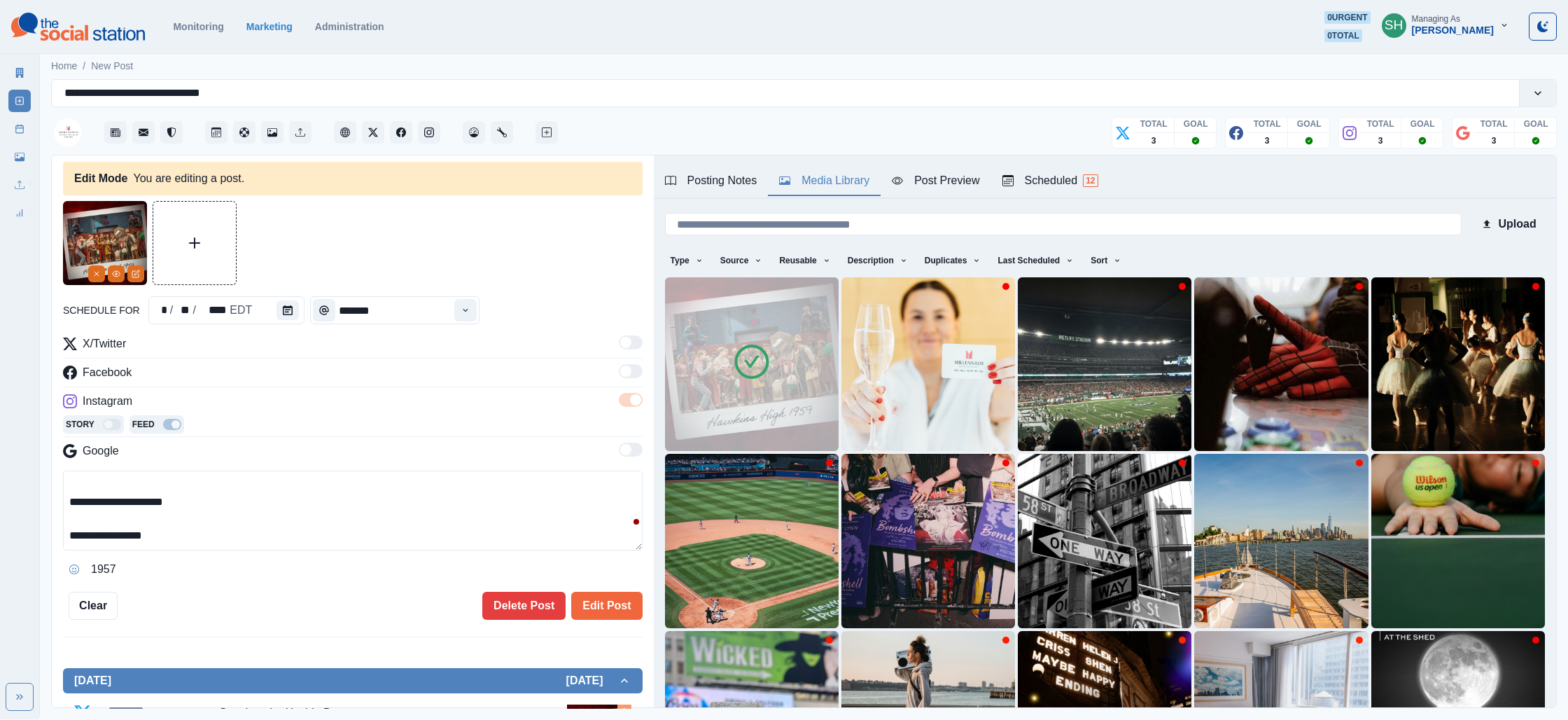
drag, startPoint x: 198, startPoint y: 506, endPoint x: 225, endPoint y: 384, distance: 125.0
click at [225, 384] on div "**********" at bounding box center [352, 457] width 579 height 245
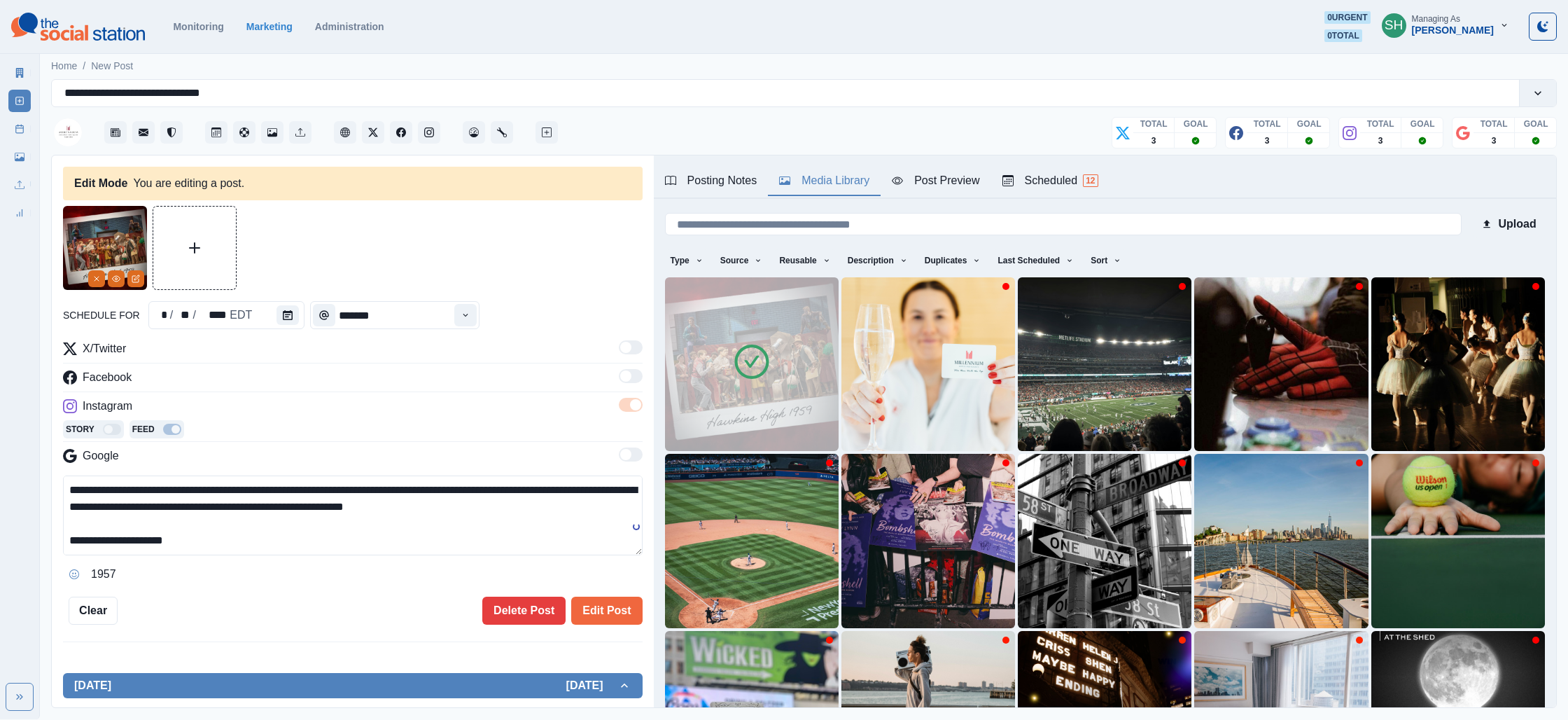
paste textarea "**********"
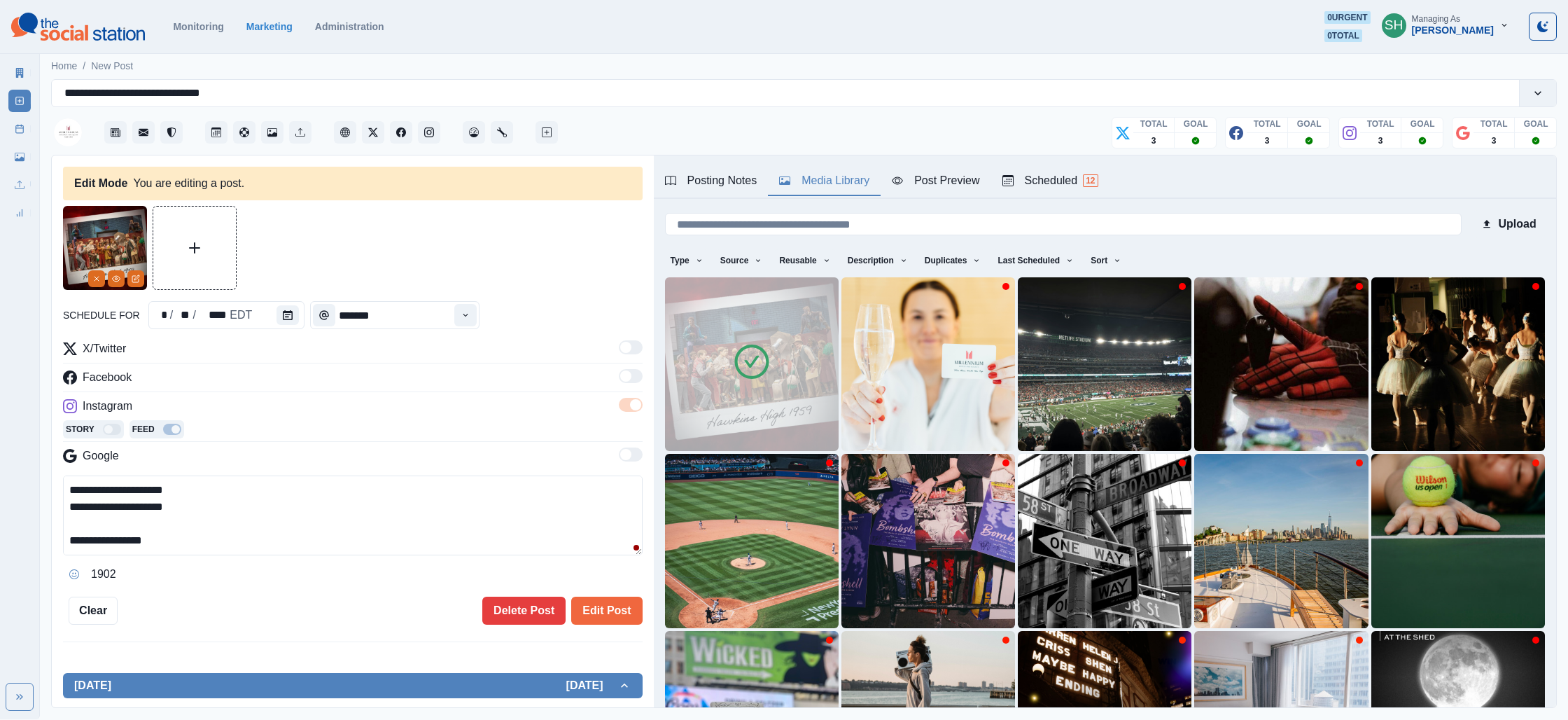
drag, startPoint x: 207, startPoint y: 505, endPoint x: 90, endPoint y: 505, distance: 117.0
click at [90, 505] on textarea "**********" at bounding box center [352, 515] width 579 height 80
type textarea "**********"
click at [603, 600] on button "Edit Post" at bounding box center [606, 611] width 70 height 28
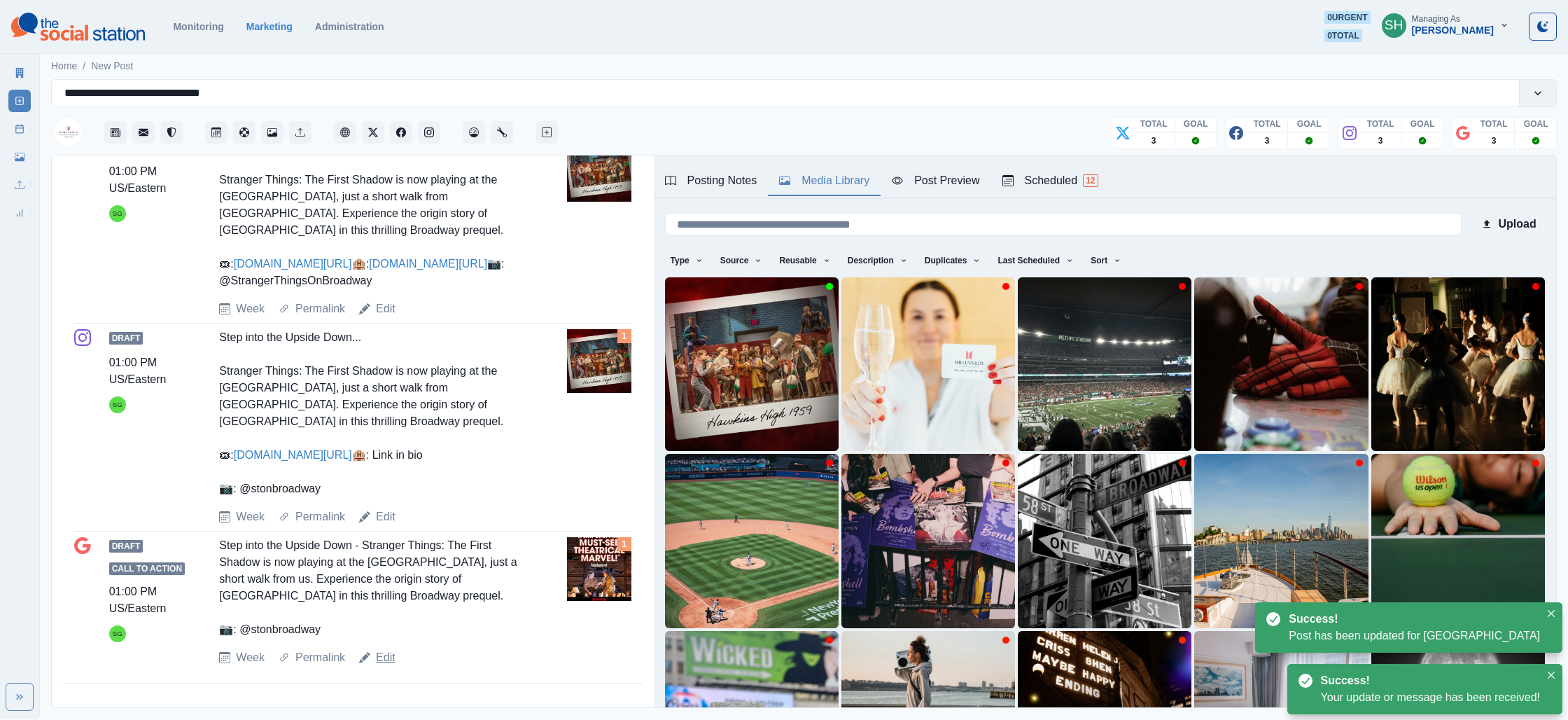
click at [390, 655] on link "Edit" at bounding box center [386, 657] width 19 height 17
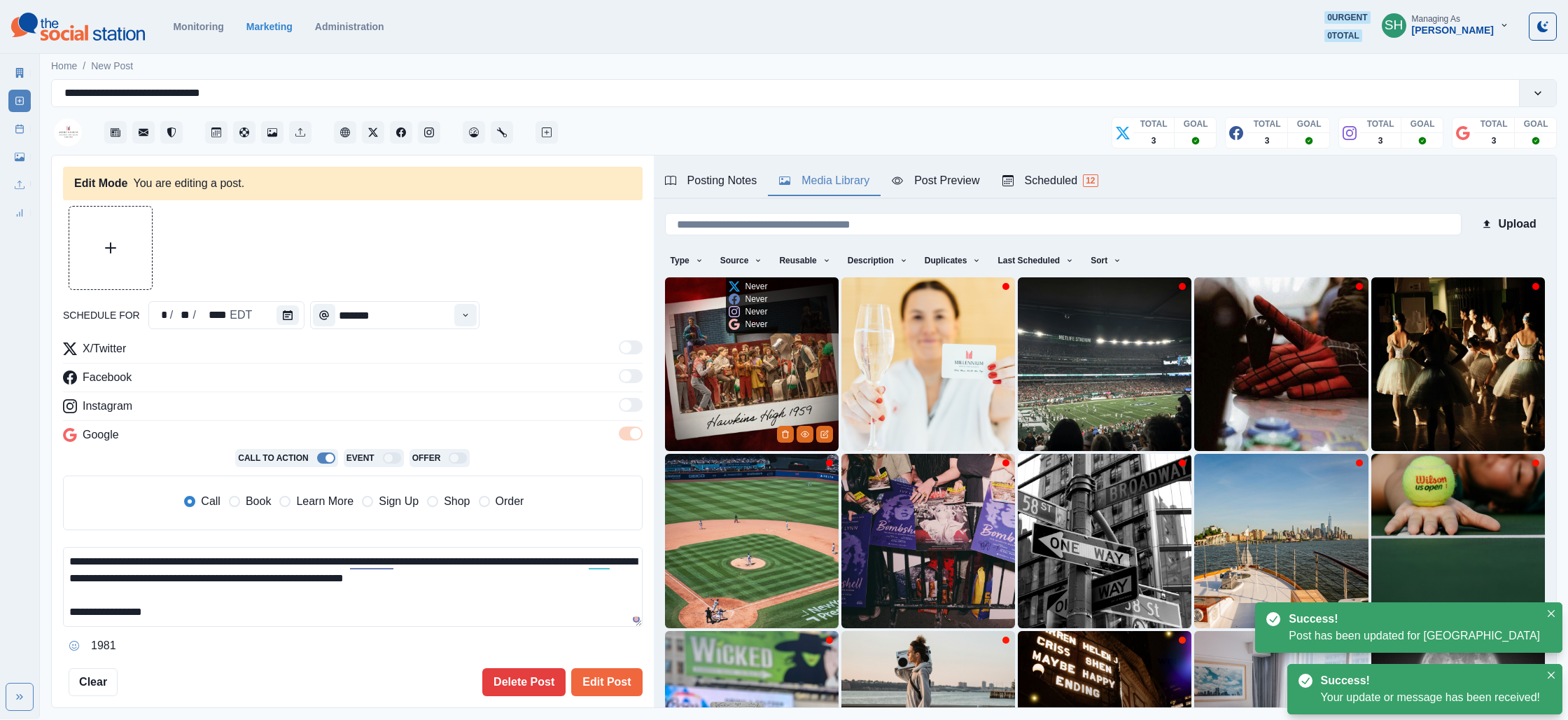
click at [709, 367] on img at bounding box center [752, 364] width 174 height 174
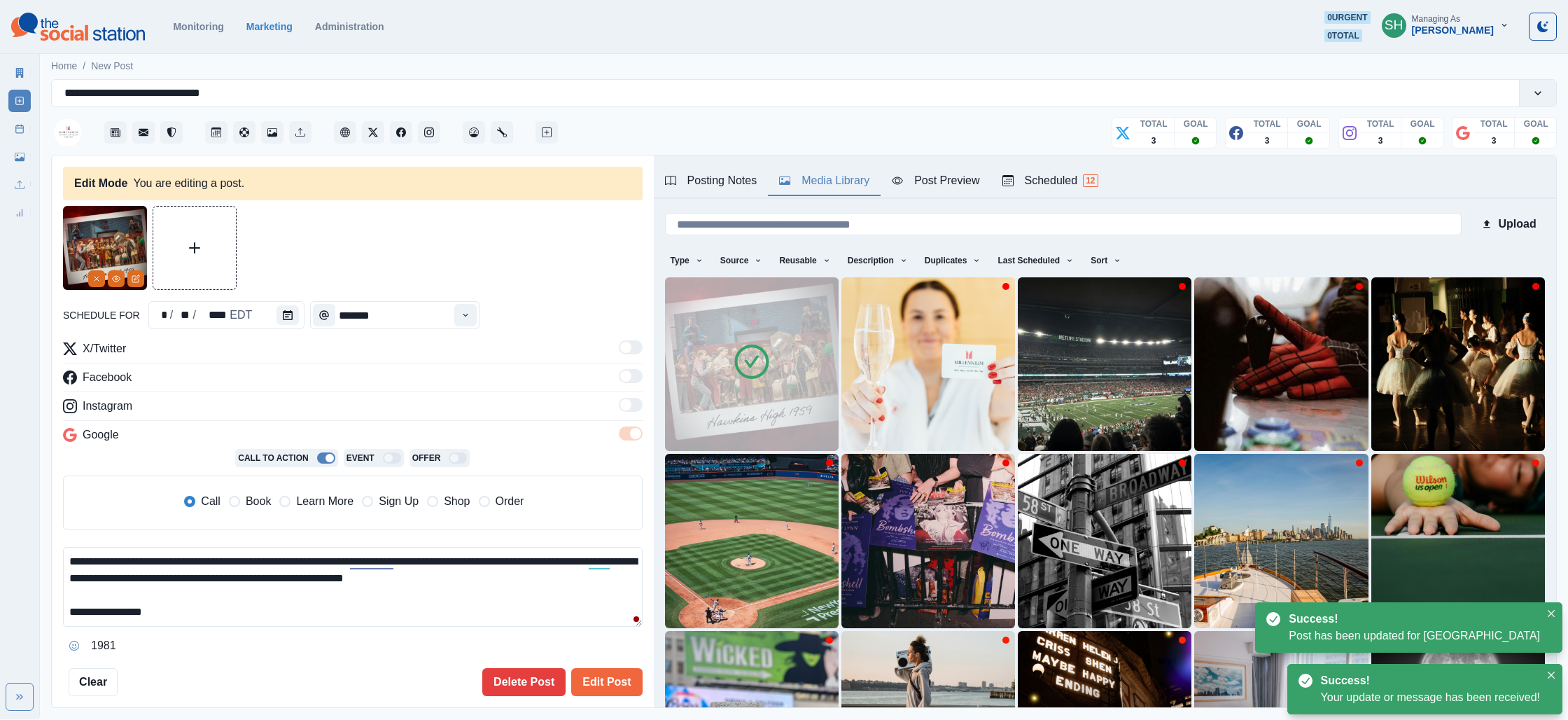
drag, startPoint x: 526, startPoint y: 582, endPoint x: 536, endPoint y: 511, distance: 71.7
click at [536, 511] on div "**********" at bounding box center [352, 498] width 579 height 316
paste textarea "**********"
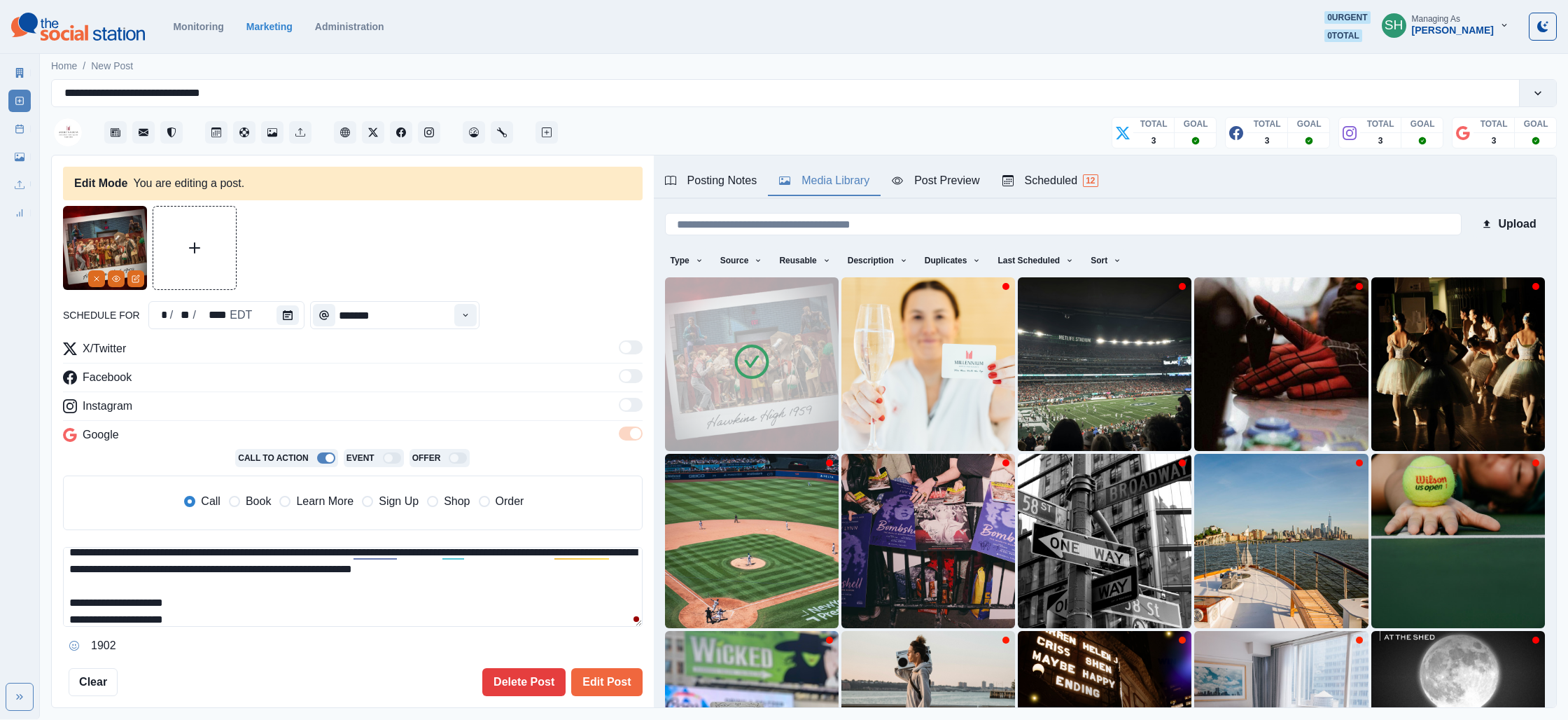
drag, startPoint x: 213, startPoint y: 616, endPoint x: 70, endPoint y: 600, distance: 143.9
click at [70, 600] on textarea "**********" at bounding box center [352, 586] width 579 height 80
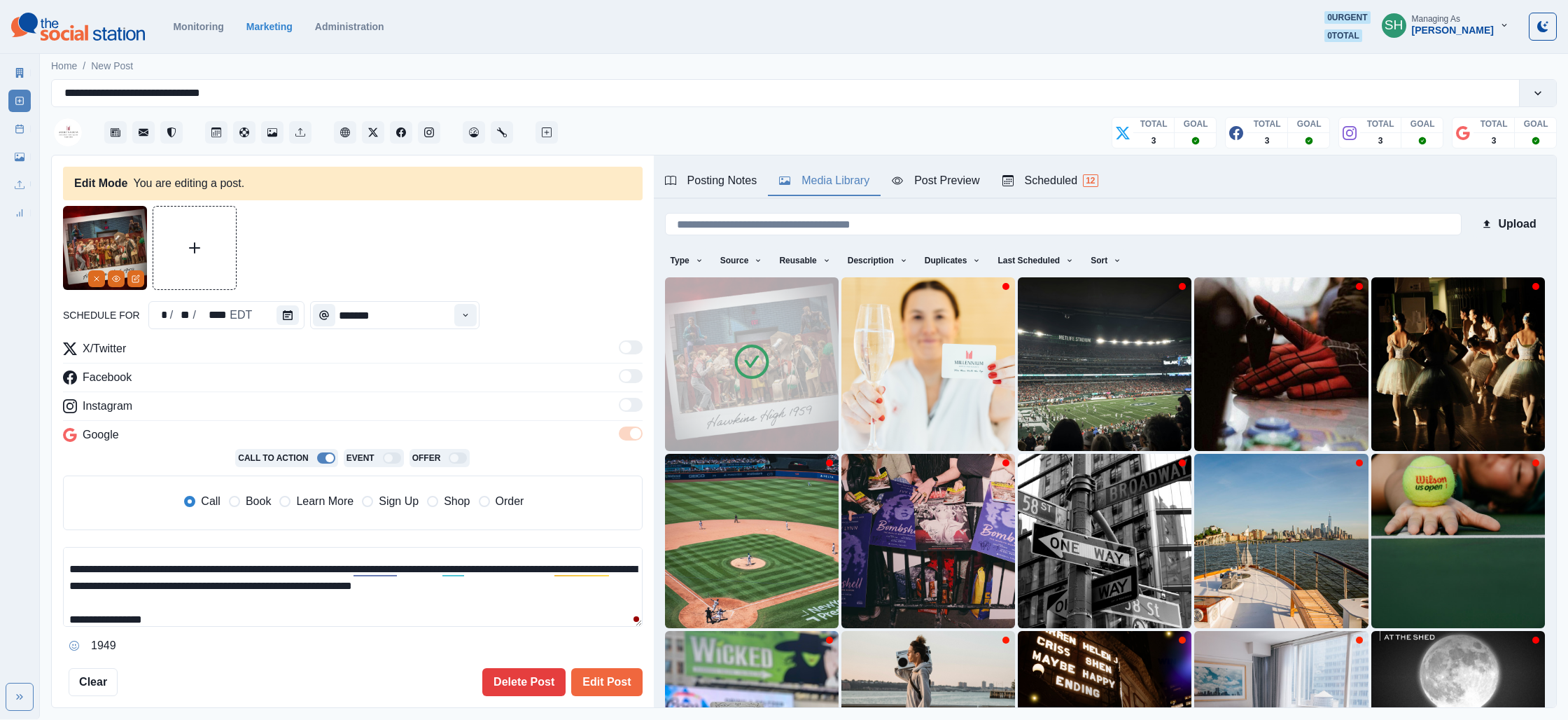
click at [247, 504] on span "Book" at bounding box center [258, 501] width 25 height 17
type textarea "**********"
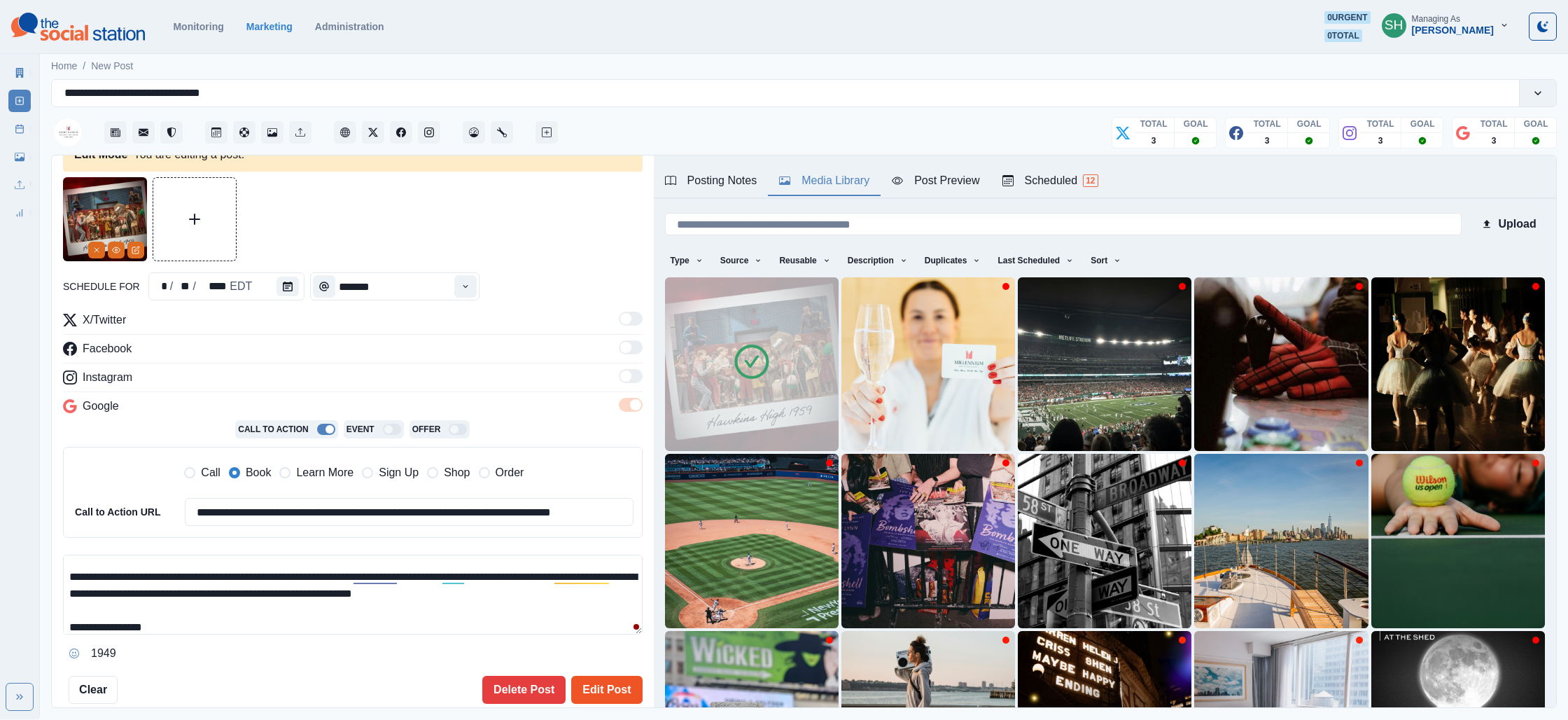
click at [609, 680] on button "Edit Post" at bounding box center [606, 690] width 70 height 28
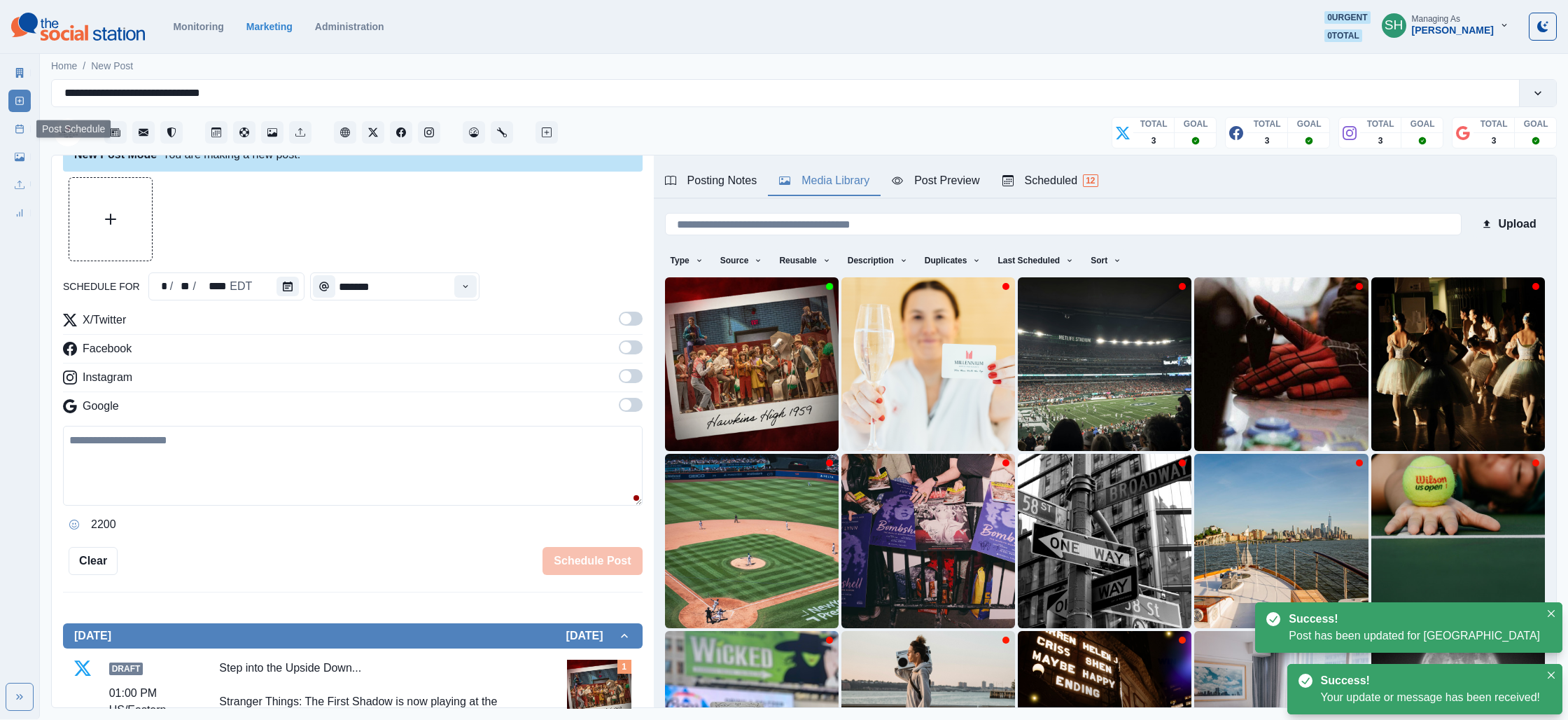
click at [10, 124] on link "Post Schedule" at bounding box center [19, 128] width 22 height 22
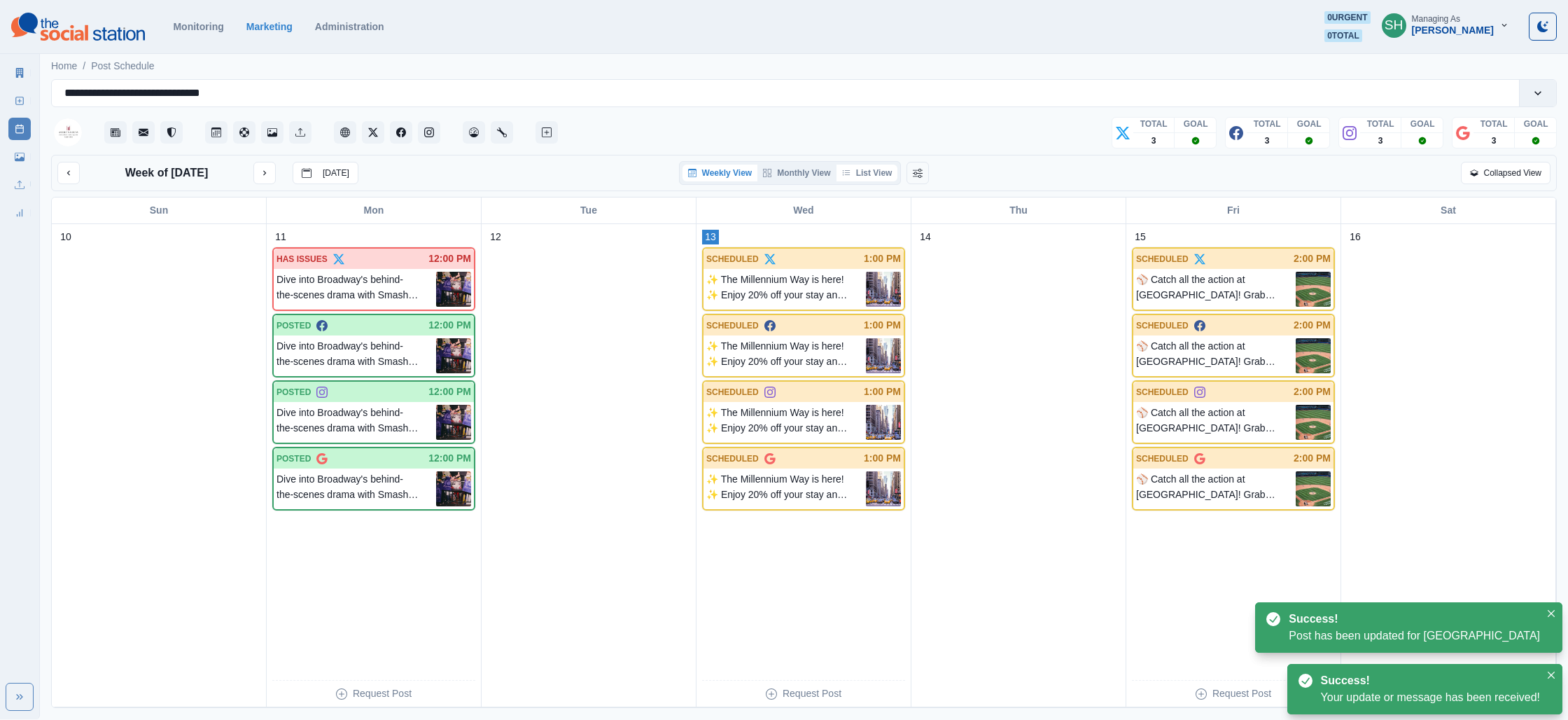
click at [862, 176] on button "List View" at bounding box center [867, 172] width 62 height 17
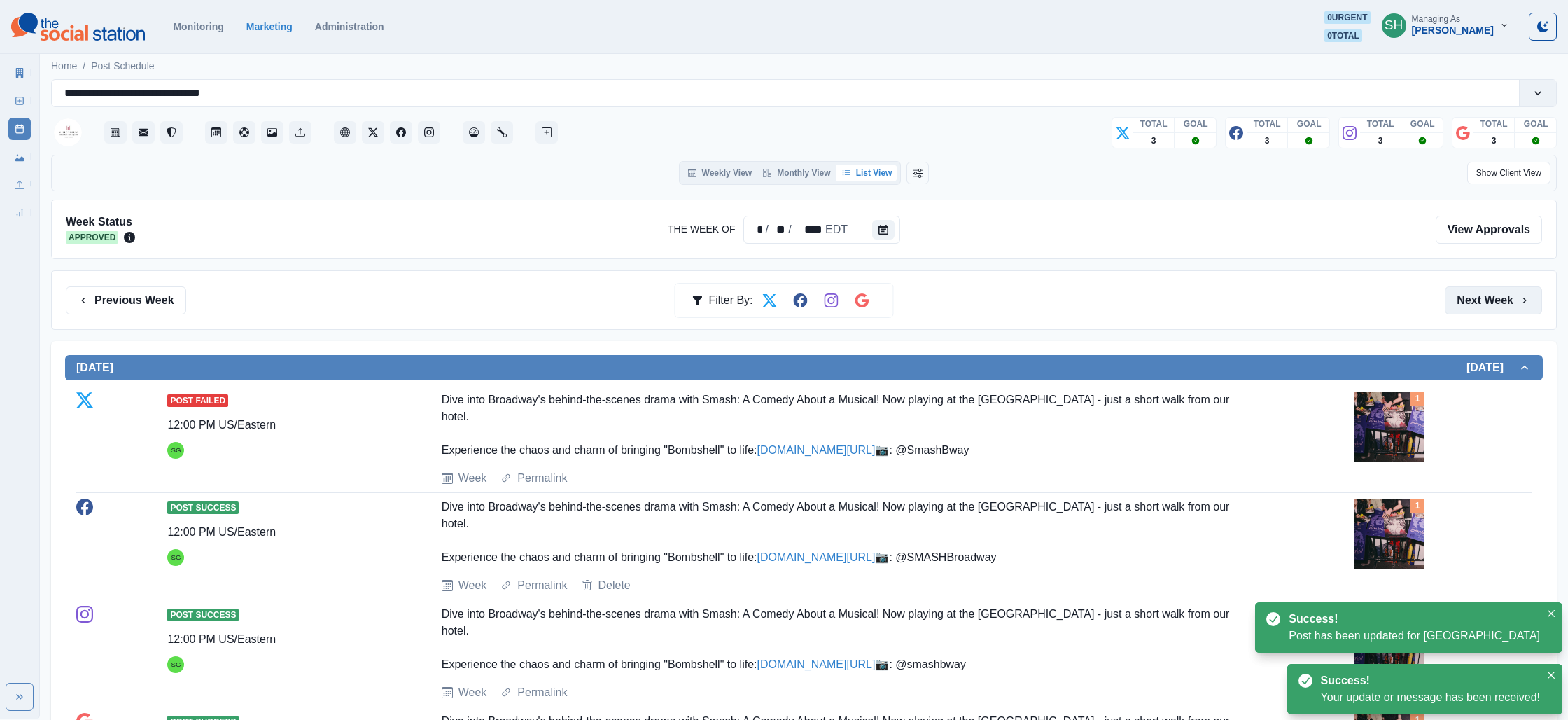
click at [1463, 287] on button "Next Week" at bounding box center [1493, 301] width 98 height 28
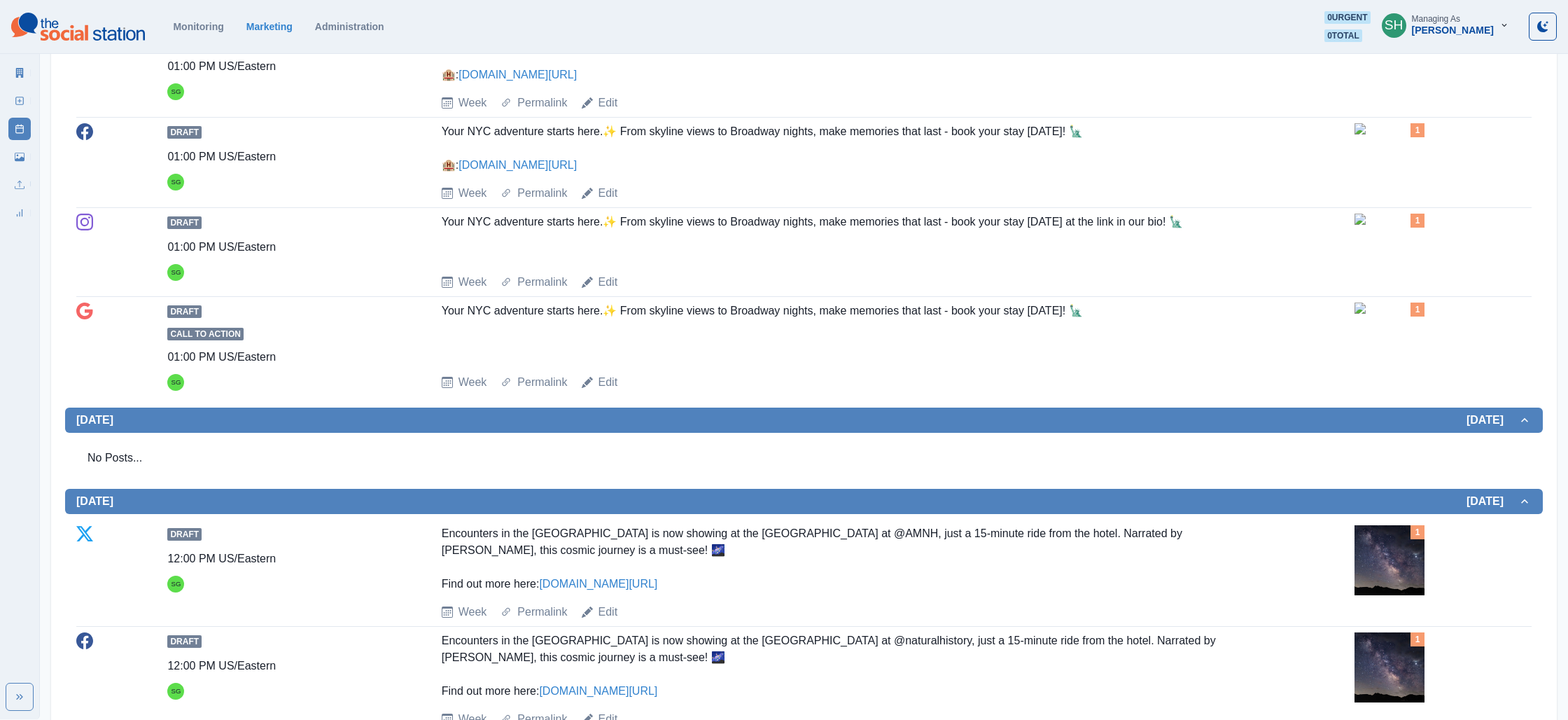
click at [1357, 44] on img at bounding box center [1390, 38] width 70 height 11
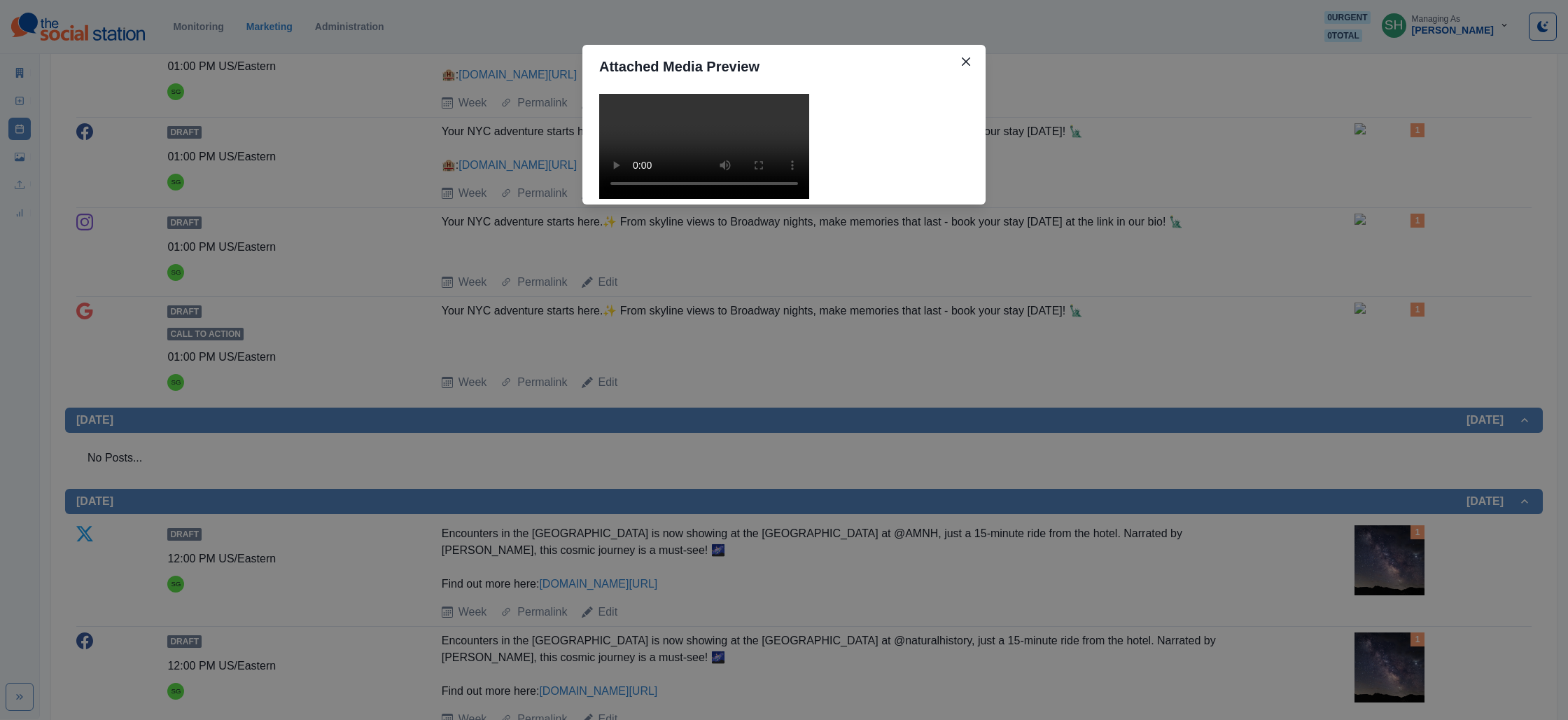
click at [578, 258] on div "Attached Media Preview" at bounding box center [784, 360] width 1568 height 720
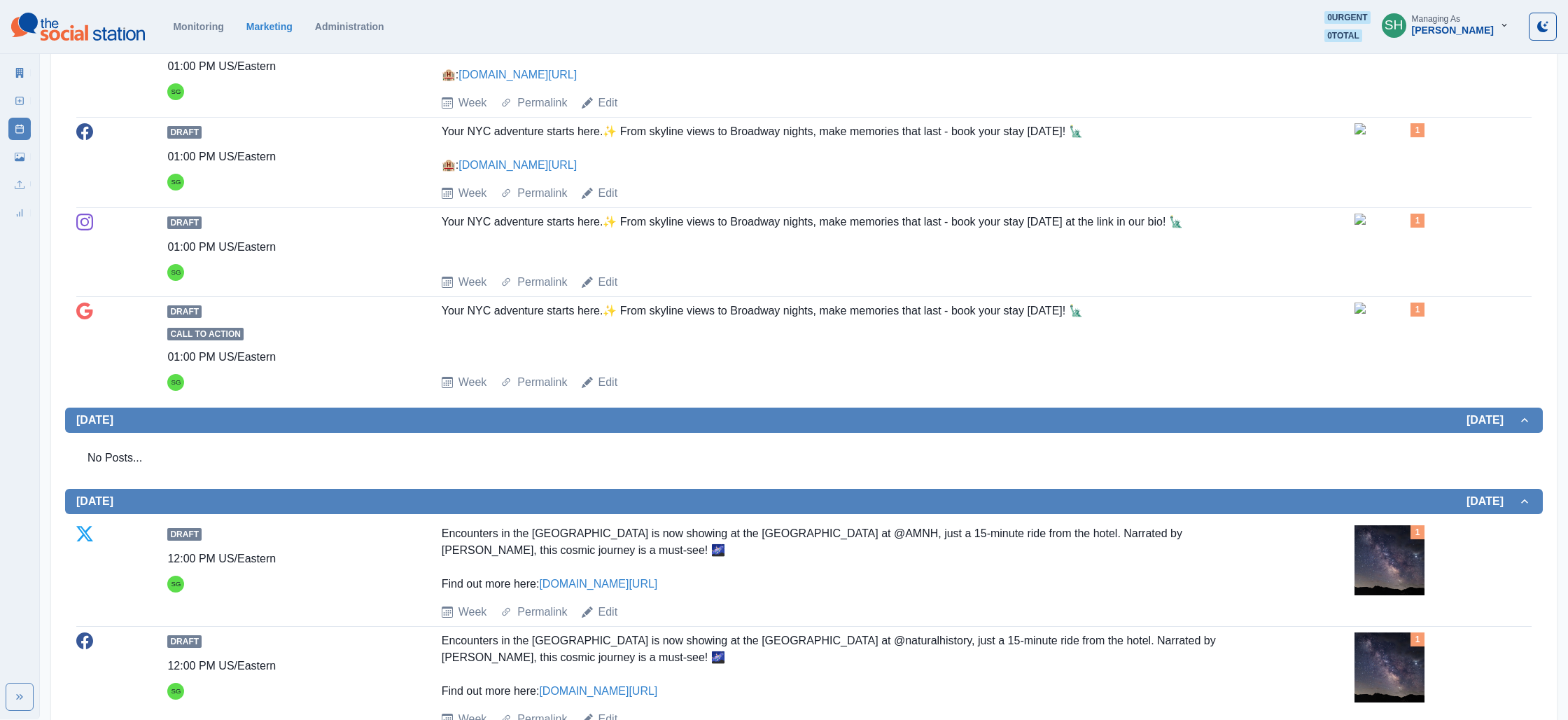
click at [728, 174] on div "Your NYC adventure starts here.✨ From skyline views to Broadway nights, make me…" at bounding box center [850, 148] width 817 height 50
click at [1390, 44] on img at bounding box center [1390, 38] width 70 height 11
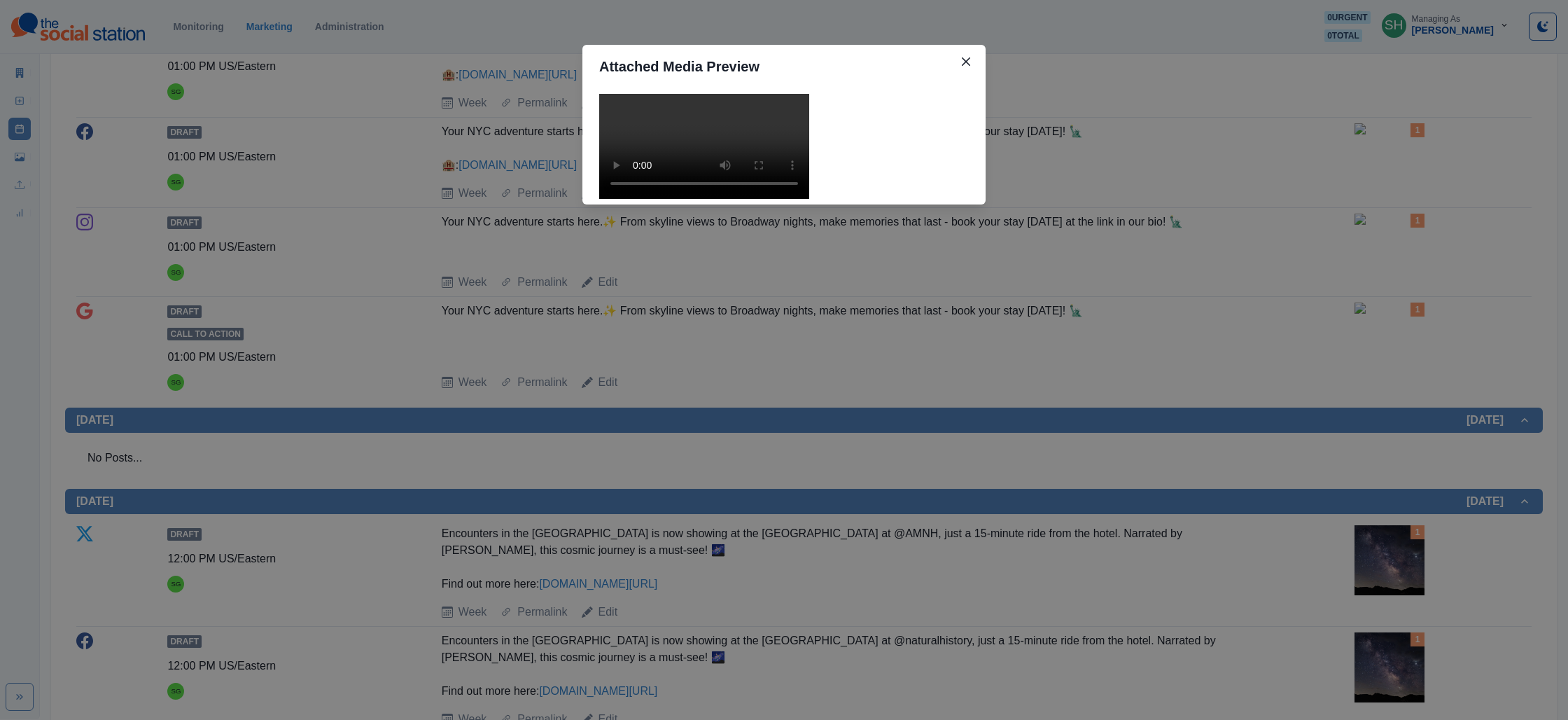
click at [639, 182] on video at bounding box center [704, 146] width 210 height 105
click at [1043, 256] on div "Attached Media Preview" at bounding box center [784, 360] width 1568 height 720
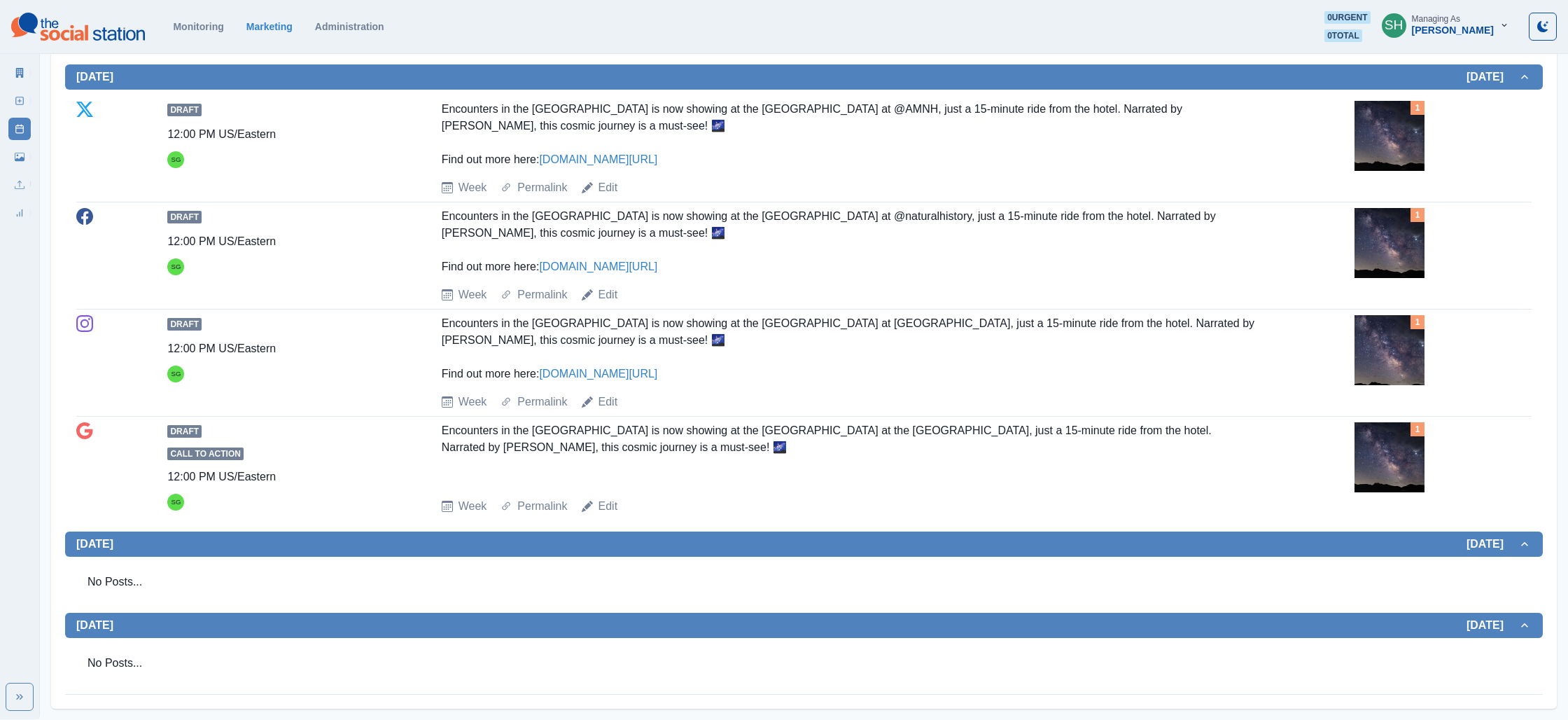
click at [1419, 171] on img at bounding box center [1390, 136] width 70 height 70
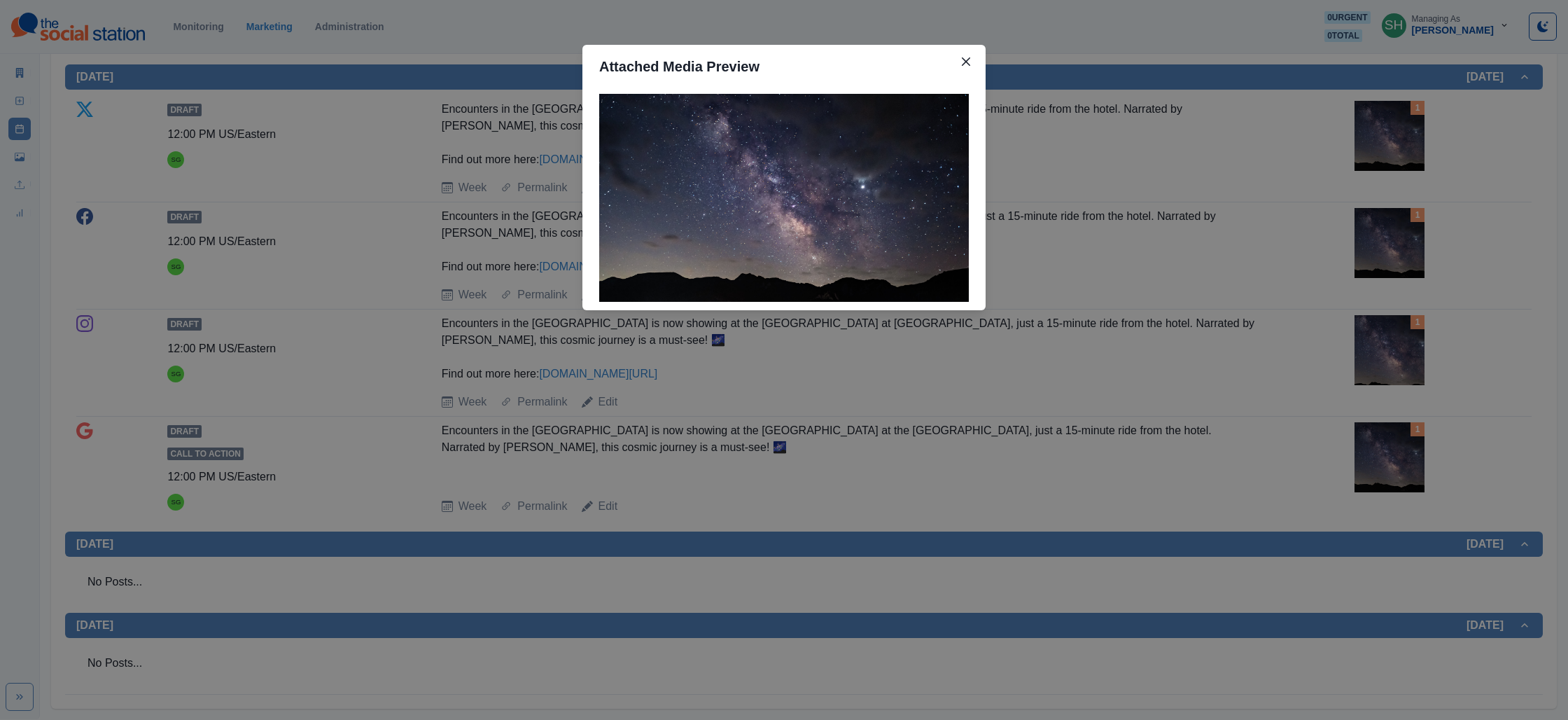
click at [1151, 284] on div "Attached Media Preview" at bounding box center [784, 360] width 1568 height 720
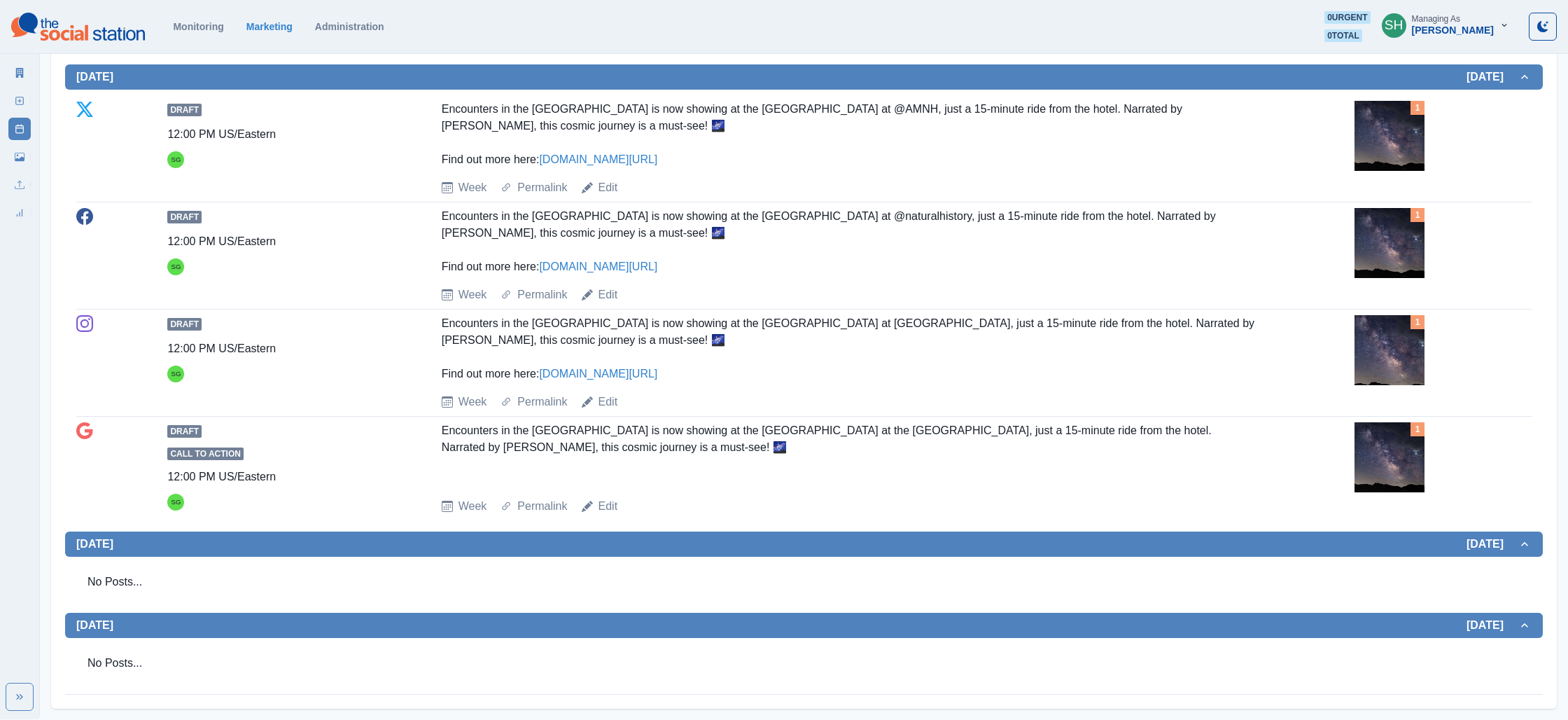
scroll to position [1650, 0]
click at [1397, 329] on img at bounding box center [1390, 350] width 70 height 70
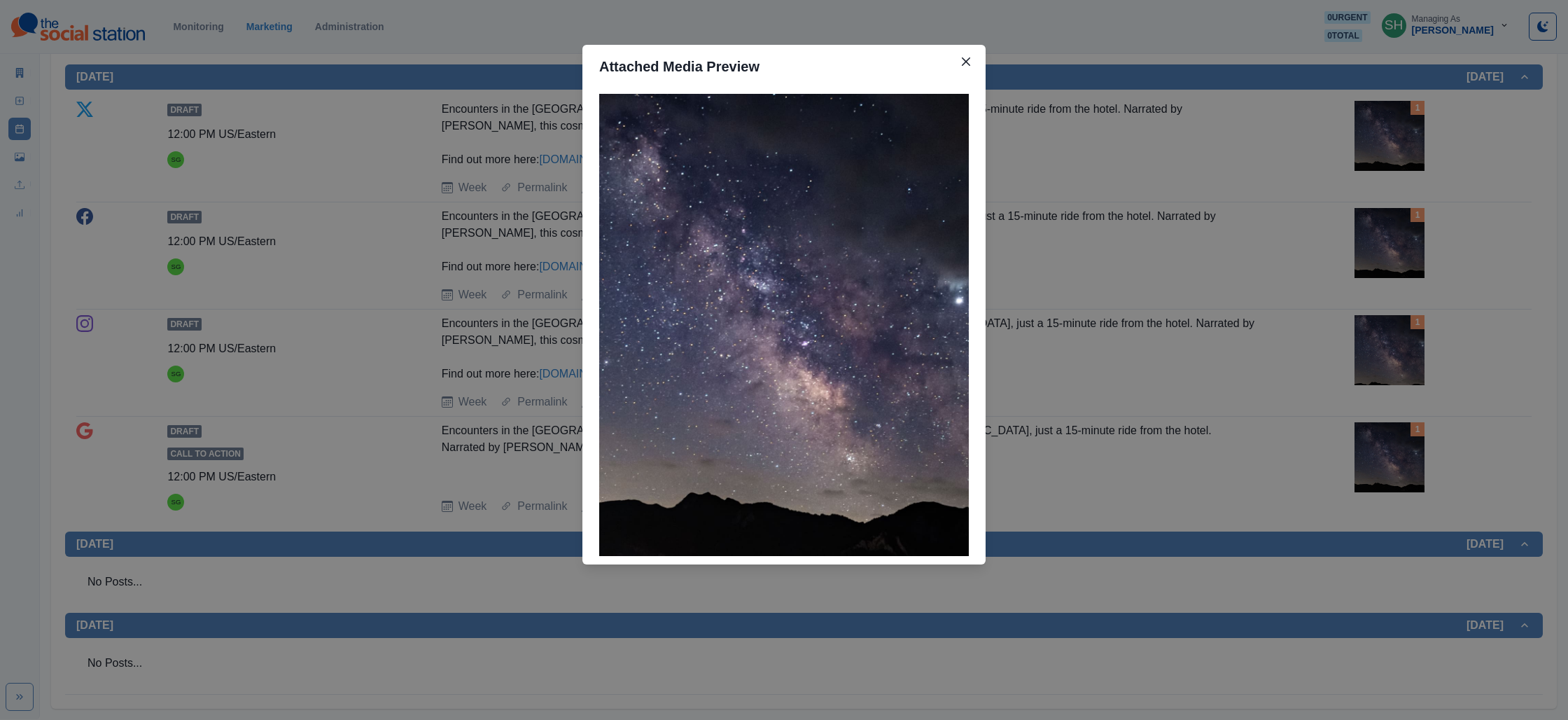
click at [1295, 280] on div "Attached Media Preview" at bounding box center [784, 360] width 1568 height 720
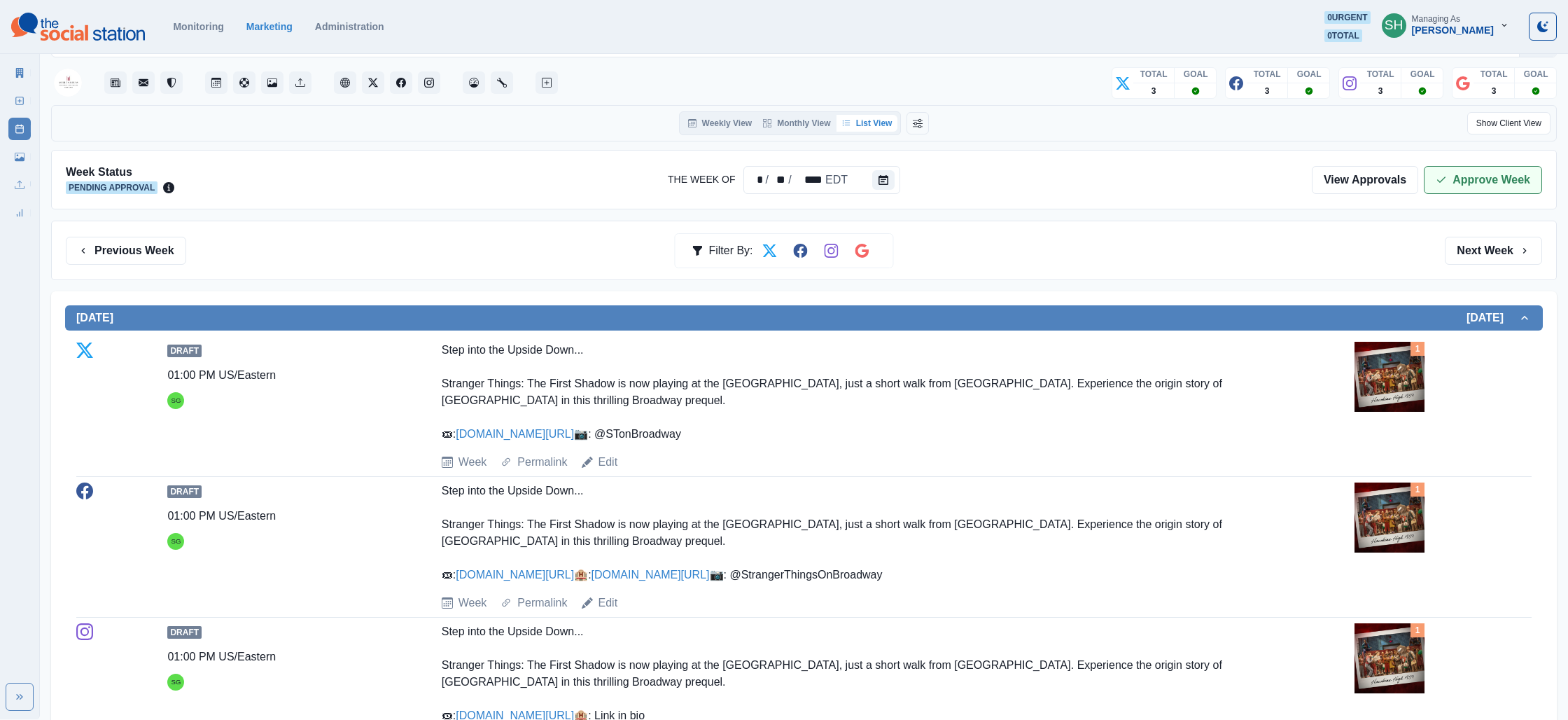
scroll to position [0, 0]
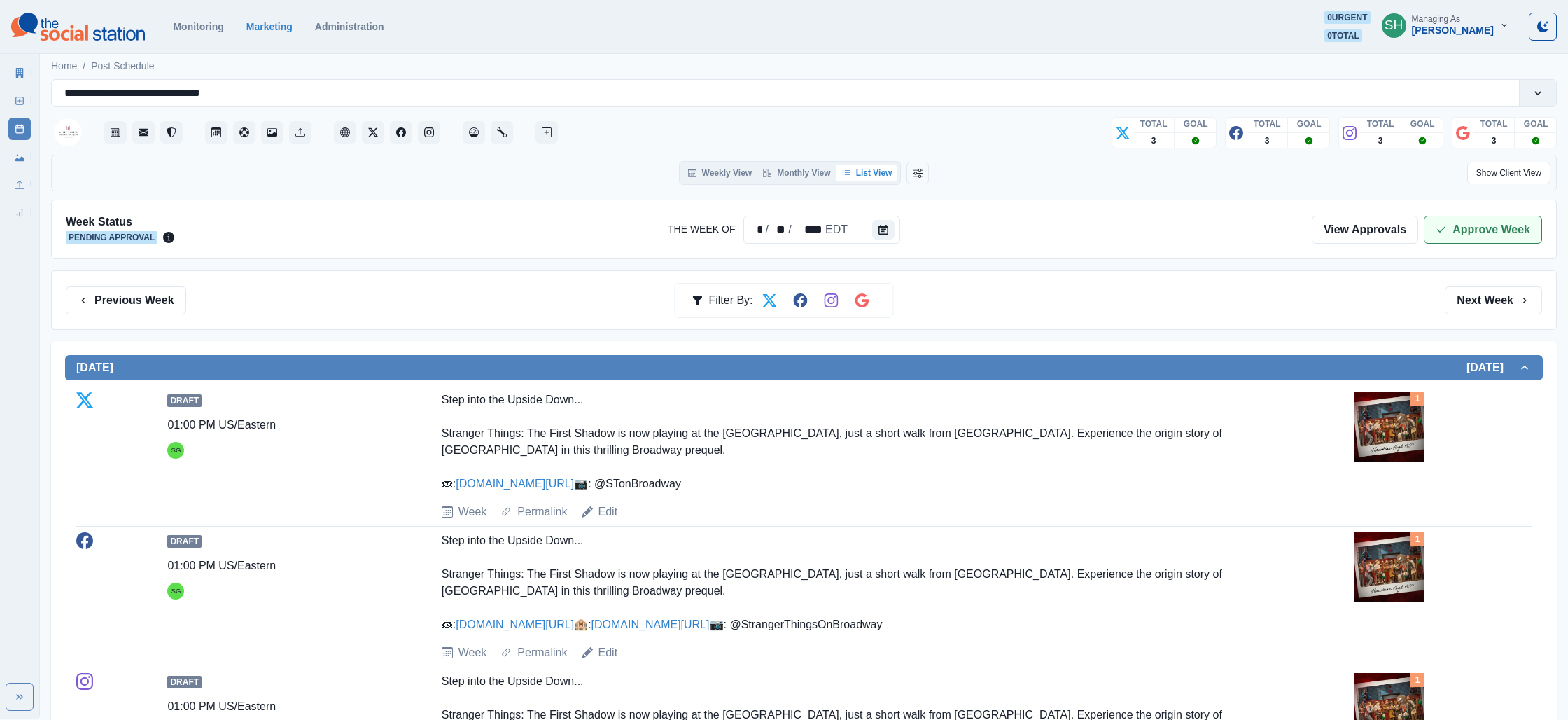
click at [1485, 218] on button "Approve Week" at bounding box center [1483, 229] width 119 height 28
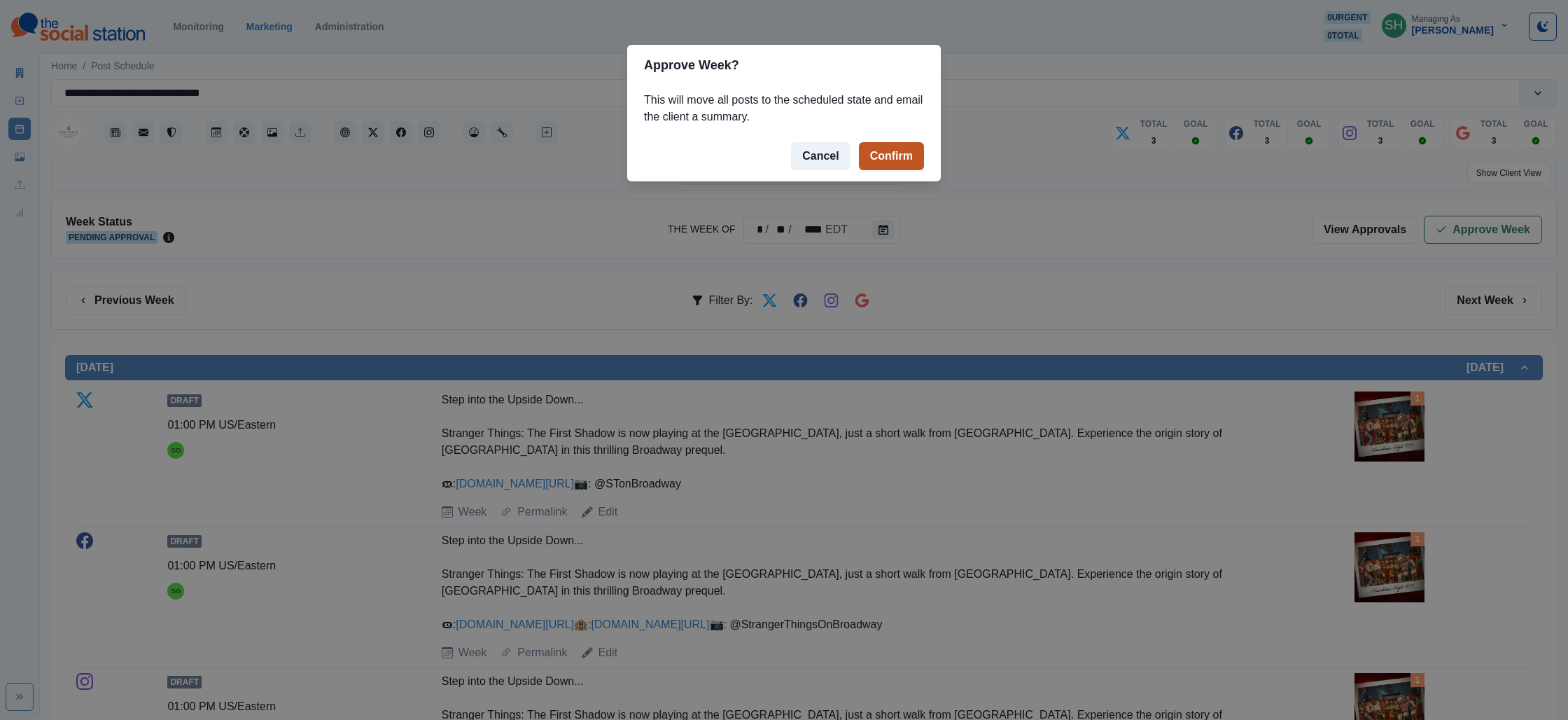
click at [897, 153] on button "Confirm" at bounding box center [891, 156] width 65 height 28
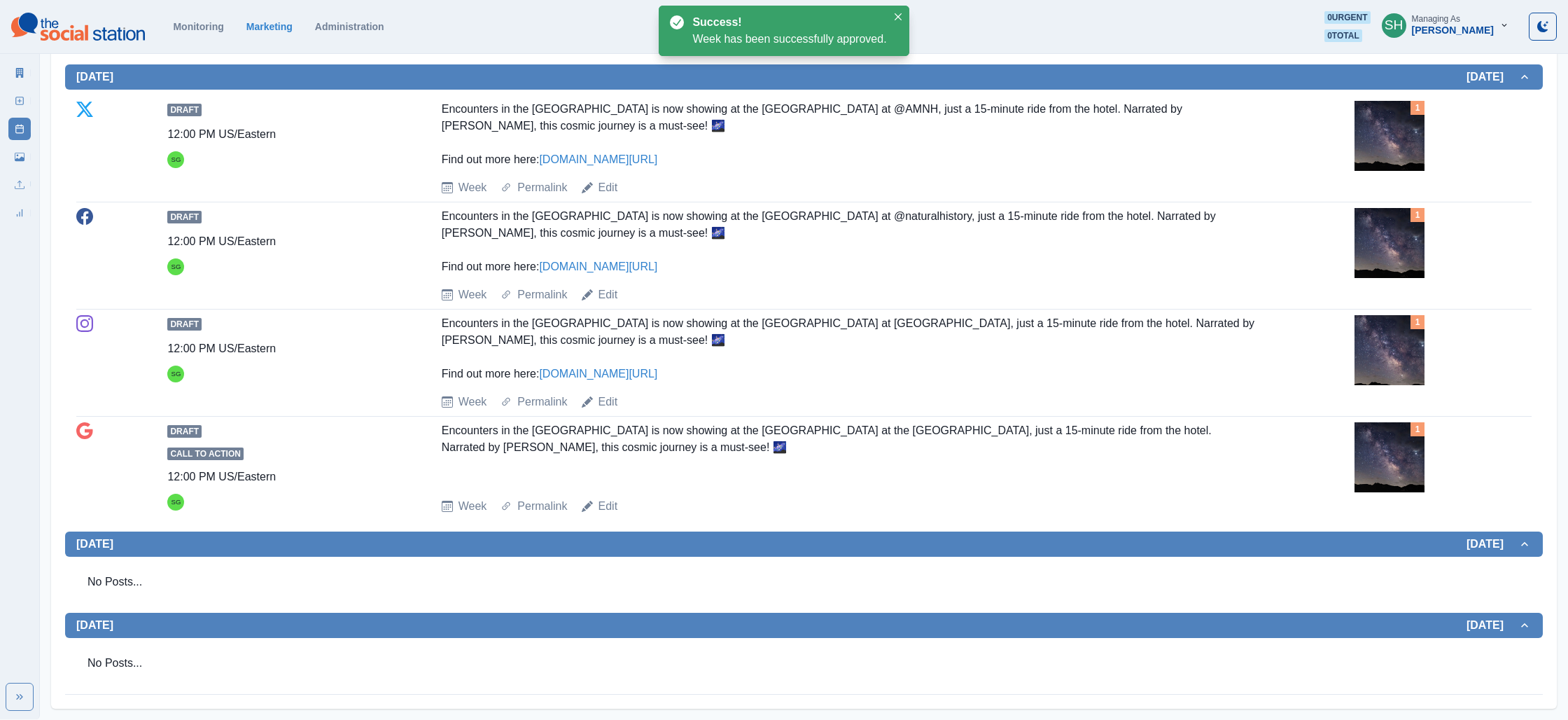
scroll to position [1553, 0]
click at [600, 196] on link "Edit" at bounding box center [608, 187] width 19 height 17
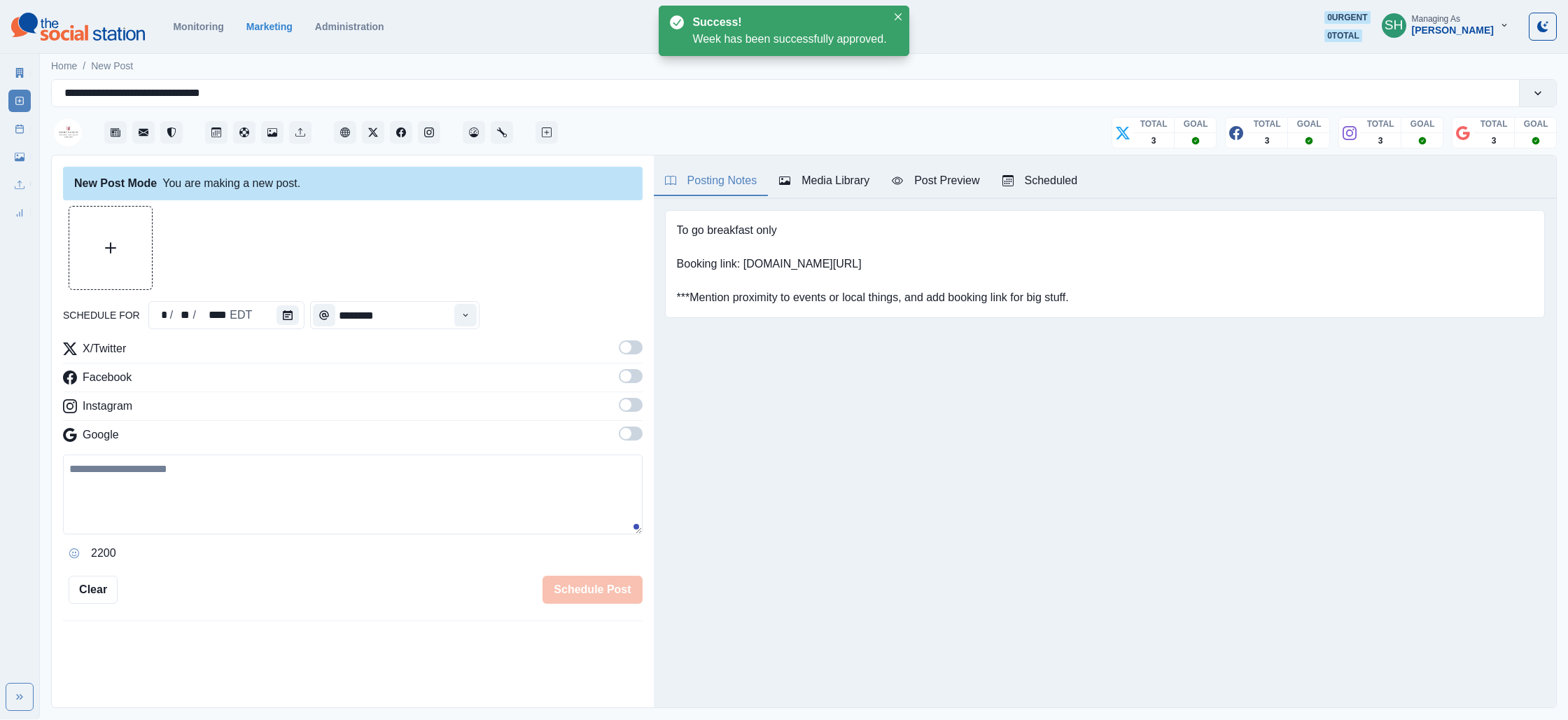
type textarea "**********"
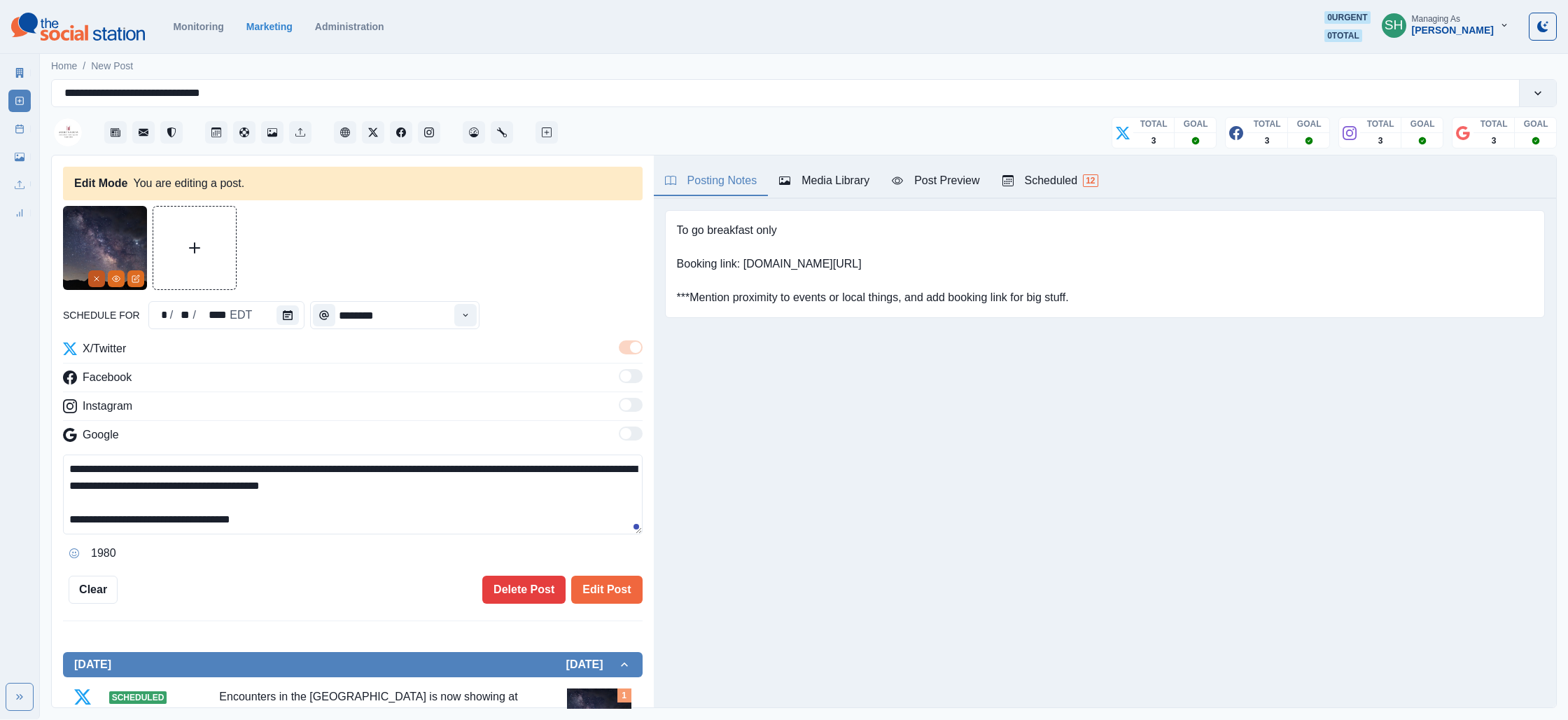
click at [102, 279] on button "Remove" at bounding box center [96, 278] width 17 height 17
click at [792, 174] on div "Media Library" at bounding box center [824, 180] width 91 height 17
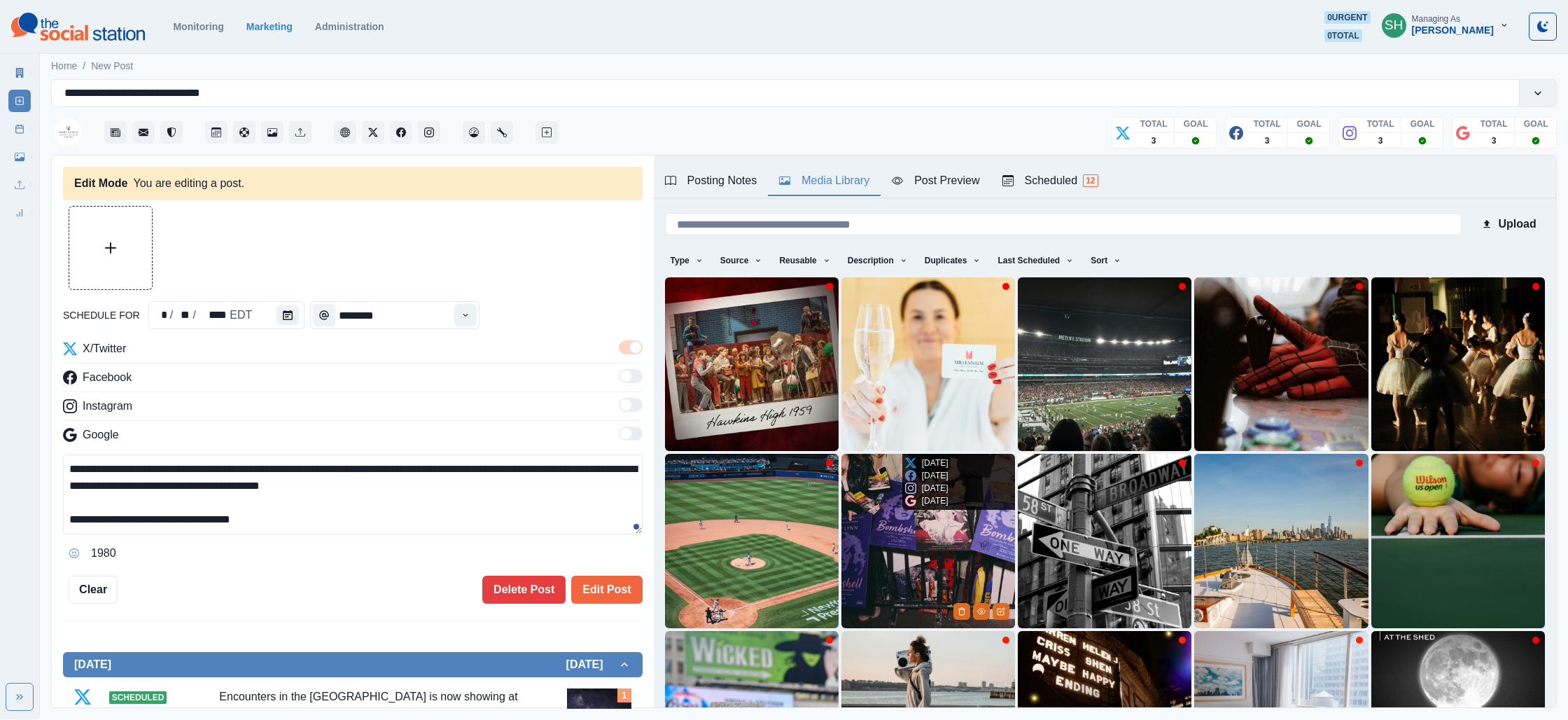
scroll to position [188, 0]
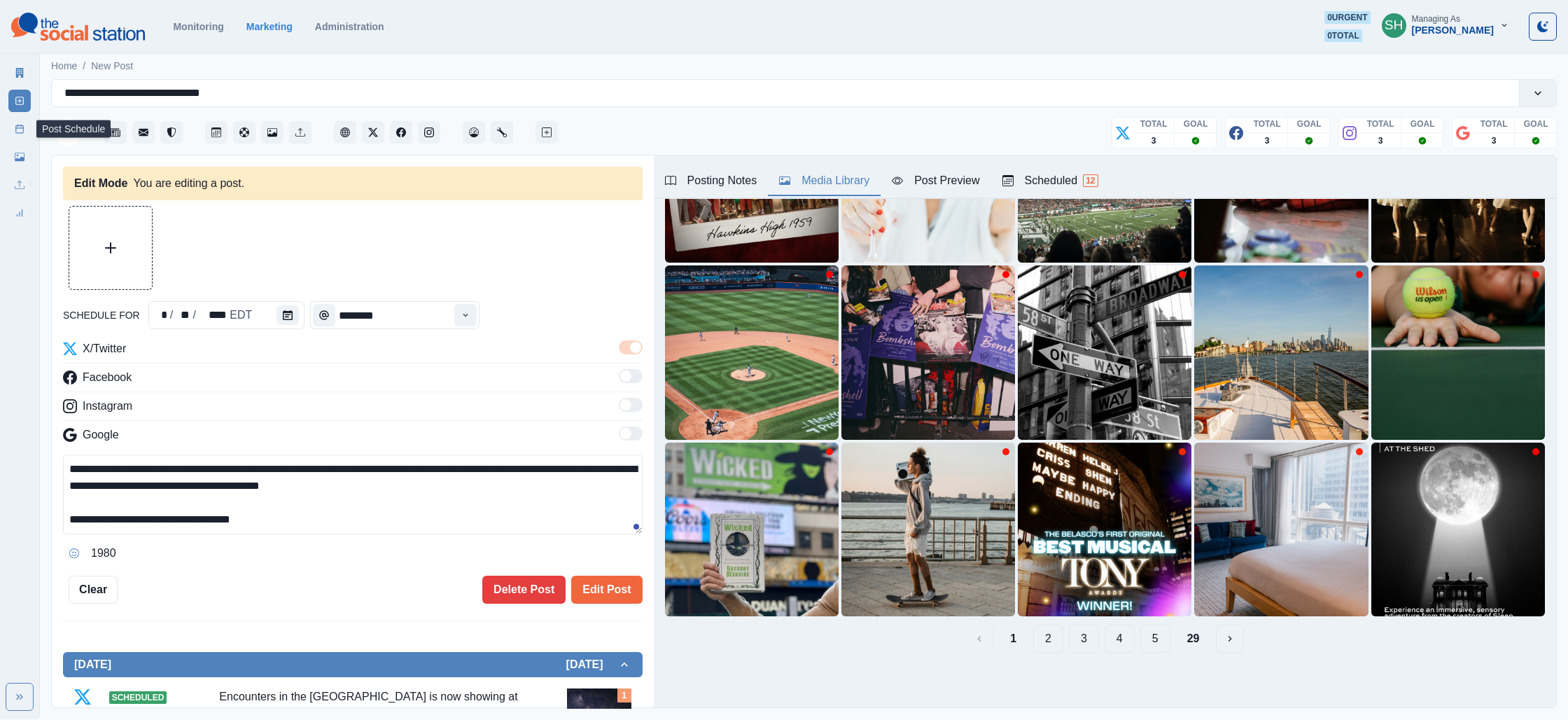
click at [29, 133] on link "Post Schedule" at bounding box center [19, 128] width 22 height 22
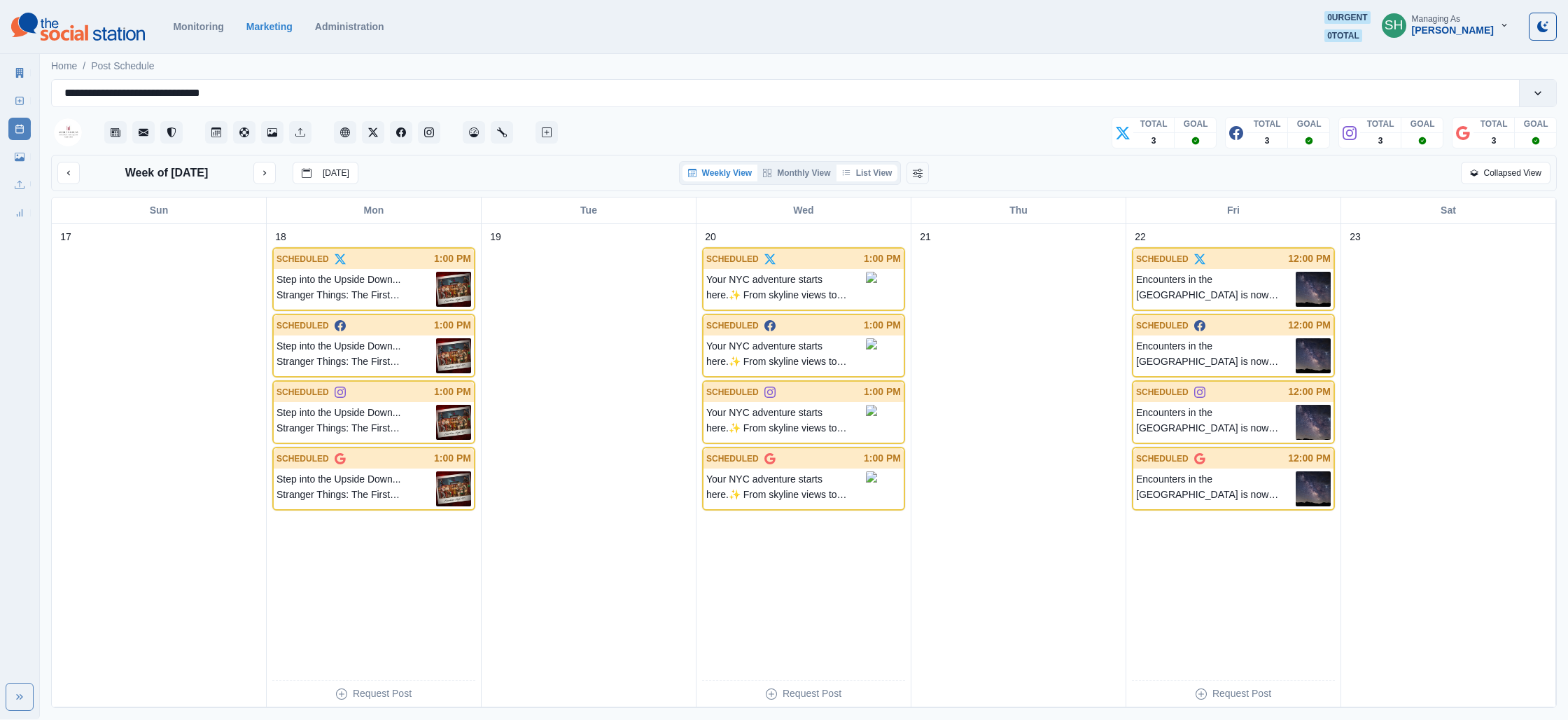
click at [868, 167] on button "List View" at bounding box center [867, 172] width 62 height 17
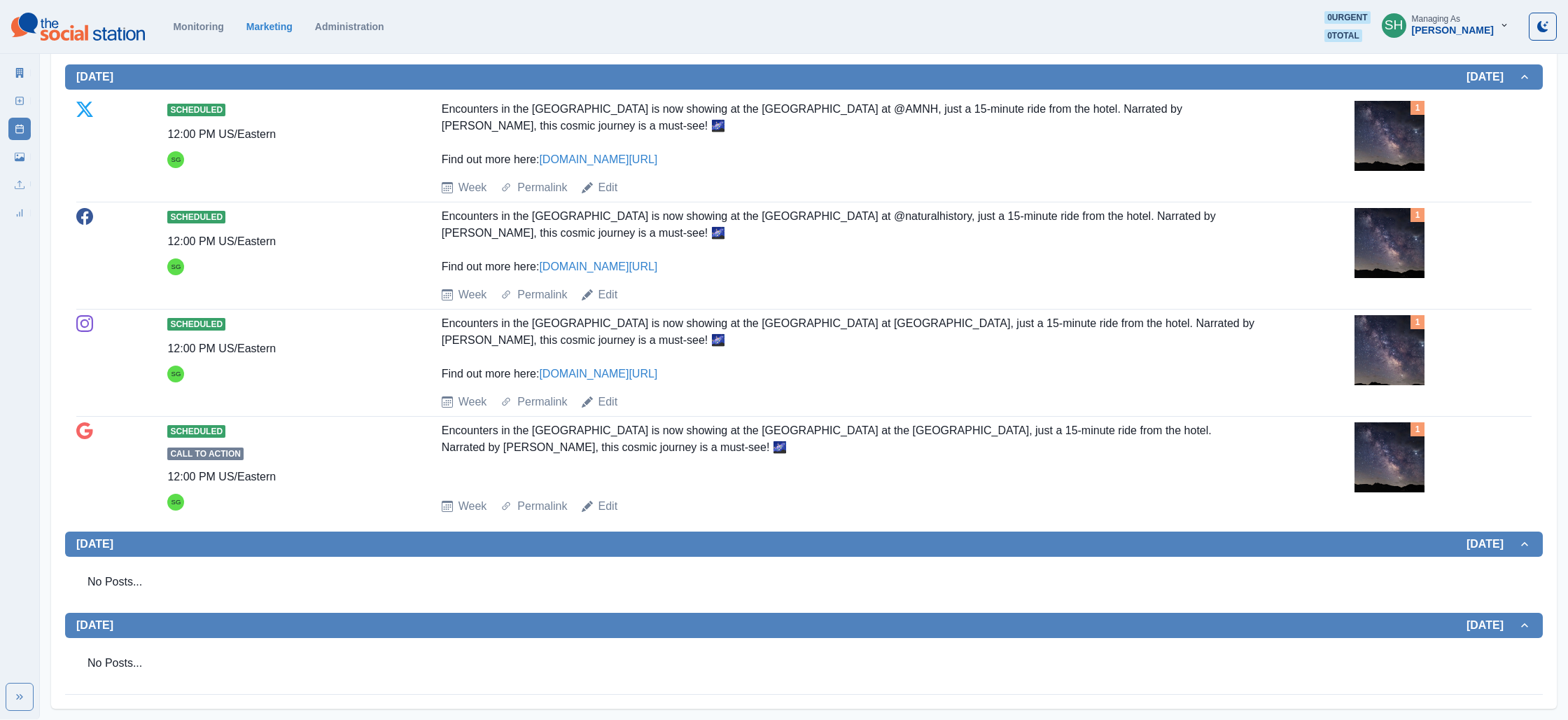
scroll to position [1650, 0]
click at [607, 518] on div "Scheduled Call to Action 12:00 PM US/Eastern SG Encounters in the [GEOGRAPHIC_D…" at bounding box center [804, 469] width 1455 height 104
click at [606, 504] on link "Edit" at bounding box center [608, 505] width 19 height 17
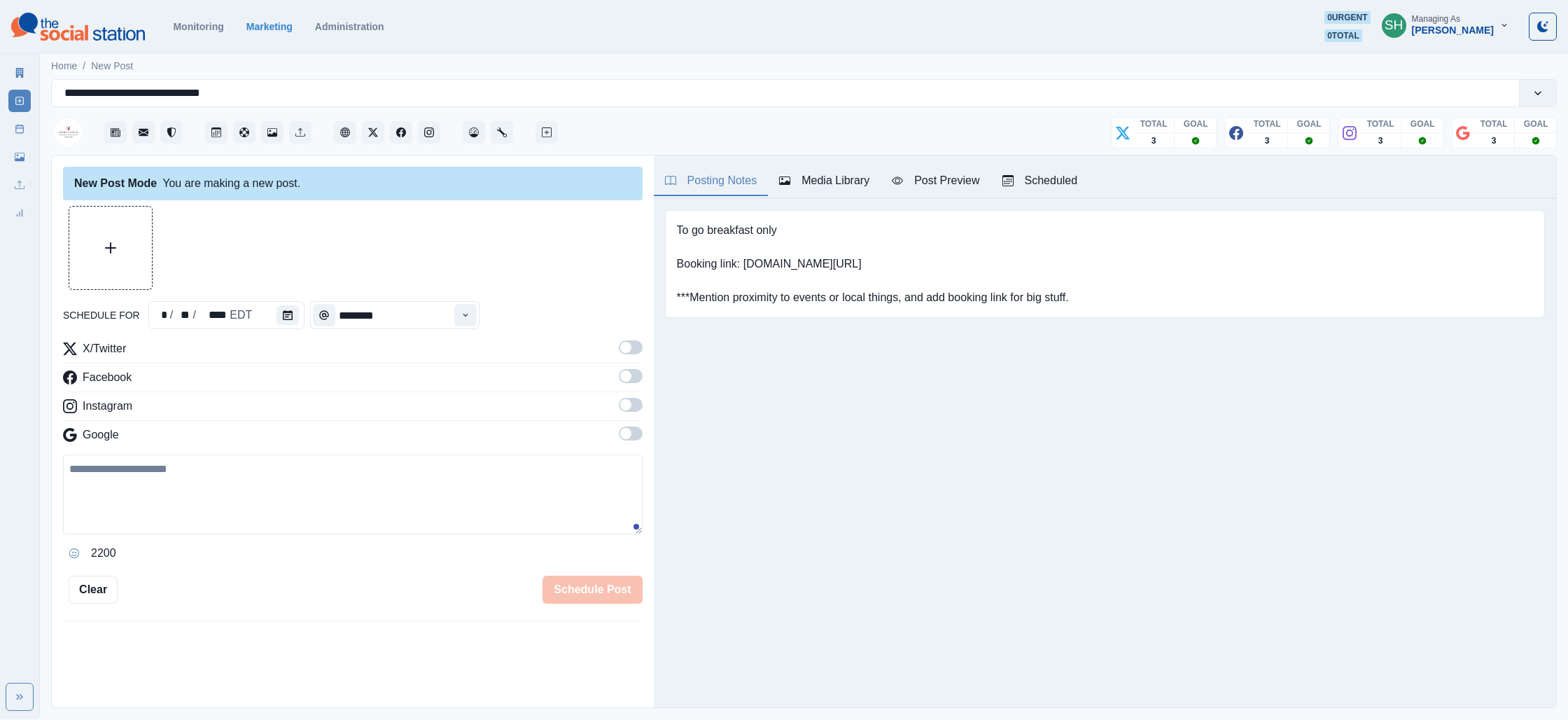
type textarea "**********"
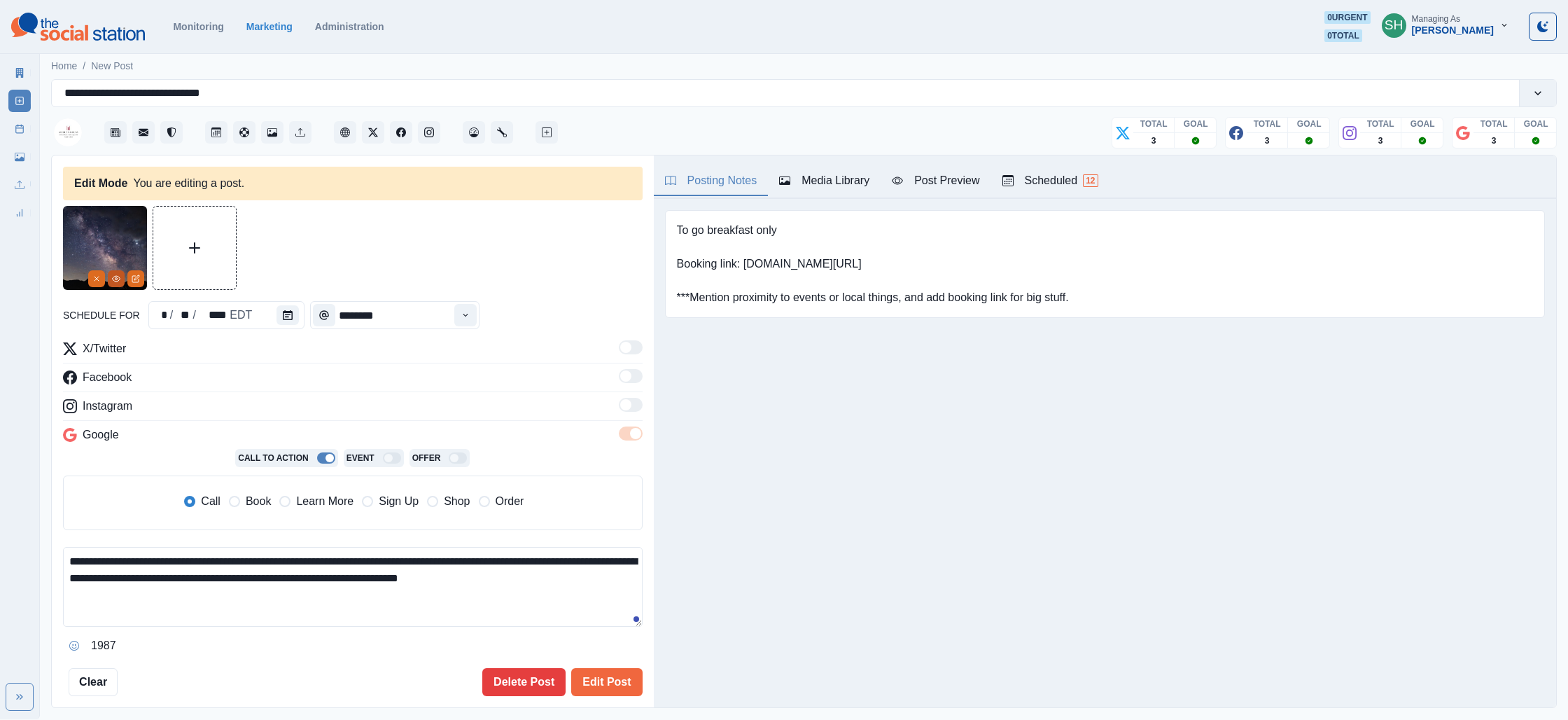
click at [119, 272] on button "View Media" at bounding box center [116, 278] width 17 height 17
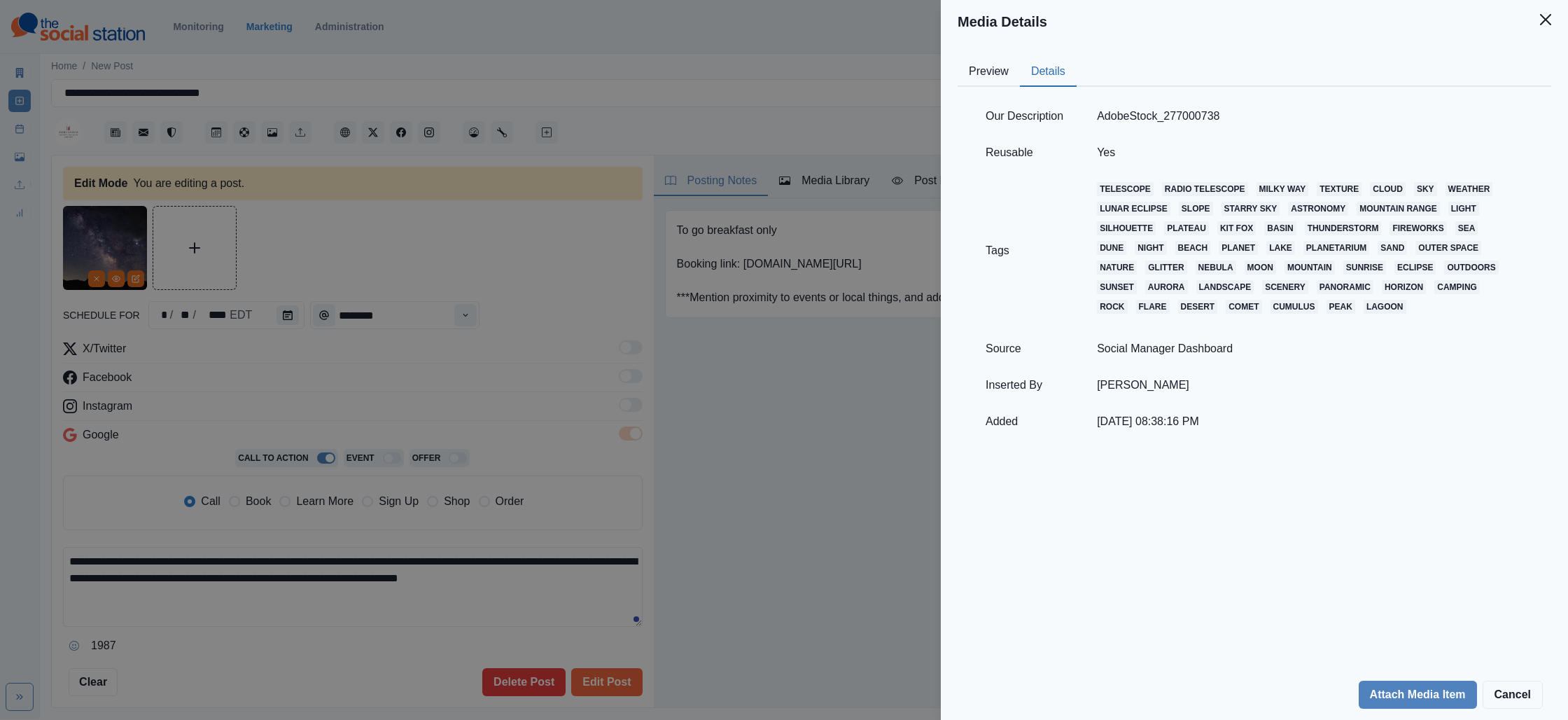
click at [1060, 60] on button "Details" at bounding box center [1048, 71] width 57 height 29
click at [356, 296] on div "Media Details Preview Details Our Description AdobeStock_277000738 Reusable Yes…" at bounding box center [784, 360] width 1568 height 720
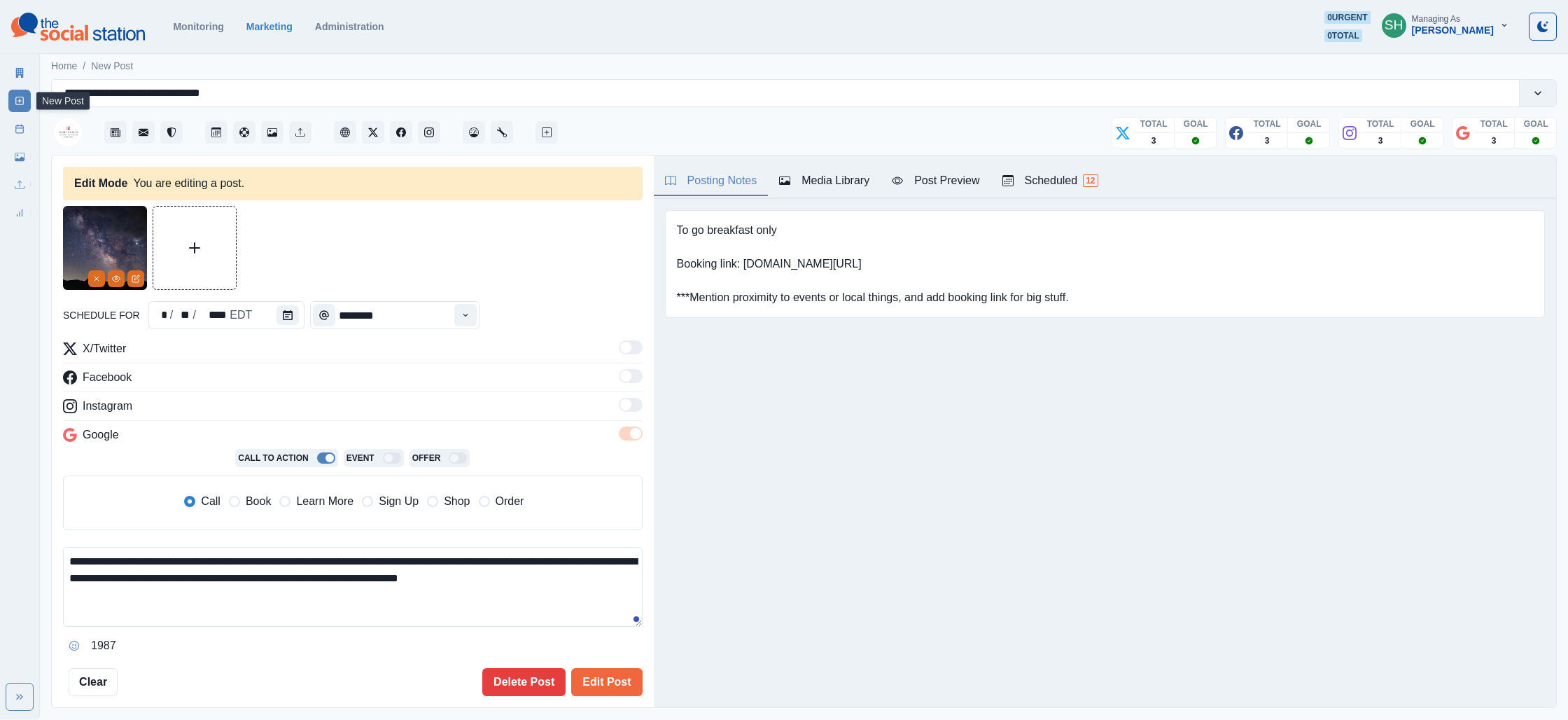
click at [15, 75] on icon at bounding box center [19, 72] width 10 height 10
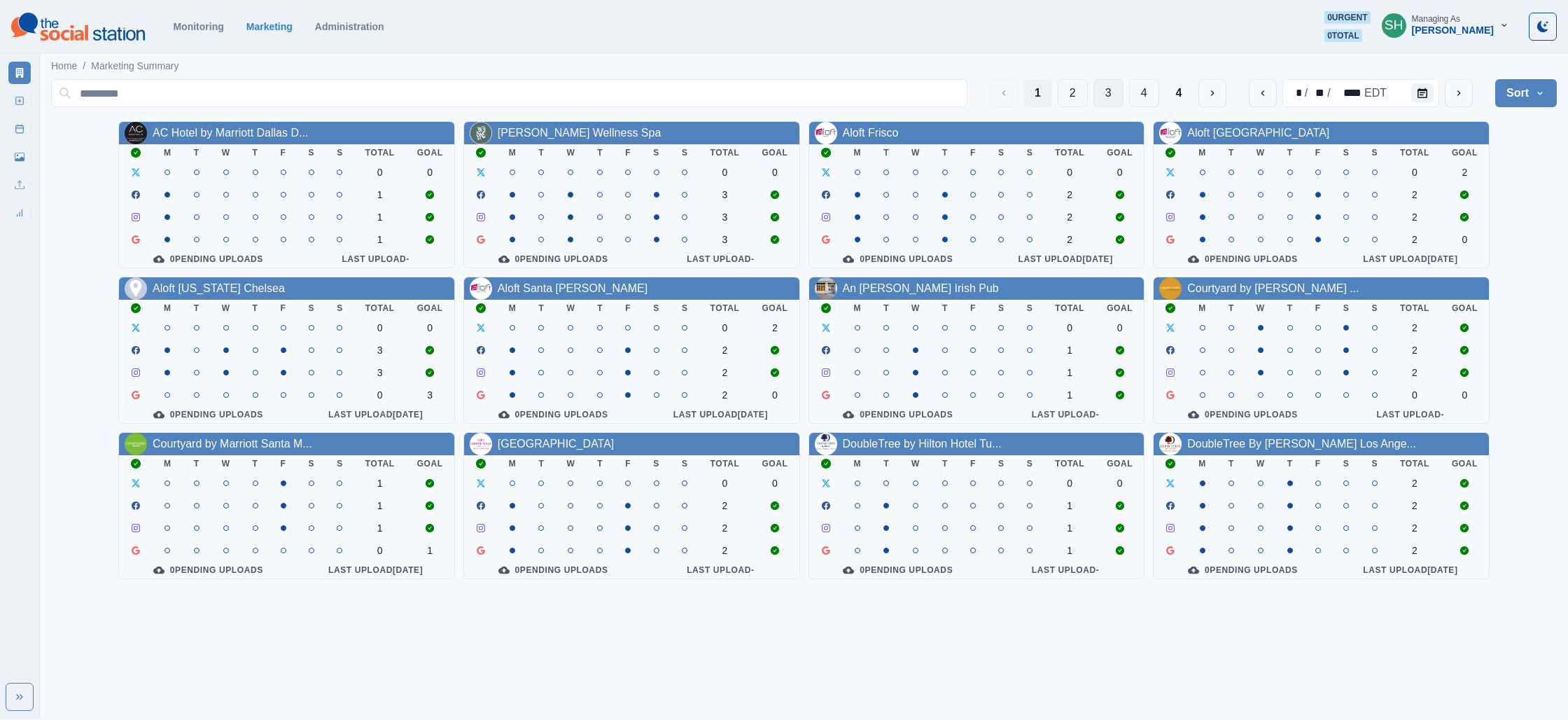
click at [1119, 90] on button "3" at bounding box center [1108, 93] width 30 height 28
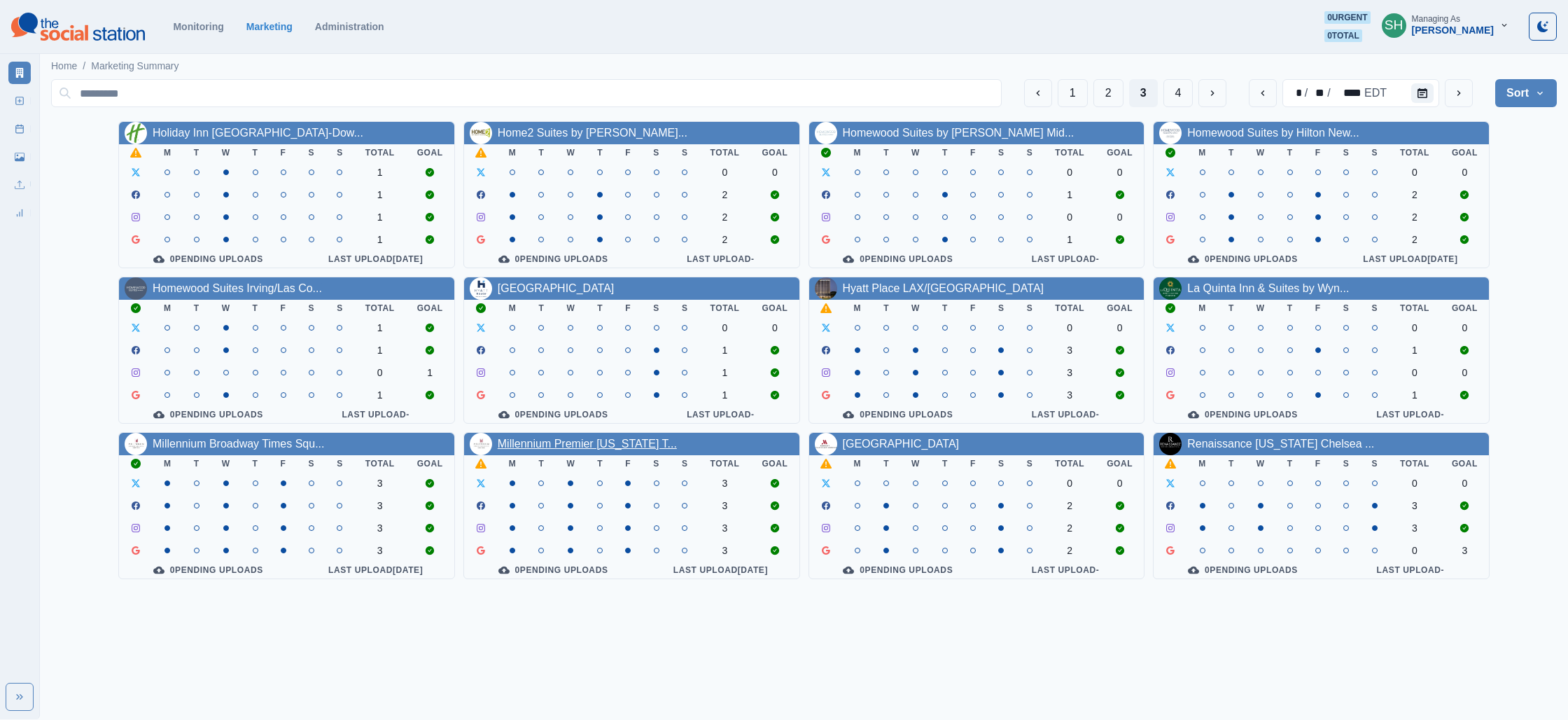
click at [613, 449] on link "Millennium Premier [US_STATE] T..." at bounding box center [587, 444] width 179 height 12
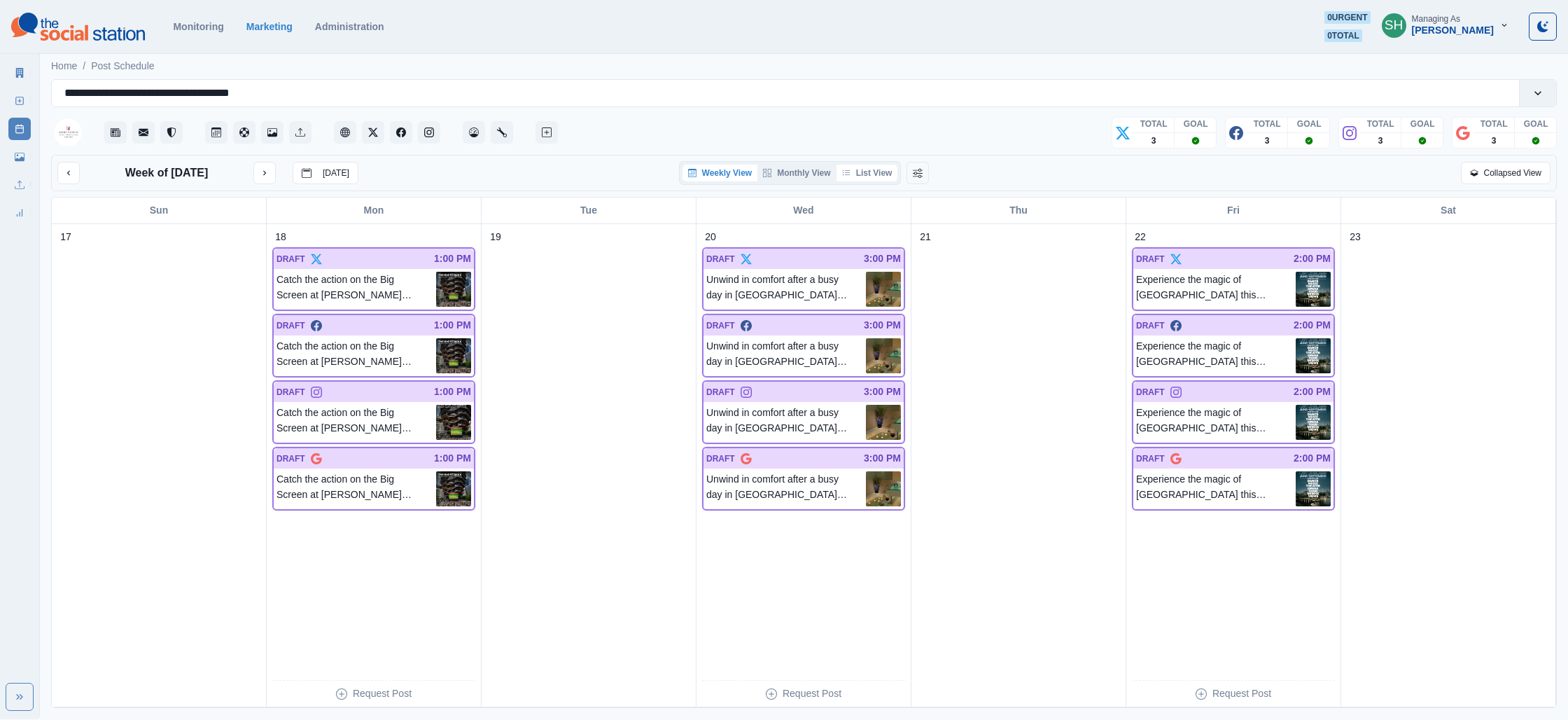
click at [866, 167] on button "List View" at bounding box center [867, 172] width 62 height 17
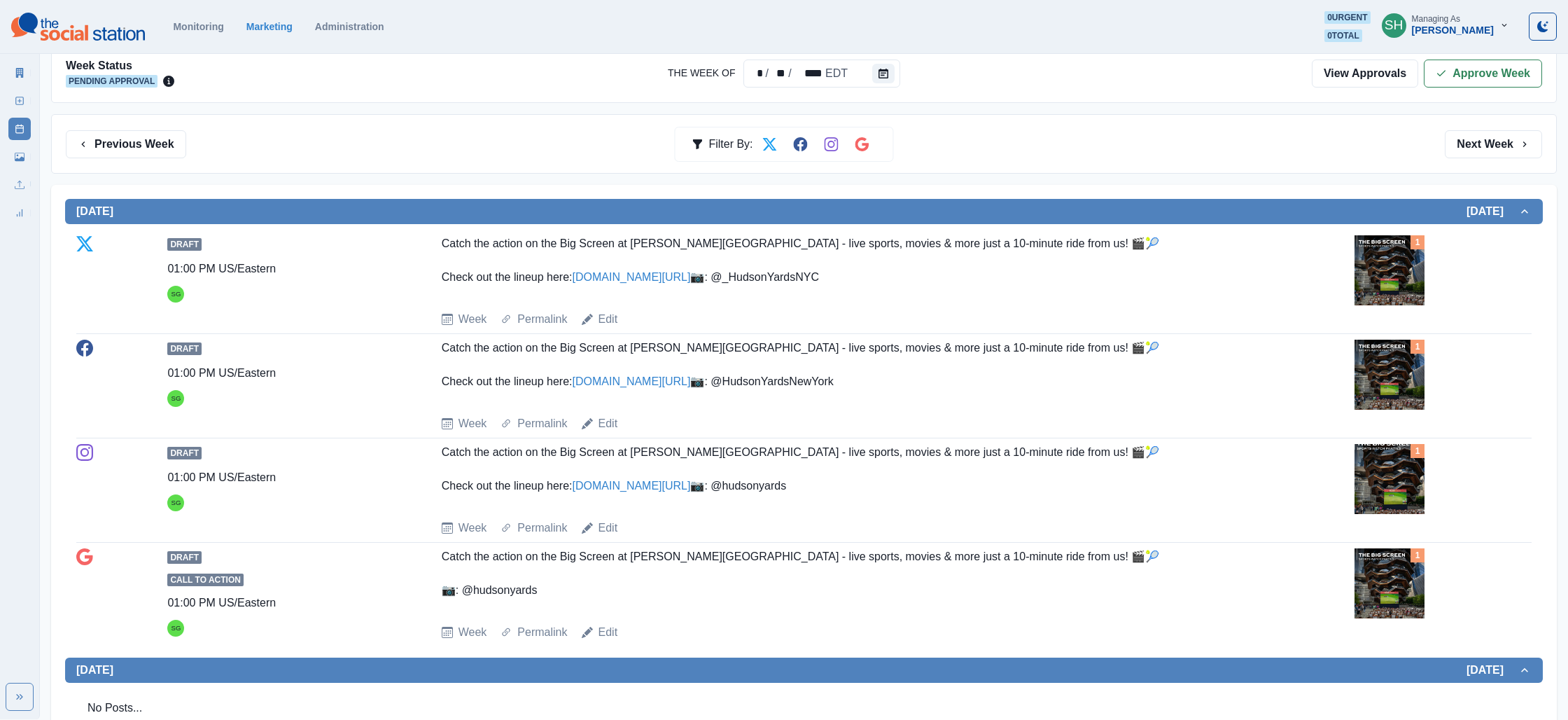
scroll to position [157, 0]
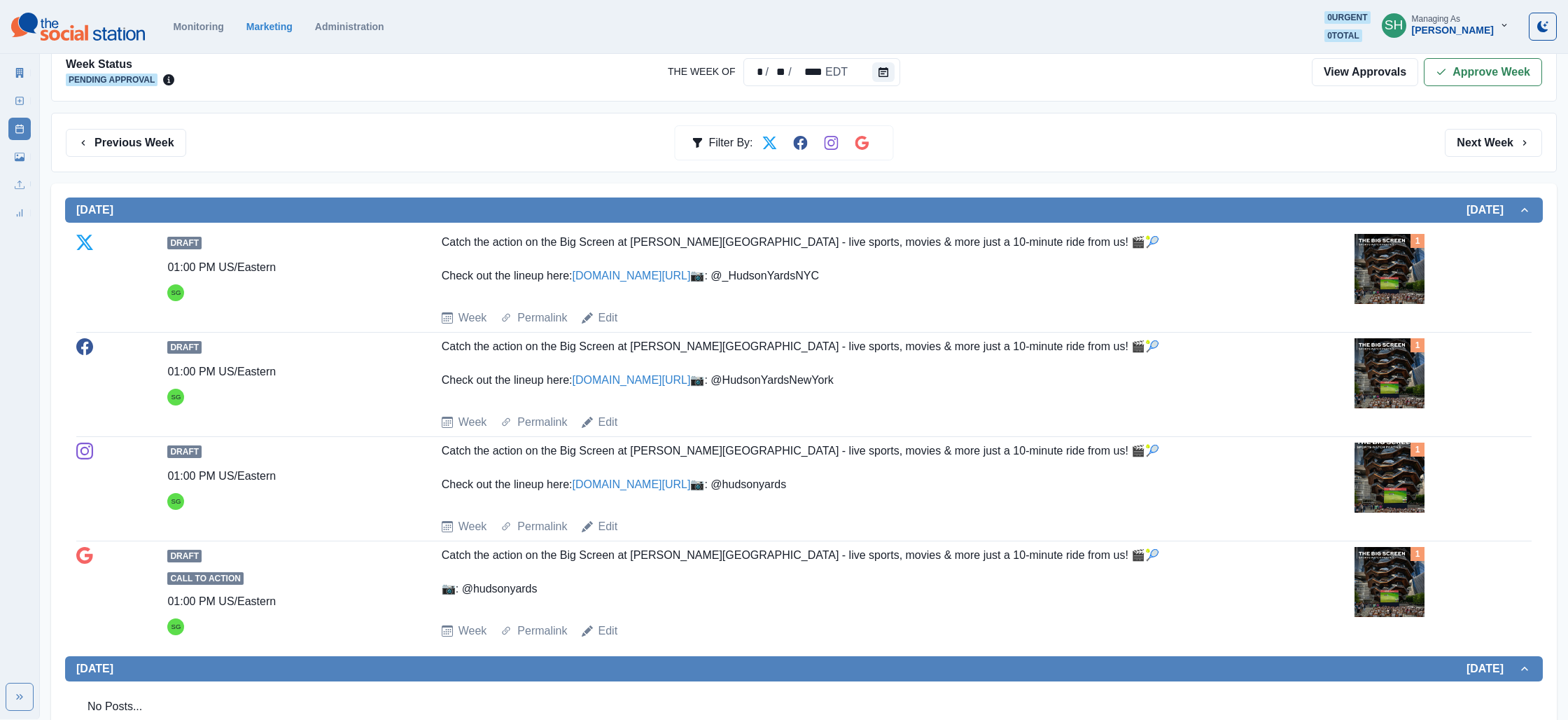
click at [1384, 270] on img at bounding box center [1390, 269] width 70 height 70
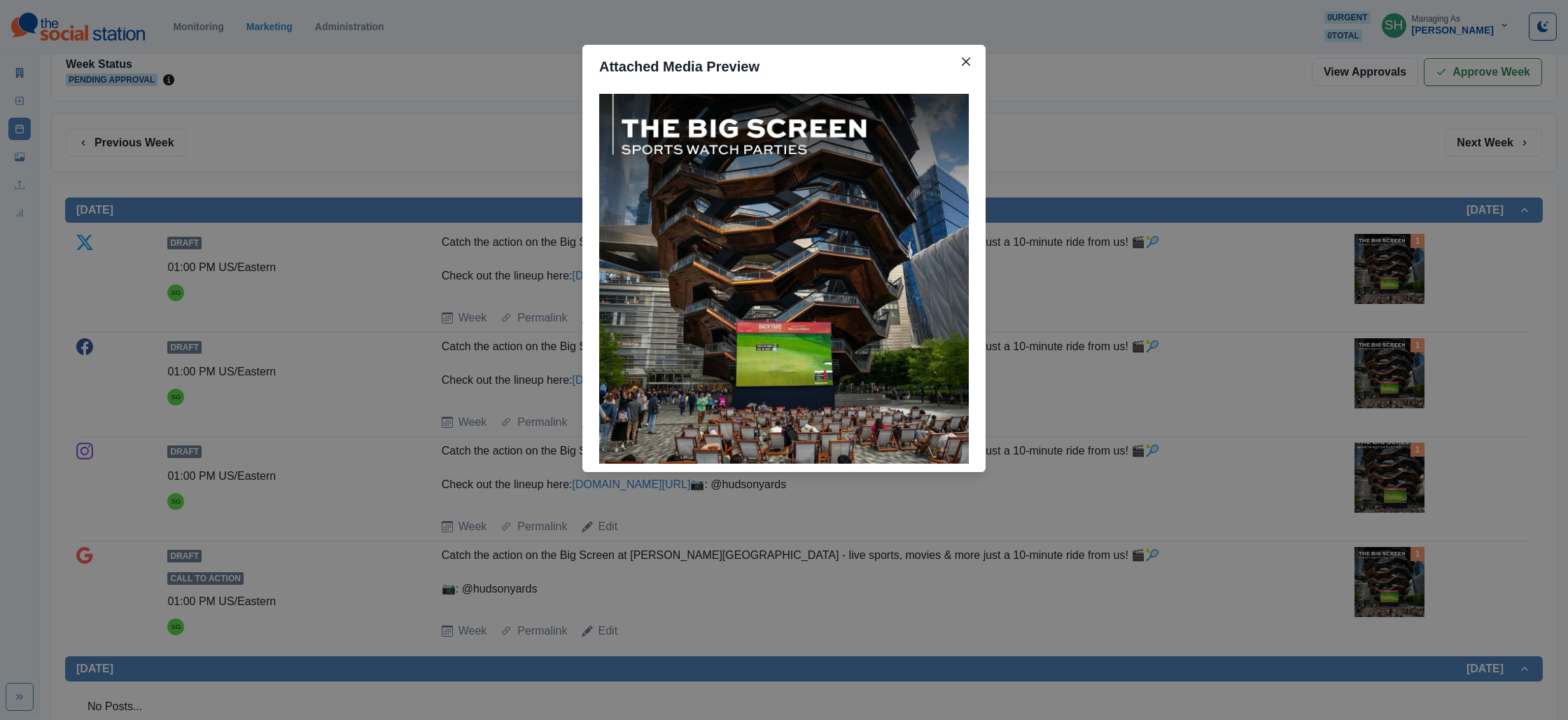
click at [325, 246] on div "Attached Media Preview" at bounding box center [784, 360] width 1568 height 720
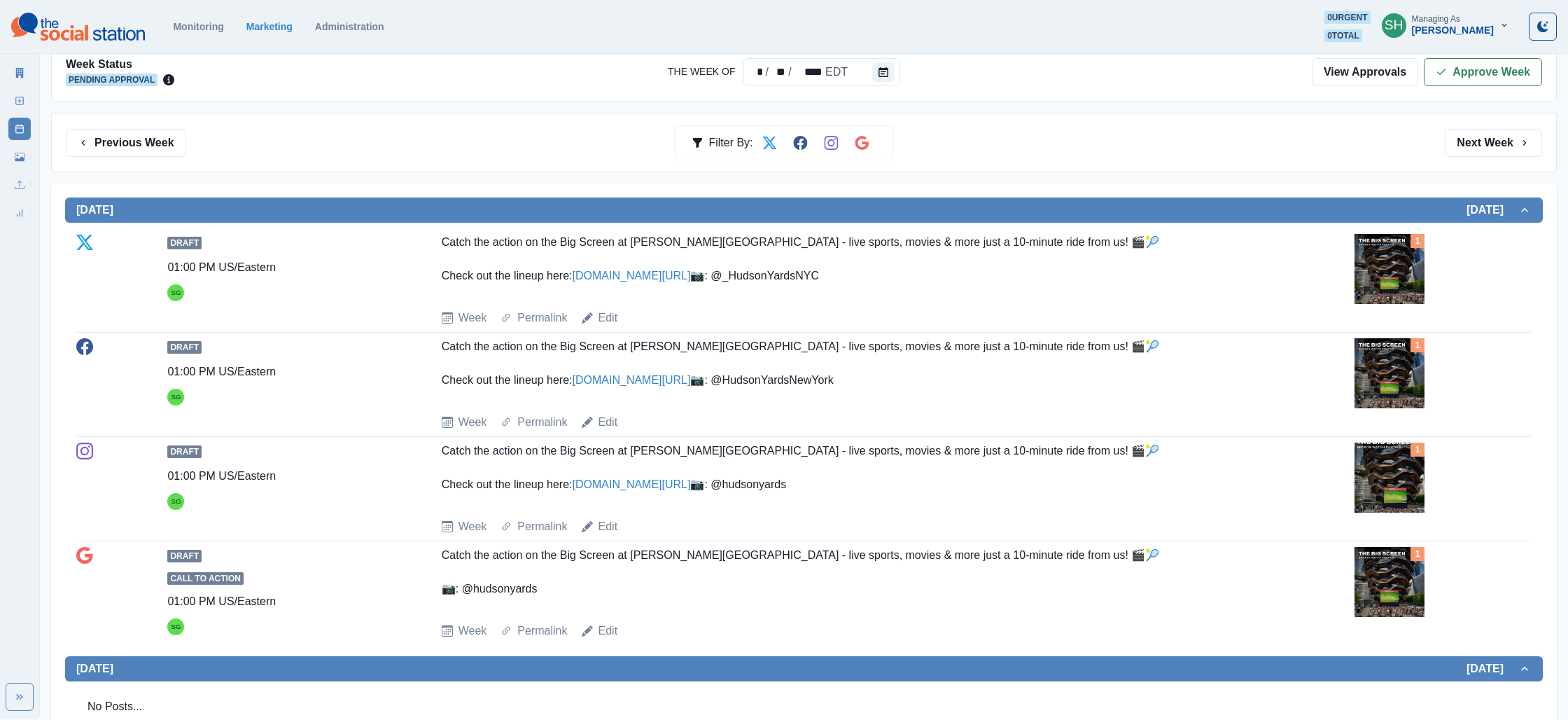
drag, startPoint x: 187, startPoint y: 142, endPoint x: 213, endPoint y: 148, distance: 26.7
click at [187, 143] on div "Previous Week Filter By: Next Week" at bounding box center [804, 143] width 1477 height 28
click at [137, 142] on button "Previous Week" at bounding box center [126, 143] width 120 height 28
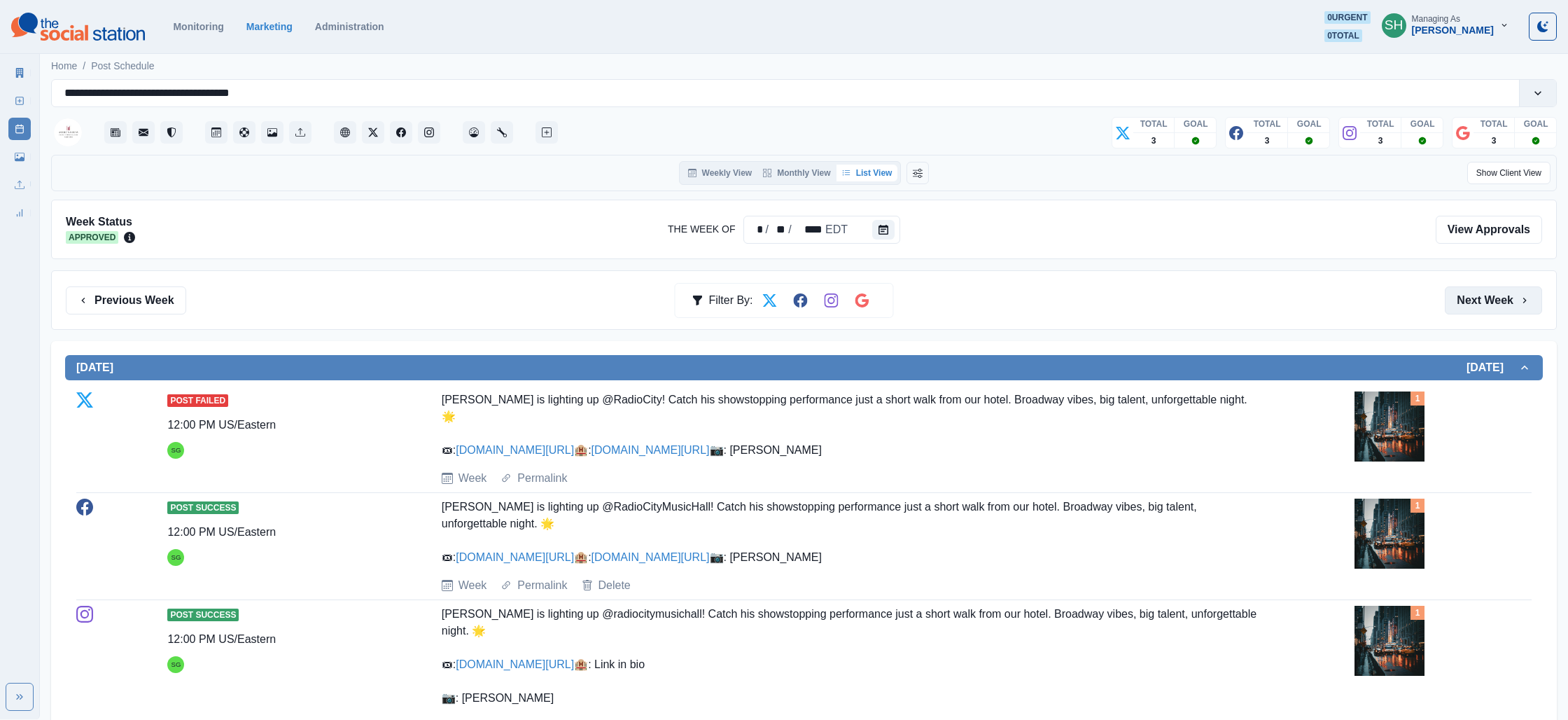
click at [1517, 299] on button "Next Week" at bounding box center [1493, 301] width 98 height 28
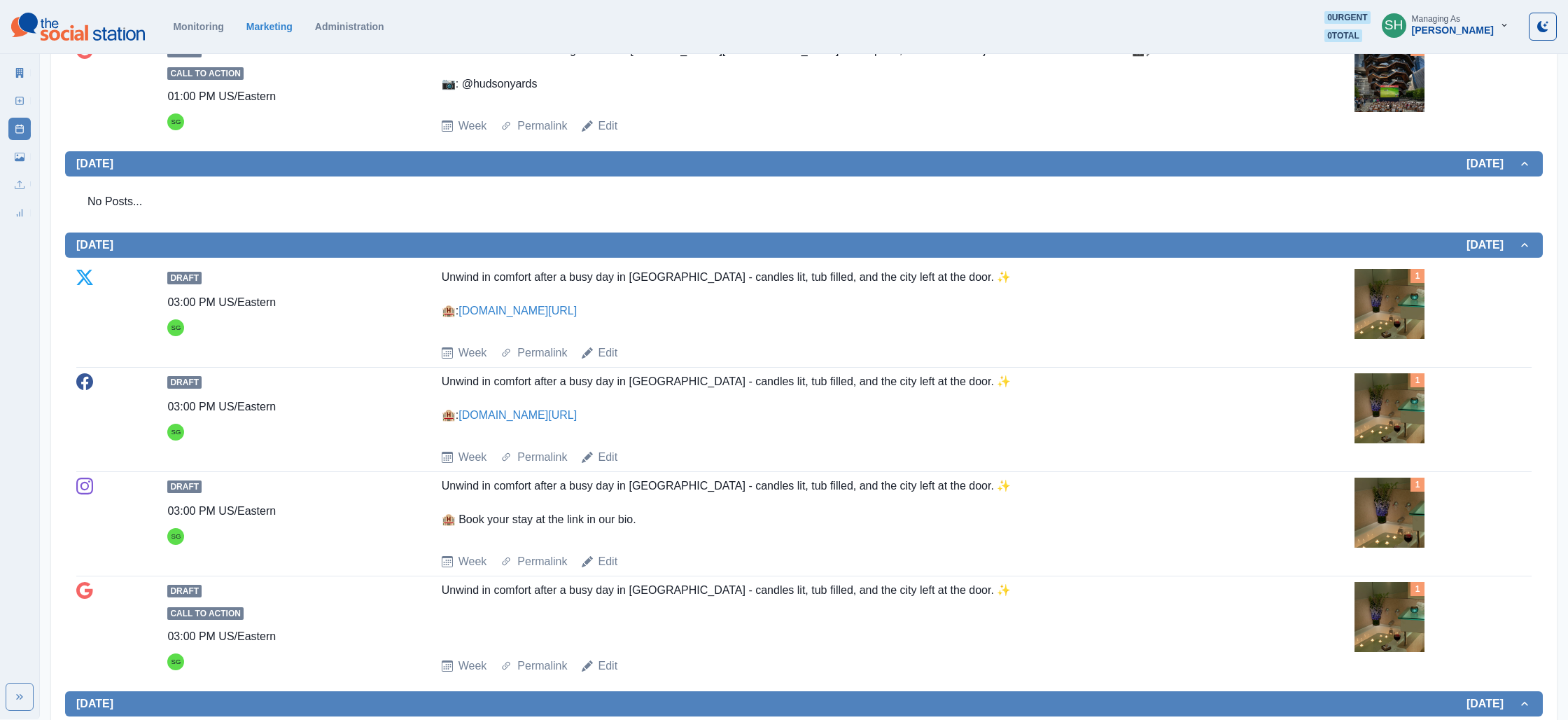
scroll to position [761, 0]
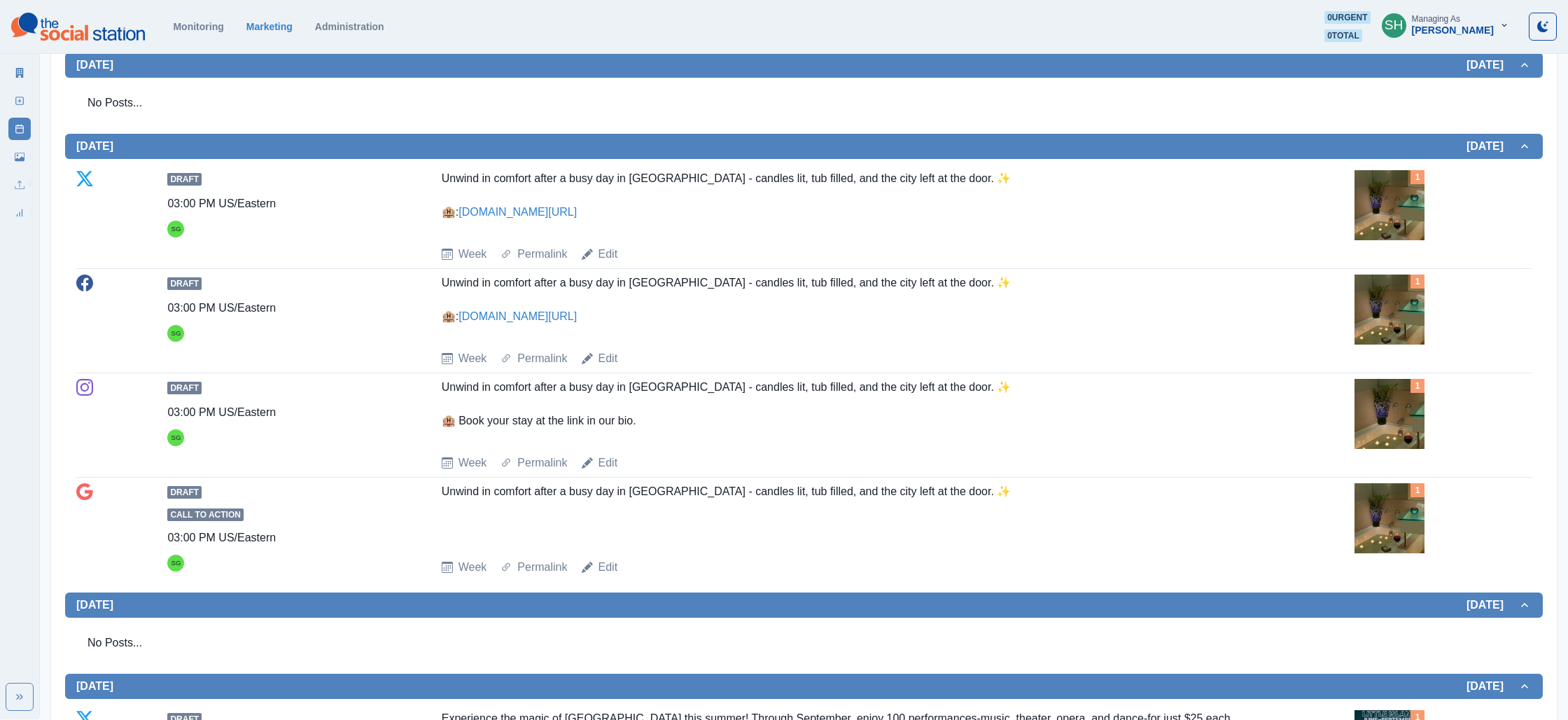
click at [1412, 240] on img at bounding box center [1390, 206] width 70 height 70
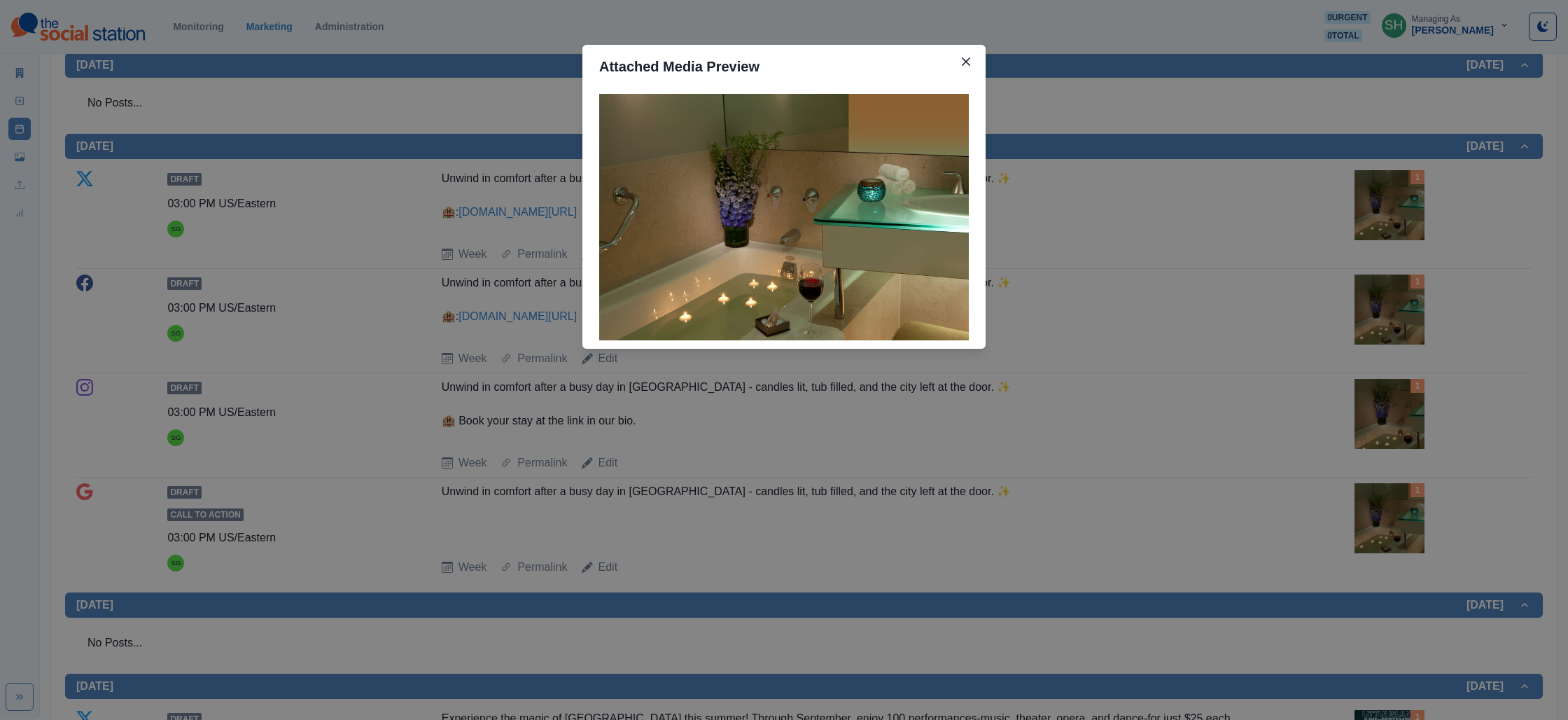
click at [1223, 348] on div "Attached Media Preview" at bounding box center [784, 360] width 1568 height 720
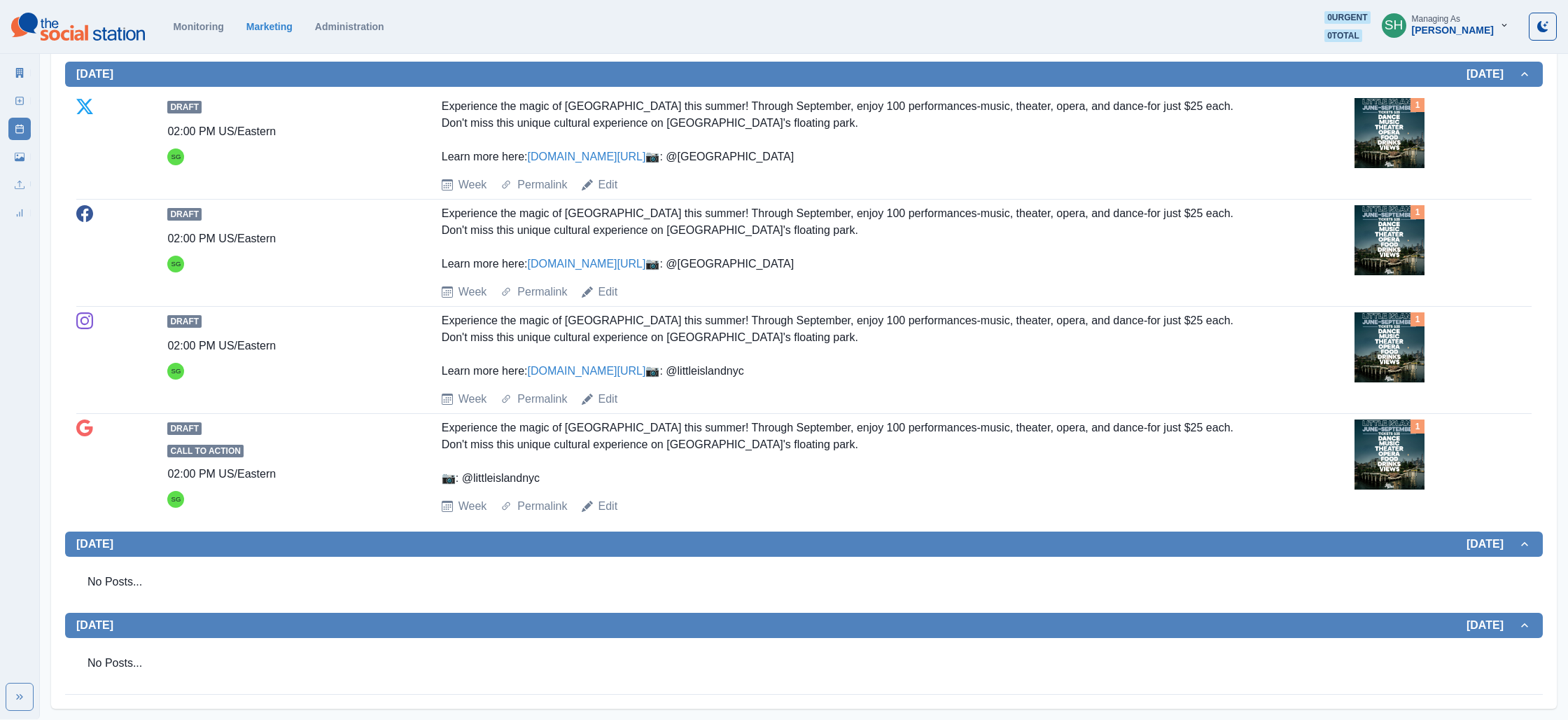
scroll to position [1417, 0]
click at [1380, 168] on img at bounding box center [1390, 133] width 70 height 70
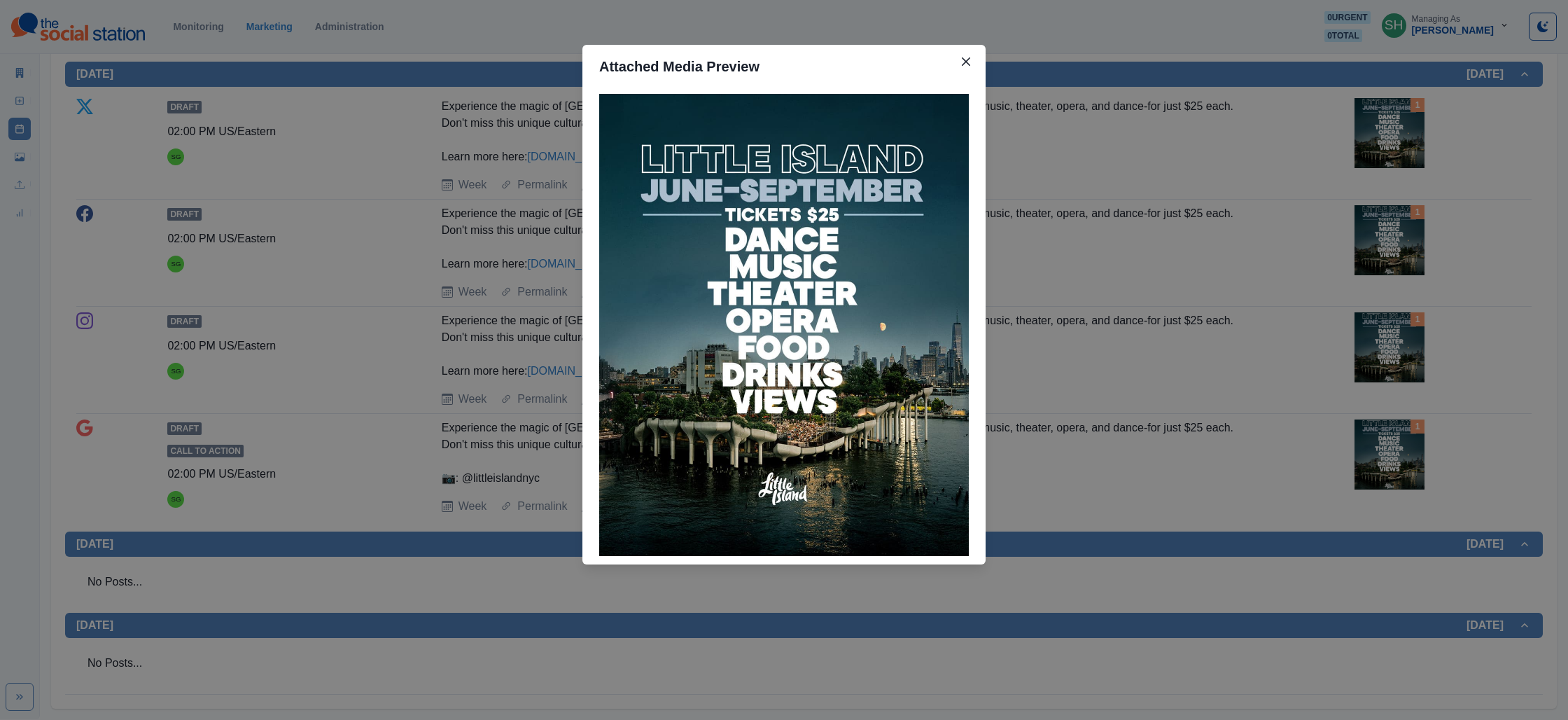
click at [1328, 195] on div "Attached Media Preview" at bounding box center [784, 360] width 1568 height 720
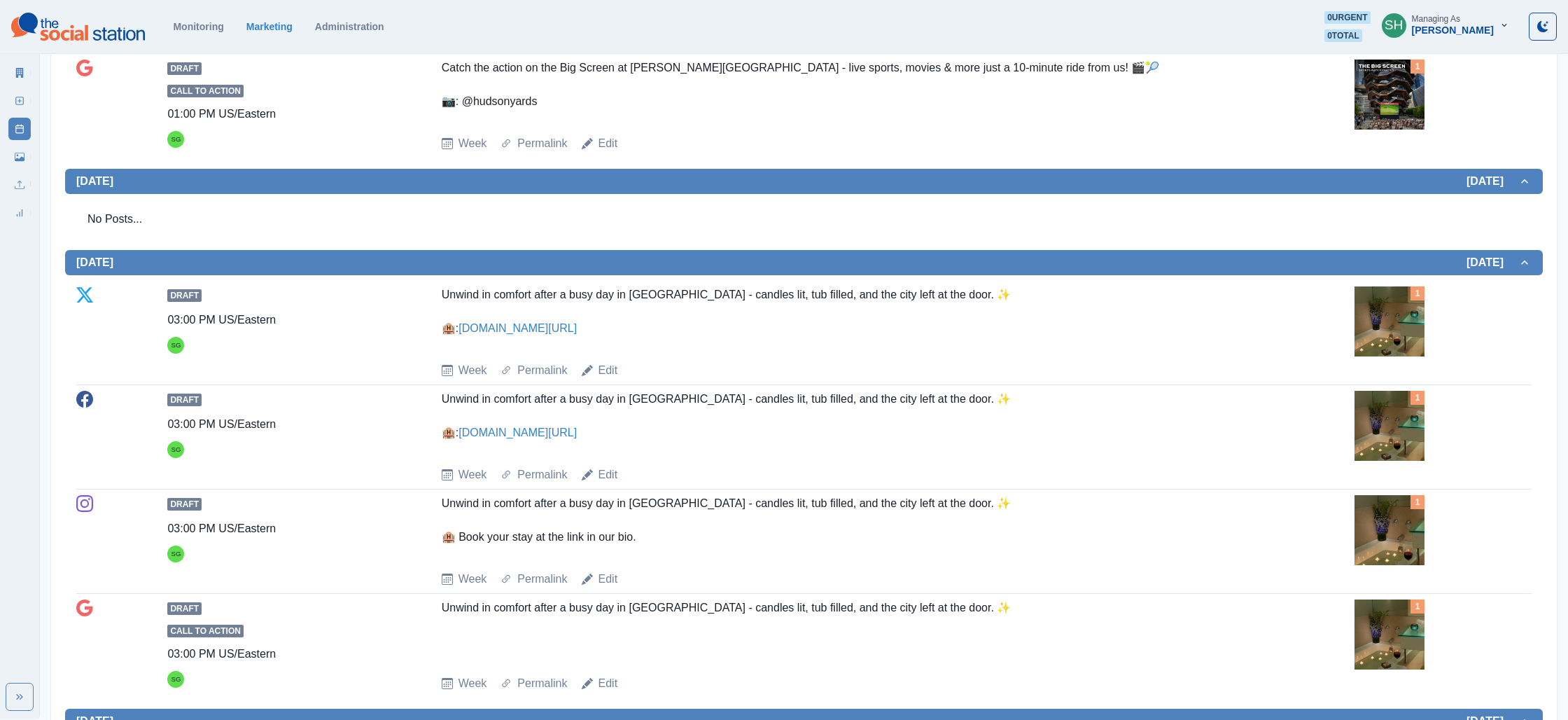
scroll to position [0, 0]
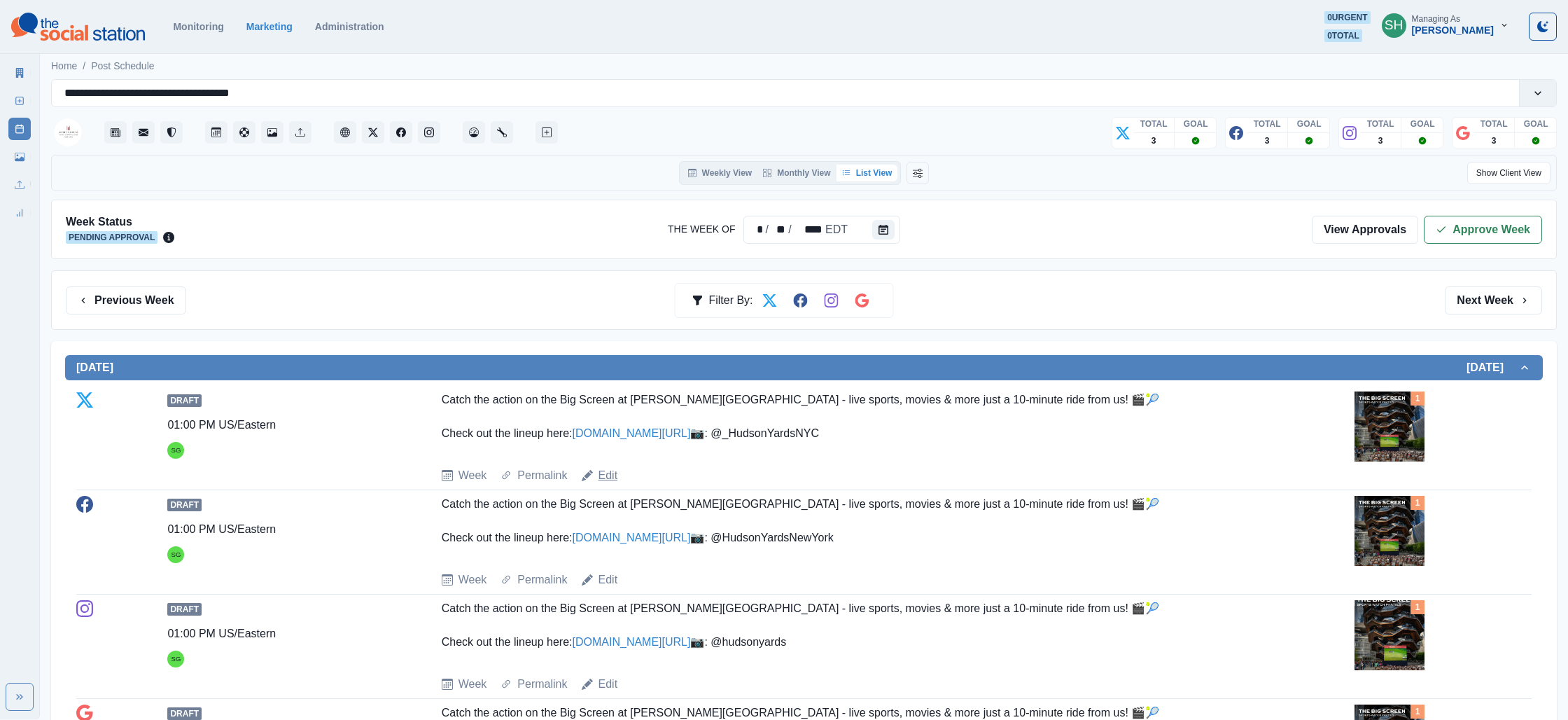
click at [608, 484] on link "Edit" at bounding box center [608, 475] width 19 height 17
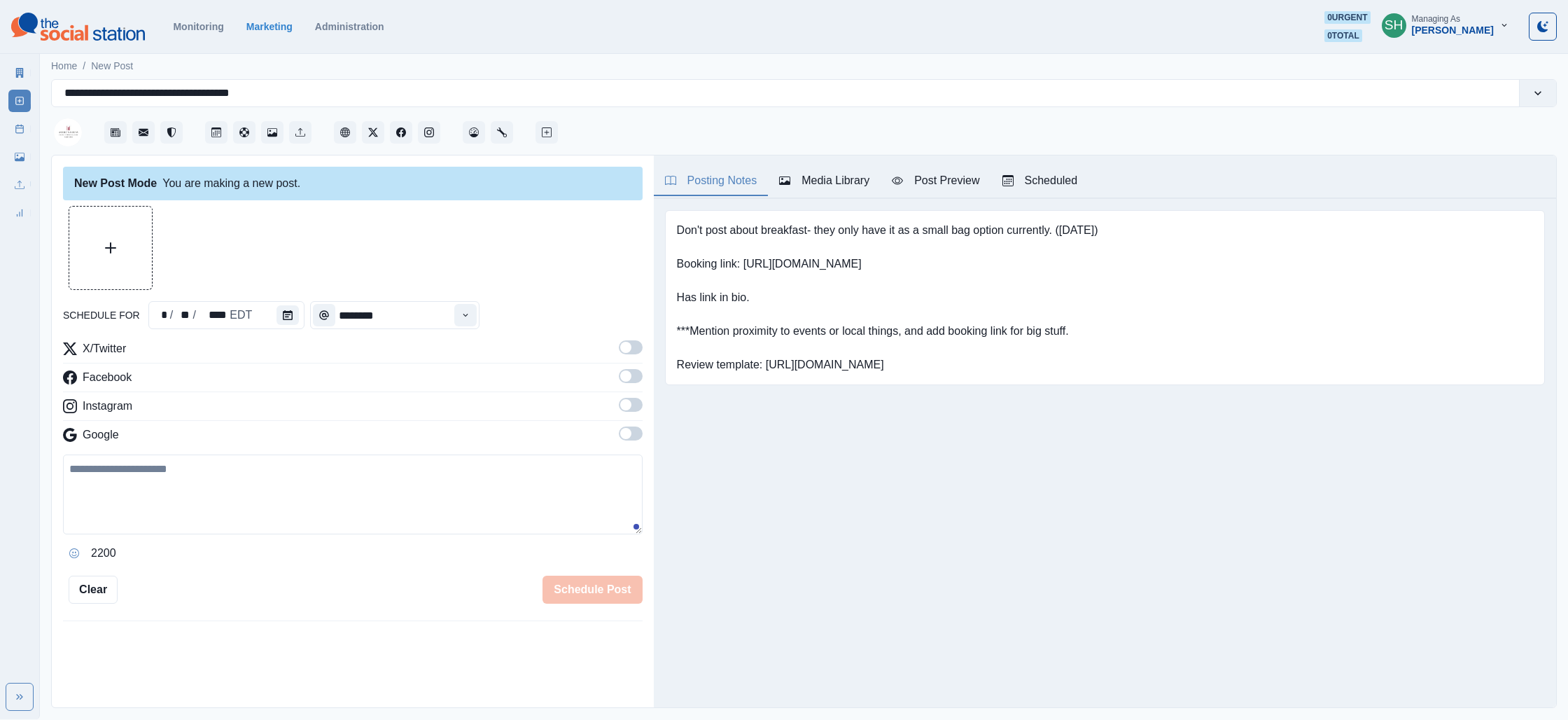
type input "*******"
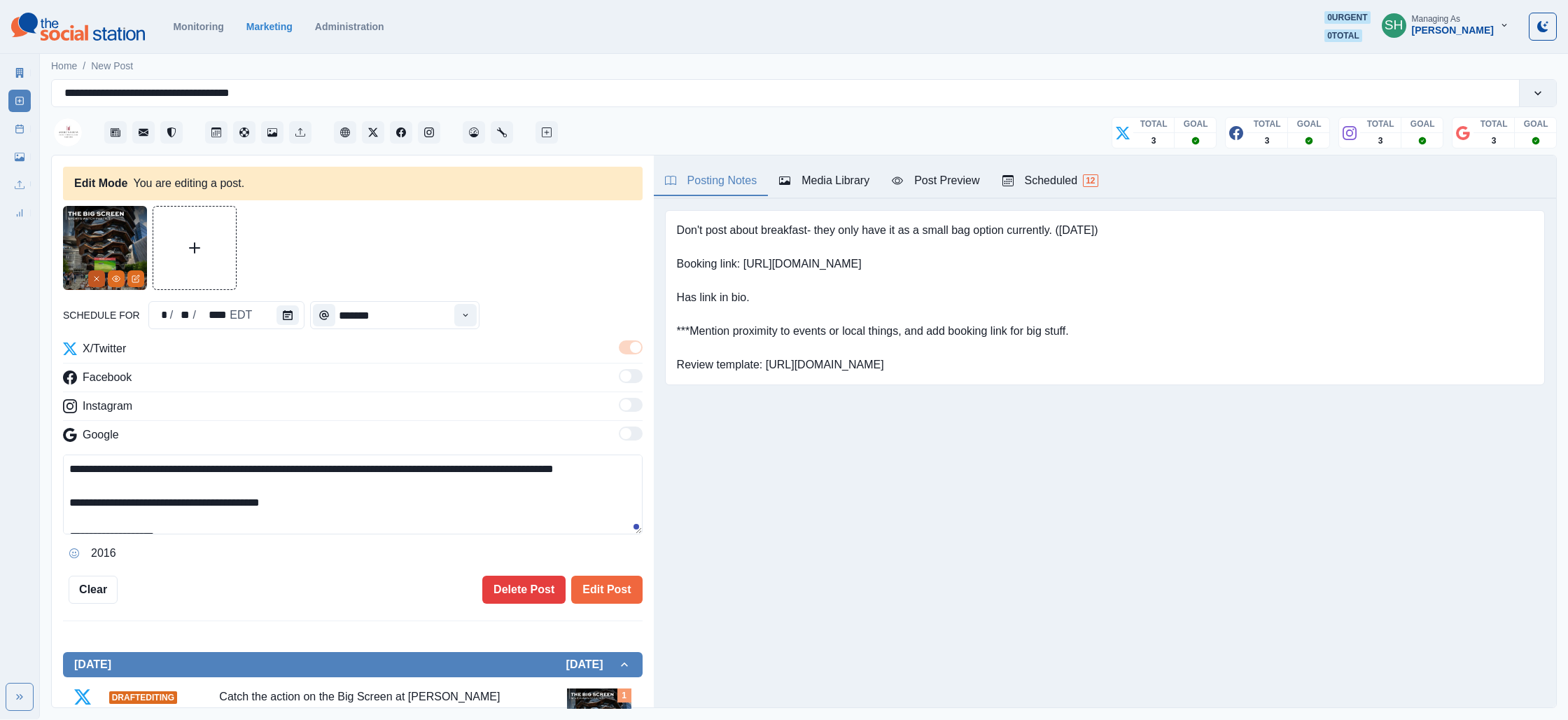
click at [95, 279] on icon "Remove" at bounding box center [97, 279] width 9 height 9
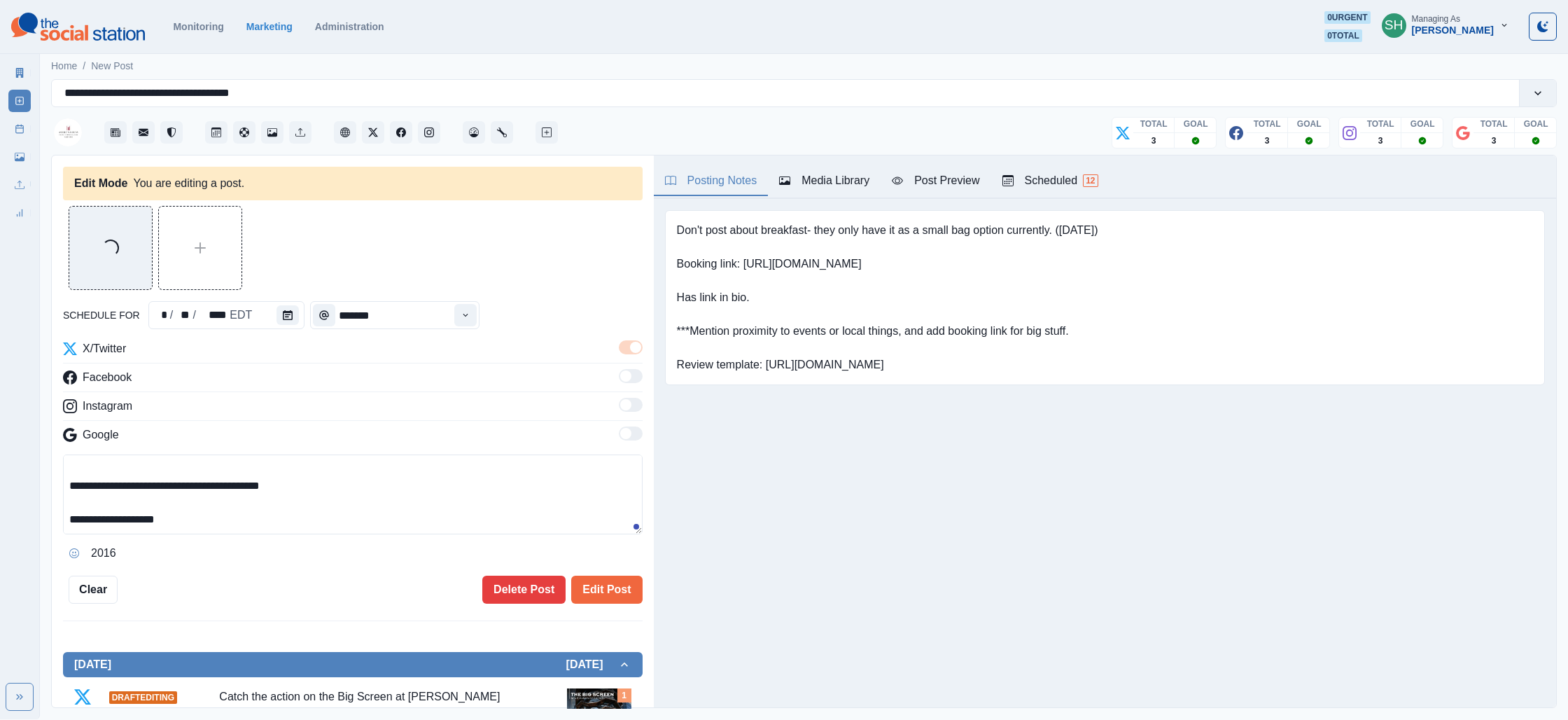
drag, startPoint x: 204, startPoint y: 516, endPoint x: 175, endPoint y: 513, distance: 29.2
click at [180, 514] on textarea "**********" at bounding box center [352, 494] width 579 height 80
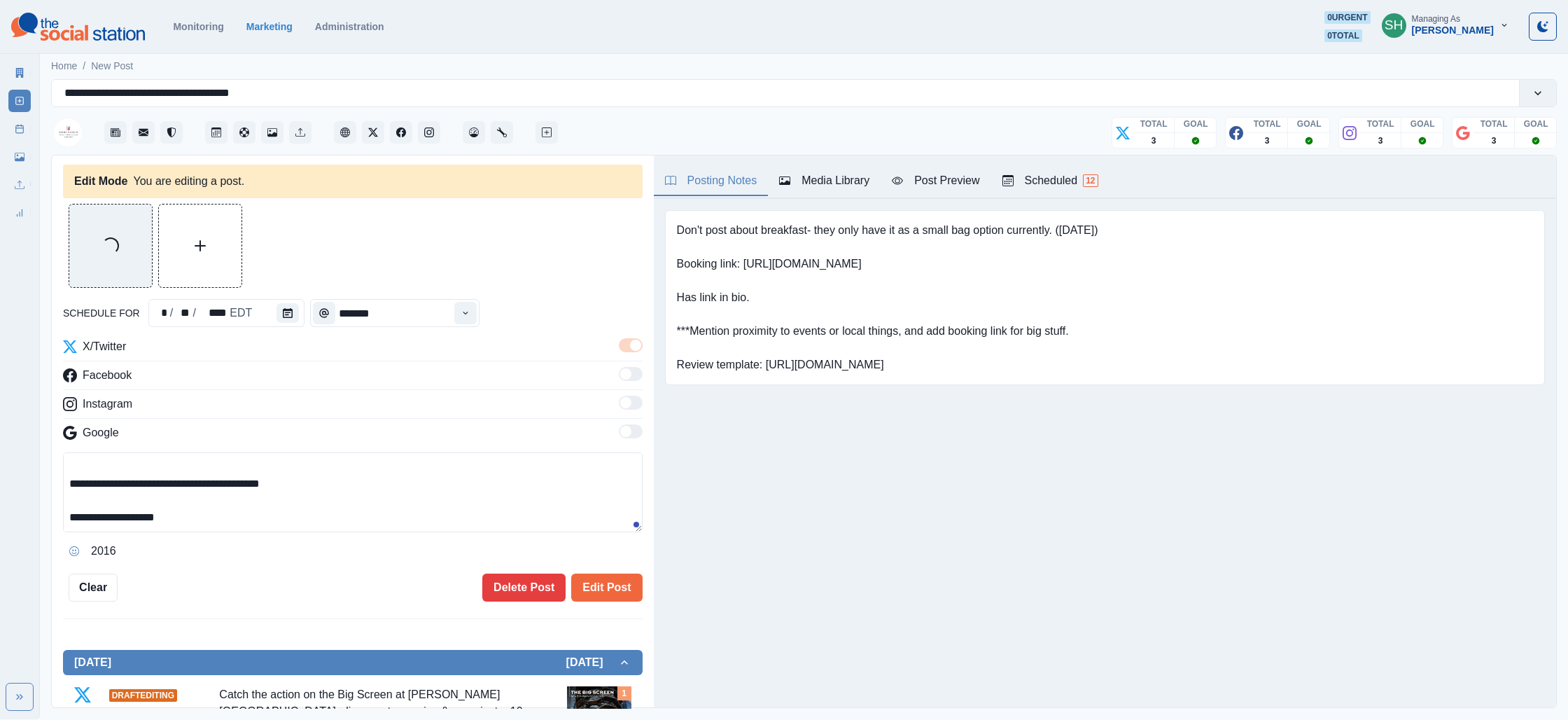
click at [90, 513] on textarea "**********" at bounding box center [352, 491] width 579 height 80
paste textarea "**********"
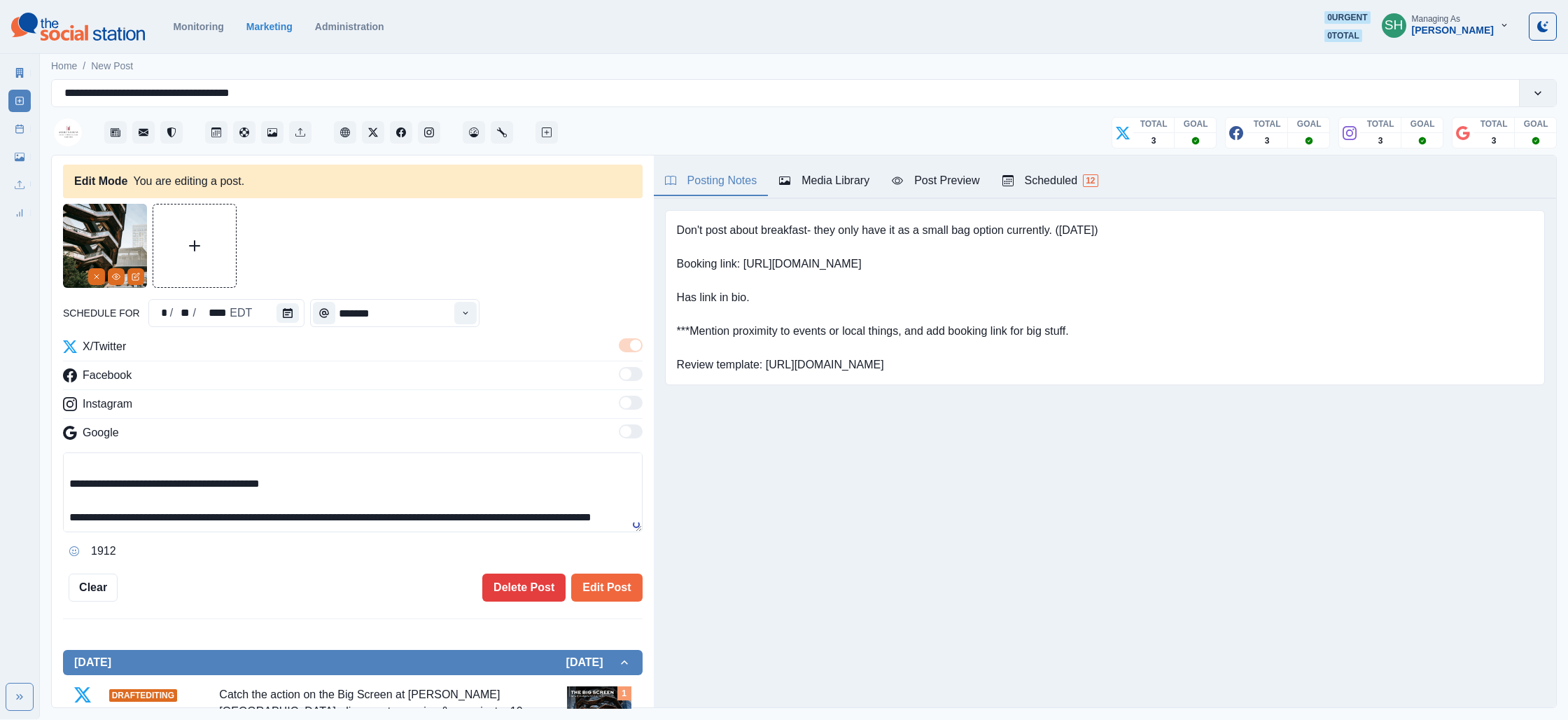
scroll to position [43, 0]
drag, startPoint x: 122, startPoint y: 524, endPoint x: 209, endPoint y: 506, distance: 88.8
click at [209, 506] on textarea "**********" at bounding box center [352, 491] width 579 height 80
drag, startPoint x: 135, startPoint y: 516, endPoint x: 91, endPoint y: 516, distance: 44.0
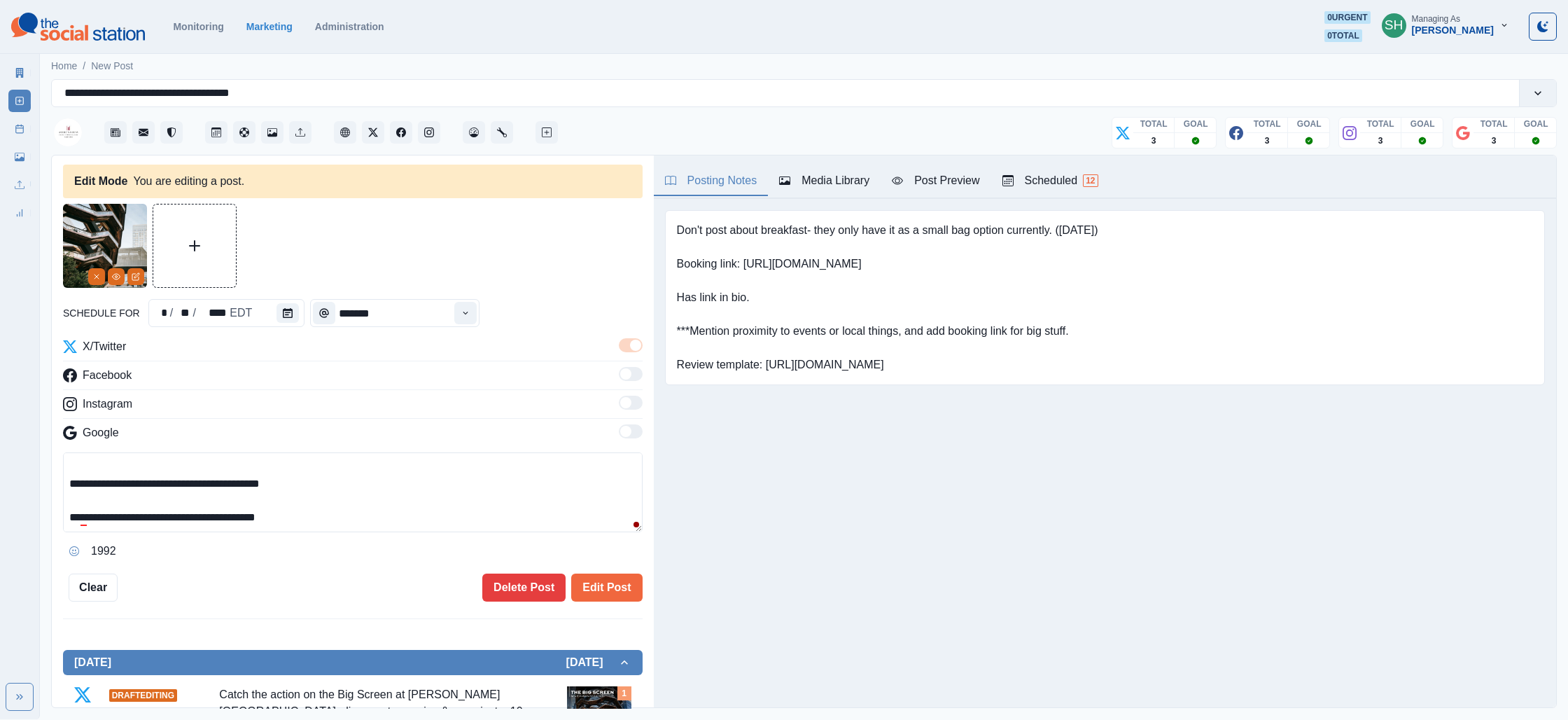
click at [91, 516] on textarea "**********" at bounding box center [352, 491] width 579 height 80
drag, startPoint x: 301, startPoint y: 514, endPoint x: 164, endPoint y: 514, distance: 137.0
click at [164, 514] on textarea "**********" at bounding box center [352, 491] width 579 height 80
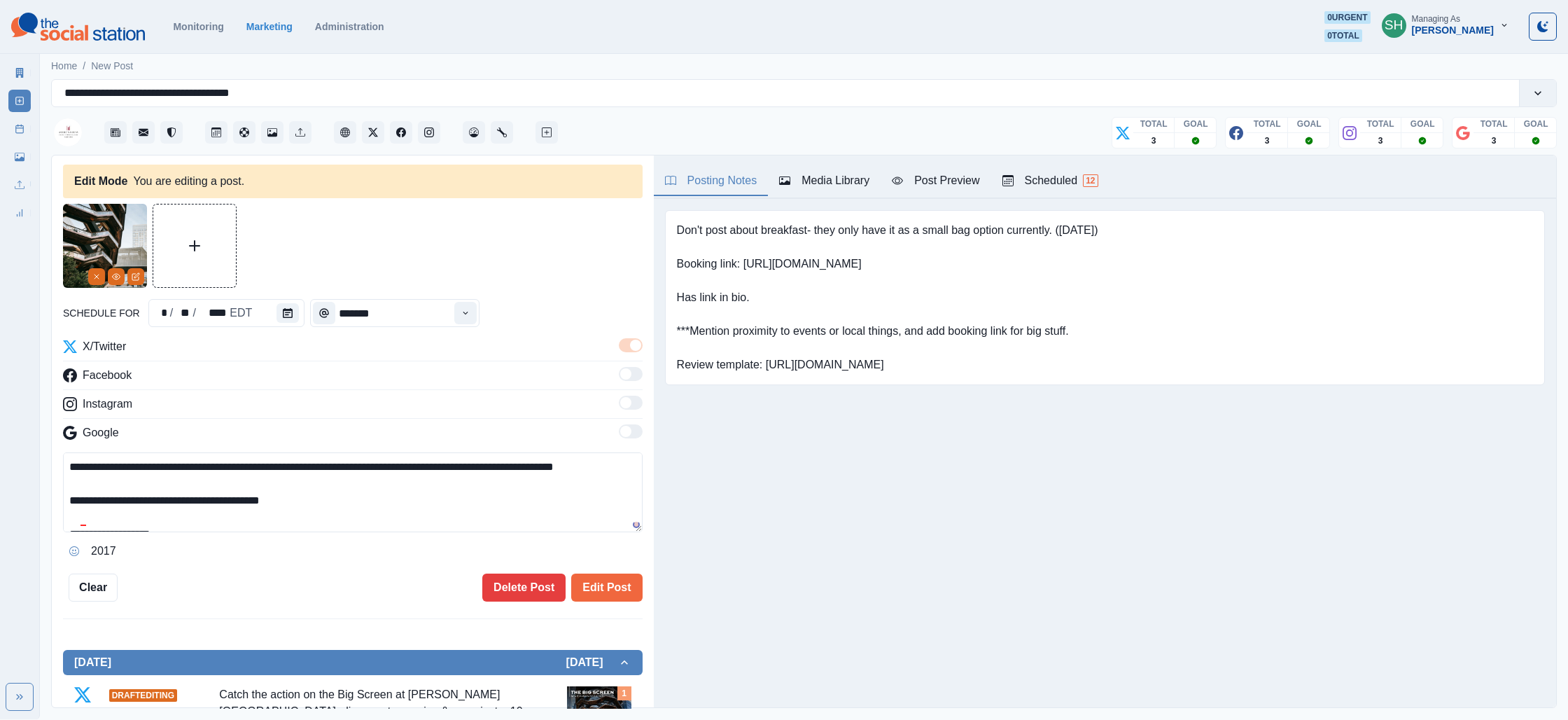
scroll to position [0, 0]
click at [67, 462] on textarea "**********" at bounding box center [352, 491] width 579 height 80
paste textarea "**********"
drag, startPoint x: 345, startPoint y: 469, endPoint x: 329, endPoint y: 473, distance: 16.5
click at [329, 473] on textarea "**********" at bounding box center [352, 491] width 579 height 80
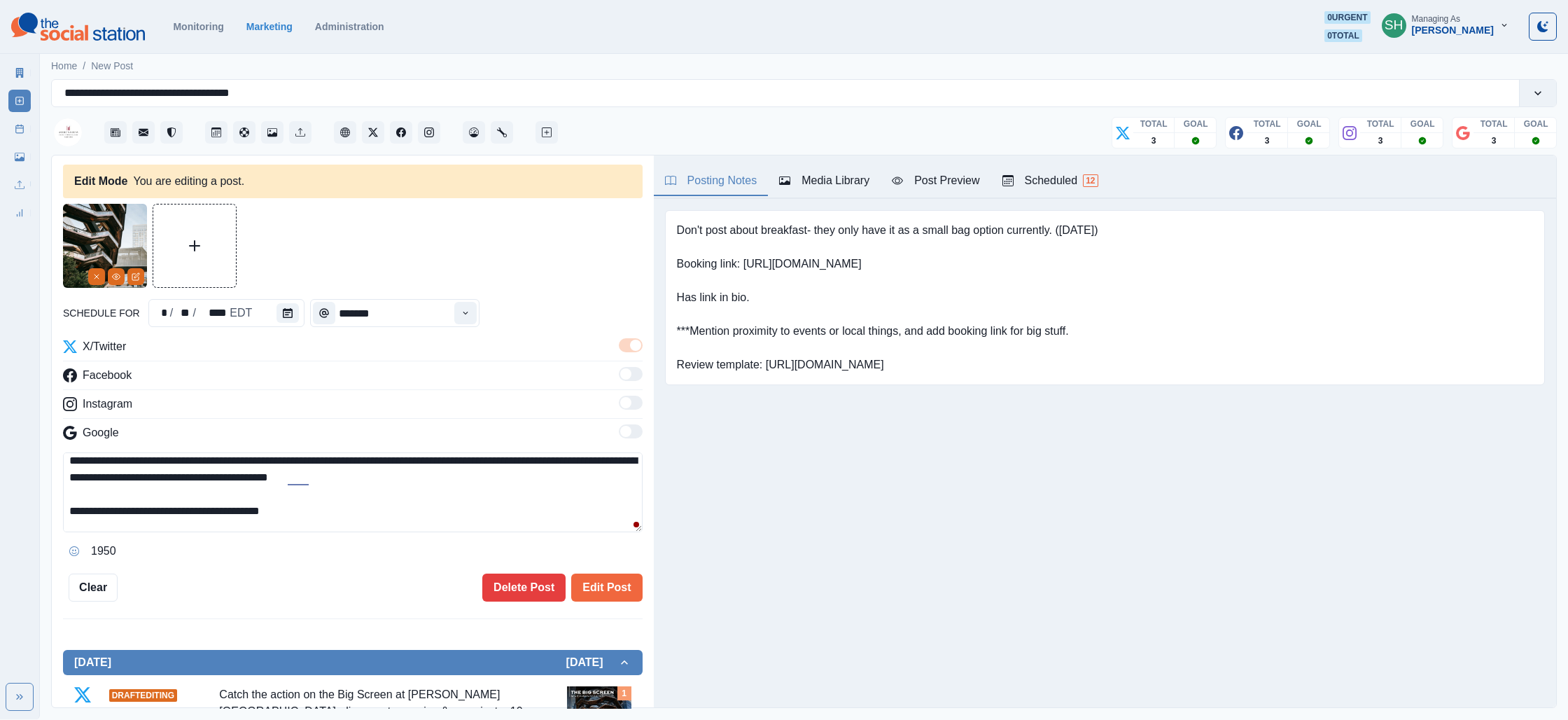
scroll to position [5, 0]
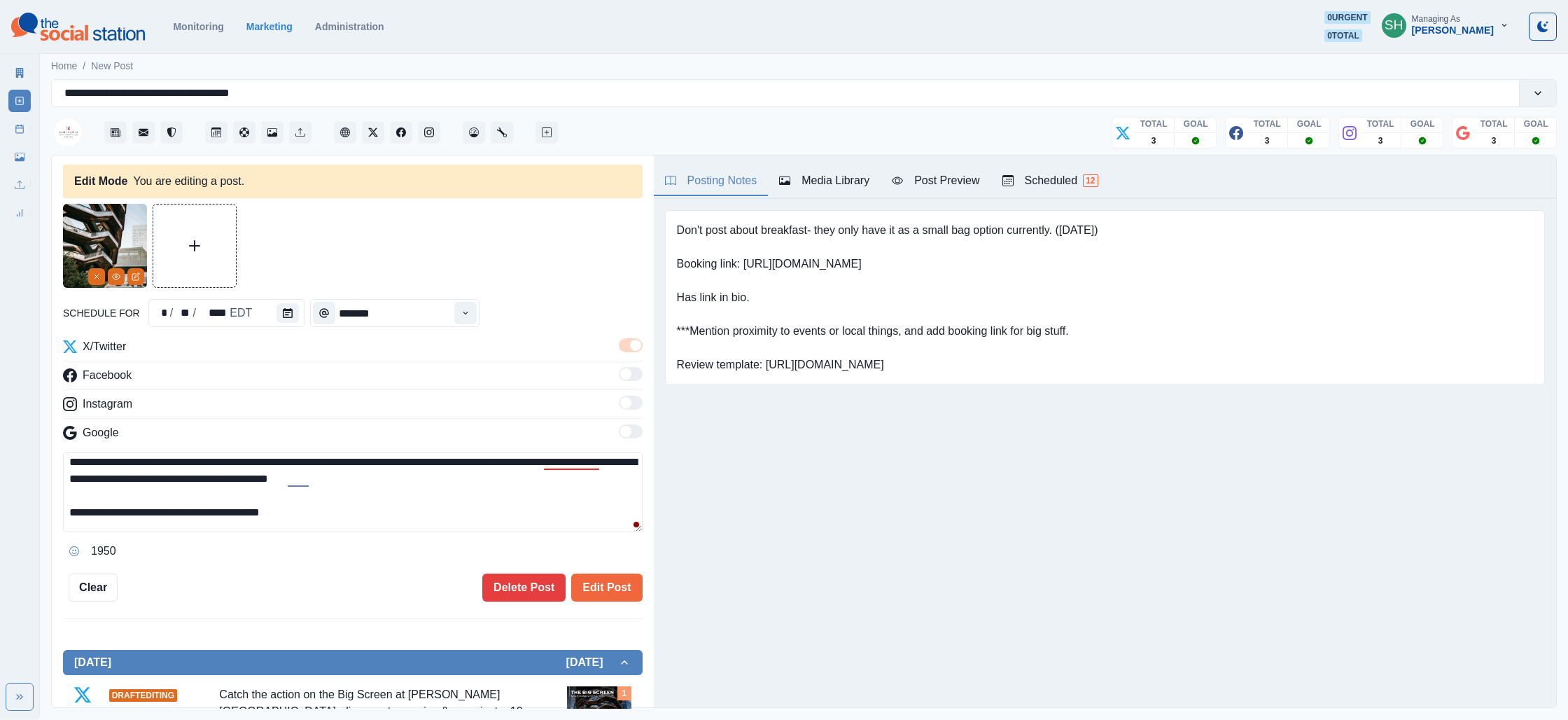
drag, startPoint x: 511, startPoint y: 468, endPoint x: 473, endPoint y: 465, distance: 38.1
click at [473, 465] on textarea "**********" at bounding box center [352, 491] width 579 height 80
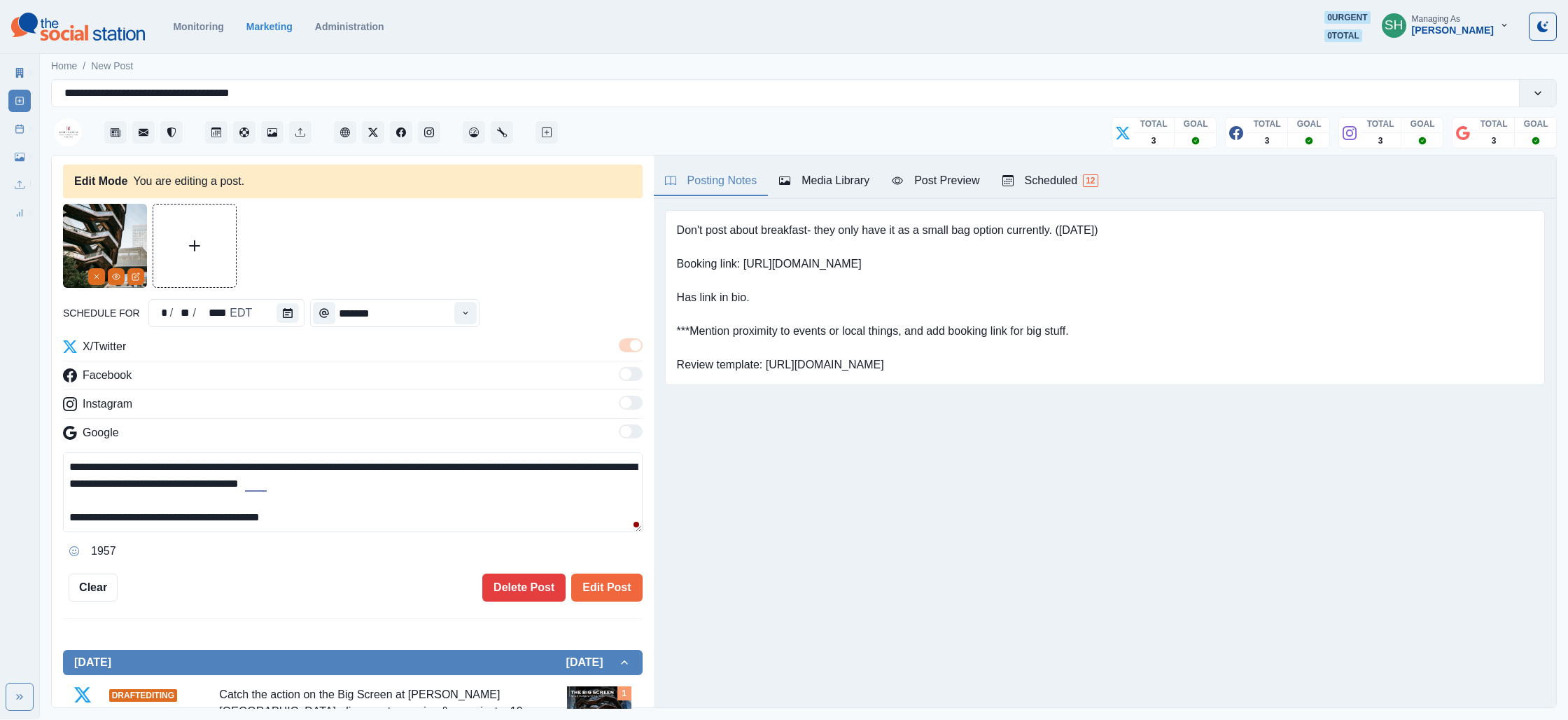
drag, startPoint x: 250, startPoint y: 480, endPoint x: 567, endPoint y: 466, distance: 317.3
click at [567, 466] on textarea "**********" at bounding box center [352, 491] width 579 height 80
type textarea "**********"
click at [949, 182] on div "Post Preview" at bounding box center [936, 180] width 88 height 17
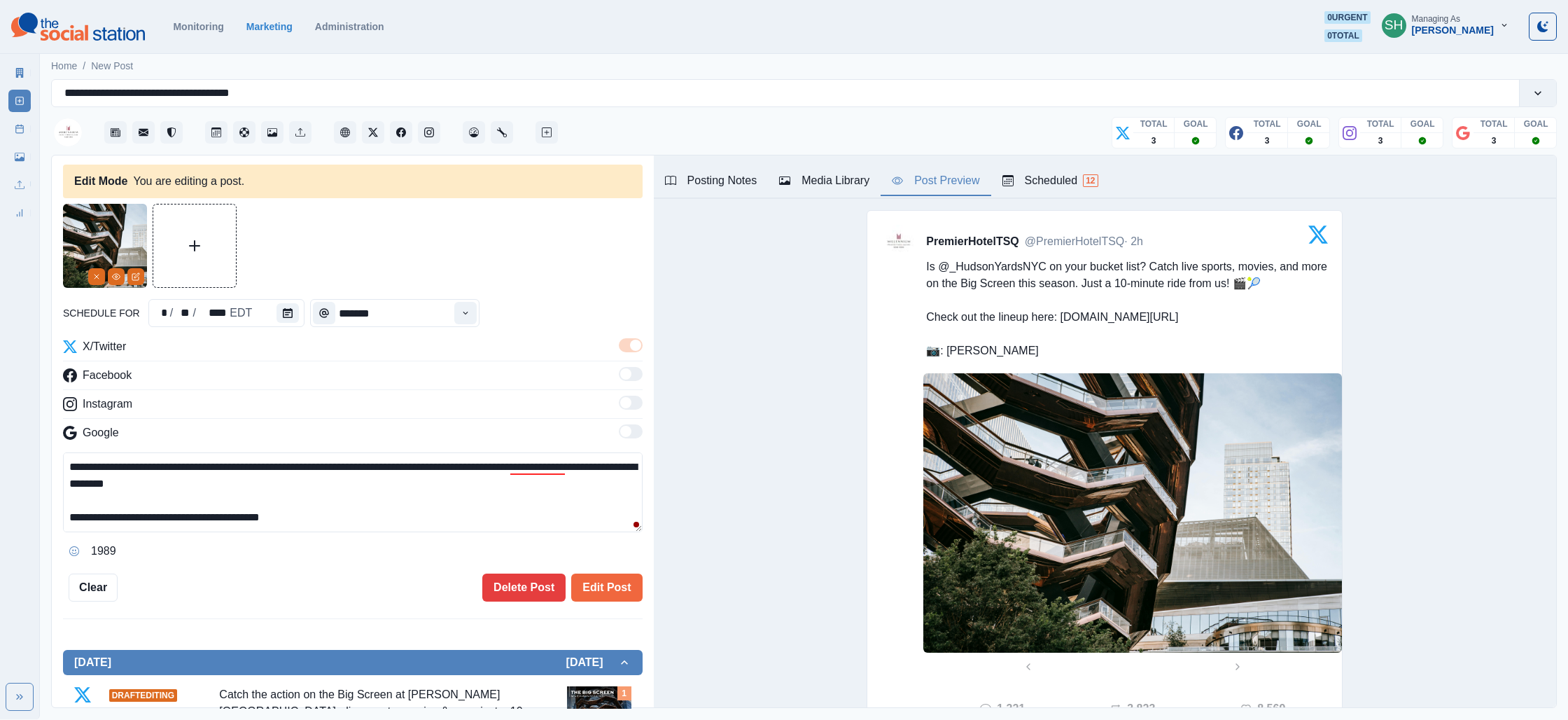
drag, startPoint x: 328, startPoint y: 514, endPoint x: 330, endPoint y: 410, distance: 104.0
click at [330, 410] on div "**********" at bounding box center [352, 450] width 579 height 224
click at [618, 585] on button "Edit Post" at bounding box center [606, 587] width 70 height 28
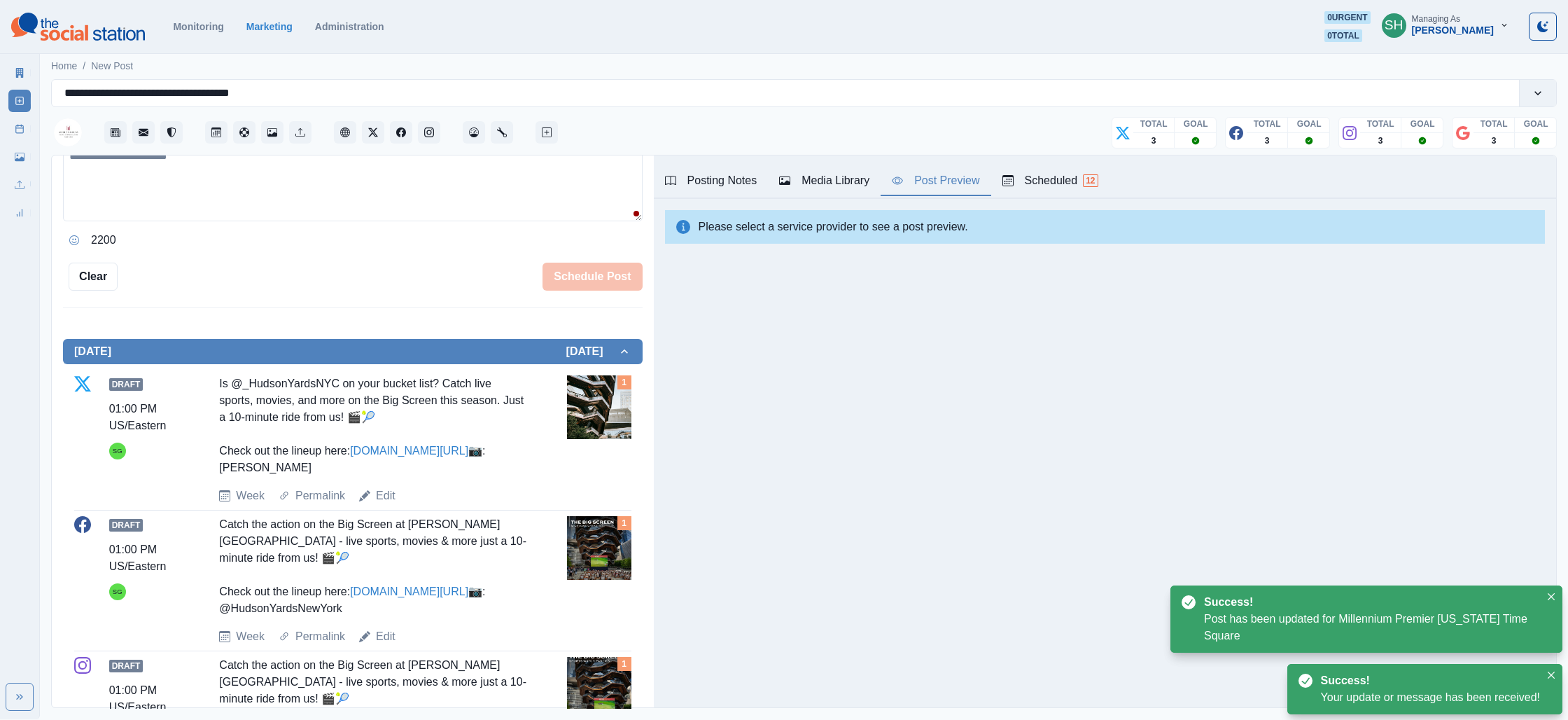
scroll to position [404, 0]
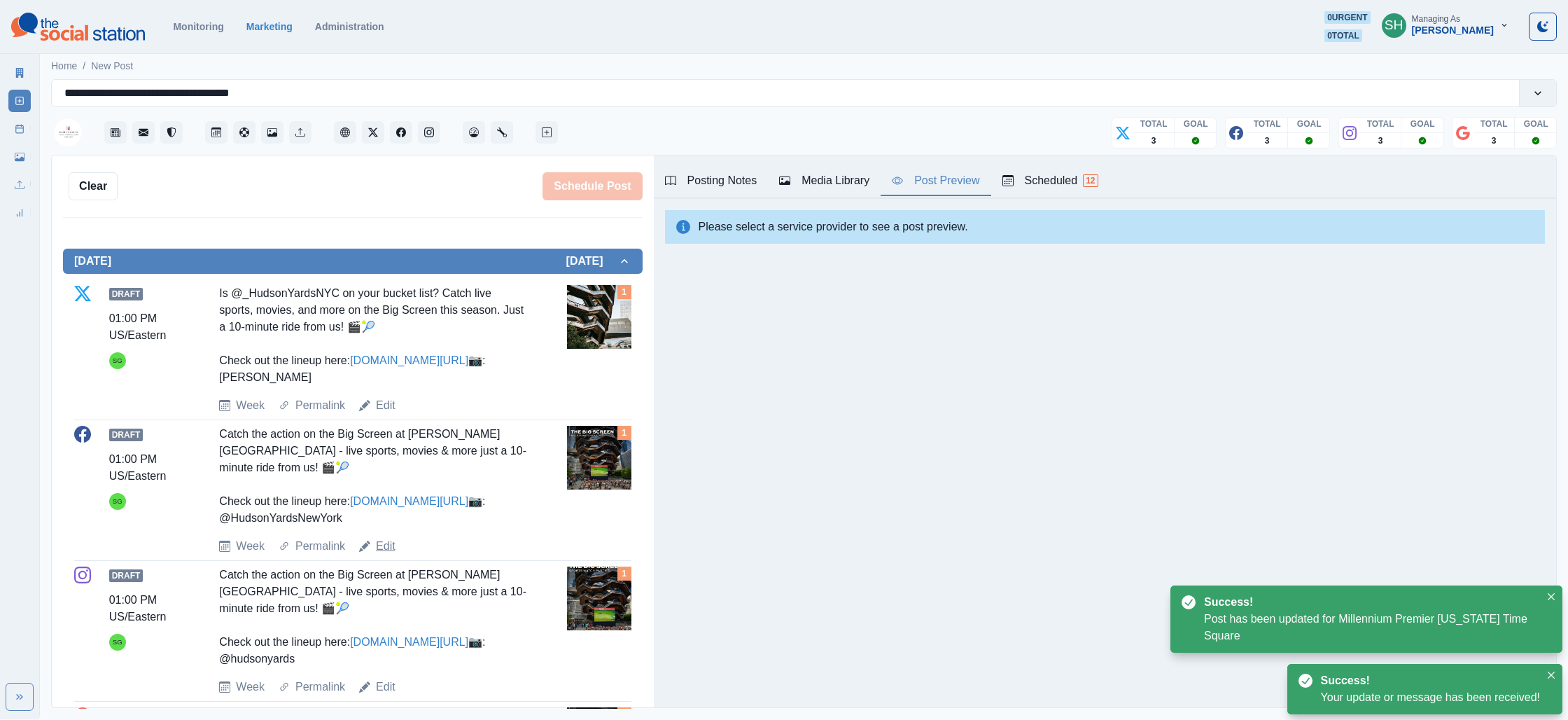
click at [382, 555] on link "Edit" at bounding box center [386, 546] width 19 height 17
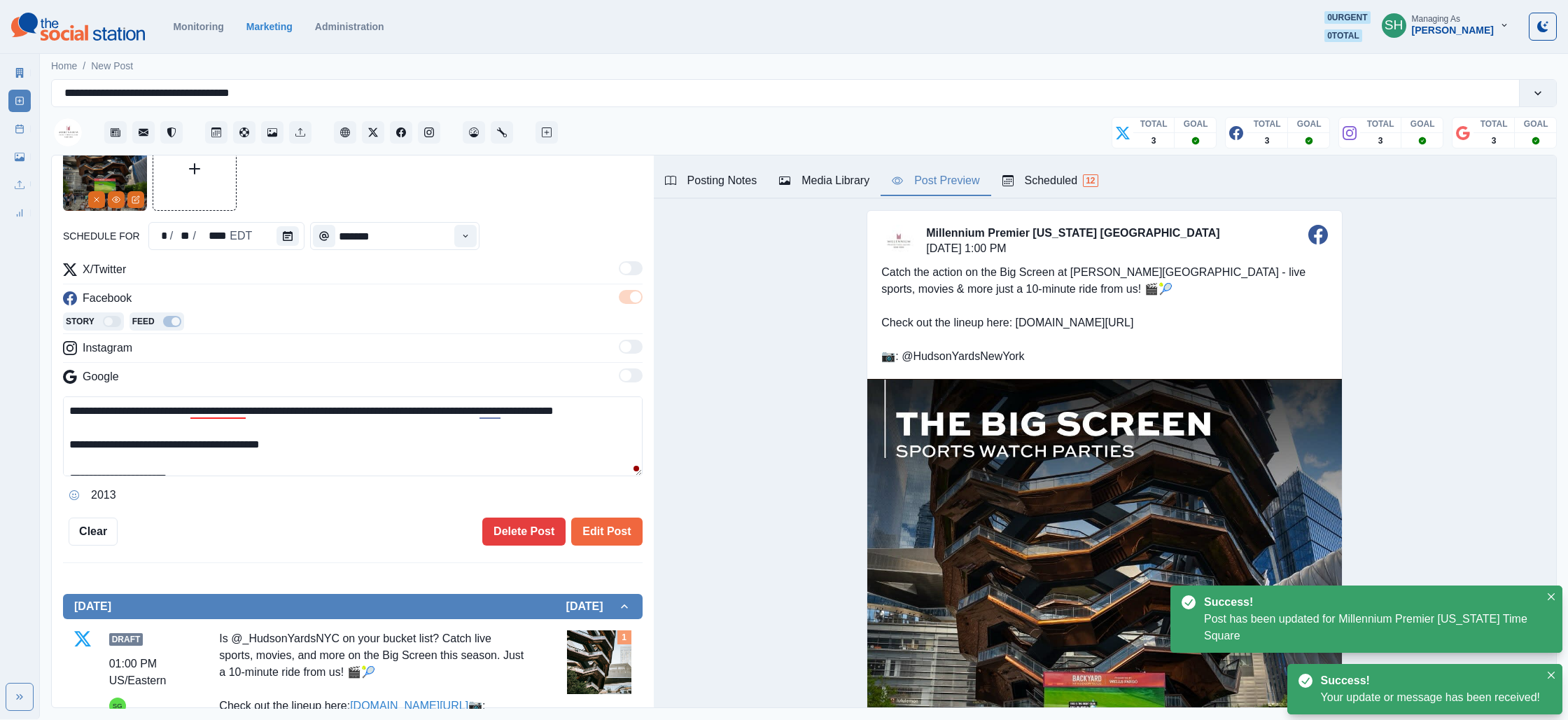
drag, startPoint x: 321, startPoint y: 454, endPoint x: 316, endPoint y: 303, distance: 151.1
click at [319, 302] on div "**********" at bounding box center [352, 383] width 579 height 245
paste textarea "**********"
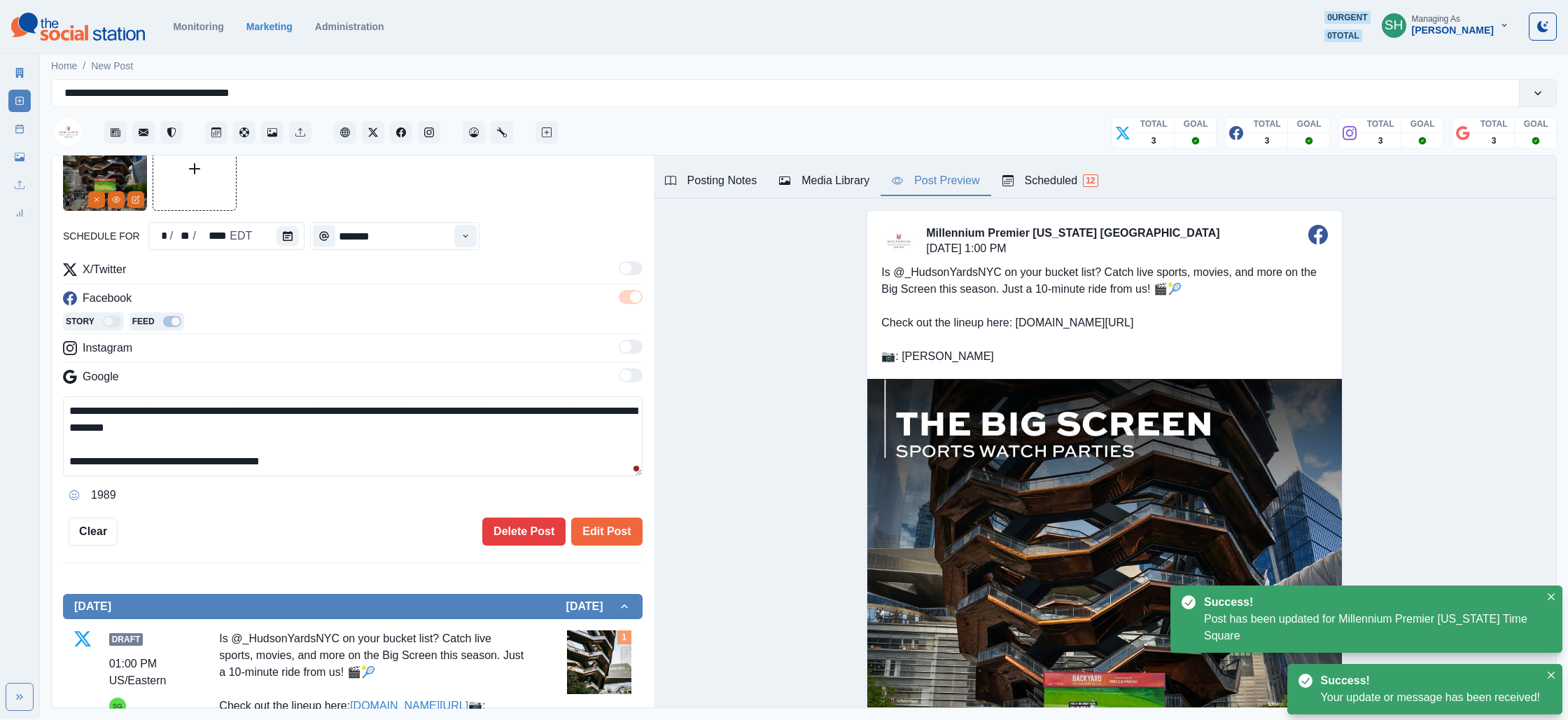
scroll to position [25, 0]
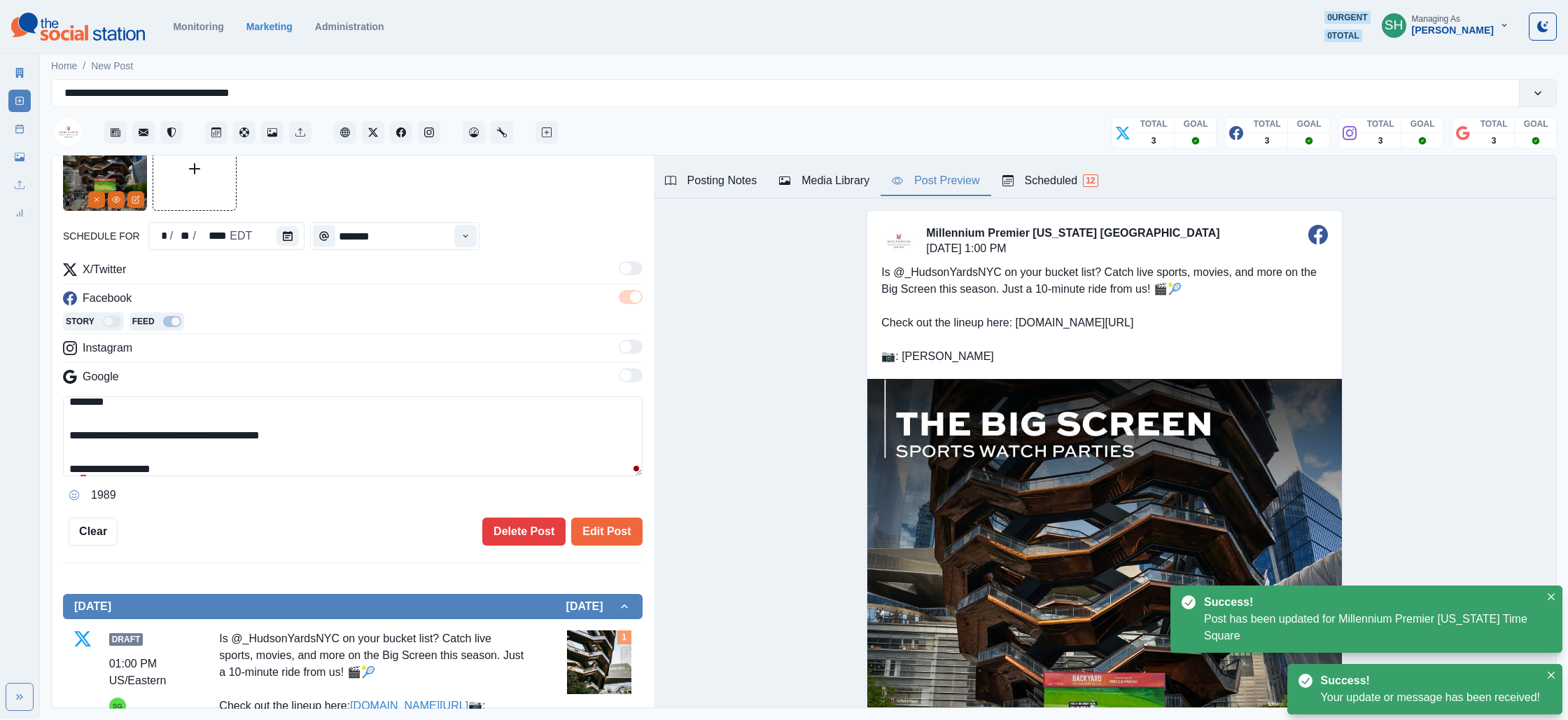
click at [789, 186] on div "Media Library" at bounding box center [824, 180] width 91 height 17
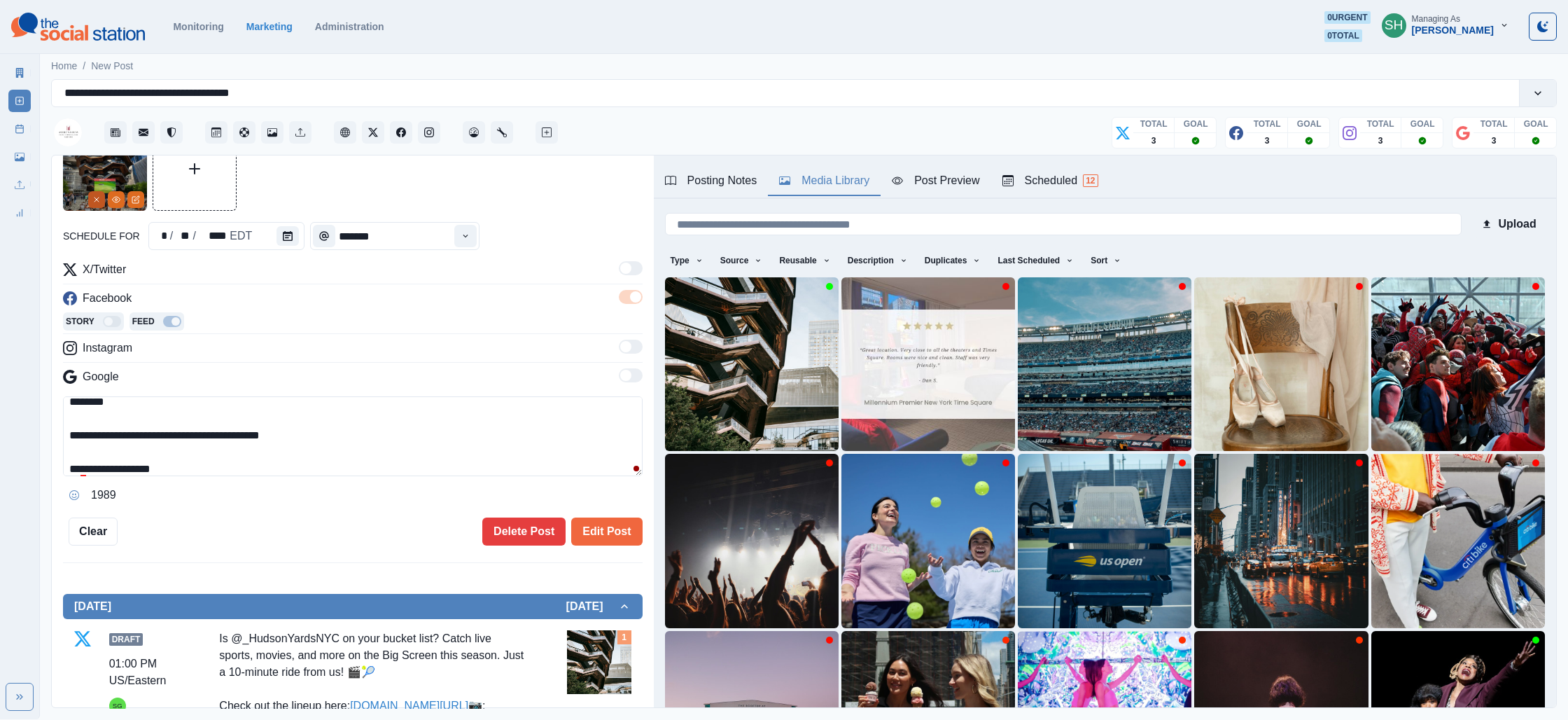
click at [95, 198] on line "Remove" at bounding box center [97, 200] width 4 height 4
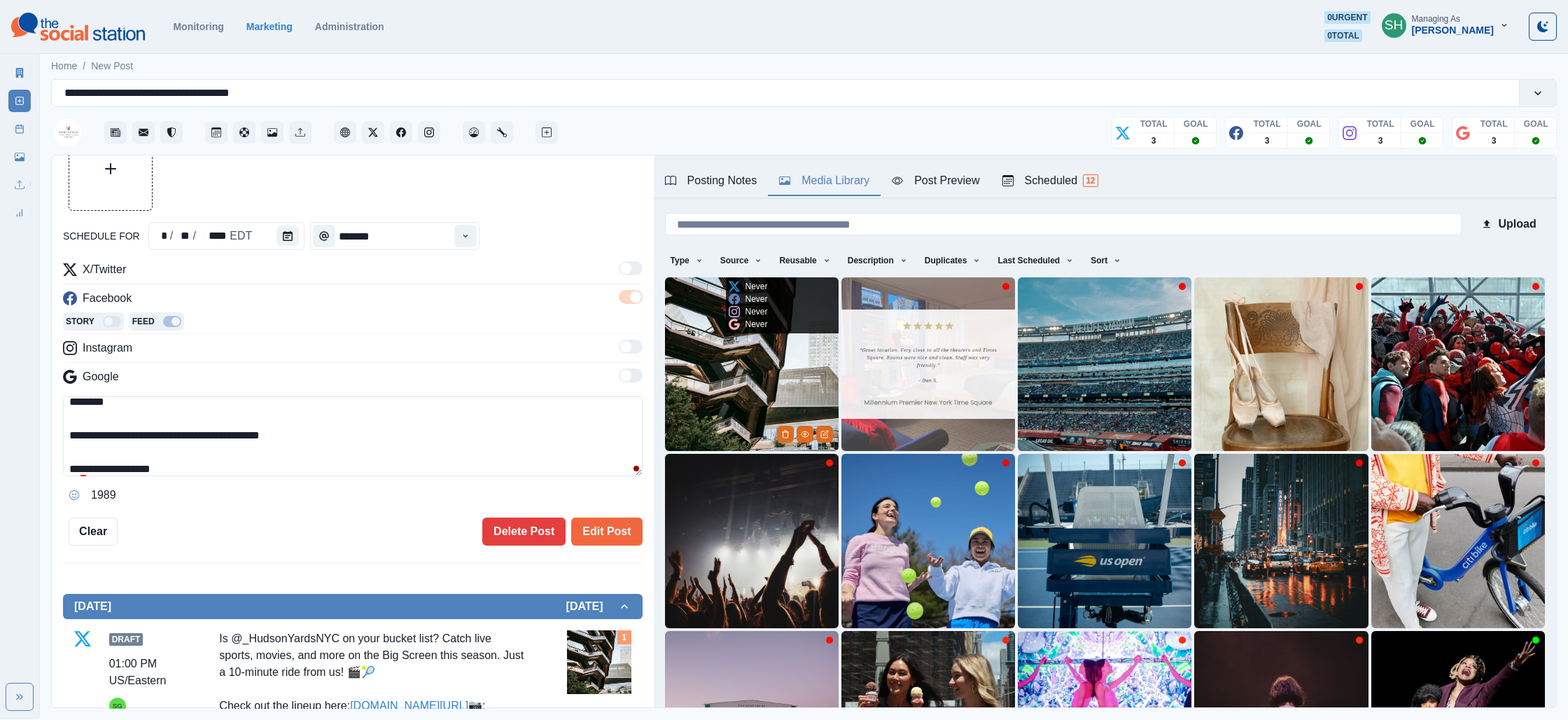
click at [695, 404] on img at bounding box center [752, 364] width 174 height 174
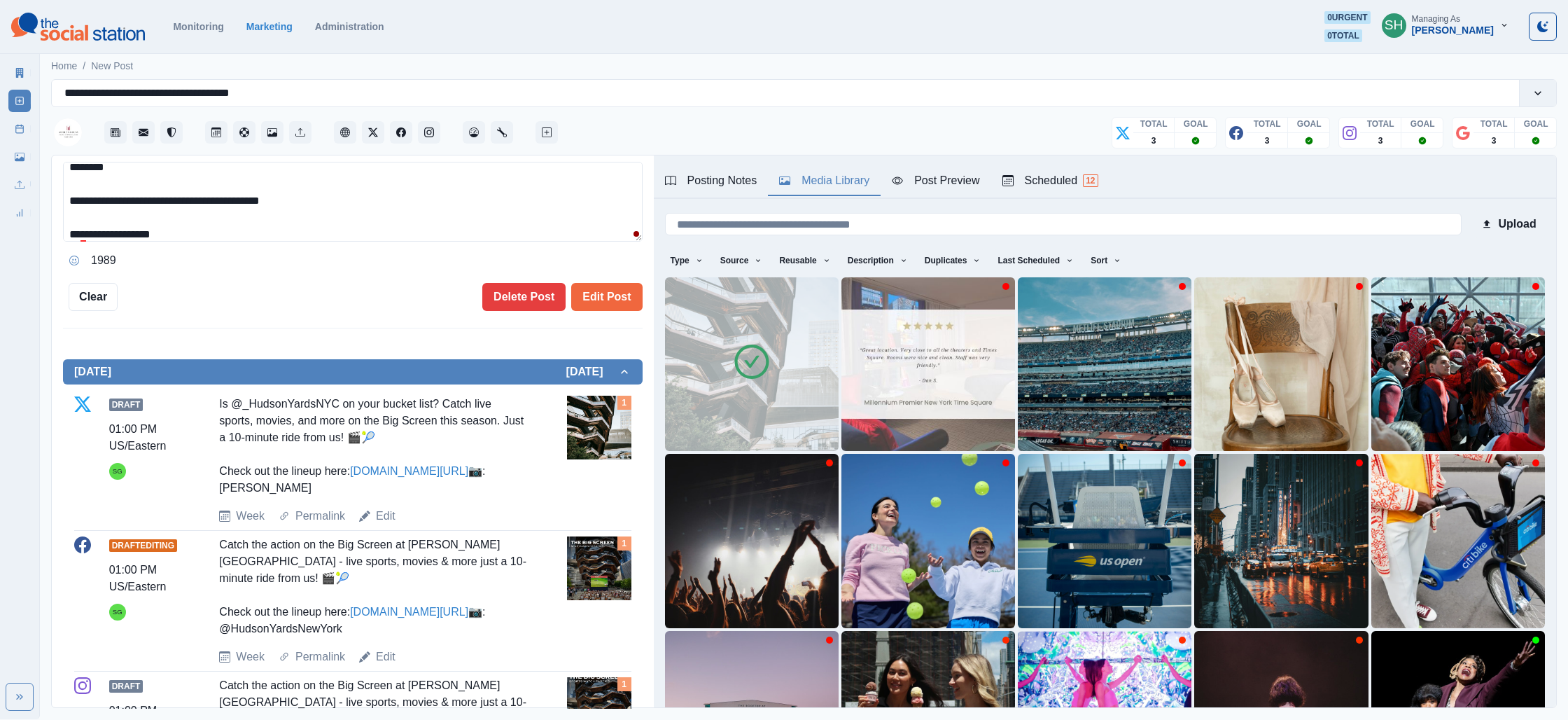
scroll to position [310, 0]
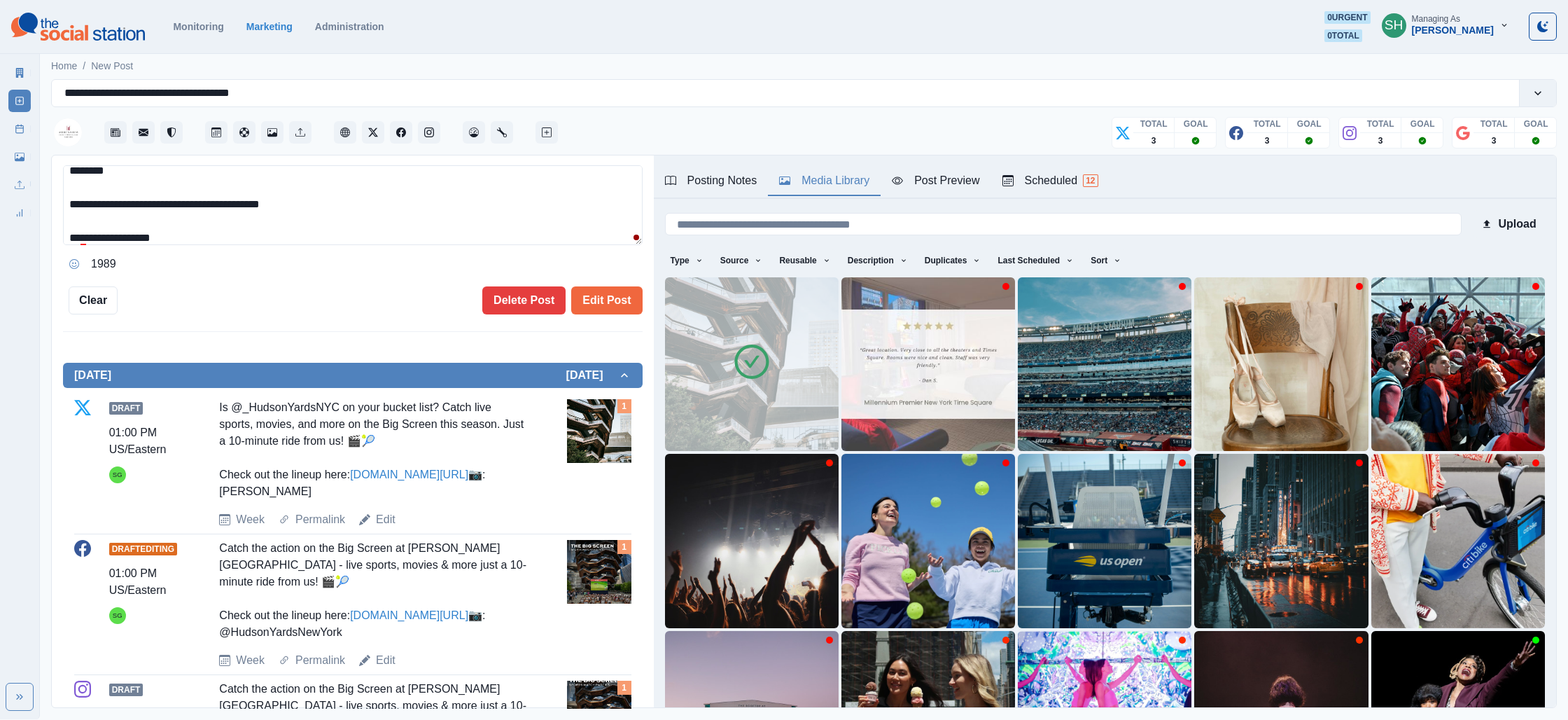
drag, startPoint x: 380, startPoint y: 648, endPoint x: 236, endPoint y: 641, distance: 144.2
click at [237, 641] on div "Catch the action on the Big Screen at [PERSON_NAME][GEOGRAPHIC_DATA] - live spo…" at bounding box center [373, 590] width 308 height 101
copy div "HudsonYardsNewYork"
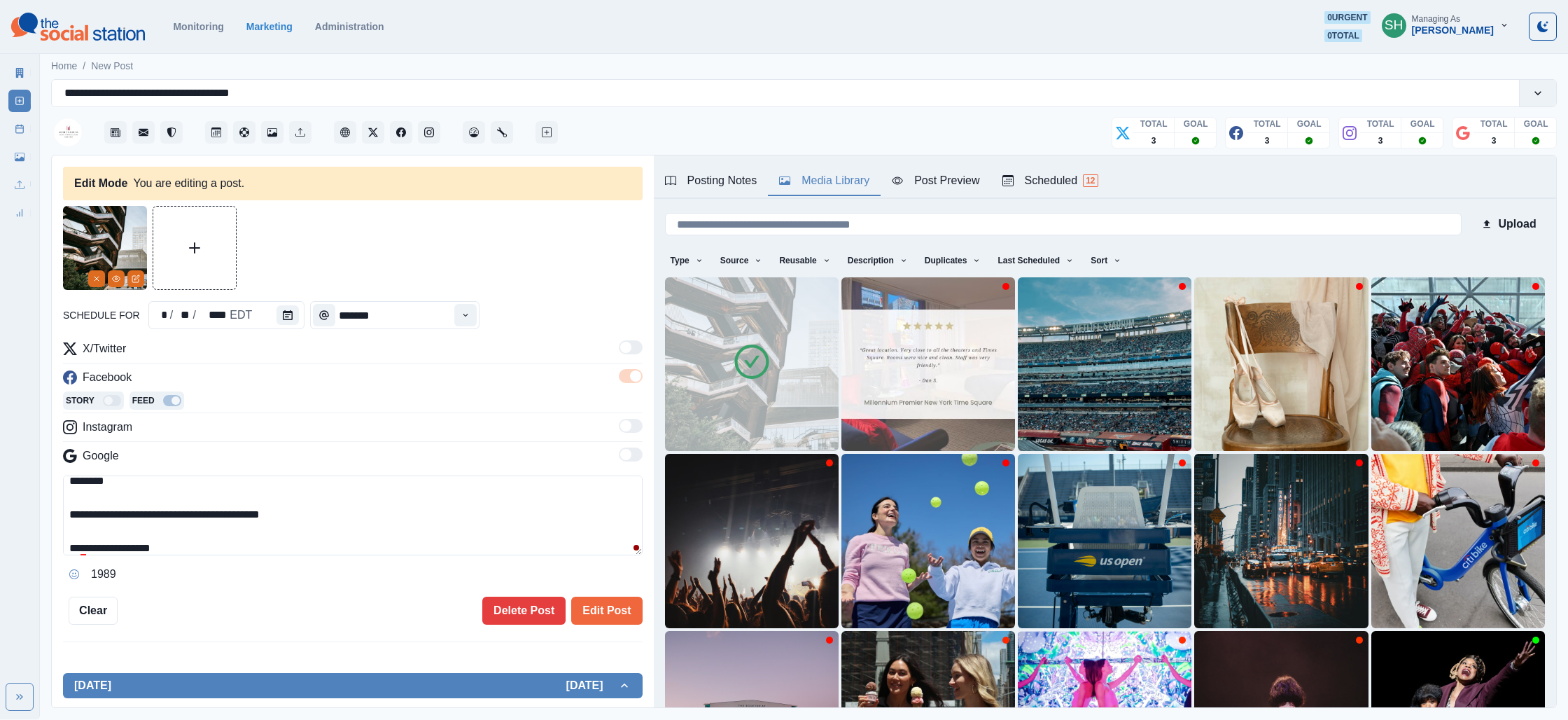
scroll to position [0, 0]
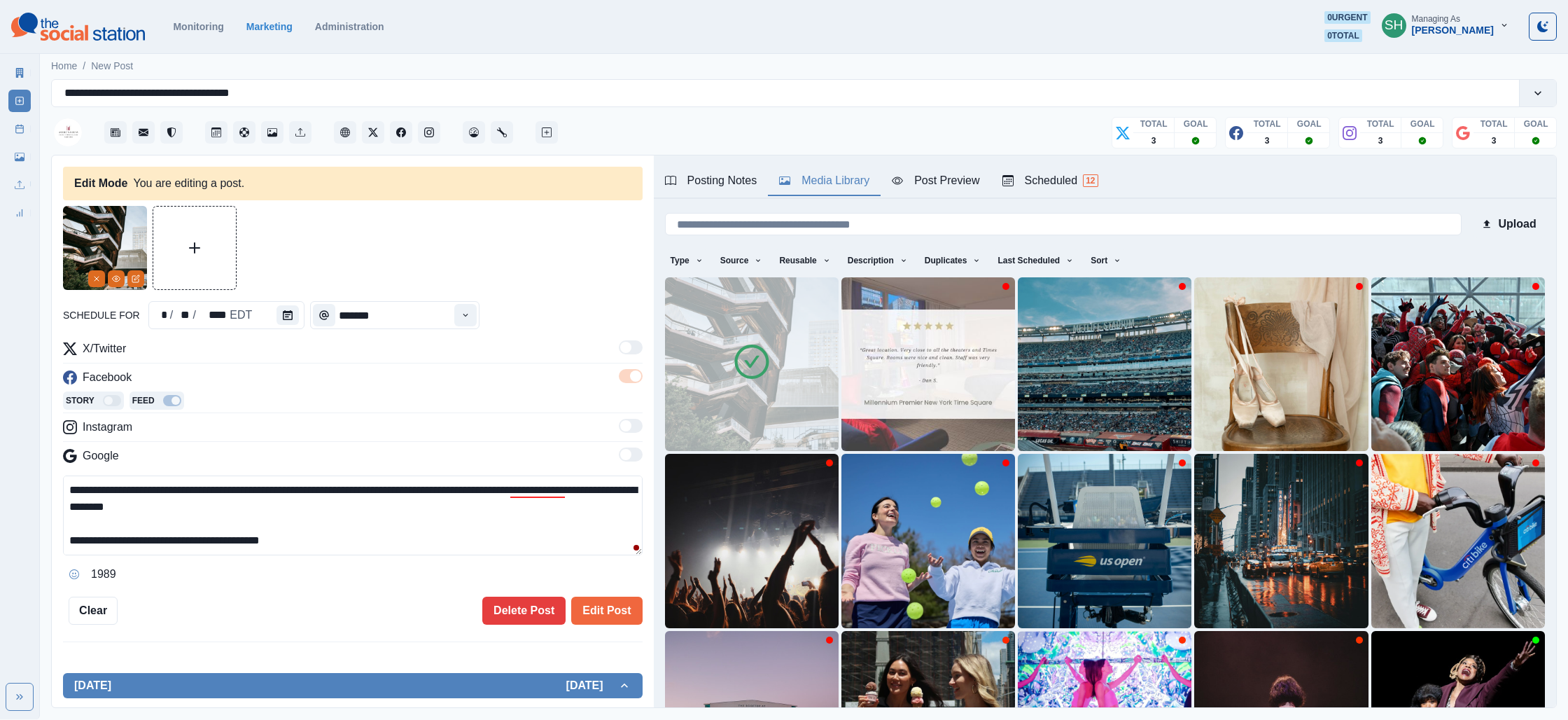
drag, startPoint x: 184, startPoint y: 486, endPoint x: 83, endPoint y: 486, distance: 101.0
click at [83, 486] on textarea "**********" at bounding box center [352, 515] width 579 height 80
paste textarea "***"
drag, startPoint x: 213, startPoint y: 545, endPoint x: 220, endPoint y: 431, distance: 114.2
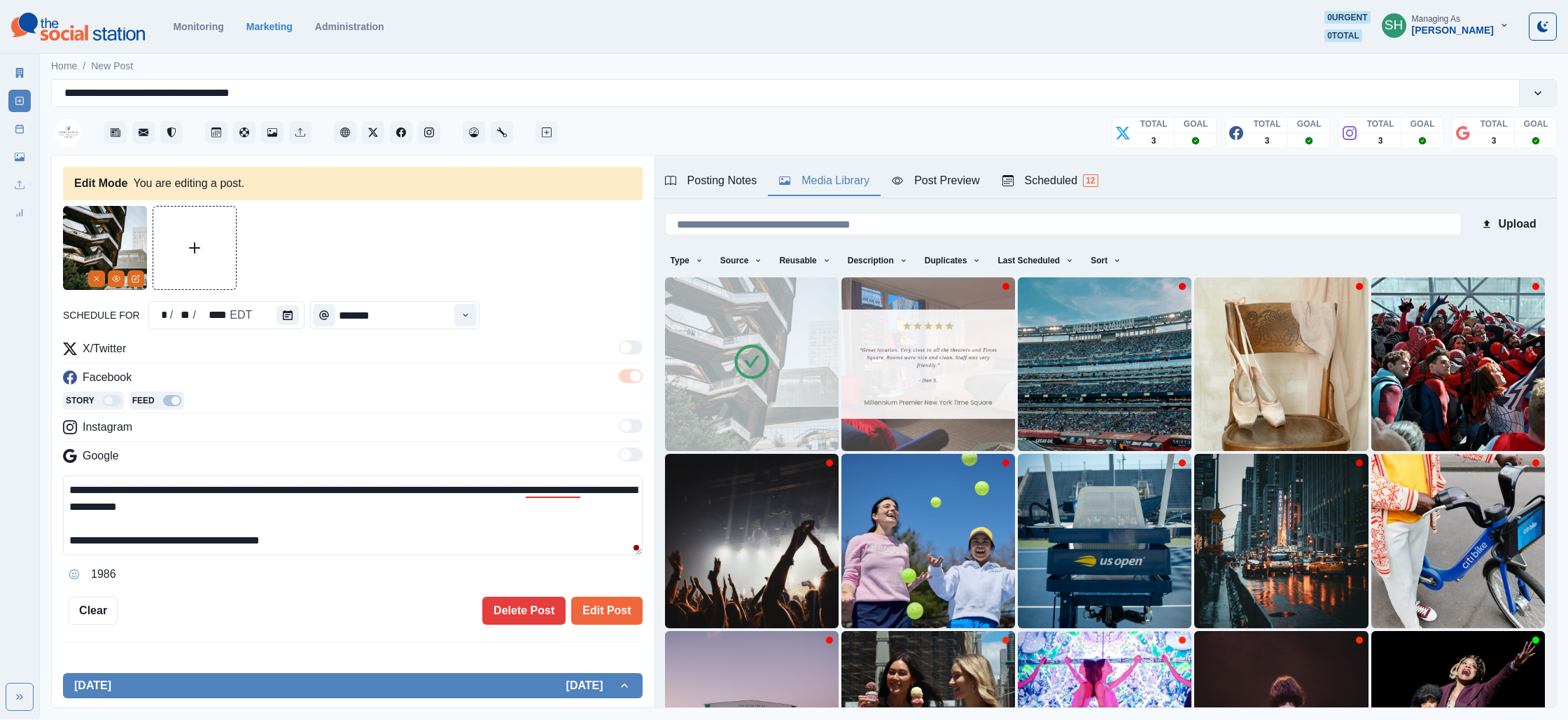
click at [220, 431] on div "**********" at bounding box center [352, 462] width 579 height 245
type textarea "**********"
click at [599, 603] on button "Edit Post" at bounding box center [606, 611] width 70 height 28
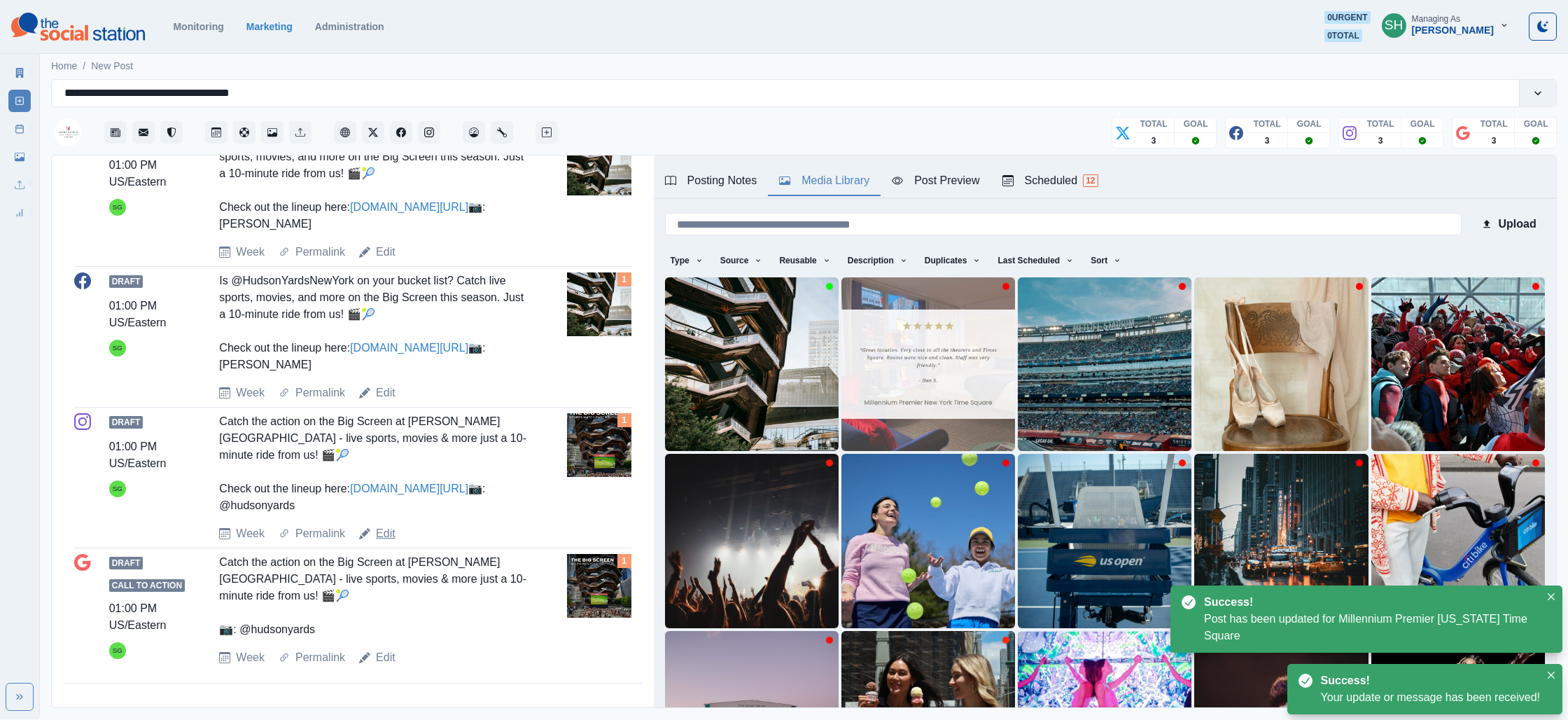
click at [383, 542] on link "Edit" at bounding box center [386, 533] width 19 height 17
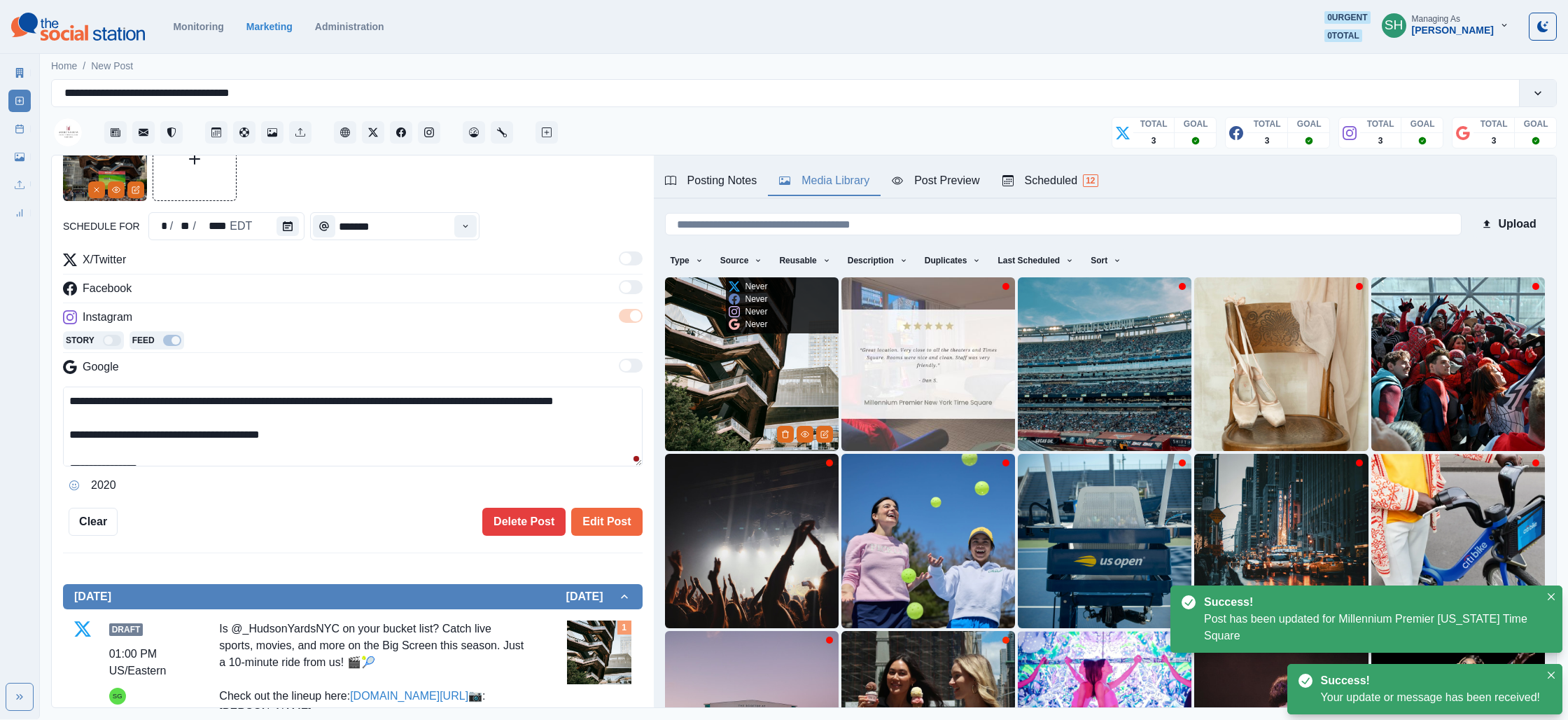
click at [760, 360] on img at bounding box center [752, 364] width 174 height 174
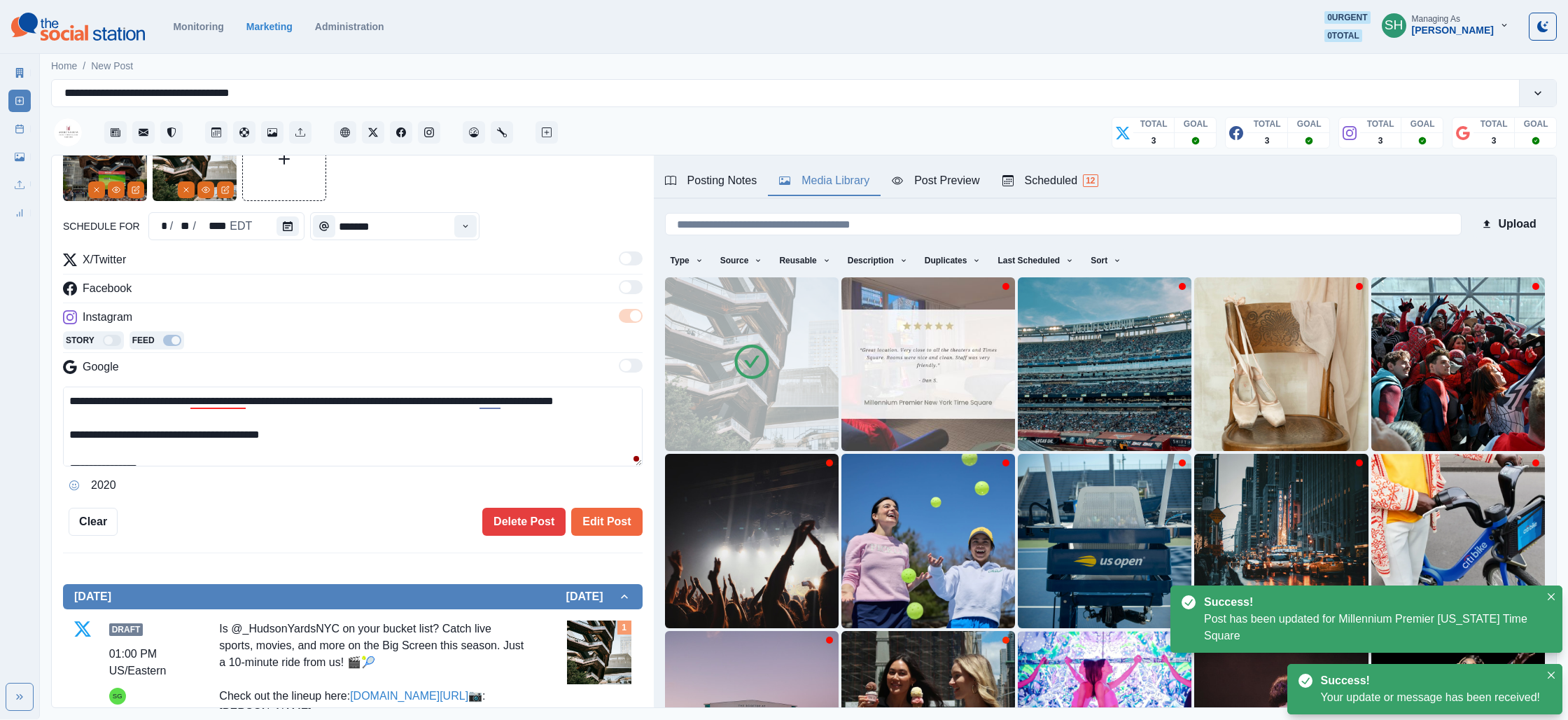
click at [81, 186] on img at bounding box center [105, 159] width 84 height 84
click at [92, 191] on icon "Remove" at bounding box center [97, 190] width 9 height 9
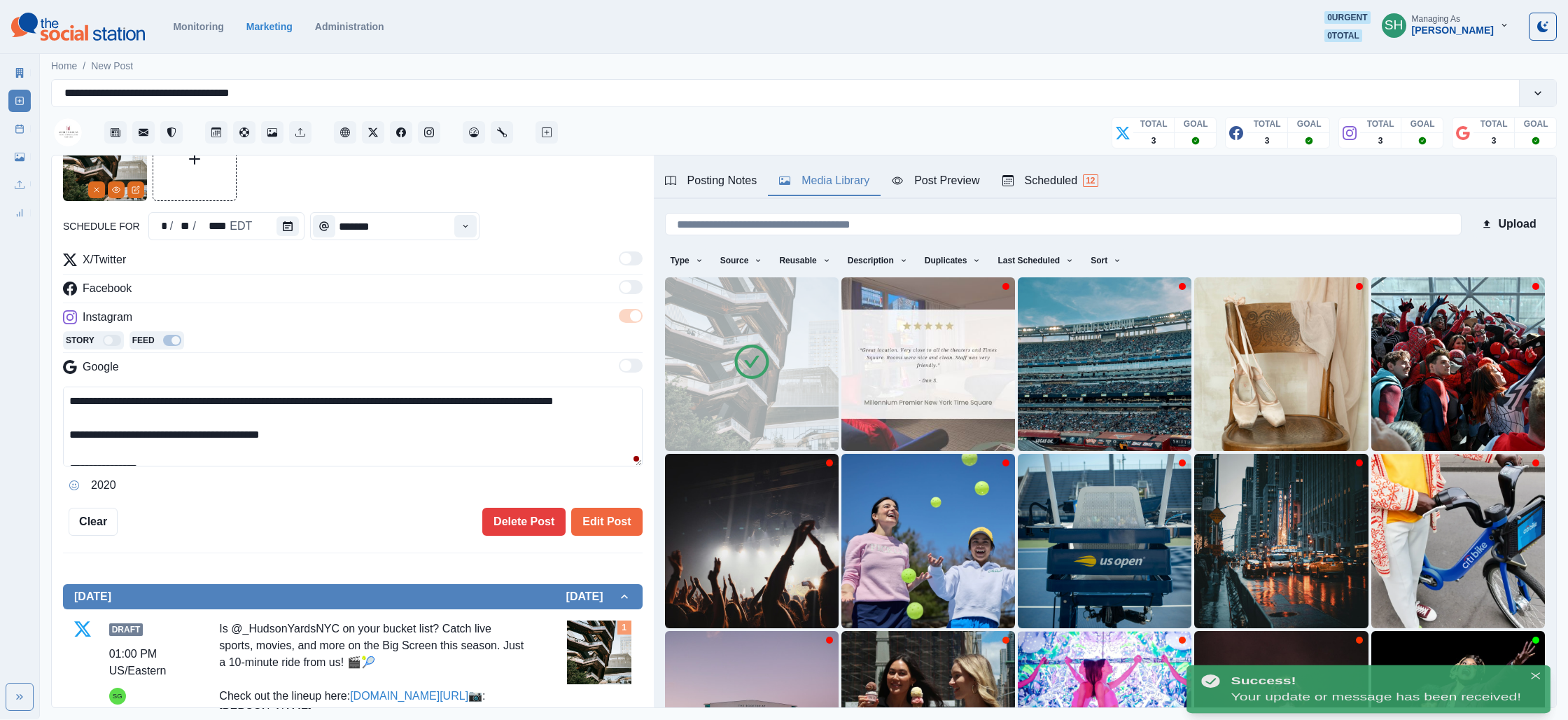
drag, startPoint x: 181, startPoint y: 448, endPoint x: 191, endPoint y: 335, distance: 113.4
click at [191, 335] on div "**********" at bounding box center [352, 374] width 579 height 245
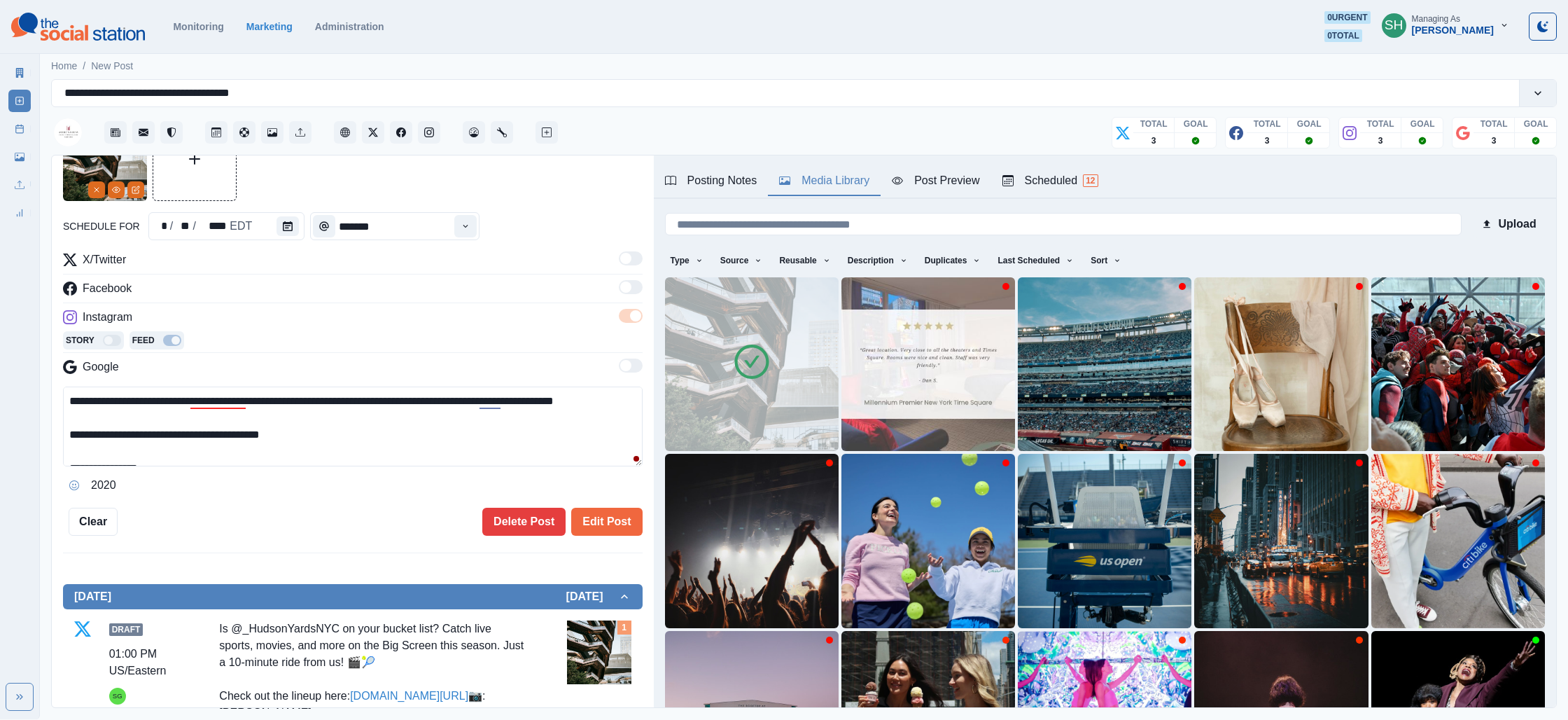
paste textarea "**********"
drag, startPoint x: 204, startPoint y: 399, endPoint x: 94, endPoint y: 397, distance: 110.0
click at [94, 397] on textarea "**********" at bounding box center [352, 426] width 579 height 80
drag, startPoint x: 324, startPoint y: 455, endPoint x: 304, endPoint y: 338, distance: 118.7
click at [304, 338] on div "**********" at bounding box center [352, 374] width 579 height 245
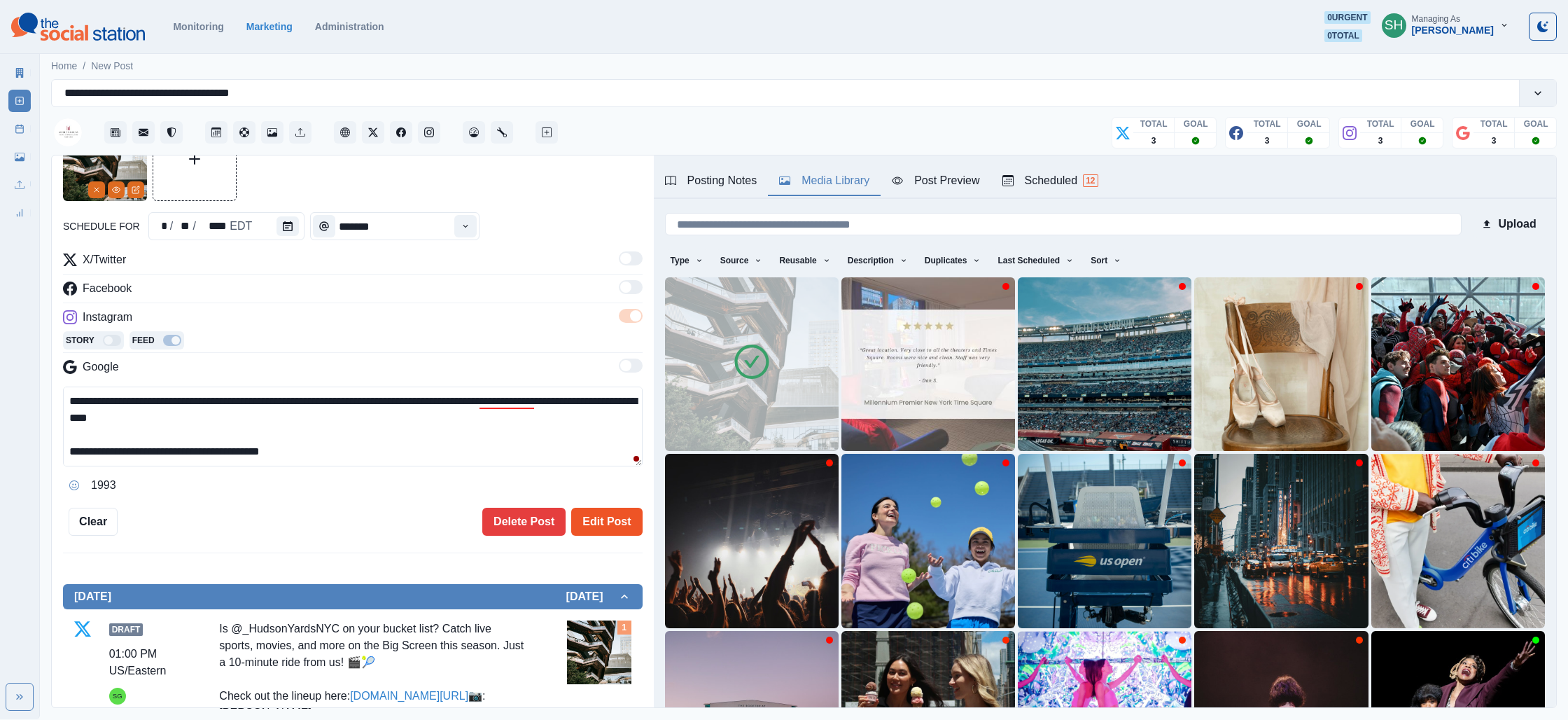
type textarea "**********"
click at [606, 522] on button "Edit Post" at bounding box center [606, 521] width 70 height 28
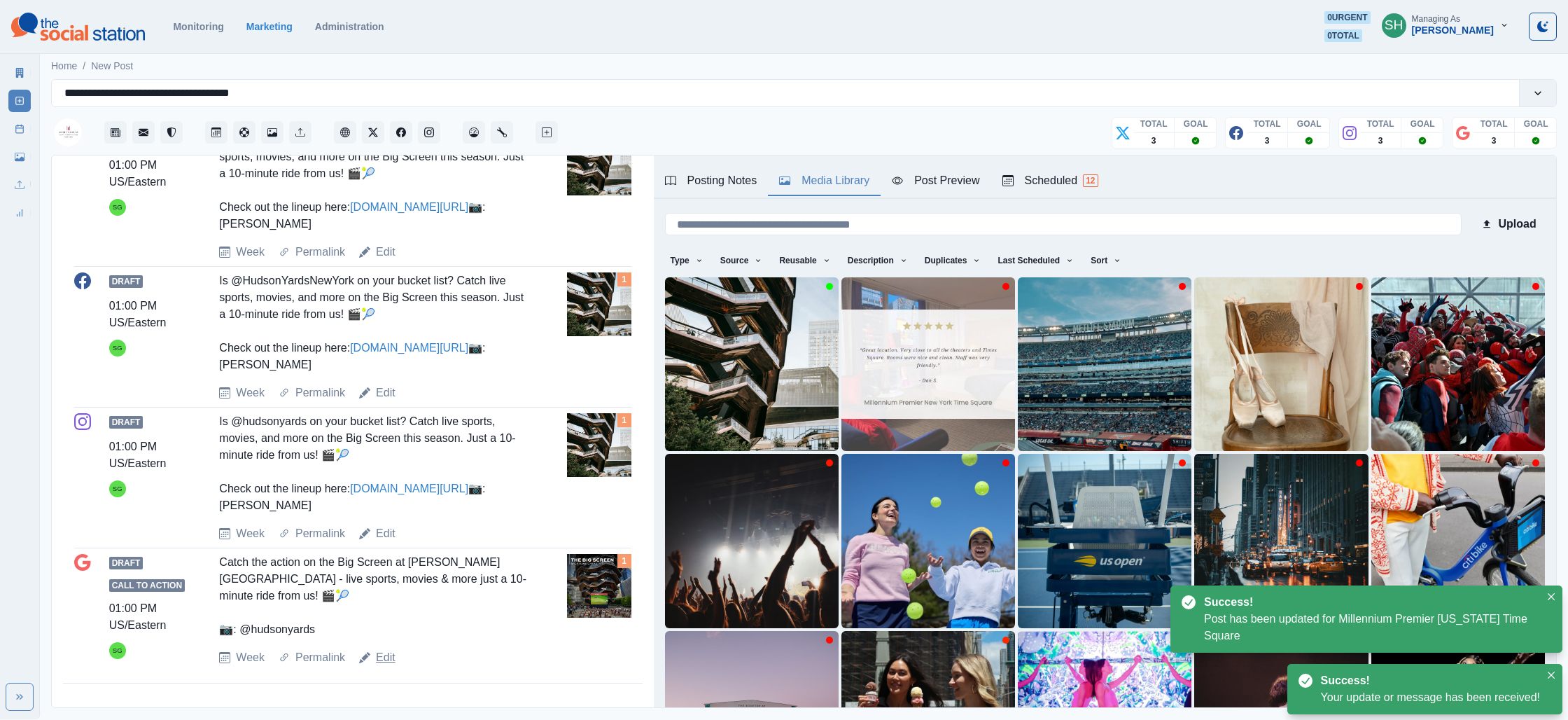
click at [392, 658] on link "Edit" at bounding box center [386, 657] width 19 height 17
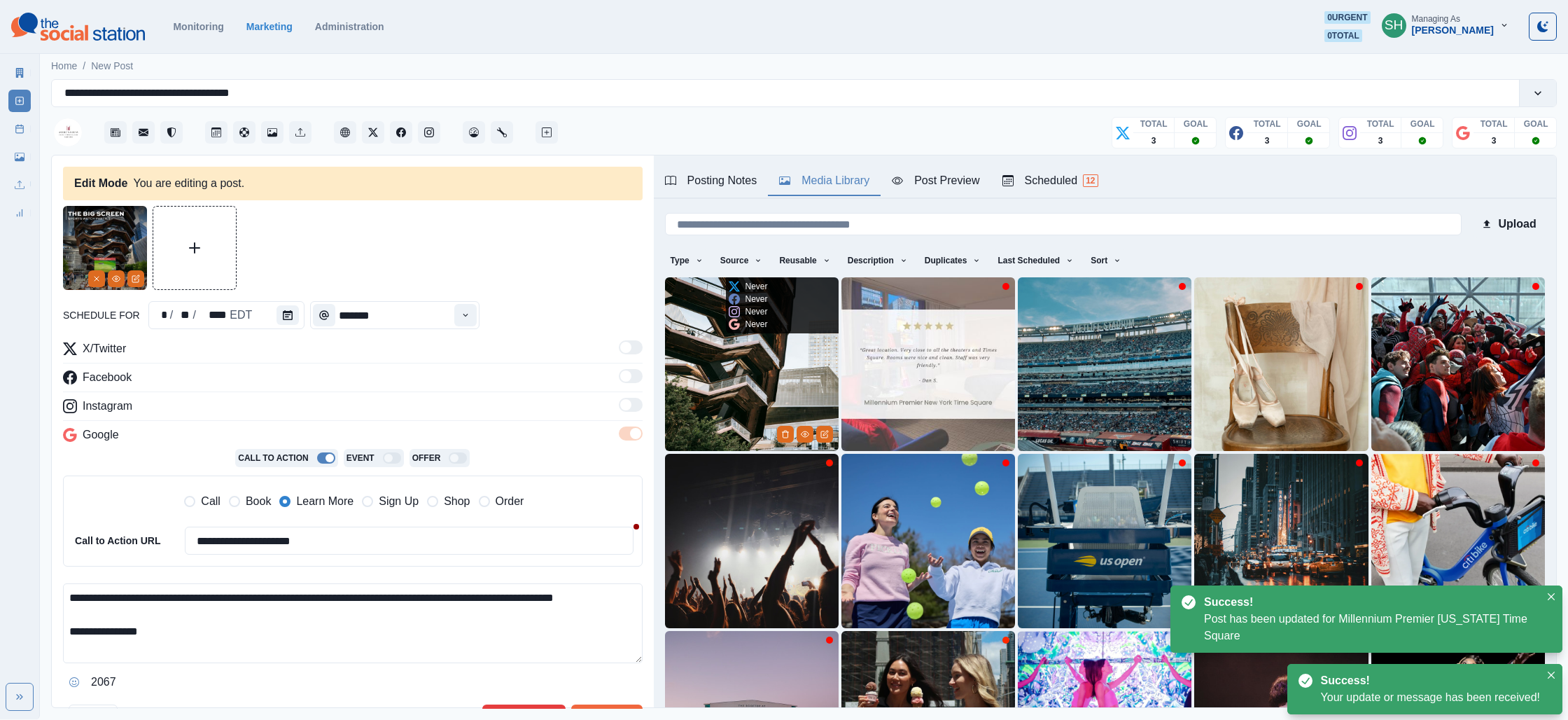
drag, startPoint x: 741, startPoint y: 393, endPoint x: 708, endPoint y: 369, distance: 40.8
click at [741, 393] on img at bounding box center [752, 364] width 174 height 174
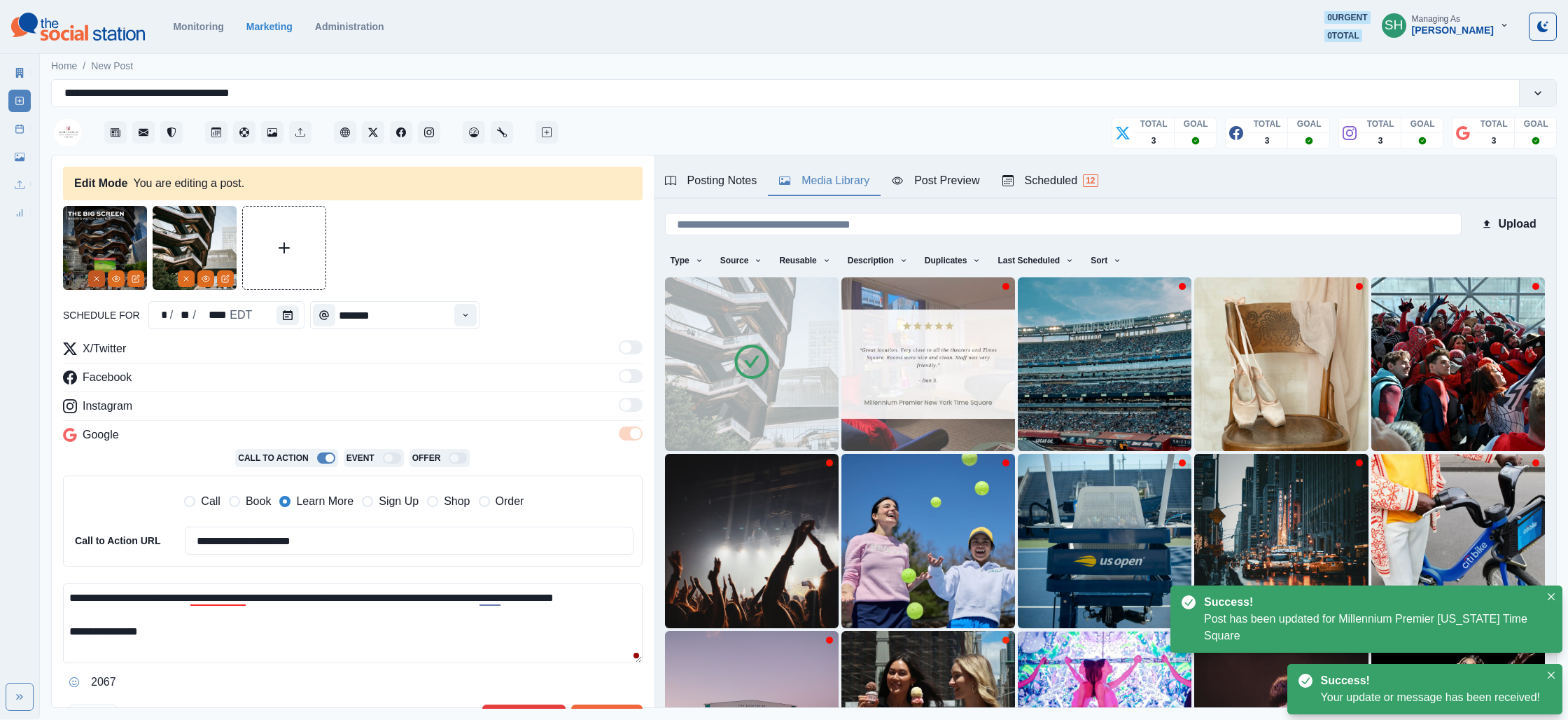
click at [94, 283] on button "Remove" at bounding box center [96, 278] width 17 height 17
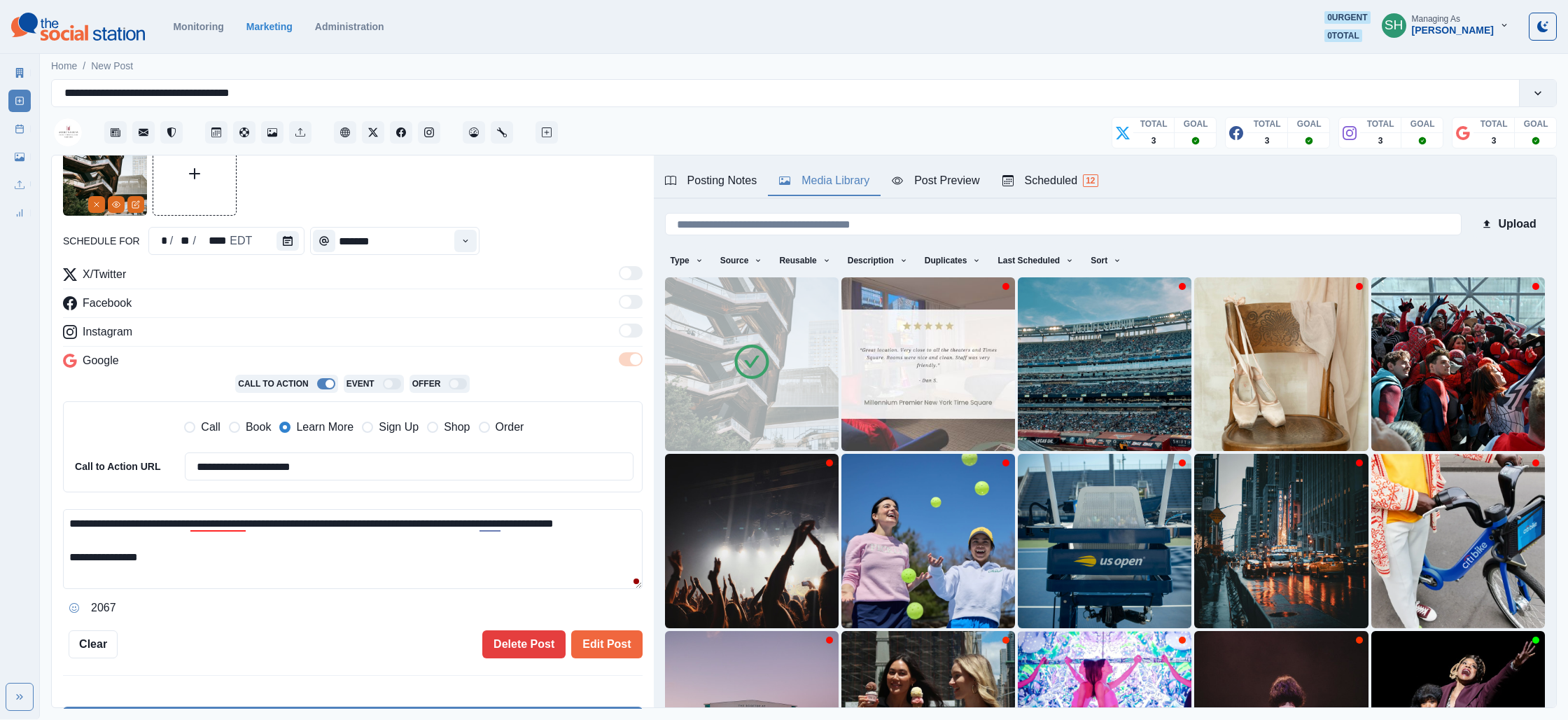
drag, startPoint x: 171, startPoint y: 565, endPoint x: 149, endPoint y: 494, distance: 74.3
click at [149, 494] on div "**********" at bounding box center [352, 442] width 579 height 353
click at [169, 556] on textarea "**********" at bounding box center [352, 549] width 579 height 80
drag, startPoint x: 179, startPoint y: 578, endPoint x: 159, endPoint y: 462, distance: 117.7
click at [159, 462] on div "**********" at bounding box center [352, 442] width 579 height 353
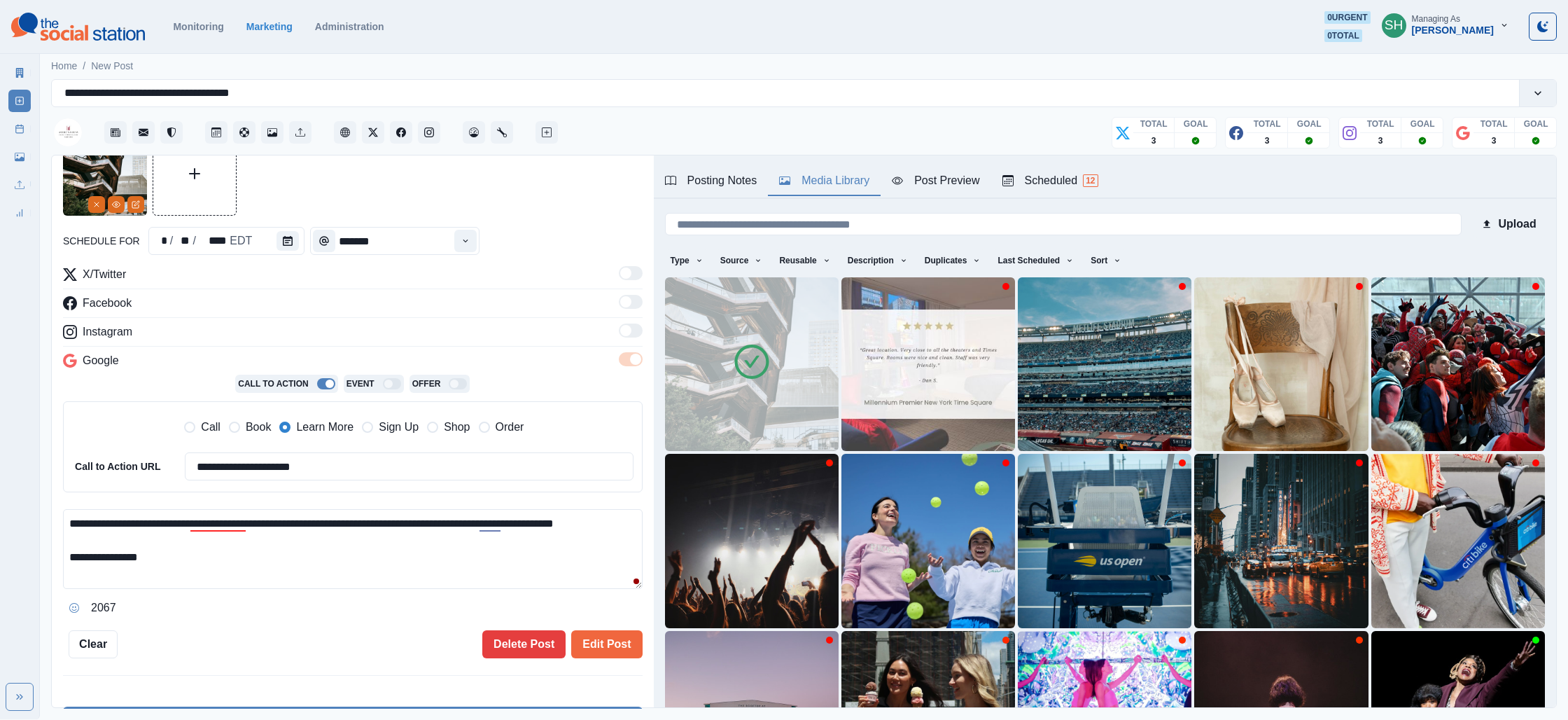
paste textarea "**********"
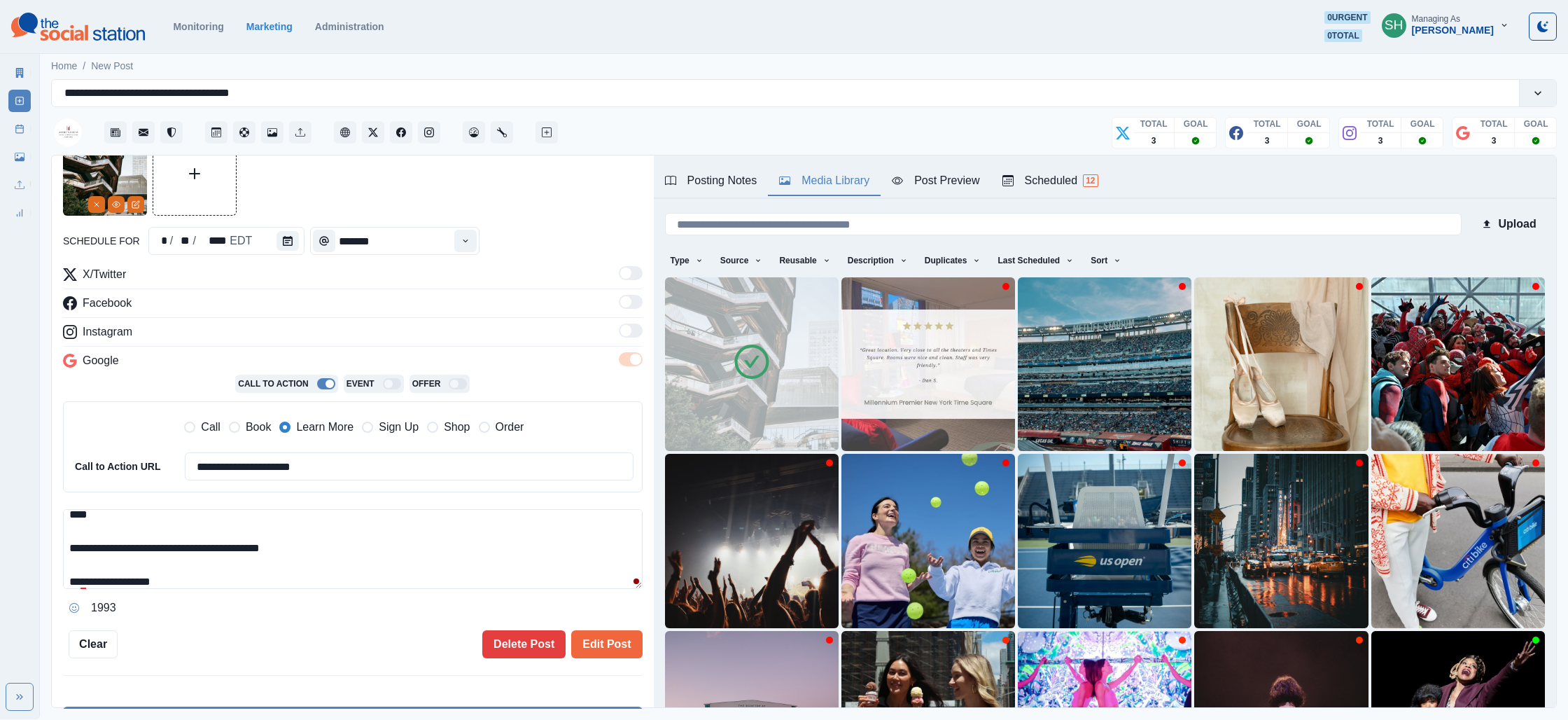
click at [163, 547] on textarea "**********" at bounding box center [352, 549] width 579 height 80
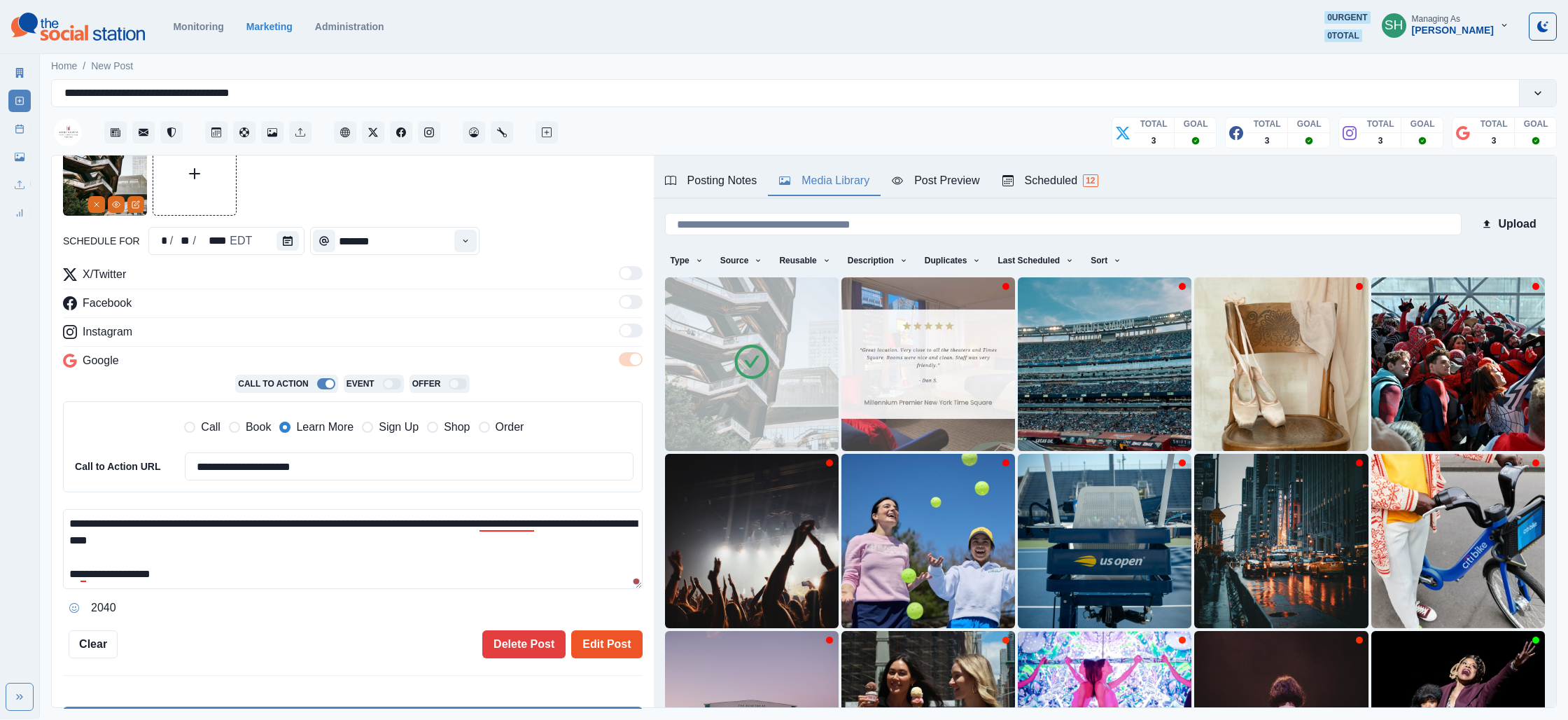
type textarea "**********"
click at [599, 648] on button "Edit Post" at bounding box center [606, 644] width 70 height 28
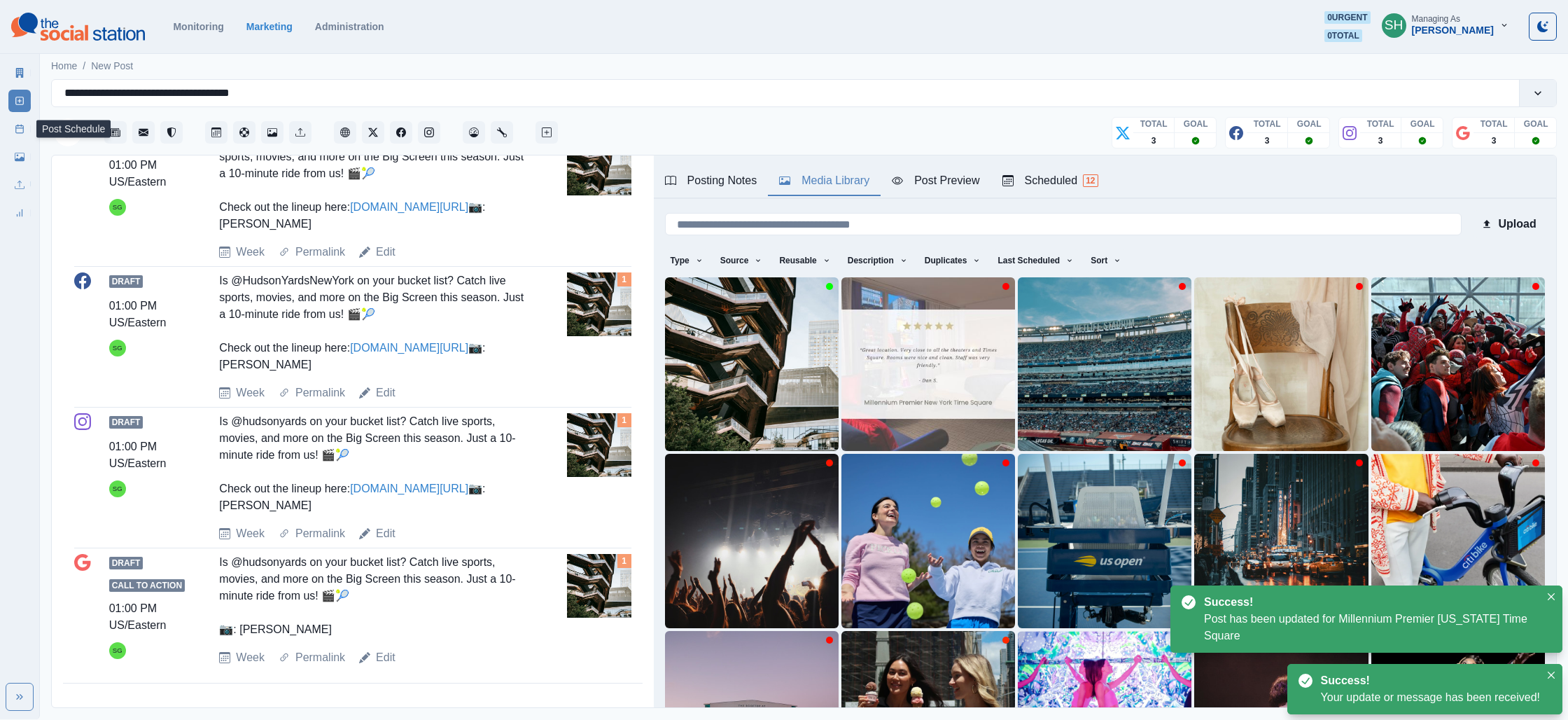
click at [25, 127] on link "Post Schedule" at bounding box center [19, 128] width 22 height 22
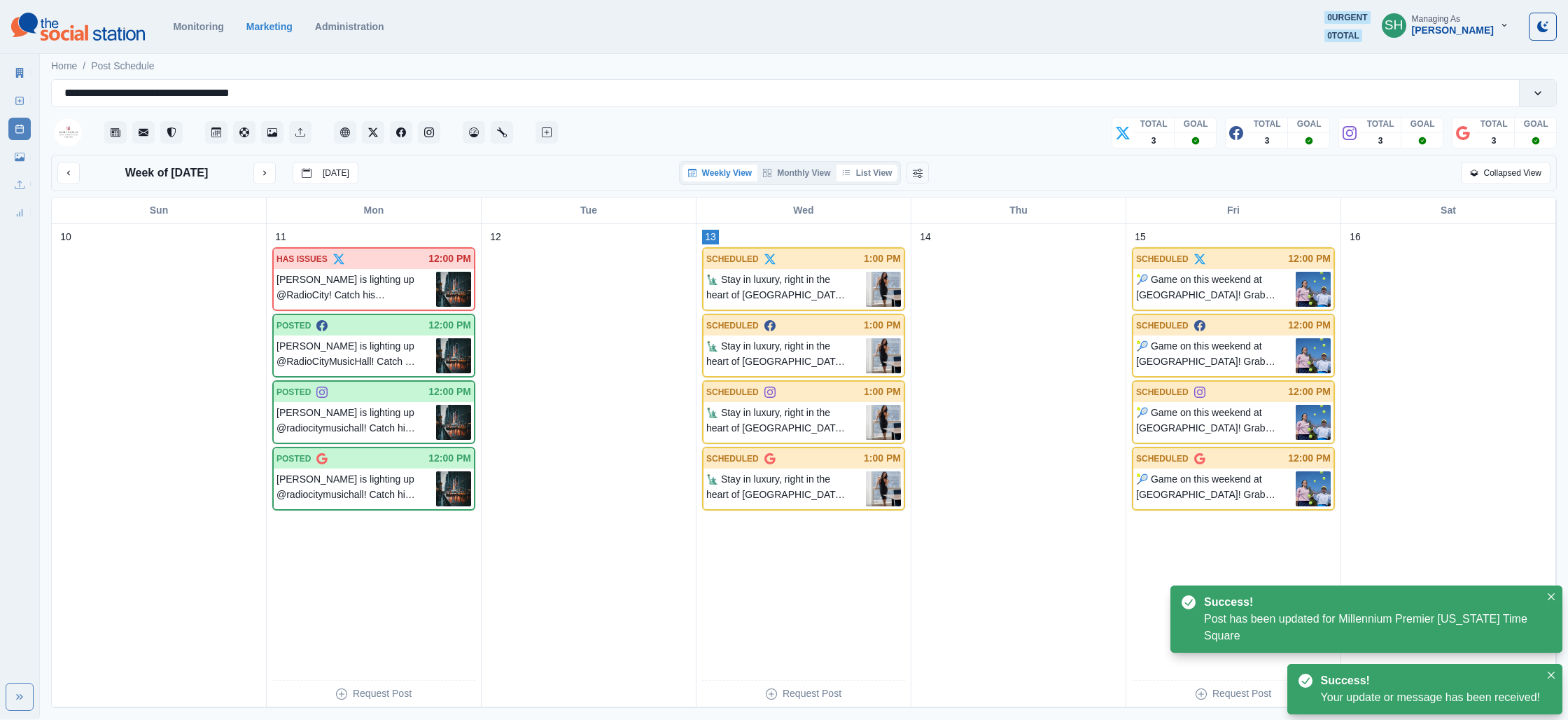
click at [848, 180] on button "List View" at bounding box center [867, 172] width 62 height 17
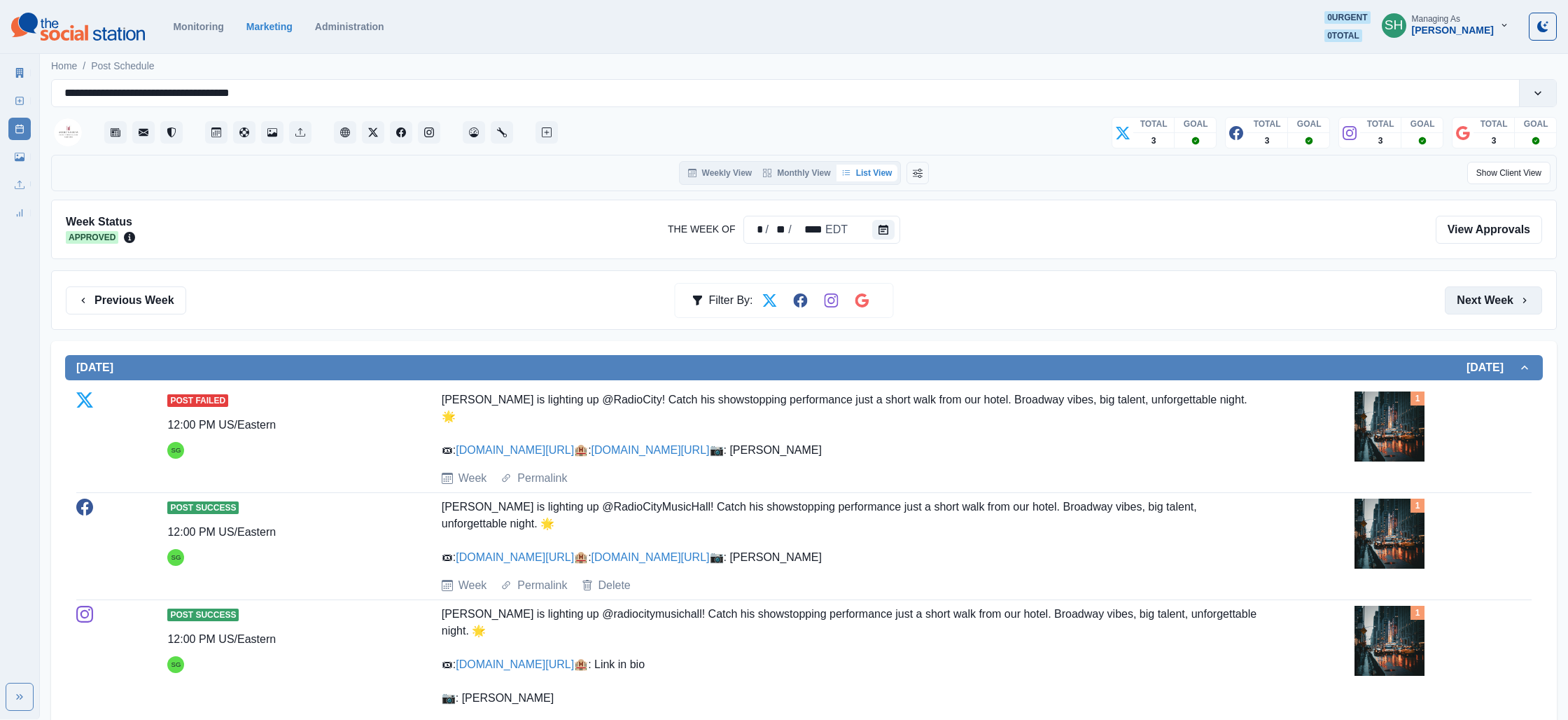
click at [1473, 302] on button "Next Week" at bounding box center [1493, 301] width 98 height 28
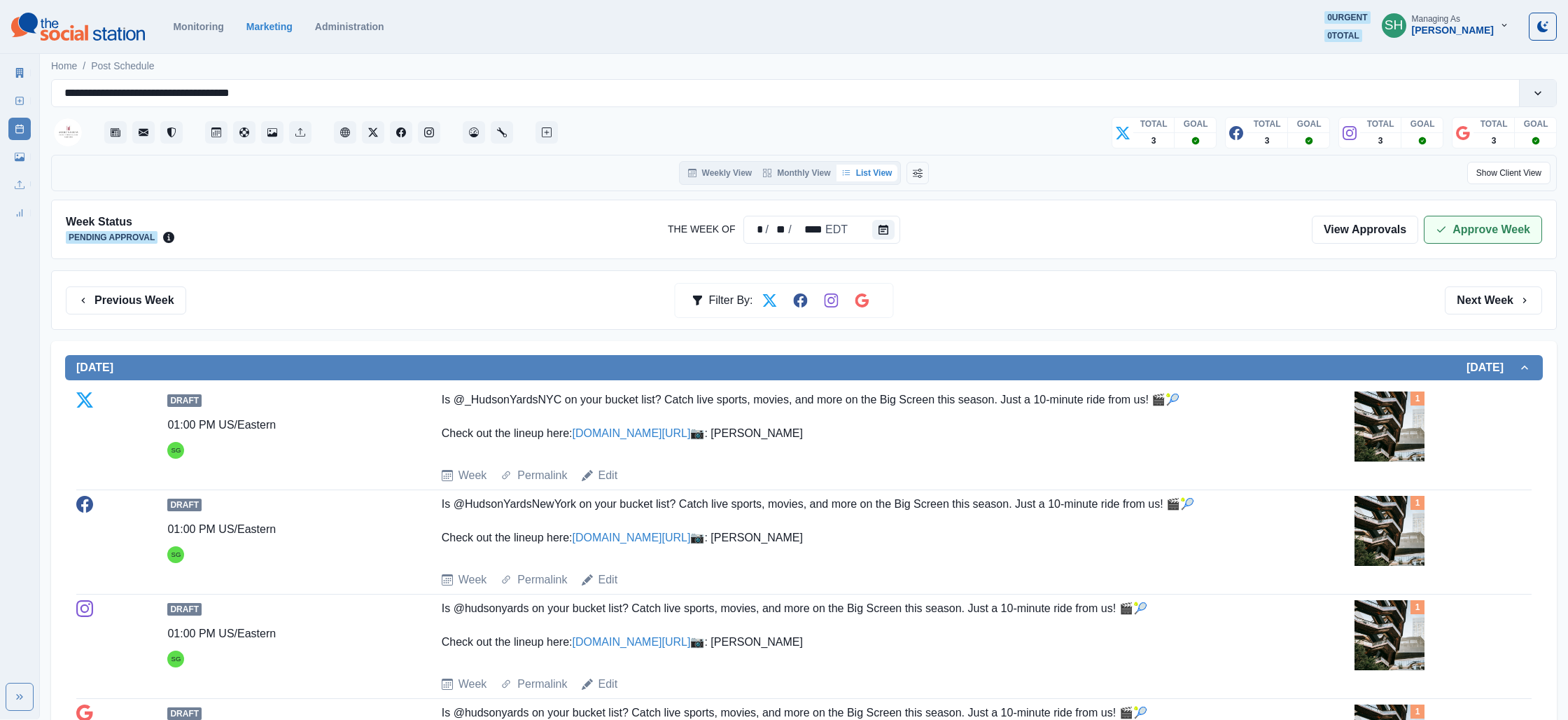
click at [1455, 223] on button "Approve Week" at bounding box center [1483, 229] width 119 height 28
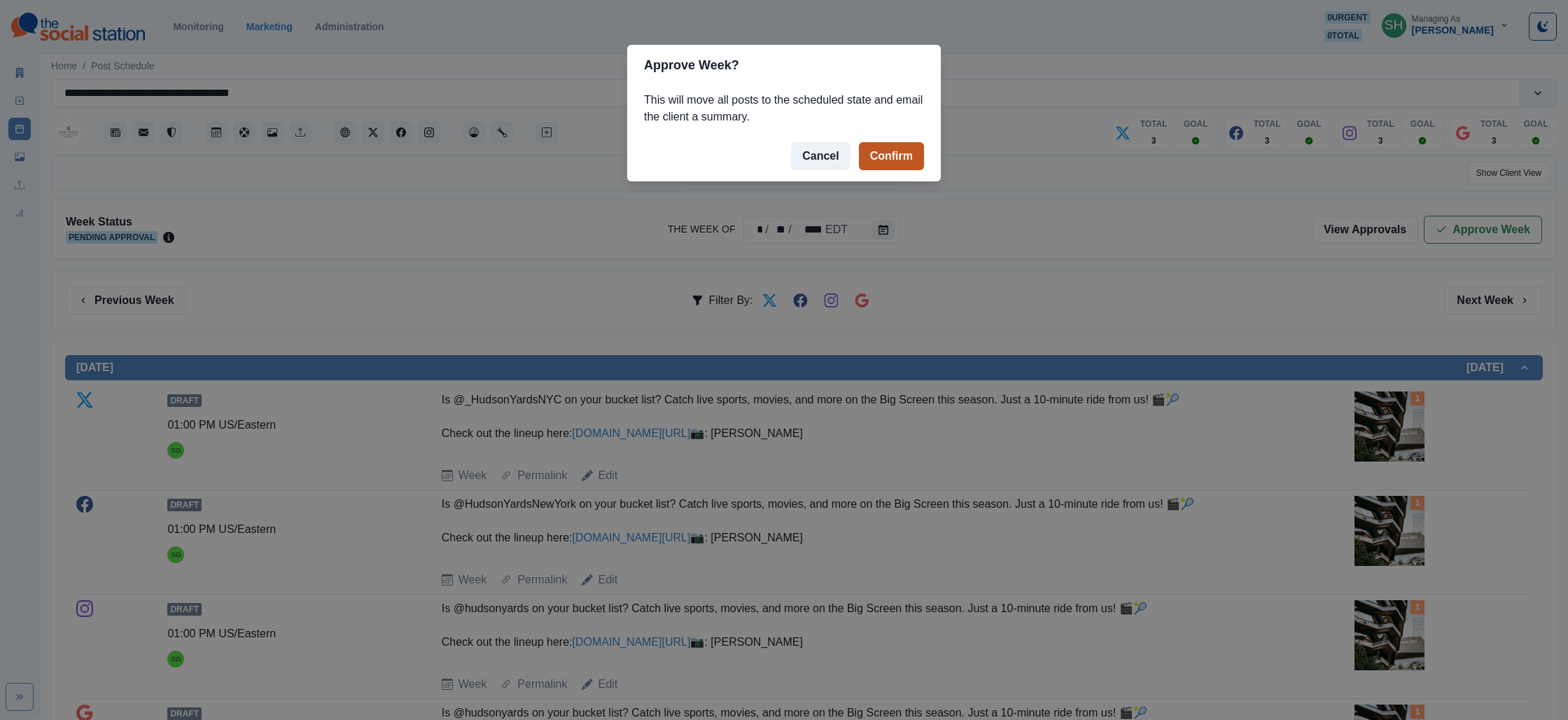
click at [888, 164] on button "Confirm" at bounding box center [891, 156] width 65 height 28
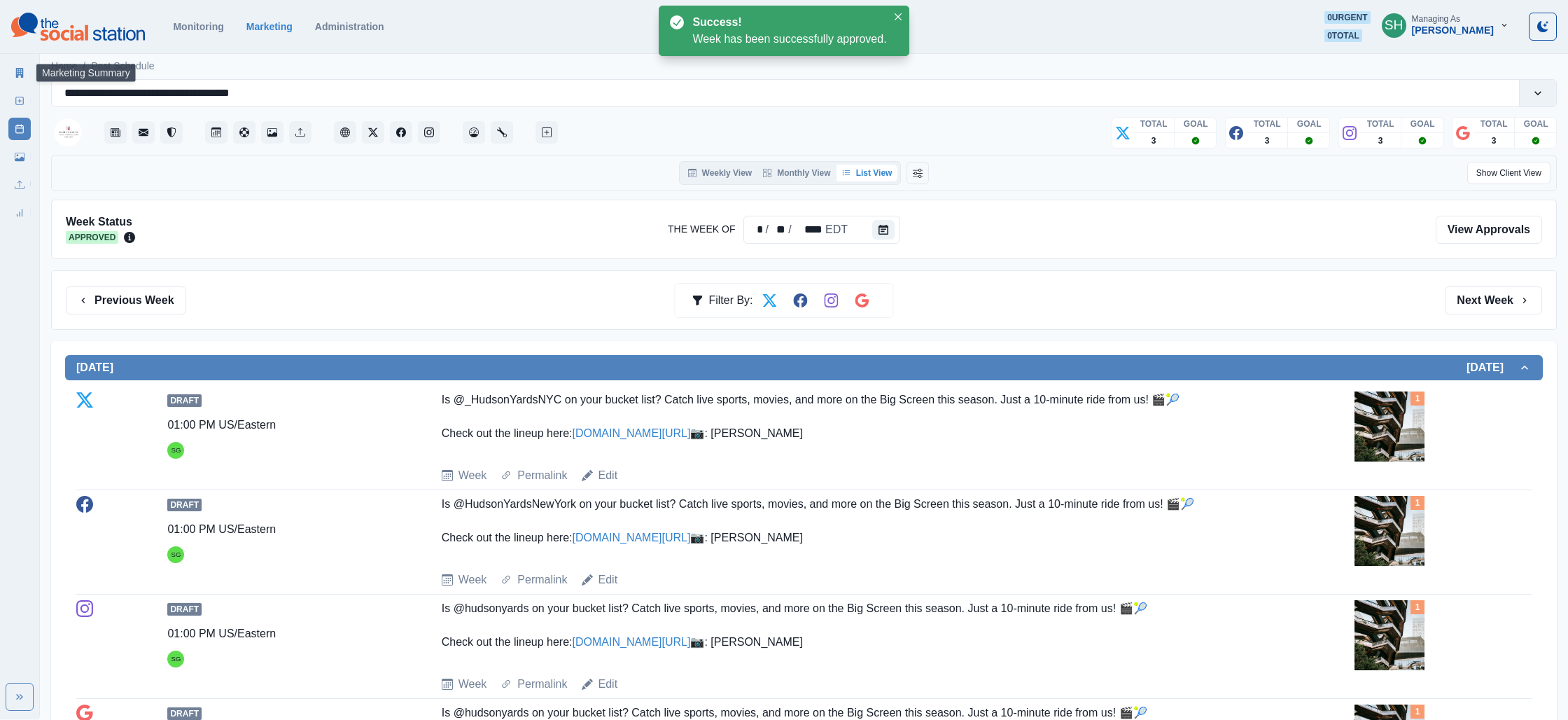
click at [10, 70] on link "Marketing Summary" at bounding box center [19, 72] width 22 height 22
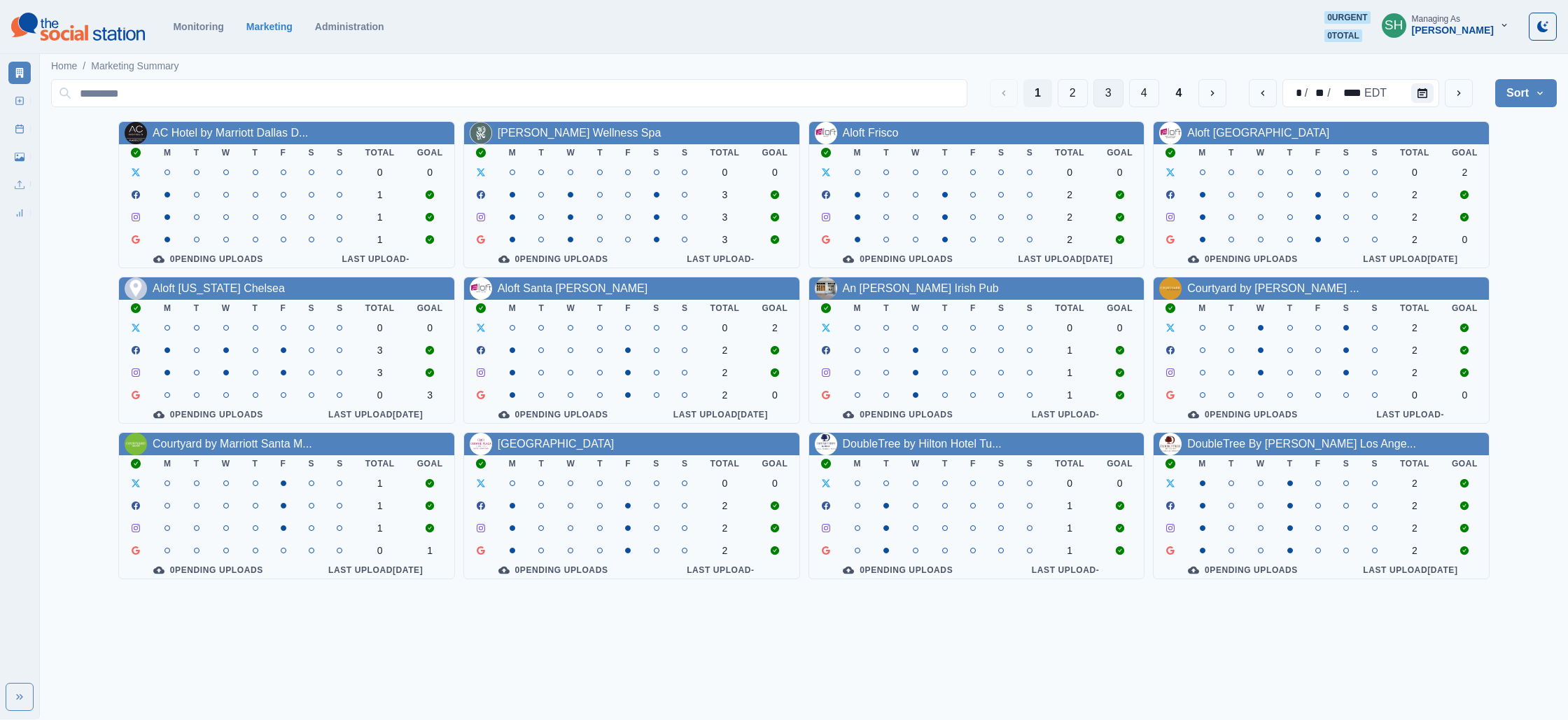
click at [1107, 91] on button "3" at bounding box center [1108, 93] width 30 height 28
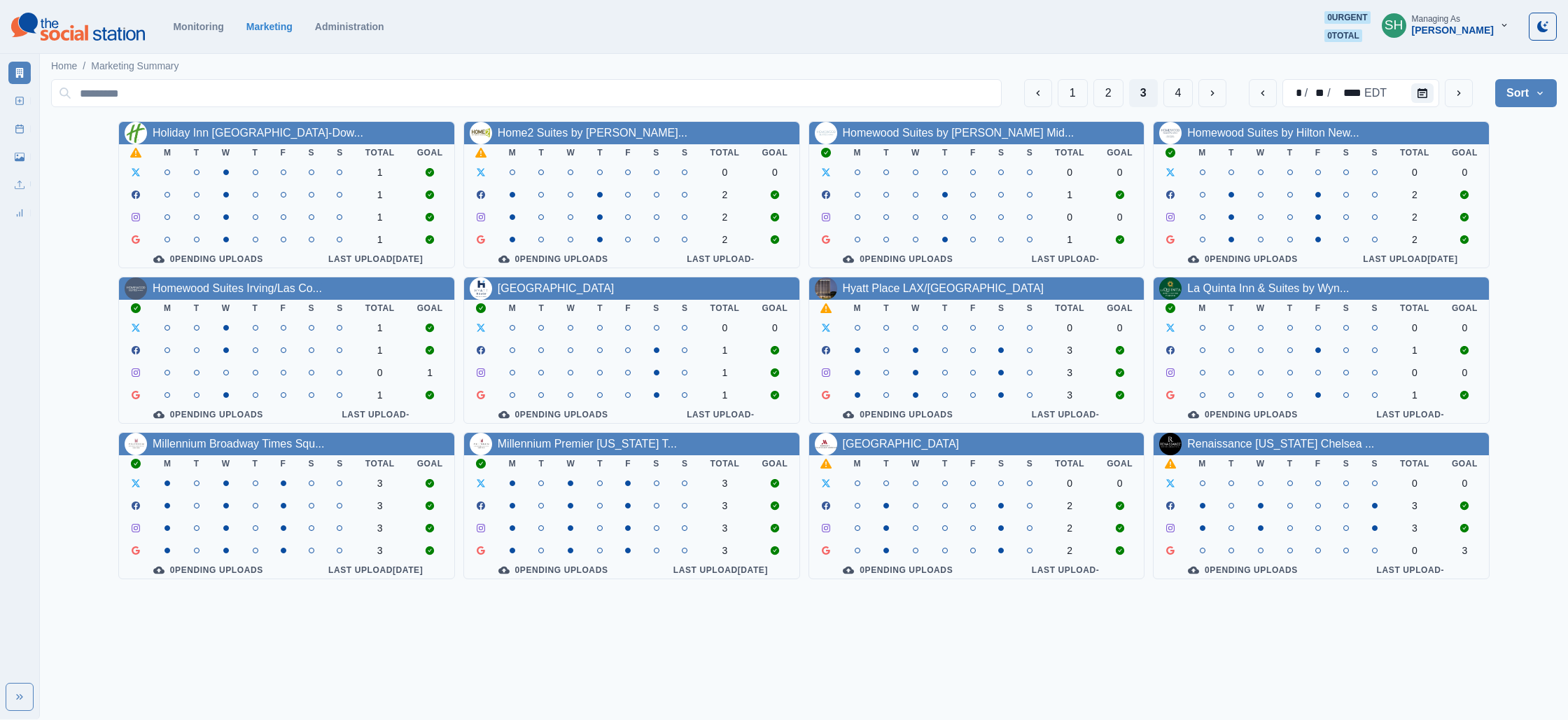
click at [931, 442] on div "[GEOGRAPHIC_DATA]" at bounding box center [901, 443] width 117 height 17
click at [928, 449] on link "[GEOGRAPHIC_DATA]" at bounding box center [901, 444] width 117 height 12
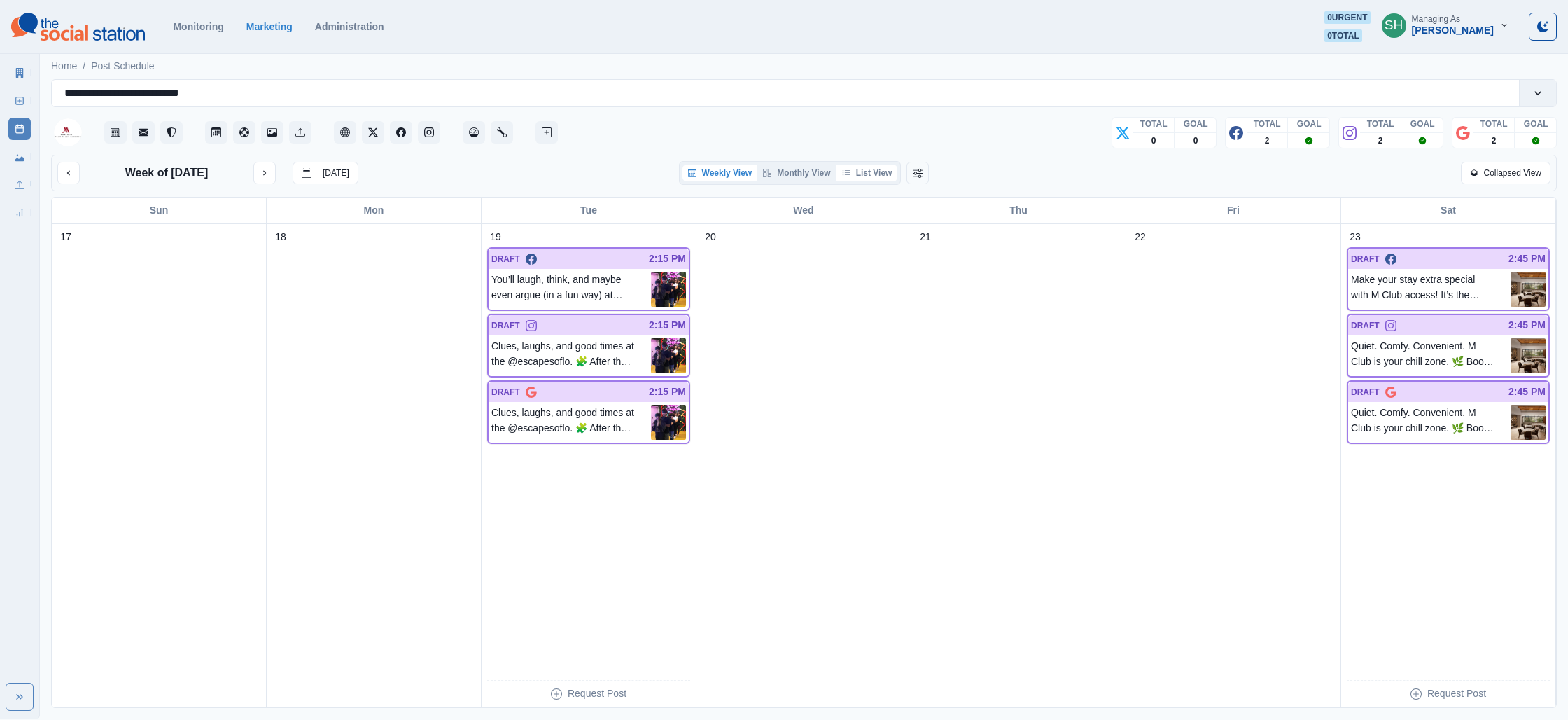
click at [846, 168] on button "List View" at bounding box center [867, 172] width 62 height 17
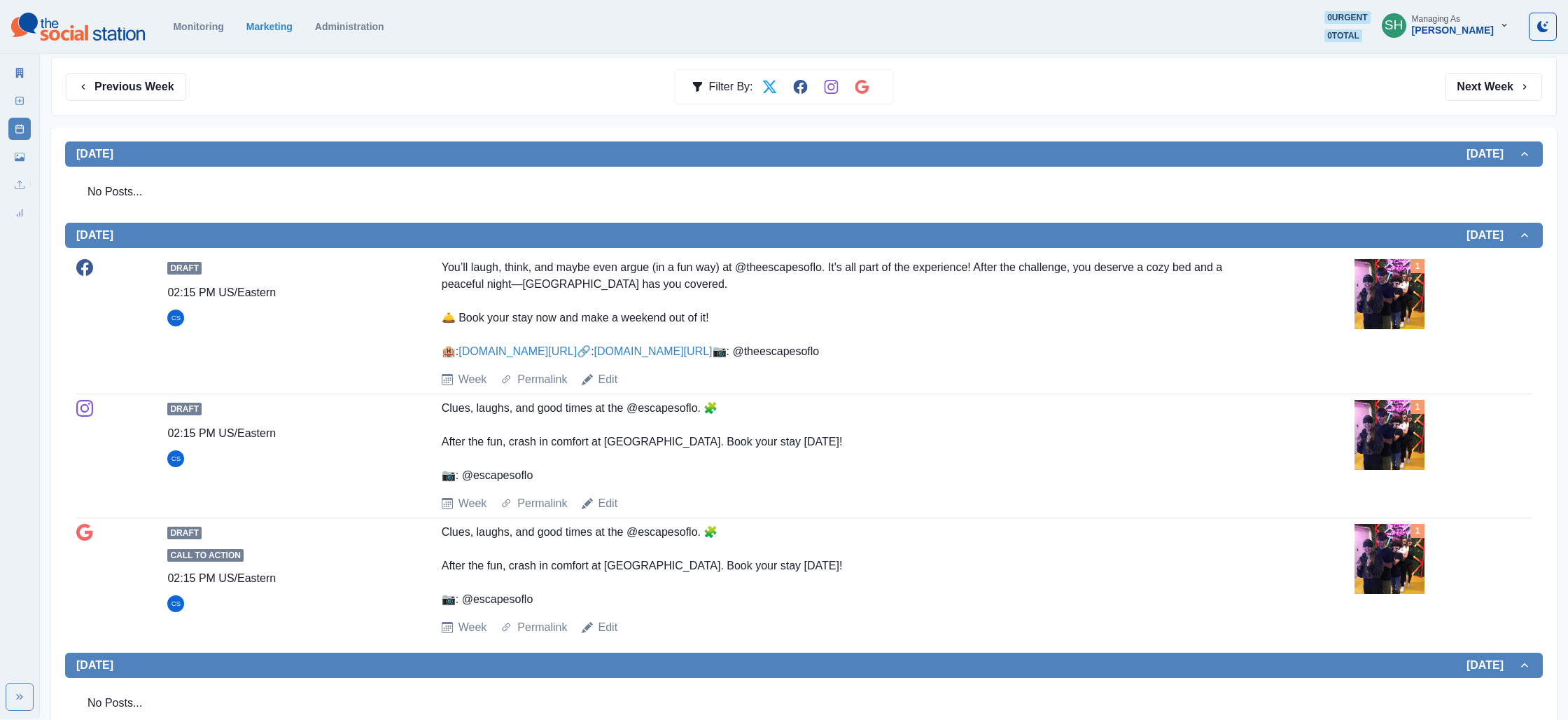
click at [1387, 278] on img at bounding box center [1390, 295] width 70 height 70
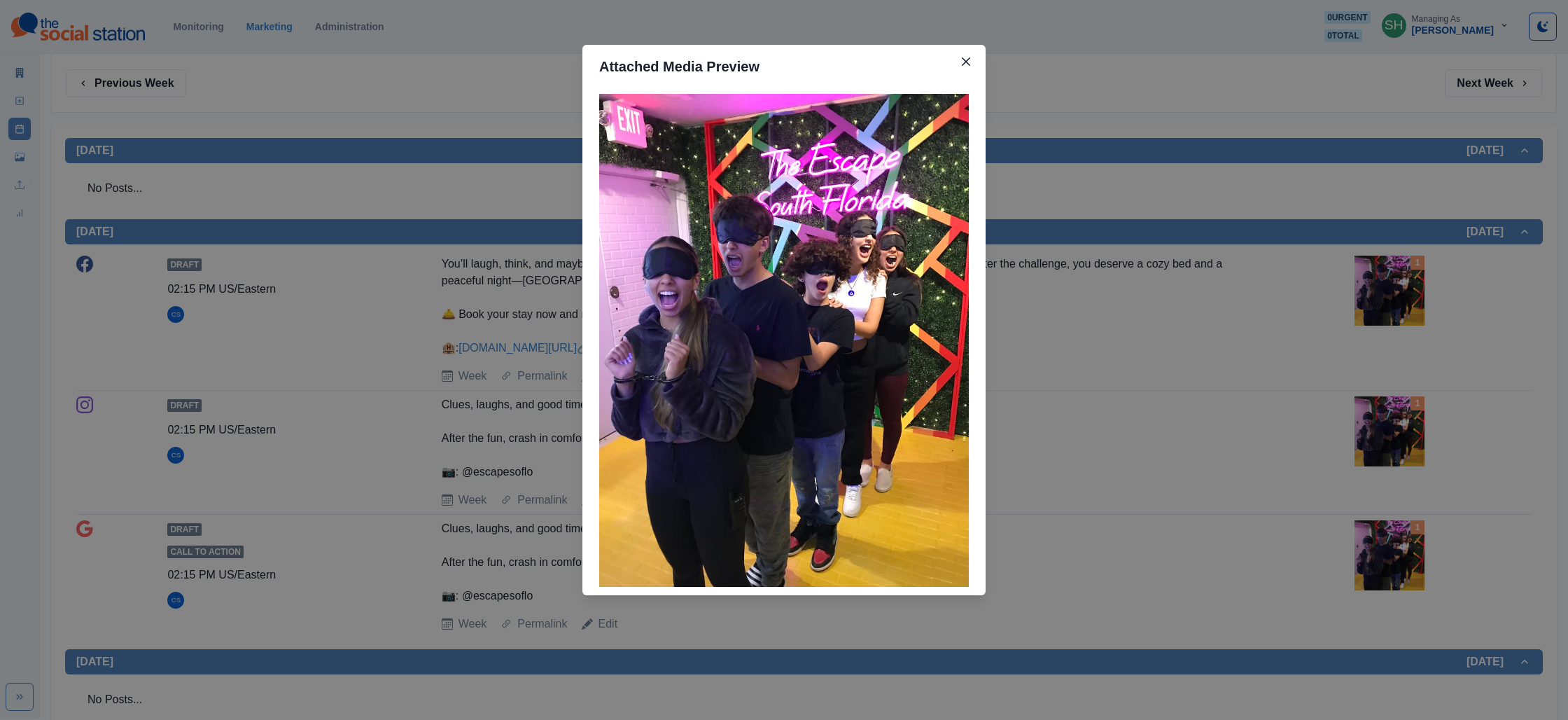
click at [1100, 297] on div "Attached Media Preview" at bounding box center [784, 360] width 1568 height 720
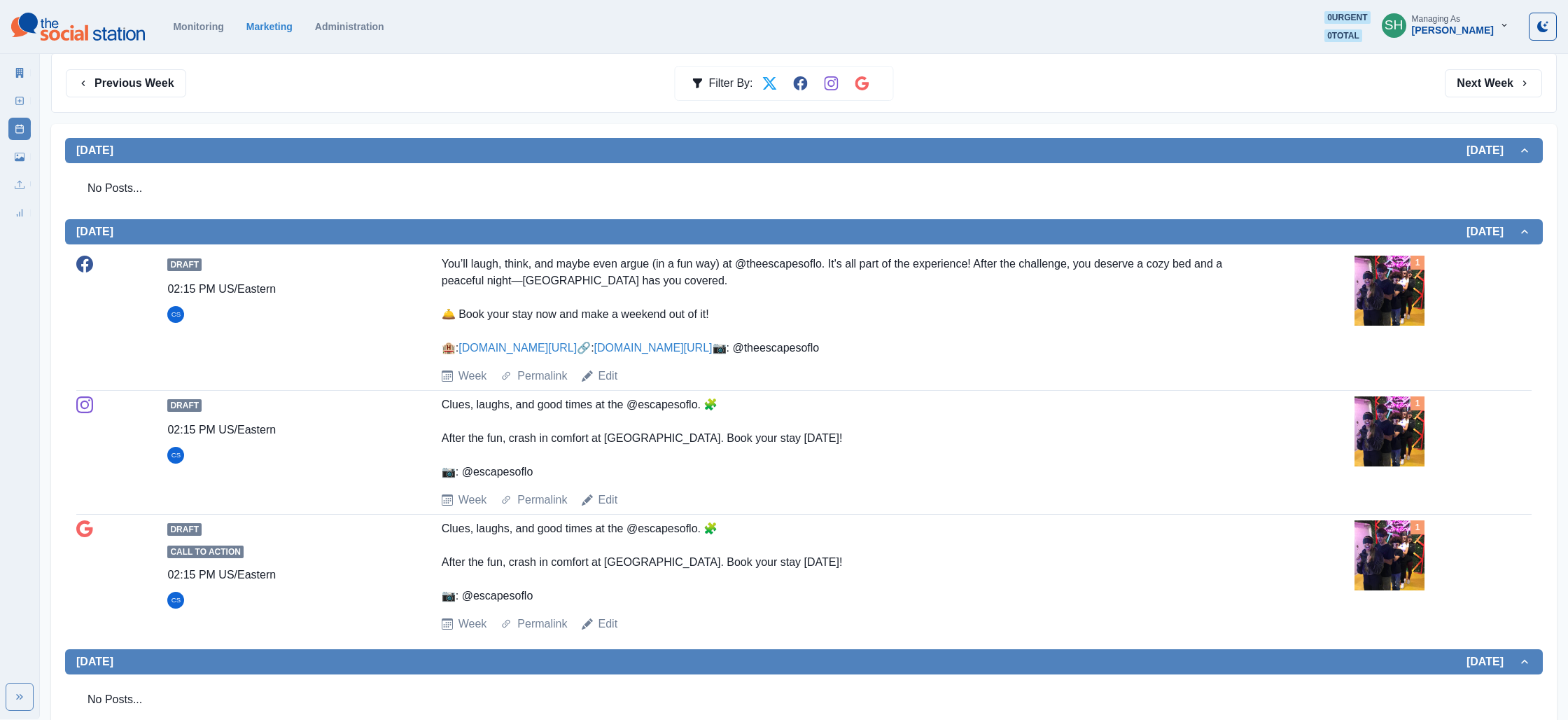
click at [594, 353] on link "[DOMAIN_NAME][URL]" at bounding box center [653, 348] width 119 height 12
click at [1408, 301] on img at bounding box center [1390, 291] width 70 height 70
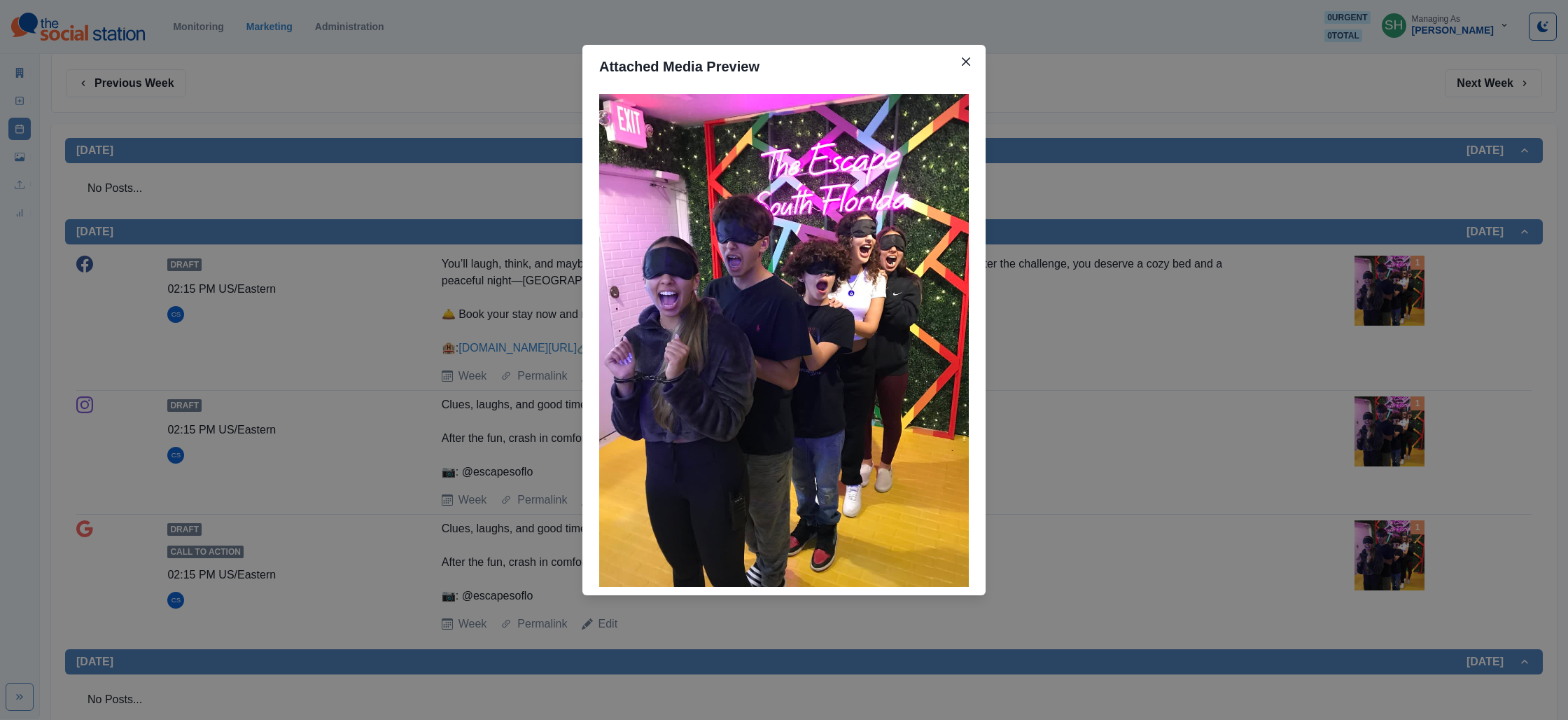
click at [1301, 355] on div "Attached Media Preview" at bounding box center [784, 360] width 1568 height 720
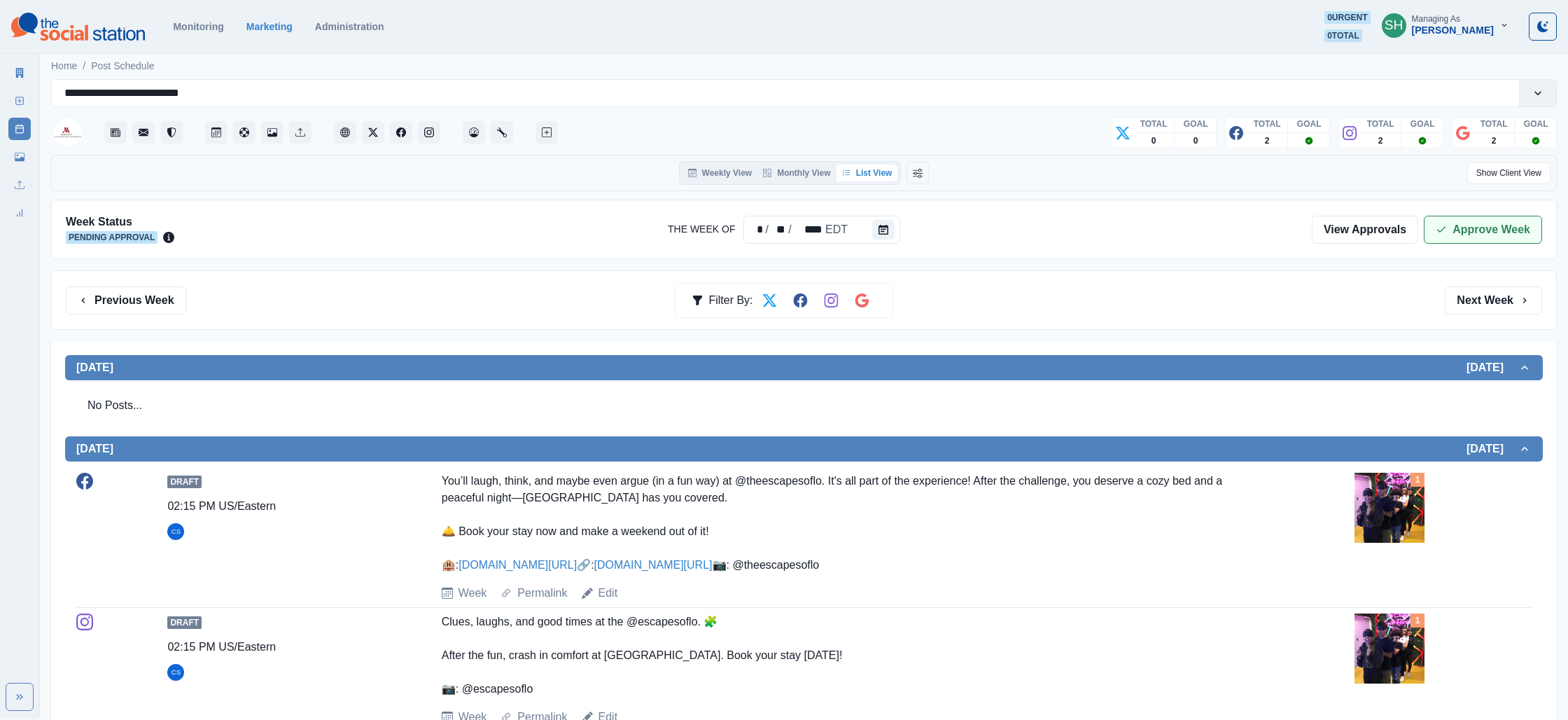
click at [1470, 216] on button "Approve Week" at bounding box center [1483, 229] width 119 height 28
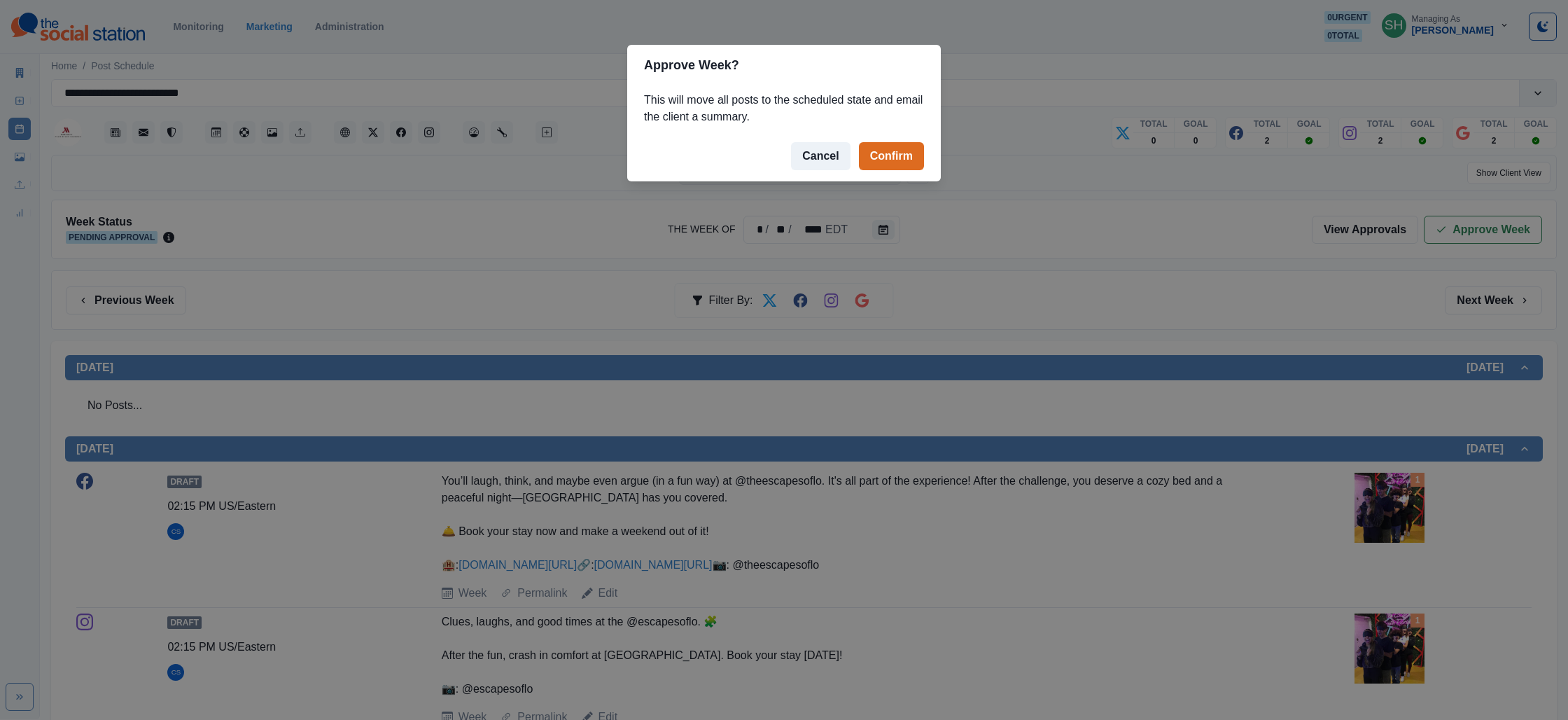
click at [903, 171] on footer "Cancel Confirm" at bounding box center [784, 156] width 314 height 50
click at [898, 149] on button "Confirm" at bounding box center [891, 156] width 65 height 28
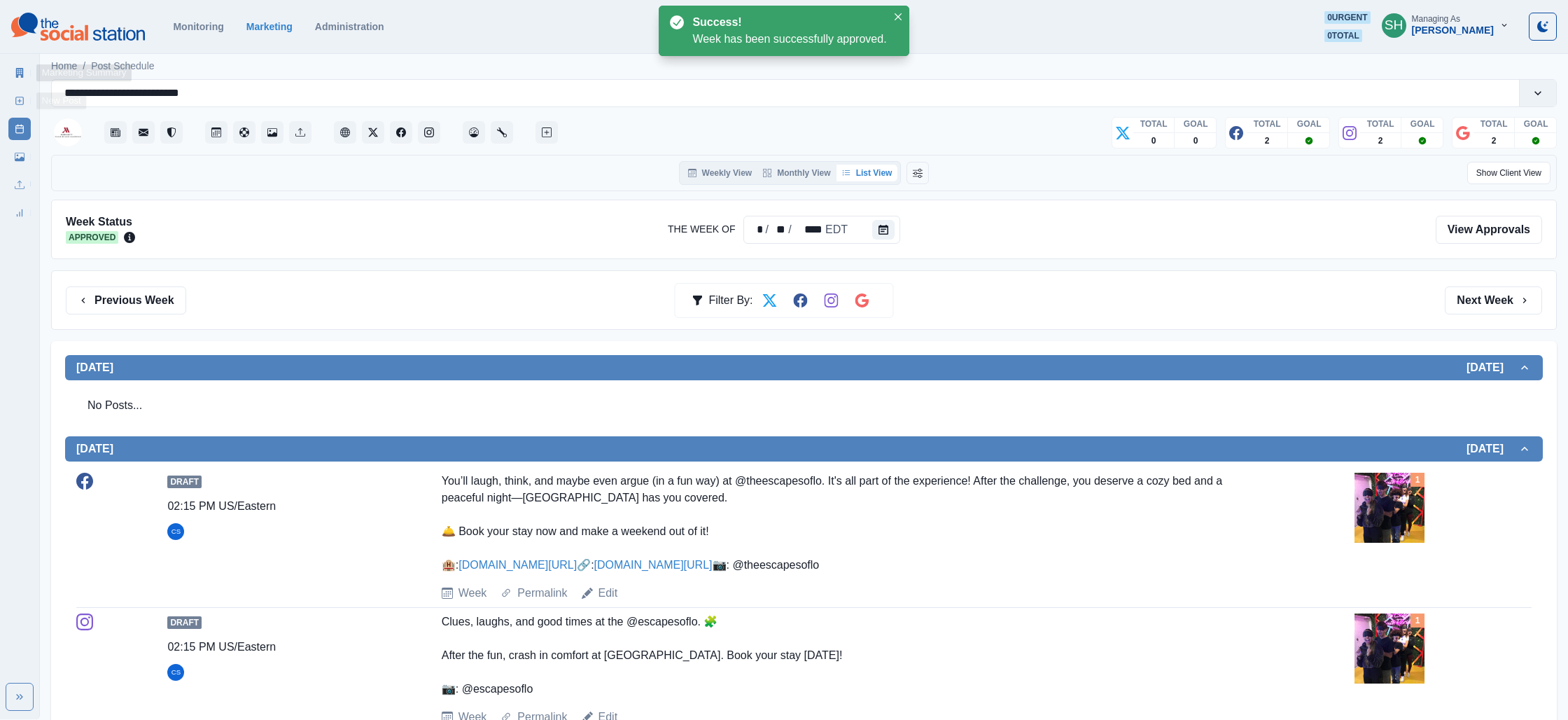
click at [12, 74] on link "Marketing Summary" at bounding box center [19, 72] width 22 height 22
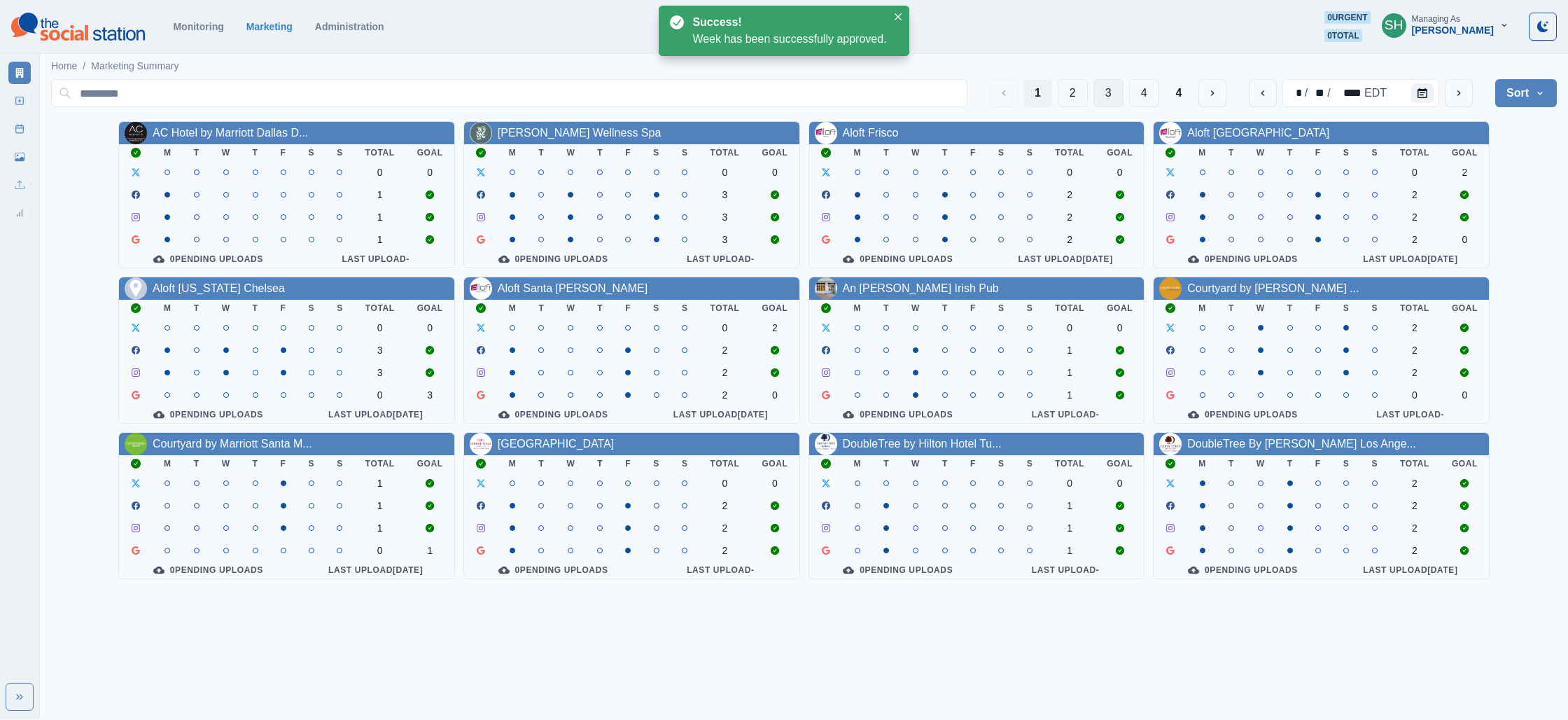
click at [1097, 96] on button "3" at bounding box center [1108, 93] width 30 height 28
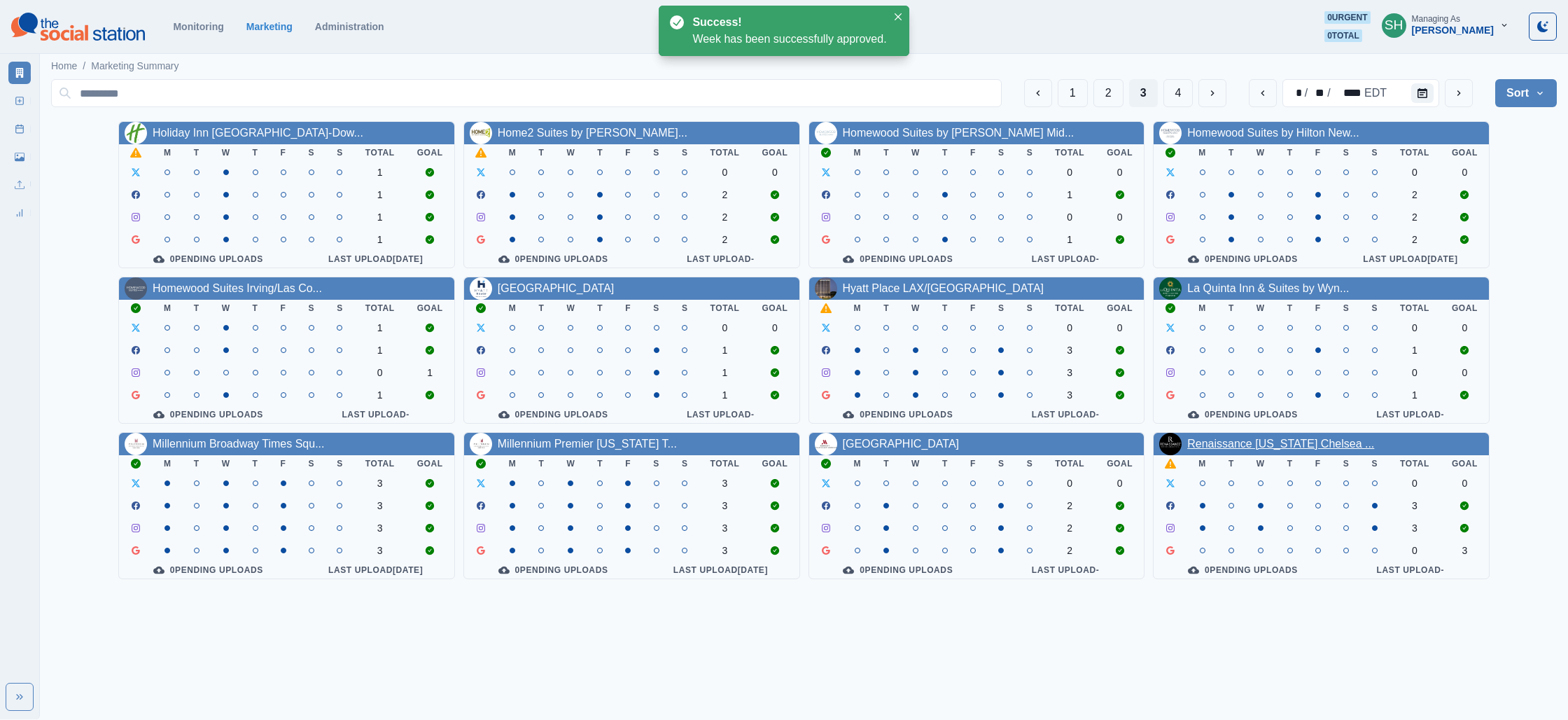
click at [1265, 449] on link "Renaissance [US_STATE] Chelsea ..." at bounding box center [1281, 444] width 187 height 12
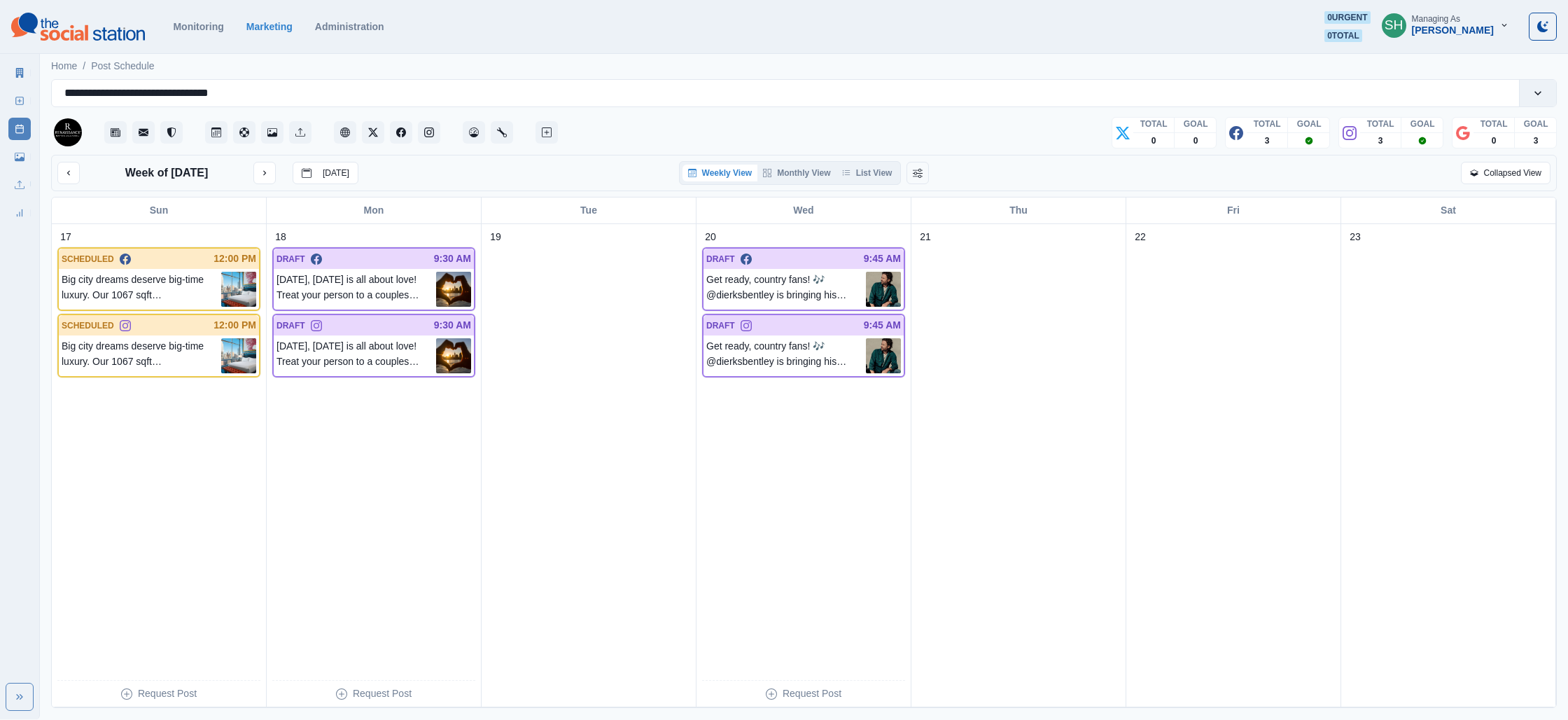
click at [858, 156] on div "Week of [DATE] [DATE] Weekly View Monthly View List View Collapsed View" at bounding box center [803, 172] width 1506 height 36
click at [860, 176] on button "List View" at bounding box center [867, 172] width 62 height 17
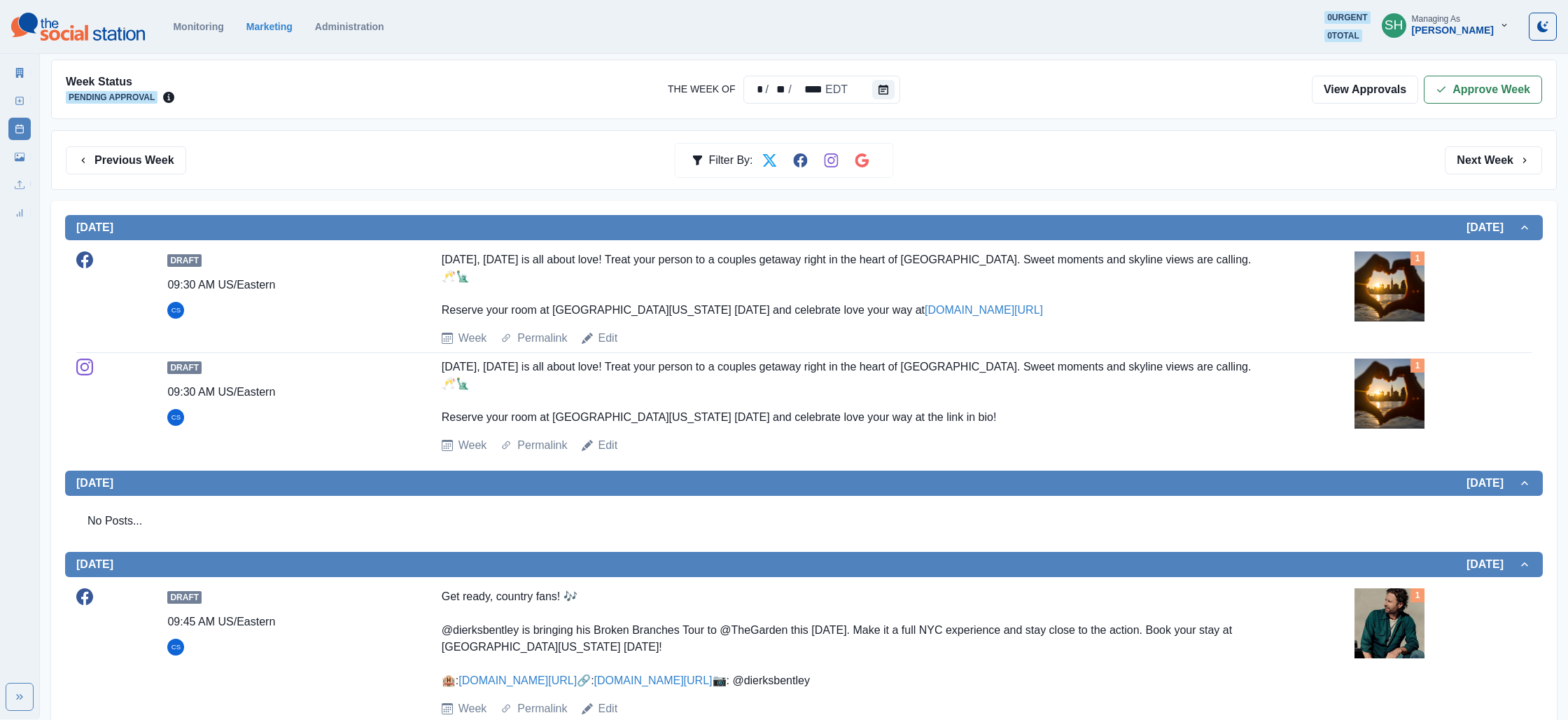
scroll to position [152, 0]
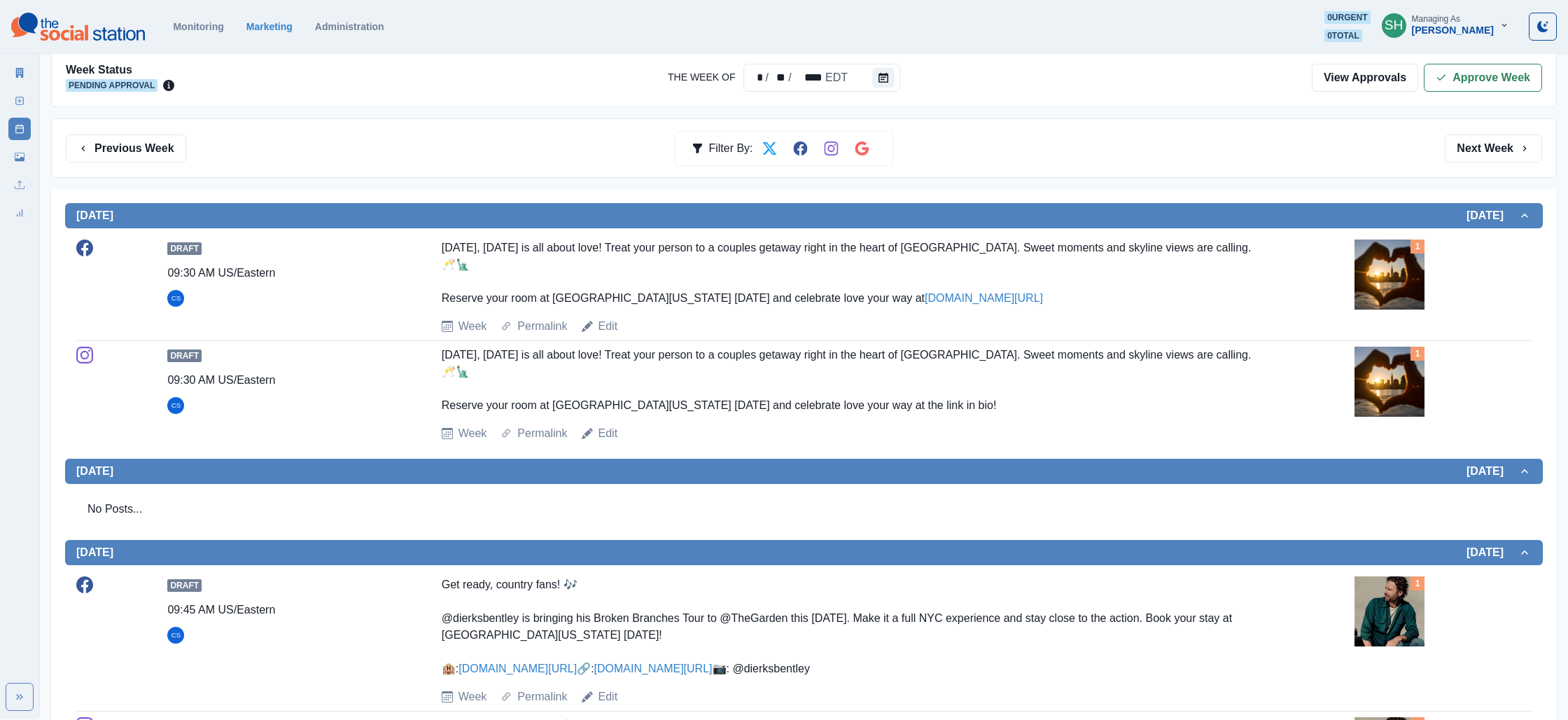
click at [1387, 250] on img at bounding box center [1390, 274] width 70 height 70
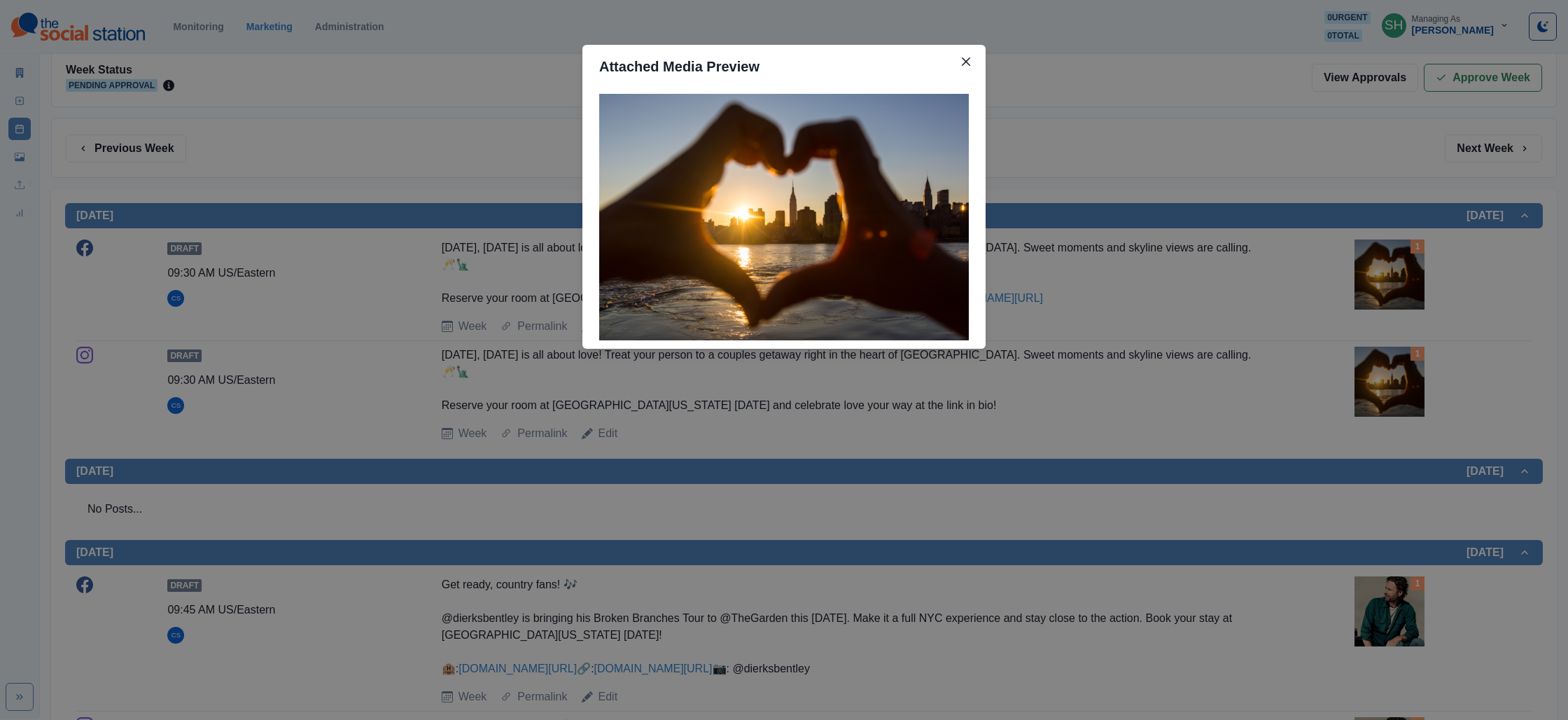
click at [1318, 259] on div "Attached Media Preview" at bounding box center [784, 360] width 1568 height 720
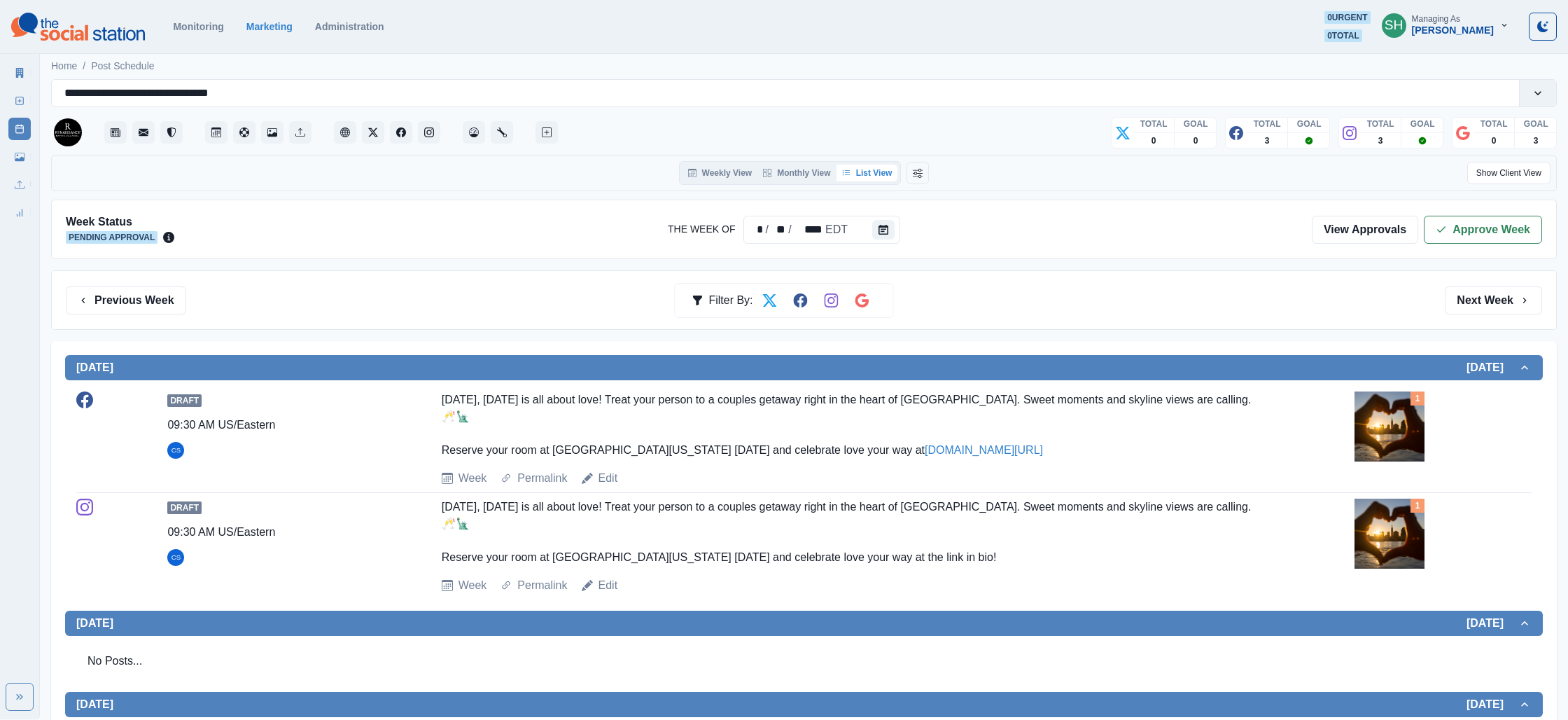
scroll to position [52, 0]
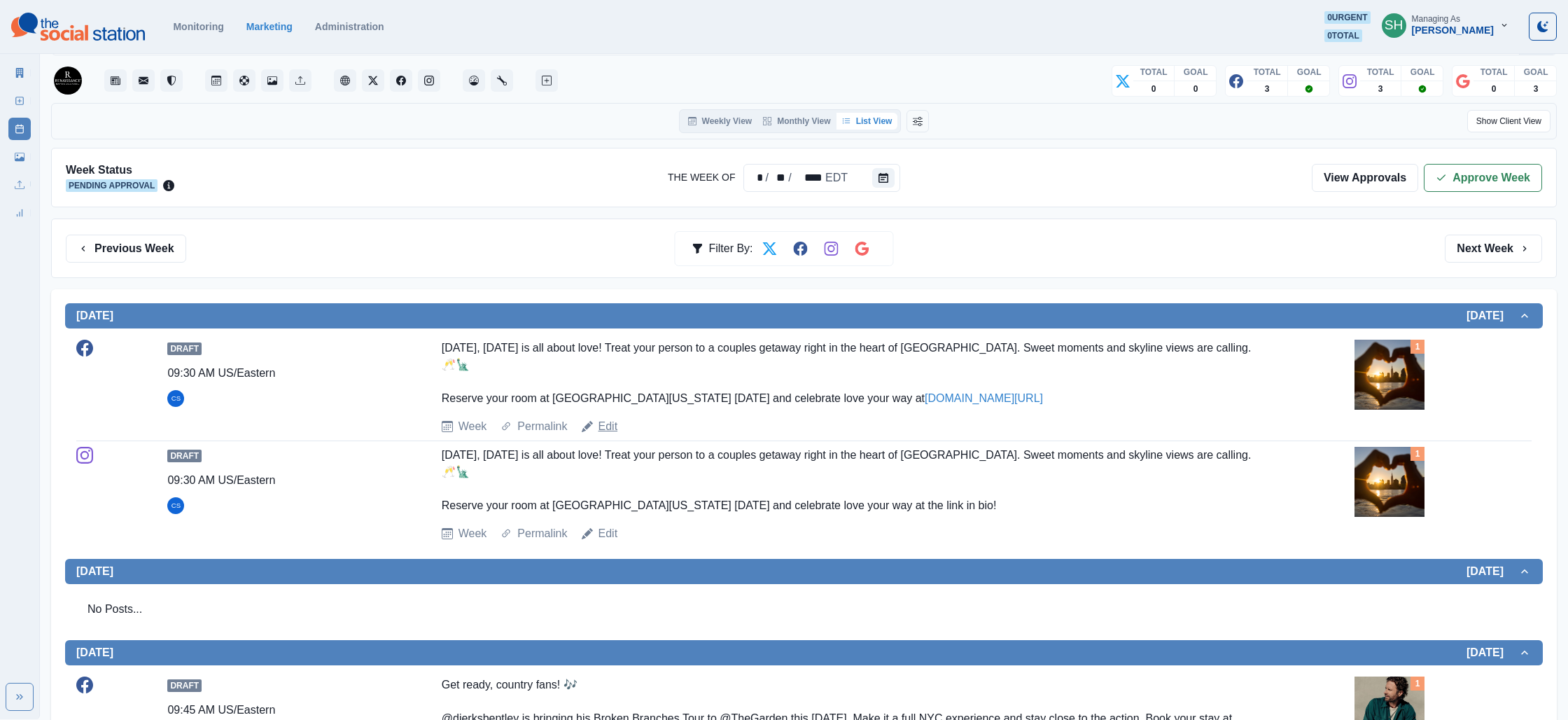
click at [608, 425] on link "Edit" at bounding box center [608, 425] width 19 height 17
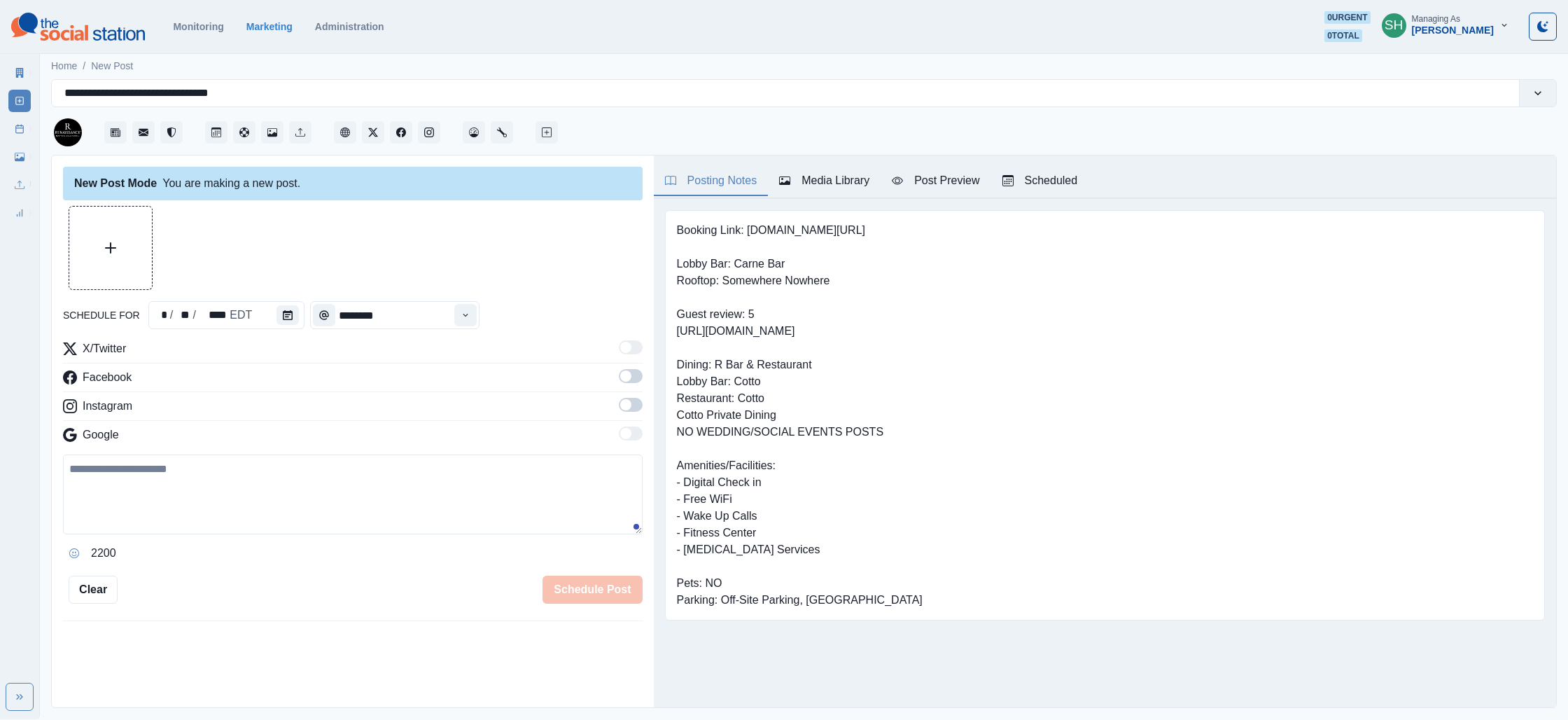
type input "*******"
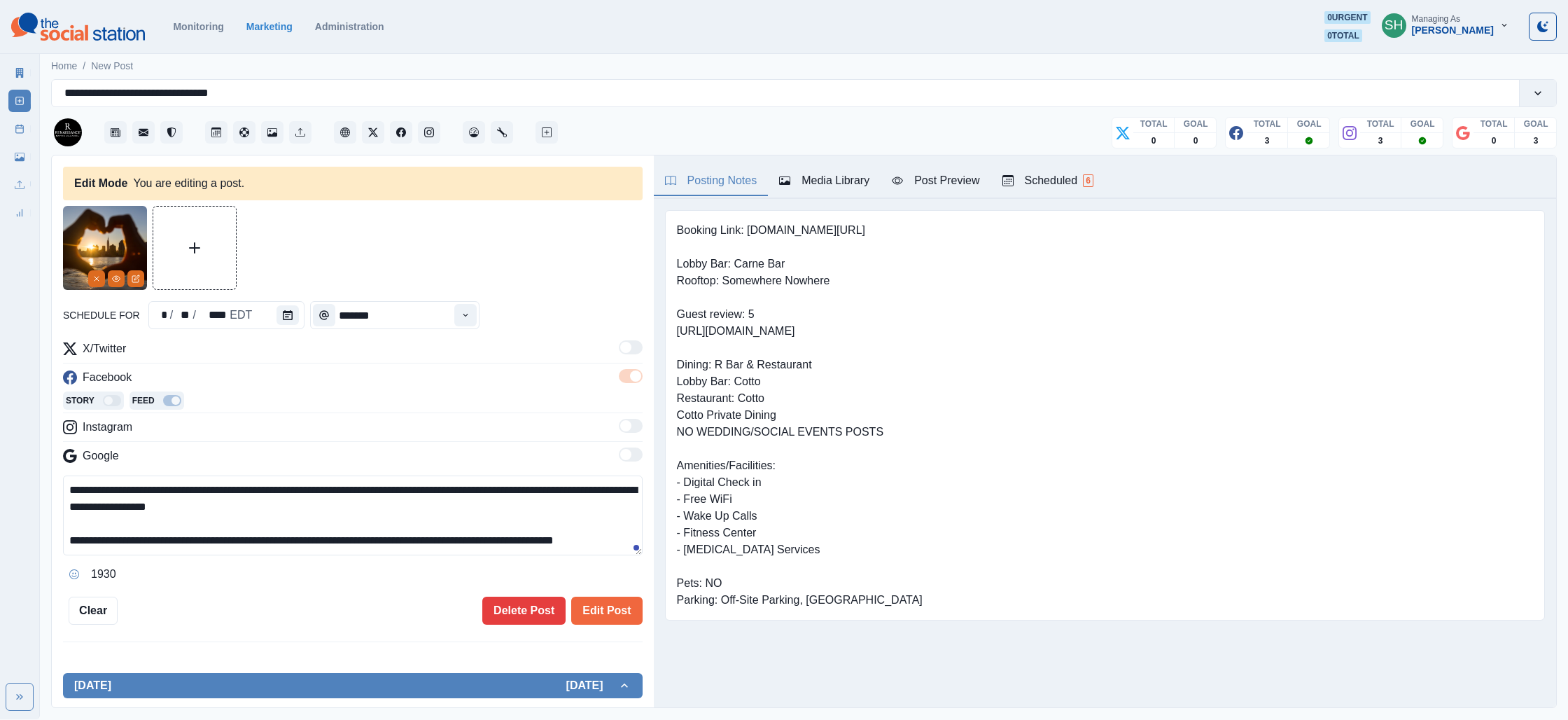
drag, startPoint x: 101, startPoint y: 487, endPoint x: 35, endPoint y: 488, distance: 66.0
click at [35, 488] on div "**********" at bounding box center [784, 360] width 1568 height 719
drag, startPoint x: 370, startPoint y: 490, endPoint x: 337, endPoint y: 492, distance: 33.1
click at [337, 492] on textarea "**********" at bounding box center [352, 515] width 579 height 80
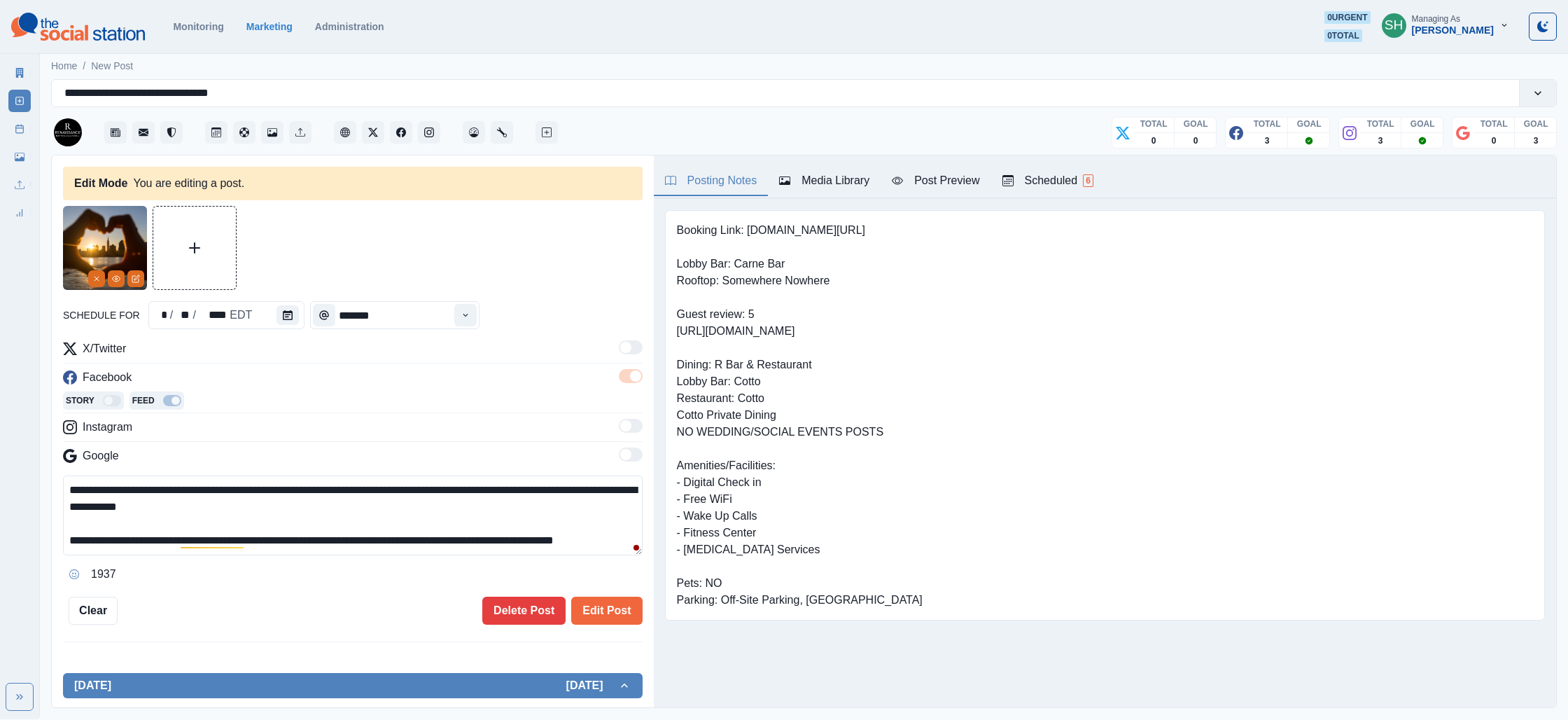
drag, startPoint x: 373, startPoint y: 490, endPoint x: 328, endPoint y: 497, distance: 45.5
click at [328, 497] on textarea "**********" at bounding box center [352, 515] width 579 height 80
drag, startPoint x: 352, startPoint y: 507, endPoint x: 342, endPoint y: 440, distance: 67.7
click at [342, 440] on div "**********" at bounding box center [352, 462] width 579 height 245
type textarea "**********"
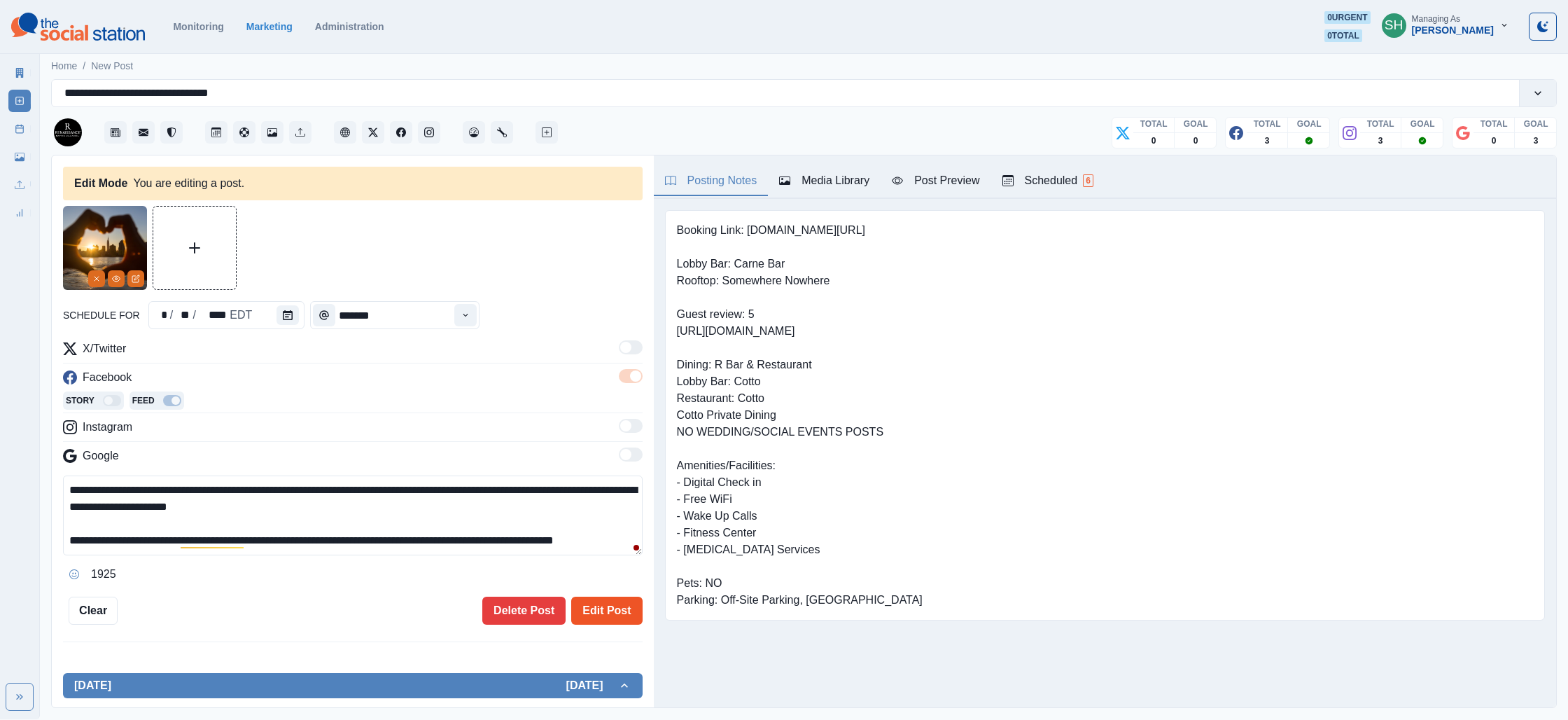
click at [598, 607] on button "Edit Post" at bounding box center [606, 611] width 70 height 28
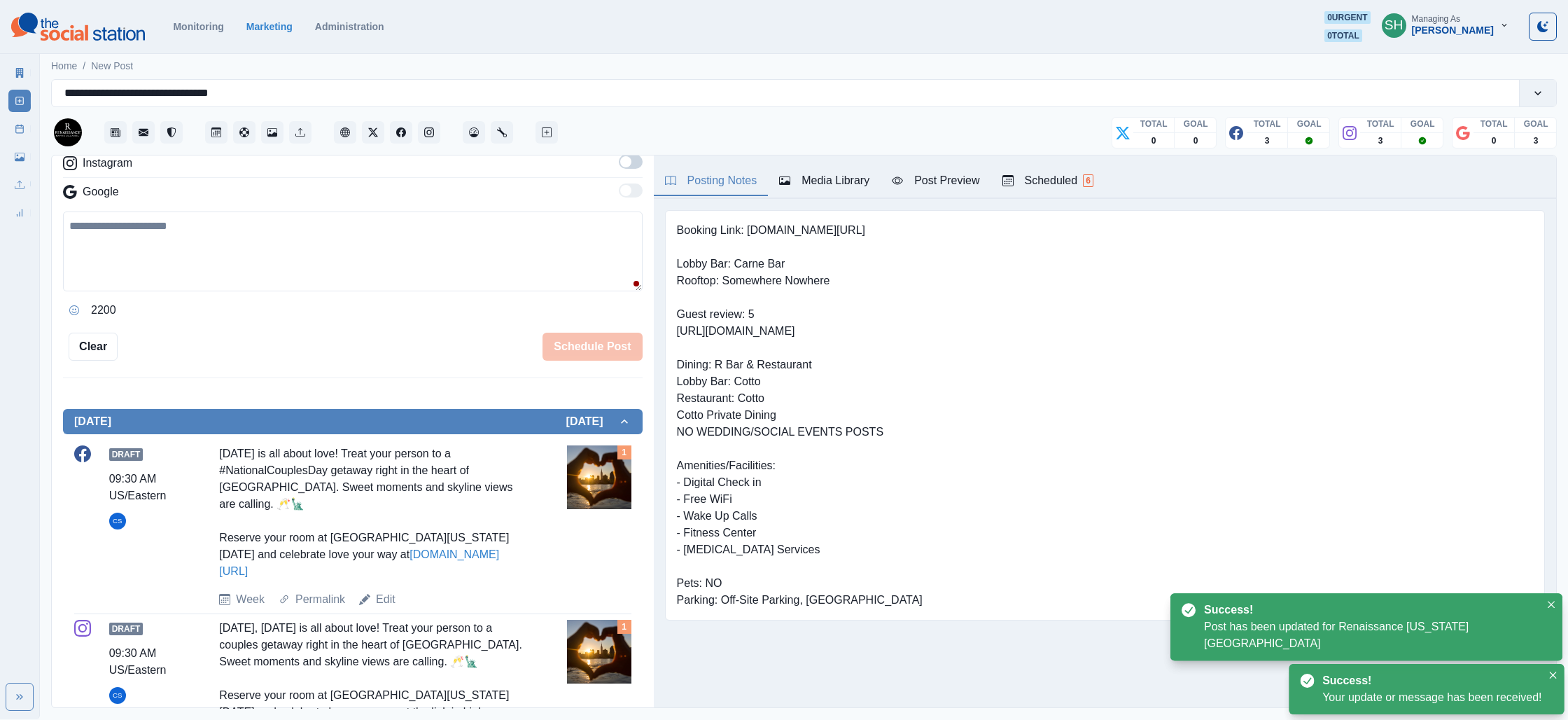
scroll to position [308, 0]
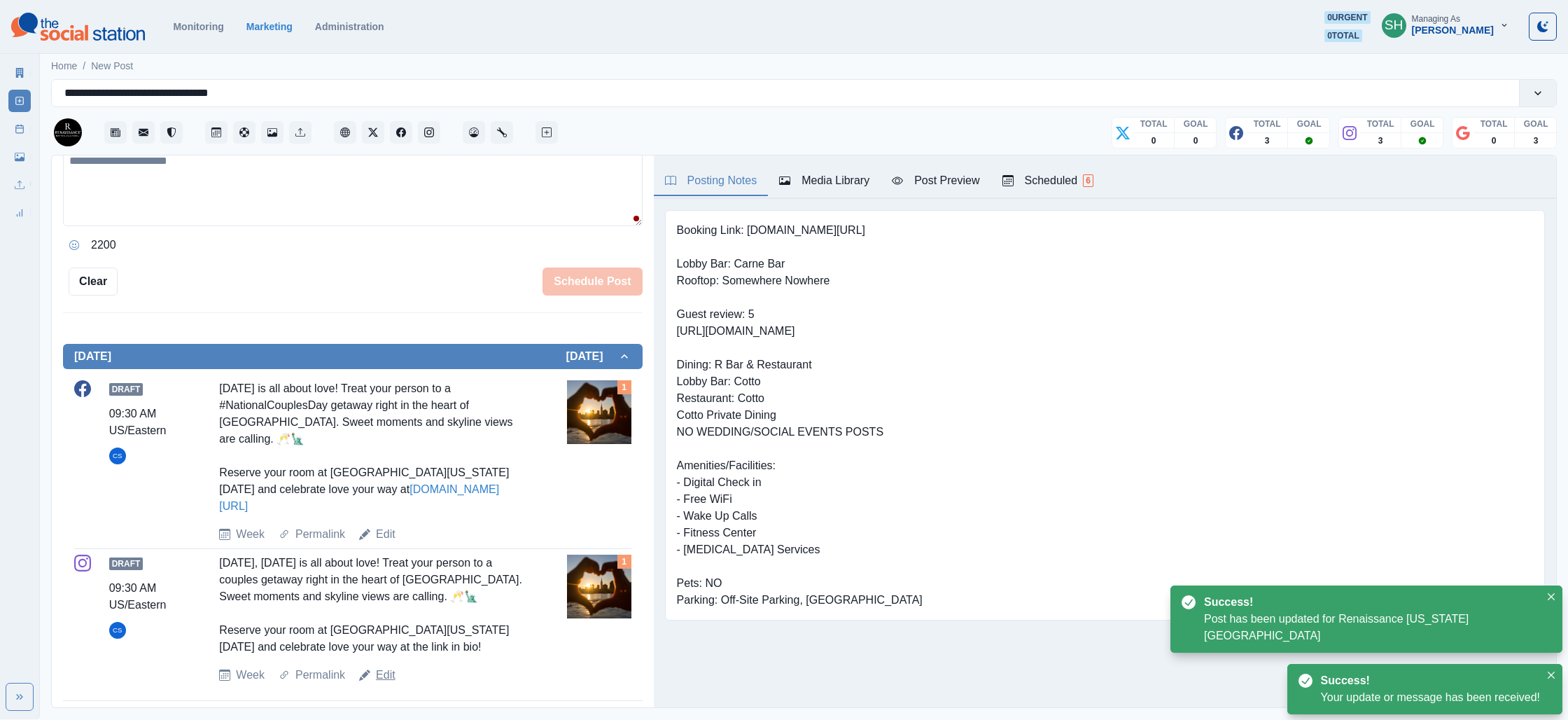
click at [382, 666] on link "Edit" at bounding box center [386, 674] width 19 height 17
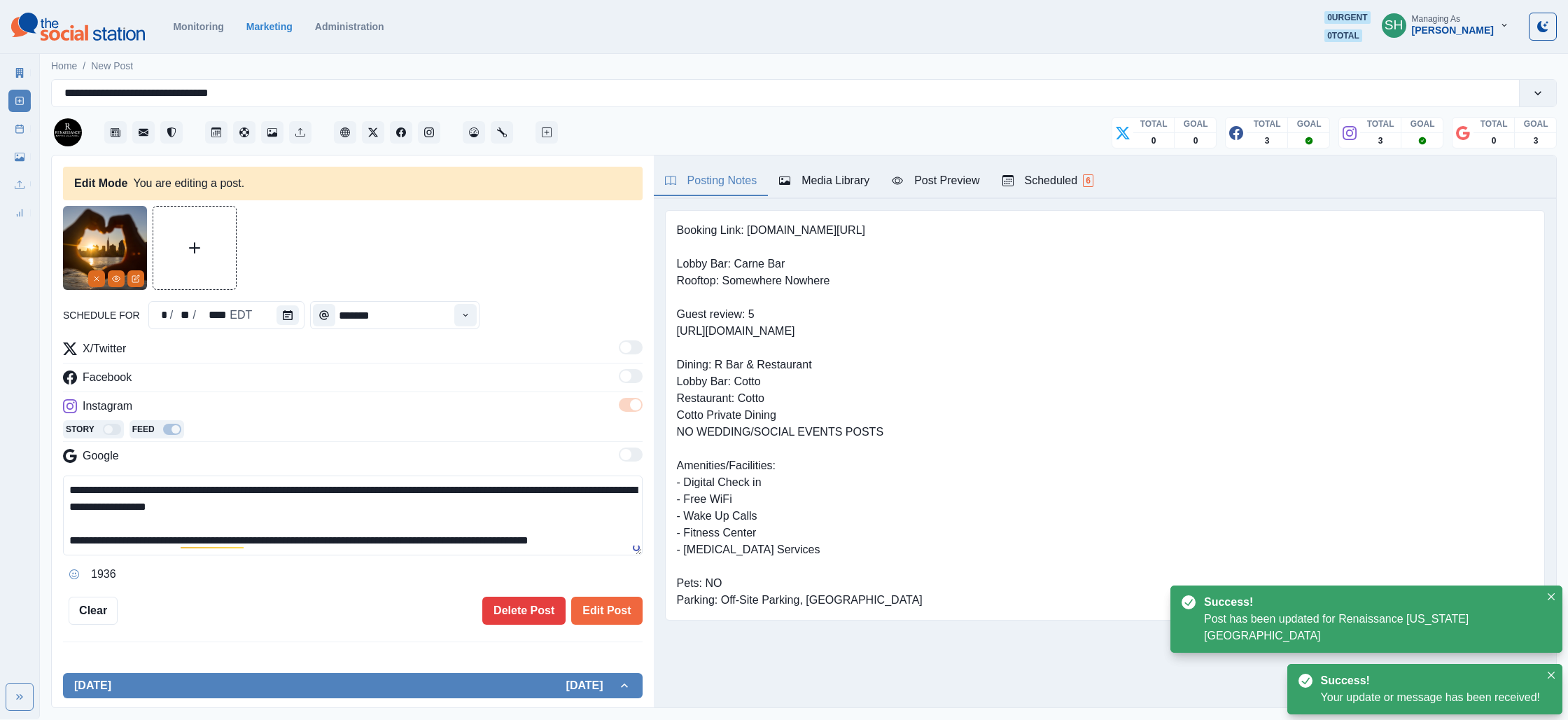
drag, startPoint x: 326, startPoint y: 507, endPoint x: 330, endPoint y: 380, distance: 127.1
click at [330, 380] on div "**********" at bounding box center [352, 462] width 579 height 245
paste textarea "*****"
type textarea "**********"
click at [114, 278] on icon "View Media" at bounding box center [116, 279] width 9 height 9
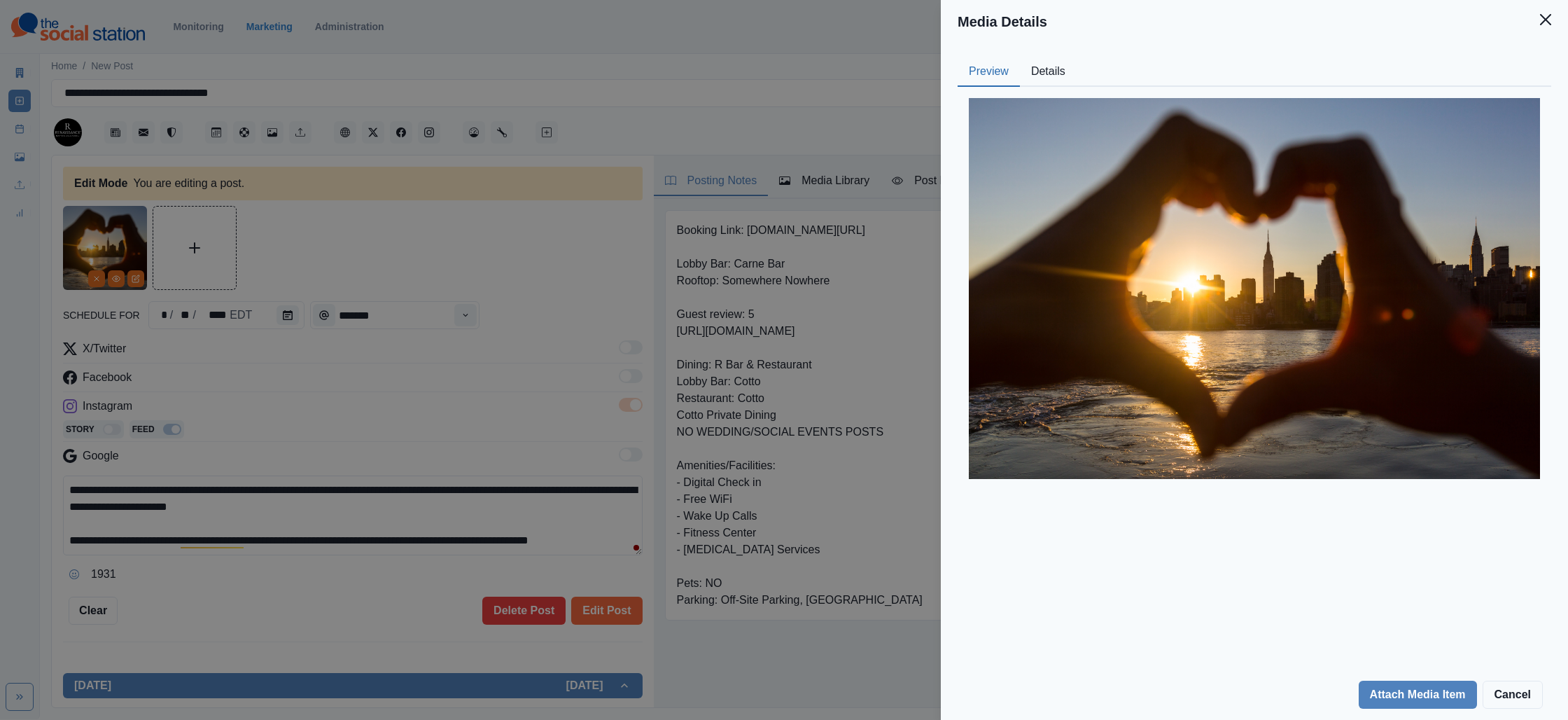
click at [1036, 69] on button "Details" at bounding box center [1048, 71] width 57 height 29
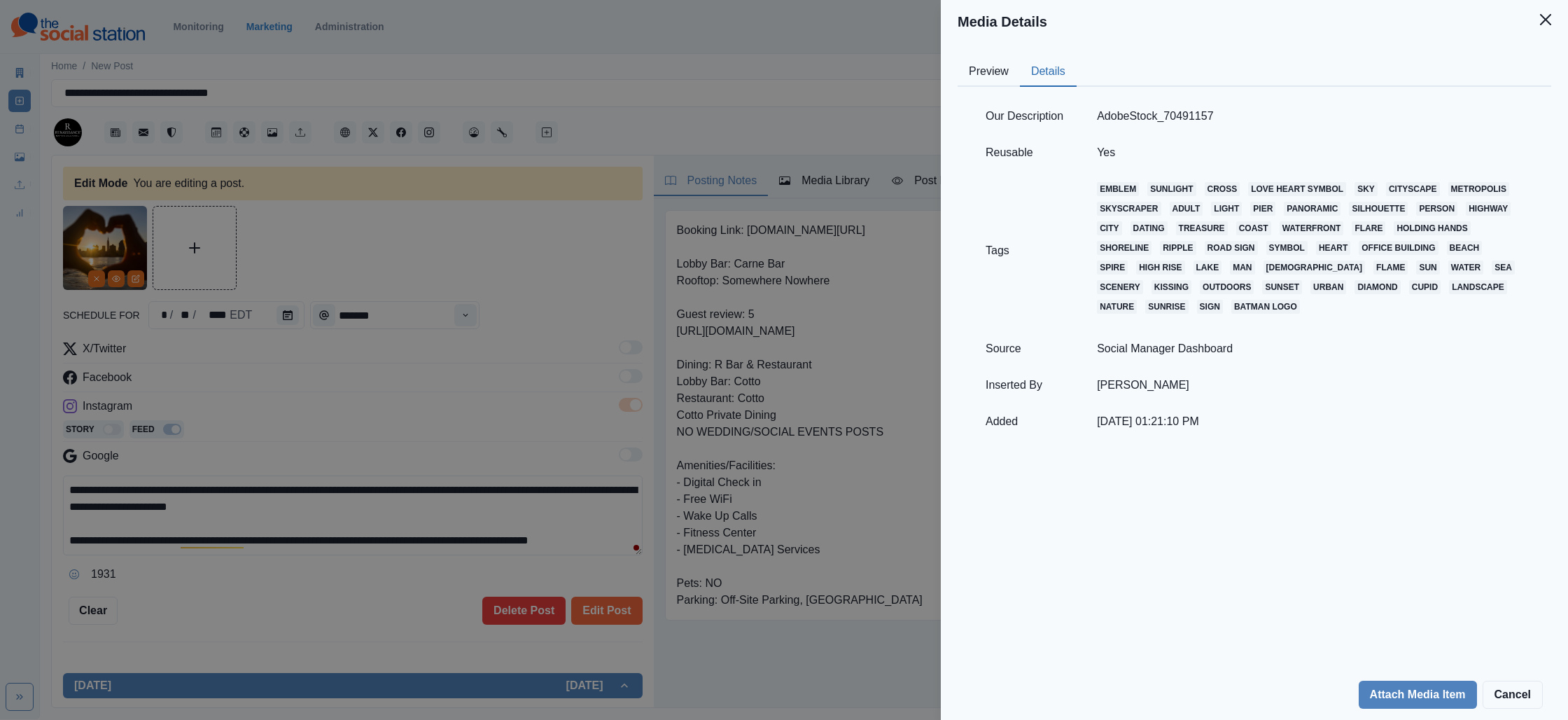
click at [541, 367] on div "Media Details Preview Details Our Description AdobeStock_70491157 Reusable Yes …" at bounding box center [784, 360] width 1568 height 720
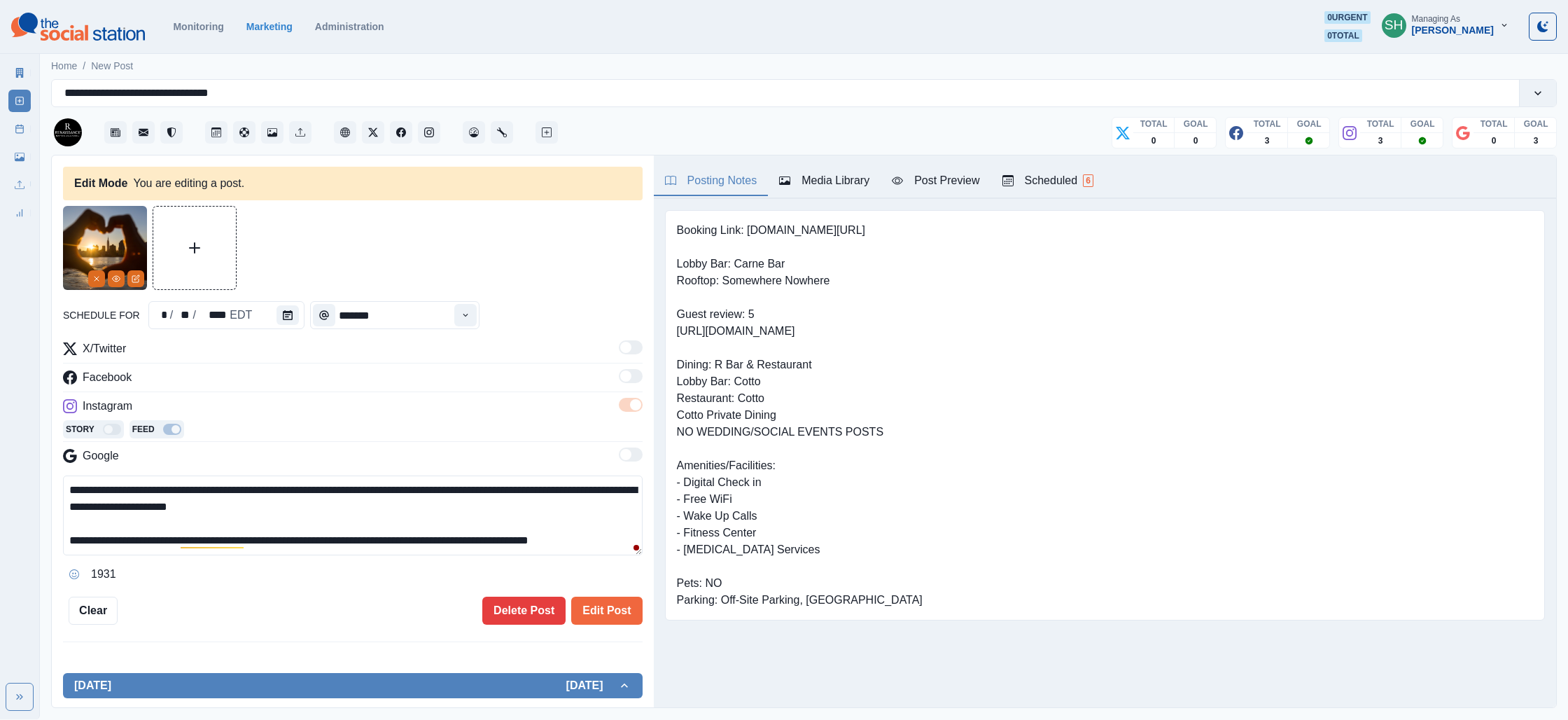
drag, startPoint x: 581, startPoint y: 614, endPoint x: 586, endPoint y: 563, distance: 51.2
click at [580, 614] on button "Edit Post" at bounding box center [606, 611] width 70 height 28
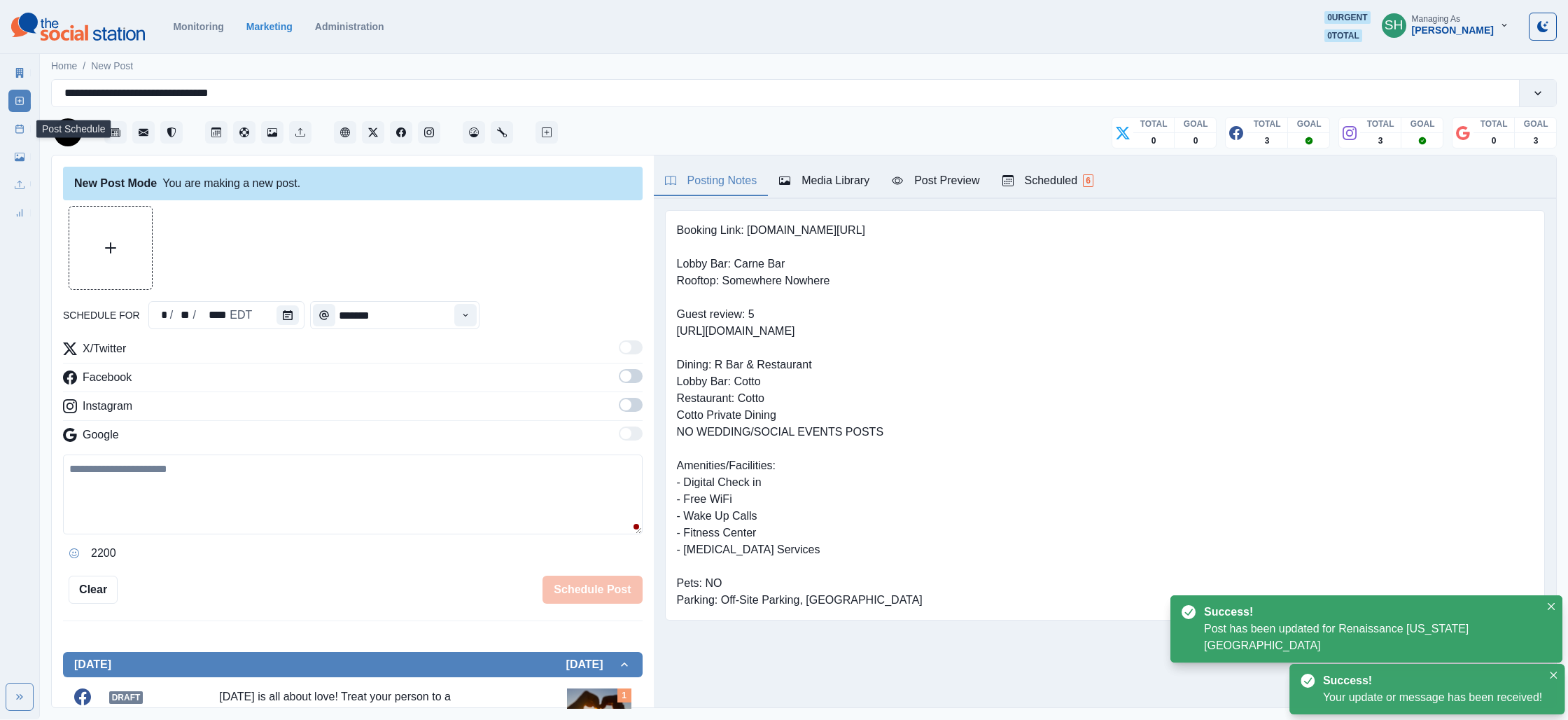
click at [15, 126] on icon at bounding box center [19, 128] width 10 height 10
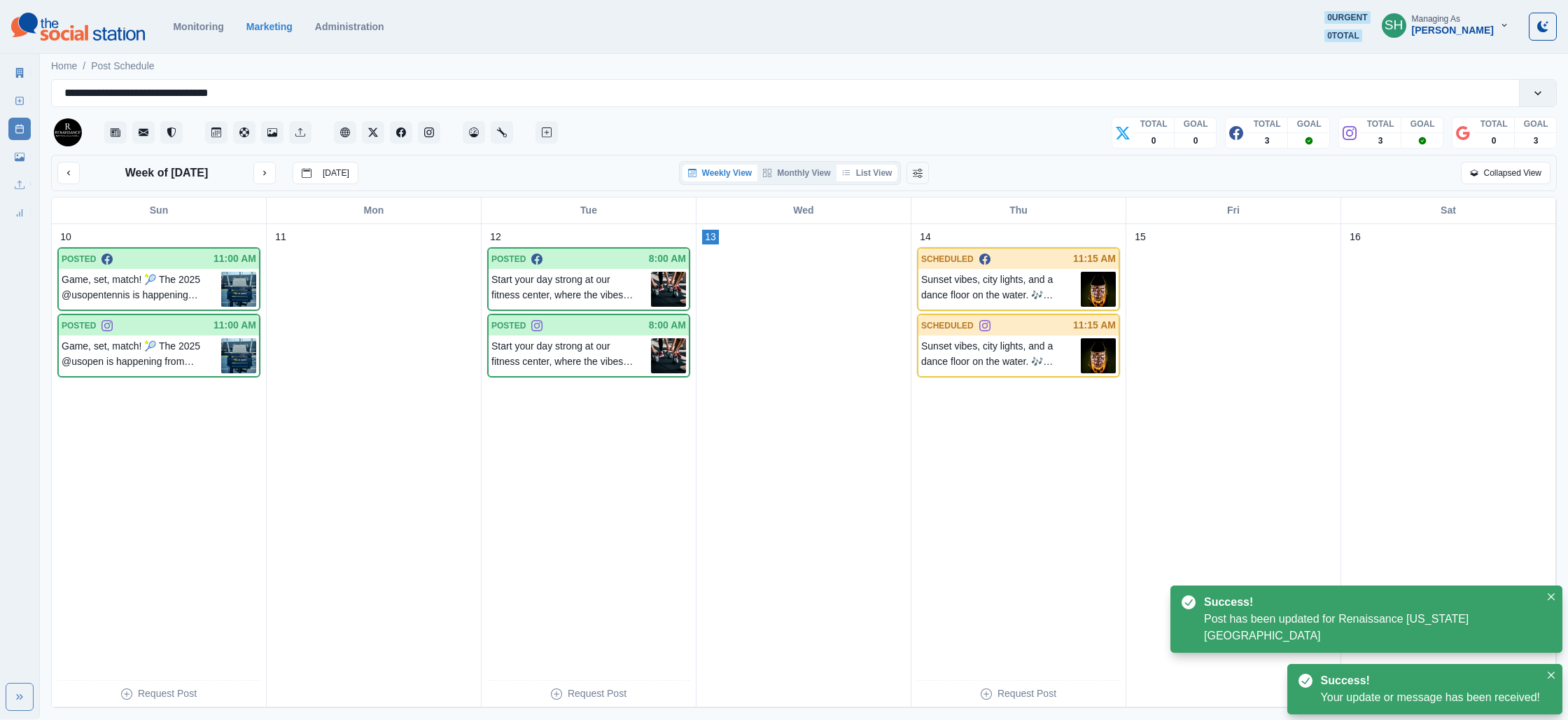
click at [867, 171] on button "List View" at bounding box center [867, 172] width 62 height 17
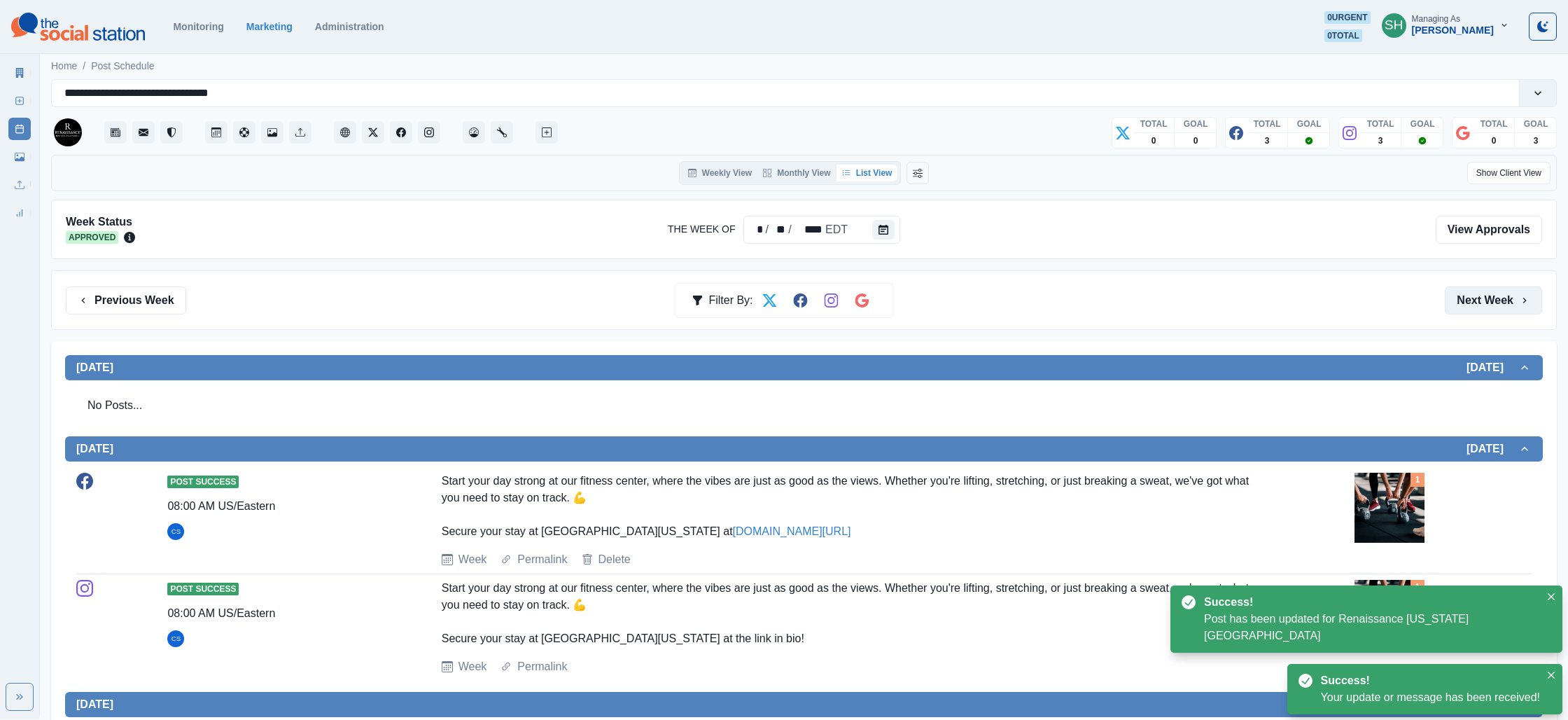
click at [1491, 297] on button "Next Week" at bounding box center [1493, 301] width 98 height 28
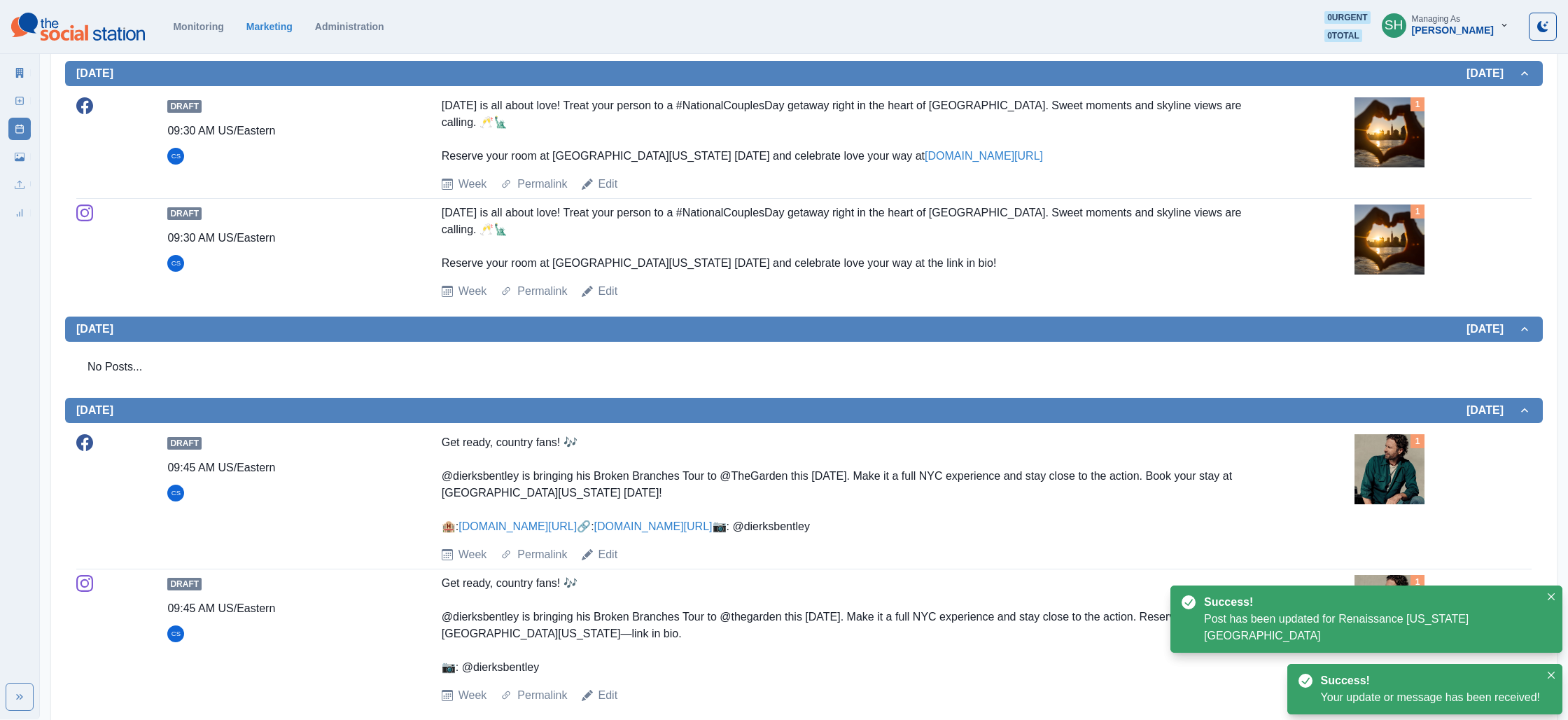
scroll to position [491, 0]
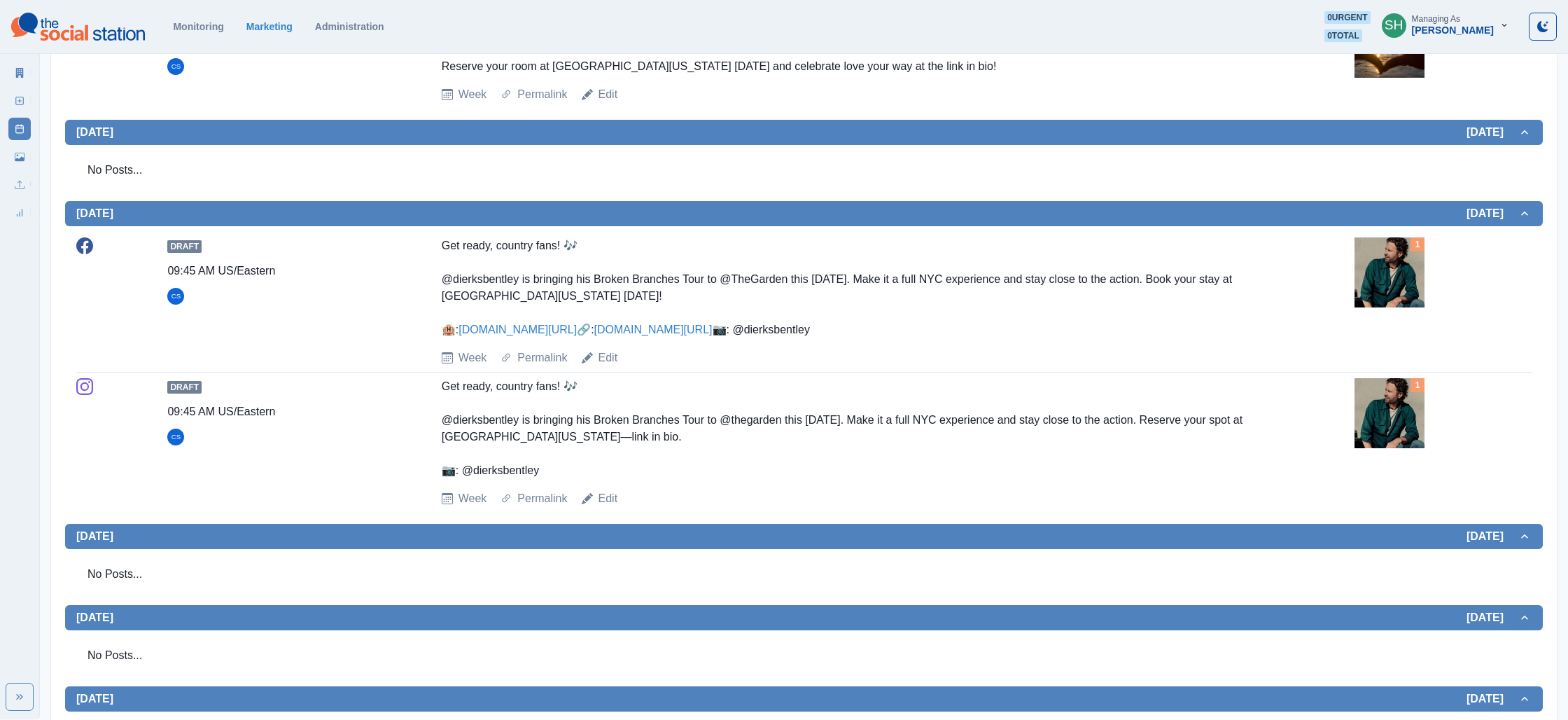
click at [1376, 274] on img at bounding box center [1390, 273] width 70 height 70
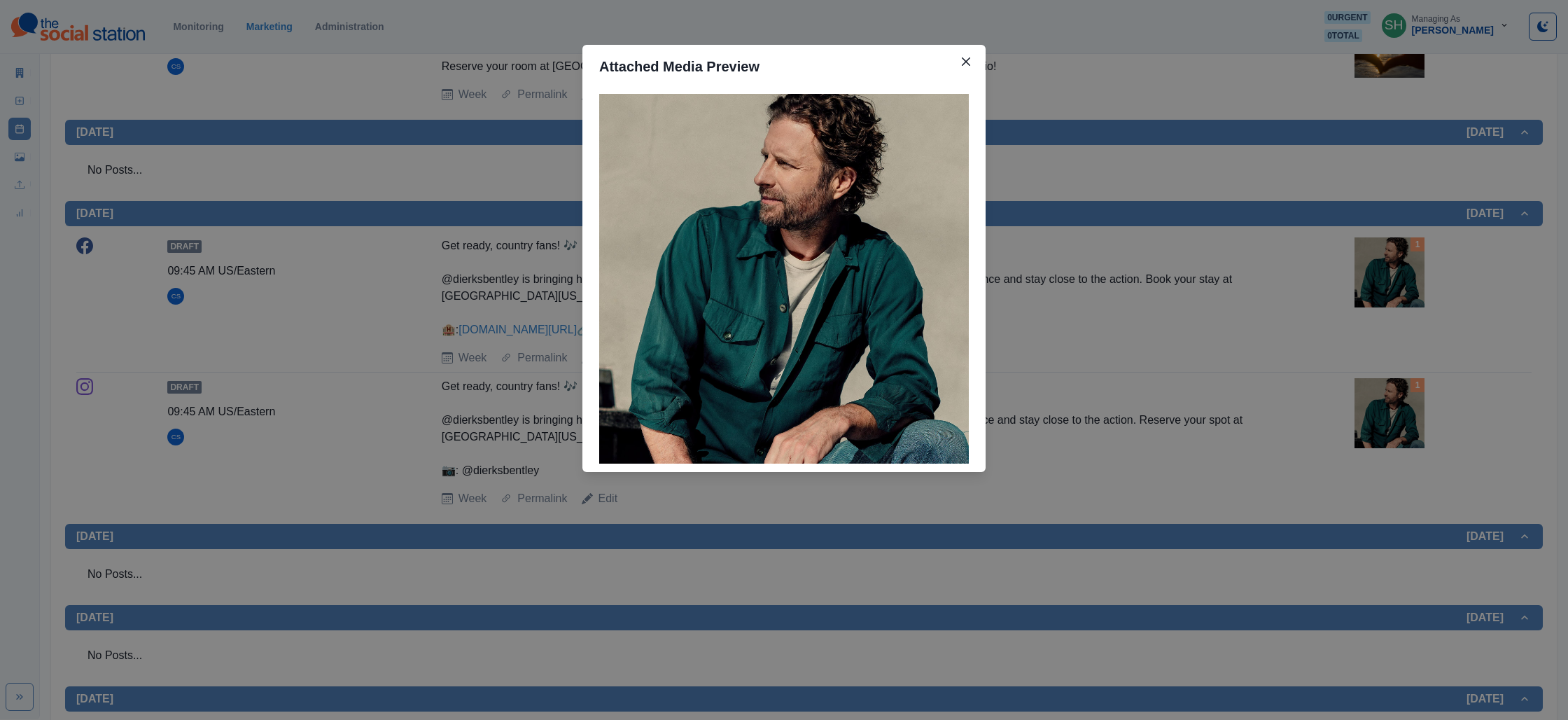
click at [1217, 352] on div "Attached Media Preview" at bounding box center [784, 360] width 1568 height 720
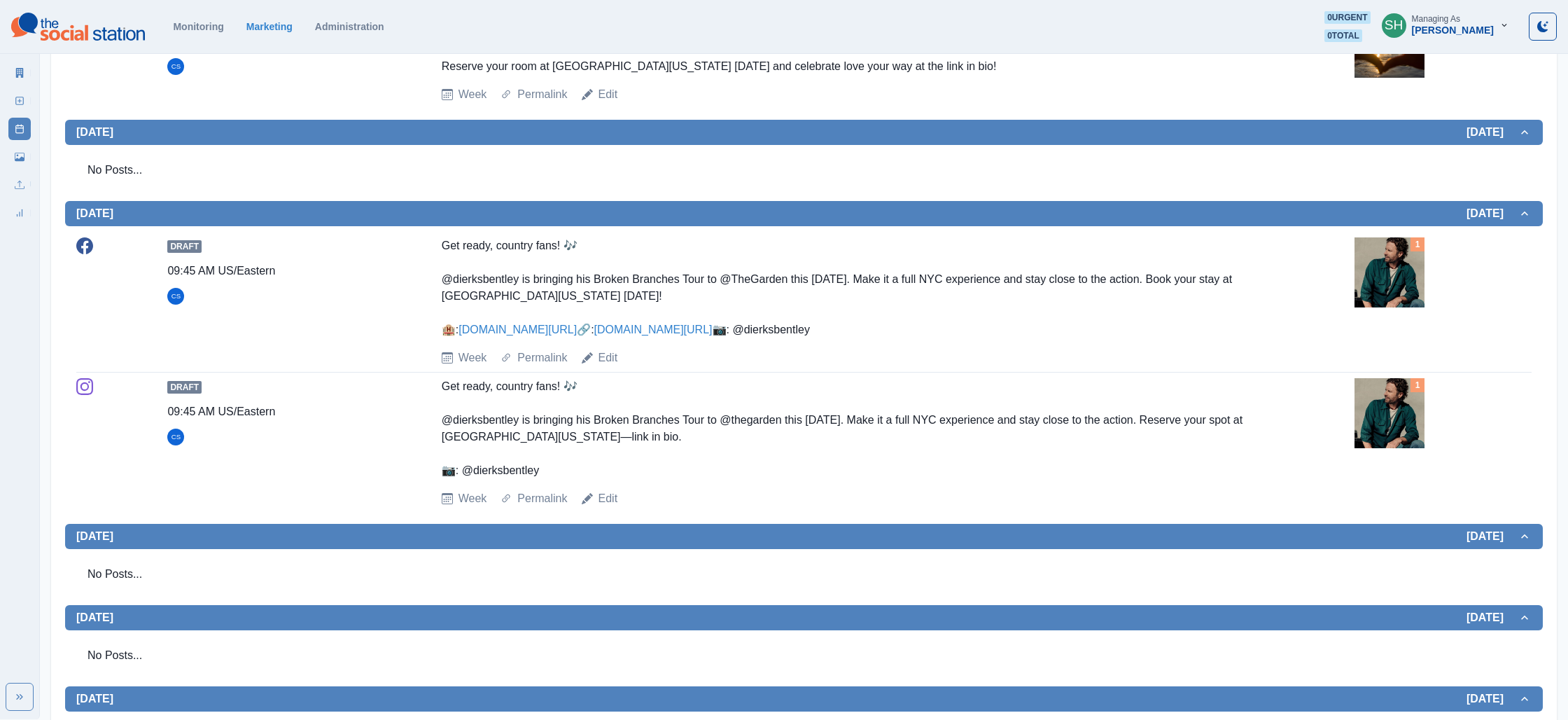
click at [594, 335] on link "[DOMAIN_NAME][URL]" at bounding box center [653, 330] width 119 height 12
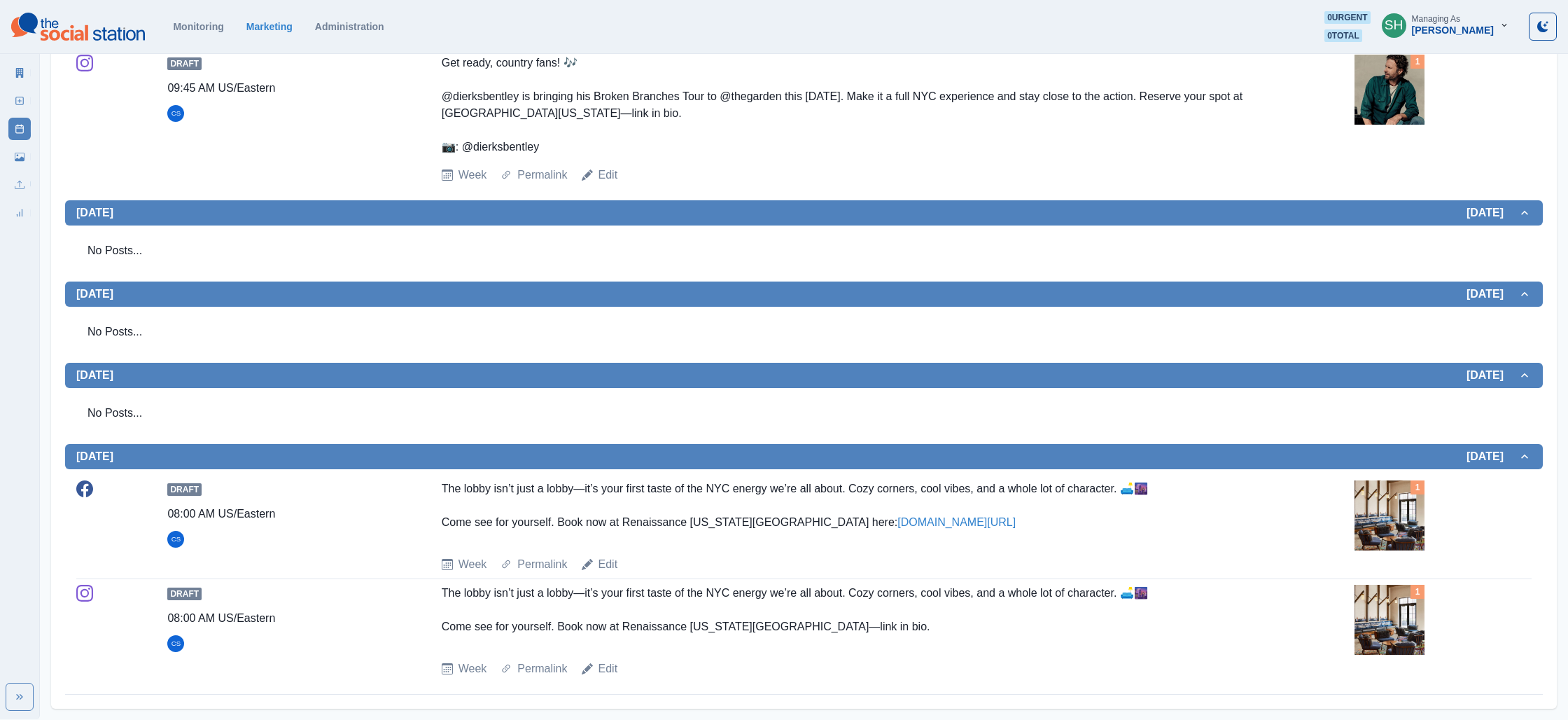
scroll to position [855, 0]
click at [1367, 535] on img at bounding box center [1390, 515] width 70 height 70
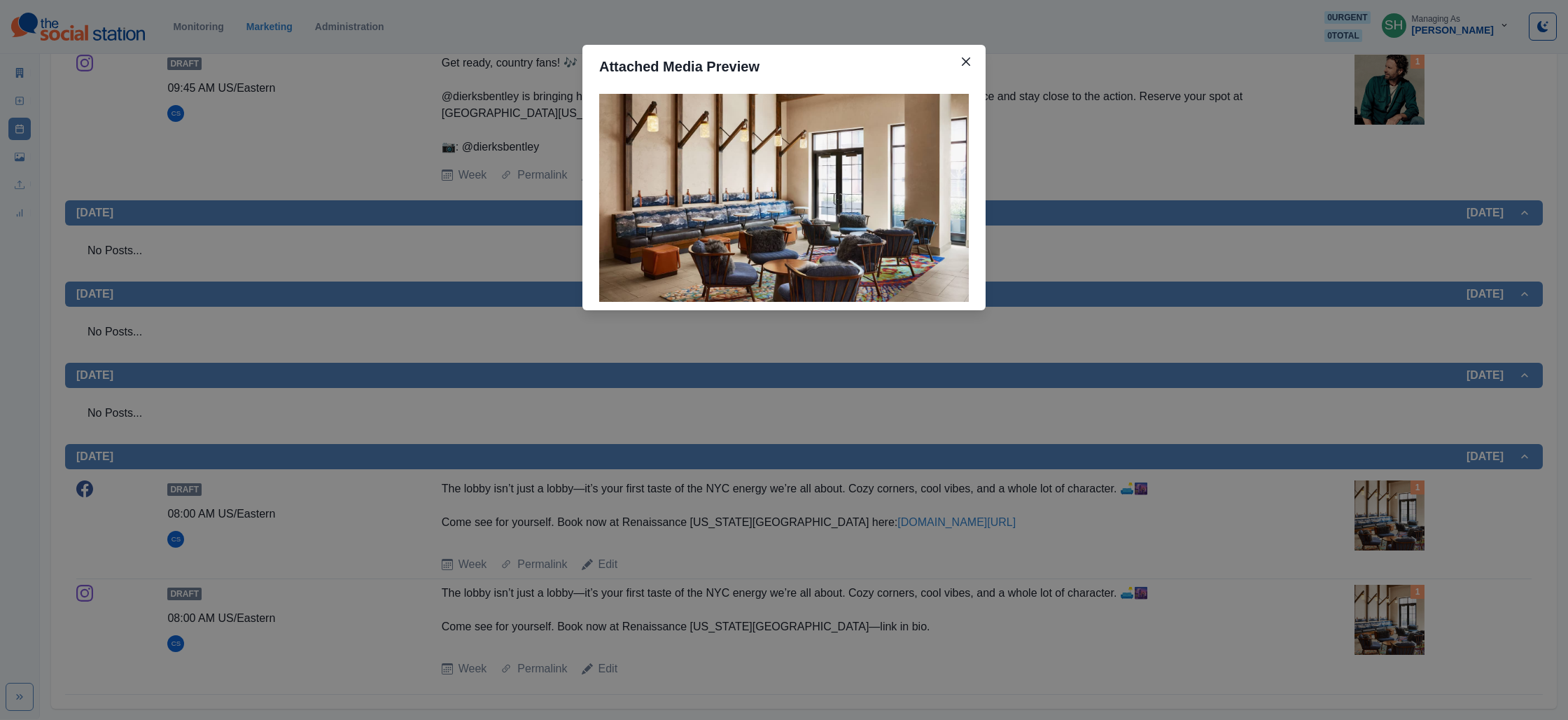
click at [1296, 490] on div "Attached Media Preview" at bounding box center [784, 360] width 1568 height 720
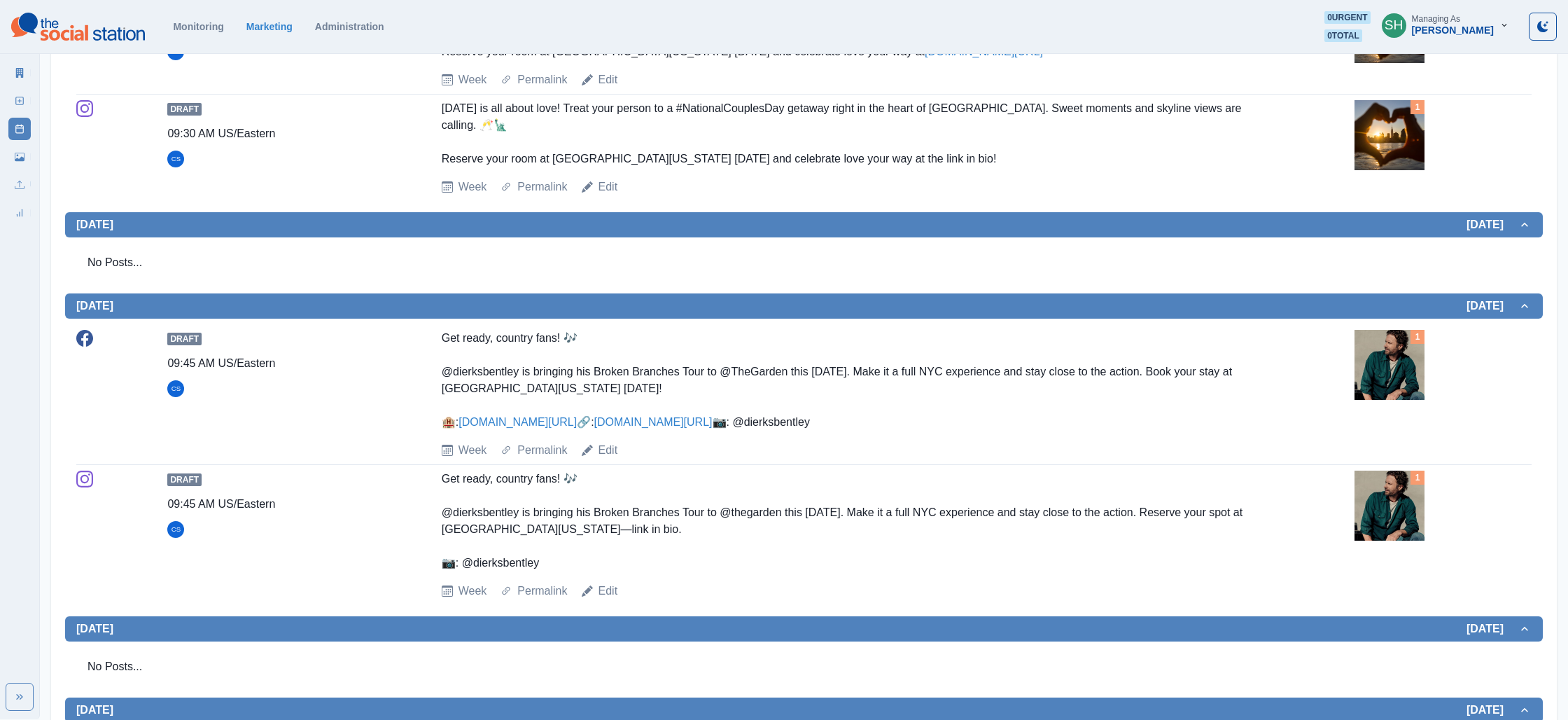
scroll to position [0, 0]
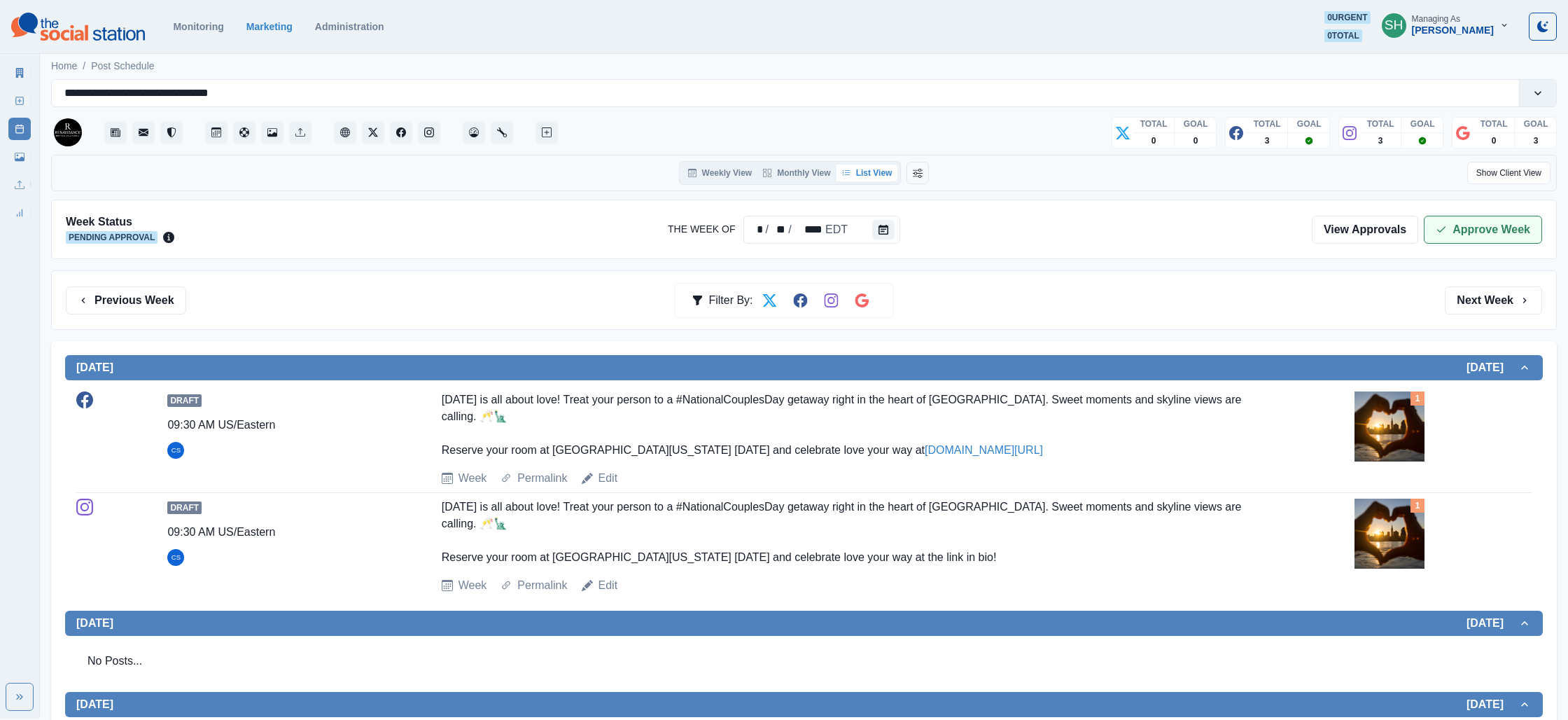
click at [1464, 237] on button "Approve Week" at bounding box center [1483, 229] width 119 height 28
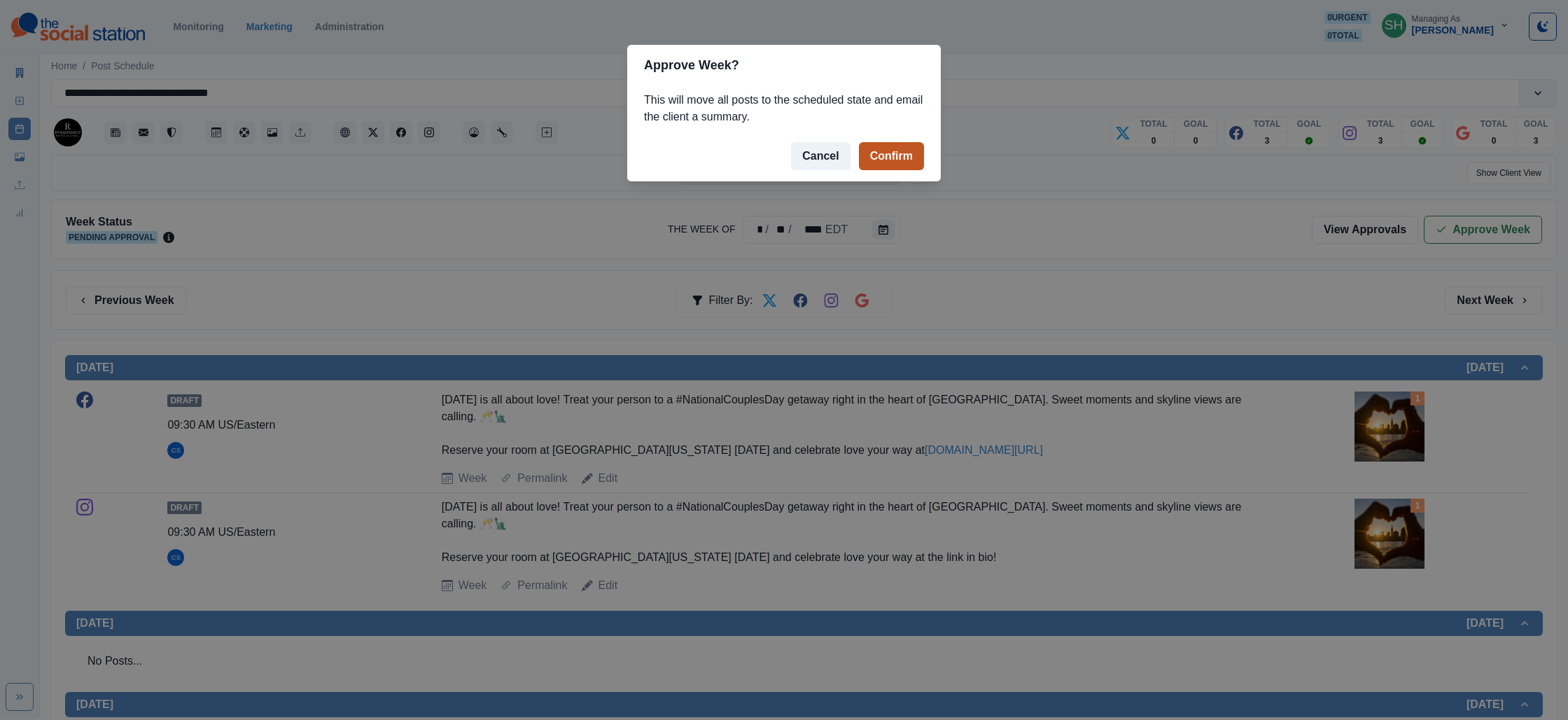
click at [897, 153] on button "Confirm" at bounding box center [891, 156] width 65 height 28
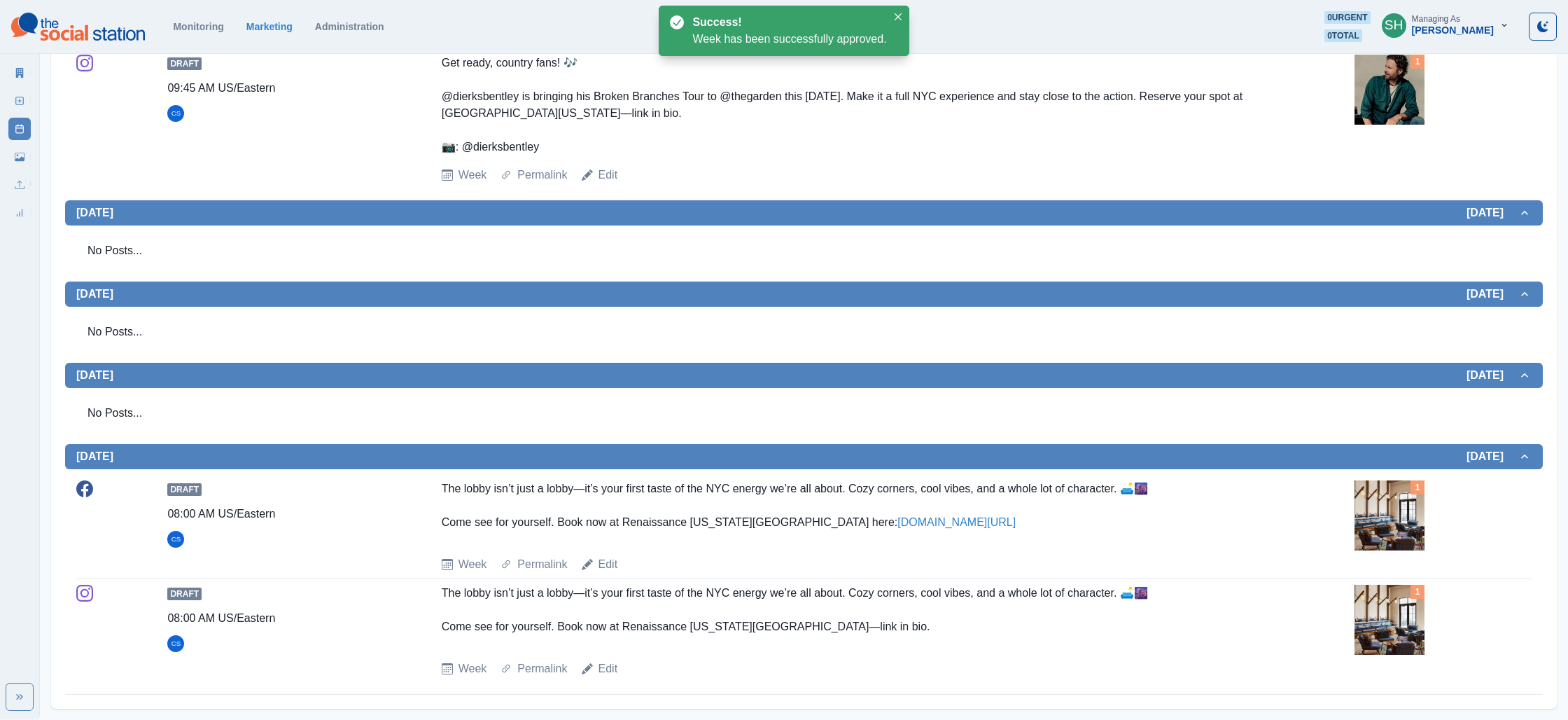
scroll to position [859, 0]
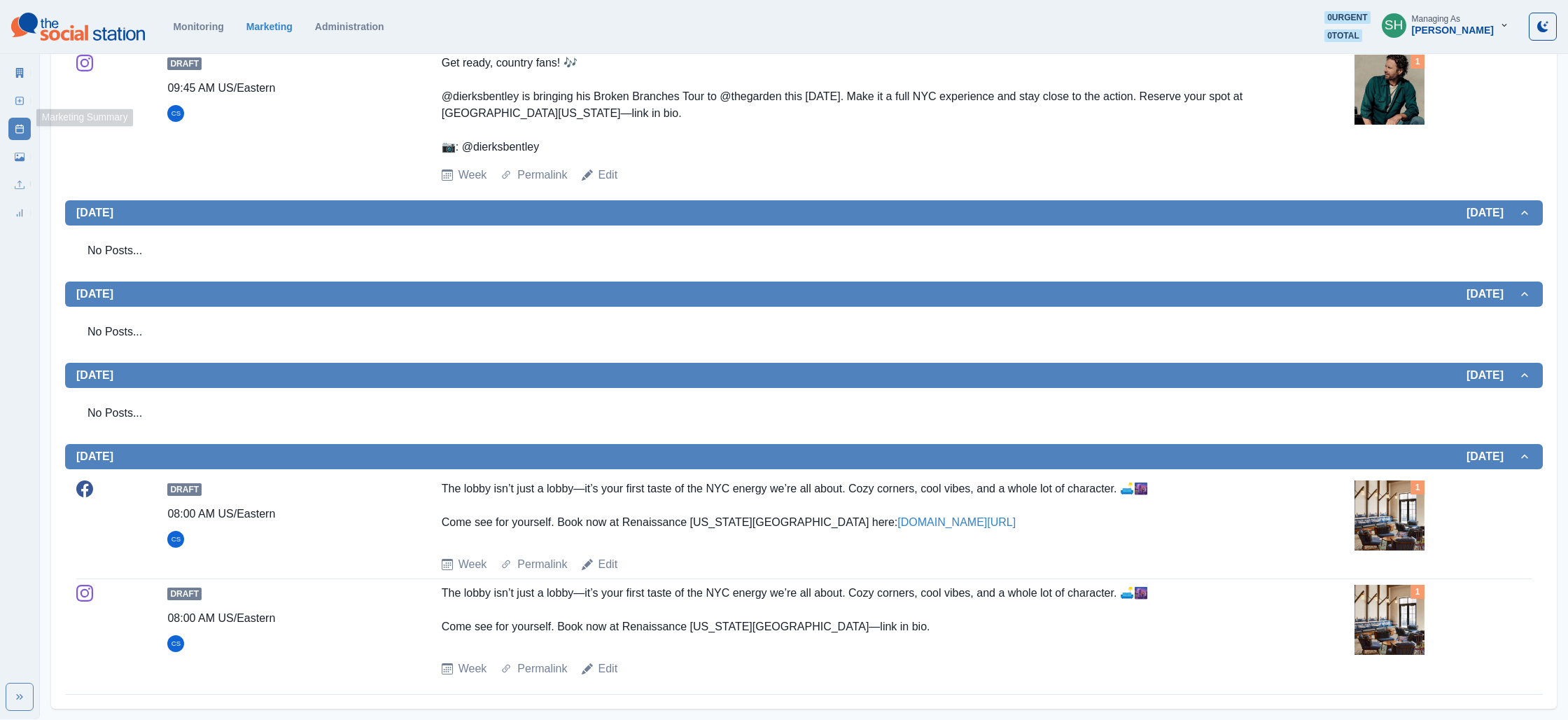
click at [17, 65] on link "Marketing Summary" at bounding box center [19, 72] width 22 height 22
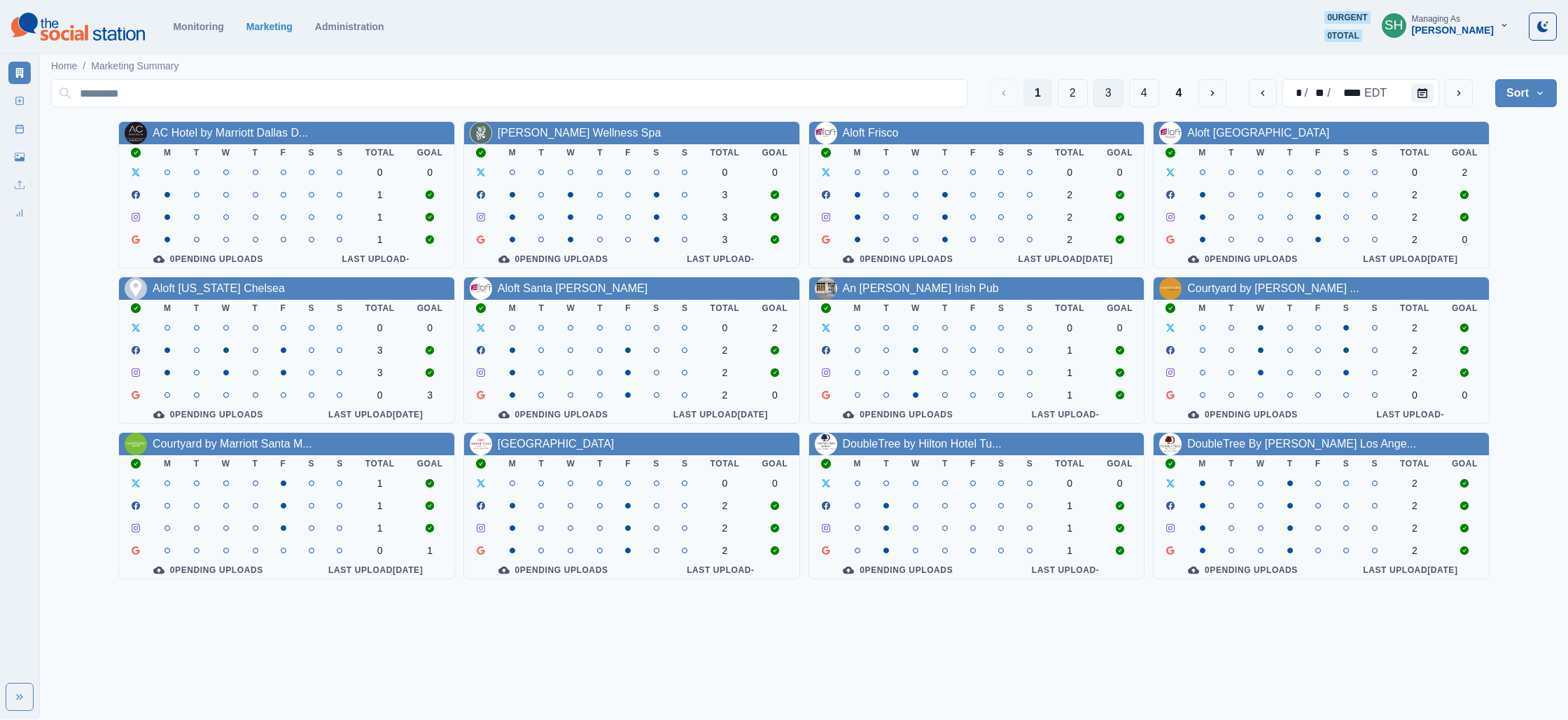
click at [1112, 98] on button "3" at bounding box center [1108, 93] width 30 height 28
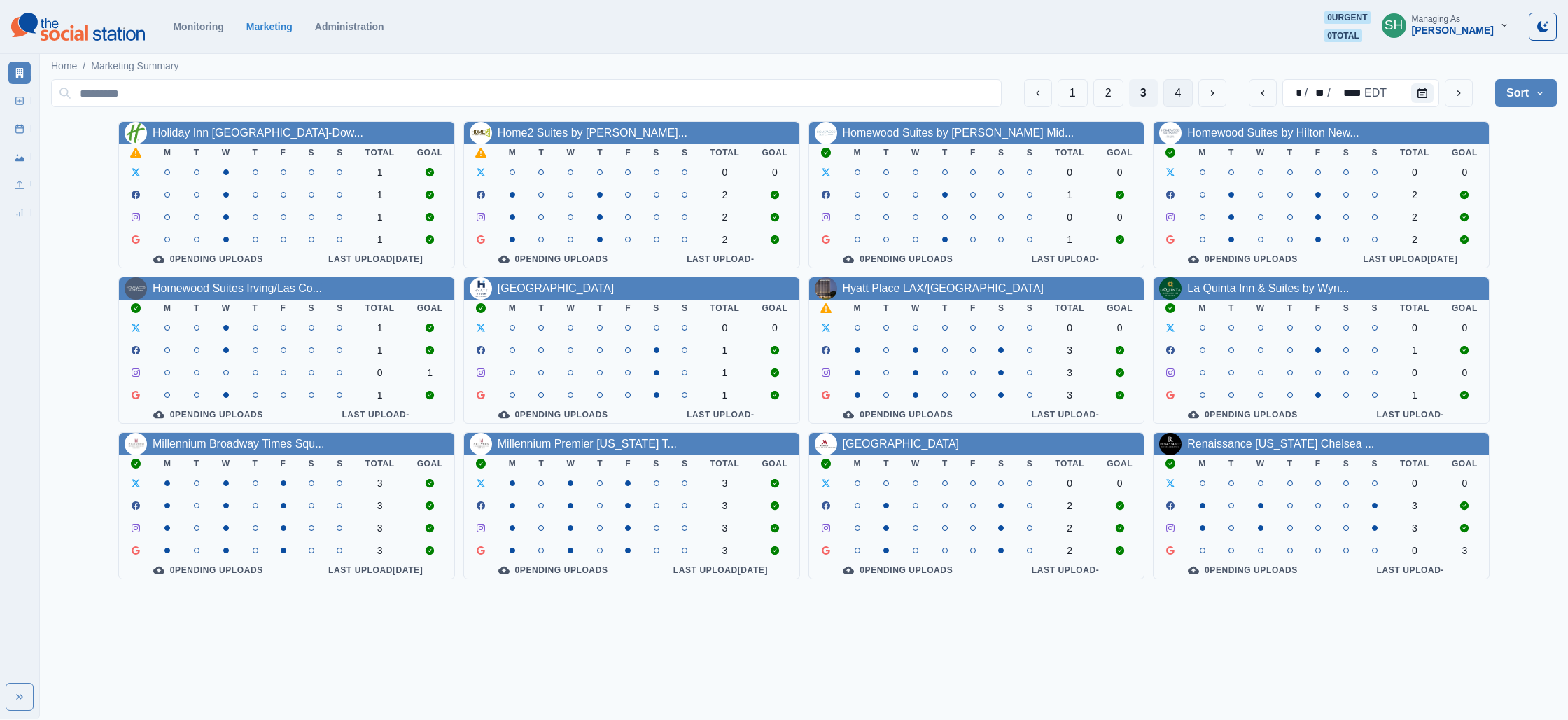
click at [1178, 88] on button "4" at bounding box center [1179, 93] width 30 height 28
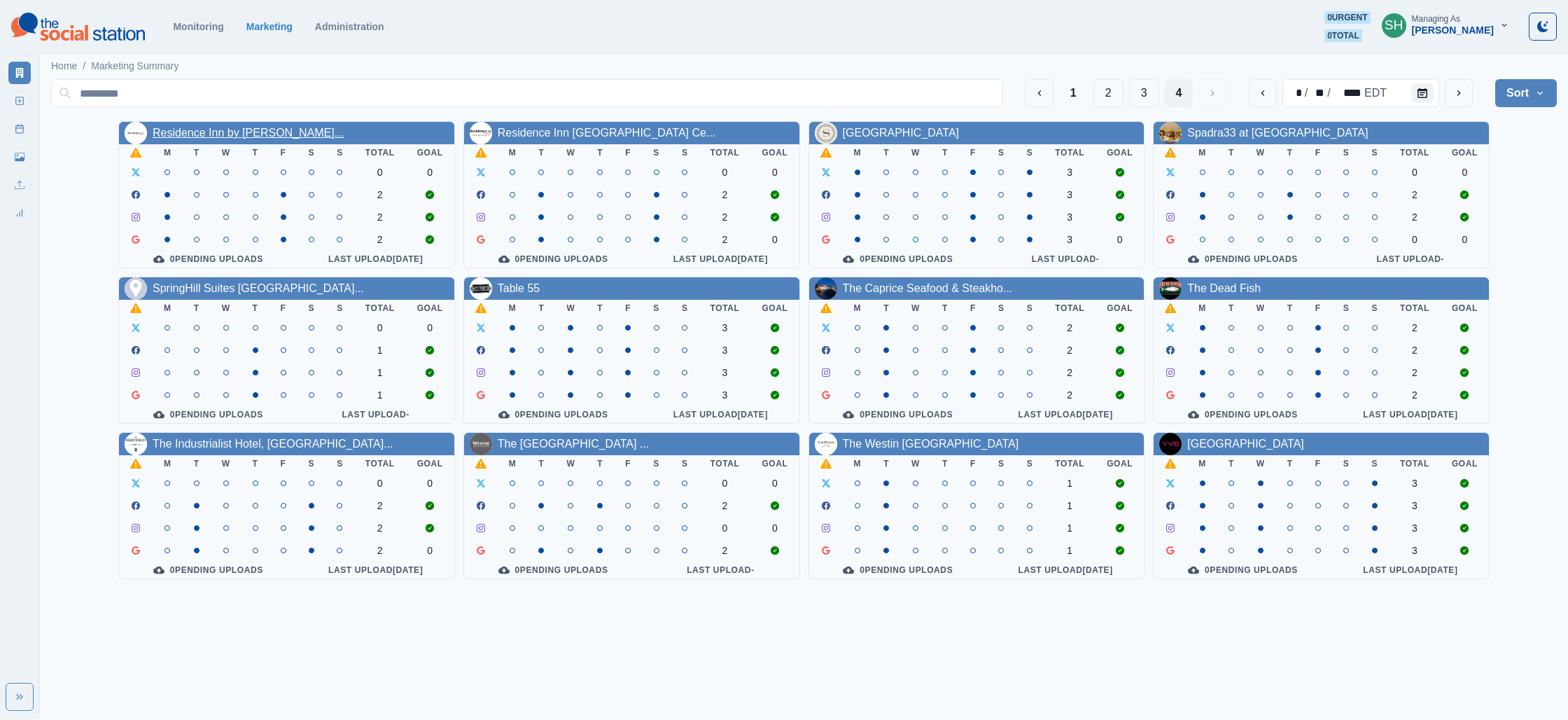
click at [187, 135] on link "Residence Inn by [PERSON_NAME]..." at bounding box center [248, 133] width 191 height 12
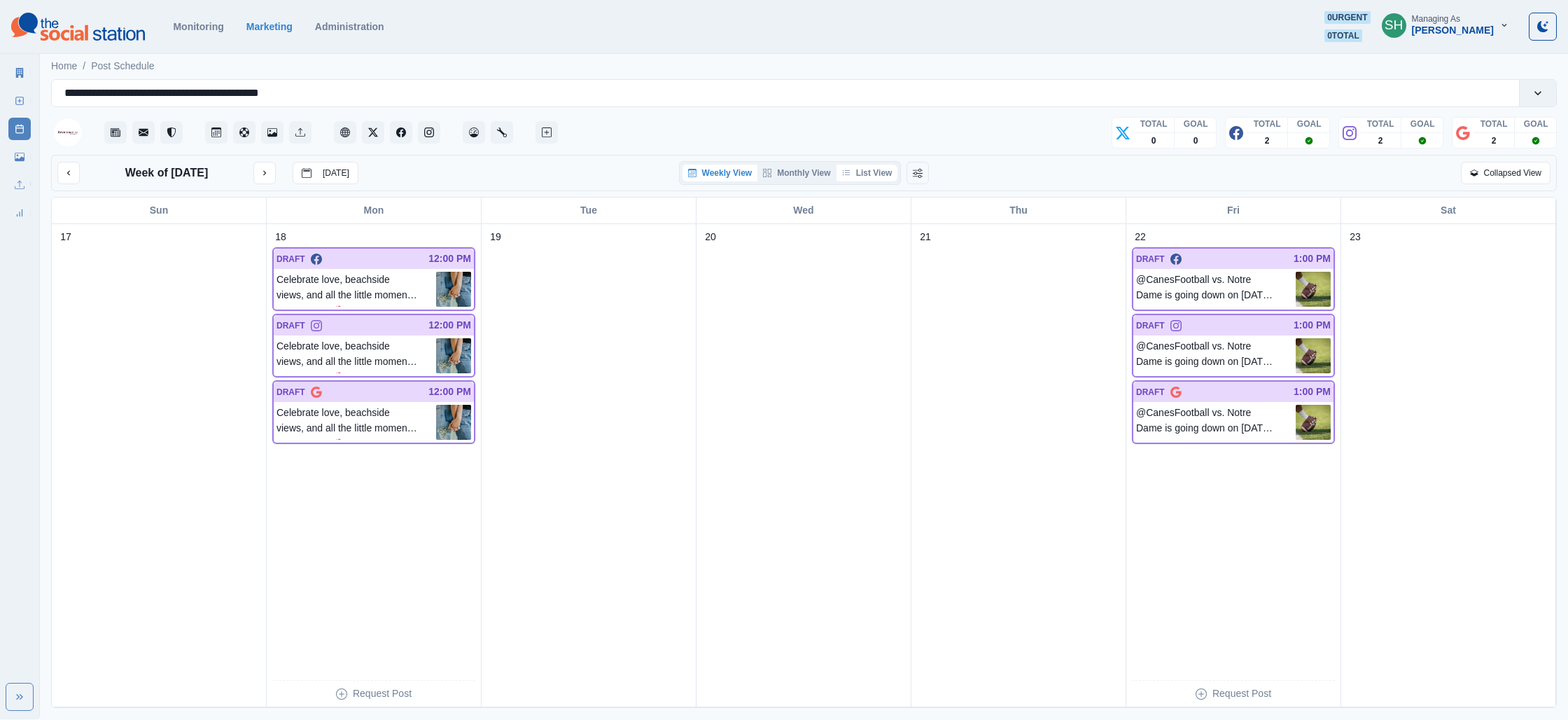
click at [873, 174] on button "List View" at bounding box center [867, 172] width 62 height 17
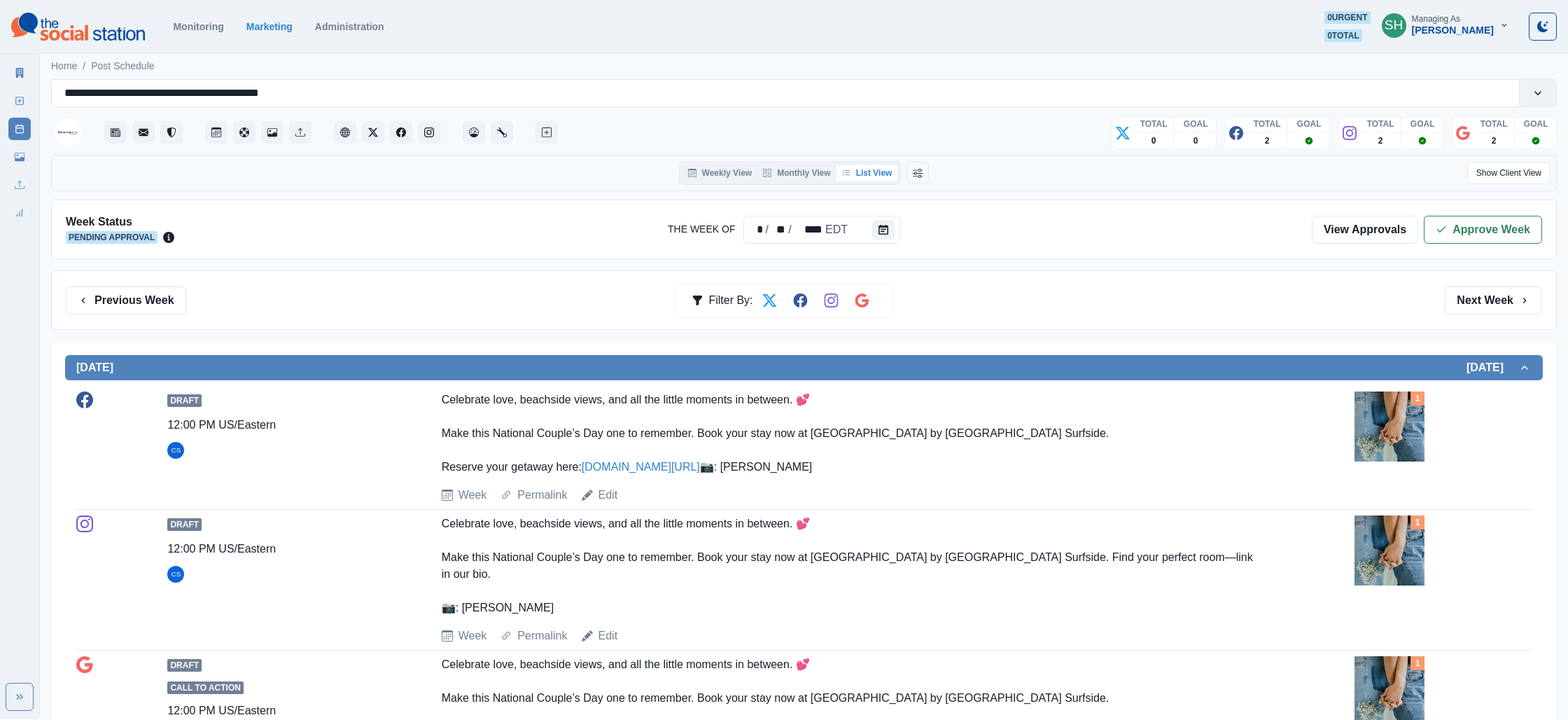
scroll to position [252, 0]
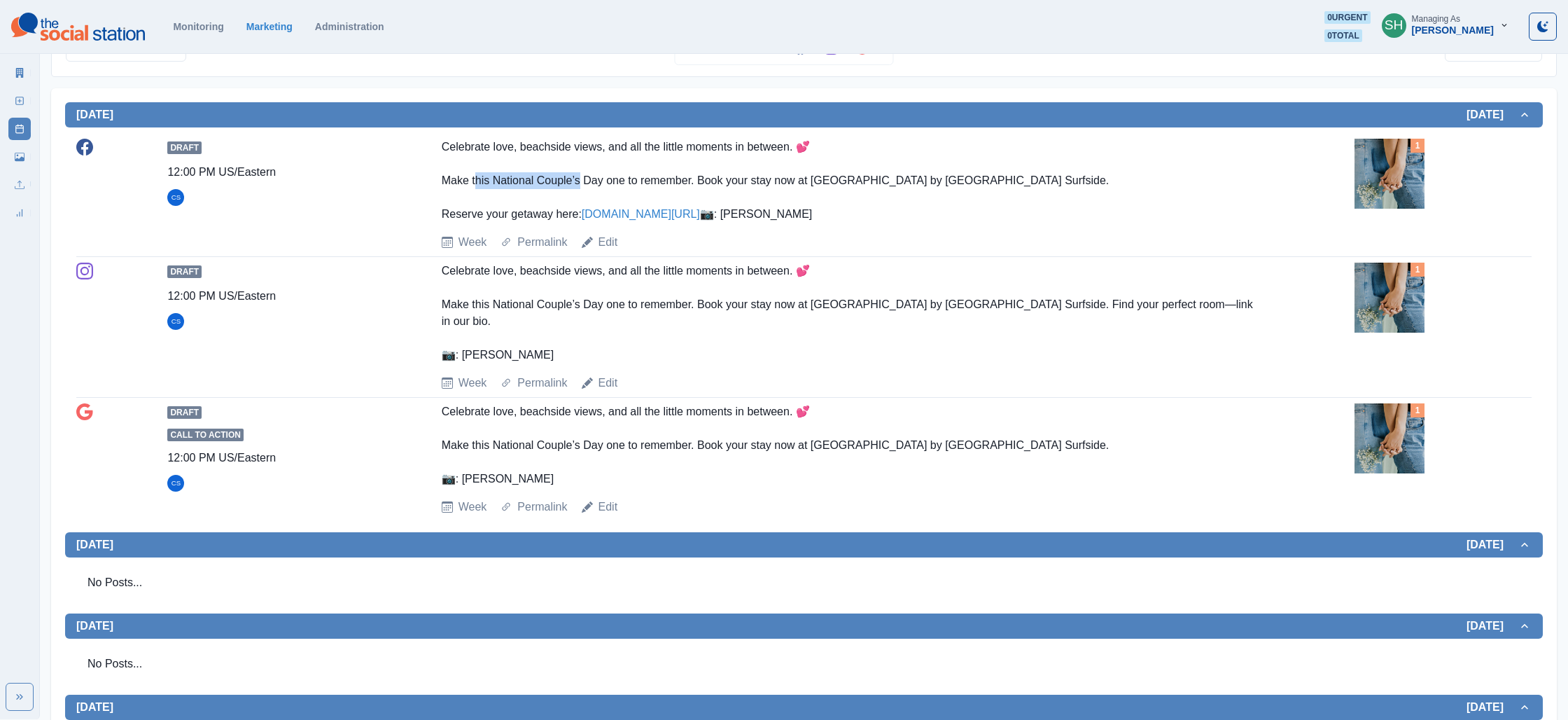
drag, startPoint x: 579, startPoint y: 181, endPoint x: 479, endPoint y: 181, distance: 100.0
click at [477, 181] on div "Celebrate love, beachside views, and all the little moments in between. 💕 Make …" at bounding box center [850, 181] width 817 height 84
click at [777, 251] on div "Week Permalink Edit" at bounding box center [896, 242] width 907 height 17
click at [1394, 177] on img at bounding box center [1390, 174] width 70 height 70
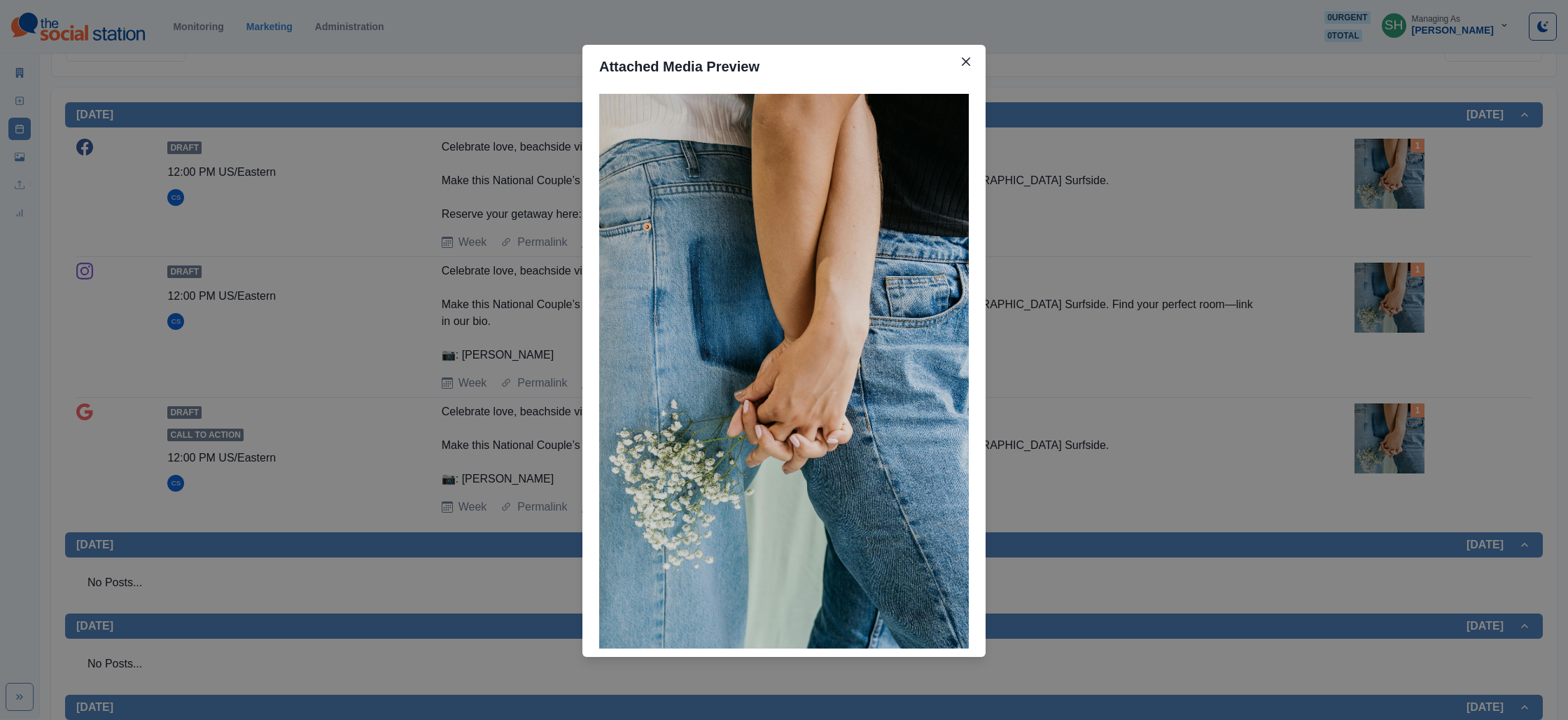
click at [1058, 165] on div "Attached Media Preview" at bounding box center [784, 360] width 1568 height 720
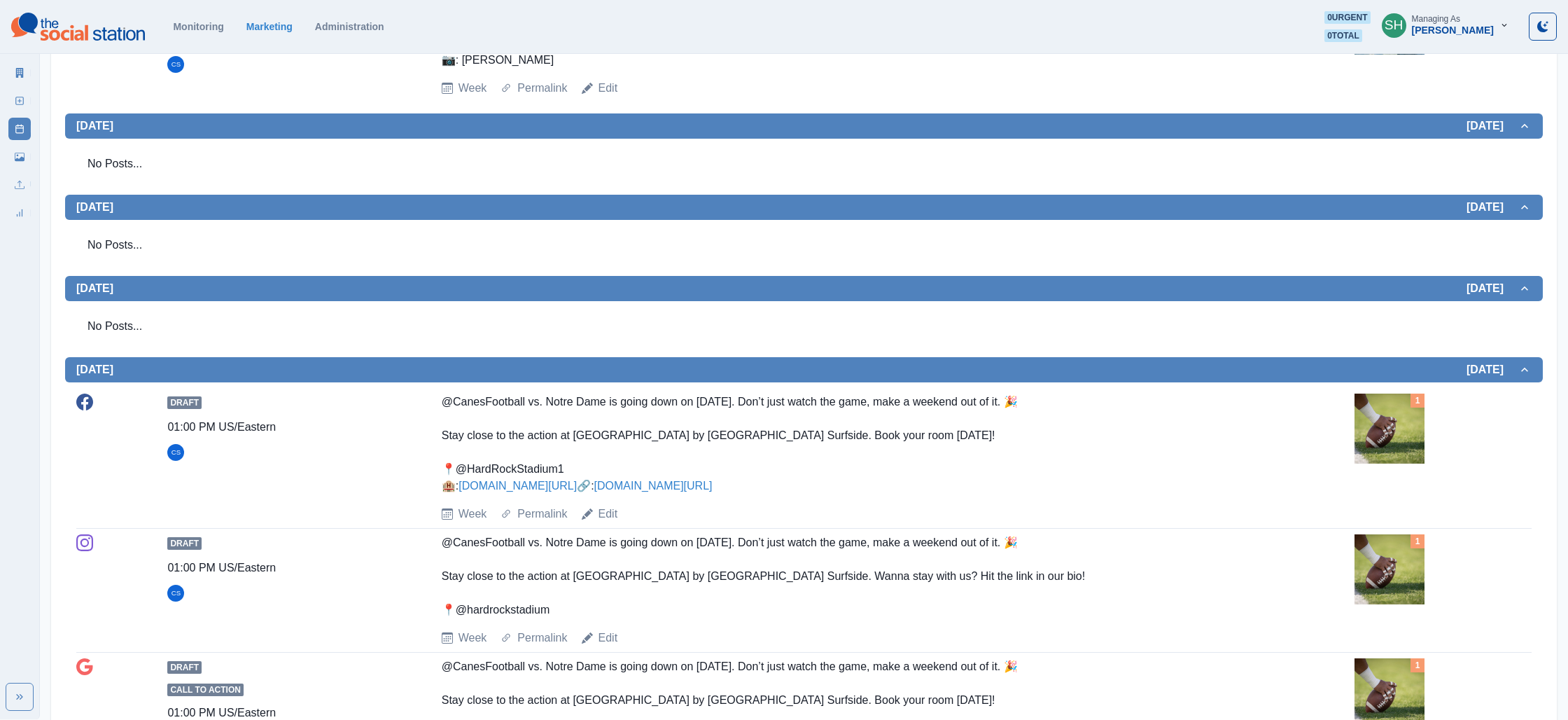
scroll to position [978, 0]
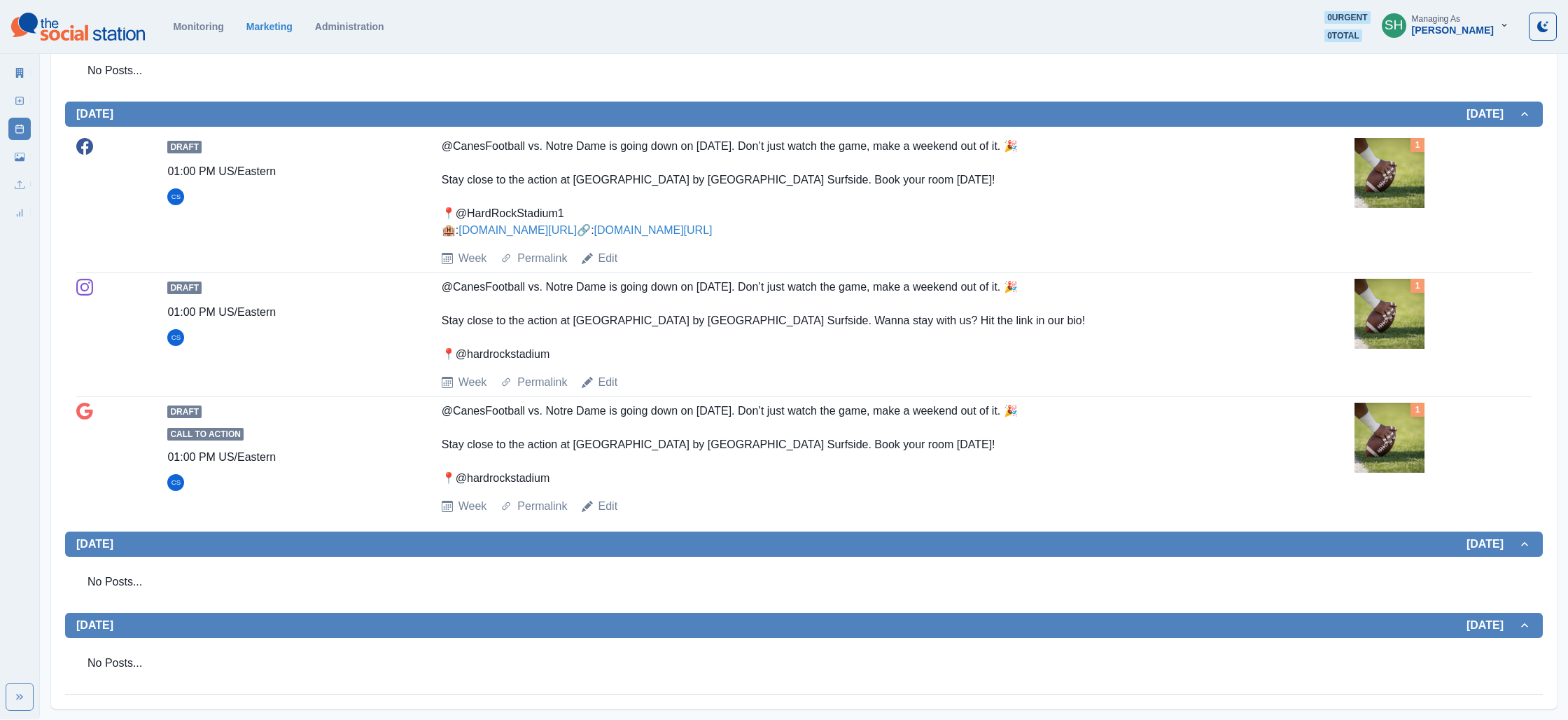
click at [1405, 145] on img at bounding box center [1390, 173] width 70 height 70
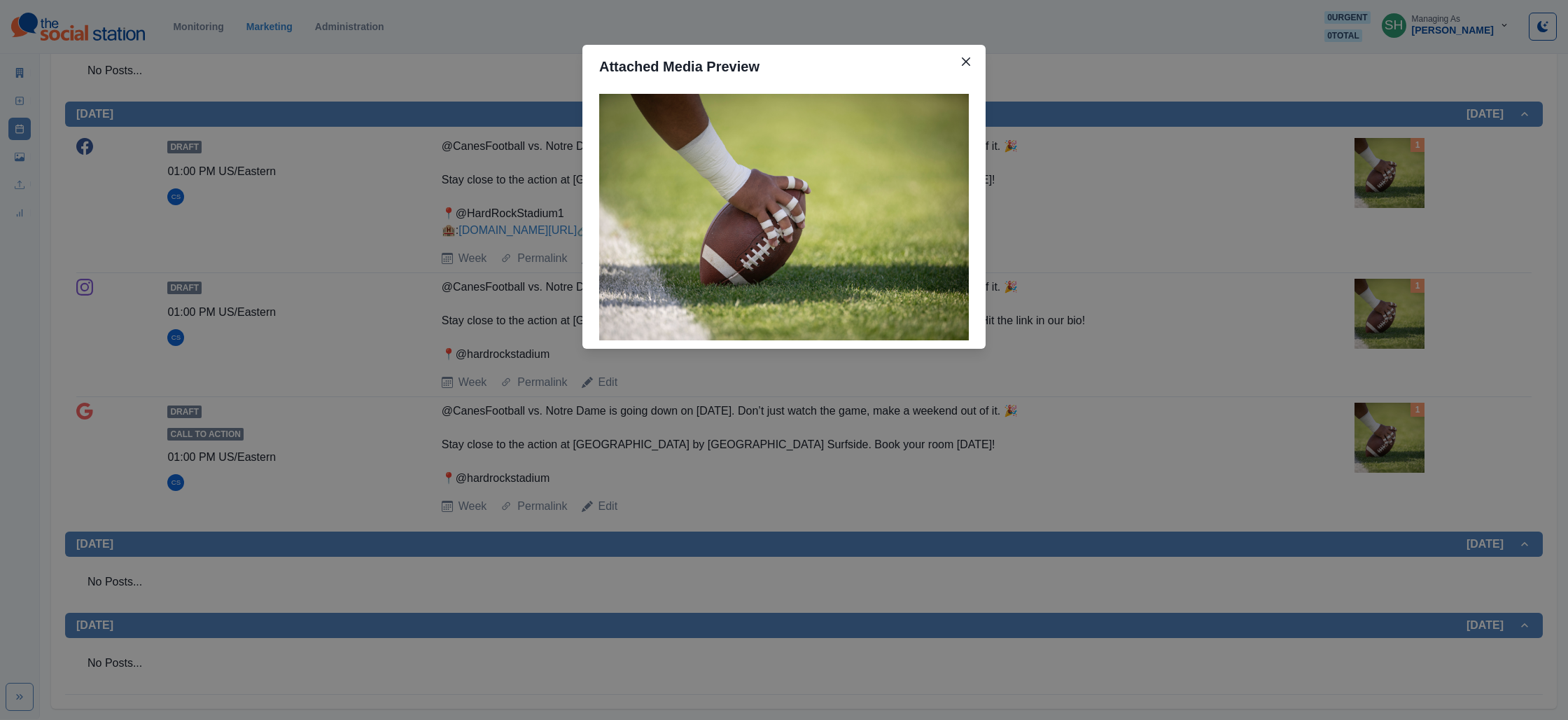
click at [1209, 261] on div "Attached Media Preview" at bounding box center [784, 360] width 1568 height 720
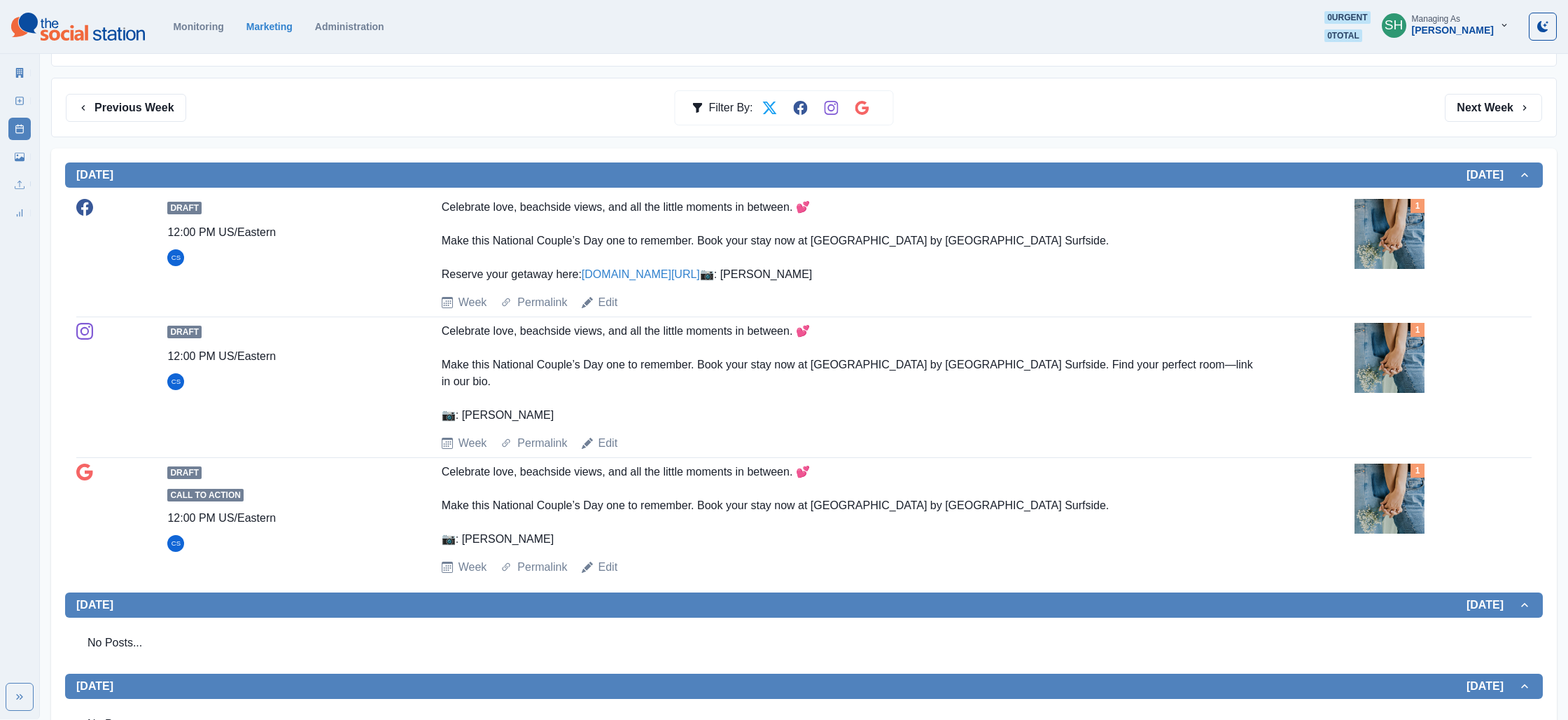
scroll to position [0, 0]
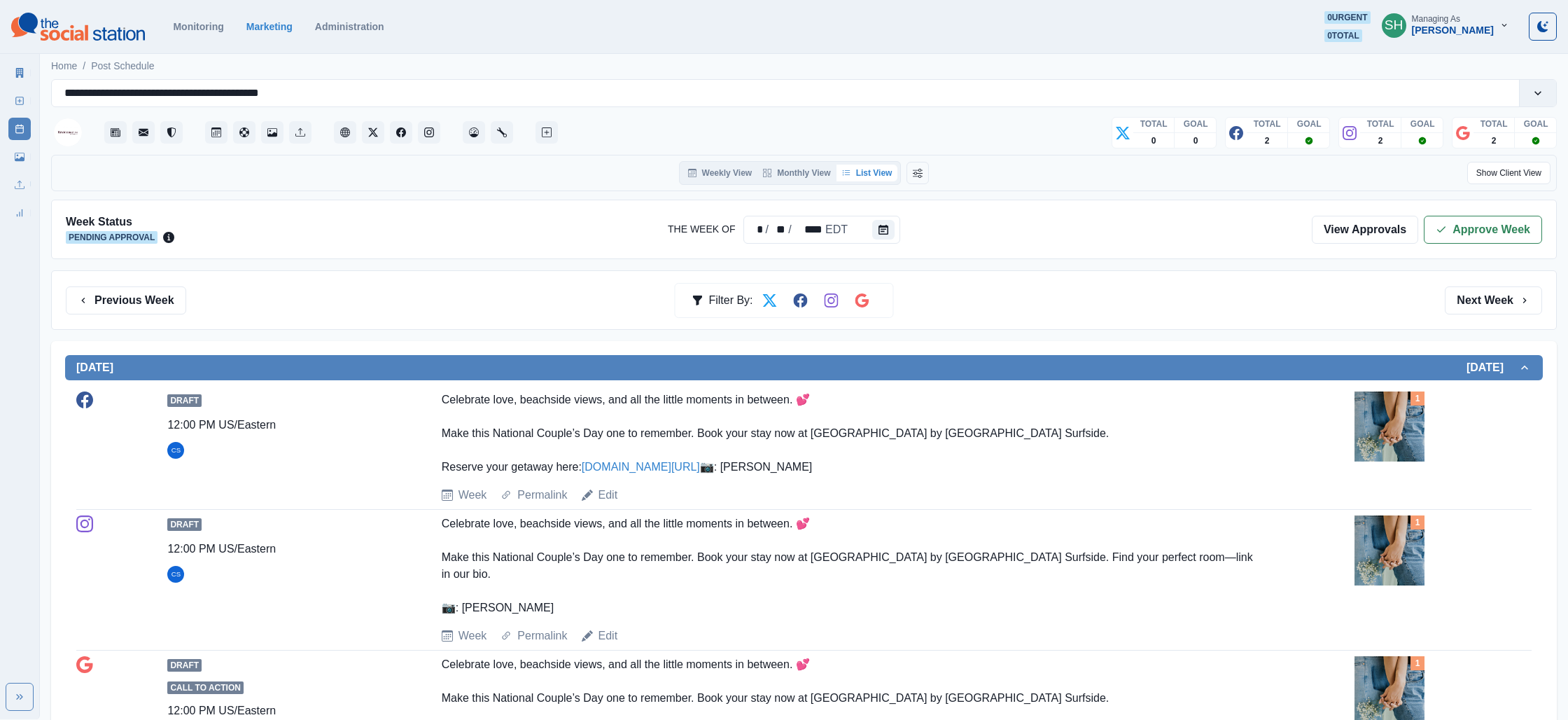
click at [1484, 213] on div "Week Status Pending Approval The Week Of * / ** / **** EDT View Approvals Appro…" at bounding box center [803, 229] width 1506 height 60
click at [1491, 232] on button "Approve Week" at bounding box center [1483, 229] width 119 height 28
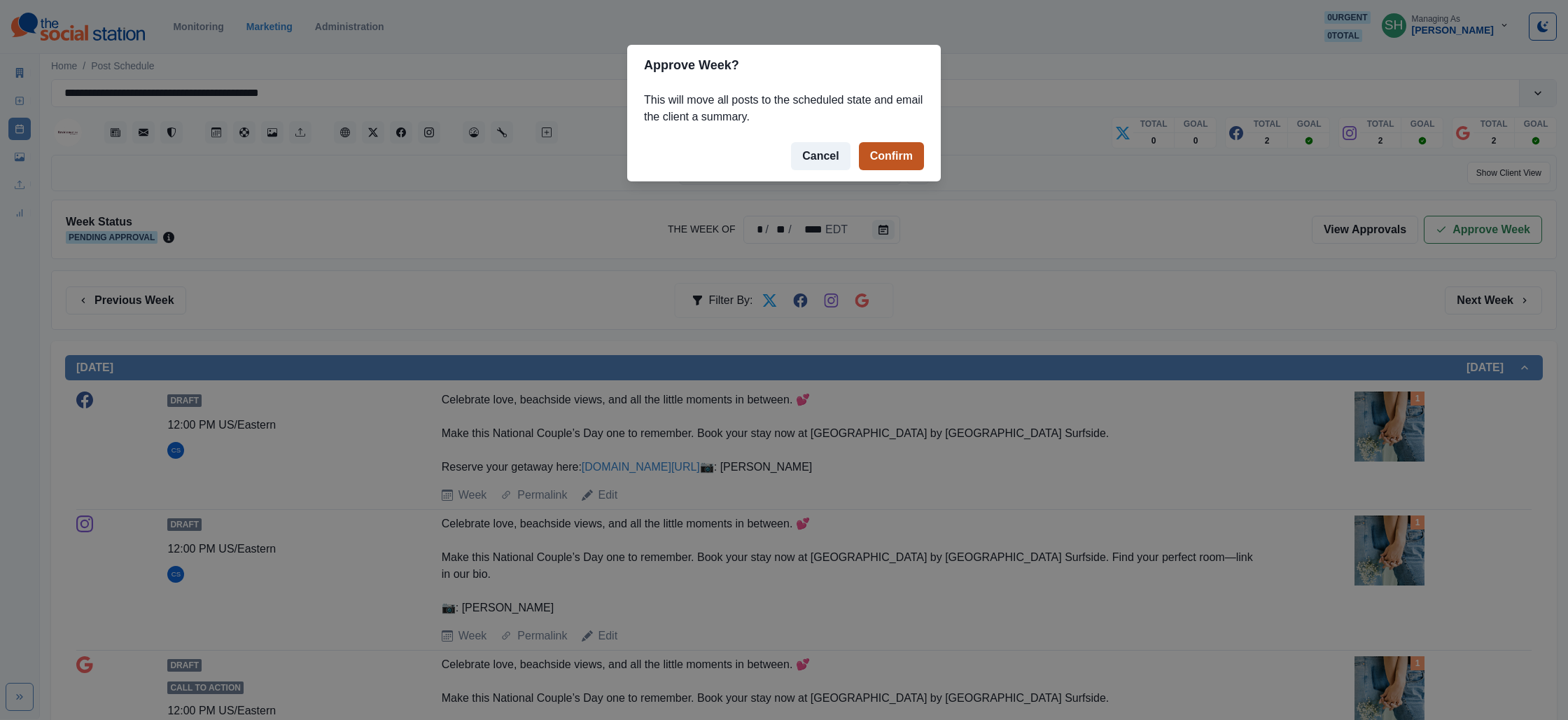
click at [883, 156] on button "Confirm" at bounding box center [891, 156] width 65 height 28
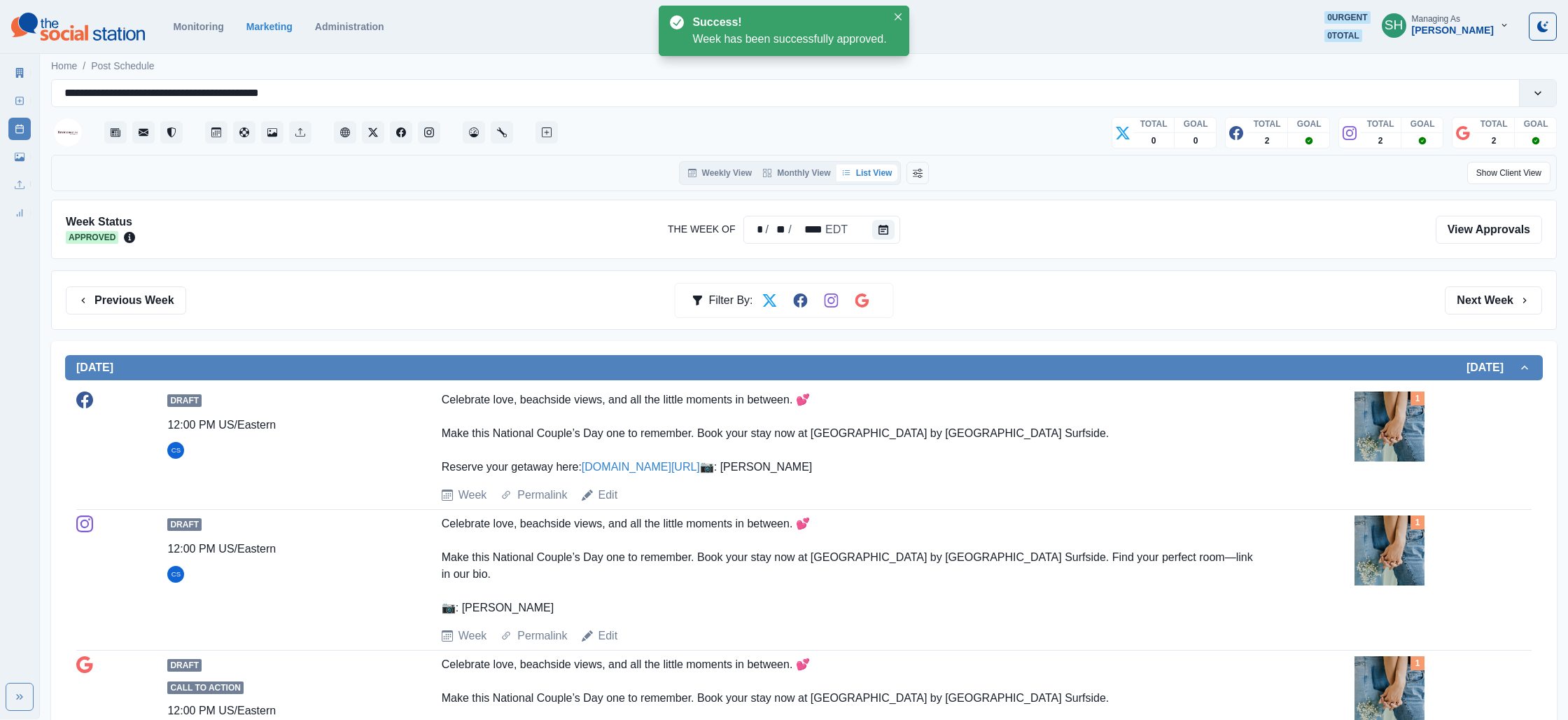
click at [17, 77] on link "Marketing Summary" at bounding box center [19, 72] width 22 height 22
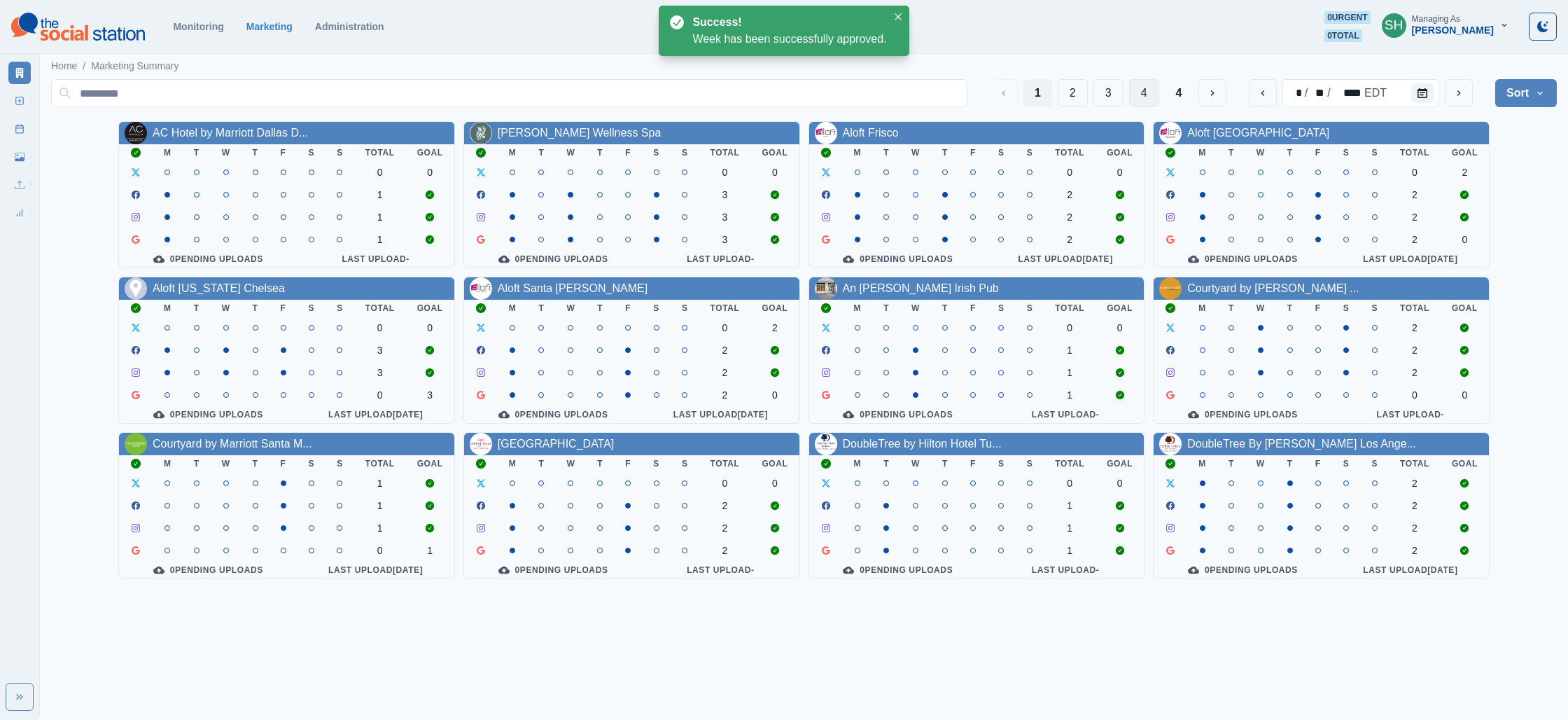
click at [1145, 91] on button "4" at bounding box center [1144, 93] width 30 height 28
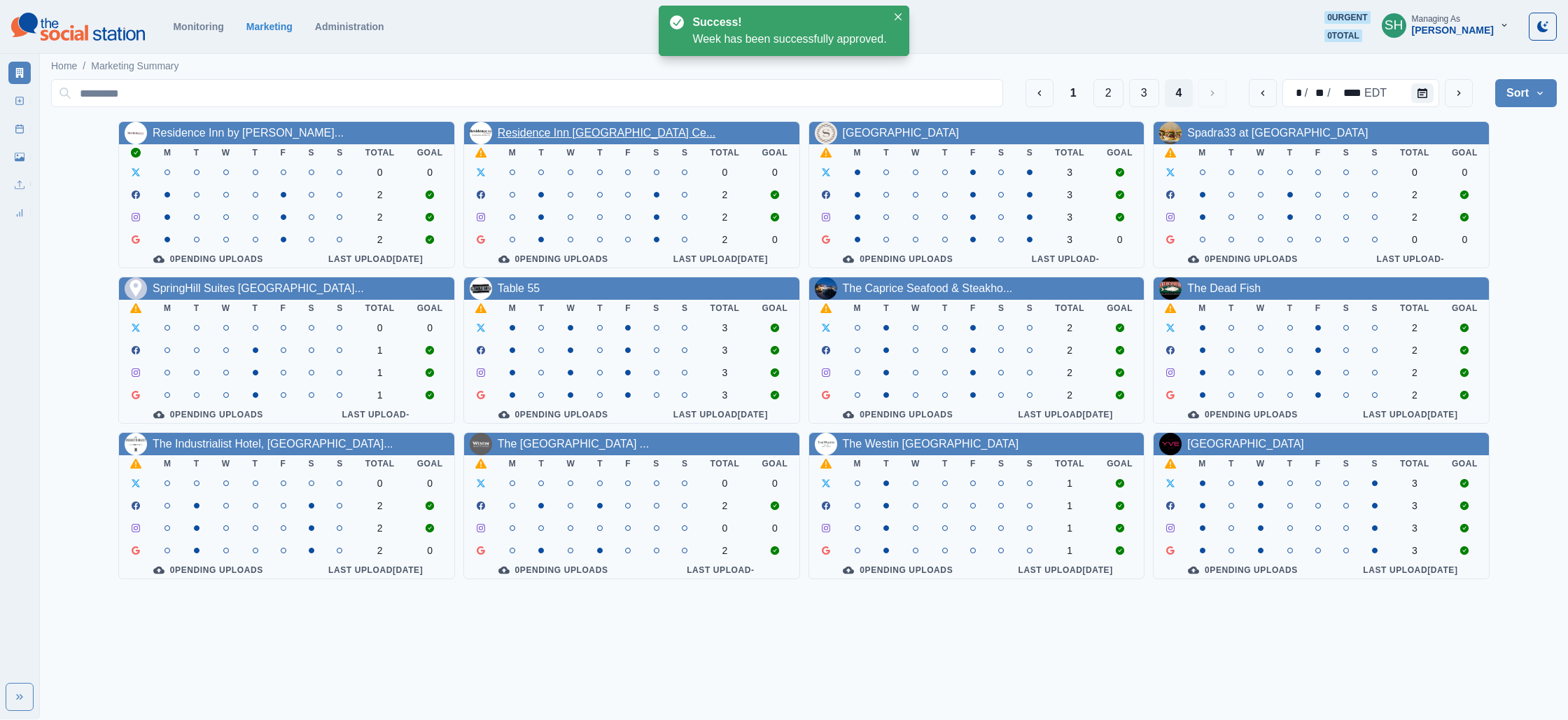
click at [532, 136] on link "Residence Inn [GEOGRAPHIC_DATA] Ce..." at bounding box center [606, 133] width 218 height 12
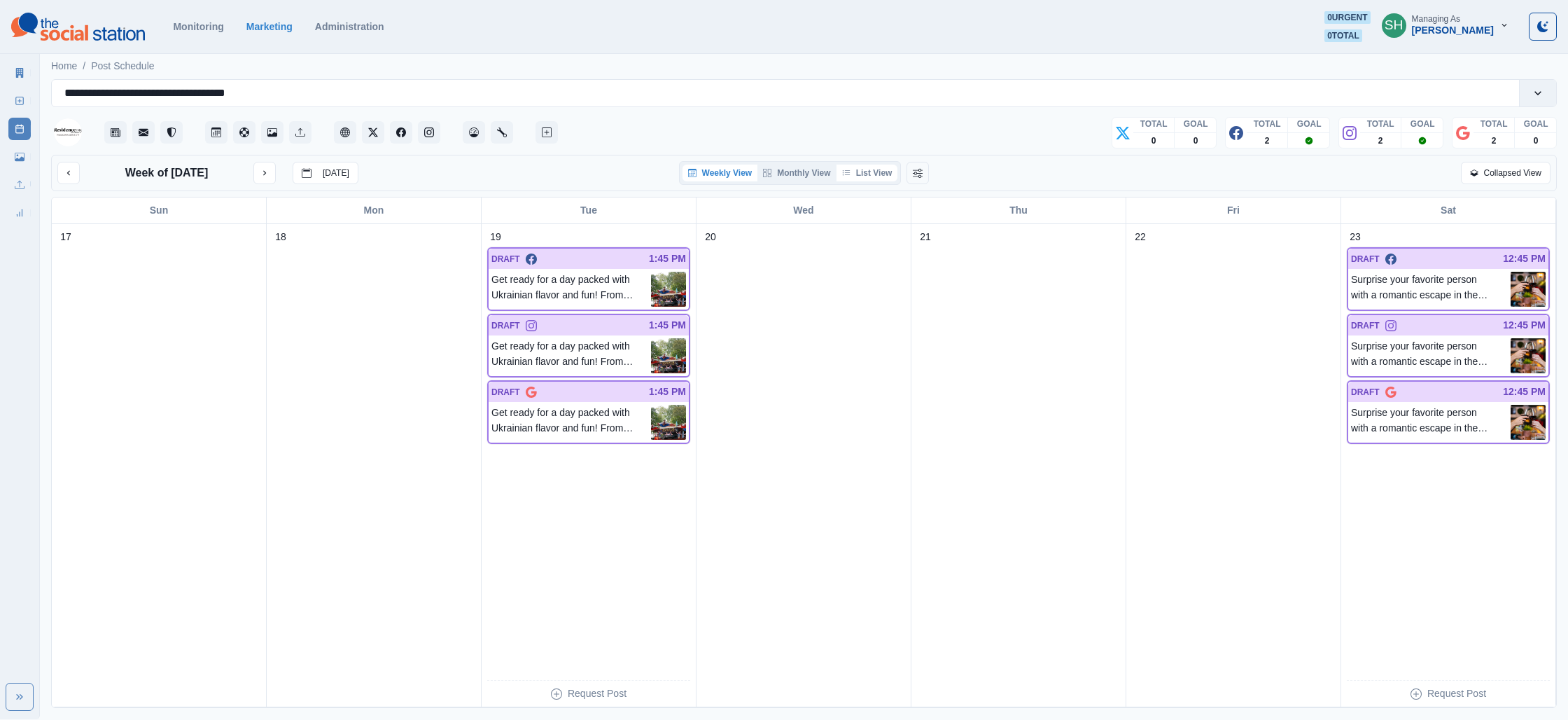
click at [883, 173] on button "List View" at bounding box center [867, 172] width 62 height 17
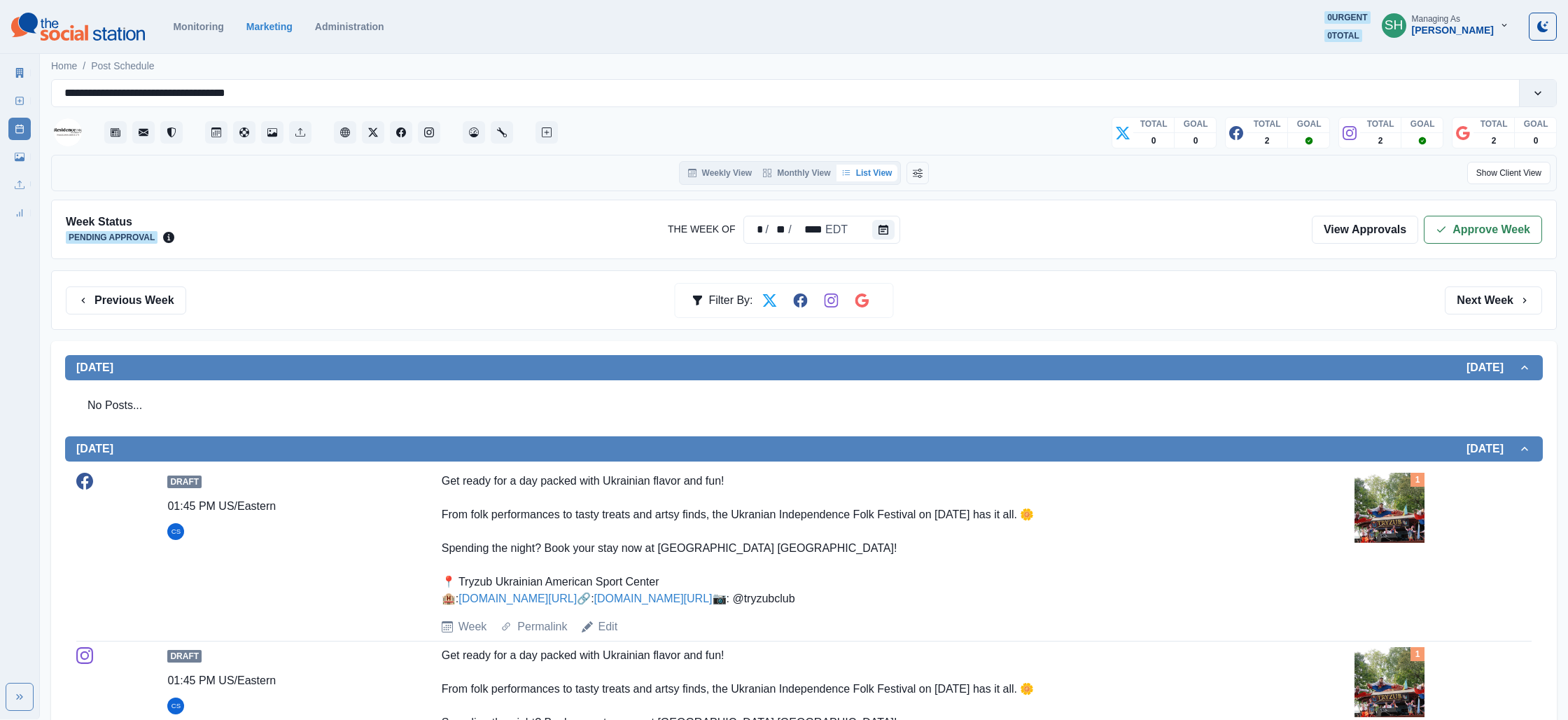
scroll to position [250, 0]
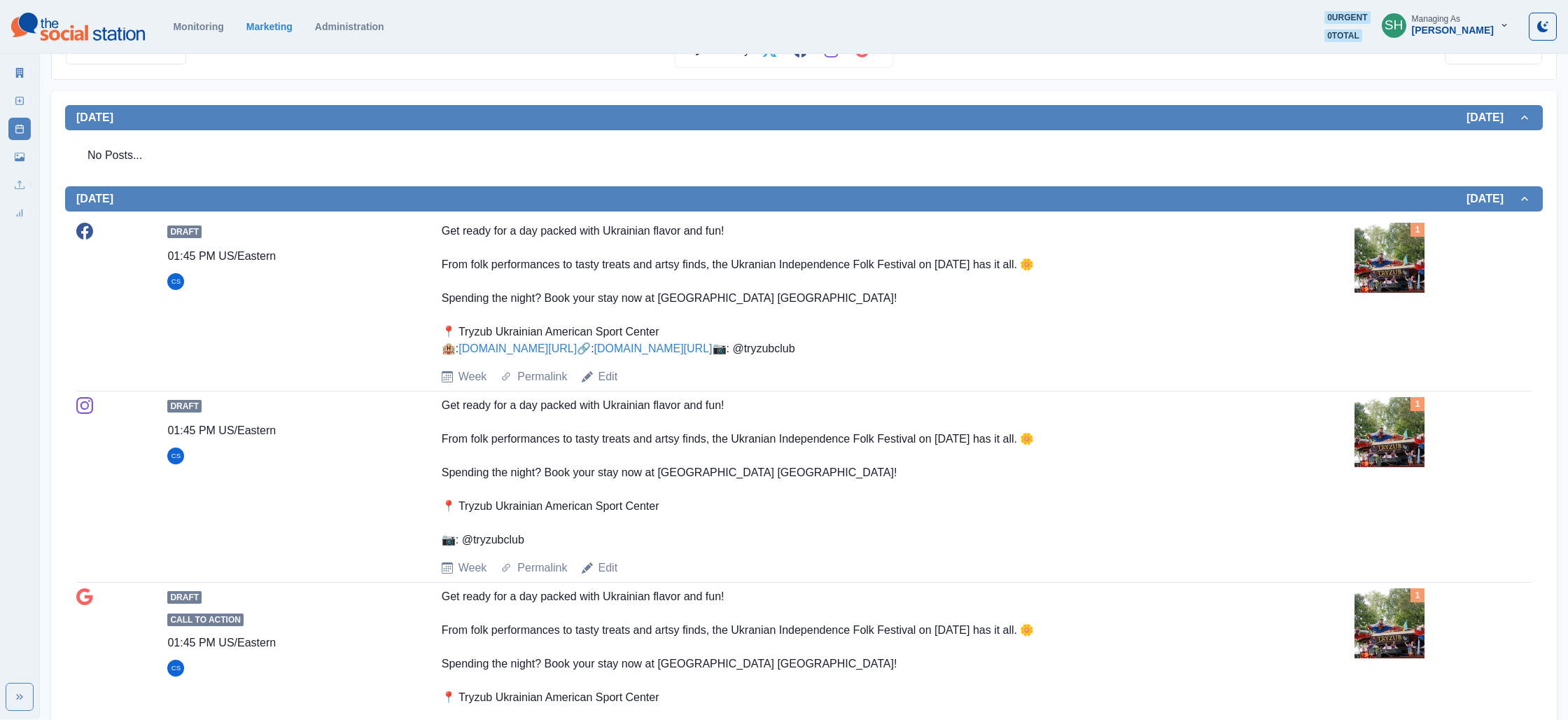
click at [1364, 267] on img at bounding box center [1390, 258] width 70 height 70
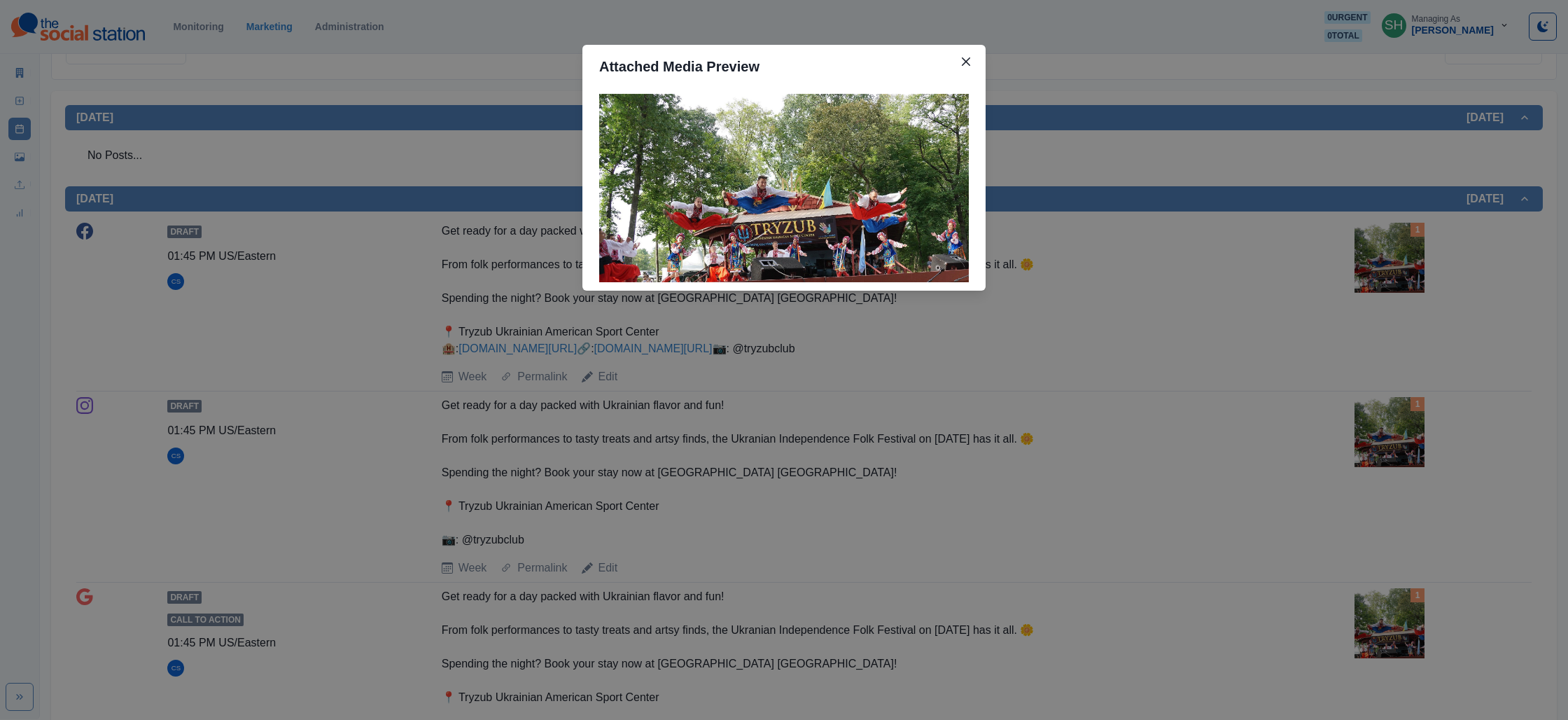
click at [1126, 277] on div "Attached Media Preview" at bounding box center [784, 360] width 1568 height 720
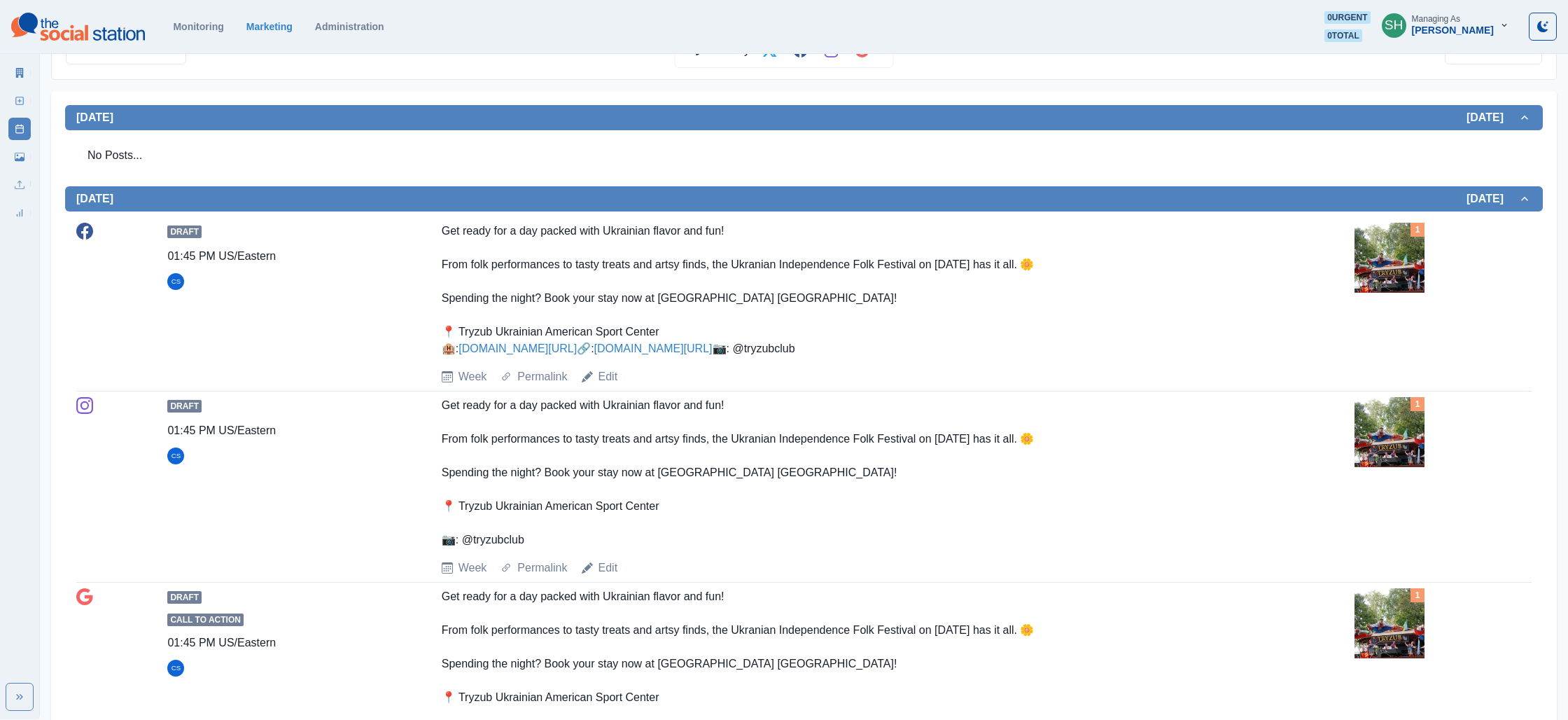
click at [594, 354] on link "[DOMAIN_NAME][URL]" at bounding box center [653, 348] width 119 height 12
click at [1383, 239] on img at bounding box center [1390, 258] width 70 height 70
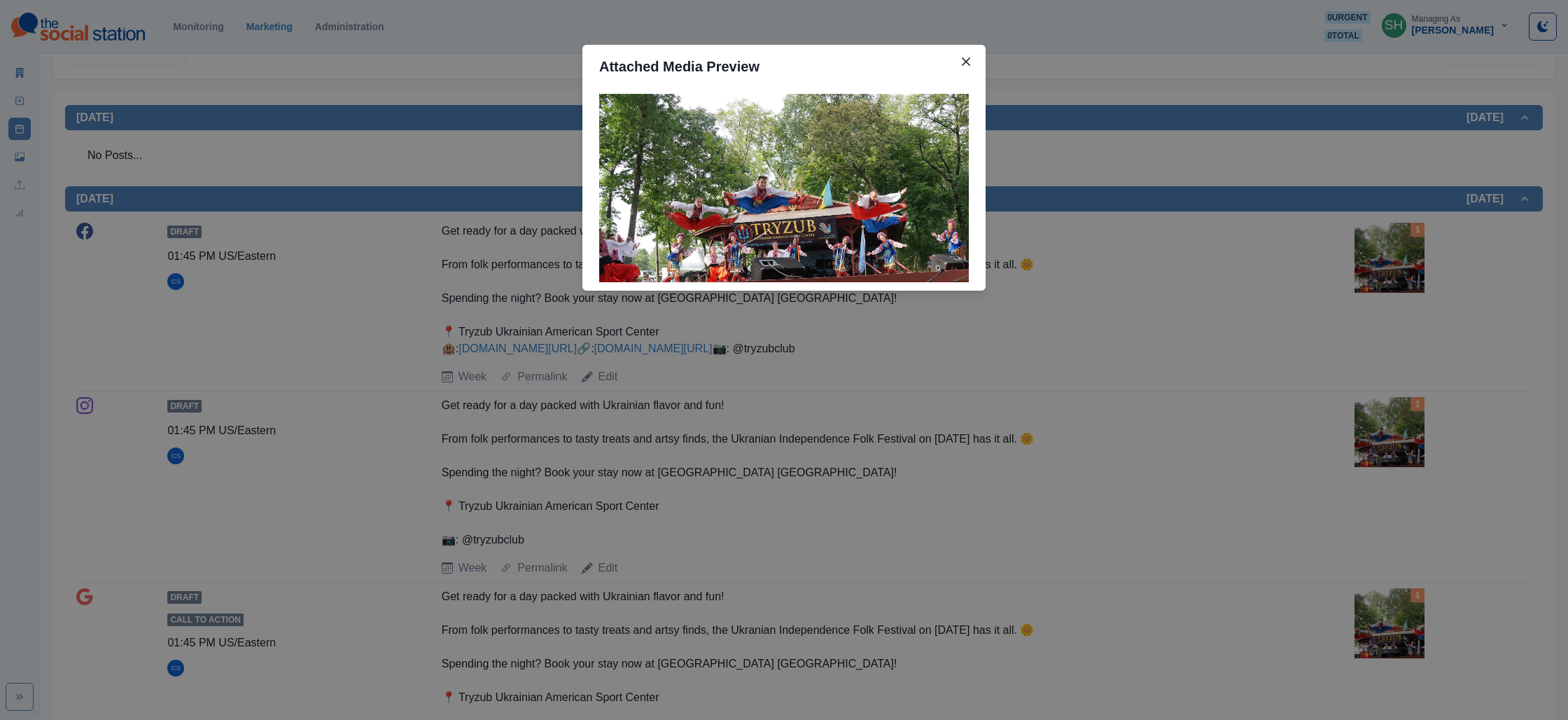
drag, startPoint x: 256, startPoint y: 62, endPoint x: 325, endPoint y: 174, distance: 131.5
click at [258, 66] on div "Attached Media Preview" at bounding box center [784, 360] width 1568 height 720
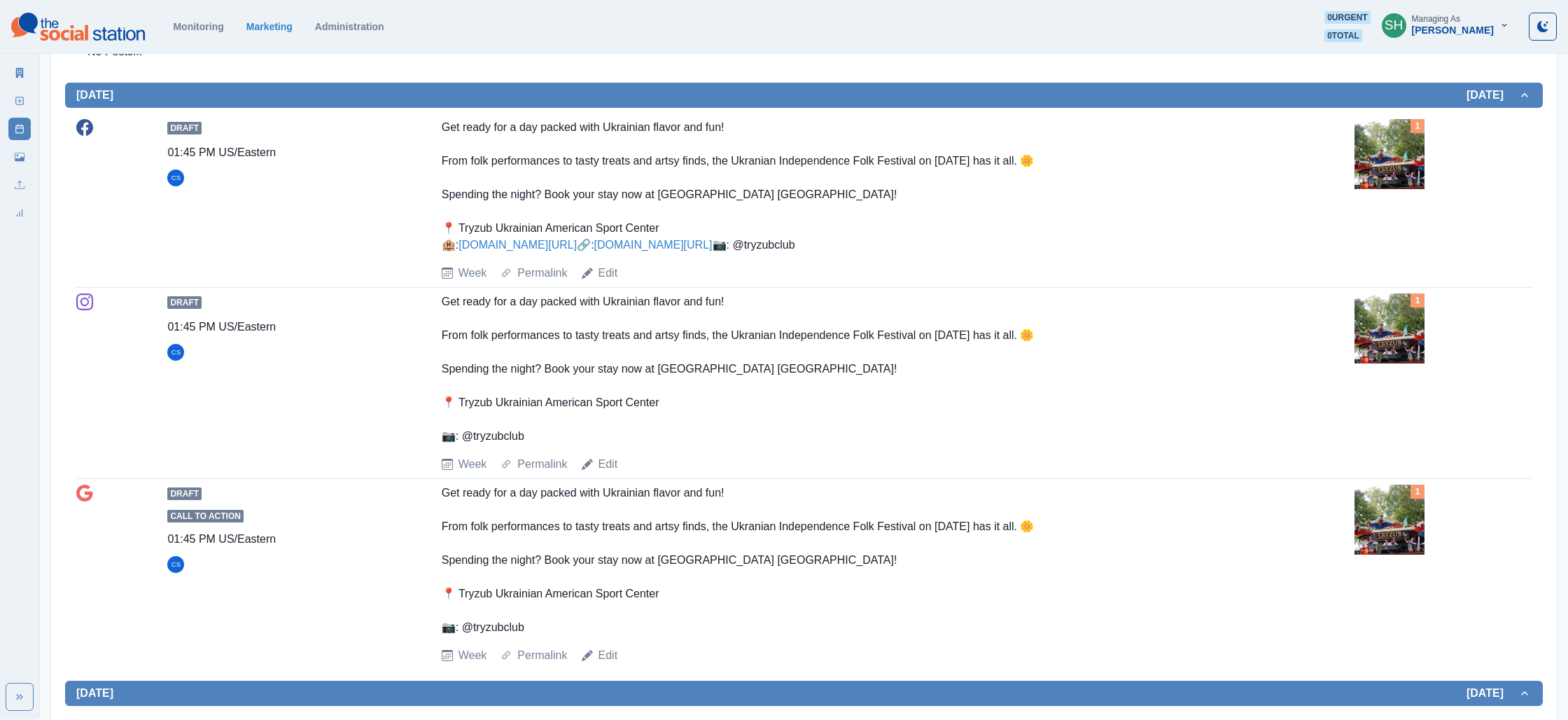
scroll to position [252, 0]
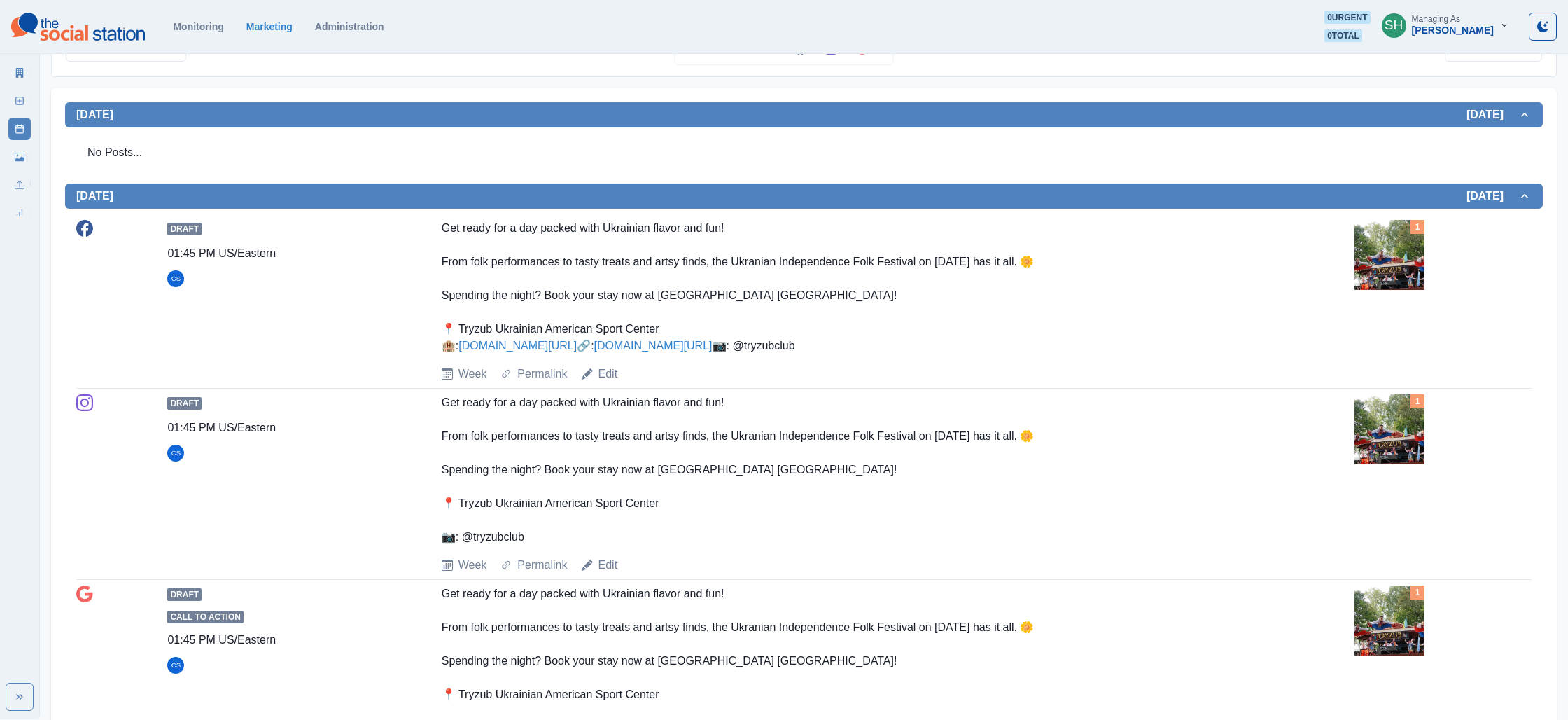
click at [1311, 382] on div "Draft 01:45 PM US/Eastern CS Get ready for a day packed with Ukrainian flavor a…" at bounding box center [804, 301] width 1455 height 163
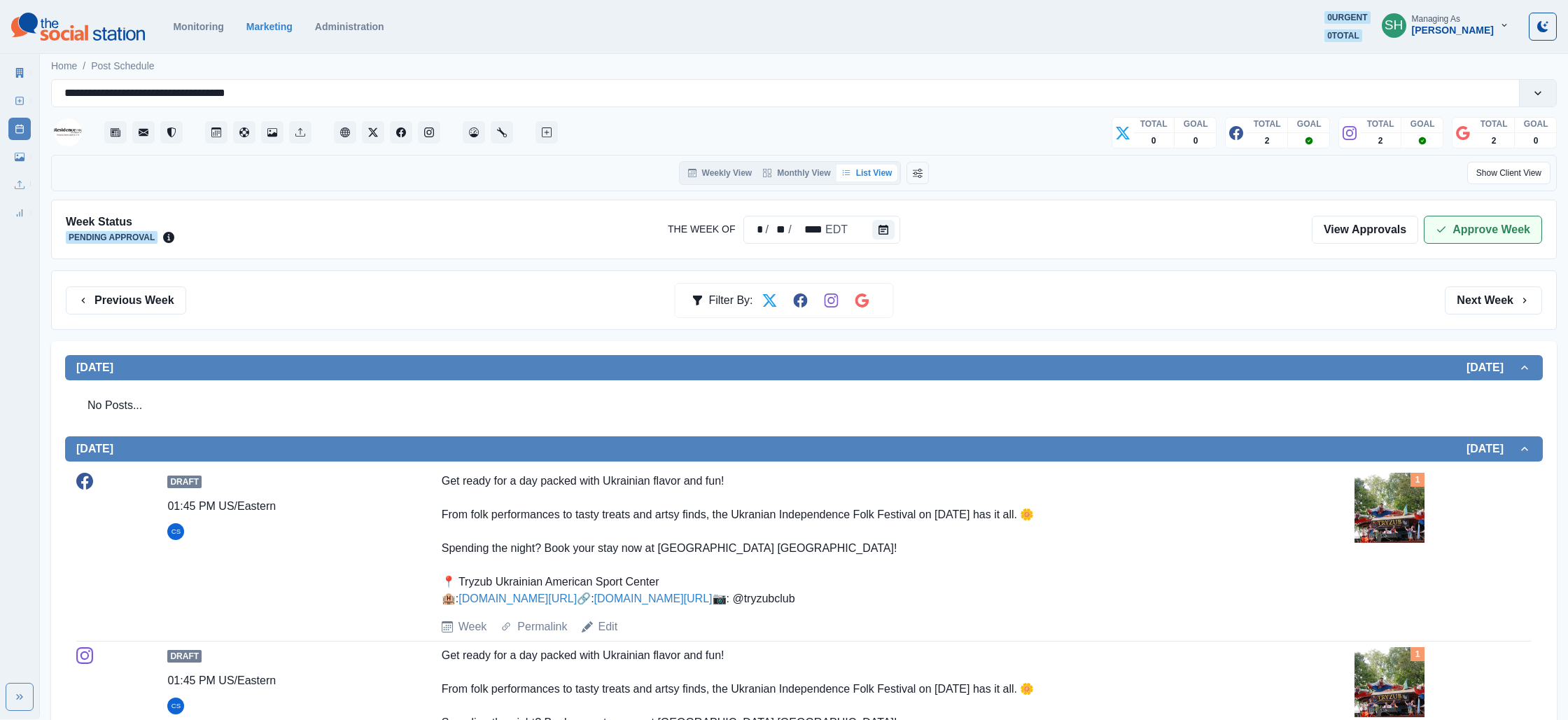
click at [1463, 215] on button "Approve Week" at bounding box center [1483, 229] width 119 height 28
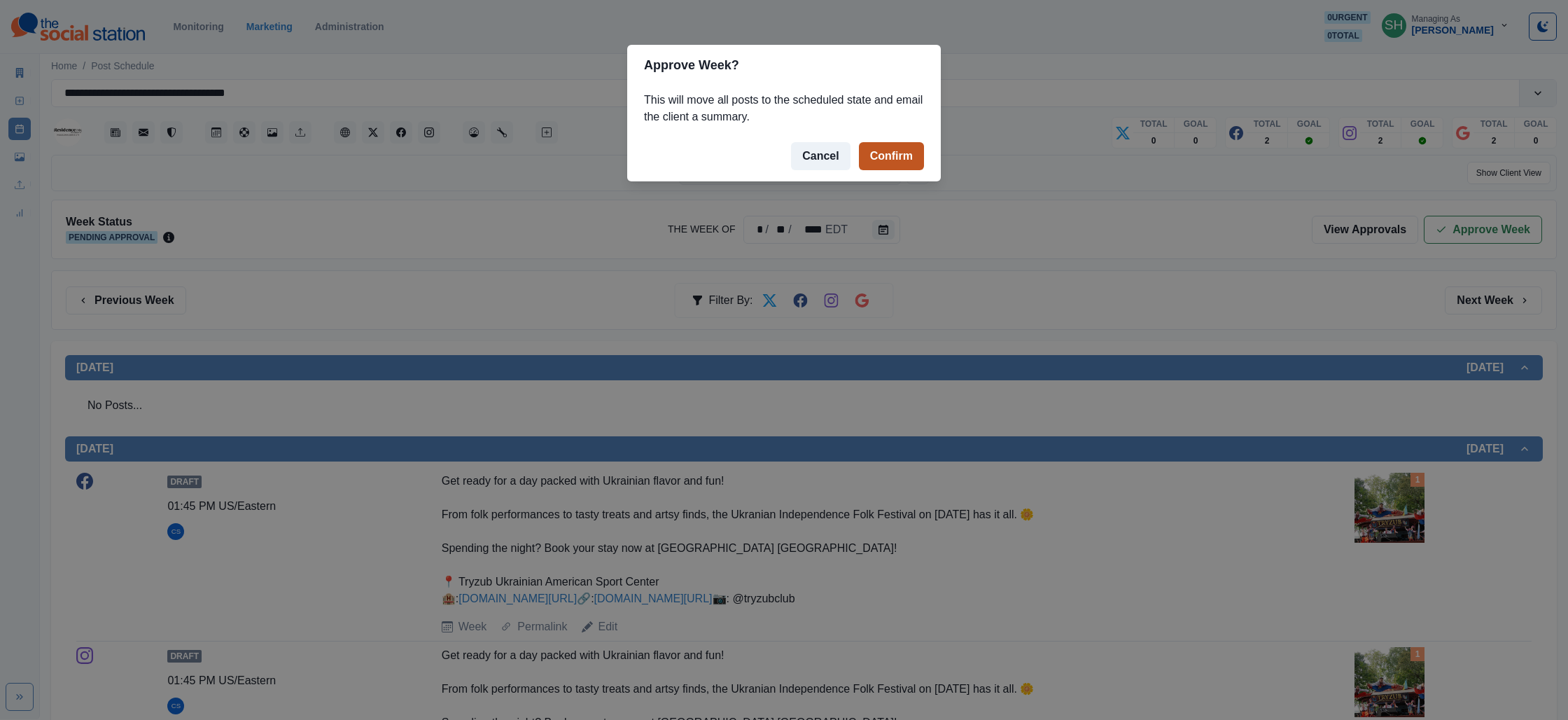
click at [875, 164] on button "Confirm" at bounding box center [891, 156] width 65 height 28
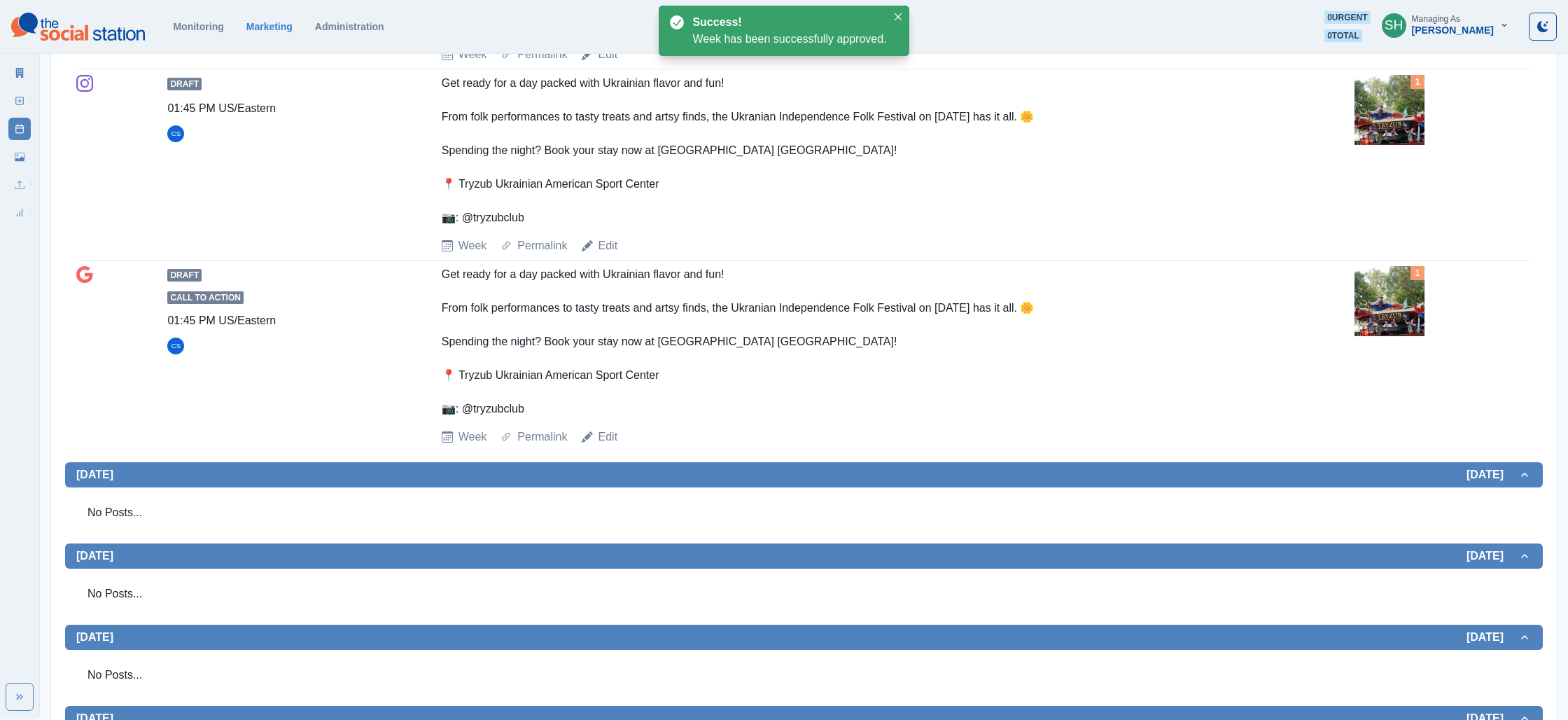
scroll to position [1078, 0]
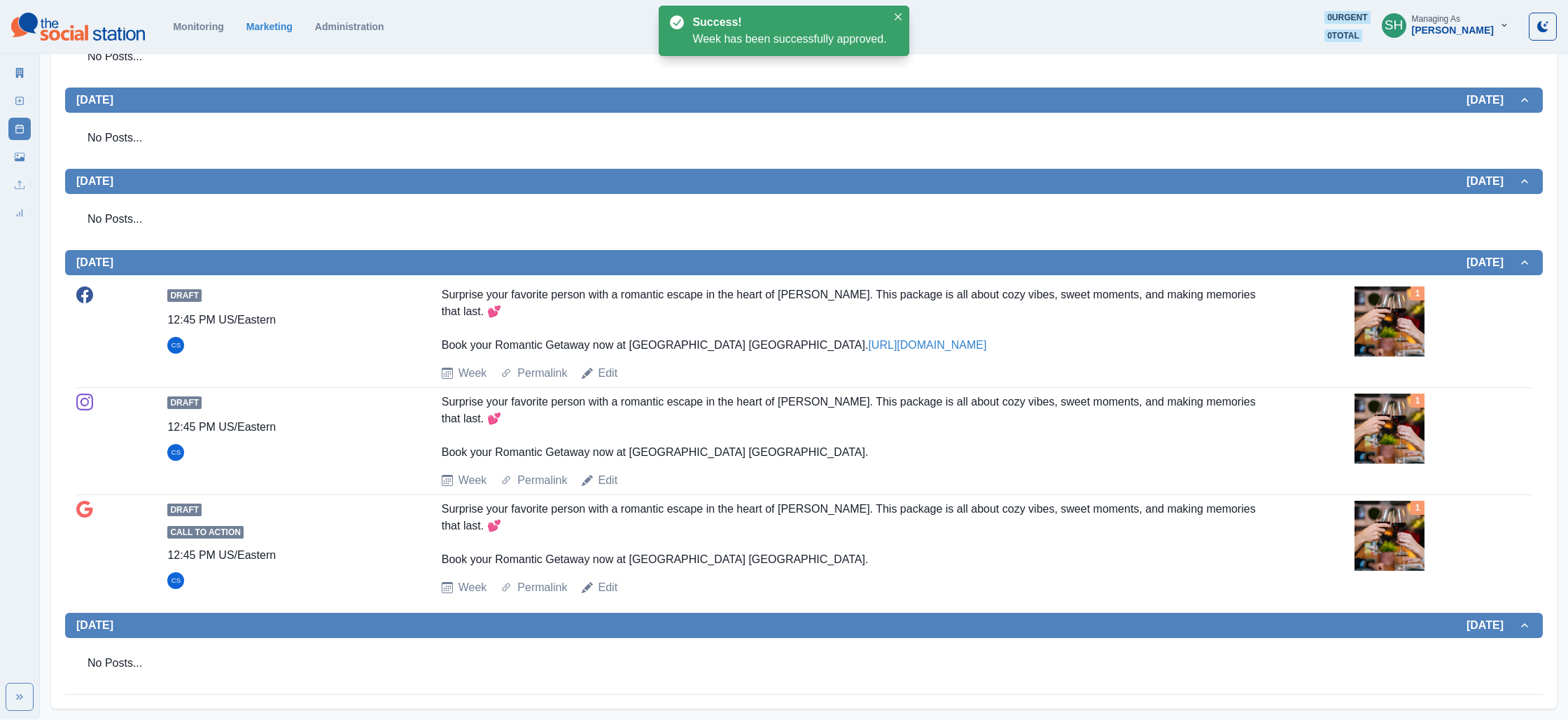
click at [1390, 417] on img at bounding box center [1390, 429] width 70 height 70
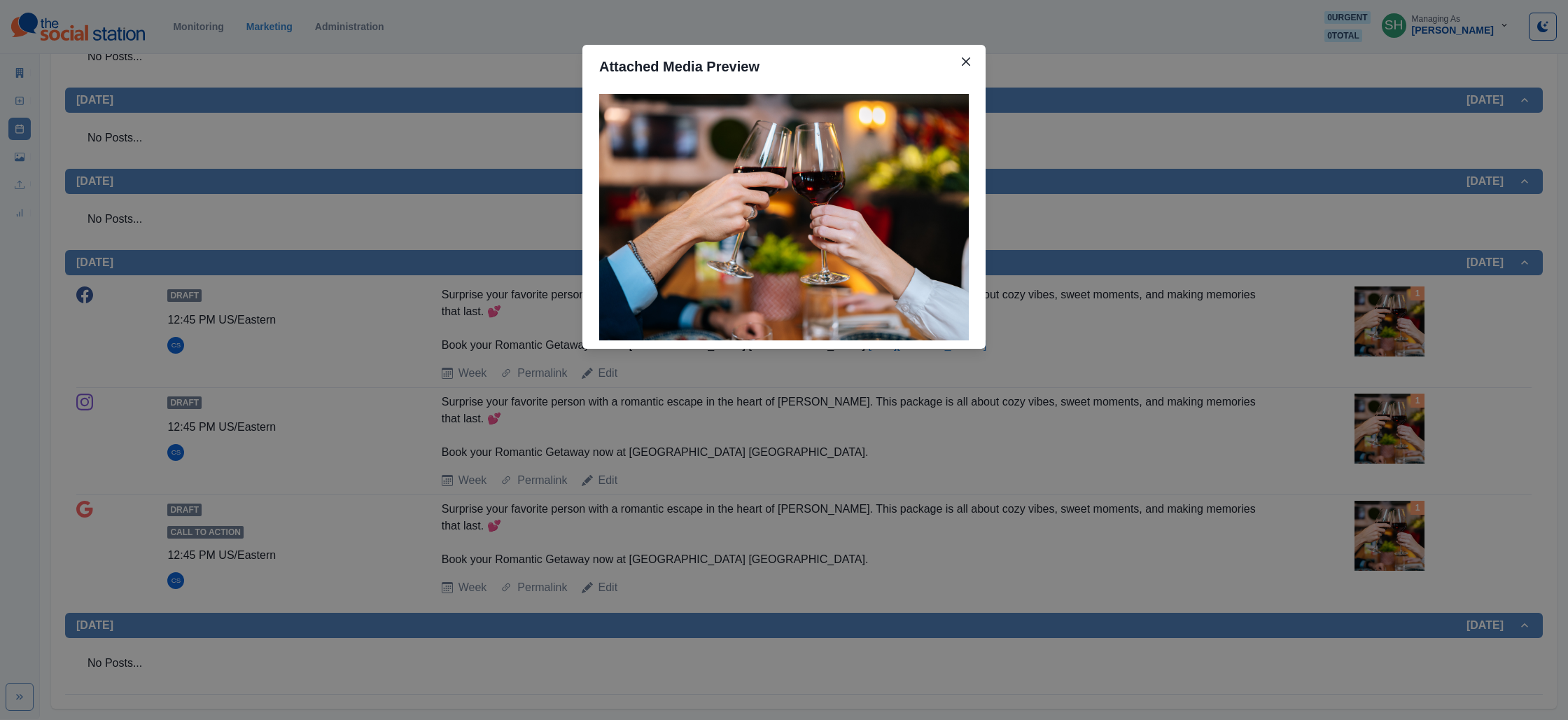
click at [335, 171] on div "Attached Media Preview" at bounding box center [784, 360] width 1568 height 720
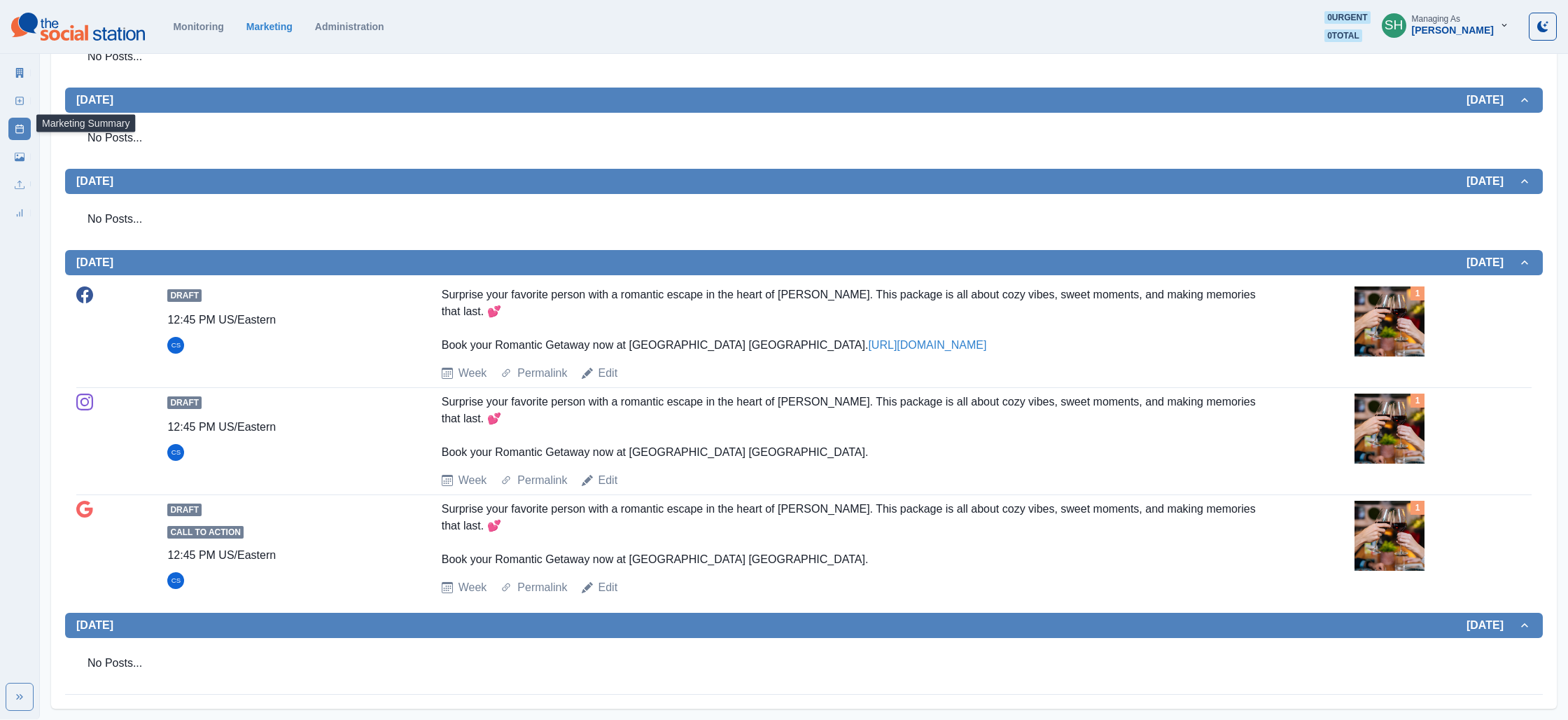
click at [16, 78] on link "Marketing Summary" at bounding box center [19, 72] width 22 height 22
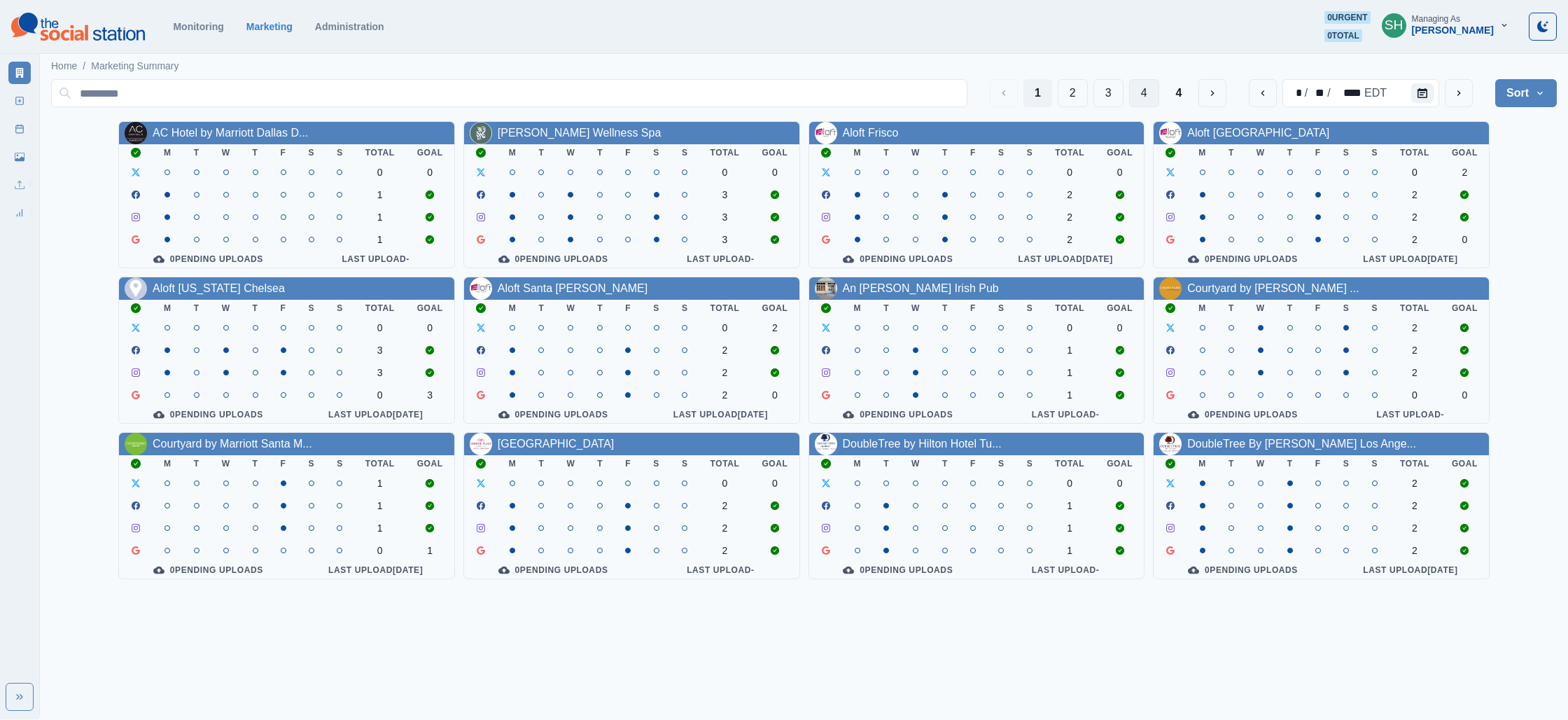
click at [1143, 88] on button "4" at bounding box center [1144, 93] width 30 height 28
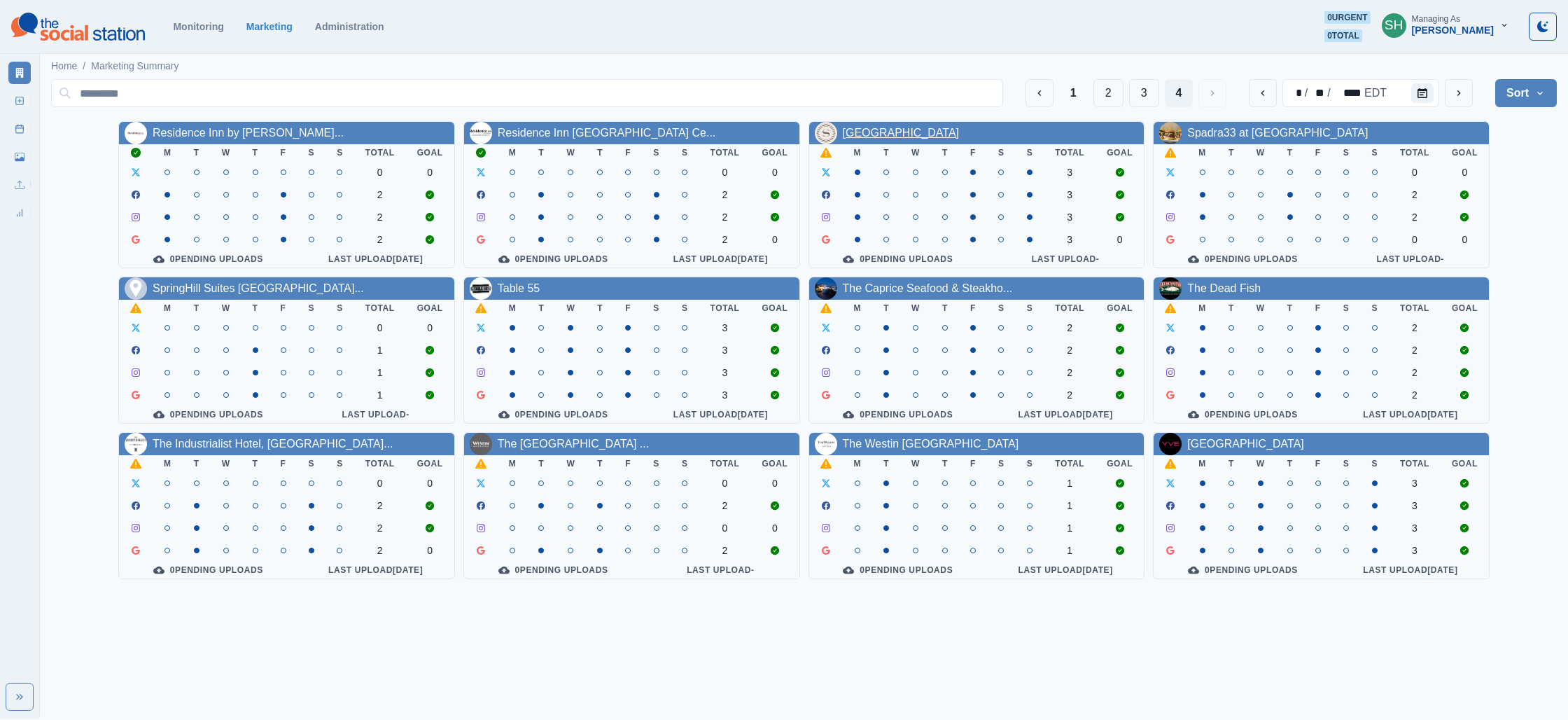
click at [865, 131] on link "[GEOGRAPHIC_DATA]" at bounding box center [901, 133] width 117 height 12
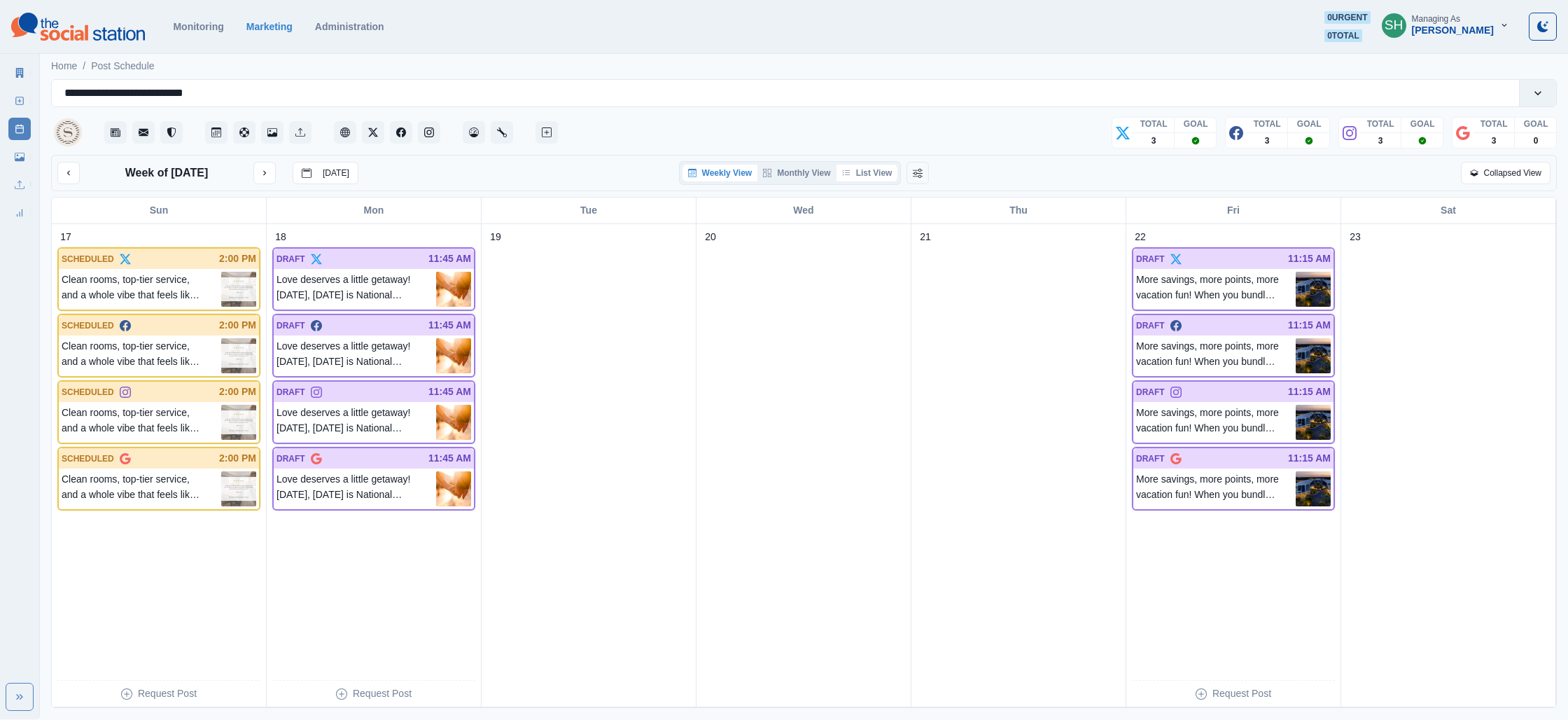
click at [850, 169] on icon "button" at bounding box center [846, 173] width 9 height 9
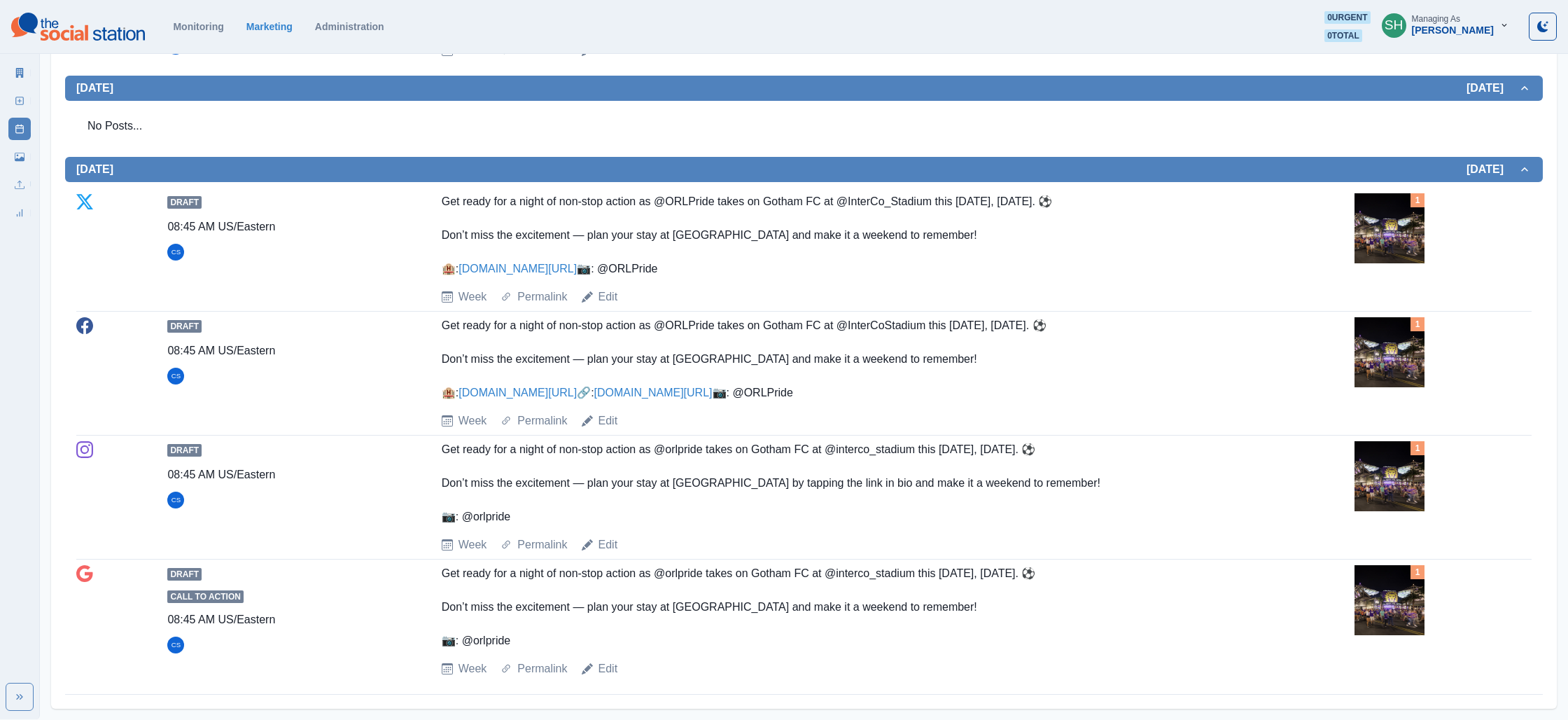
scroll to position [1535, 0]
click at [1401, 317] on img at bounding box center [1390, 353] width 70 height 70
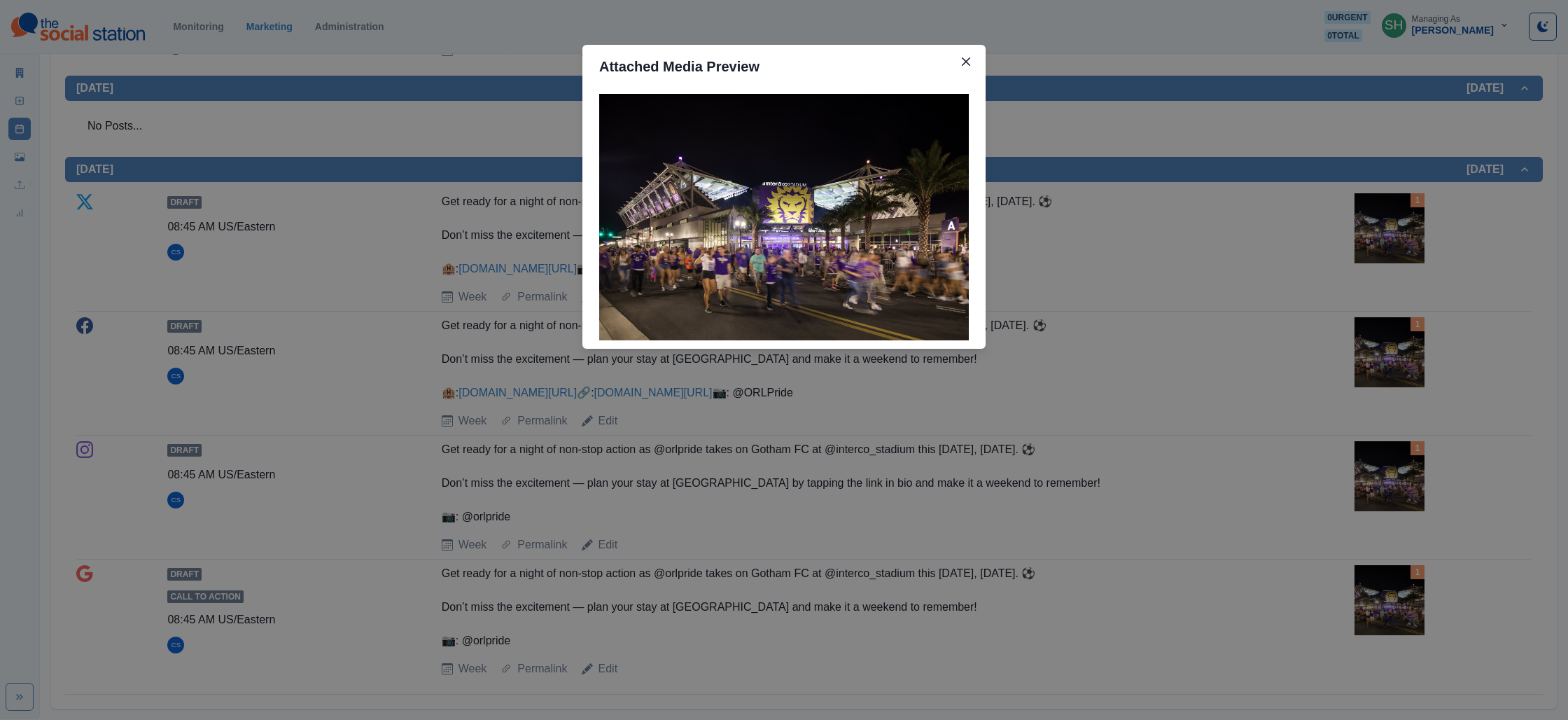
click at [1119, 280] on div "Attached Media Preview" at bounding box center [784, 360] width 1568 height 720
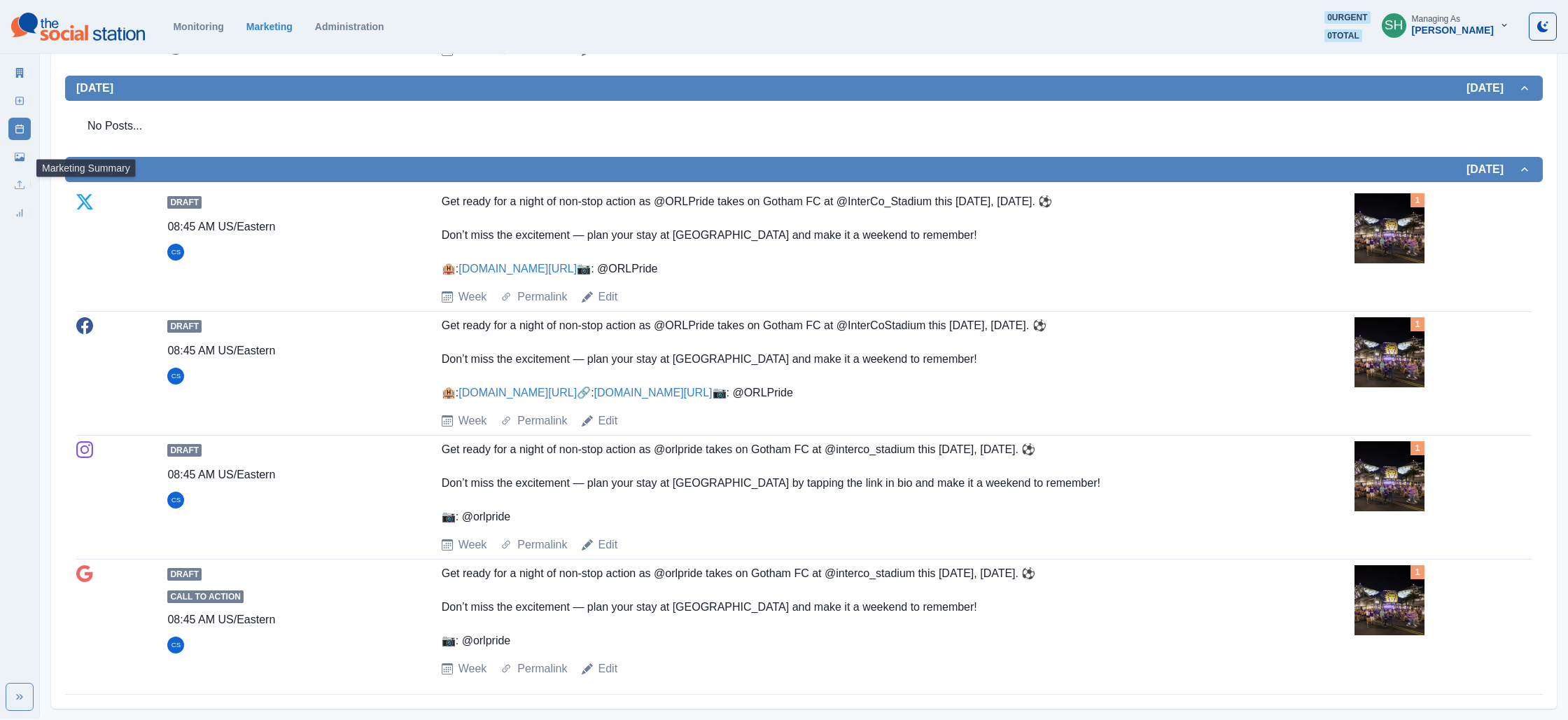
click at [26, 69] on link "Marketing Summary" at bounding box center [19, 72] width 22 height 22
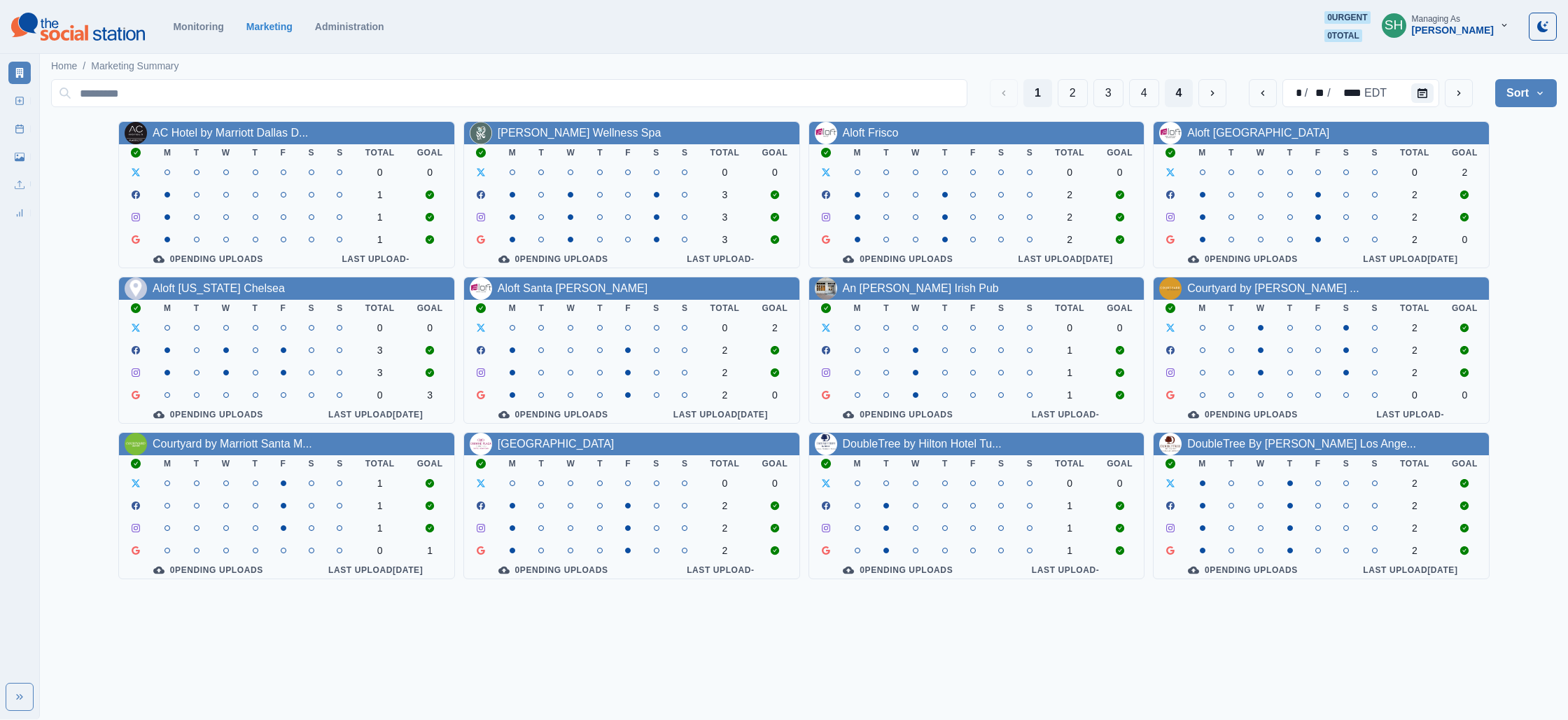
click at [1181, 102] on button "4" at bounding box center [1179, 93] width 29 height 28
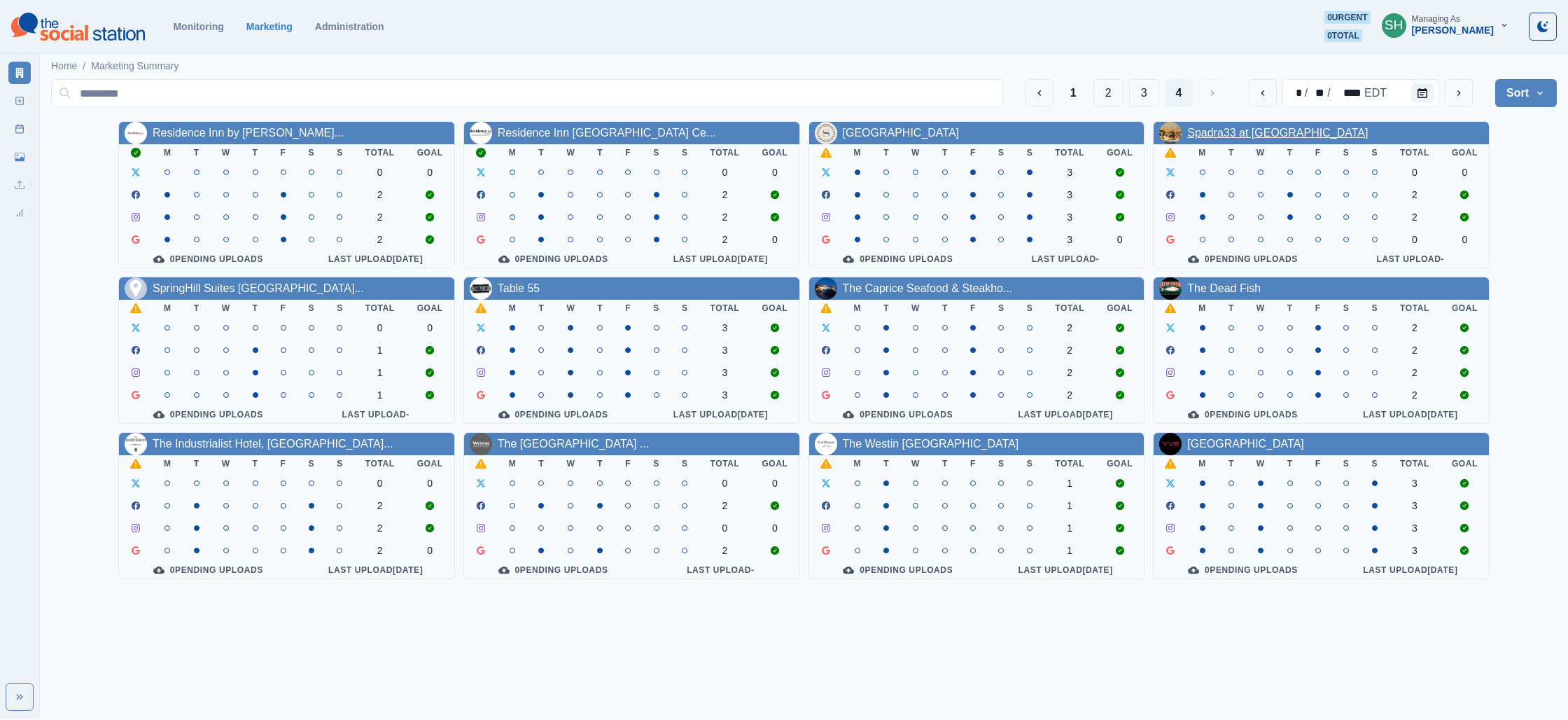
click at [1210, 131] on link "Spadra33 at [GEOGRAPHIC_DATA]" at bounding box center [1277, 133] width 180 height 12
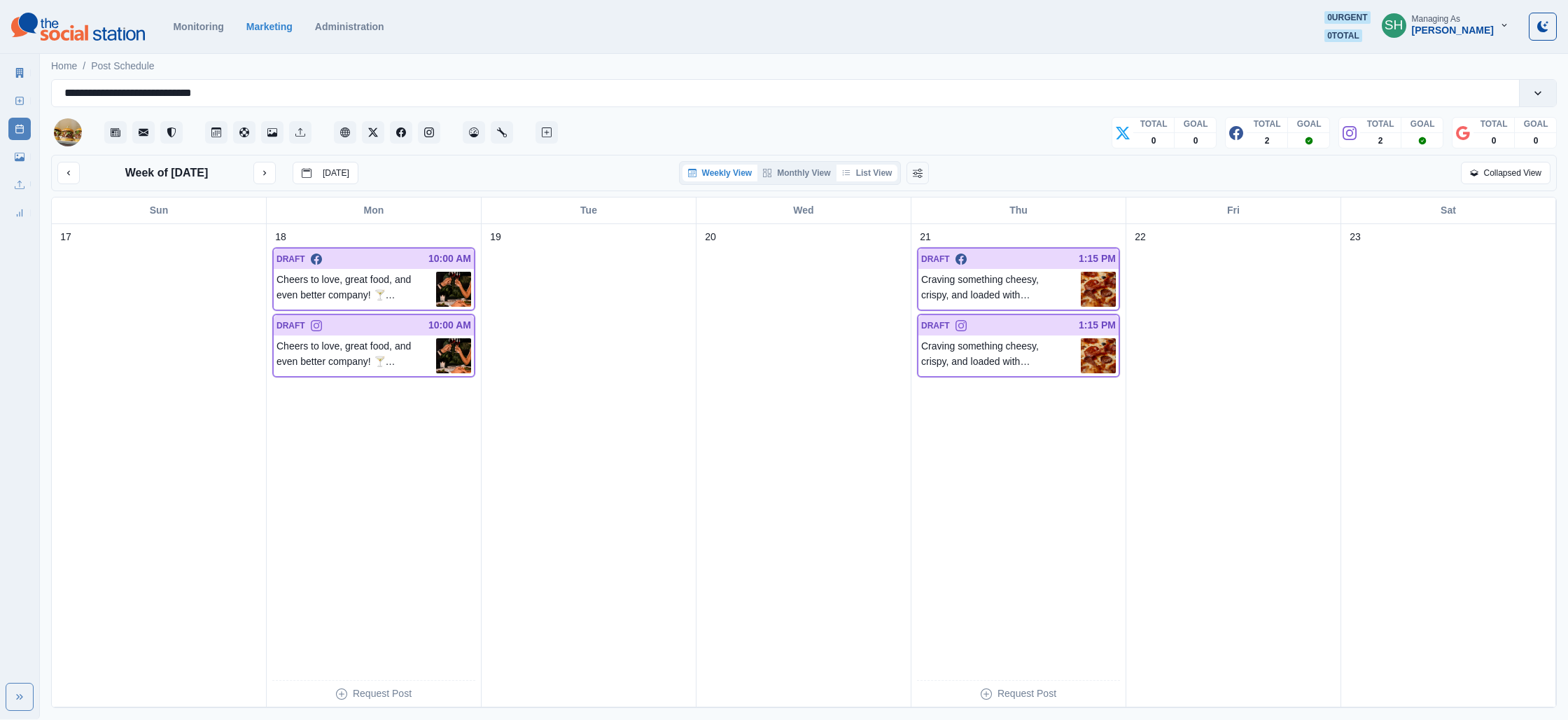
click at [854, 174] on button "List View" at bounding box center [867, 172] width 62 height 17
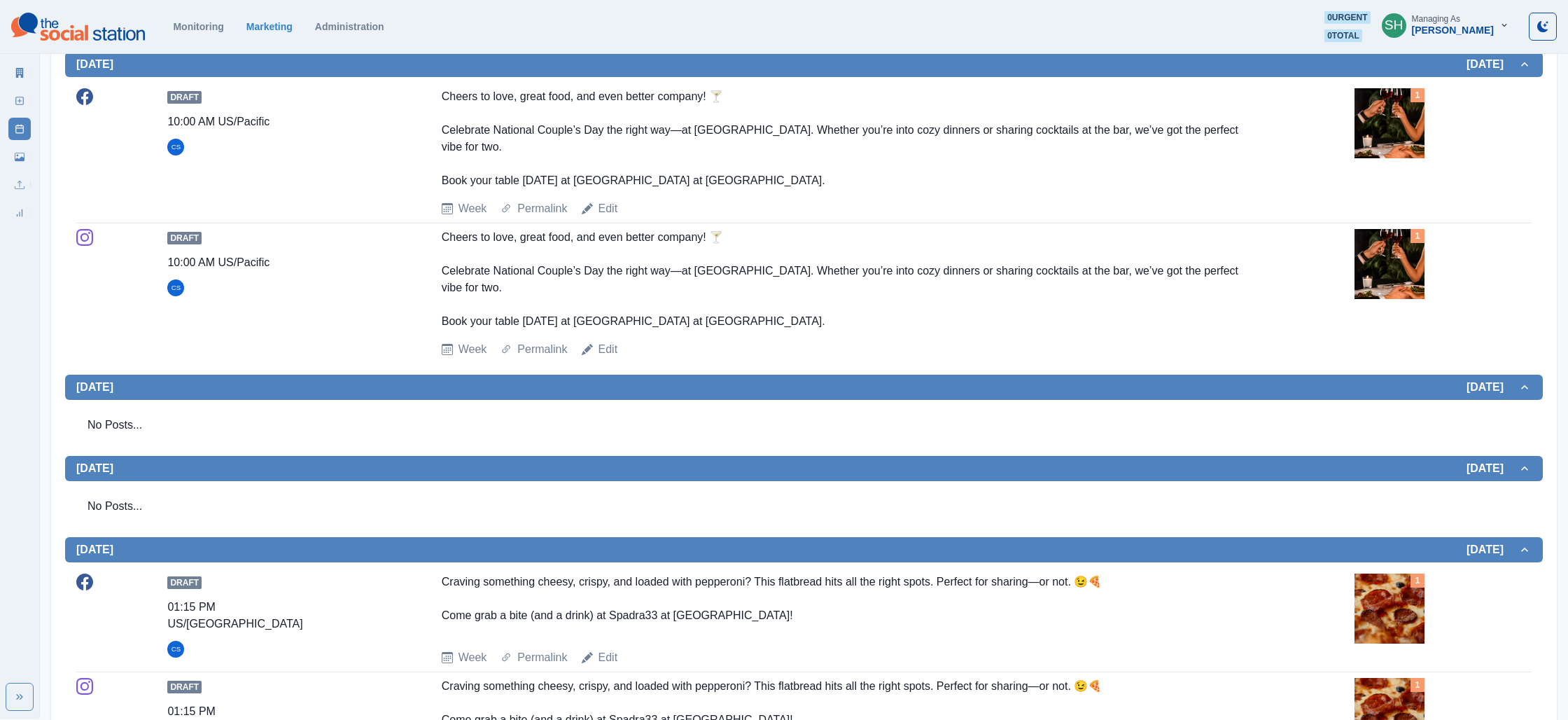
scroll to position [268, 0]
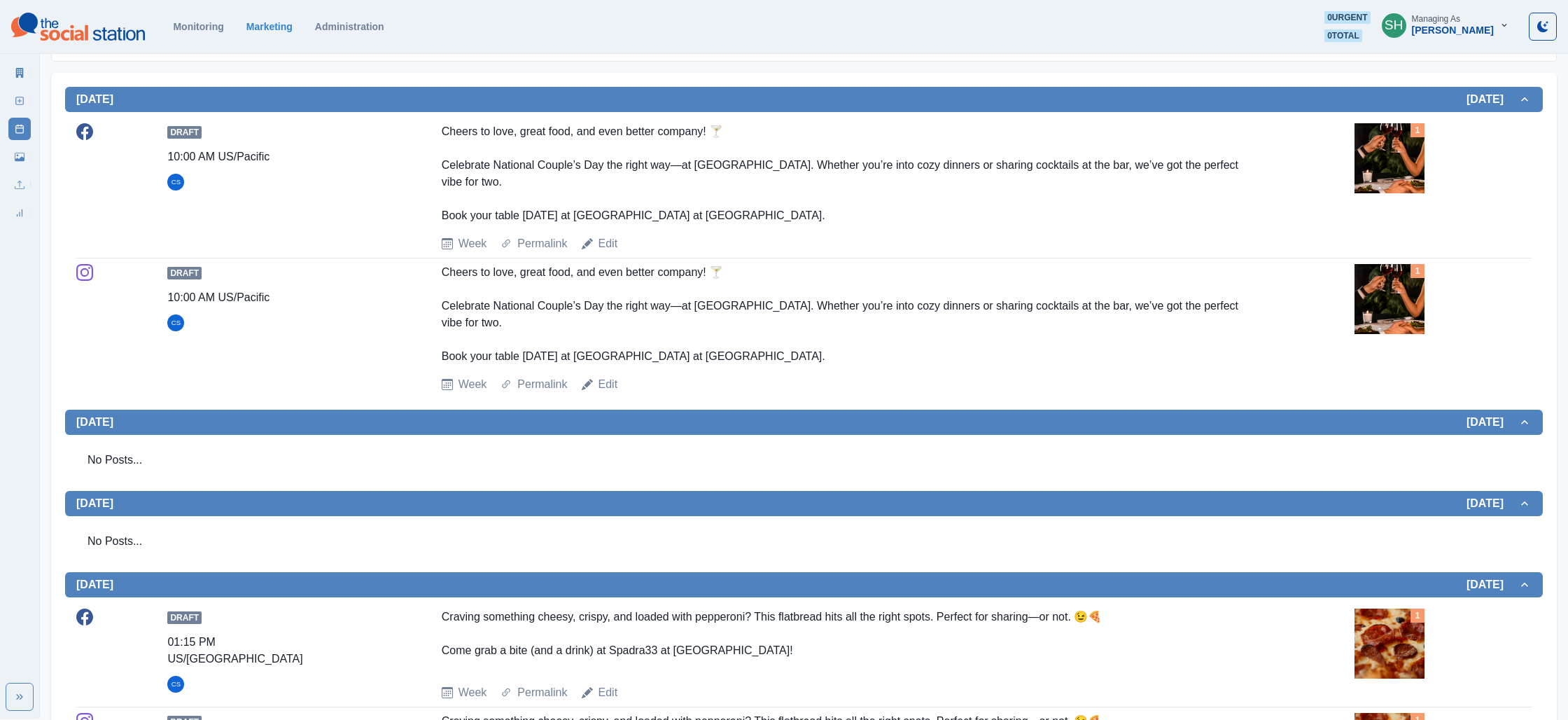
click at [1393, 168] on img at bounding box center [1390, 158] width 70 height 70
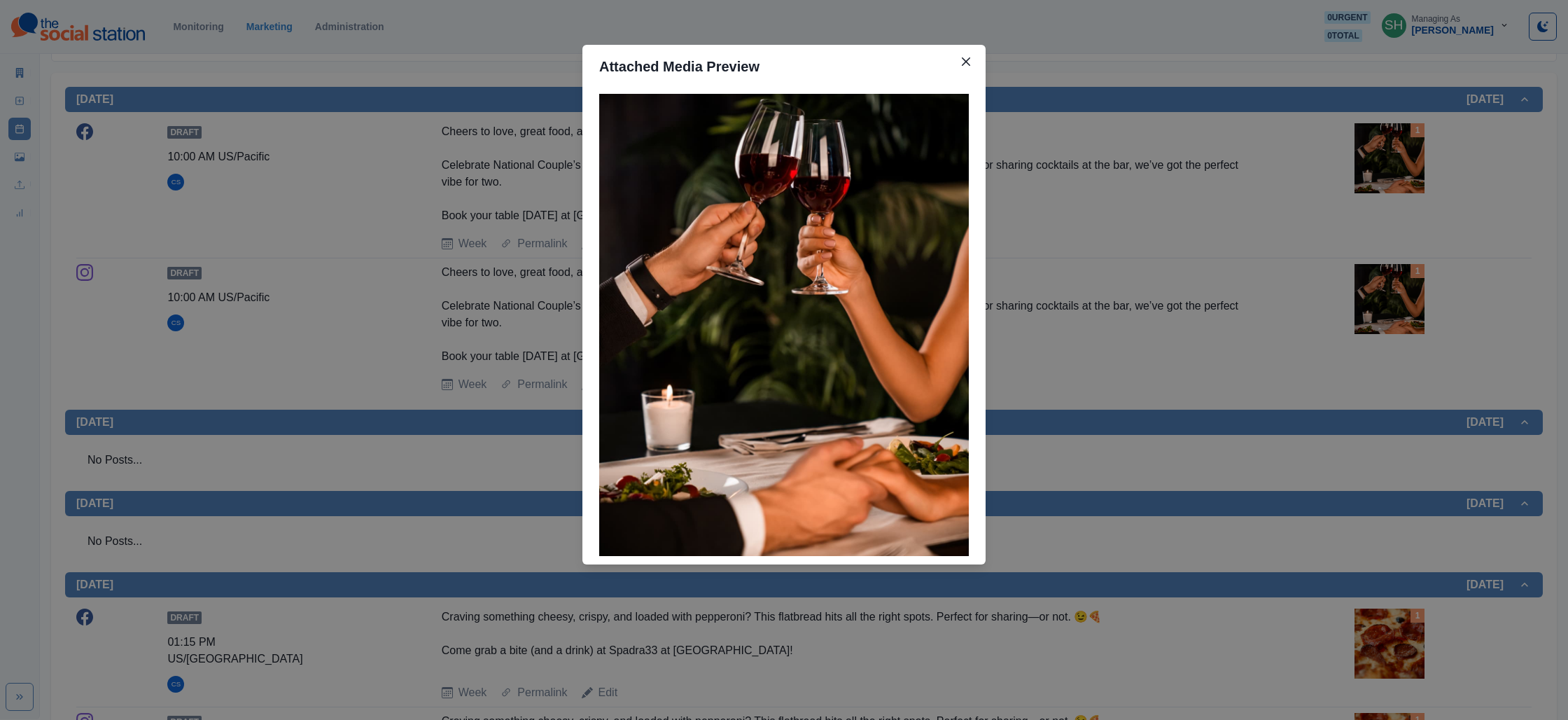
click at [1228, 218] on div "Attached Media Preview" at bounding box center [784, 360] width 1568 height 720
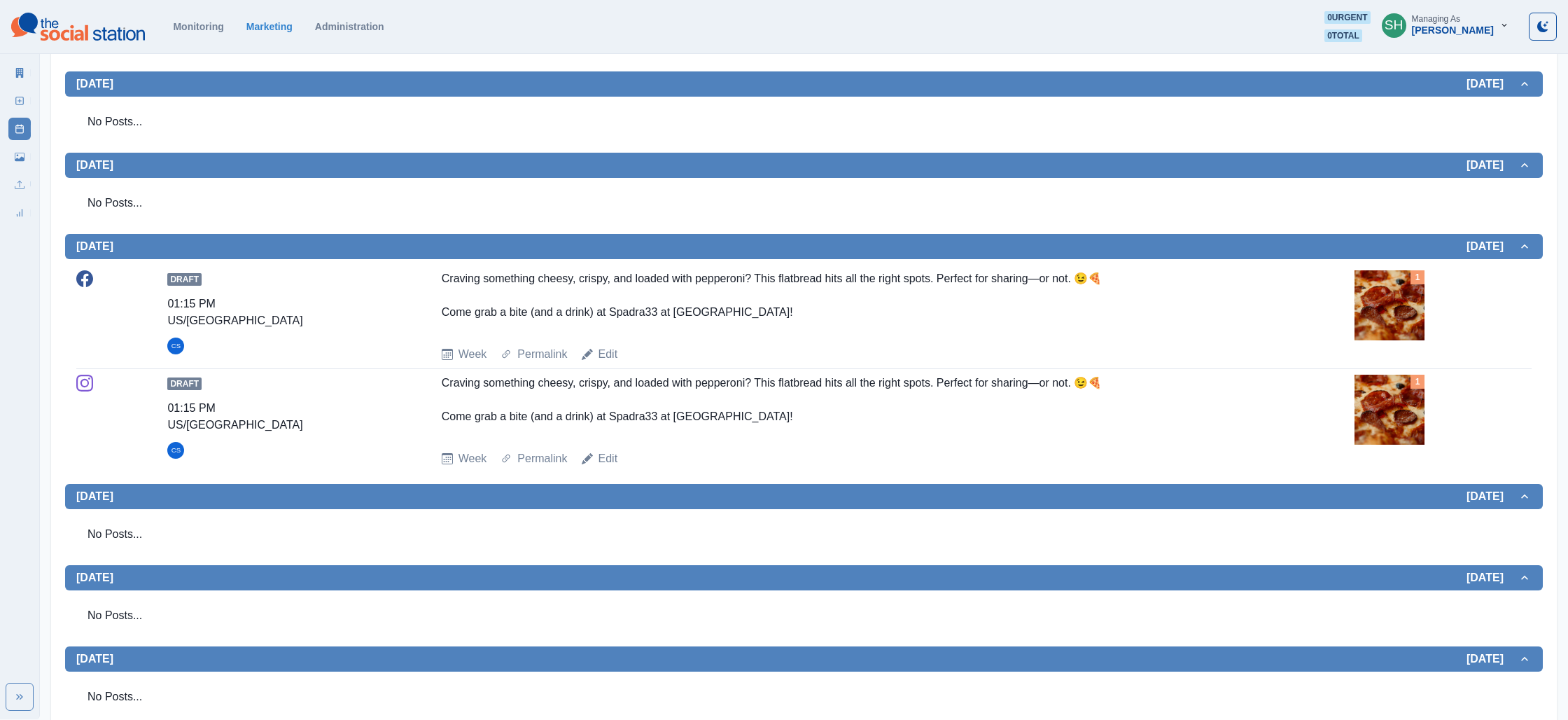
scroll to position [0, 0]
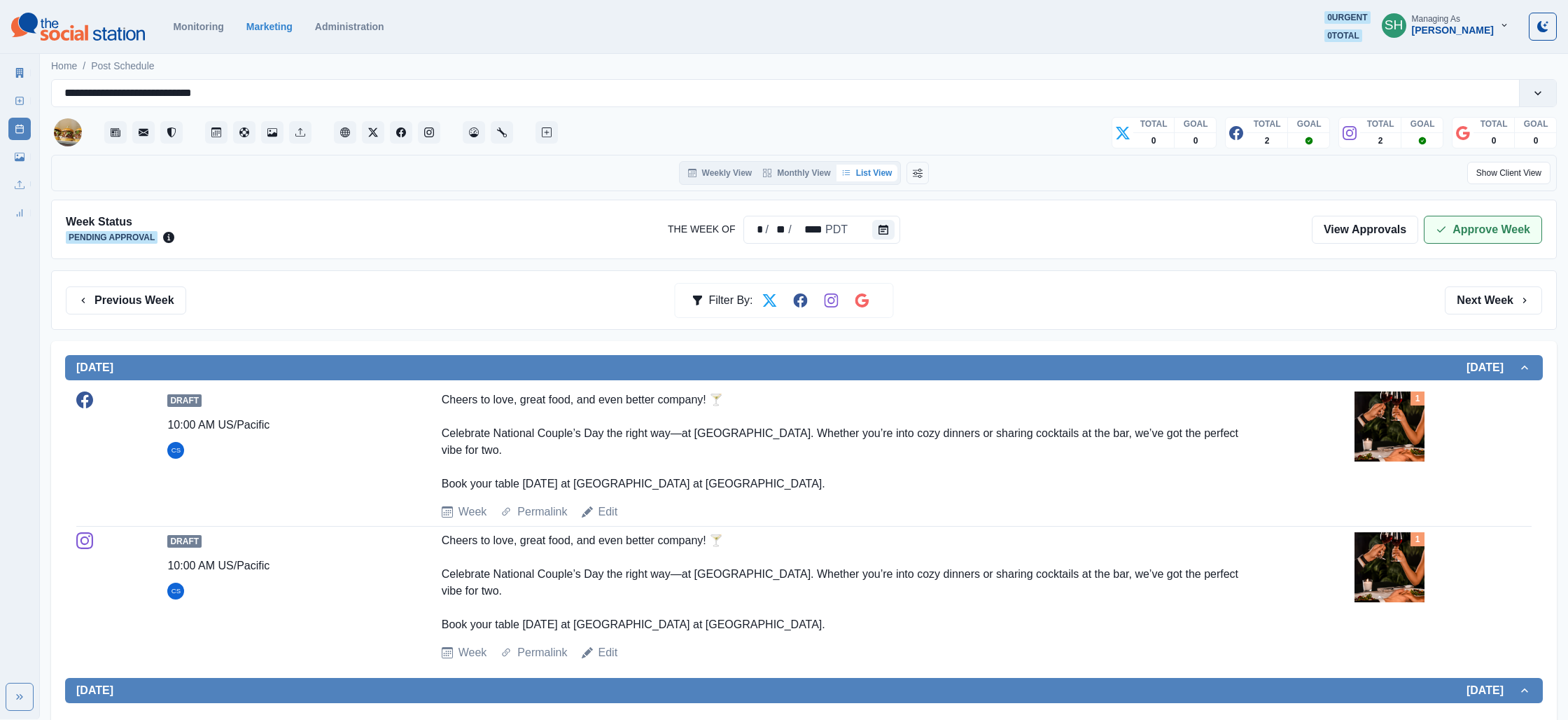
click at [1467, 226] on button "Approve Week" at bounding box center [1483, 229] width 119 height 28
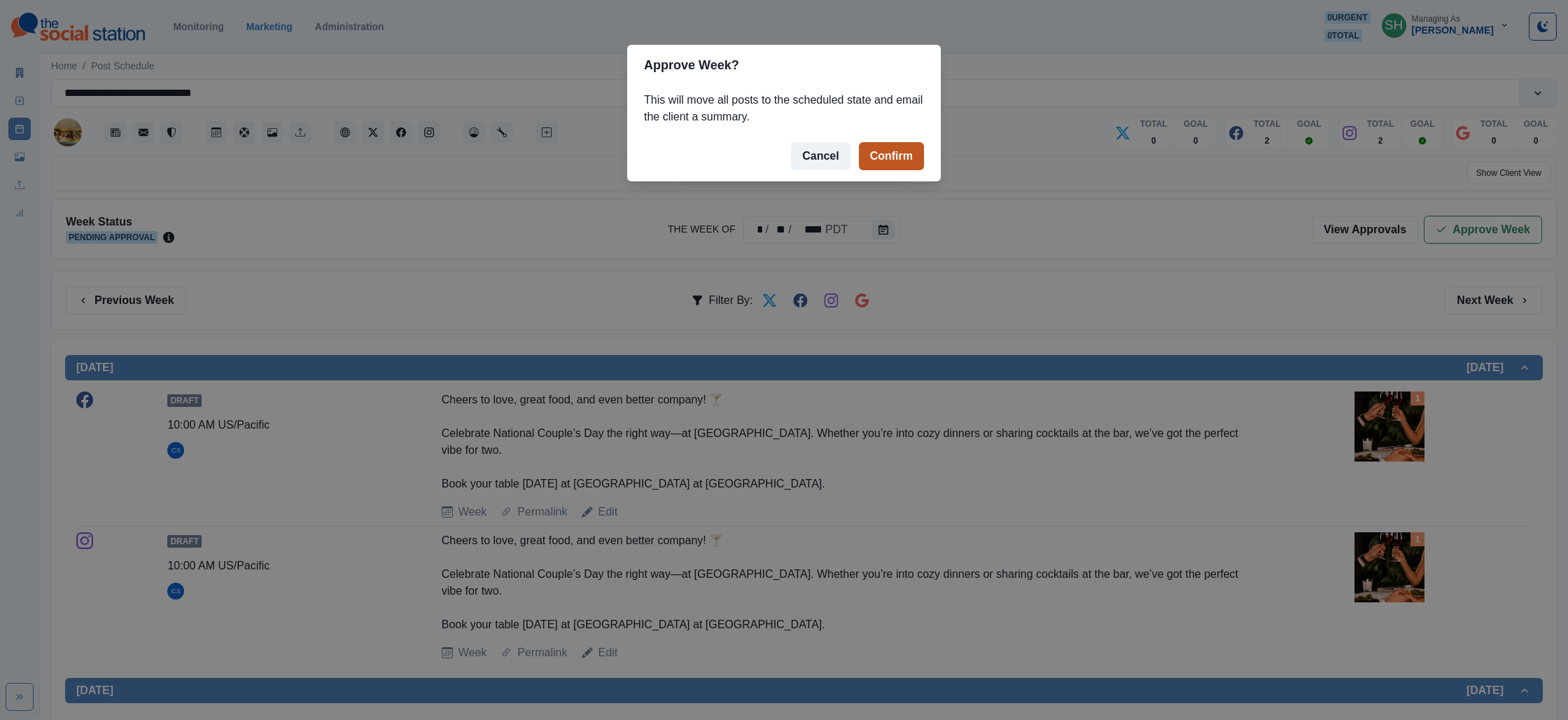
click at [881, 145] on button "Confirm" at bounding box center [891, 156] width 65 height 28
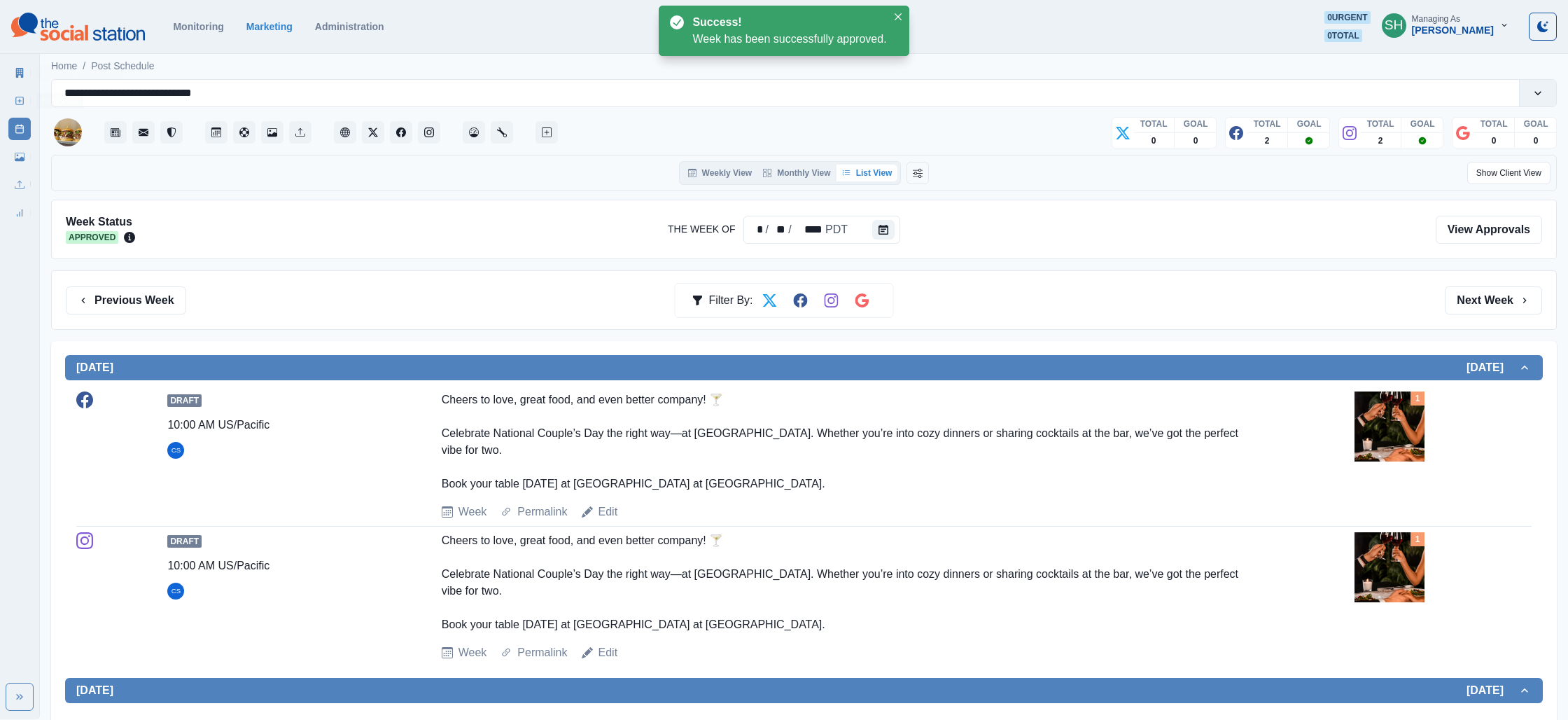
click at [4, 72] on div "Marketing Summary New Post Post Schedule Media Library Uploads Review Summary" at bounding box center [19, 140] width 40 height 168
click at [26, 63] on link "Marketing Summary" at bounding box center [19, 72] width 22 height 22
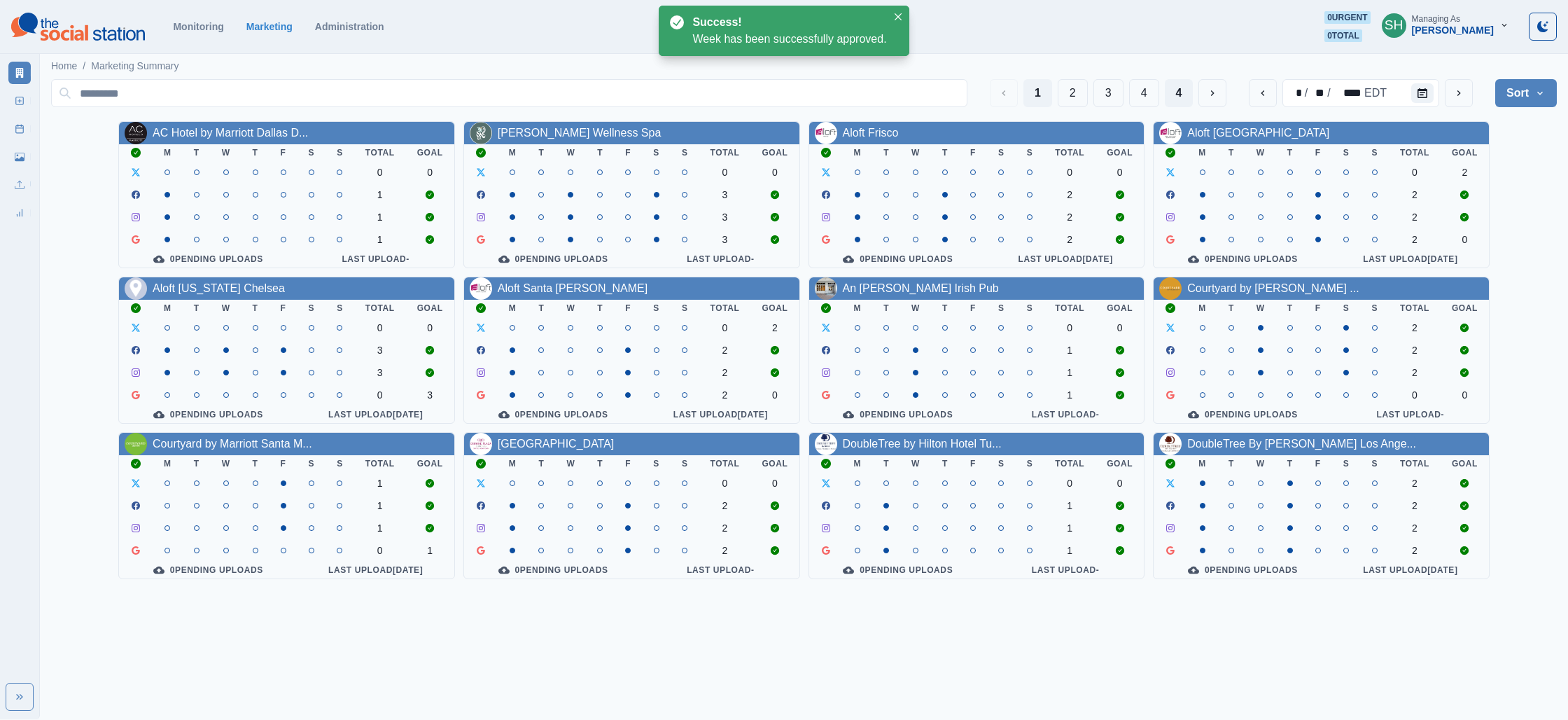
click at [1179, 91] on button "4" at bounding box center [1179, 93] width 29 height 28
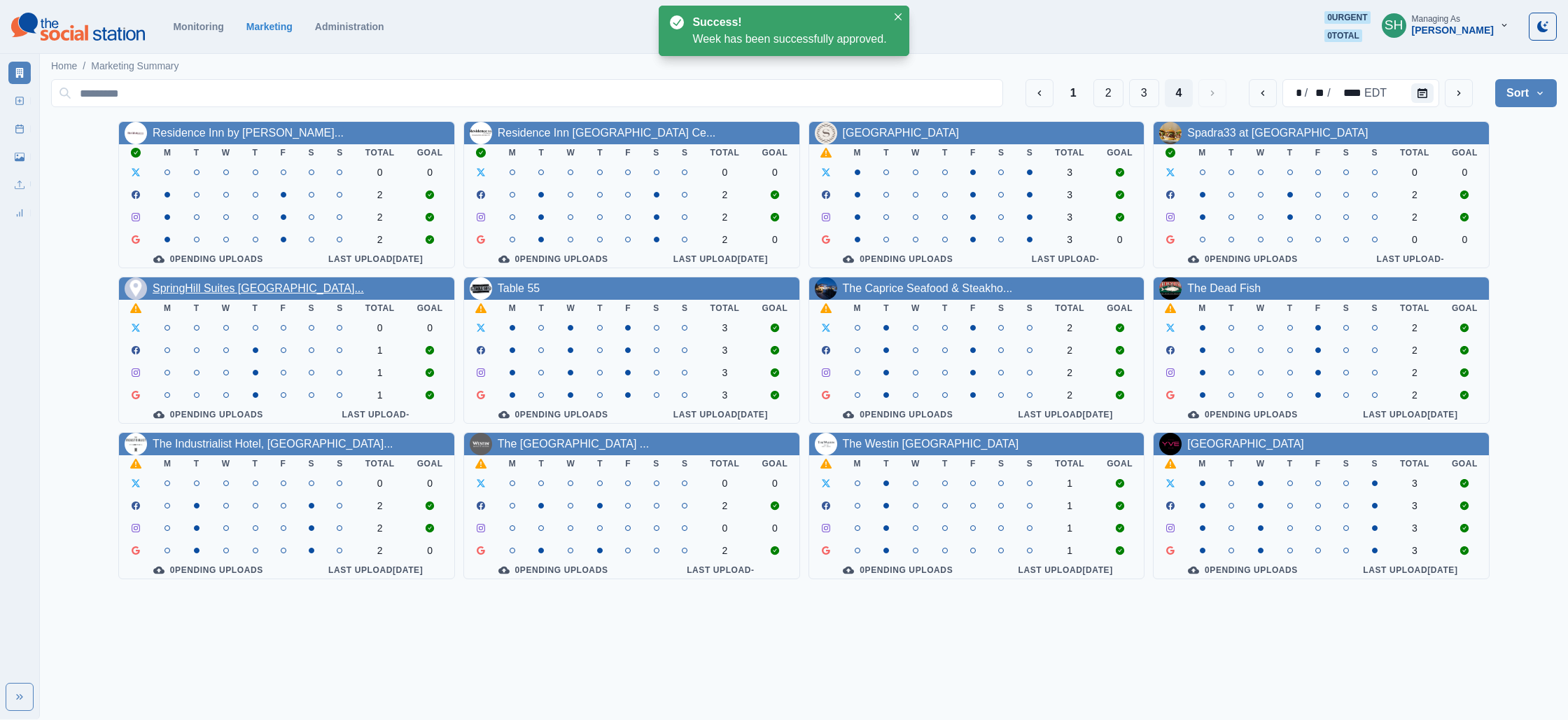
click at [263, 293] on link "SpringHill Suites [GEOGRAPHIC_DATA]..." at bounding box center [258, 288] width 212 height 12
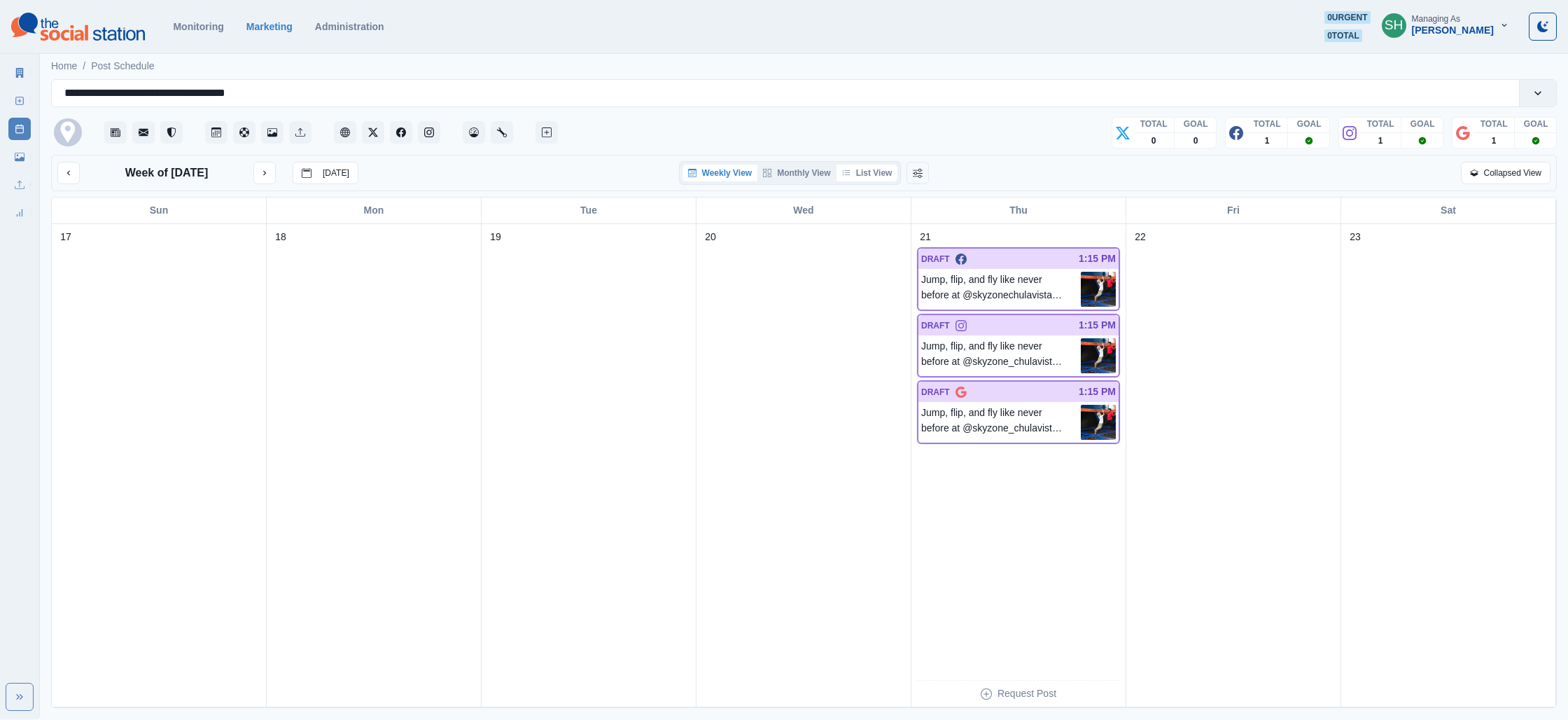
click at [875, 169] on button "List View" at bounding box center [867, 172] width 62 height 17
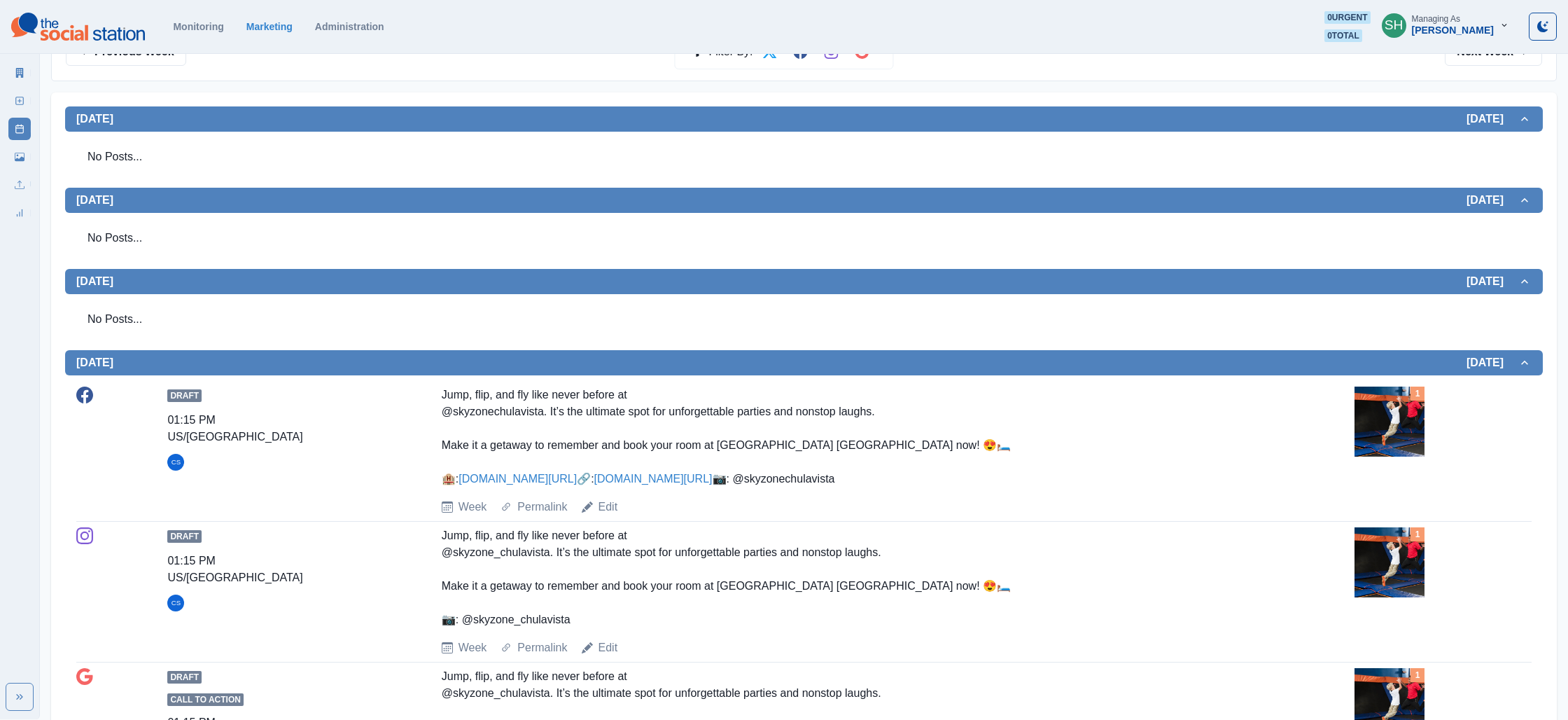
scroll to position [404, 0]
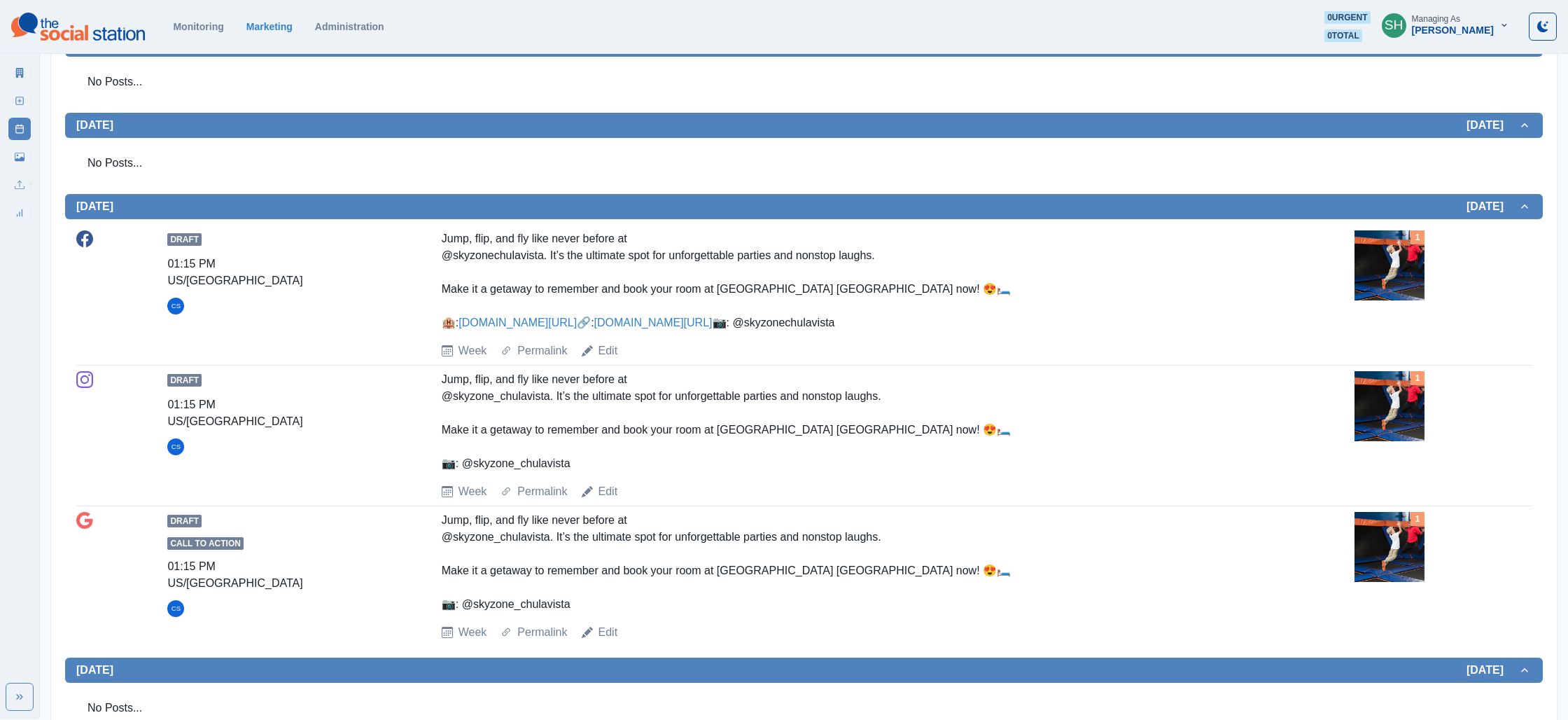
click at [1398, 263] on img at bounding box center [1390, 265] width 70 height 70
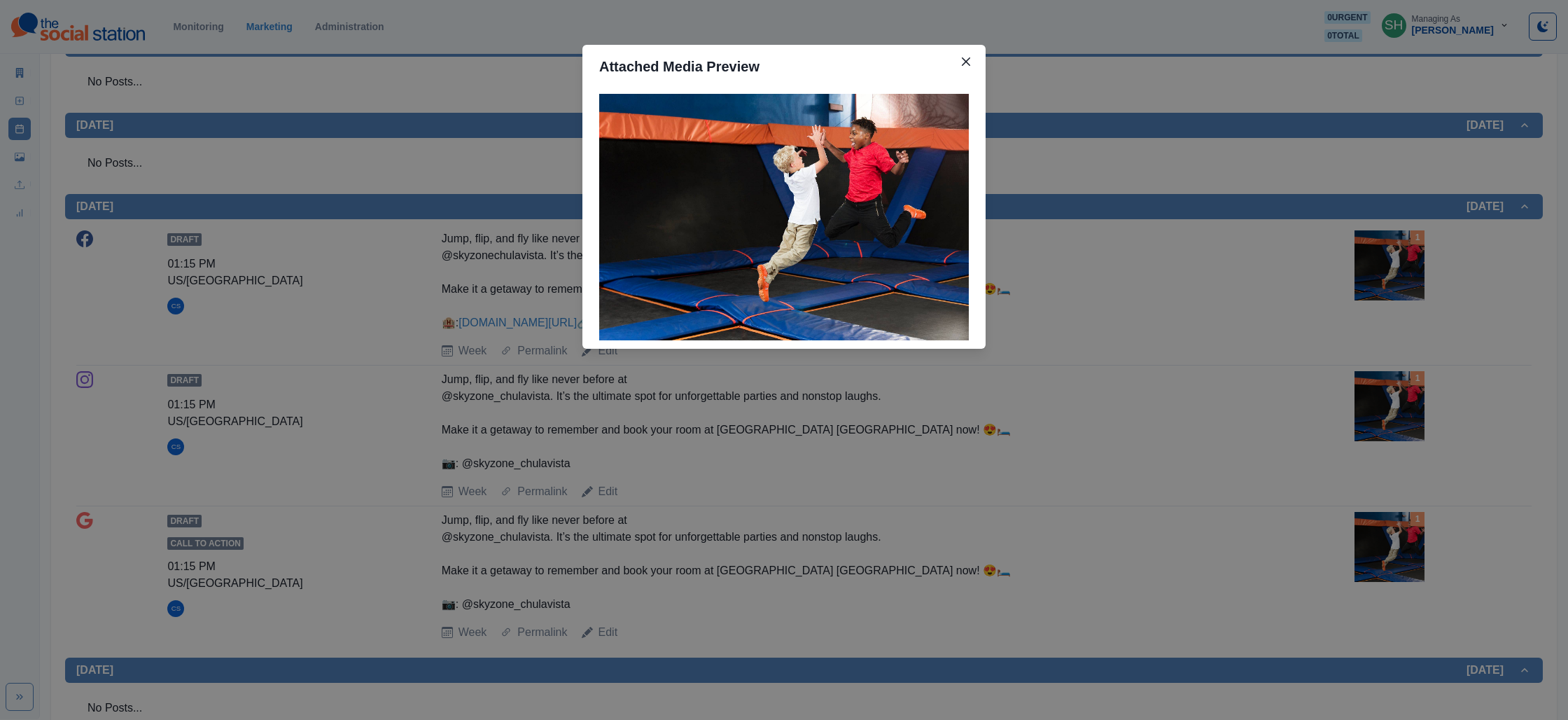
click at [1243, 242] on div "Attached Media Preview" at bounding box center [784, 360] width 1568 height 720
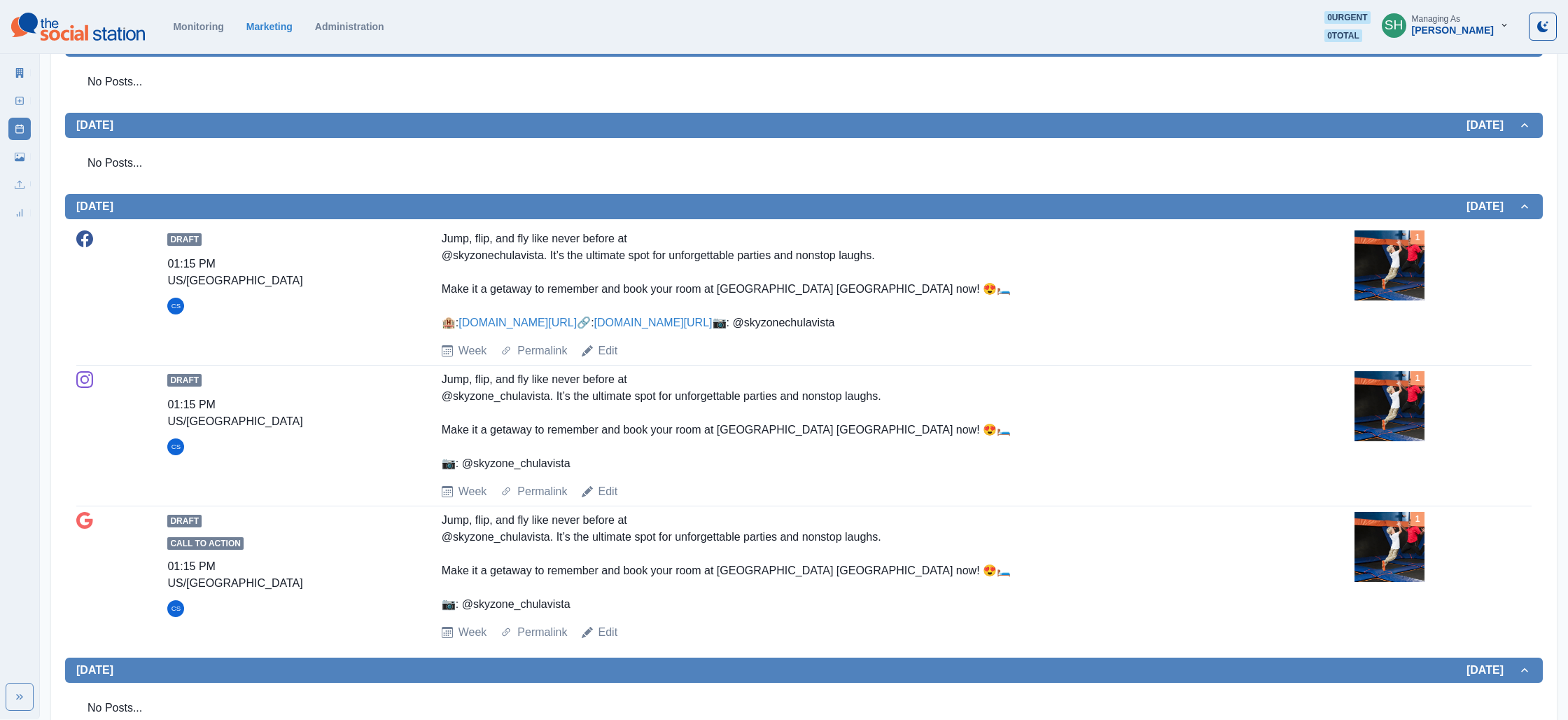
scroll to position [662, 0]
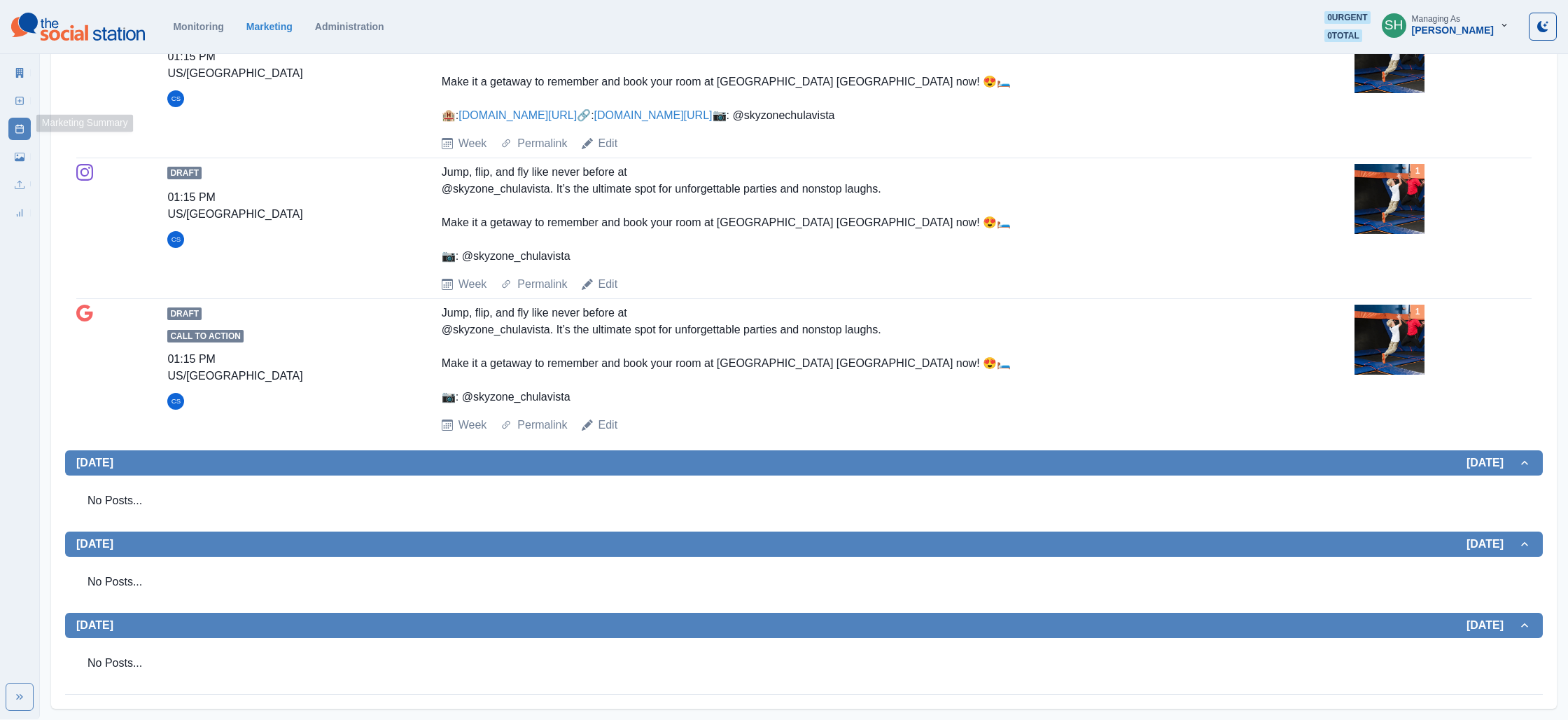
click at [12, 63] on link "Marketing Summary" at bounding box center [19, 72] width 22 height 22
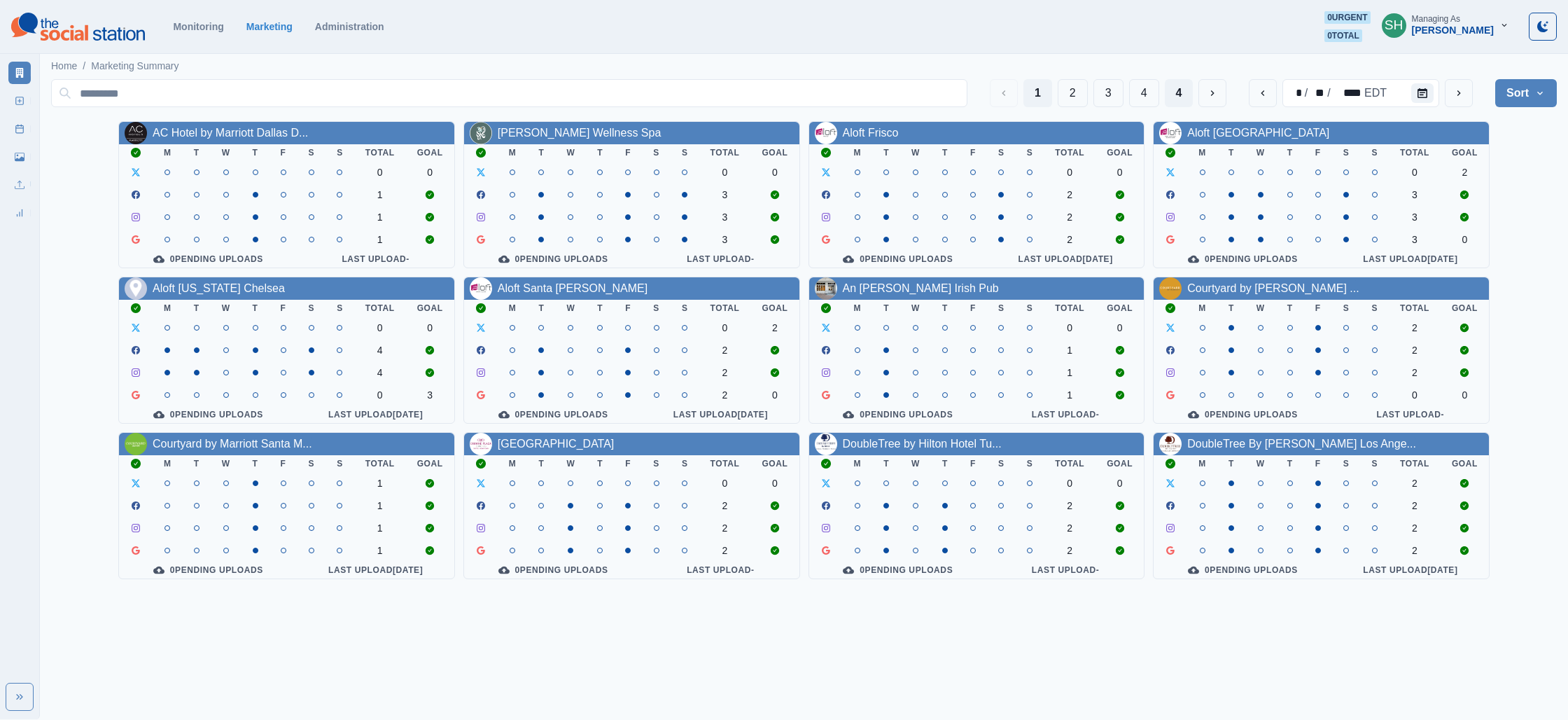
click at [1181, 101] on button "4" at bounding box center [1179, 93] width 29 height 28
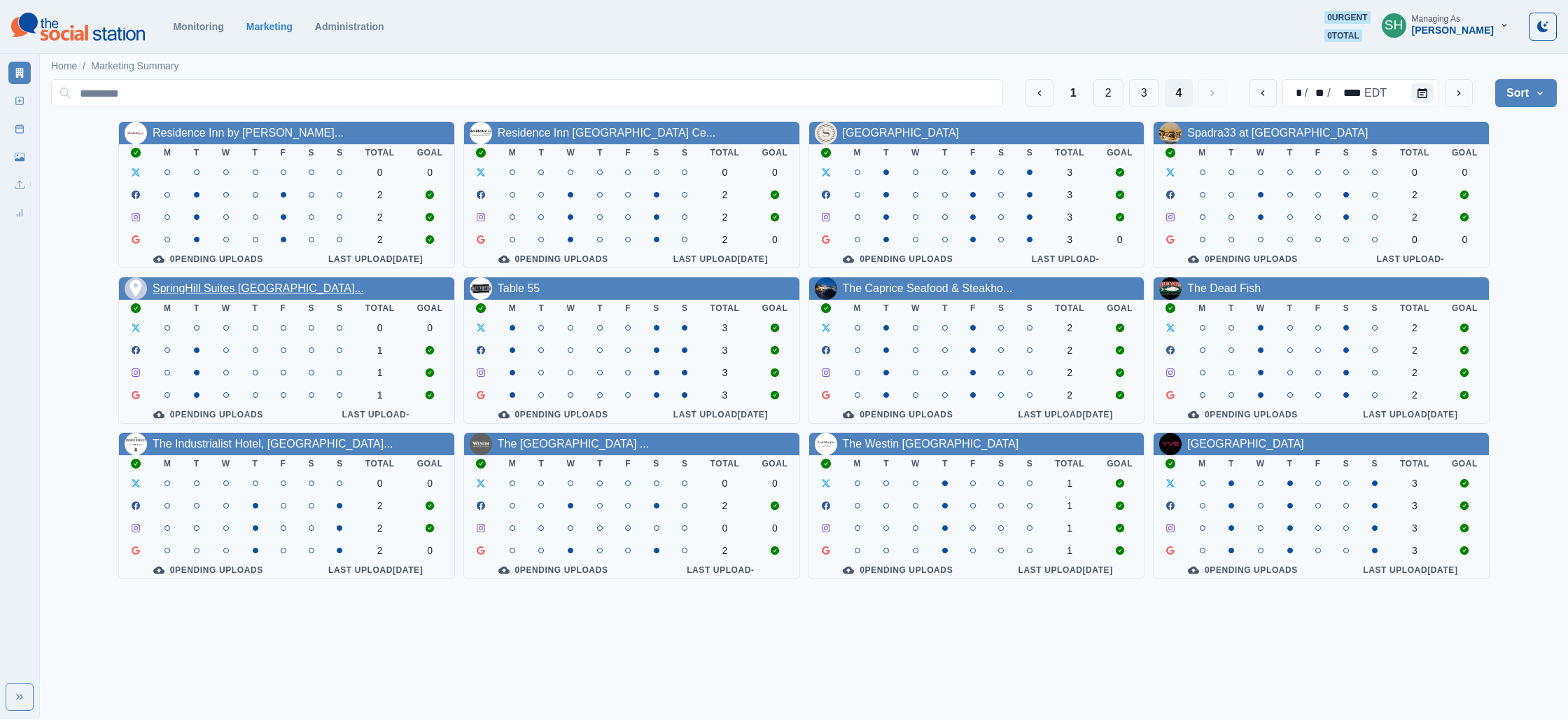
click at [155, 290] on link "SpringHill Suites [GEOGRAPHIC_DATA]..." at bounding box center [258, 288] width 212 height 12
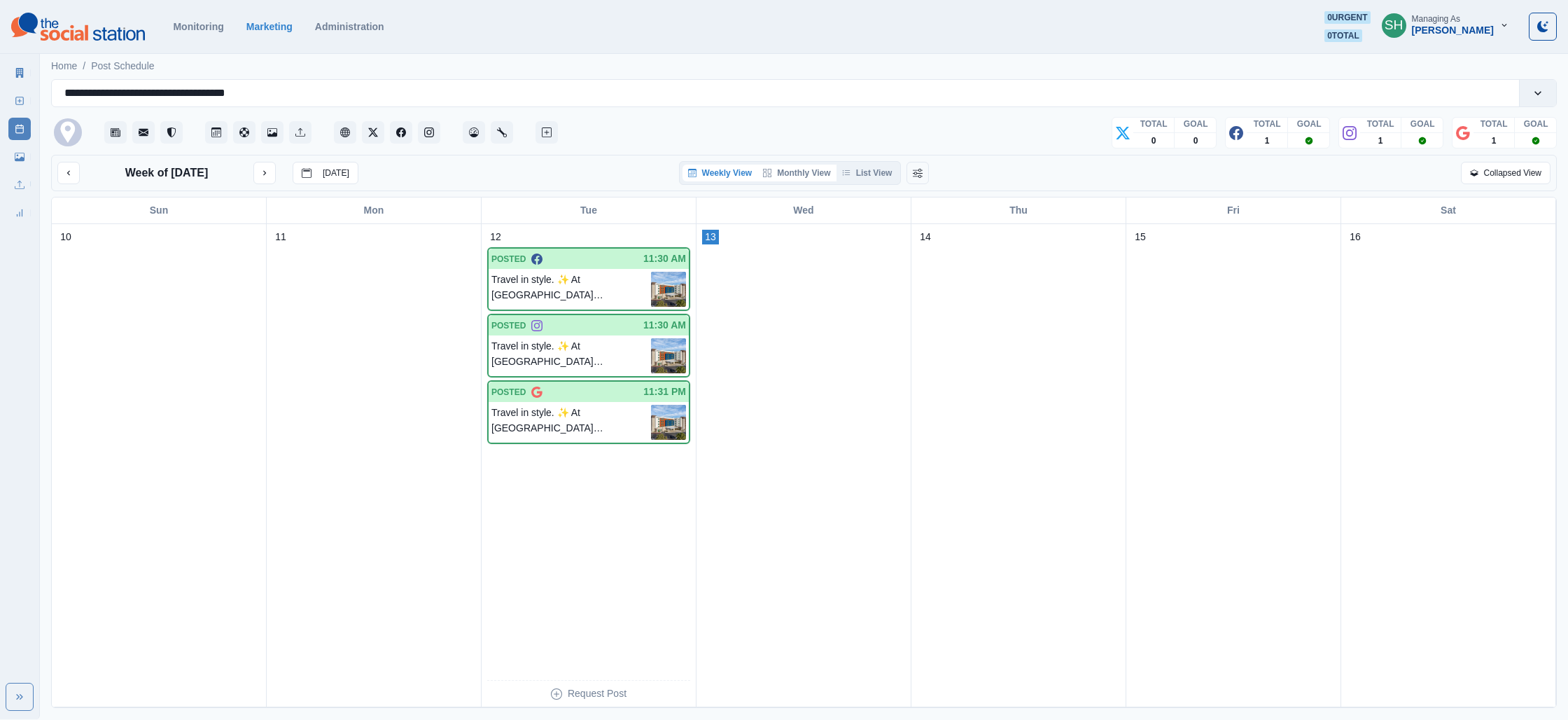
click at [813, 178] on button "Monthly View" at bounding box center [796, 172] width 78 height 17
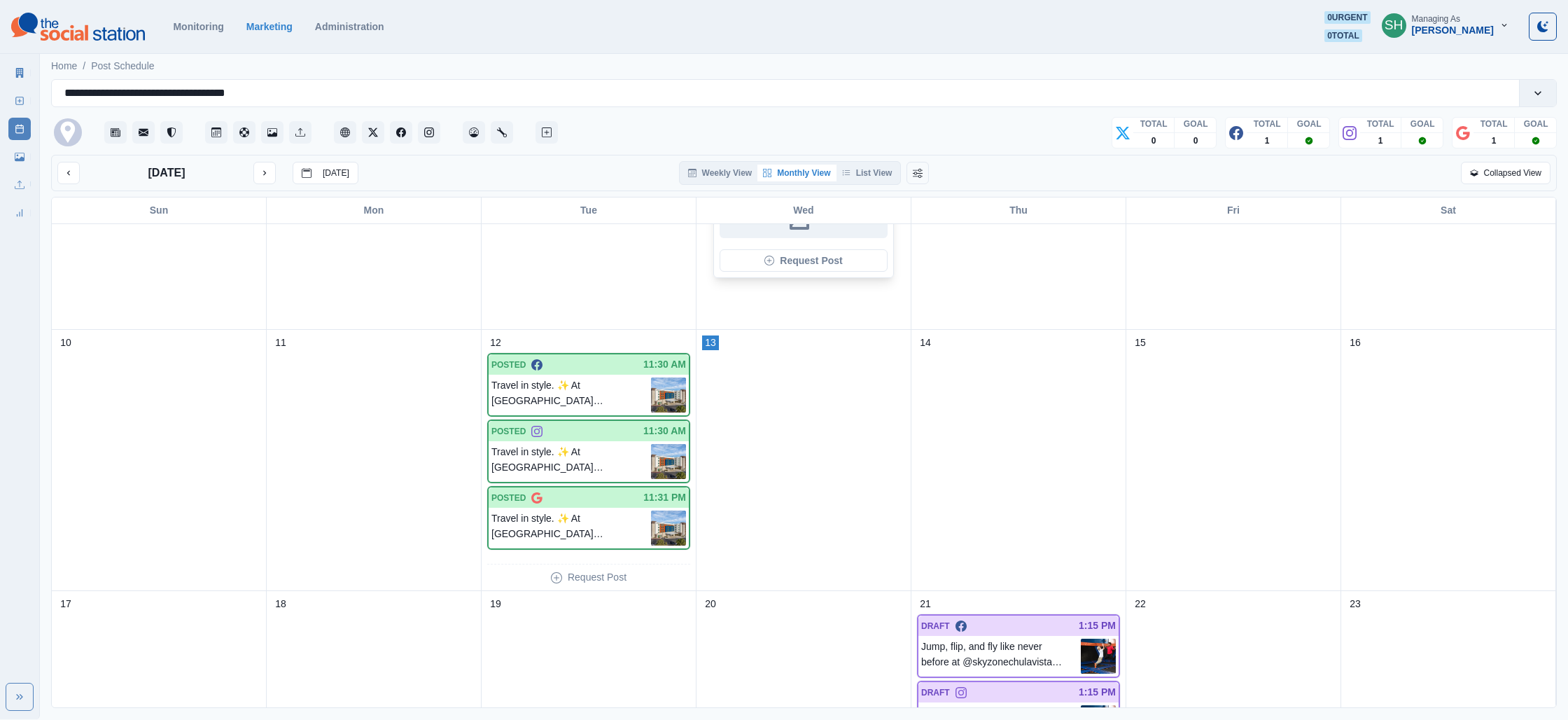
scroll to position [918, 0]
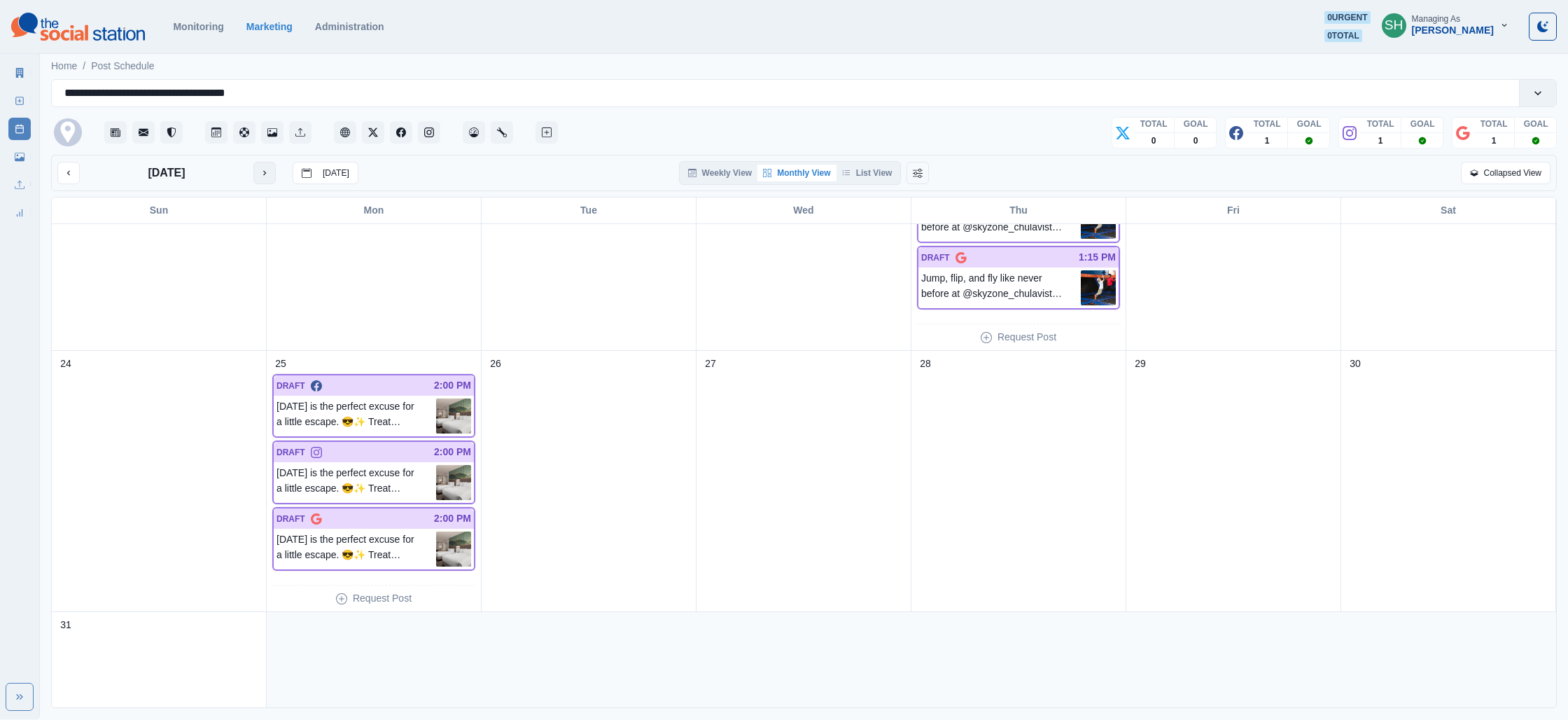
click at [269, 175] on icon "next month" at bounding box center [264, 172] width 10 height 10
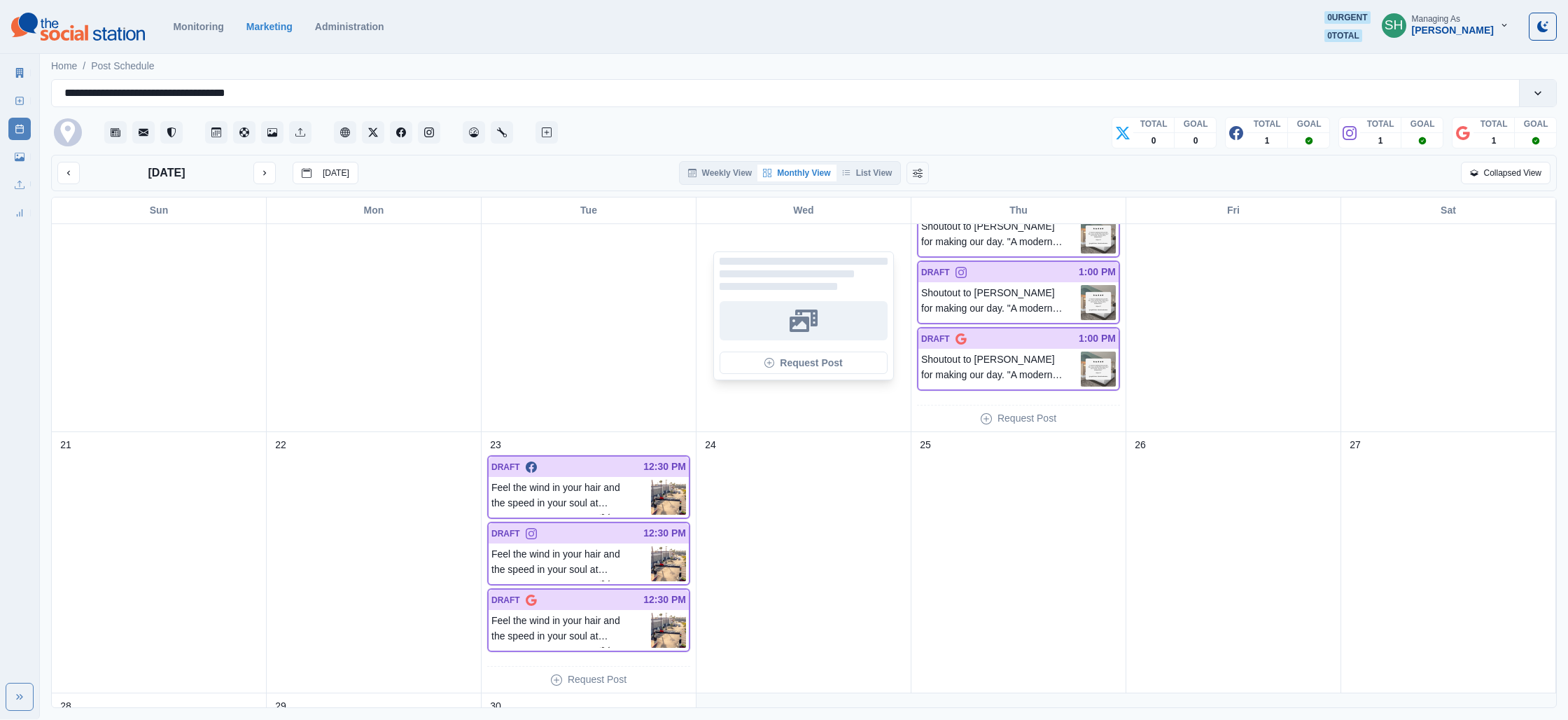
scroll to position [583, 0]
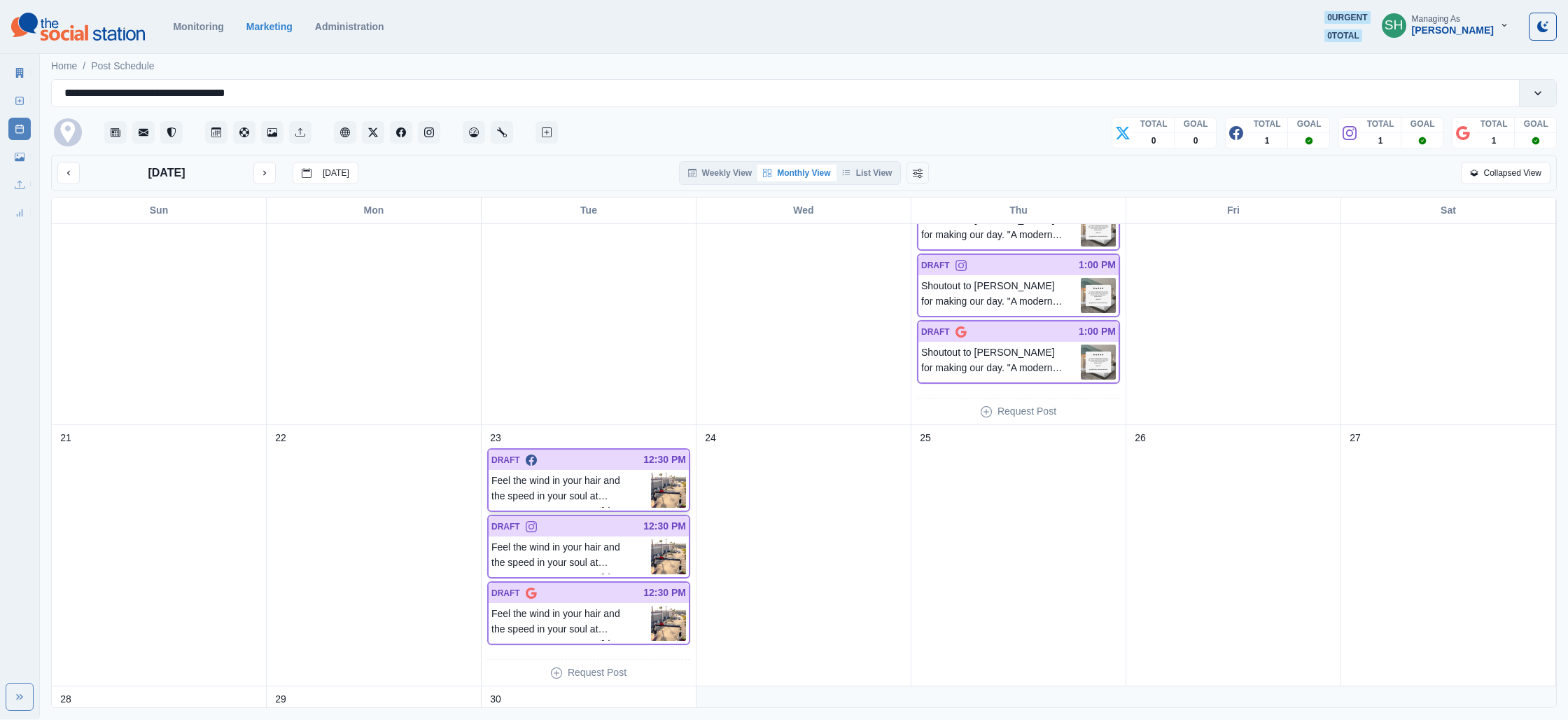
click at [675, 483] on img at bounding box center [669, 491] width 35 height 35
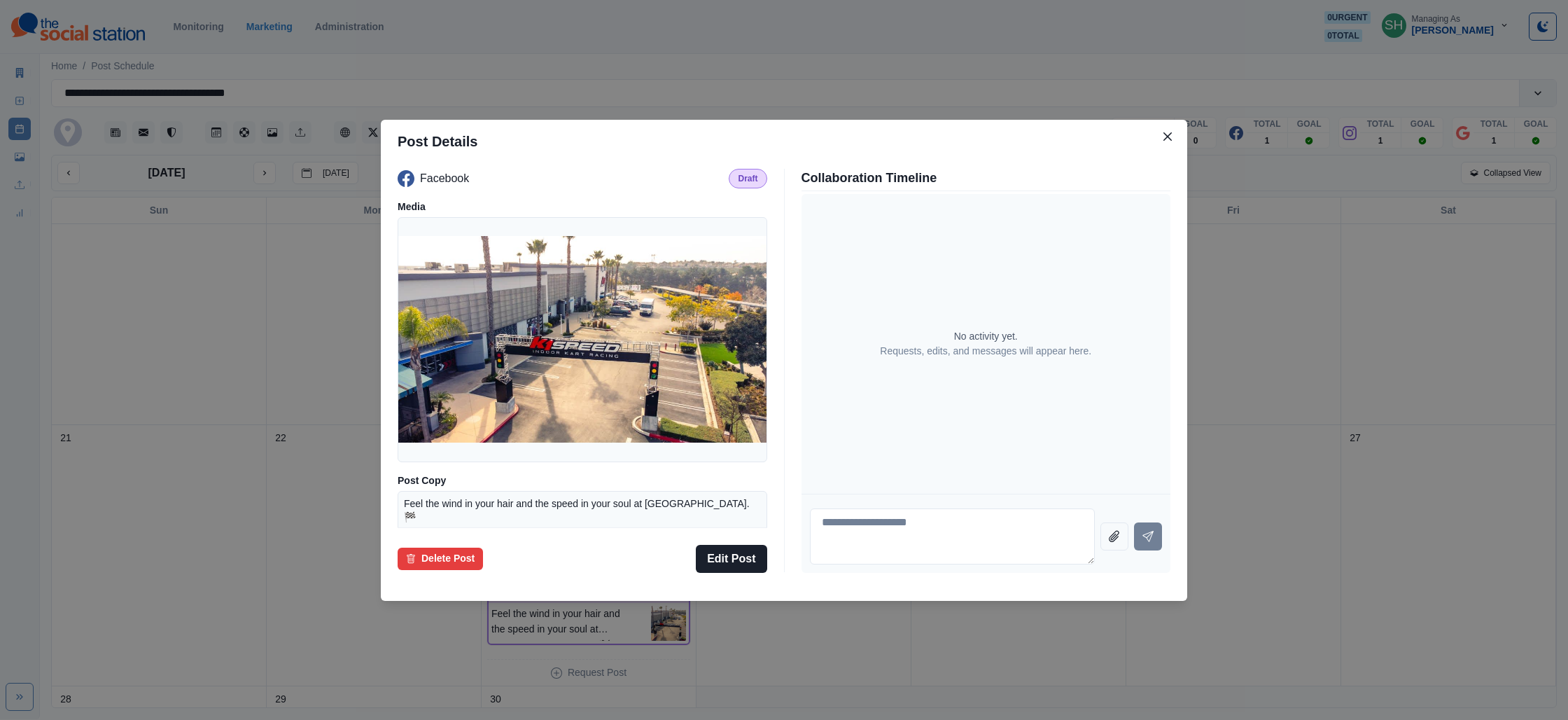
click at [1376, 269] on div "Post Details Facebook Draft Media Post Copy Feel the wind in your hair and the …" at bounding box center [784, 360] width 1568 height 720
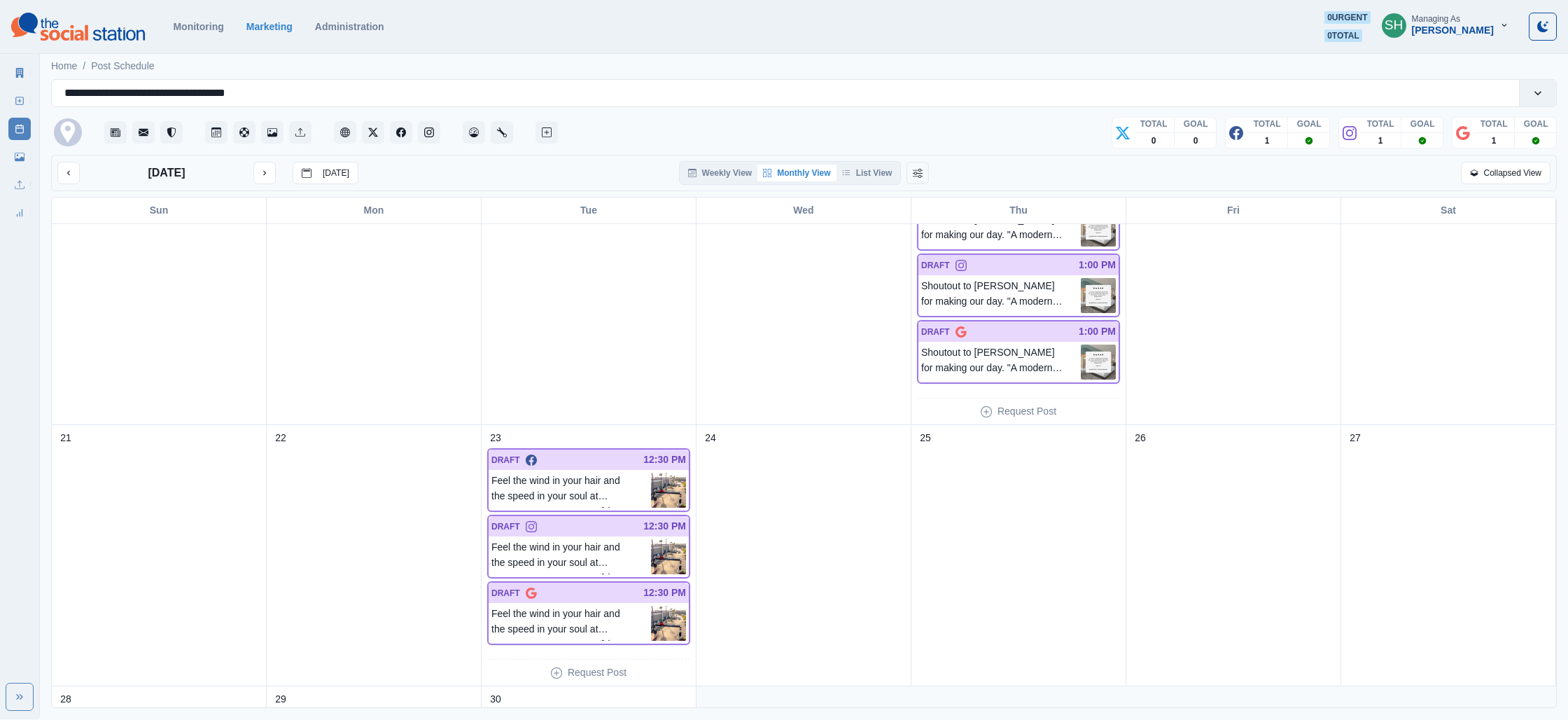
click at [23, 74] on icon at bounding box center [19, 72] width 10 height 10
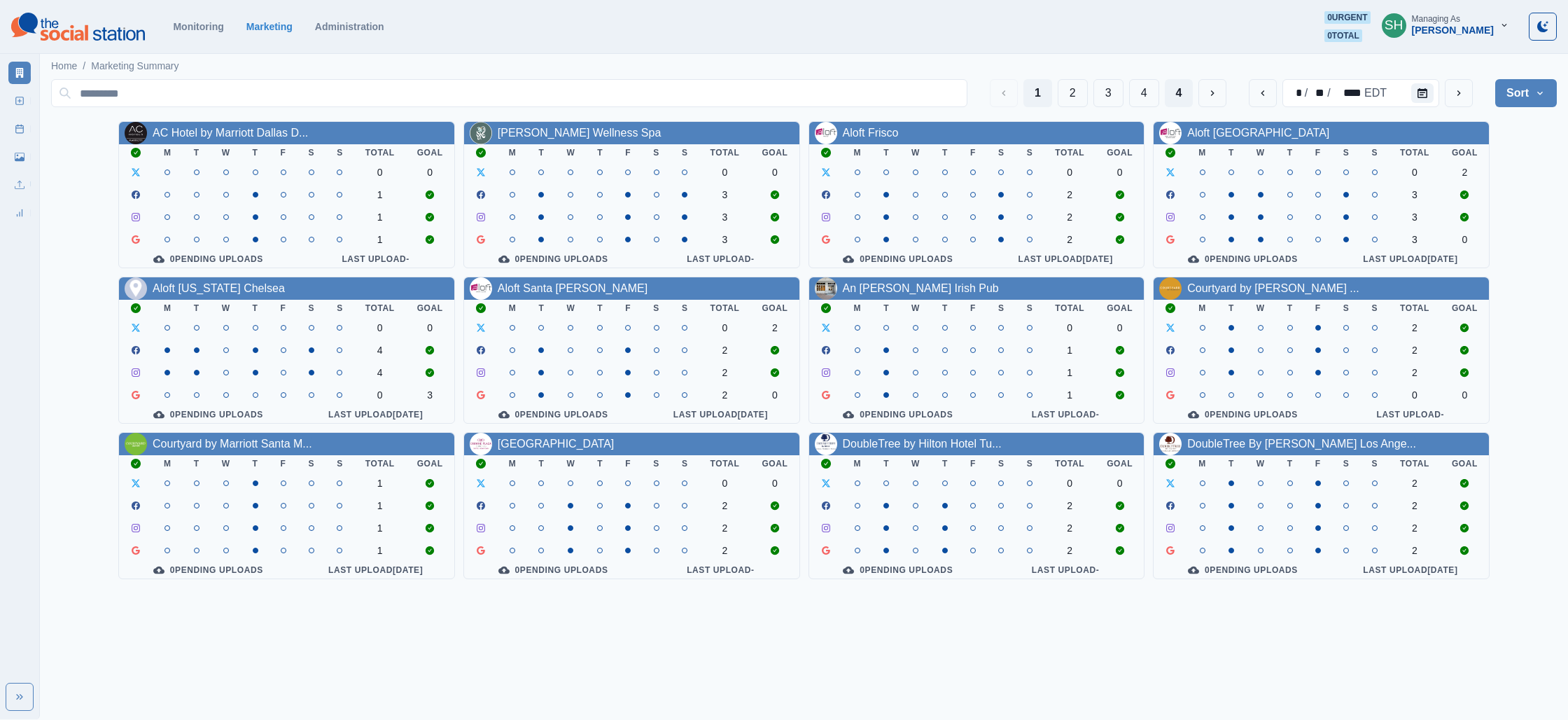
click at [1189, 91] on button "4" at bounding box center [1179, 93] width 29 height 28
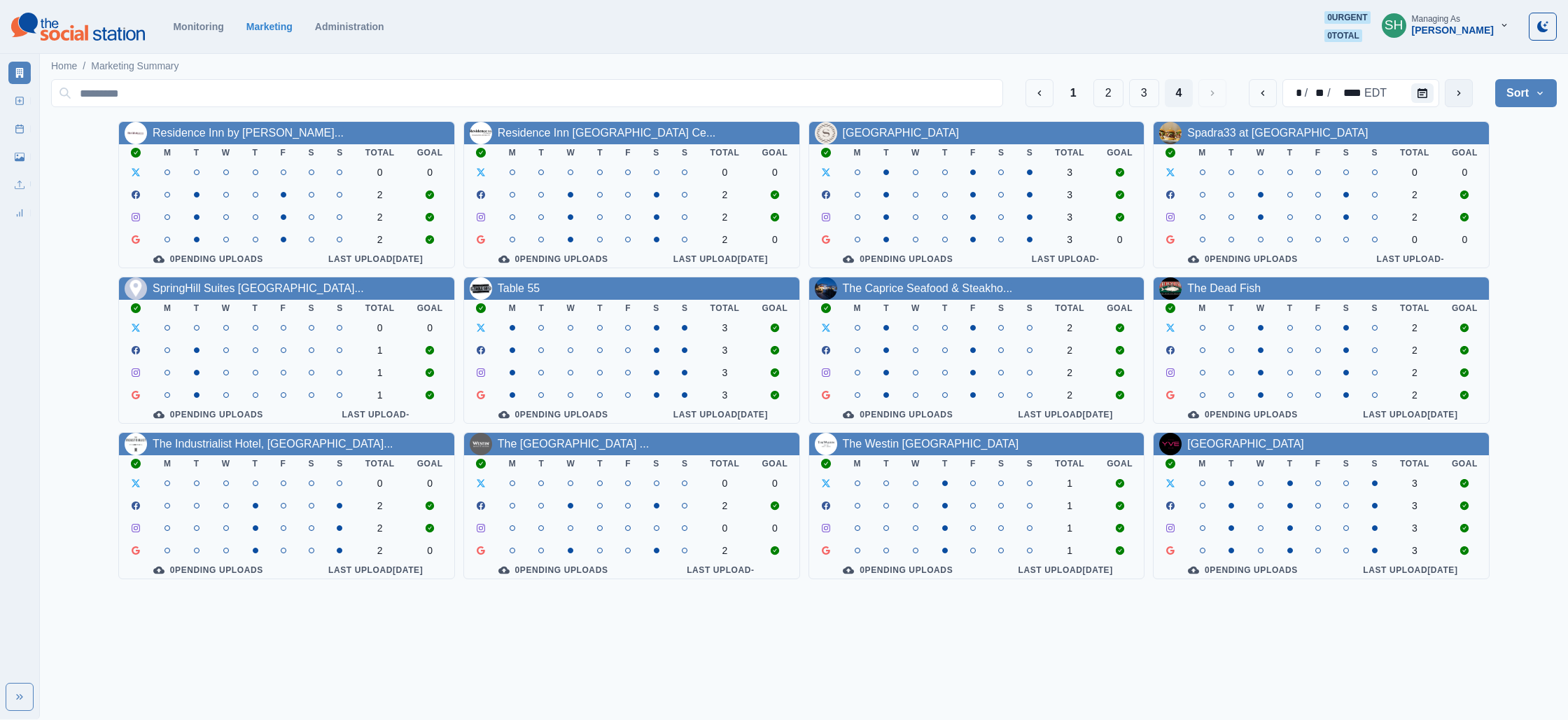
click at [1468, 86] on button "next" at bounding box center [1459, 93] width 28 height 28
click at [538, 297] on div "Table 55" at bounding box center [631, 287] width 335 height 22
click at [497, 288] on link "Table 55" at bounding box center [519, 288] width 43 height 12
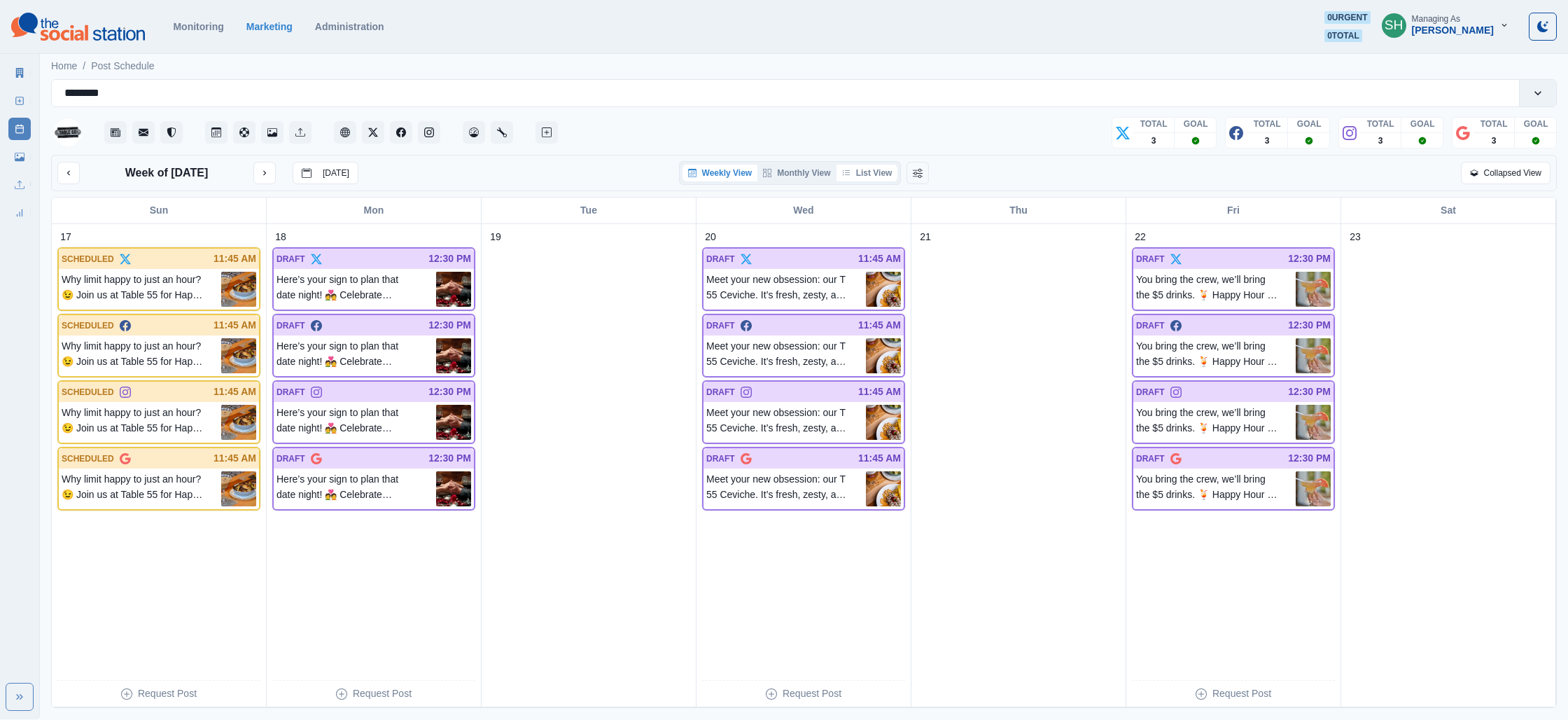
click at [877, 174] on button "List View" at bounding box center [867, 172] width 62 height 17
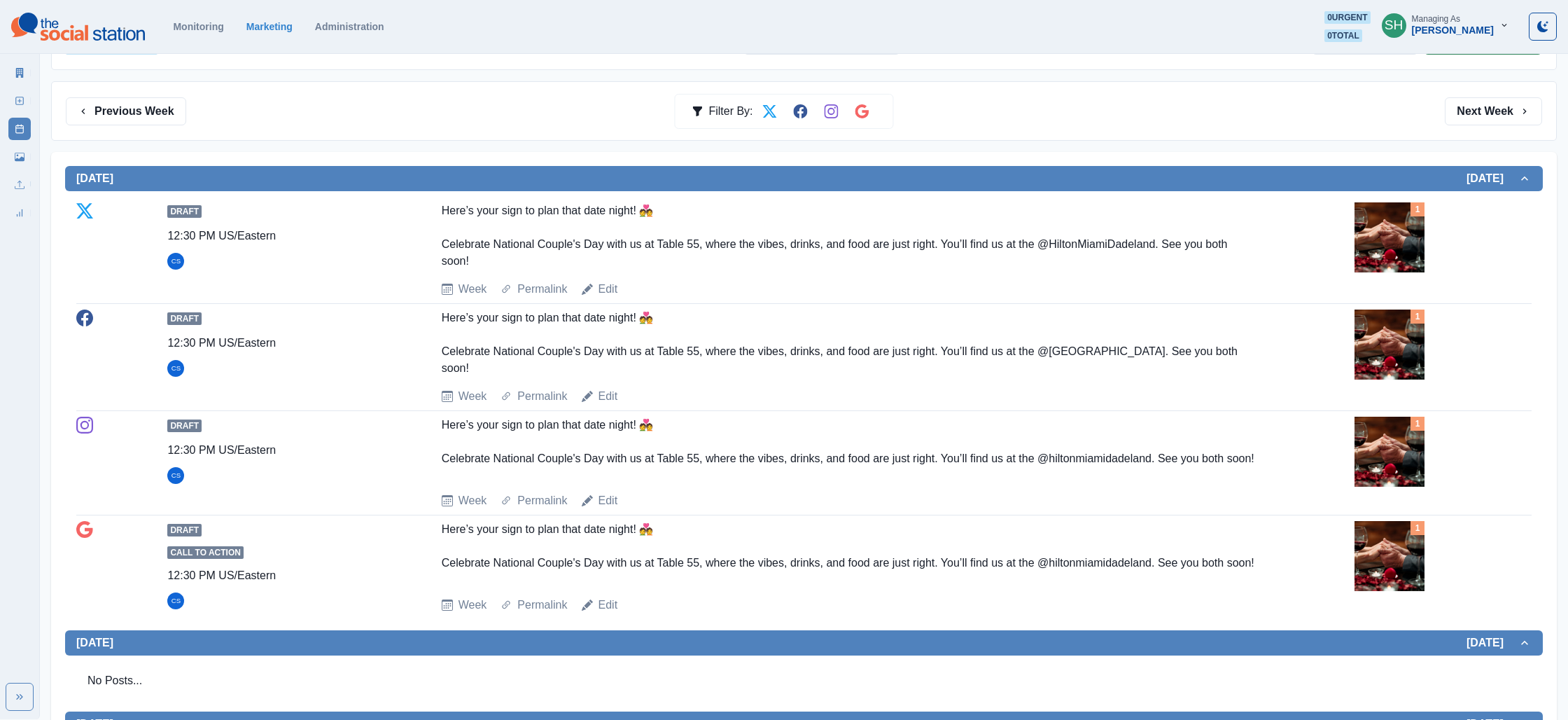
scroll to position [197, 0]
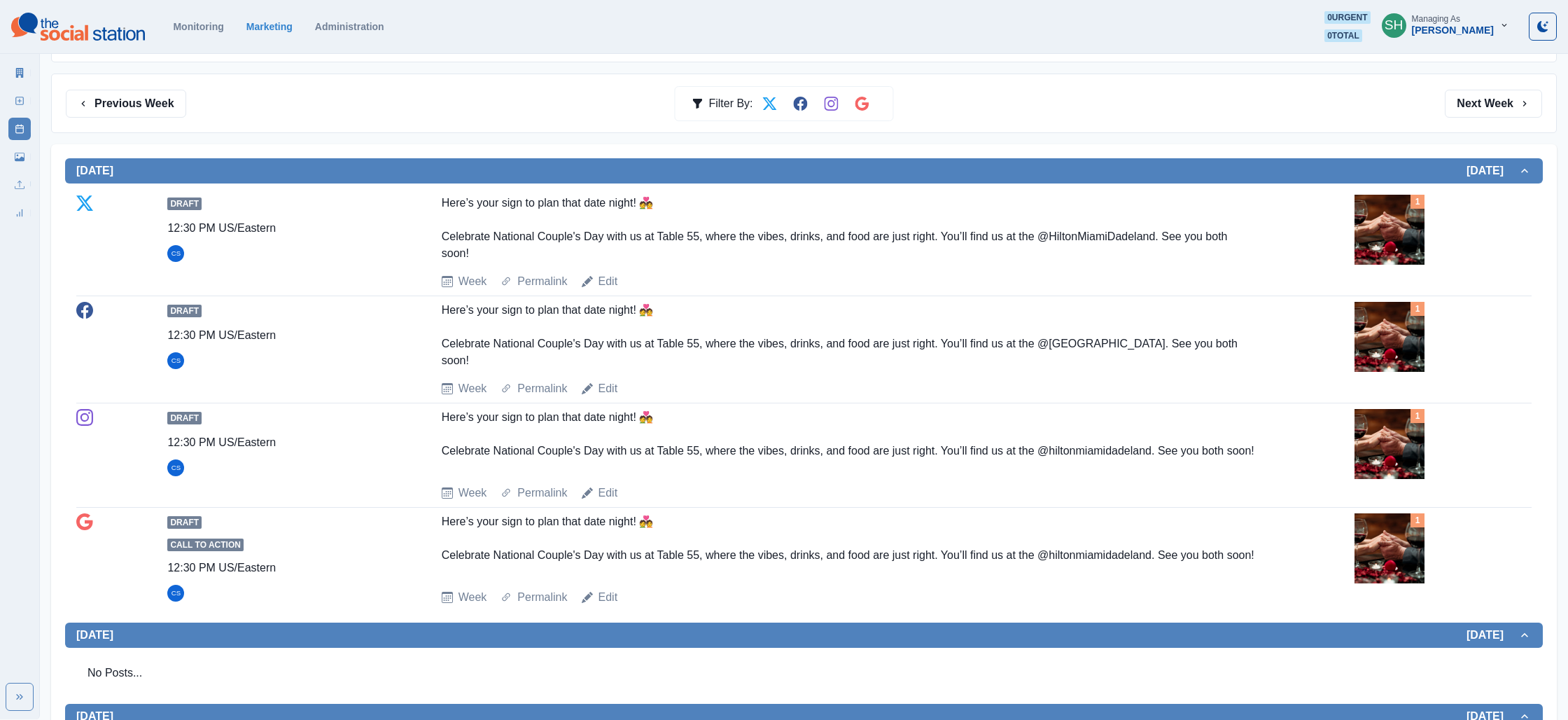
click at [1412, 244] on img at bounding box center [1390, 229] width 70 height 70
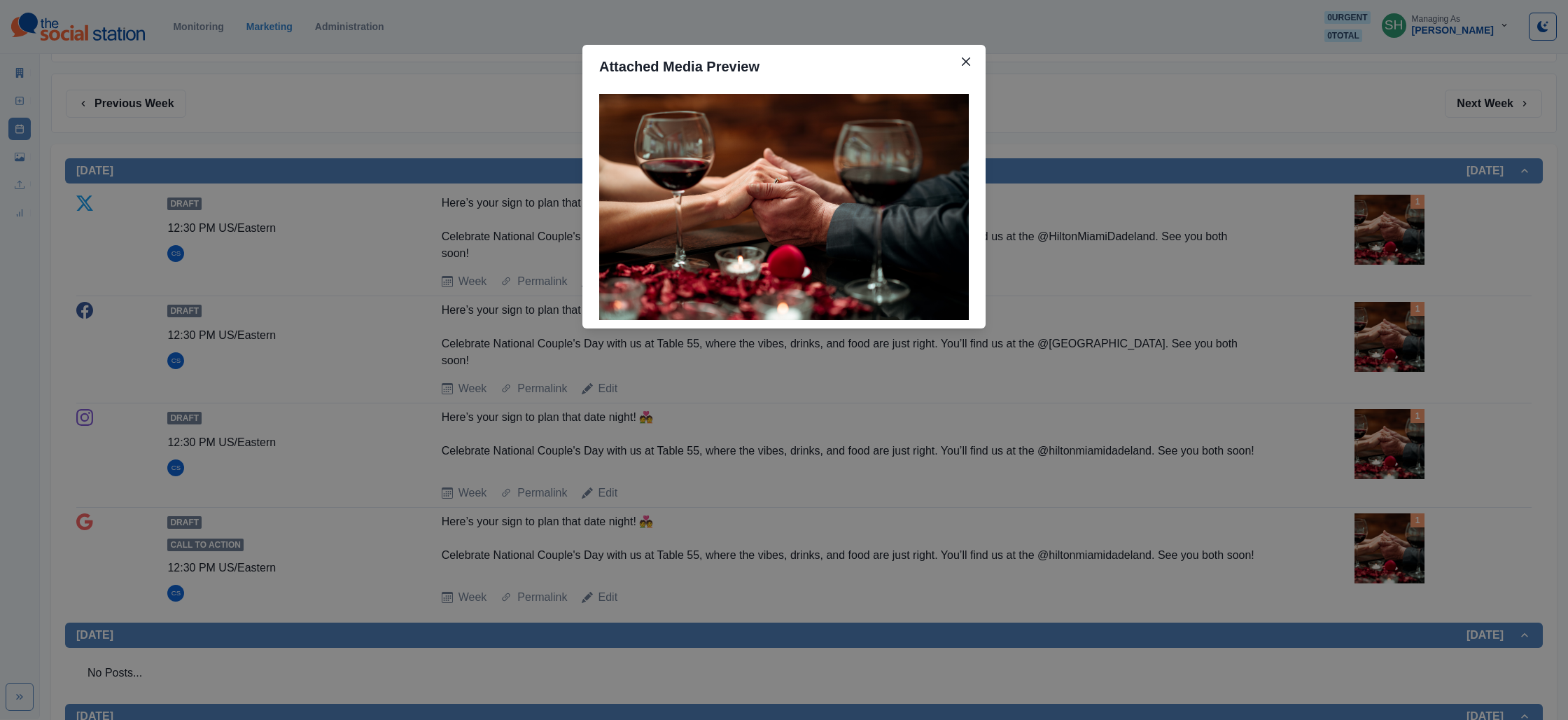
click at [1271, 261] on div "Attached Media Preview" at bounding box center [784, 360] width 1568 height 720
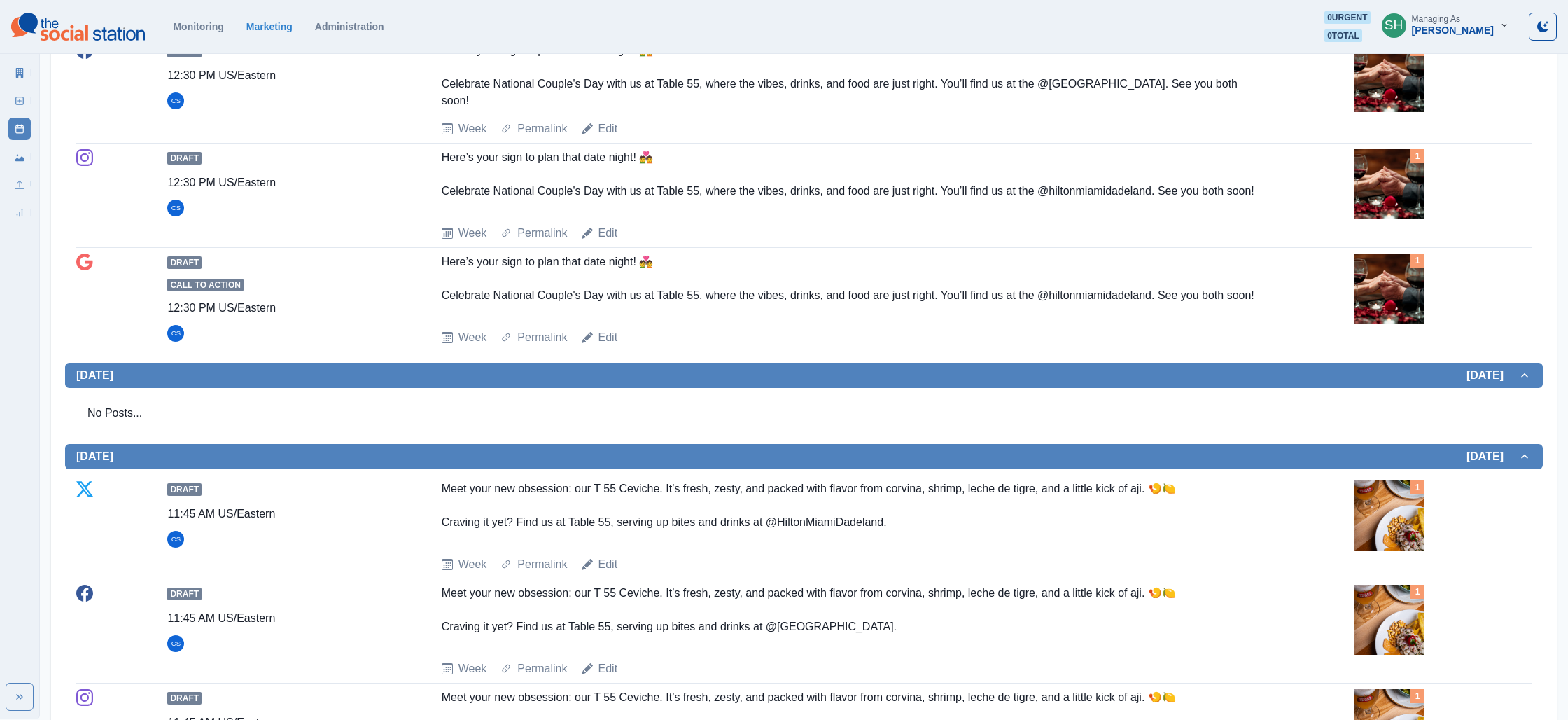
scroll to position [727, 0]
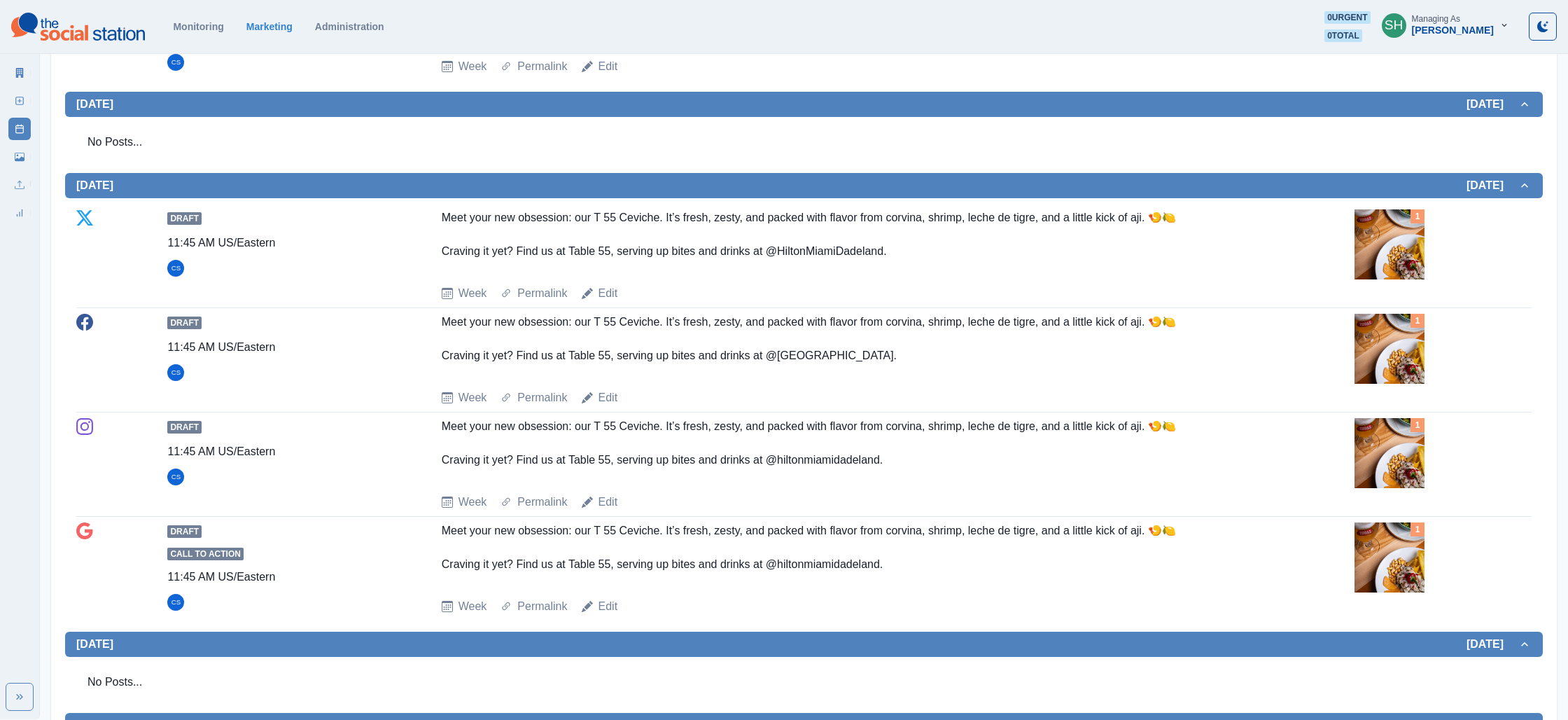
click at [1404, 273] on img at bounding box center [1390, 244] width 70 height 70
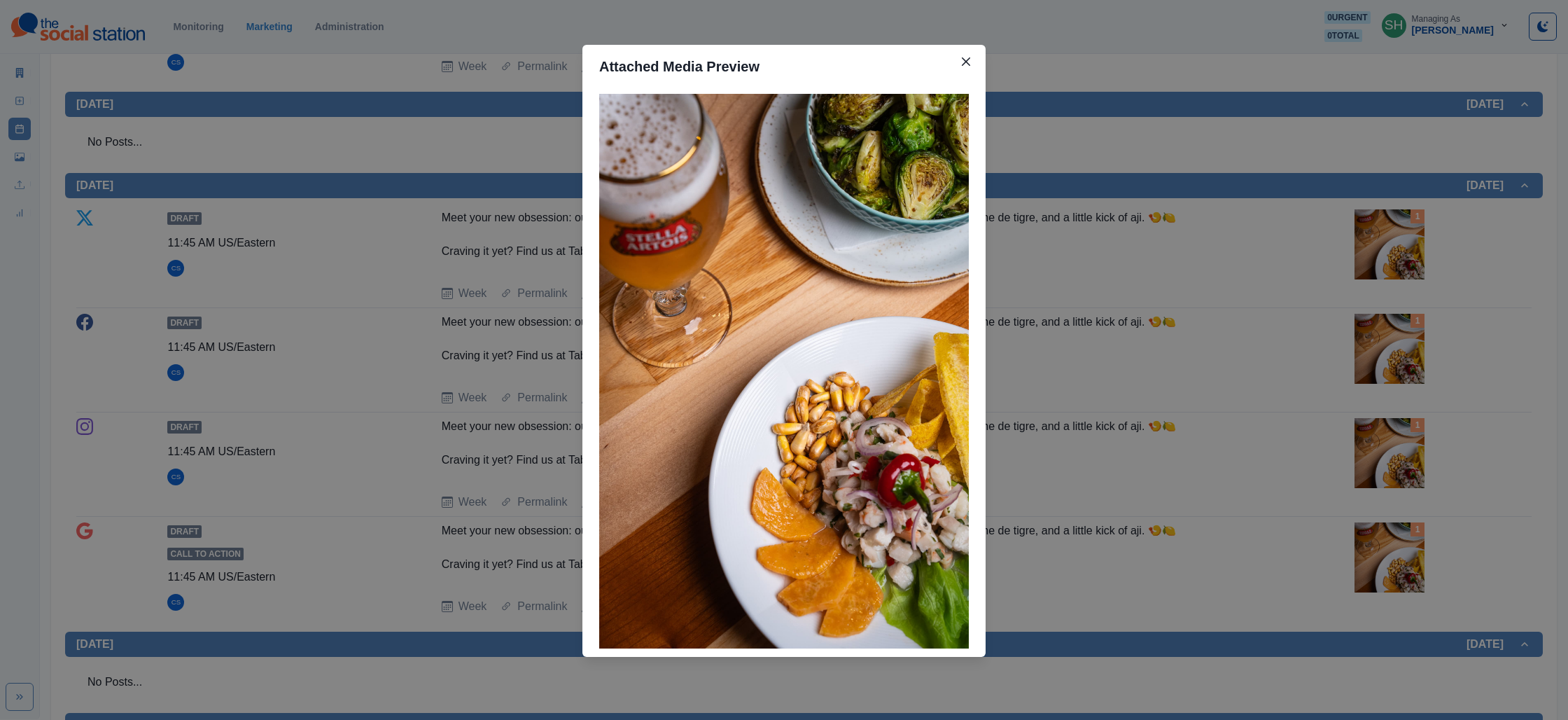
click at [1404, 273] on div "Attached Media Preview" at bounding box center [784, 360] width 1568 height 720
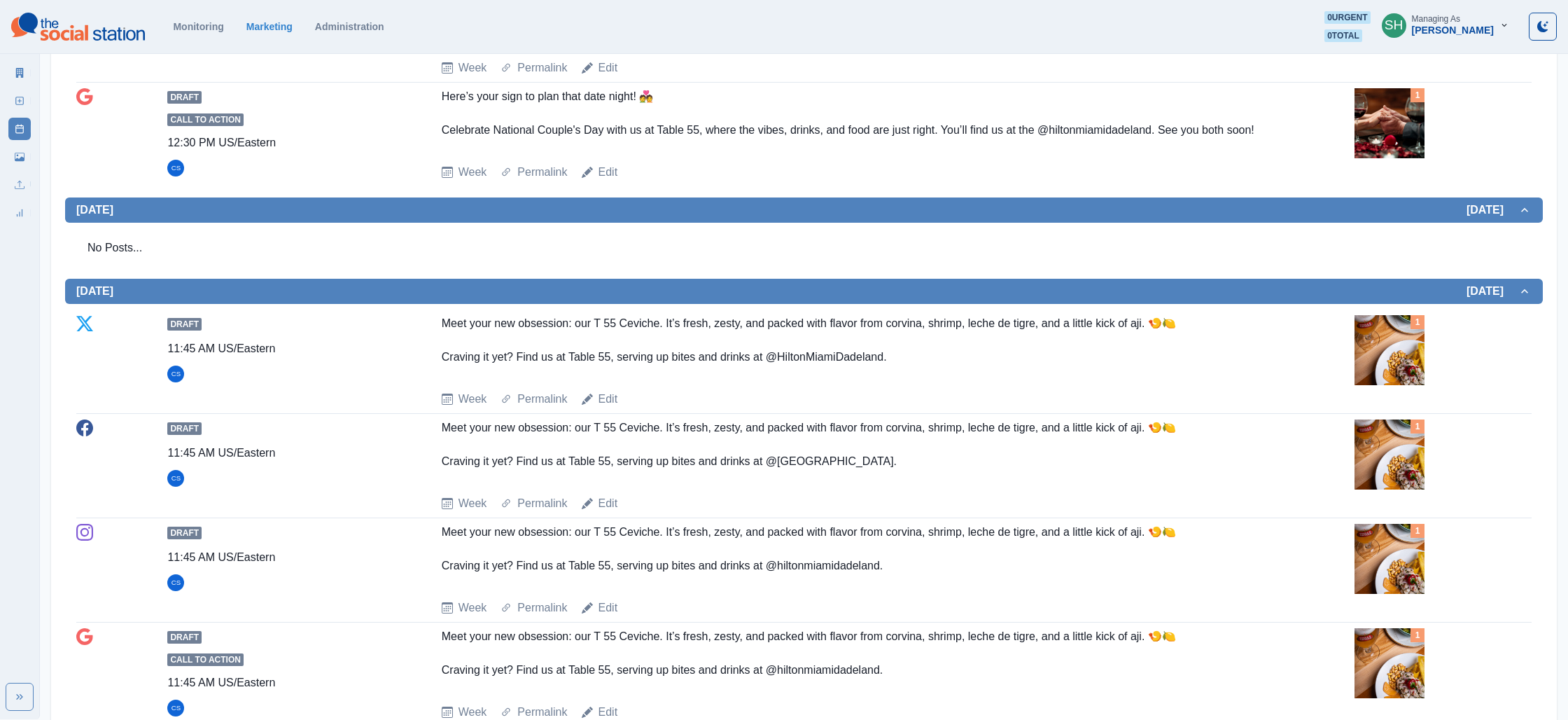
scroll to position [0, 0]
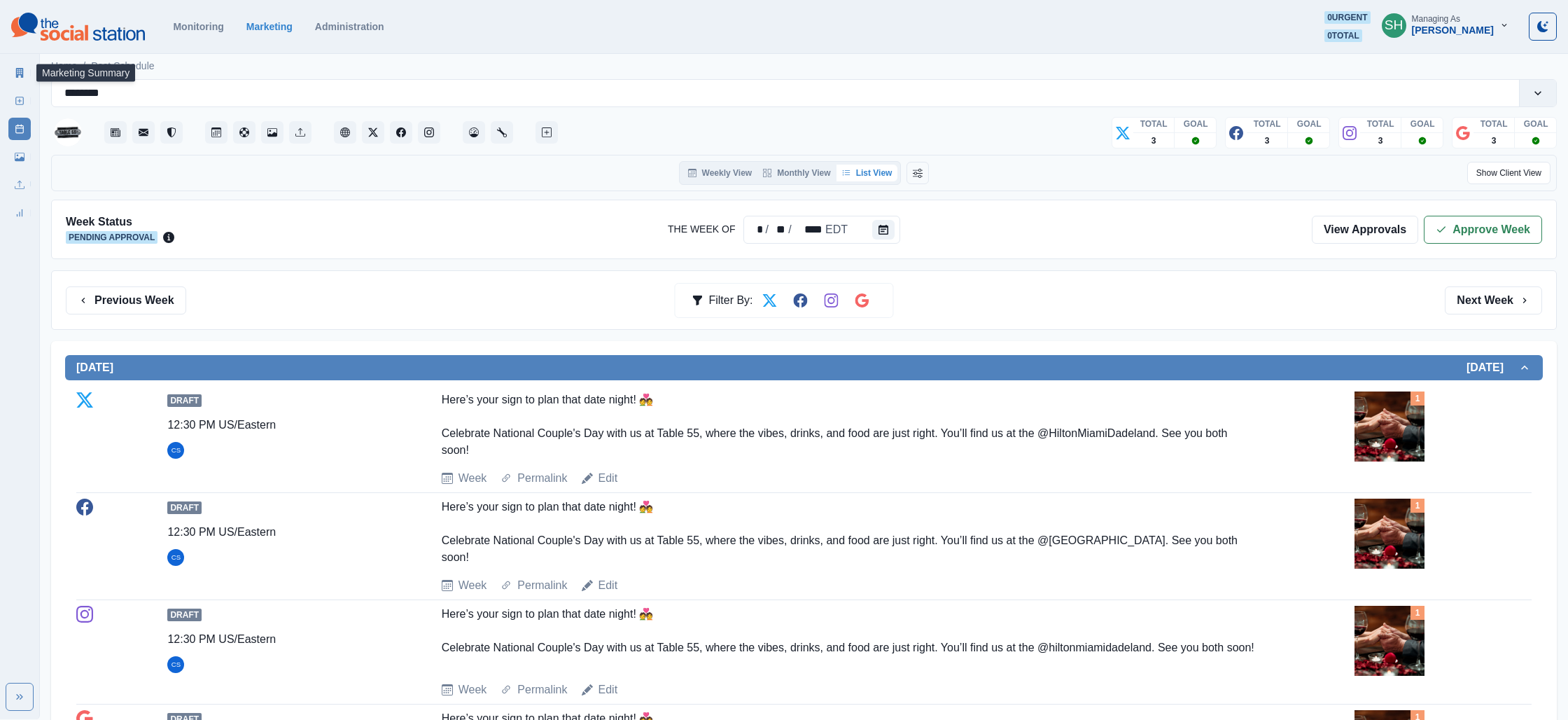
click at [15, 68] on icon at bounding box center [19, 72] width 10 height 10
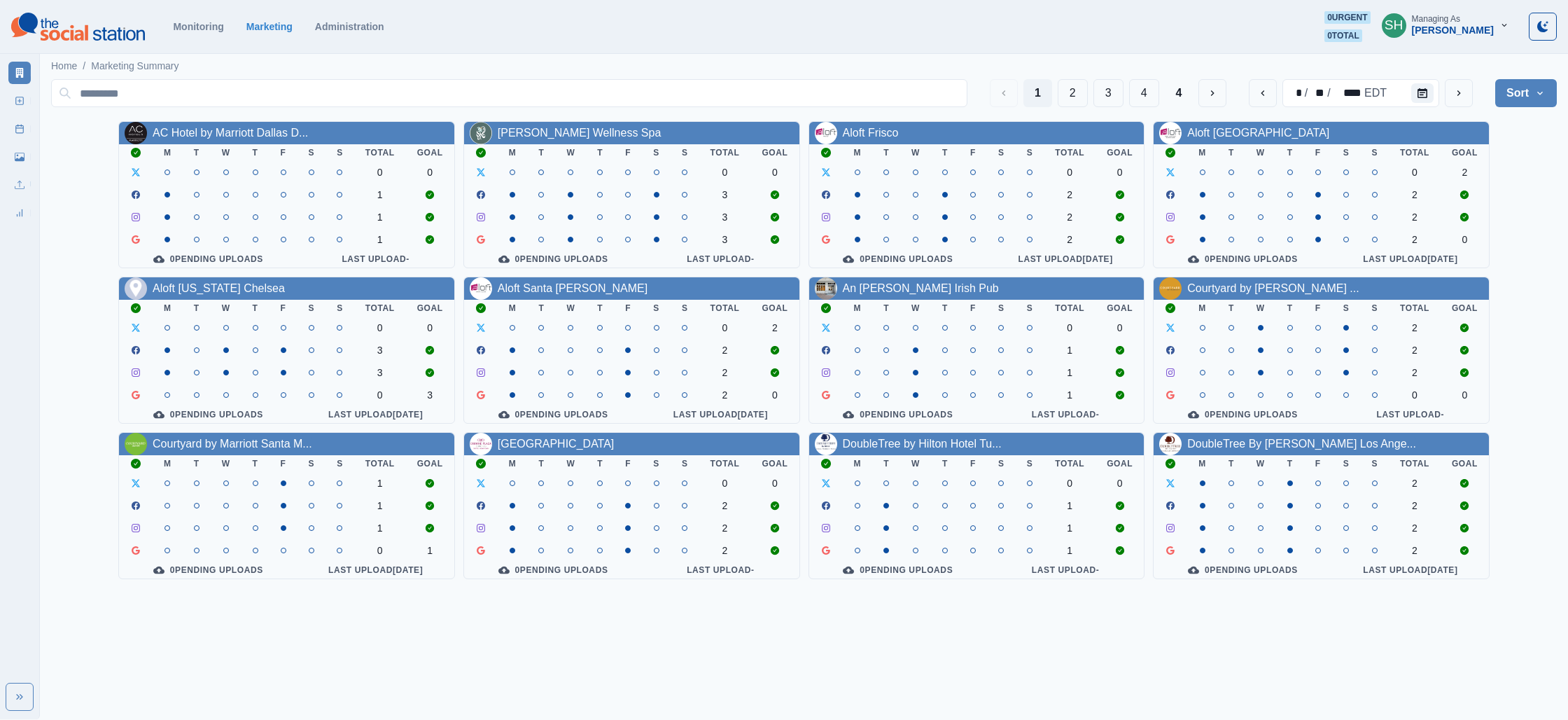
click at [1162, 95] on div "1 2 3 4 4" at bounding box center [1108, 93] width 237 height 28
click at [1155, 98] on button "4" at bounding box center [1144, 93] width 30 height 28
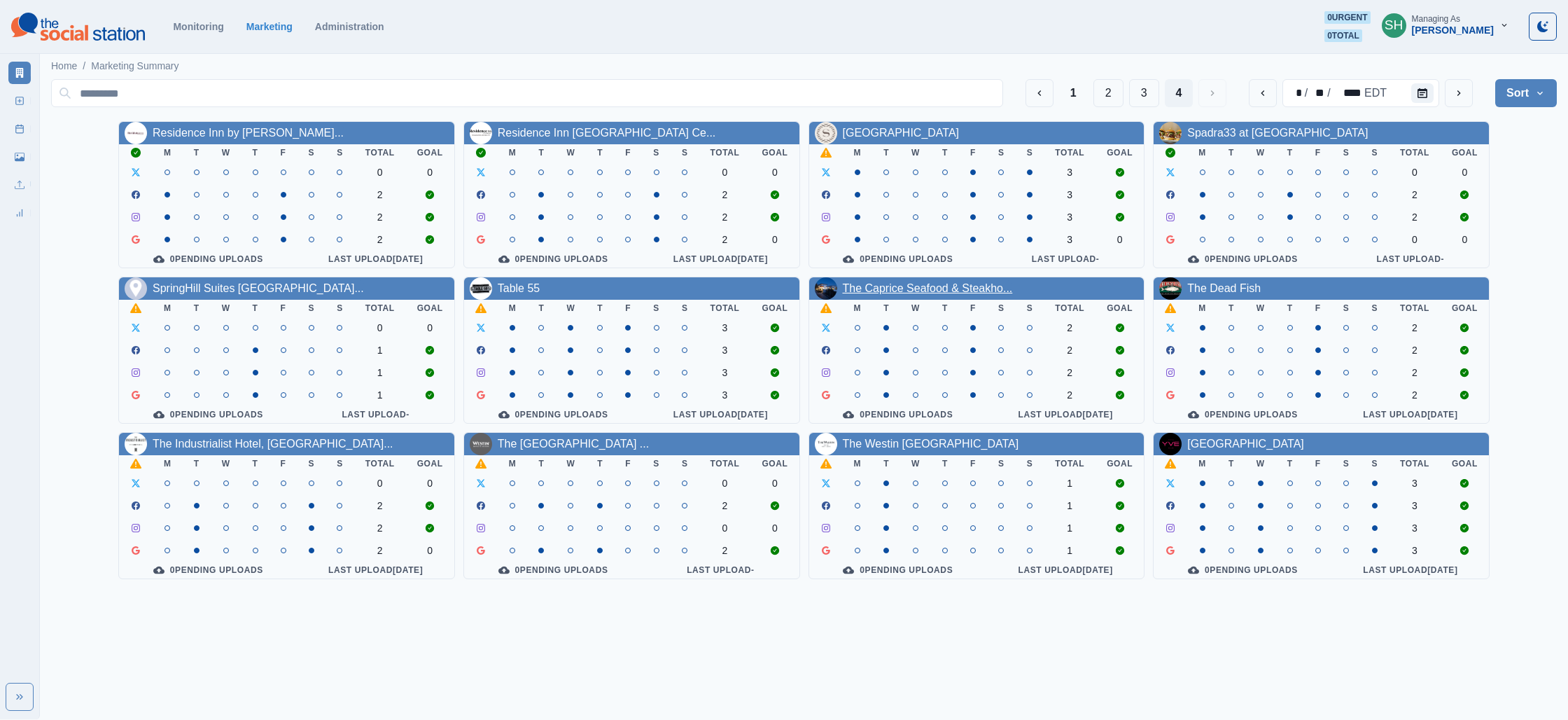
click at [965, 294] on link "The Caprice Seafood & Steakho..." at bounding box center [928, 288] width 171 height 12
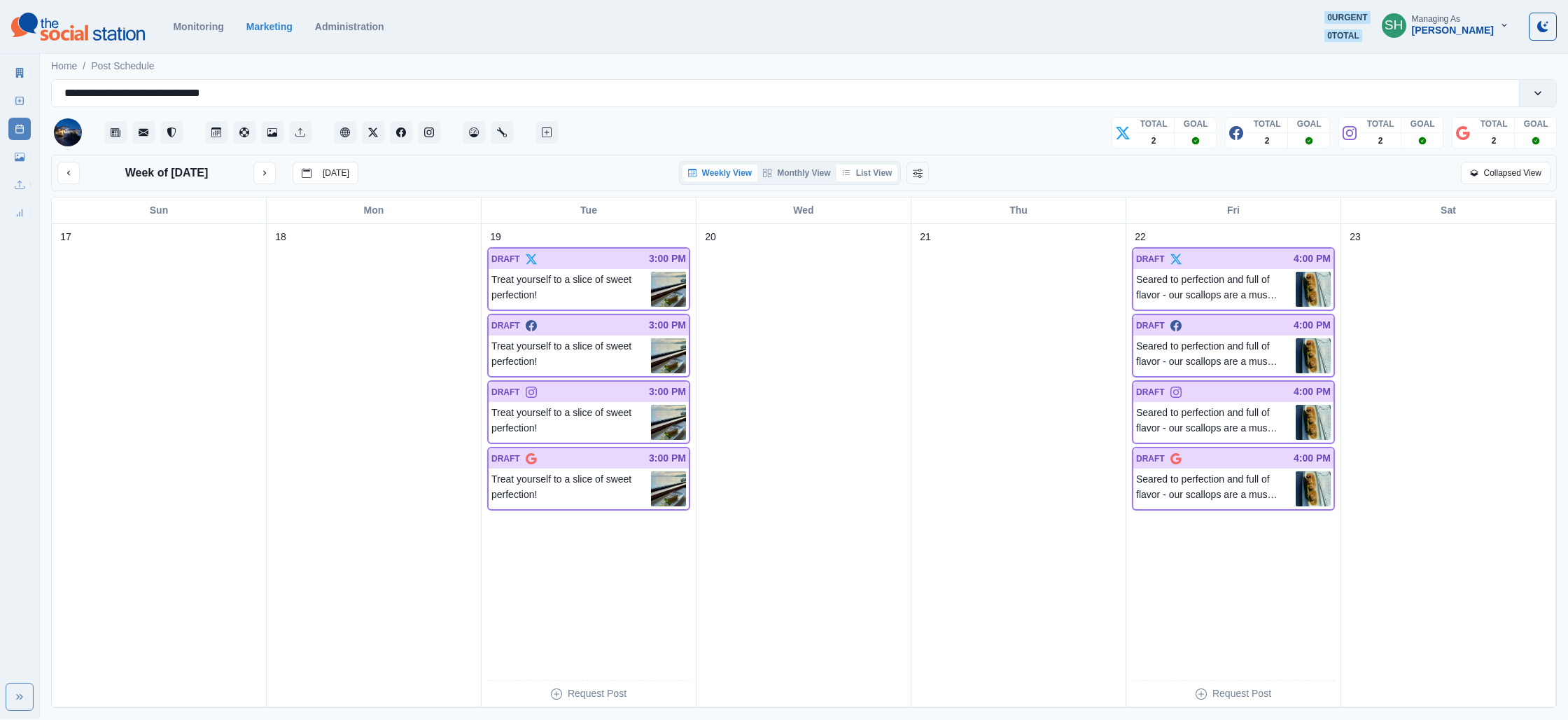
click at [874, 171] on button "List View" at bounding box center [867, 172] width 62 height 17
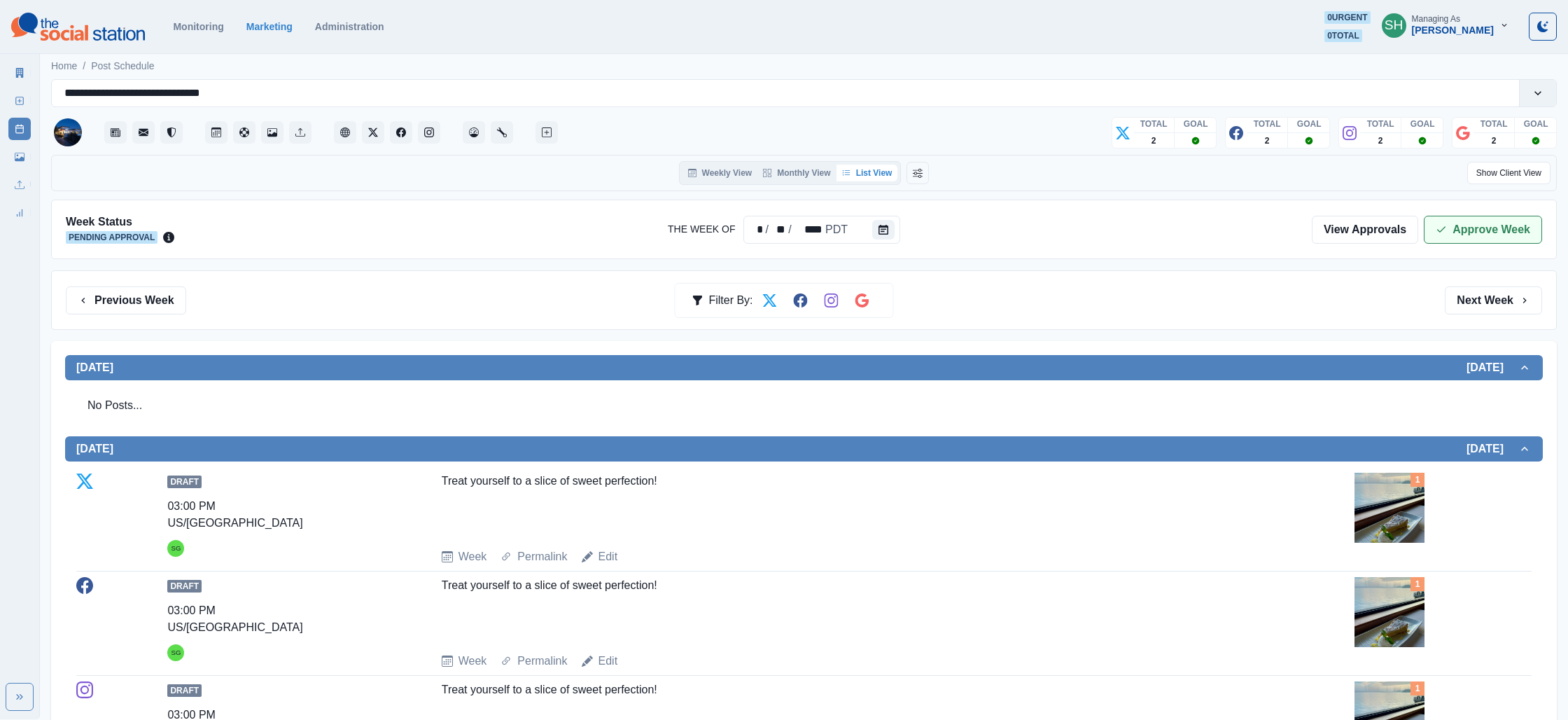
click at [1448, 234] on button "Approve Week" at bounding box center [1483, 229] width 119 height 28
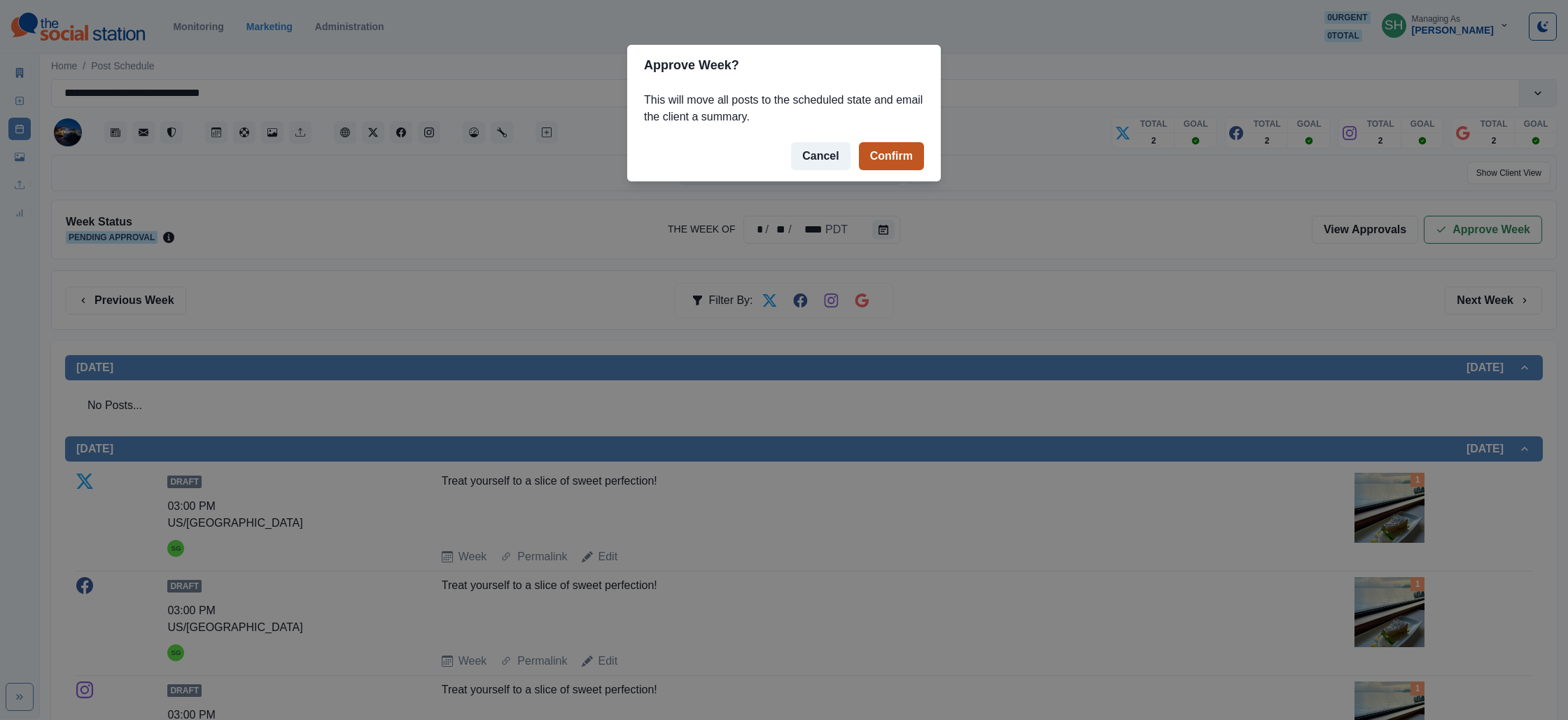
click at [885, 160] on button "Confirm" at bounding box center [891, 156] width 65 height 28
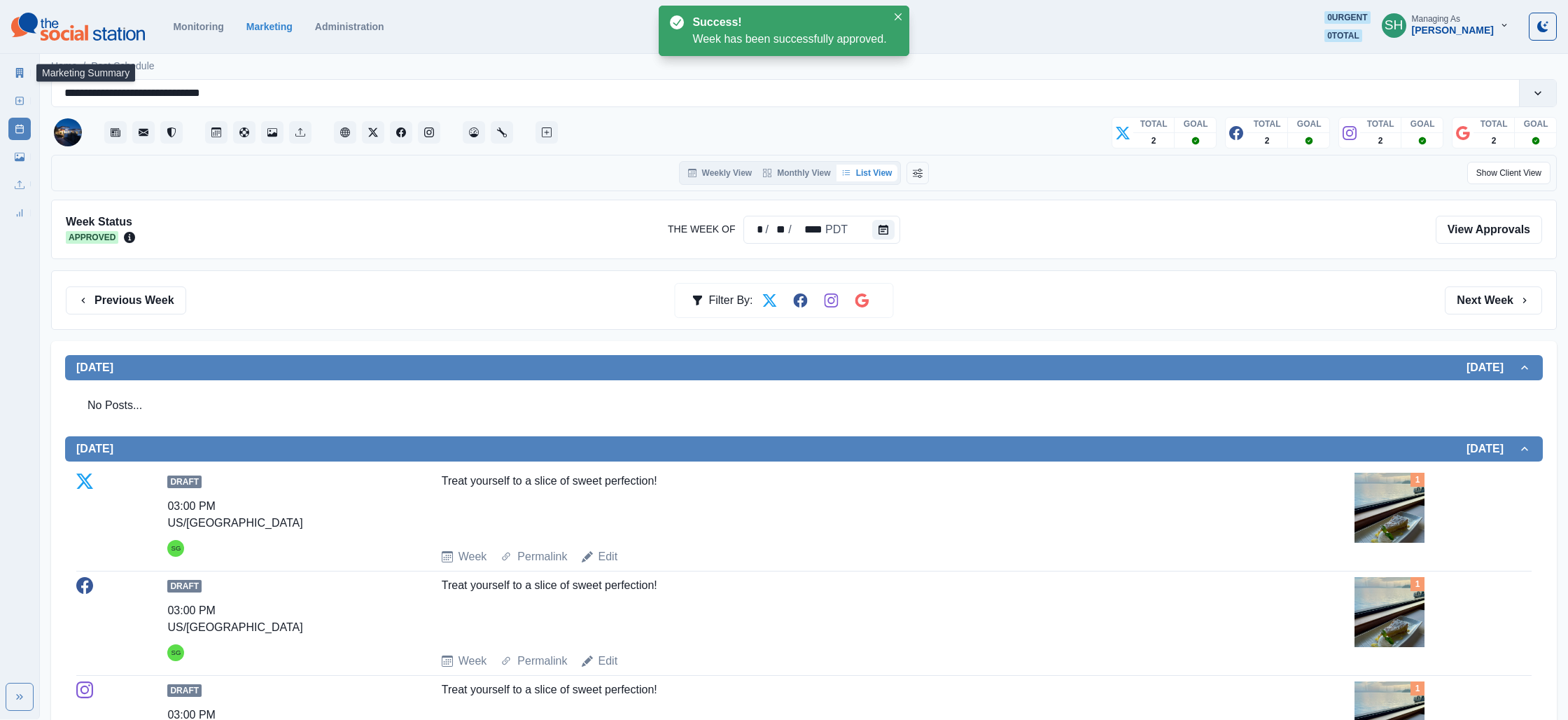
click at [28, 73] on link "Marketing Summary" at bounding box center [19, 72] width 22 height 22
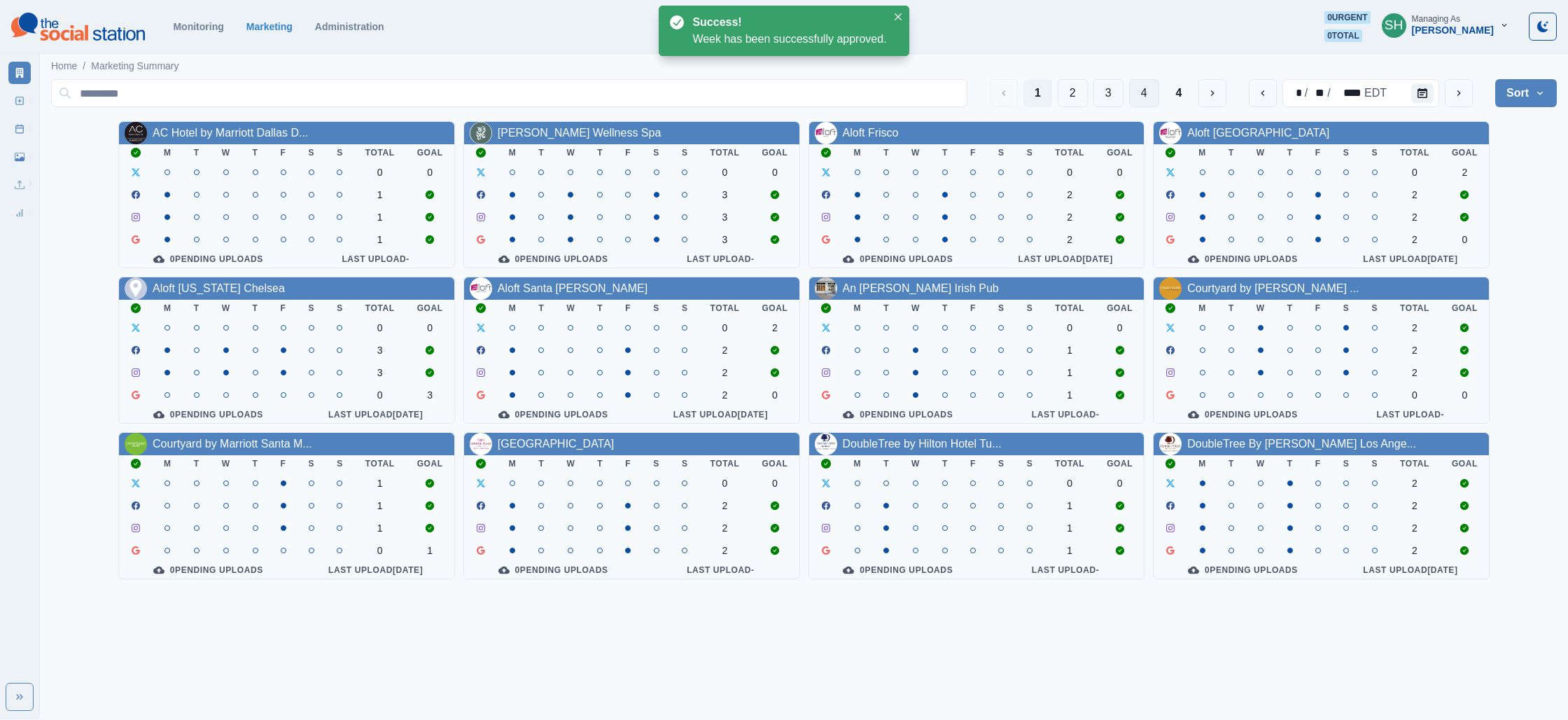
click at [1150, 95] on button "4" at bounding box center [1144, 93] width 30 height 28
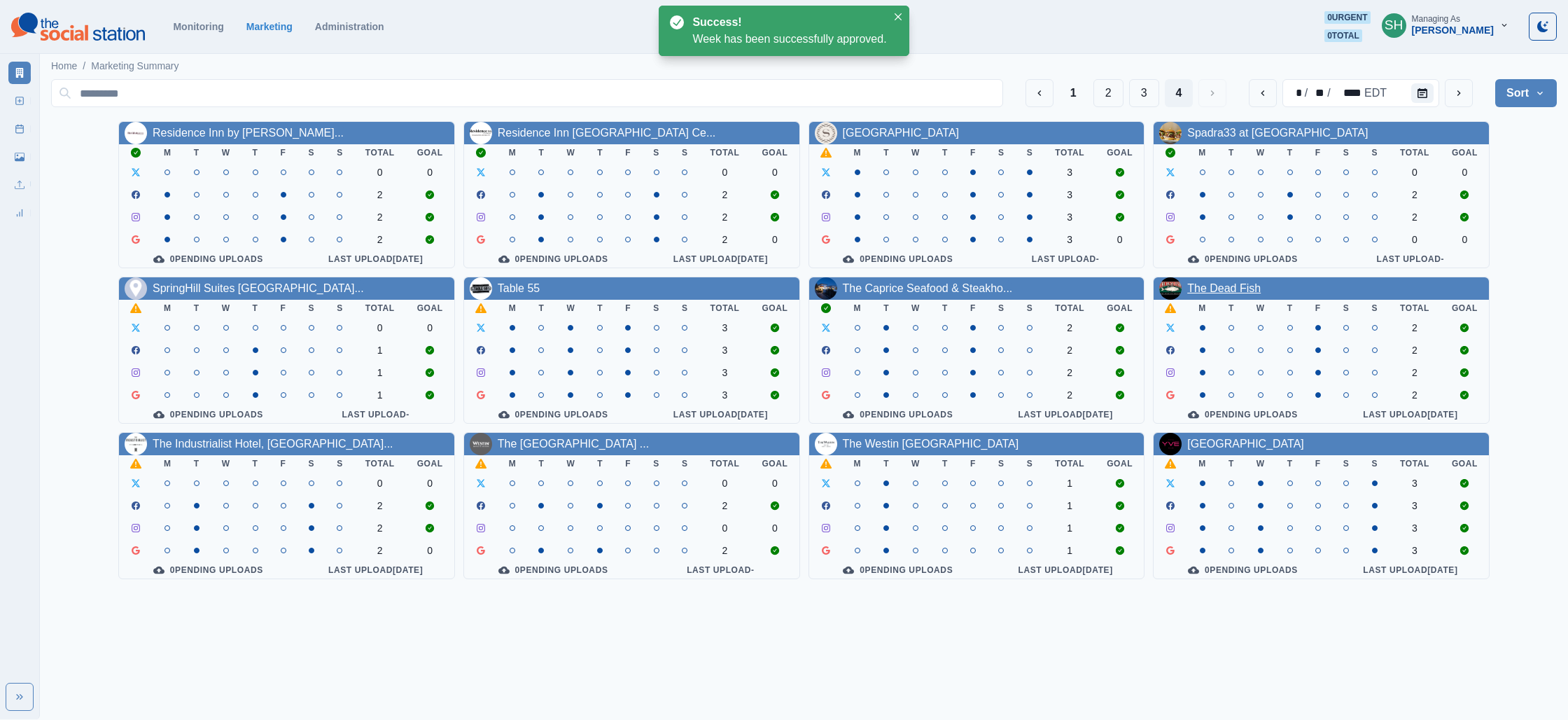
click at [1247, 293] on link "The Dead Fish" at bounding box center [1224, 288] width 74 height 12
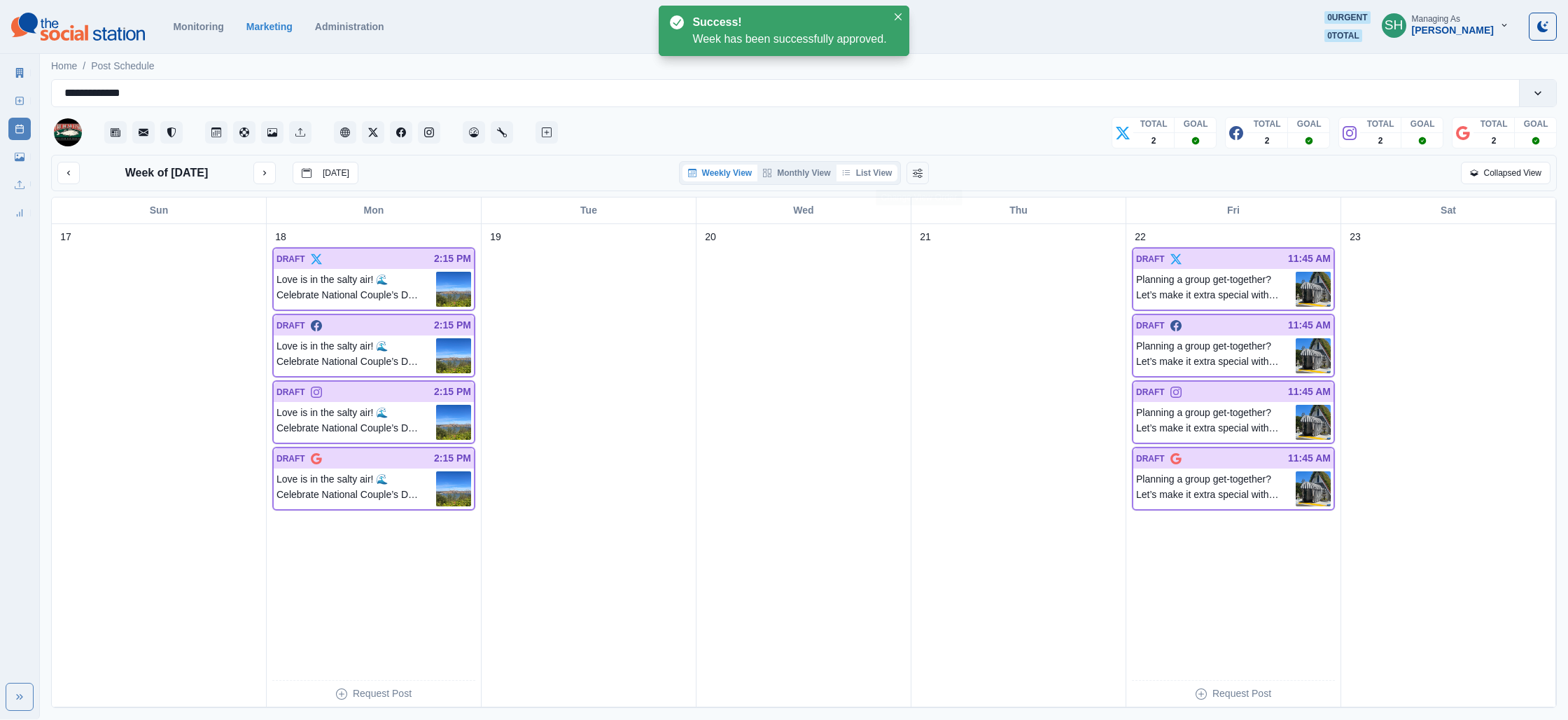
click at [890, 170] on button "List View" at bounding box center [867, 172] width 62 height 17
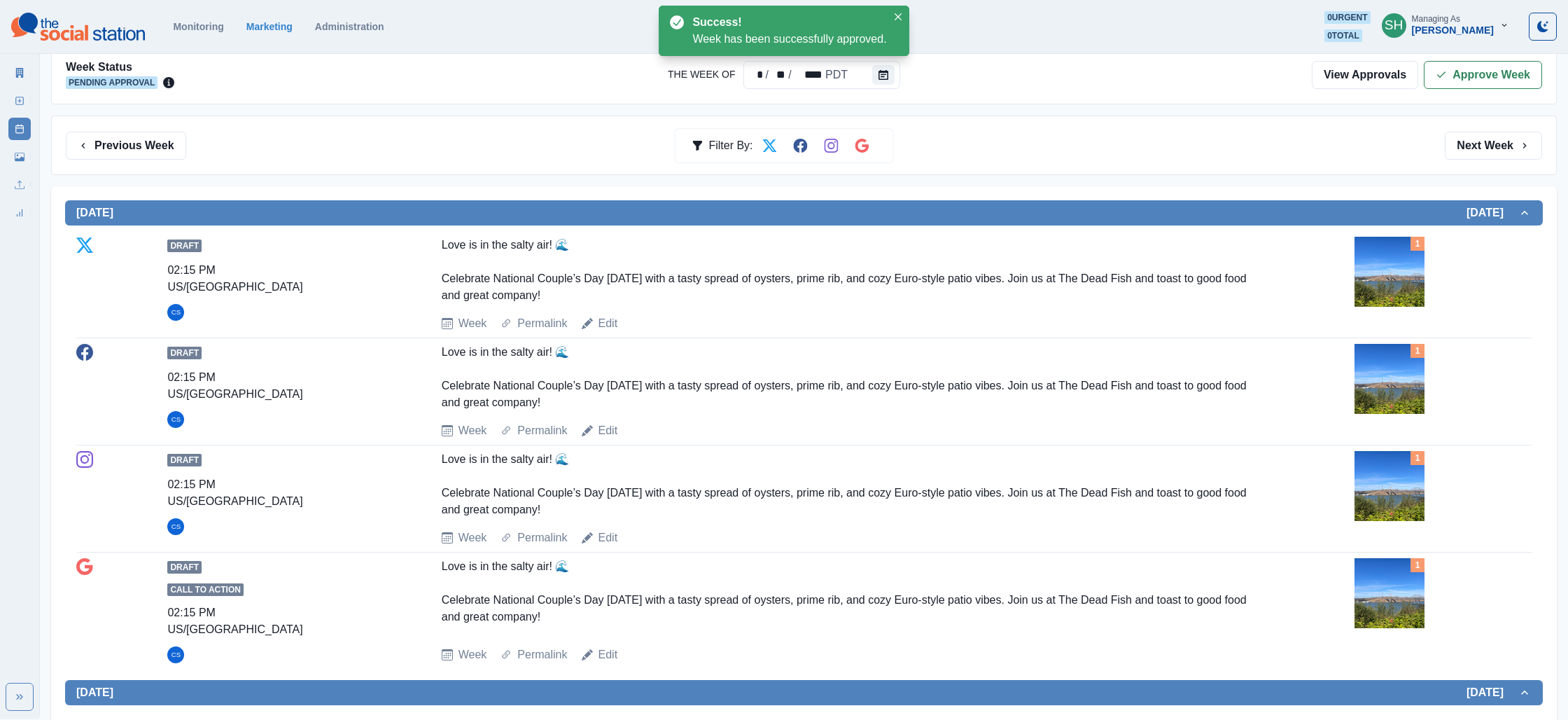
scroll to position [258, 0]
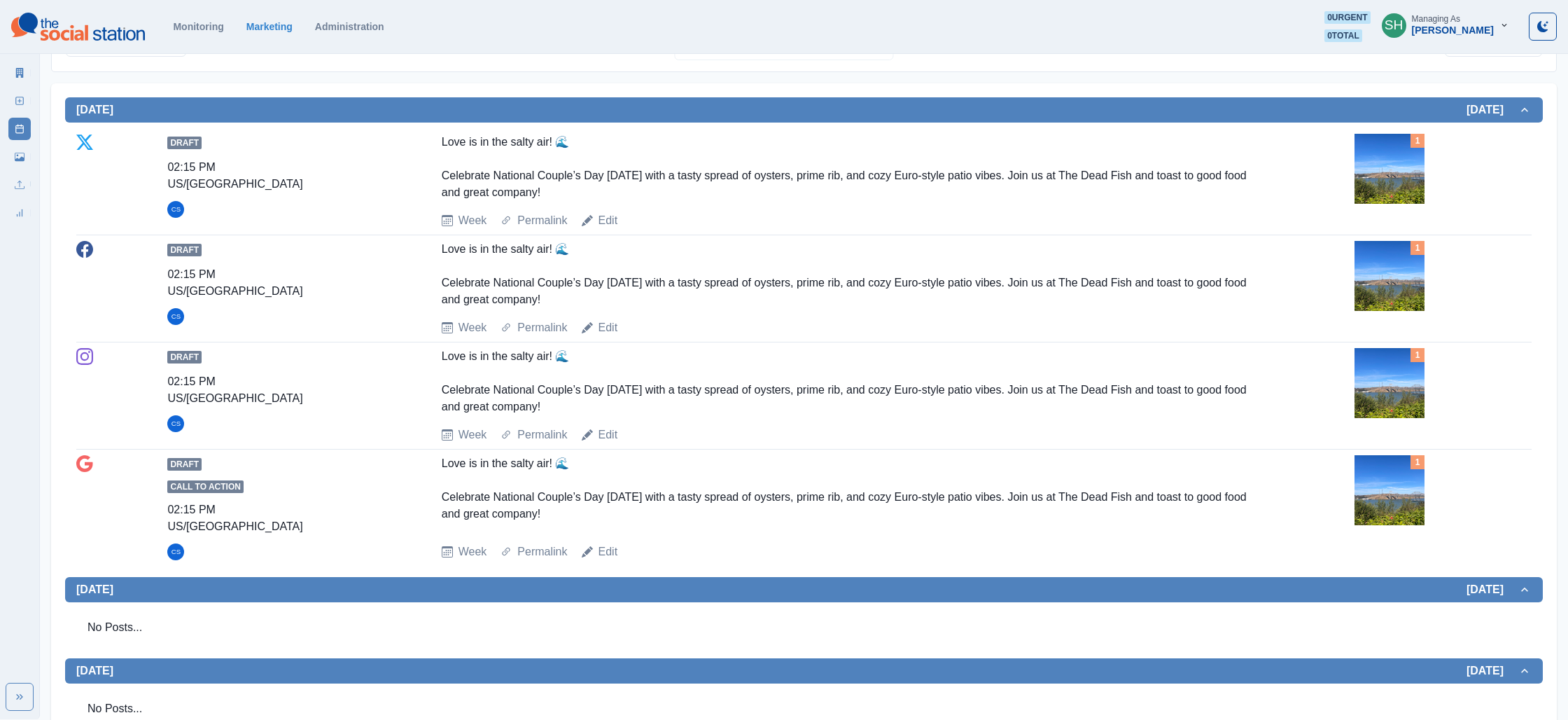
click at [1428, 277] on div "1" at bounding box center [1442, 276] width 177 height 70
click at [1373, 274] on img at bounding box center [1390, 276] width 70 height 70
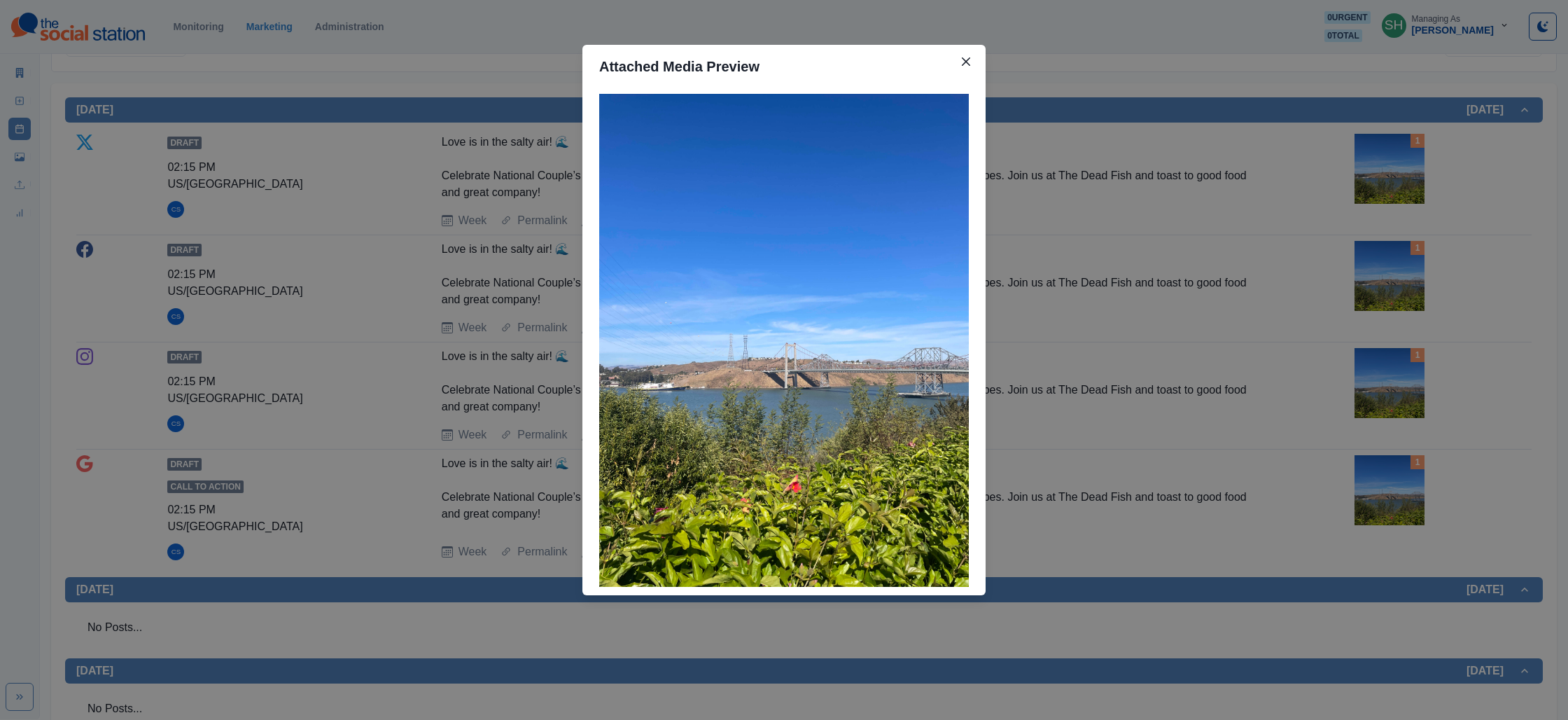
click at [1299, 295] on div "Attached Media Preview" at bounding box center [784, 360] width 1568 height 720
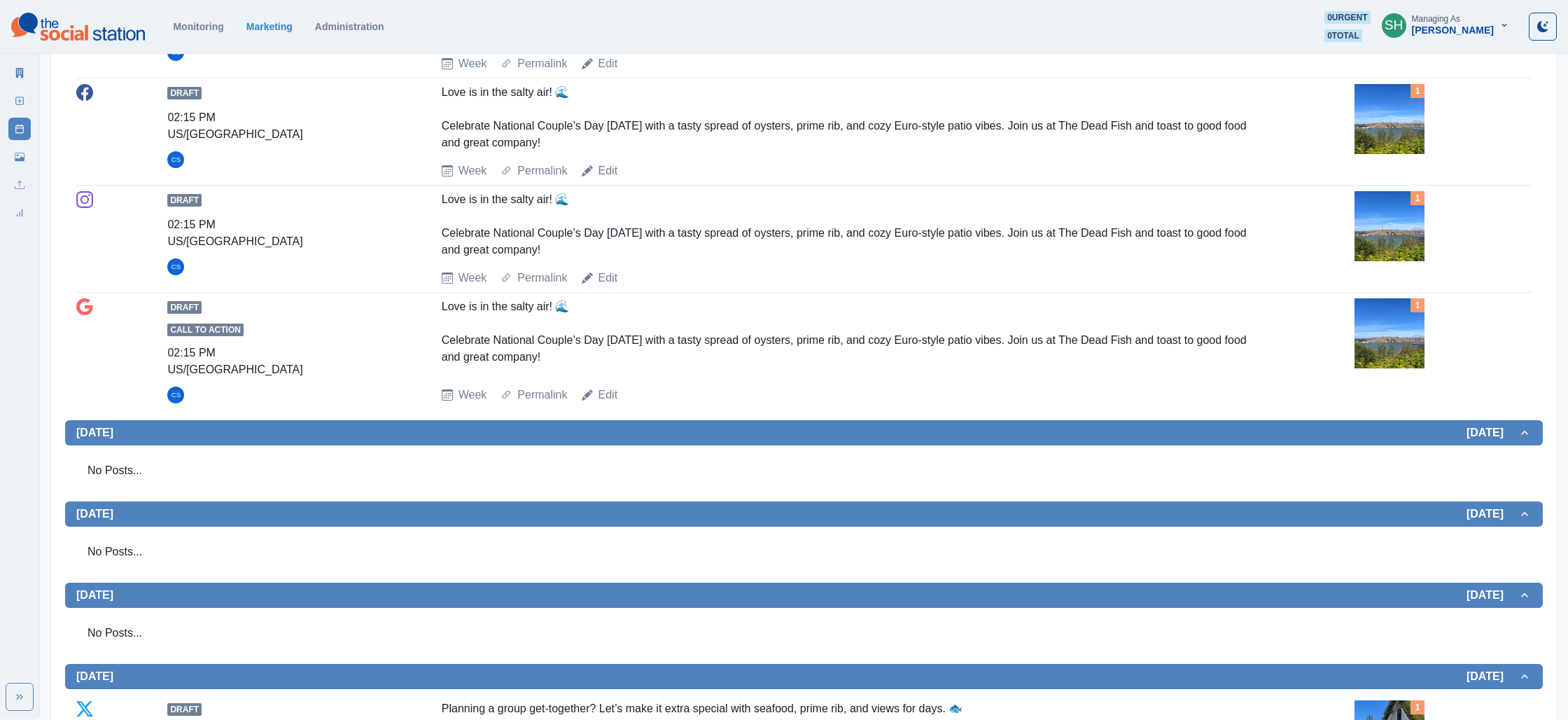
scroll to position [0, 0]
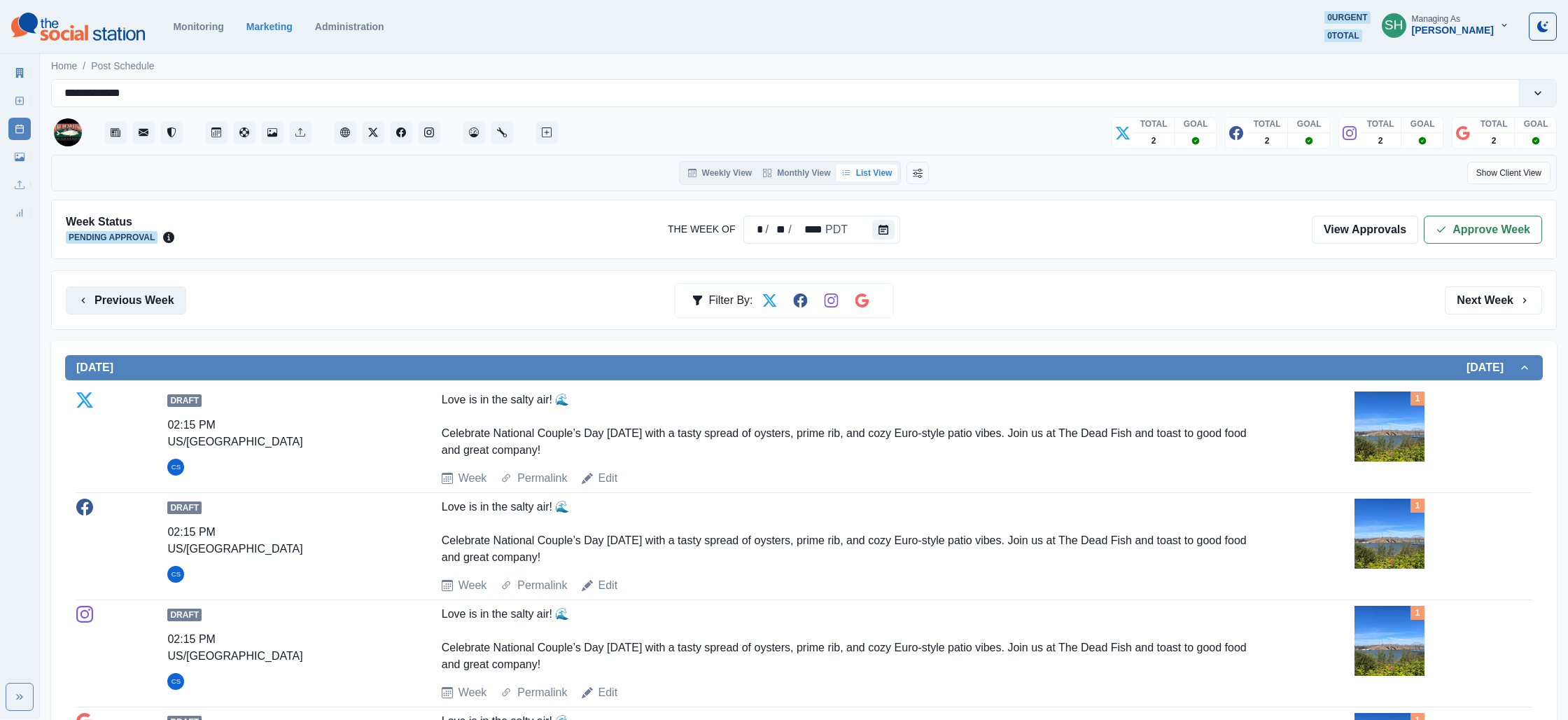
click at [138, 295] on button "Previous Week" at bounding box center [126, 301] width 120 height 28
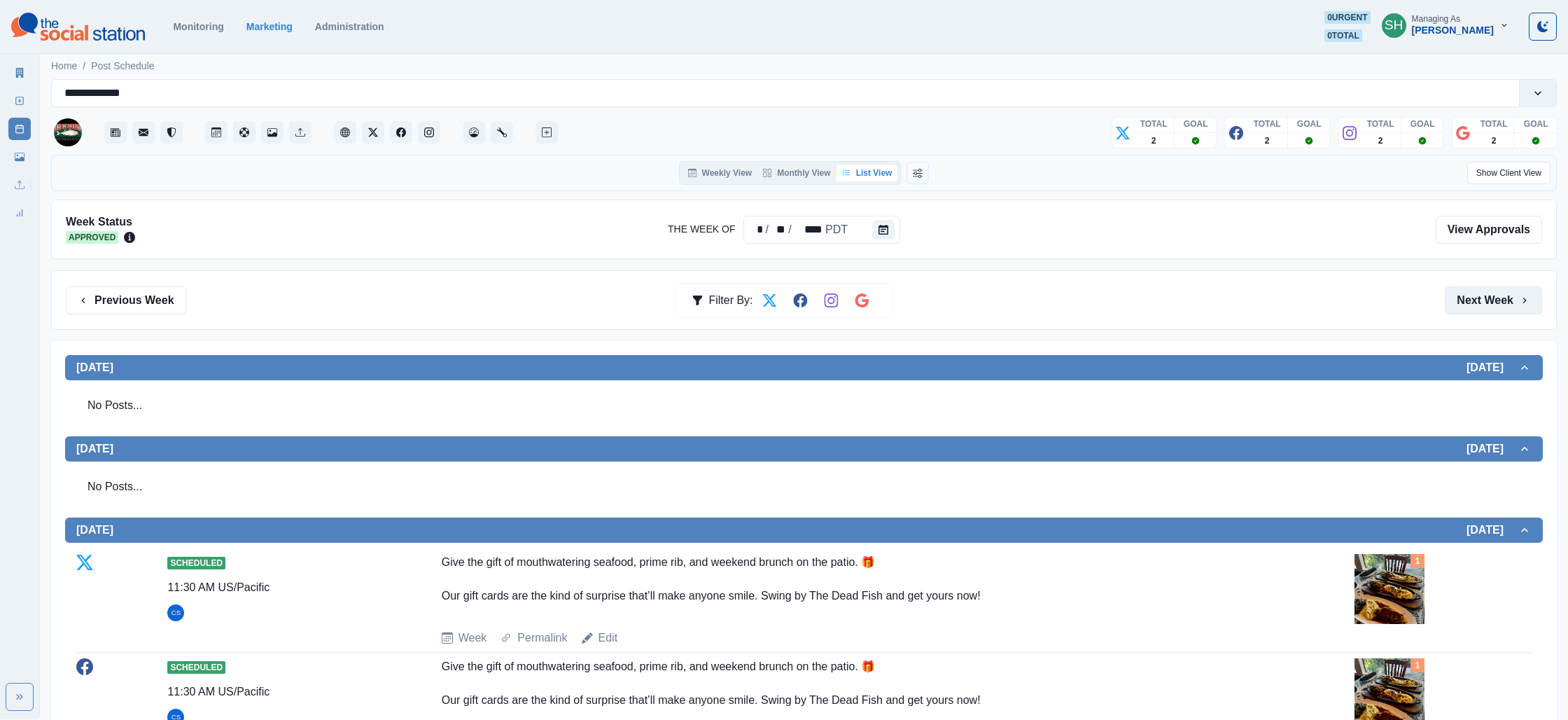
click at [1468, 297] on button "Next Week" at bounding box center [1493, 301] width 98 height 28
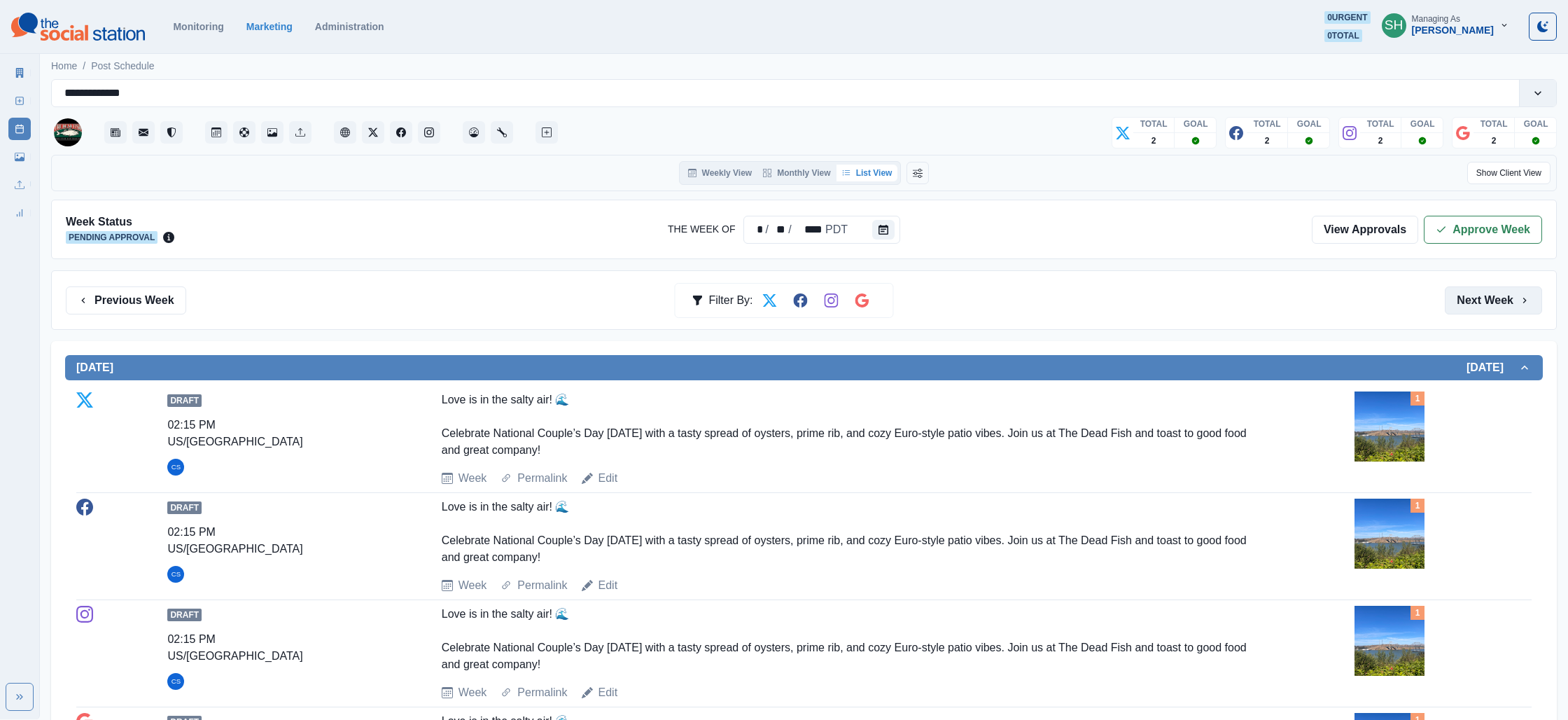
click at [1468, 297] on button "Next Week" at bounding box center [1493, 301] width 98 height 28
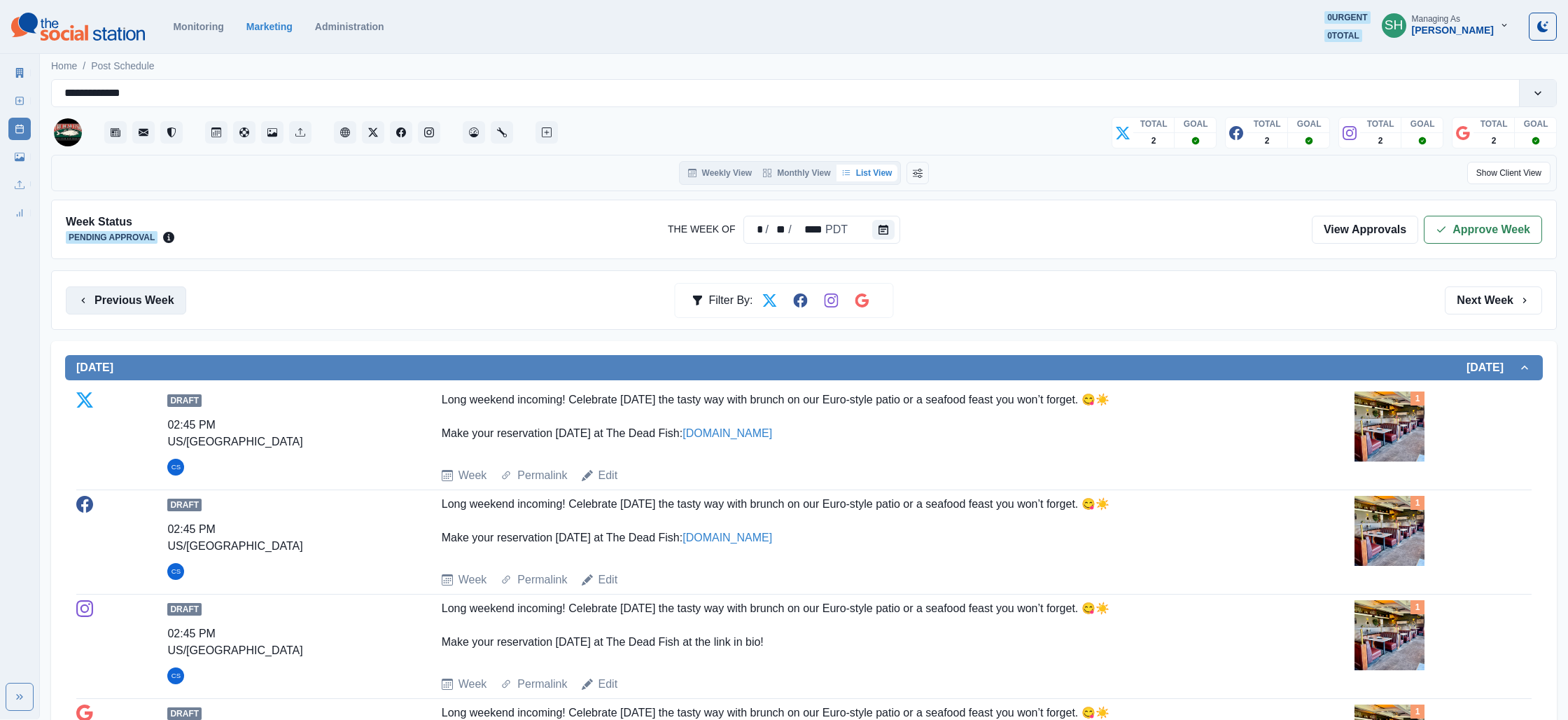
click at [118, 287] on button "Previous Week" at bounding box center [126, 301] width 120 height 28
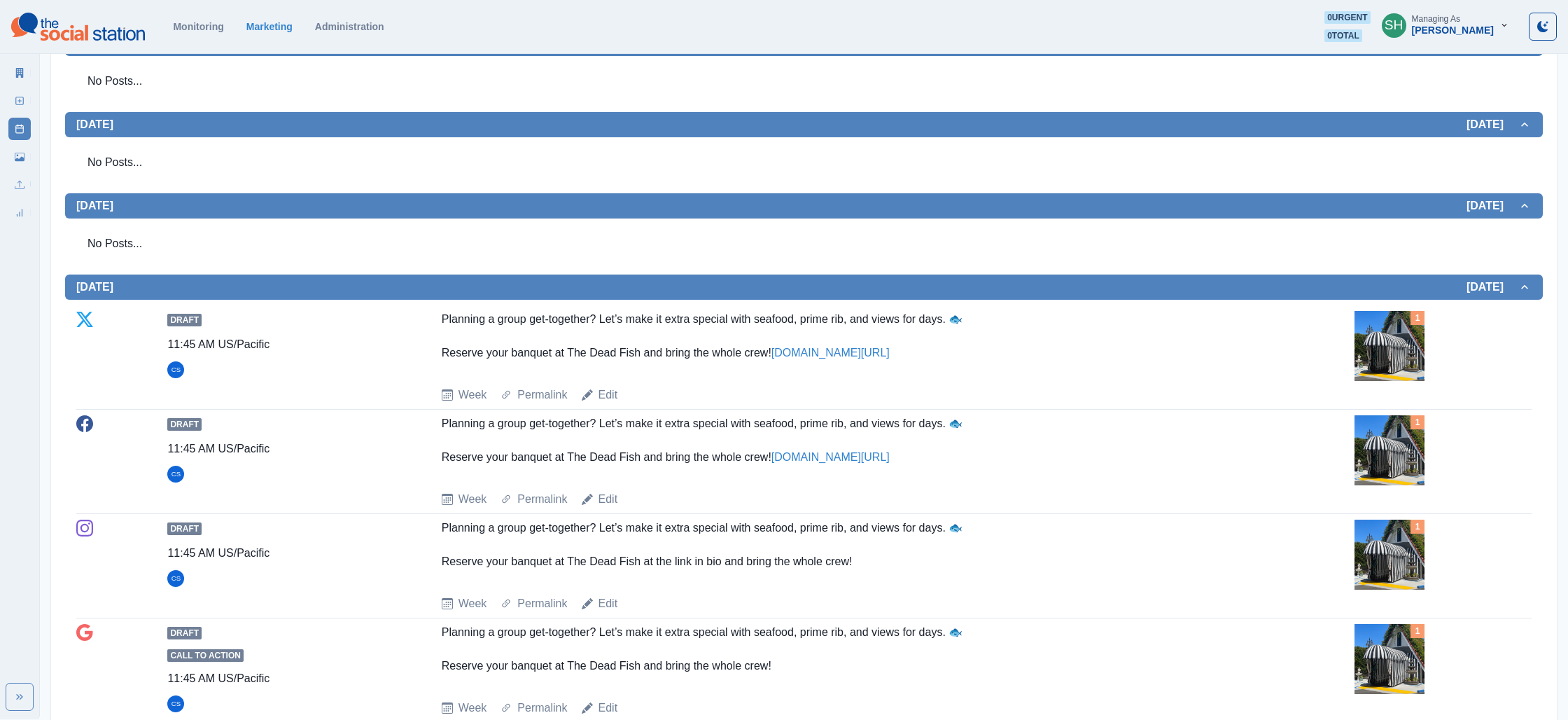
scroll to position [920, 0]
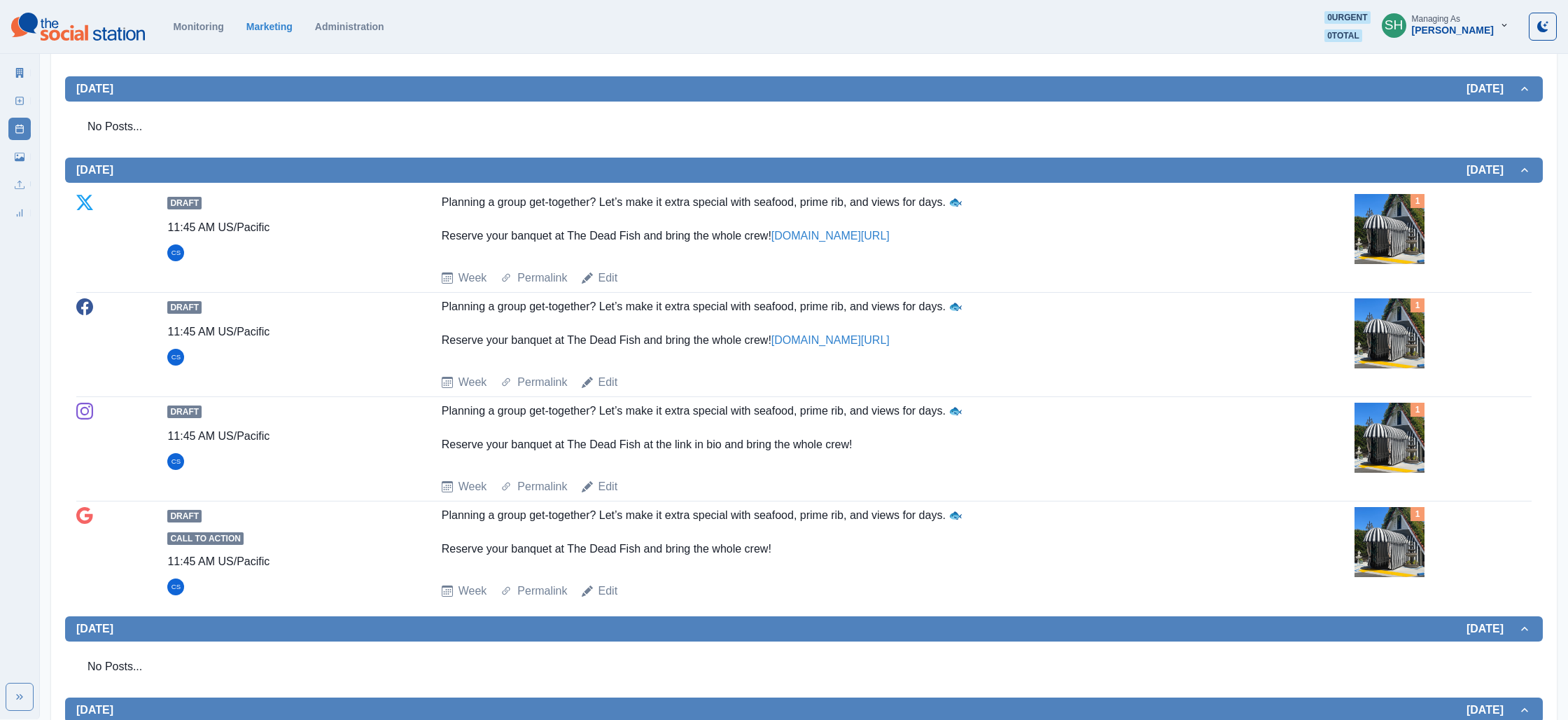
click at [3, 74] on div "Marketing Summary New Post Post Schedule Media Library Uploads Review Summary" at bounding box center [19, 140] width 40 height 168
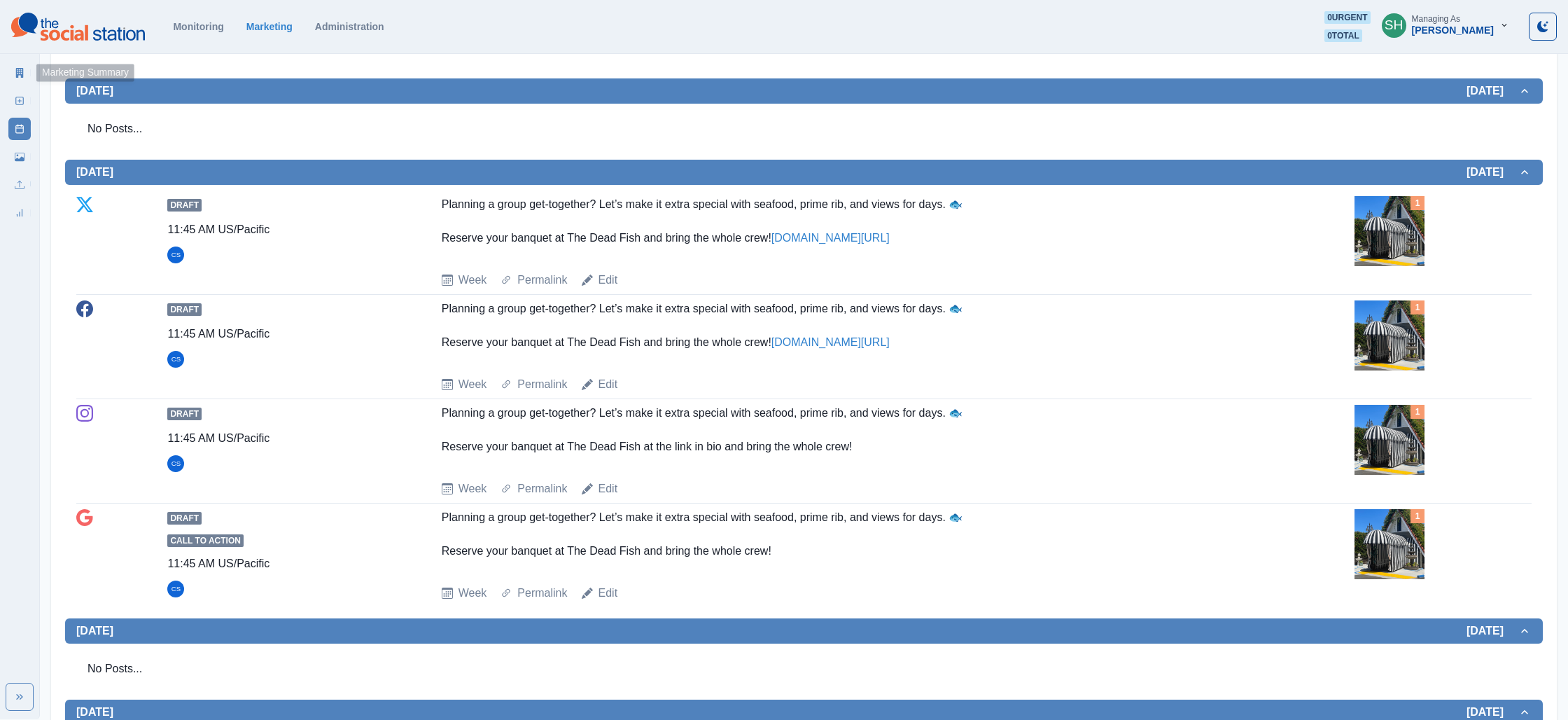
click at [15, 70] on icon at bounding box center [19, 72] width 10 height 10
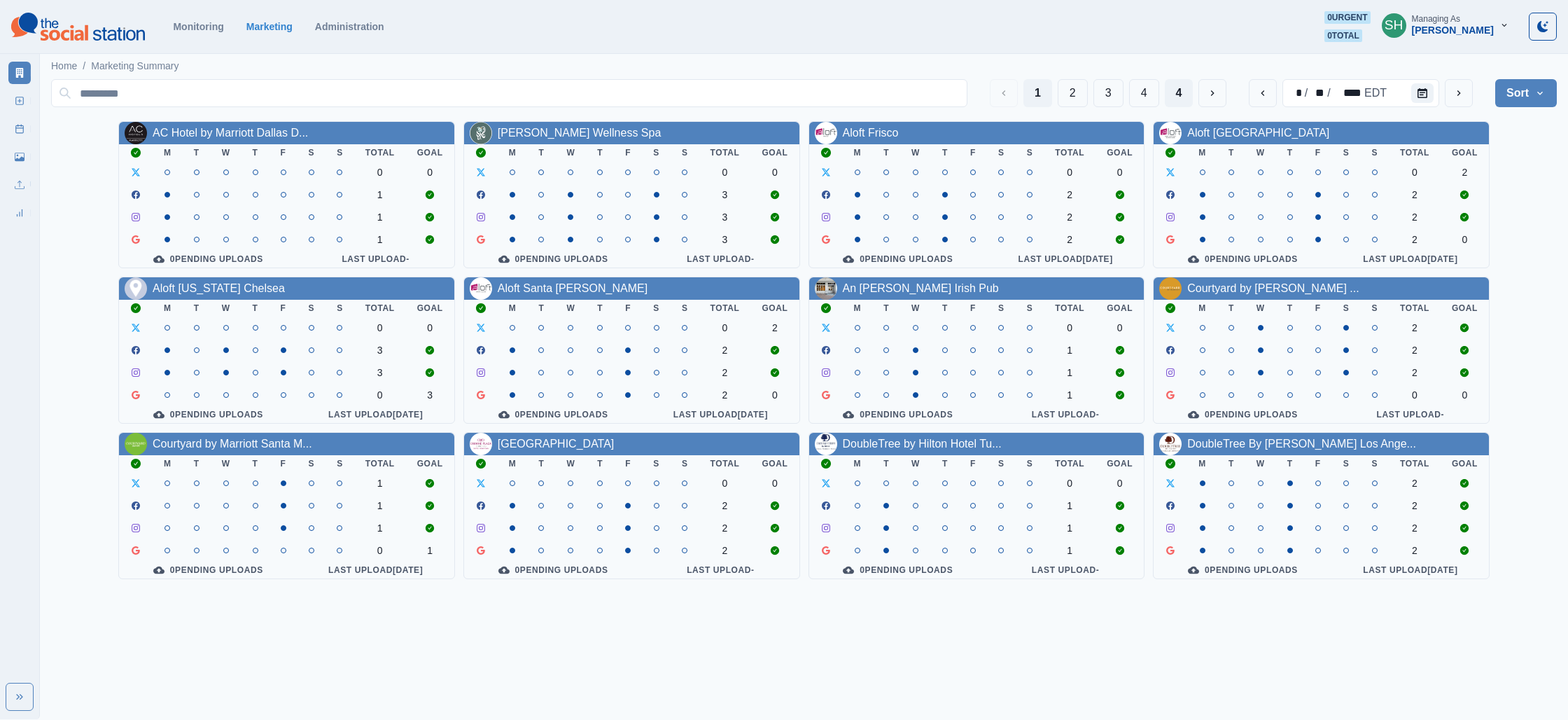
click at [1183, 92] on button "4" at bounding box center [1179, 93] width 29 height 28
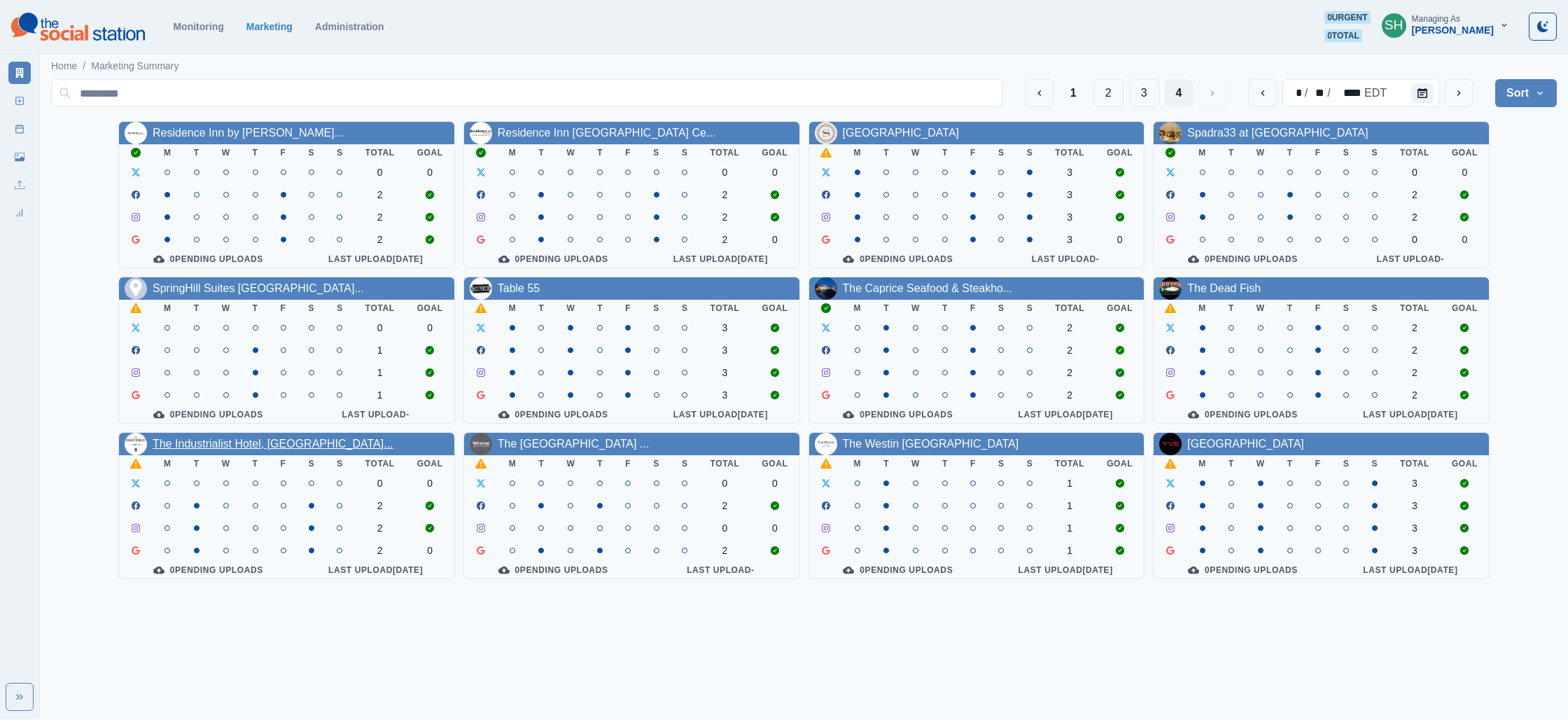
click at [208, 449] on link "The Industrialist Hotel, [GEOGRAPHIC_DATA]..." at bounding box center [273, 444] width 241 height 12
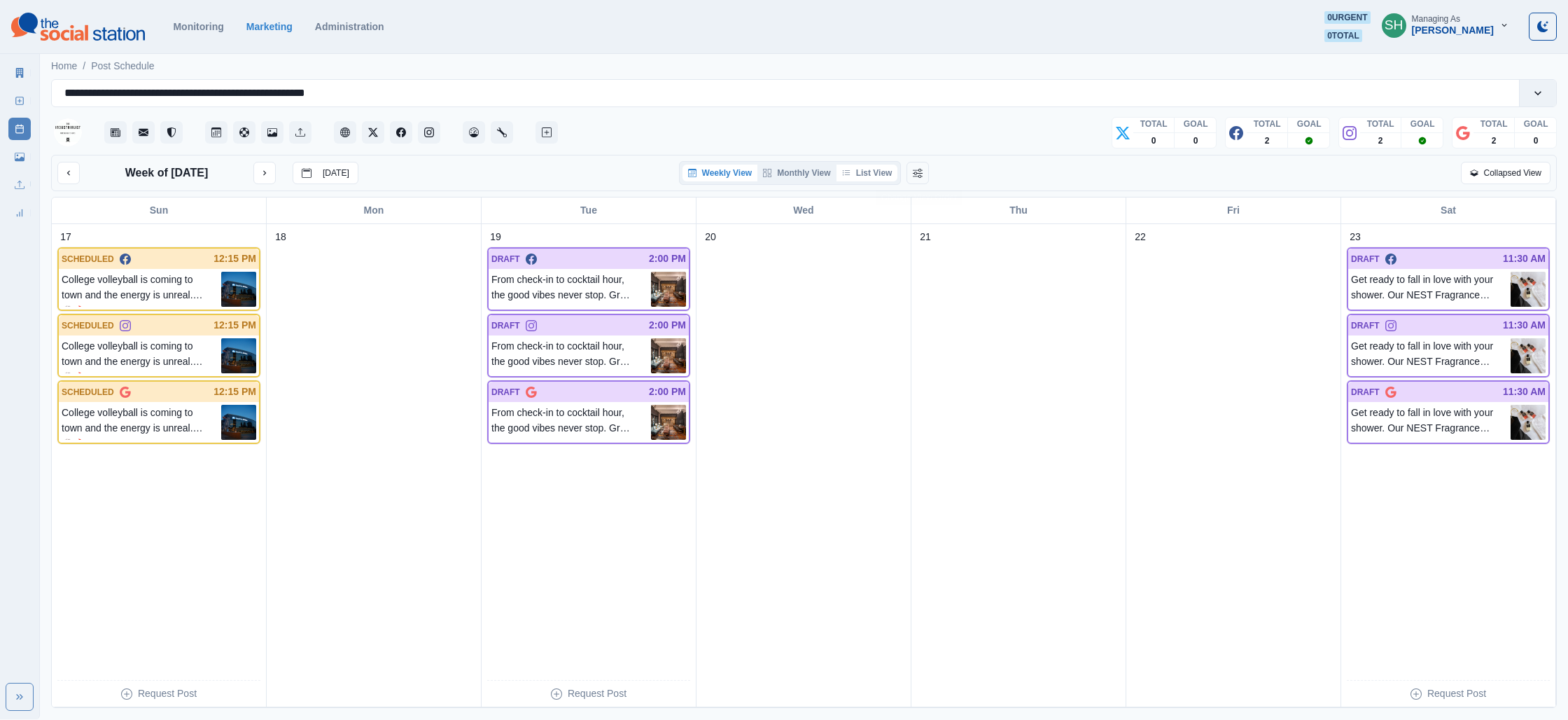
click at [889, 176] on button "List View" at bounding box center [867, 172] width 62 height 17
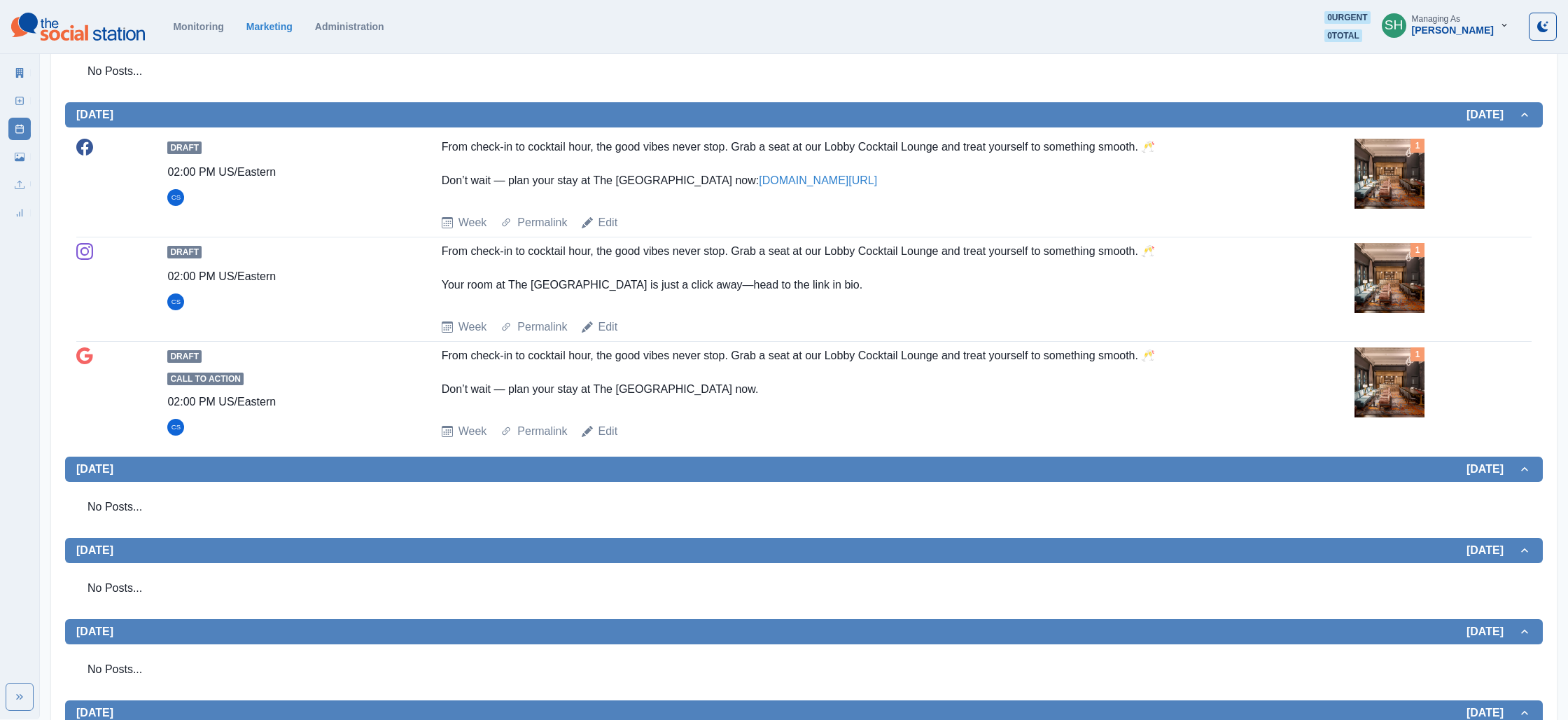
scroll to position [278, 0]
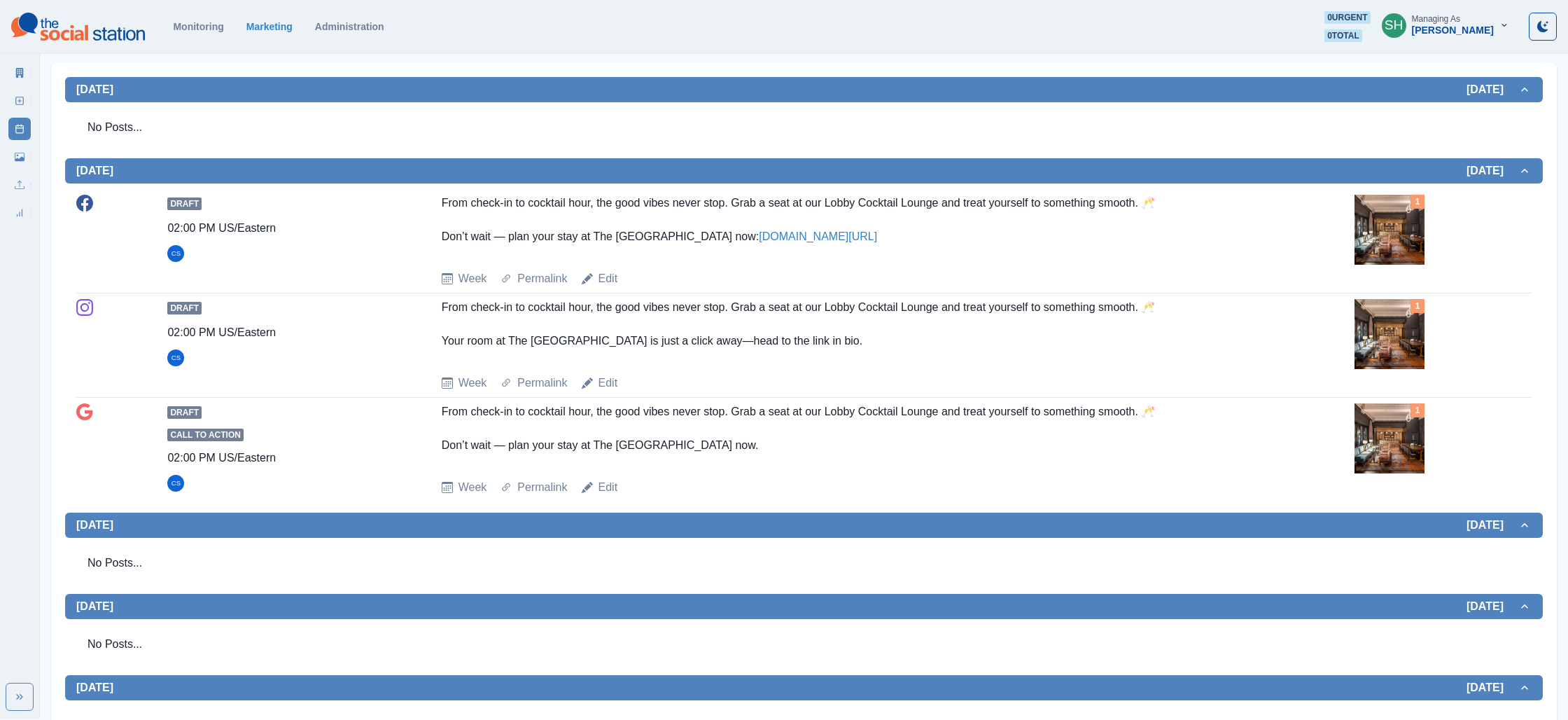
click at [1397, 324] on img at bounding box center [1390, 334] width 70 height 70
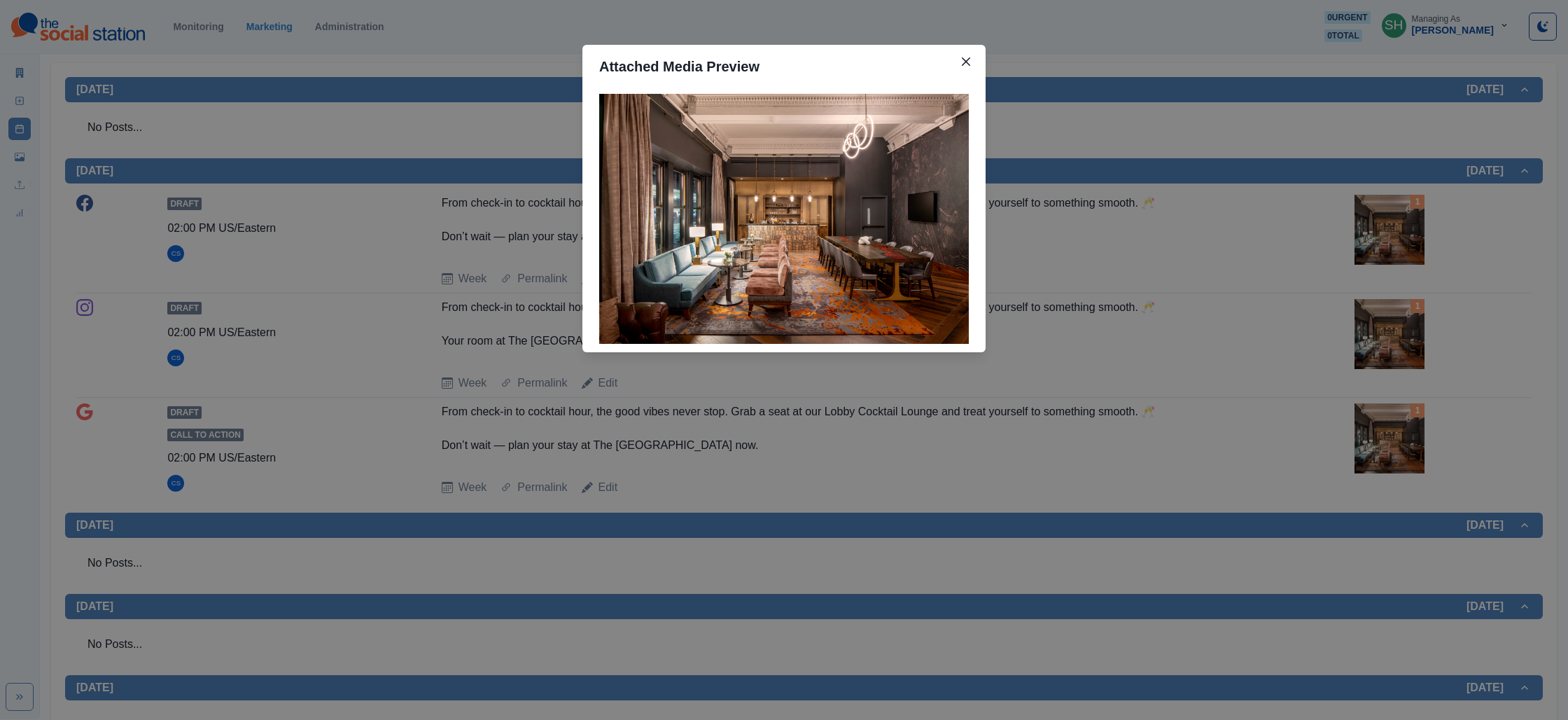
click at [1383, 317] on div "Attached Media Preview" at bounding box center [784, 360] width 1568 height 720
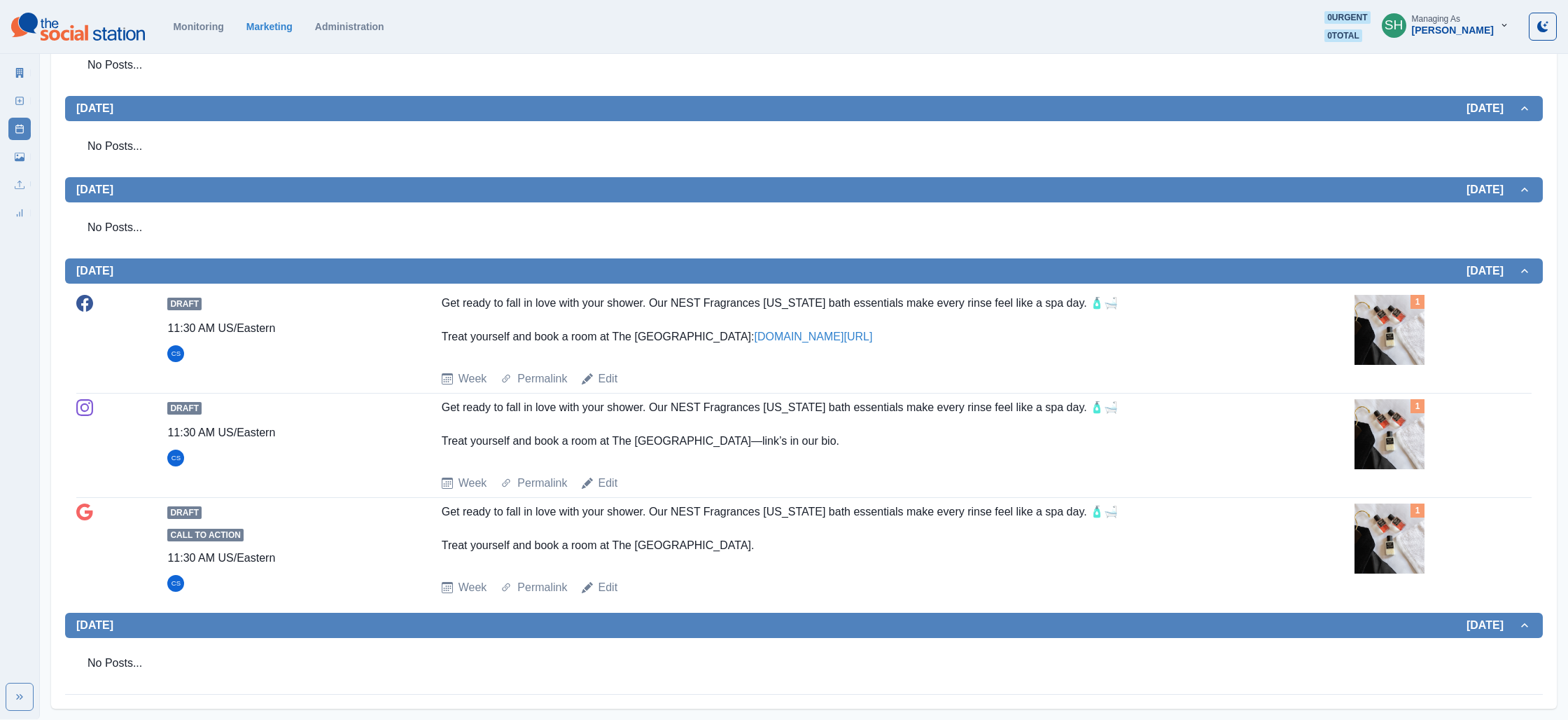
scroll to position [0, 0]
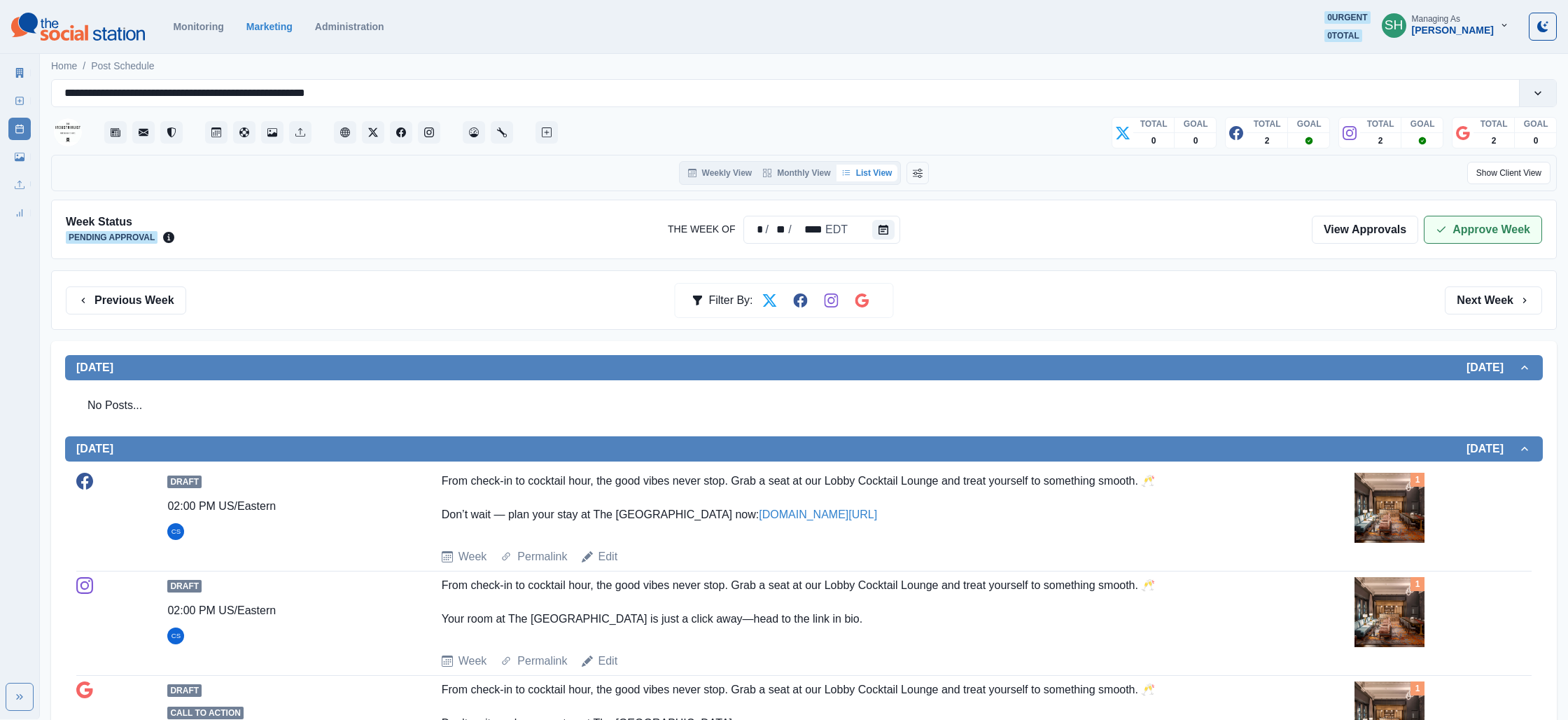
click at [1477, 229] on button "Approve Week" at bounding box center [1483, 229] width 119 height 28
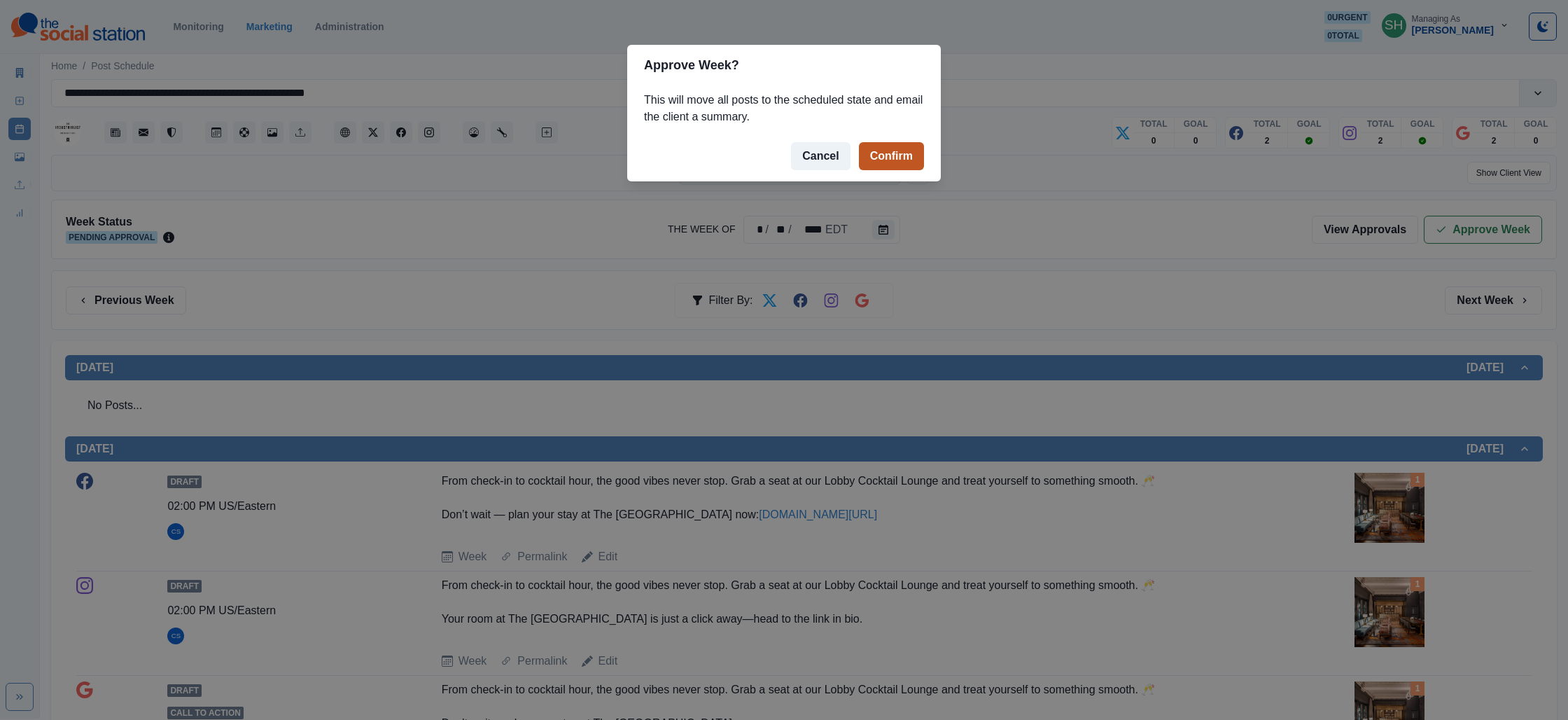
click at [892, 159] on button "Confirm" at bounding box center [891, 156] width 65 height 28
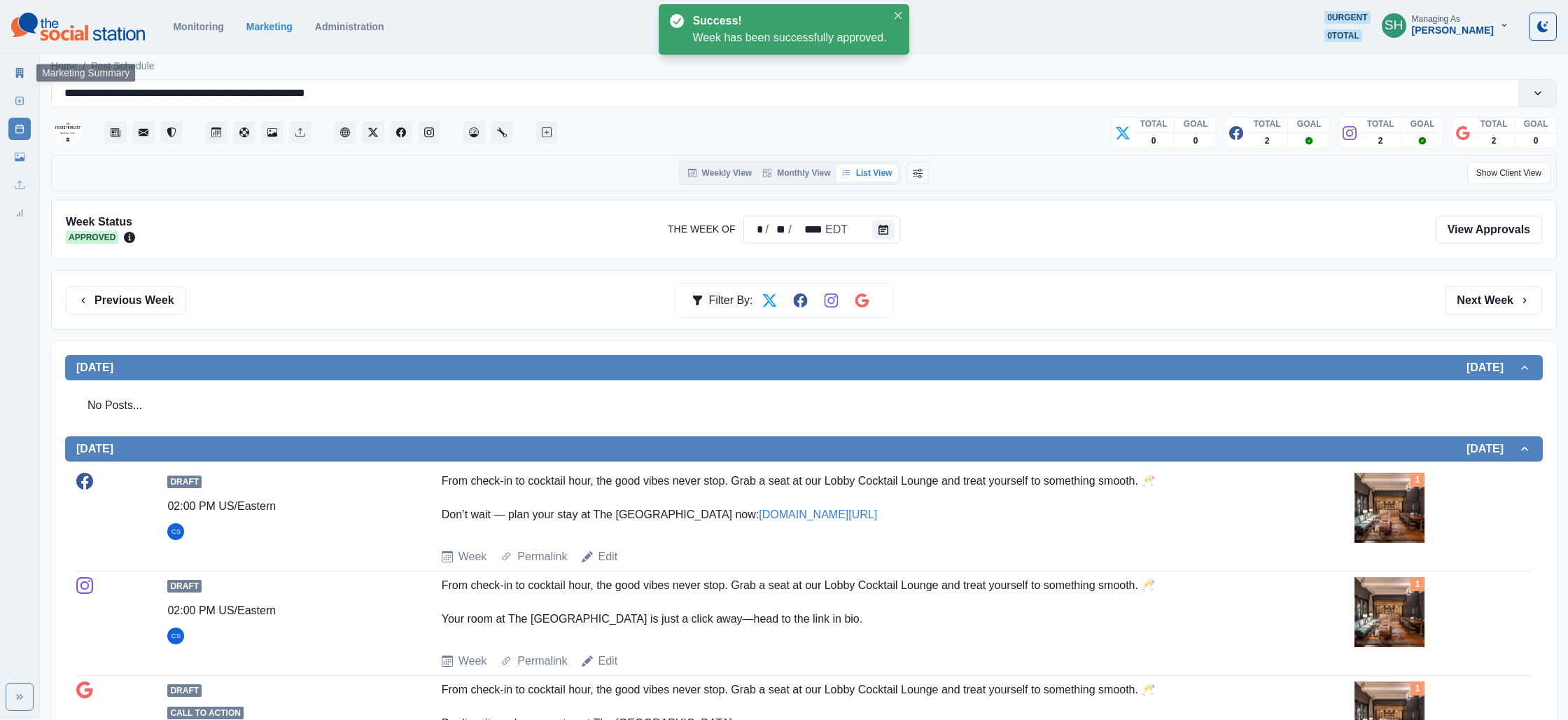
click at [26, 76] on link "Marketing Summary" at bounding box center [19, 72] width 22 height 22
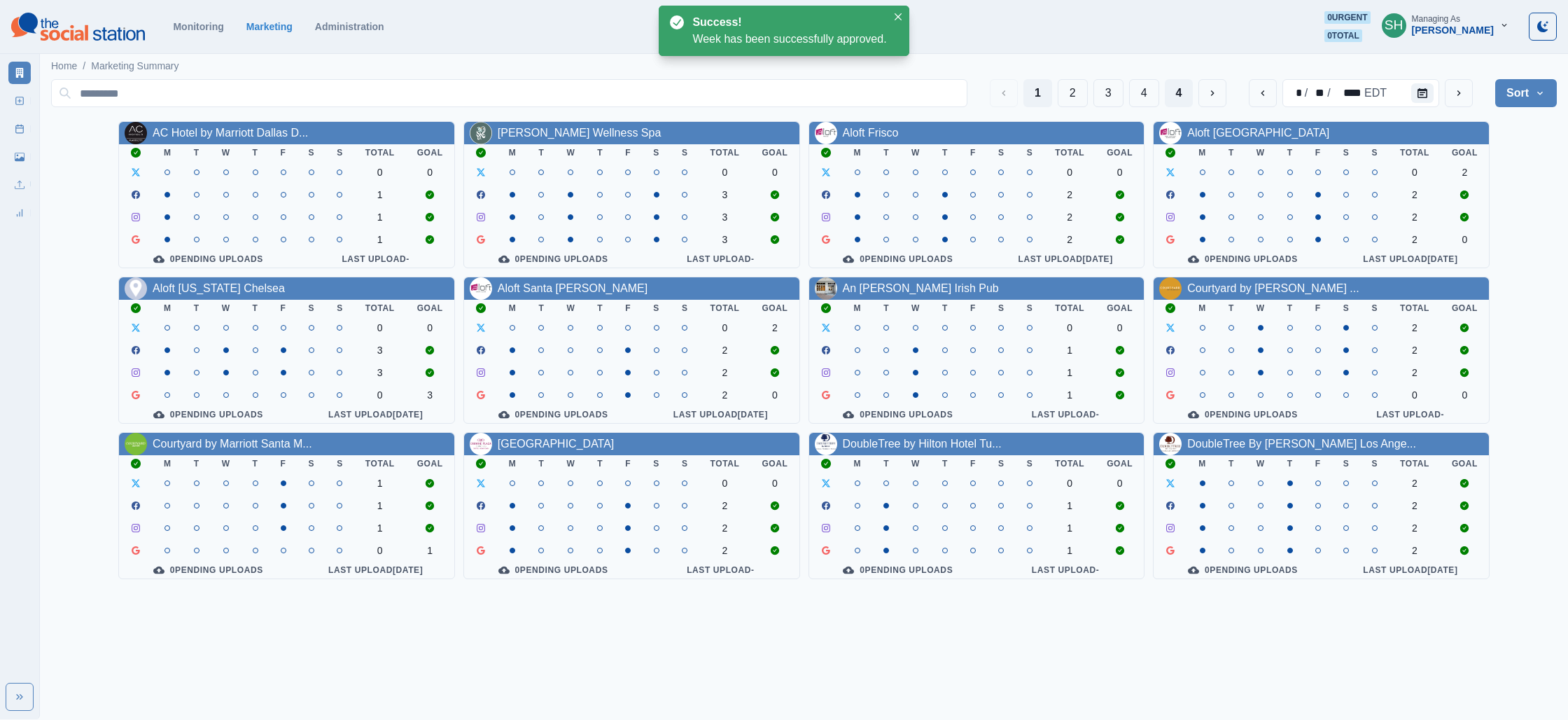
click at [1190, 91] on button "4" at bounding box center [1179, 93] width 29 height 28
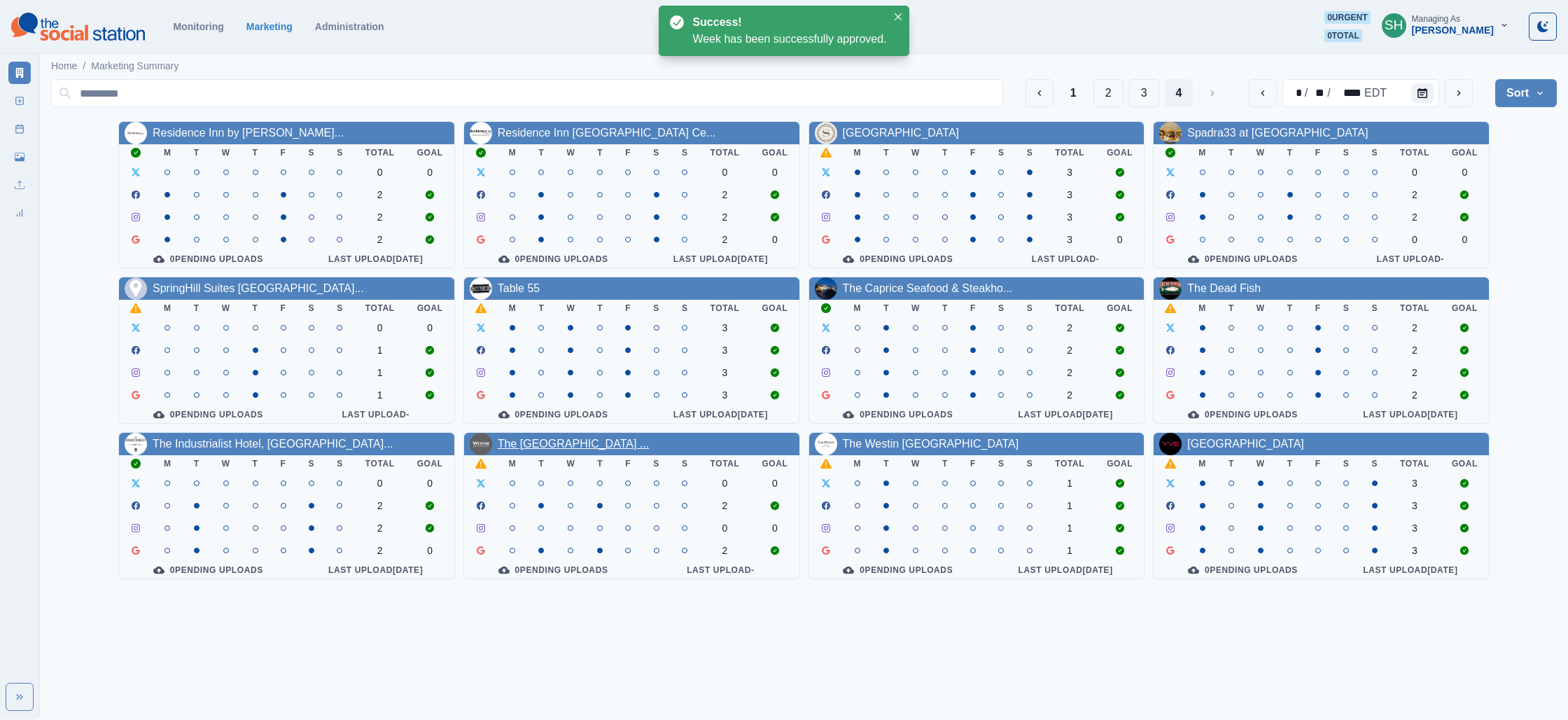
click at [629, 449] on link "The [GEOGRAPHIC_DATA] ..." at bounding box center [573, 444] width 151 height 12
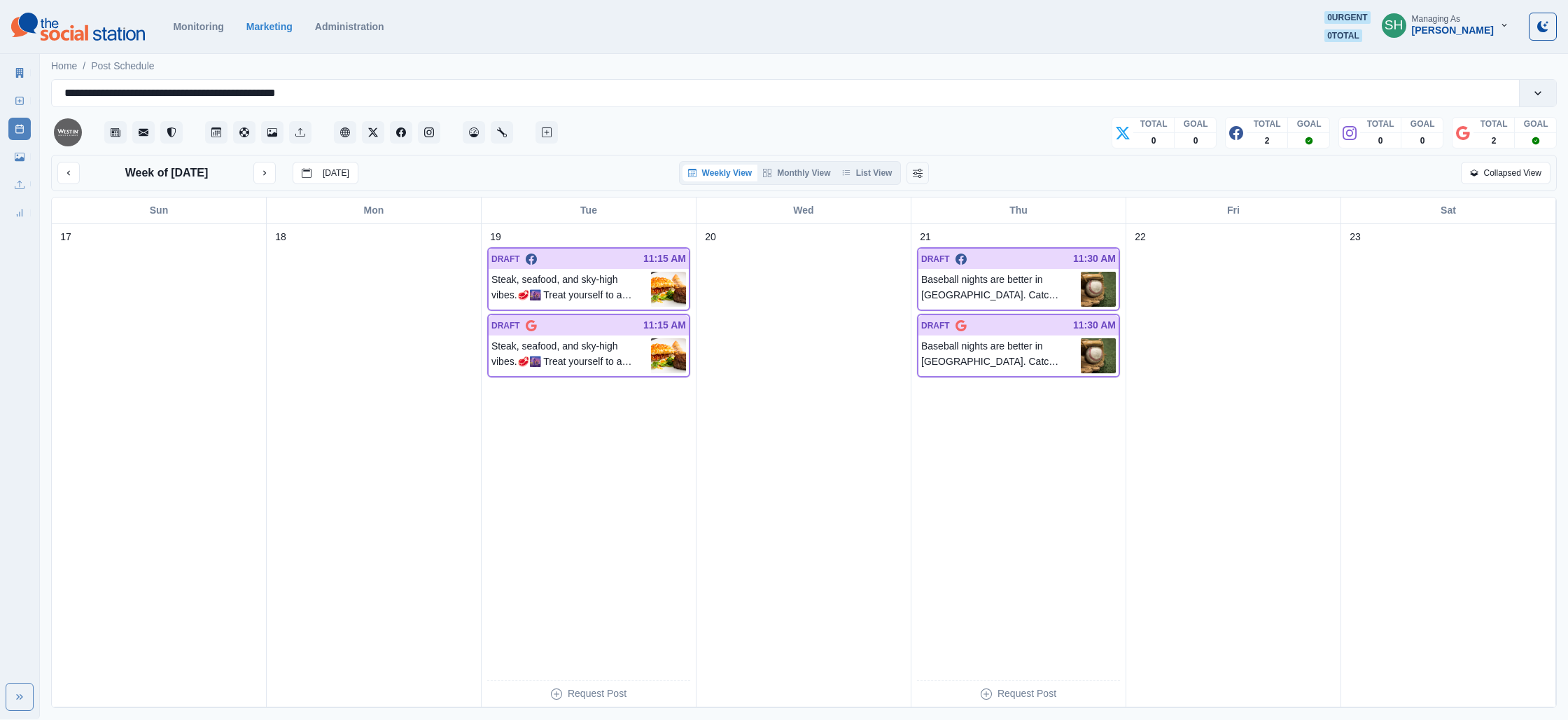
click at [867, 187] on div "Week of [DATE] [DATE] Weekly View Monthly View List View Collapsed View" at bounding box center [803, 172] width 1506 height 36
click at [860, 172] on button "List View" at bounding box center [867, 172] width 62 height 17
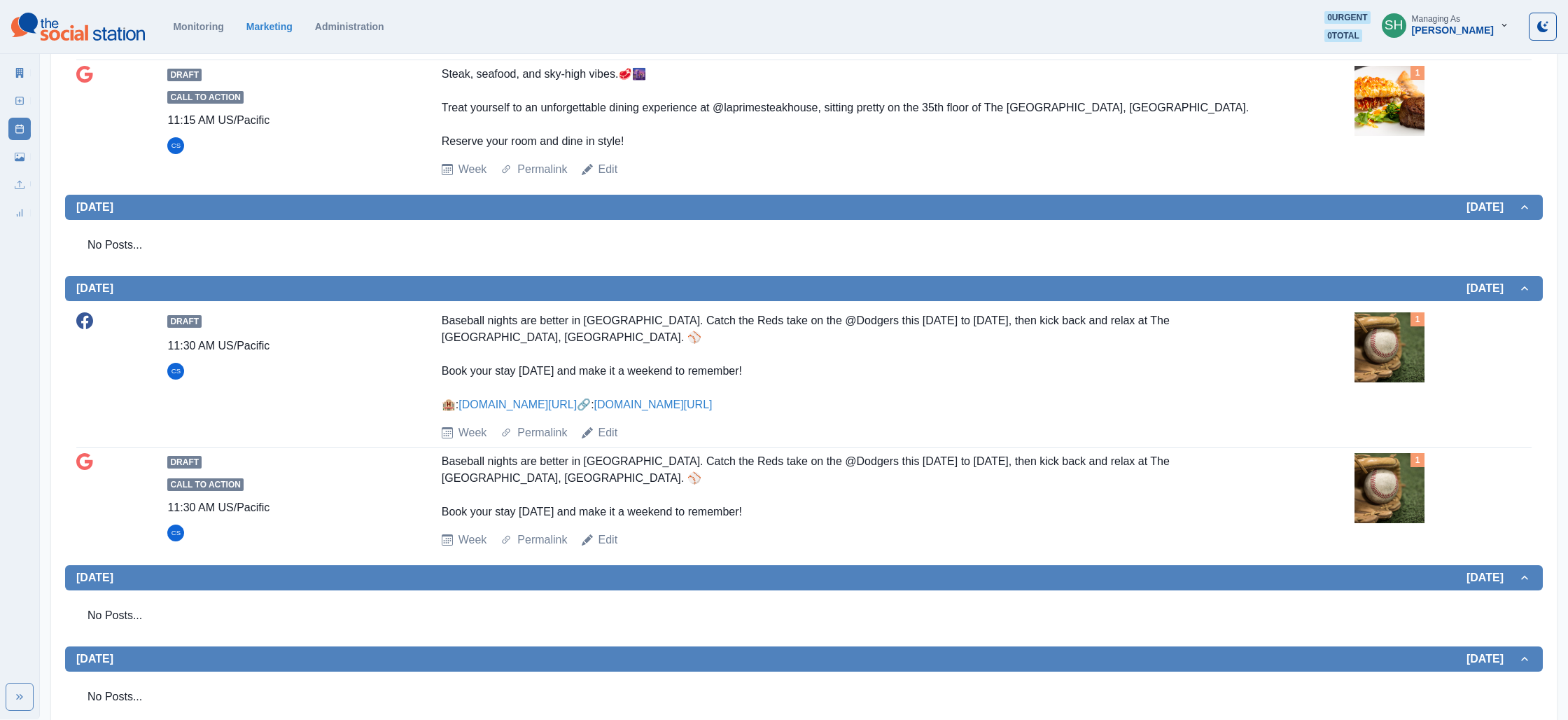
scroll to position [636, 0]
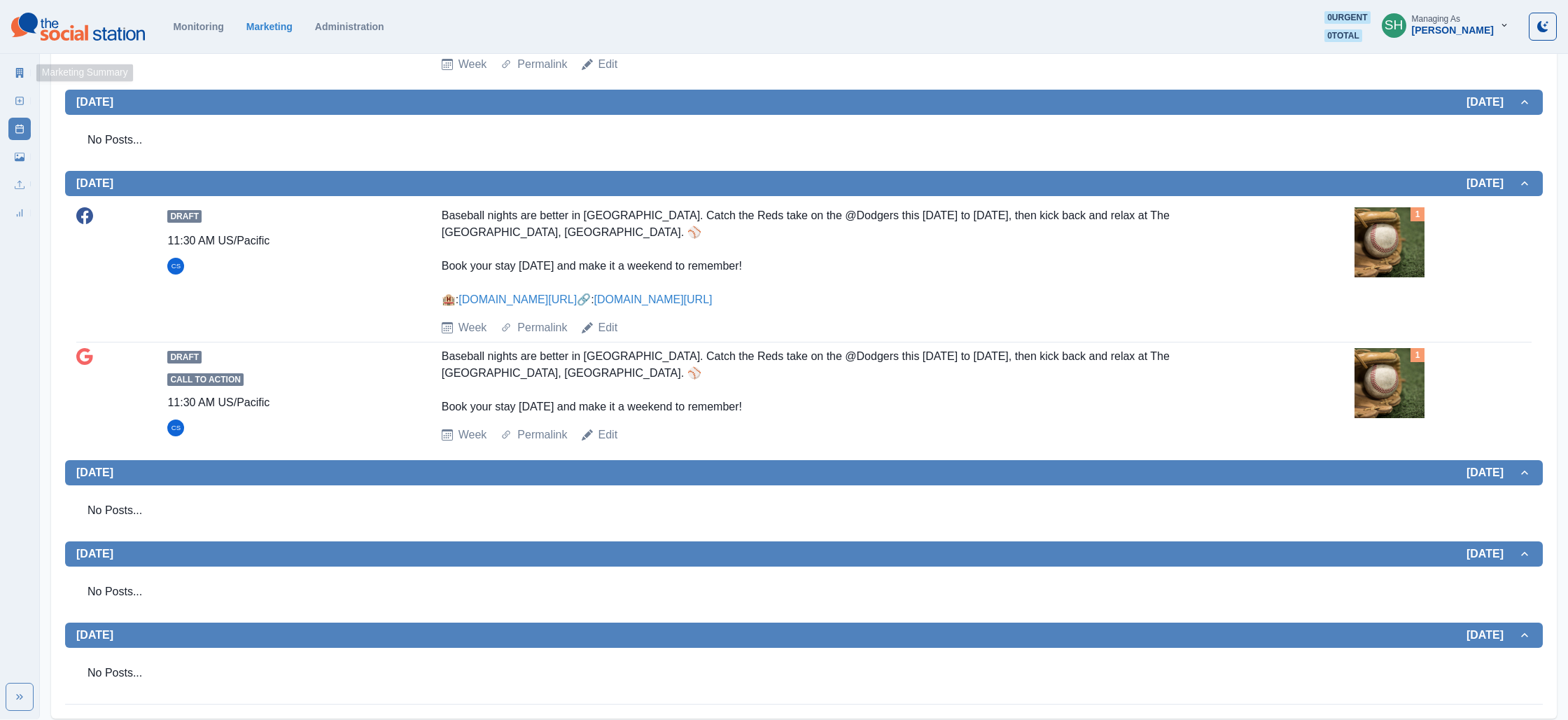
click at [17, 69] on icon at bounding box center [19, 72] width 8 height 10
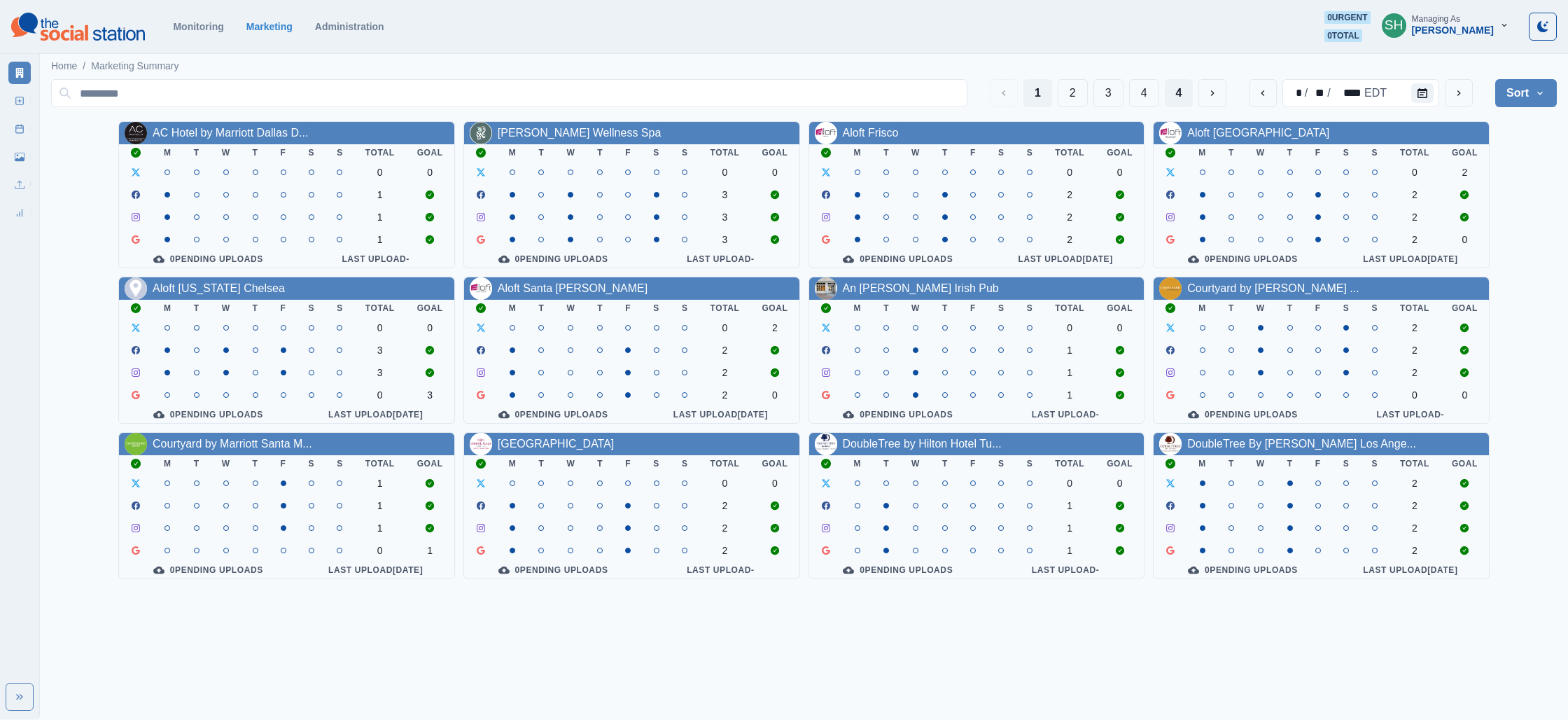
click at [1171, 91] on button "4" at bounding box center [1179, 93] width 29 height 28
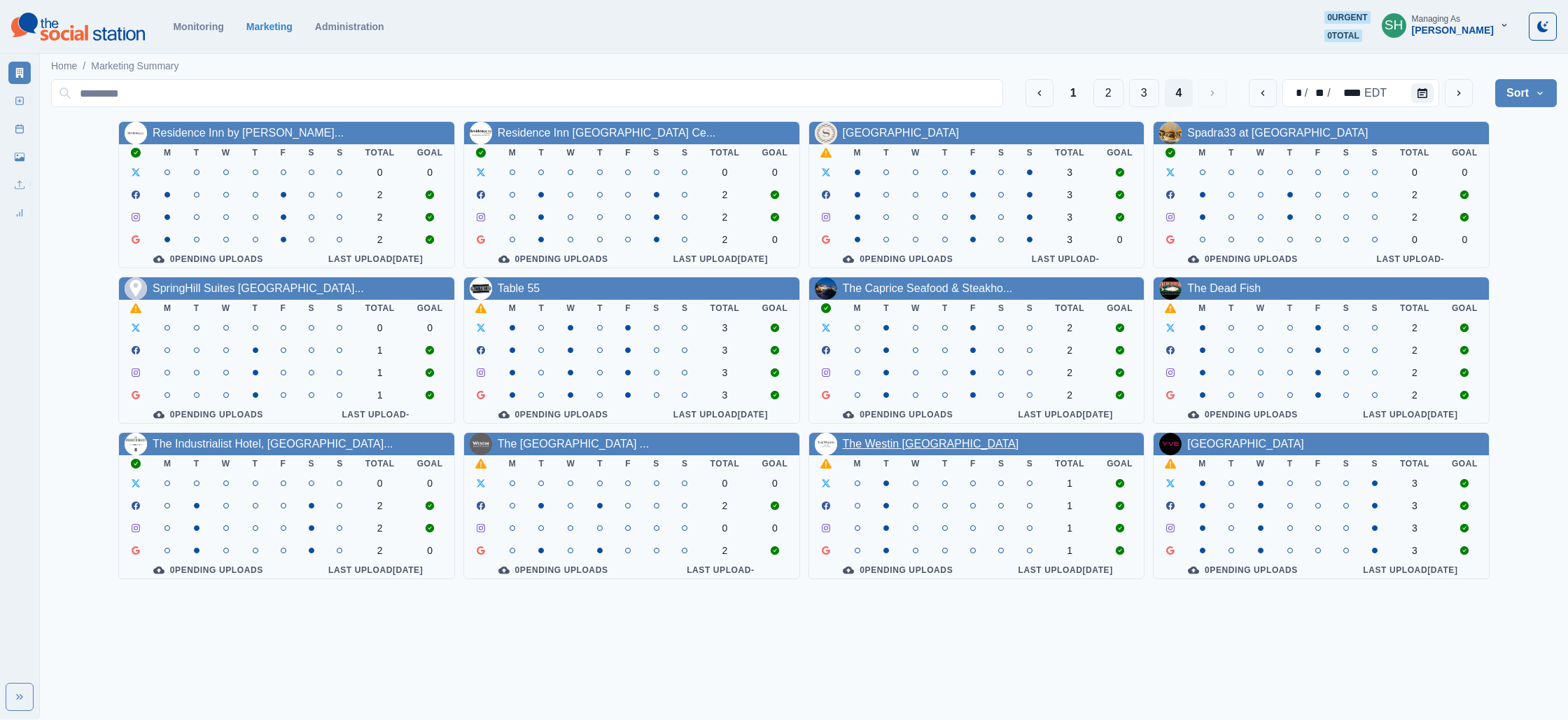
click at [923, 447] on link "The Westin [GEOGRAPHIC_DATA]" at bounding box center [931, 444] width 177 height 12
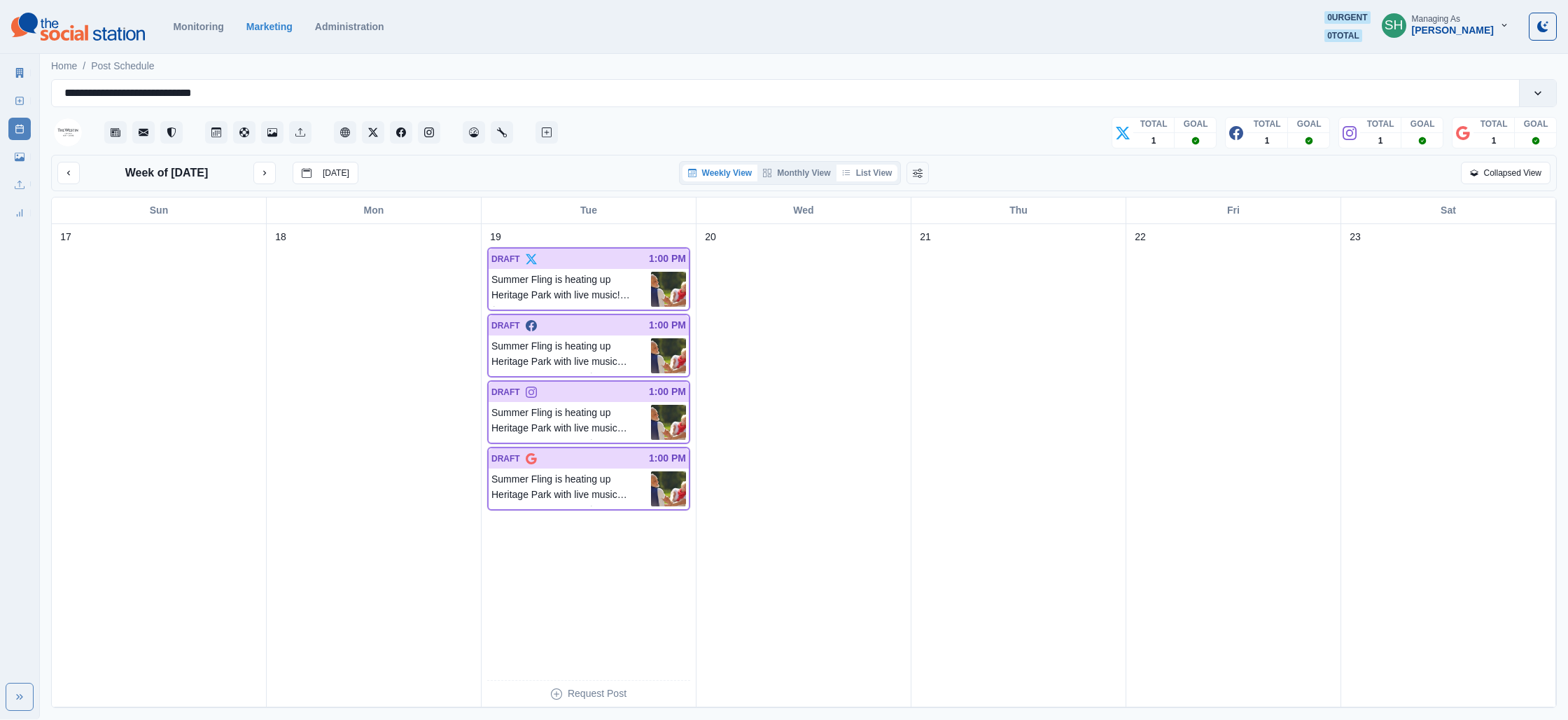
click at [864, 169] on button "List View" at bounding box center [867, 172] width 62 height 17
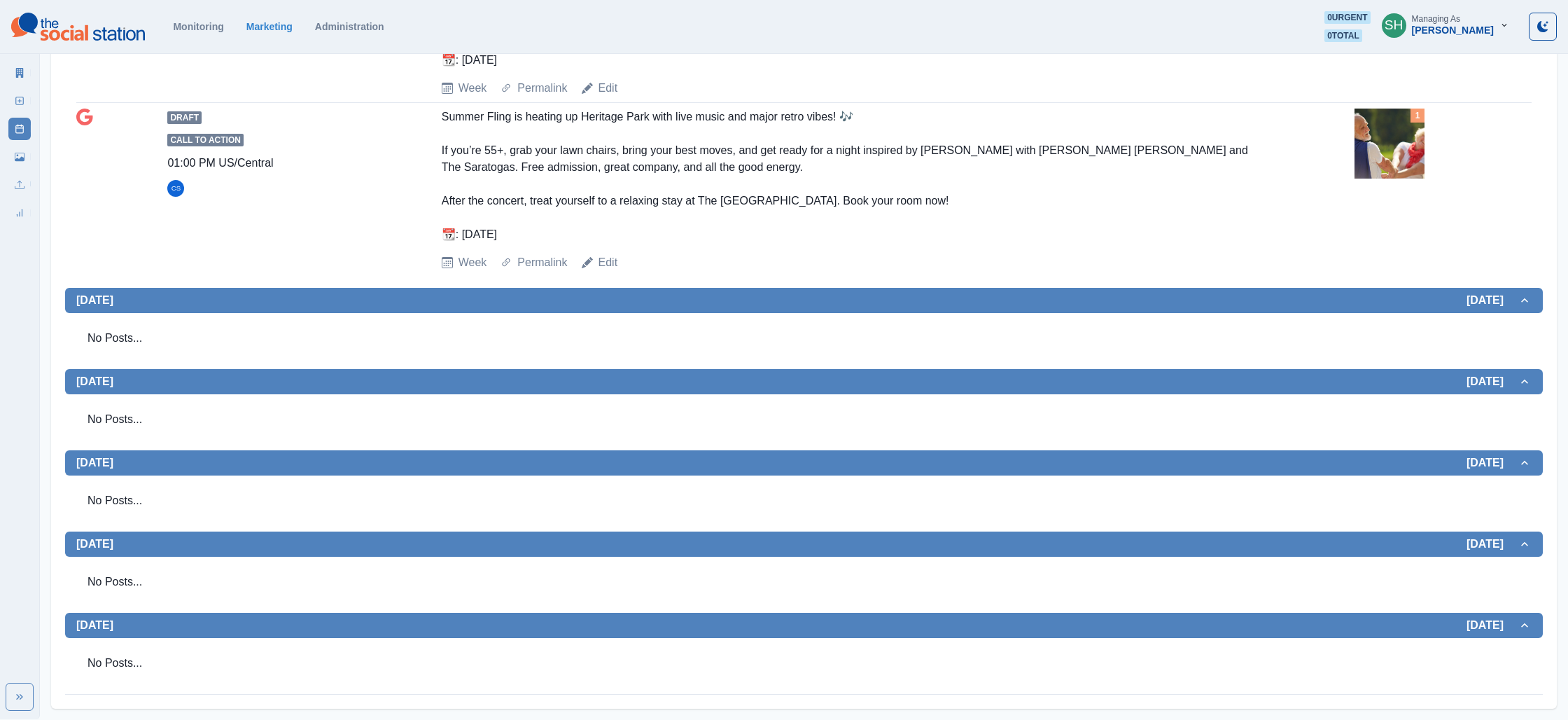
scroll to position [108, 0]
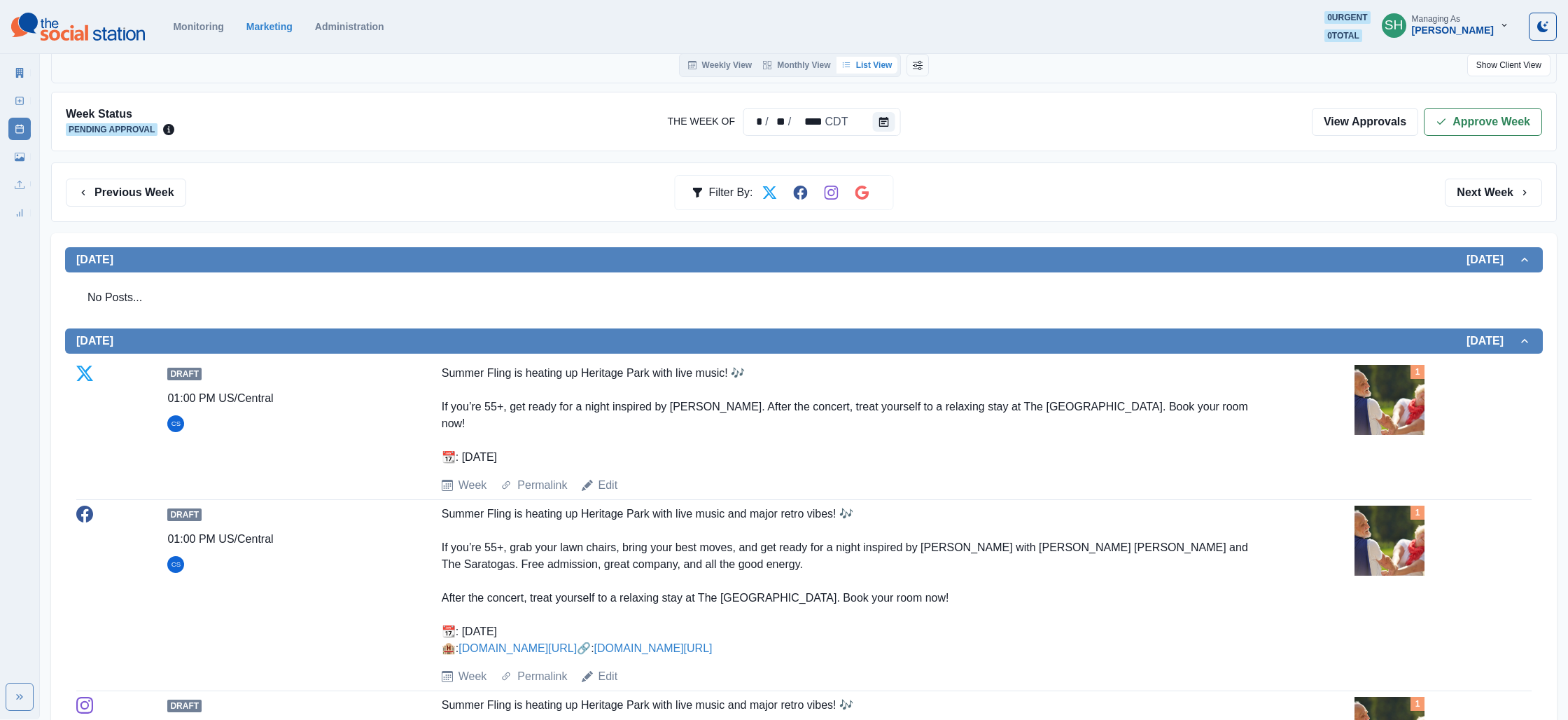
click at [1386, 394] on img at bounding box center [1390, 400] width 70 height 70
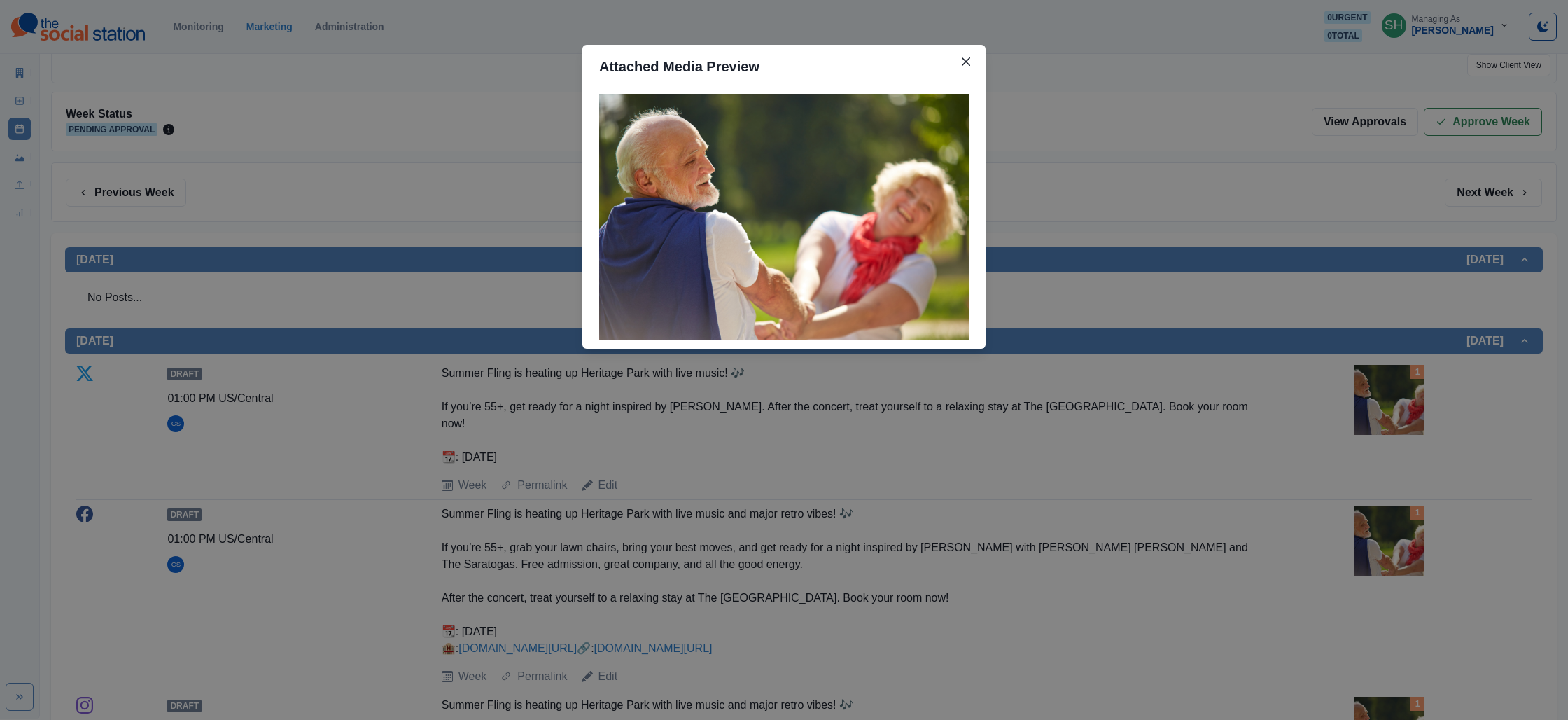
click at [1376, 383] on div "Attached Media Preview" at bounding box center [784, 360] width 1568 height 720
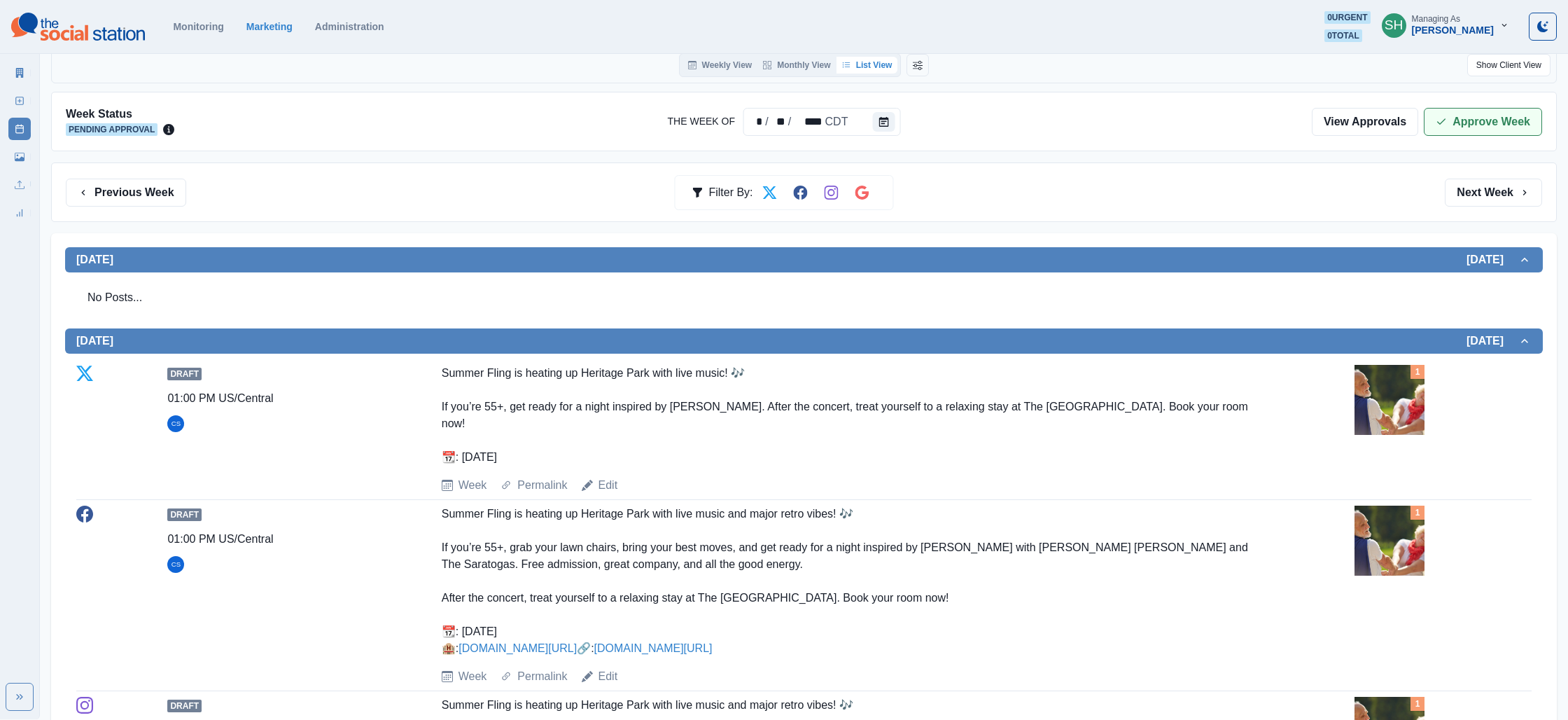
click at [1443, 126] on icon "button" at bounding box center [1441, 121] width 11 height 11
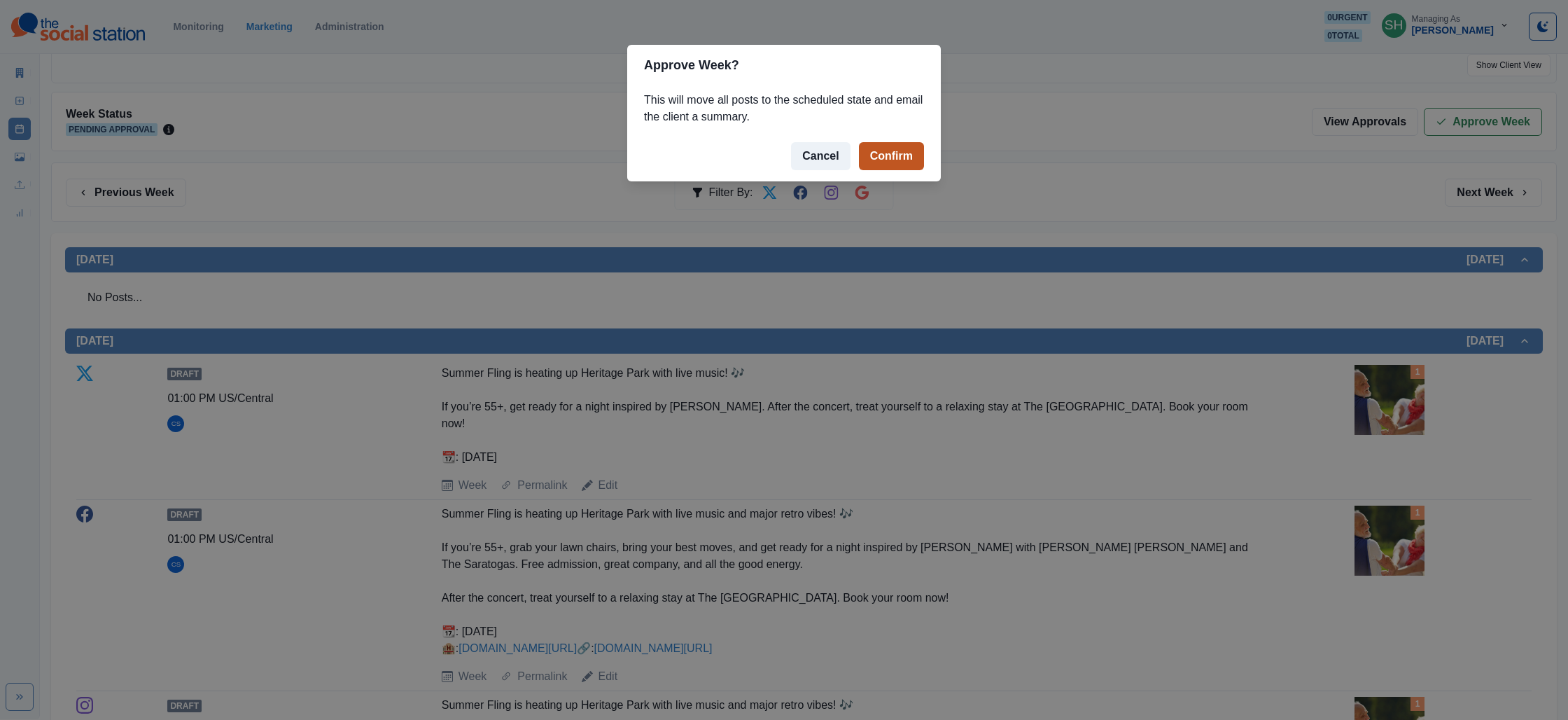
click at [885, 143] on button "Confirm" at bounding box center [891, 156] width 65 height 28
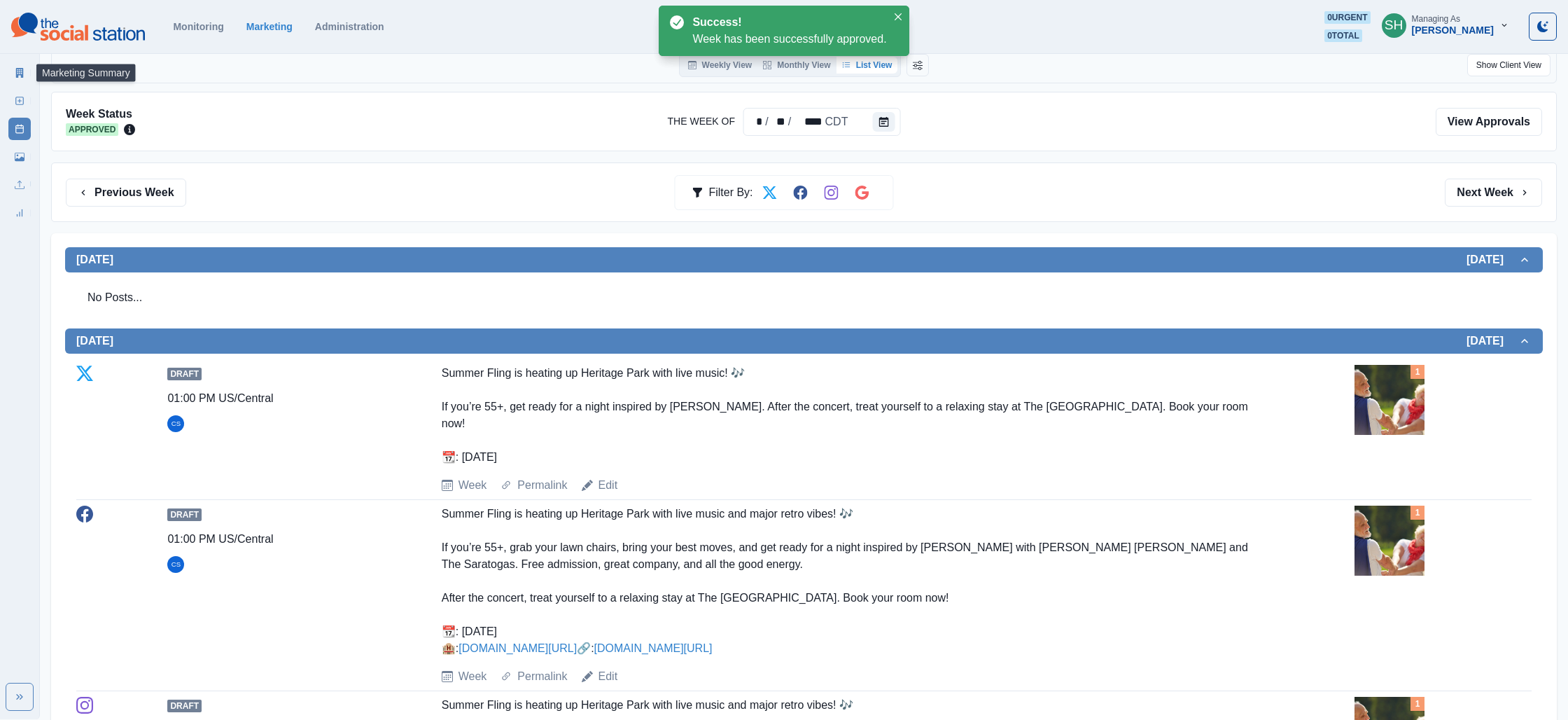
click at [29, 76] on link "Marketing Summary" at bounding box center [19, 72] width 22 height 22
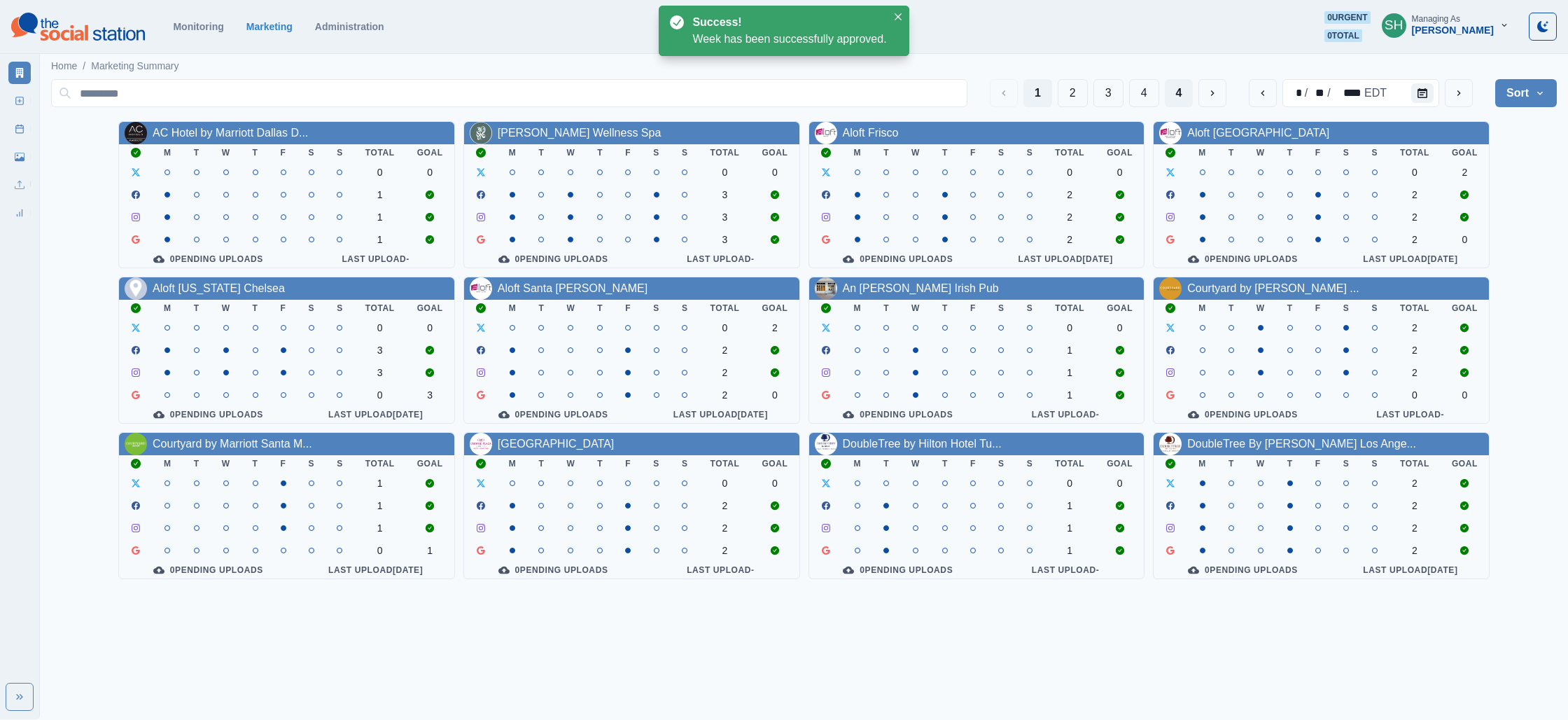
click at [1169, 91] on button "4" at bounding box center [1179, 93] width 29 height 28
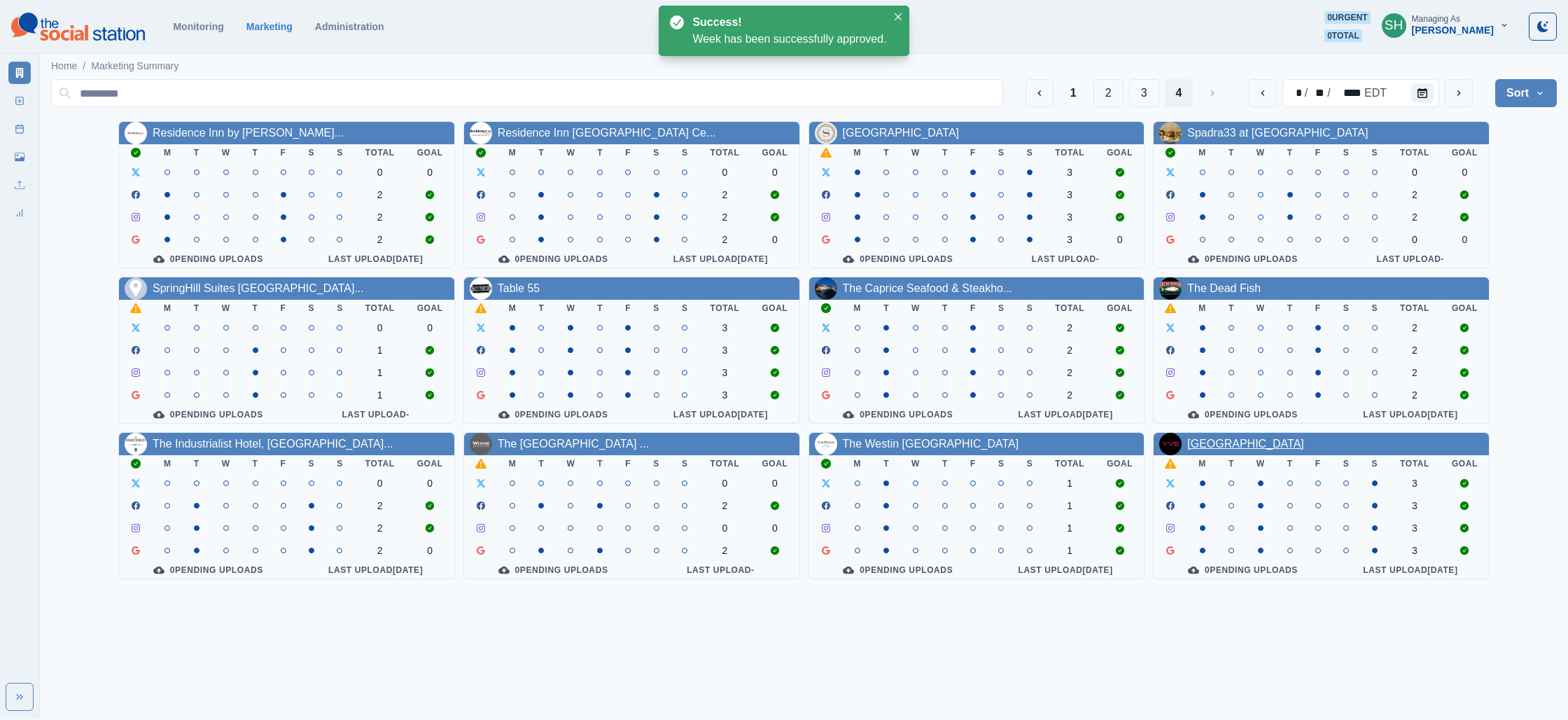
click at [1239, 448] on link "[GEOGRAPHIC_DATA]" at bounding box center [1245, 444] width 117 height 12
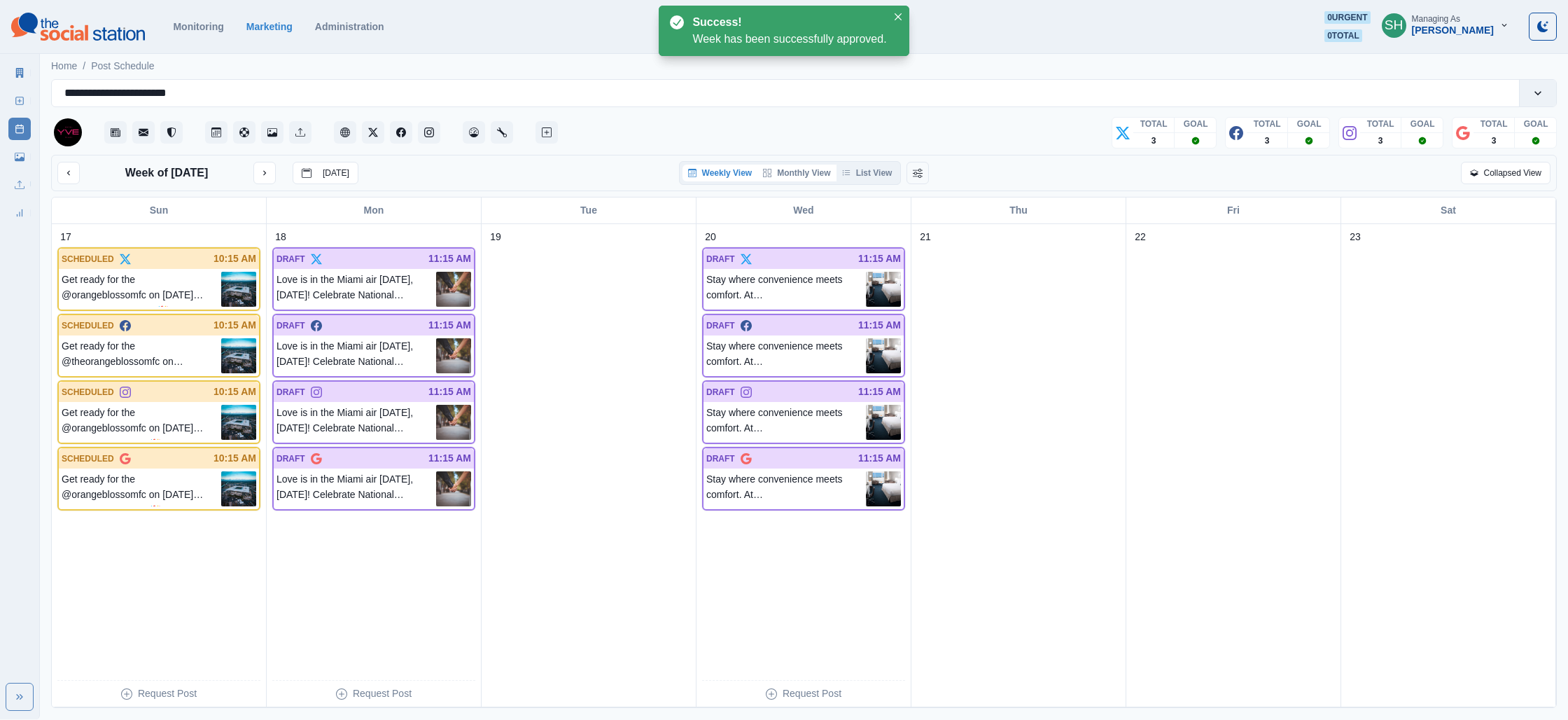
click at [836, 174] on button "Monthly View" at bounding box center [796, 172] width 78 height 17
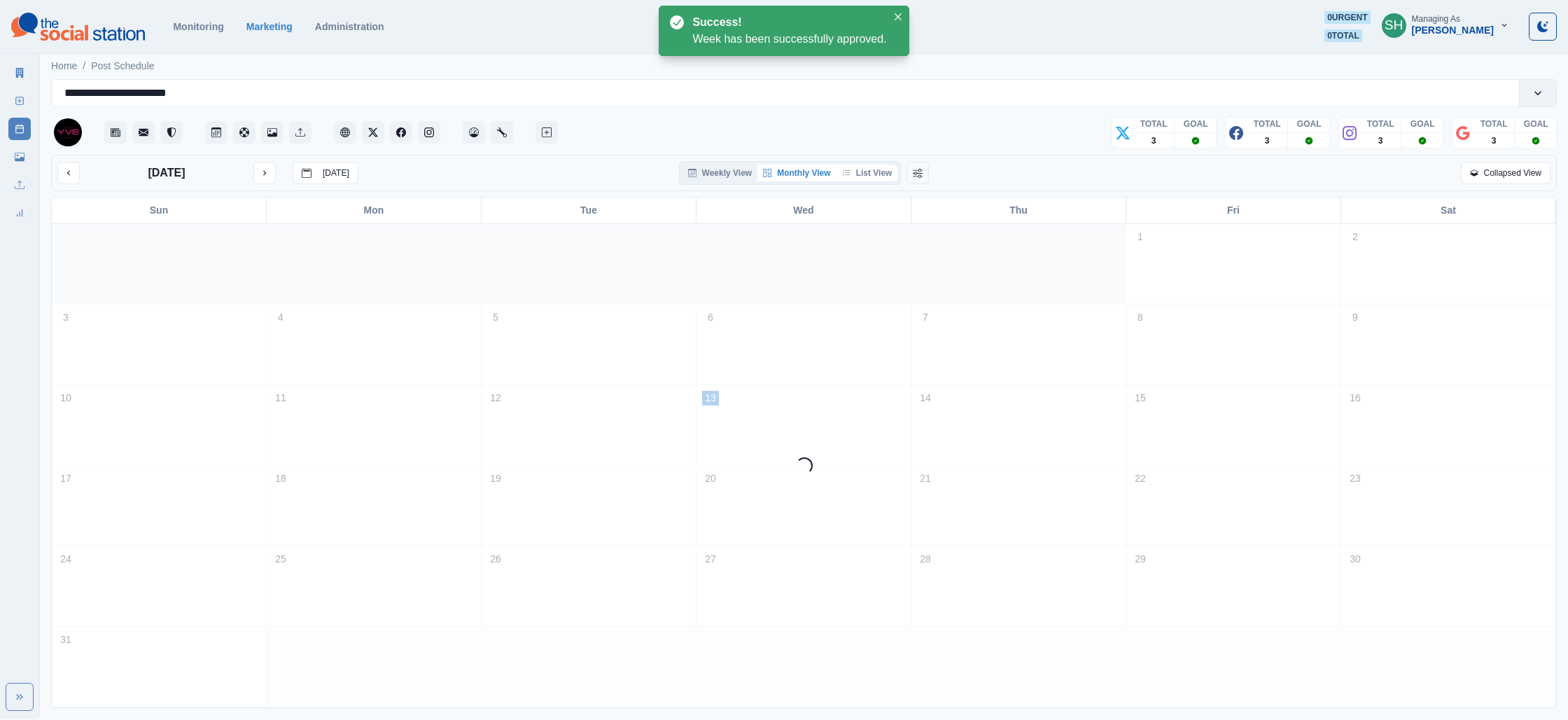
click at [839, 174] on button "List View" at bounding box center [867, 172] width 62 height 17
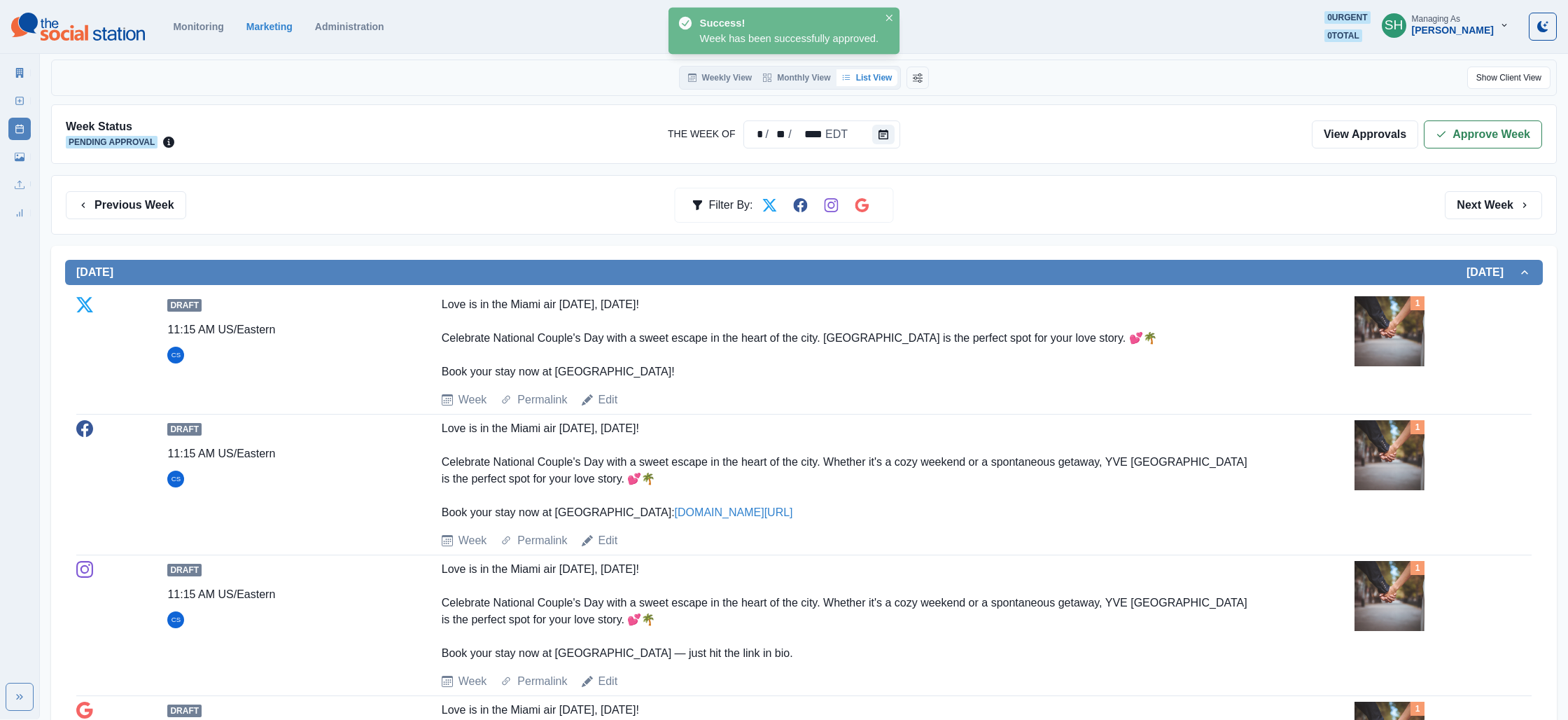
scroll to position [115, 0]
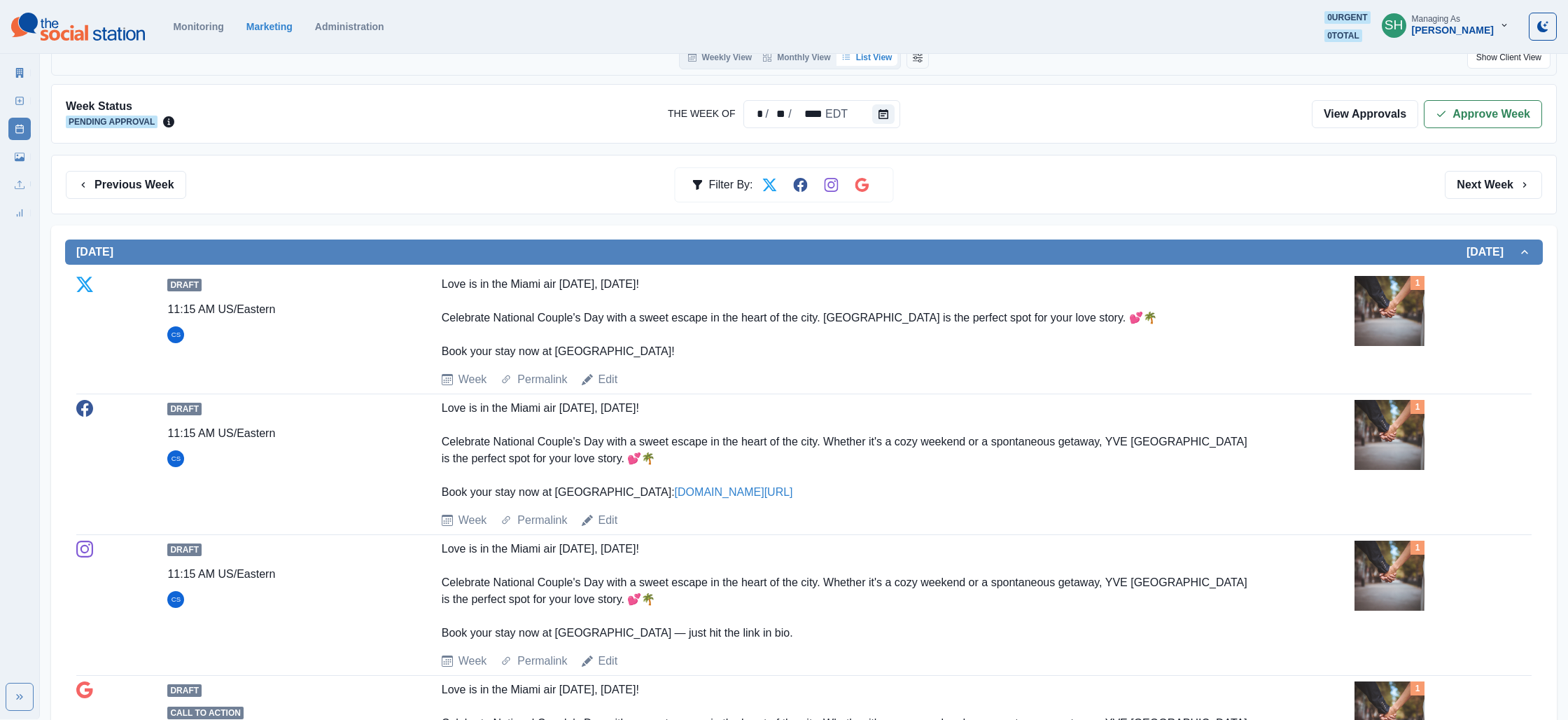
click at [1377, 329] on img at bounding box center [1390, 311] width 70 height 70
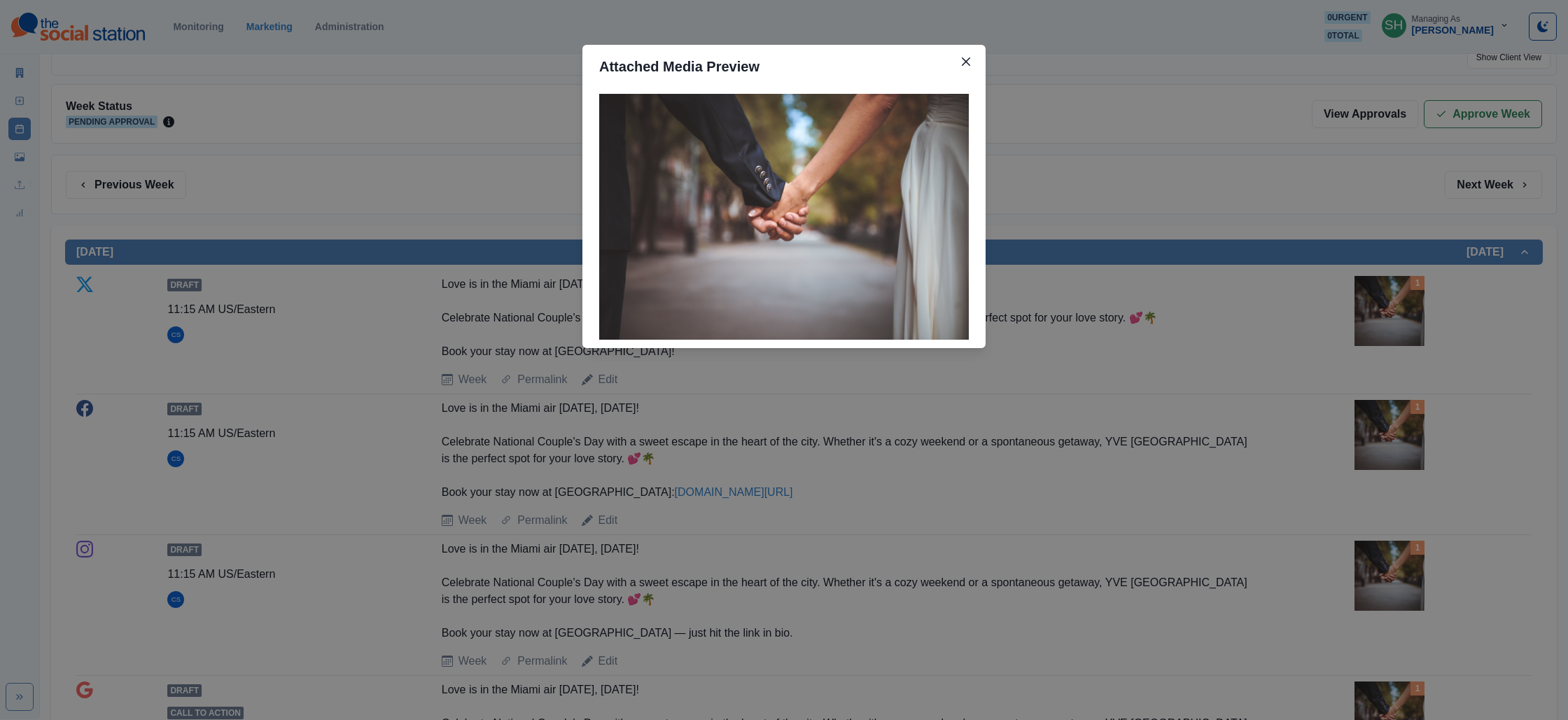
click at [1208, 294] on div "Attached Media Preview" at bounding box center [784, 360] width 1568 height 720
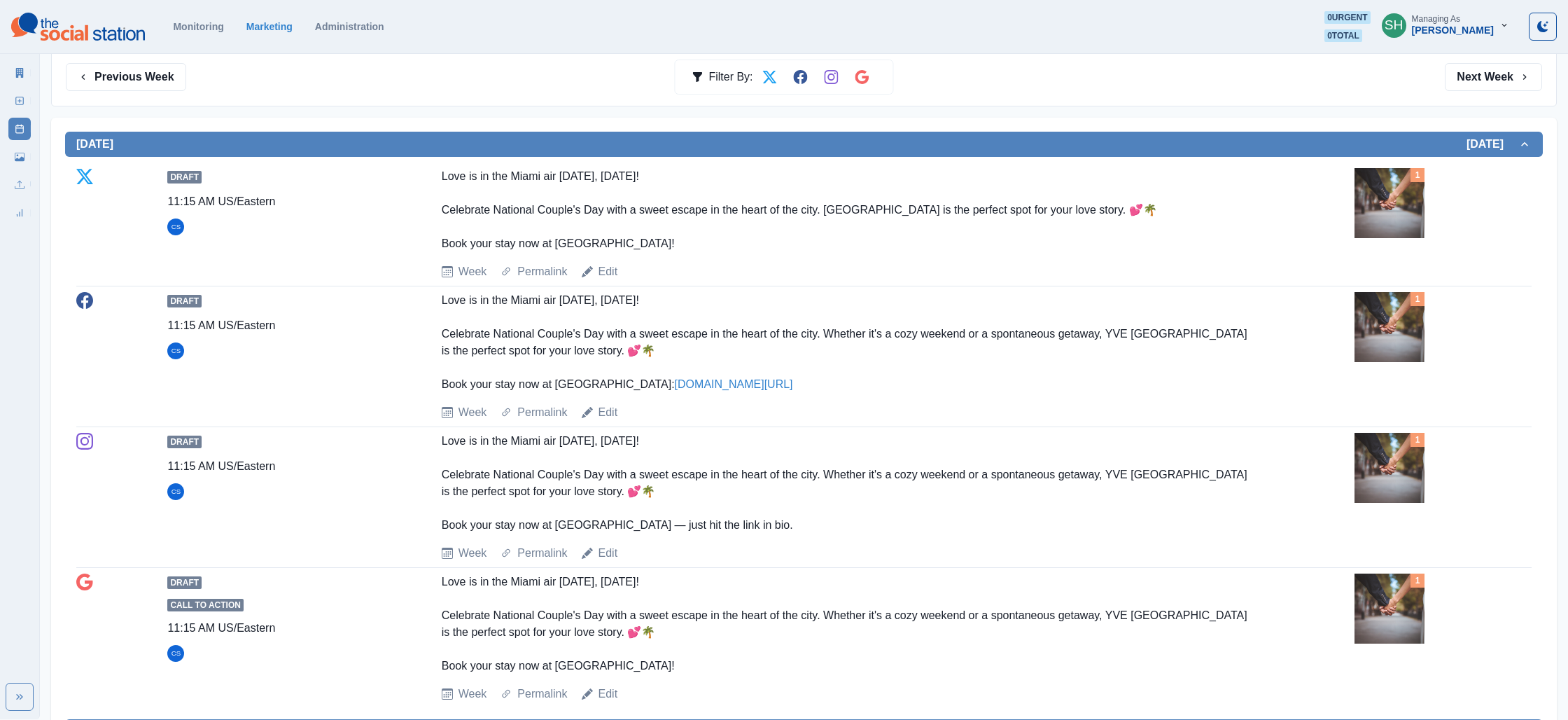
scroll to position [0, 0]
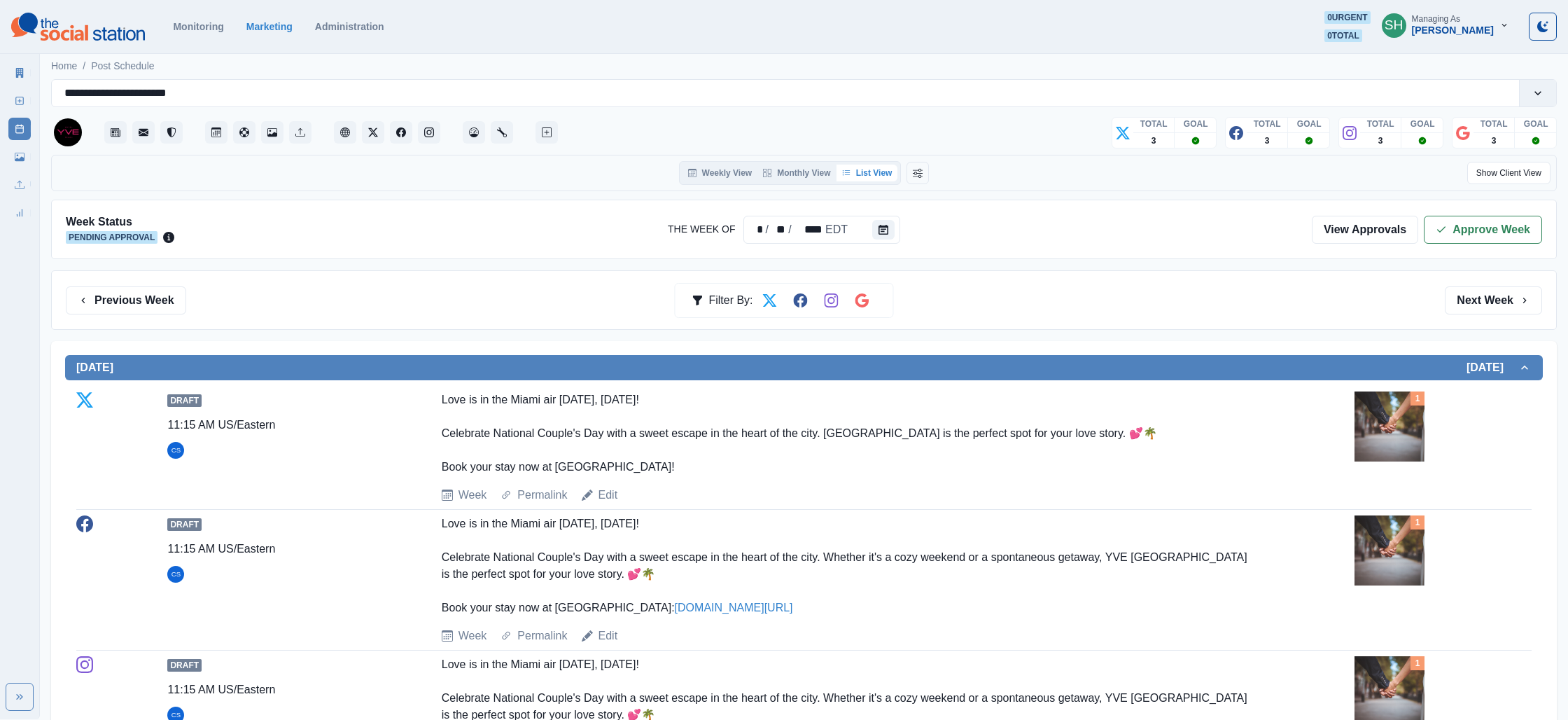
click at [108, 285] on div "Previous Week Filter By: Next Week" at bounding box center [803, 300] width 1506 height 60
click at [105, 303] on button "Previous Week" at bounding box center [126, 301] width 120 height 28
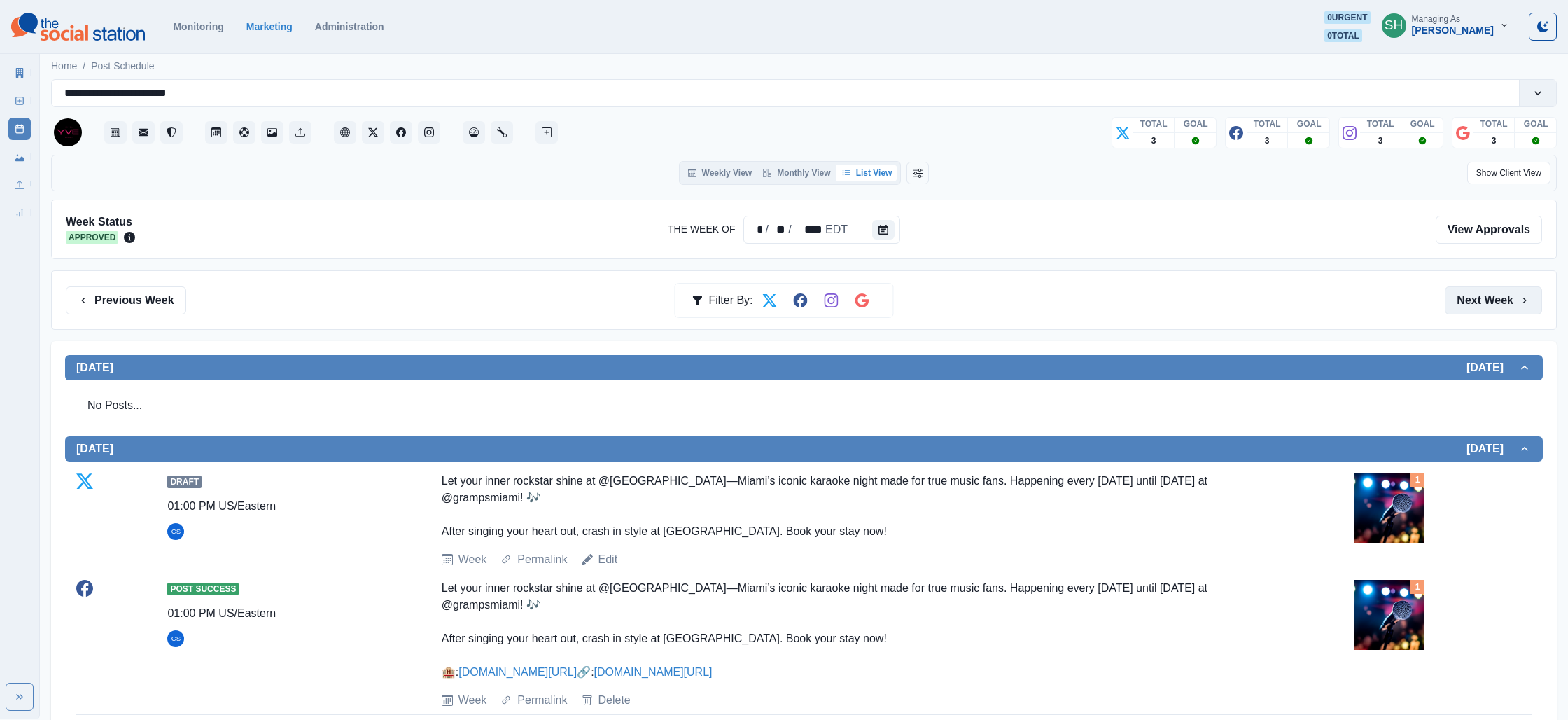
click at [1471, 287] on button "Next Week" at bounding box center [1493, 301] width 98 height 28
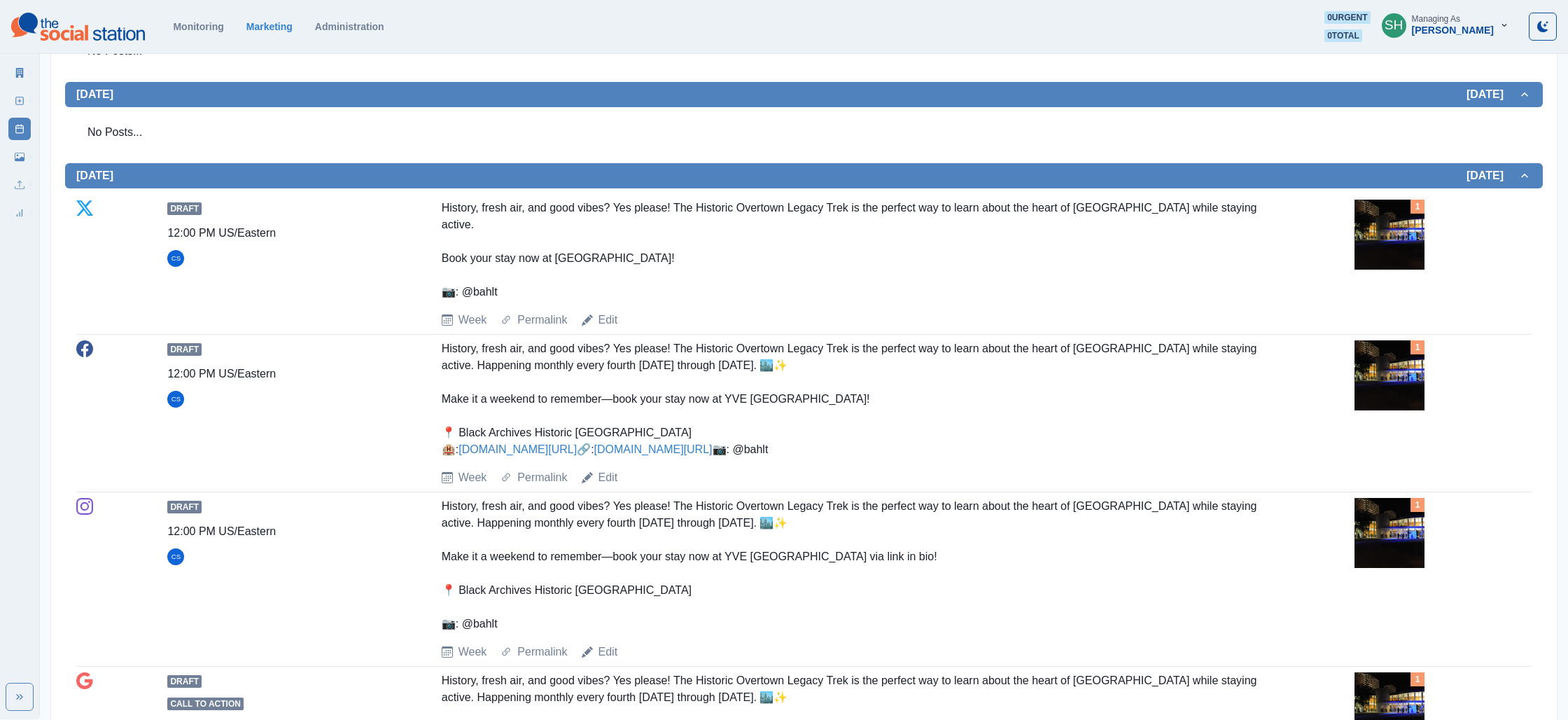
scroll to position [1765, 0]
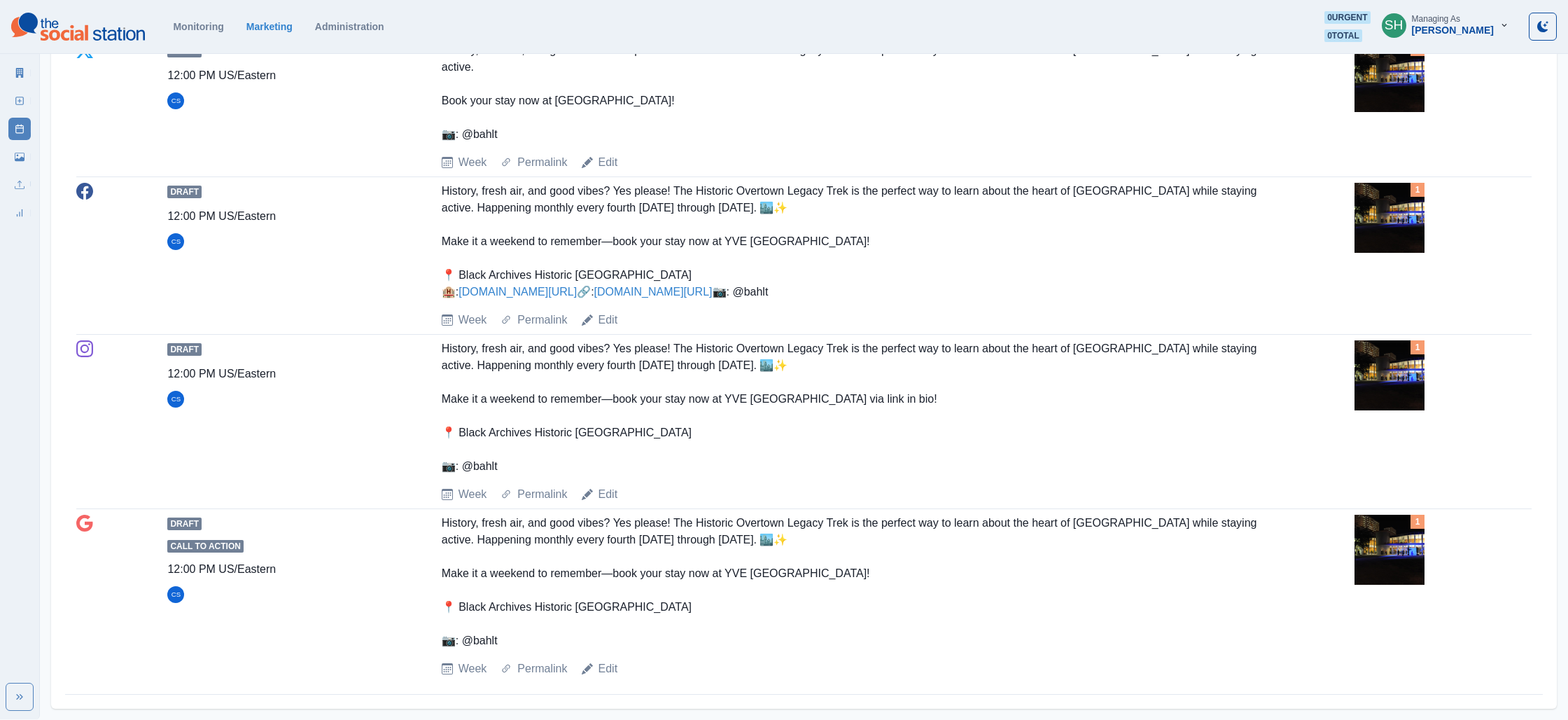
click at [1411, 195] on img at bounding box center [1390, 218] width 70 height 70
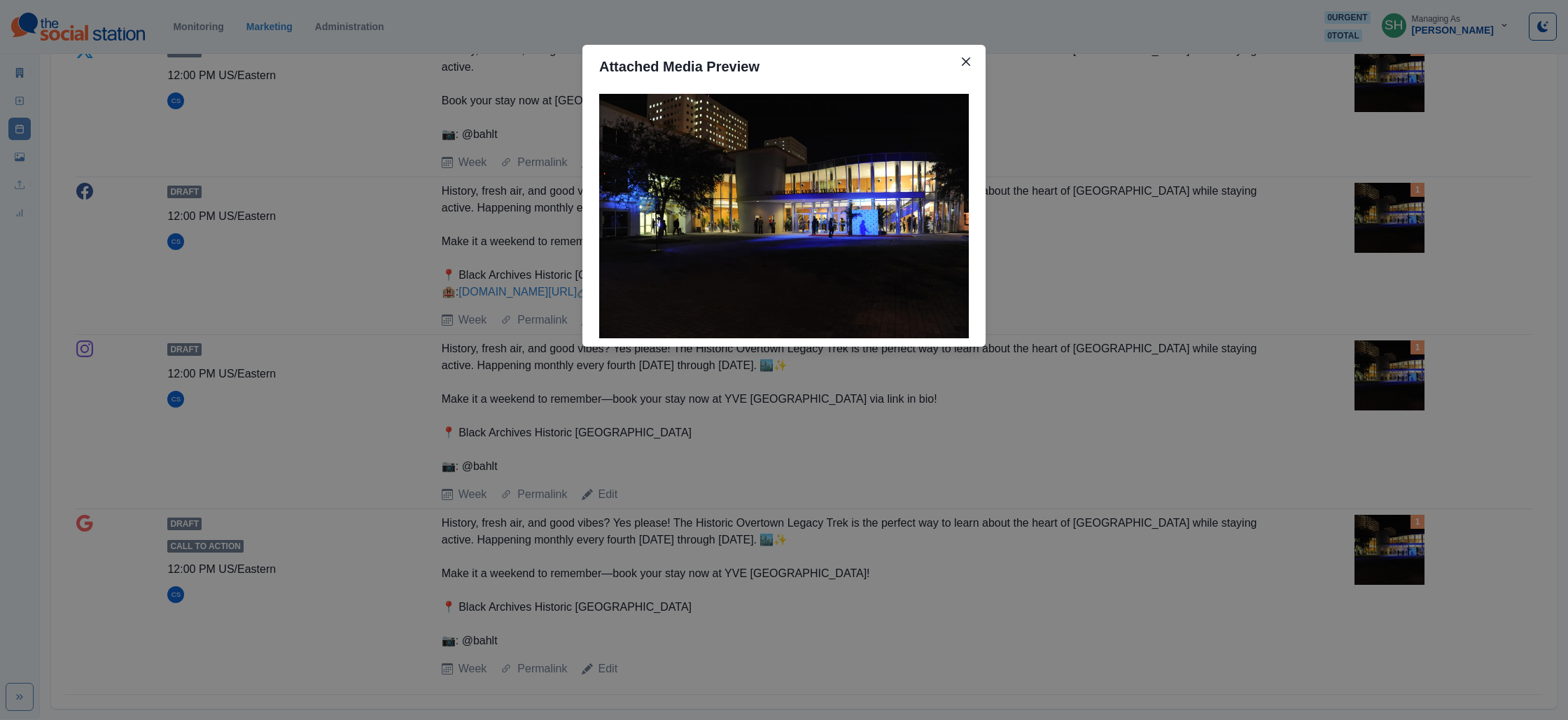
click at [1148, 220] on div "Attached Media Preview" at bounding box center [784, 360] width 1568 height 720
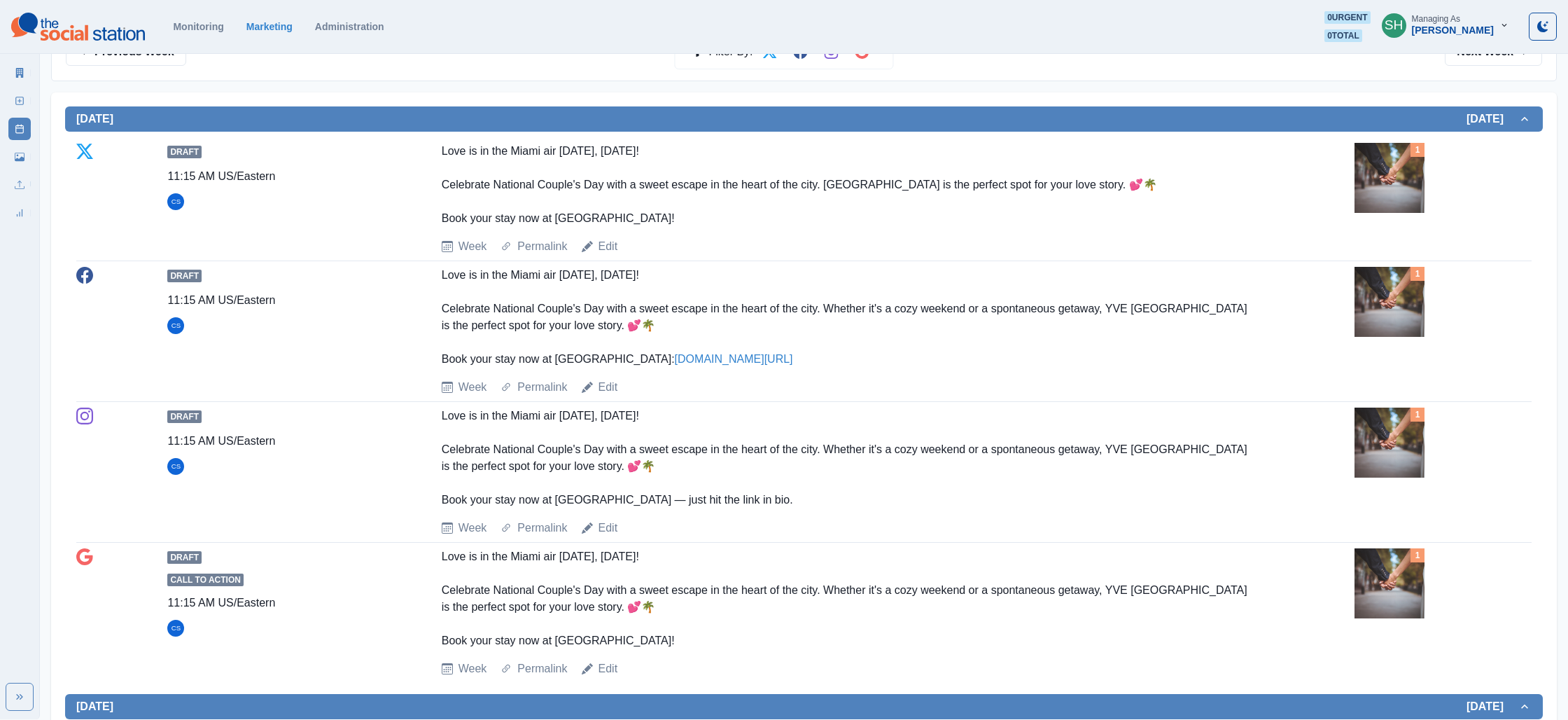
scroll to position [0, 0]
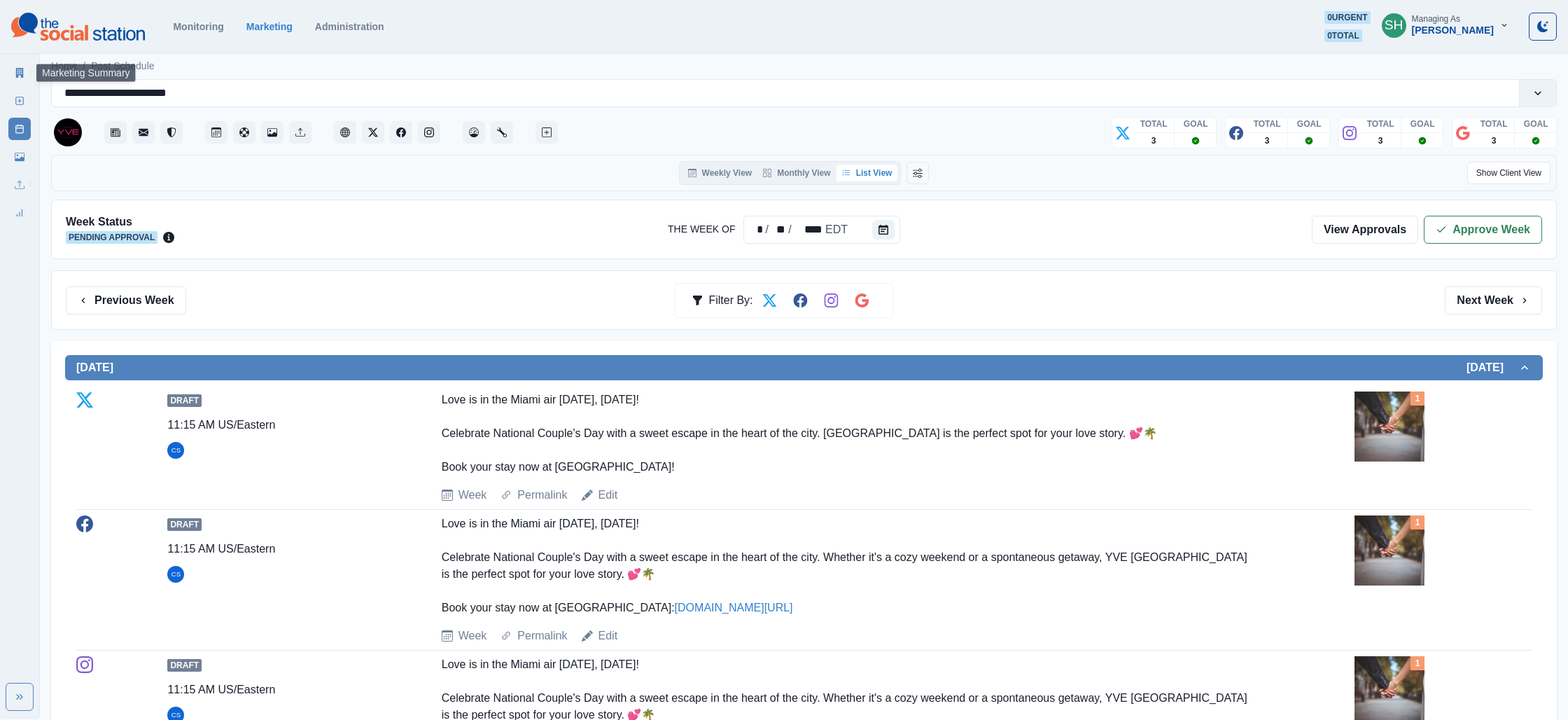
click at [20, 67] on link "Marketing Summary" at bounding box center [19, 72] width 22 height 22
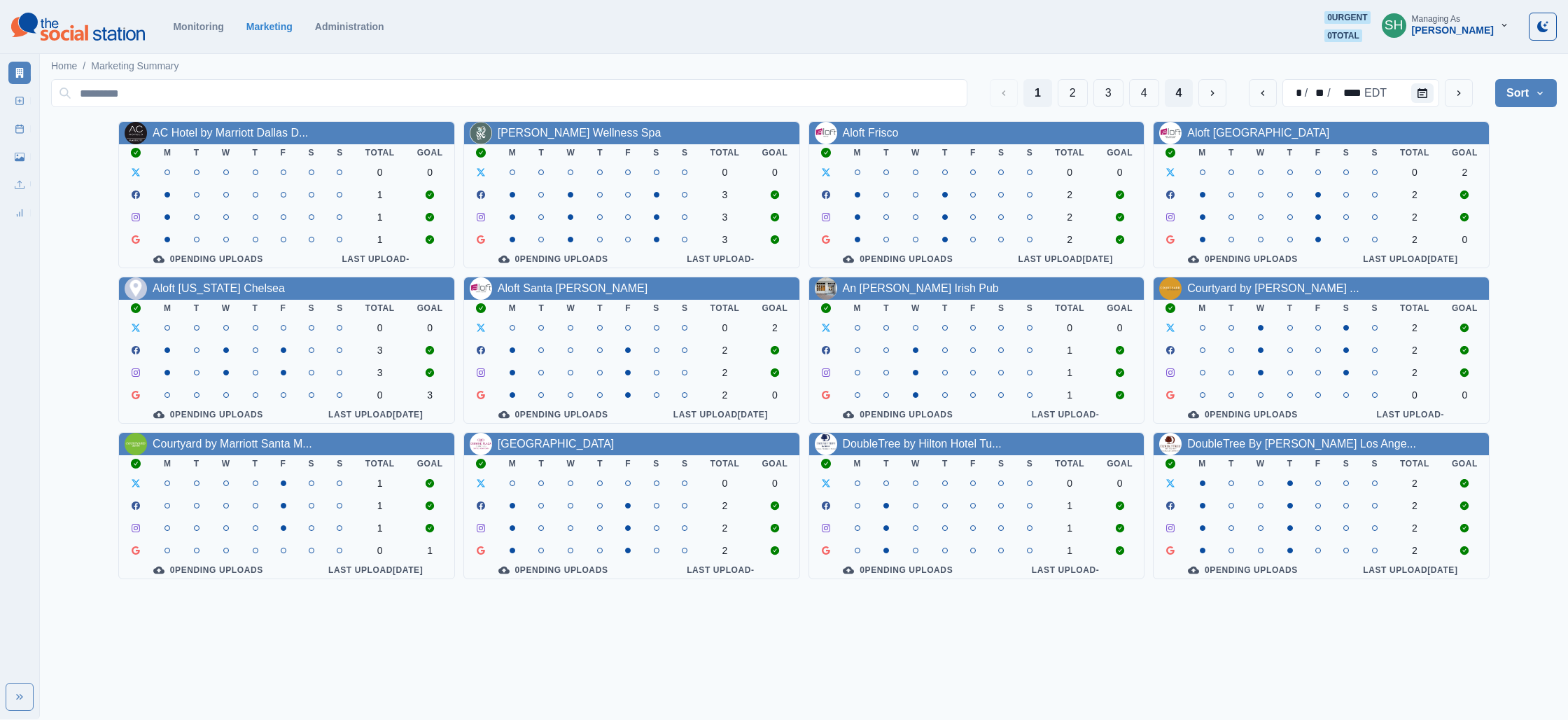
click at [1191, 85] on button "4" at bounding box center [1179, 93] width 29 height 28
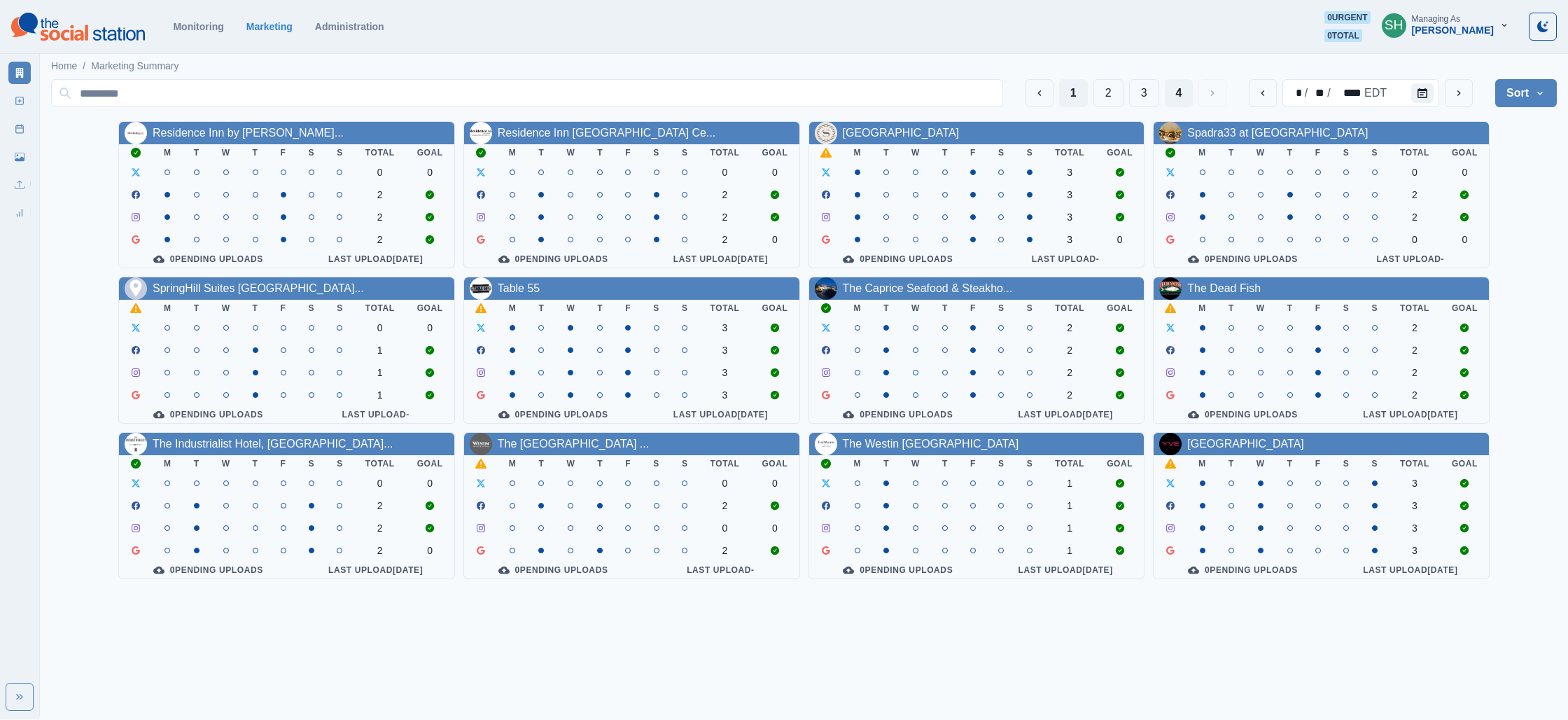
click at [1059, 92] on button "1" at bounding box center [1073, 93] width 29 height 28
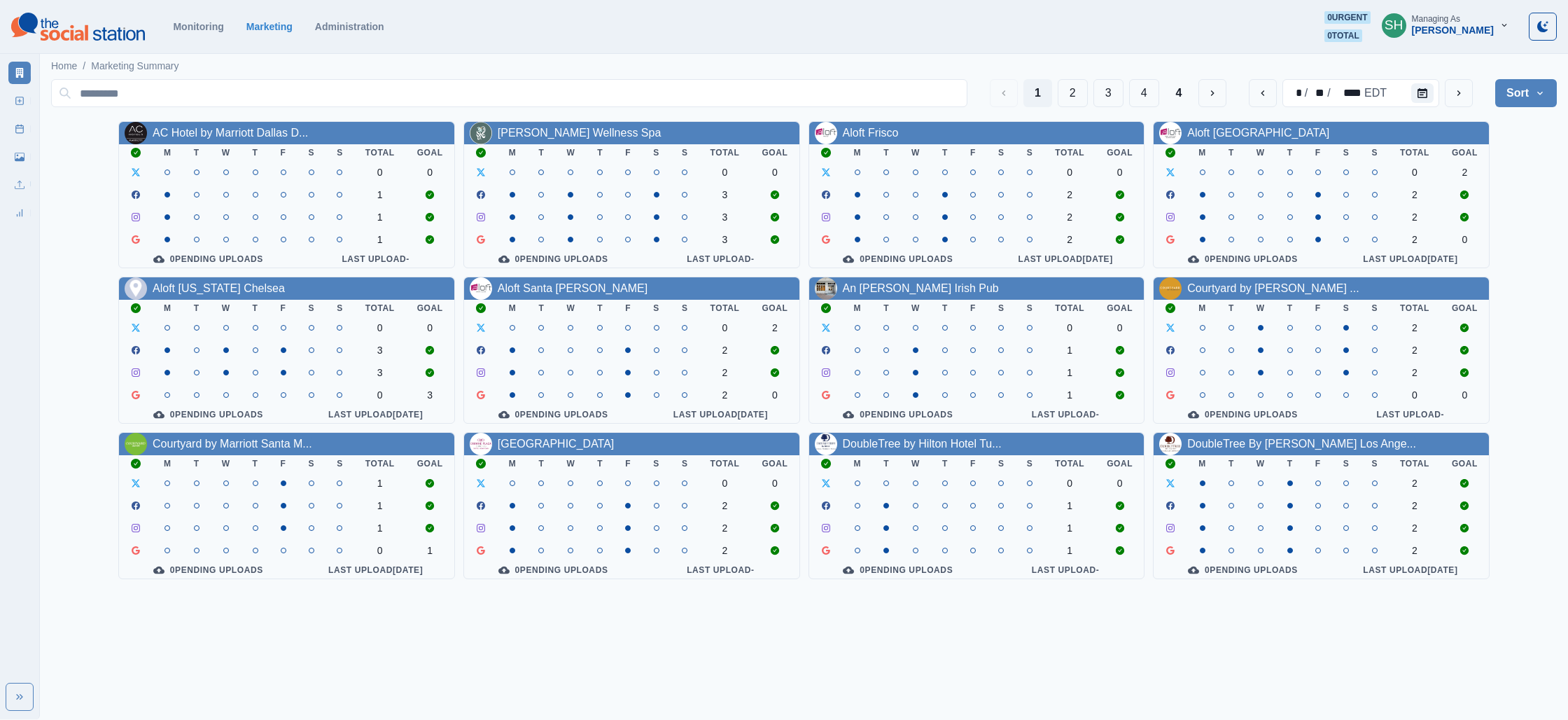
click at [1455, 36] on button "SH Managing As [PERSON_NAME]" at bounding box center [1445, 25] width 149 height 28
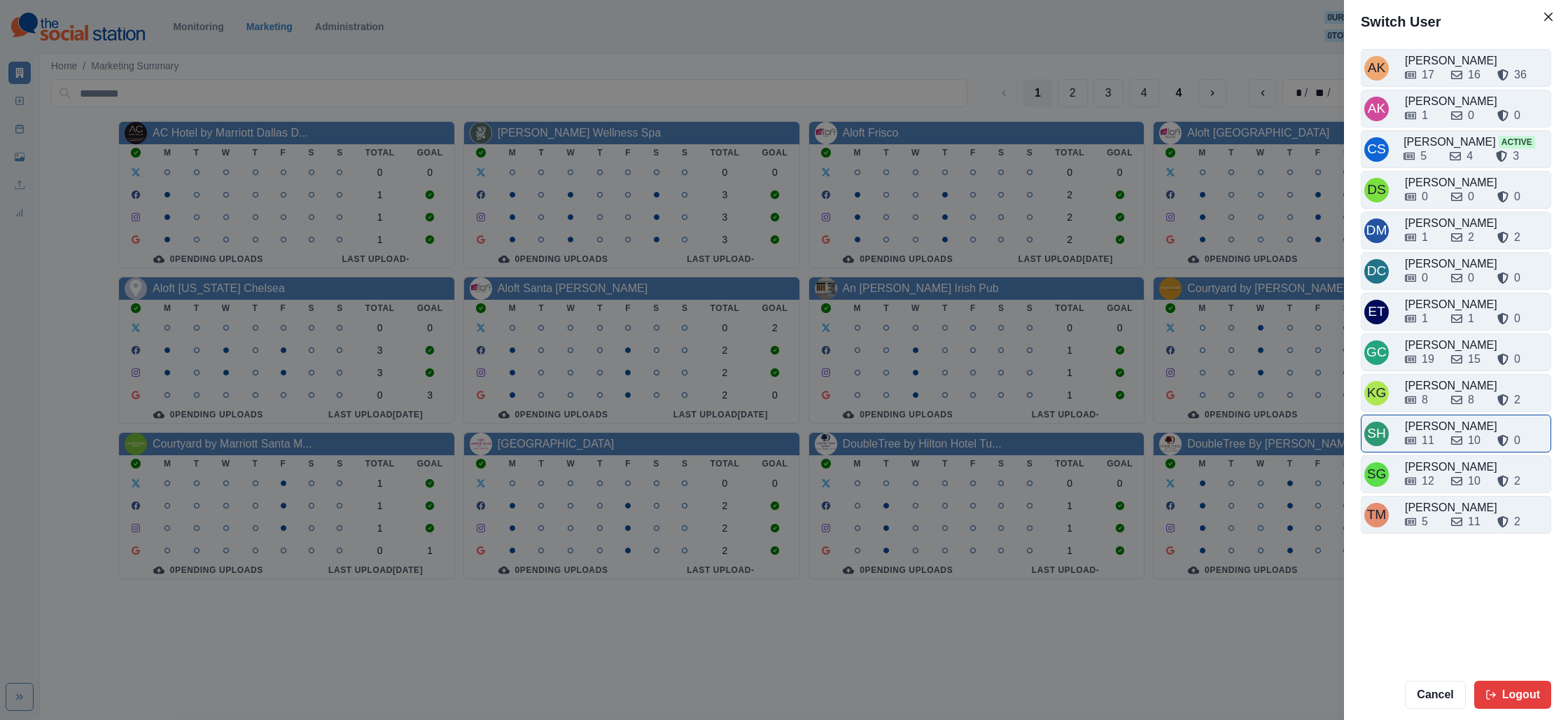
click at [1441, 425] on div "[PERSON_NAME]" at bounding box center [1476, 425] width 142 height 17
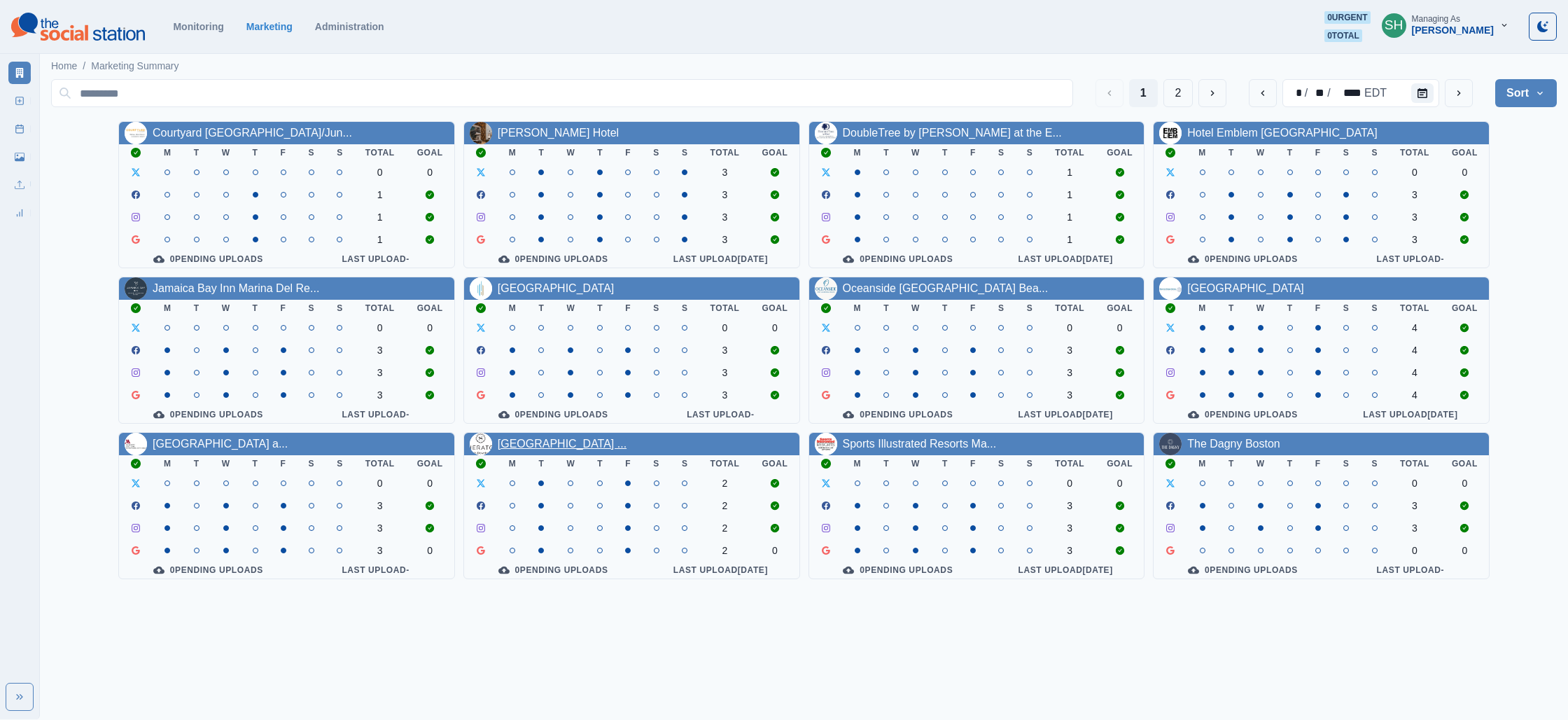
click at [559, 449] on link "[GEOGRAPHIC_DATA] ..." at bounding box center [562, 444] width 129 height 12
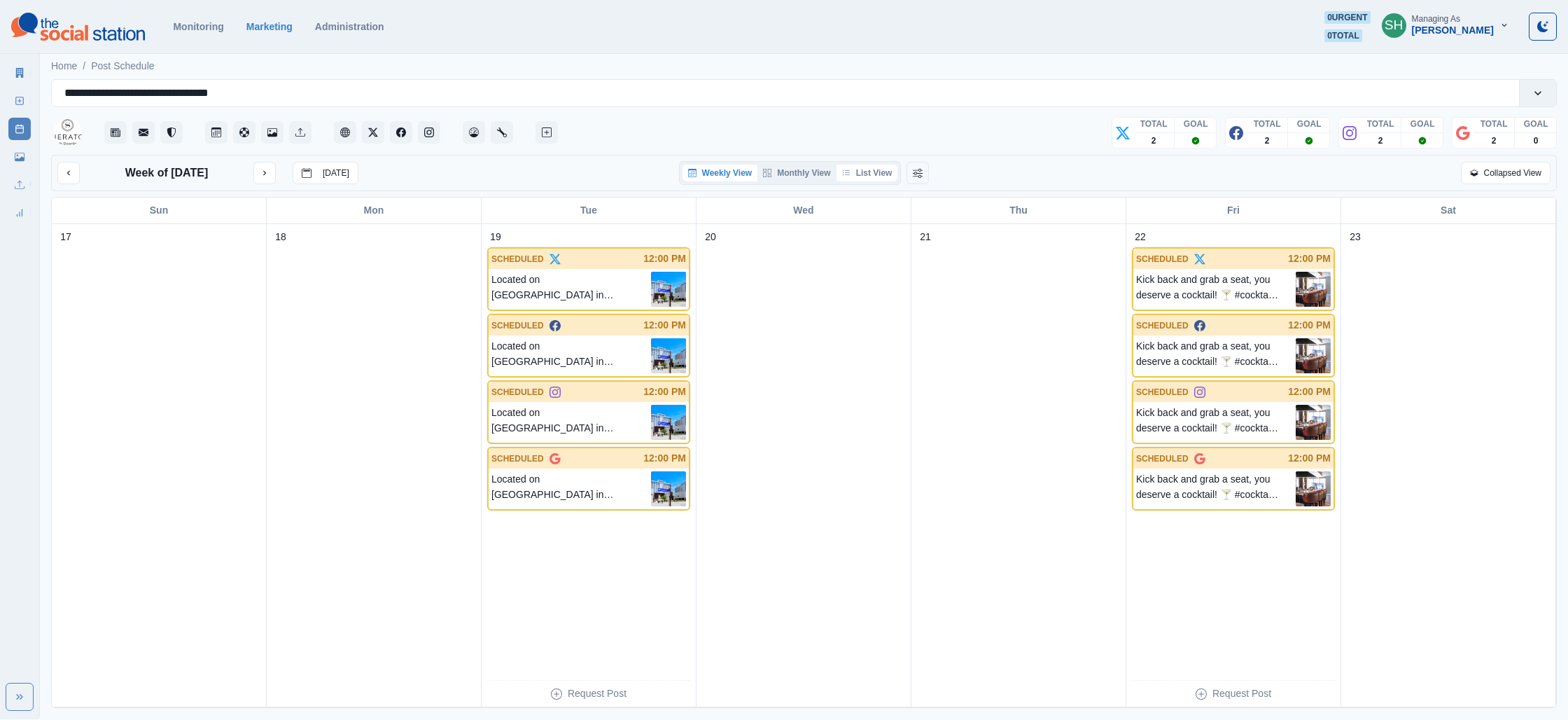
click at [877, 165] on button "List View" at bounding box center [867, 172] width 62 height 17
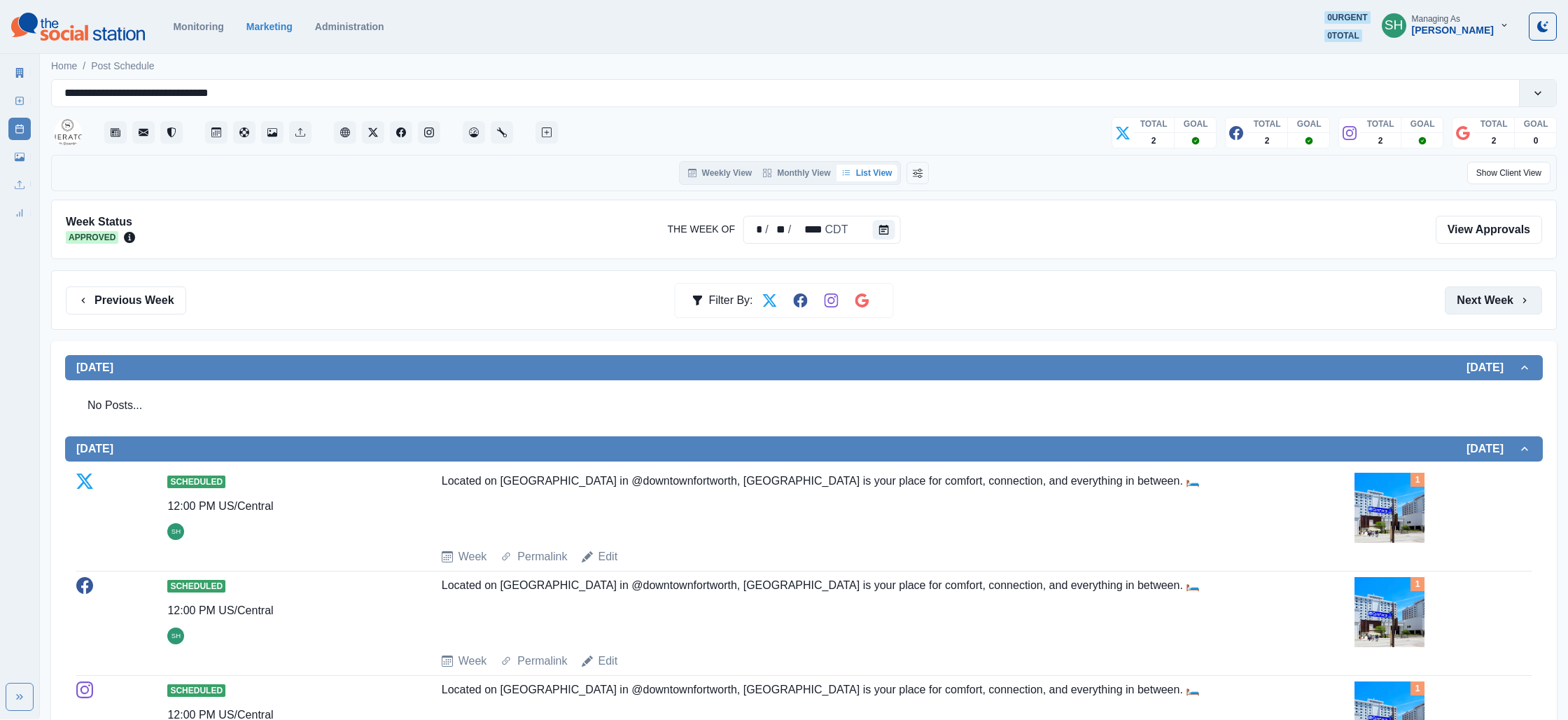
click at [1475, 301] on button "Next Week" at bounding box center [1493, 301] width 98 height 28
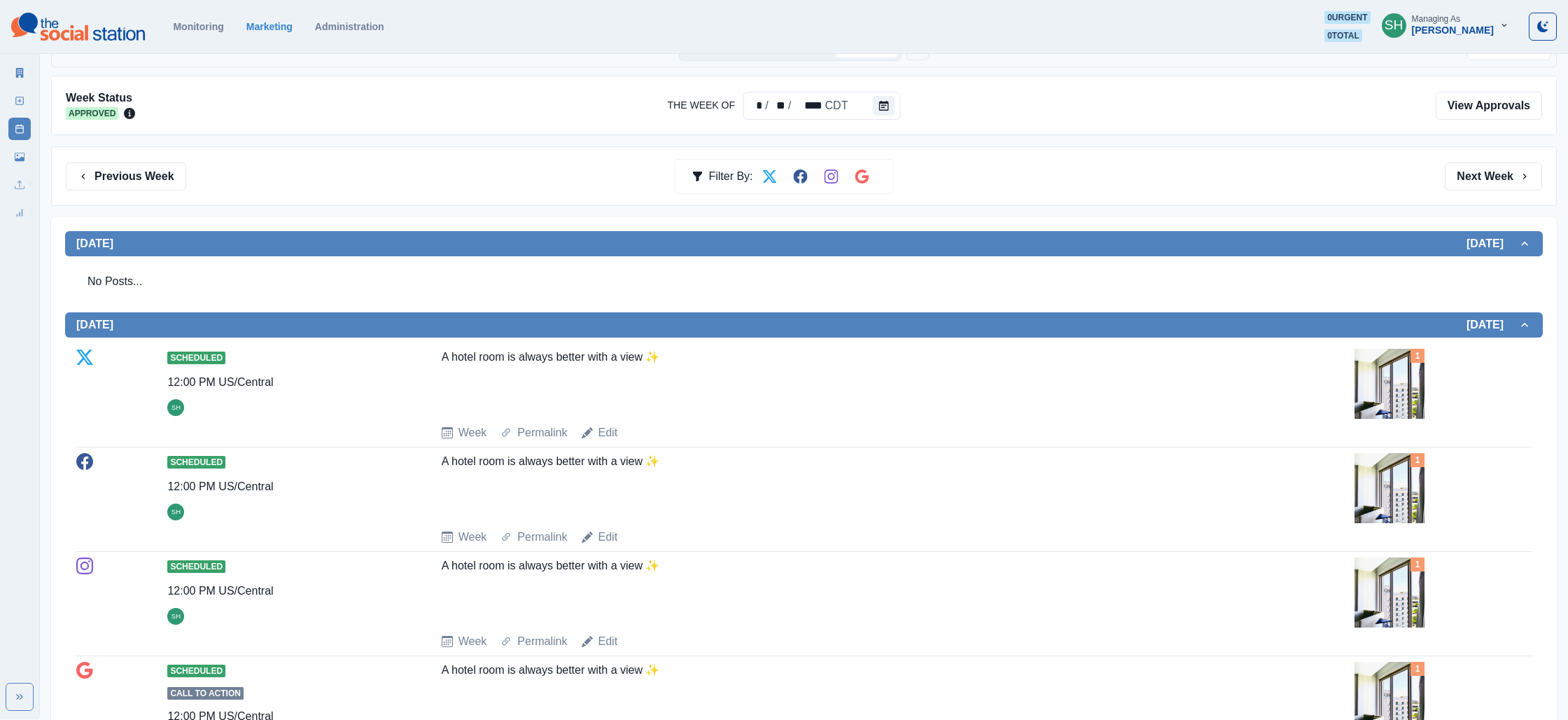
scroll to position [168, 0]
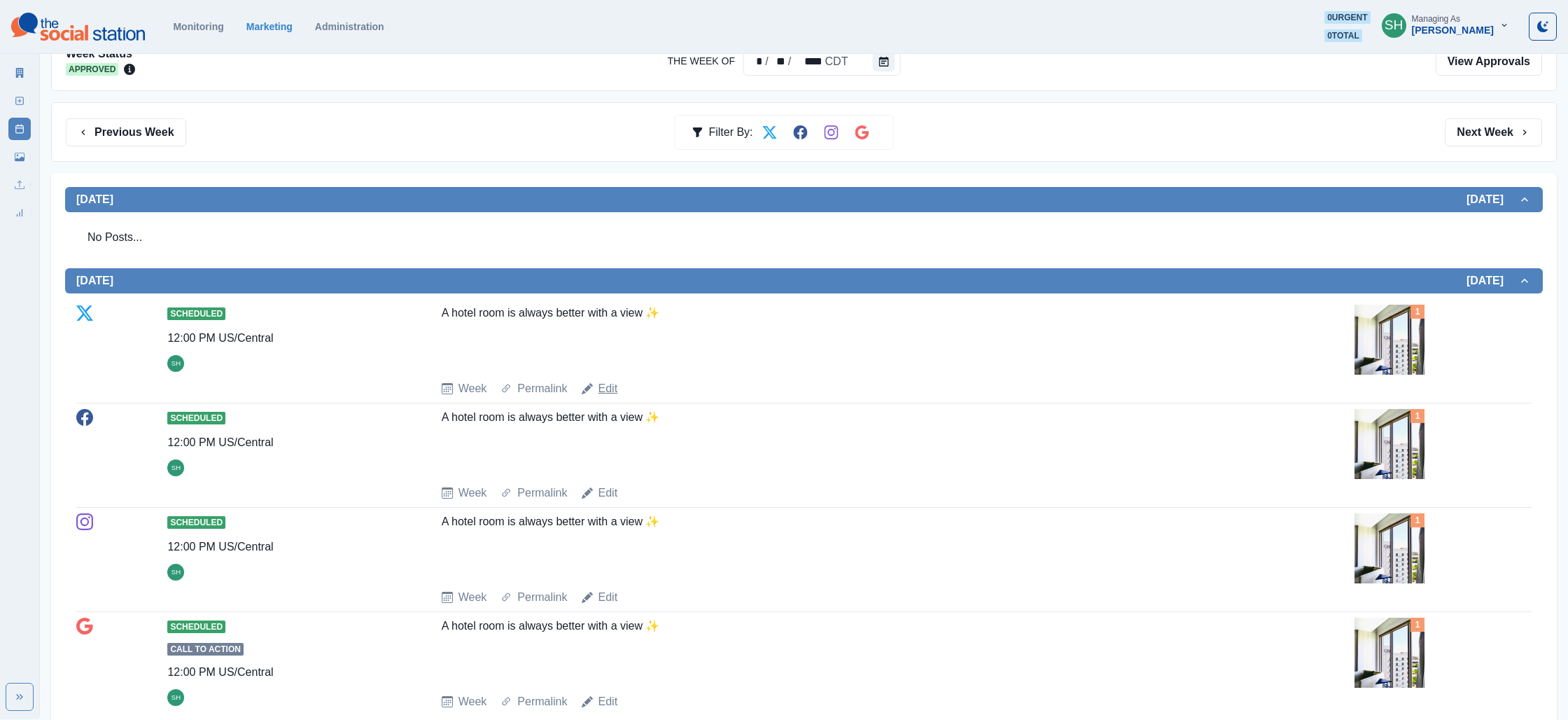
click at [608, 388] on link "Edit" at bounding box center [608, 388] width 19 height 17
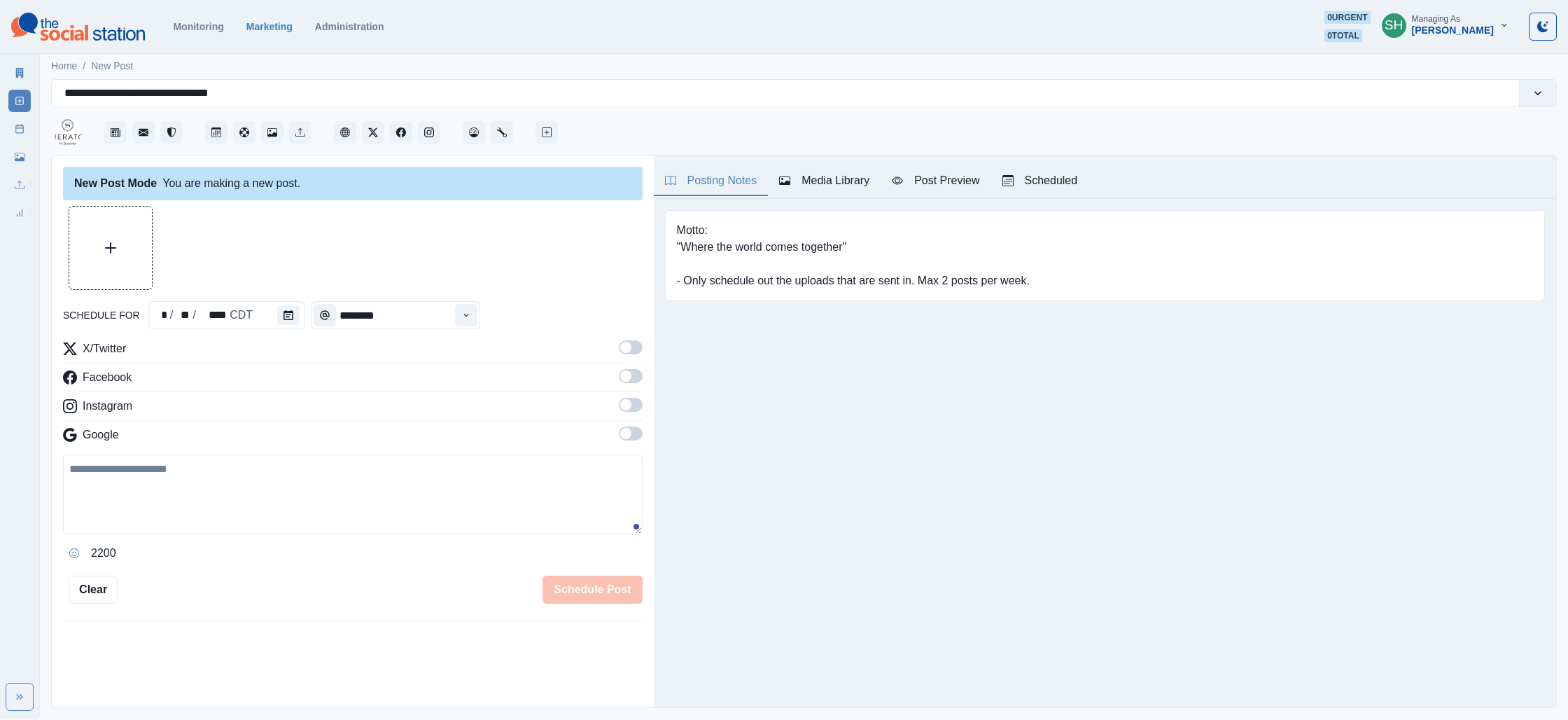
type textarea "**********"
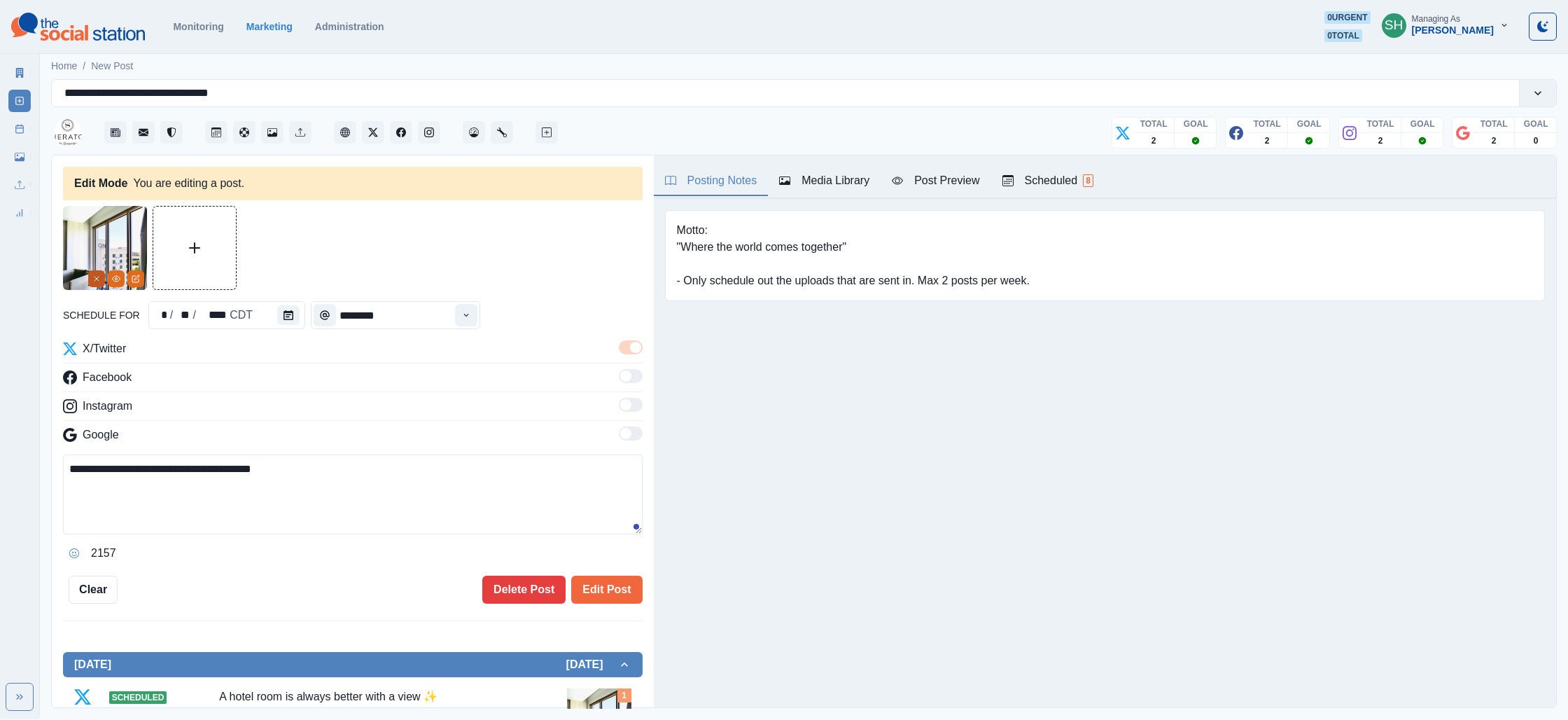
click at [90, 279] on button "Remove" at bounding box center [96, 278] width 17 height 17
click at [627, 585] on button "Edit Post" at bounding box center [606, 590] width 70 height 28
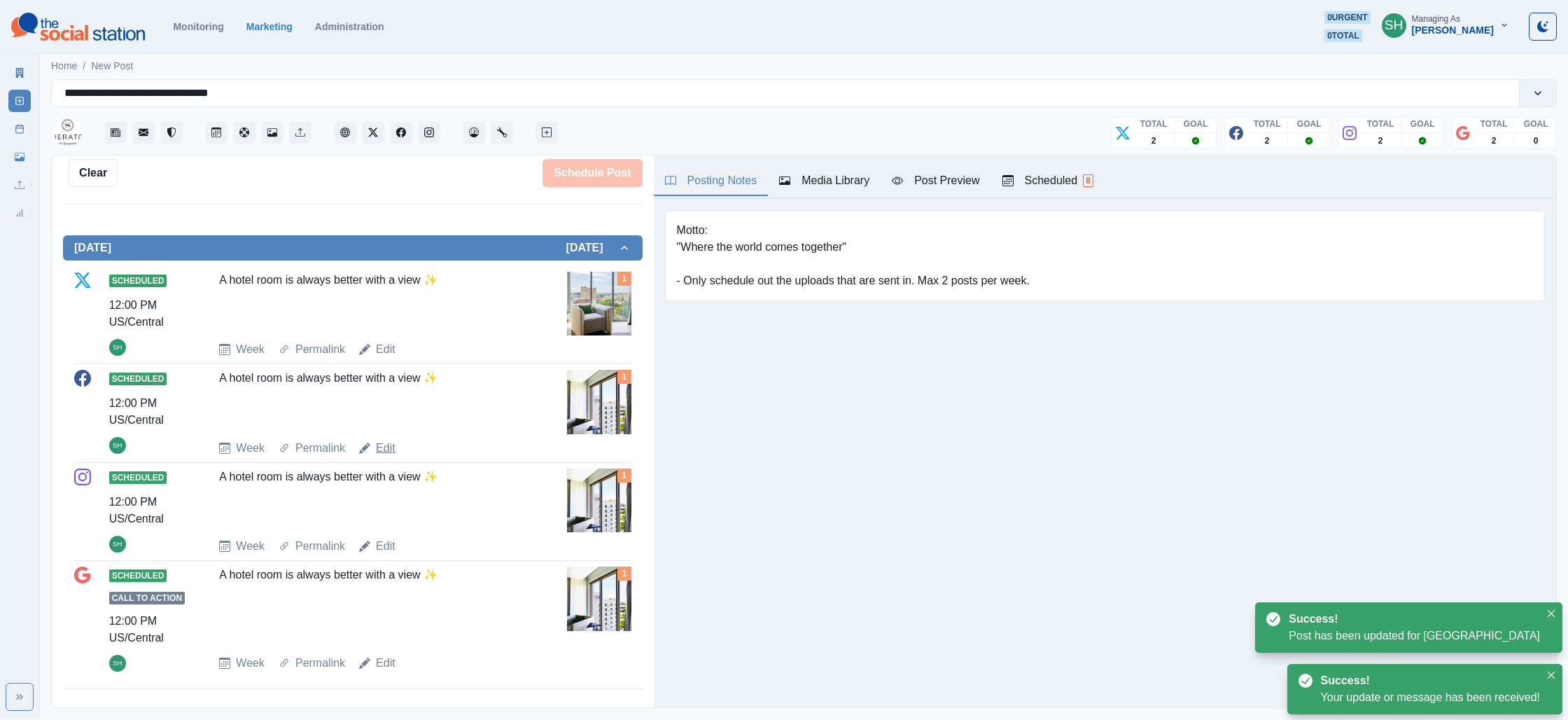
click at [381, 444] on link "Edit" at bounding box center [386, 447] width 19 height 17
type textarea "**********"
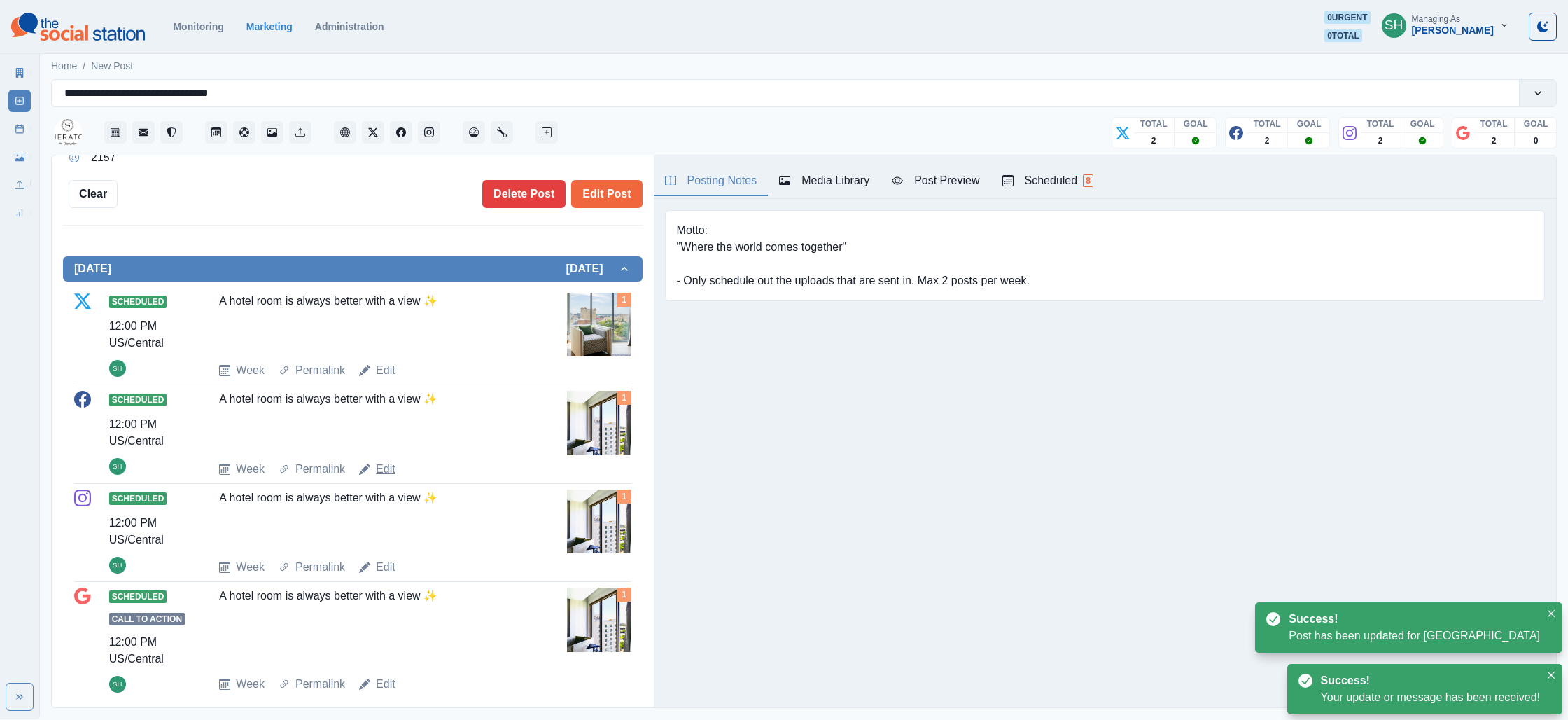
scroll to position [21, 0]
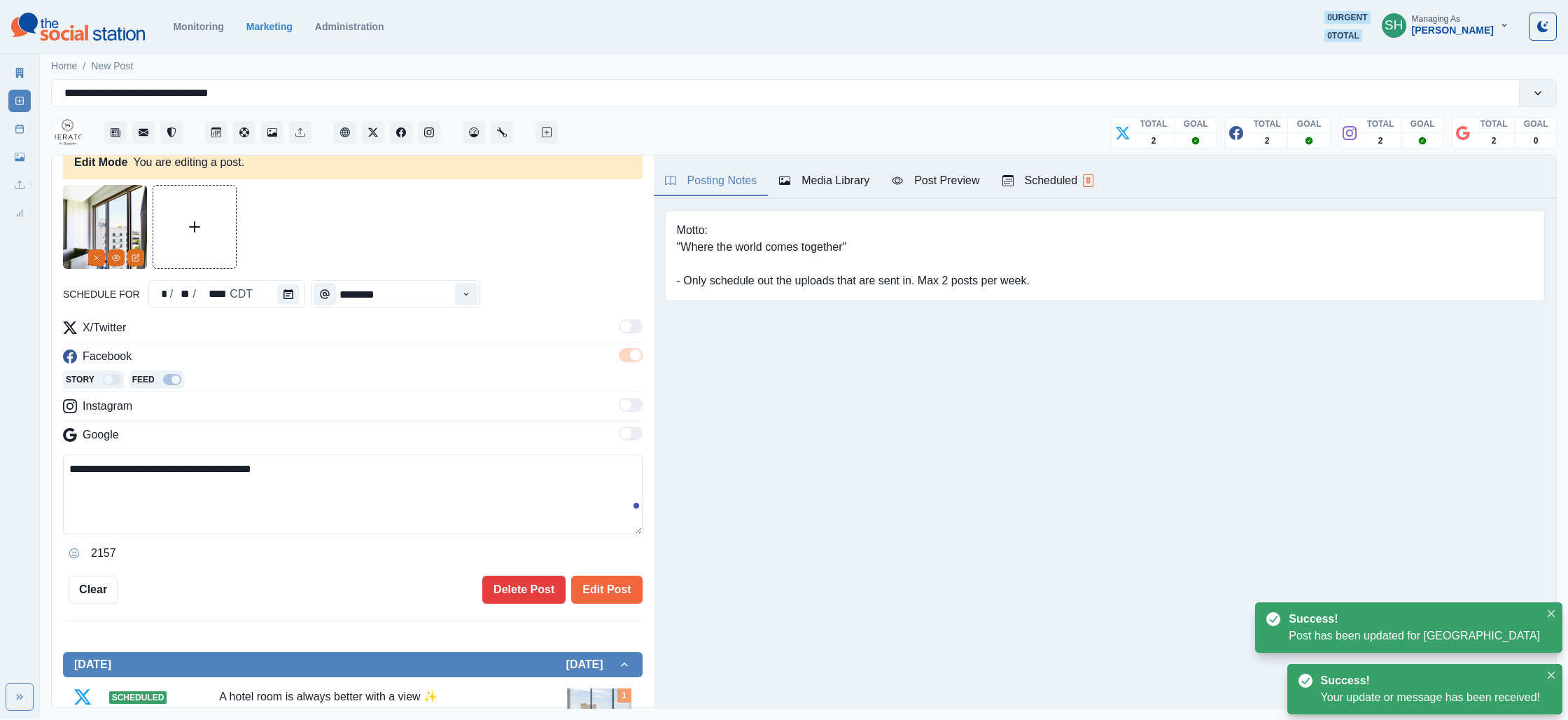
click at [810, 178] on div "Media Library" at bounding box center [824, 180] width 91 height 17
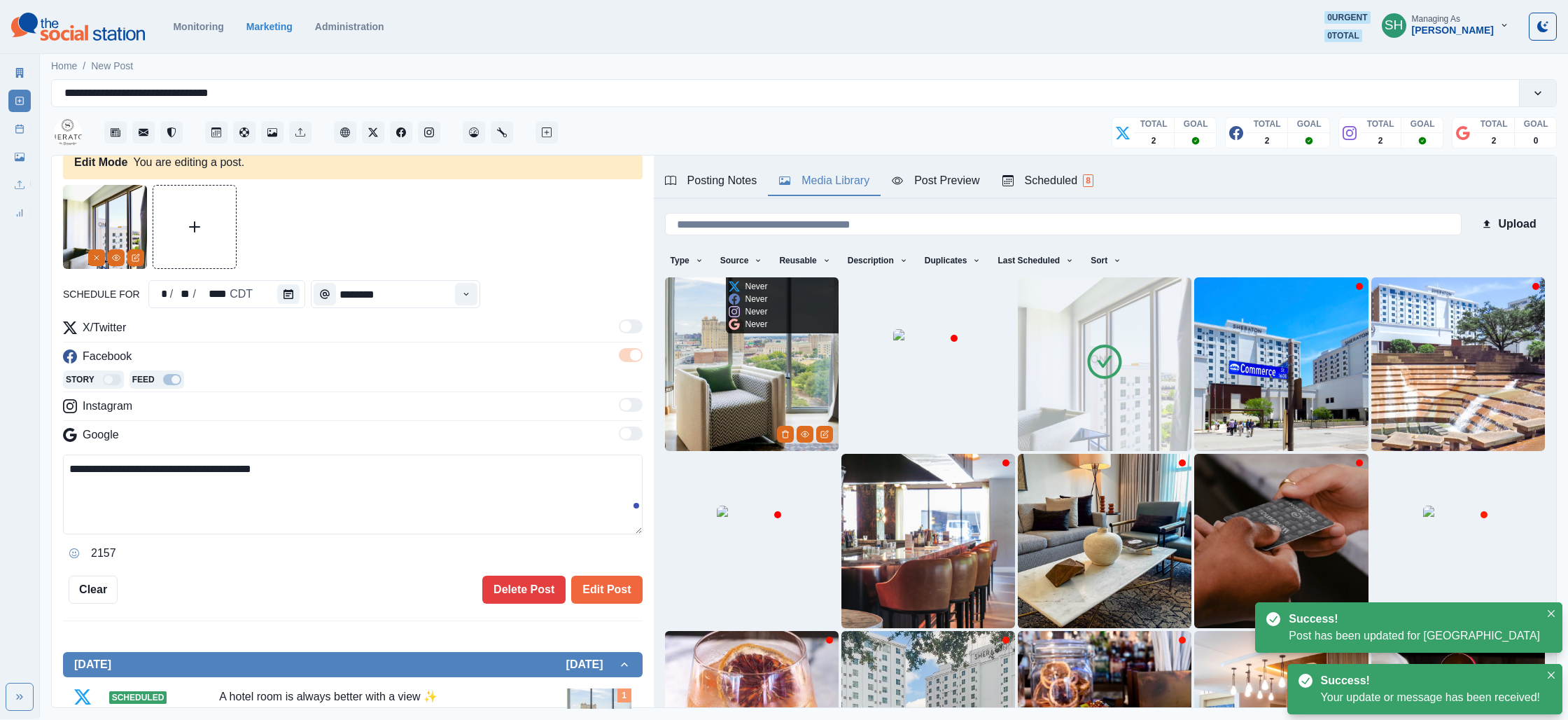
click at [760, 350] on img at bounding box center [752, 364] width 174 height 174
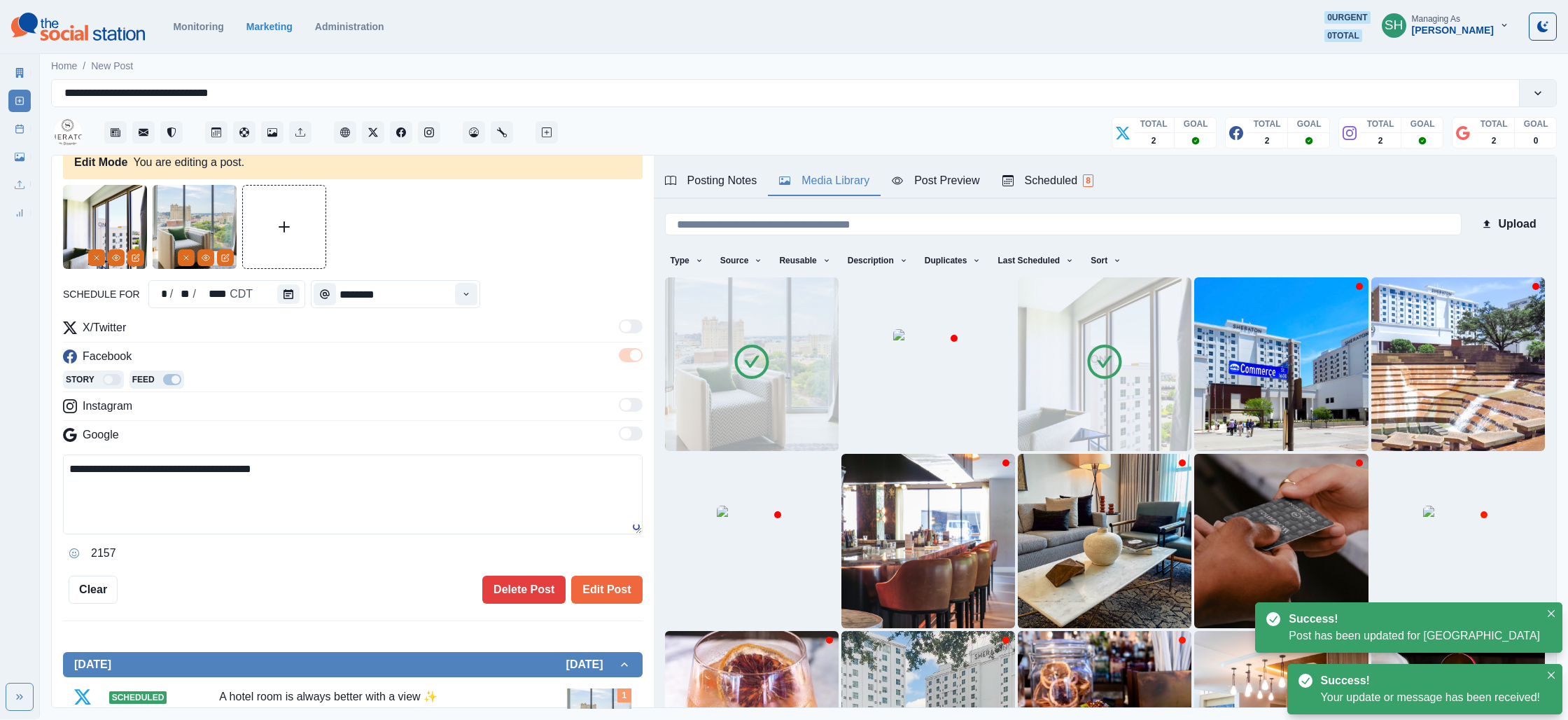
drag, startPoint x: 1092, startPoint y: 367, endPoint x: 907, endPoint y: 425, distance: 193.9
click at [1092, 367] on icon at bounding box center [1104, 361] width 40 height 40
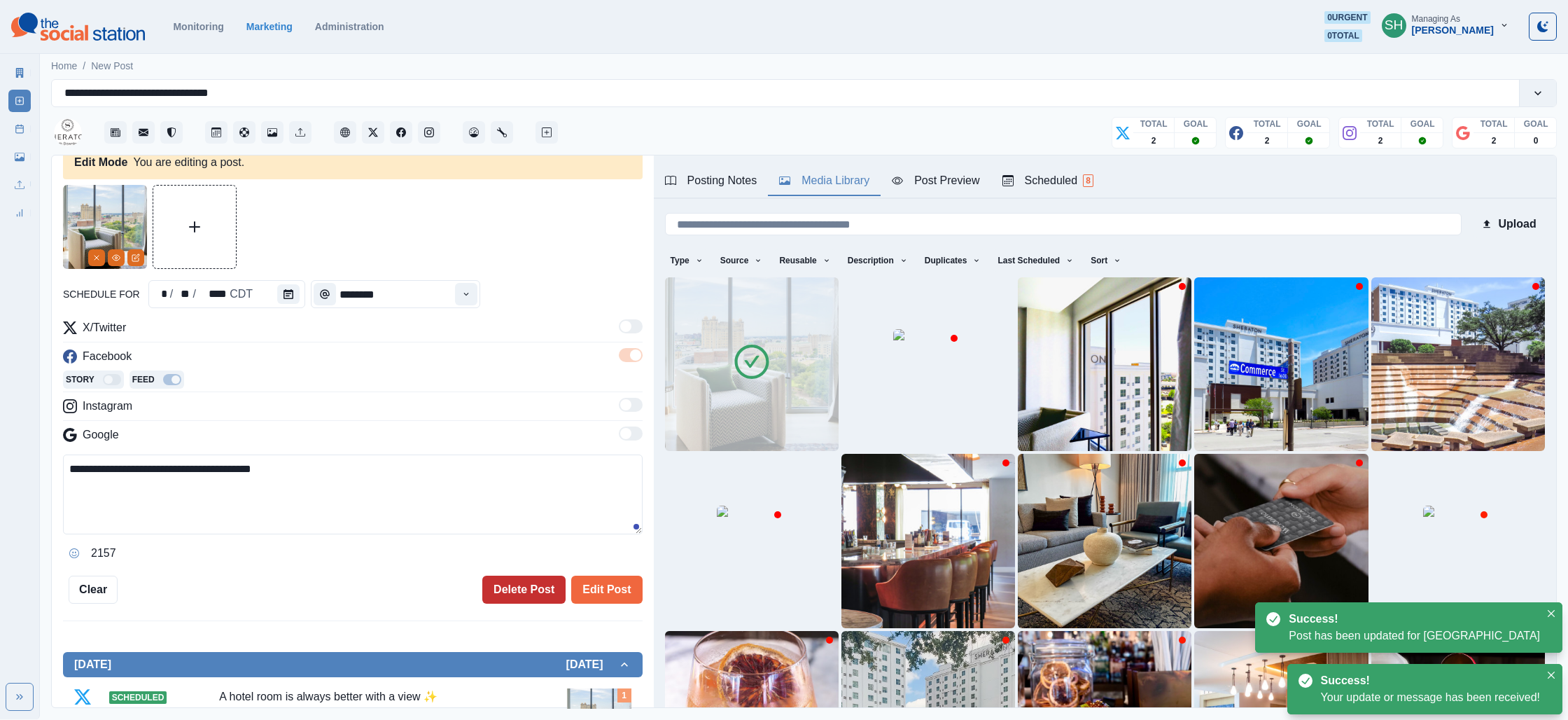
click at [560, 591] on button "Delete Post" at bounding box center [524, 590] width 83 height 28
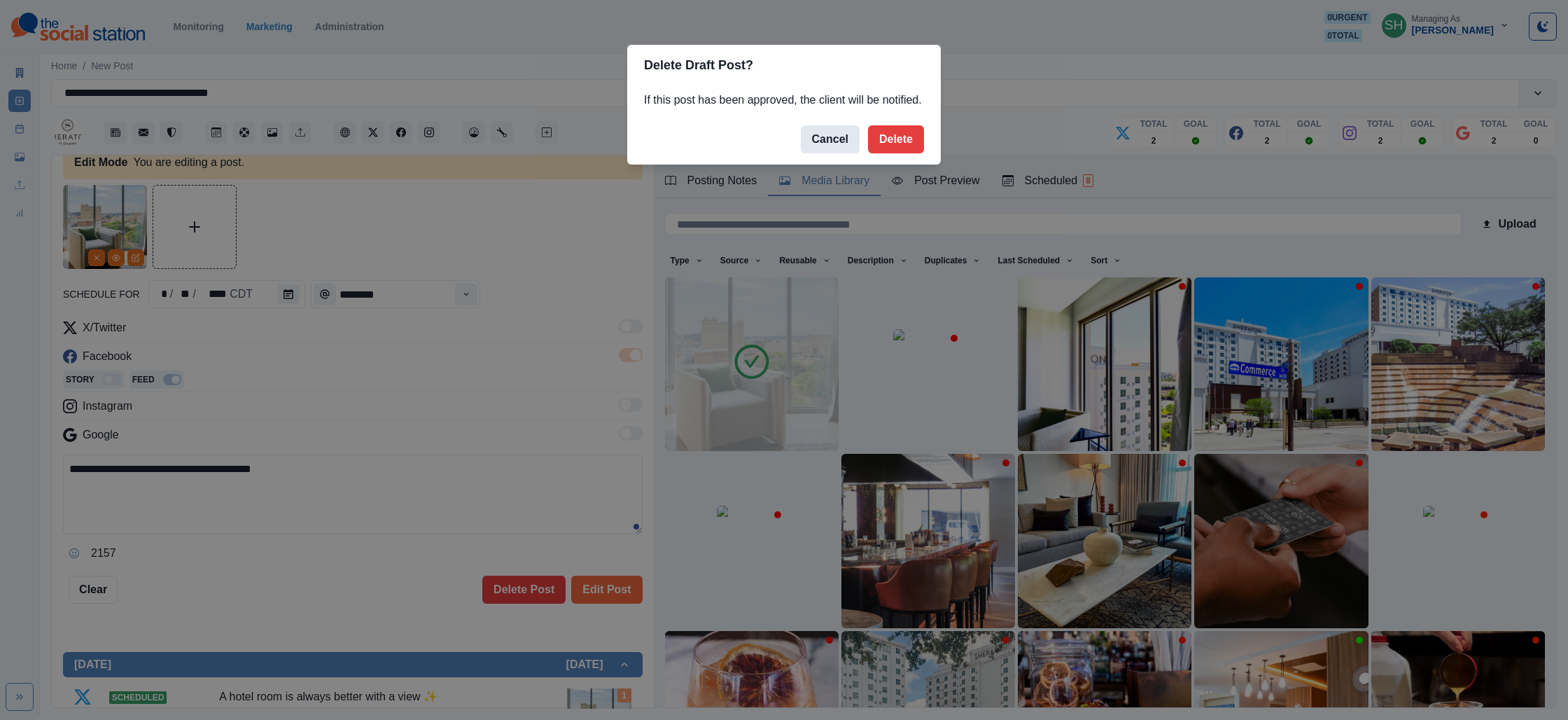
click at [831, 150] on button "Cancel" at bounding box center [830, 140] width 59 height 28
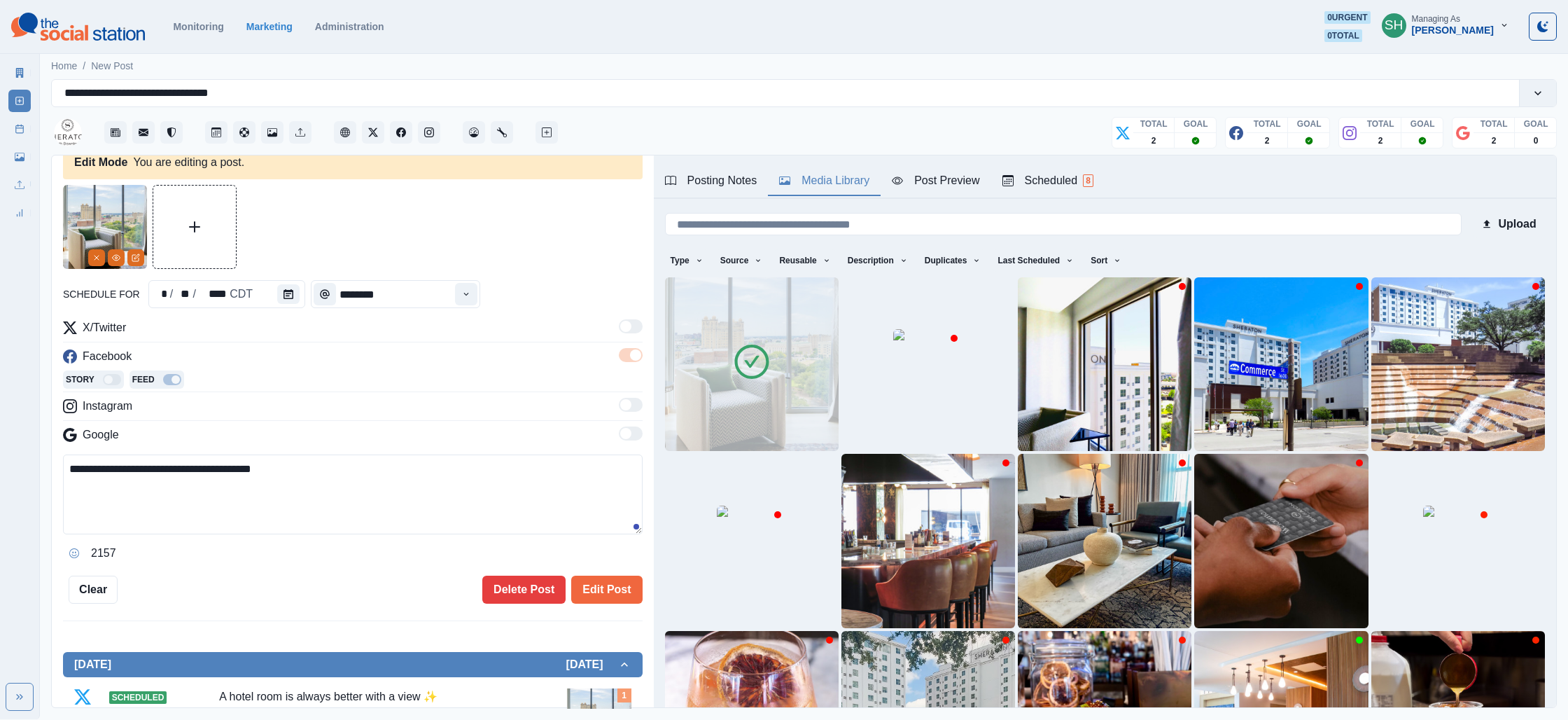
click at [604, 570] on div "**********" at bounding box center [352, 394] width 579 height 418
click at [599, 583] on button "Edit Post" at bounding box center [606, 590] width 70 height 28
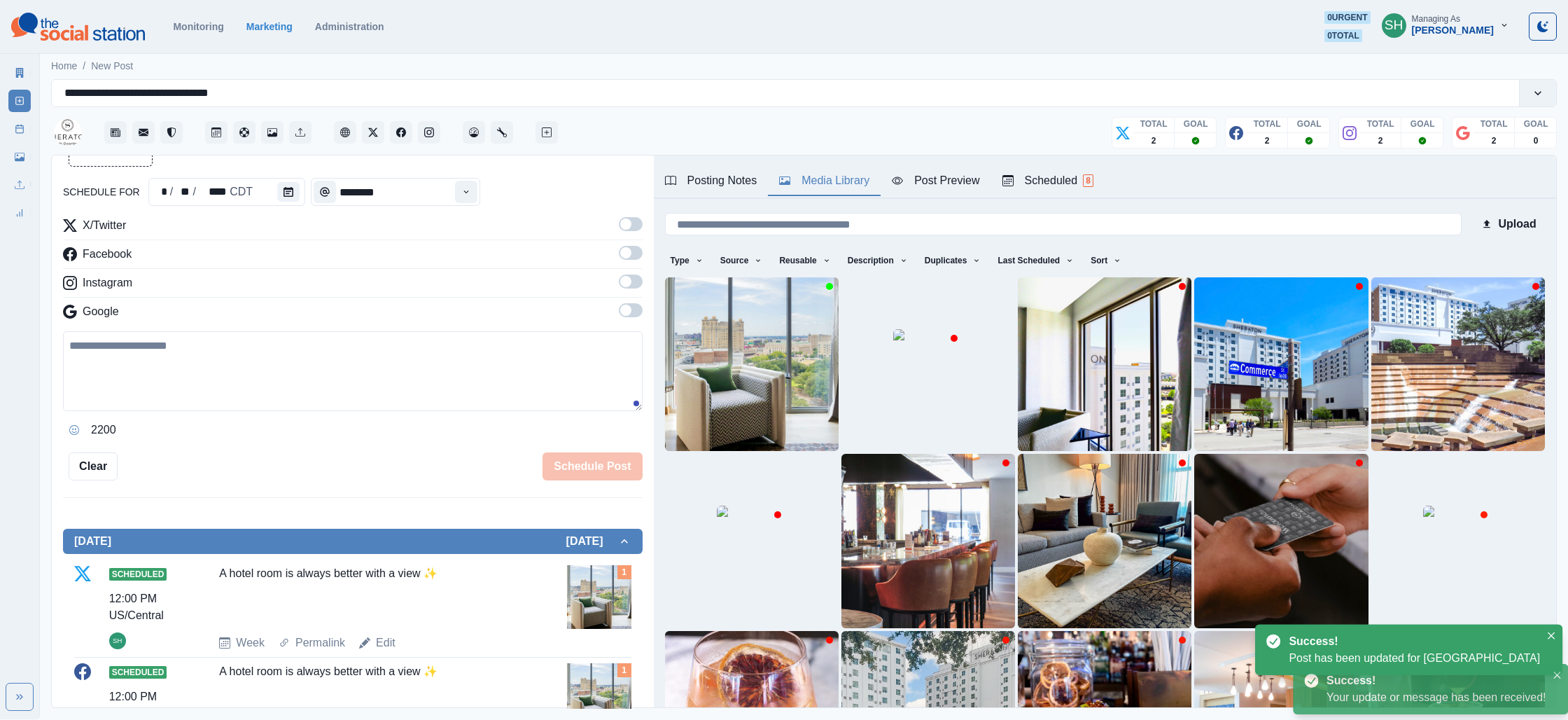
scroll to position [421, 0]
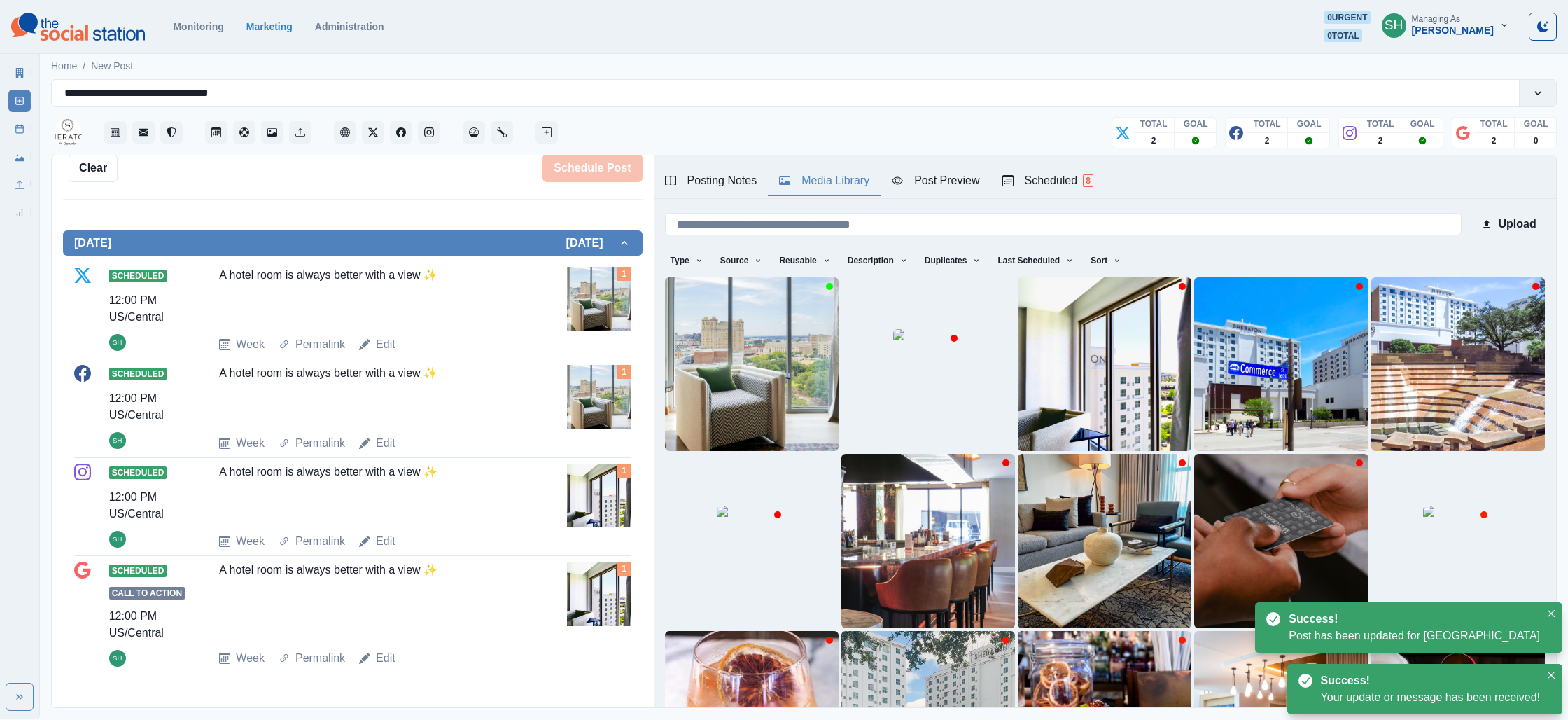
click at [390, 538] on link "Edit" at bounding box center [386, 541] width 19 height 17
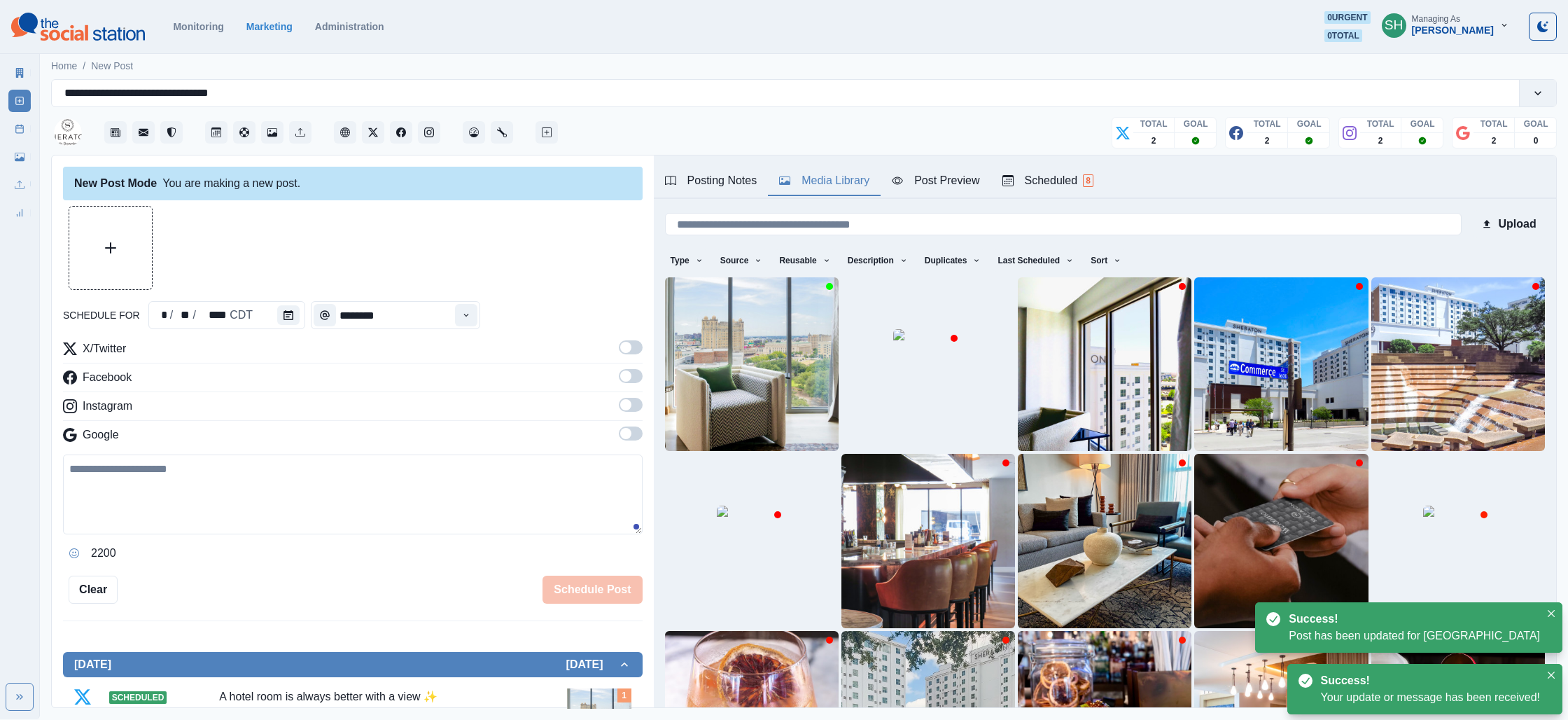
type textarea "**********"
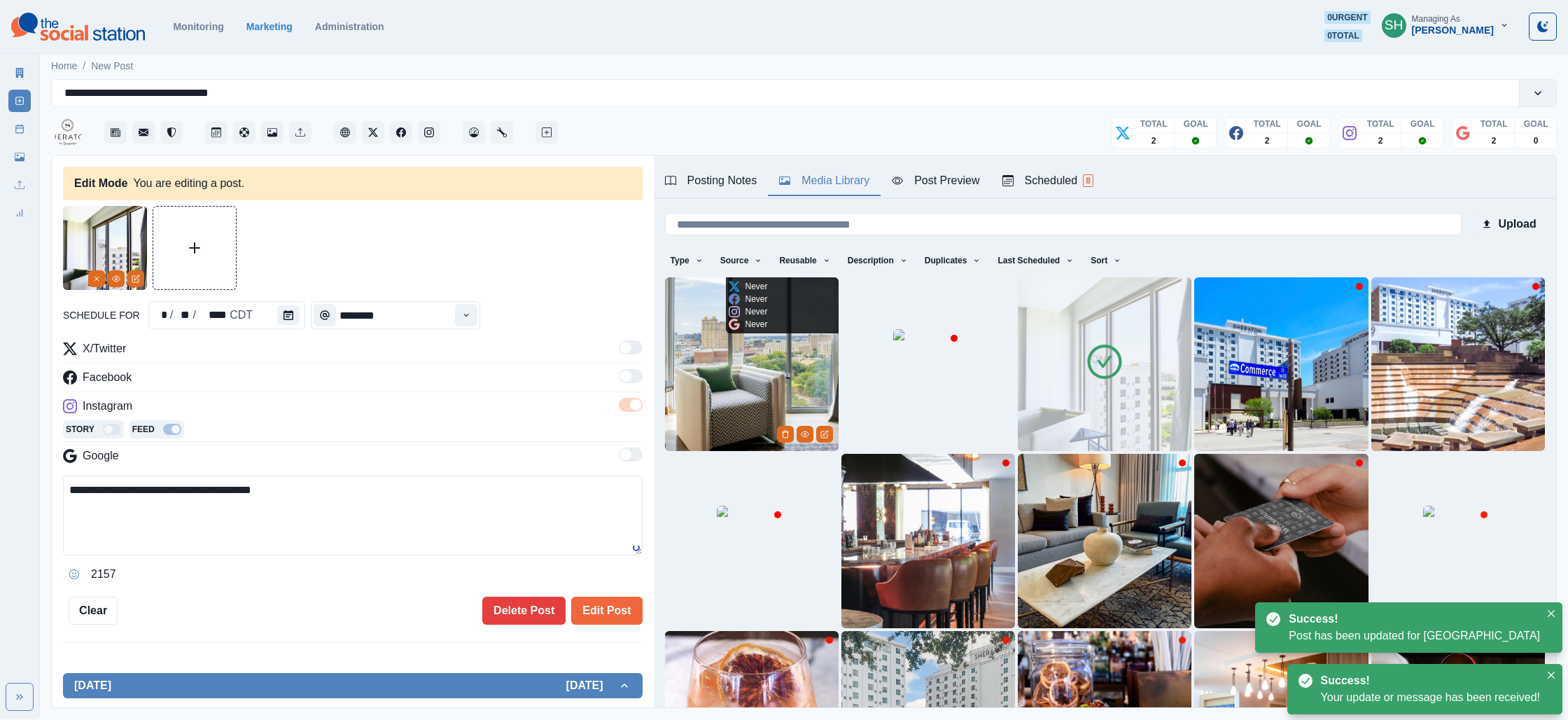
click at [737, 383] on img at bounding box center [752, 364] width 174 height 174
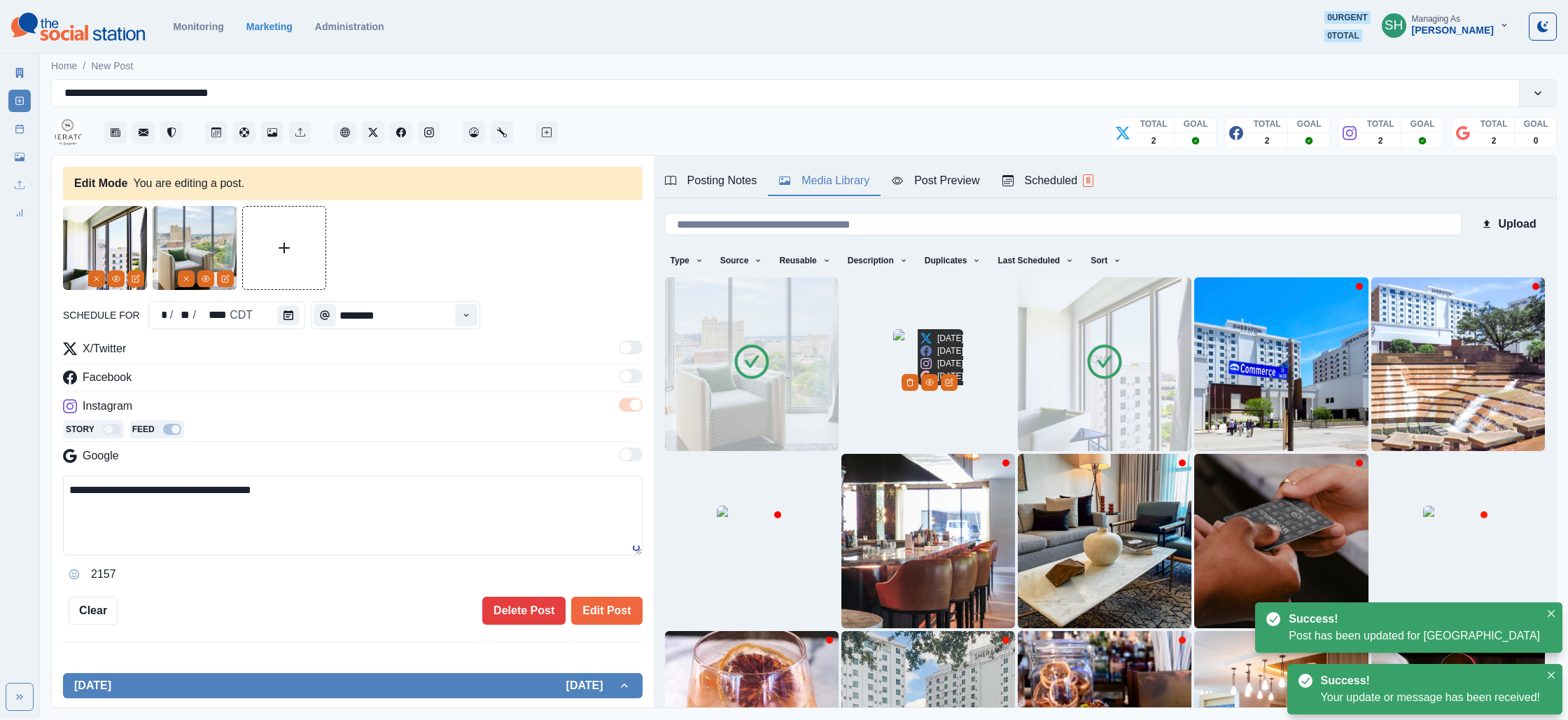
click at [963, 368] on img at bounding box center [928, 364] width 70 height 70
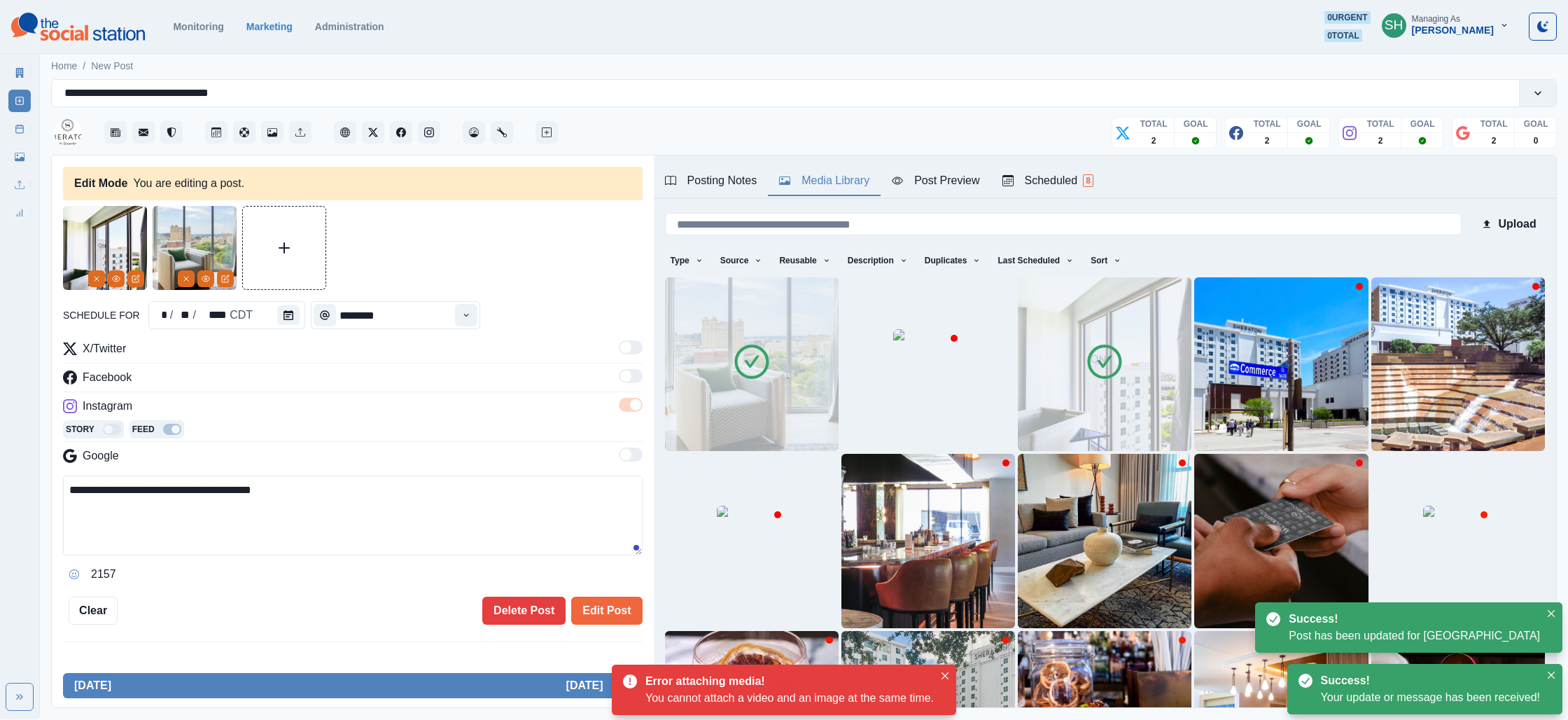
click at [1033, 367] on img at bounding box center [1105, 364] width 174 height 174
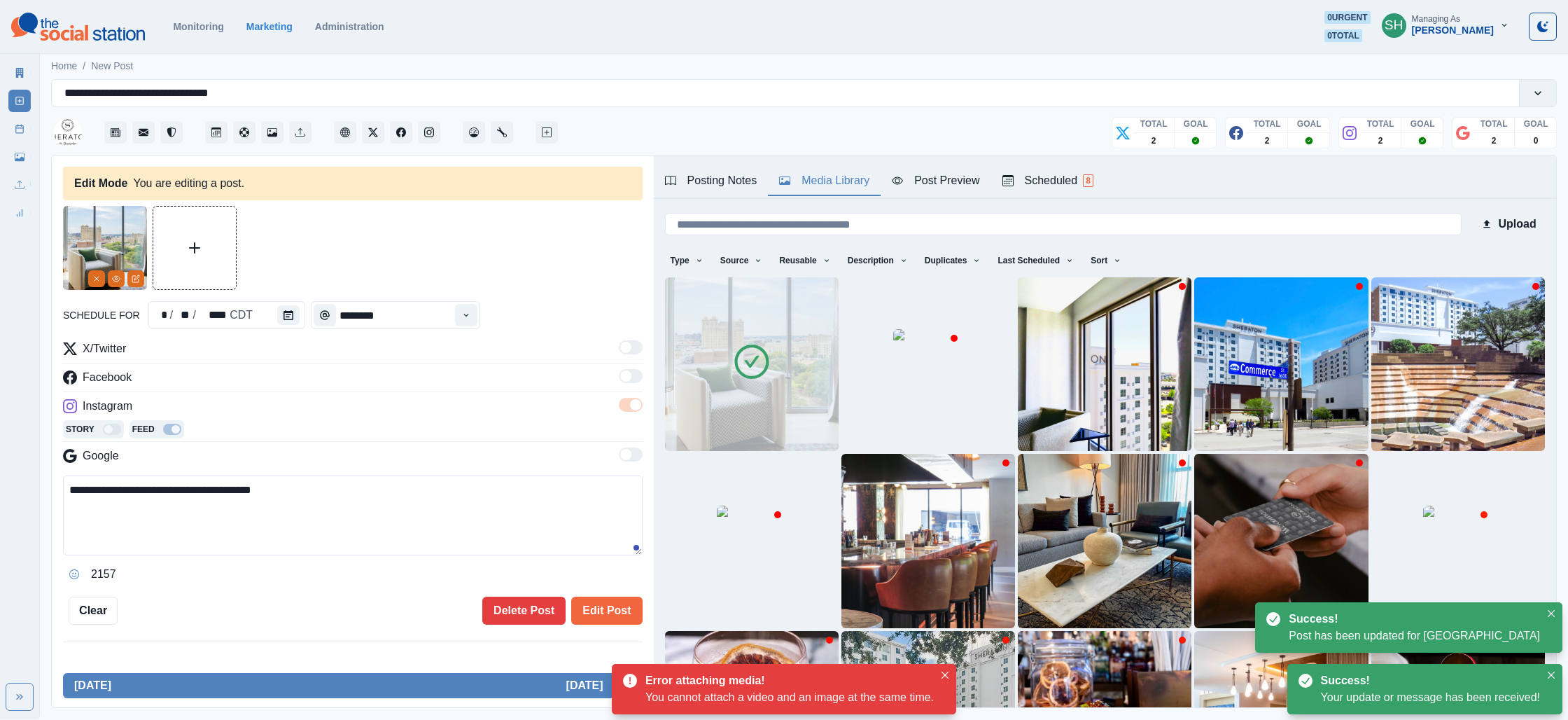
scroll to position [72, 0]
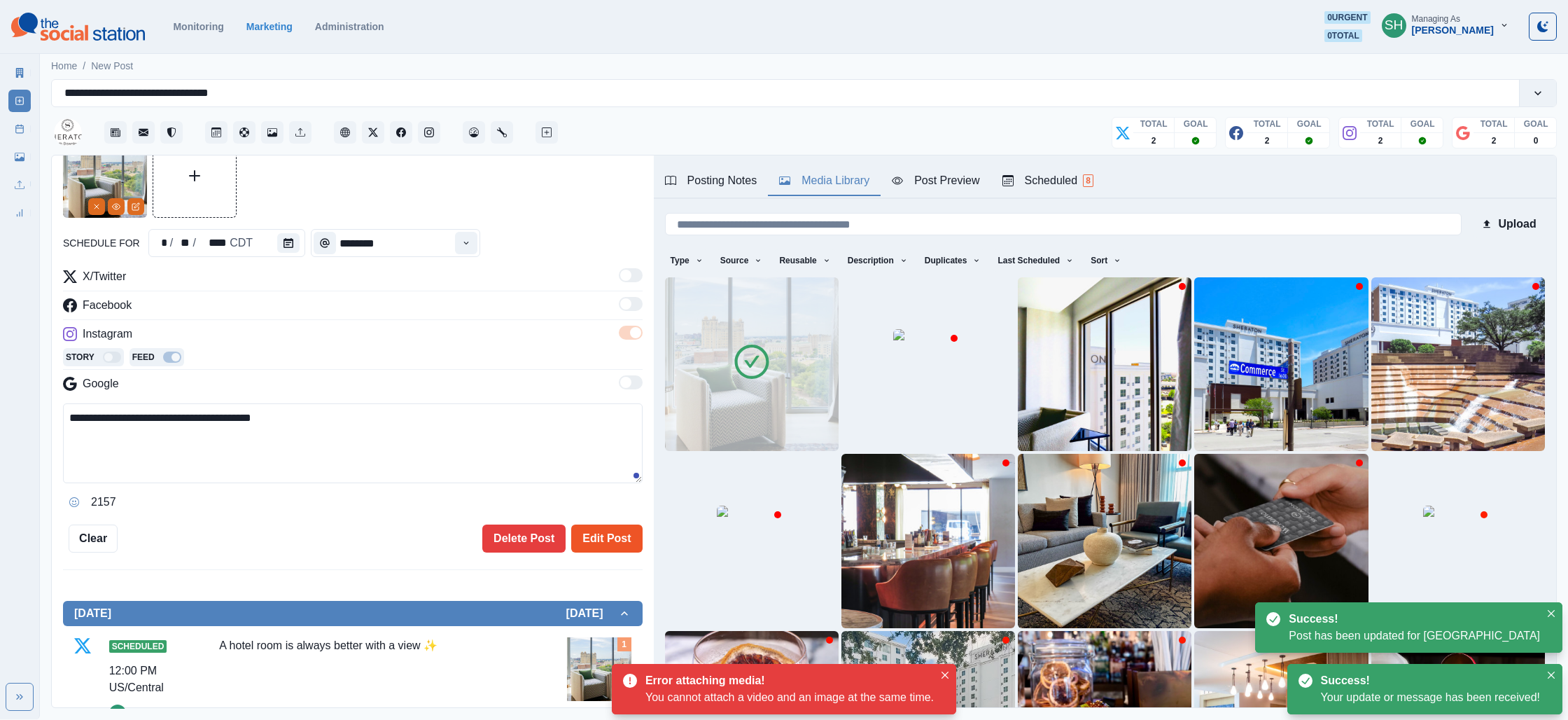
click at [599, 525] on button "Edit Post" at bounding box center [606, 538] width 70 height 28
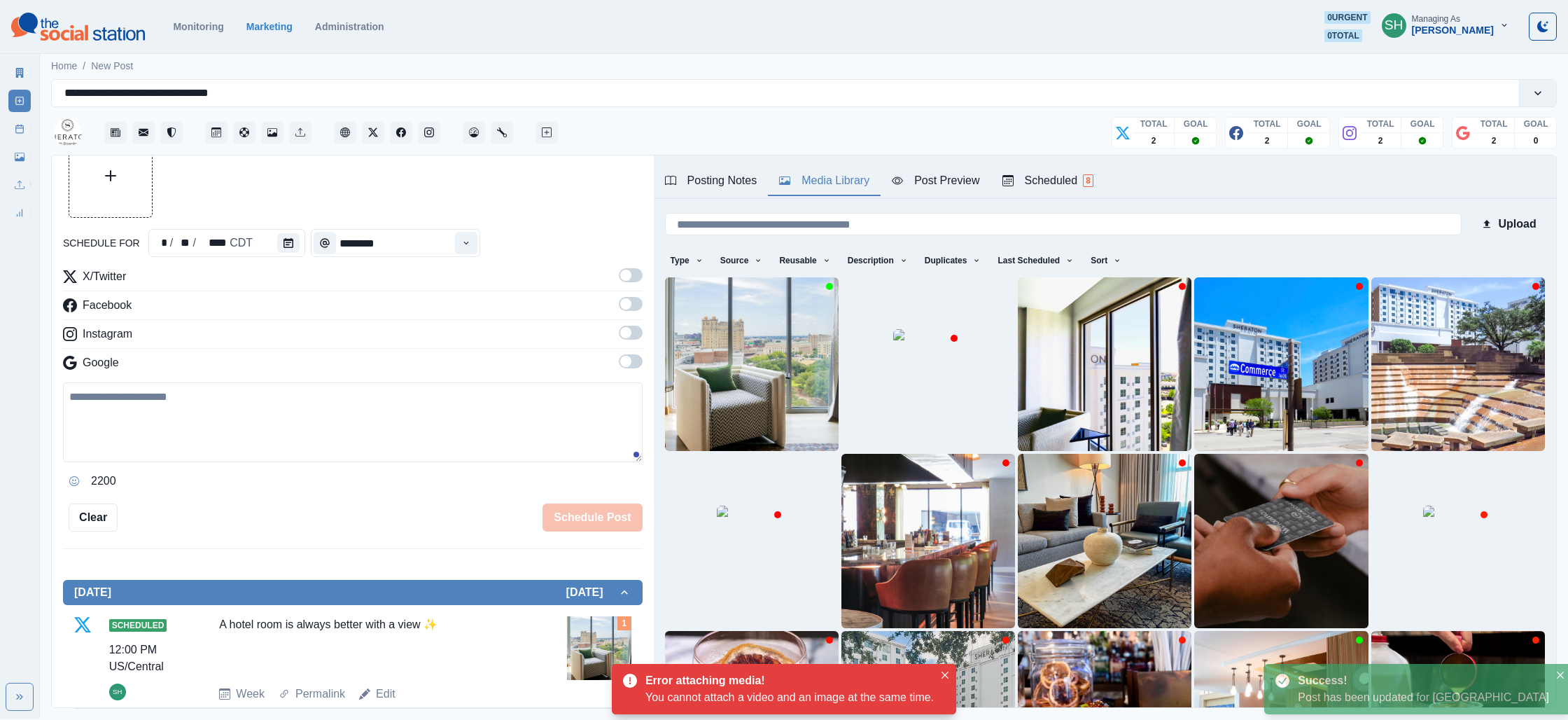
scroll to position [421, 0]
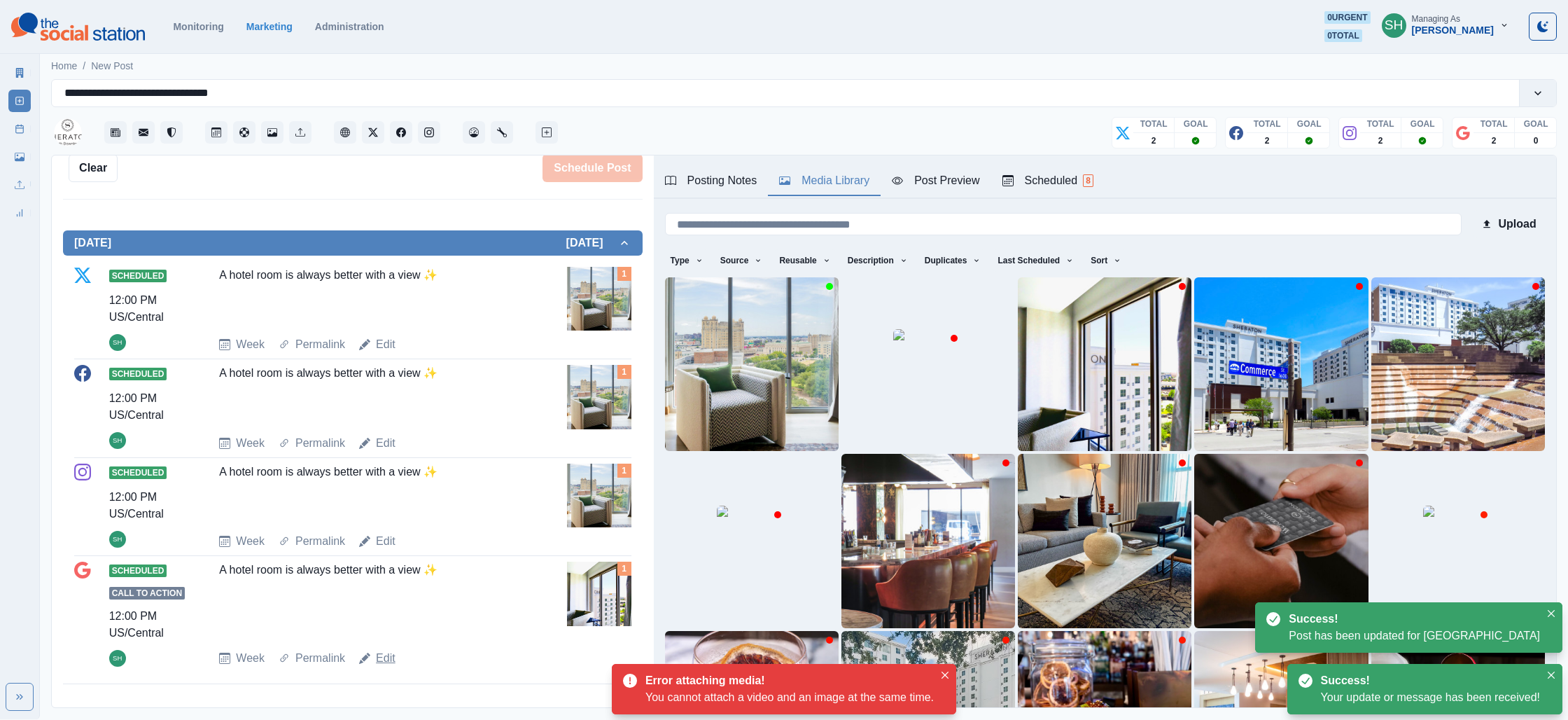
drag, startPoint x: 396, startPoint y: 652, endPoint x: 388, endPoint y: 655, distance: 8.5
click at [396, 652] on div "Week Permalink Edit" at bounding box center [389, 658] width 342 height 17
click at [387, 655] on link "Edit" at bounding box center [386, 658] width 19 height 17
type textarea "**********"
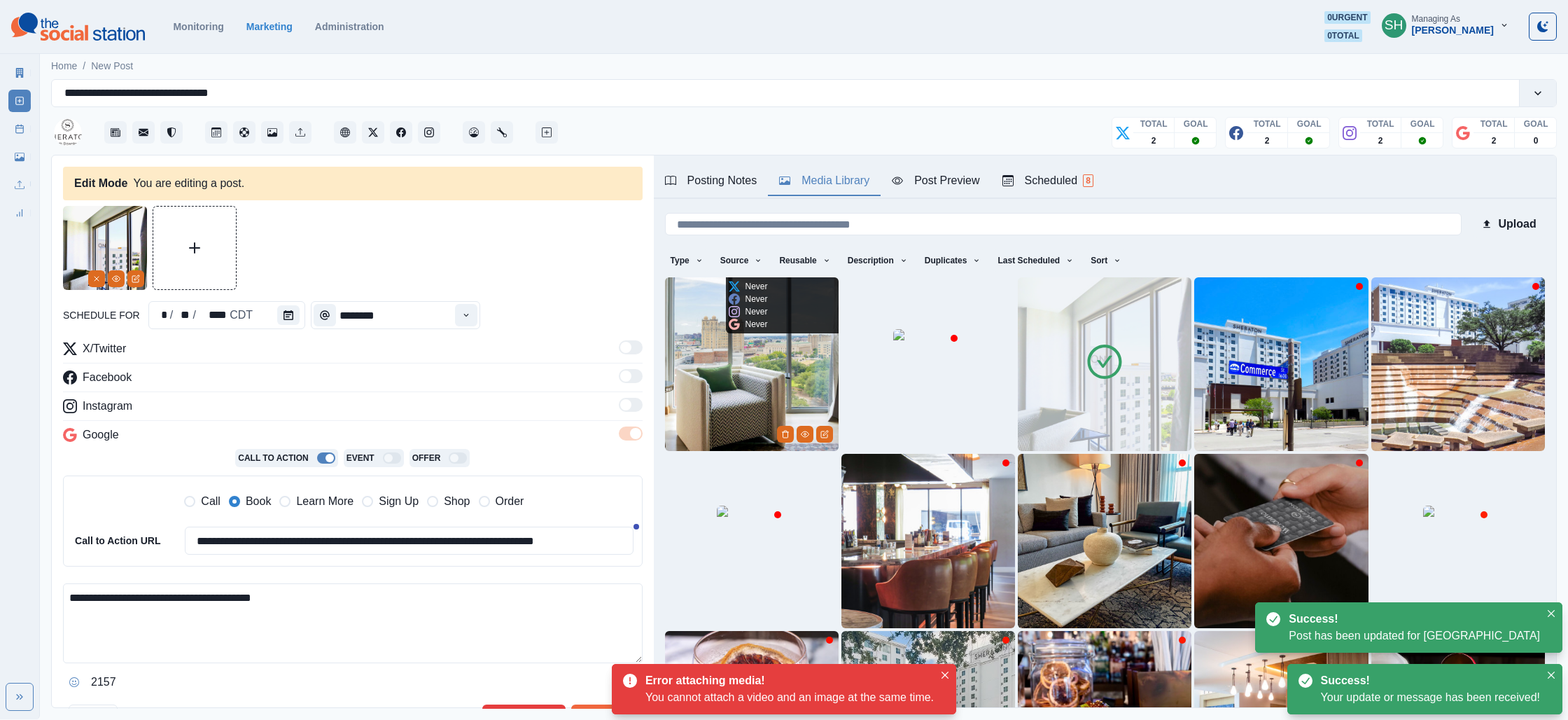
click at [761, 351] on img at bounding box center [752, 364] width 174 height 174
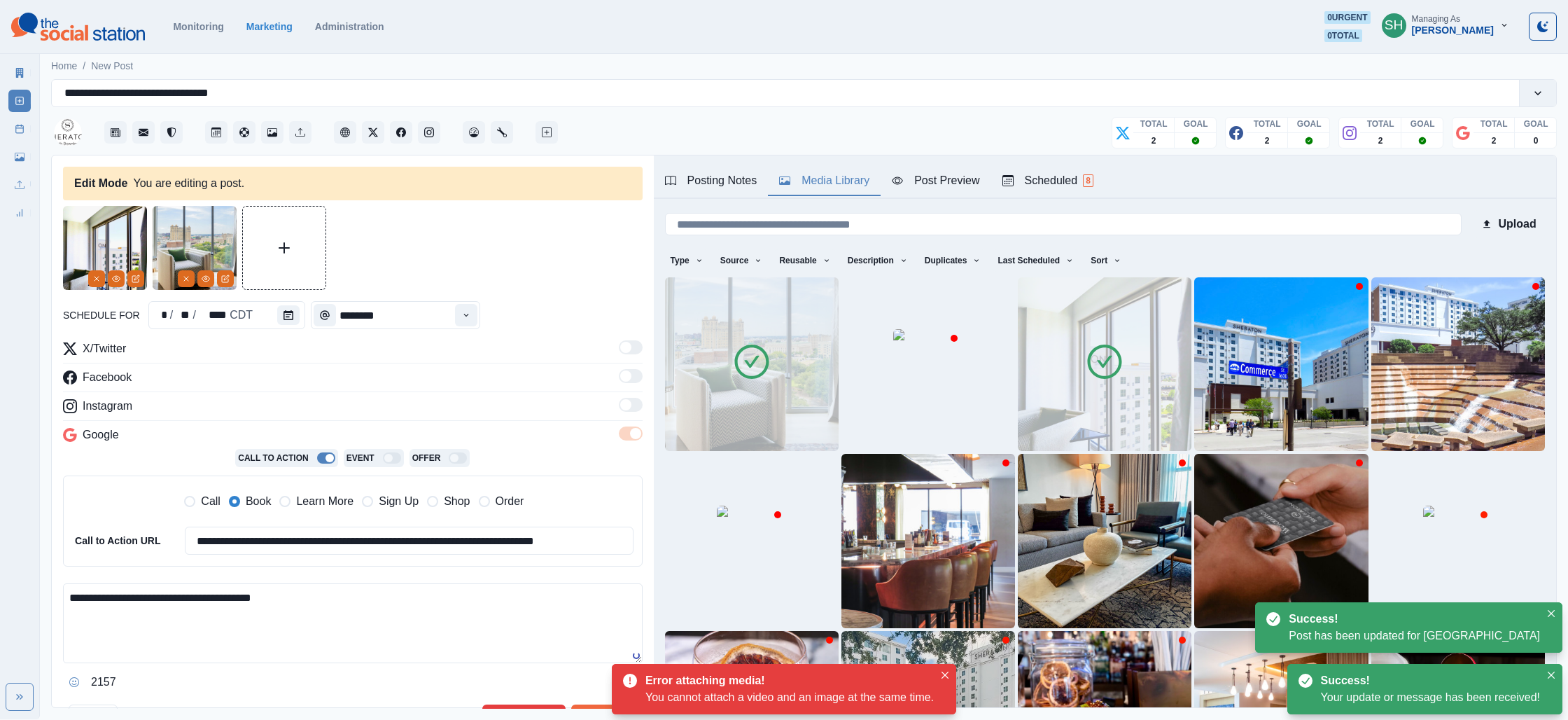
click at [1114, 370] on icon at bounding box center [1104, 361] width 40 height 40
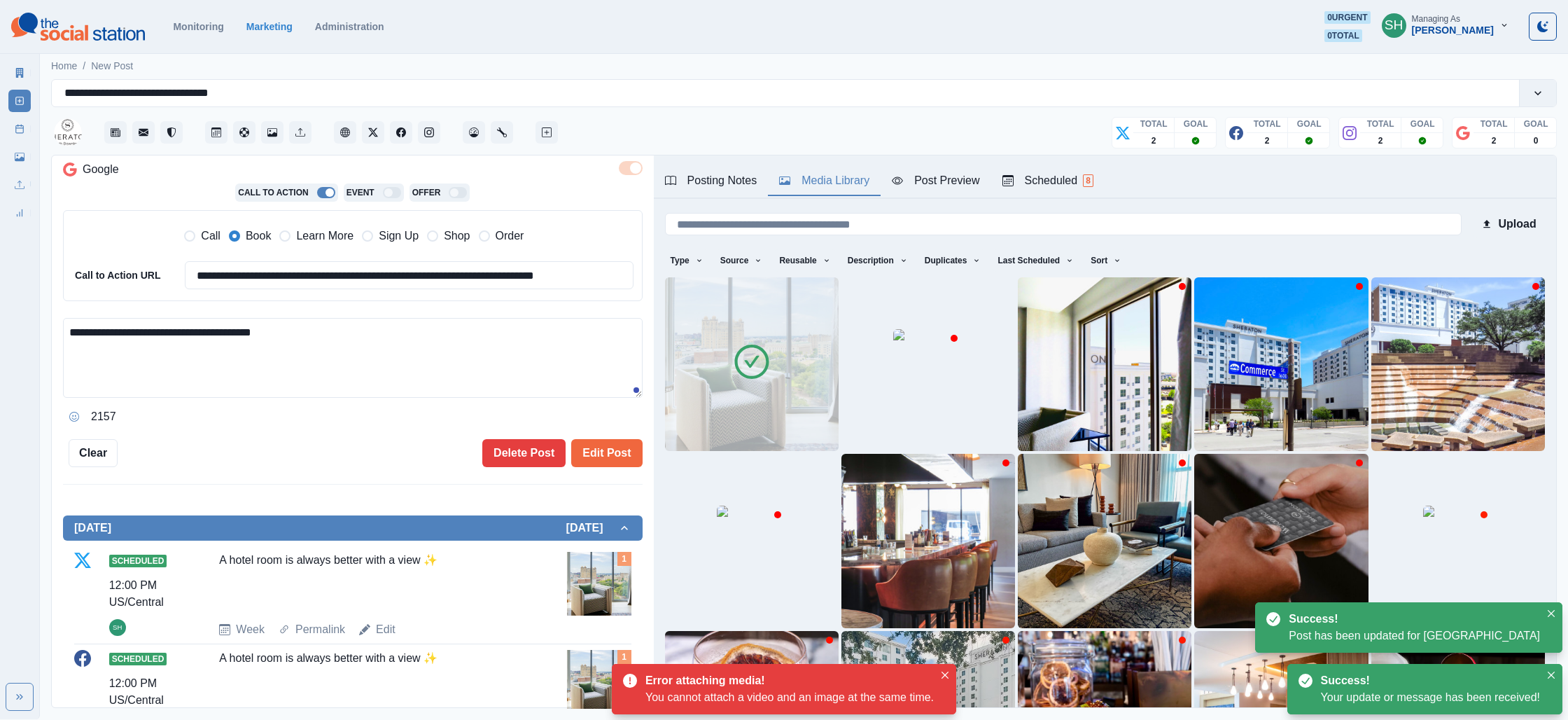
scroll to position [336, 0]
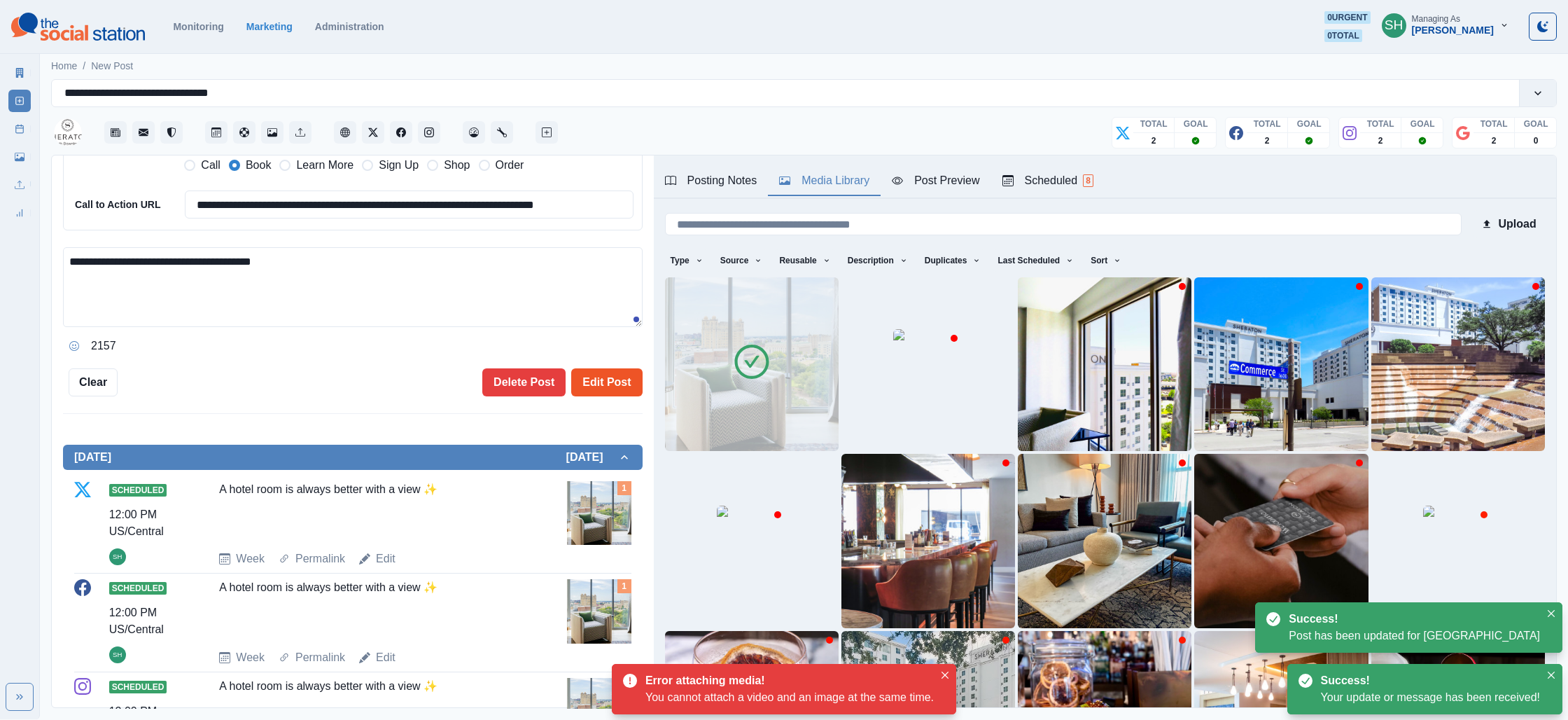
click at [595, 389] on button "Edit Post" at bounding box center [606, 382] width 70 height 28
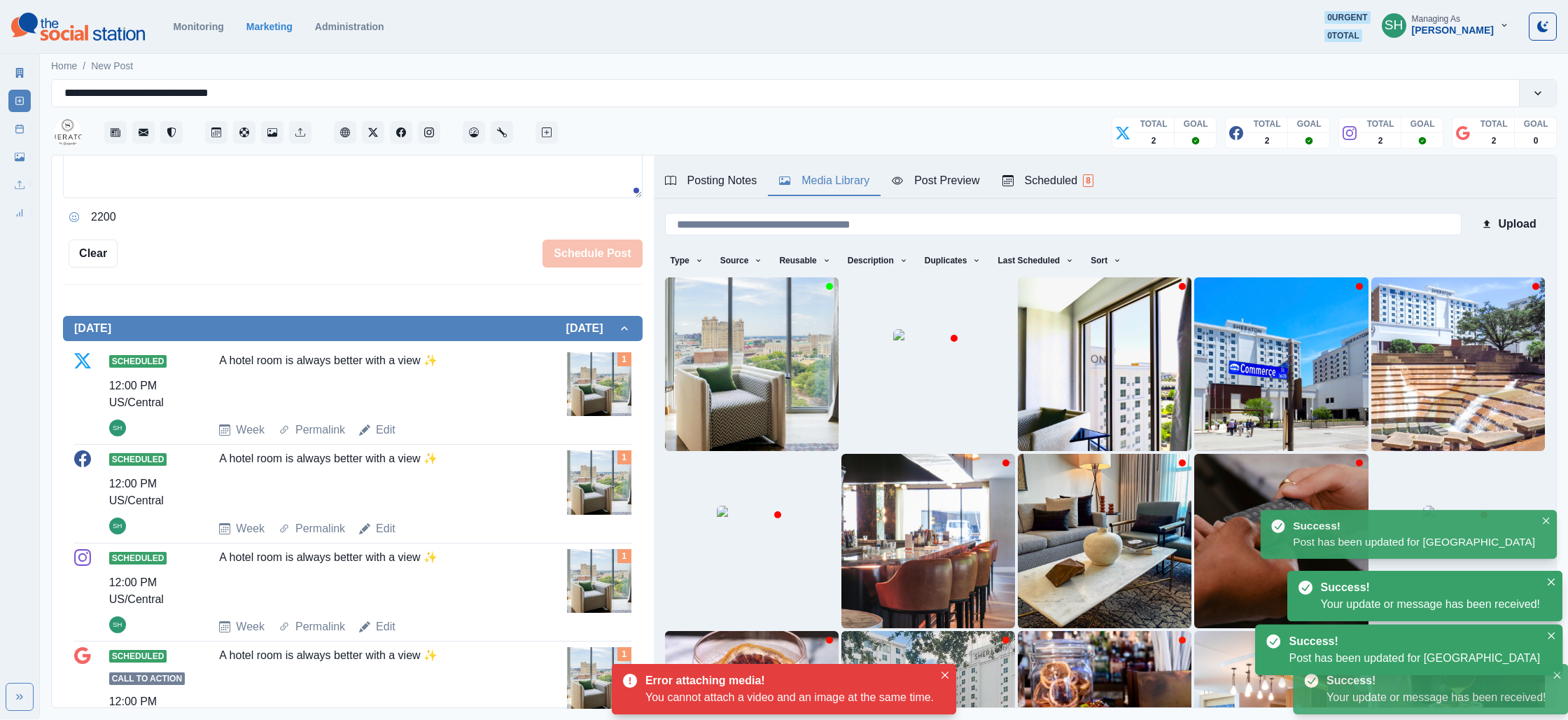
scroll to position [421, 0]
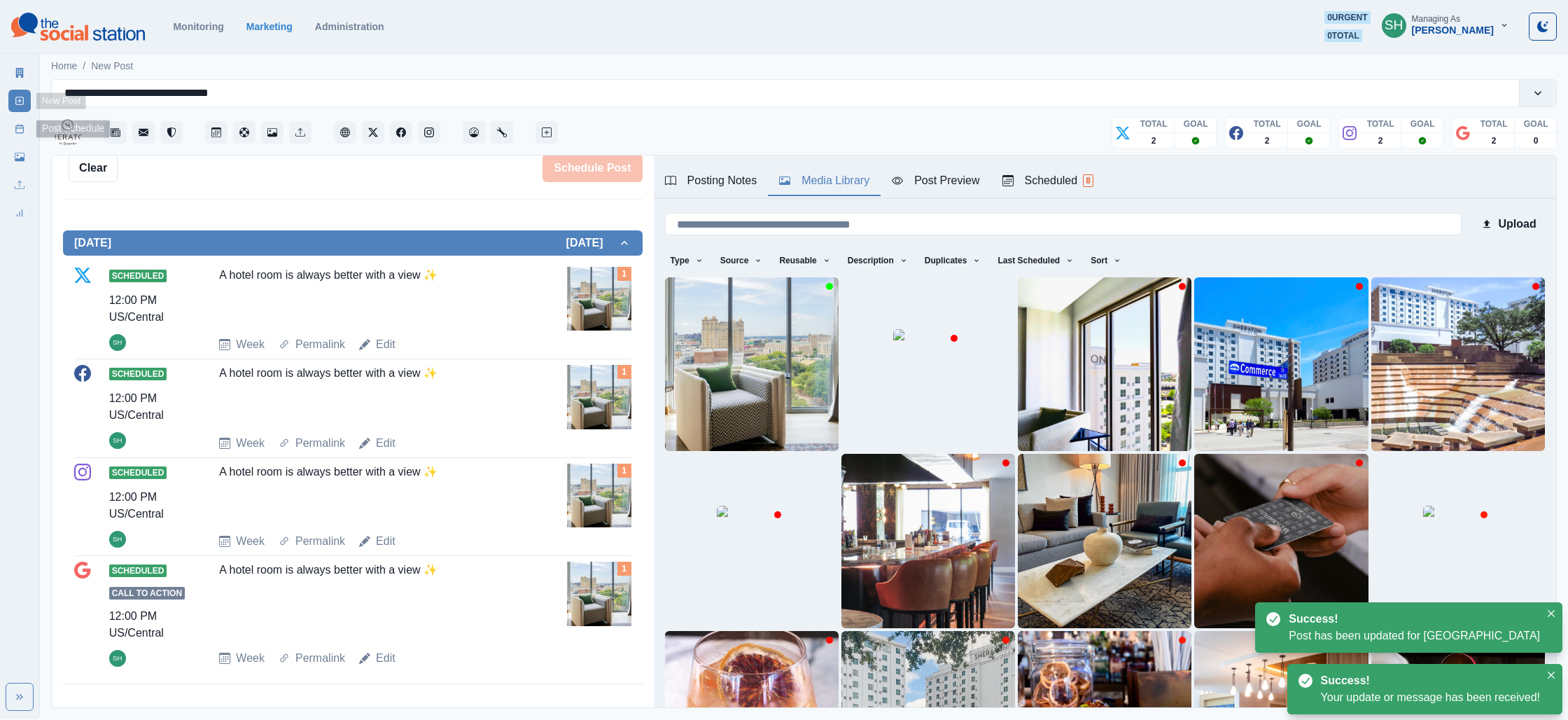
click at [18, 121] on link "Post Schedule" at bounding box center [19, 128] width 22 height 22
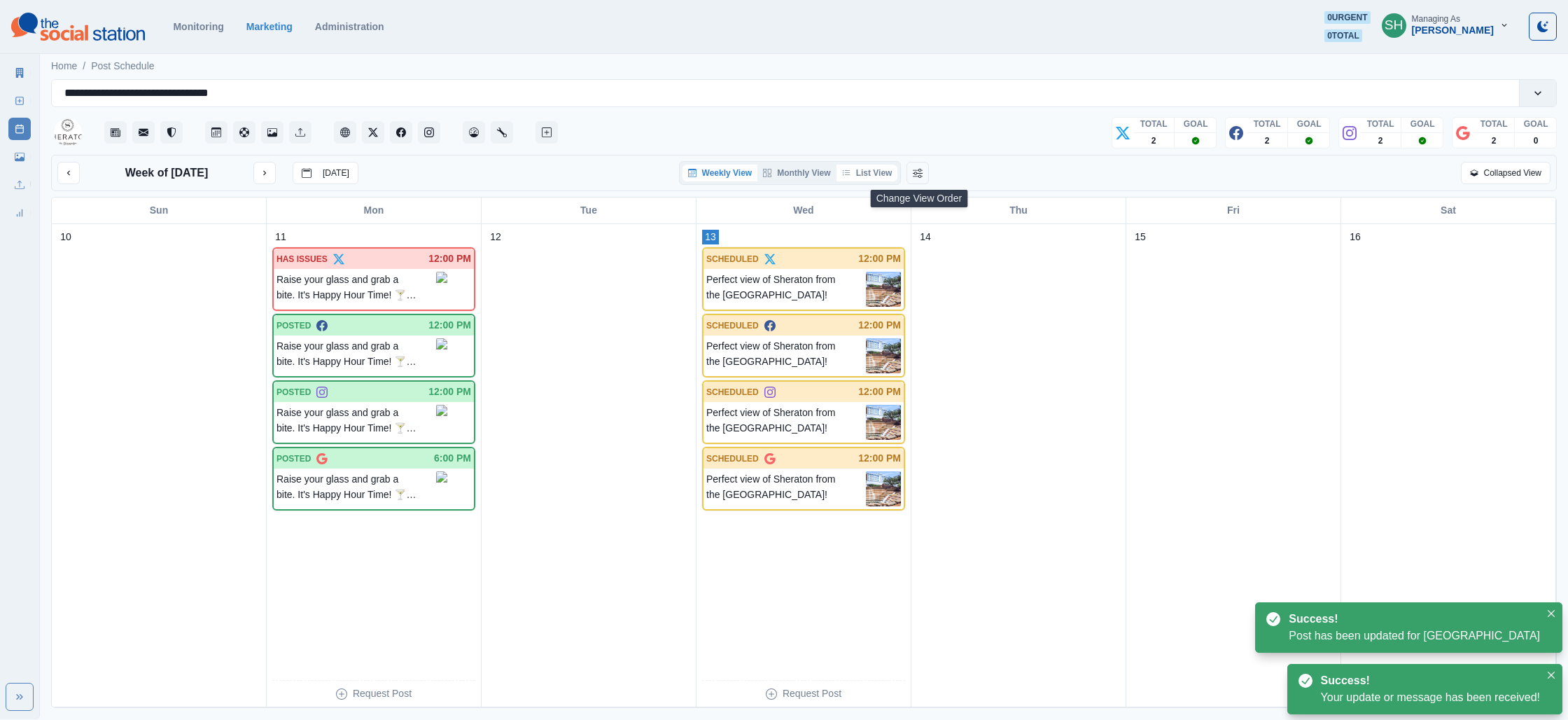
click at [891, 174] on button "List View" at bounding box center [867, 172] width 62 height 17
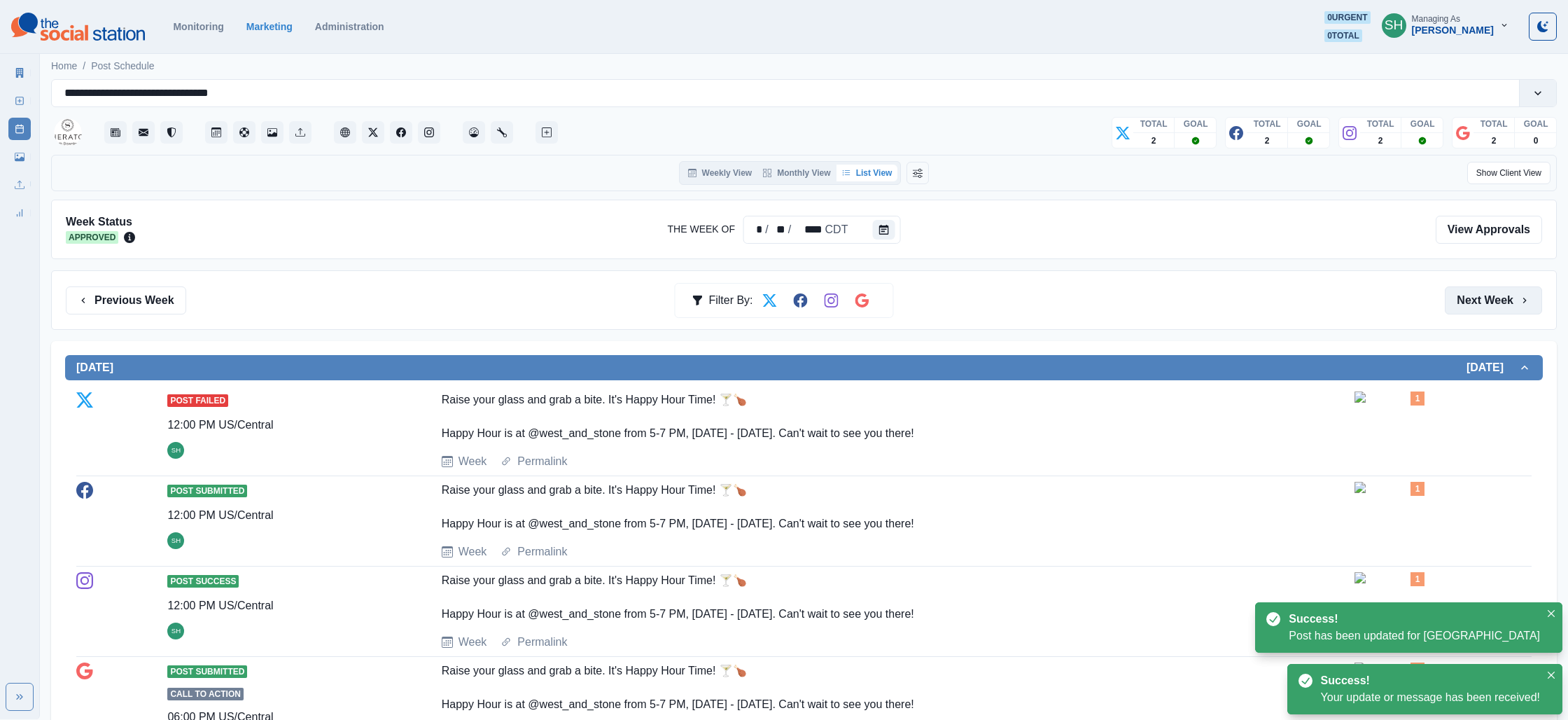
click at [1506, 294] on button "Next Week" at bounding box center [1493, 301] width 98 height 28
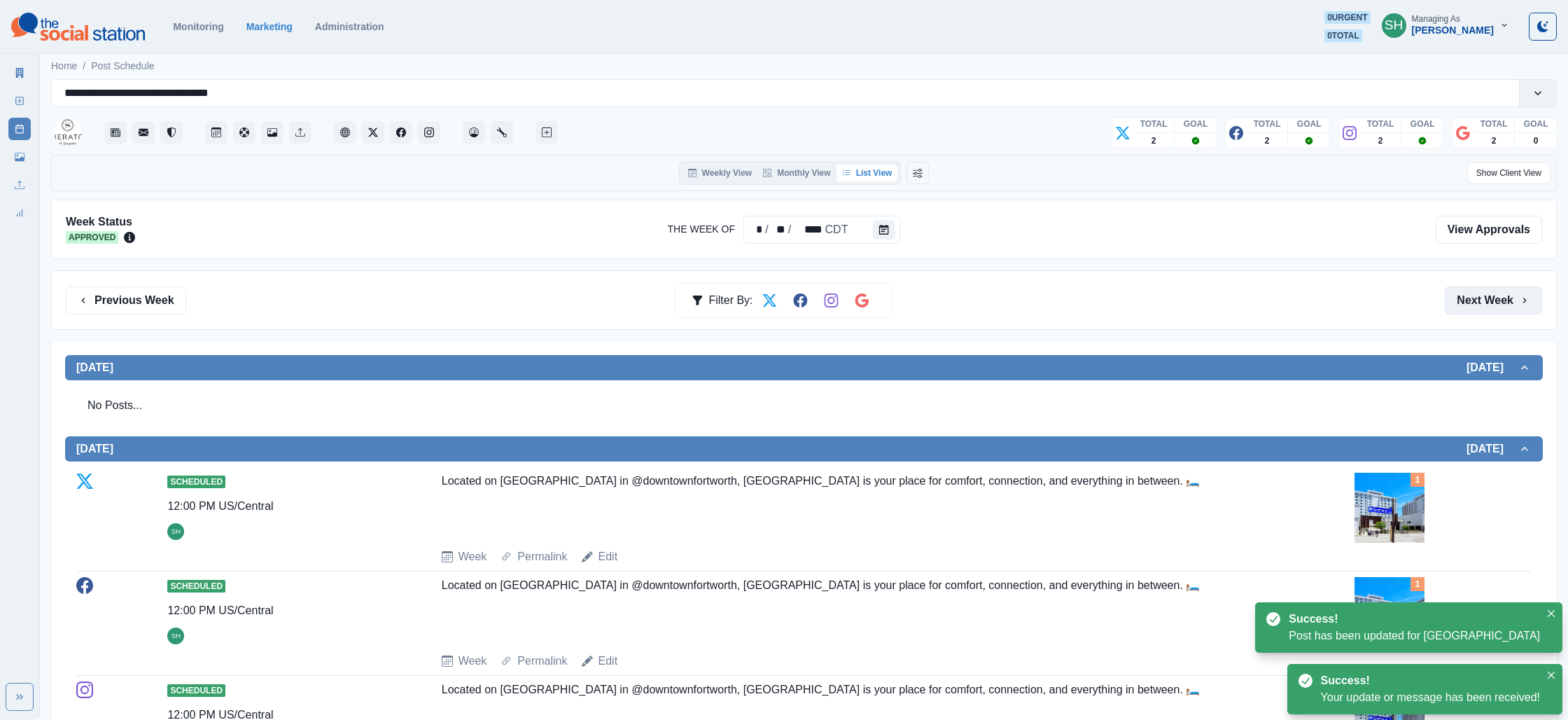
click at [1484, 294] on button "Next Week" at bounding box center [1493, 301] width 98 height 28
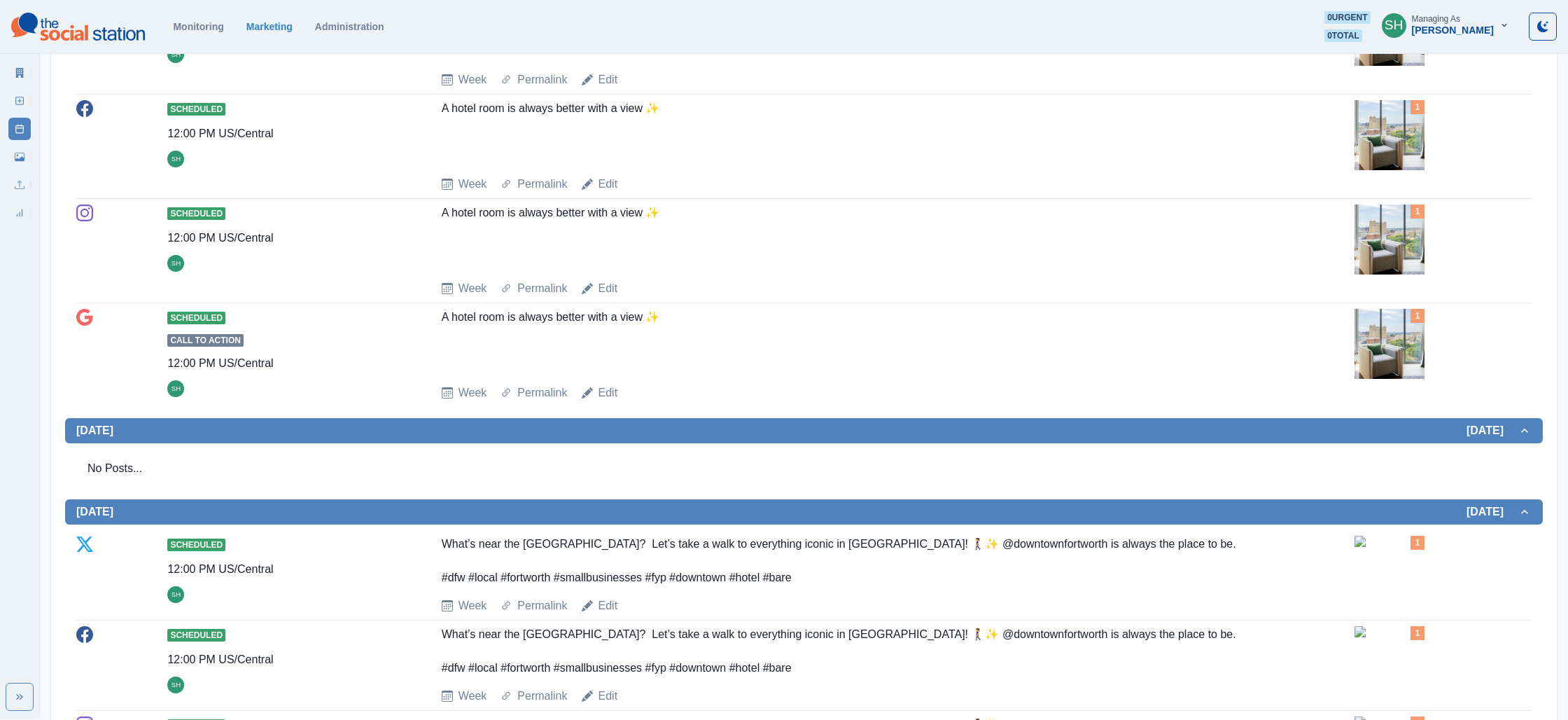
scroll to position [486, 0]
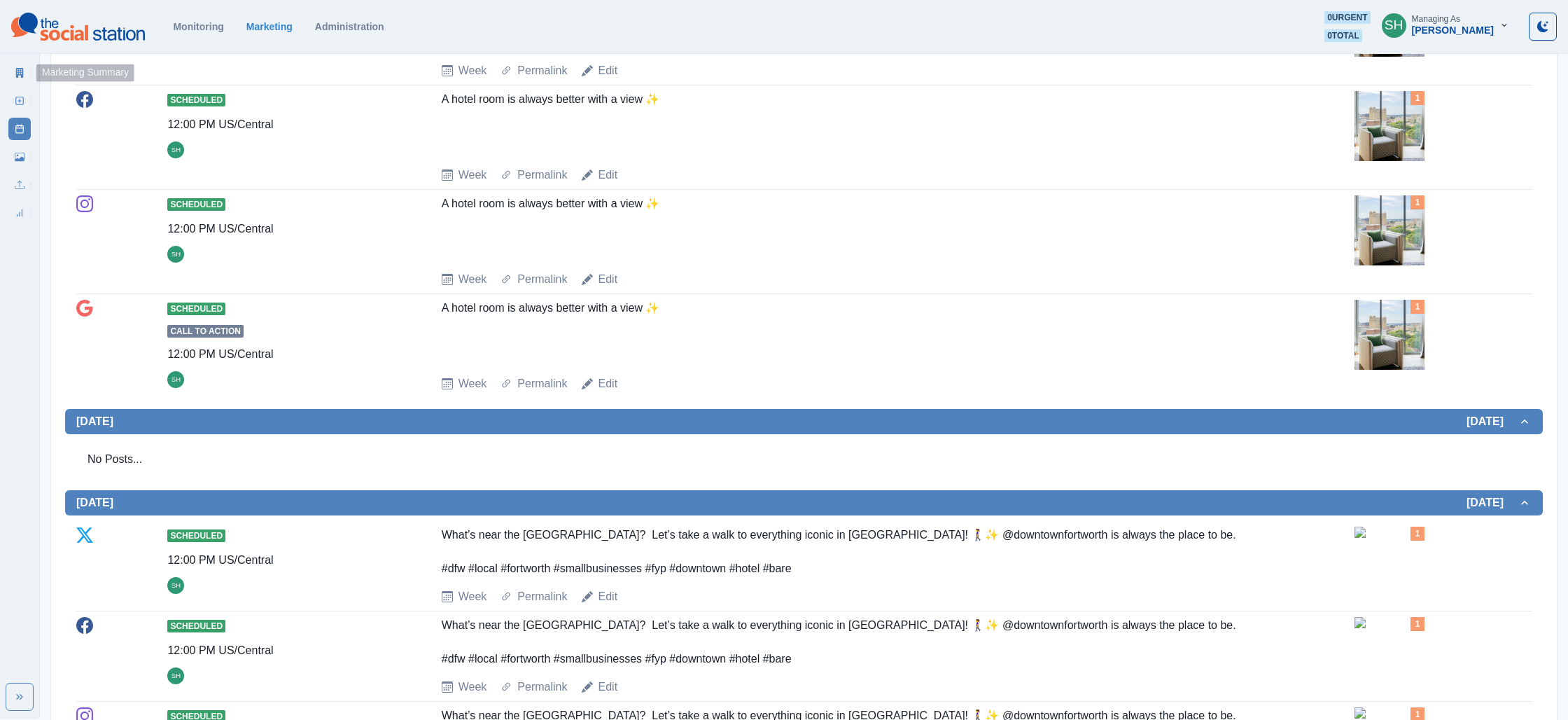
click at [9, 67] on link "Marketing Summary" at bounding box center [19, 72] width 22 height 22
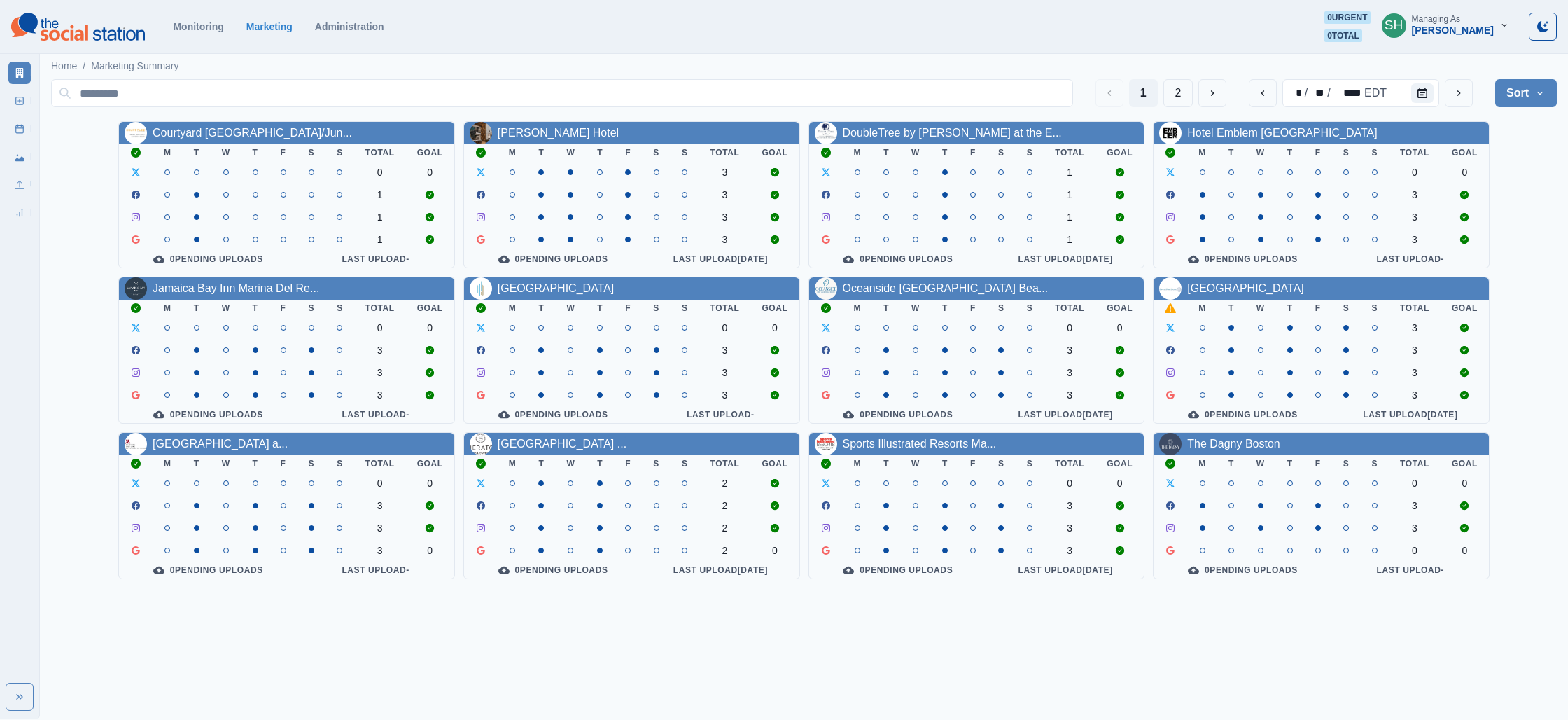
click at [1459, 37] on button "SH Managing As [PERSON_NAME]" at bounding box center [1445, 25] width 149 height 28
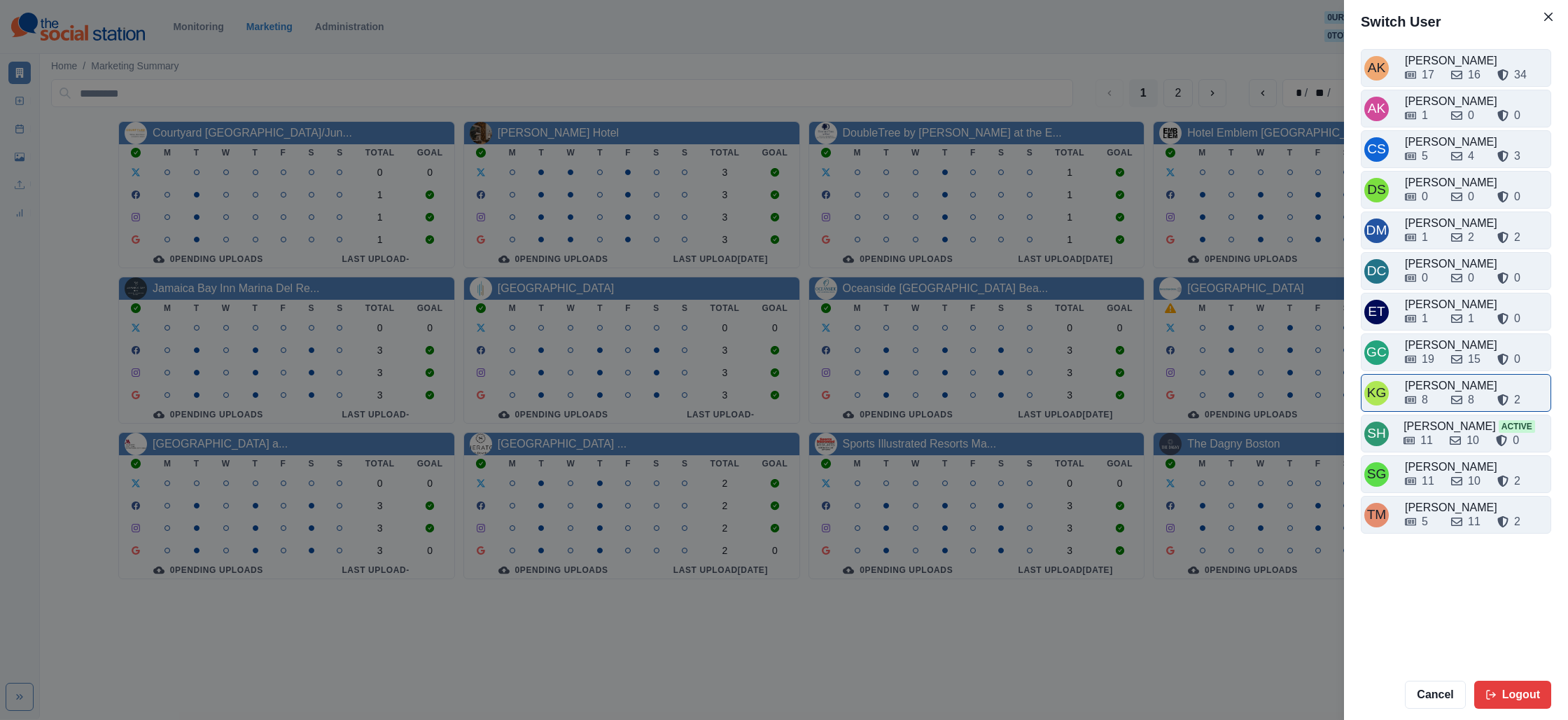
click at [1457, 401] on icon at bounding box center [1456, 400] width 11 height 9
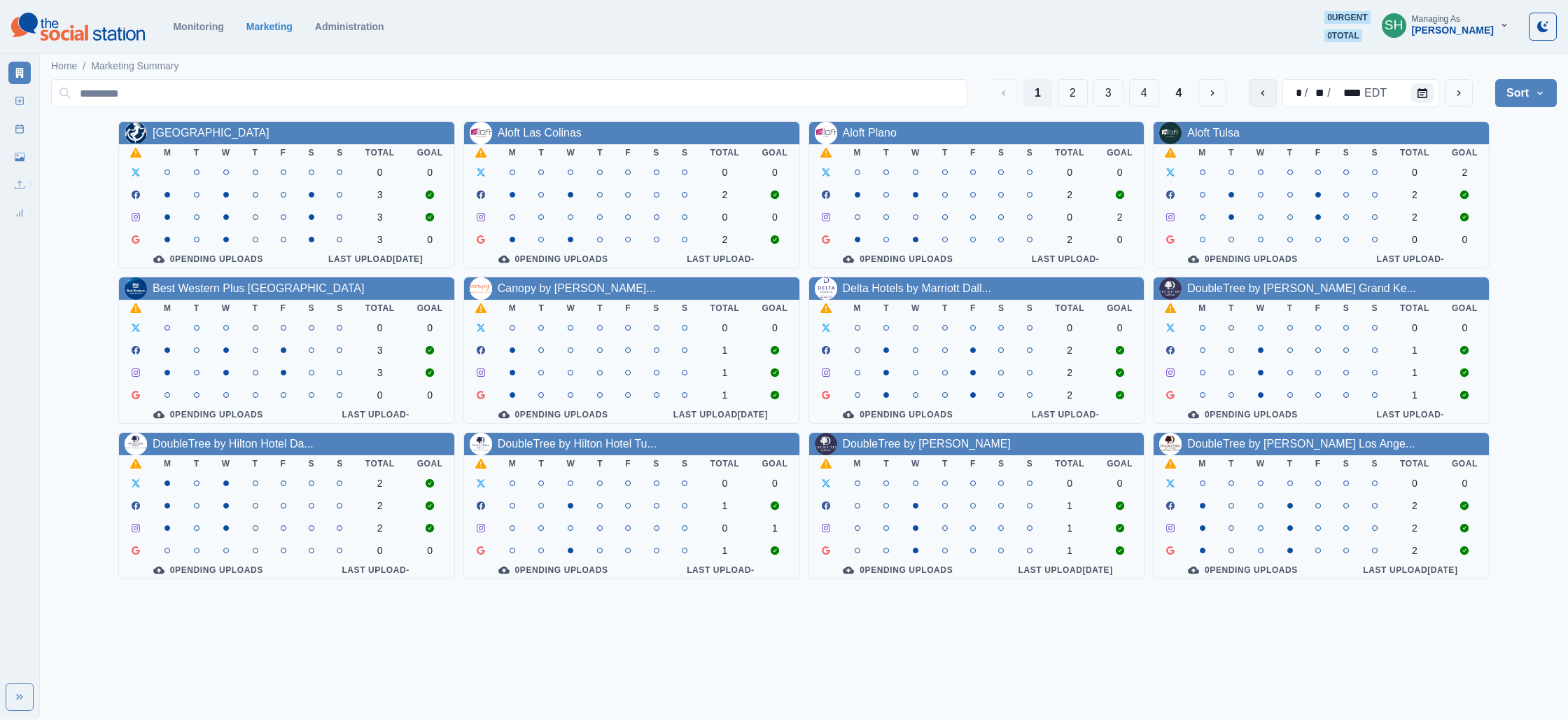
click at [1274, 91] on button "previous" at bounding box center [1263, 93] width 28 height 28
click at [191, 139] on link "Allegria Hotel" at bounding box center [211, 133] width 117 height 12
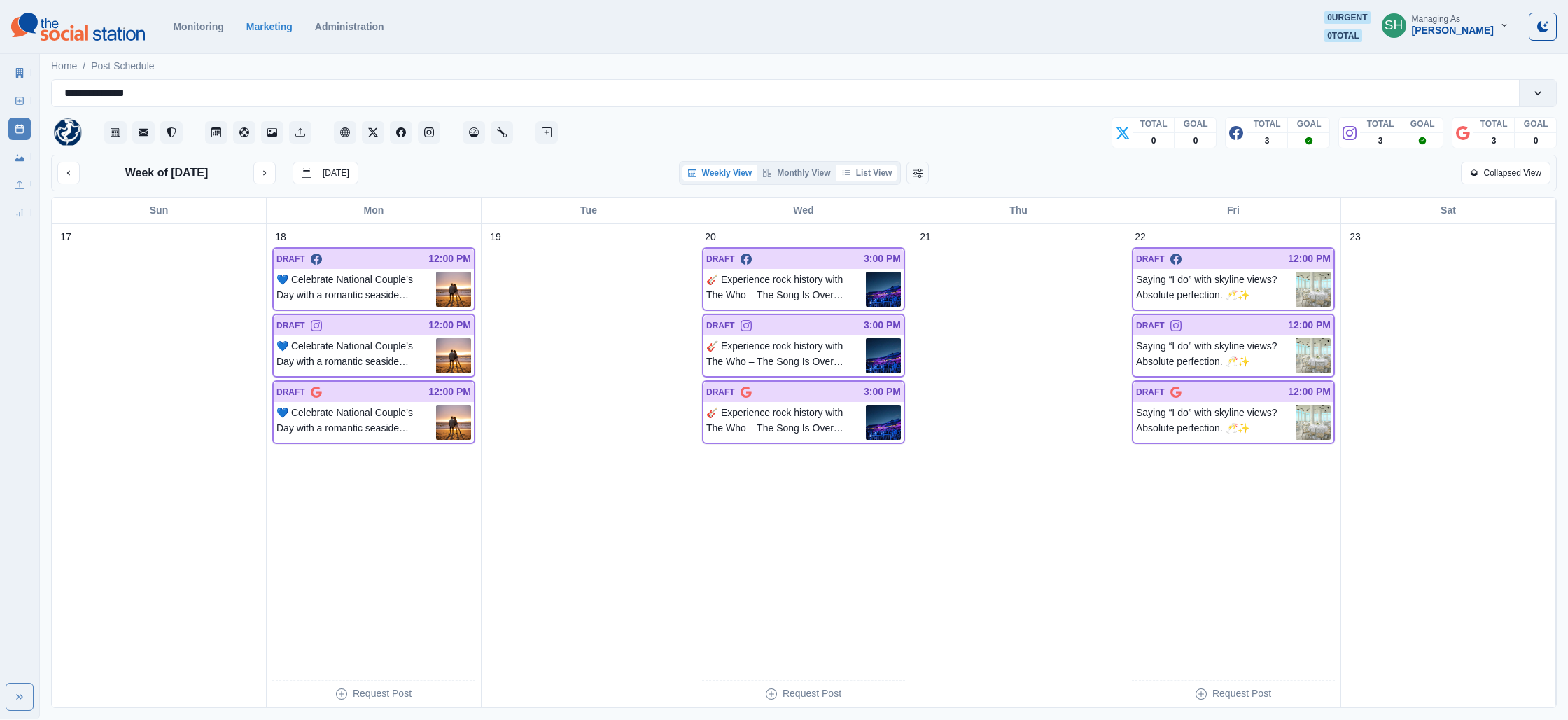
click at [892, 175] on button "List View" at bounding box center [867, 172] width 62 height 17
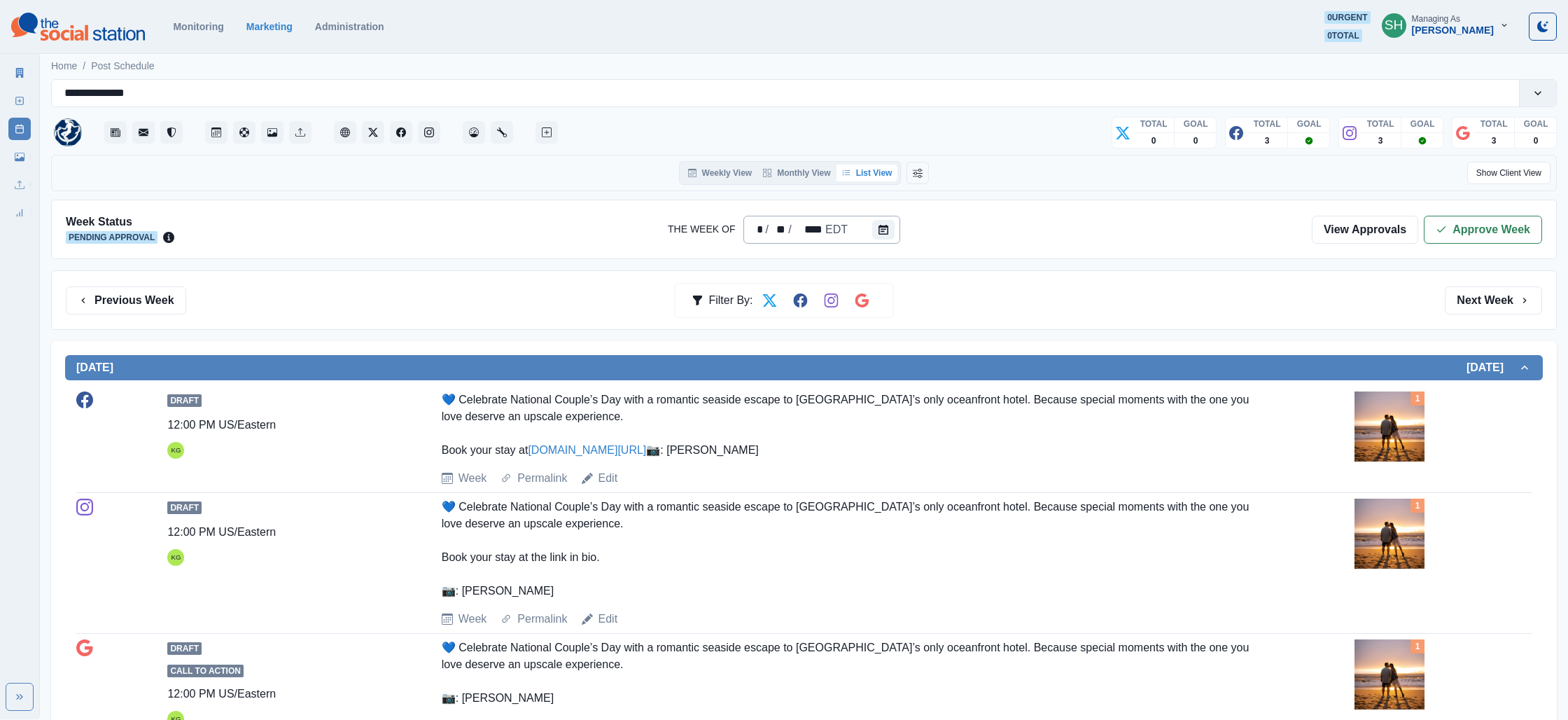
scroll to position [247, 0]
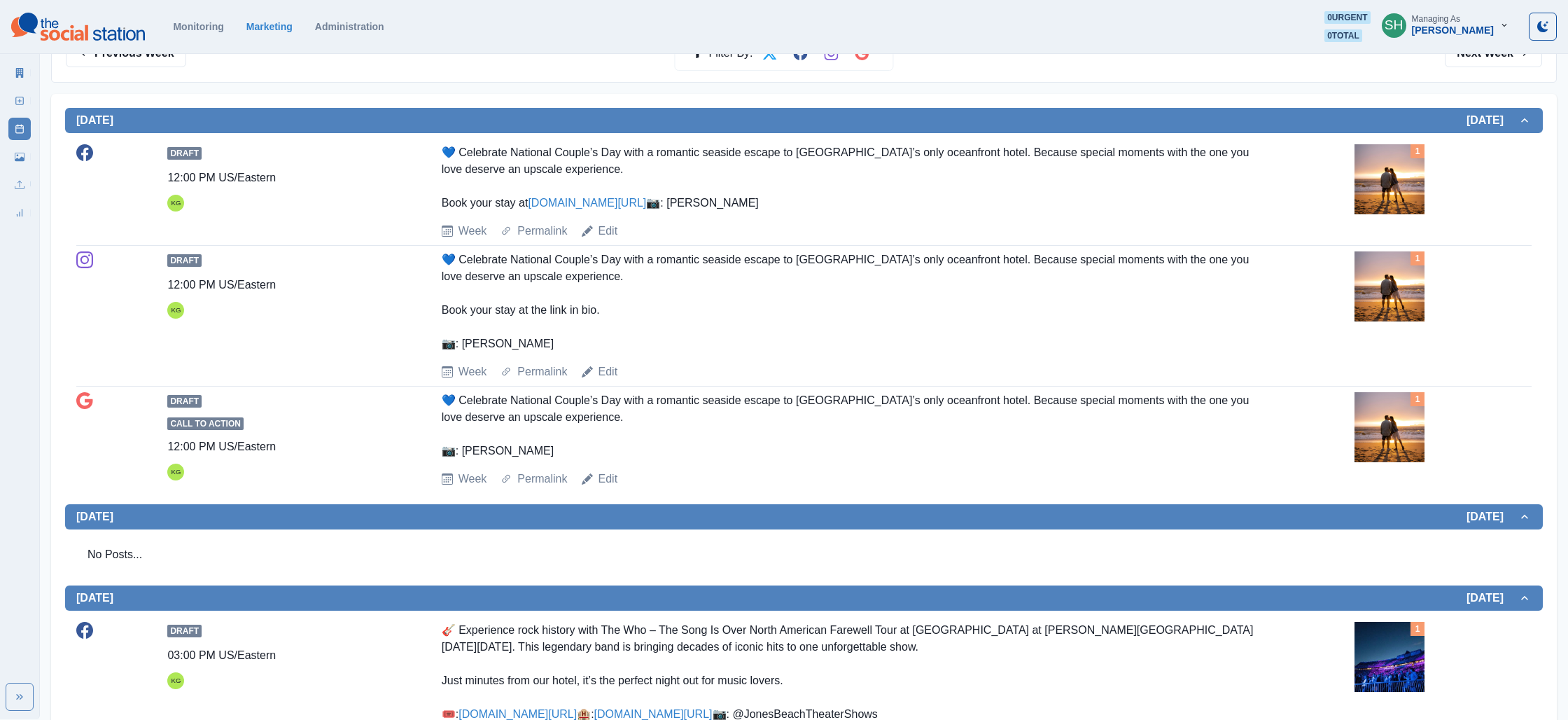
click at [1406, 178] on img at bounding box center [1390, 179] width 70 height 70
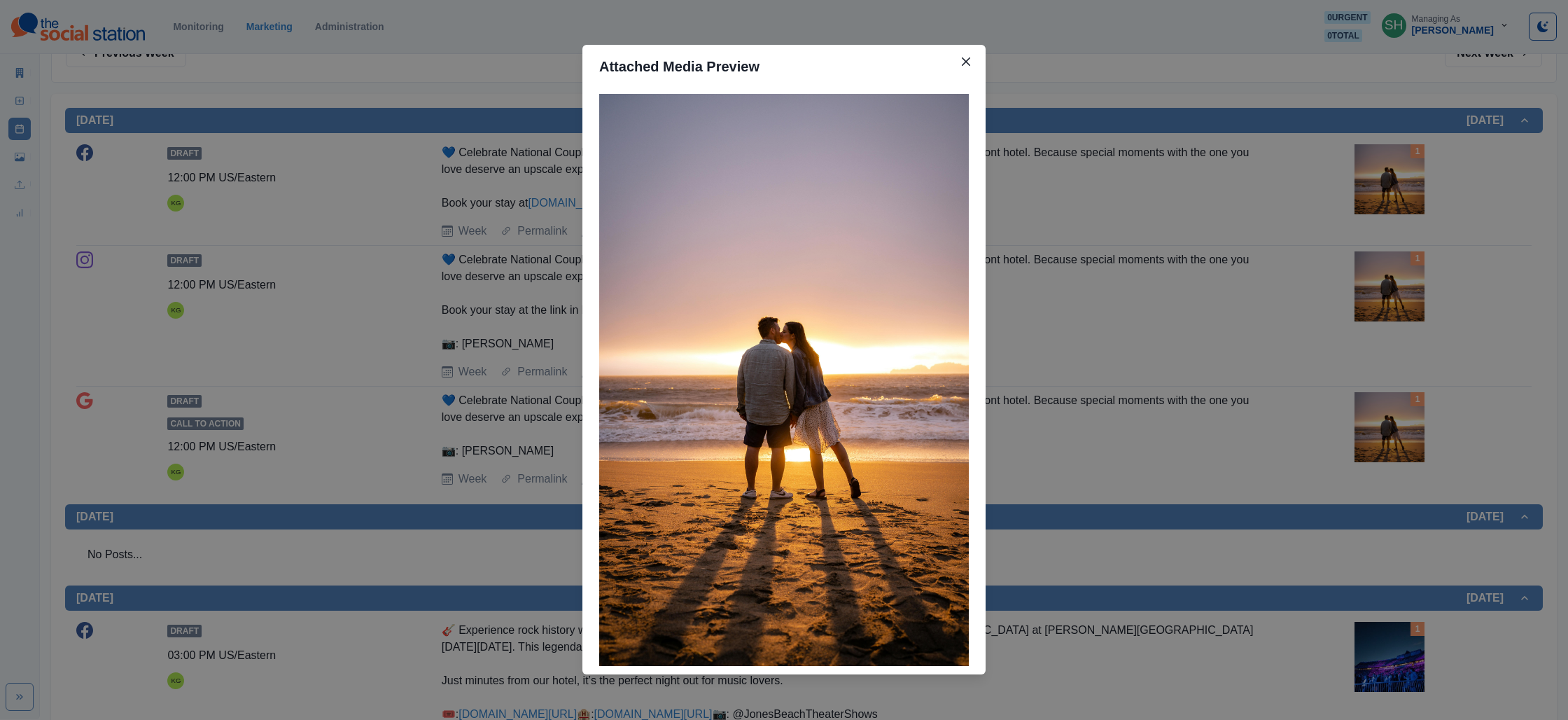
click at [1162, 265] on div "Attached Media Preview" at bounding box center [784, 360] width 1568 height 720
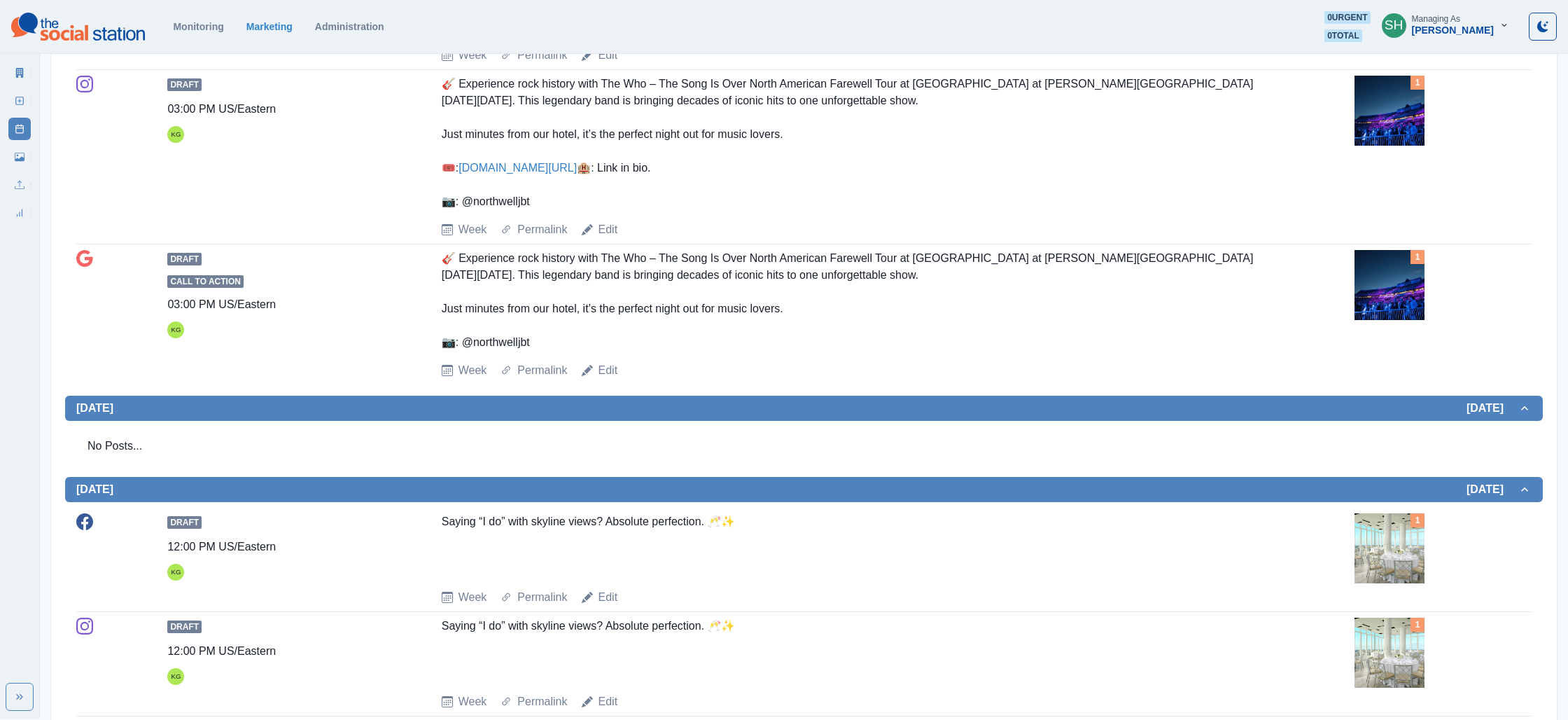
scroll to position [710, 0]
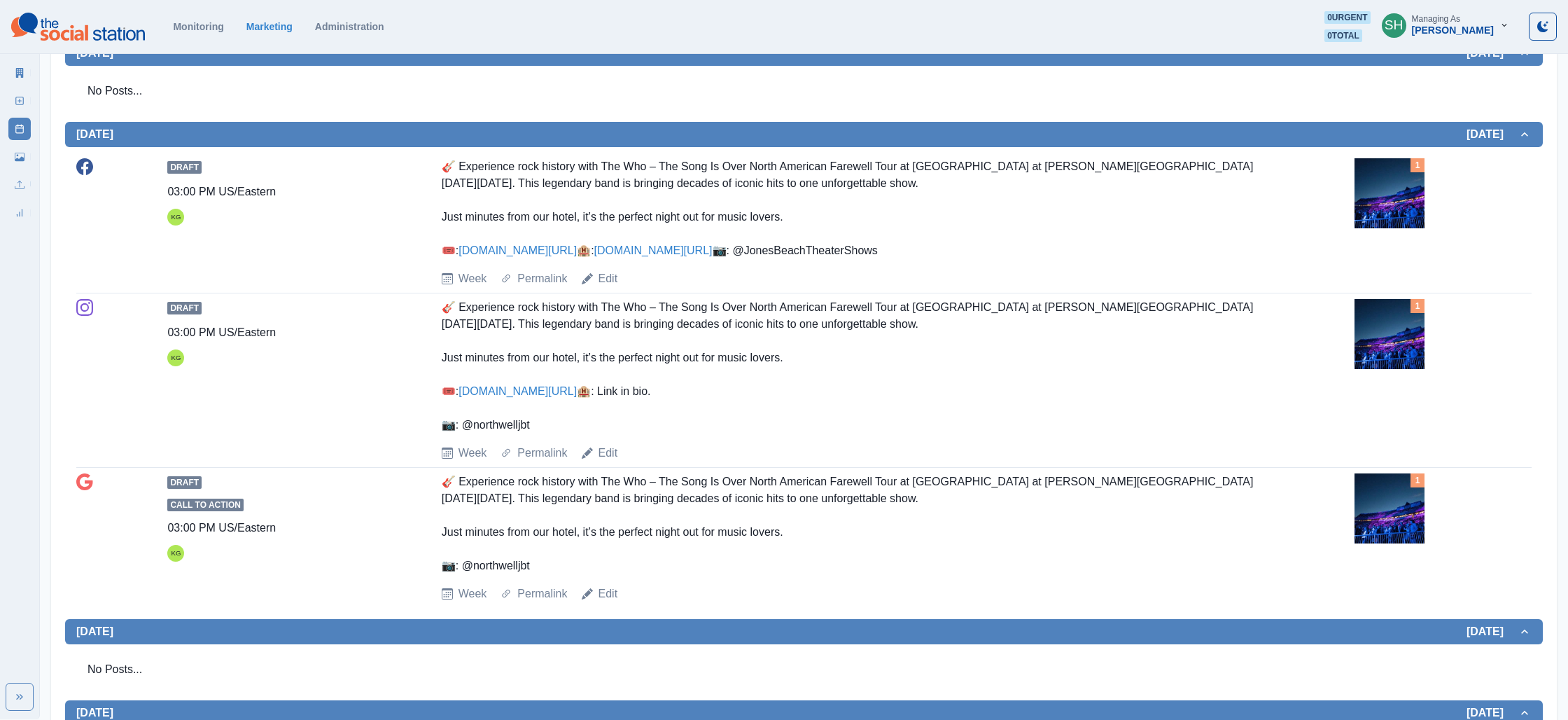
click at [1391, 229] on img at bounding box center [1390, 193] width 70 height 70
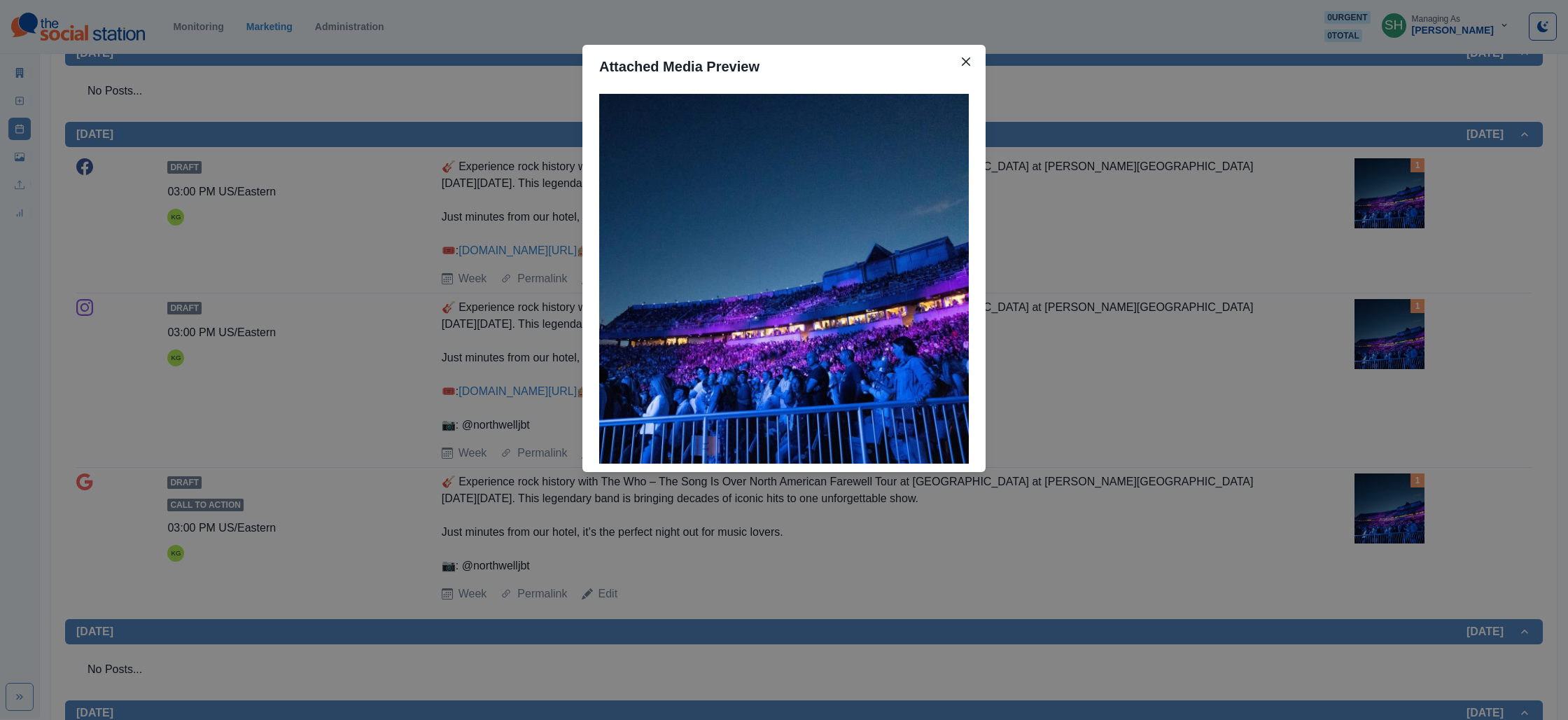
click at [1201, 222] on div "Attached Media Preview" at bounding box center [784, 360] width 1568 height 720
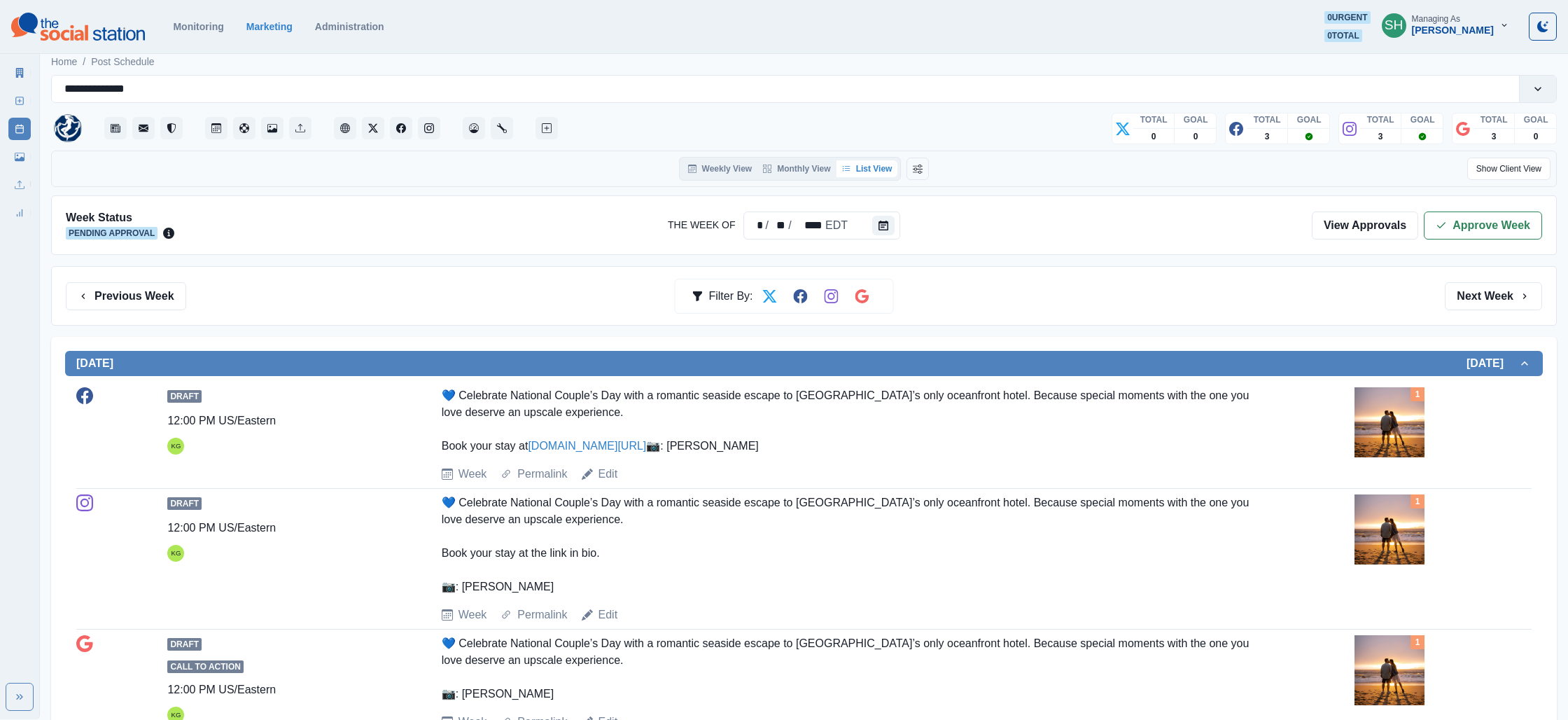
scroll to position [0, 0]
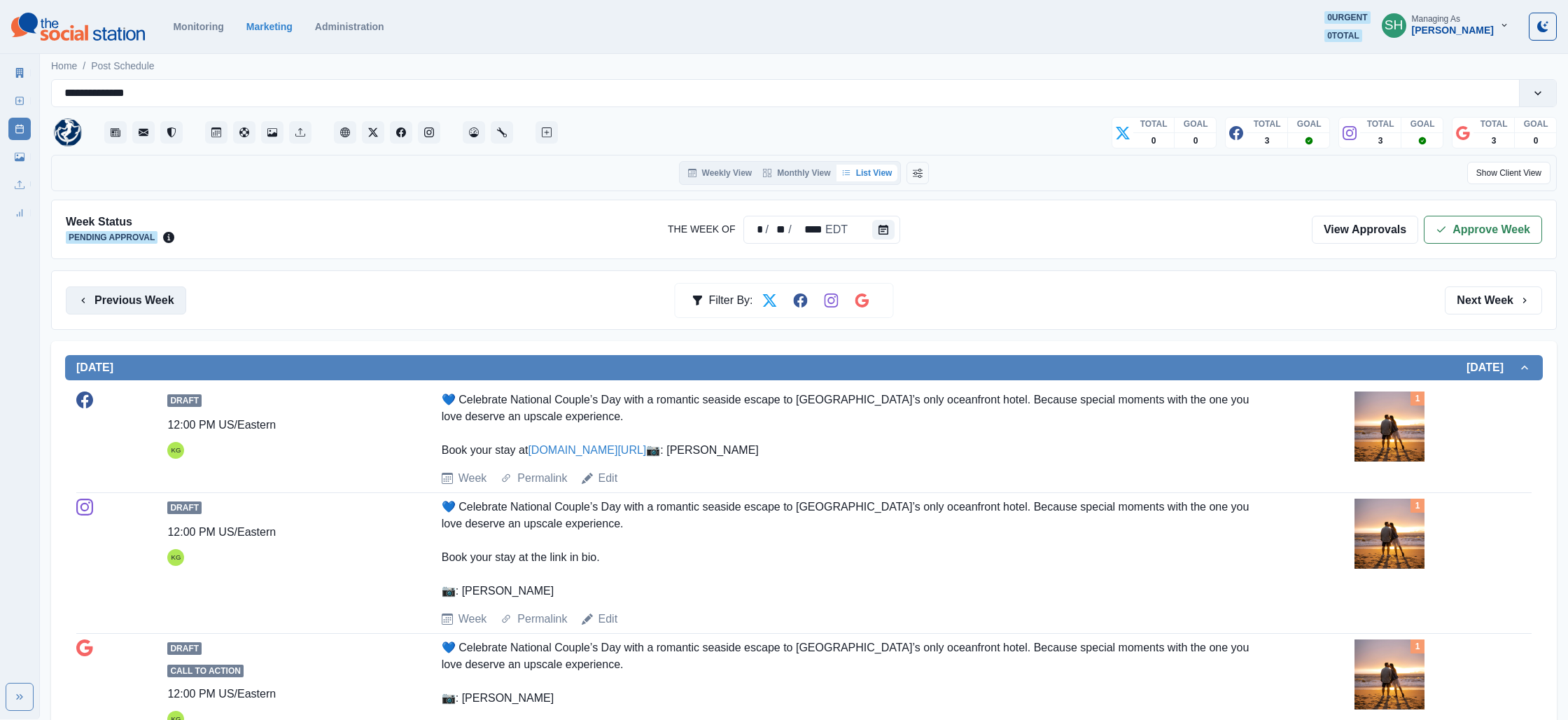
drag, startPoint x: 135, startPoint y: 294, endPoint x: 164, endPoint y: 303, distance: 30.4
click at [134, 294] on button "Previous Week" at bounding box center [126, 301] width 120 height 28
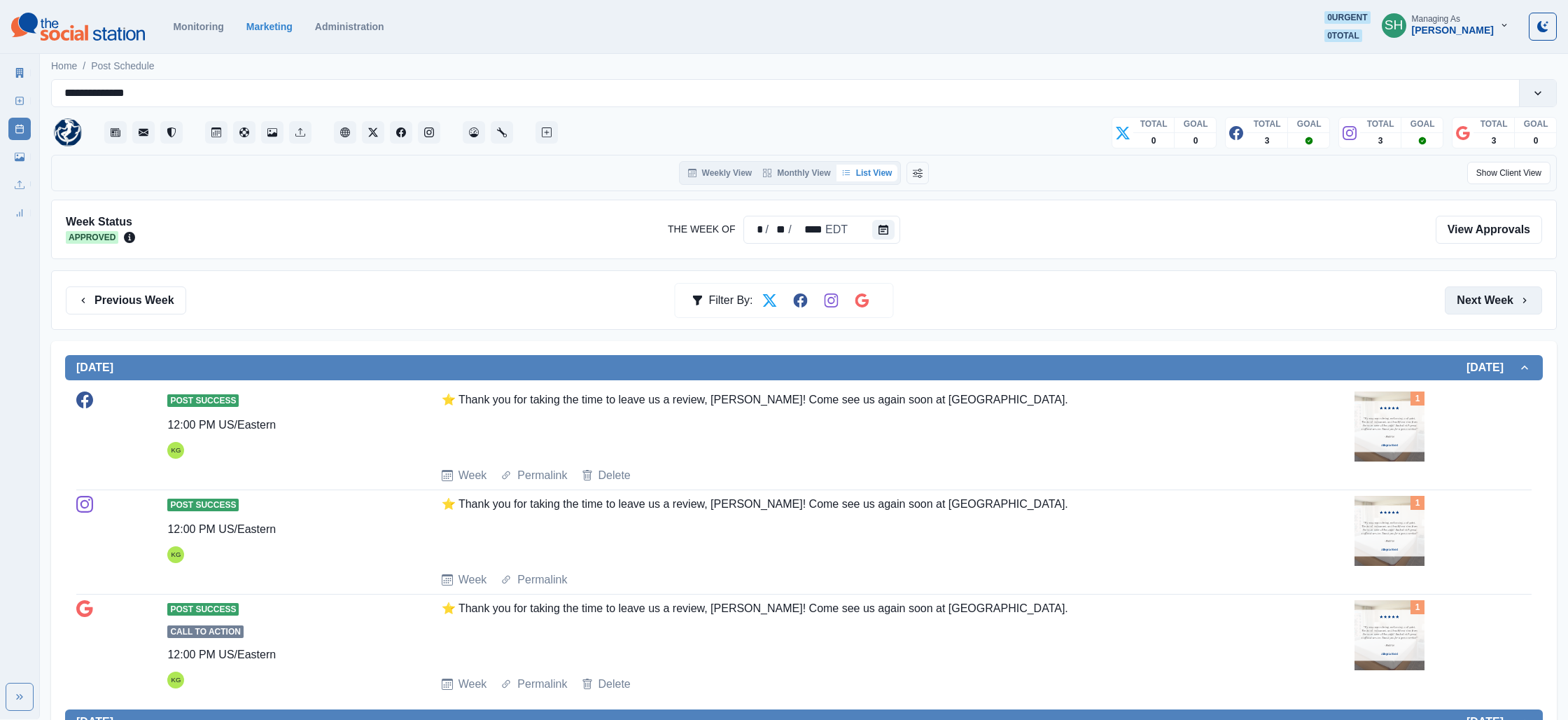
click at [1500, 291] on button "Next Week" at bounding box center [1493, 301] width 98 height 28
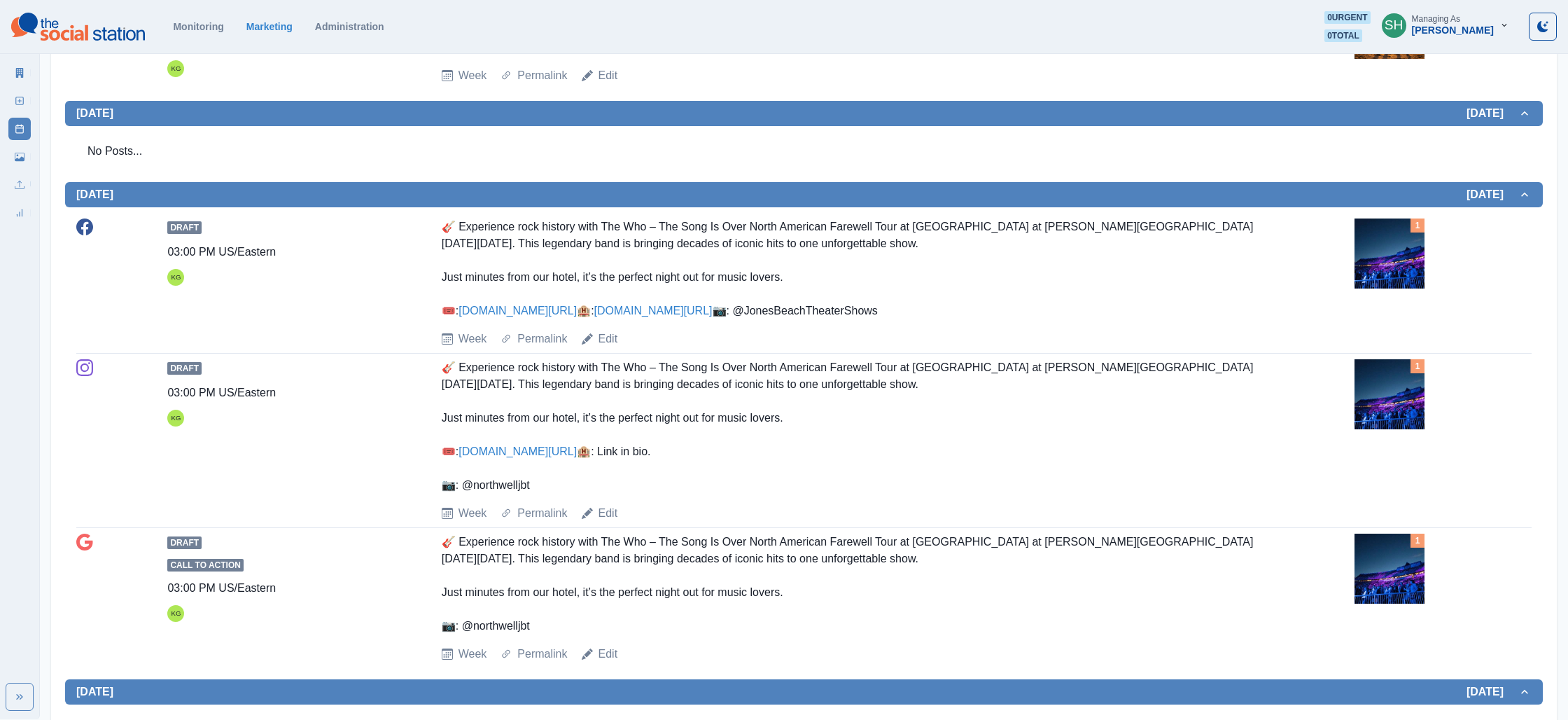
scroll to position [839, 0]
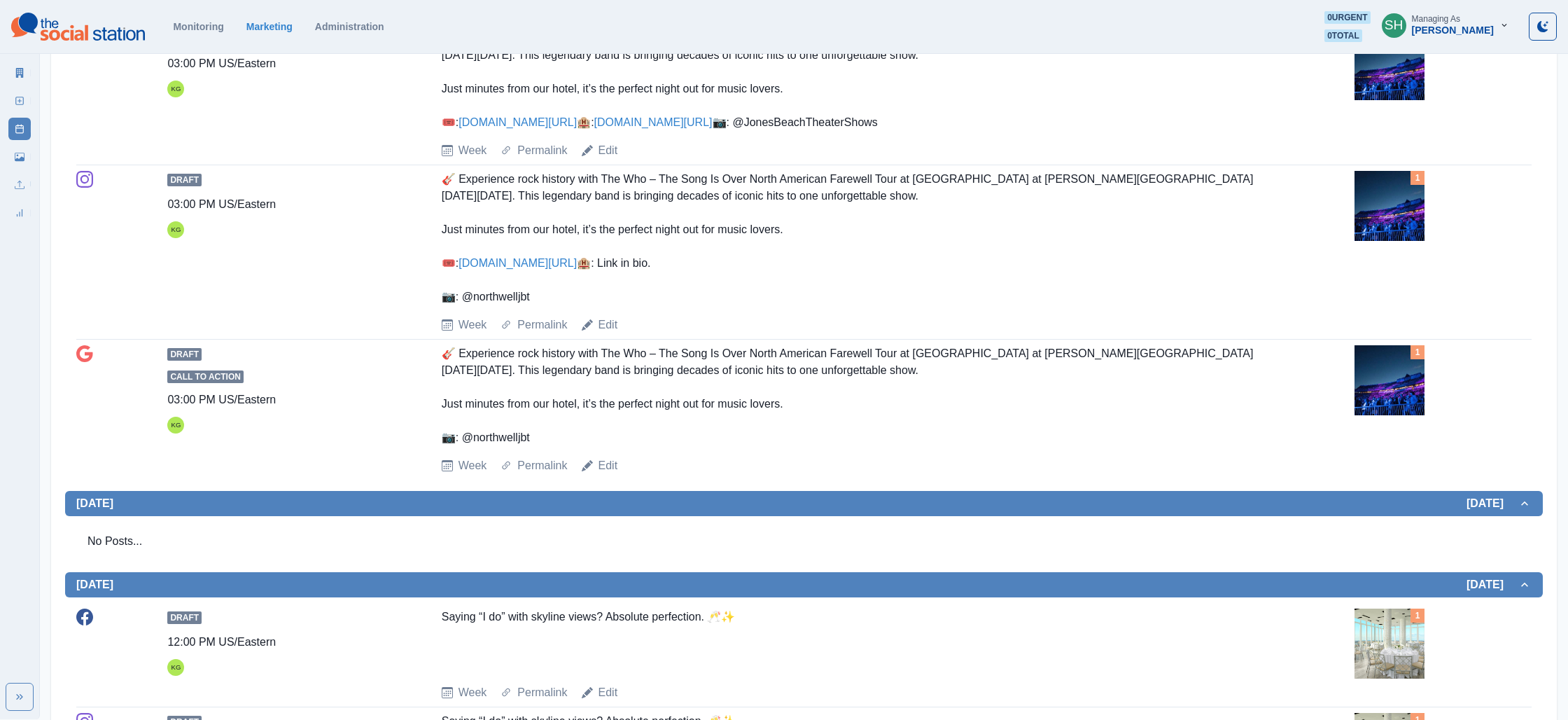
click at [1383, 100] on img at bounding box center [1390, 65] width 70 height 70
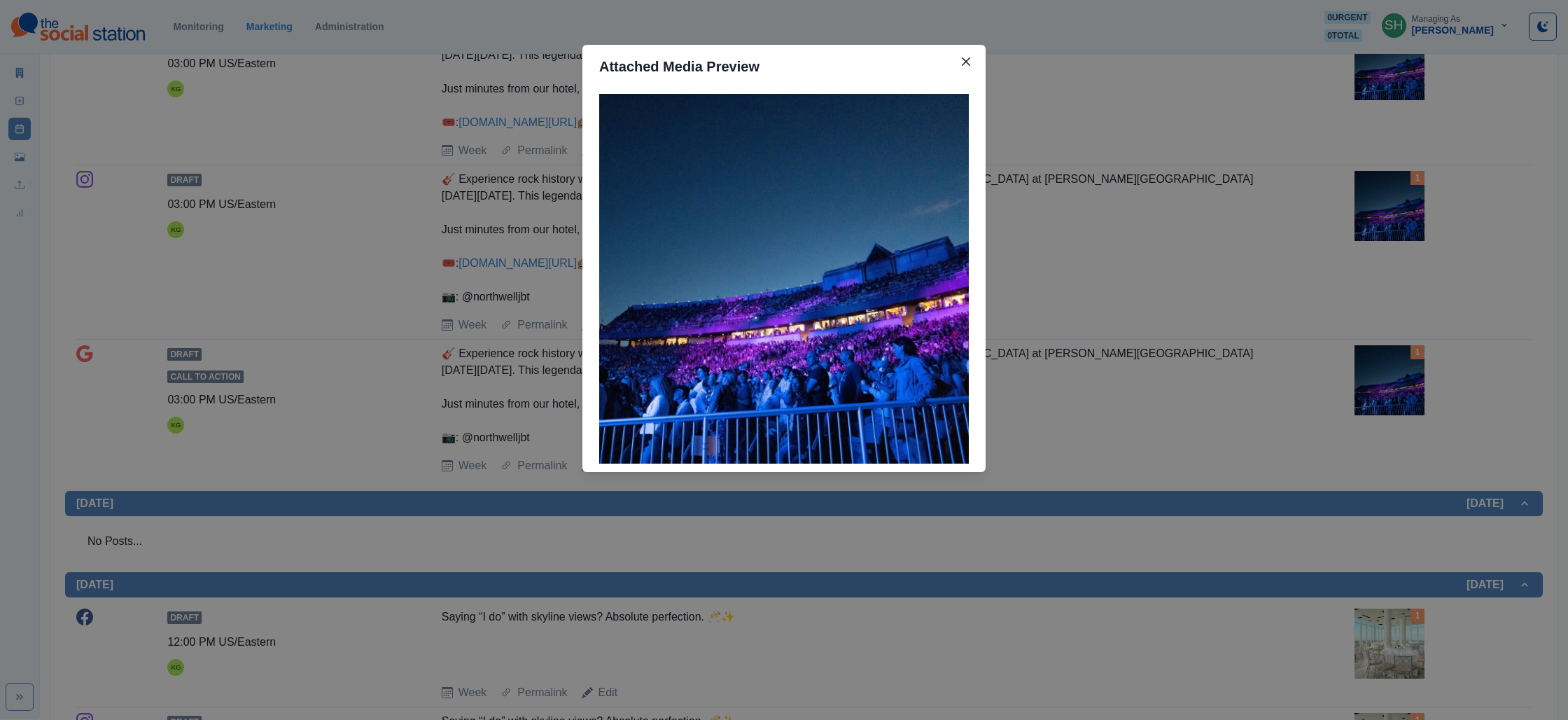
click at [1093, 263] on div "Attached Media Preview" at bounding box center [784, 360] width 1568 height 720
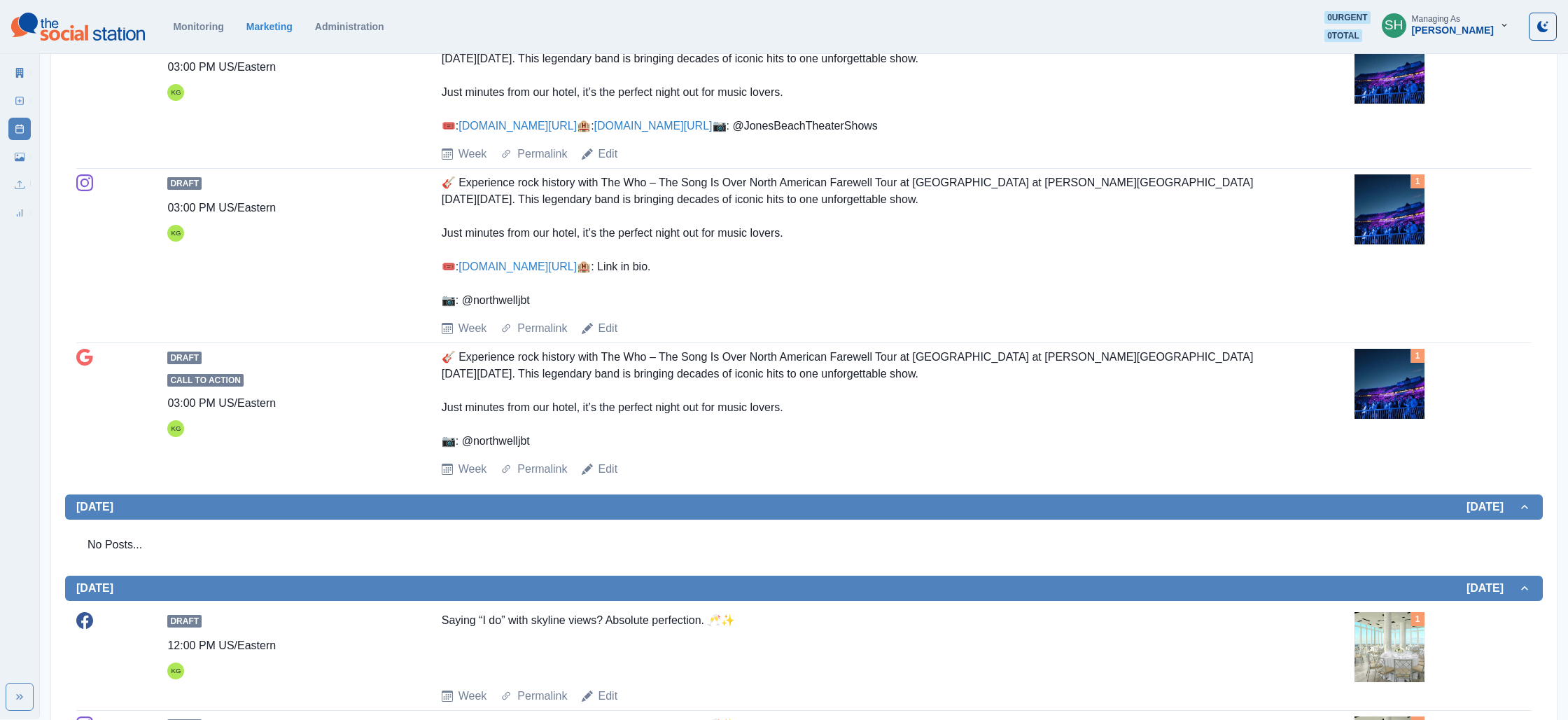
scroll to position [695, 0]
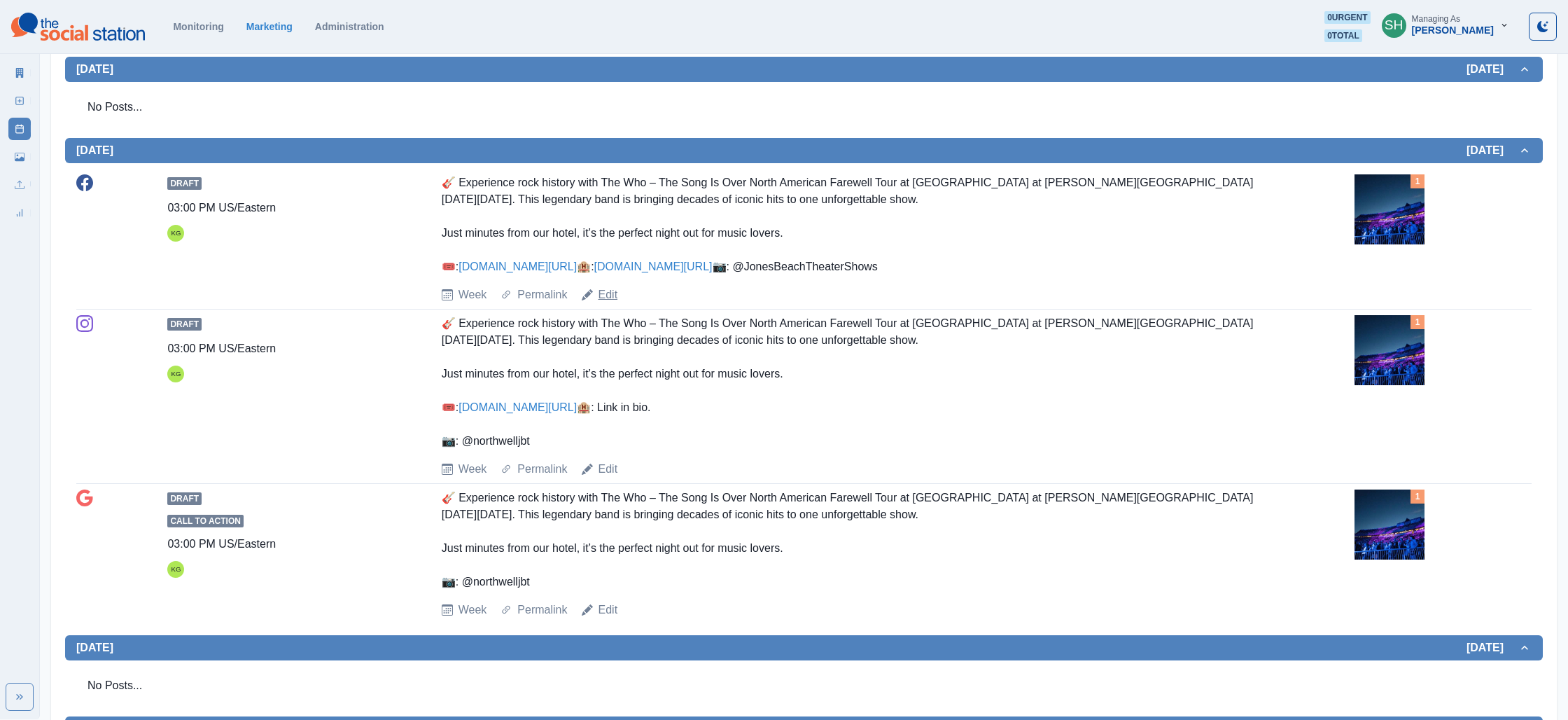
click at [601, 303] on link "Edit" at bounding box center [608, 295] width 19 height 17
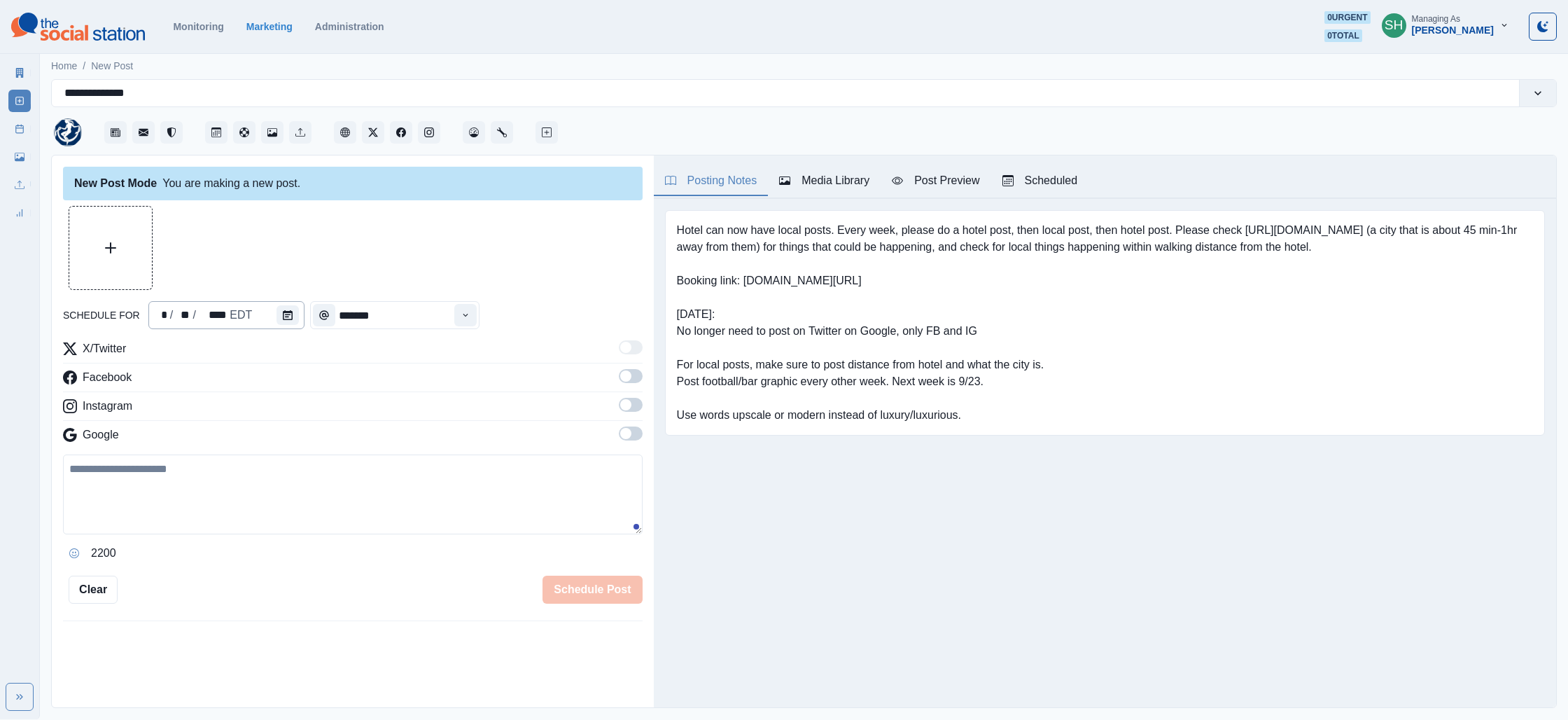
type input "*******"
type textarea "**********"
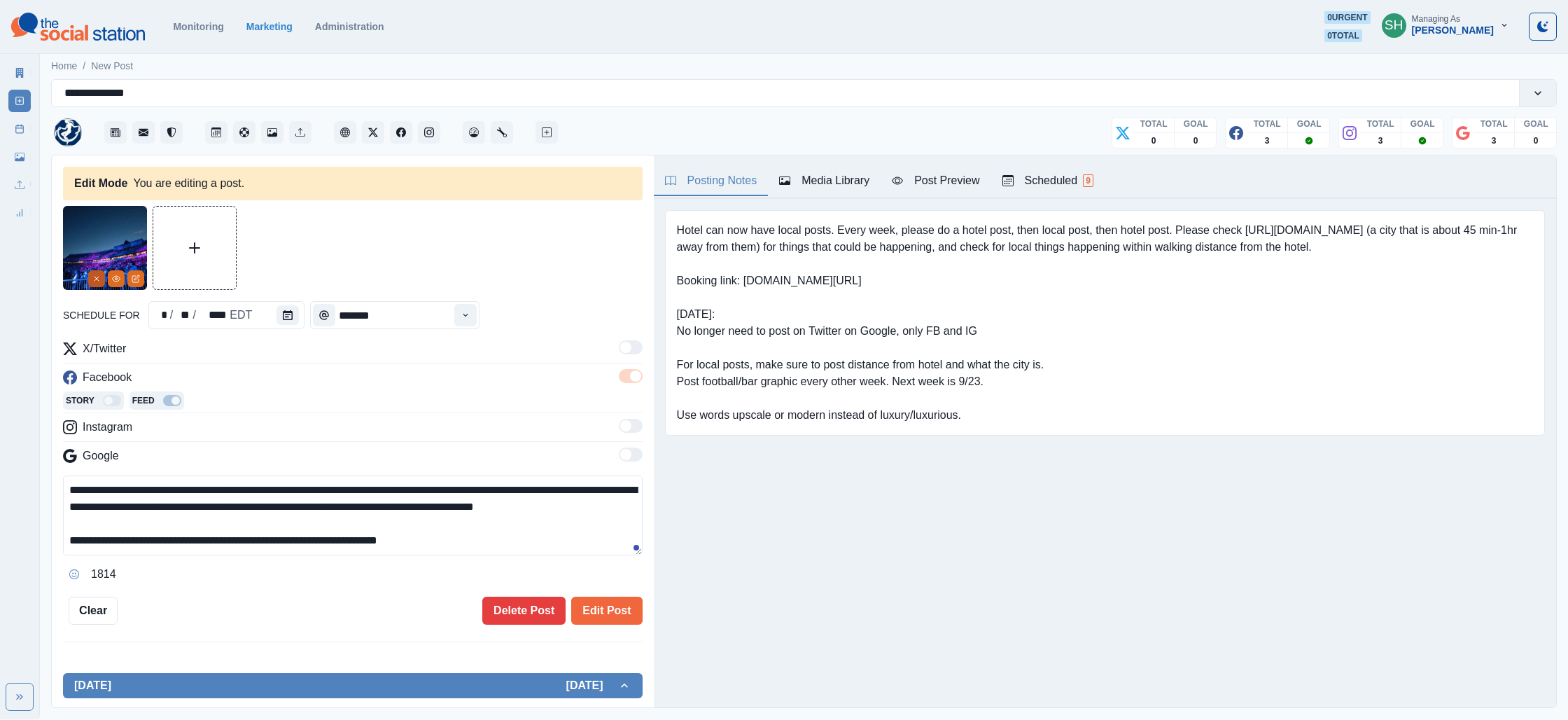
click at [97, 277] on icon "Remove" at bounding box center [97, 279] width 9 height 9
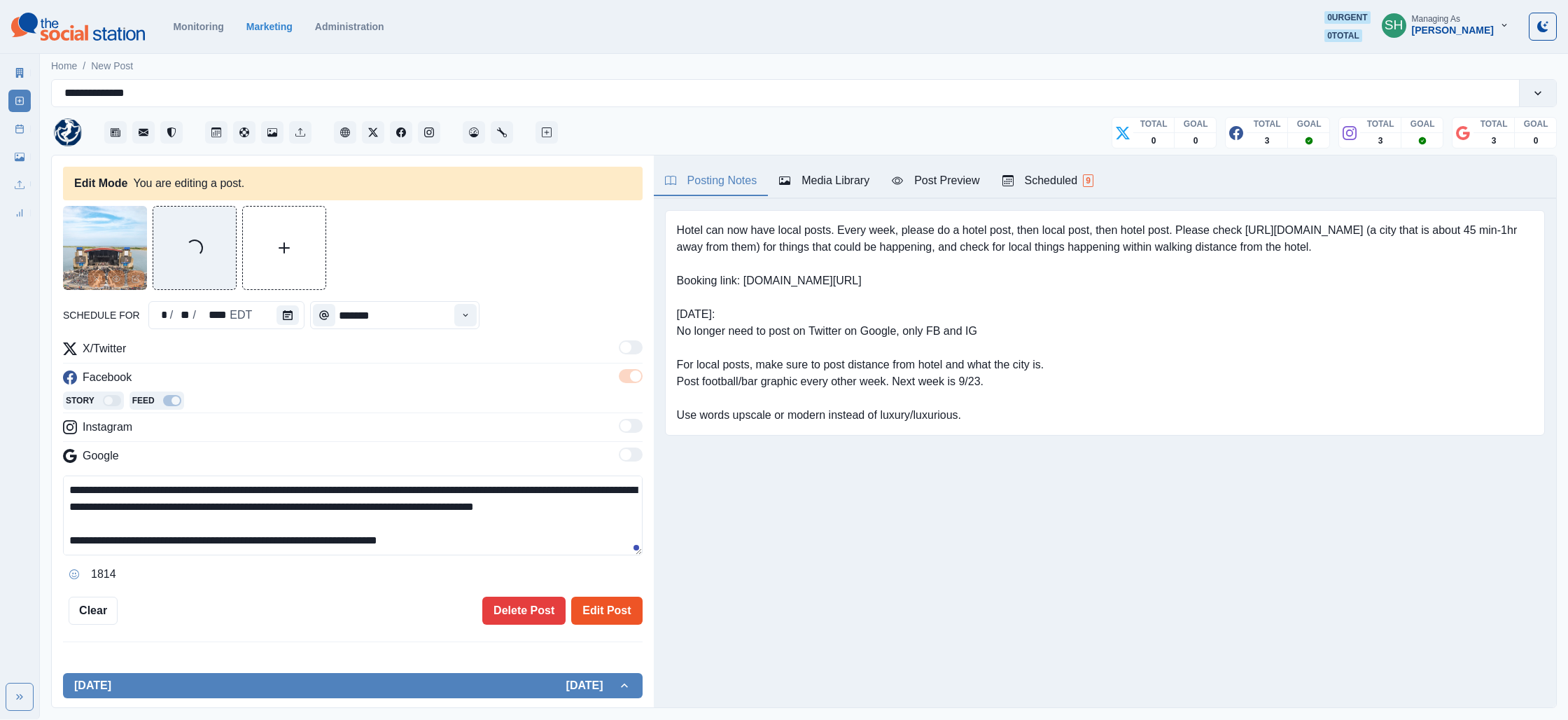
click at [612, 613] on button "Edit Post" at bounding box center [606, 611] width 70 height 28
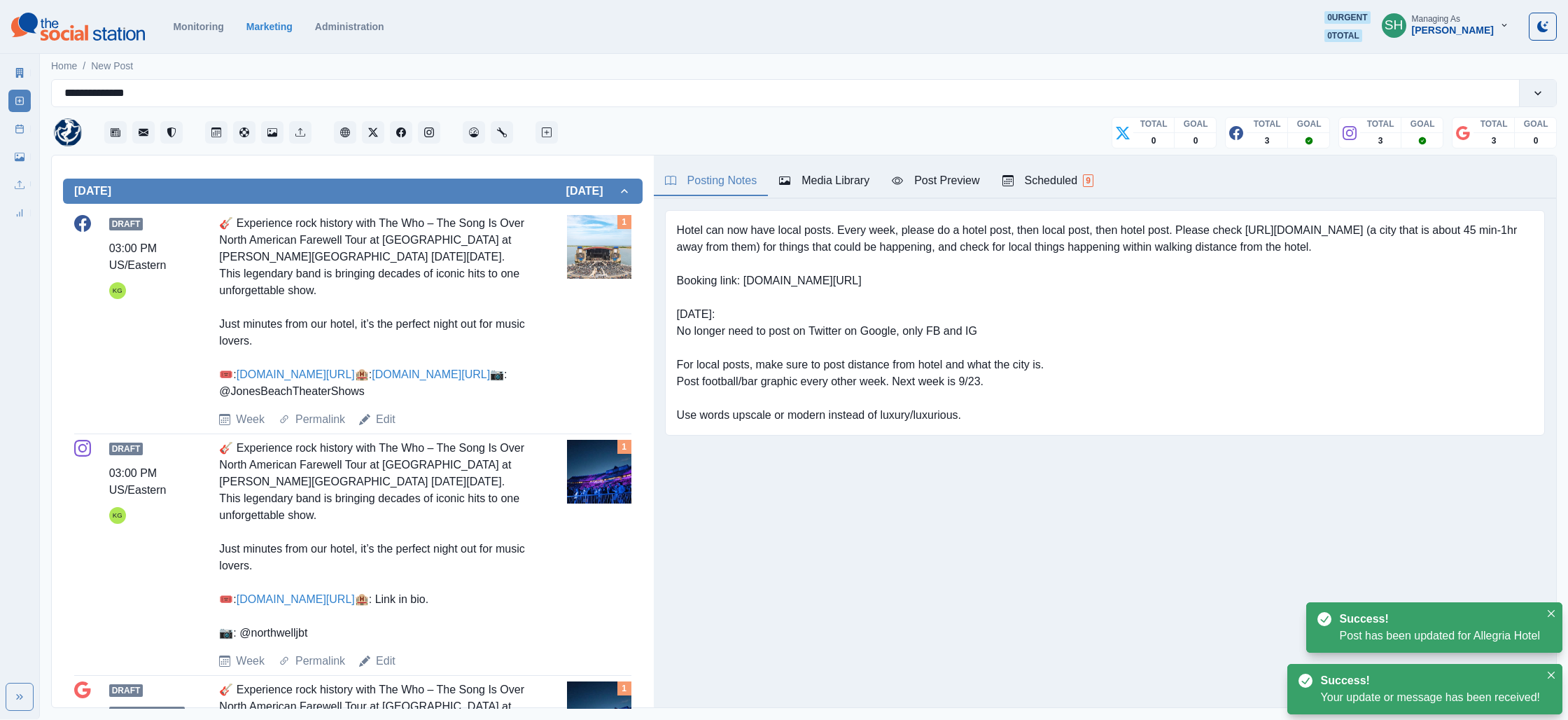
scroll to position [485, 0]
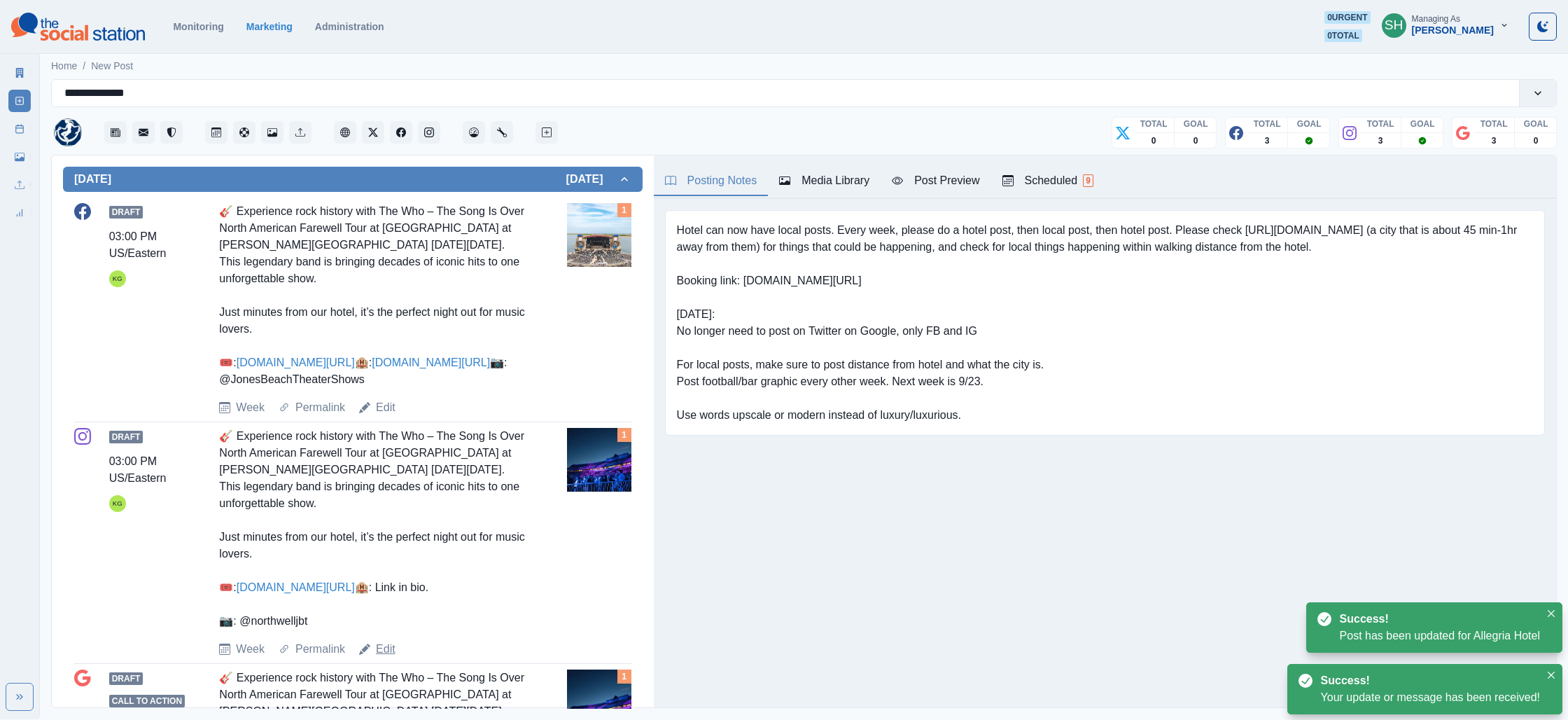
drag, startPoint x: 386, startPoint y: 663, endPoint x: 394, endPoint y: 658, distance: 9.4
click at [386, 658] on link "Edit" at bounding box center [386, 649] width 19 height 17
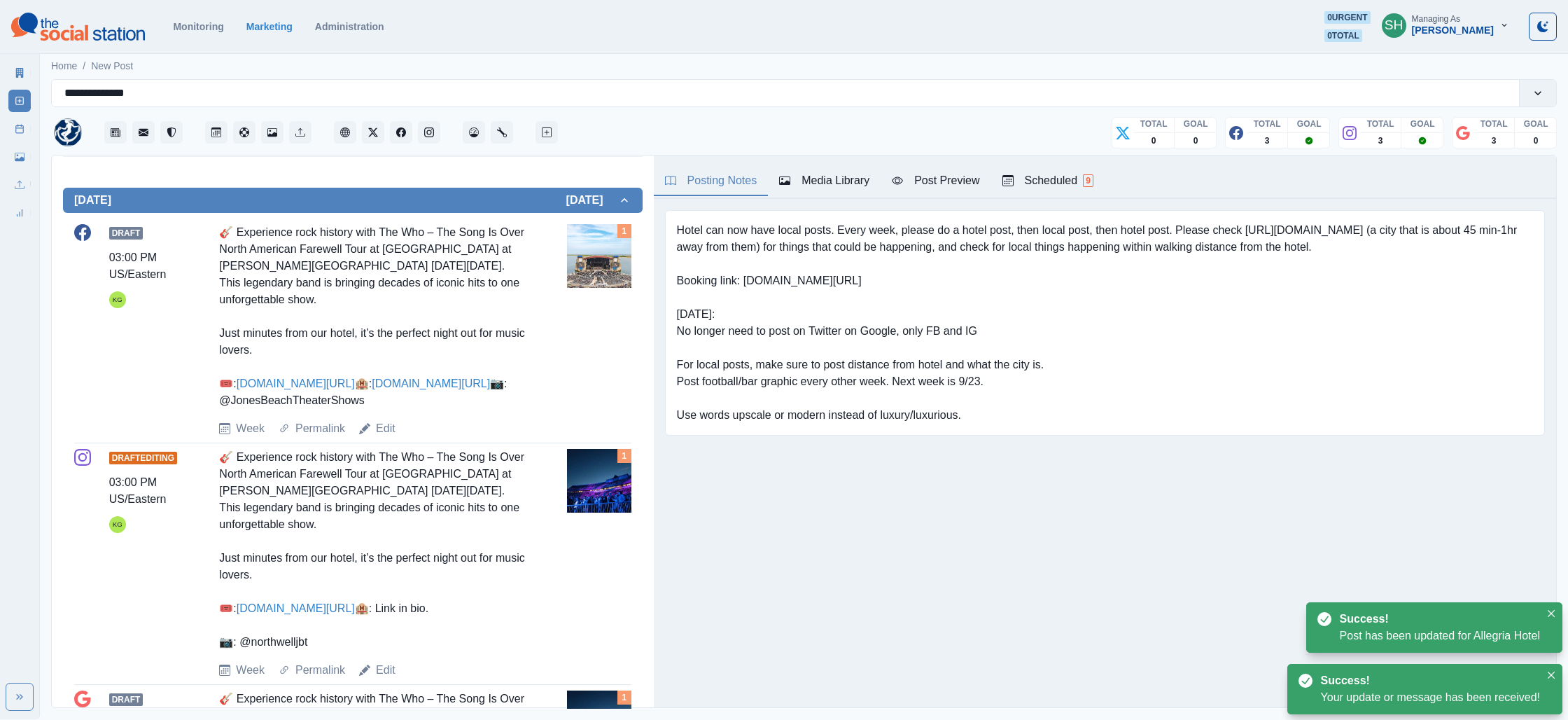
type textarea "**********"
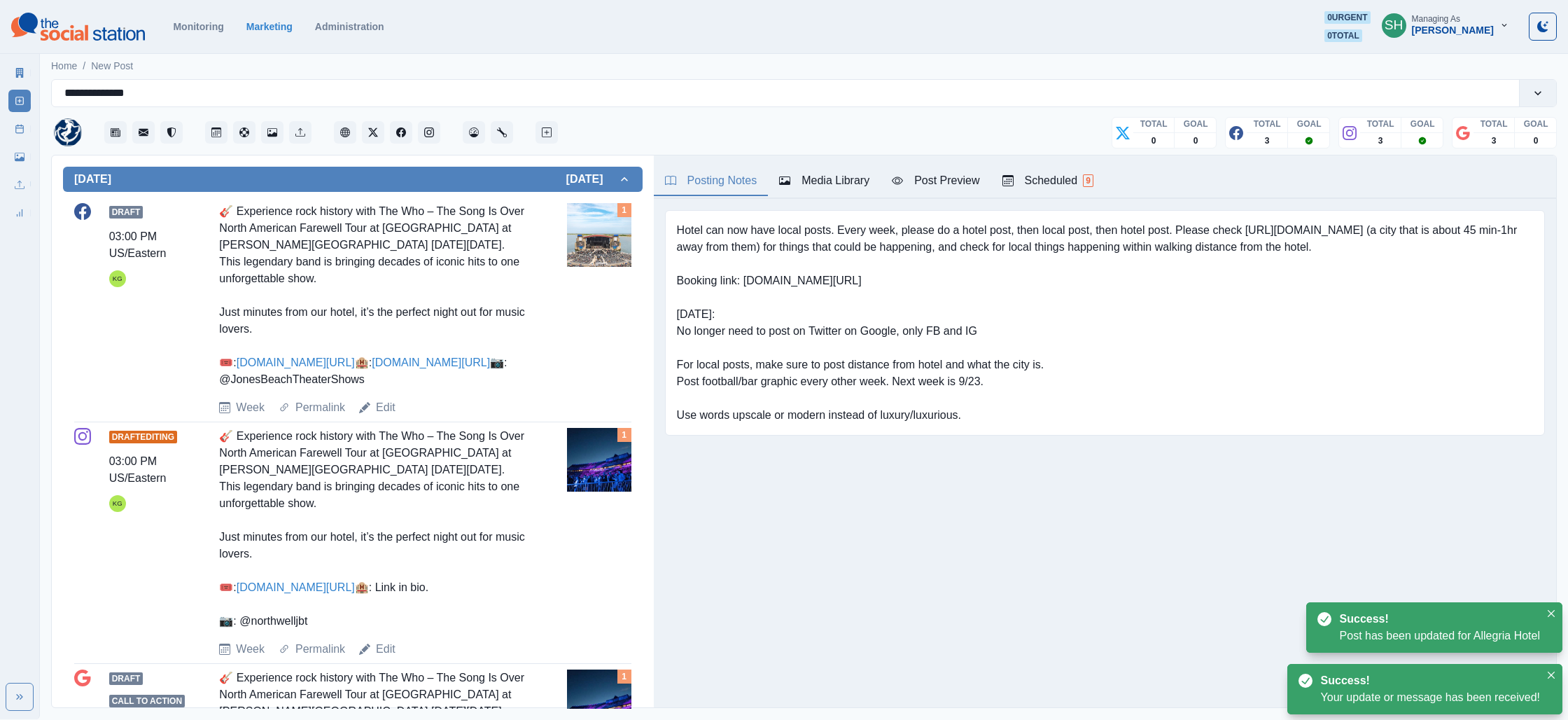
click at [817, 190] on button "Media Library" at bounding box center [824, 181] width 113 height 29
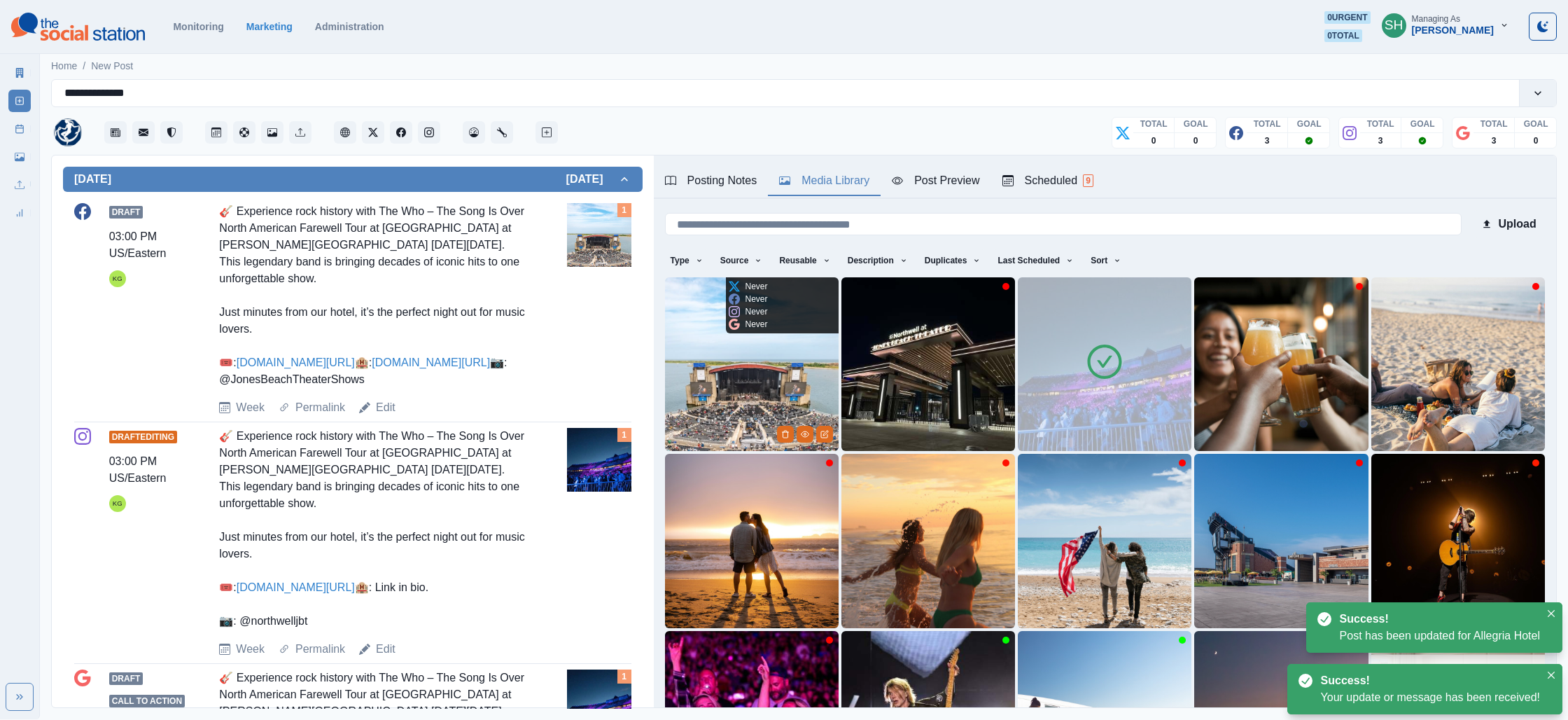
click at [771, 369] on img at bounding box center [752, 364] width 174 height 174
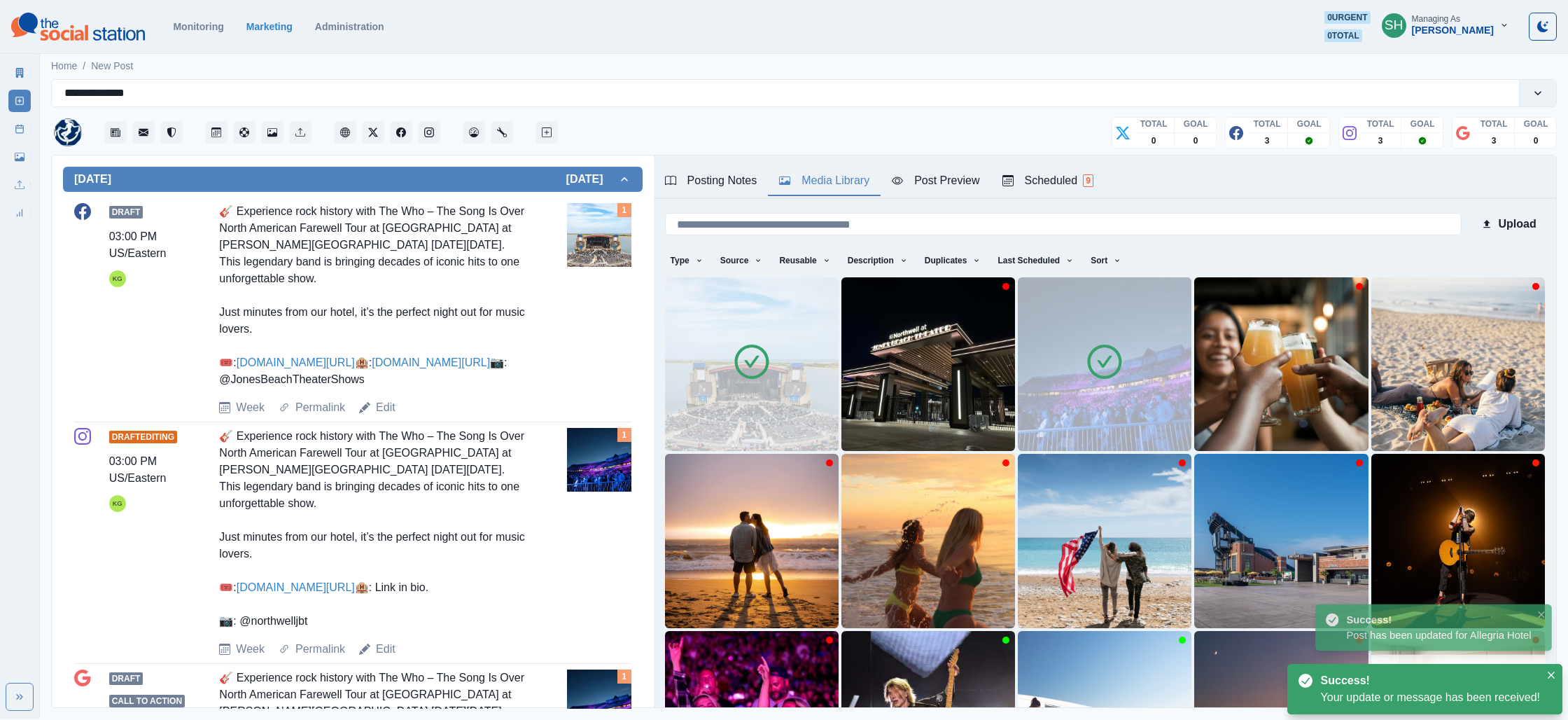
click at [1104, 378] on icon at bounding box center [1105, 361] width 34 height 34
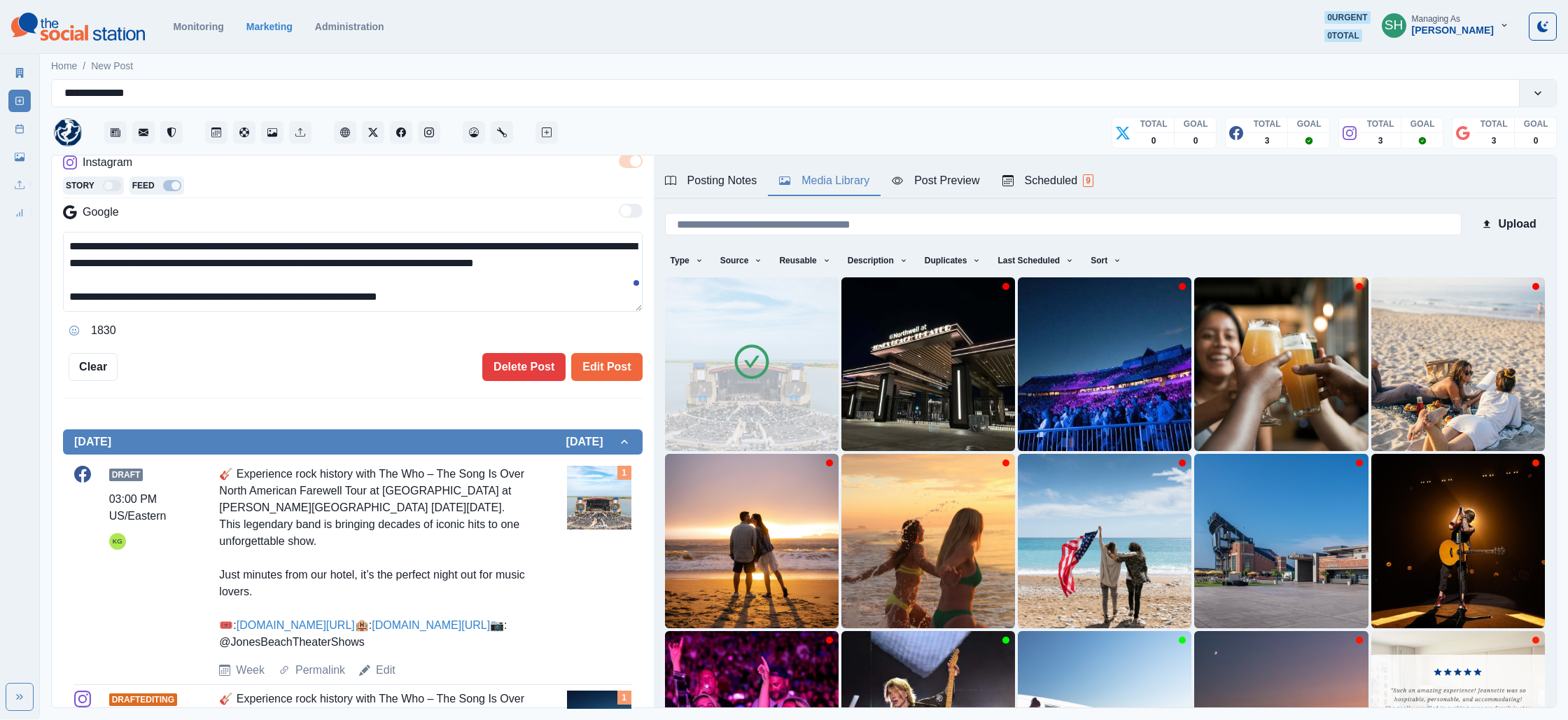
scroll to position [95, 0]
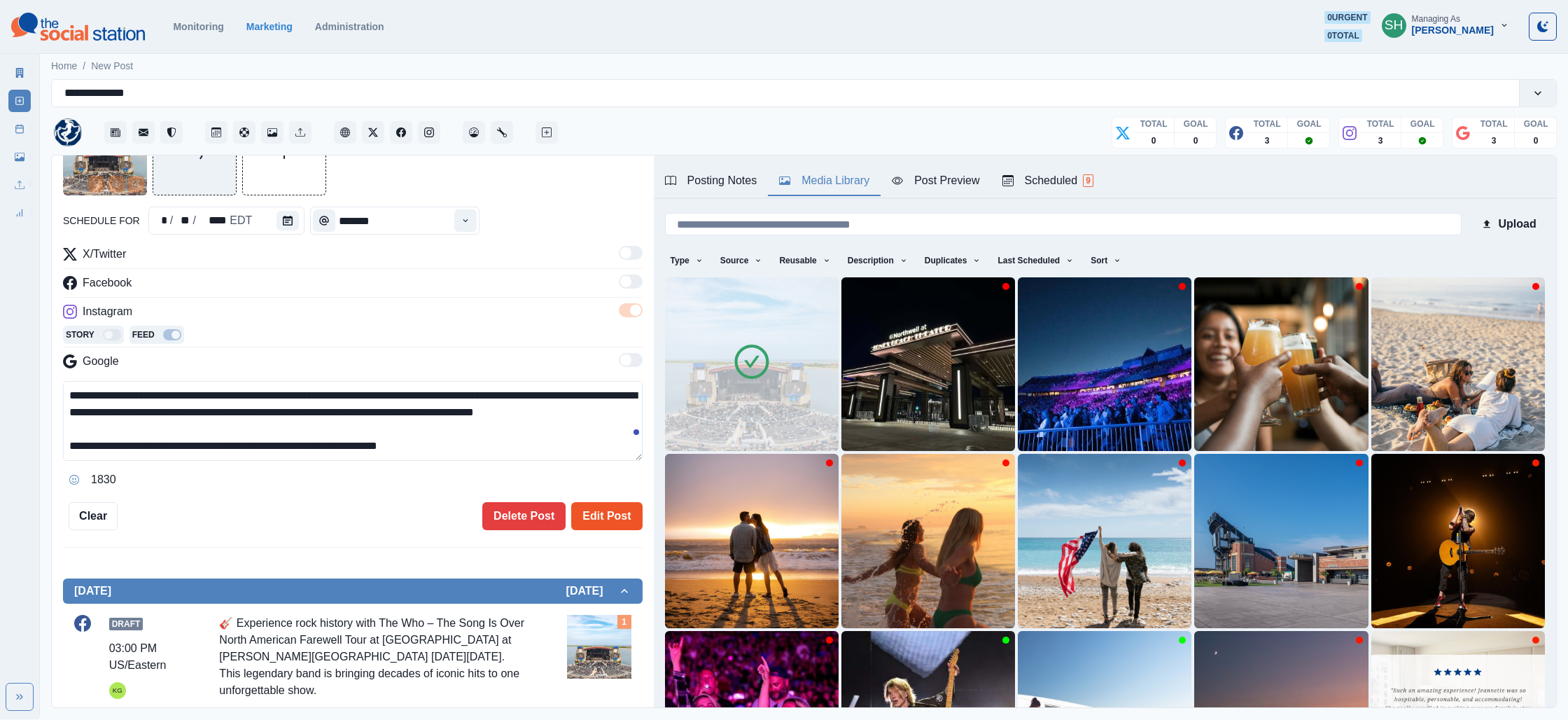
click at [598, 506] on button "Edit Post" at bounding box center [606, 516] width 70 height 28
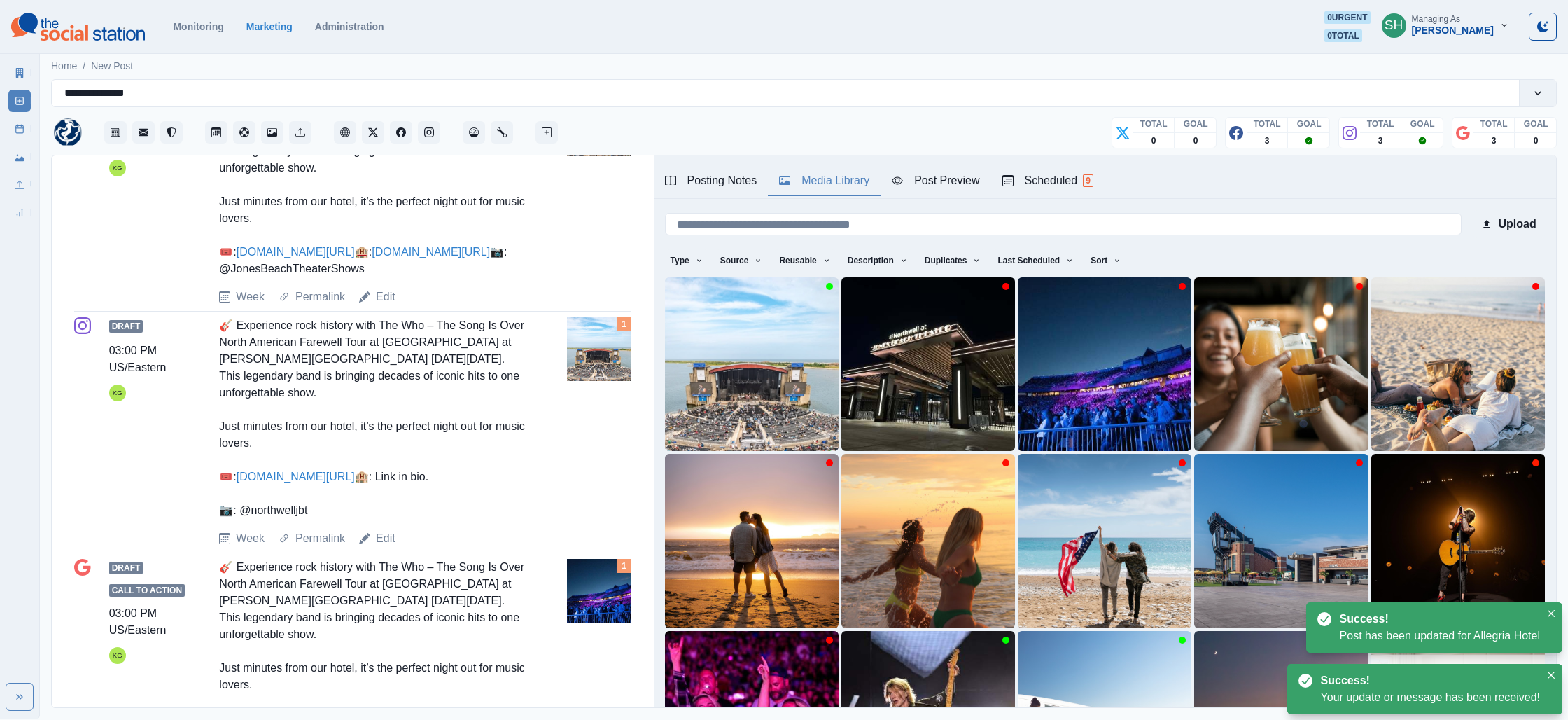
scroll to position [684, 0]
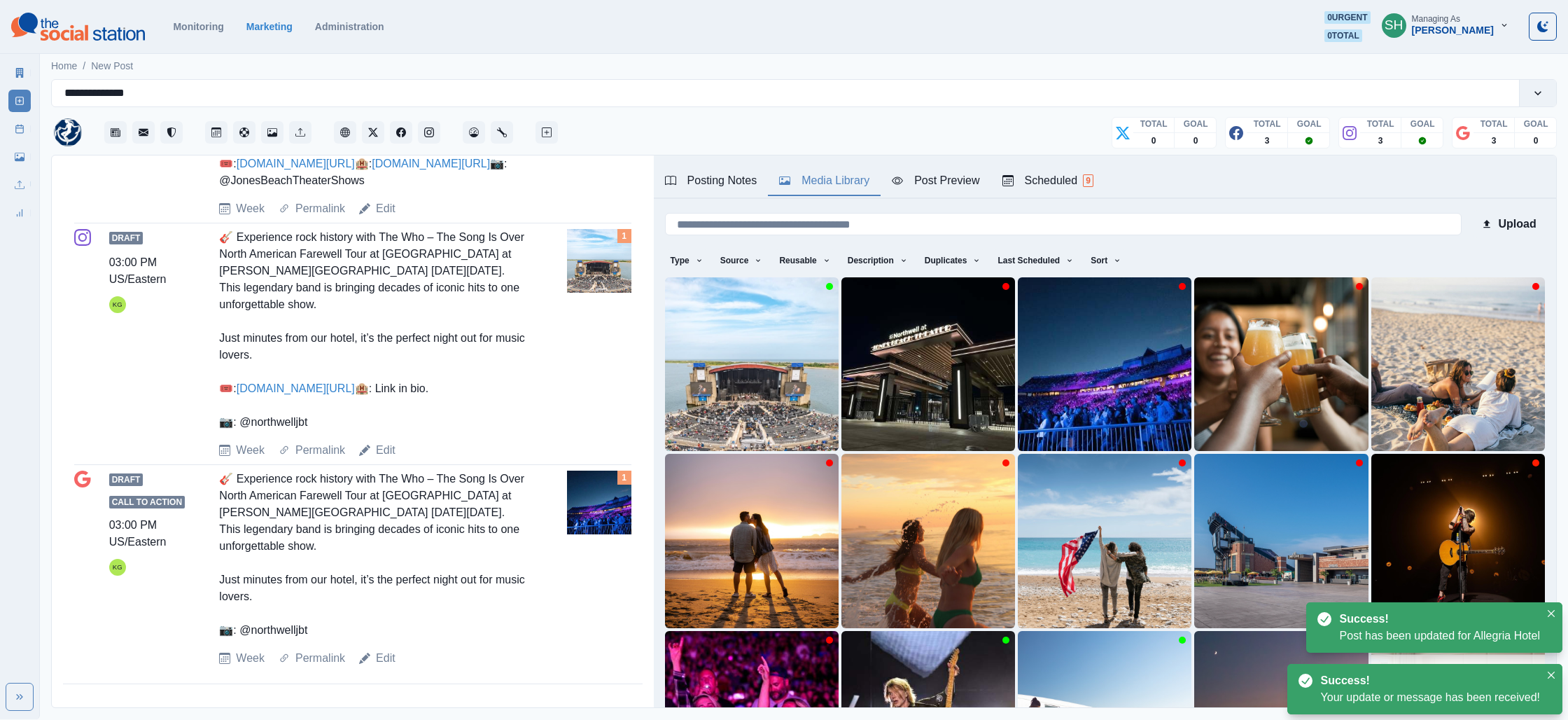
click at [373, 653] on div "Edit" at bounding box center [377, 658] width 36 height 17
click at [387, 650] on link "Edit" at bounding box center [386, 658] width 19 height 17
type textarea "**********"
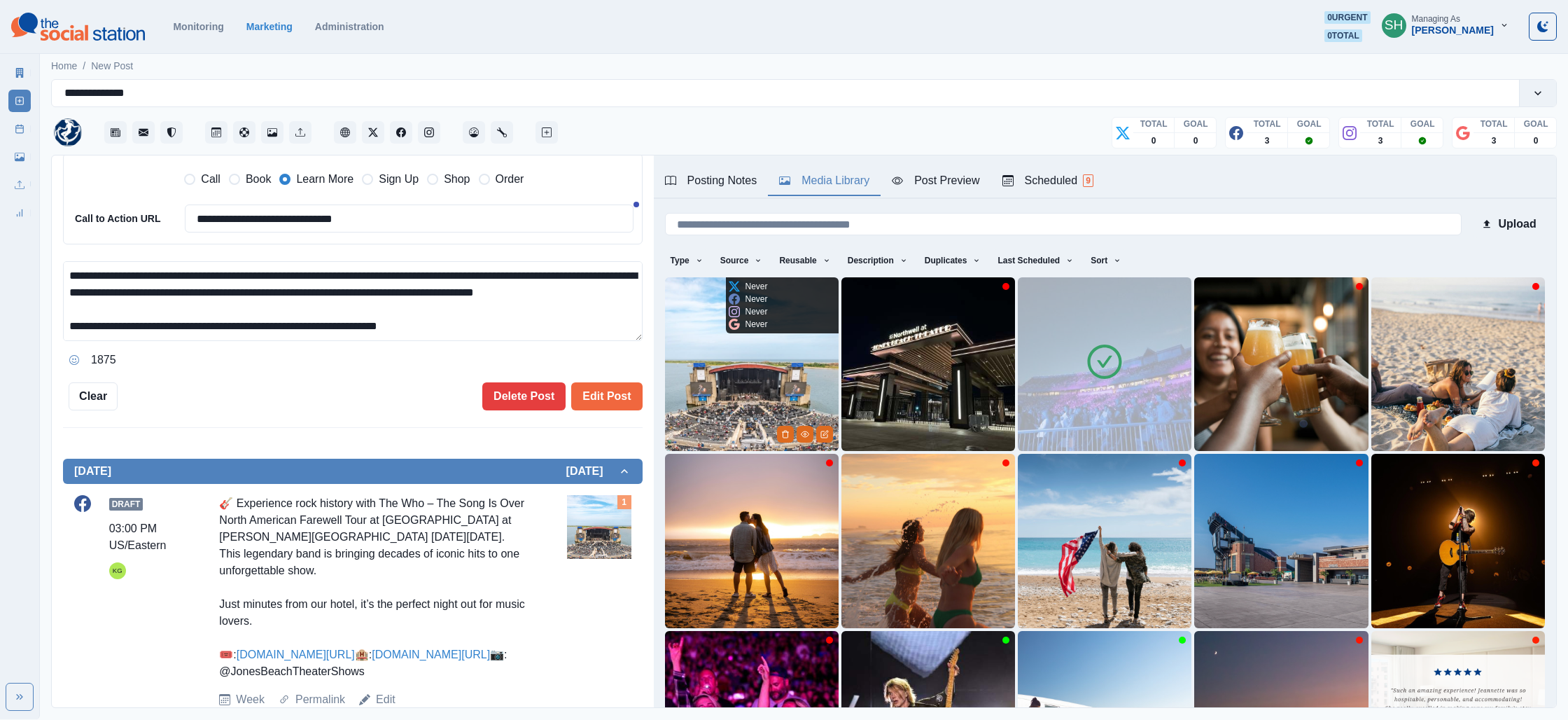
scroll to position [303, 0]
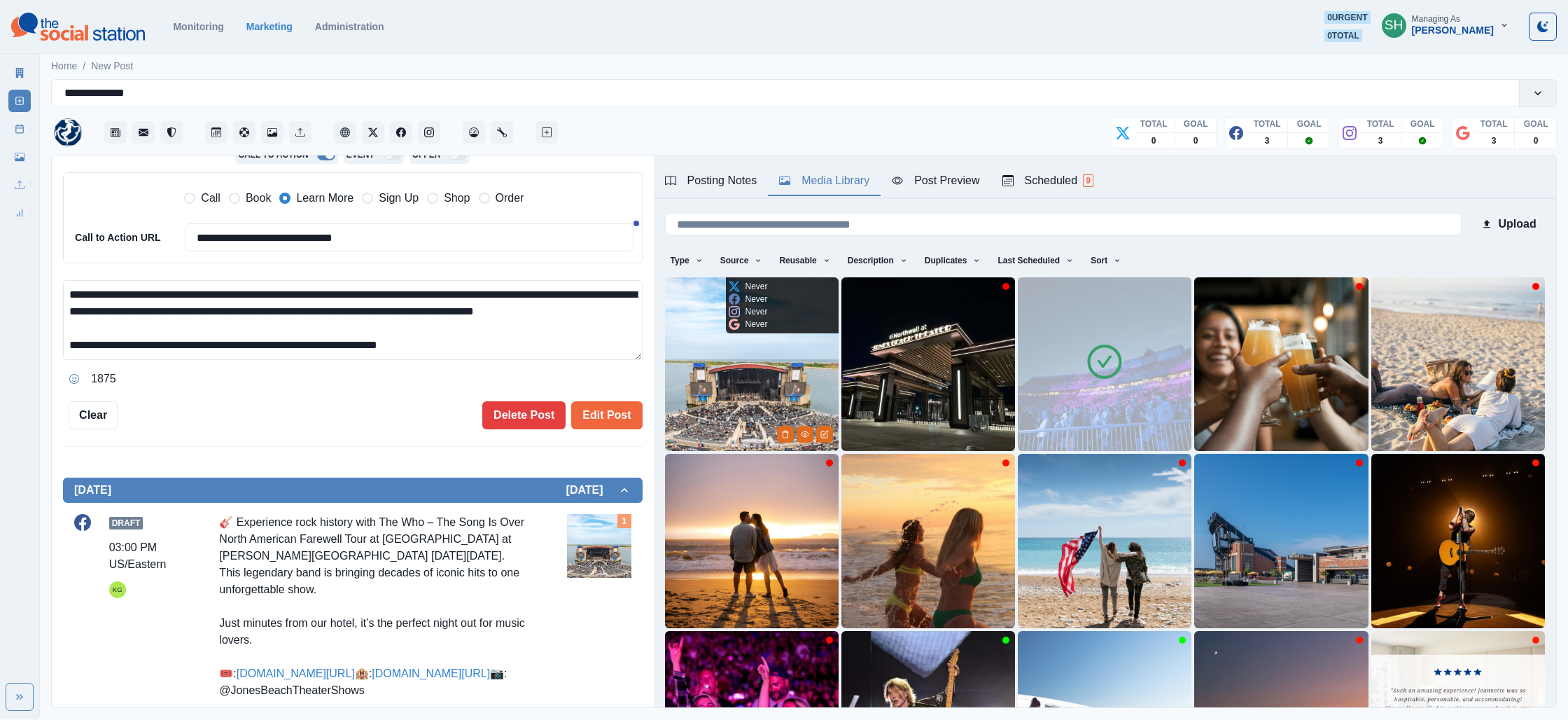
click at [715, 382] on img at bounding box center [752, 364] width 174 height 174
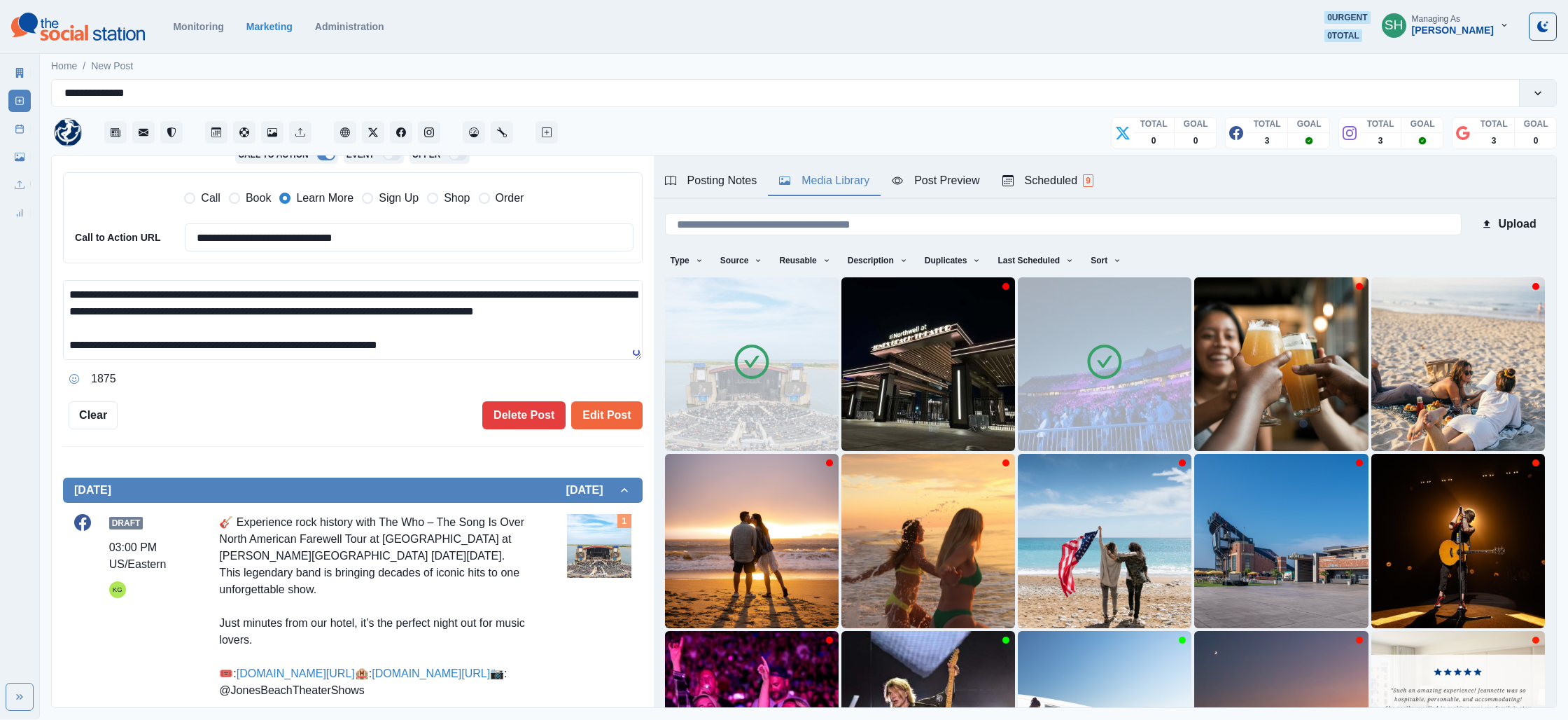
drag, startPoint x: 1150, startPoint y: 360, endPoint x: 738, endPoint y: 396, distance: 413.6
click at [1150, 360] on img at bounding box center [1105, 364] width 174 height 174
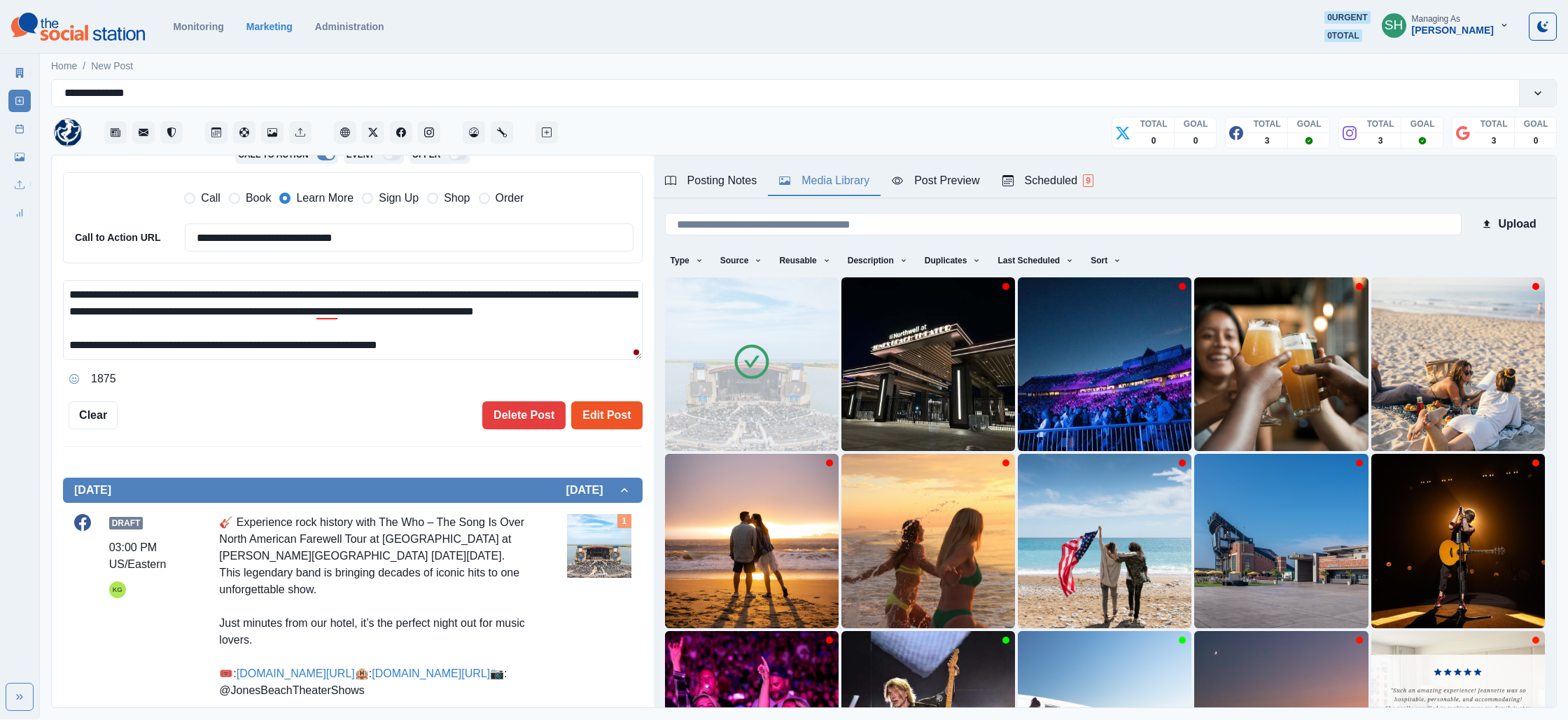
click at [599, 414] on button "Edit Post" at bounding box center [606, 415] width 70 height 28
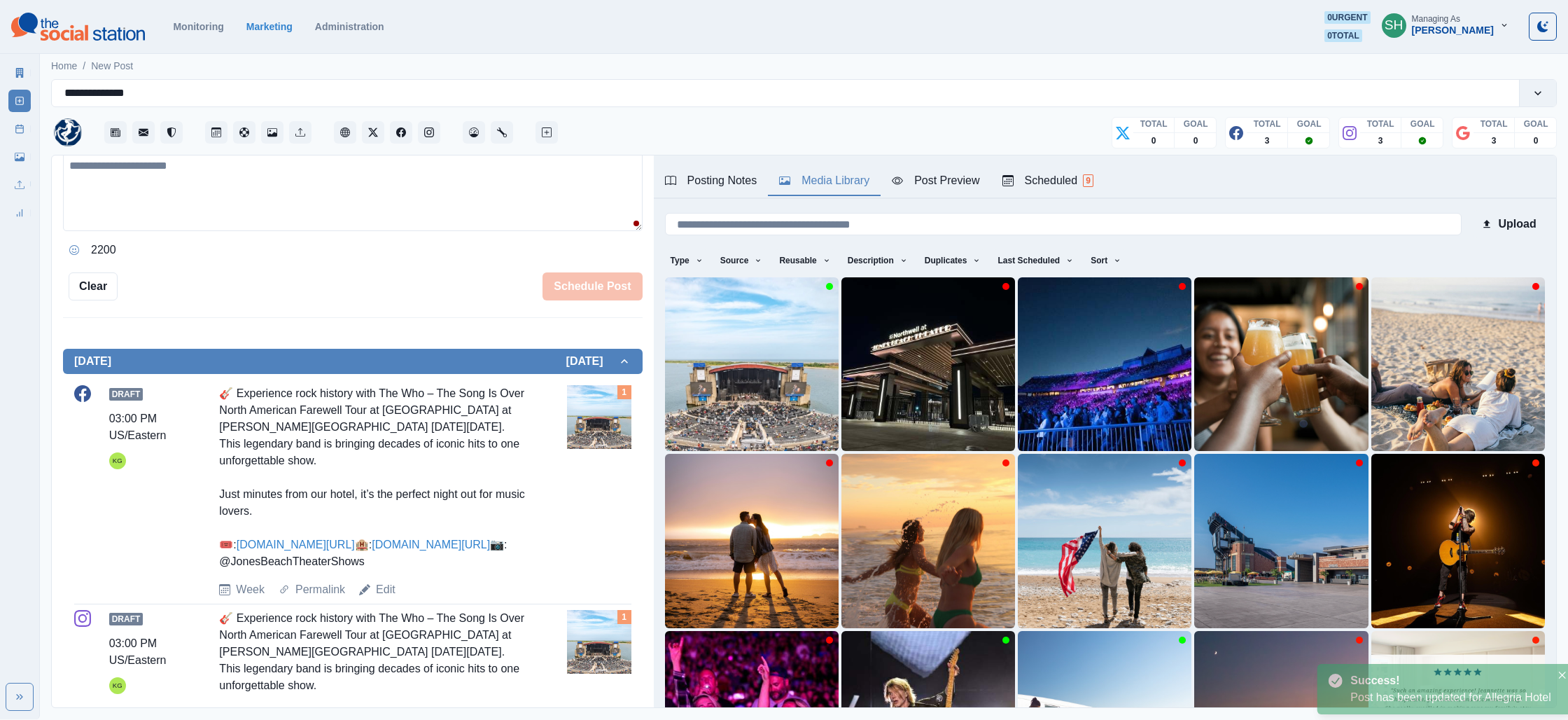
scroll to position [684, 0]
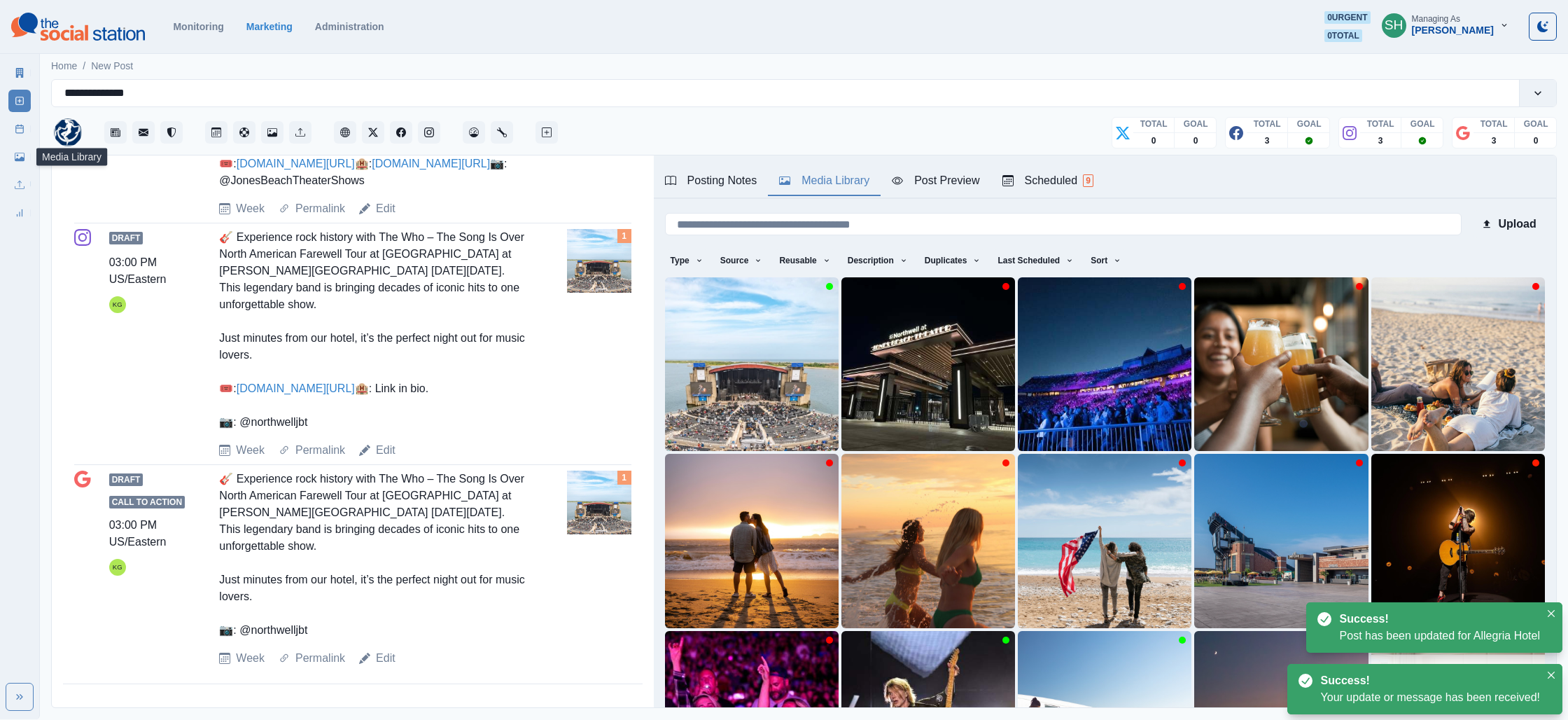
click at [18, 129] on icon at bounding box center [19, 128] width 10 height 10
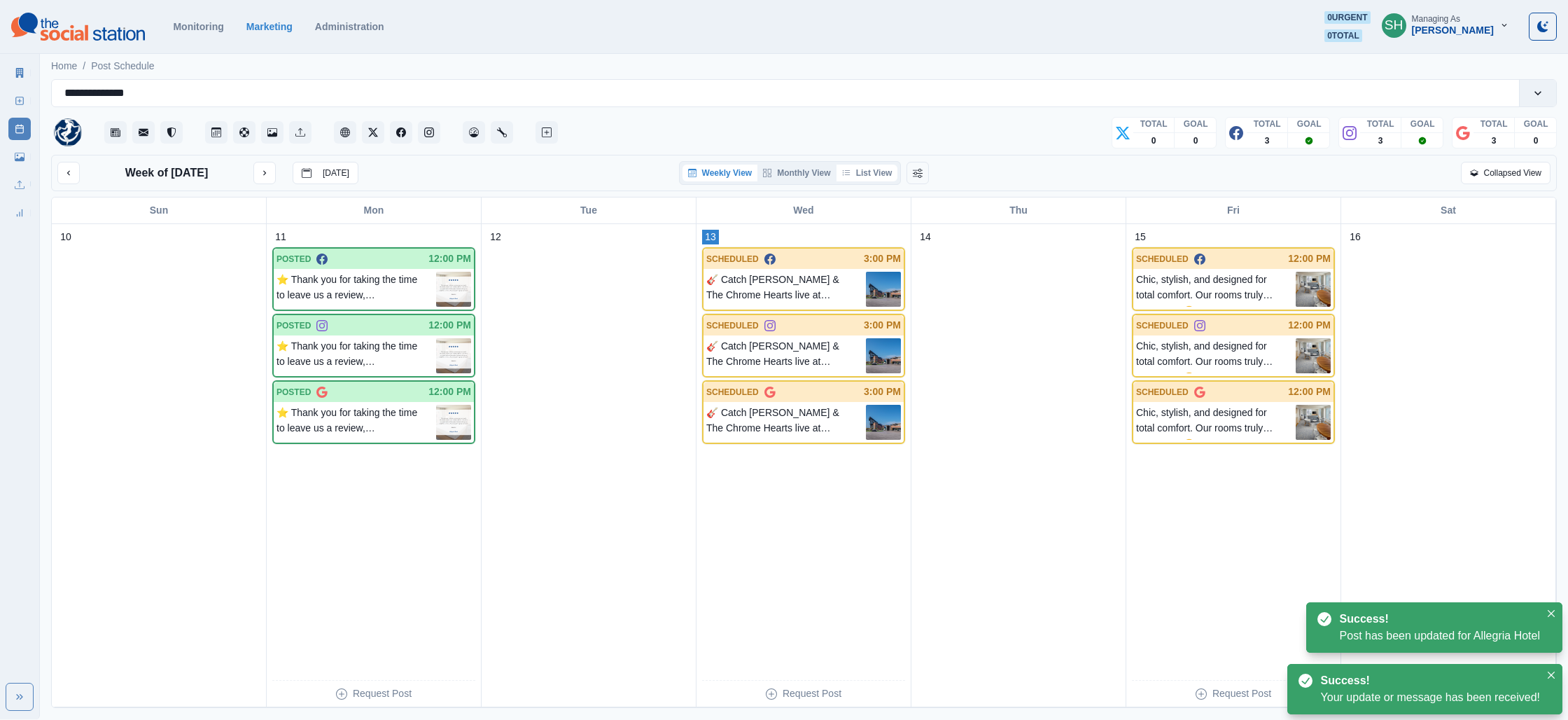
click at [844, 171] on icon "button" at bounding box center [846, 173] width 8 height 5
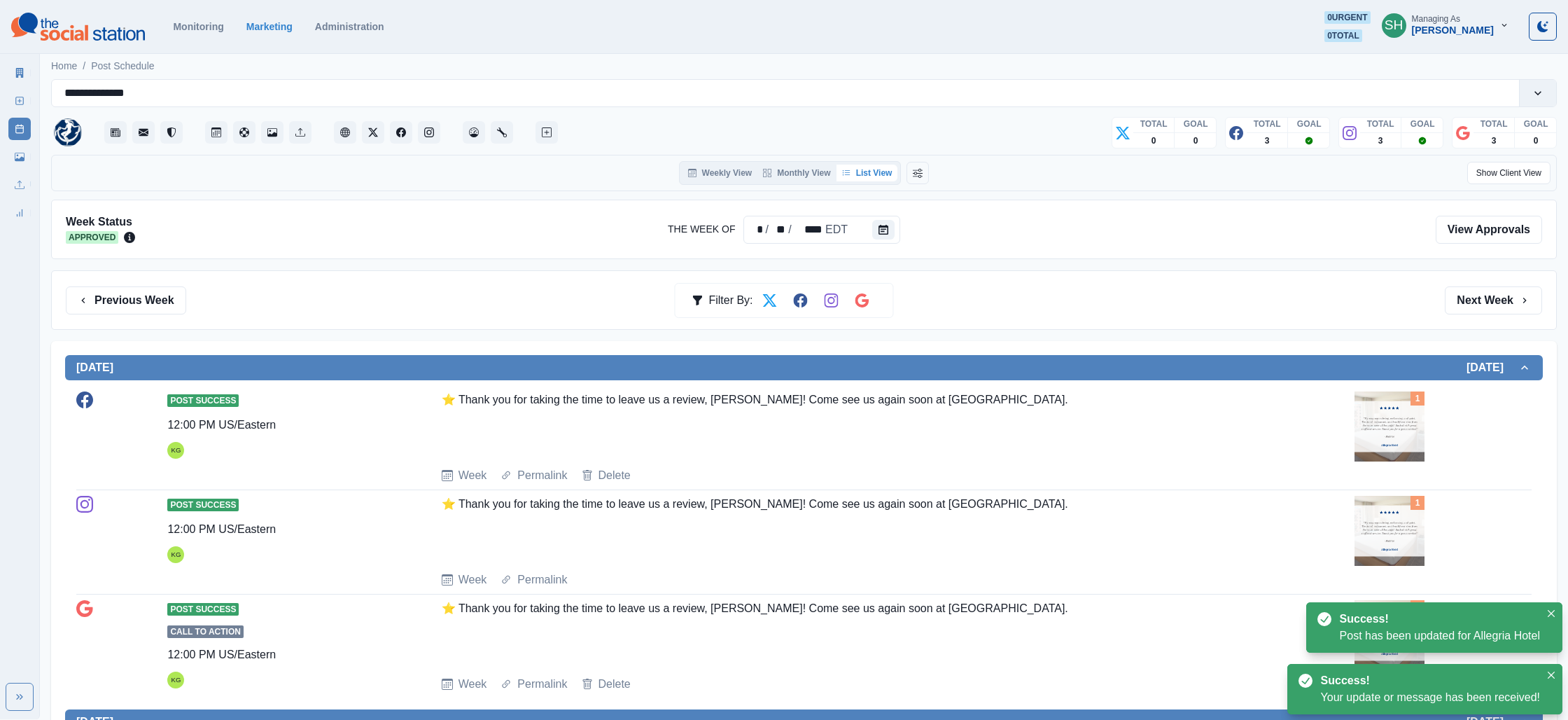
click at [1437, 294] on div "Previous Week Filter By: Next Week" at bounding box center [804, 301] width 1477 height 28
click at [1491, 298] on button "Next Week" at bounding box center [1493, 301] width 98 height 28
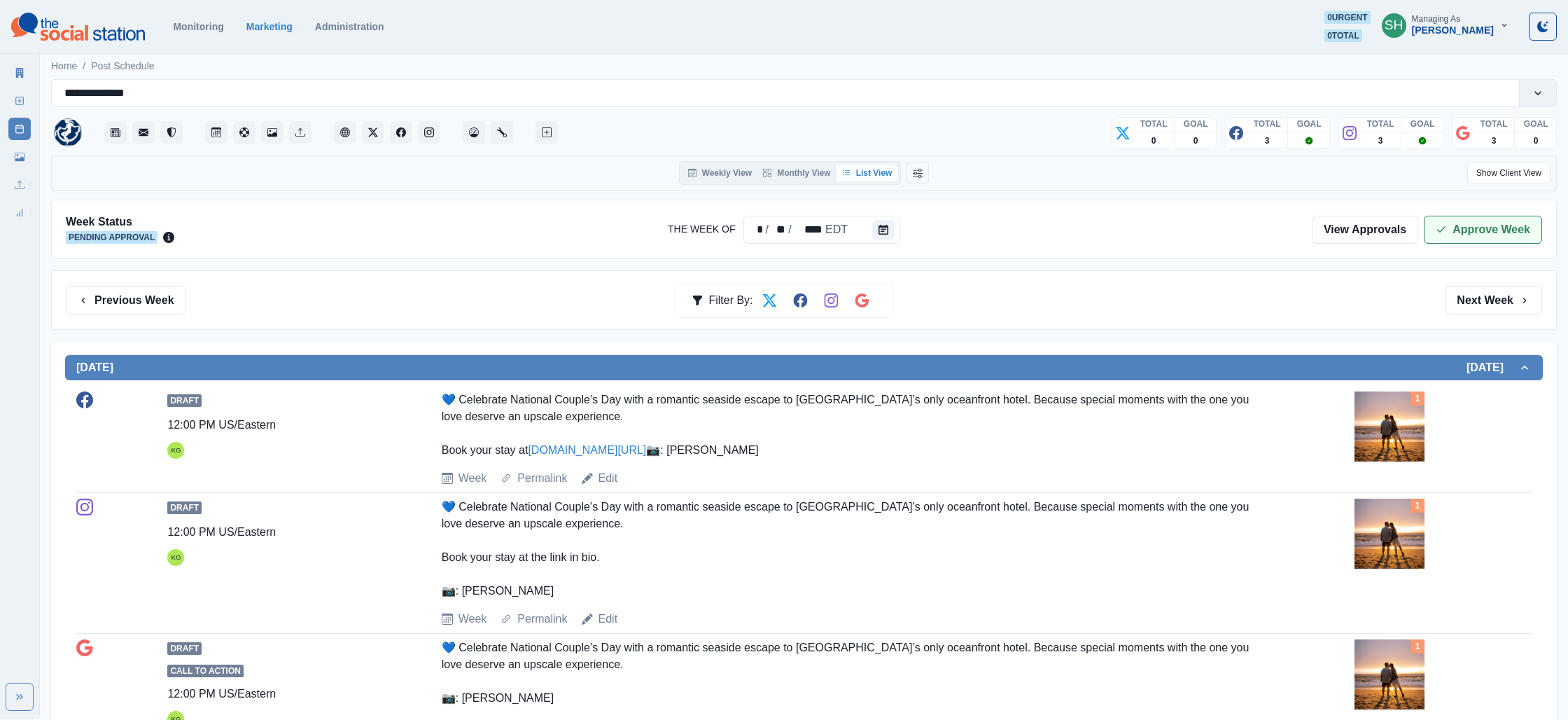
click at [1487, 227] on button "Approve Week" at bounding box center [1483, 229] width 119 height 28
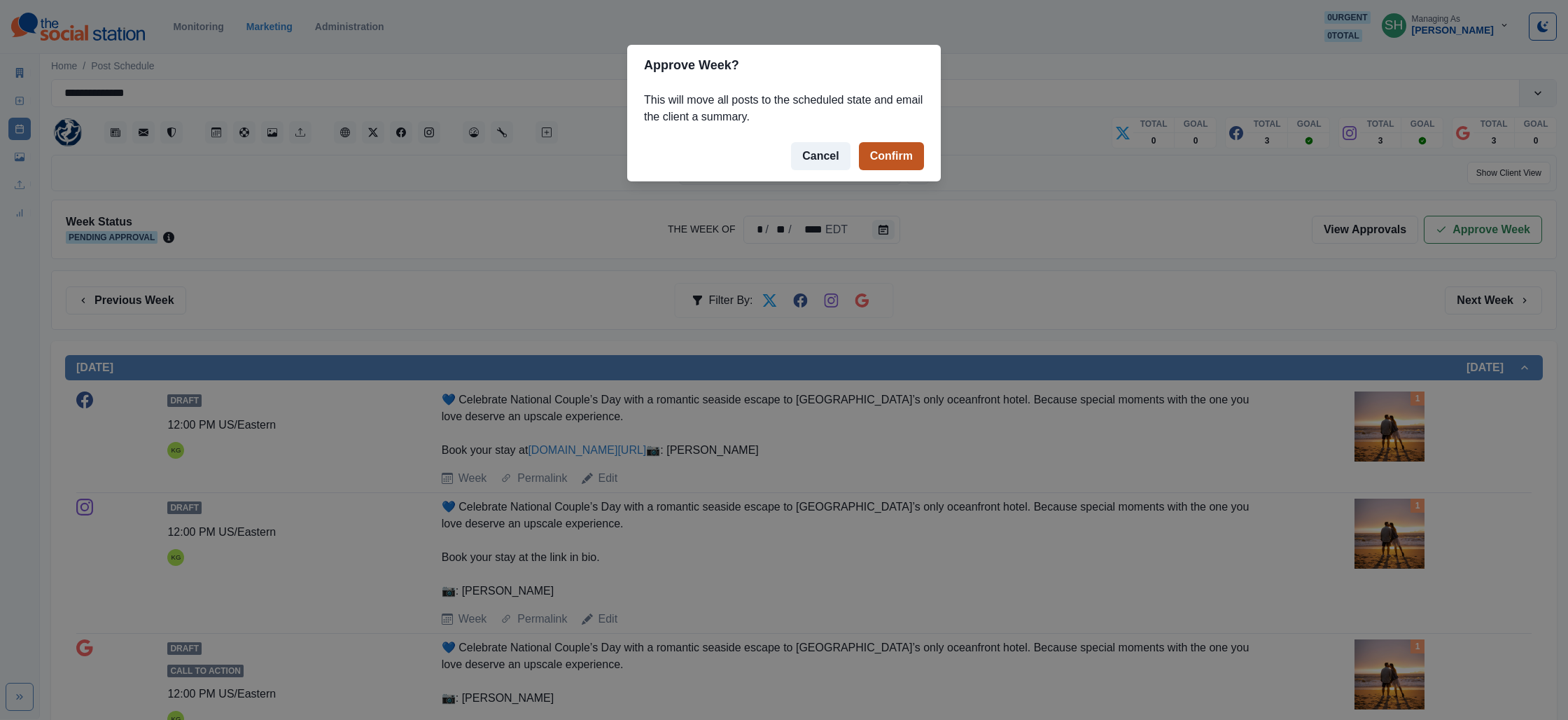
click at [876, 156] on button "Confirm" at bounding box center [891, 156] width 65 height 28
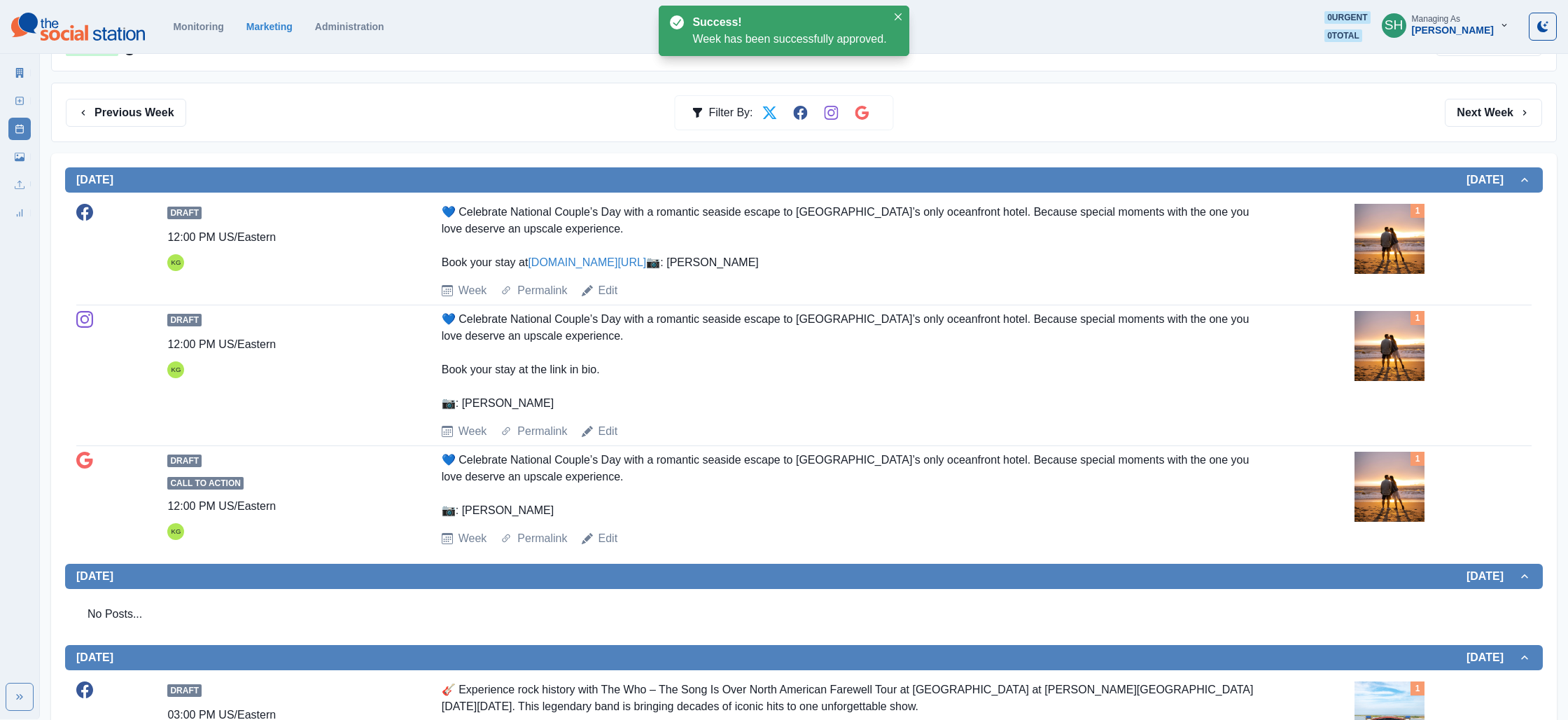
scroll to position [305, 0]
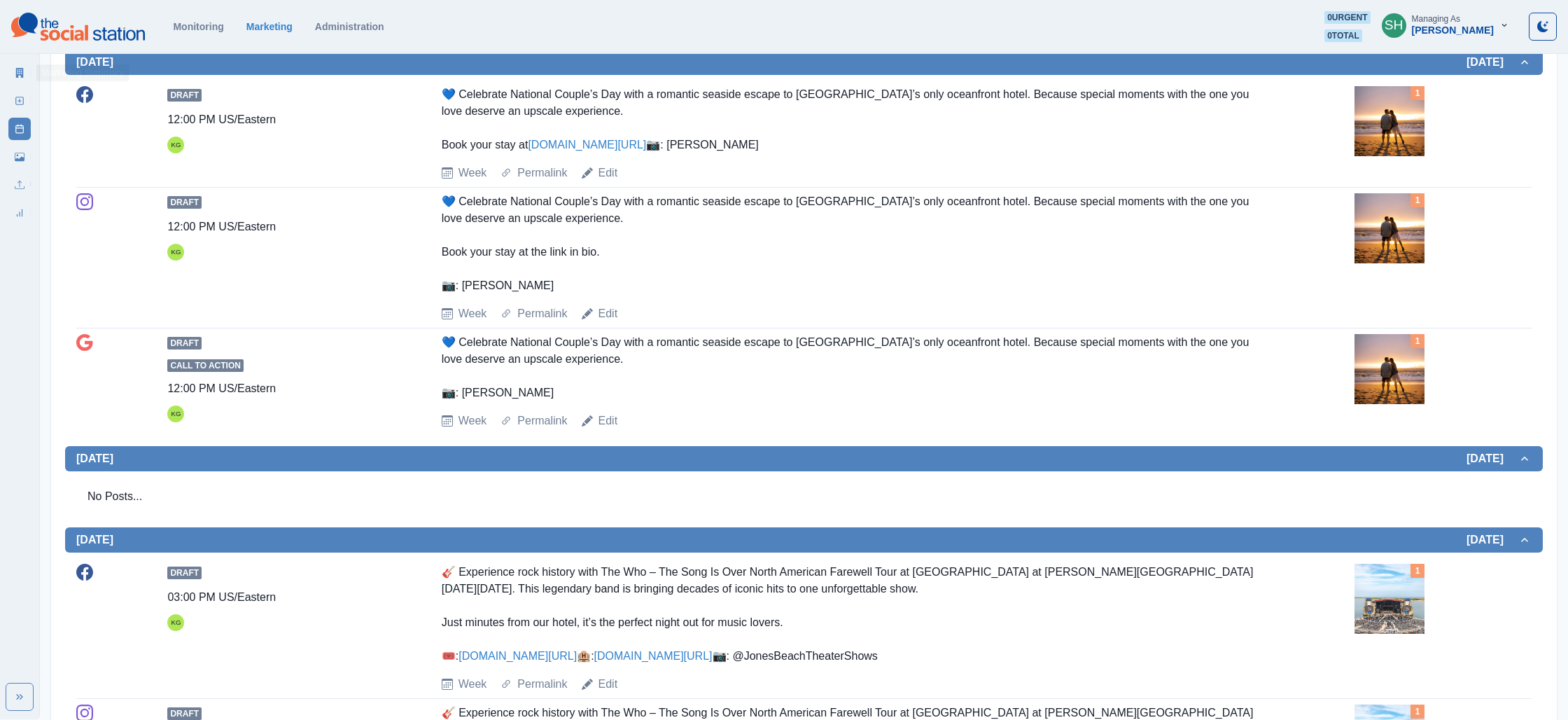
click at [25, 81] on link "Marketing Summary" at bounding box center [19, 72] width 22 height 22
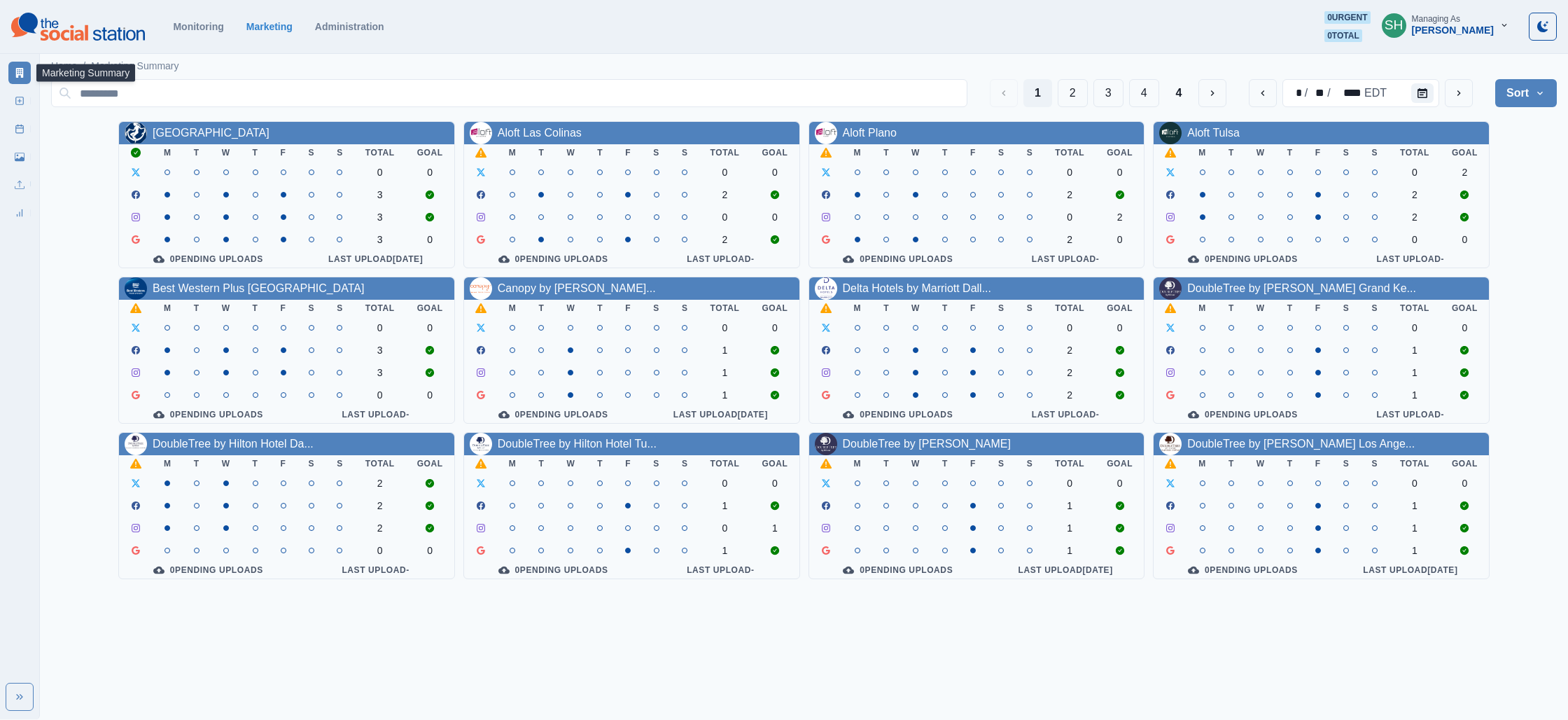
click at [516, 140] on div "Aloft Las Colinas" at bounding box center [540, 133] width 84 height 17
click at [515, 133] on link "Aloft Las Colinas" at bounding box center [540, 133] width 84 height 12
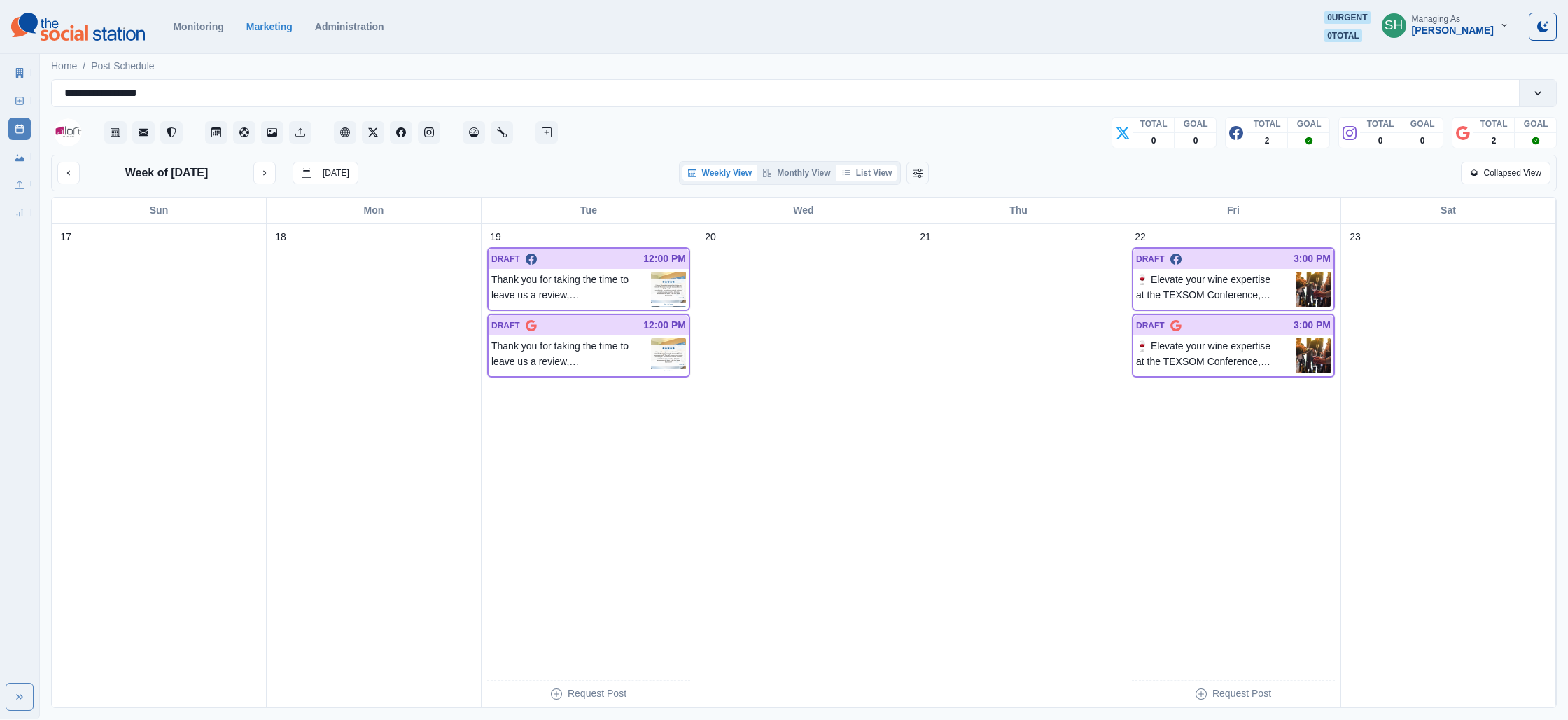
click at [892, 174] on button "List View" at bounding box center [867, 172] width 62 height 17
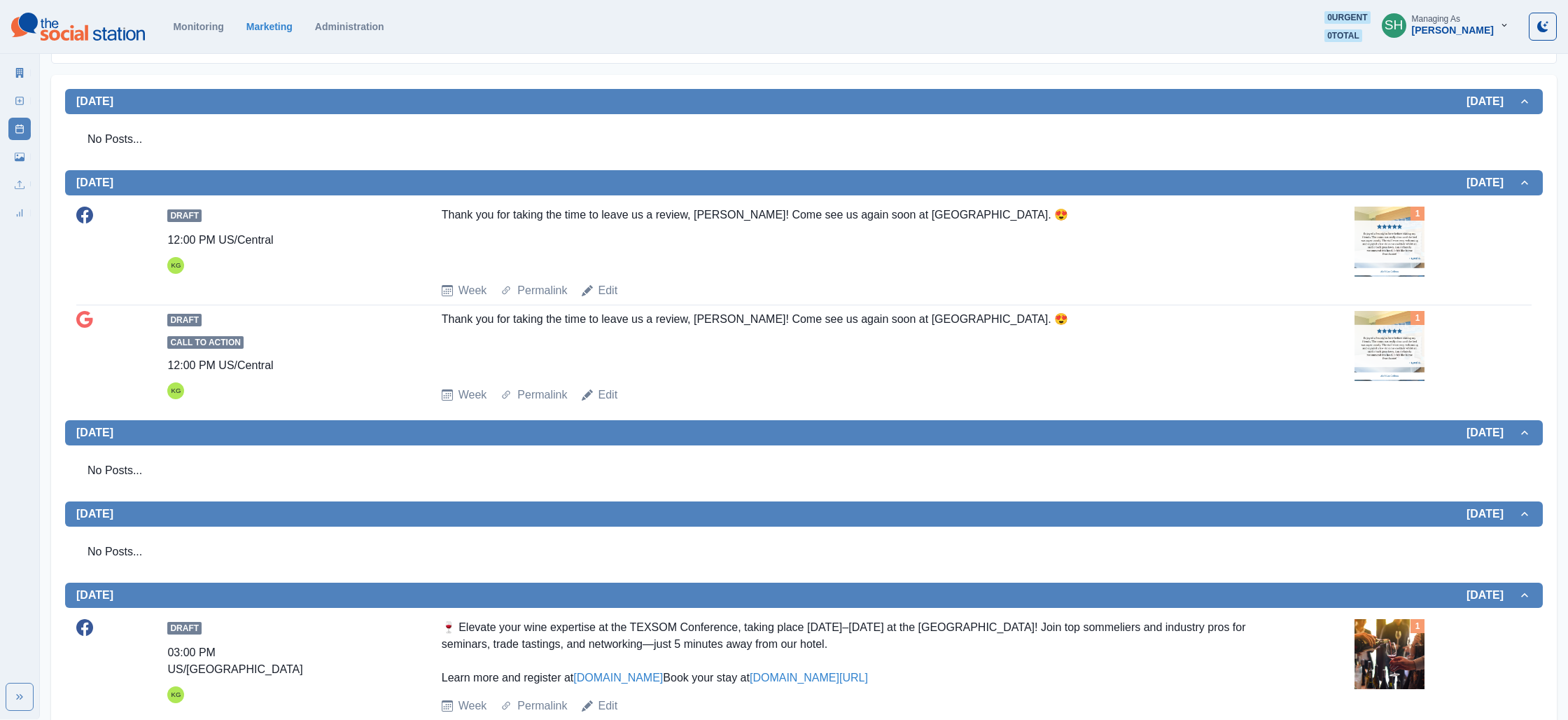
scroll to position [301, 0]
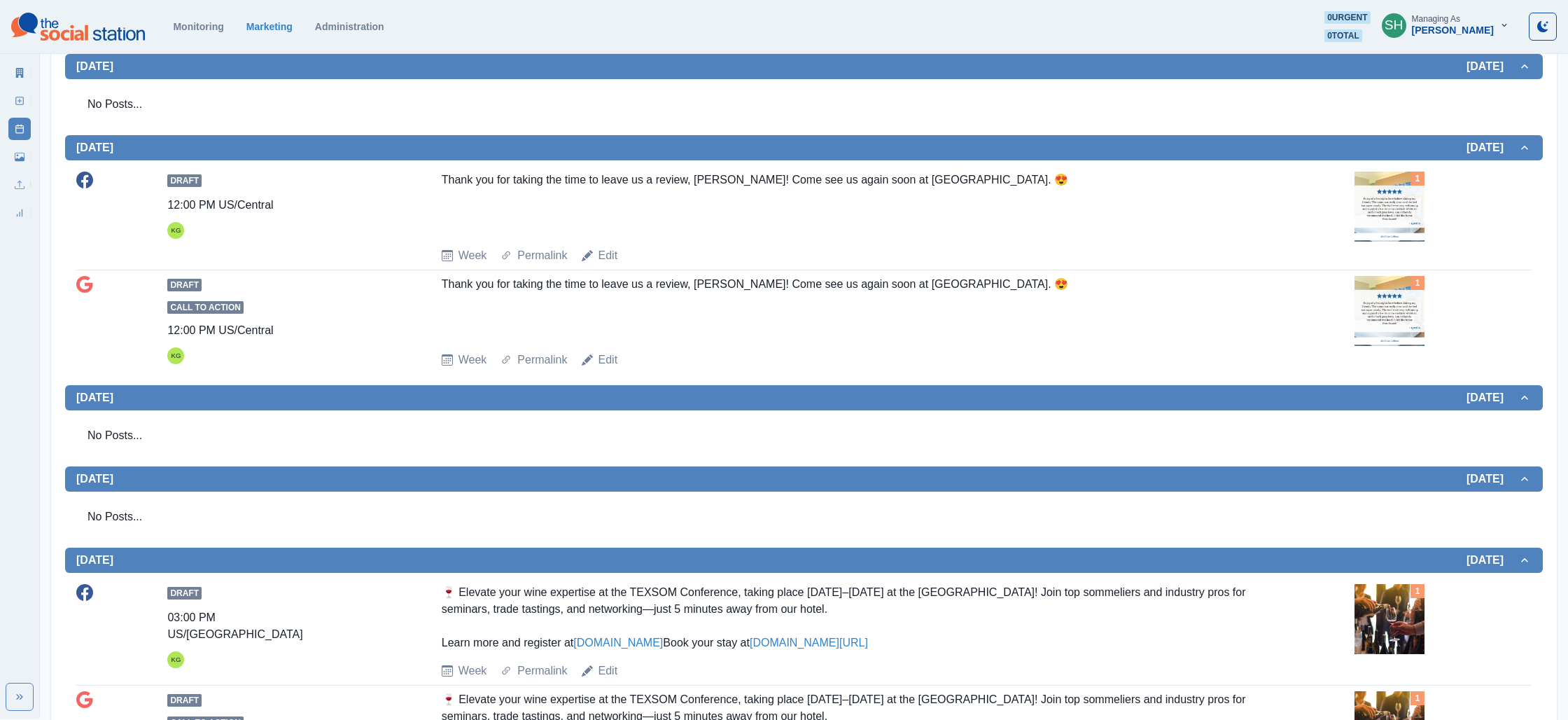
click at [1390, 318] on img at bounding box center [1390, 311] width 70 height 70
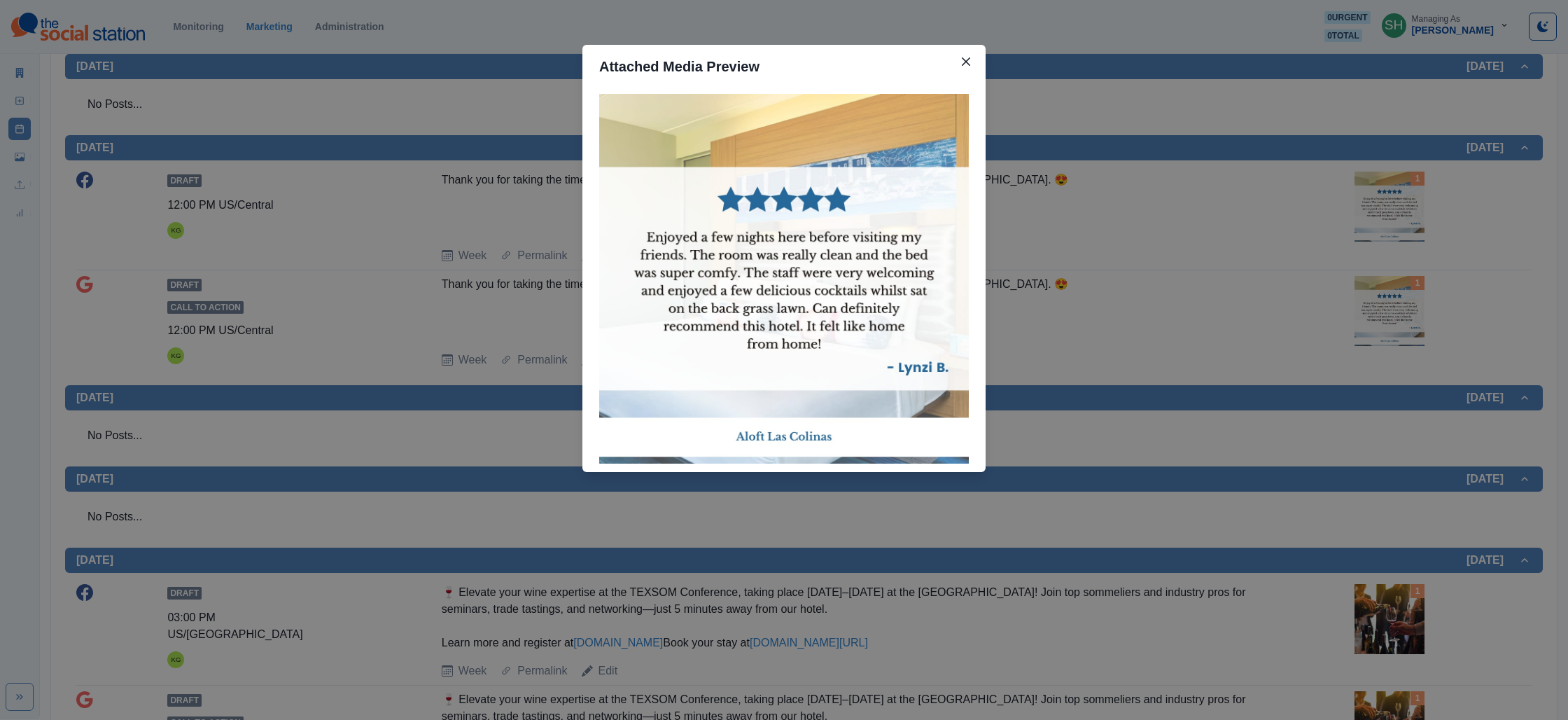
click at [1301, 277] on div "Attached Media Preview" at bounding box center [784, 360] width 1568 height 720
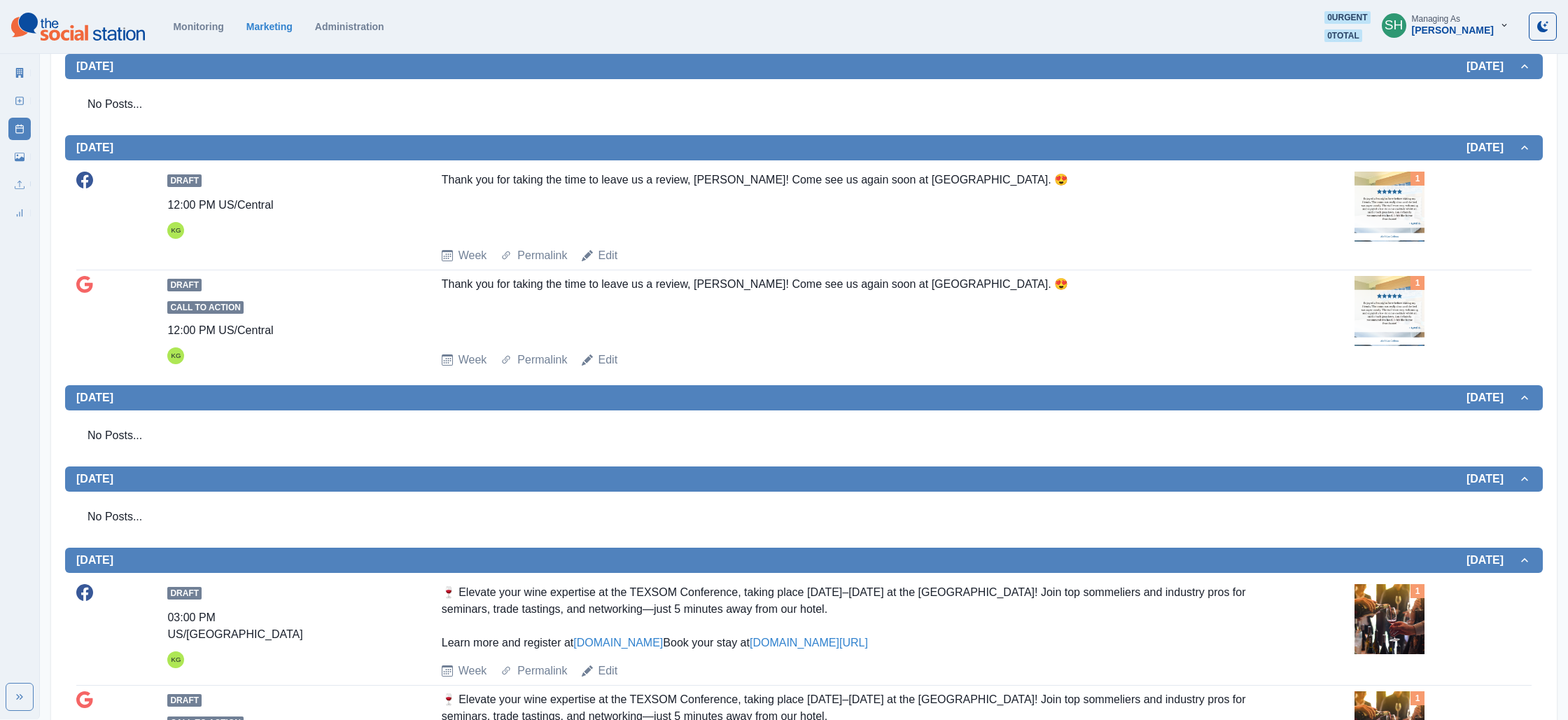
click at [1372, 295] on img at bounding box center [1390, 311] width 70 height 70
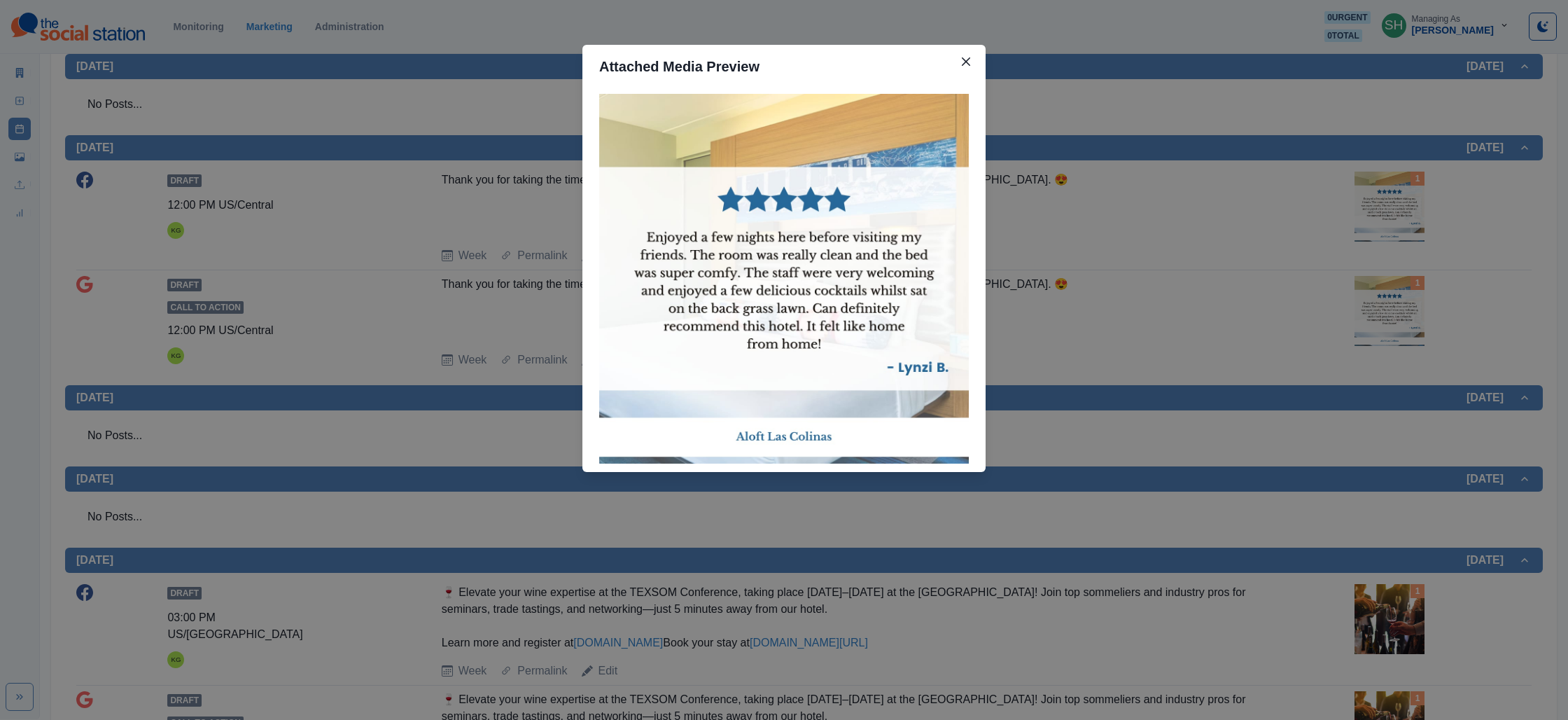
click at [1299, 310] on div "Attached Media Preview" at bounding box center [784, 360] width 1568 height 720
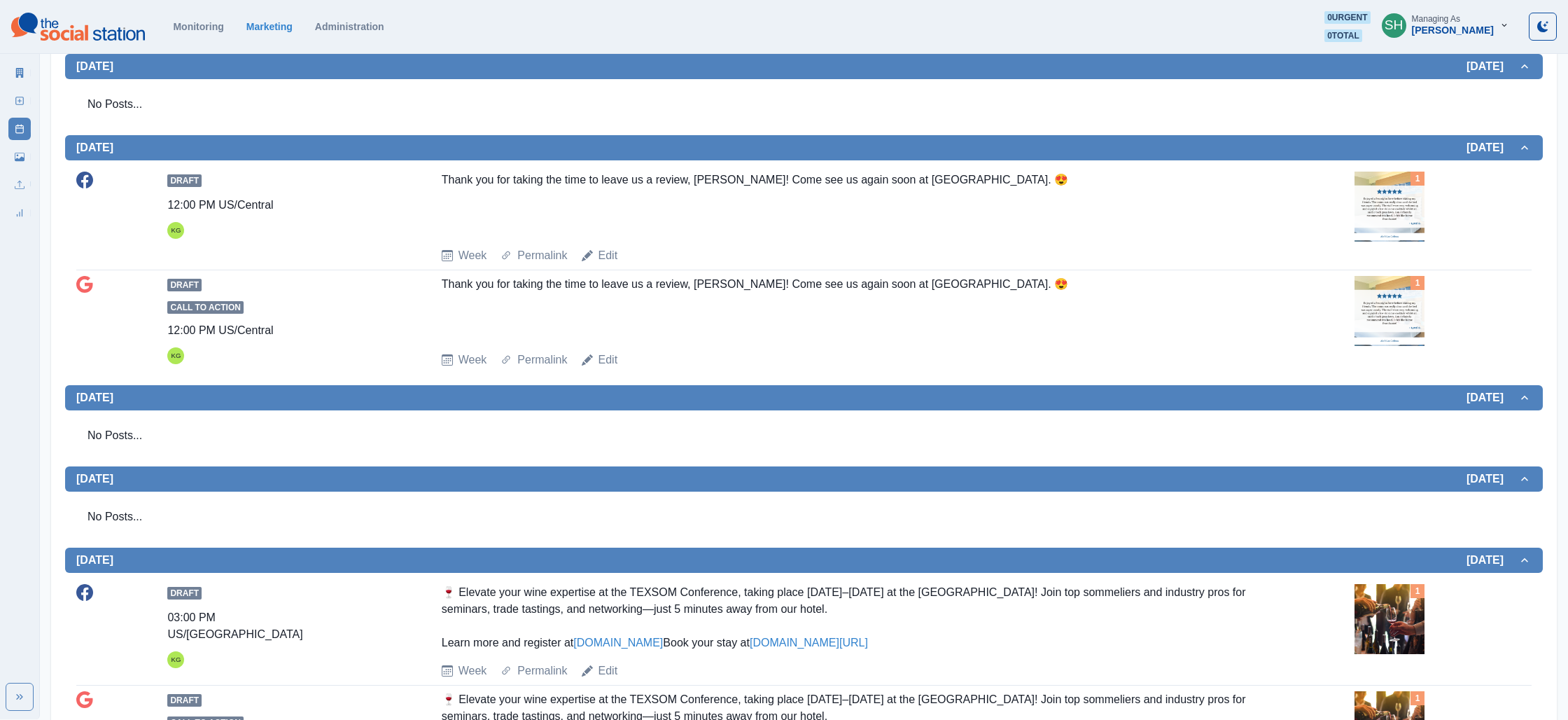
scroll to position [586, 0]
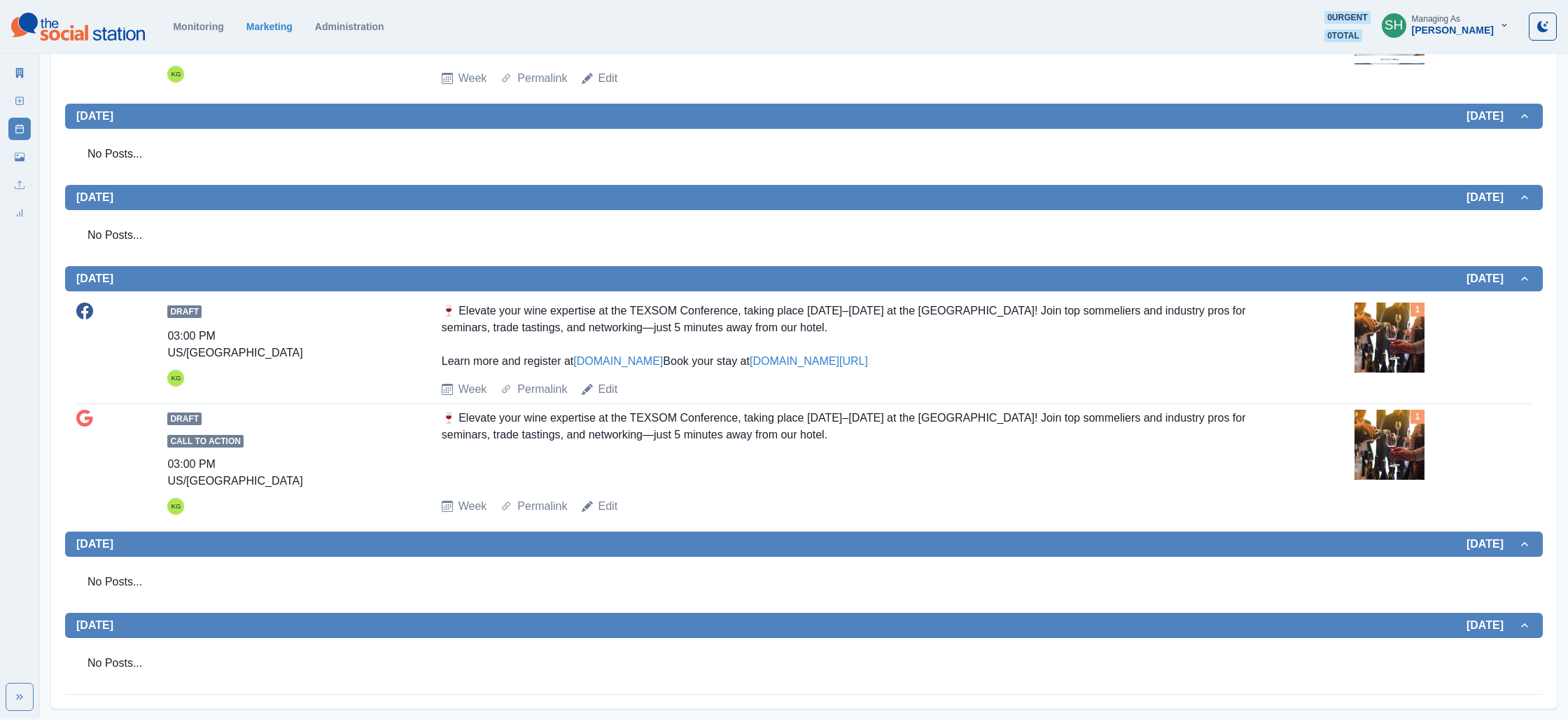
click at [1367, 333] on img at bounding box center [1390, 338] width 70 height 70
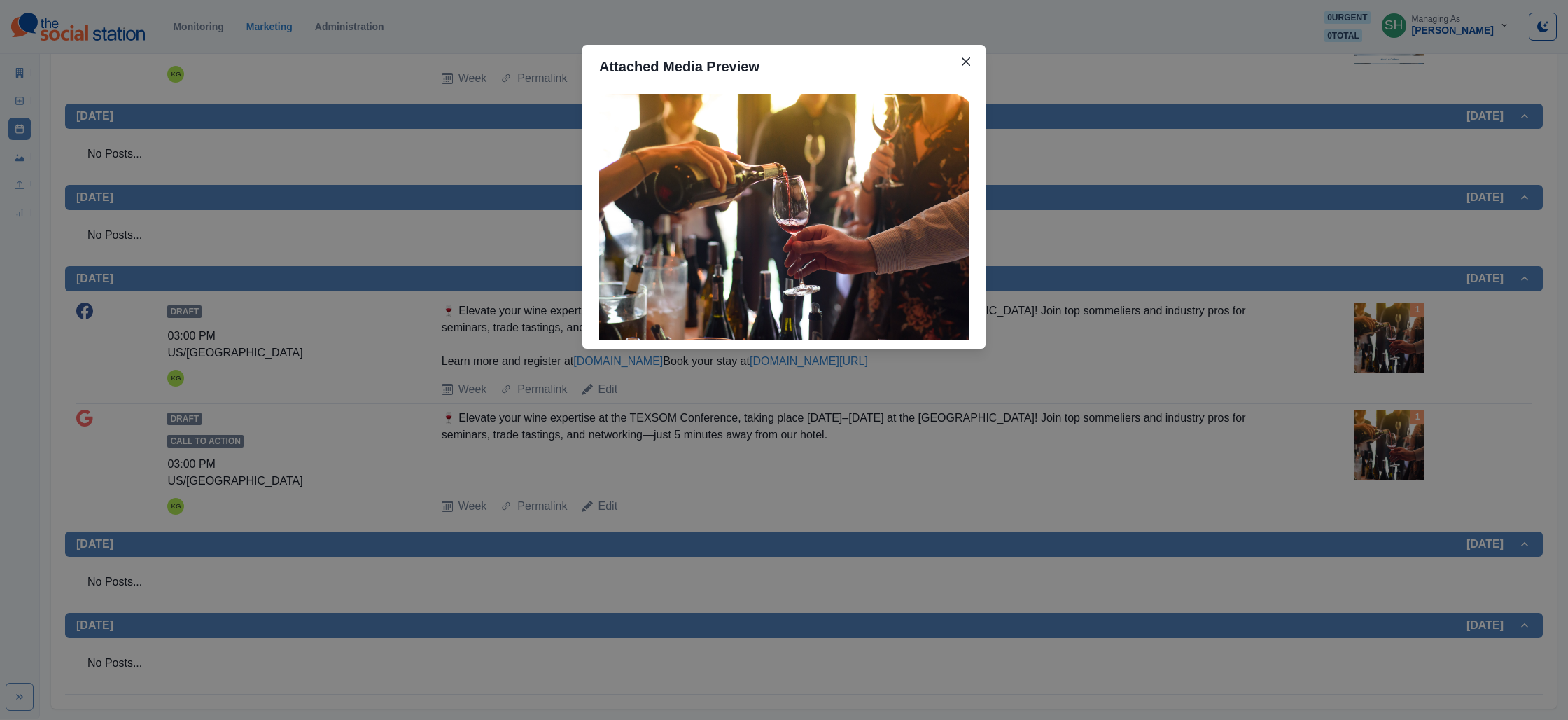
click at [1235, 307] on div "Attached Media Preview" at bounding box center [784, 360] width 1568 height 720
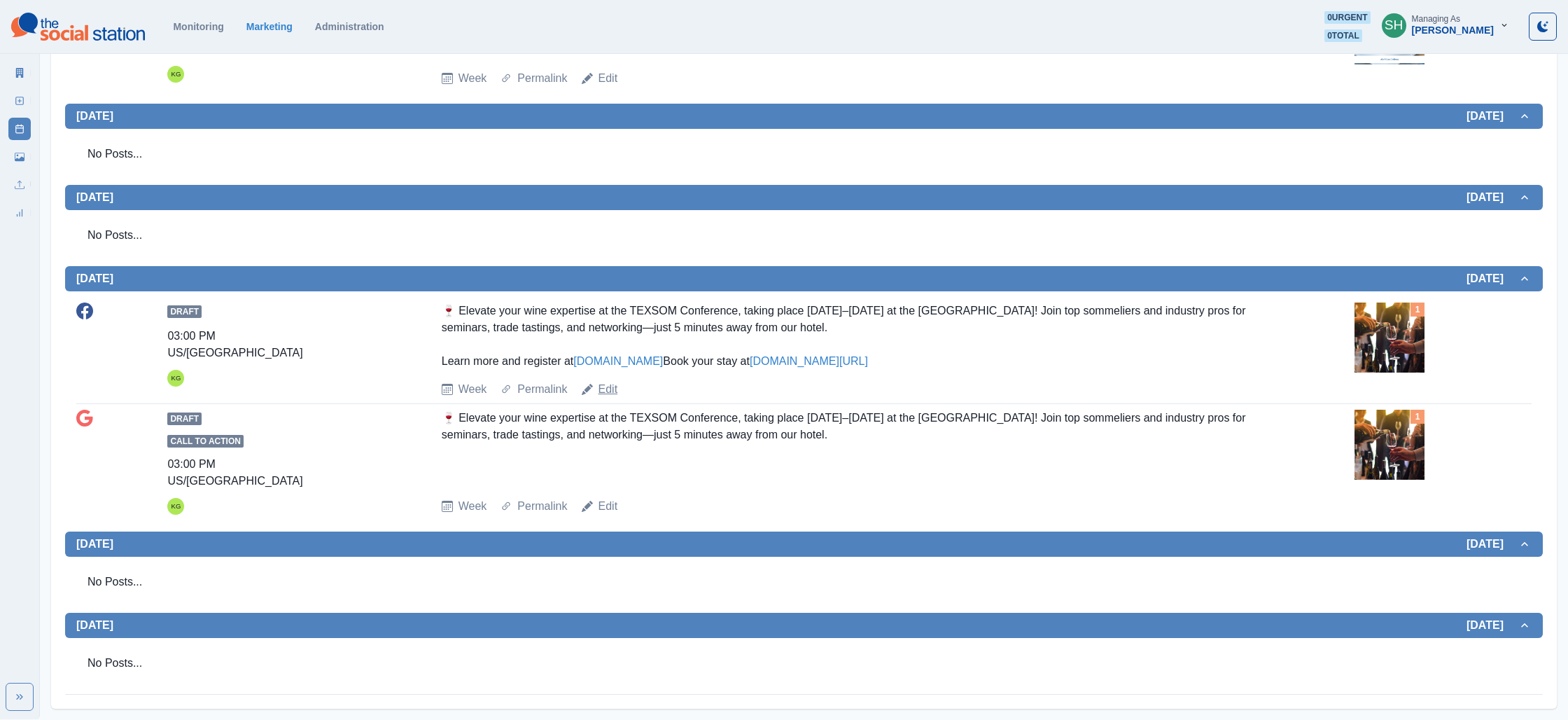
click at [613, 397] on link "Edit" at bounding box center [608, 389] width 19 height 17
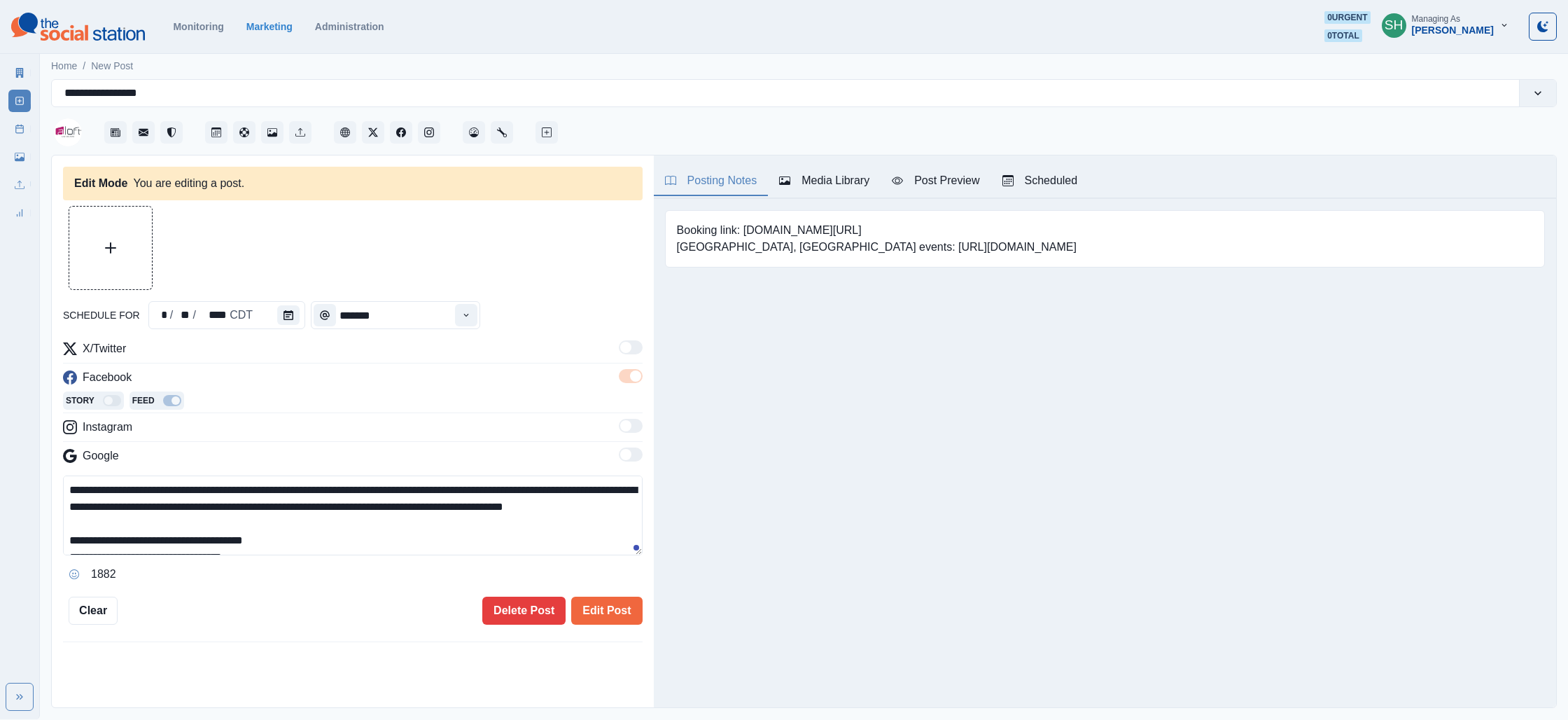
type input "*******"
type textarea "**********"
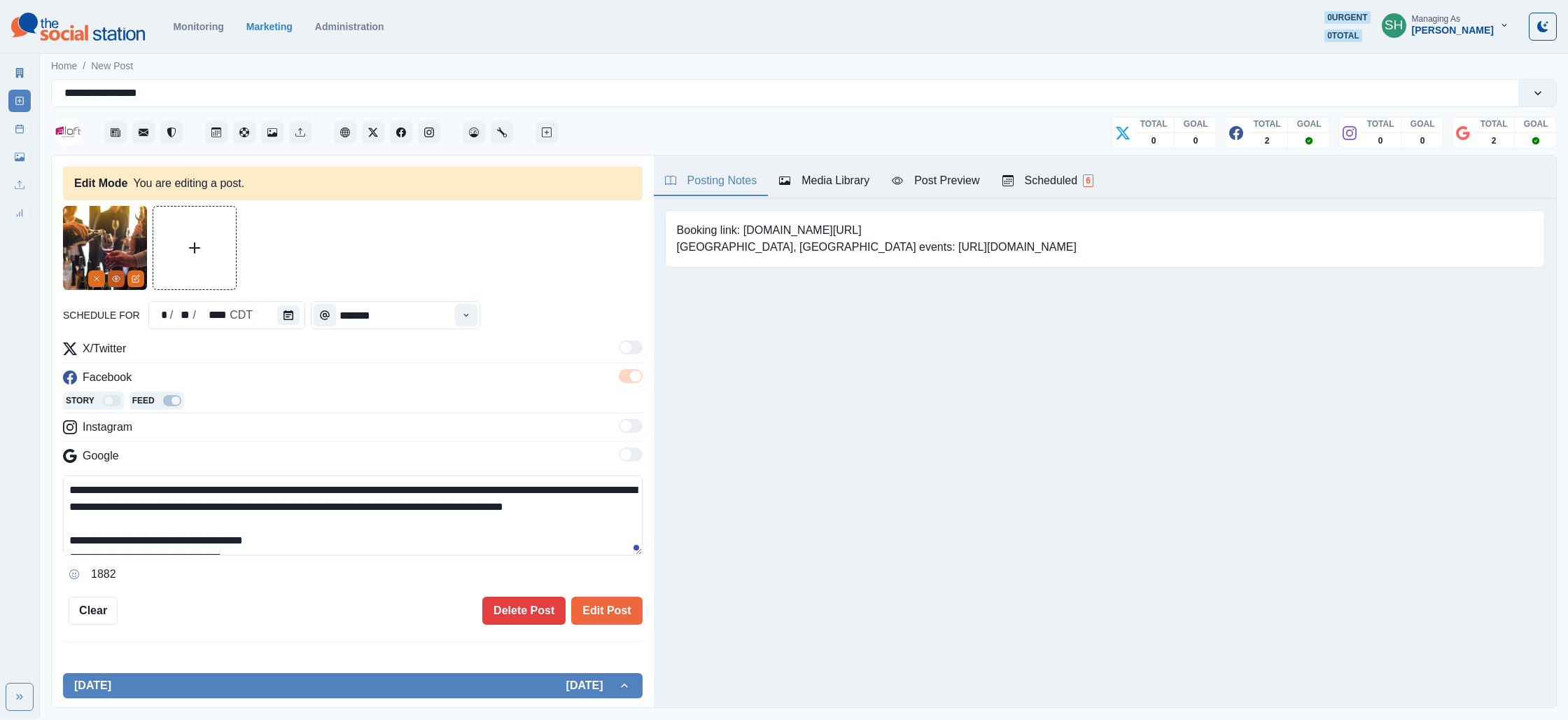
click at [113, 277] on icon "View Media" at bounding box center [116, 279] width 8 height 5
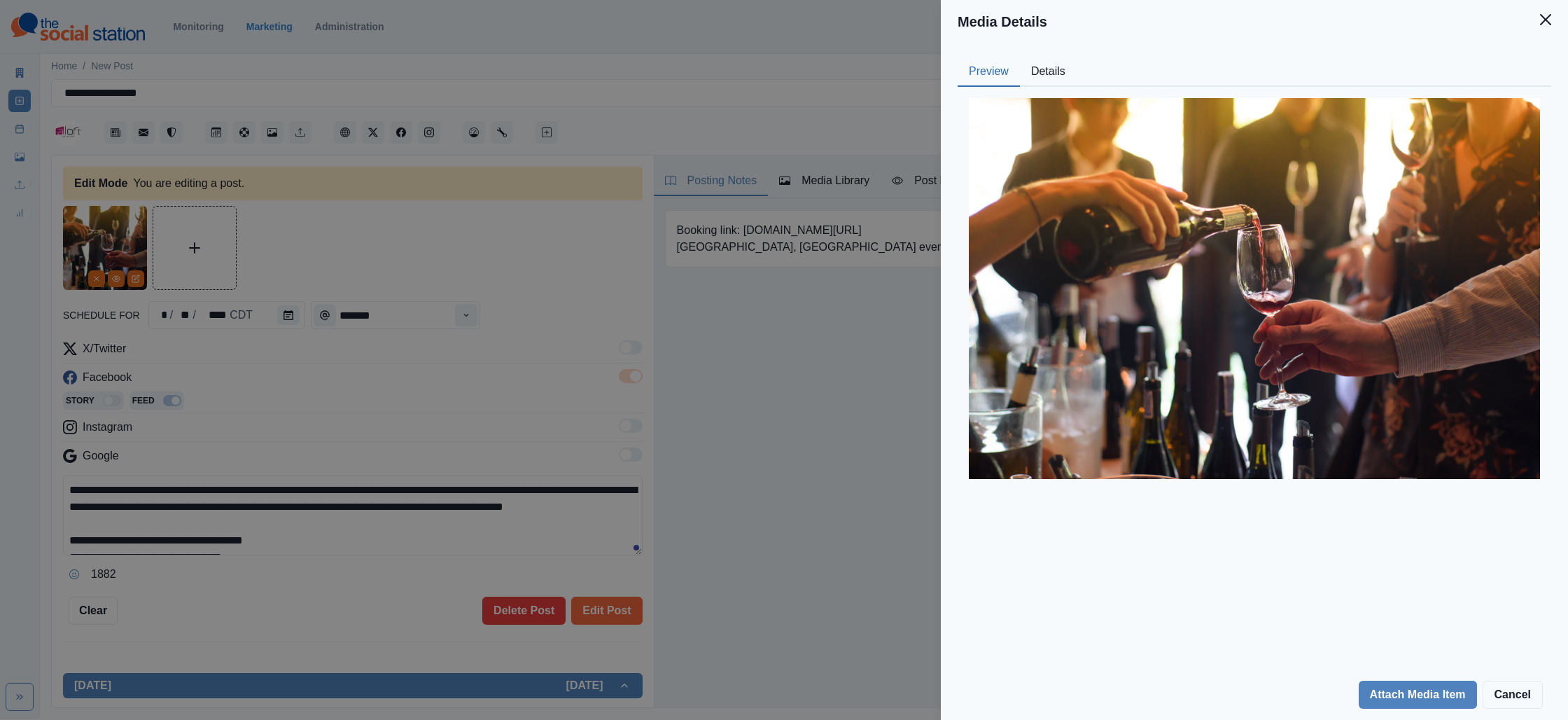
click at [1034, 71] on button "Details" at bounding box center [1048, 71] width 57 height 29
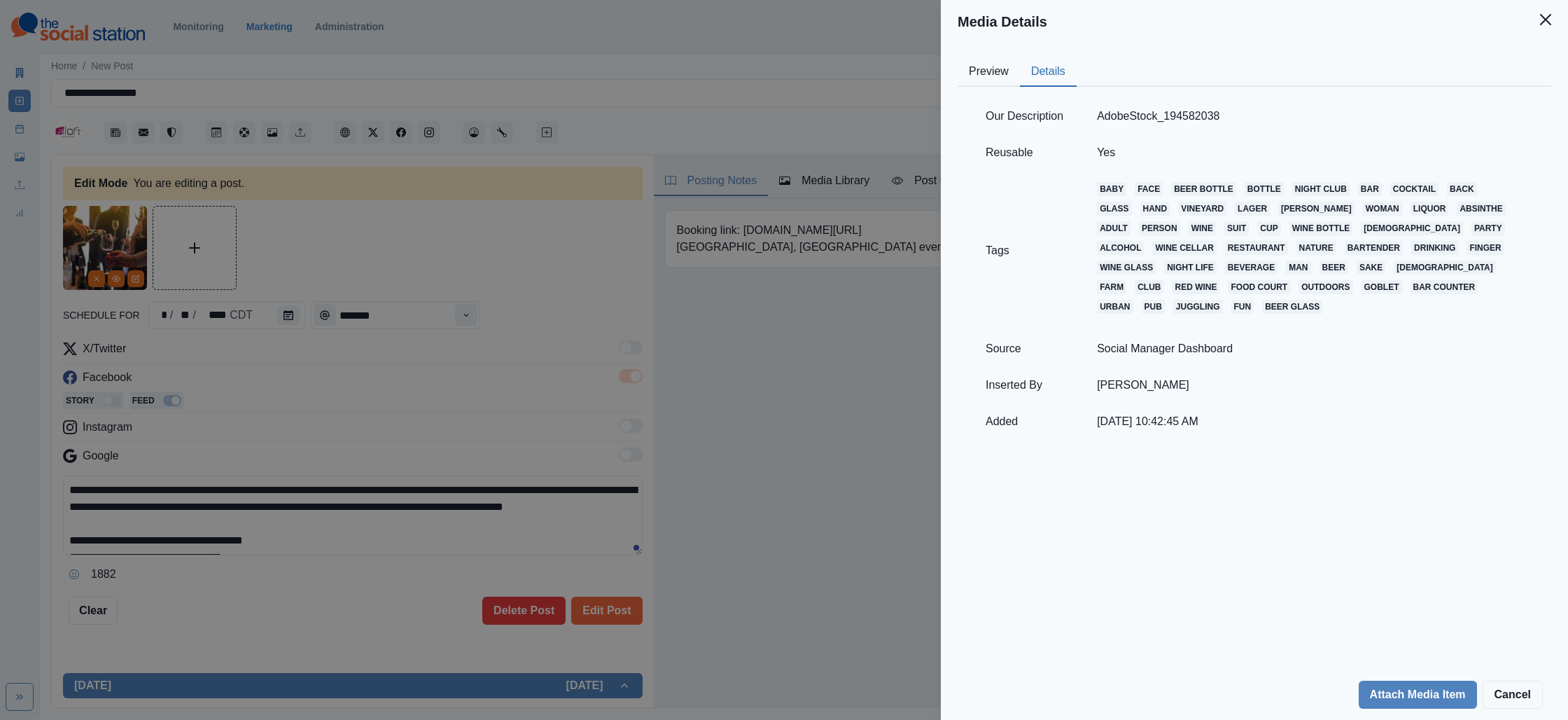
click at [488, 284] on div "Media Details Preview Details Our Description AdobeStock_194582038 Reusable Yes…" at bounding box center [784, 360] width 1568 height 720
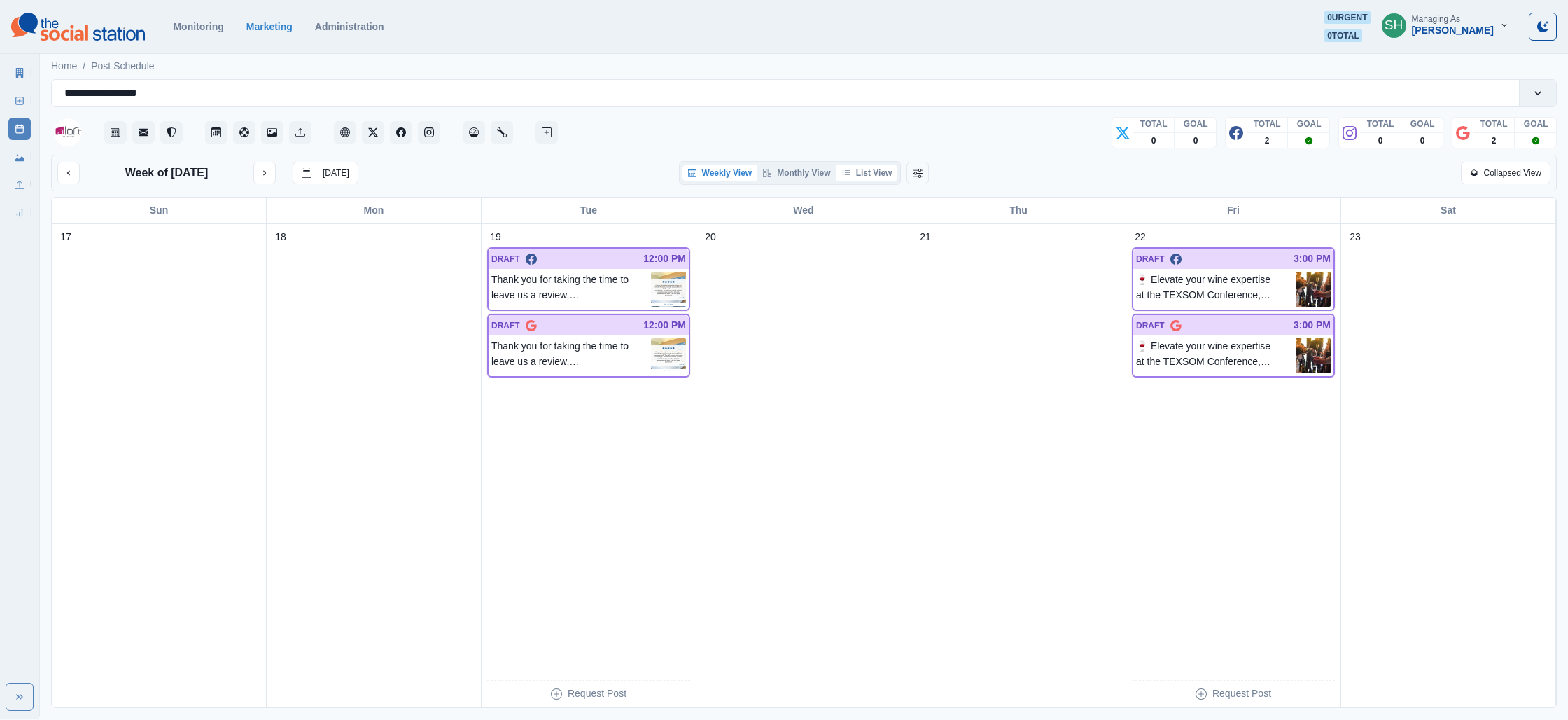
click at [851, 174] on icon "button" at bounding box center [846, 173] width 9 height 9
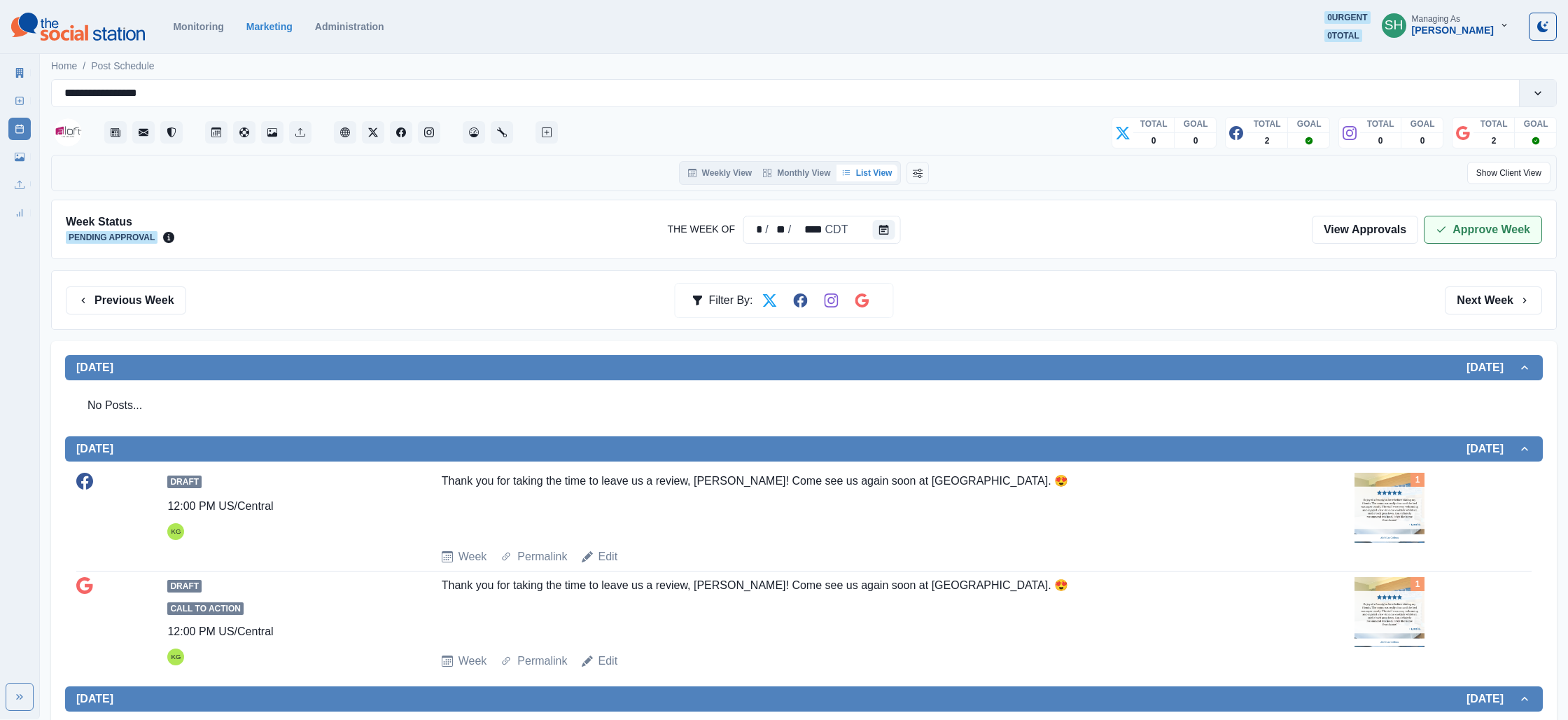
click at [1445, 228] on button "Approve Week" at bounding box center [1483, 229] width 119 height 28
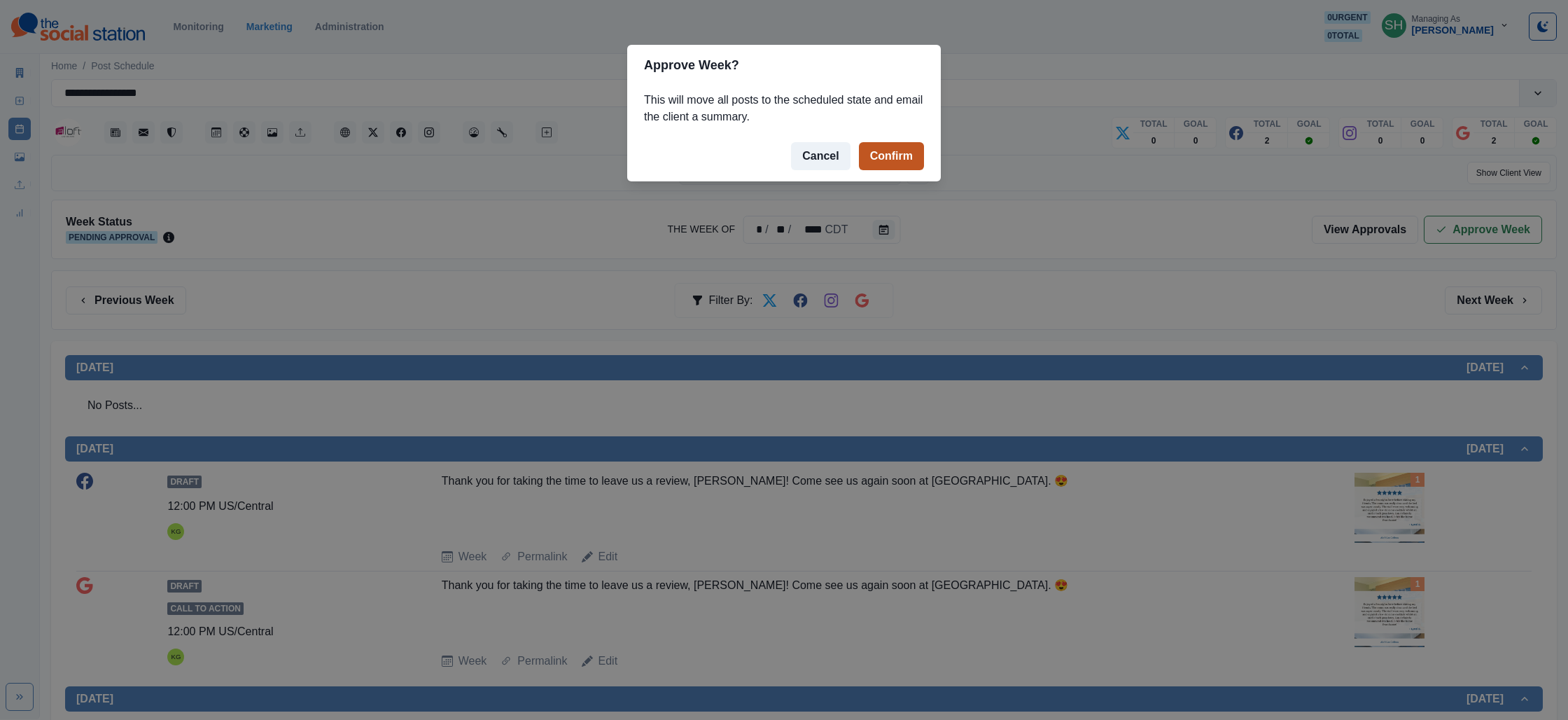
click at [881, 153] on button "Confirm" at bounding box center [891, 156] width 65 height 28
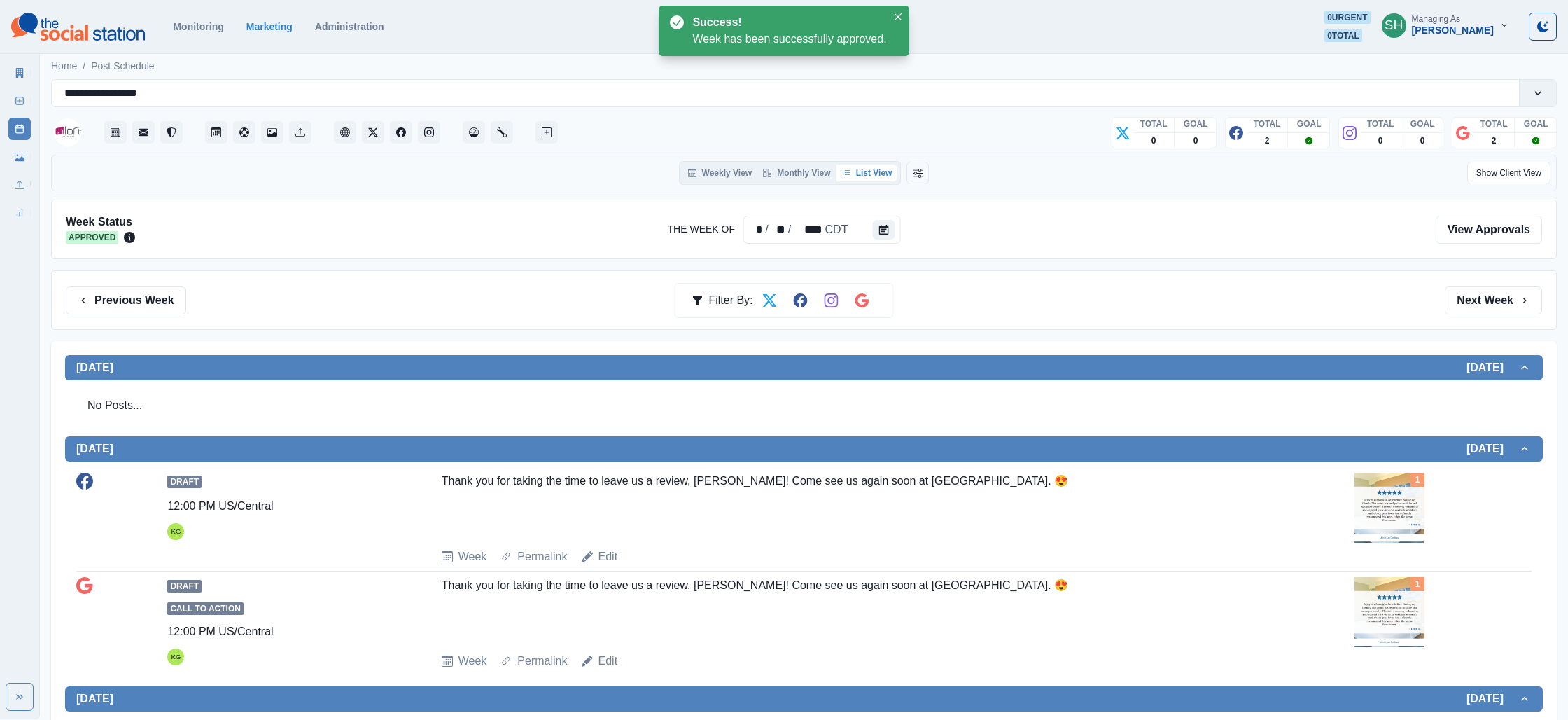
click at [8, 72] on div "Marketing Summary New Post Post Schedule Media Library Uploads Review Summary" at bounding box center [19, 140] width 40 height 168
click at [14, 72] on link "Marketing Summary" at bounding box center [19, 72] width 22 height 22
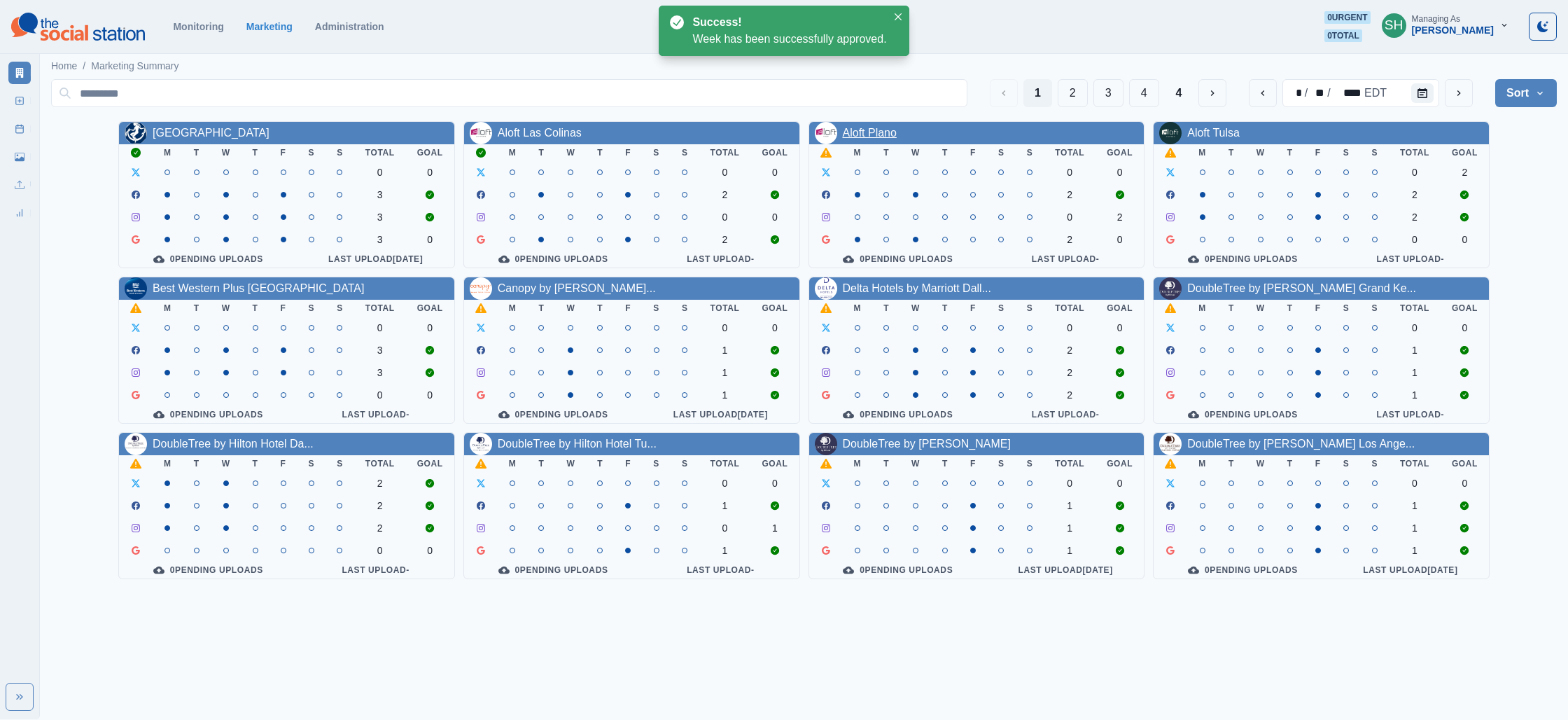
click at [853, 136] on link "Aloft Plano" at bounding box center [869, 133] width 54 height 12
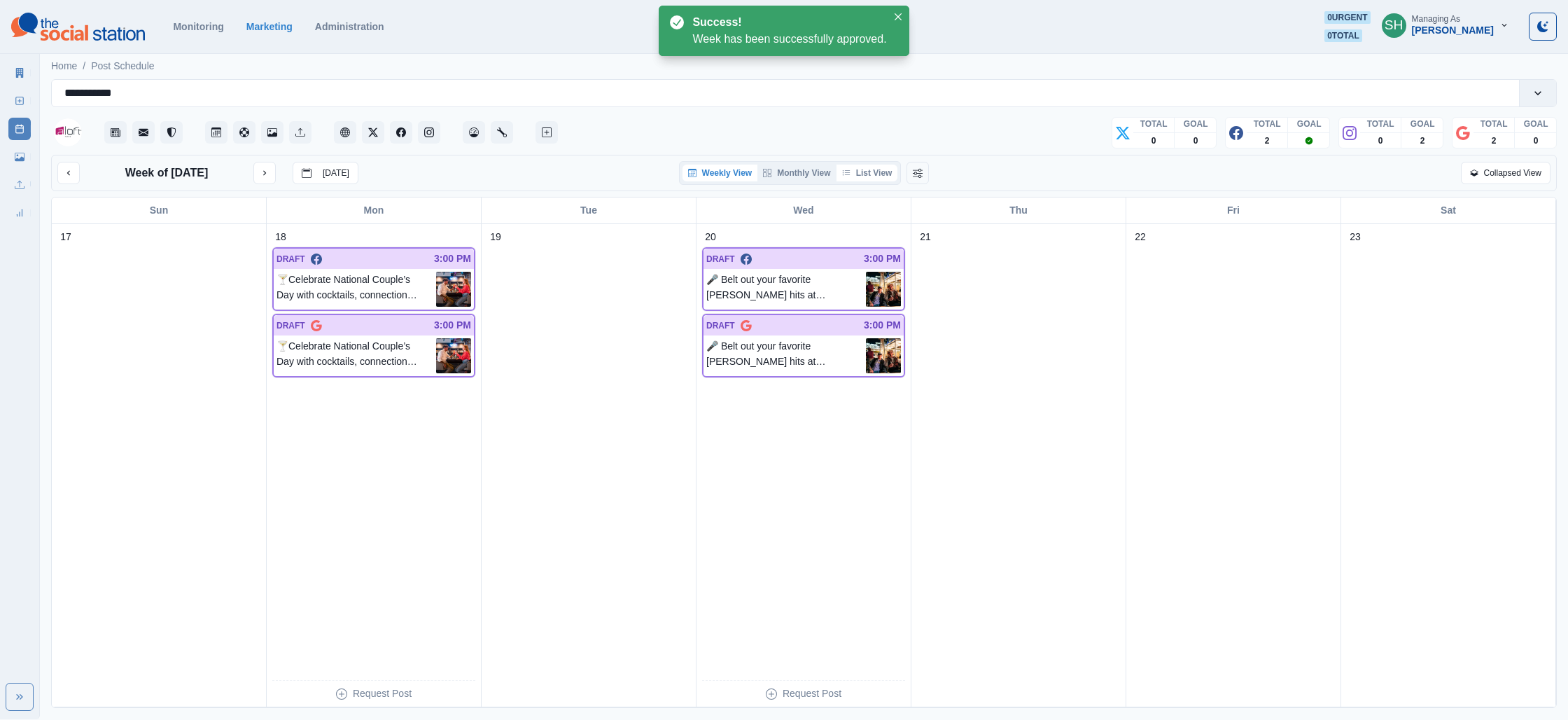
click at [875, 170] on button "List View" at bounding box center [867, 172] width 62 height 17
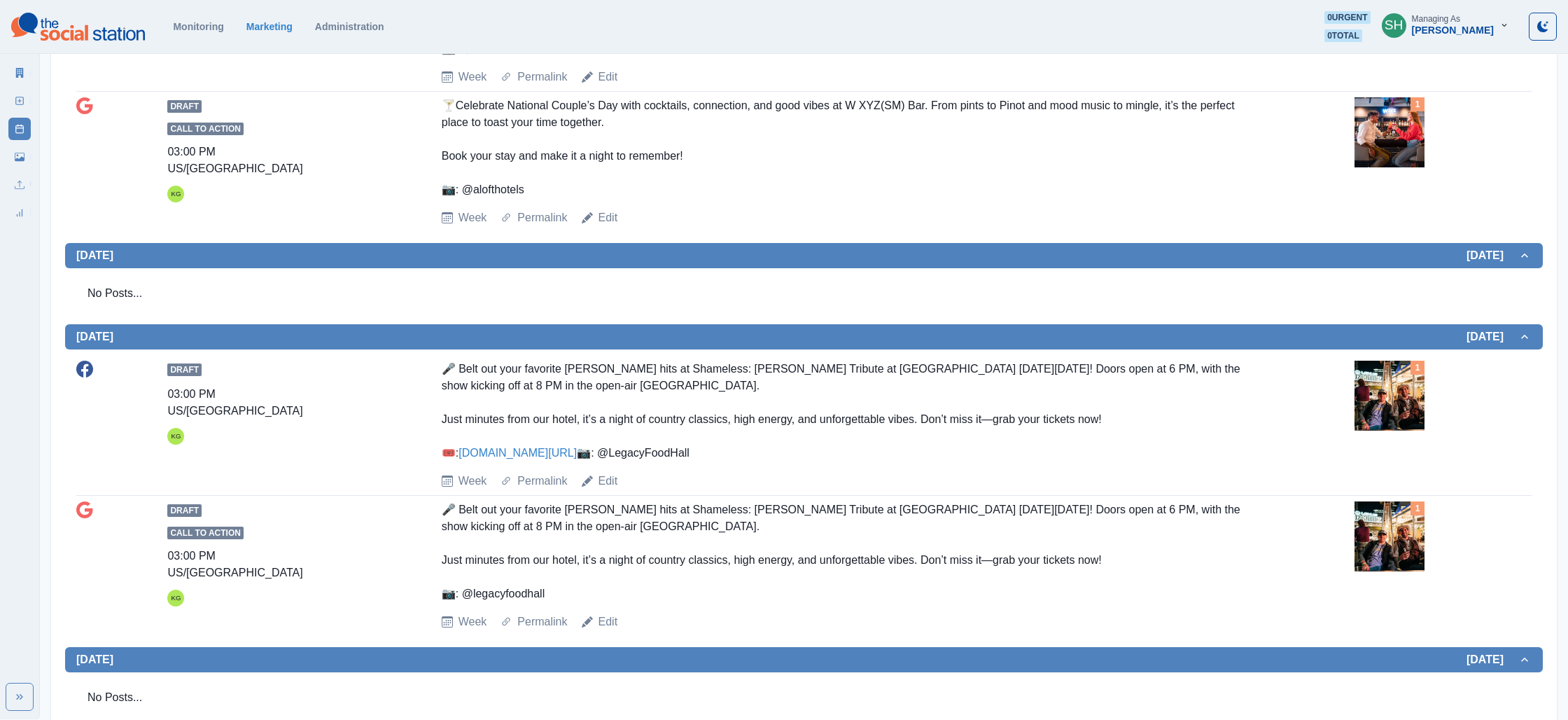
scroll to position [582, 0]
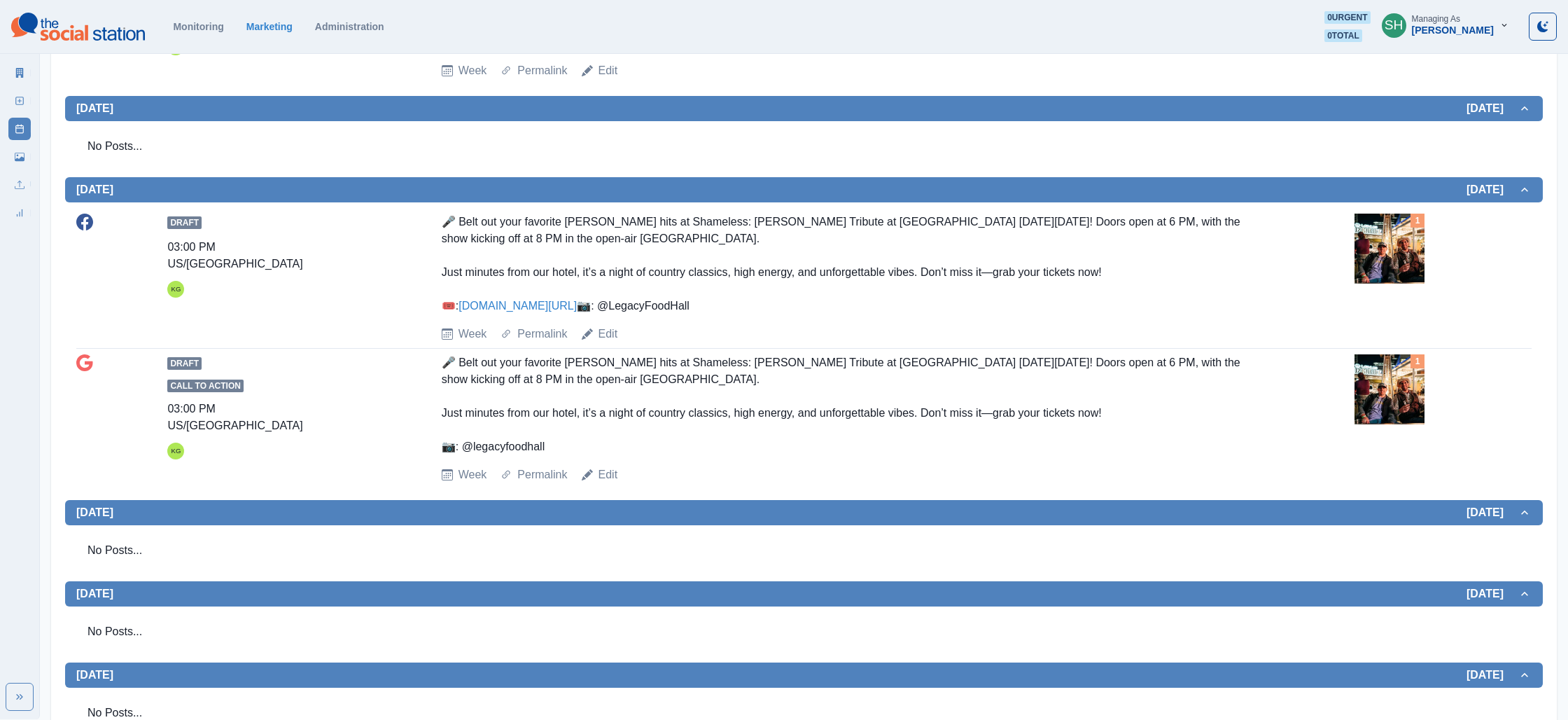
click at [1355, 251] on img at bounding box center [1390, 249] width 70 height 70
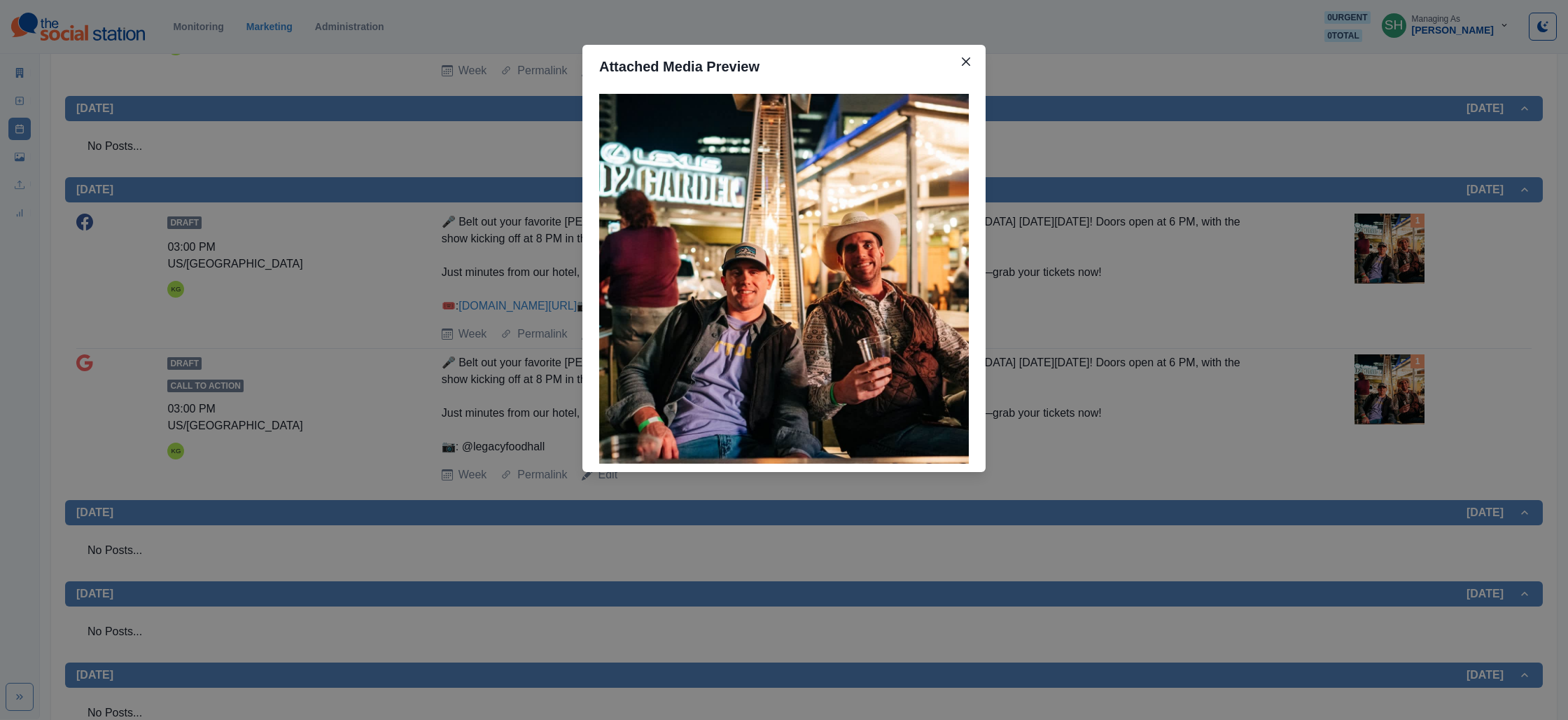
click at [1273, 264] on div "Attached Media Preview" at bounding box center [784, 360] width 1568 height 720
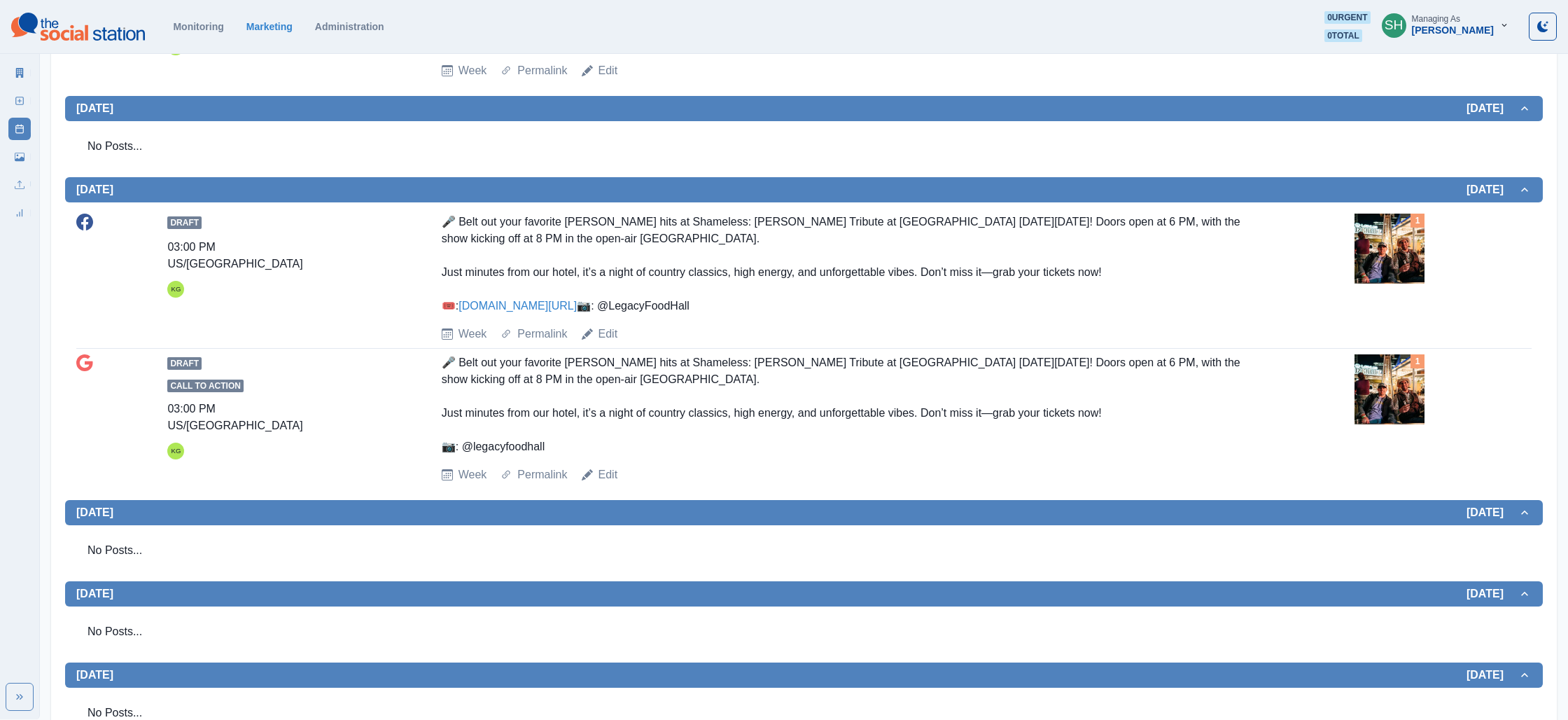
scroll to position [583, 0]
click at [504, 308] on link "www.bit.ly/4m4sp5k" at bounding box center [518, 305] width 119 height 12
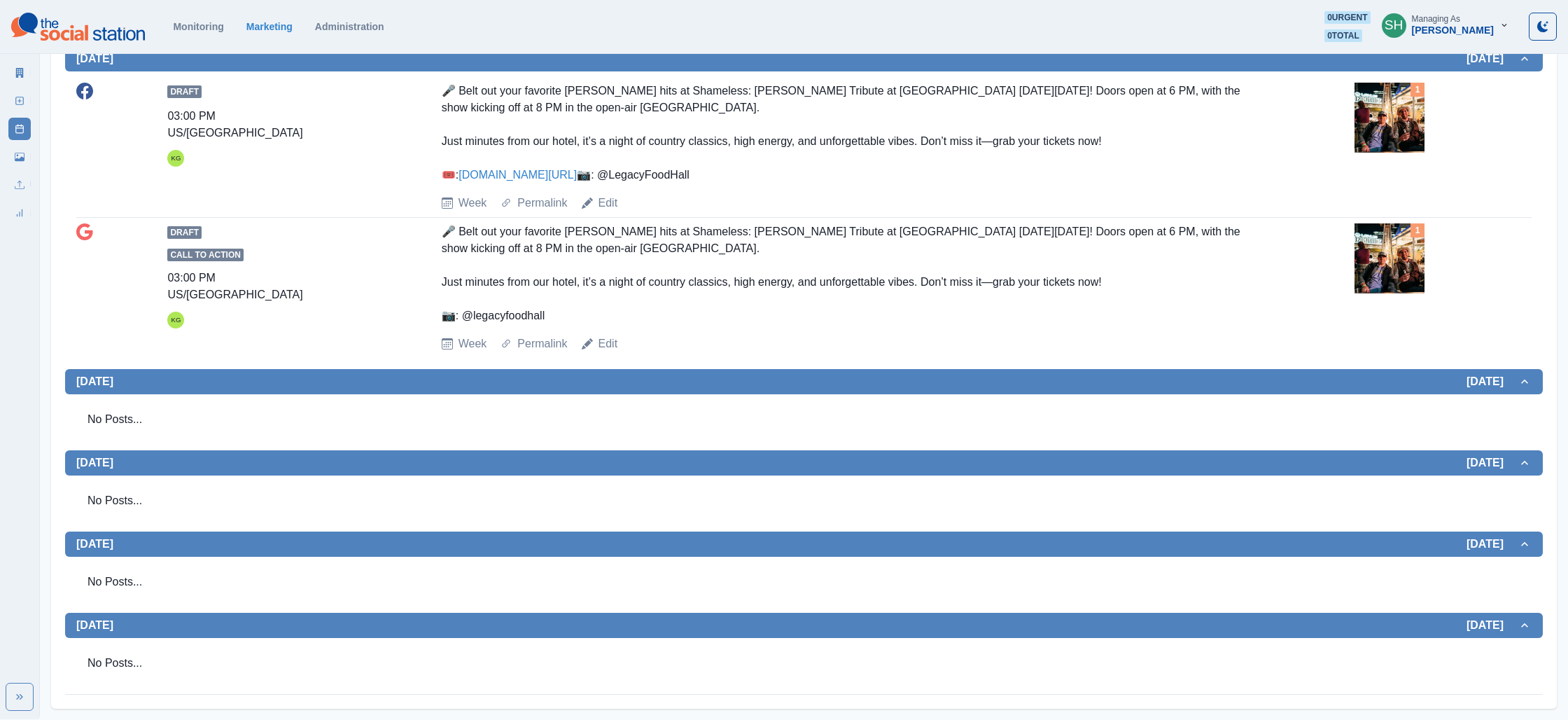
scroll to position [0, 0]
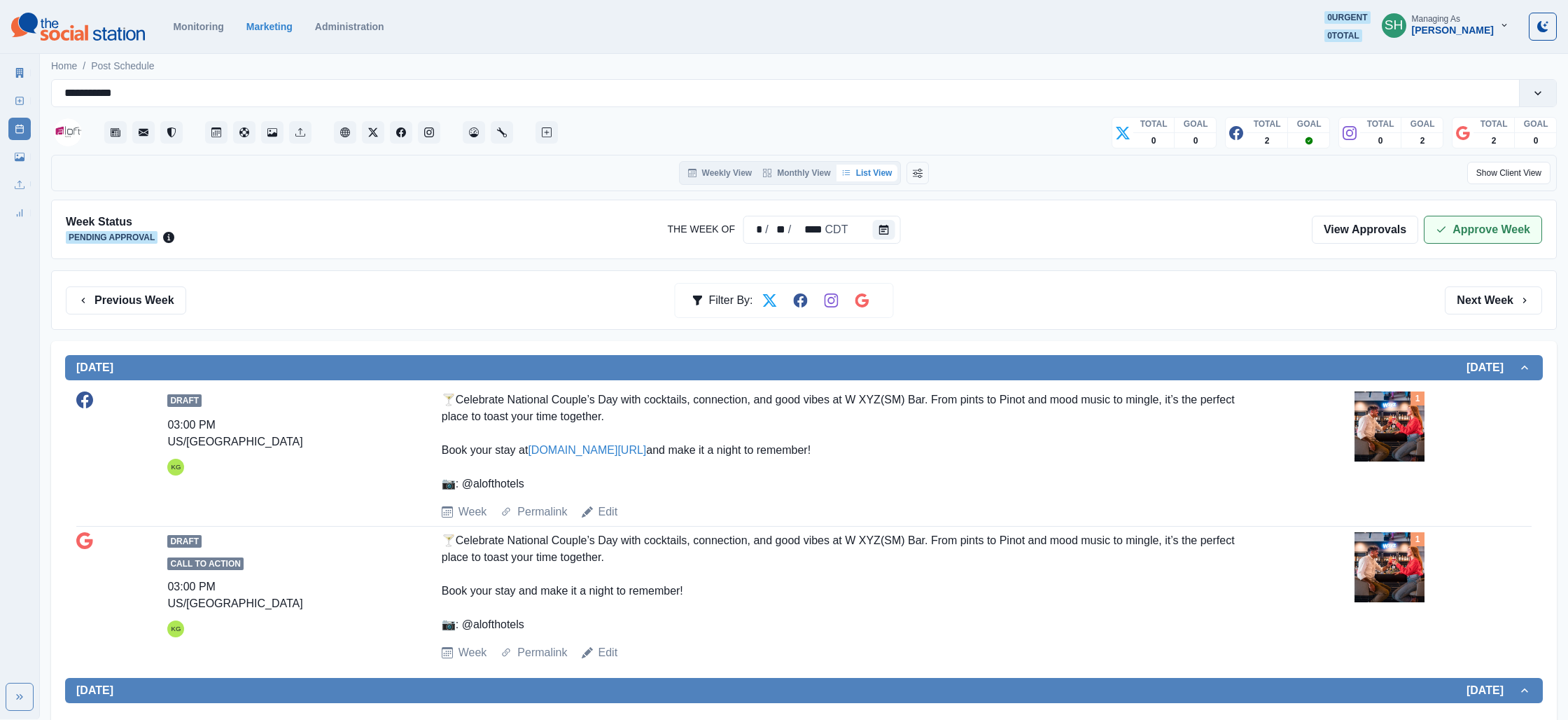
click at [1448, 236] on button "Approve Week" at bounding box center [1483, 229] width 119 height 28
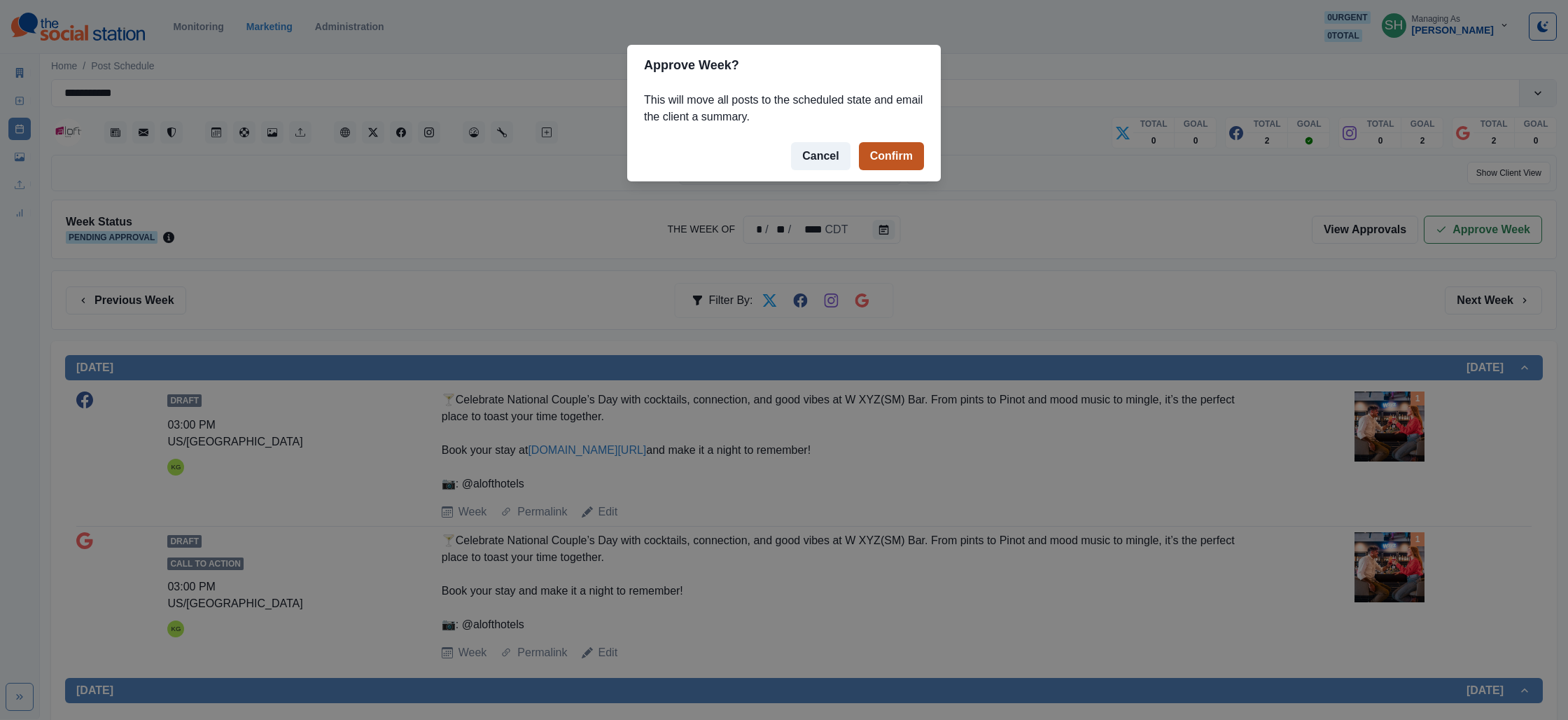
click at [878, 150] on button "Confirm" at bounding box center [891, 156] width 65 height 28
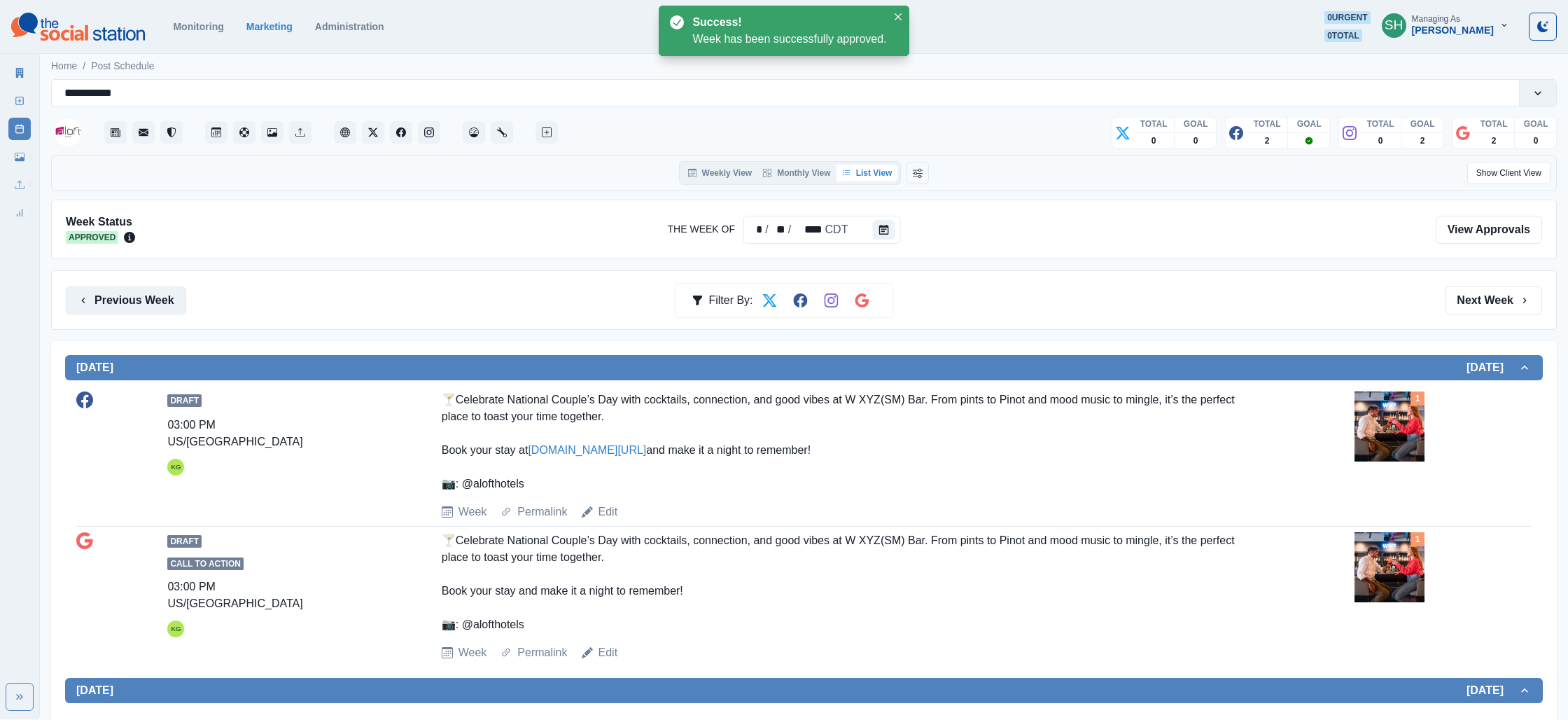
click at [113, 294] on button "Previous Week" at bounding box center [126, 301] width 120 height 28
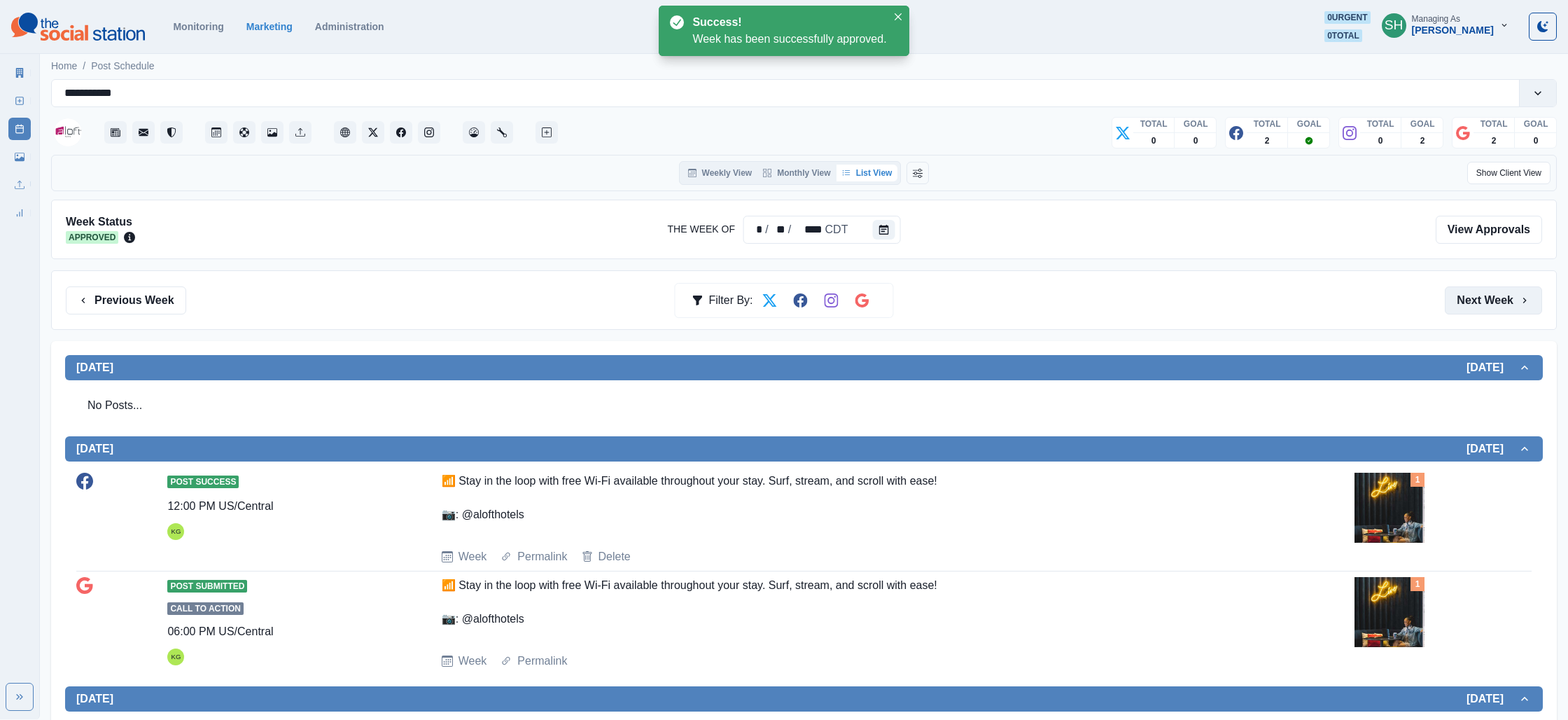
click at [1530, 295] on button "Next Week" at bounding box center [1493, 301] width 98 height 28
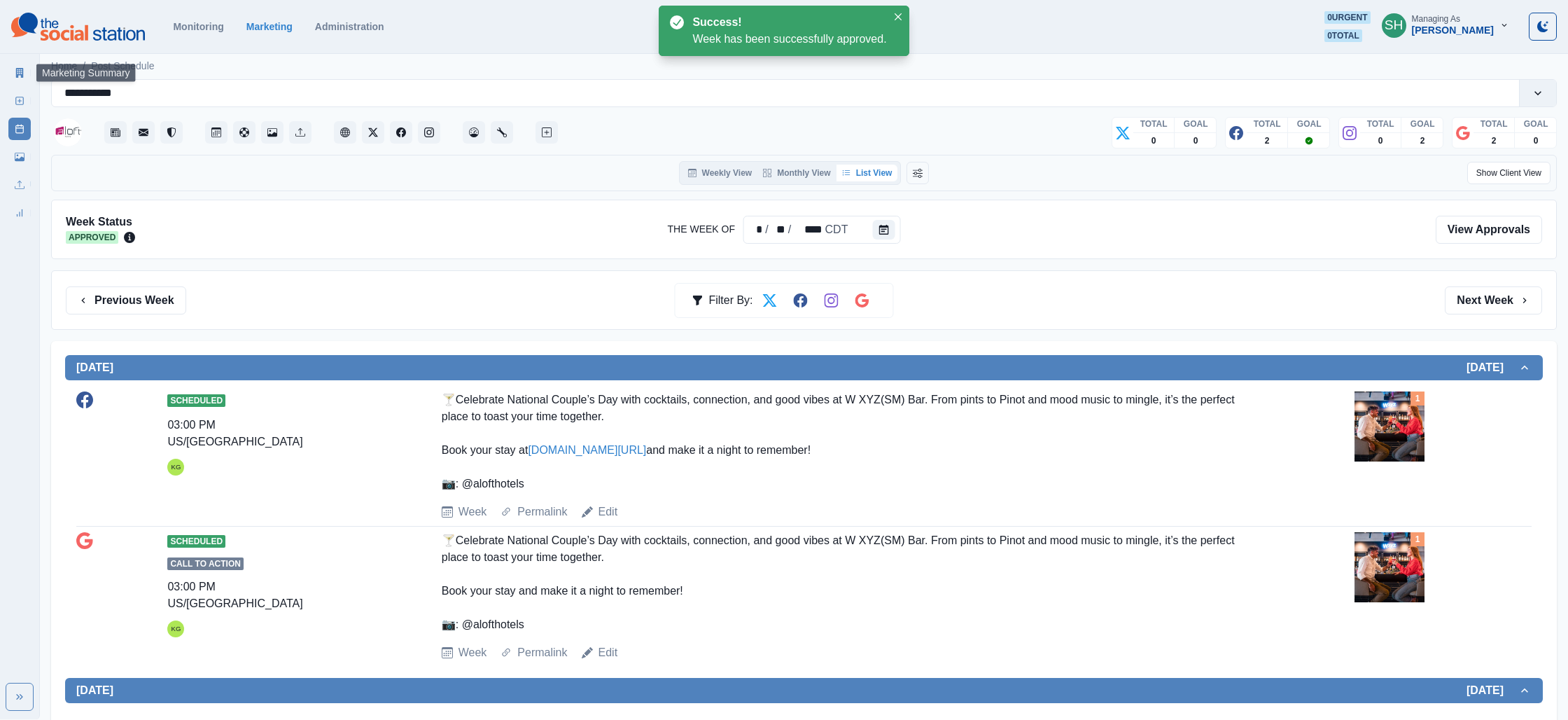
click at [14, 67] on link "Marketing Summary" at bounding box center [19, 72] width 22 height 22
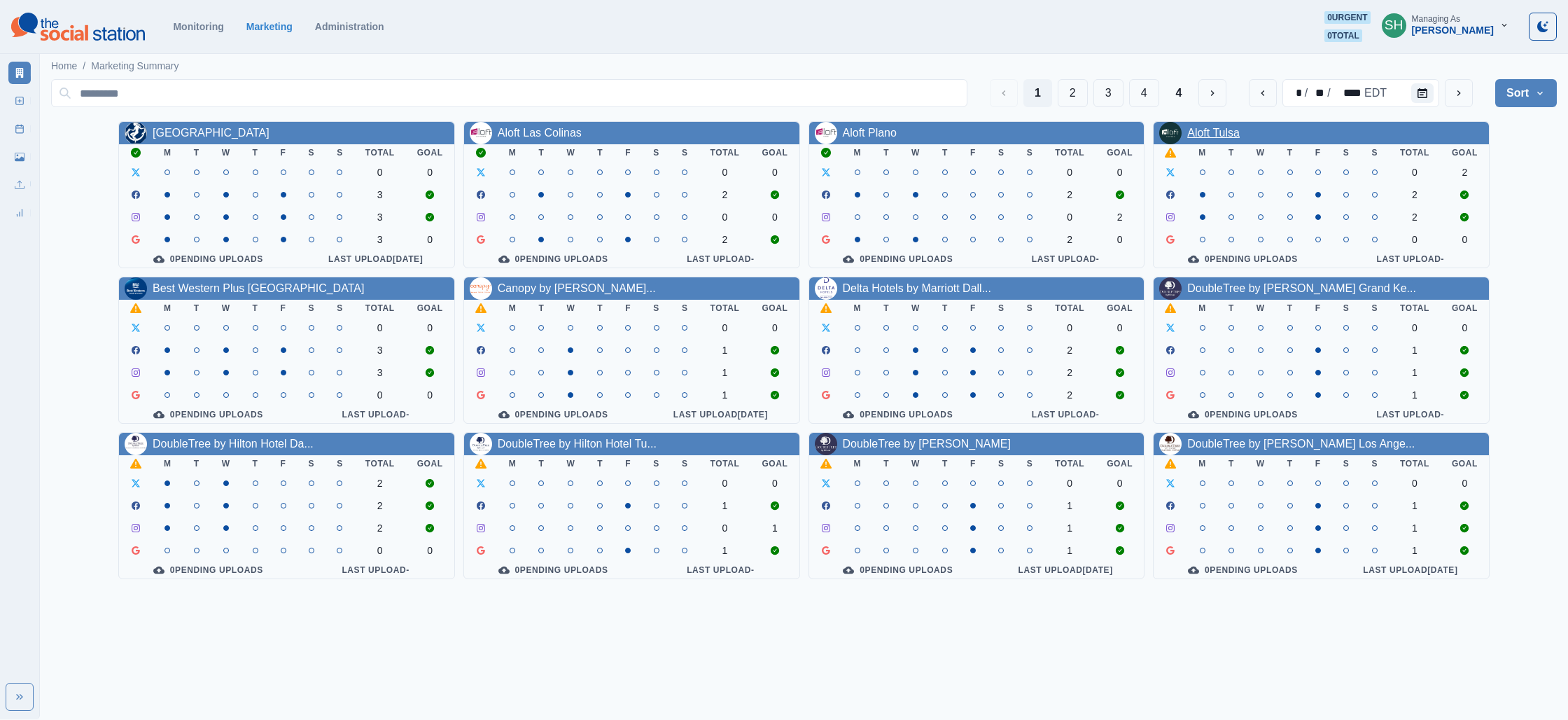
click at [1231, 131] on link "Aloft Tulsa" at bounding box center [1214, 133] width 53 height 12
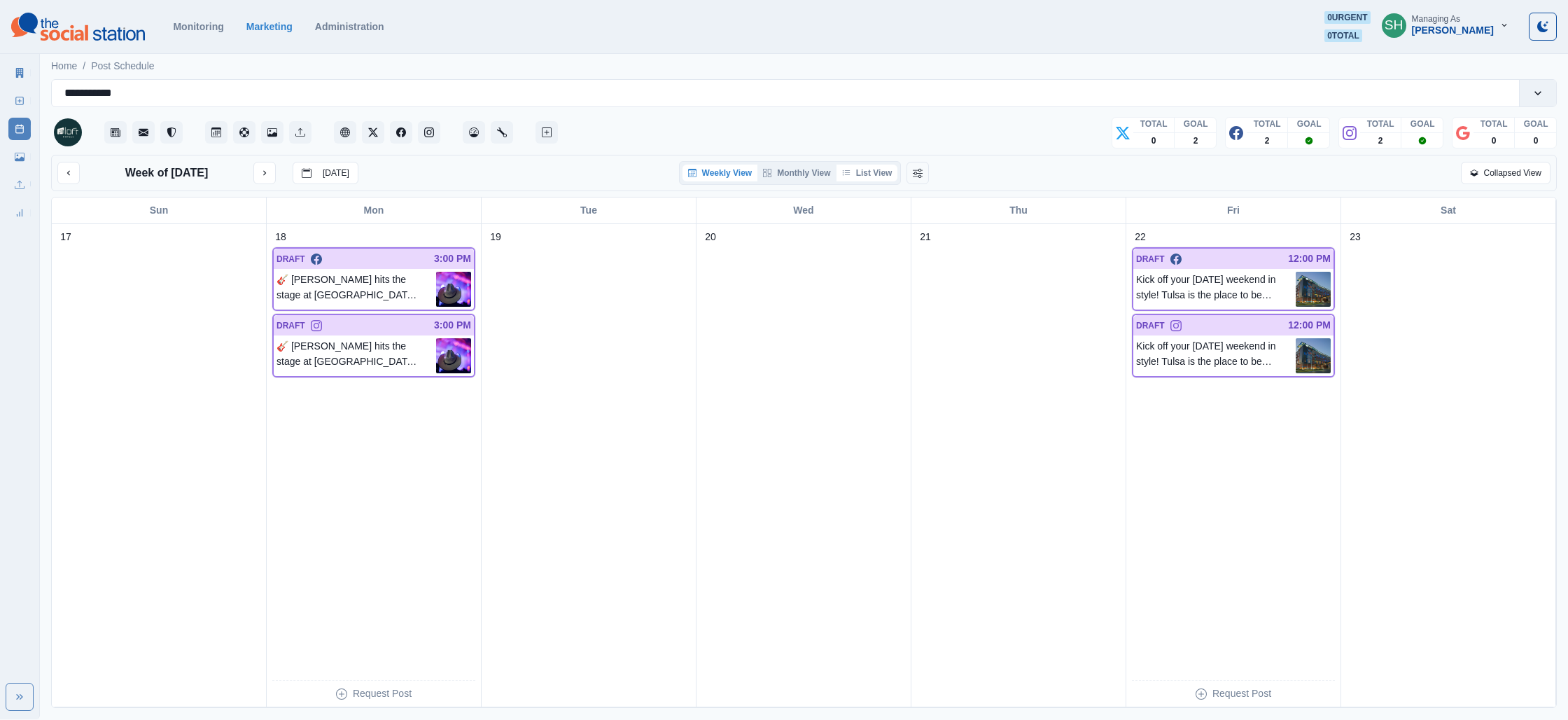
drag, startPoint x: 827, startPoint y: 155, endPoint x: 837, endPoint y: 177, distance: 24.2
click at [827, 160] on div "Week of [DATE] [DATE] Weekly View Monthly View List View Collapsed View" at bounding box center [803, 172] width 1506 height 36
click at [848, 178] on button "List View" at bounding box center [867, 172] width 62 height 17
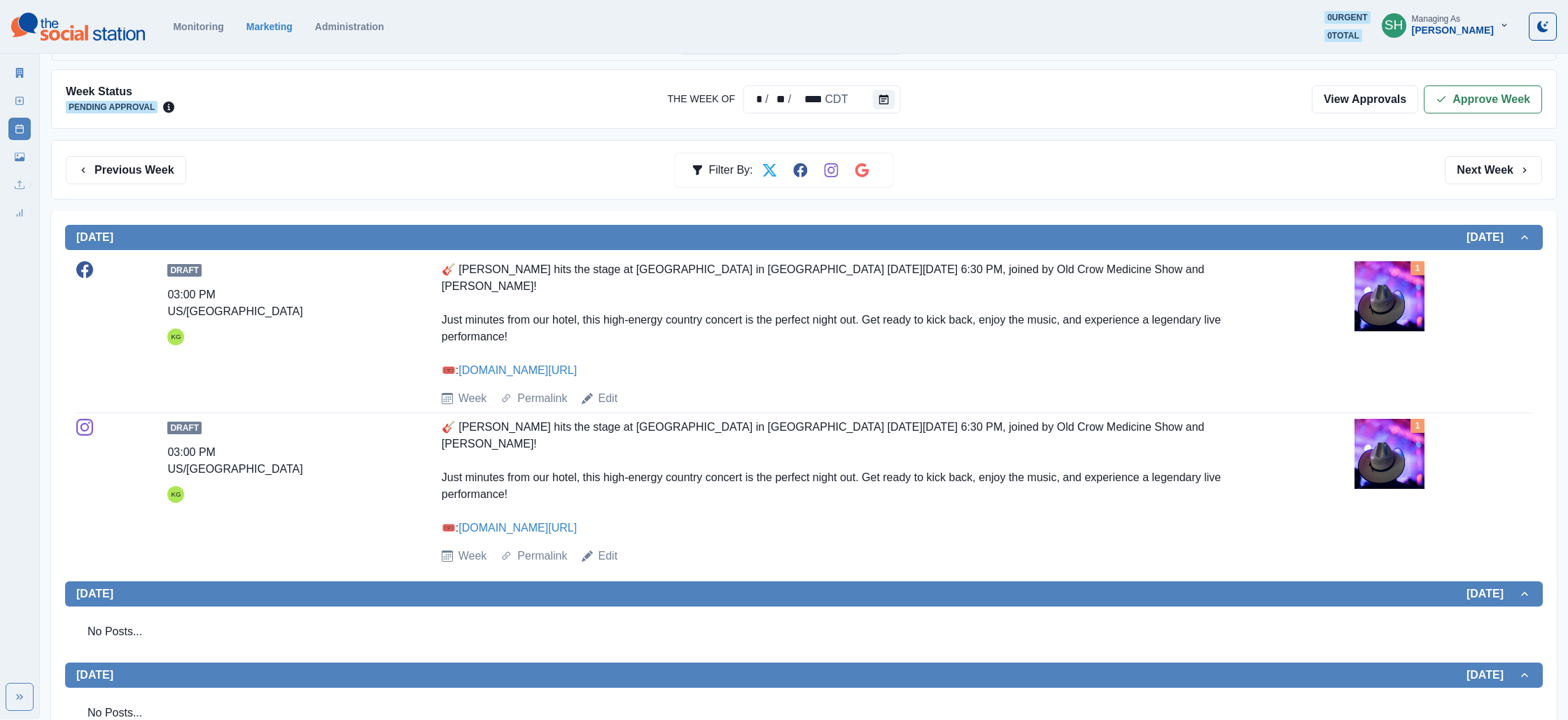
scroll to position [151, 0]
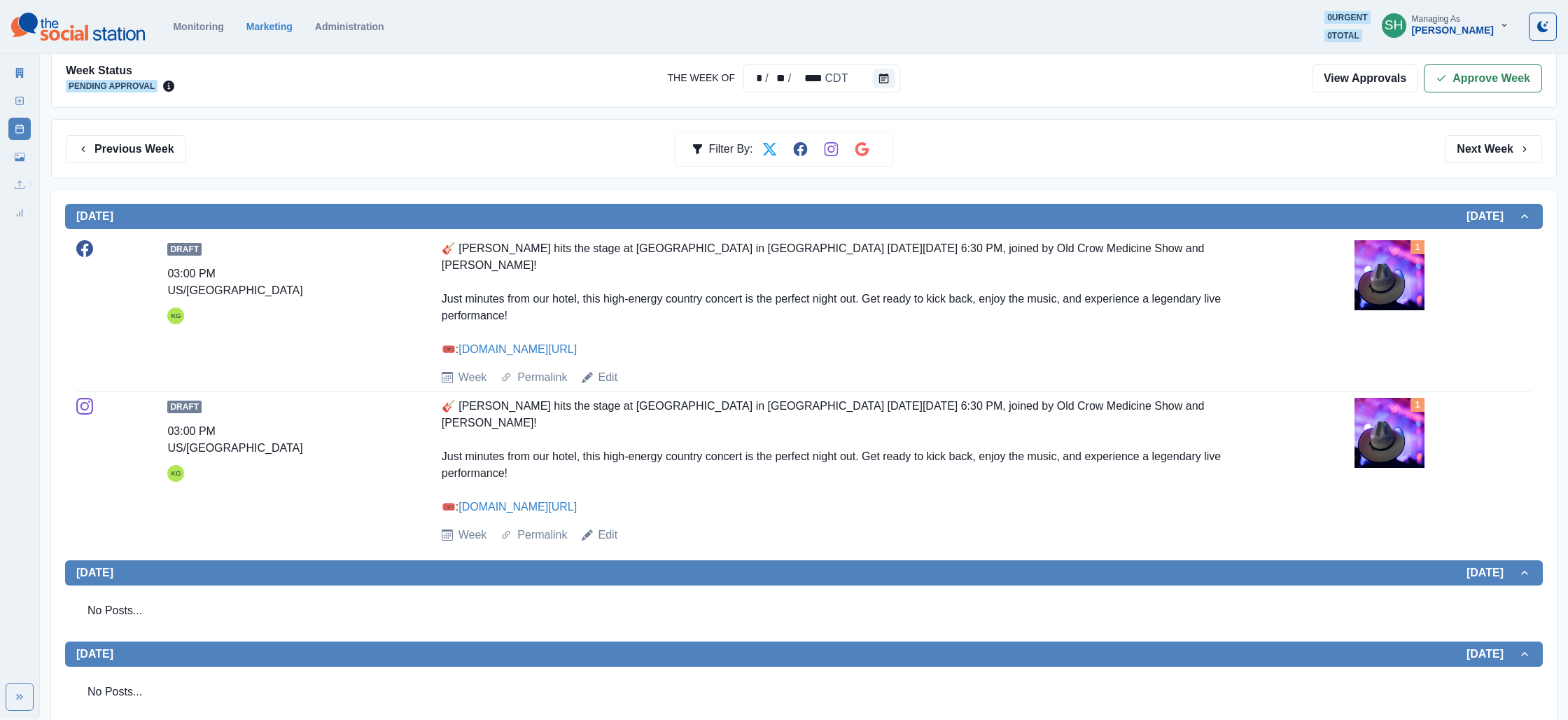
click at [1408, 279] on img at bounding box center [1390, 275] width 70 height 70
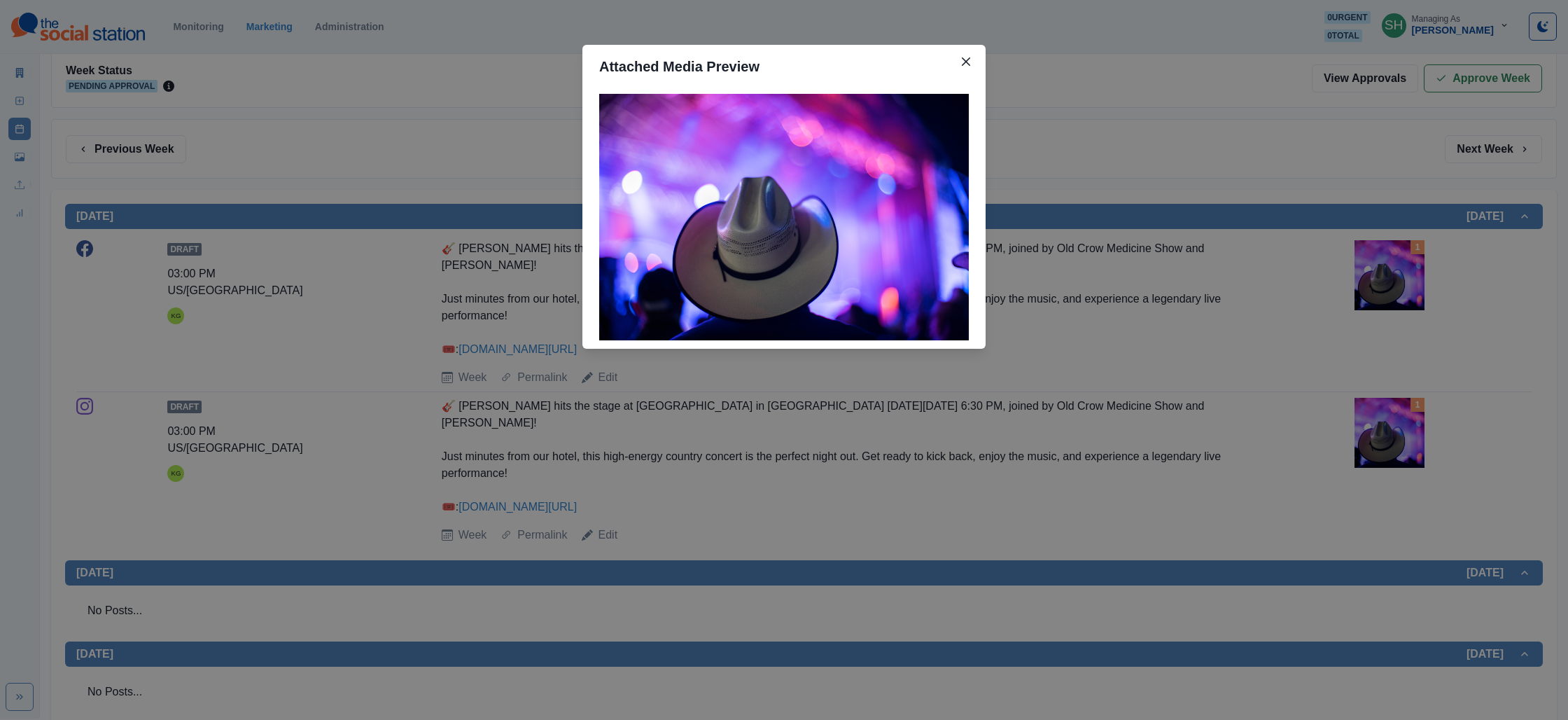
click at [1140, 293] on div "Attached Media Preview" at bounding box center [784, 360] width 1568 height 720
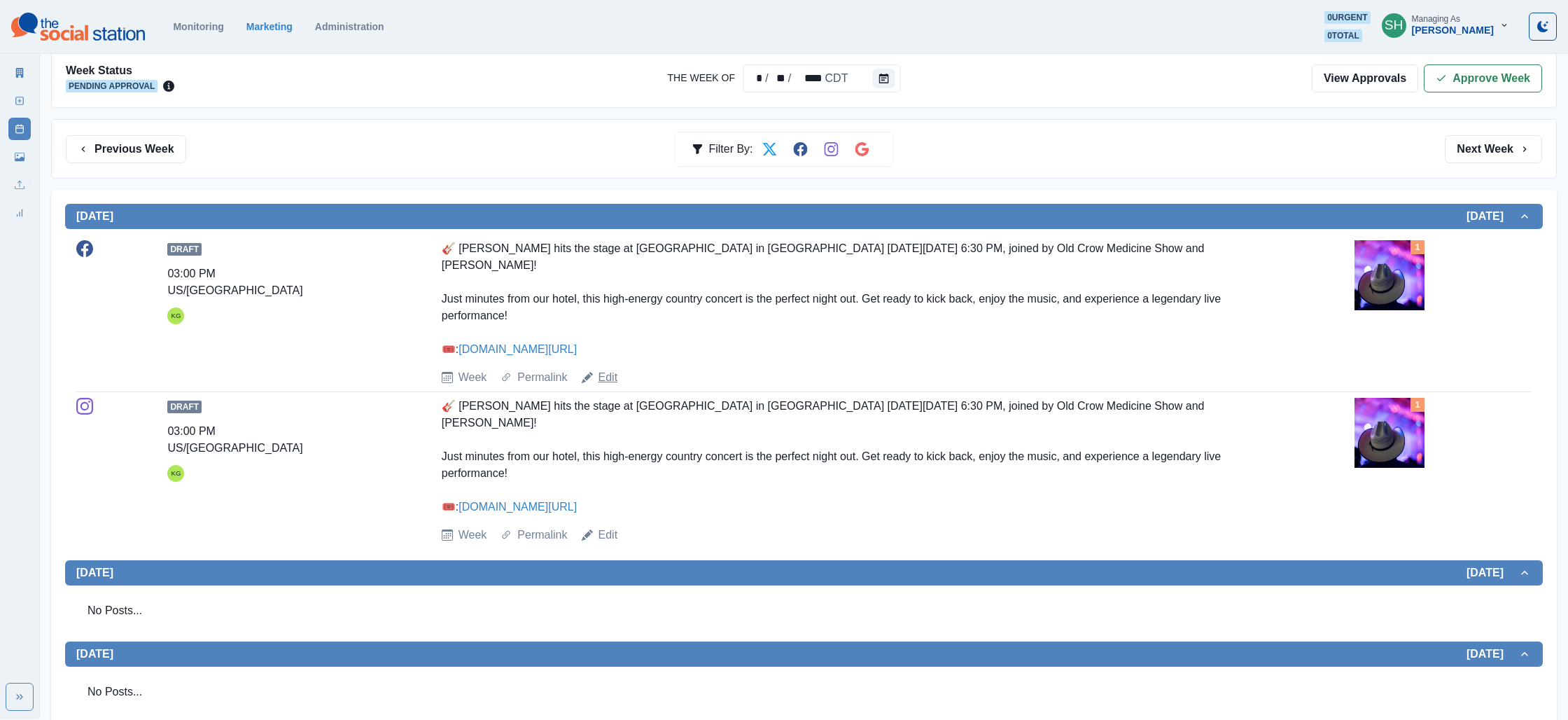
click at [605, 369] on link "Edit" at bounding box center [608, 377] width 19 height 17
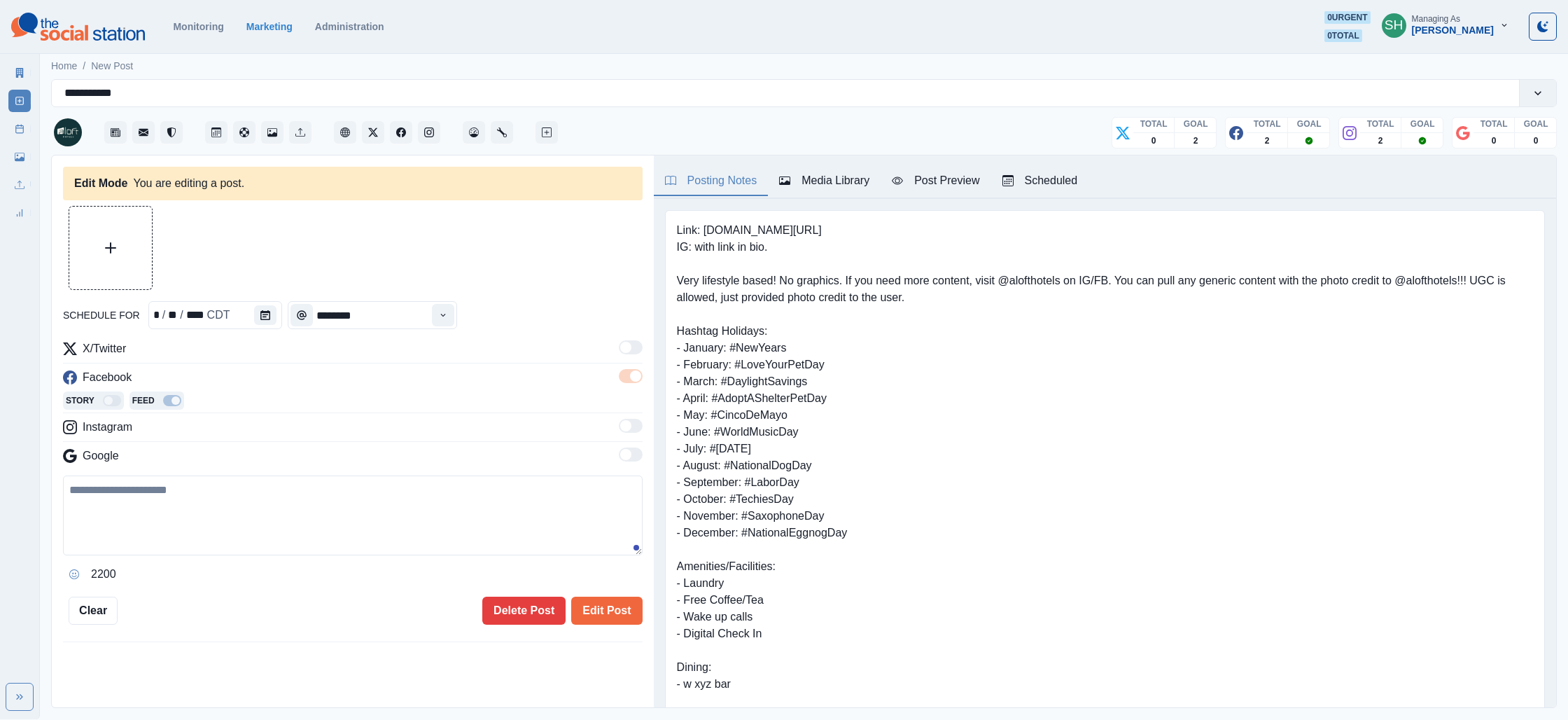
type input "*******"
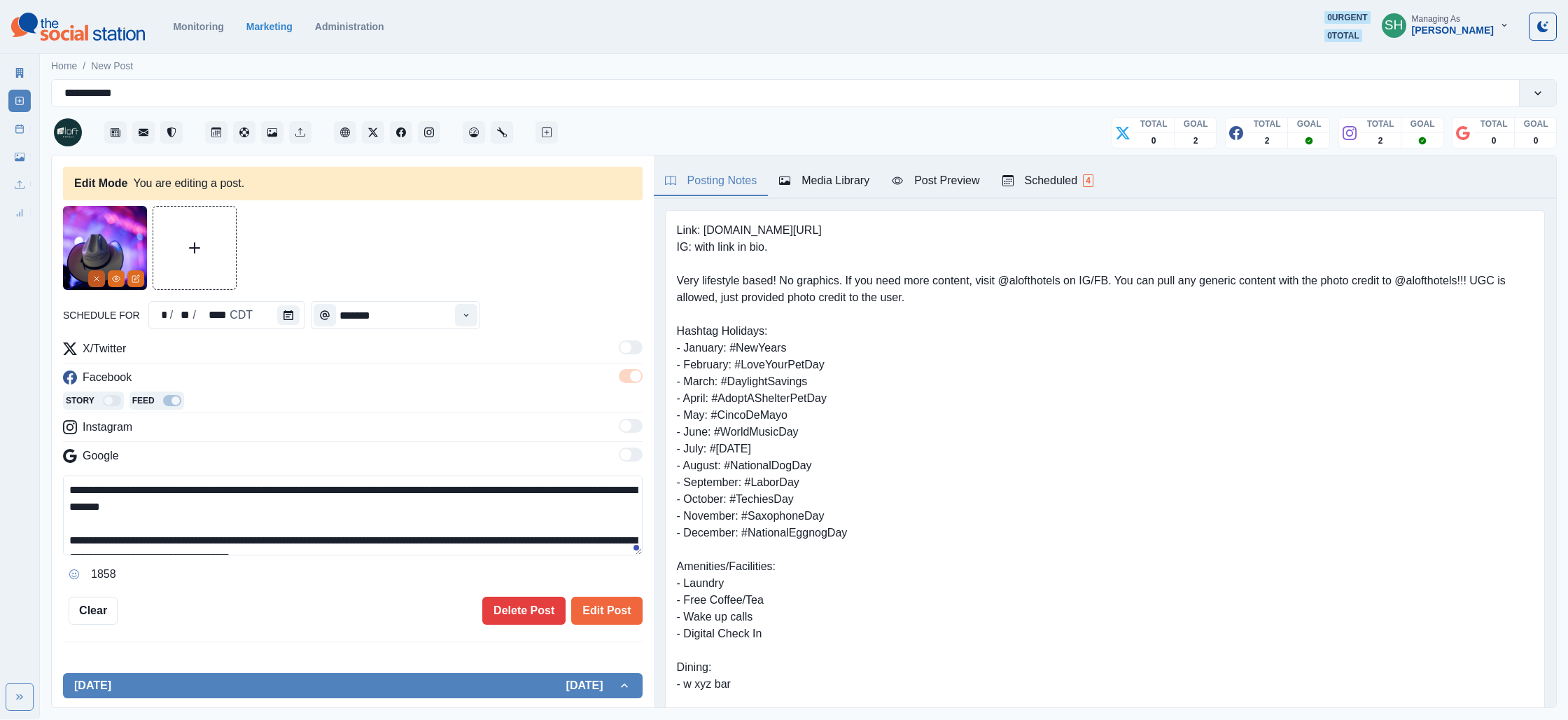
click at [98, 276] on icon "Remove" at bounding box center [97, 279] width 9 height 9
click at [96, 232] on button "Upload Media" at bounding box center [111, 248] width 83 height 83
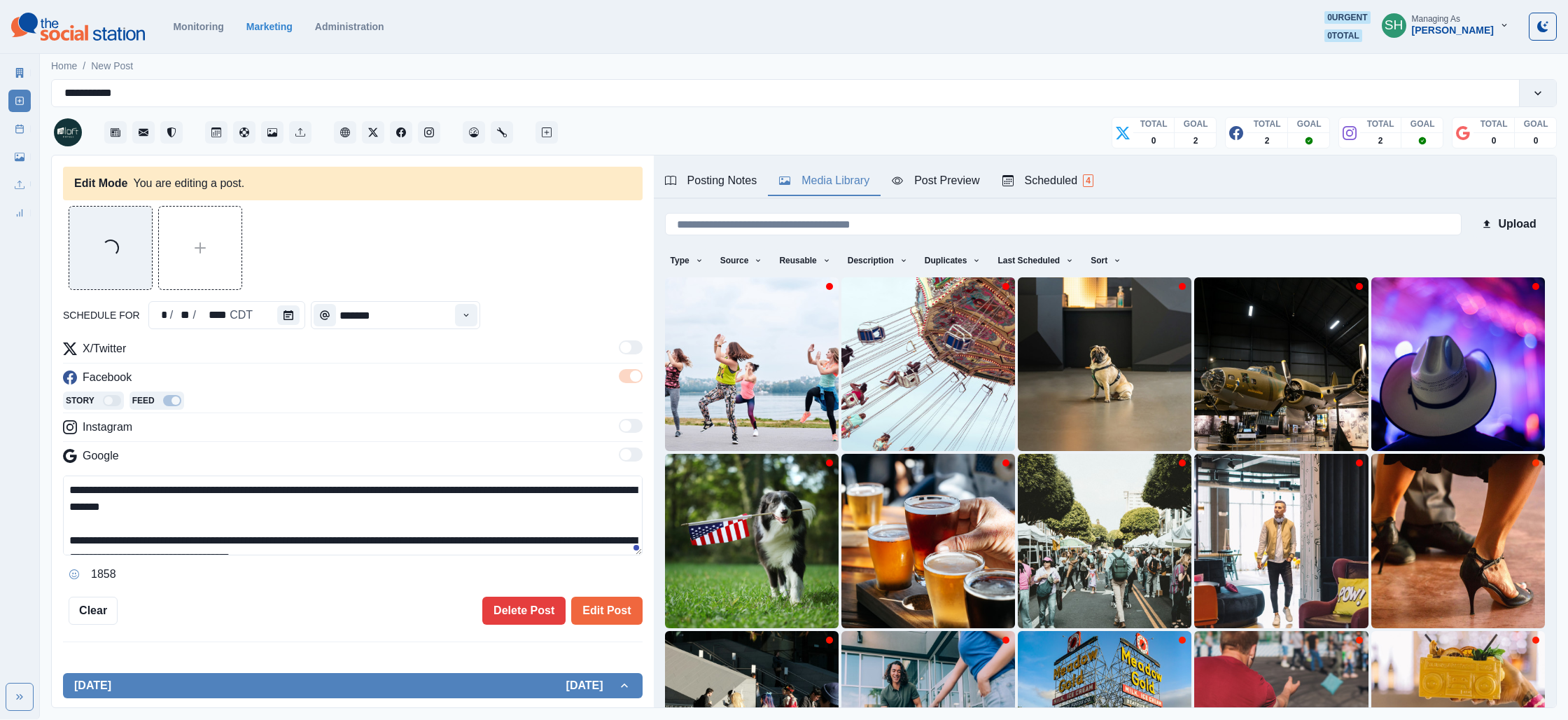
drag, startPoint x: 838, startPoint y: 187, endPoint x: 846, endPoint y: 200, distance: 15.3
click at [838, 187] on div "Media Library" at bounding box center [824, 180] width 91 height 17
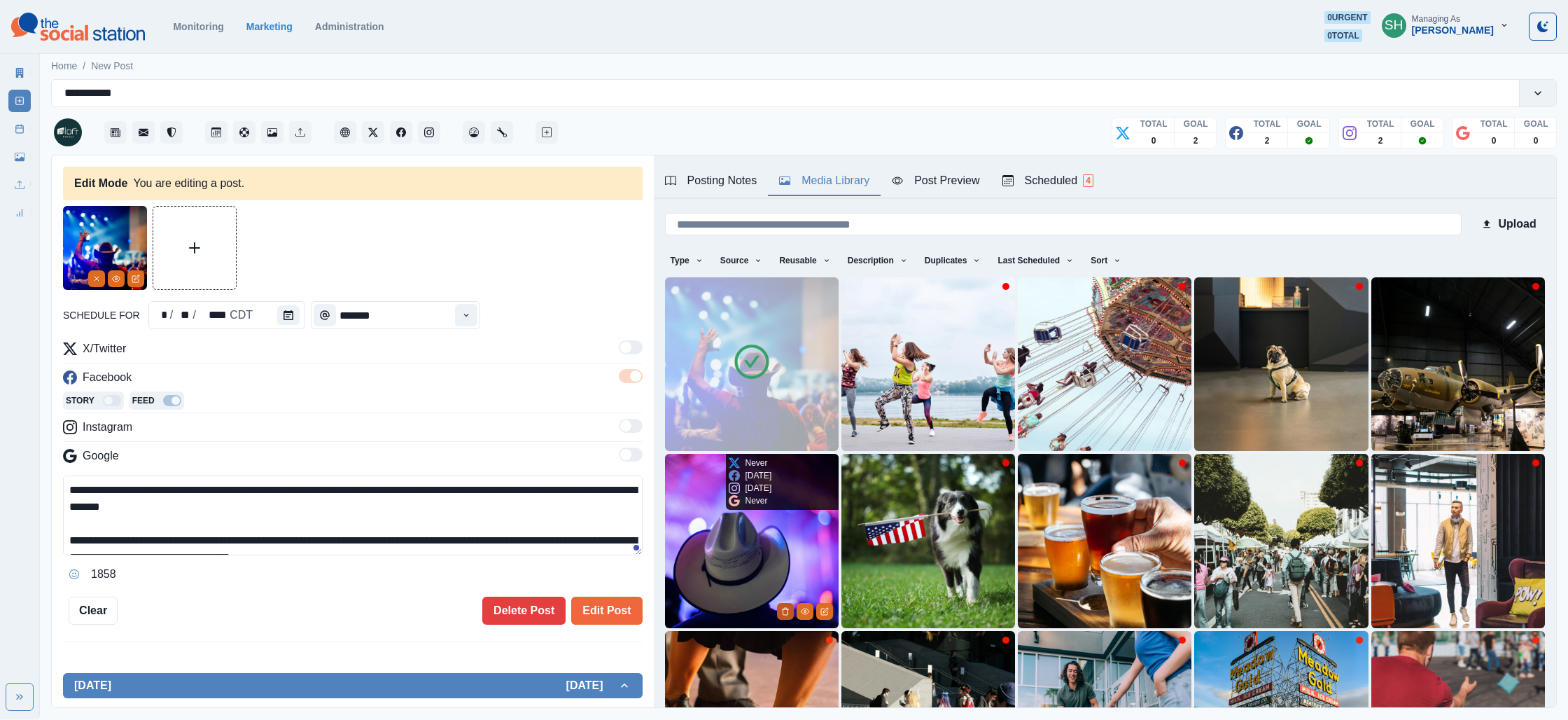
click at [781, 606] on button "Delete Media" at bounding box center [785, 611] width 17 height 17
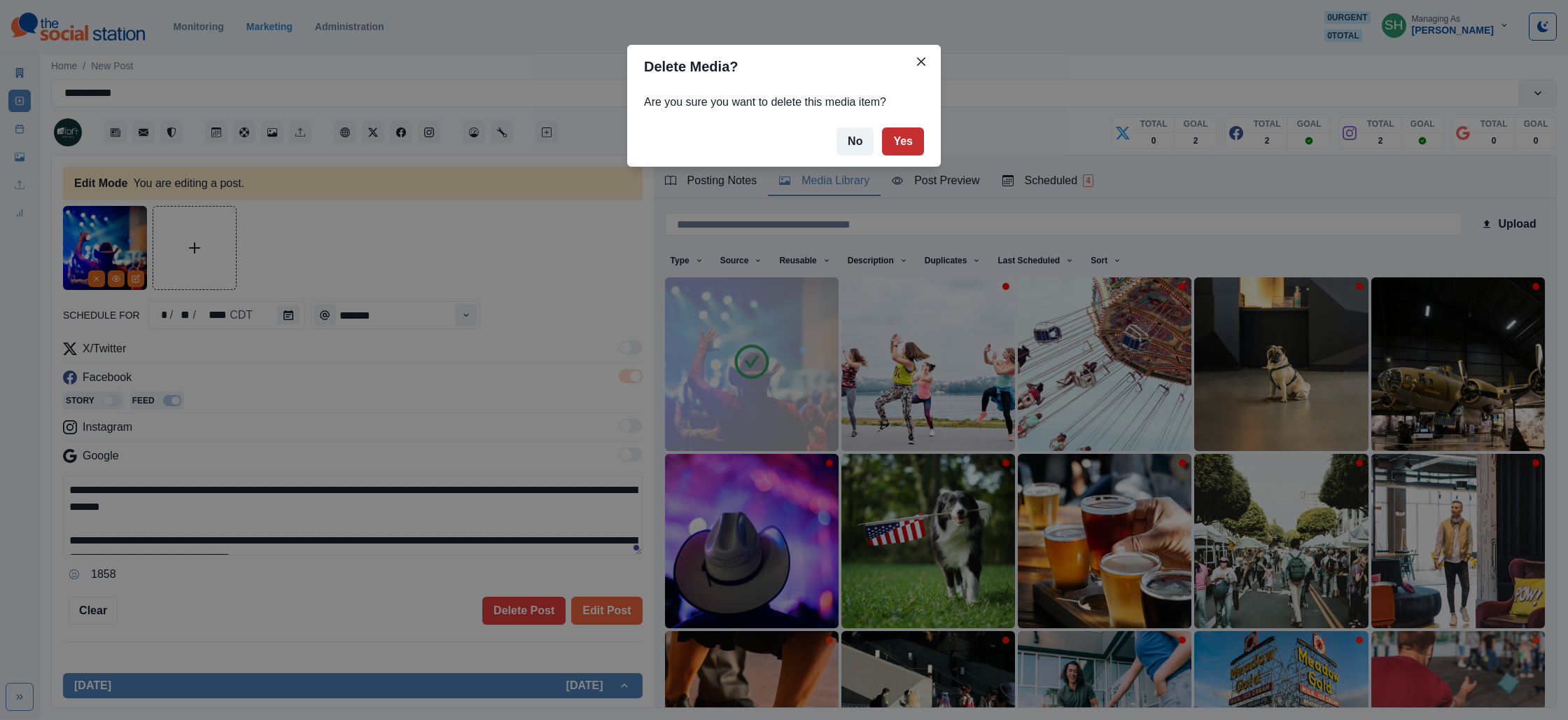
click at [905, 139] on button "Yes" at bounding box center [903, 142] width 42 height 28
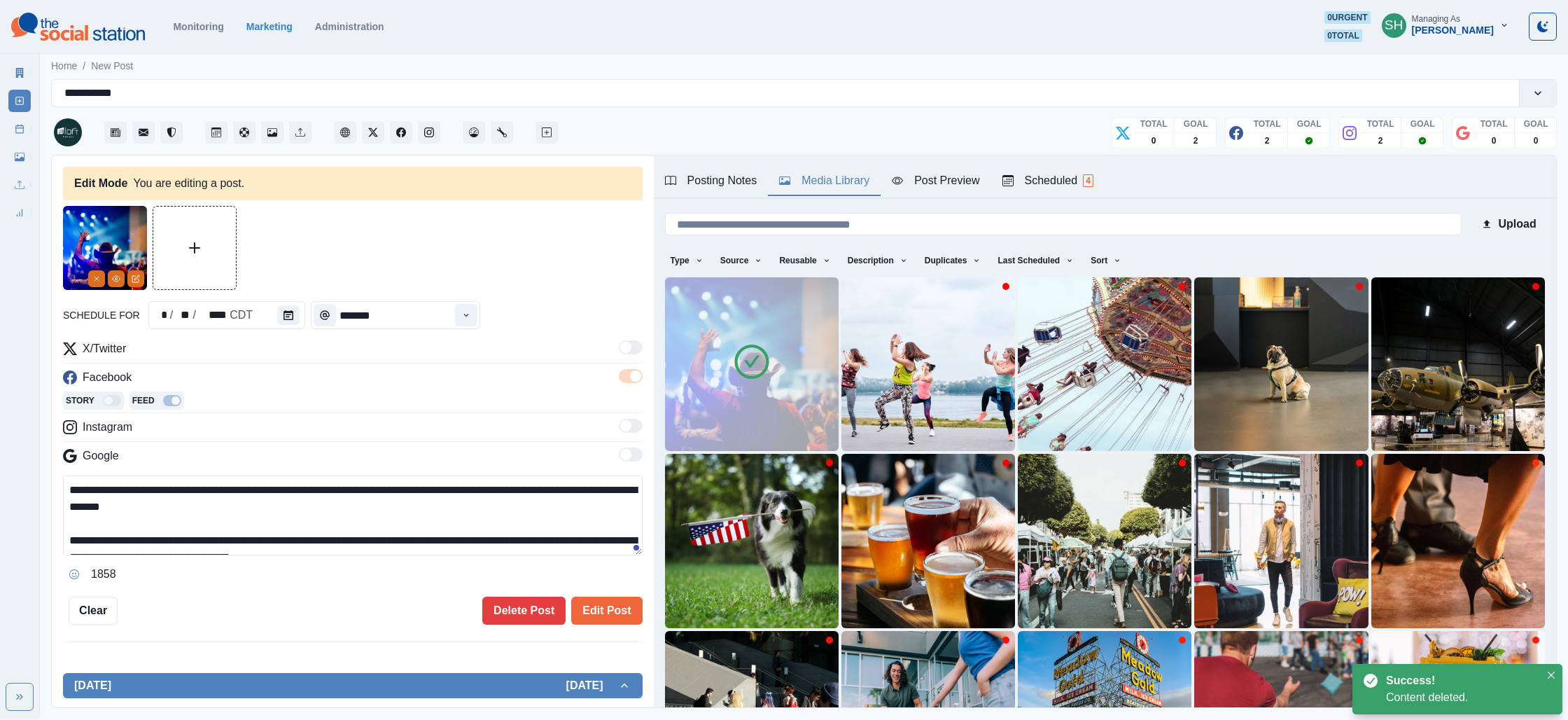
scroll to position [50, 0]
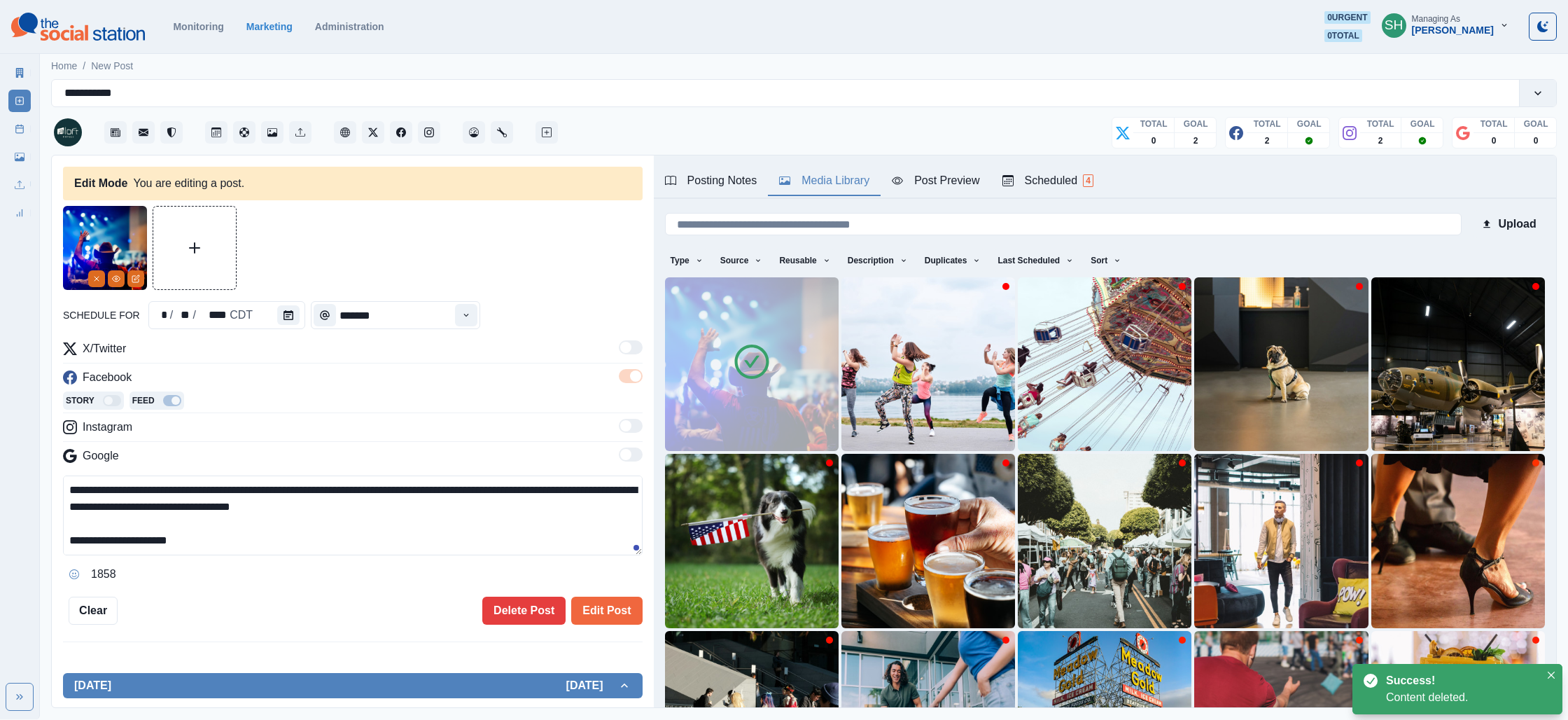
click at [244, 547] on textarea "**********" at bounding box center [352, 515] width 579 height 80
click at [73, 582] on button "Opens Emoji Picker" at bounding box center [74, 573] width 22 height 22
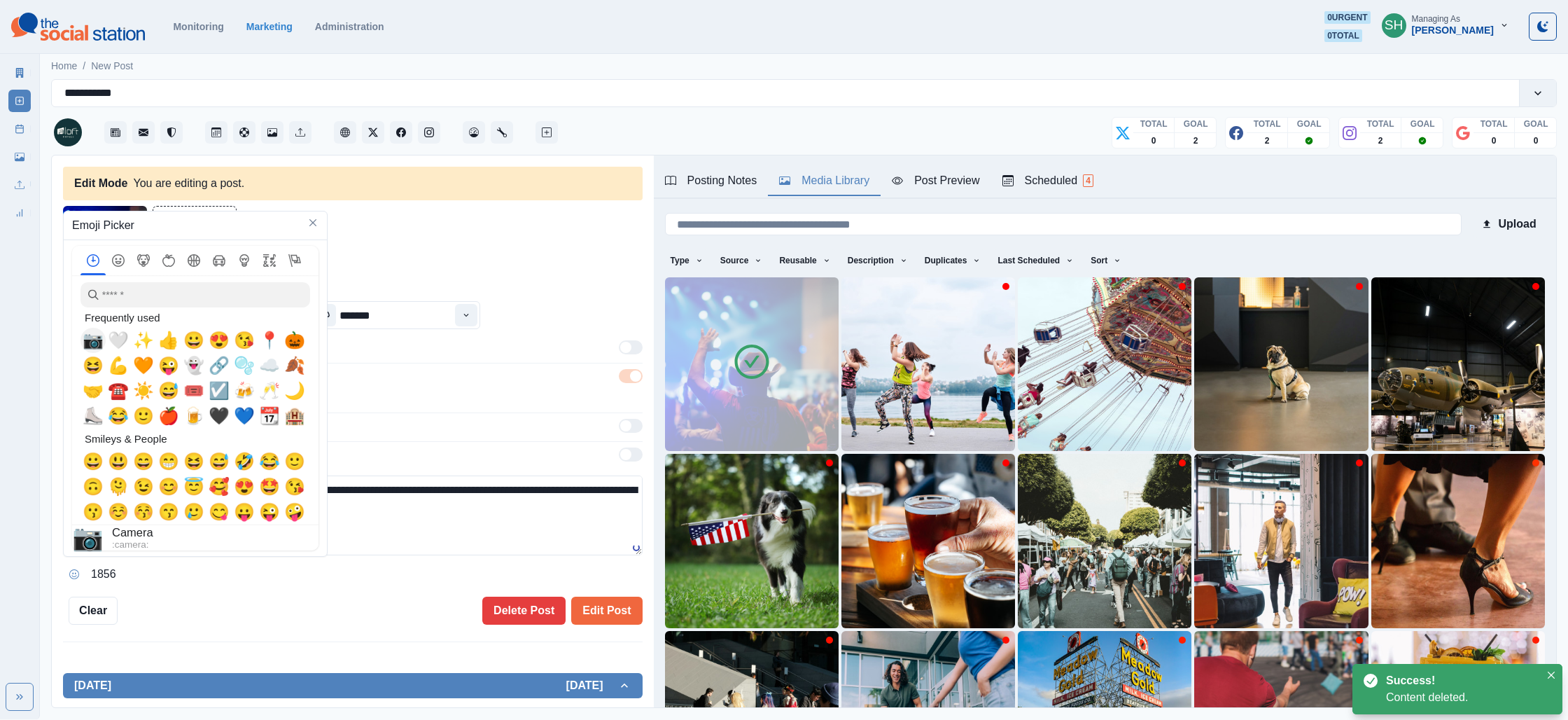
click at [100, 336] on span "📷" at bounding box center [93, 340] width 21 height 19
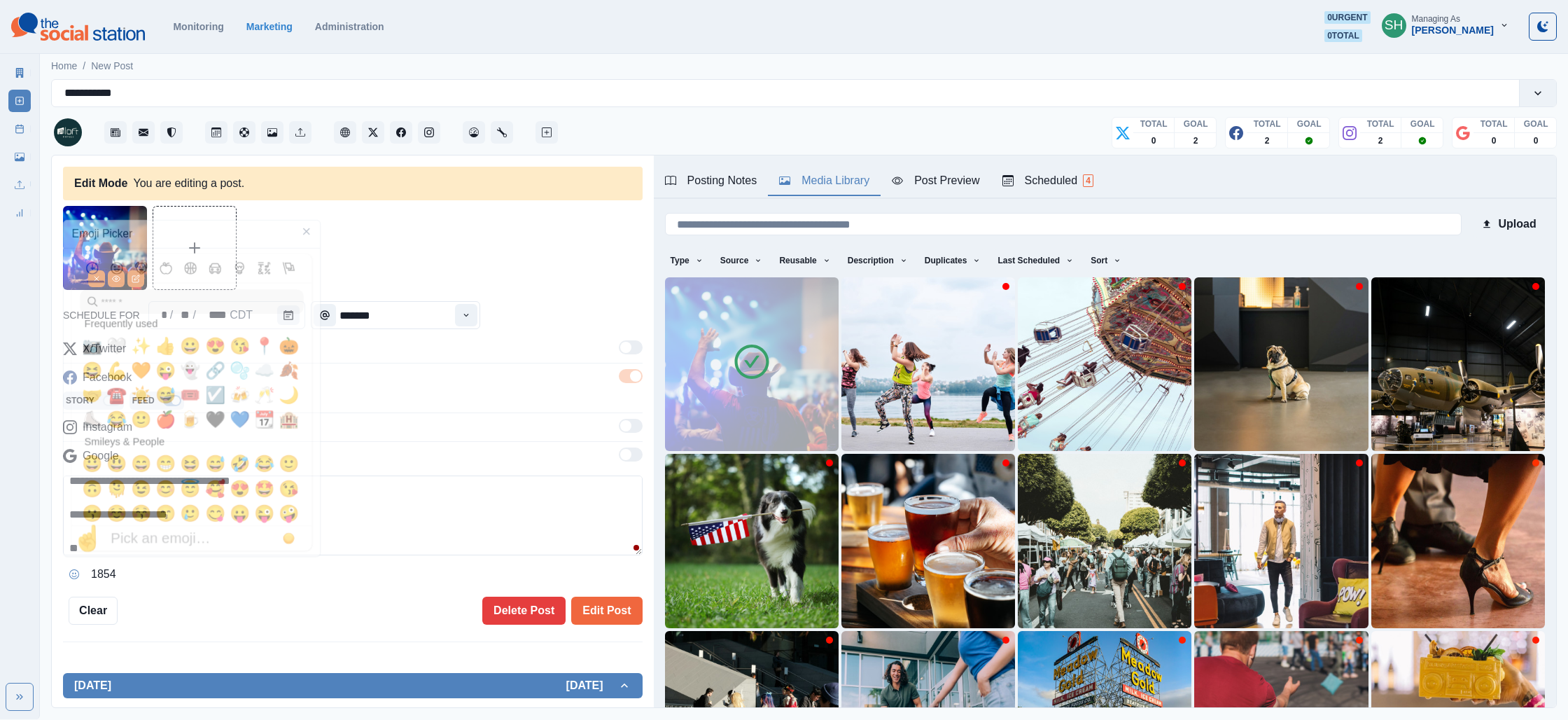
click at [401, 533] on textarea "**********" at bounding box center [352, 515] width 579 height 80
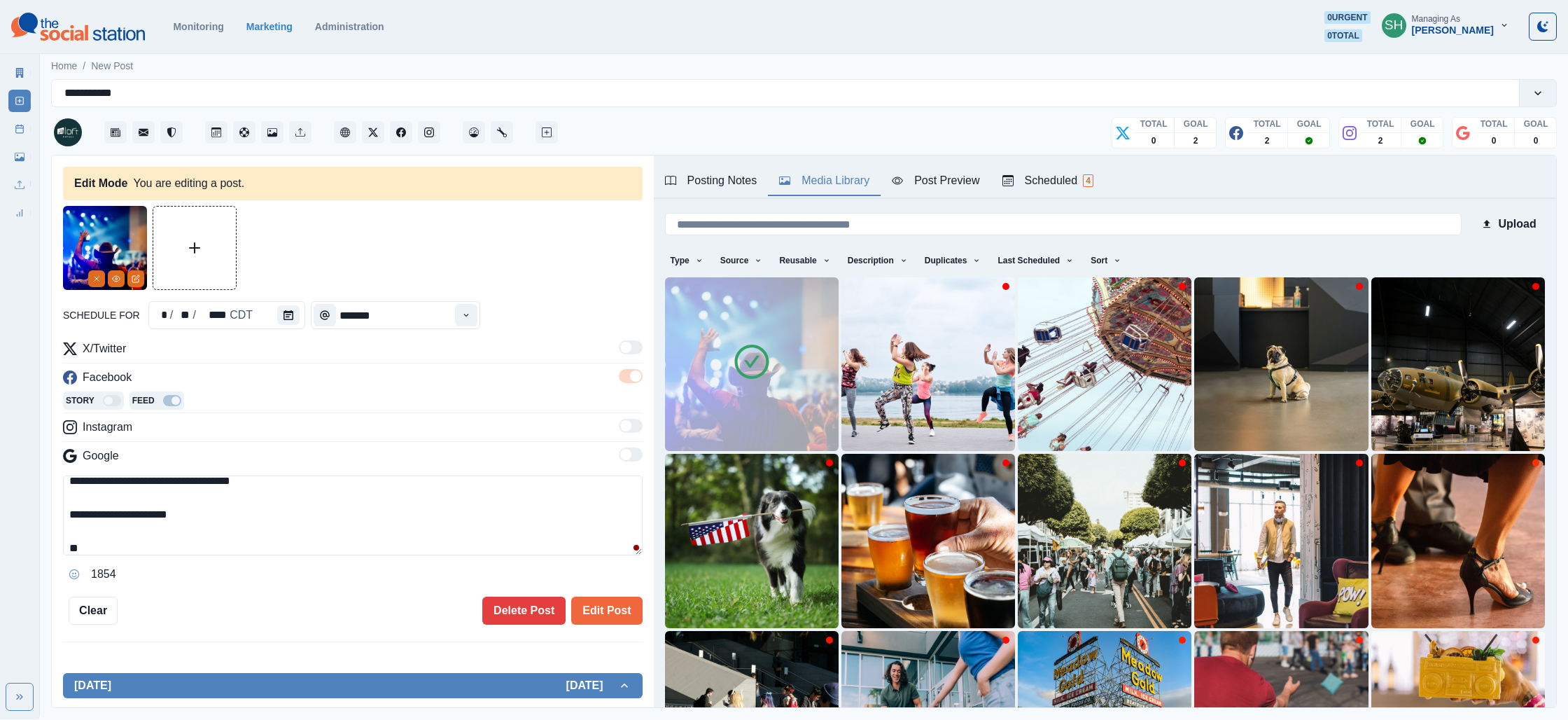
click at [388, 544] on textarea "**********" at bounding box center [352, 515] width 579 height 80
paste textarea "**********"
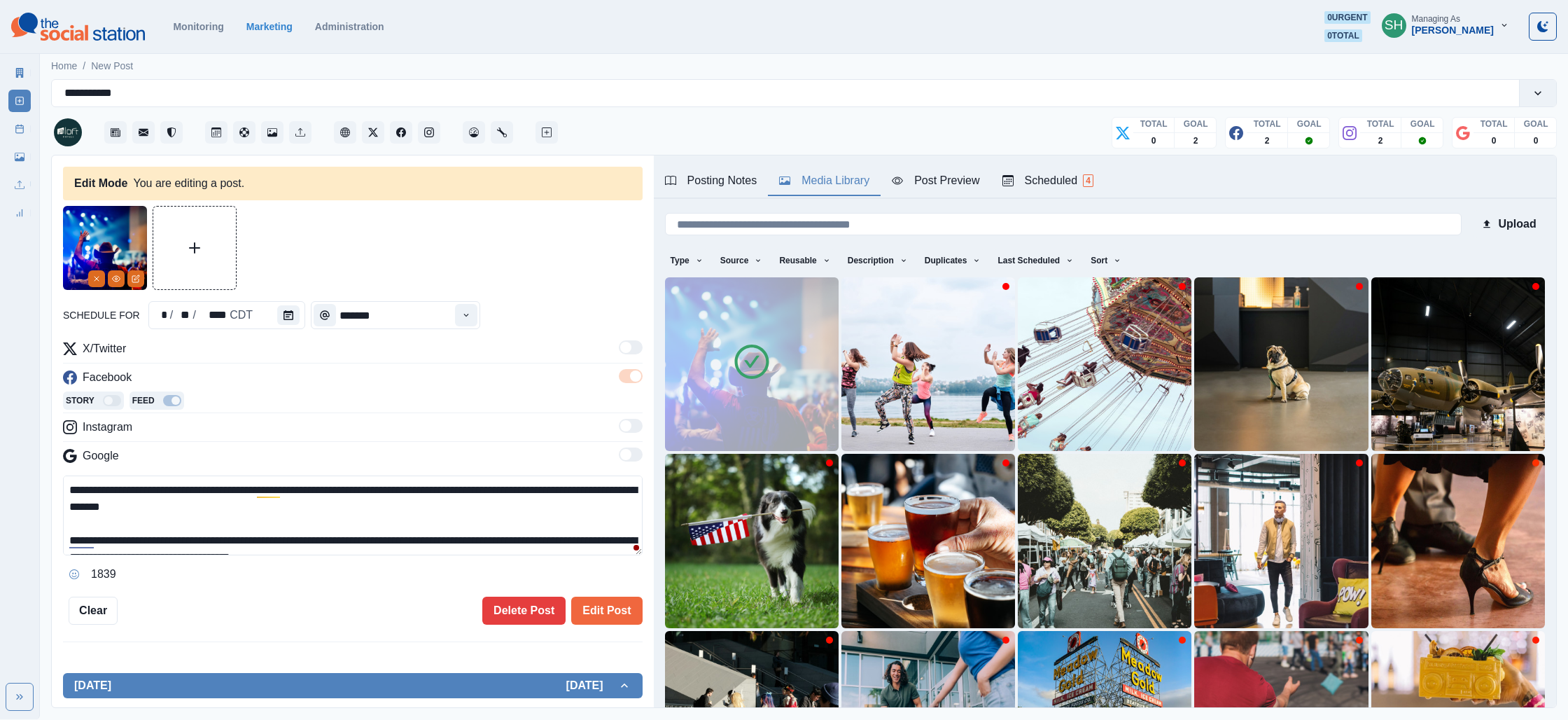
click at [737, 198] on div "Posting Notes Media Library Post Preview Scheduled 4" at bounding box center [1105, 177] width 903 height 43
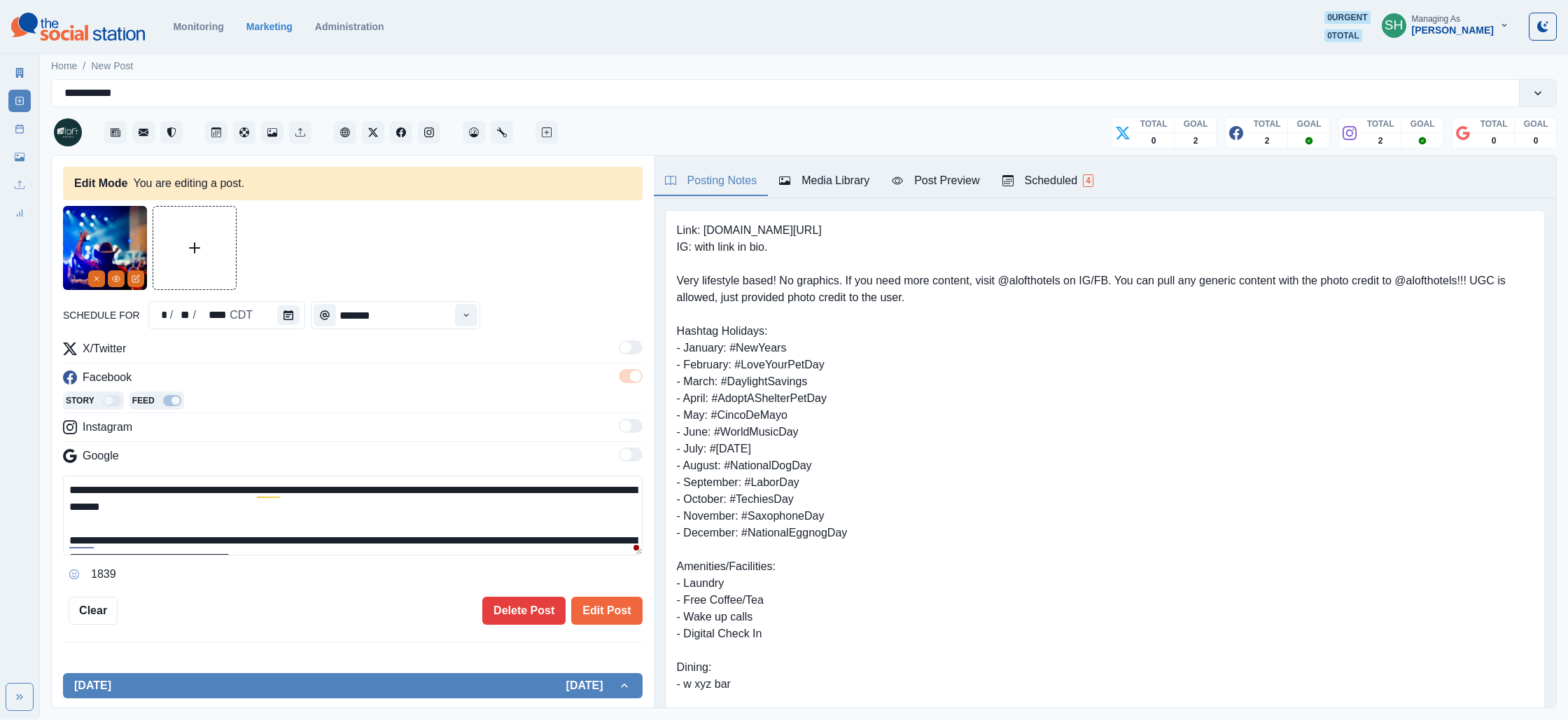
click at [733, 181] on div "Posting Notes" at bounding box center [711, 180] width 92 height 17
drag, startPoint x: 829, startPoint y: 235, endPoint x: 704, endPoint y: 229, distance: 125.1
click at [704, 229] on pre "Link: www.marriott.com/tultl IG: with link in bio. Very lifestyle based! No gra…" at bounding box center [1105, 507] width 856 height 571
copy pre "www.marriott.com/tultl"
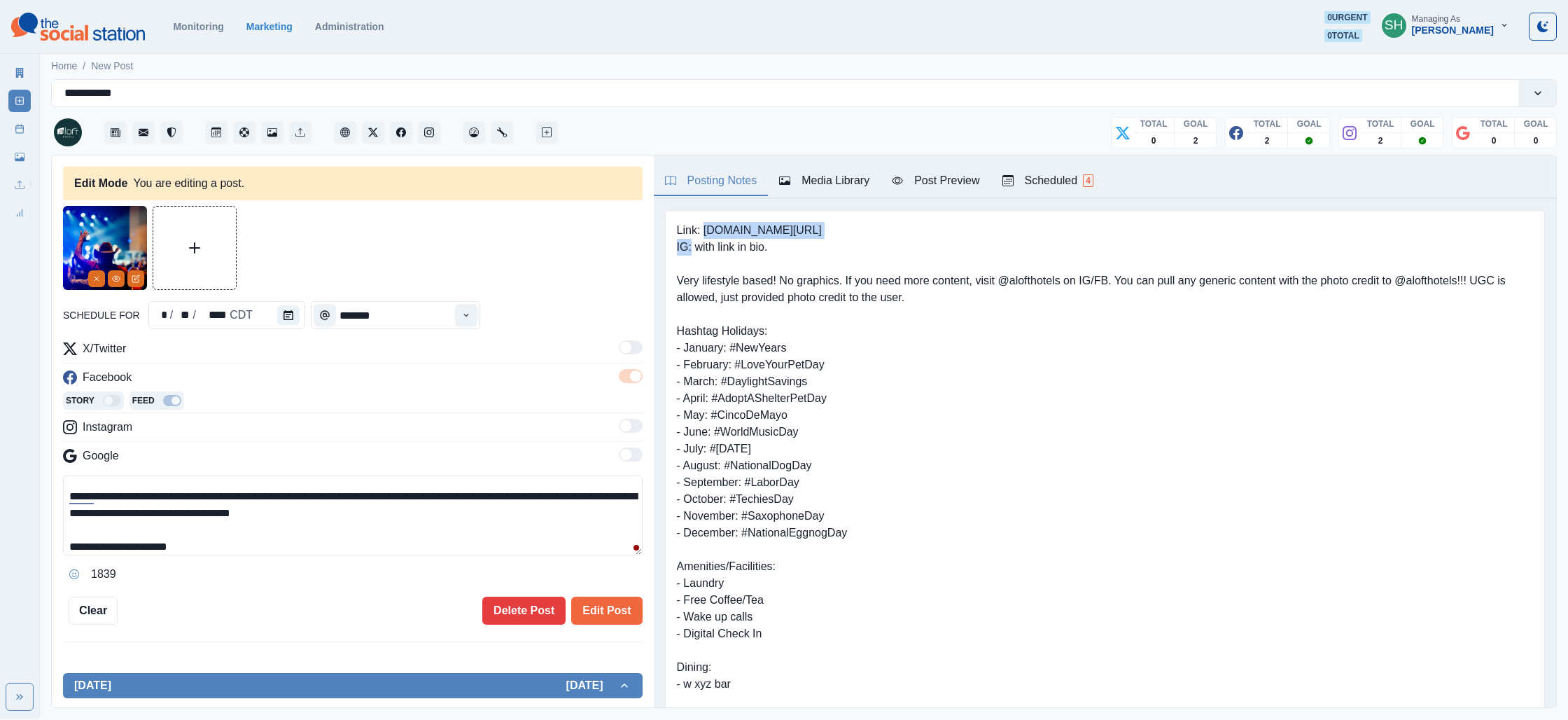
scroll to position [69, 0]
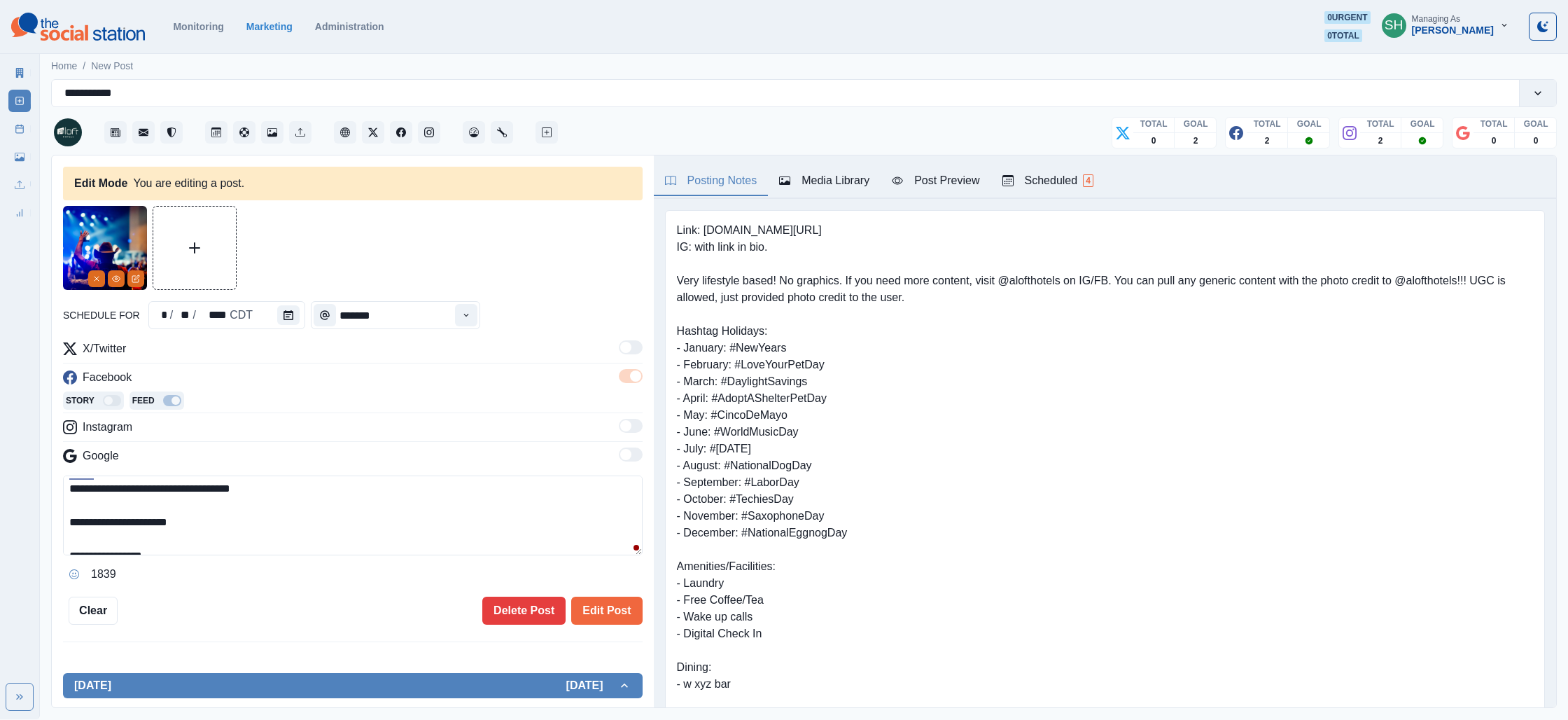
click at [278, 521] on textarea "**********" at bounding box center [352, 515] width 579 height 80
click at [82, 571] on button "Opens Emoji Picker" at bounding box center [74, 573] width 22 height 22
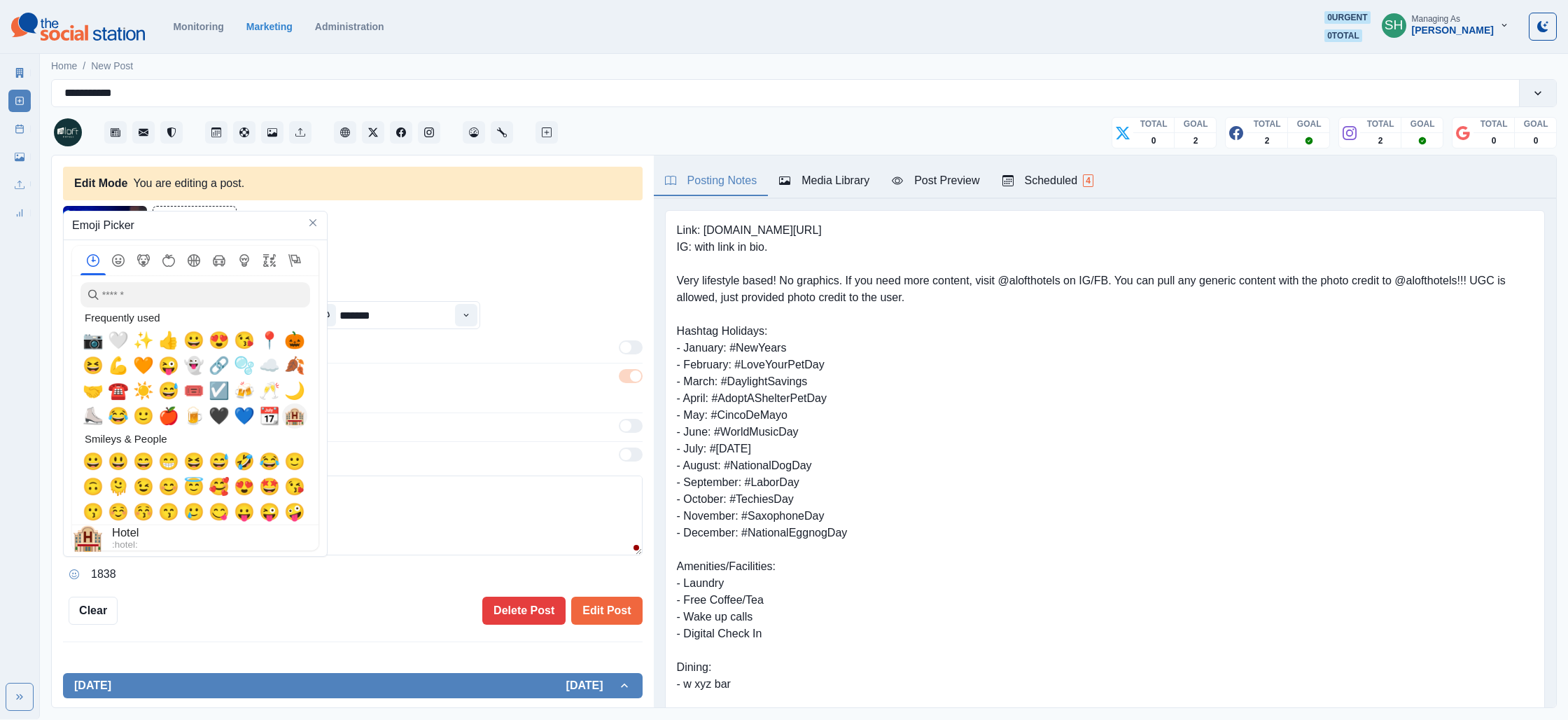
click at [294, 408] on span "🏨" at bounding box center [294, 416] width 21 height 19
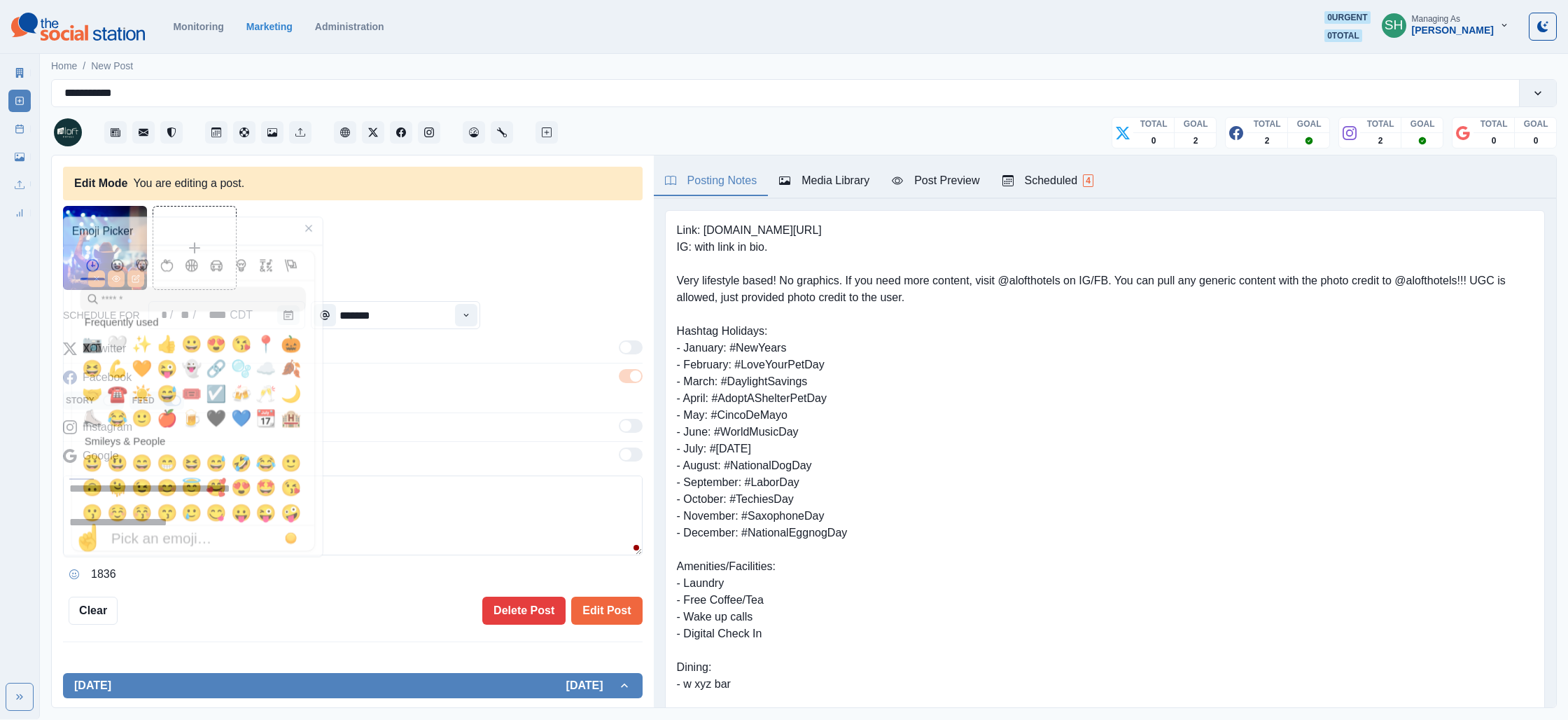
click at [356, 531] on textarea "**********" at bounding box center [352, 515] width 579 height 80
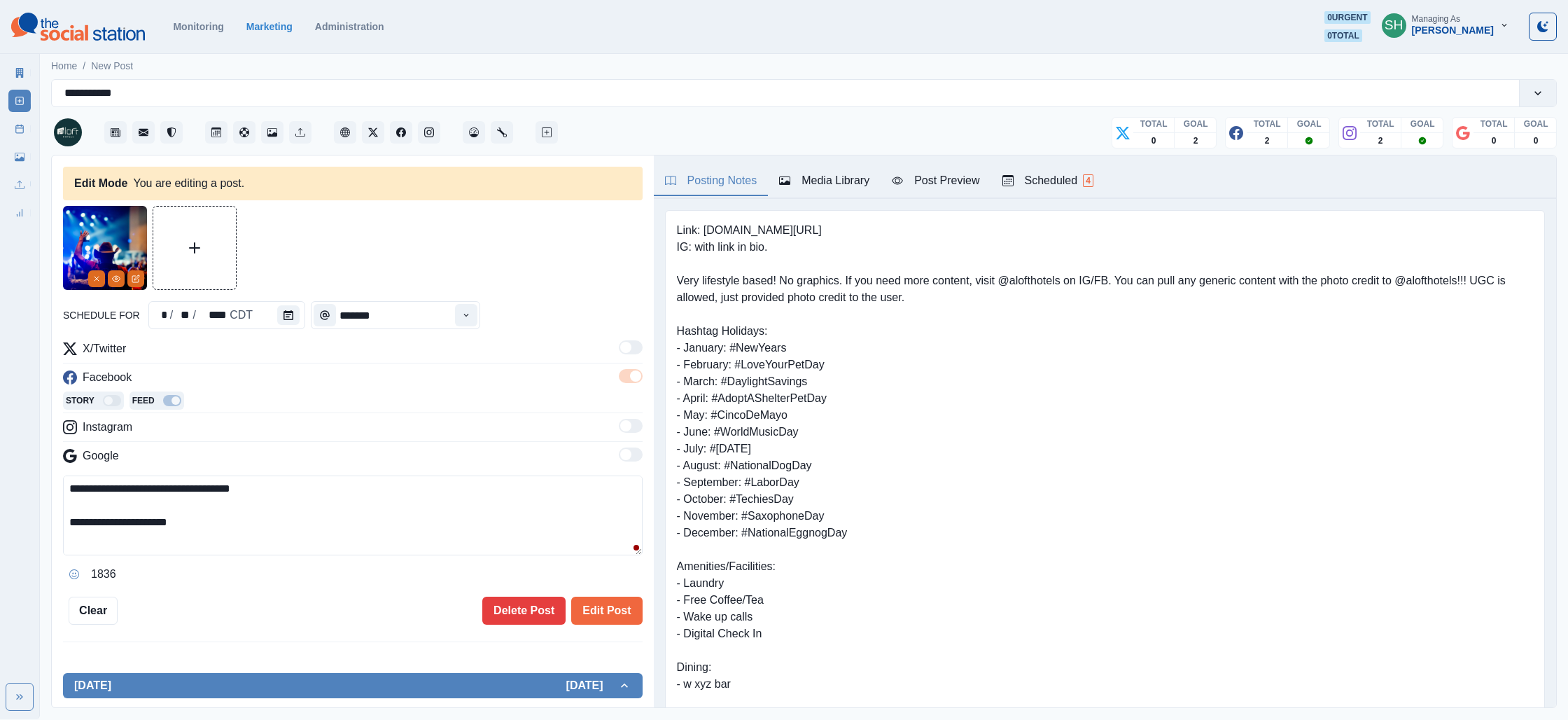
scroll to position [100, 0]
click at [164, 508] on textarea "**********" at bounding box center [352, 515] width 579 height 80
paste textarea "**********"
drag, startPoint x: 187, startPoint y: 538, endPoint x: 167, endPoint y: 539, distance: 20.0
click at [167, 539] on textarea "**********" at bounding box center [352, 515] width 579 height 80
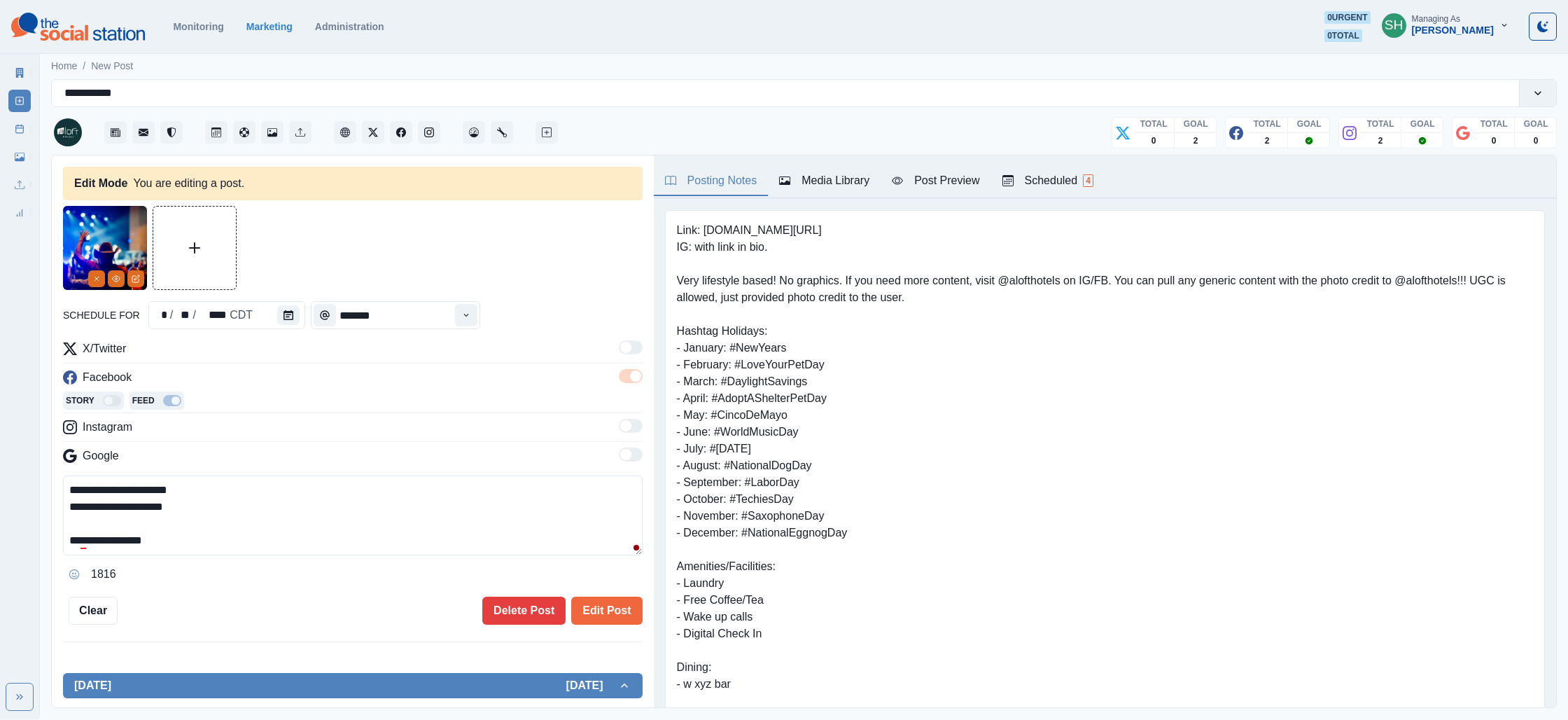
click at [74, 507] on textarea "**********" at bounding box center [352, 515] width 579 height 80
click at [69, 507] on textarea "**********" at bounding box center [352, 515] width 579 height 80
paste textarea "**"
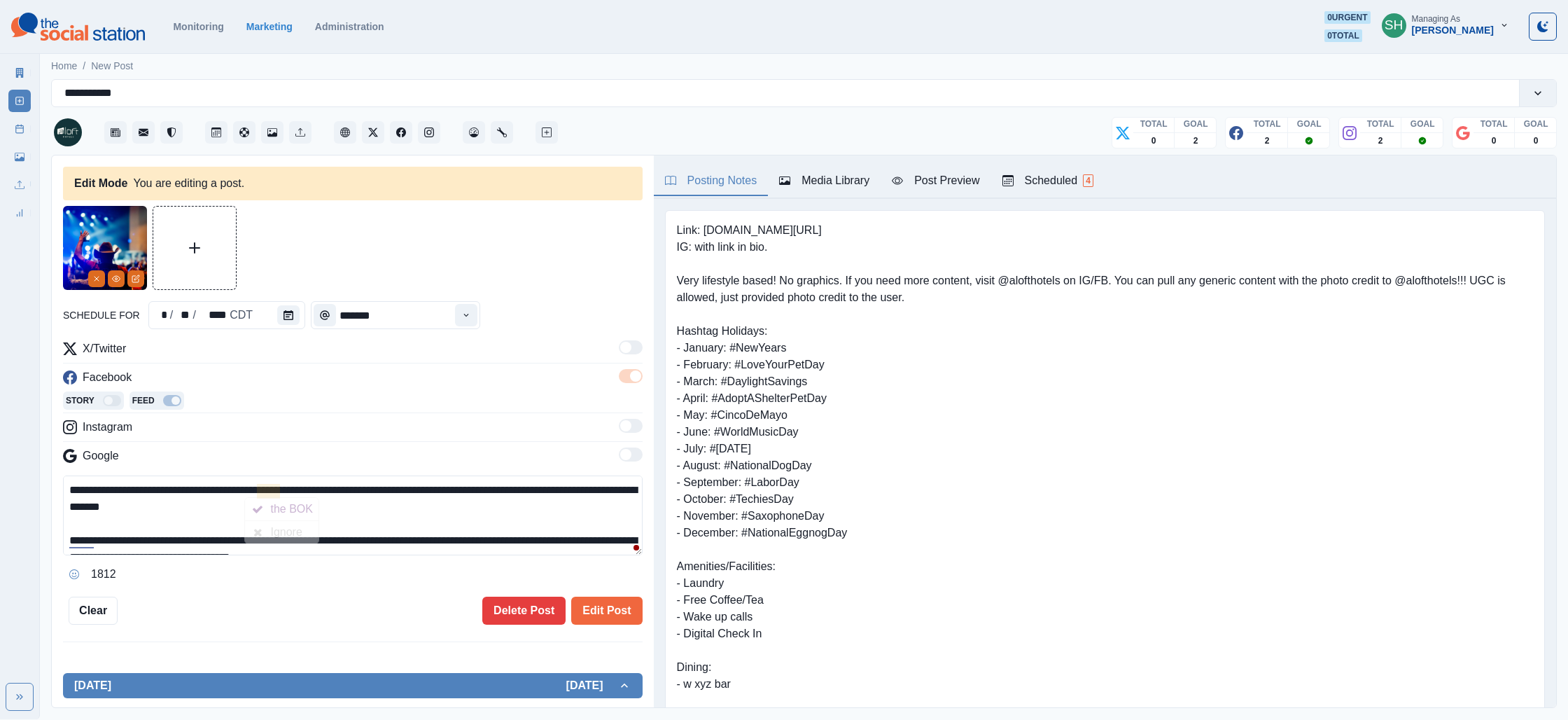
click at [252, 490] on textarea "**********" at bounding box center [352, 515] width 579 height 80
click at [259, 487] on textarea "**********" at bounding box center [352, 515] width 579 height 80
click at [265, 507] on div at bounding box center [258, 508] width 25 height 22
drag, startPoint x: 225, startPoint y: 543, endPoint x: 225, endPoint y: 417, distance: 126.0
click at [223, 406] on div "**********" at bounding box center [352, 462] width 579 height 245
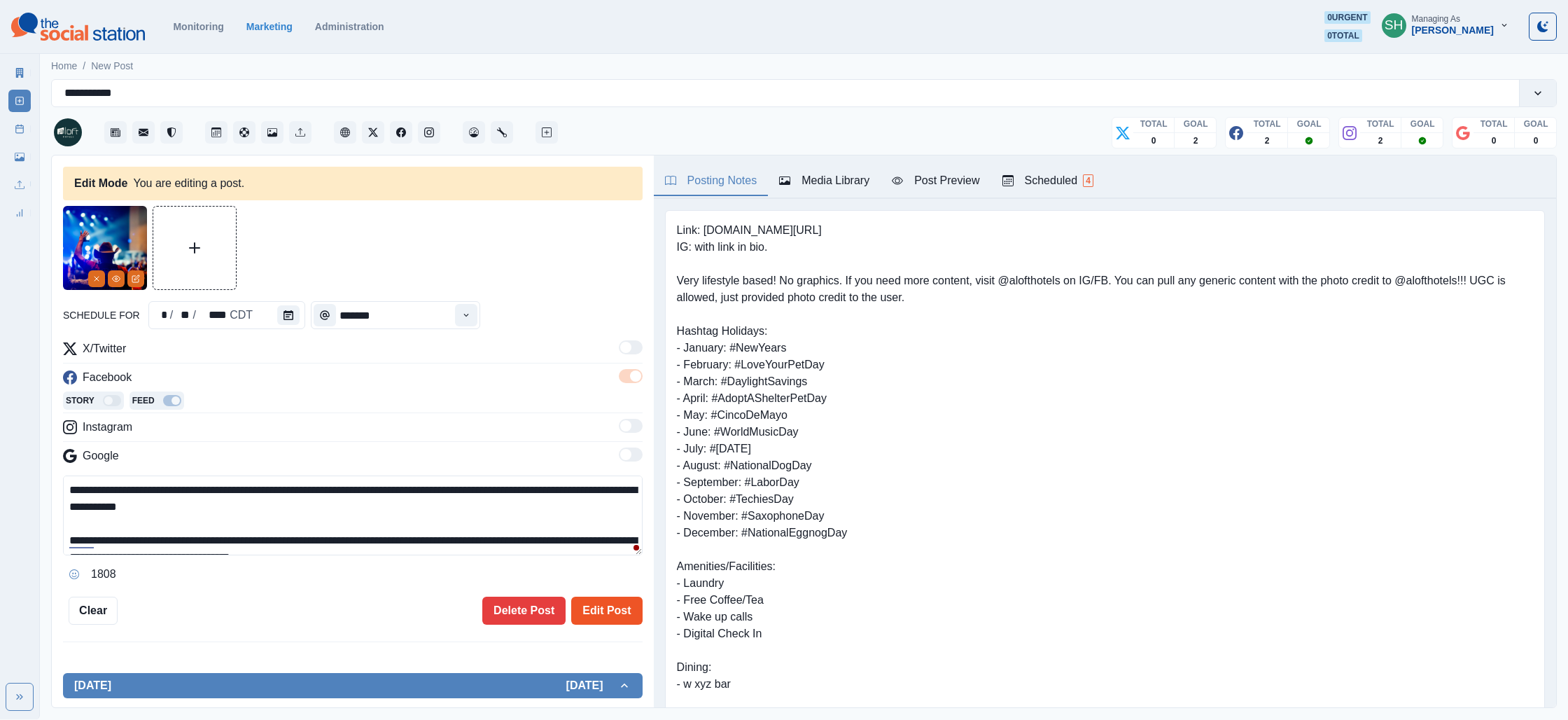
type textarea "**********"
click at [602, 606] on button "Edit Post" at bounding box center [606, 611] width 70 height 28
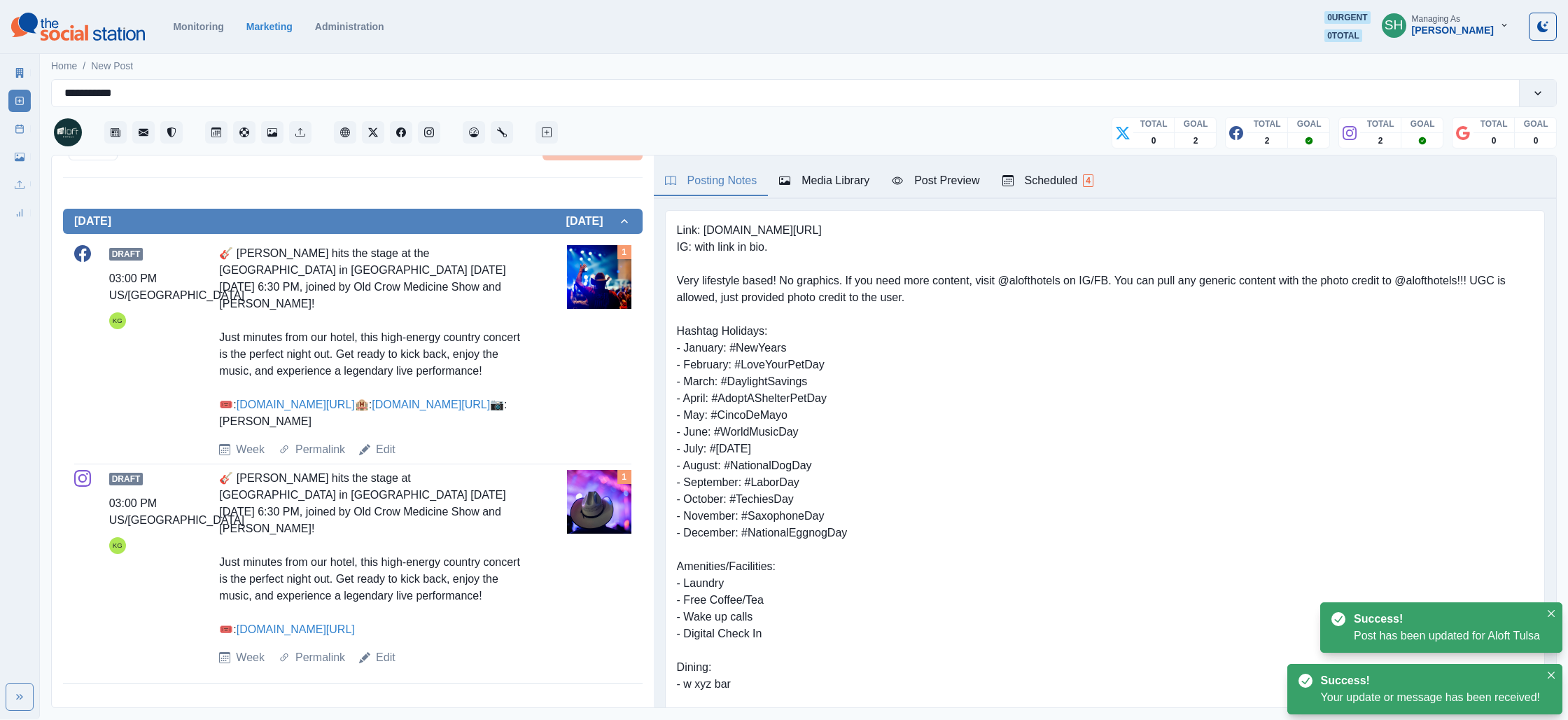
scroll to position [470, 0]
click at [398, 665] on div "Week Permalink Edit" at bounding box center [389, 657] width 342 height 17
click at [388, 659] on link "Edit" at bounding box center [386, 657] width 19 height 17
click at [815, 182] on div "Media Library" at bounding box center [824, 180] width 91 height 17
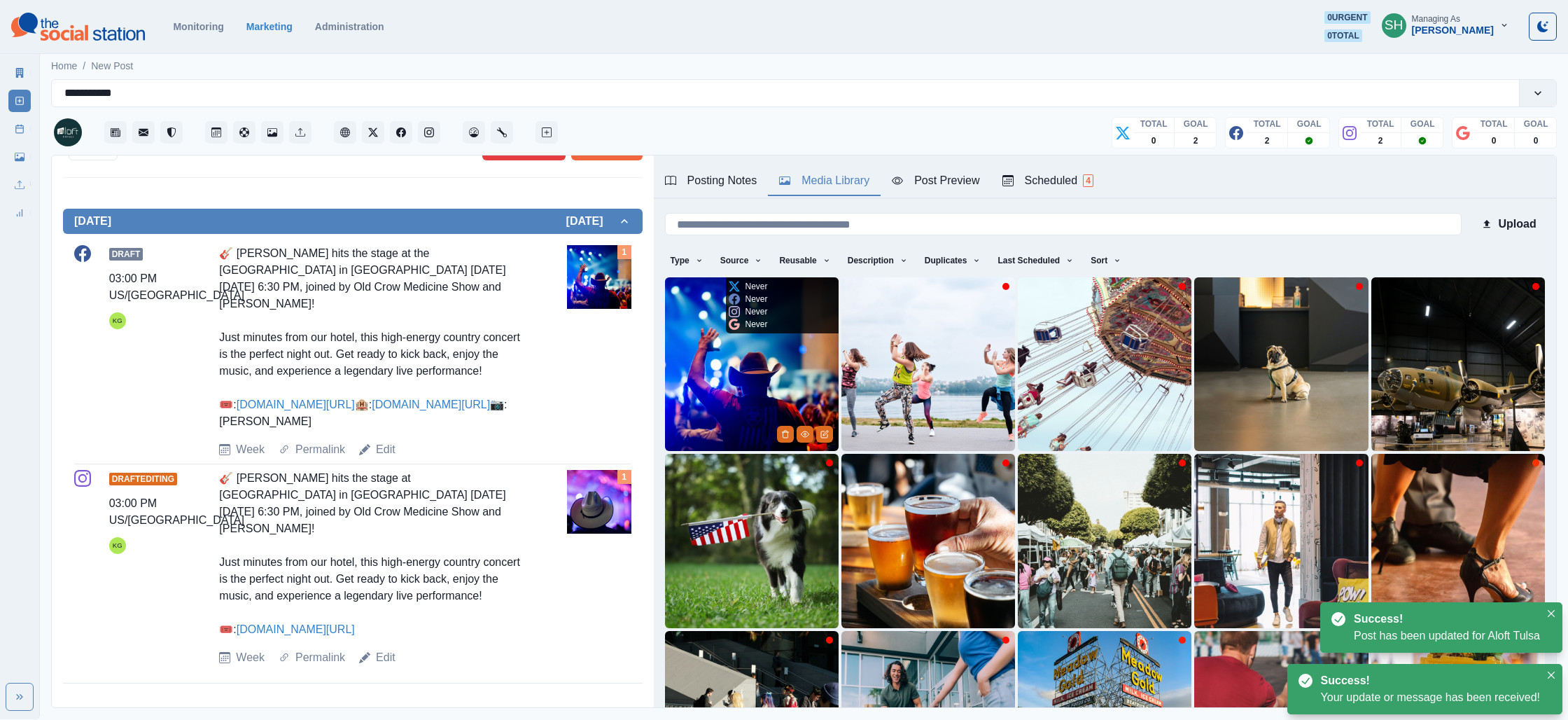
click at [707, 425] on img at bounding box center [752, 364] width 174 height 174
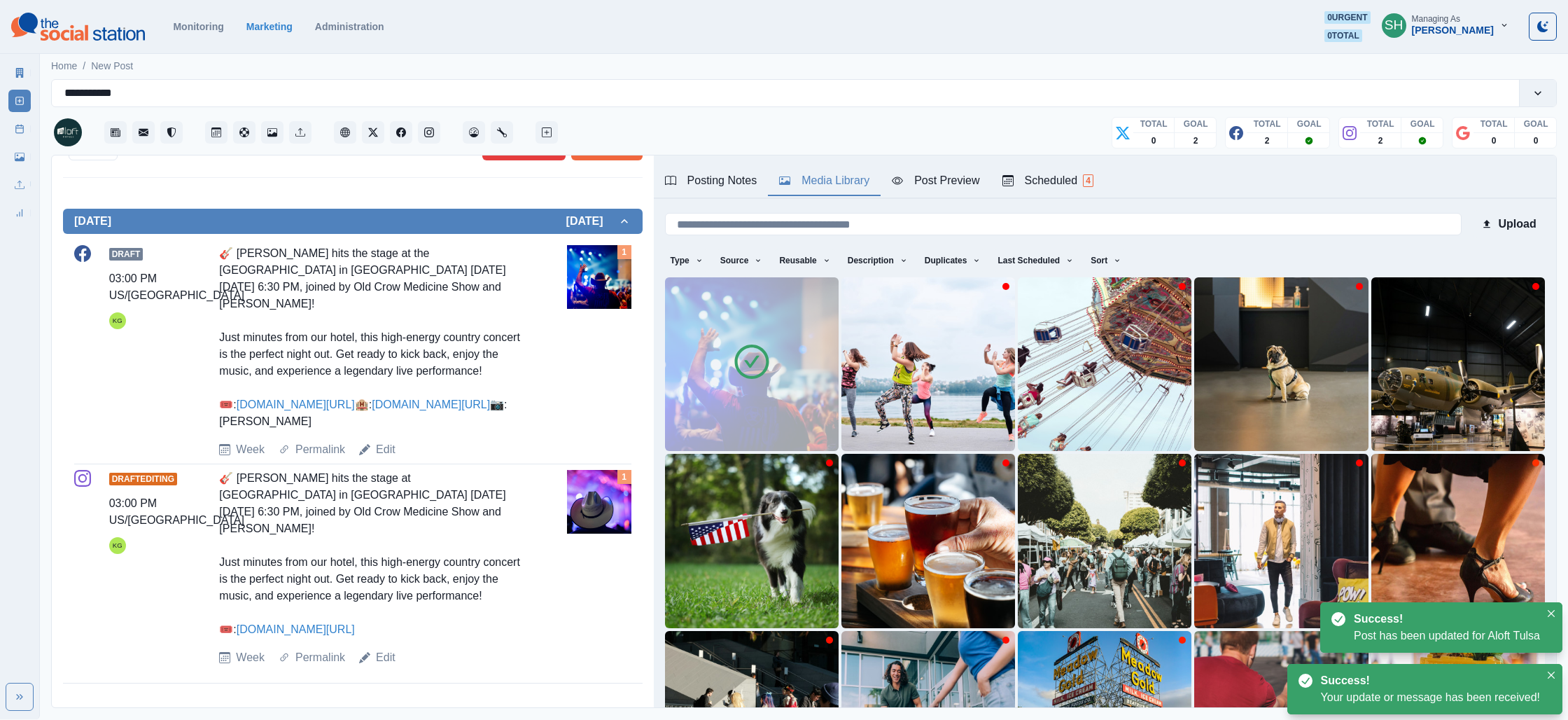
scroll to position [0, 0]
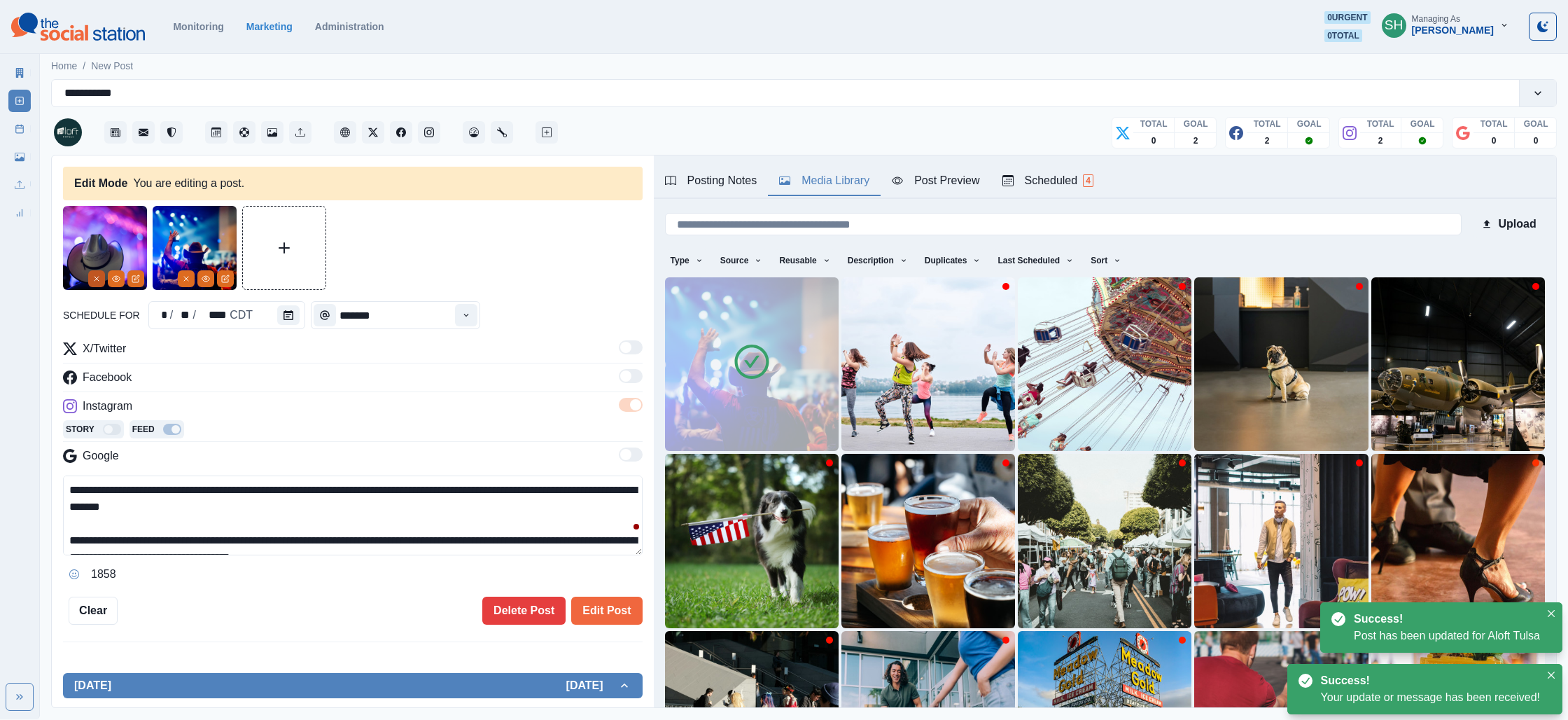
click at [95, 280] on icon "Remove" at bounding box center [97, 279] width 9 height 9
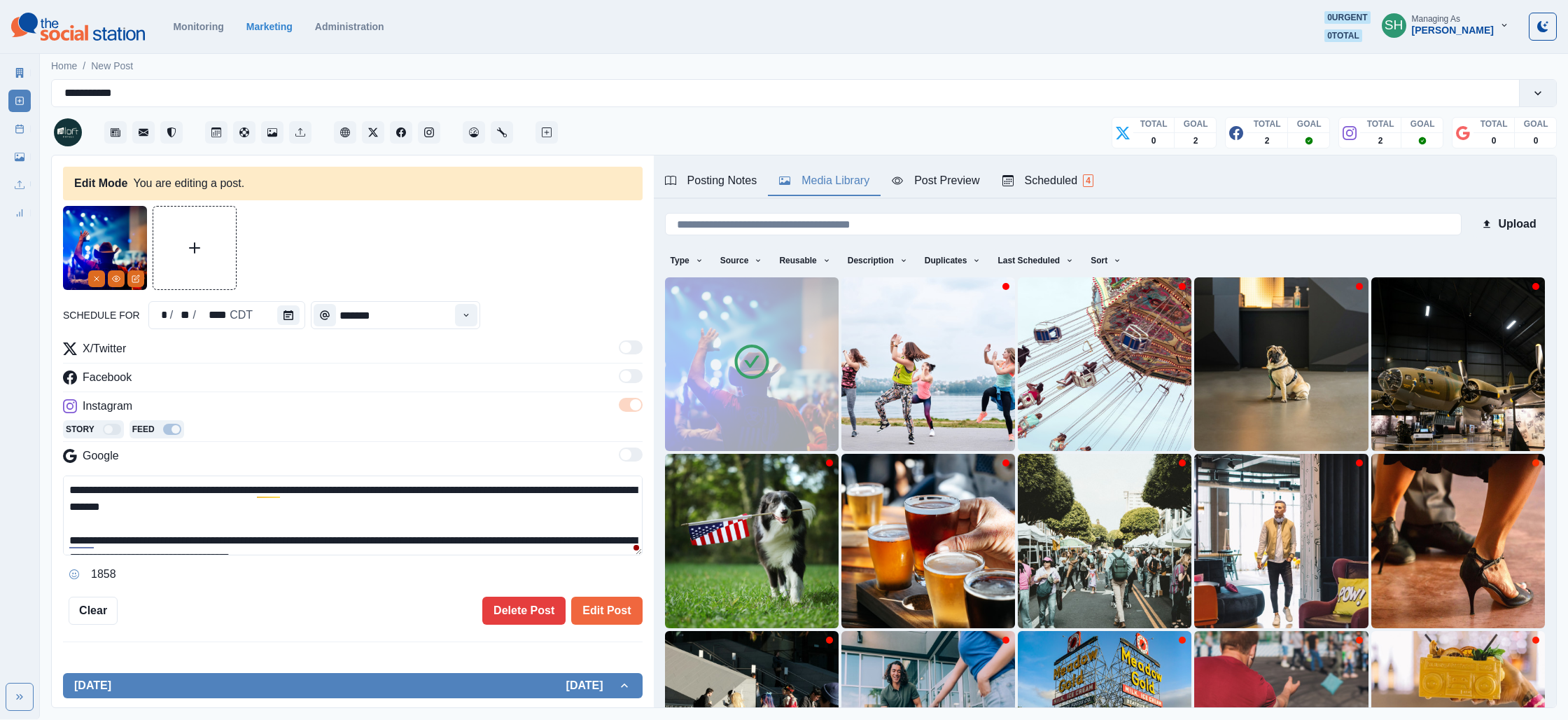
drag, startPoint x: 207, startPoint y: 535, endPoint x: 198, endPoint y: 433, distance: 102.4
click at [198, 433] on div "**********" at bounding box center [352, 462] width 579 height 245
paste textarea "**********"
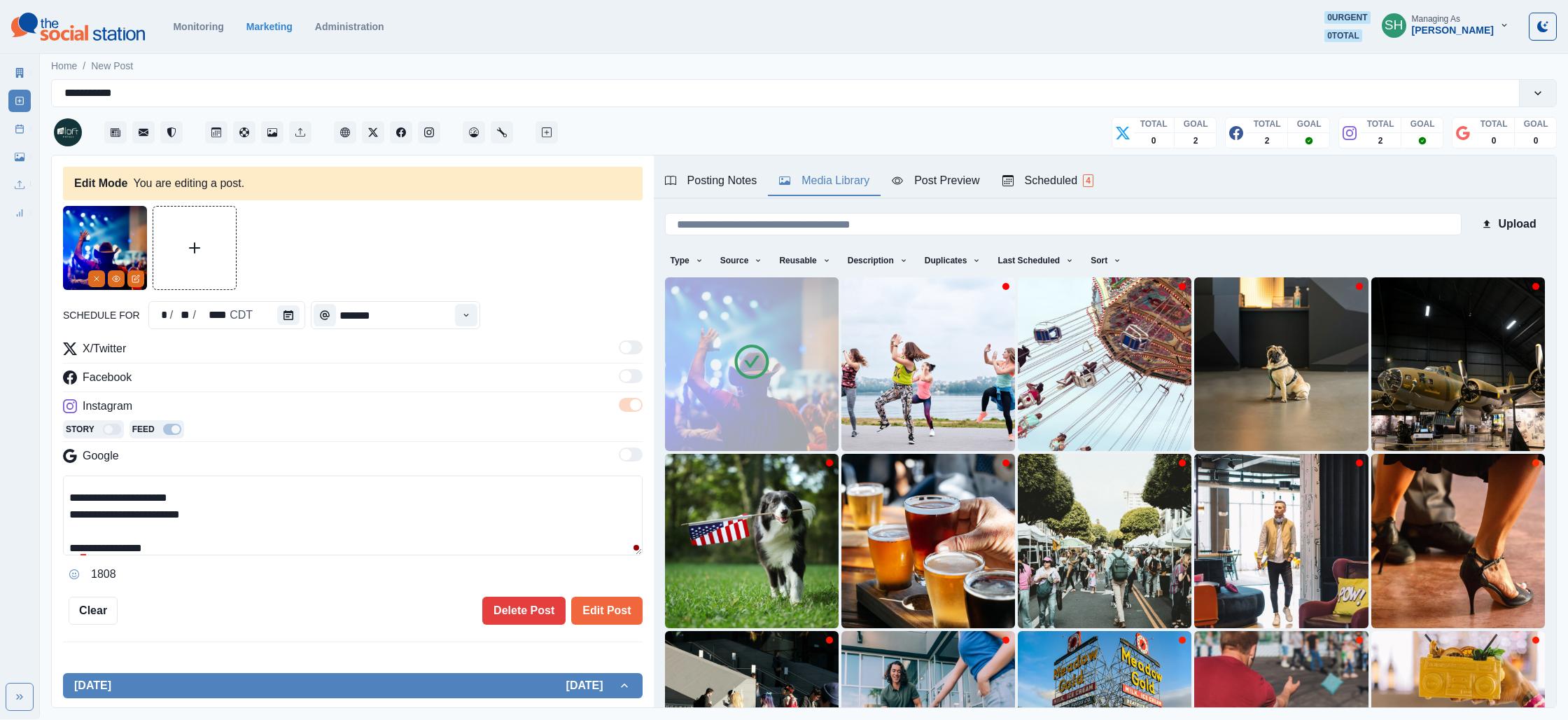
drag, startPoint x: 153, startPoint y: 506, endPoint x: 91, endPoint y: 511, distance: 62.2
click at [91, 511] on textarea "**********" at bounding box center [352, 515] width 579 height 80
type textarea "**********"
click at [580, 605] on button "Edit Post" at bounding box center [606, 611] width 70 height 28
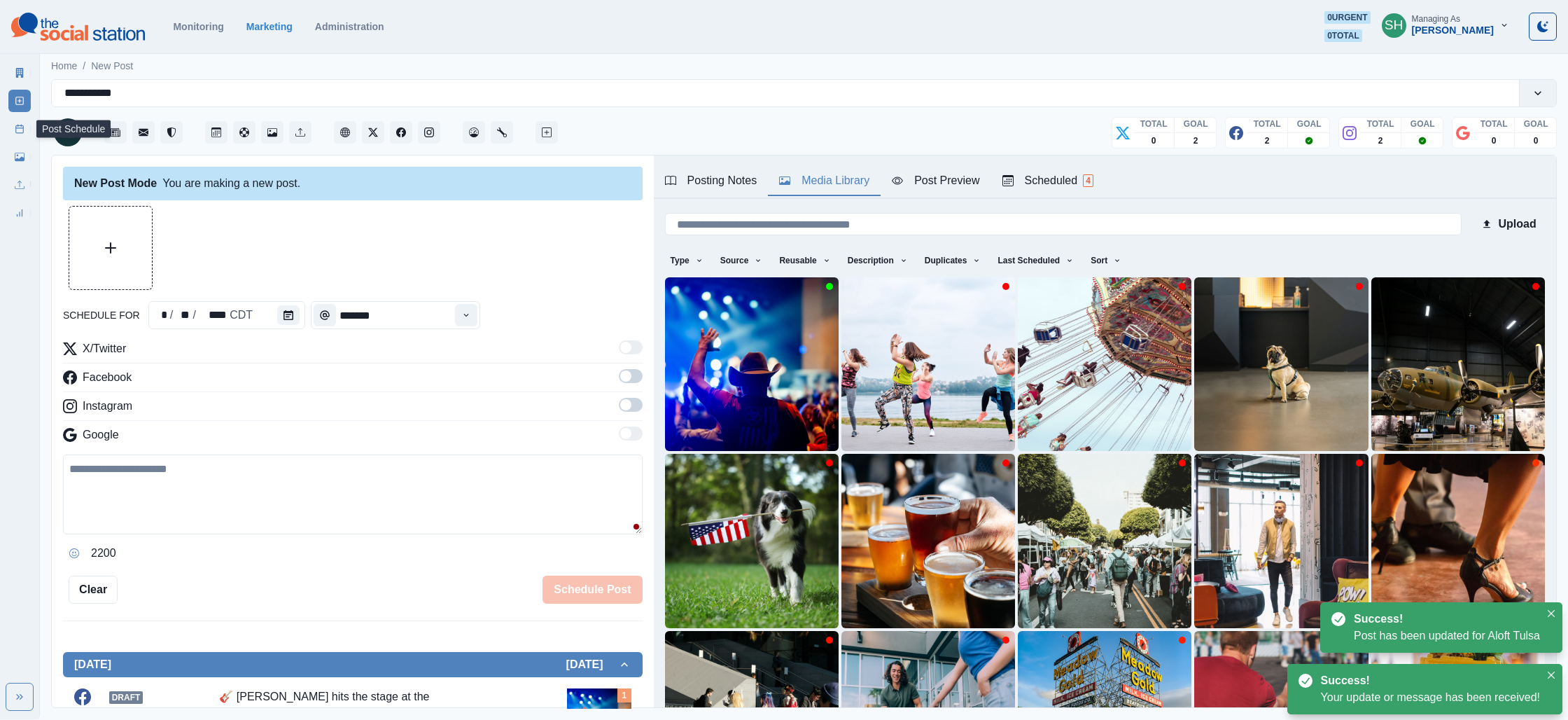
click at [12, 119] on link "Post Schedule" at bounding box center [19, 128] width 22 height 22
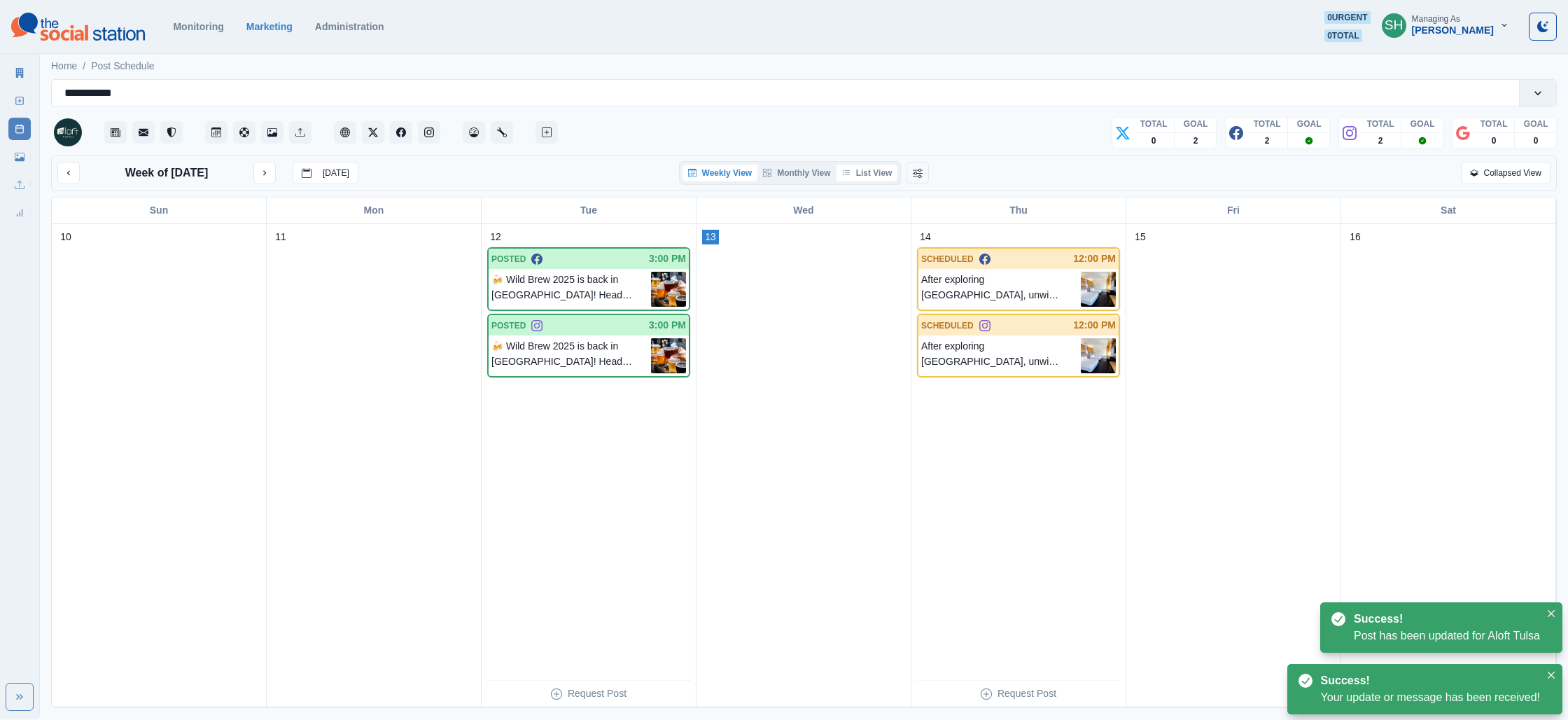
click at [860, 173] on button "List View" at bounding box center [867, 172] width 62 height 17
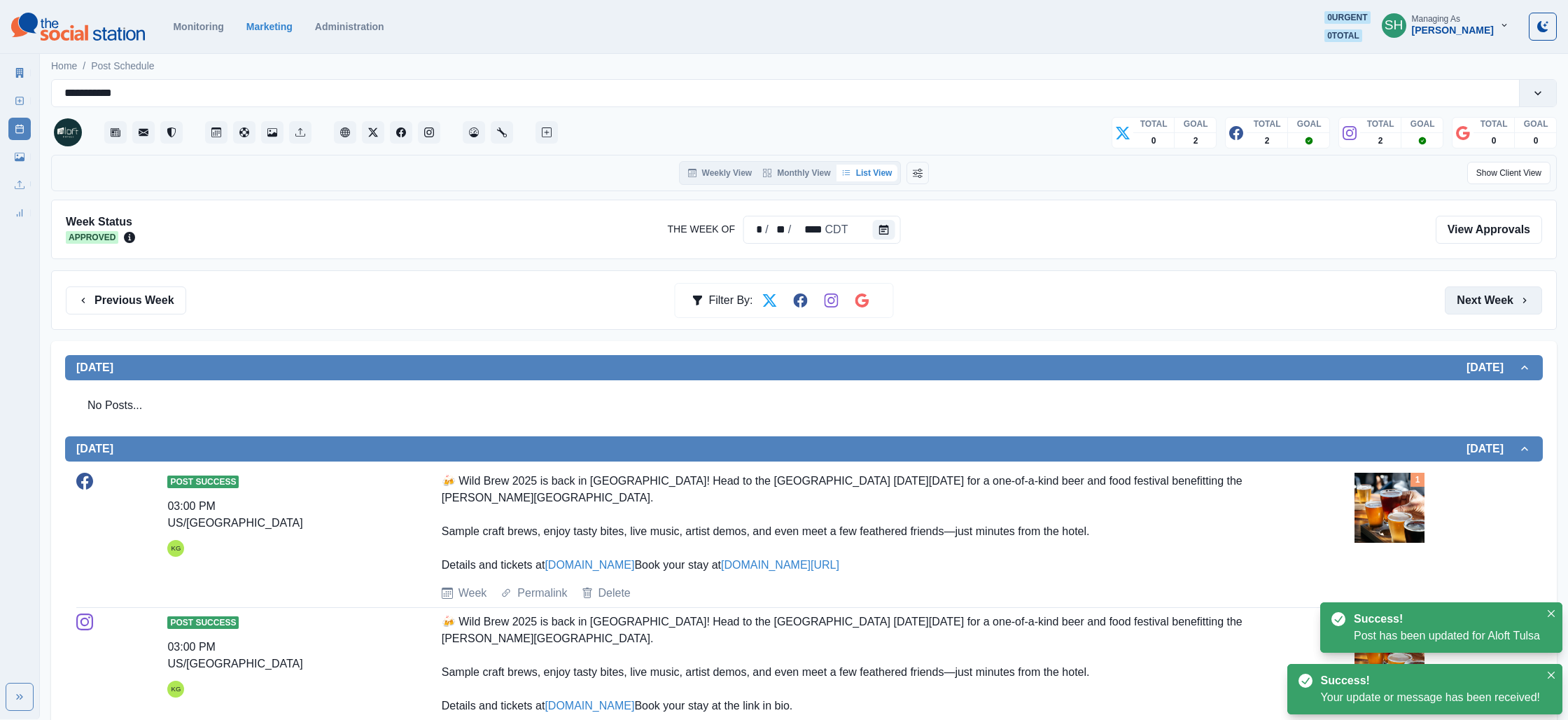
click at [1506, 305] on button "Next Week" at bounding box center [1493, 301] width 98 height 28
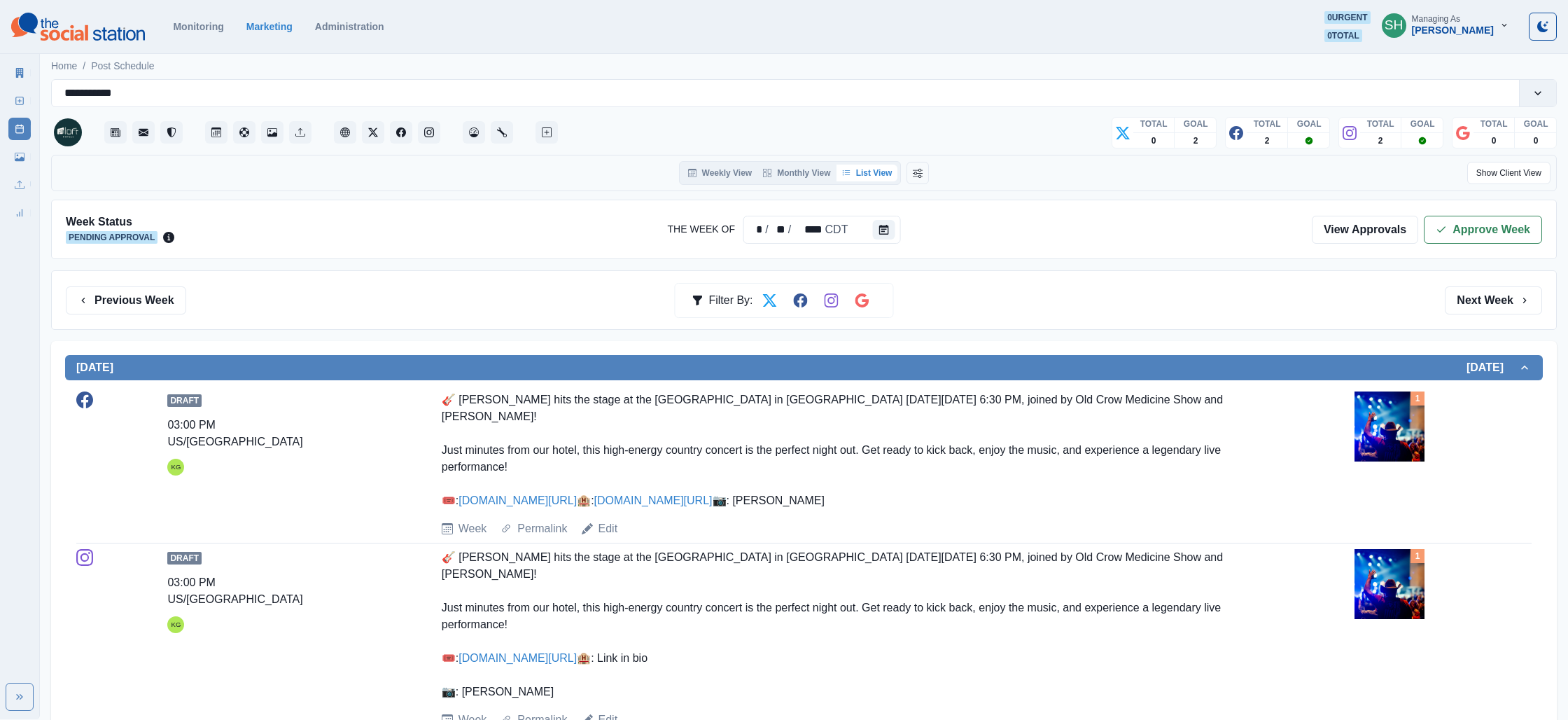
click at [1471, 246] on div "Week Status Pending Approval The Week Of * / ** / **** CDT View Approvals Appro…" at bounding box center [803, 229] width 1506 height 60
click at [1429, 229] on button "Approve Week" at bounding box center [1483, 229] width 119 height 28
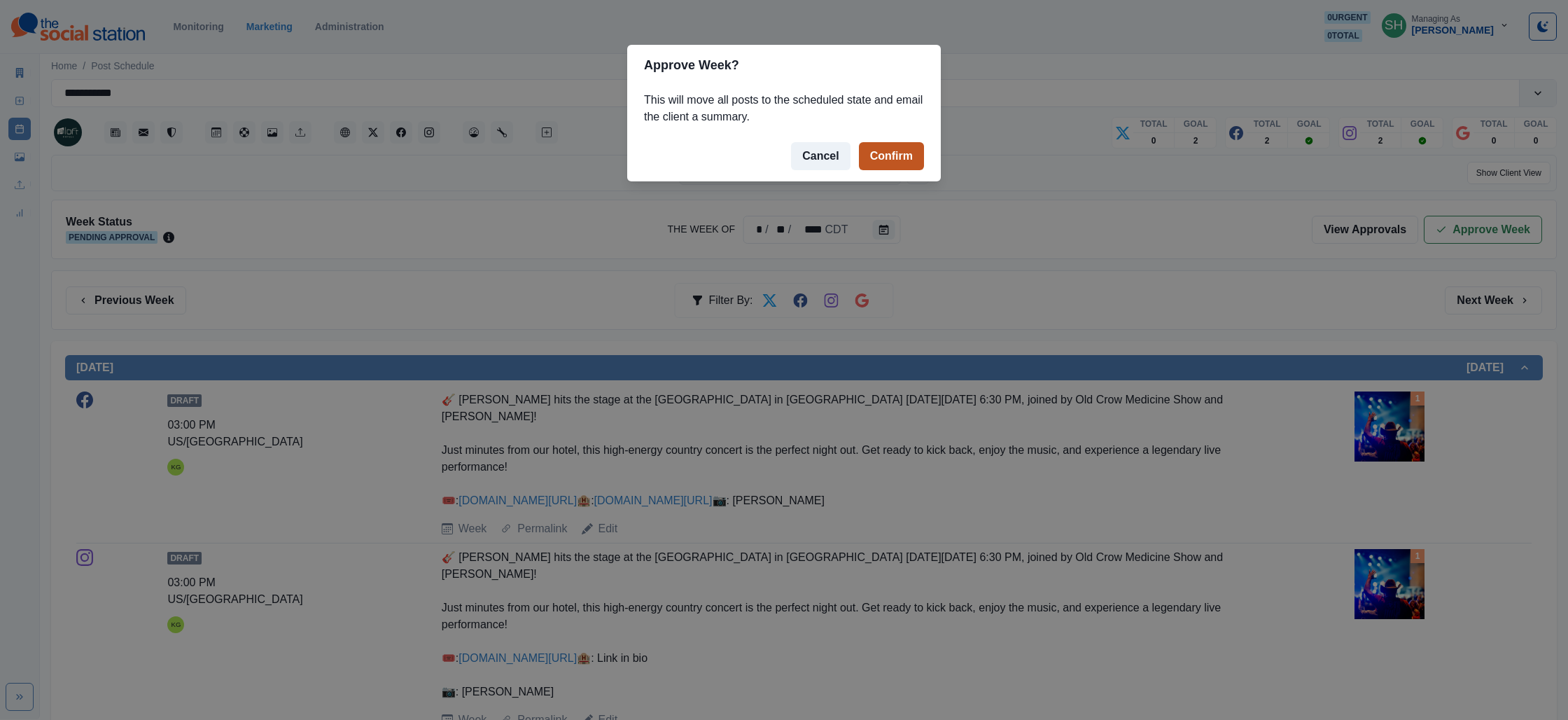
click at [898, 160] on button "Confirm" at bounding box center [891, 156] width 65 height 28
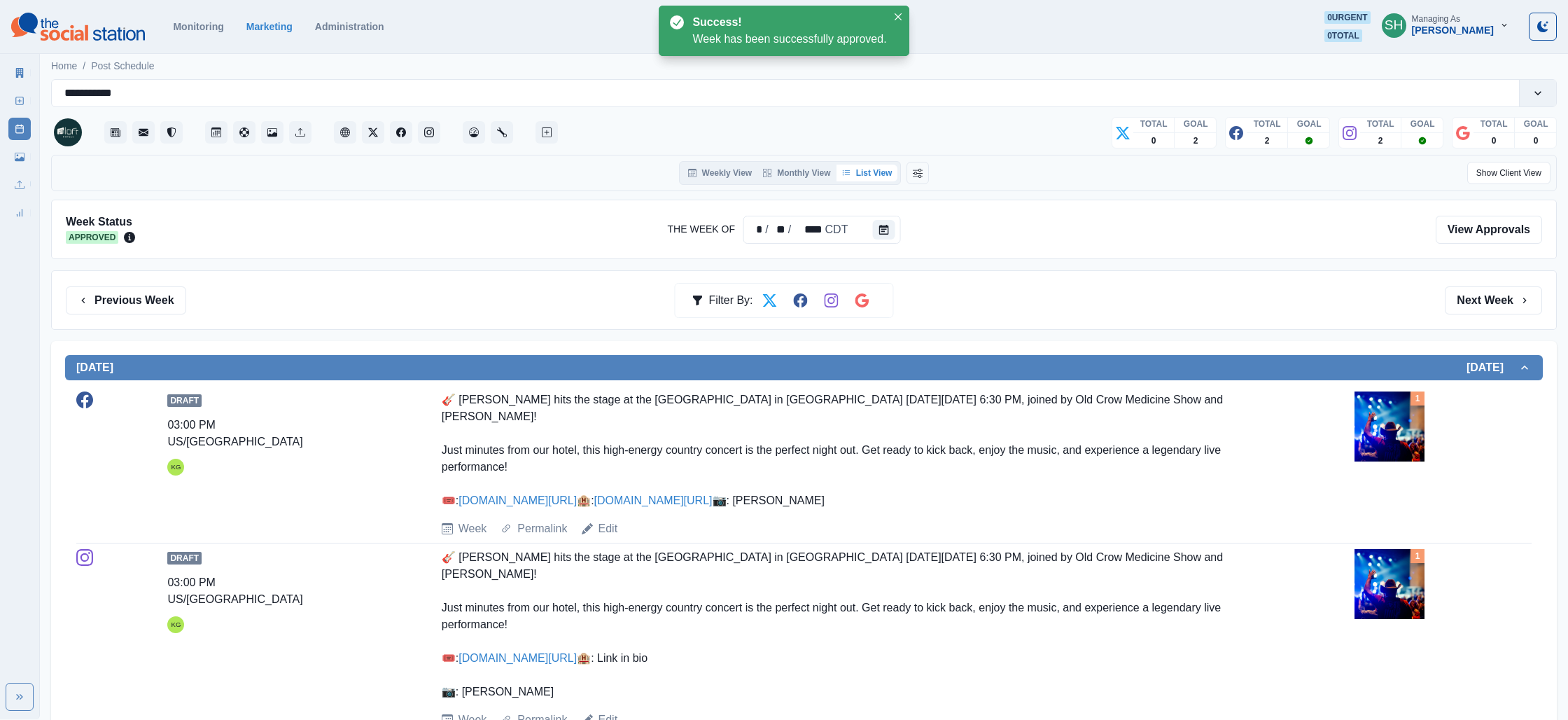
click at [18, 69] on icon at bounding box center [19, 72] width 8 height 10
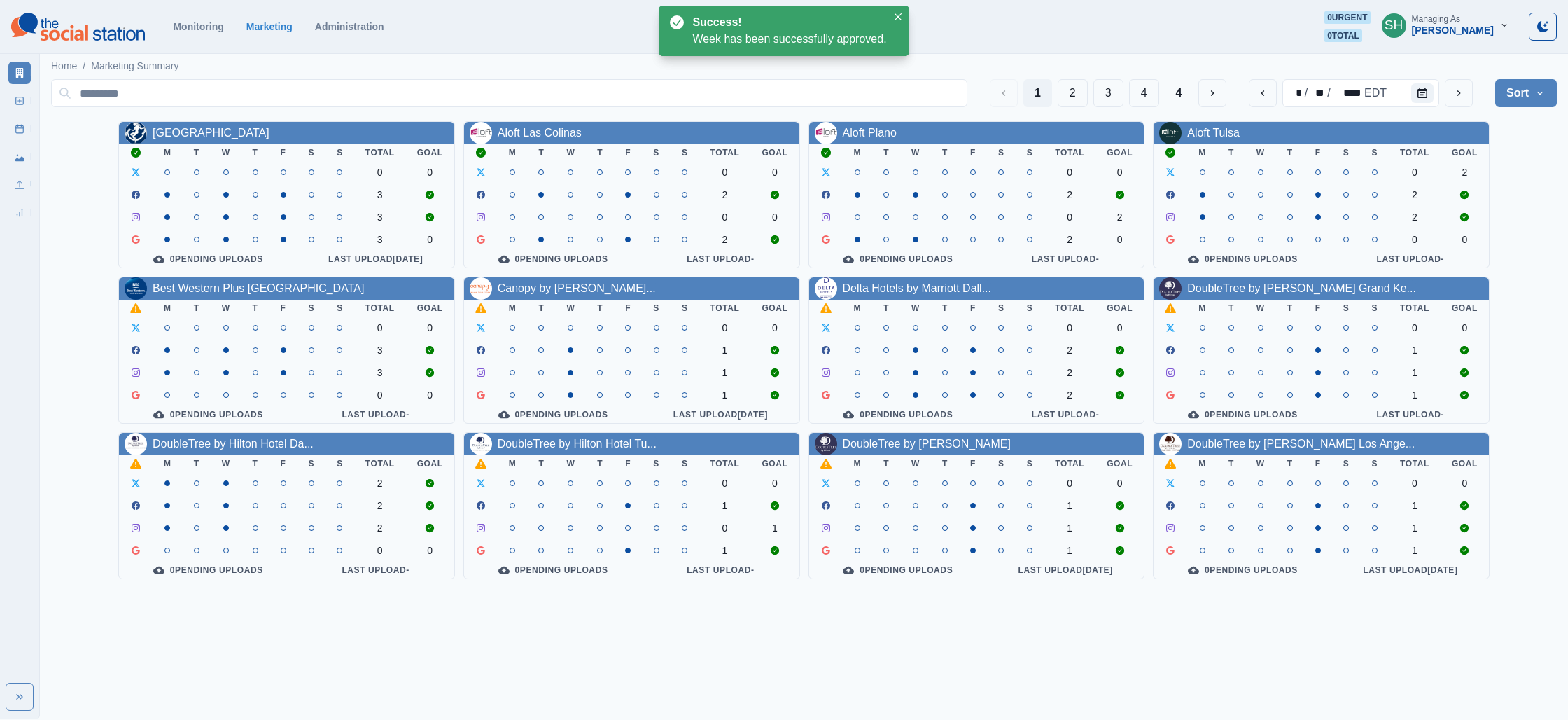
click at [221, 297] on div "Best Western Plus Soho Hotel" at bounding box center [258, 288] width 212 height 17
click at [221, 294] on link "Best Western Plus Soho Hotel" at bounding box center [258, 288] width 212 height 12
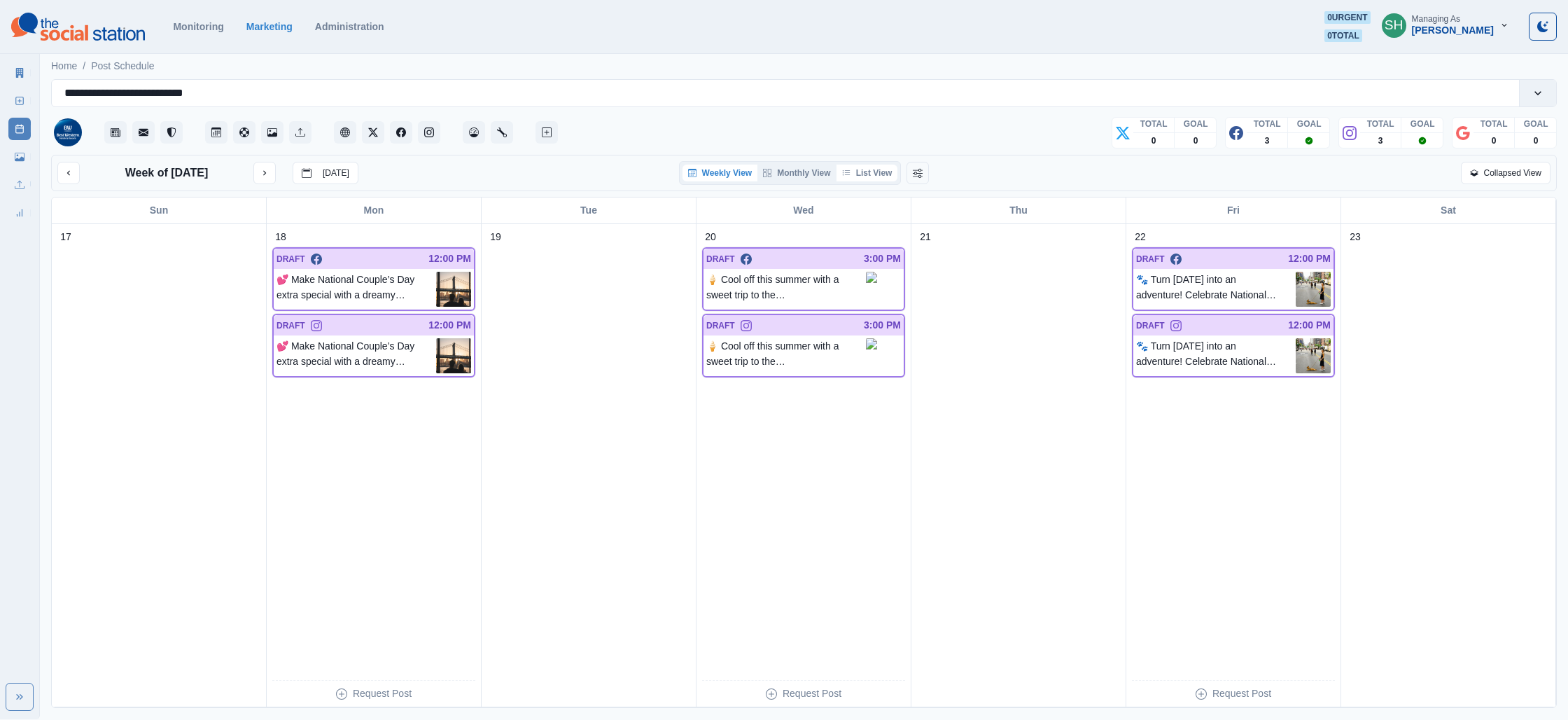
click at [870, 174] on button "List View" at bounding box center [867, 172] width 62 height 17
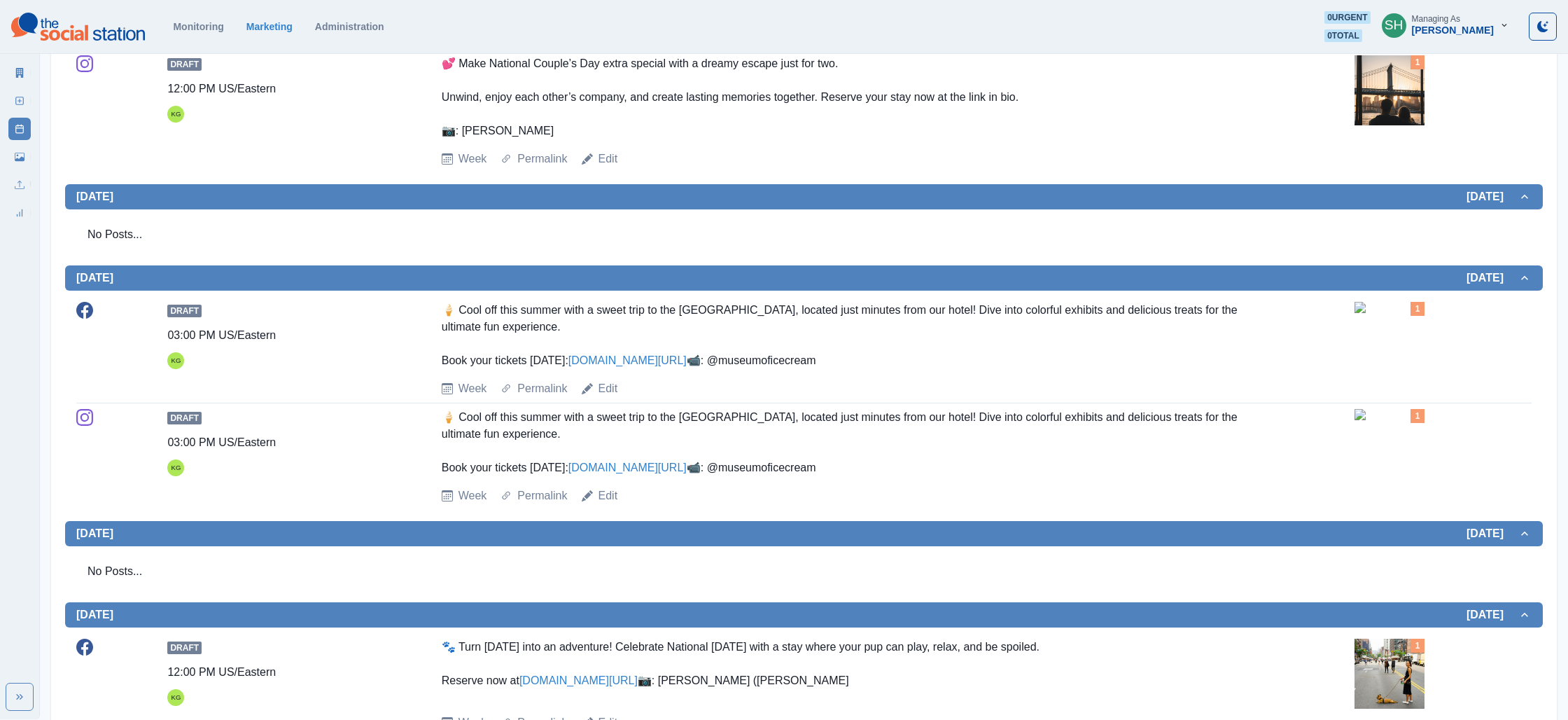
scroll to position [564, 0]
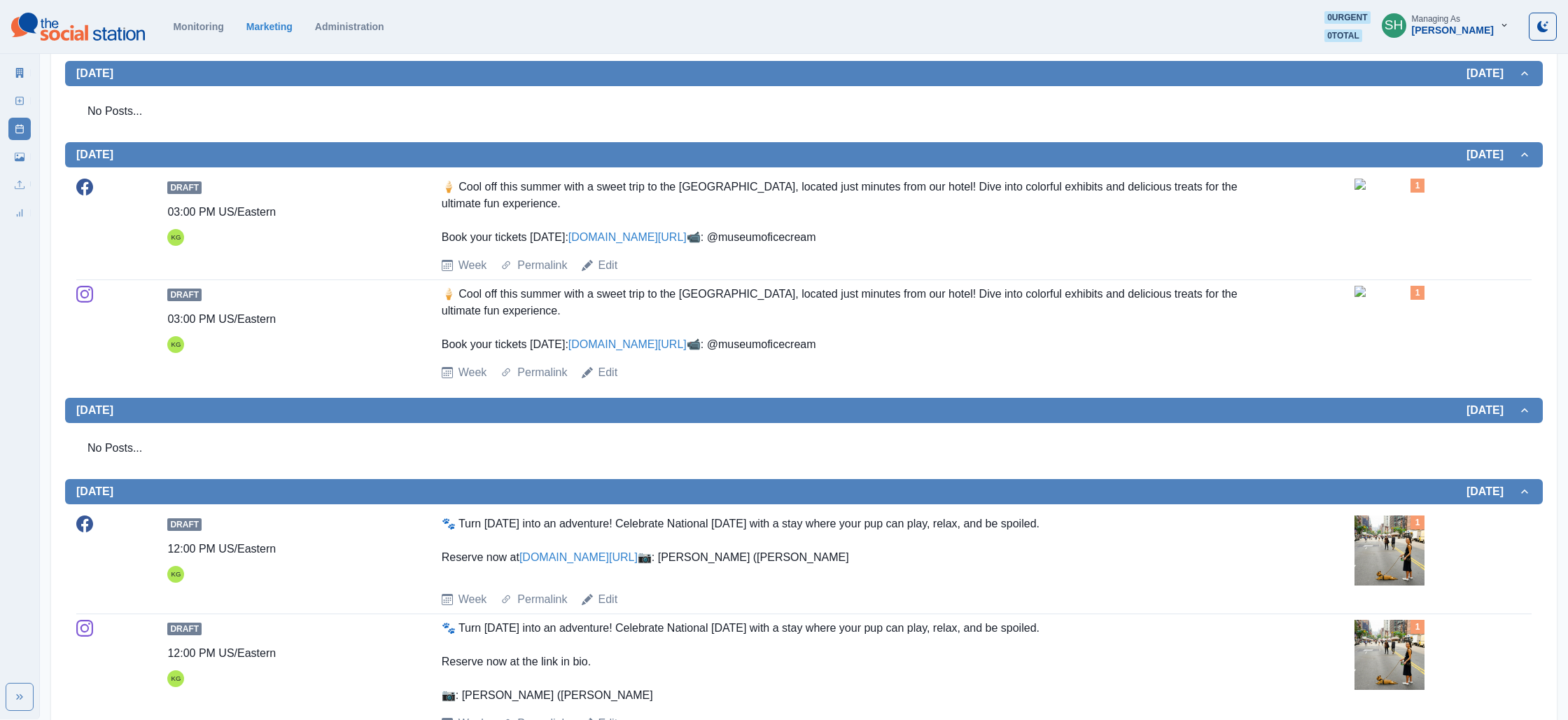
click at [1395, 190] on img at bounding box center [1390, 184] width 70 height 11
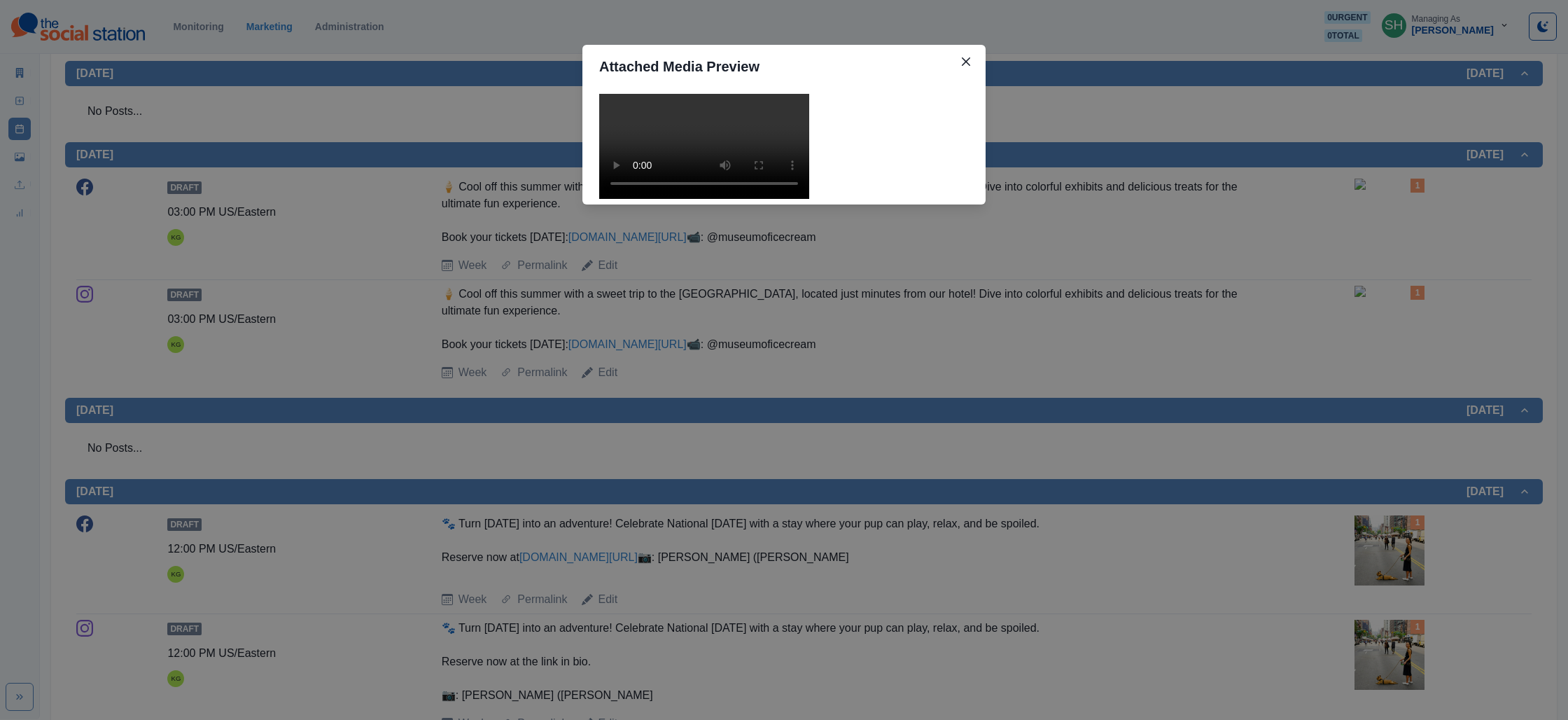
click at [696, 199] on video at bounding box center [704, 146] width 210 height 105
click at [1112, 280] on div "Attached Media Preview" at bounding box center [784, 360] width 1568 height 720
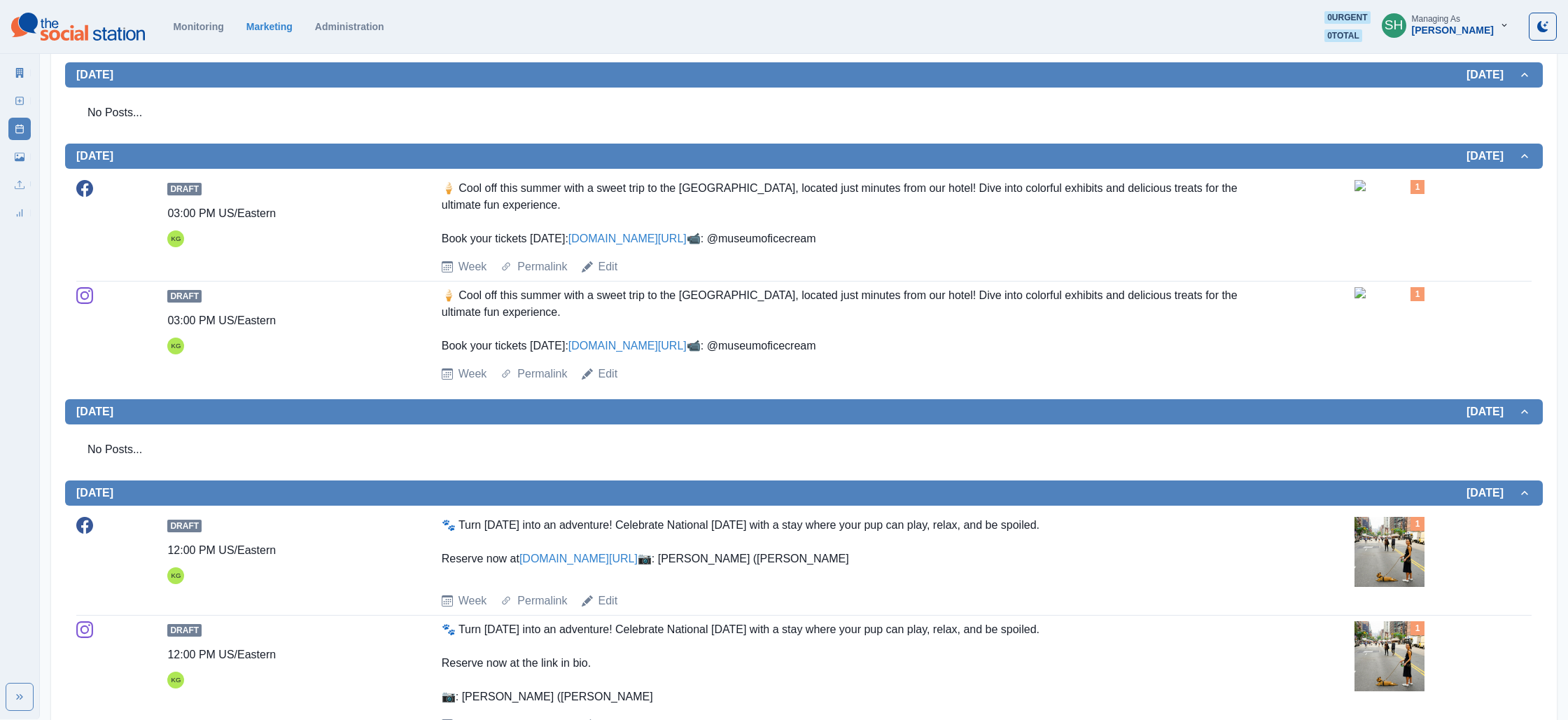
scroll to position [561, 0]
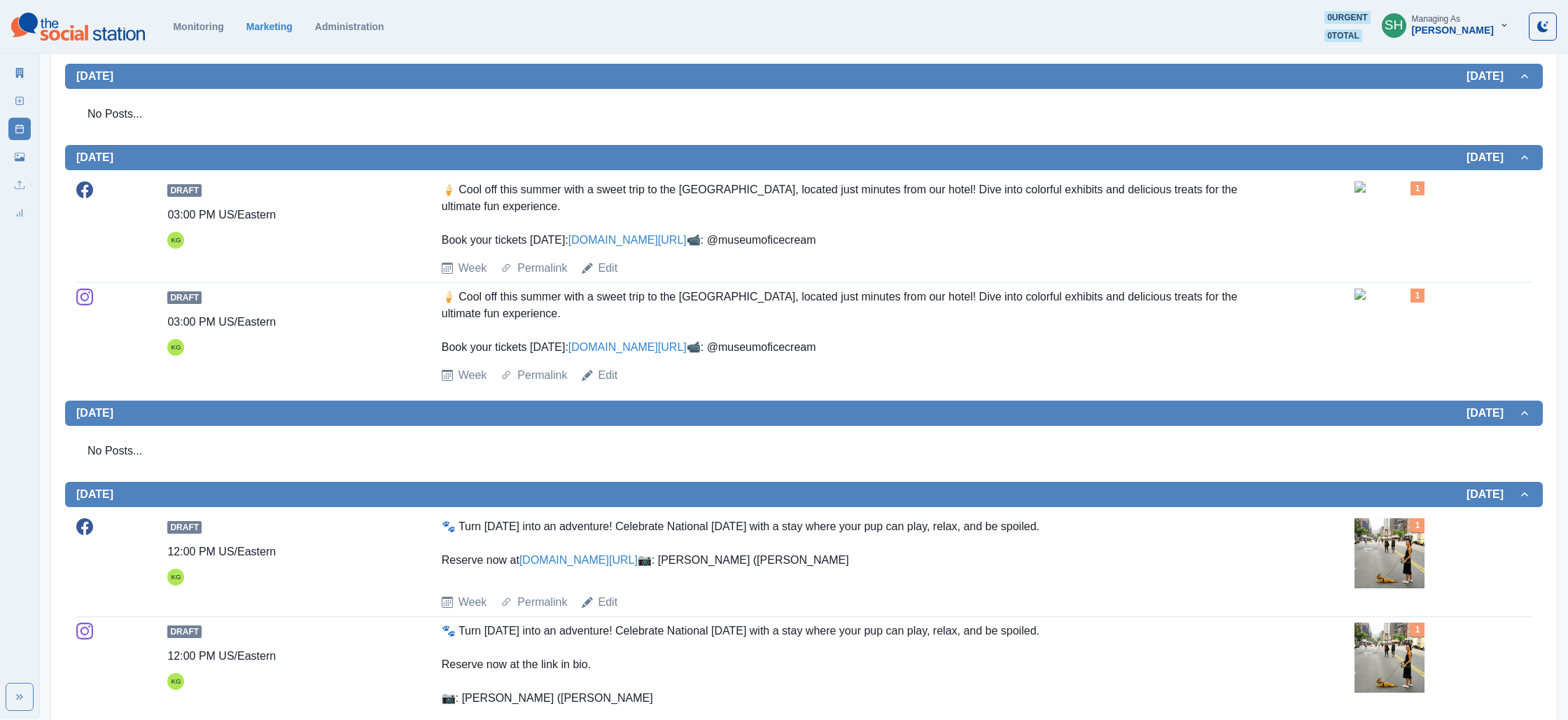
click at [601, 246] on link "www.bit.ly/3QYoeu2" at bounding box center [628, 240] width 119 height 12
click at [606, 277] on link "Edit" at bounding box center [608, 267] width 19 height 17
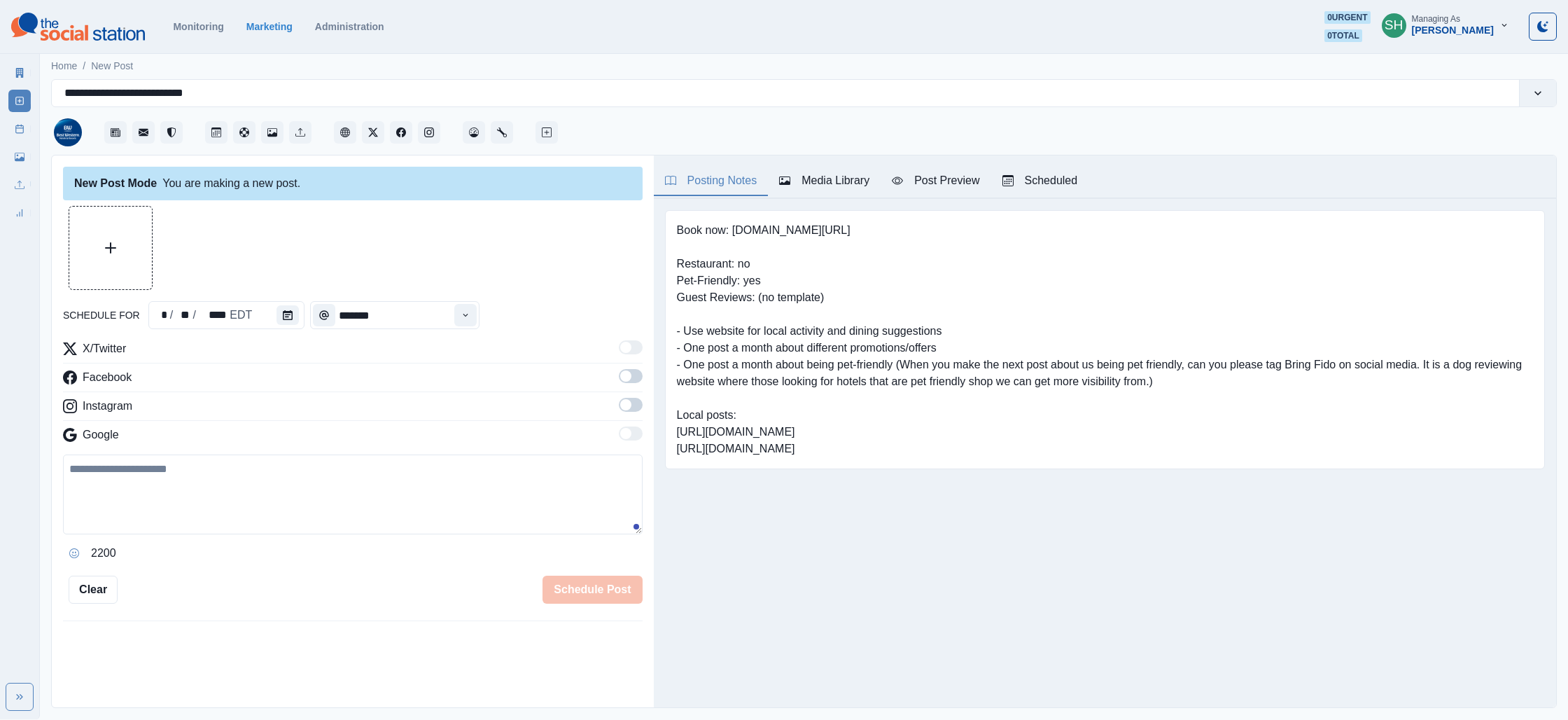
scroll to position [17, 0]
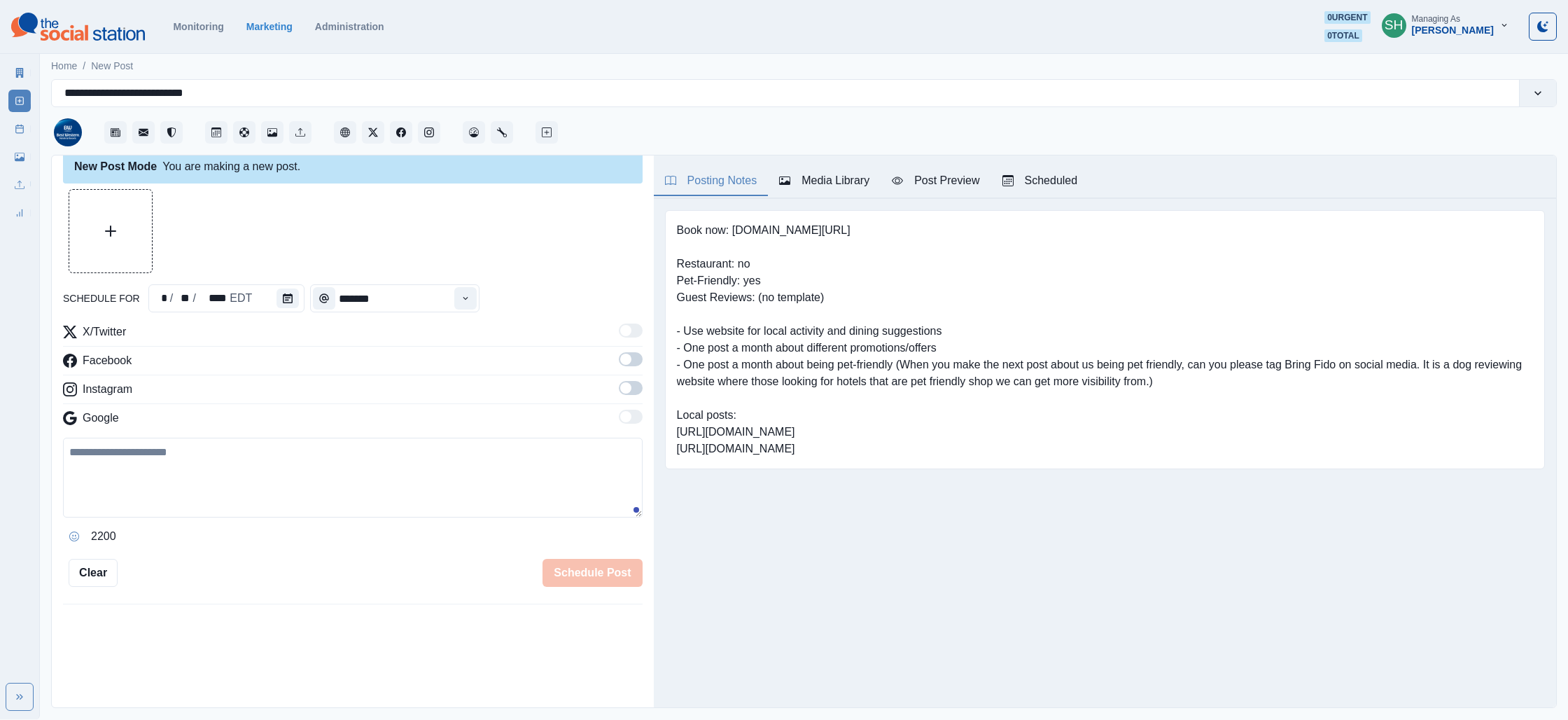
type input "*******"
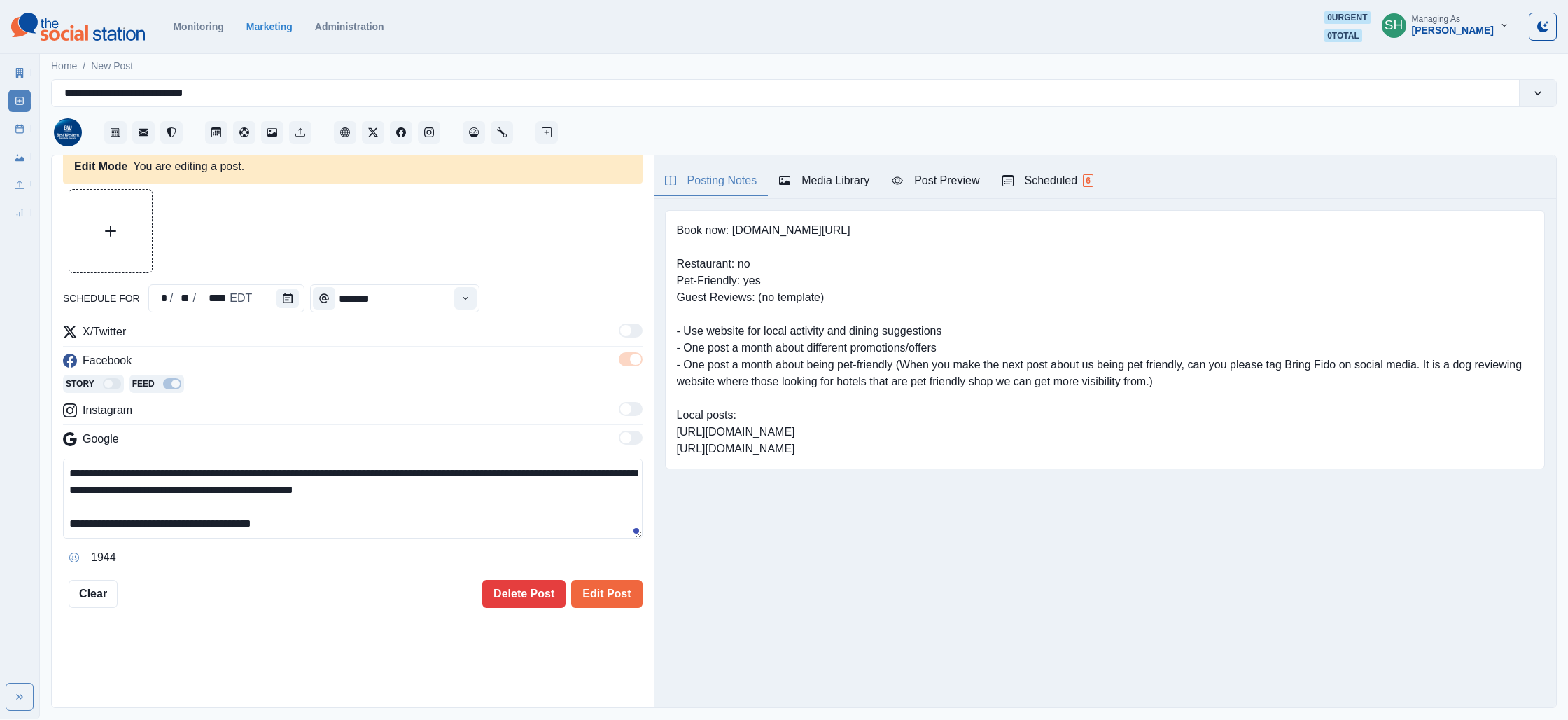
scroll to position [0, 0]
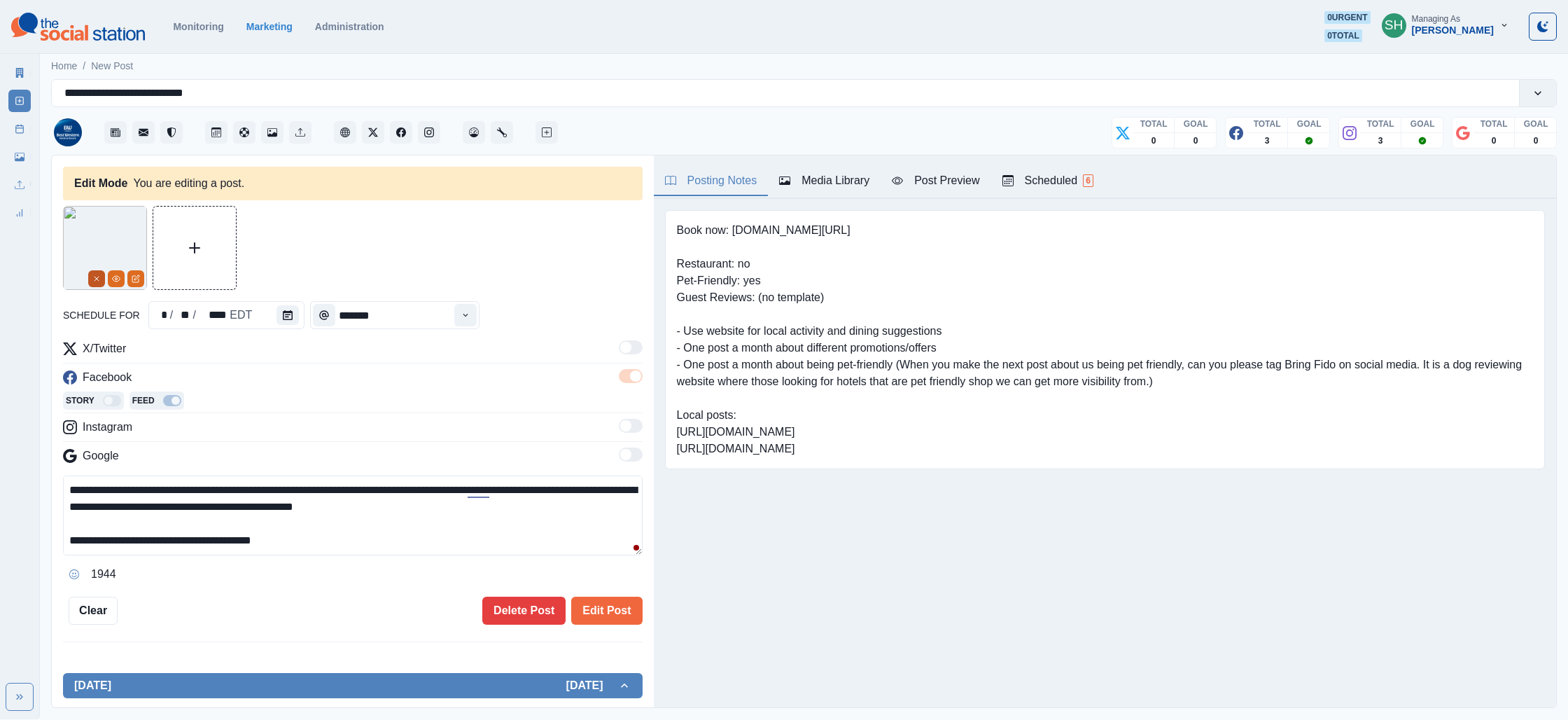
click at [98, 276] on icon "Remove" at bounding box center [97, 279] width 9 height 9
drag, startPoint x: 193, startPoint y: 490, endPoint x: 132, endPoint y: 486, distance: 61.1
click at [132, 486] on textarea "**********" at bounding box center [352, 515] width 579 height 80
click at [310, 275] on div at bounding box center [352, 248] width 579 height 84
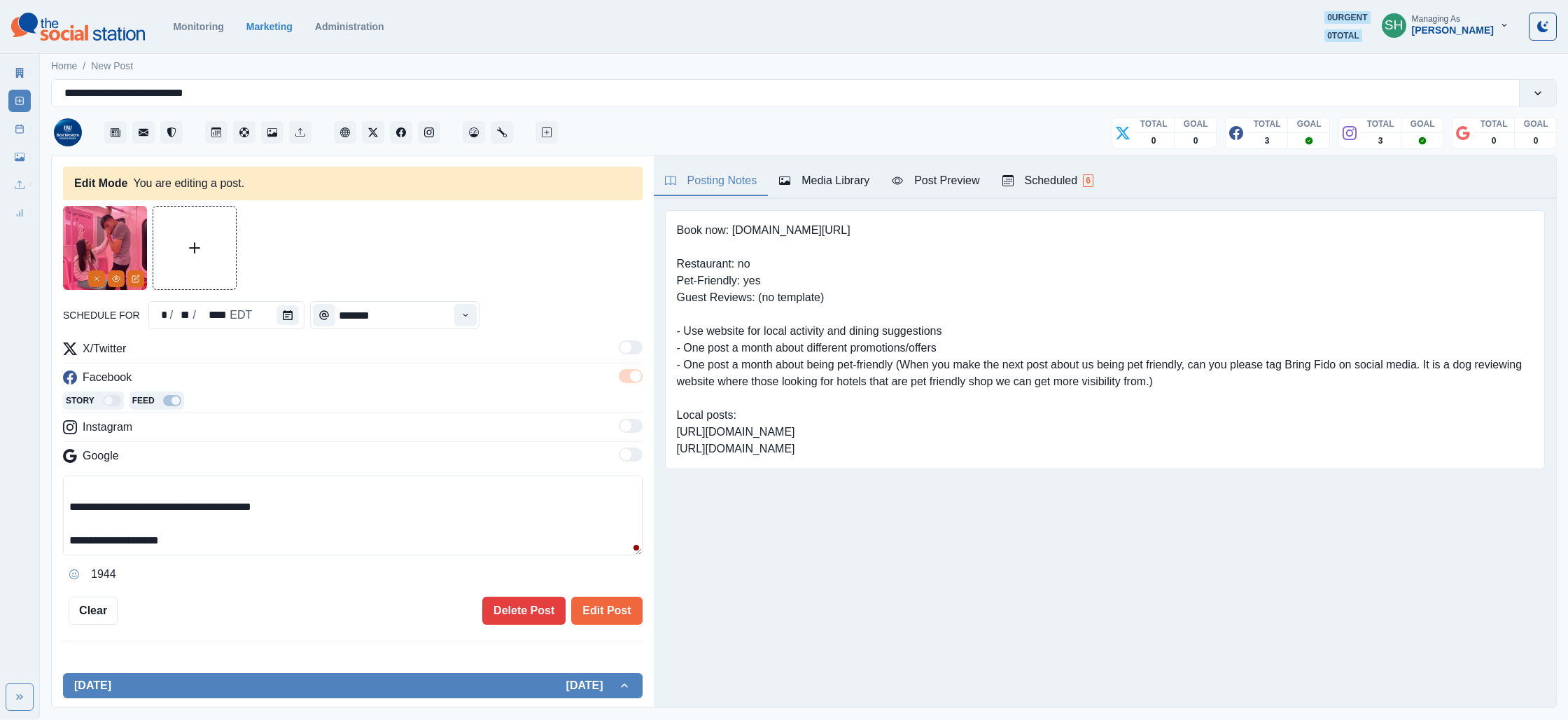
click at [84, 538] on textarea "**********" at bounding box center [352, 515] width 579 height 80
click at [77, 544] on textarea "**********" at bounding box center [352, 515] width 579 height 80
click at [74, 573] on icon "Opens Emoji Picker" at bounding box center [74, 573] width 10 height 10
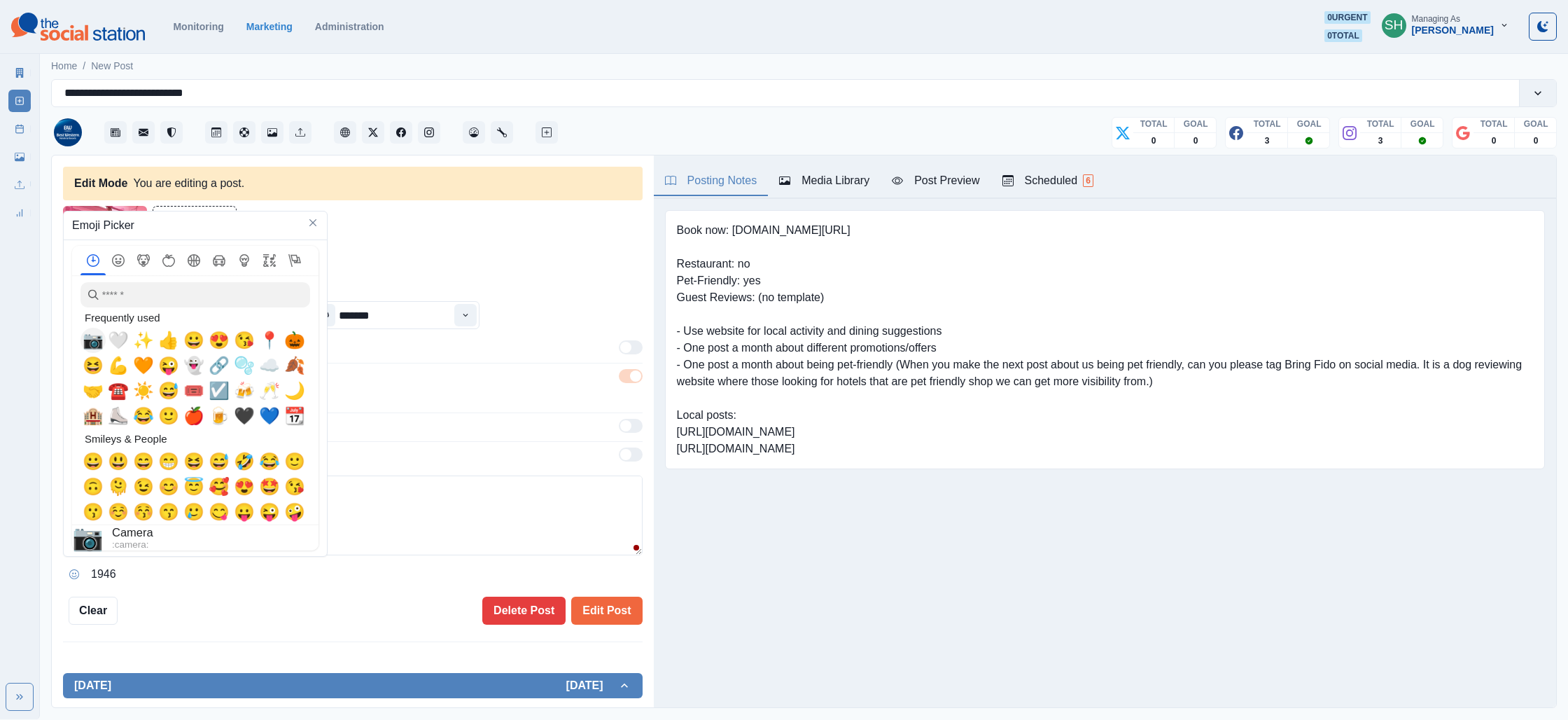
click at [95, 342] on span "📷" at bounding box center [93, 340] width 21 height 19
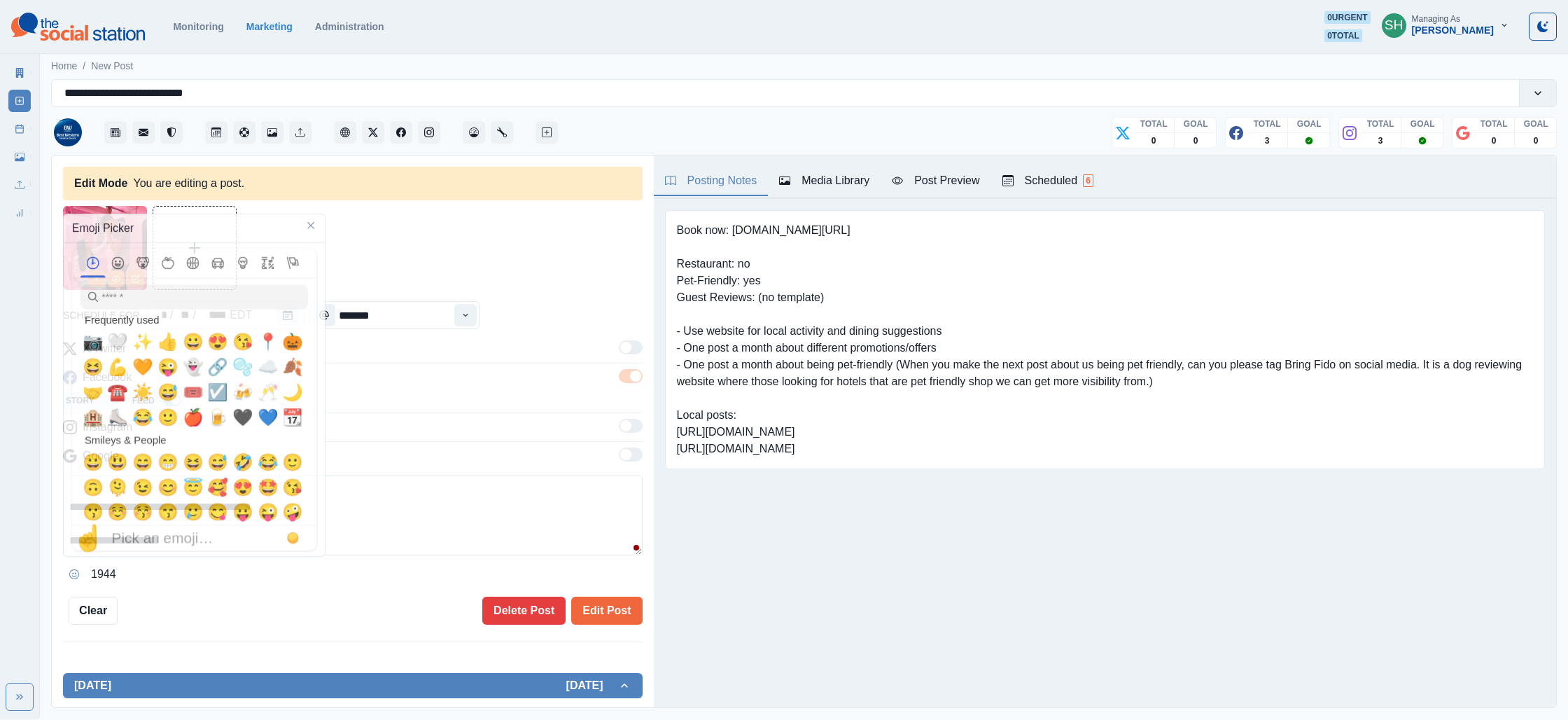
click at [335, 521] on textarea "**********" at bounding box center [352, 515] width 579 height 80
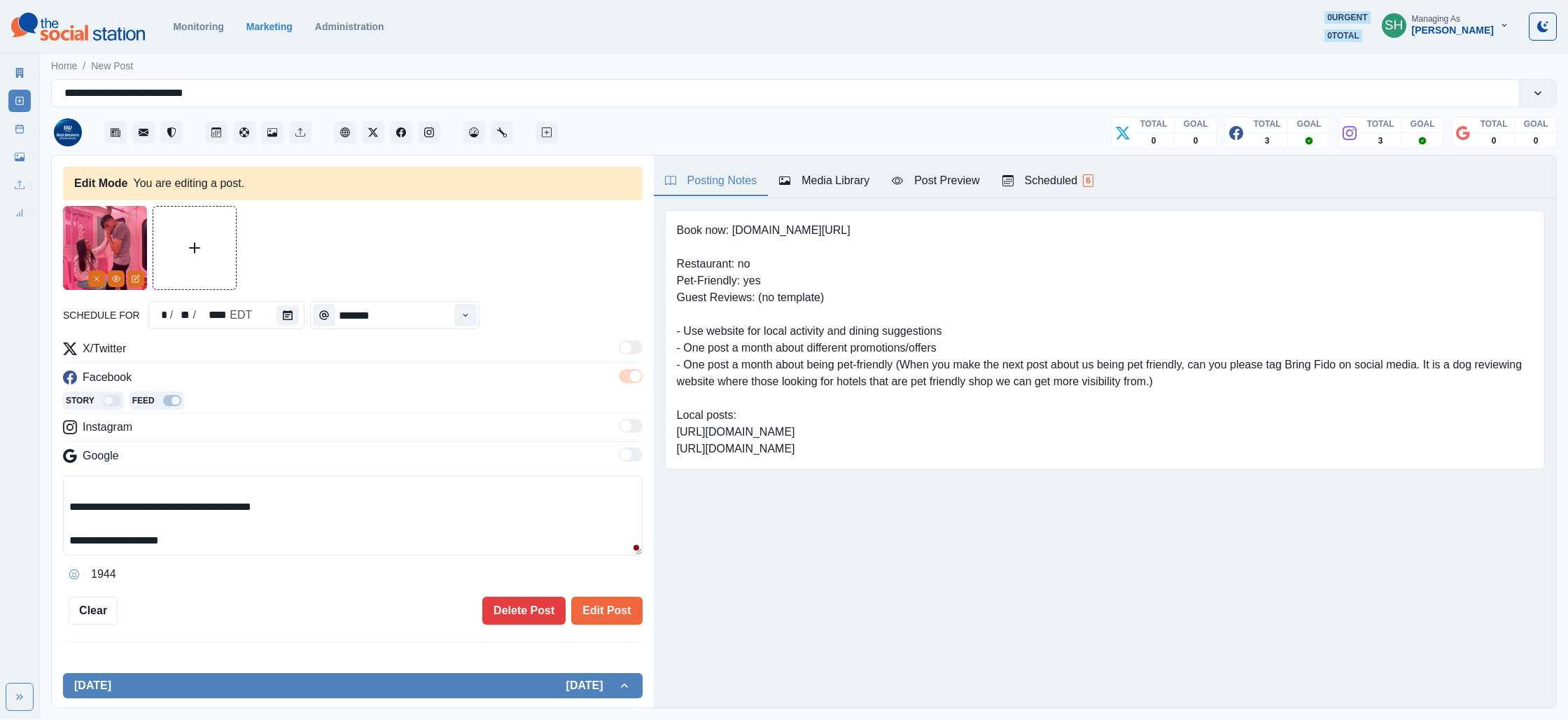
drag, startPoint x: 251, startPoint y: 551, endPoint x: 185, endPoint y: 541, distance: 66.8
click at [185, 541] on textarea "**********" at bounding box center [352, 515] width 579 height 80
click at [67, 542] on textarea "**********" at bounding box center [352, 515] width 579 height 80
paste textarea "**"
type textarea "**********"
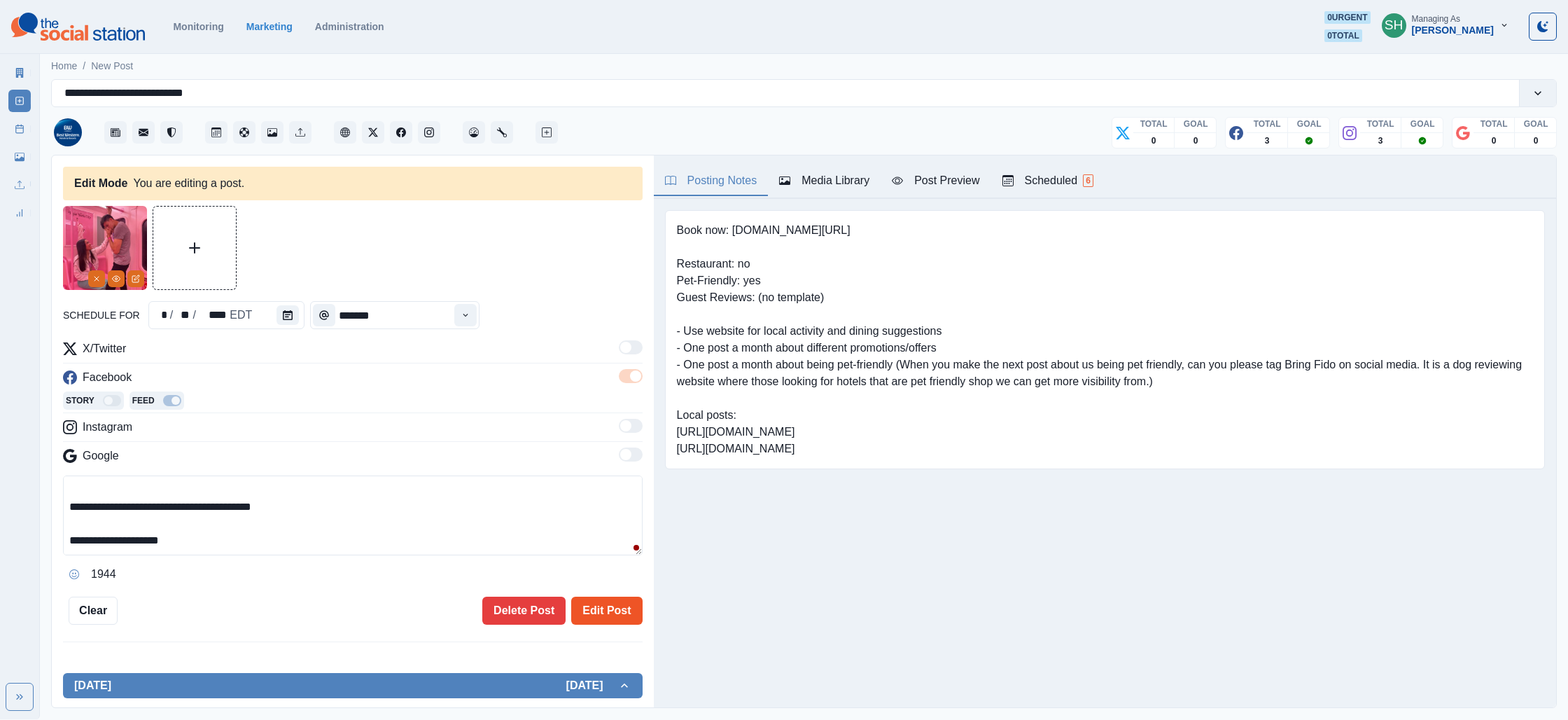
click at [635, 608] on button "Edit Post" at bounding box center [606, 611] width 70 height 28
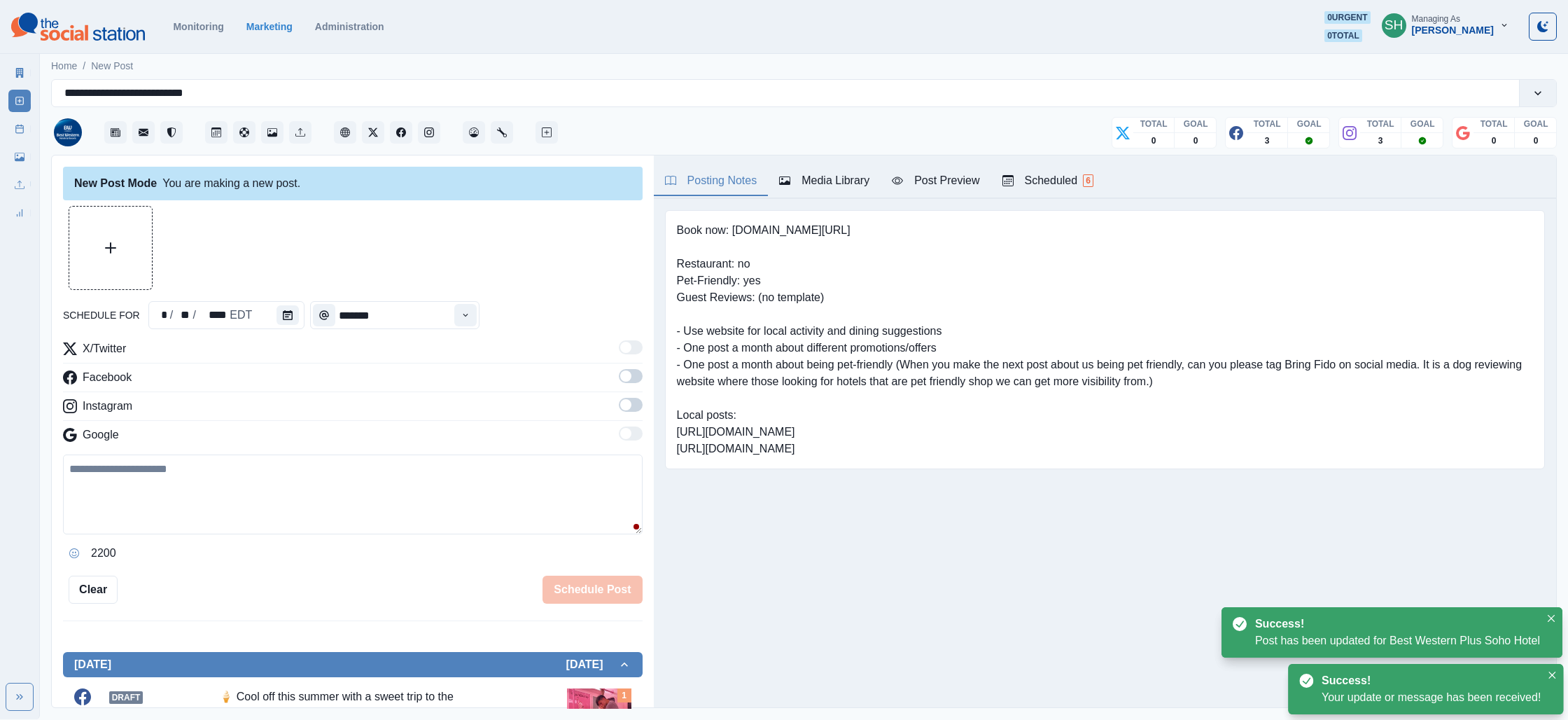
scroll to position [359, 0]
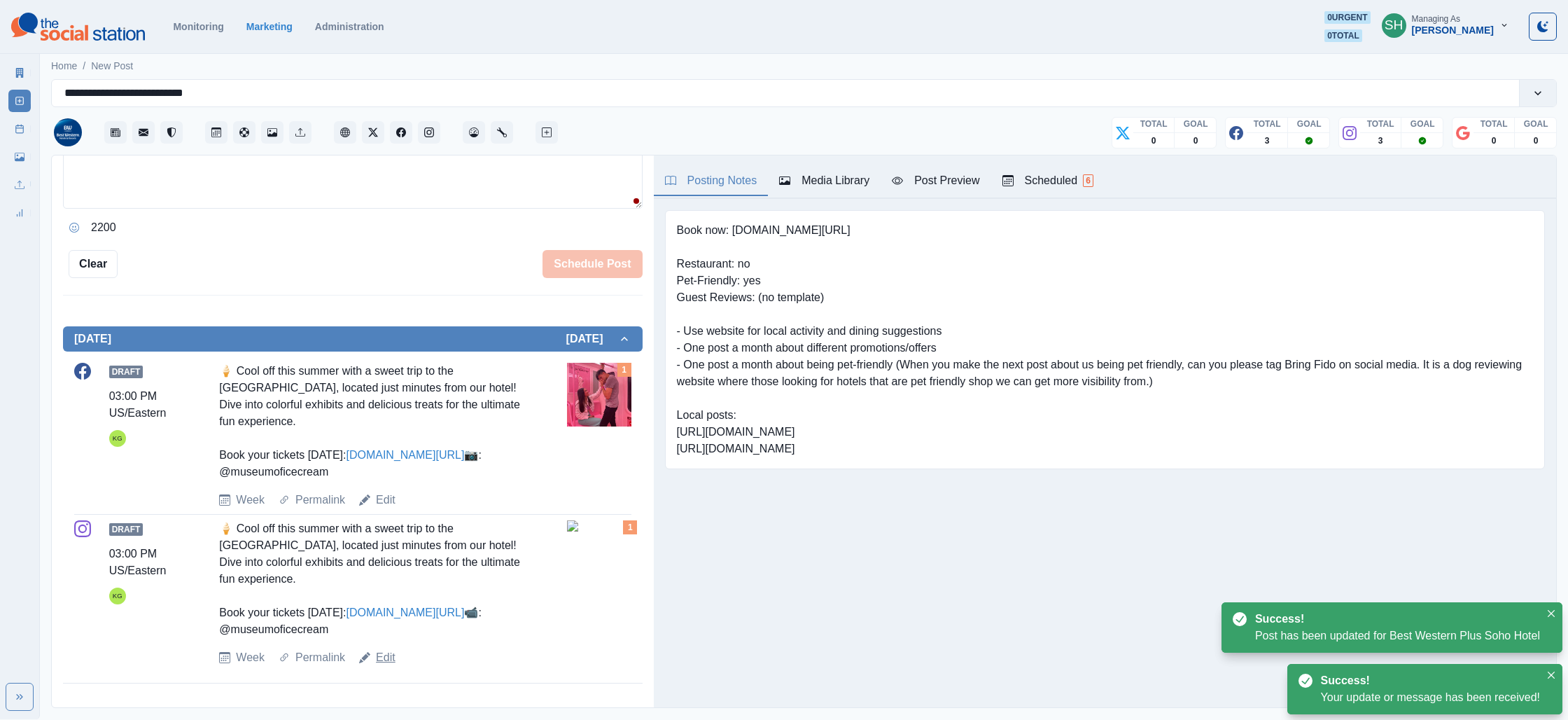
click at [386, 654] on link "Edit" at bounding box center [386, 657] width 19 height 17
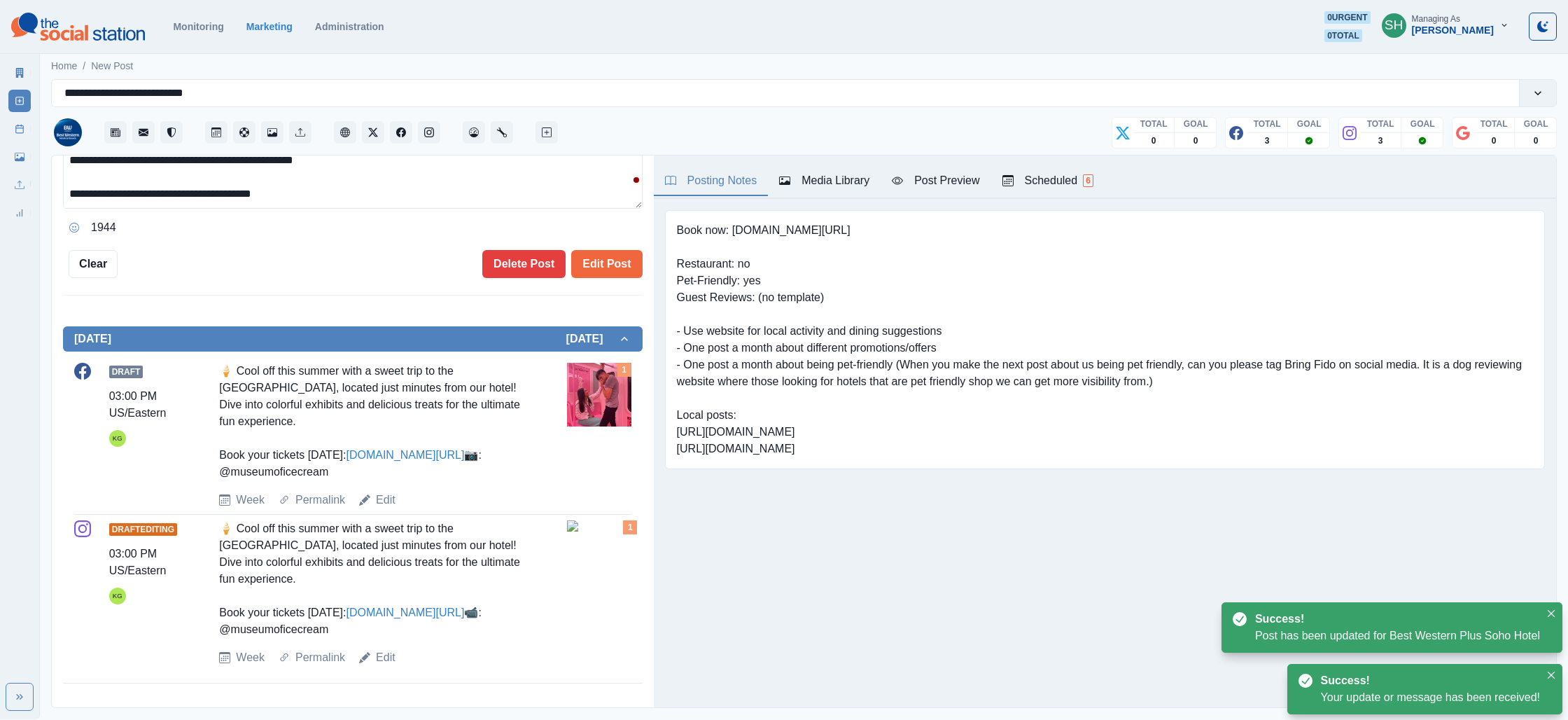
scroll to position [380, 0]
click at [820, 175] on div "Media Library" at bounding box center [824, 180] width 91 height 17
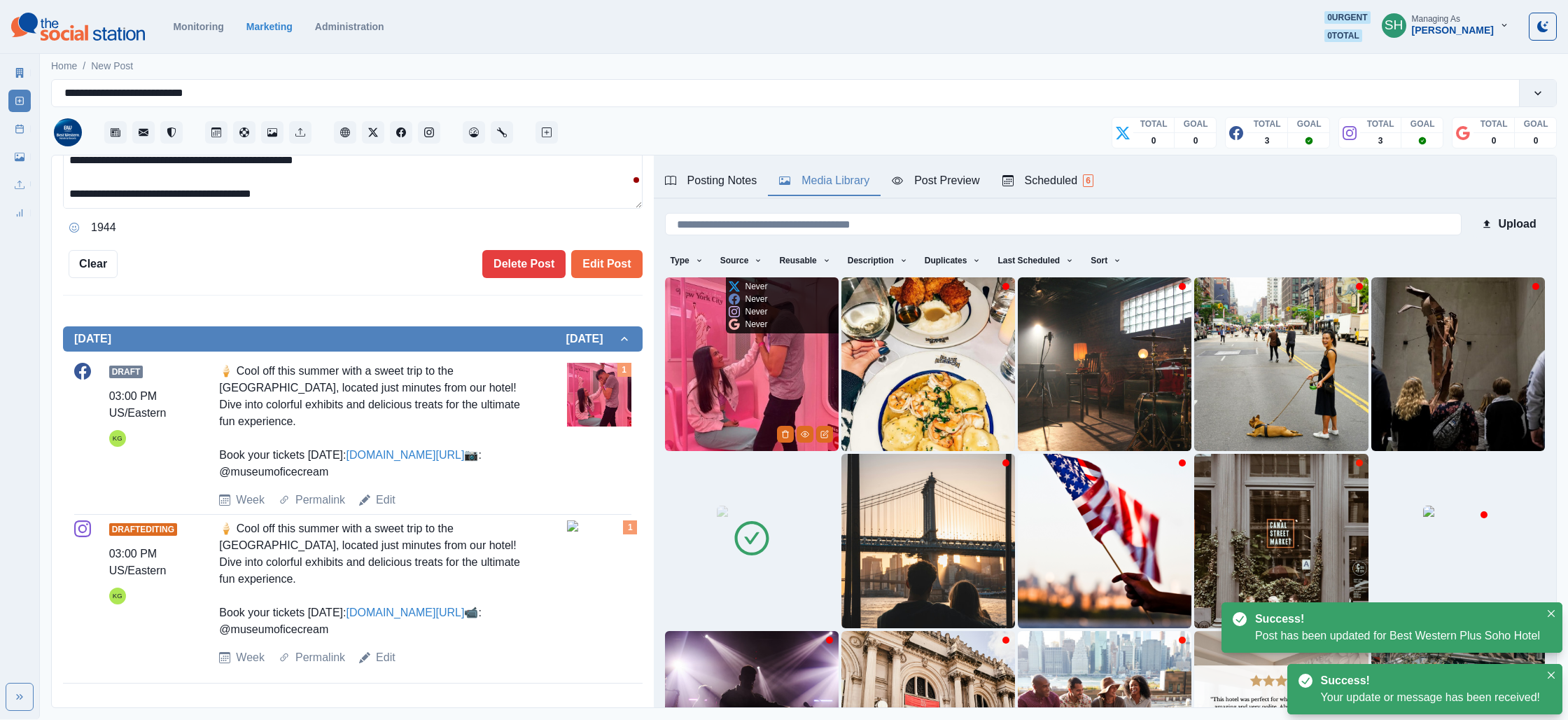
click at [787, 356] on img at bounding box center [752, 364] width 174 height 174
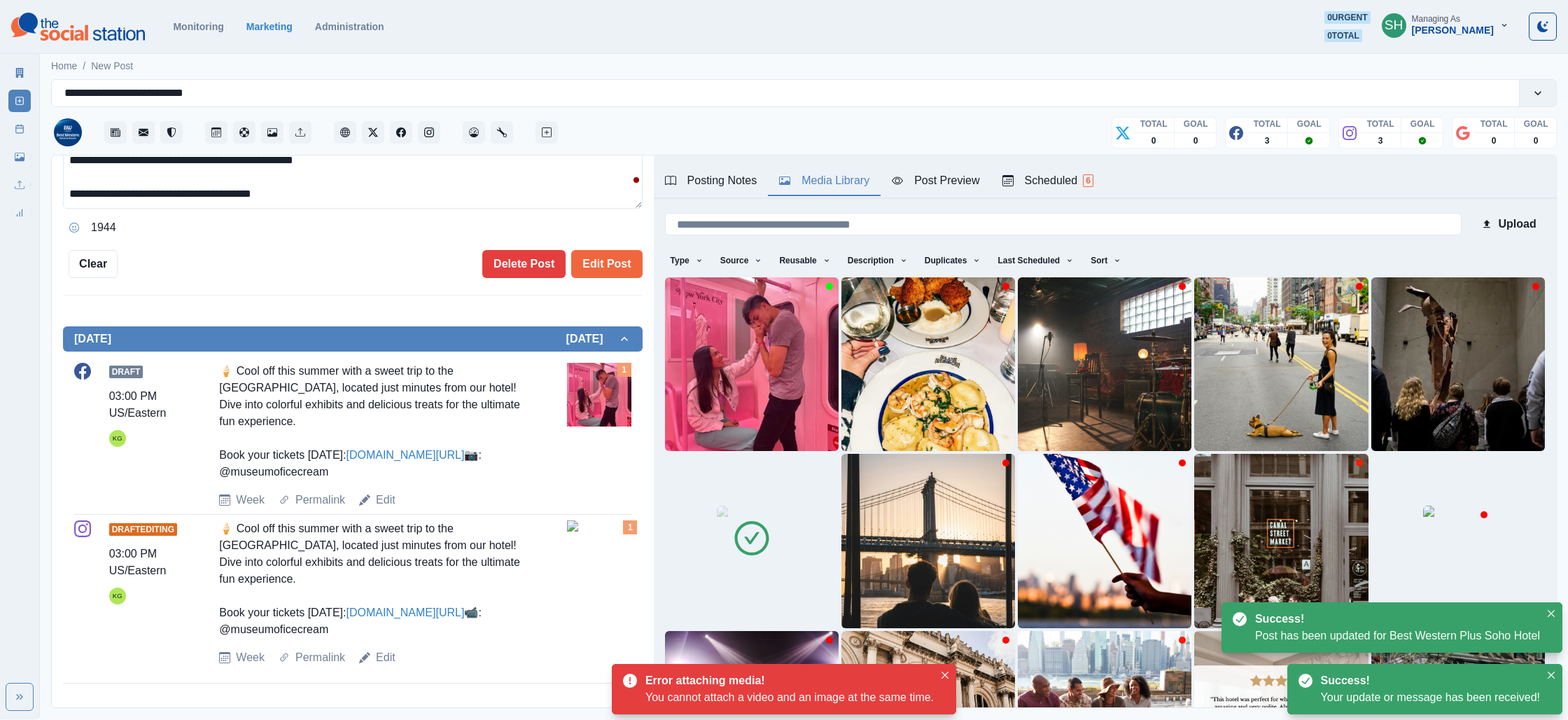
click at [740, 528] on icon at bounding box center [751, 538] width 34 height 34
click at [736, 563] on icon "Delete Media" at bounding box center [733, 559] width 5 height 7
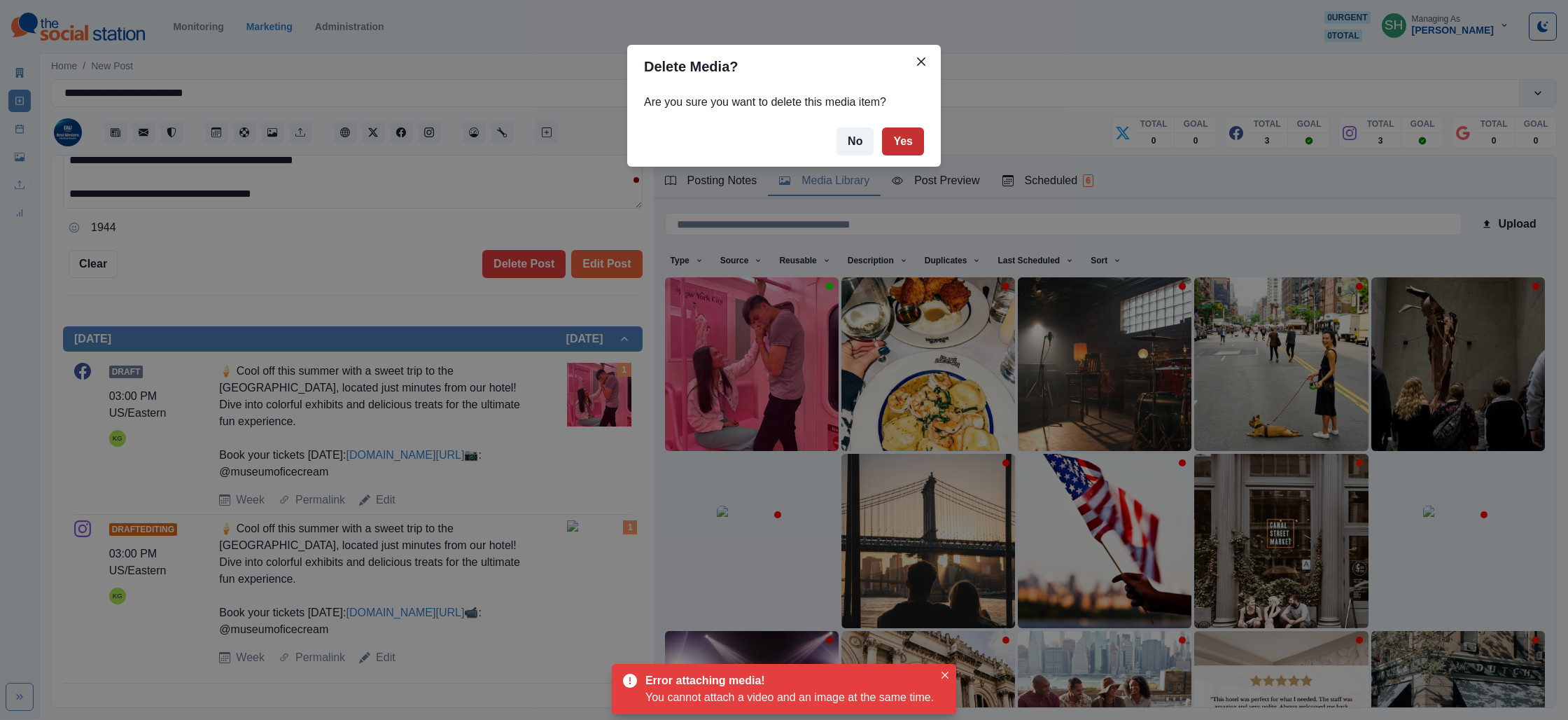
click at [893, 140] on button "Yes" at bounding box center [903, 142] width 42 height 28
click at [768, 387] on div "Delete Media? Are you sure you want to delete this media item? No Yes" at bounding box center [784, 360] width 1568 height 720
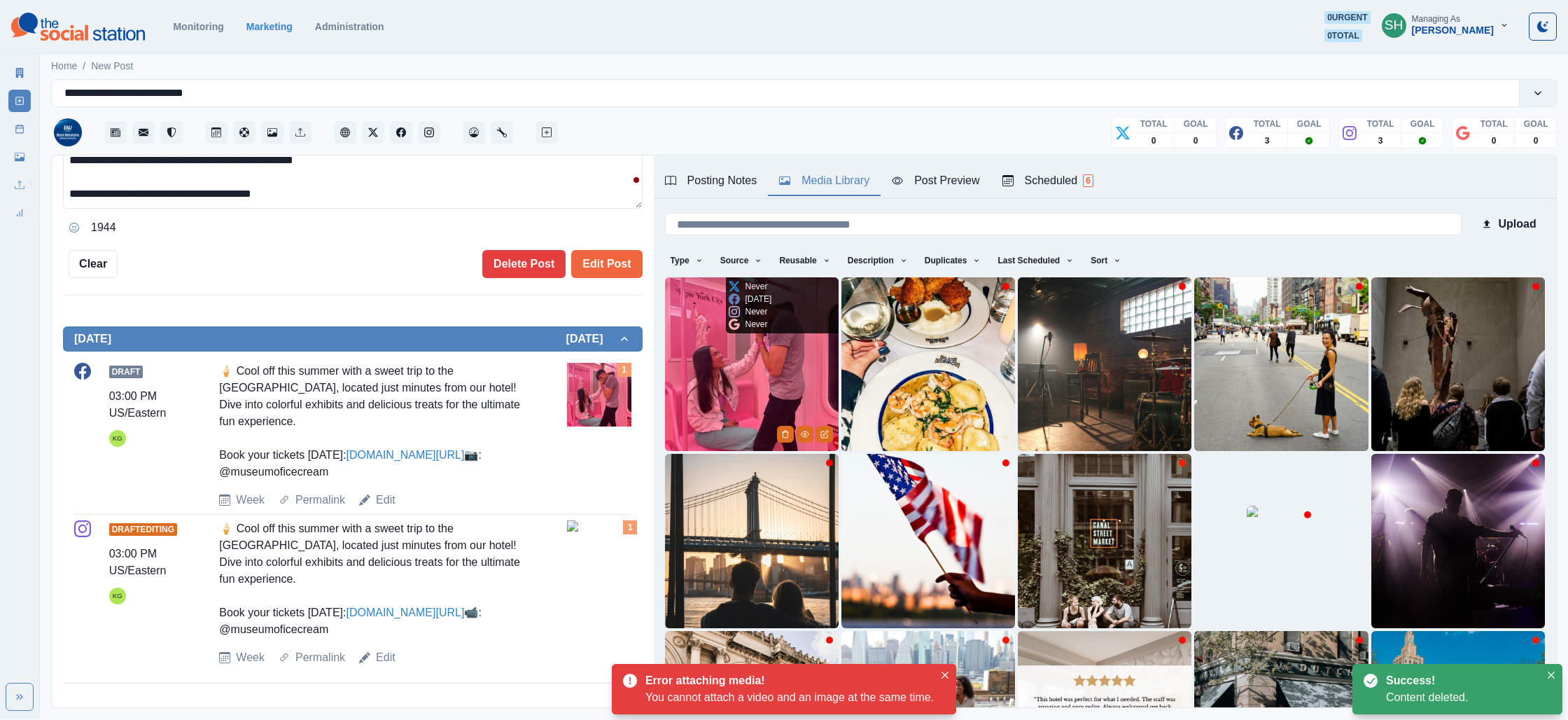
click at [723, 358] on img at bounding box center [752, 364] width 174 height 174
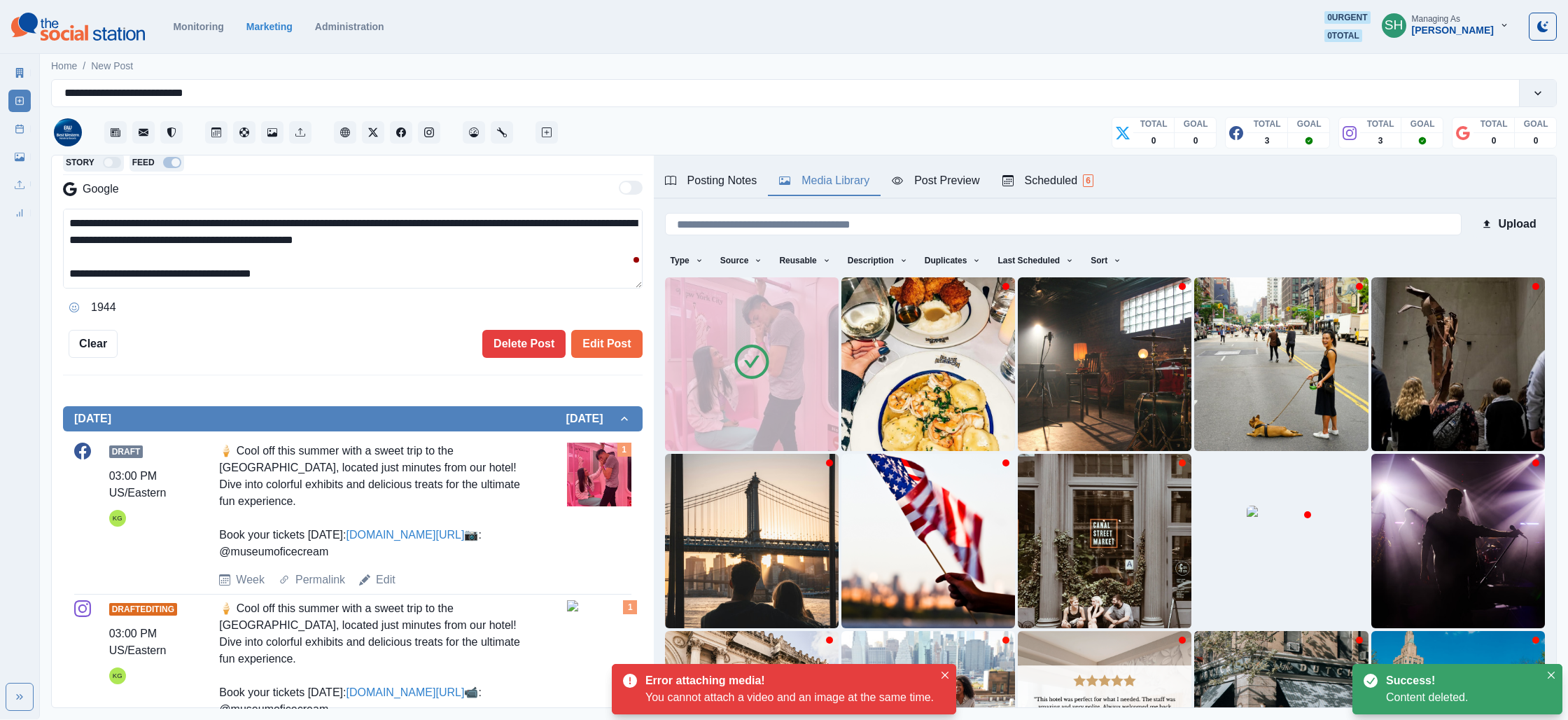
scroll to position [208, 0]
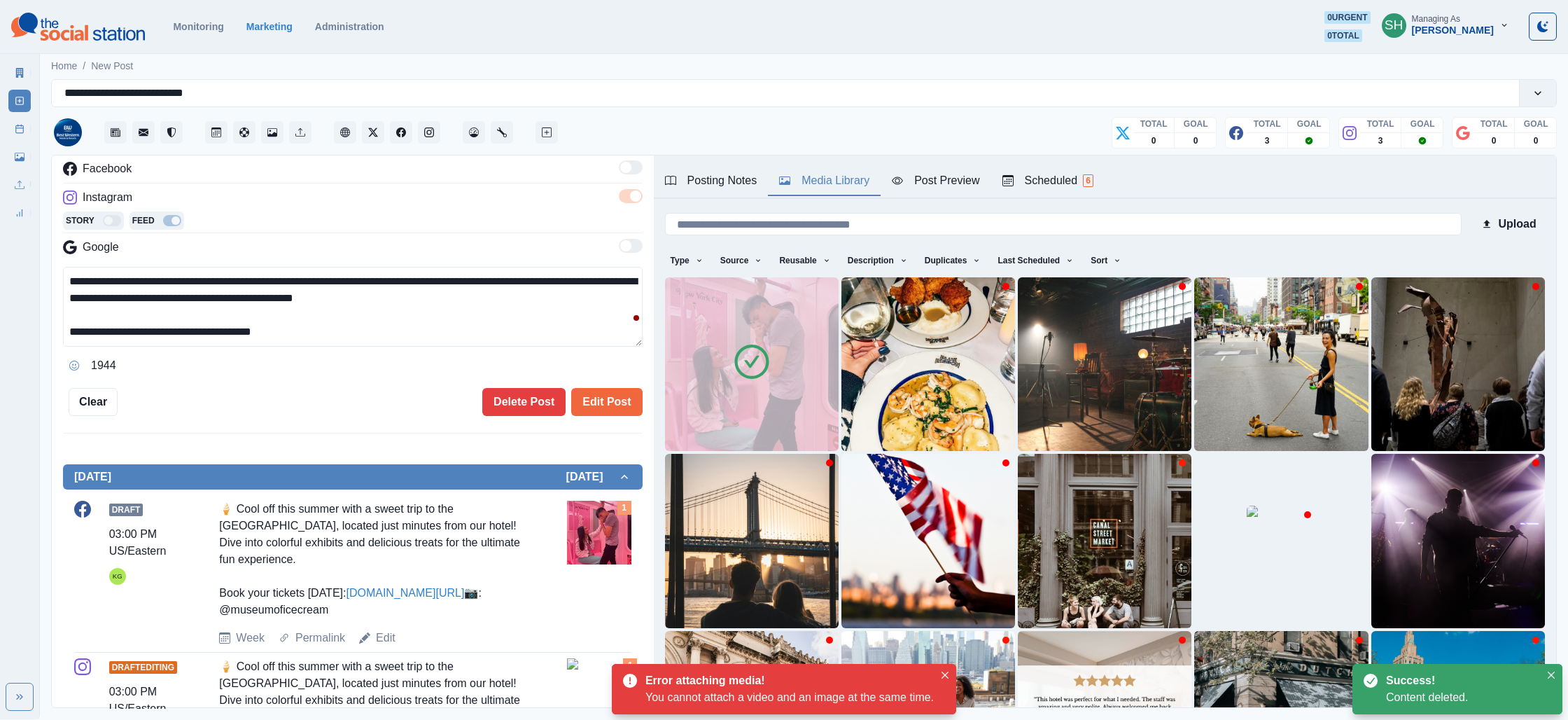
click at [342, 331] on textarea "**********" at bounding box center [352, 306] width 579 height 80
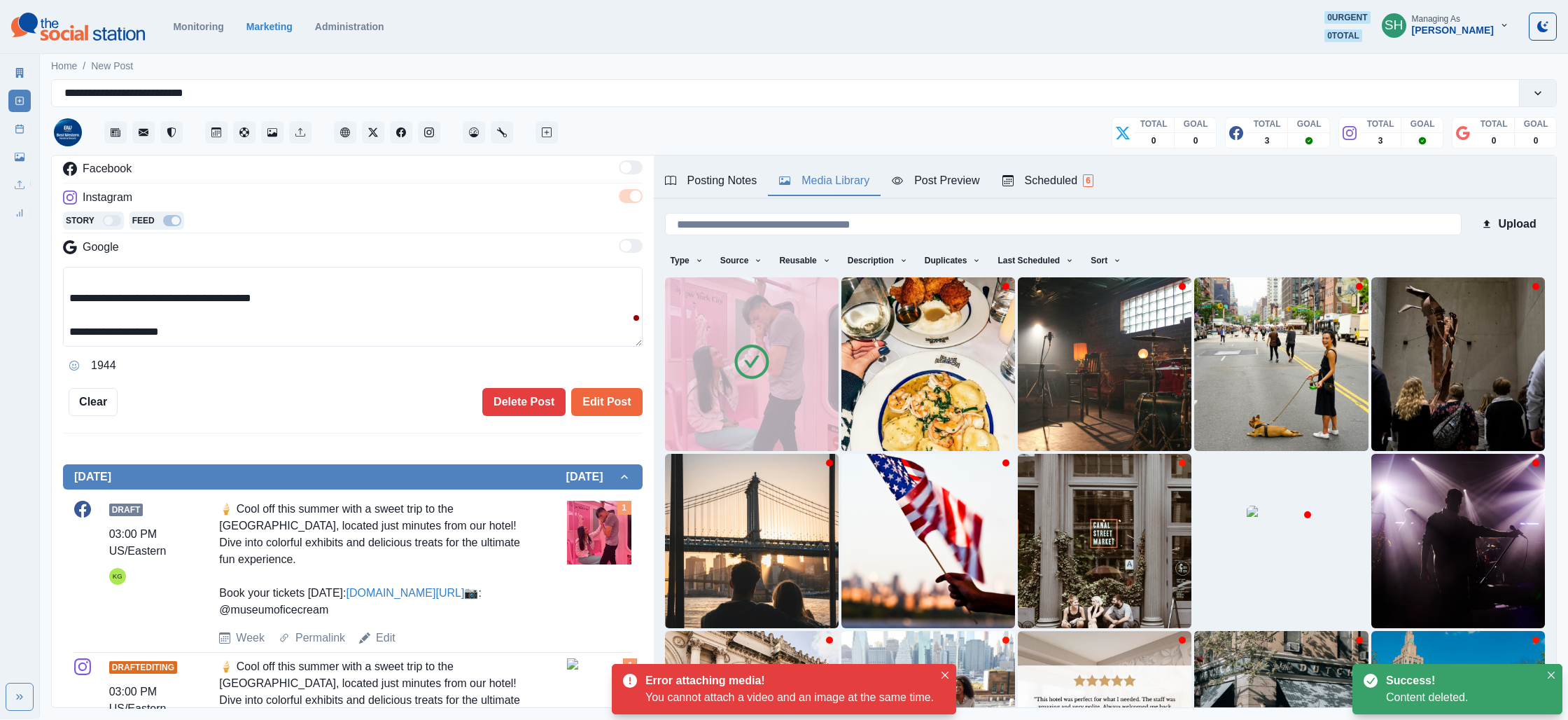
click at [76, 331] on textarea "**********" at bounding box center [352, 306] width 579 height 80
paste textarea "**"
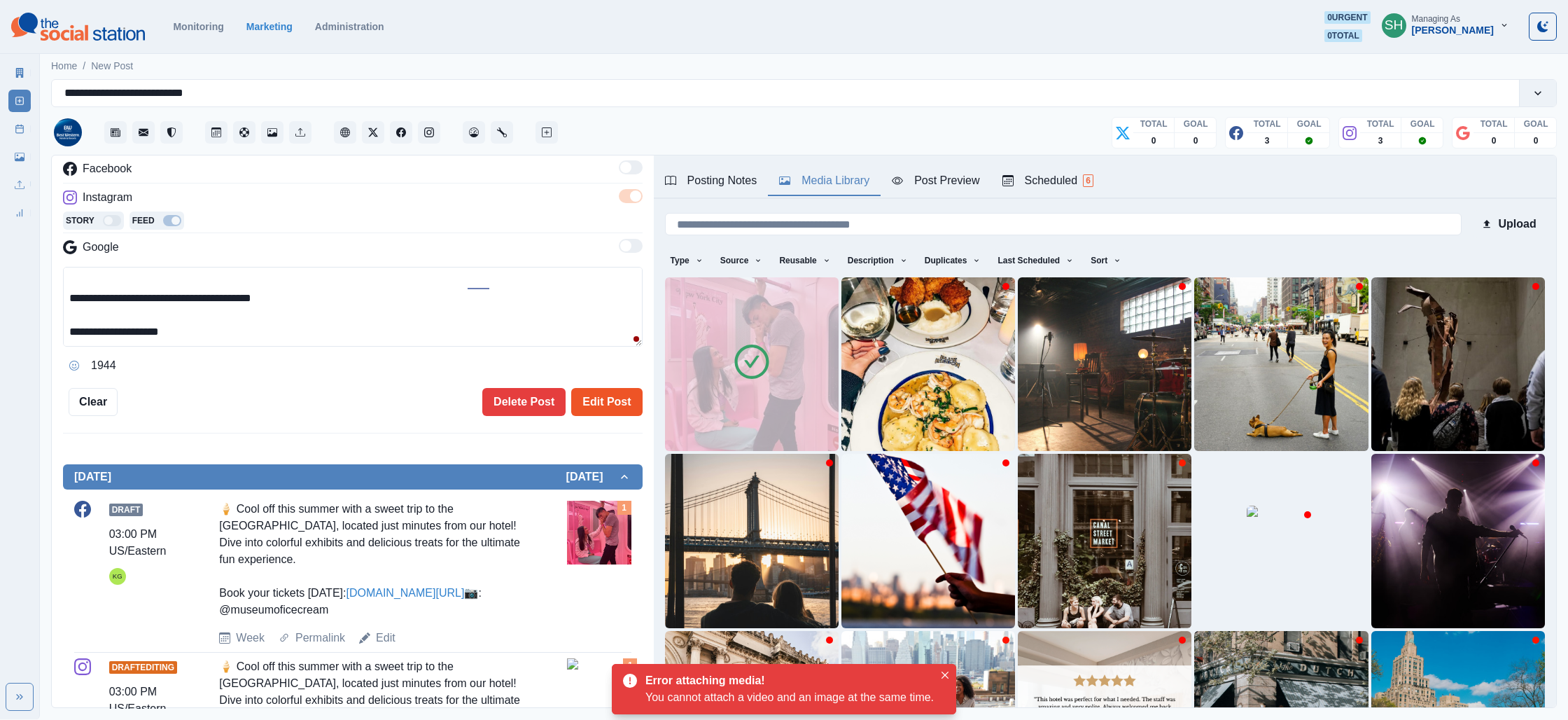
type textarea "**********"
click at [600, 397] on button "Edit Post" at bounding box center [606, 402] width 70 height 28
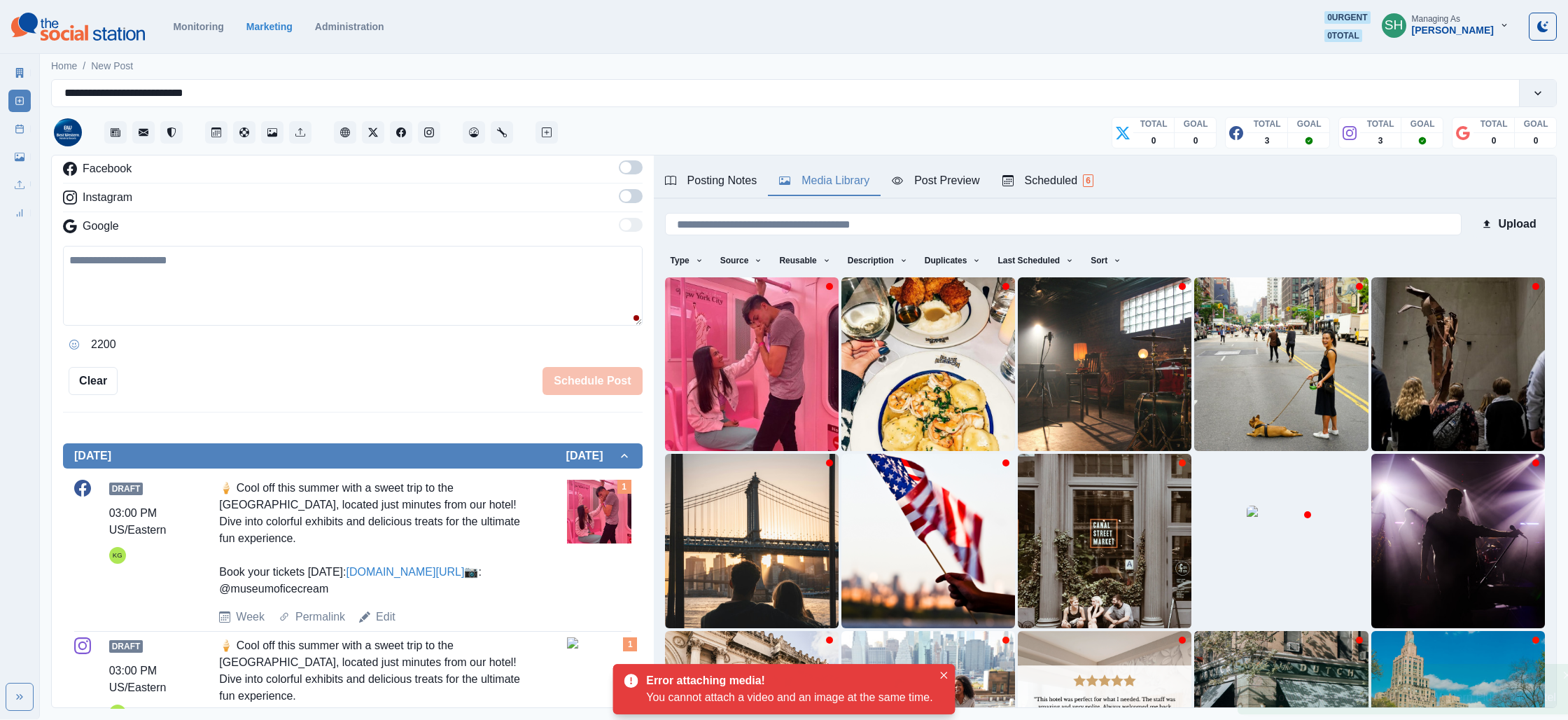
scroll to position [359, 0]
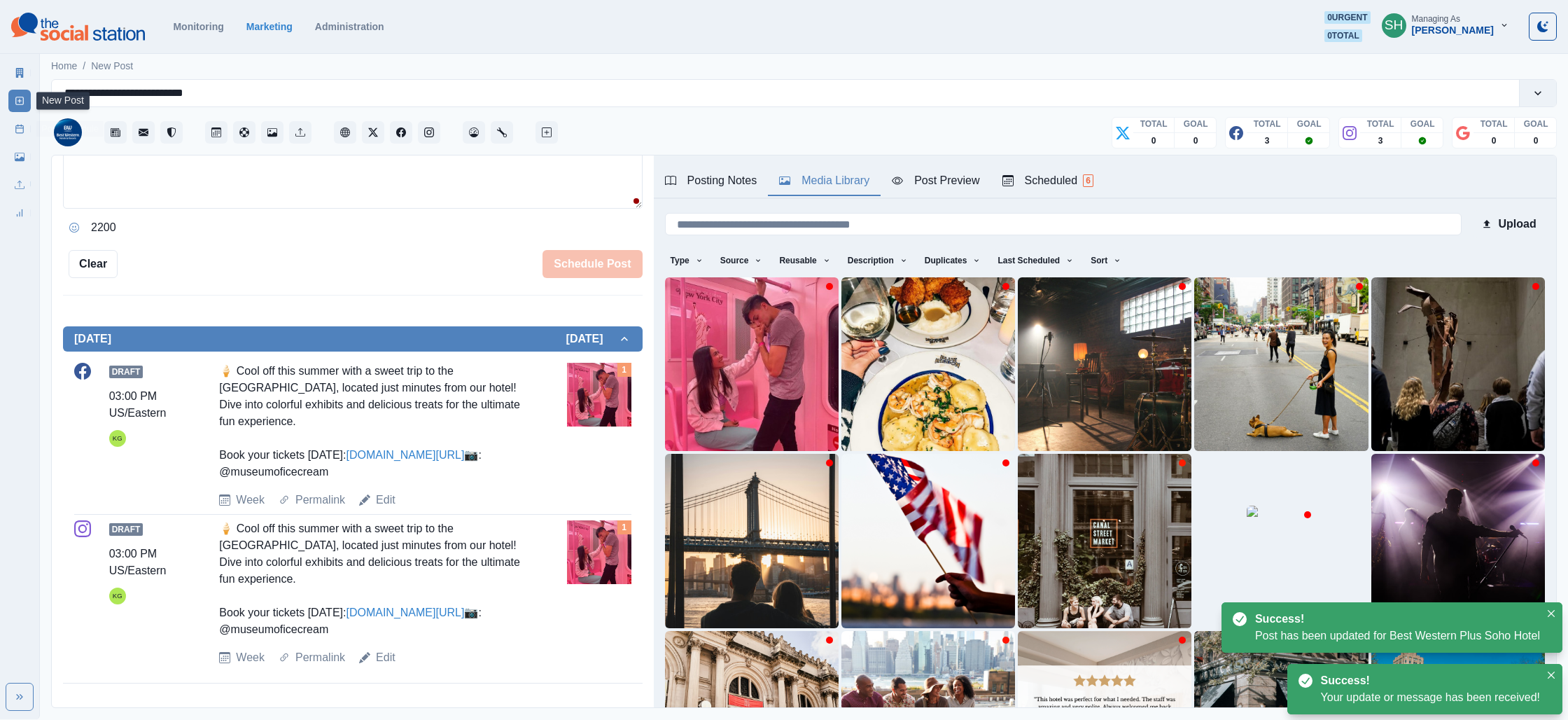
click at [11, 122] on link "Post Schedule" at bounding box center [19, 128] width 22 height 22
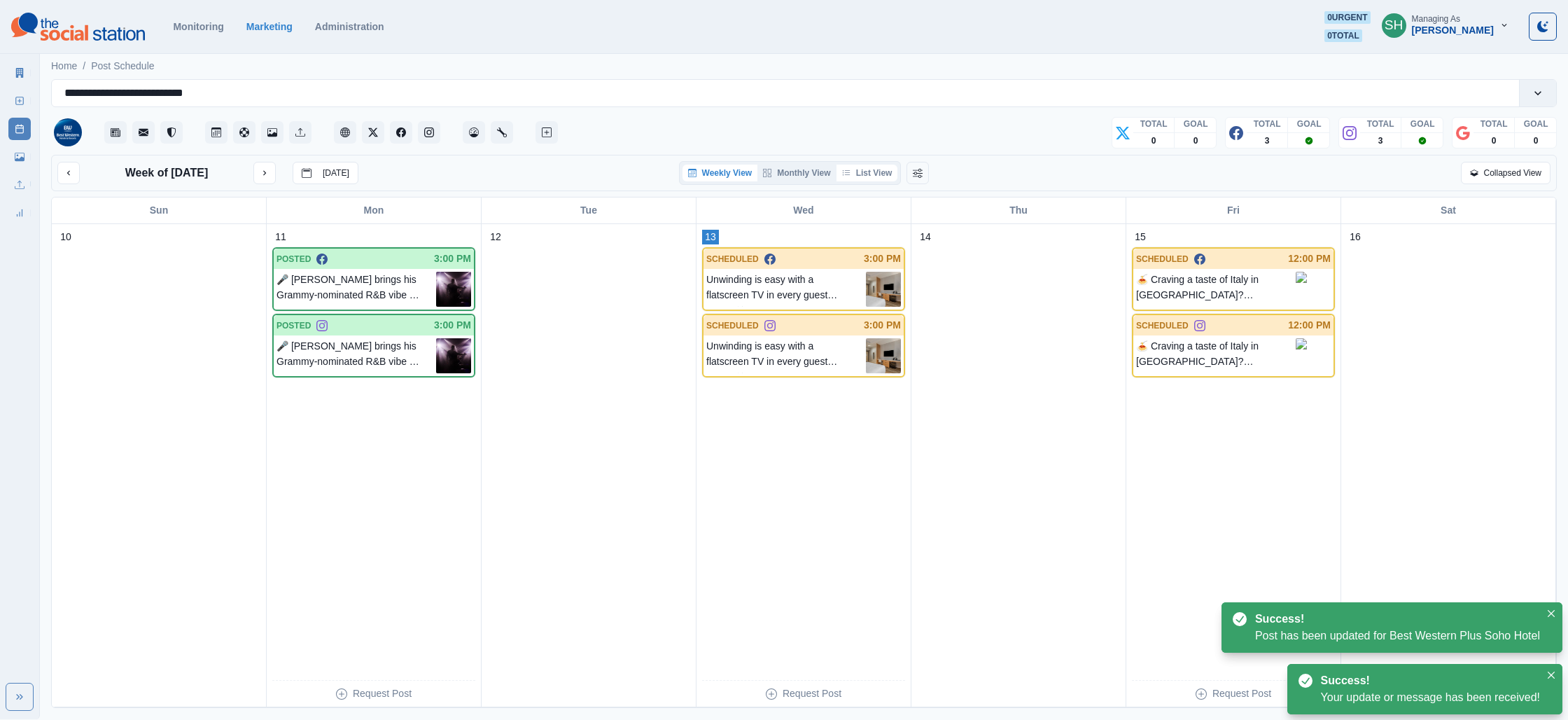
click at [868, 174] on button "List View" at bounding box center [867, 172] width 62 height 17
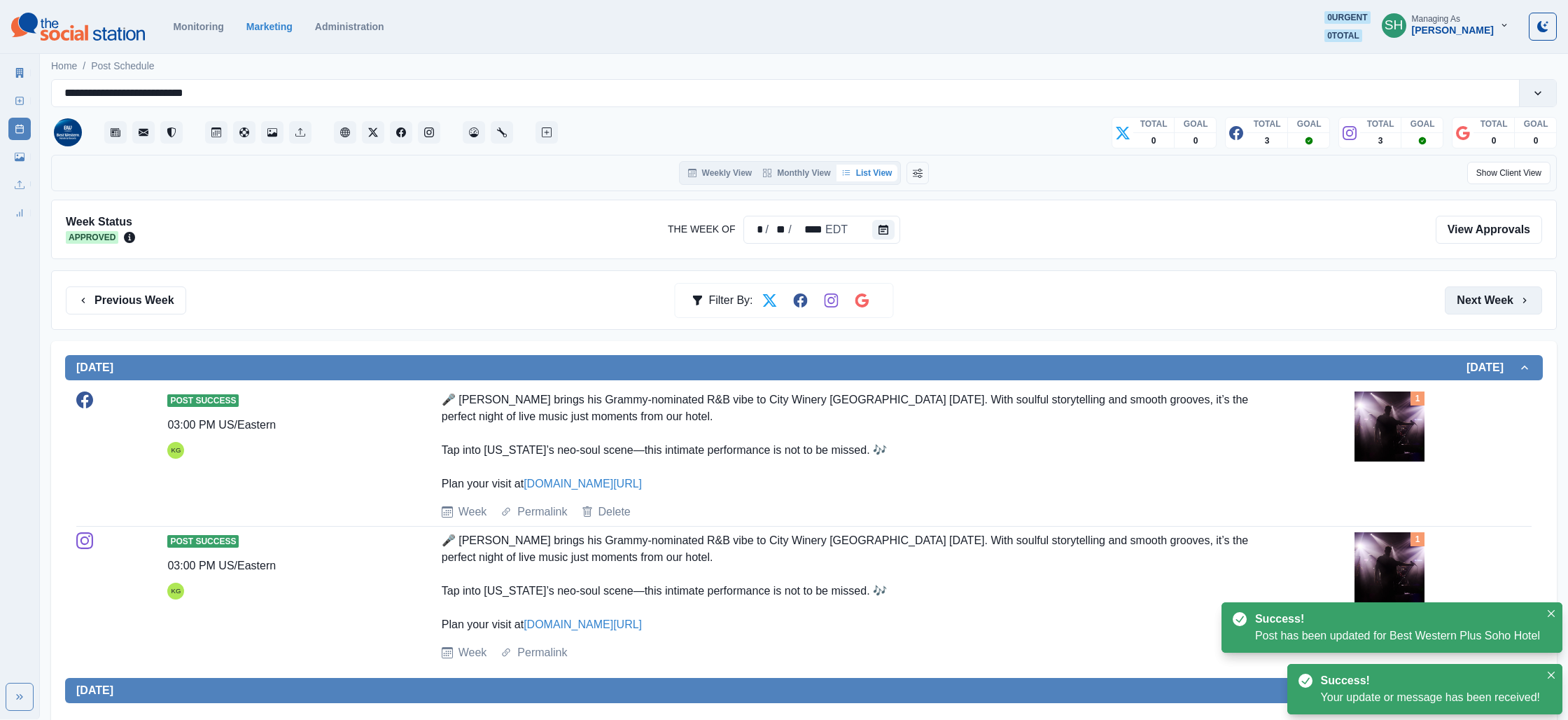
click at [1478, 301] on button "Next Week" at bounding box center [1493, 301] width 98 height 28
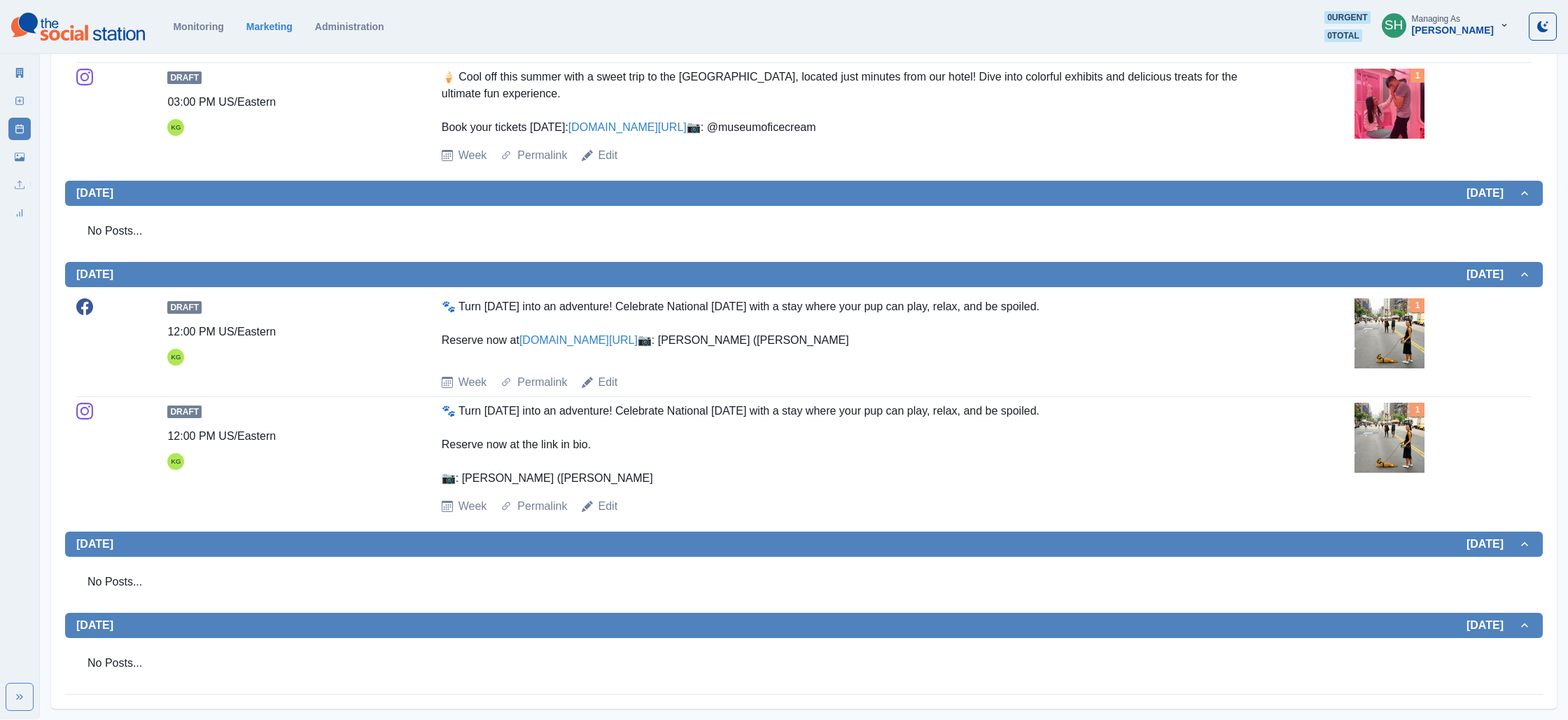
scroll to position [887, 0]
click at [1408, 315] on img at bounding box center [1390, 333] width 70 height 70
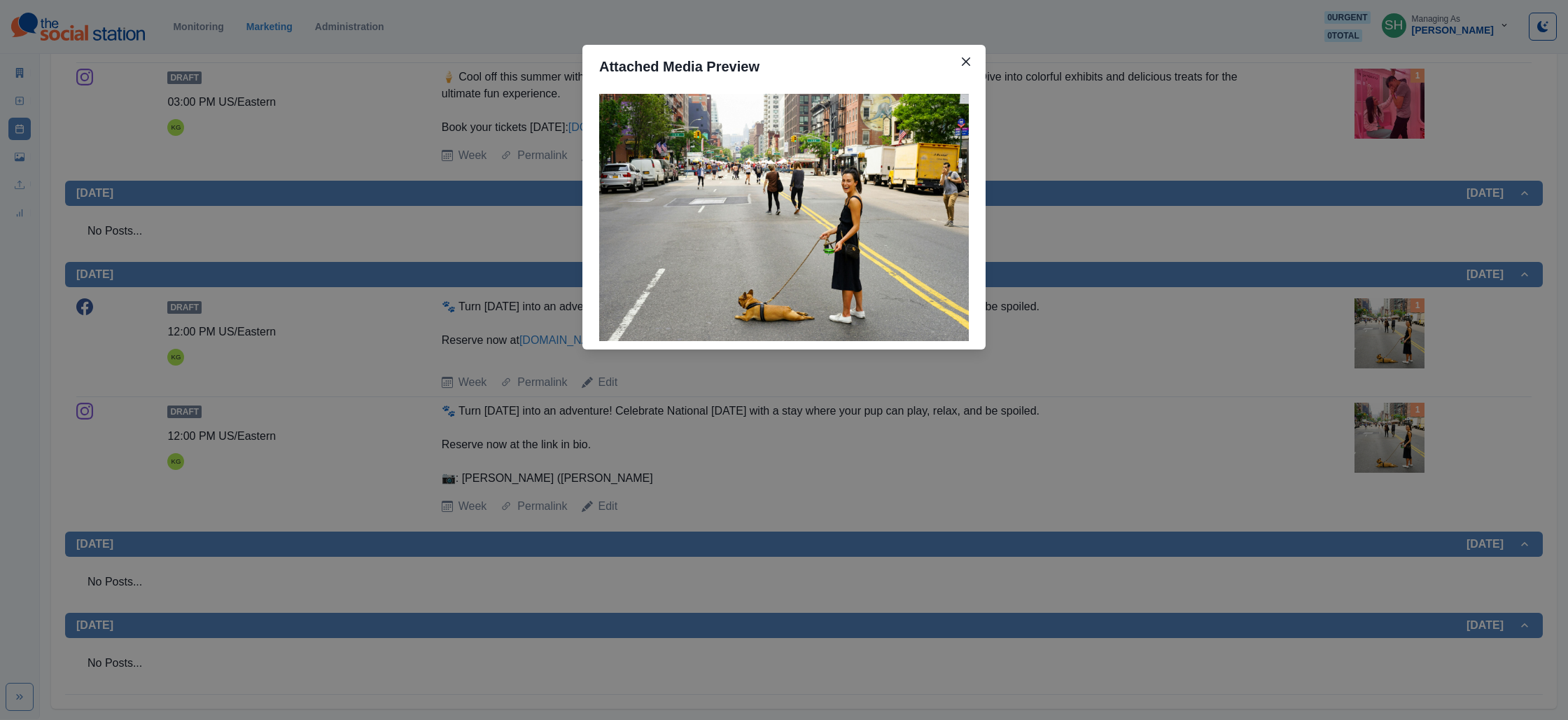
click at [1274, 280] on div "Attached Media Preview" at bounding box center [784, 360] width 1568 height 720
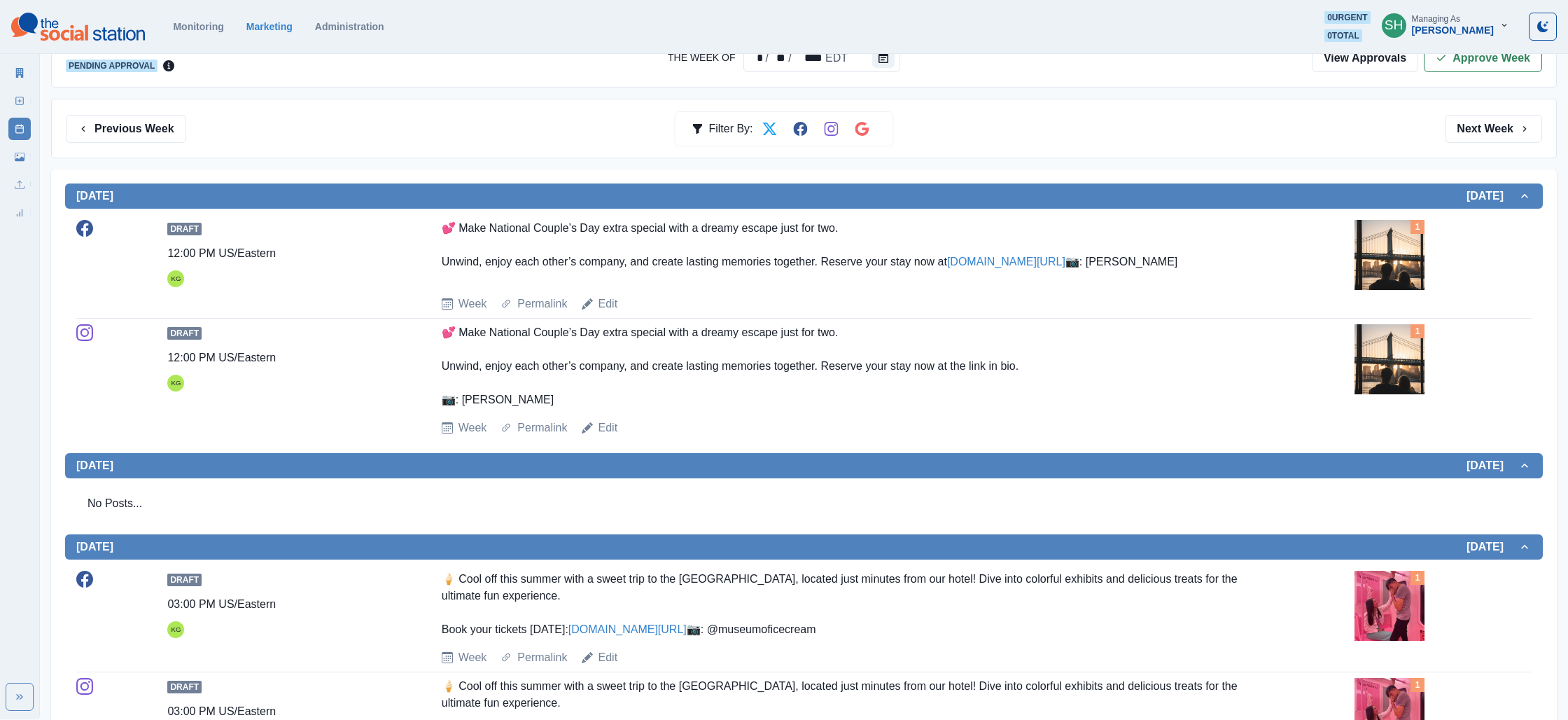
scroll to position [0, 0]
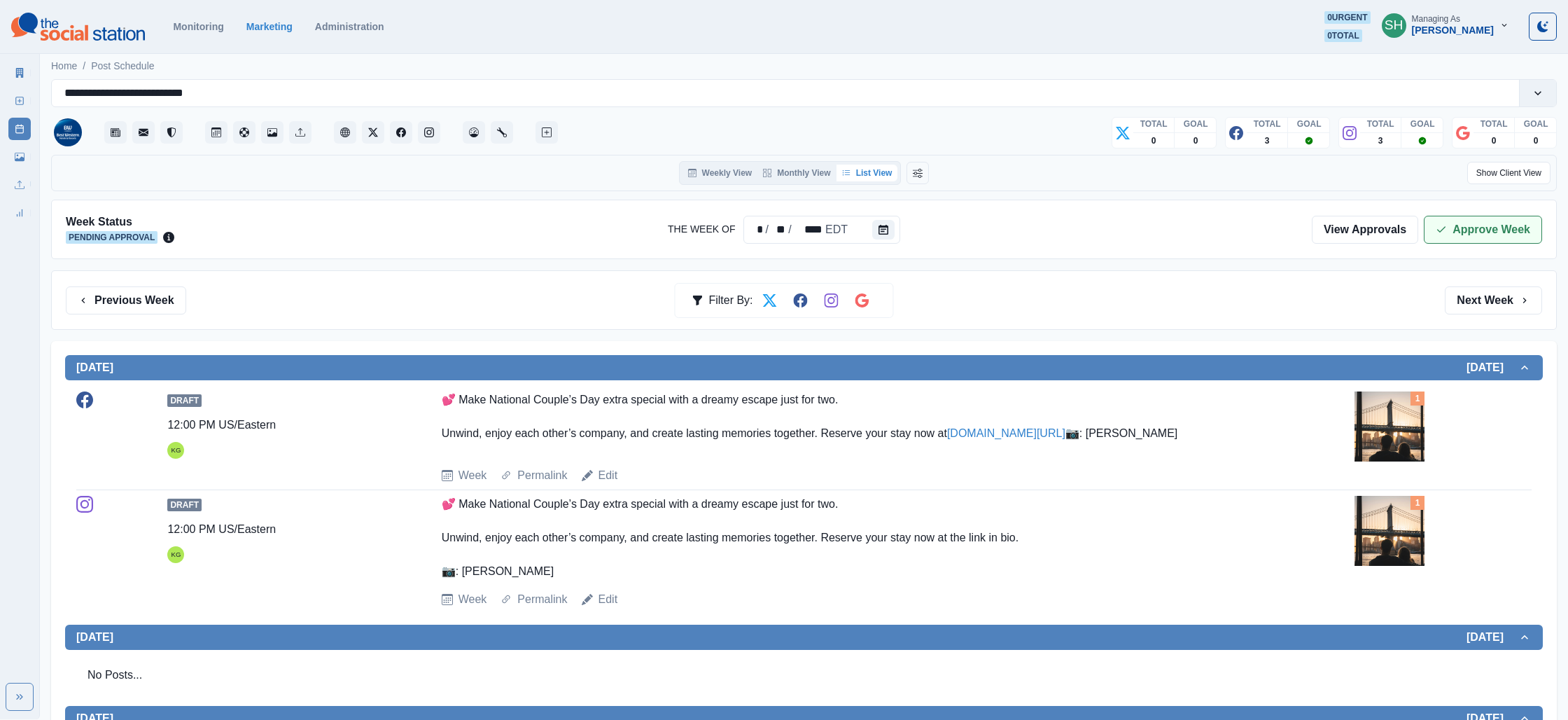
click at [1447, 224] on icon "button" at bounding box center [1441, 229] width 11 height 11
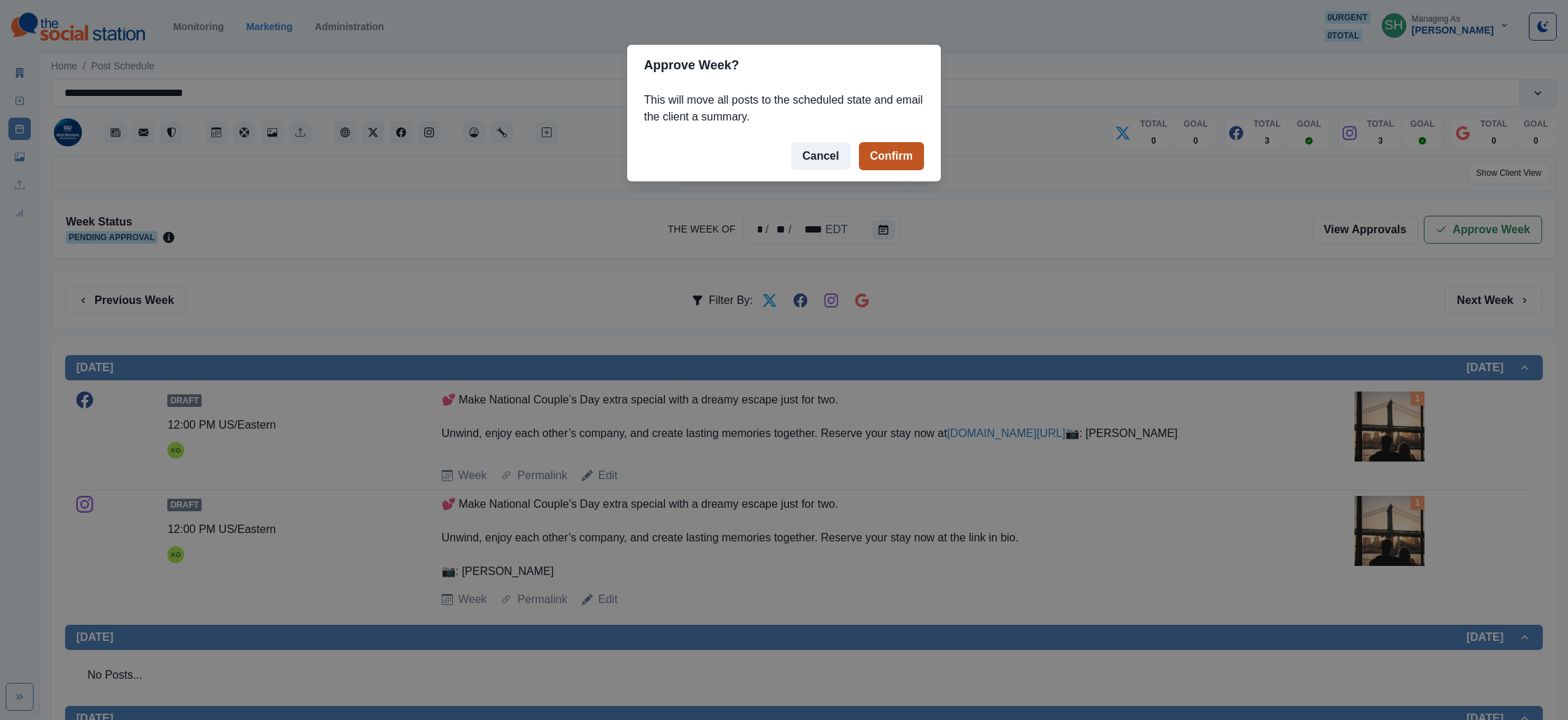
click at [899, 152] on button "Confirm" at bounding box center [891, 156] width 65 height 28
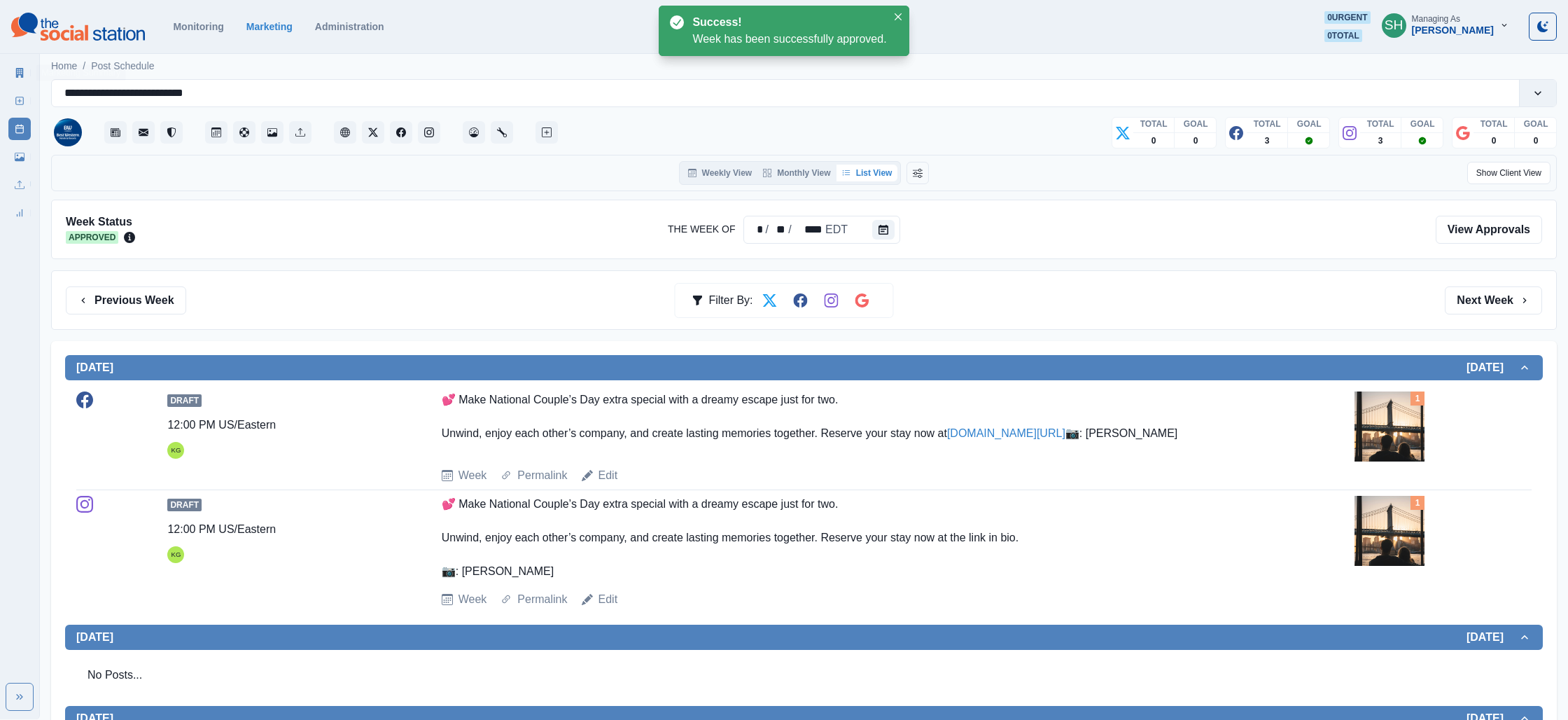
click at [5, 70] on div "Marketing Summary New Post Post Schedule Media Library Uploads Review Summary" at bounding box center [19, 140] width 40 height 168
click at [16, 69] on icon at bounding box center [19, 72] width 8 height 10
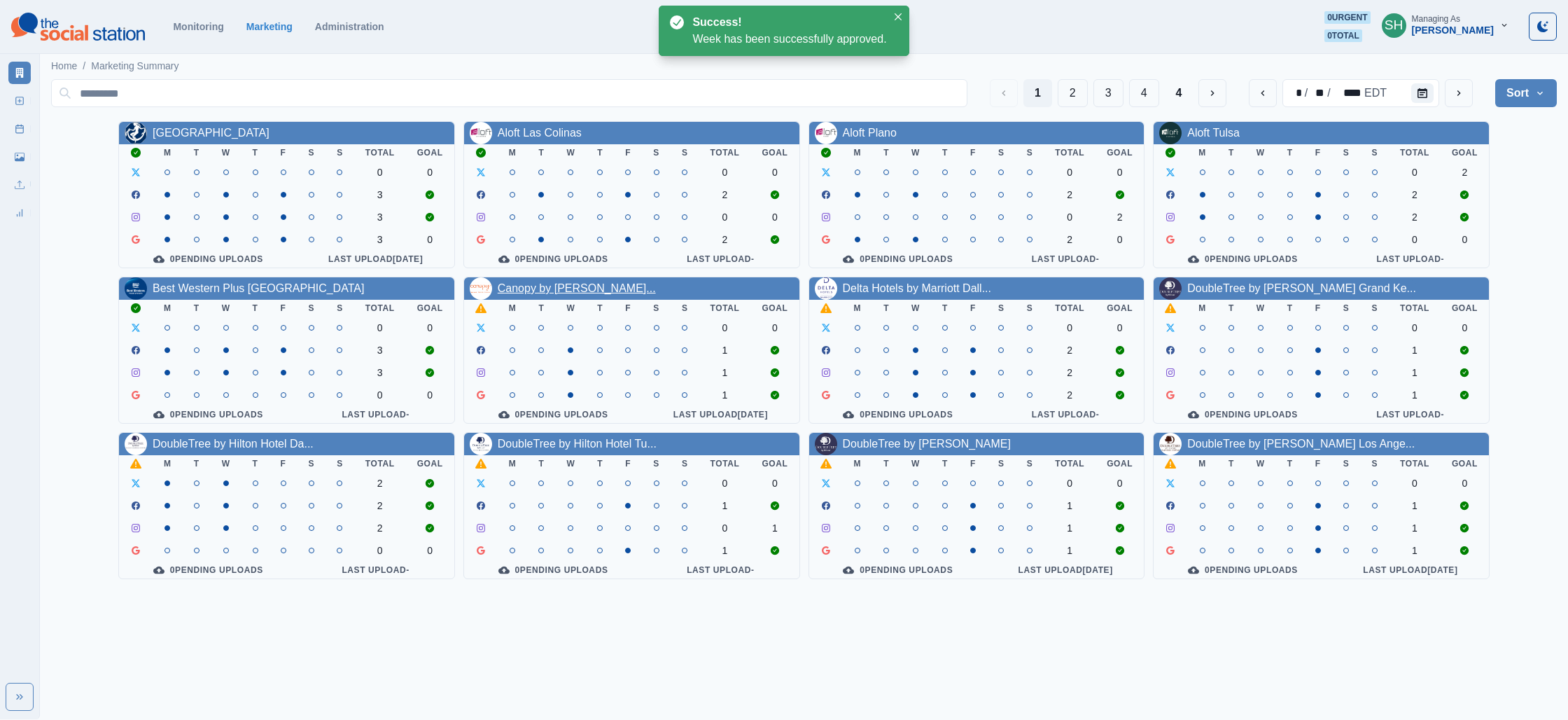
click at [548, 288] on link "Canopy by Hilton Dallas Frisc..." at bounding box center [577, 288] width 158 height 12
